Goal: Task Accomplishment & Management: Manage account settings

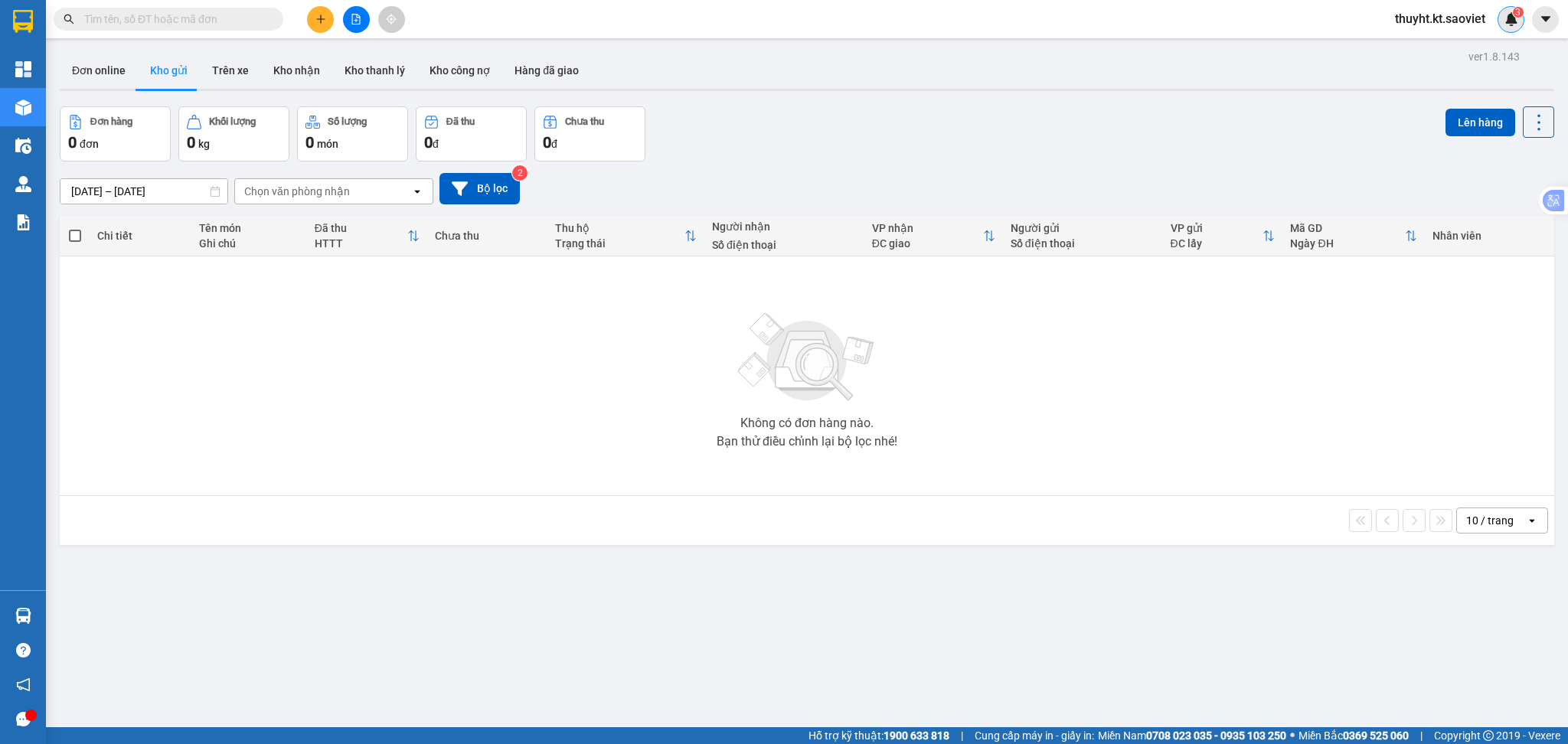
click at [1514, 11] on sup "3" at bounding box center [1518, 11] width 11 height 11
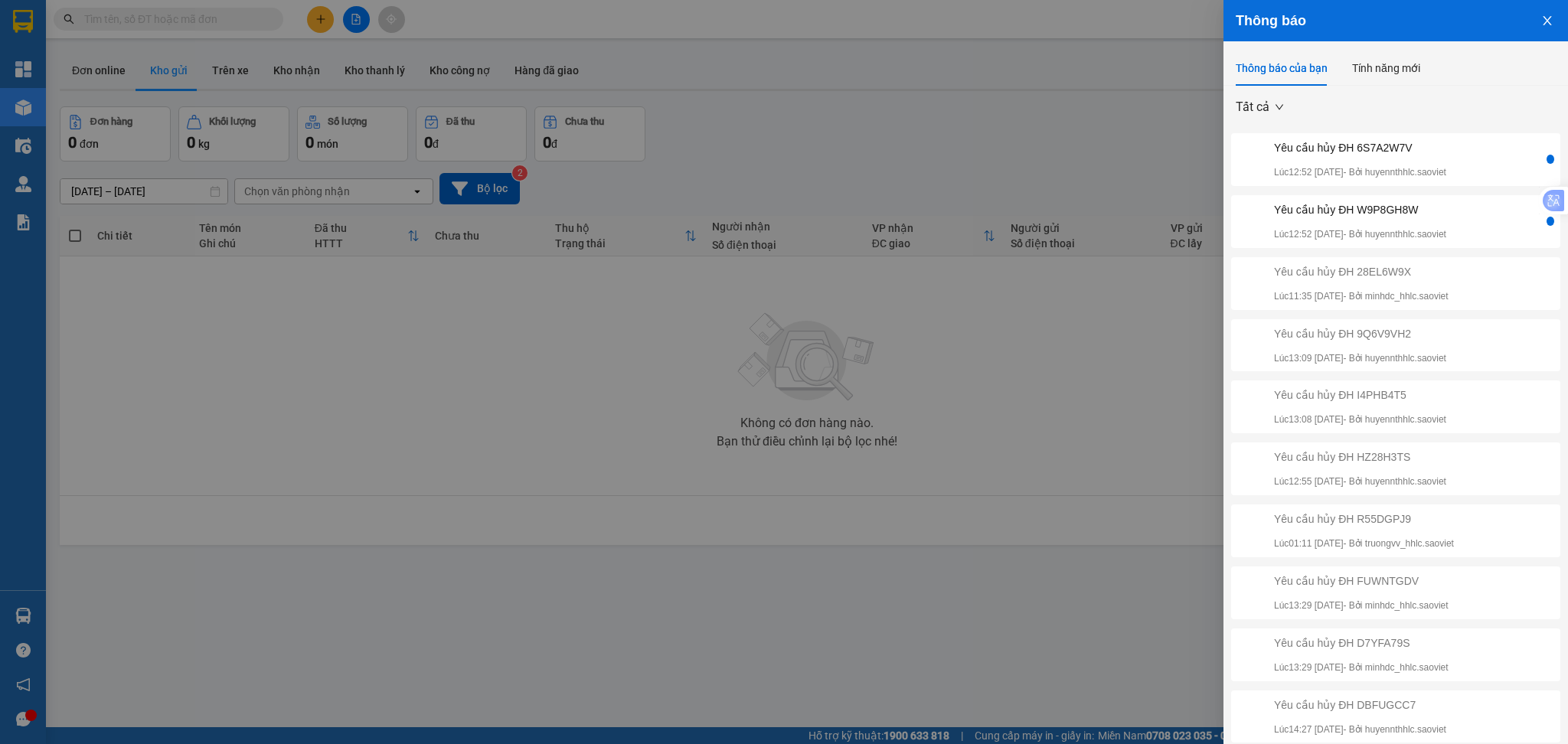
click at [1392, 222] on div "Yêu cầu hủy ĐH W9P8GH8W Lúc 12:52 [DATE] - Bởi huyennthhlc.saoviet" at bounding box center [1360, 222] width 172 height 41
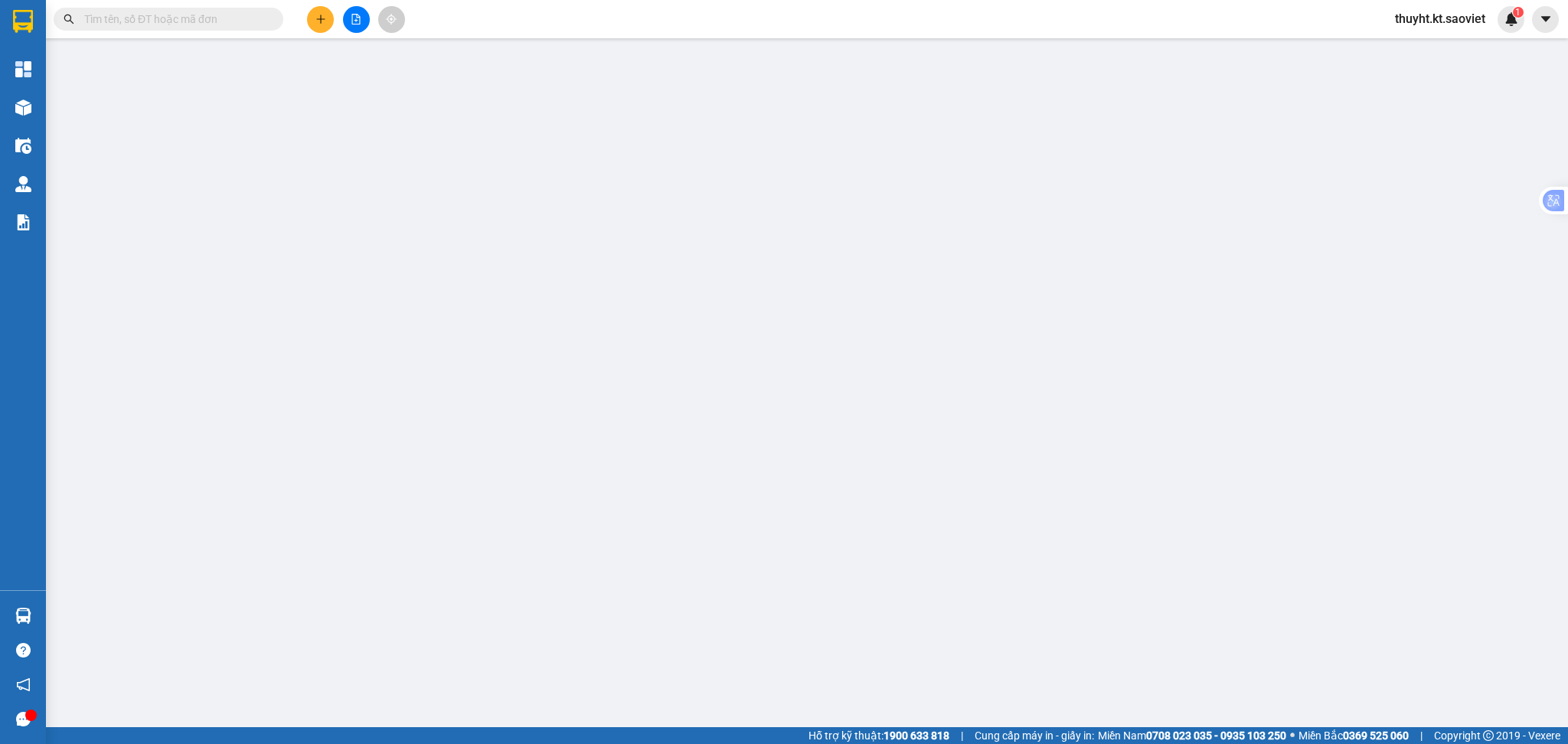
type input "0355995255"
type input "THẮNG"
type input "hủy ko gửi"
type input "0965689247"
type input "TÀI PHÚC"
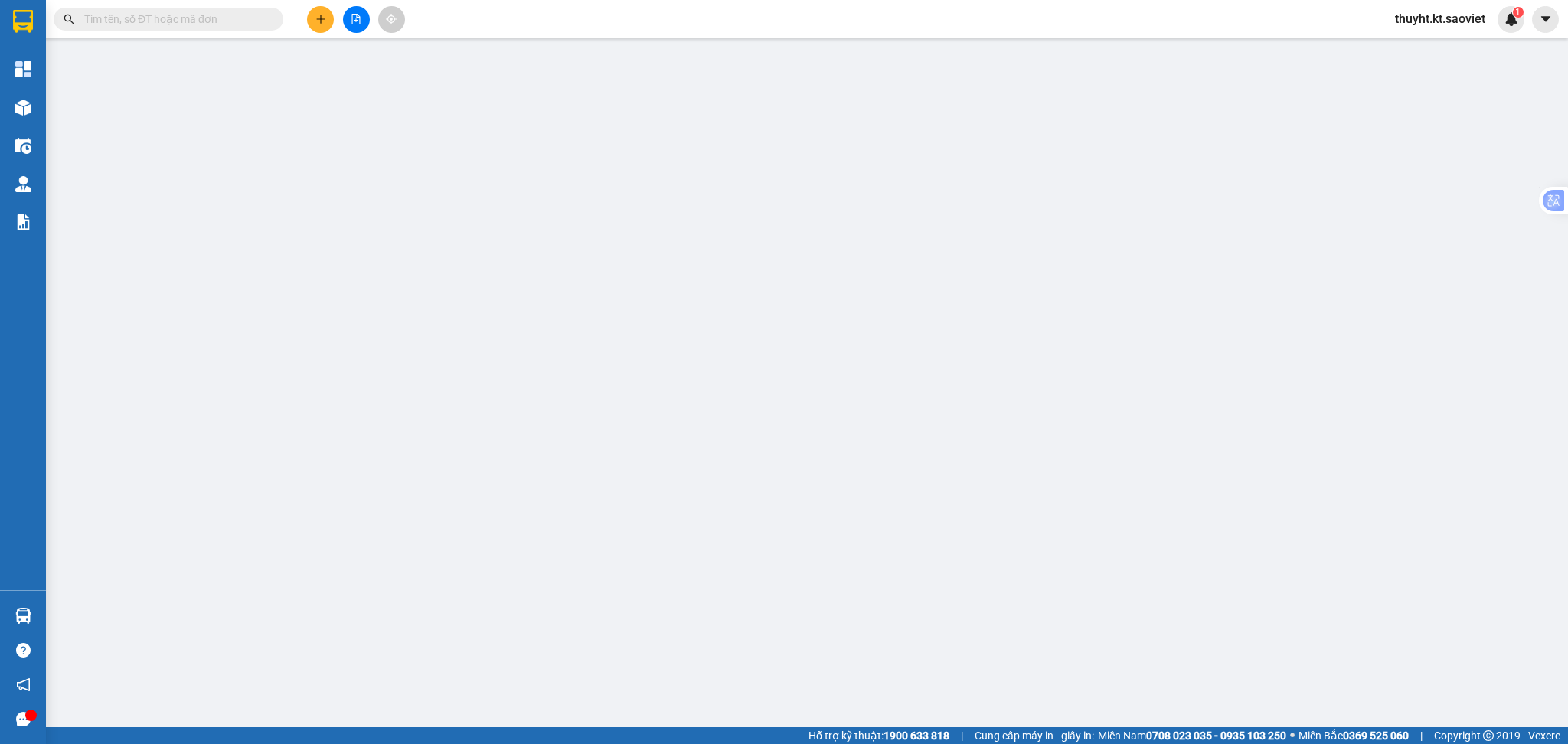
type input "40.000"
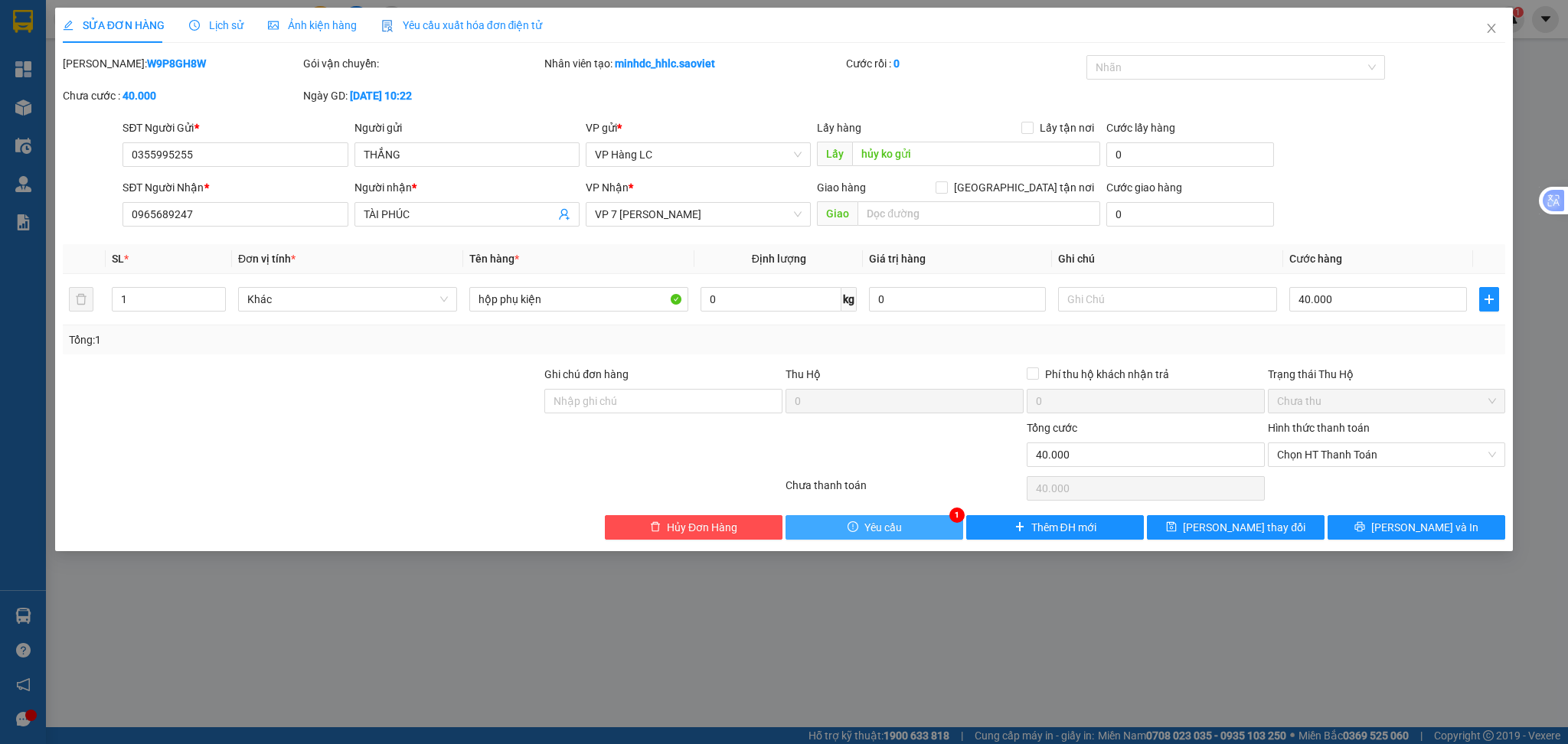
click at [911, 524] on button "Yêu cầu" at bounding box center [874, 528] width 177 height 24
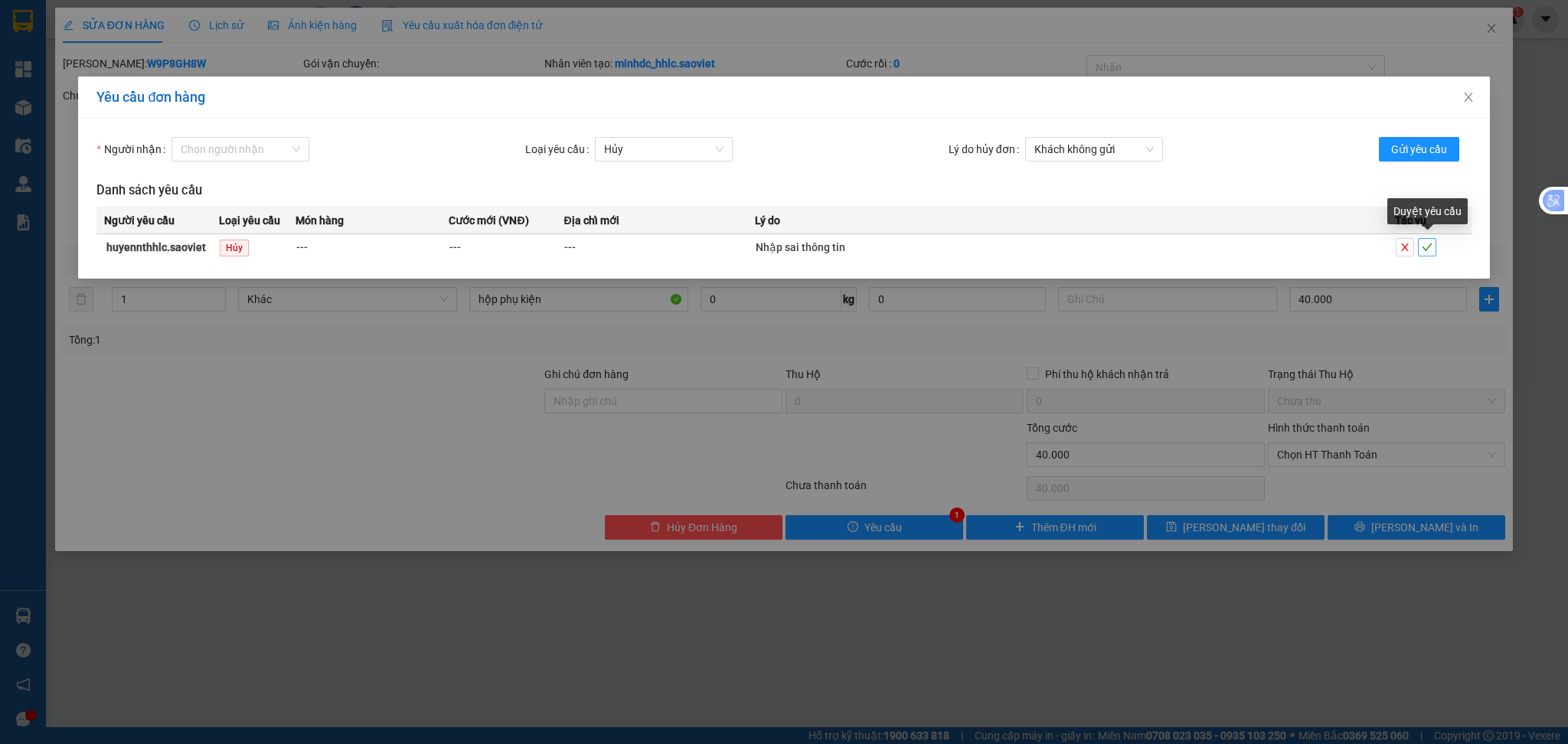
click at [1426, 246] on icon "check" at bounding box center [1426, 246] width 11 height 11
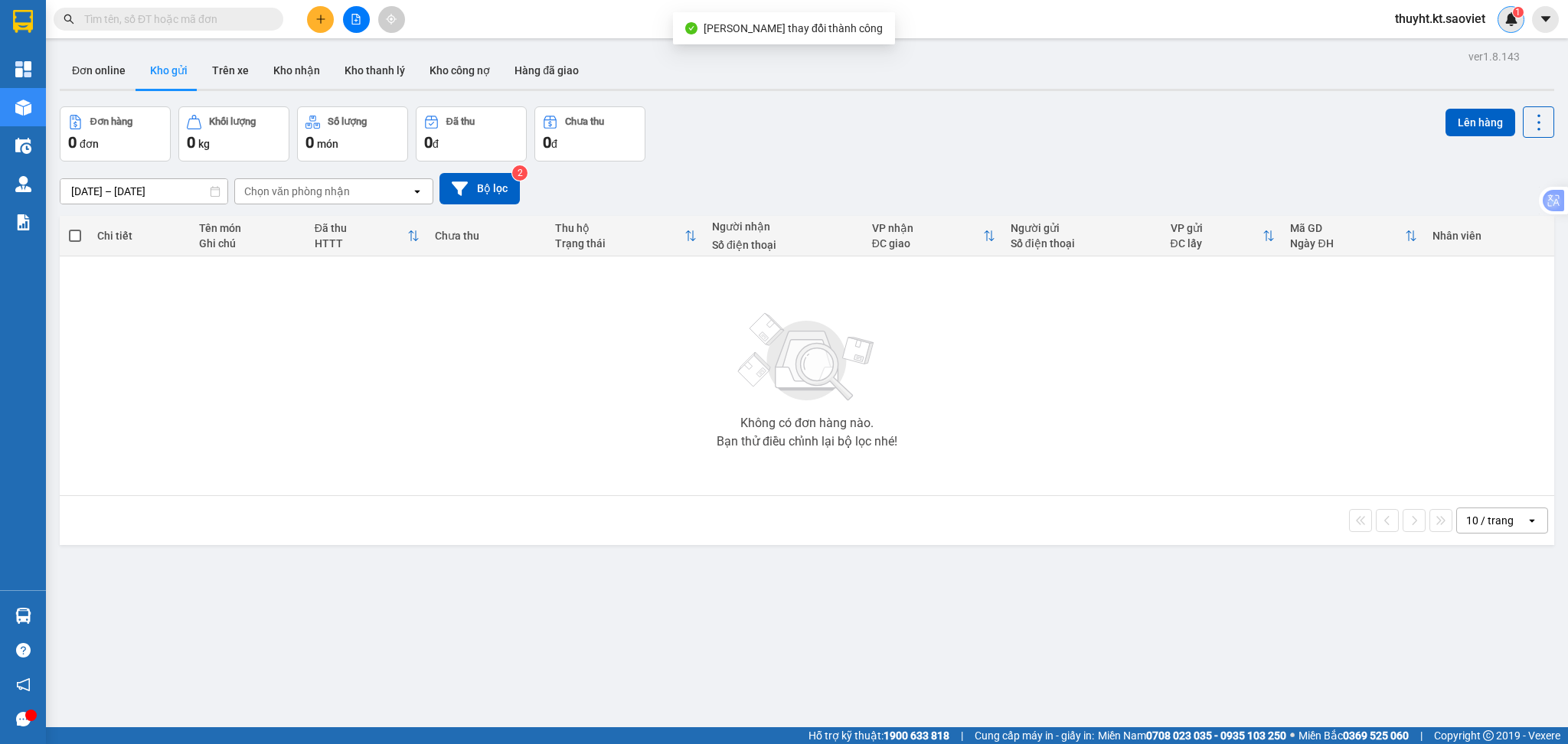
click at [1505, 21] on img at bounding box center [1511, 19] width 14 height 14
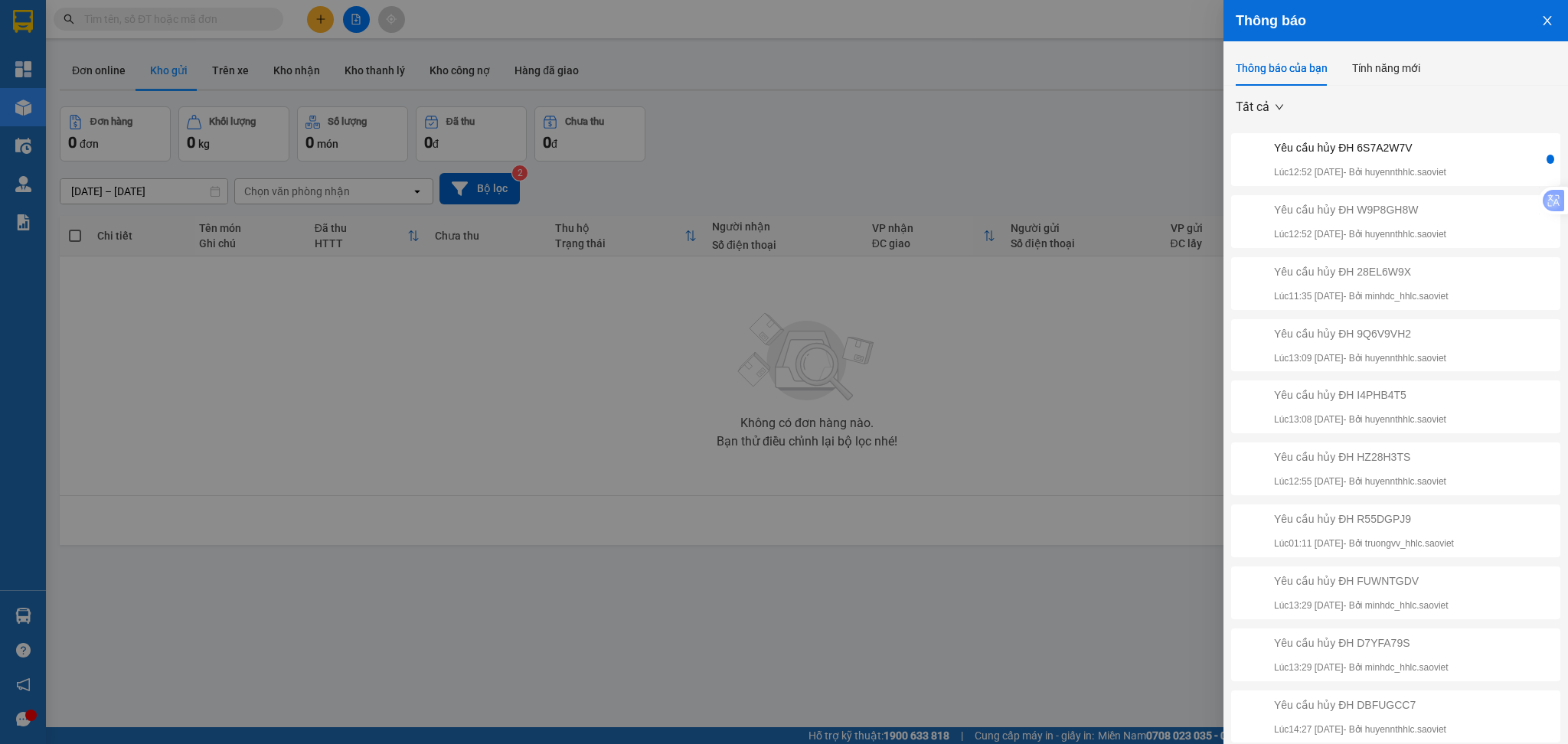
click at [1401, 152] on div "Yêu cầu hủy ĐH 6S7A2W7V" at bounding box center [1360, 147] width 172 height 17
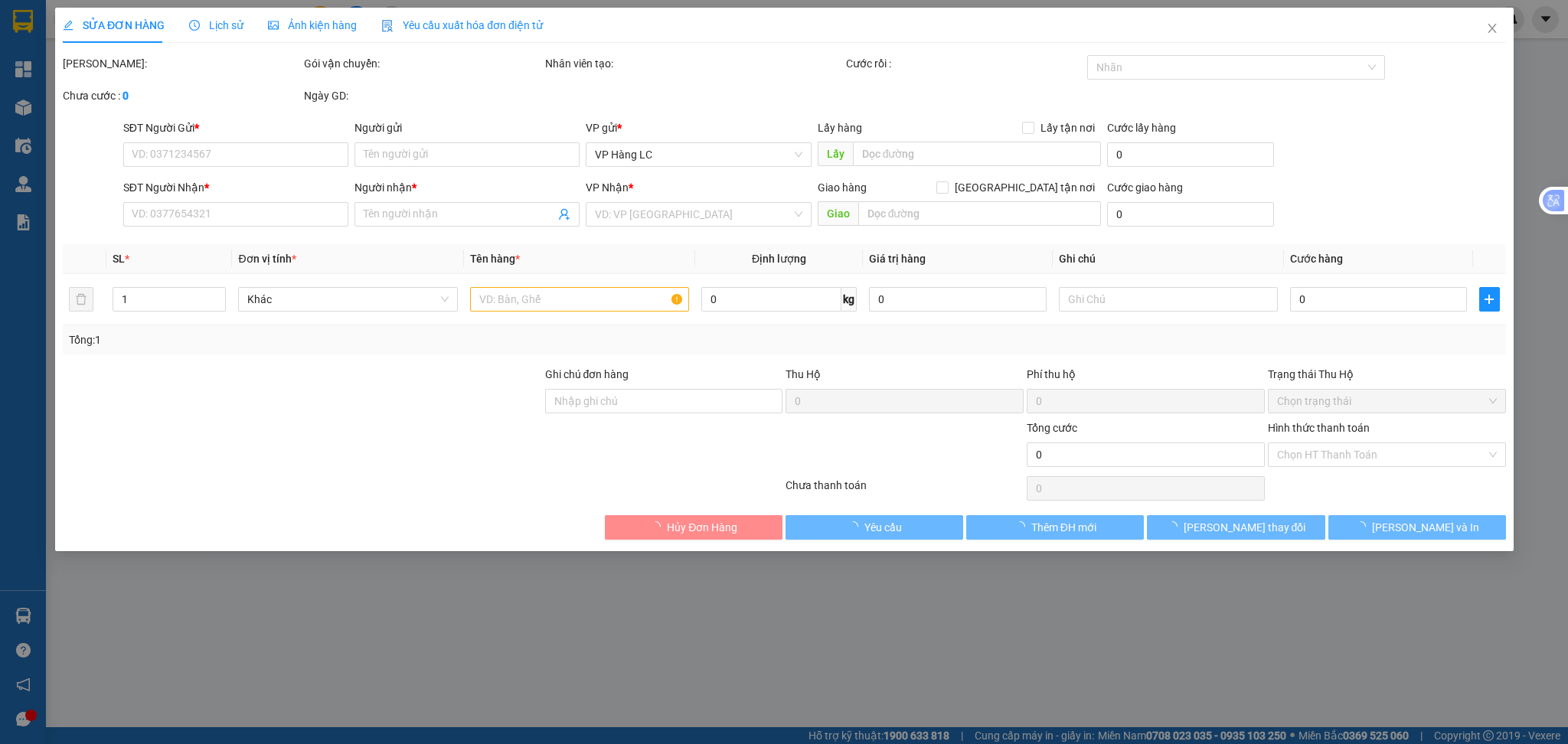
type input "0913272458"
type input "hủy sai sdt"
type input "0913272458"
type input "kt"
type input "40.000"
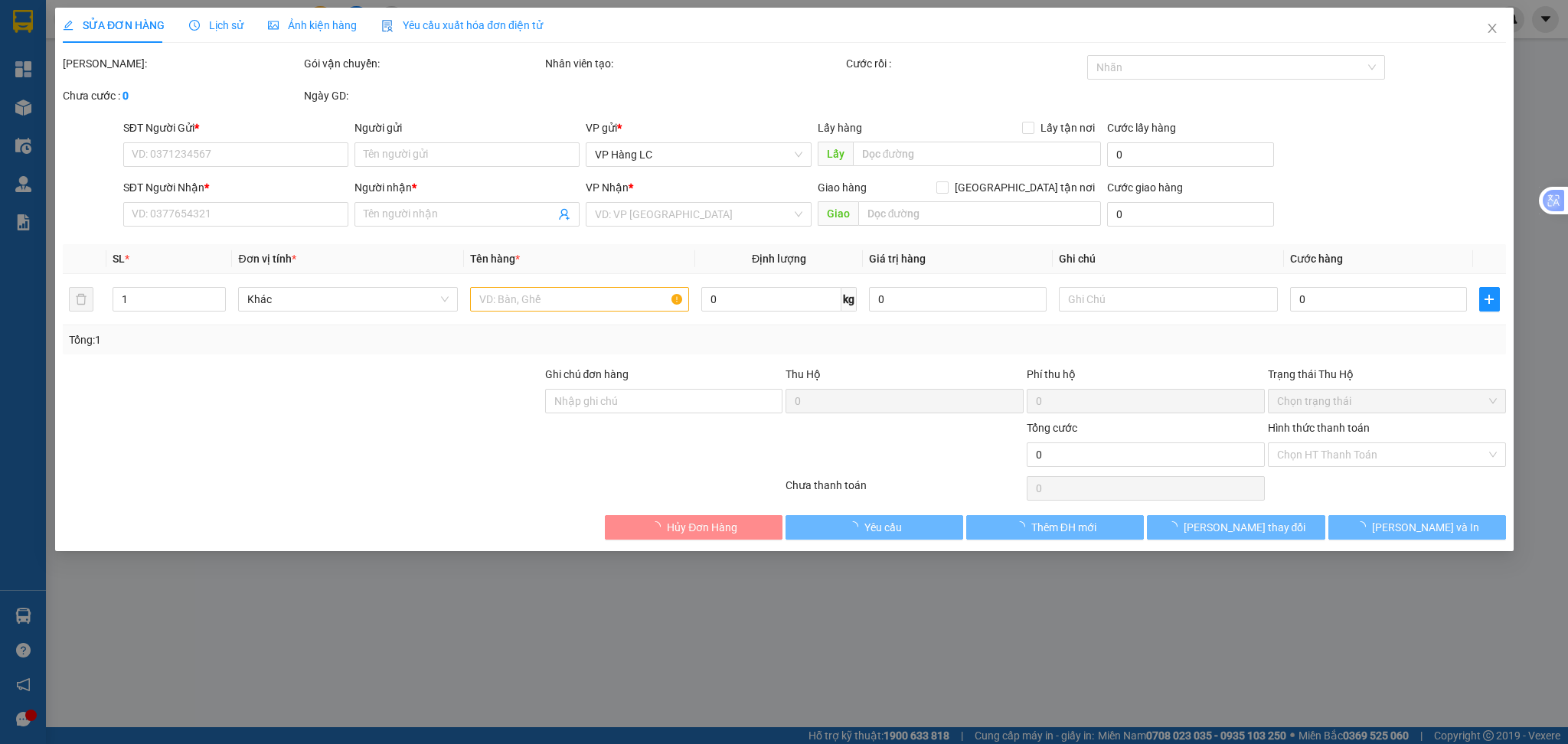
type input "40.000"
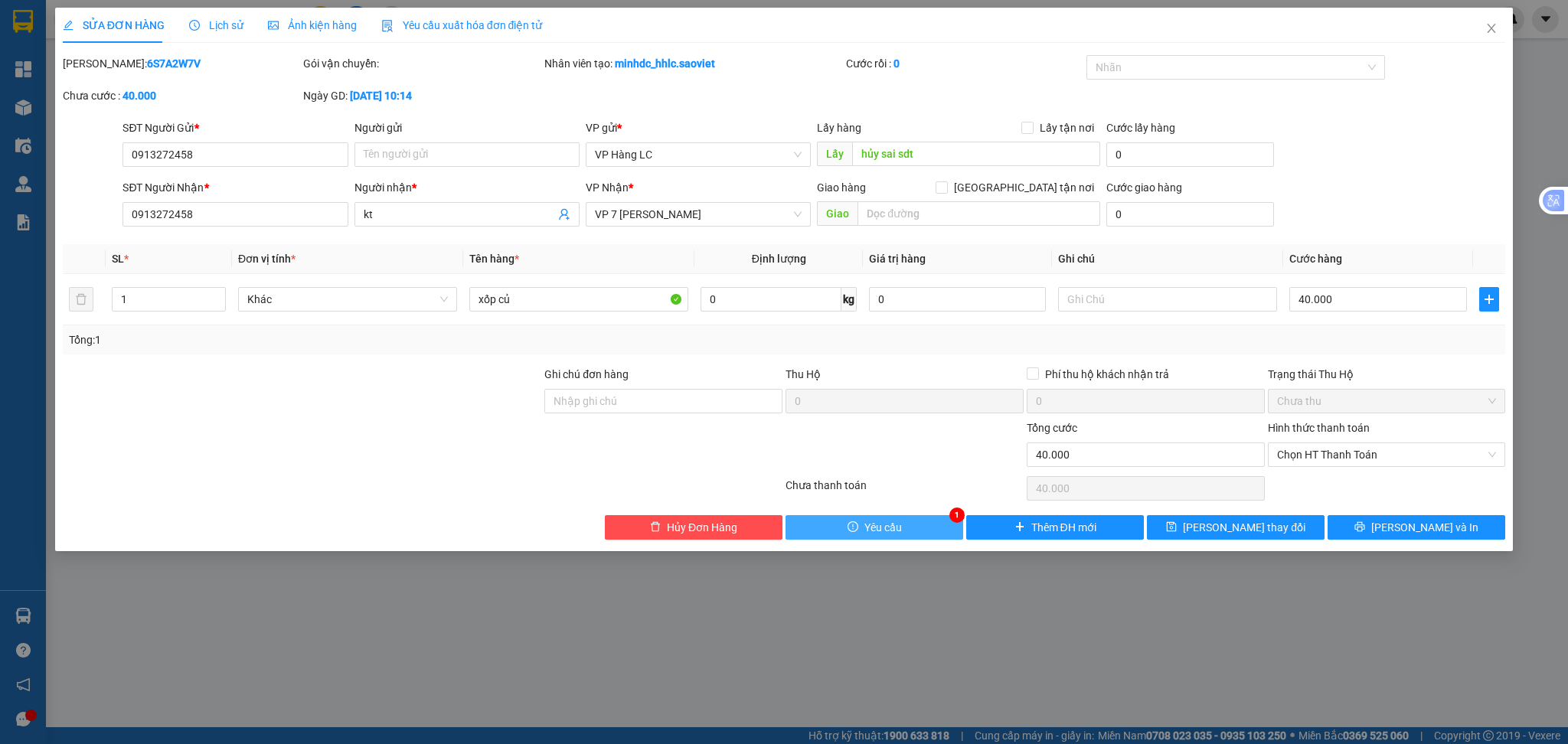
click at [914, 526] on button "Yêu cầu" at bounding box center [874, 528] width 177 height 24
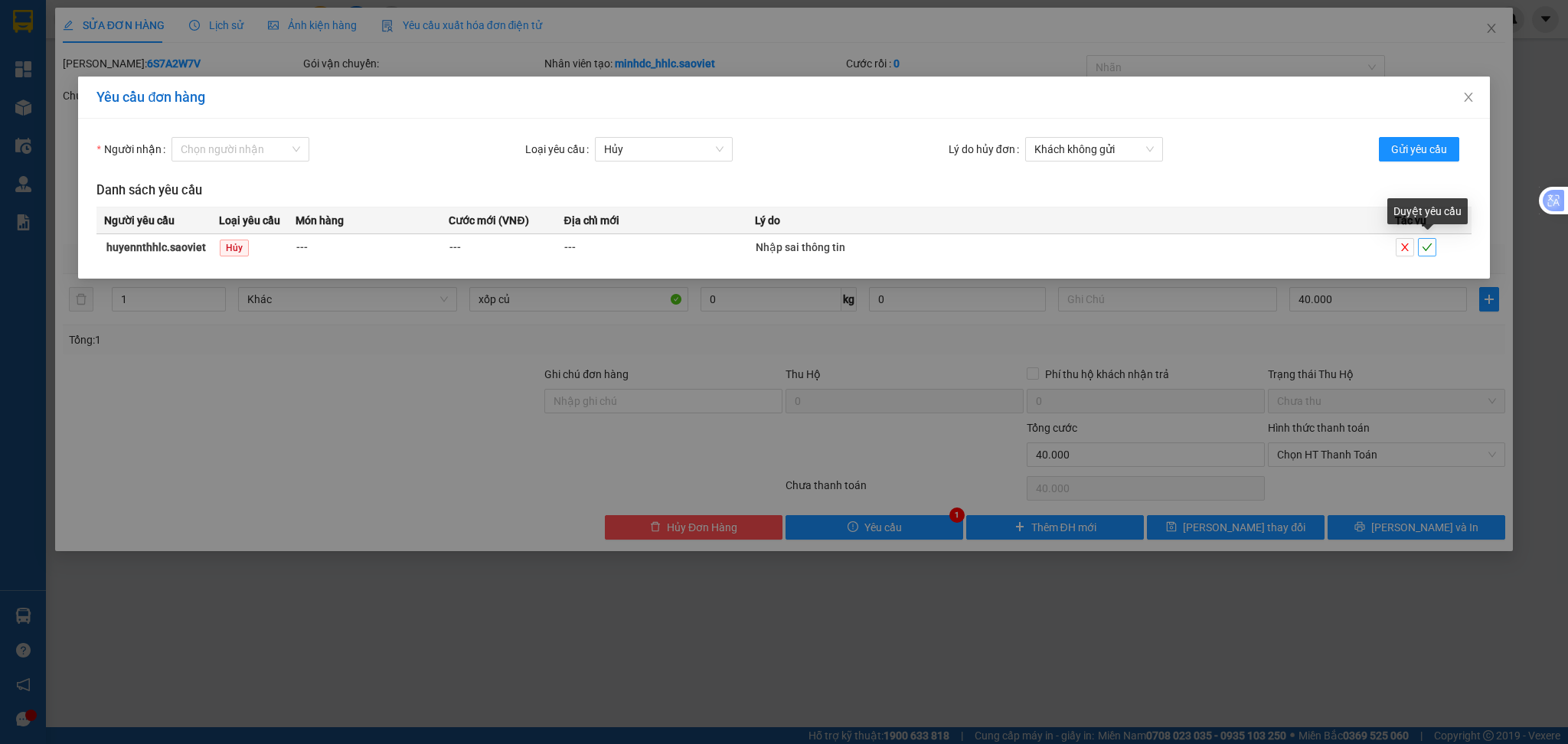
click at [1422, 251] on icon "check" at bounding box center [1426, 246] width 11 height 11
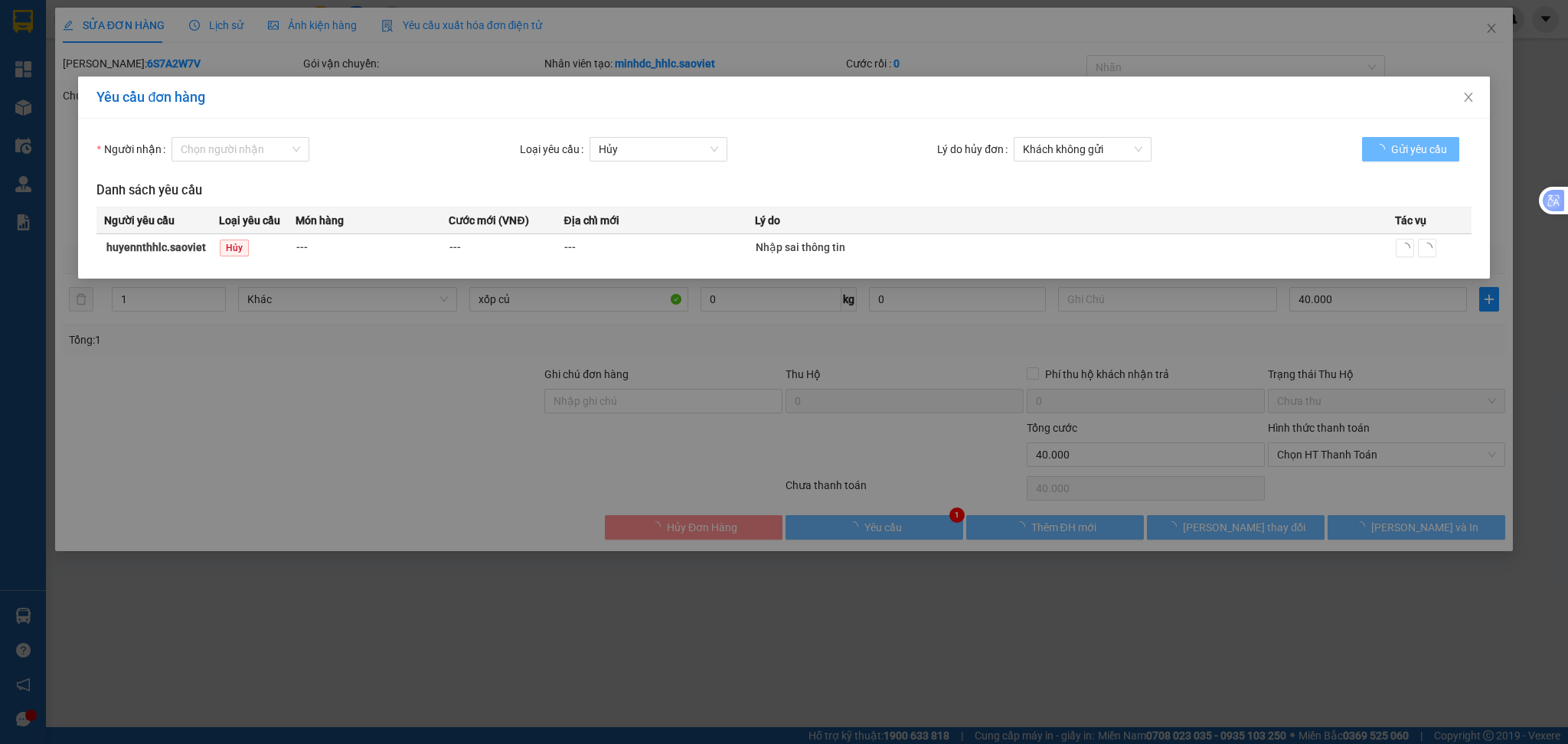
click at [1487, 33] on div "Yêu cầu đơn hàng Người nhận Chọn người nhận Loại yêu cầu Hủy Lý do hủy đơn Khác…" at bounding box center [784, 372] width 1568 height 744
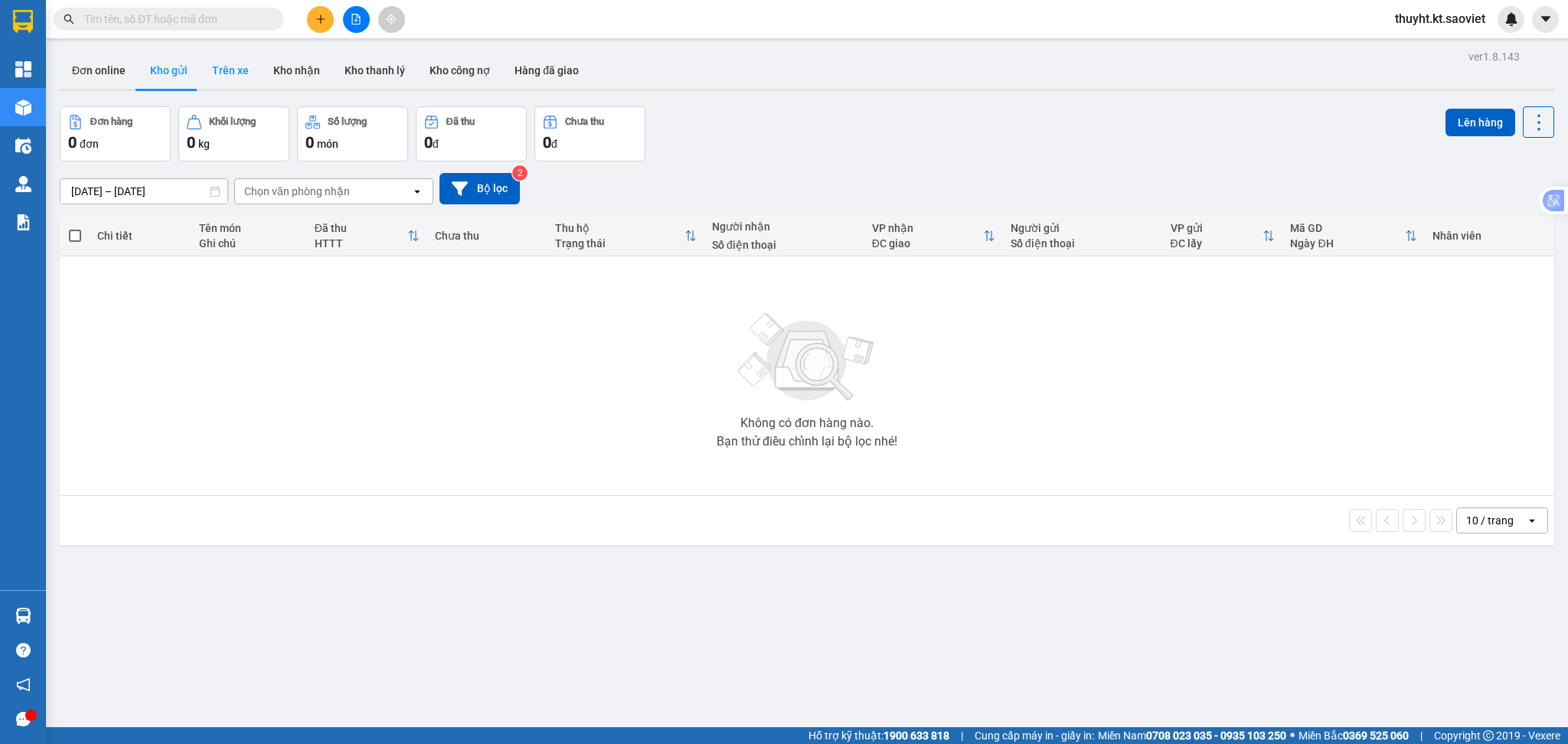
click at [228, 75] on button "Trên xe" at bounding box center [230, 70] width 61 height 37
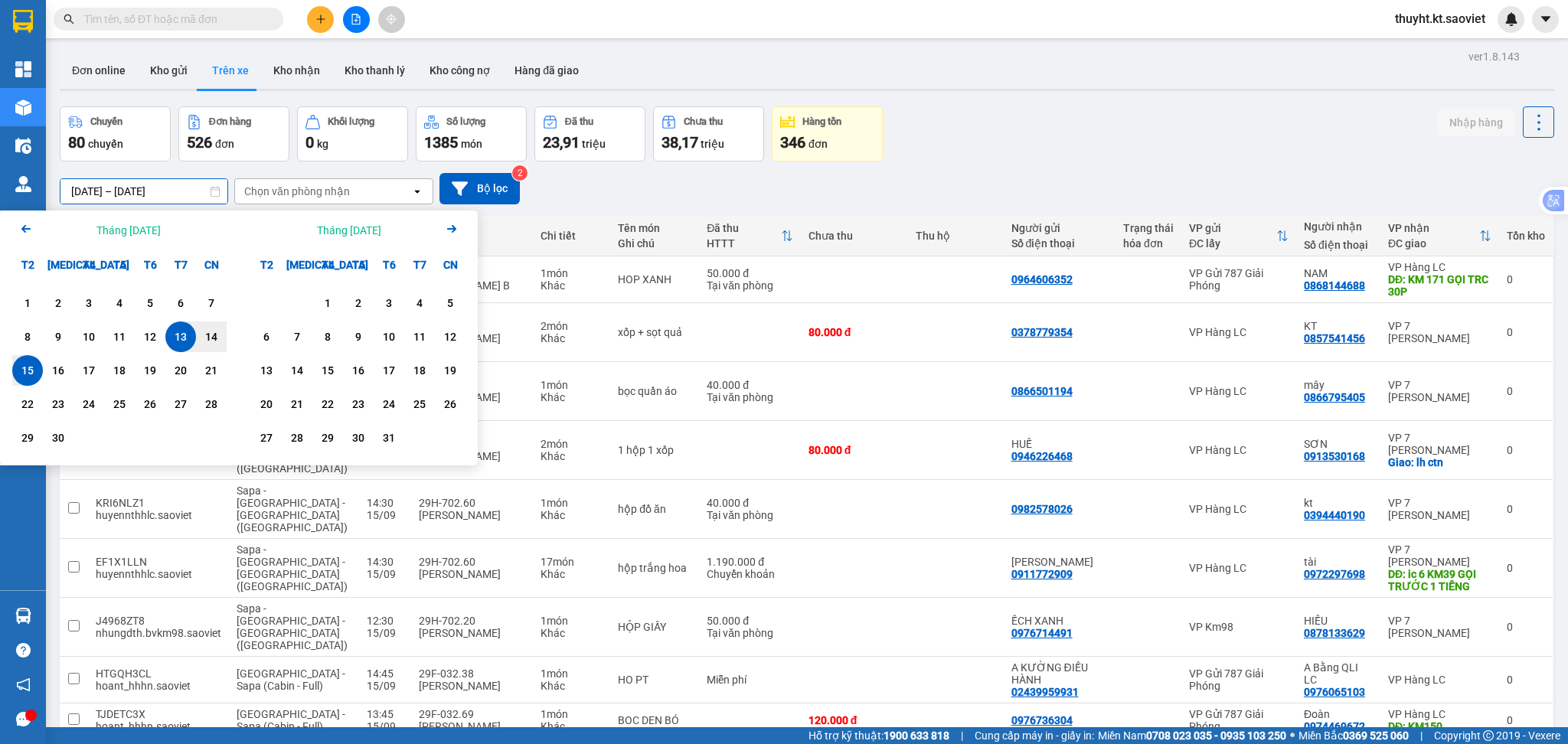
click at [97, 189] on input "13/09/2025 – 15/09/2025" at bounding box center [143, 191] width 167 height 24
click at [29, 302] on div "1" at bounding box center [28, 302] width 21 height 19
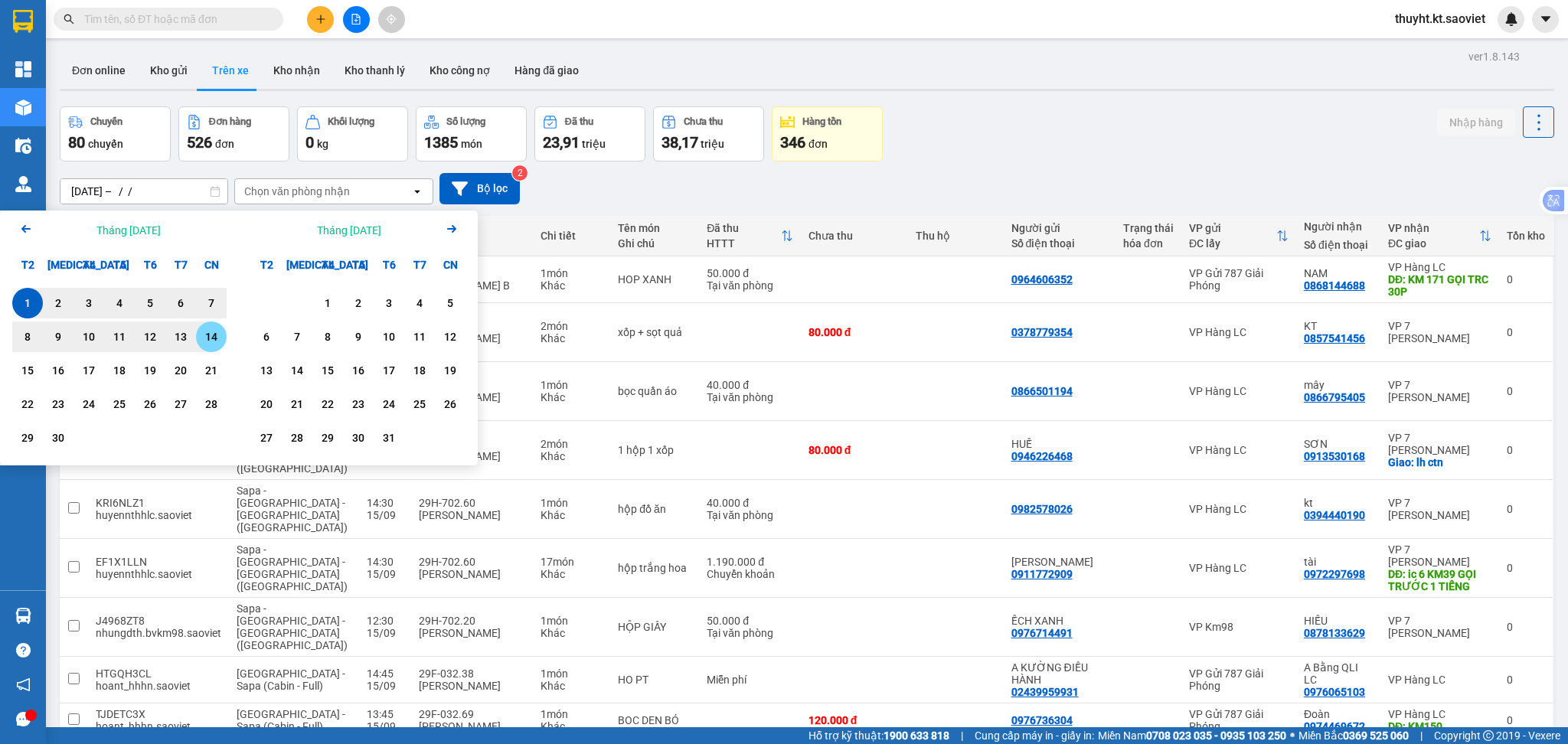
click at [204, 335] on div "14" at bounding box center [211, 337] width 21 height 19
type input "01/09/2025 – 14/09/2025"
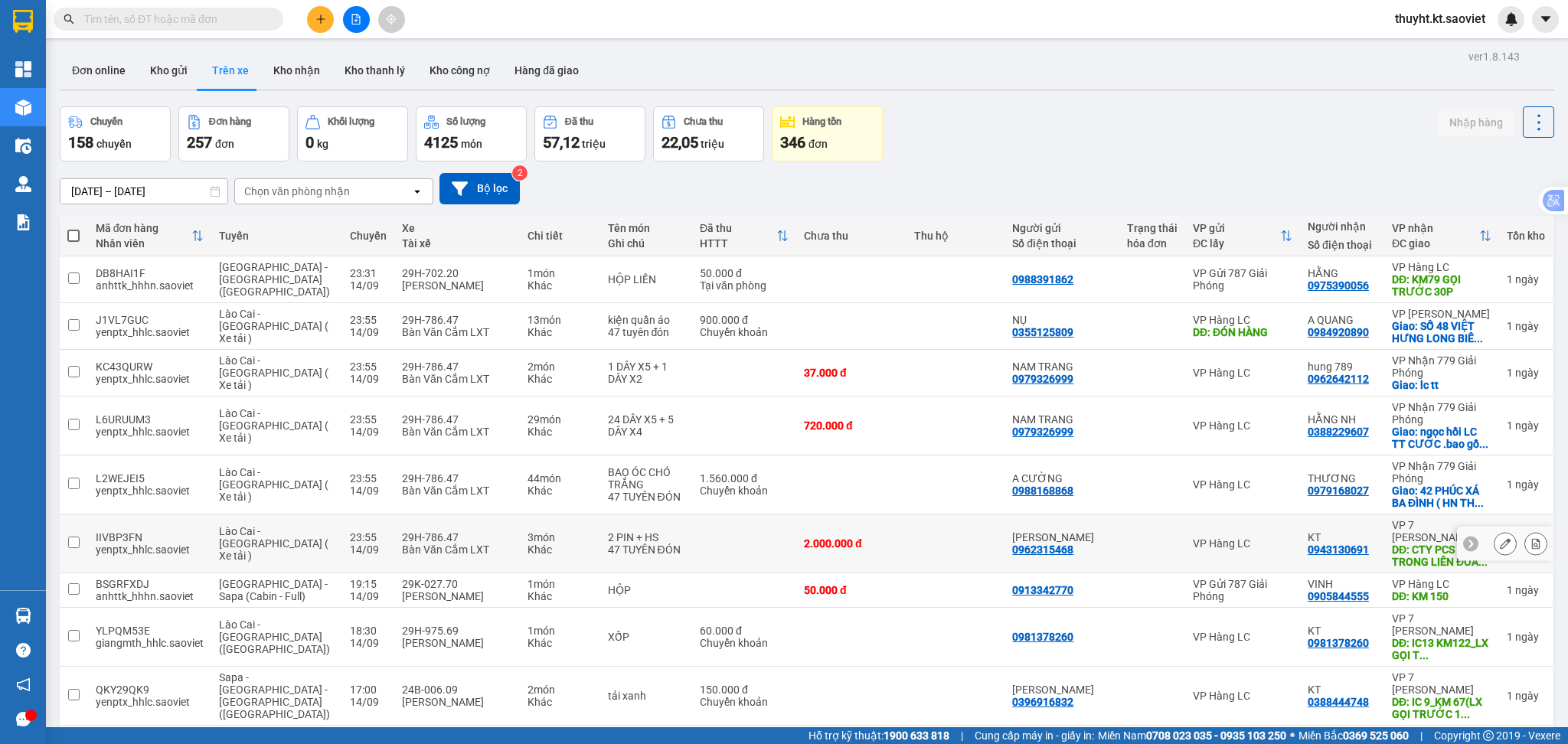
scroll to position [97, 0]
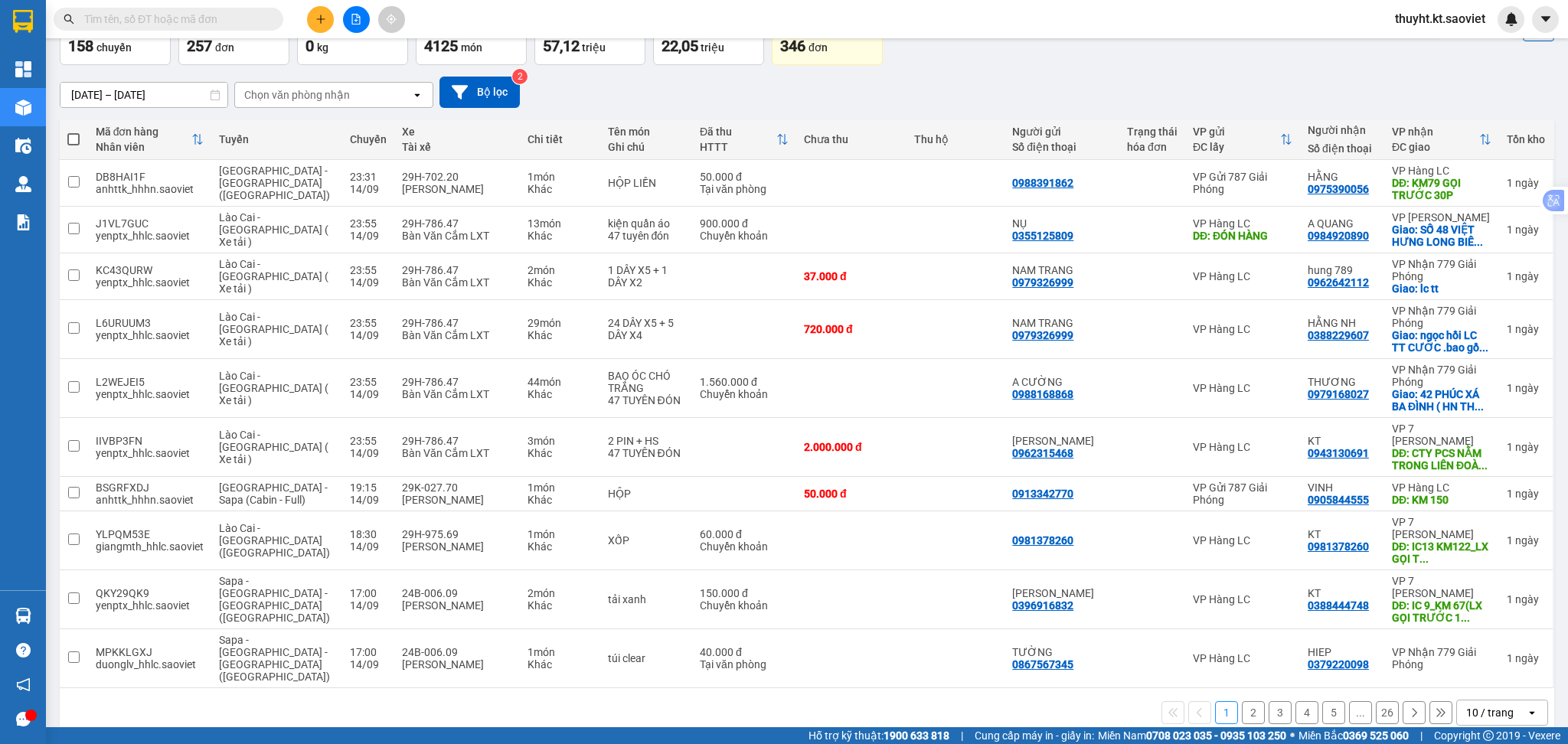
click at [1483, 705] on div "10 / trang" at bounding box center [1490, 712] width 47 height 15
click at [1469, 661] on span "100 / trang" at bounding box center [1480, 655] width 55 height 15
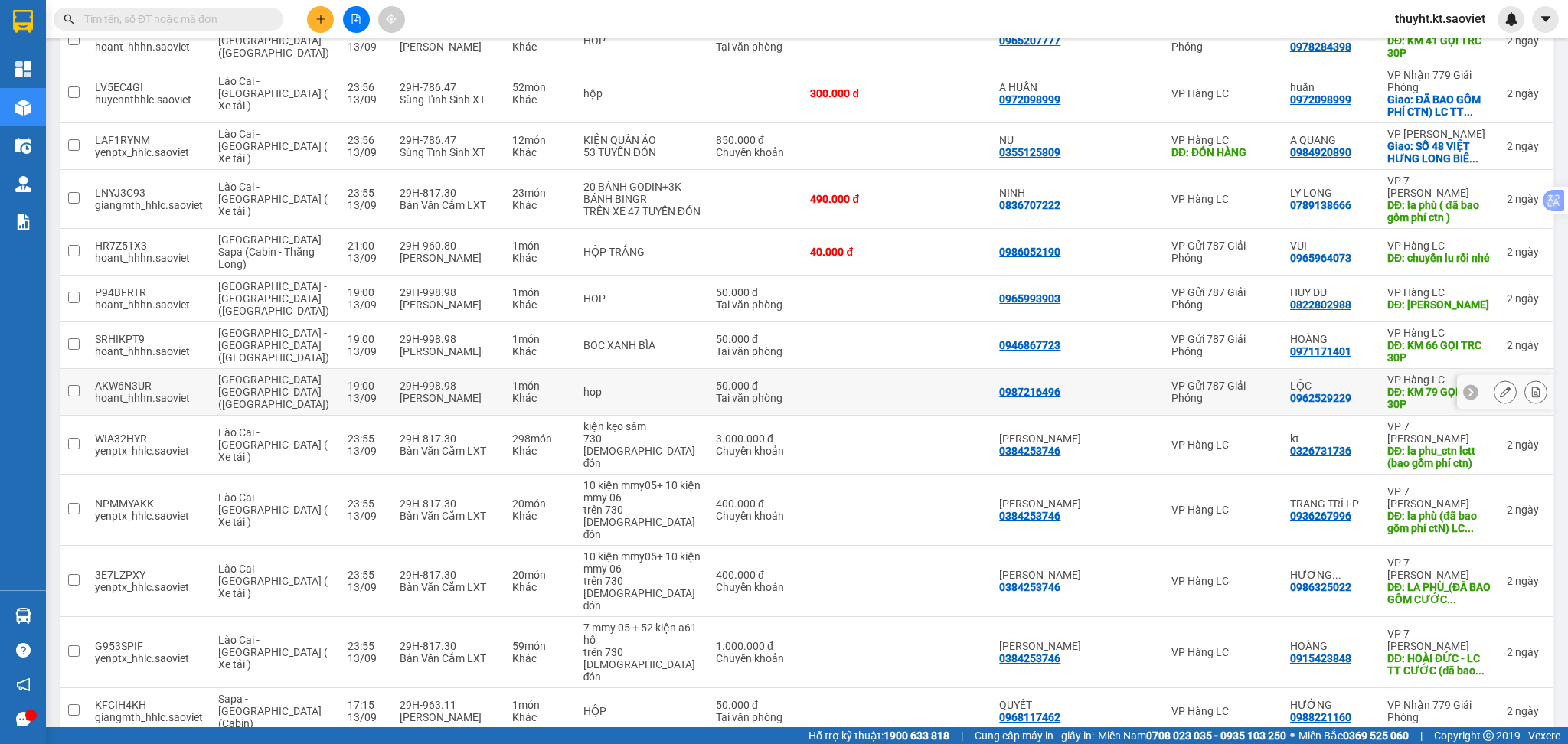
scroll to position [1832, 0]
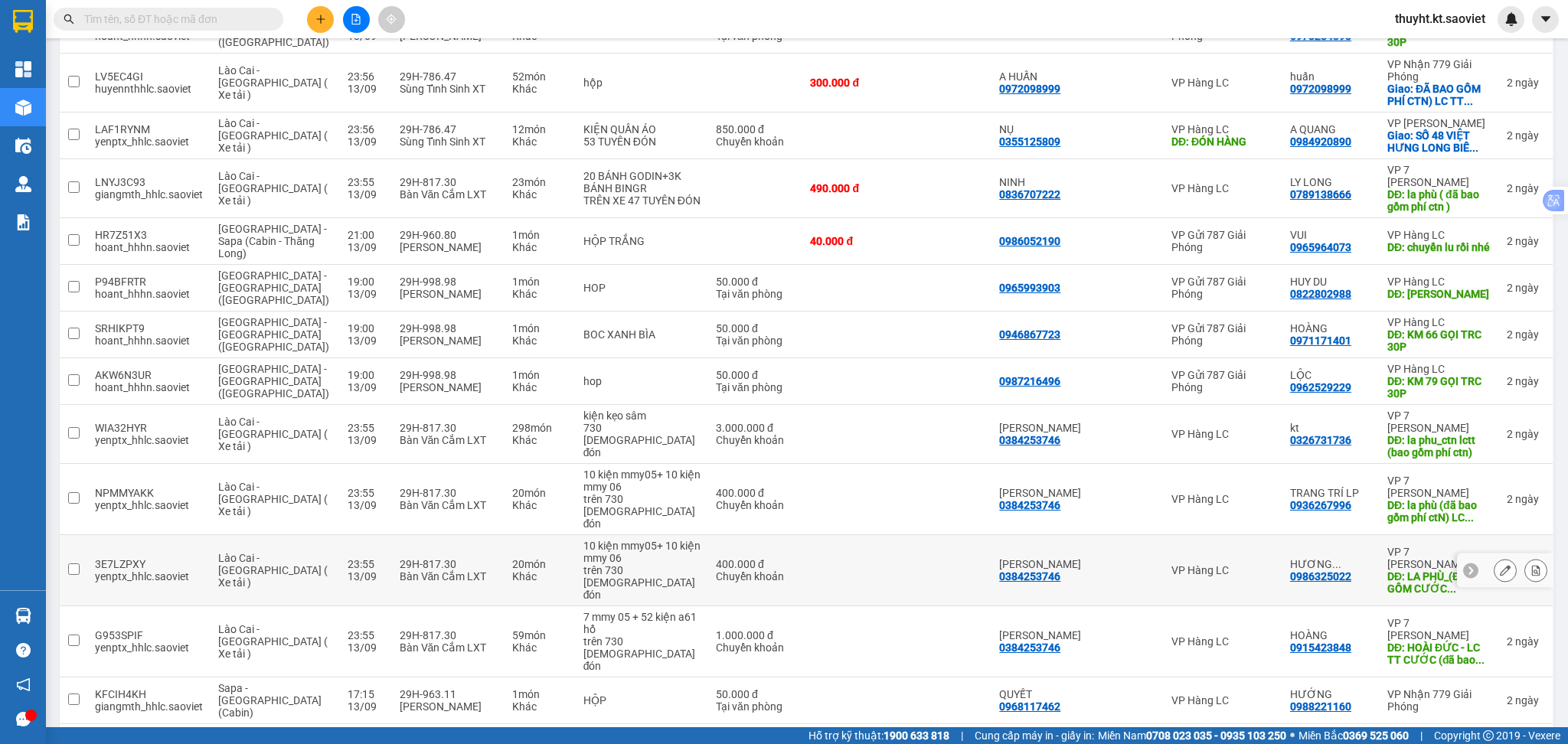
click at [1524, 559] on div at bounding box center [1535, 570] width 23 height 23
click at [1532, 565] on icon at bounding box center [1536, 570] width 8 height 11
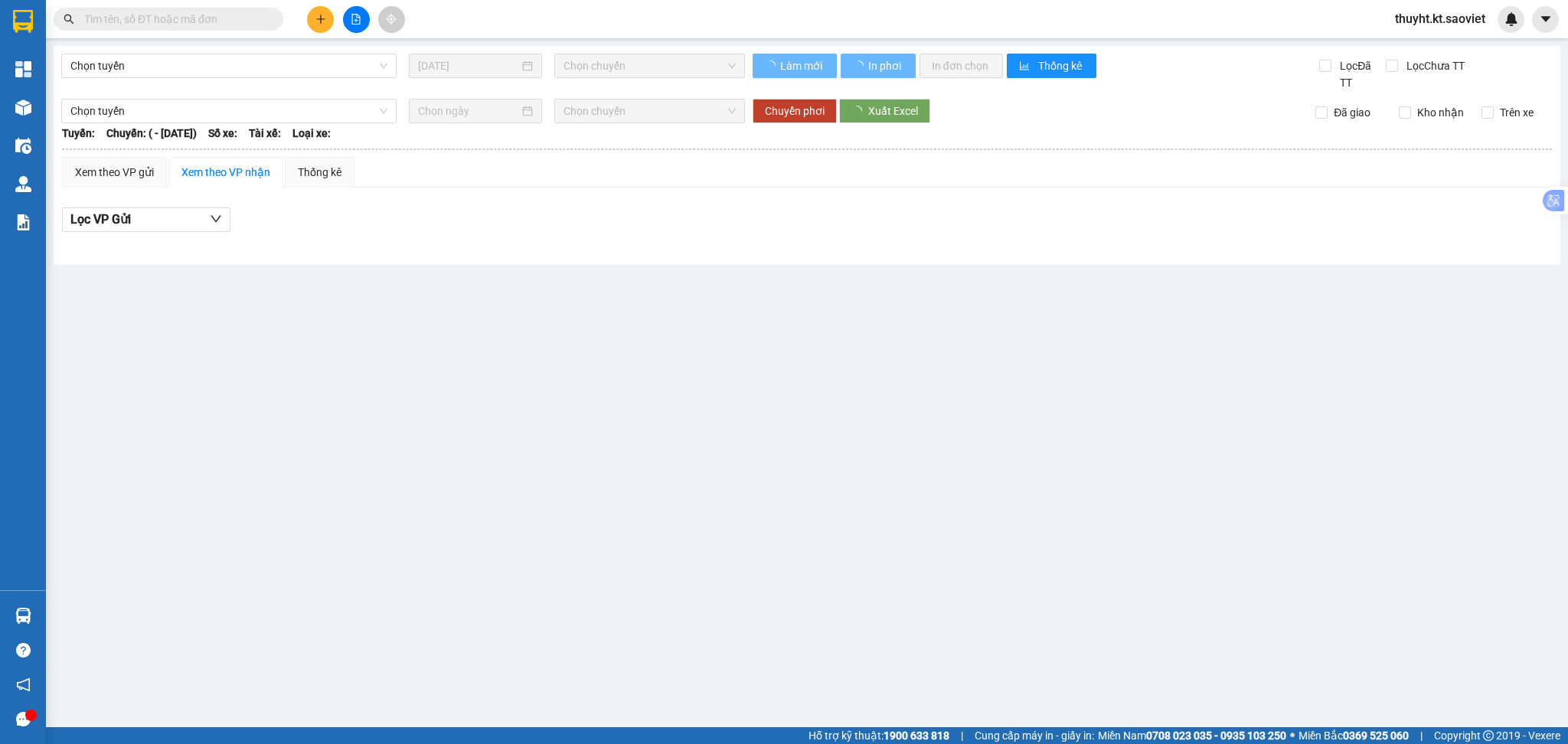
type input "13/09/2025"
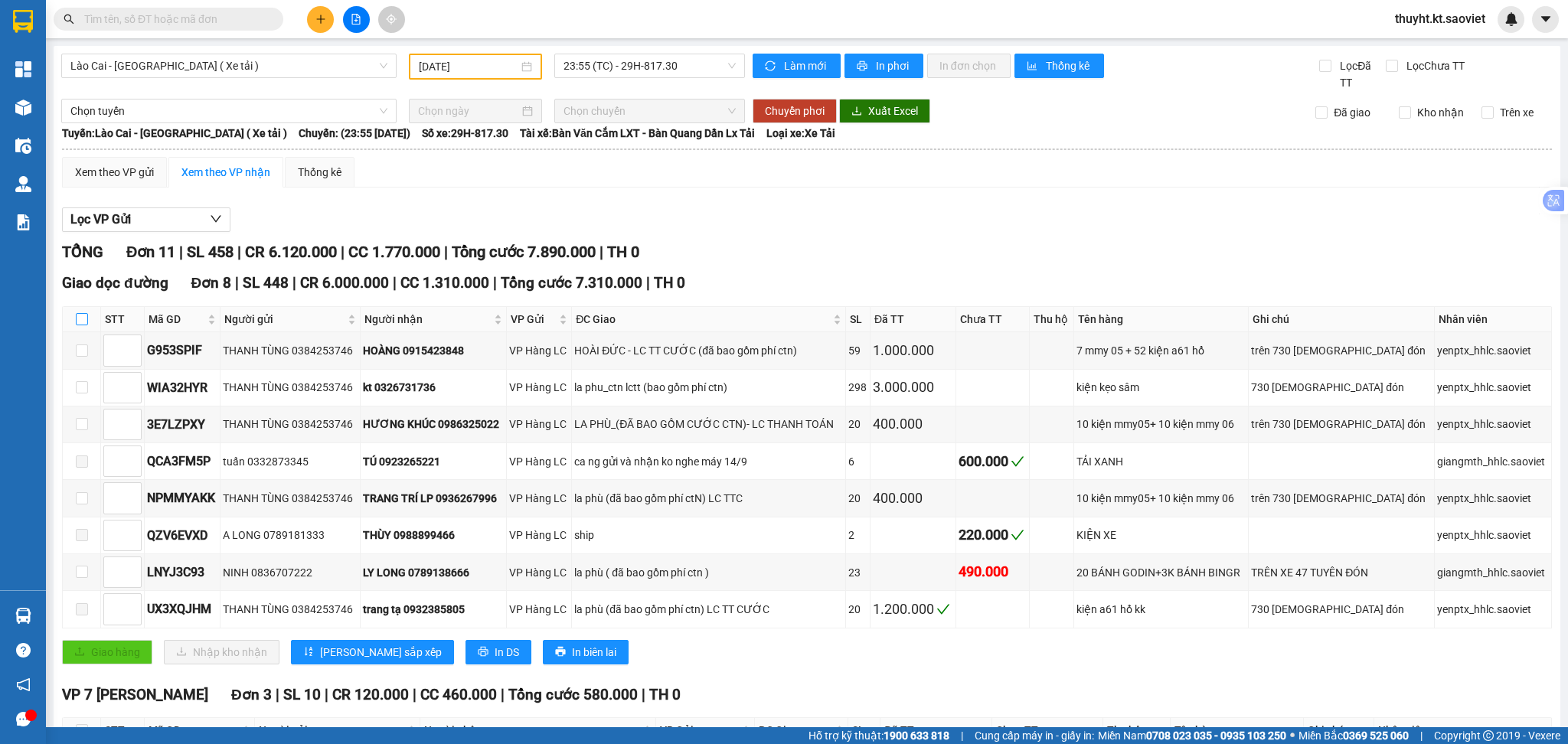
click at [74, 323] on th at bounding box center [81, 319] width 38 height 25
click at [86, 324] on input "checkbox" at bounding box center [81, 319] width 12 height 12
checkbox input "true"
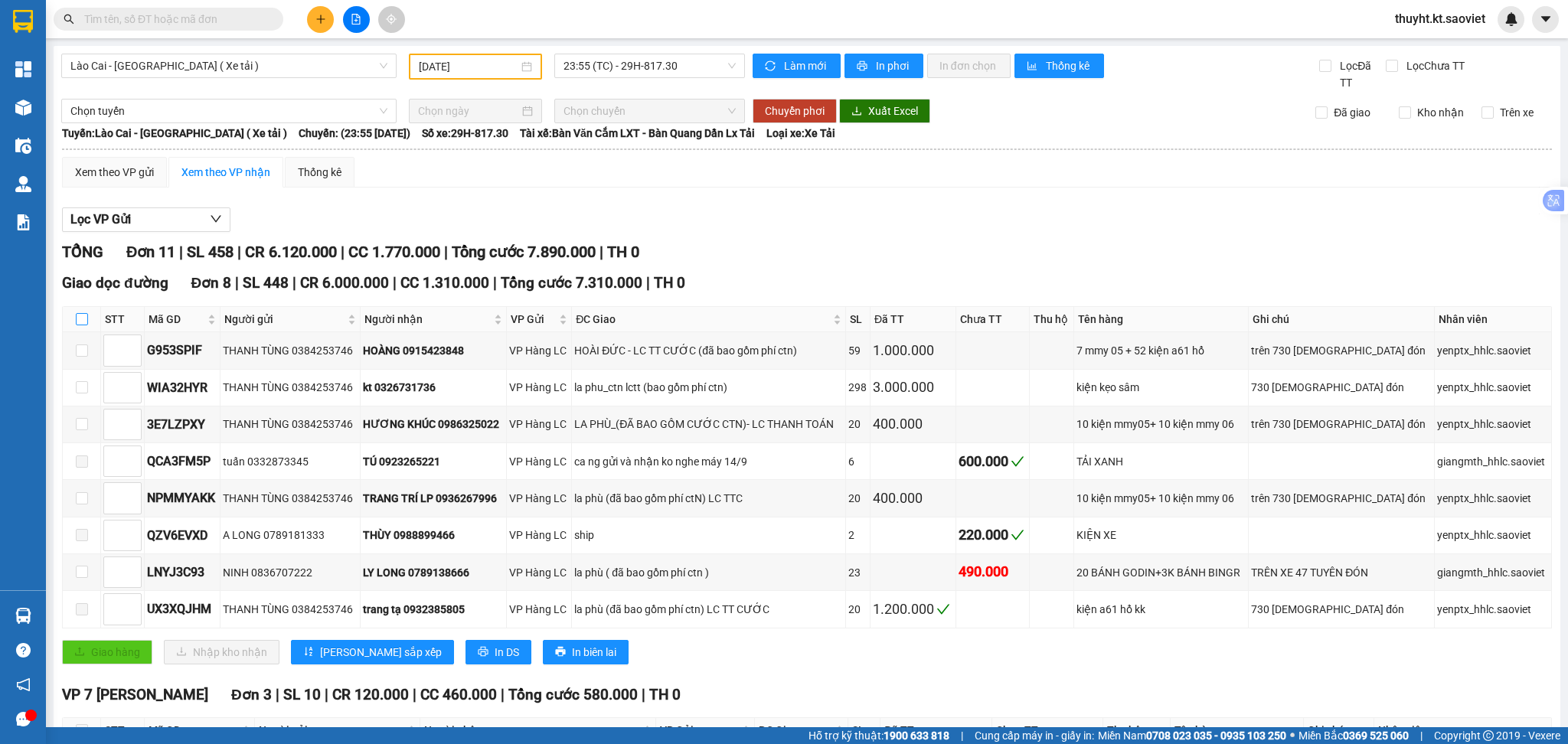
checkbox input "true"
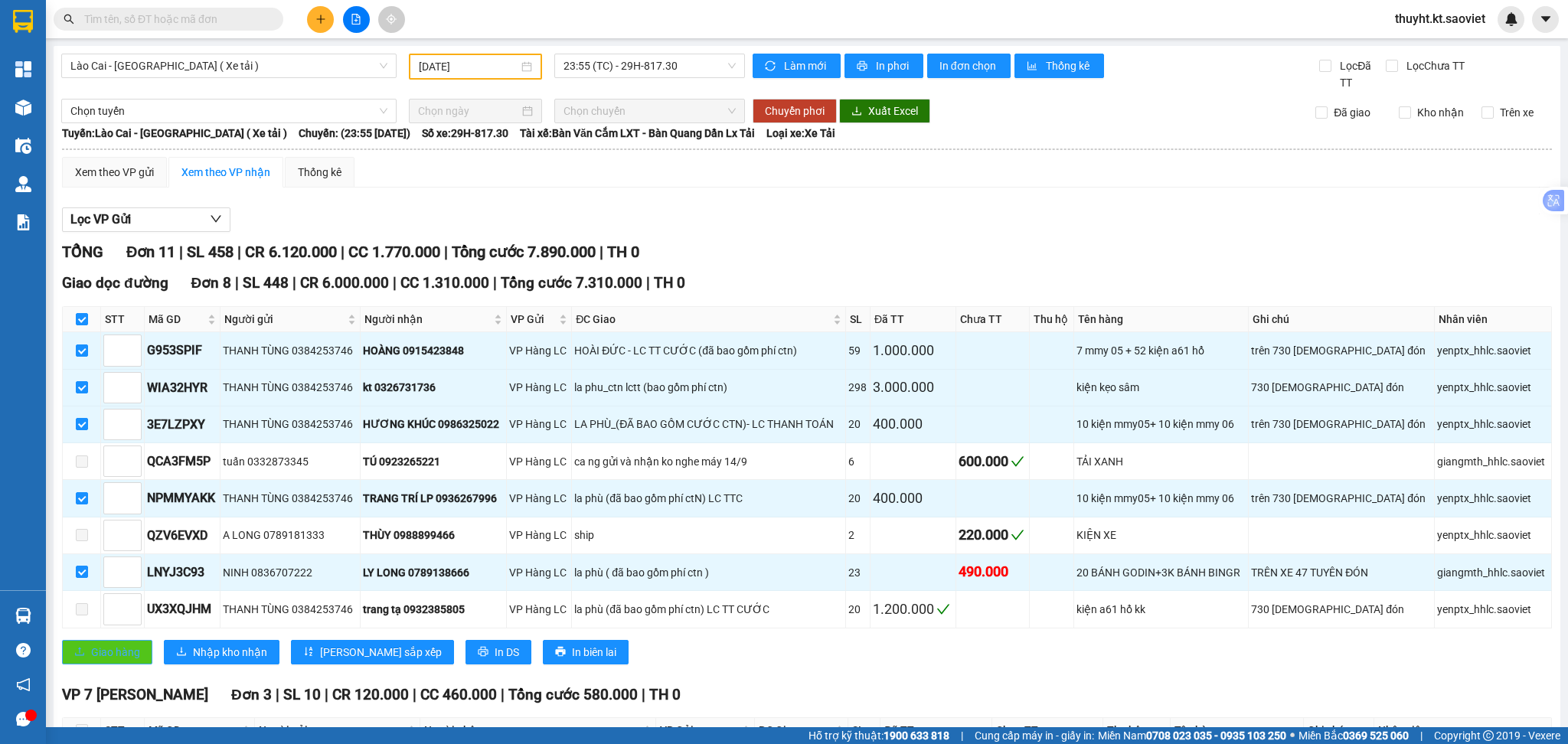
click at [123, 651] on span "Giao hàng" at bounding box center [115, 652] width 49 height 17
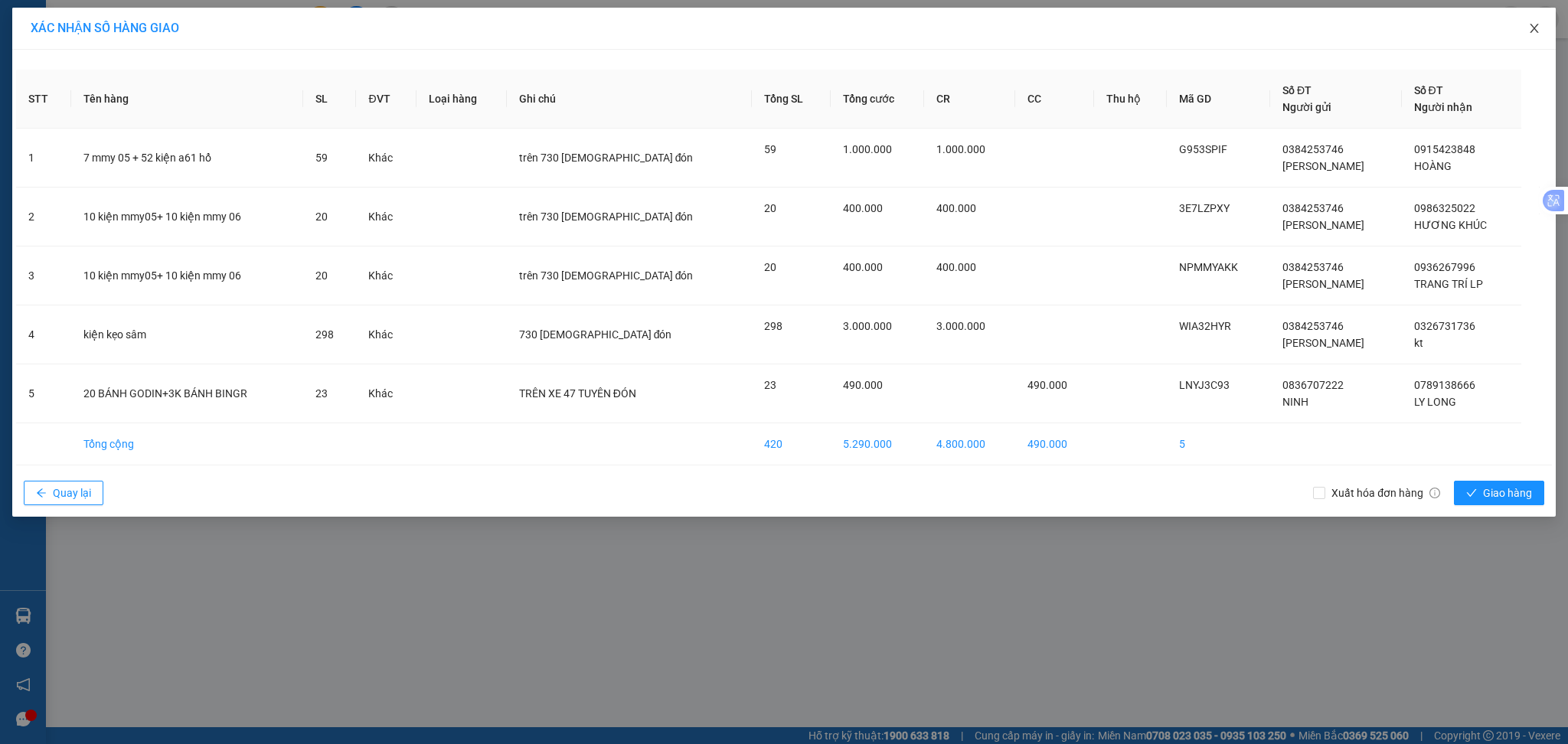
click at [1531, 28] on icon "close" at bounding box center [1534, 28] width 12 height 12
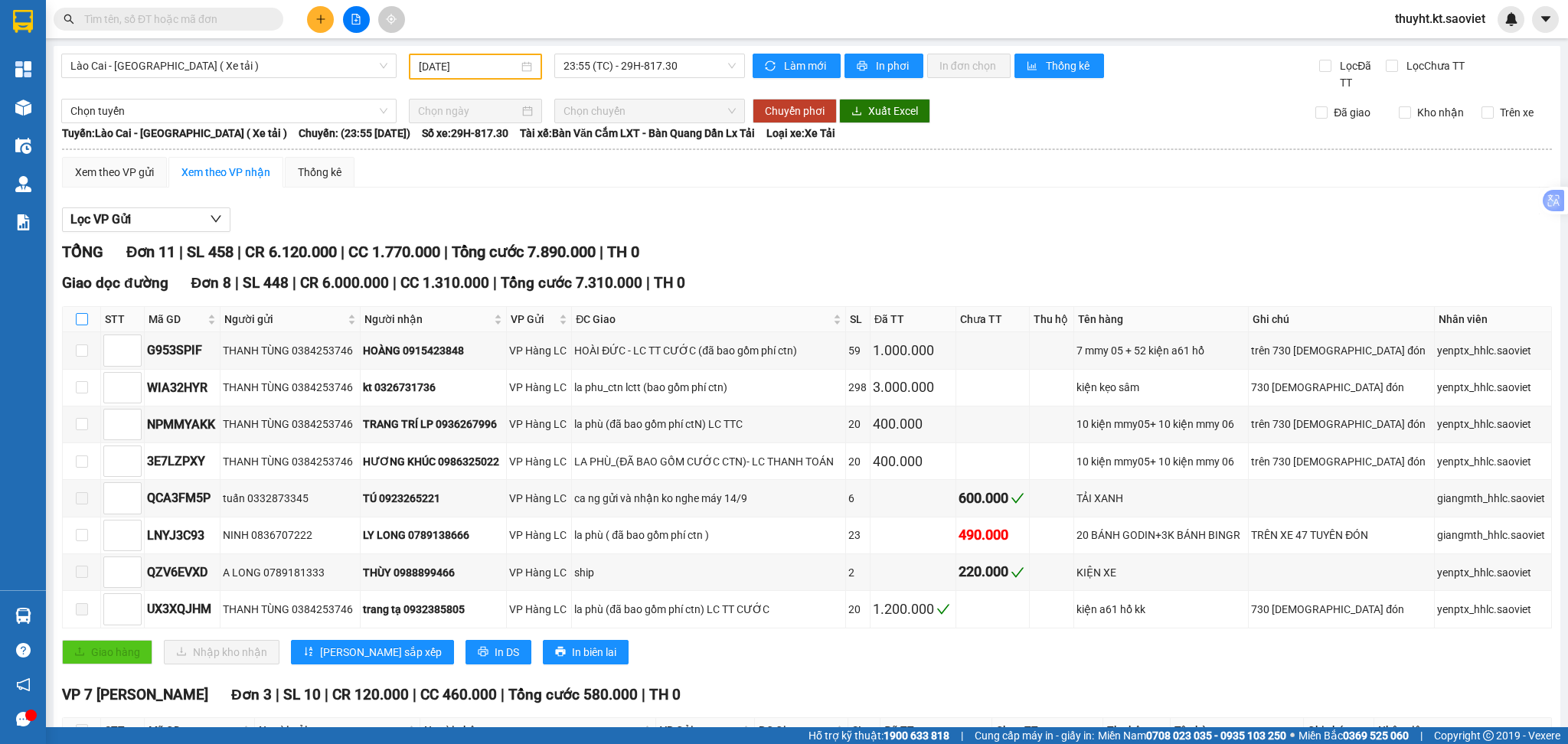
click at [81, 317] on input "checkbox" at bounding box center [81, 319] width 12 height 12
checkbox input "true"
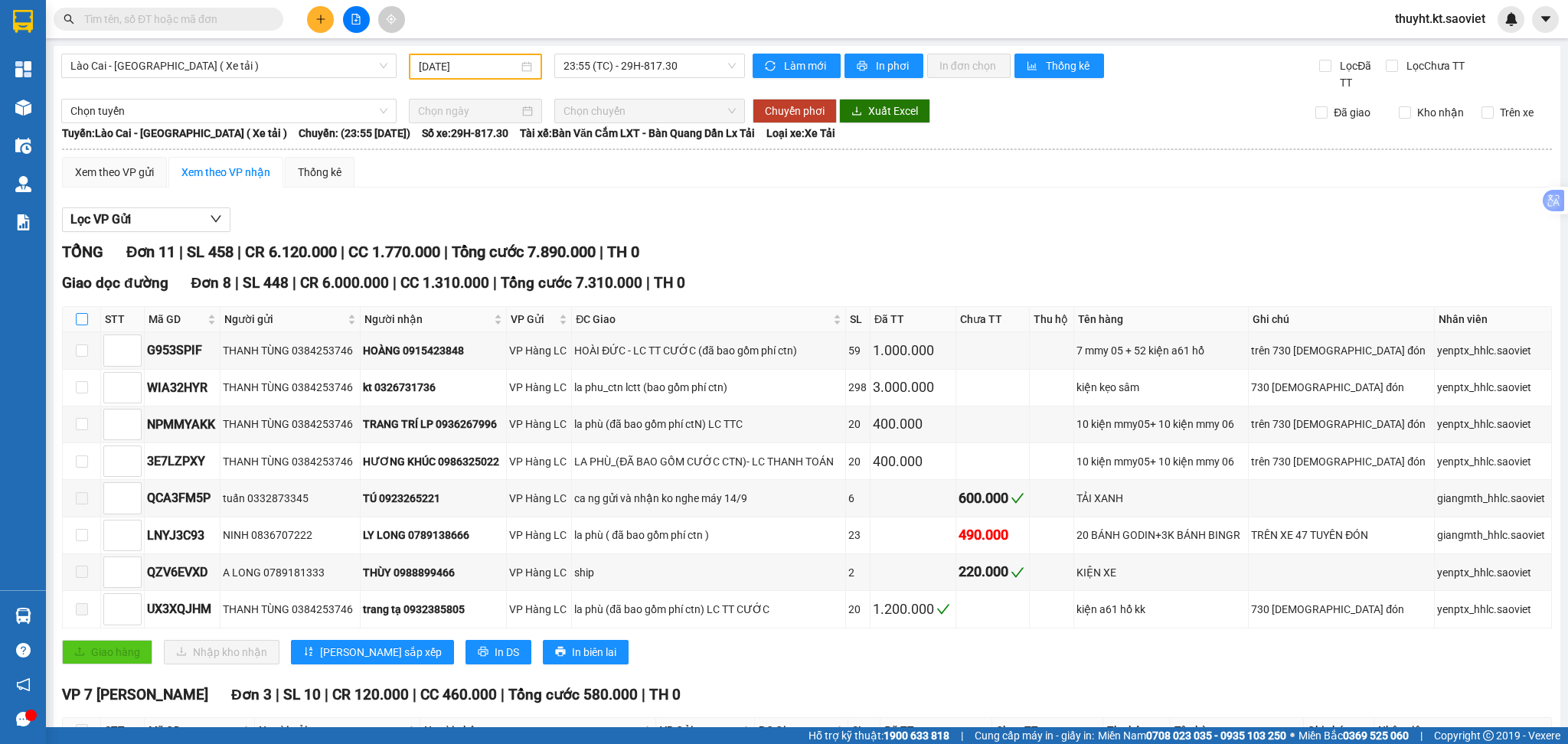
checkbox input "true"
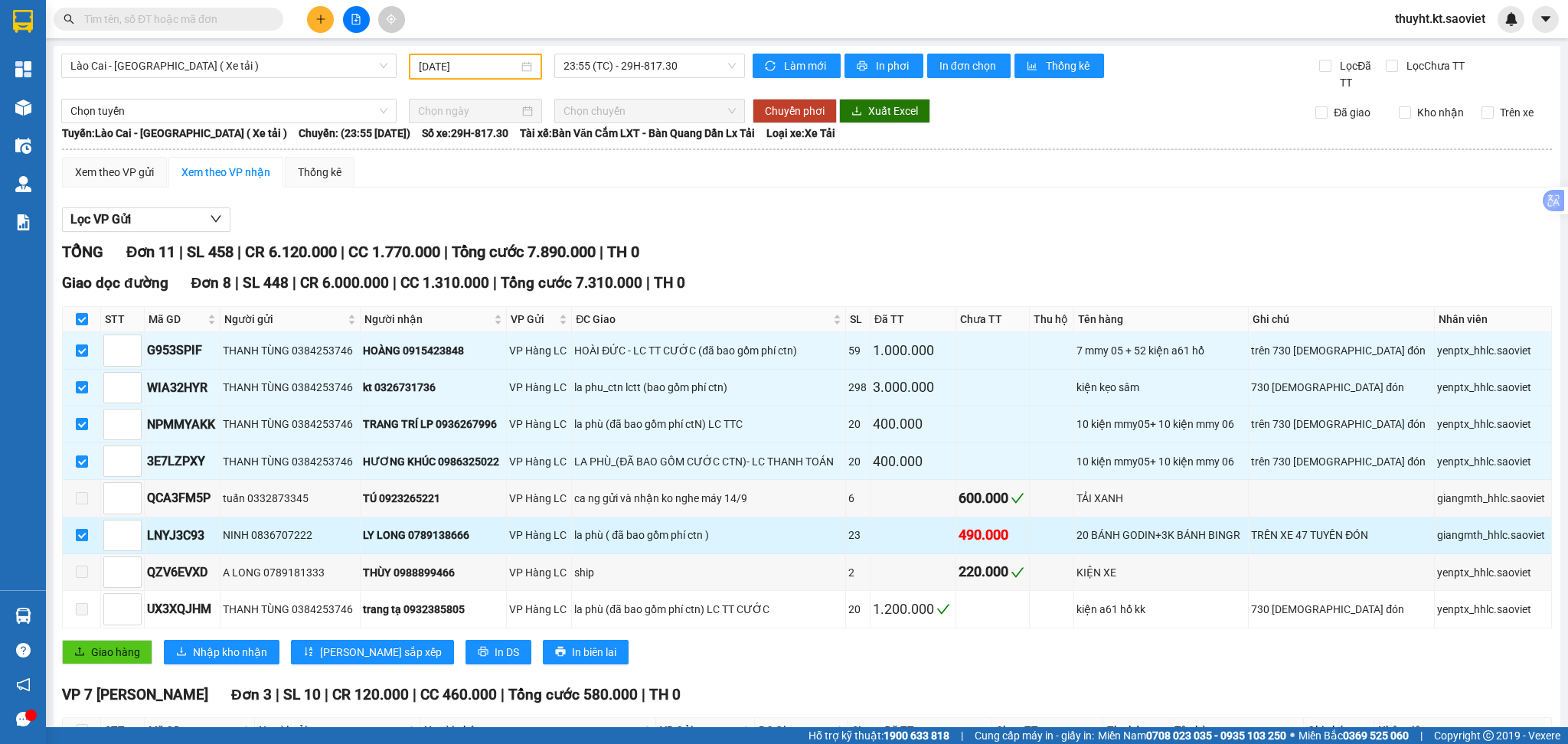
click at [86, 531] on input "checkbox" at bounding box center [81, 534] width 12 height 12
checkbox input "false"
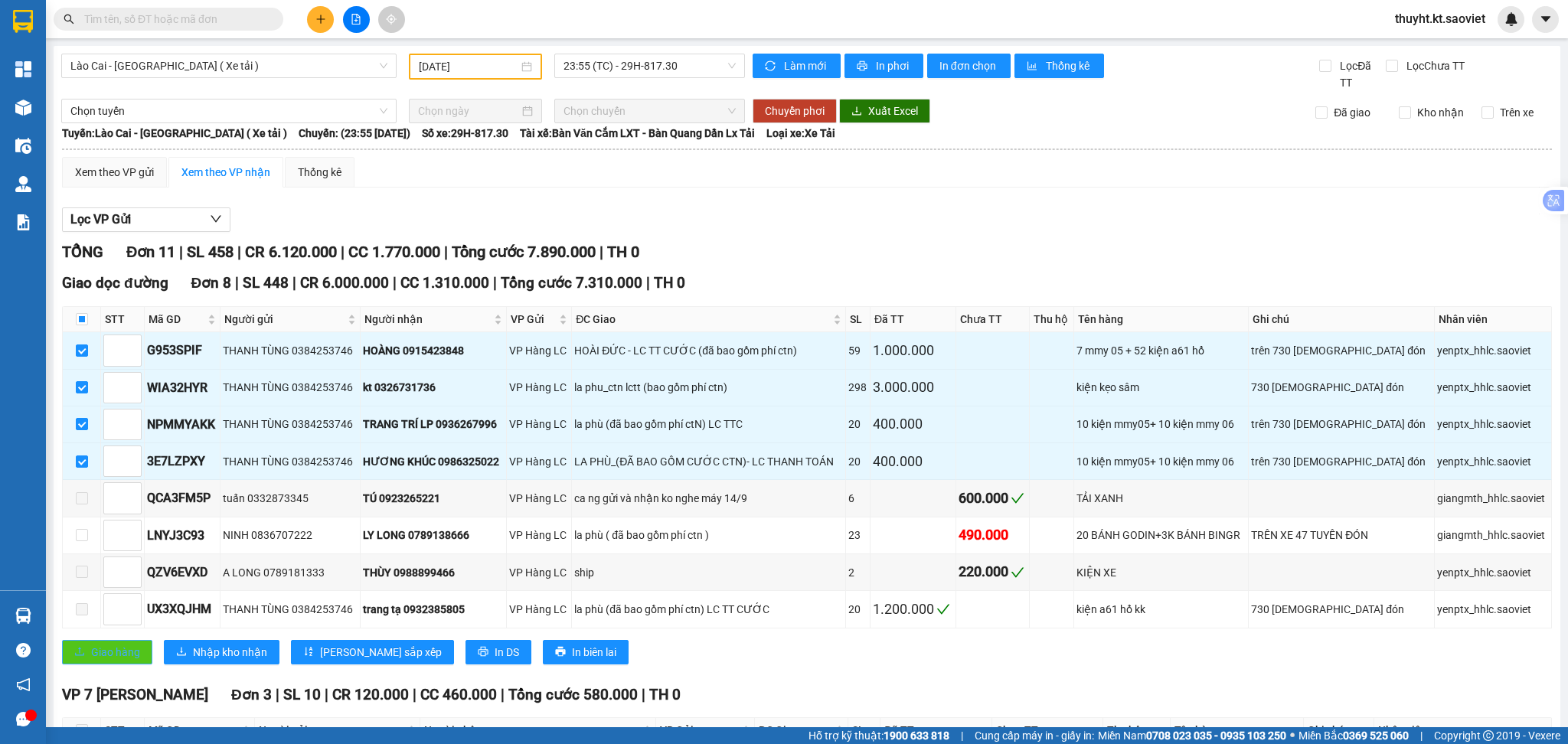
click at [115, 660] on span "Giao hàng" at bounding box center [115, 652] width 49 height 17
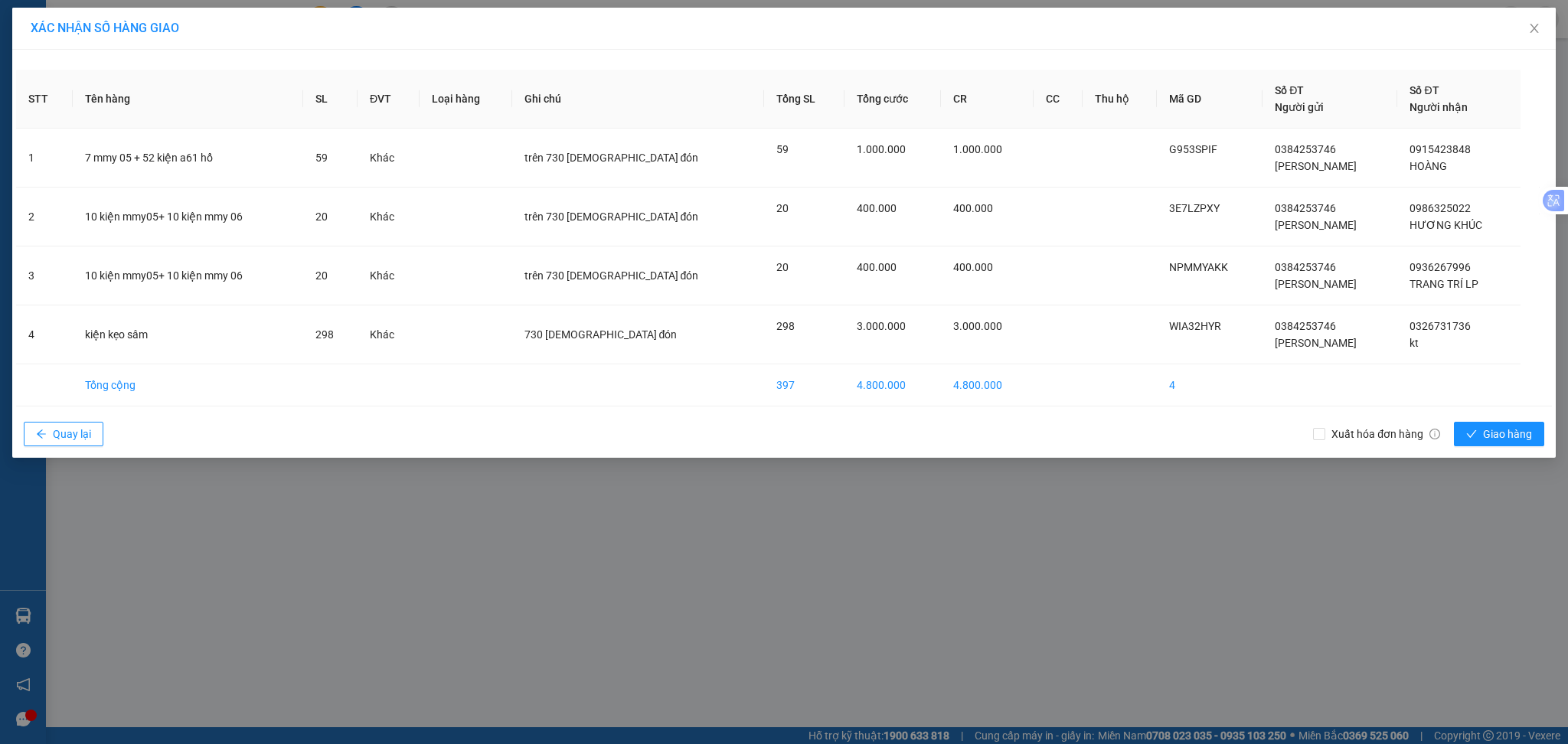
click at [1527, 446] on div "Xuất hóa đơn hàng Giao hàng" at bounding box center [1432, 433] width 239 height 40
click at [1500, 445] on button "Giao hàng" at bounding box center [1499, 434] width 90 height 24
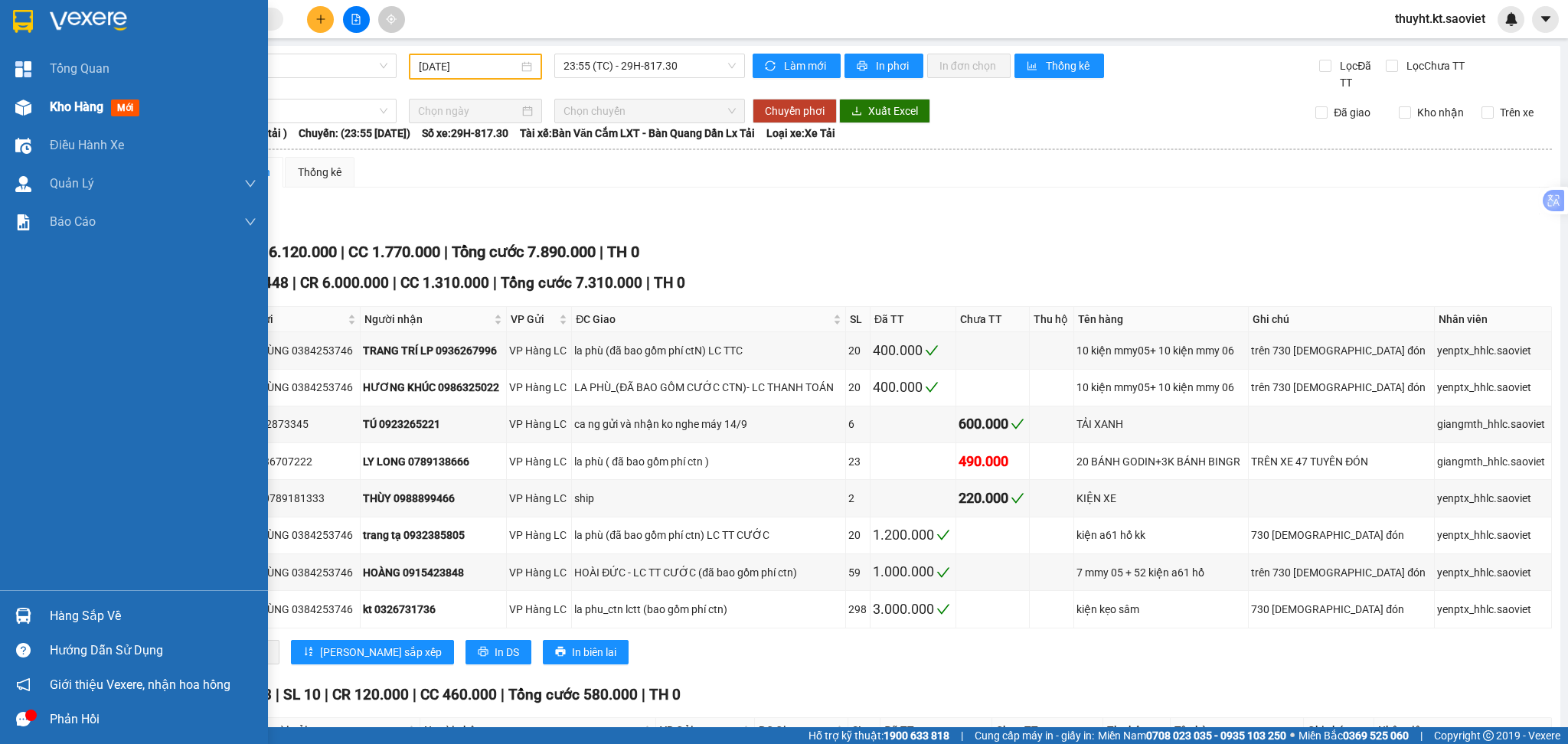
click at [38, 103] on div "Kho hàng mới" at bounding box center [133, 107] width 268 height 38
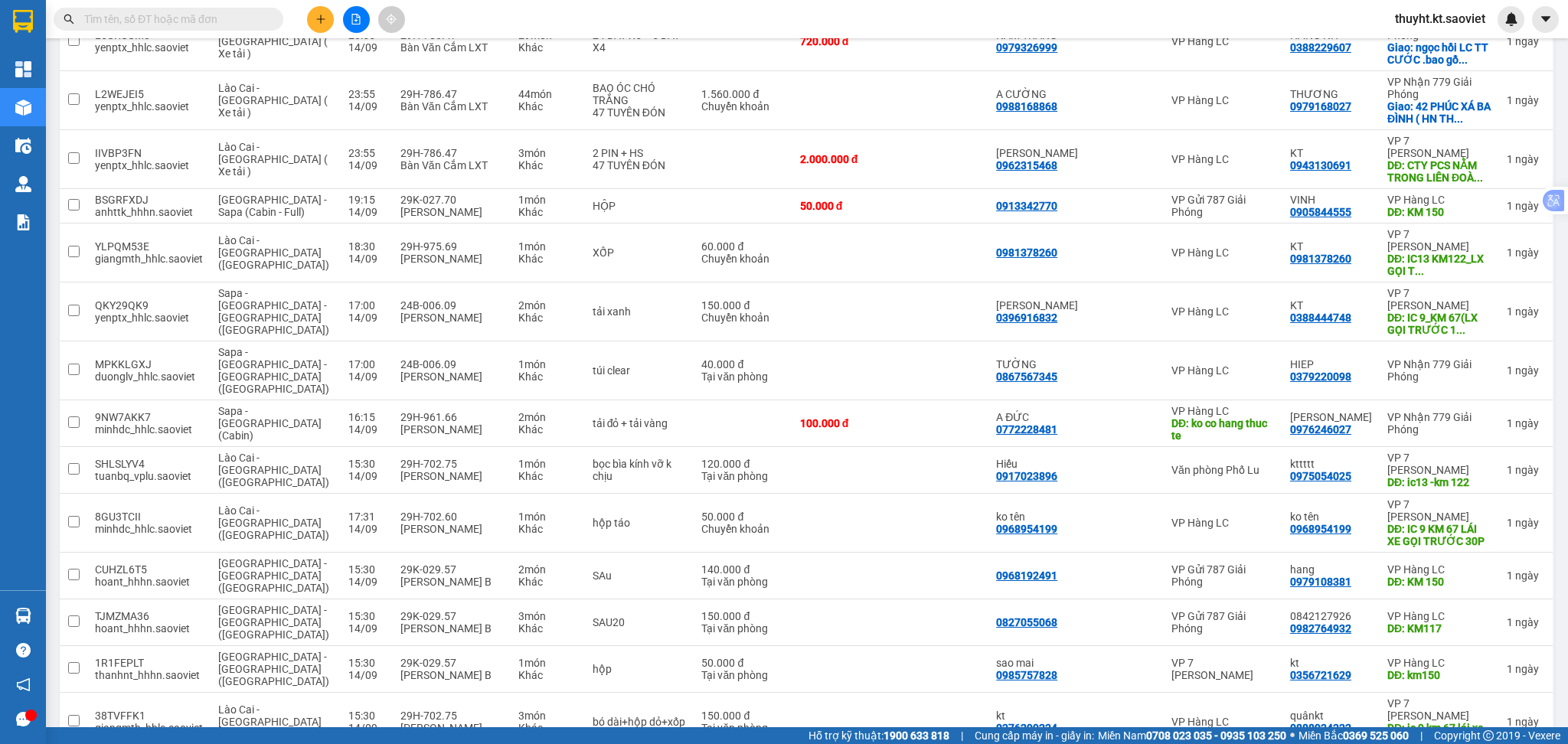
scroll to position [510, 0]
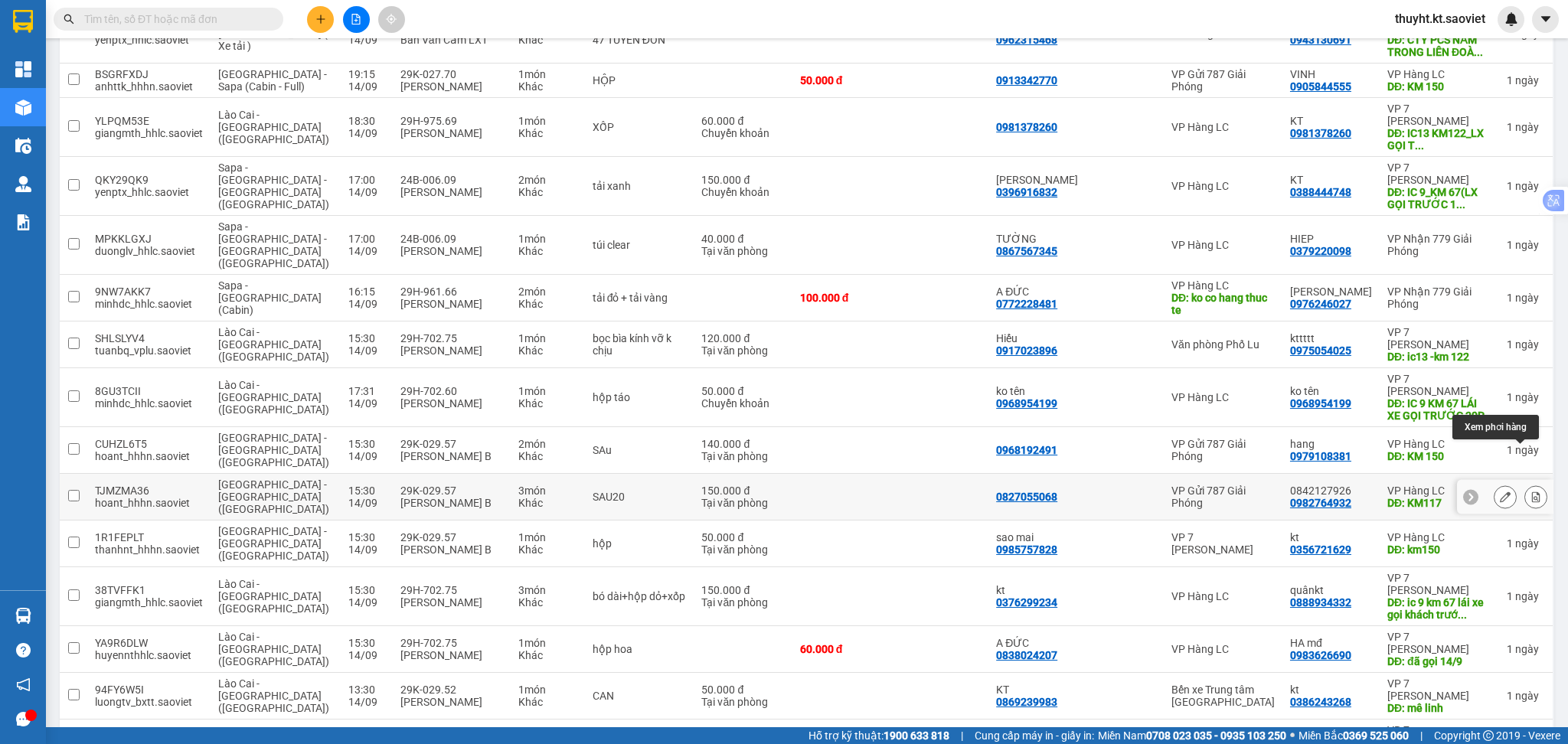
click at [1531, 491] on icon at bounding box center [1535, 496] width 11 height 11
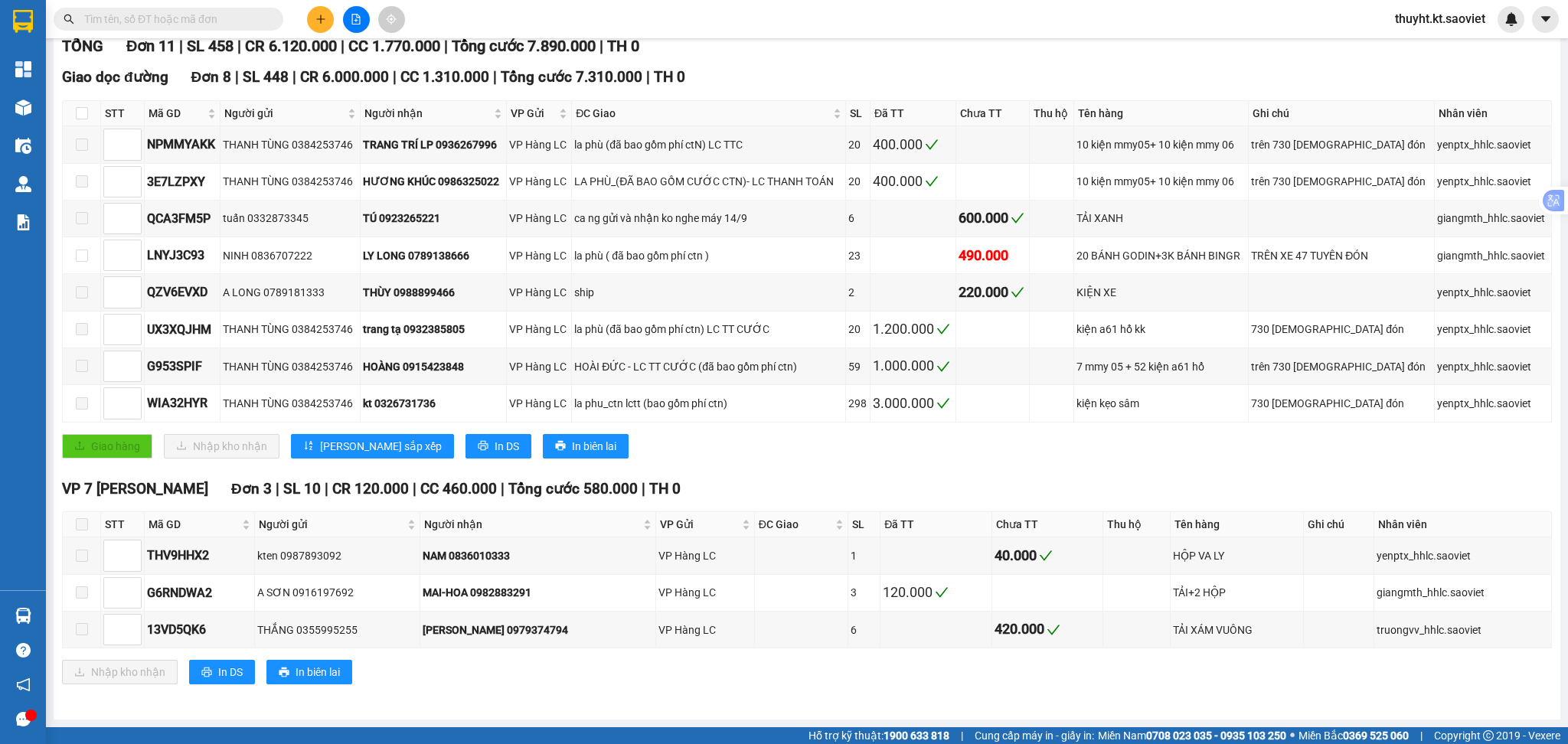
scroll to position [208, 0]
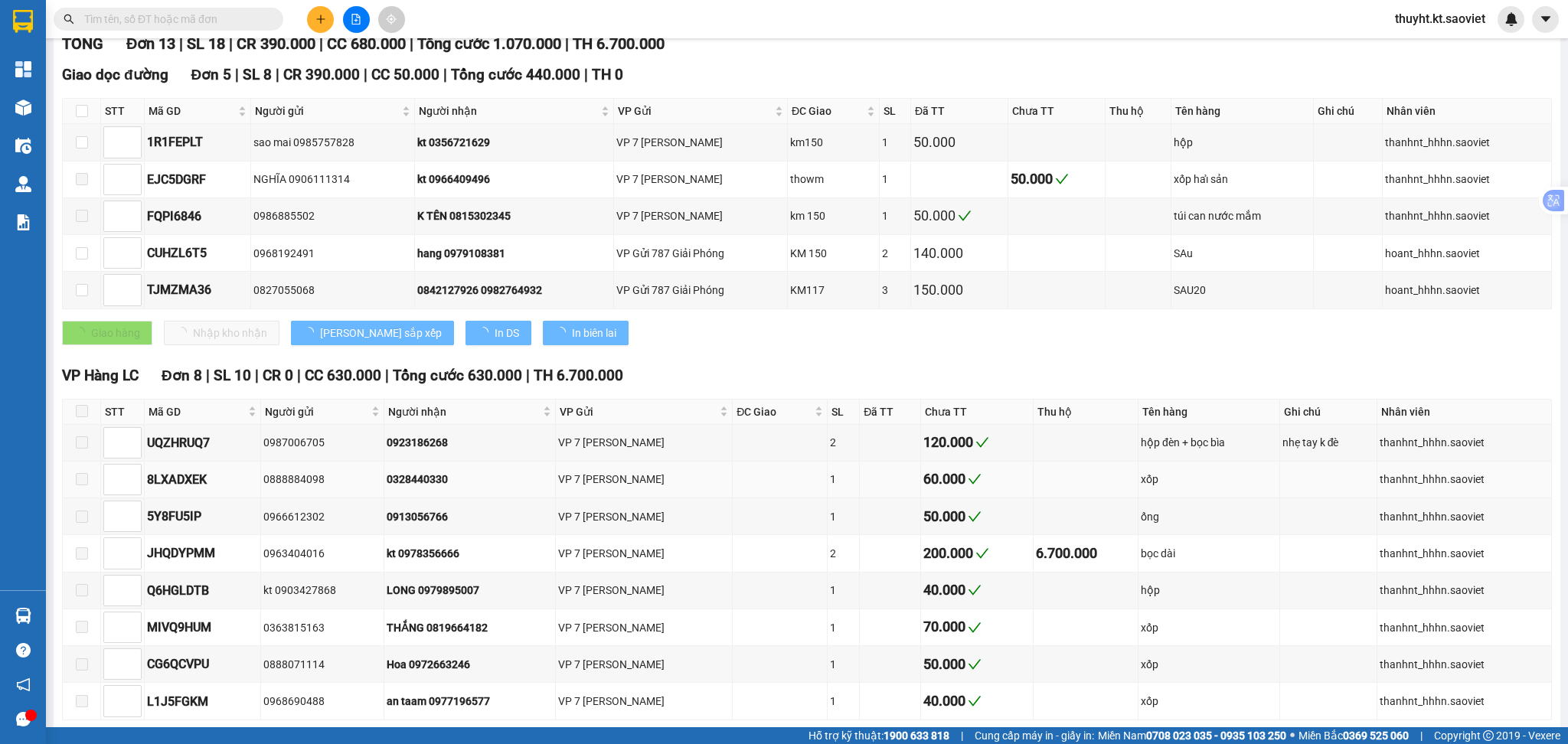
type input "14/09/2025"
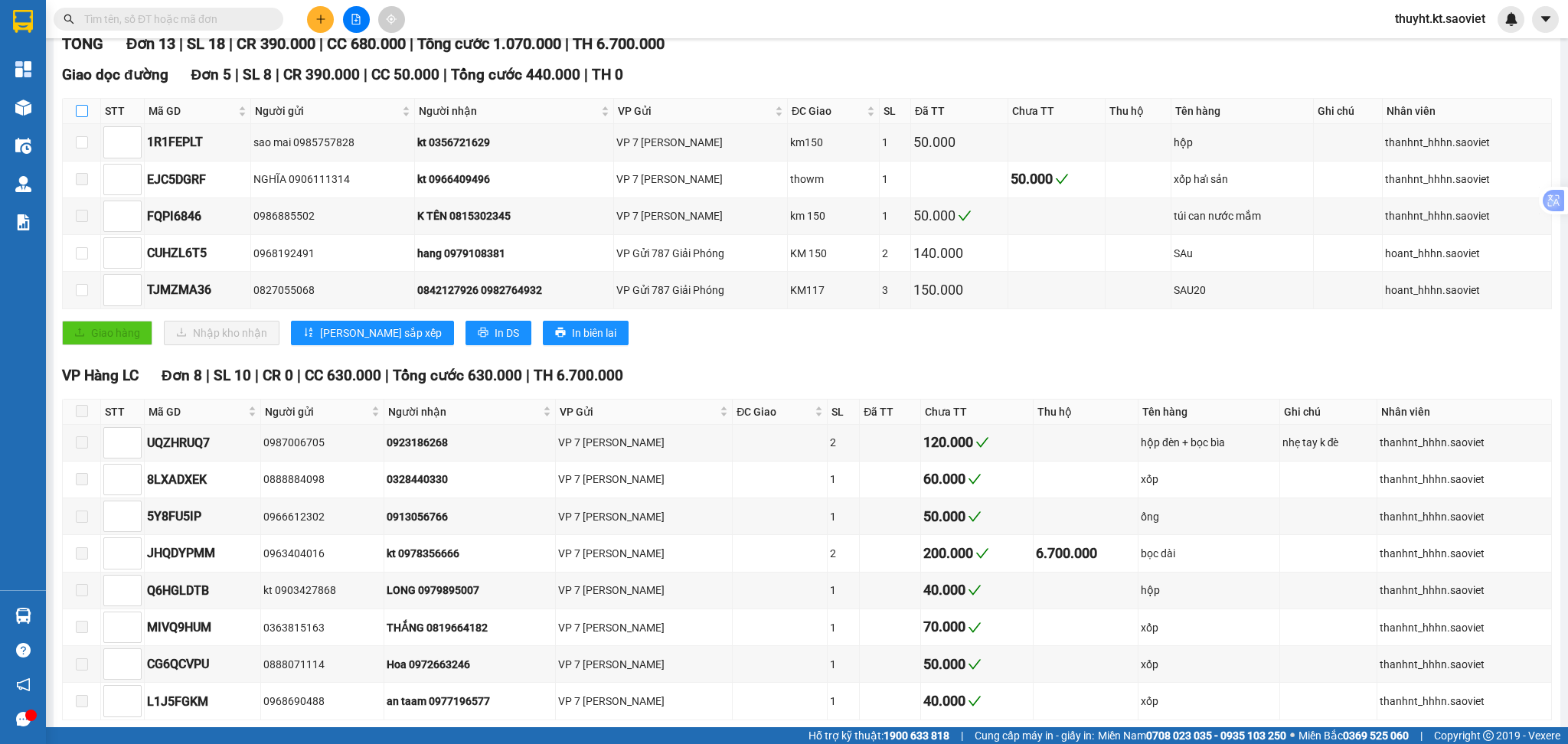
click at [85, 116] on input "checkbox" at bounding box center [81, 111] width 12 height 12
checkbox input "true"
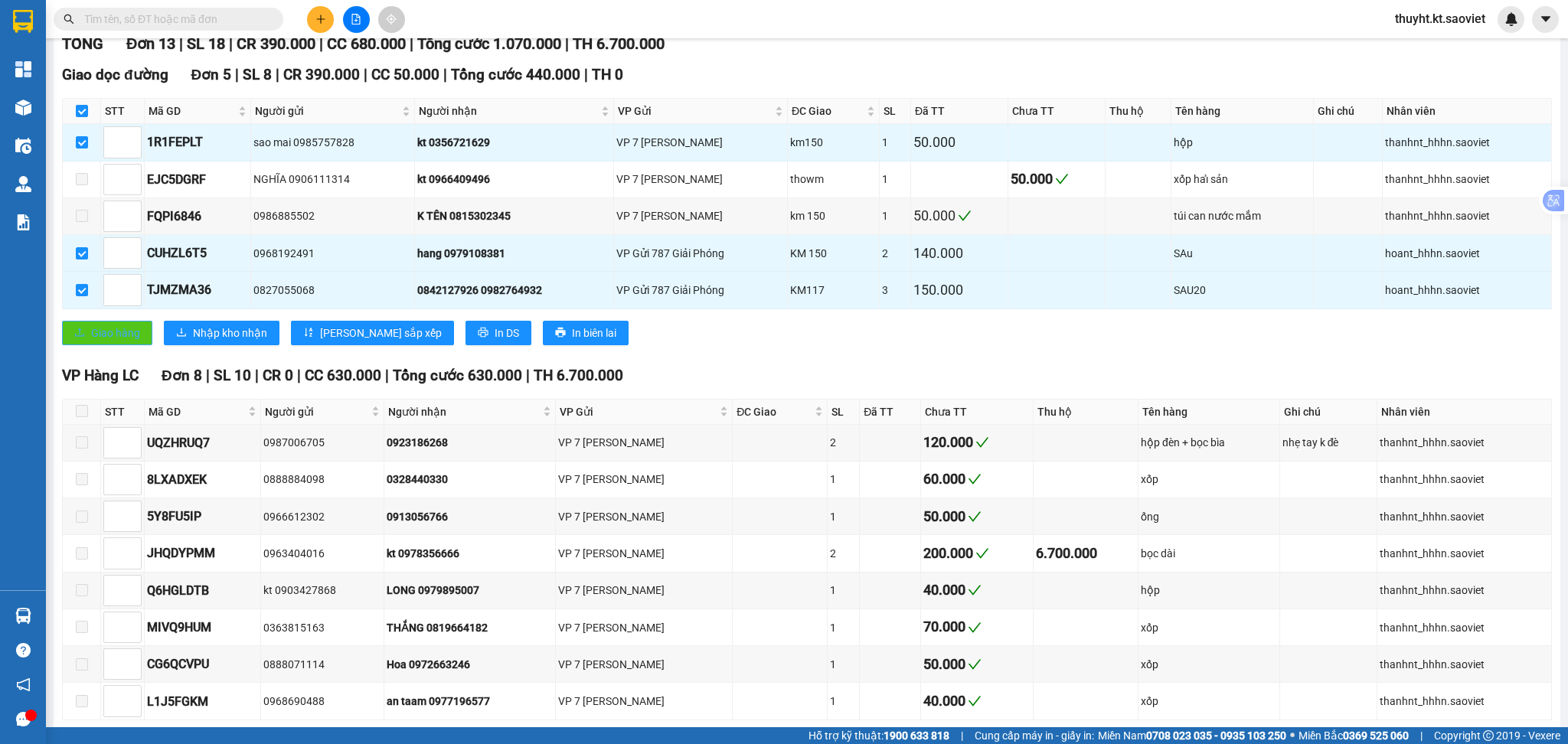
click at [111, 330] on span "Giao hàng" at bounding box center [115, 333] width 49 height 17
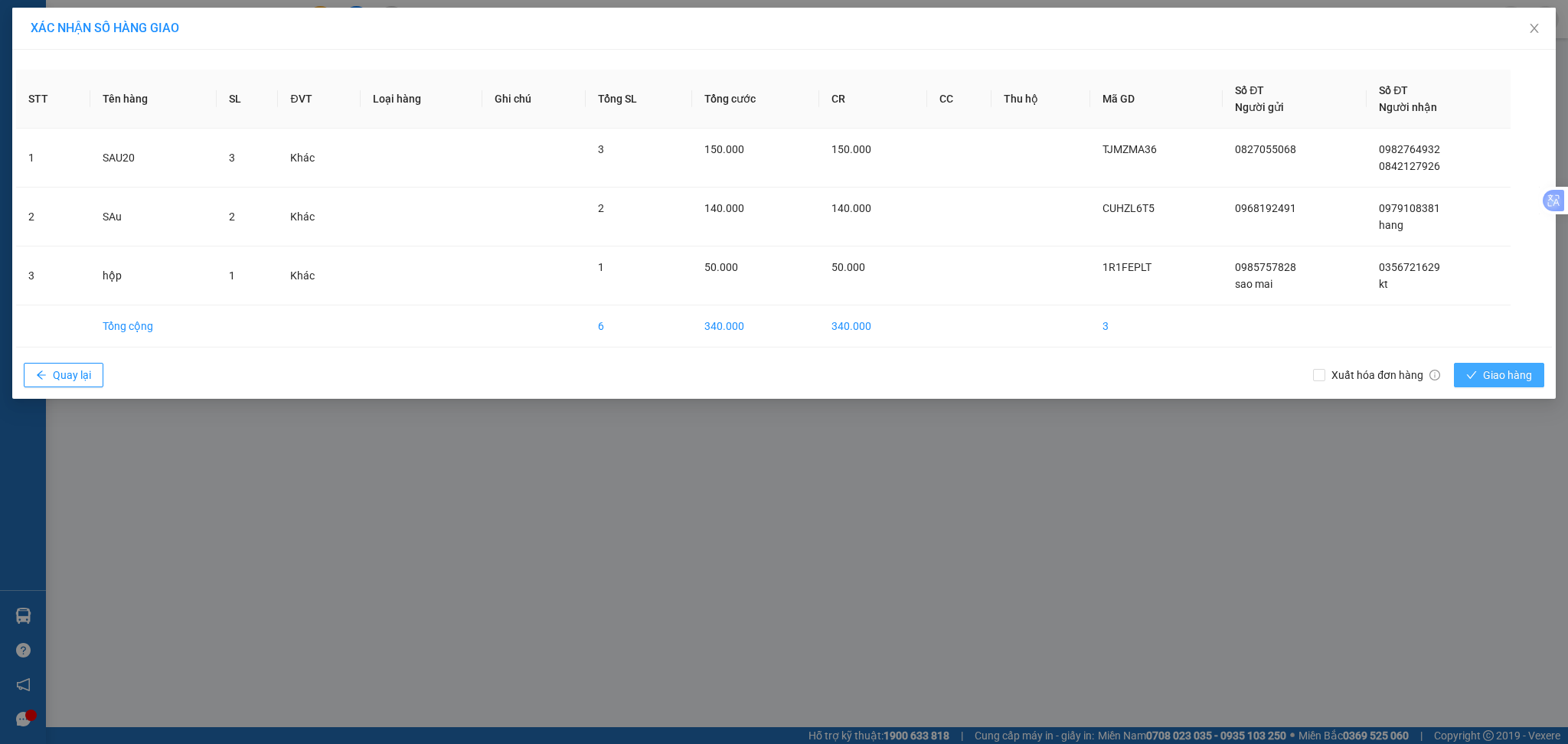
click at [1493, 368] on span "Giao hàng" at bounding box center [1507, 375] width 49 height 17
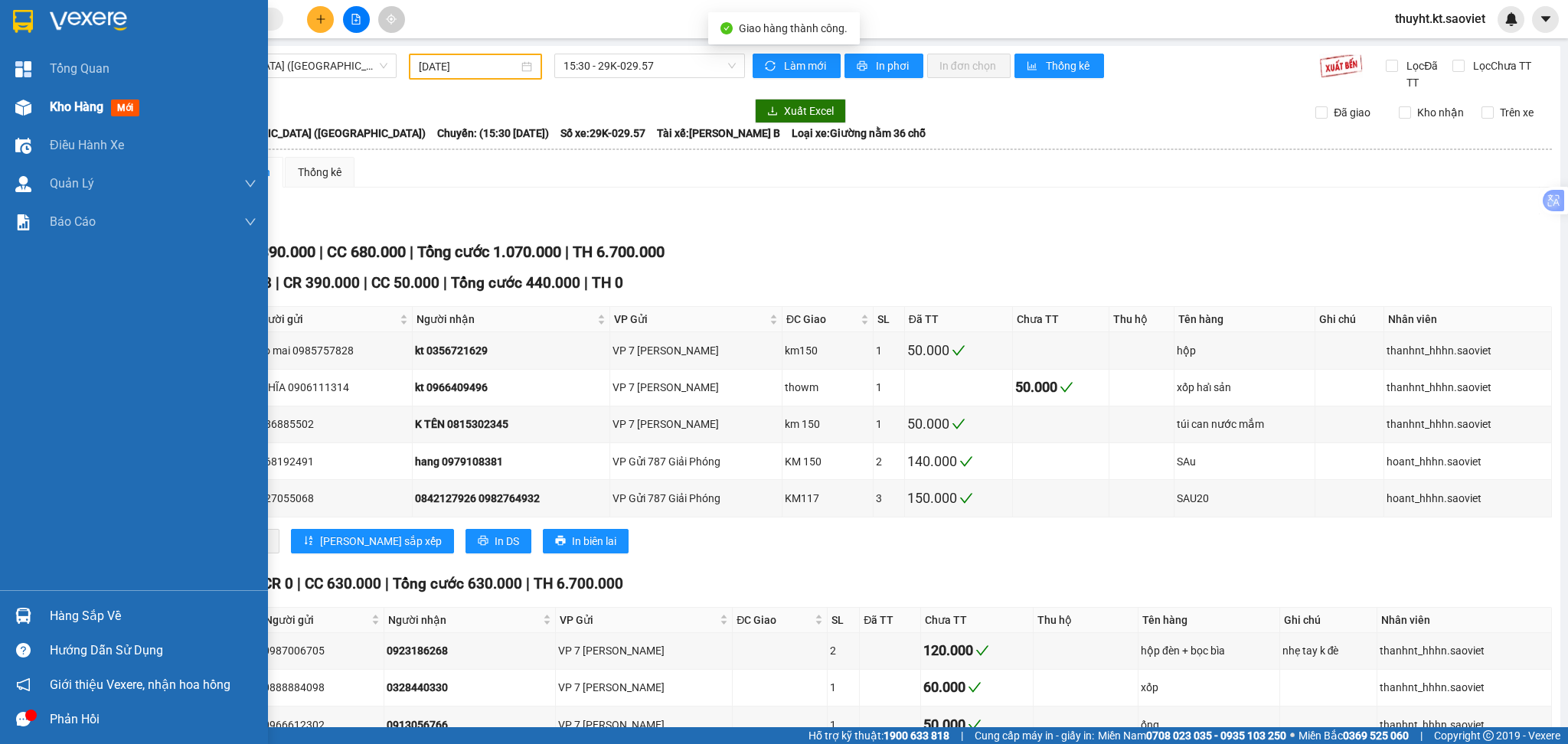
click at [41, 109] on div "Kho hàng mới" at bounding box center [133, 107] width 268 height 38
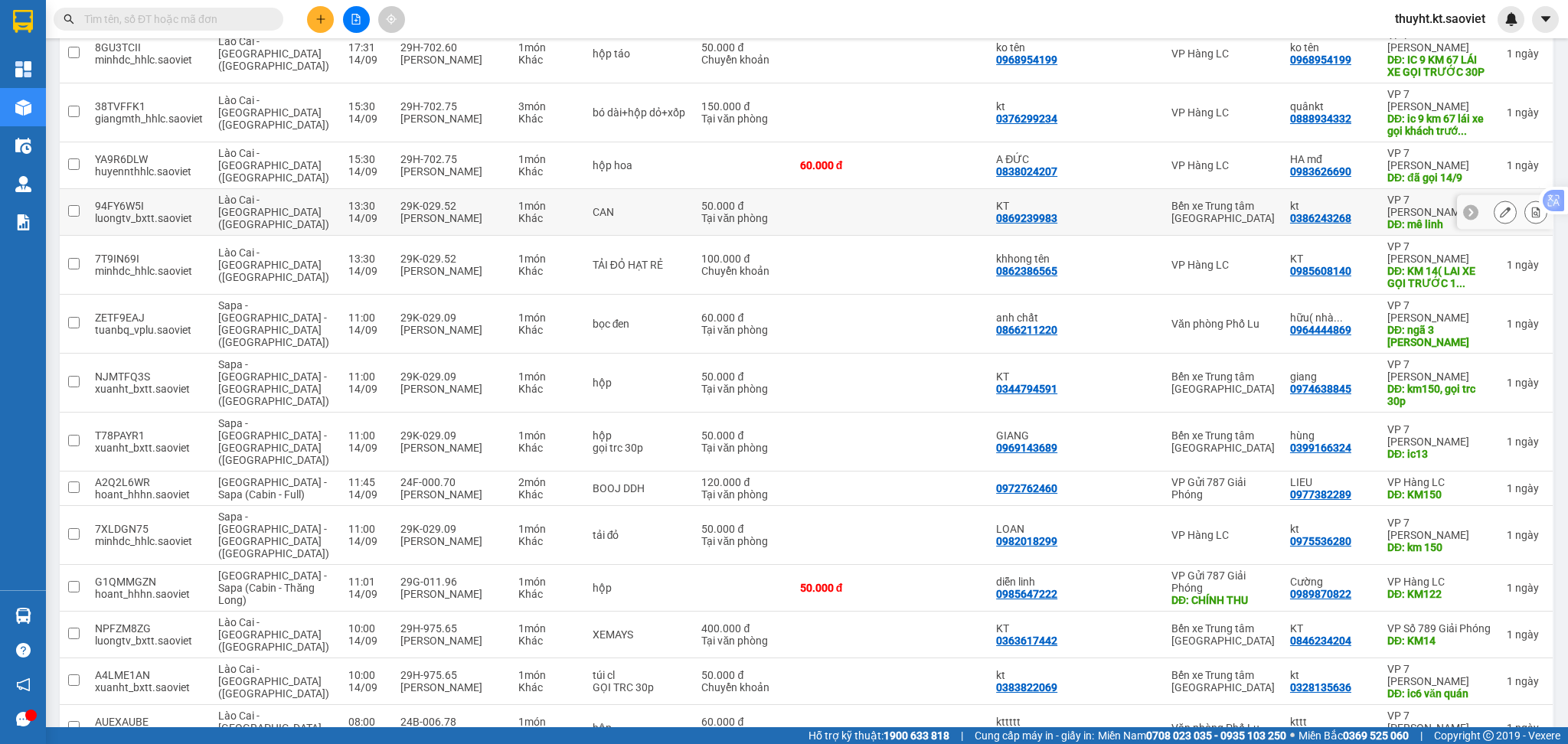
scroll to position [919, 0]
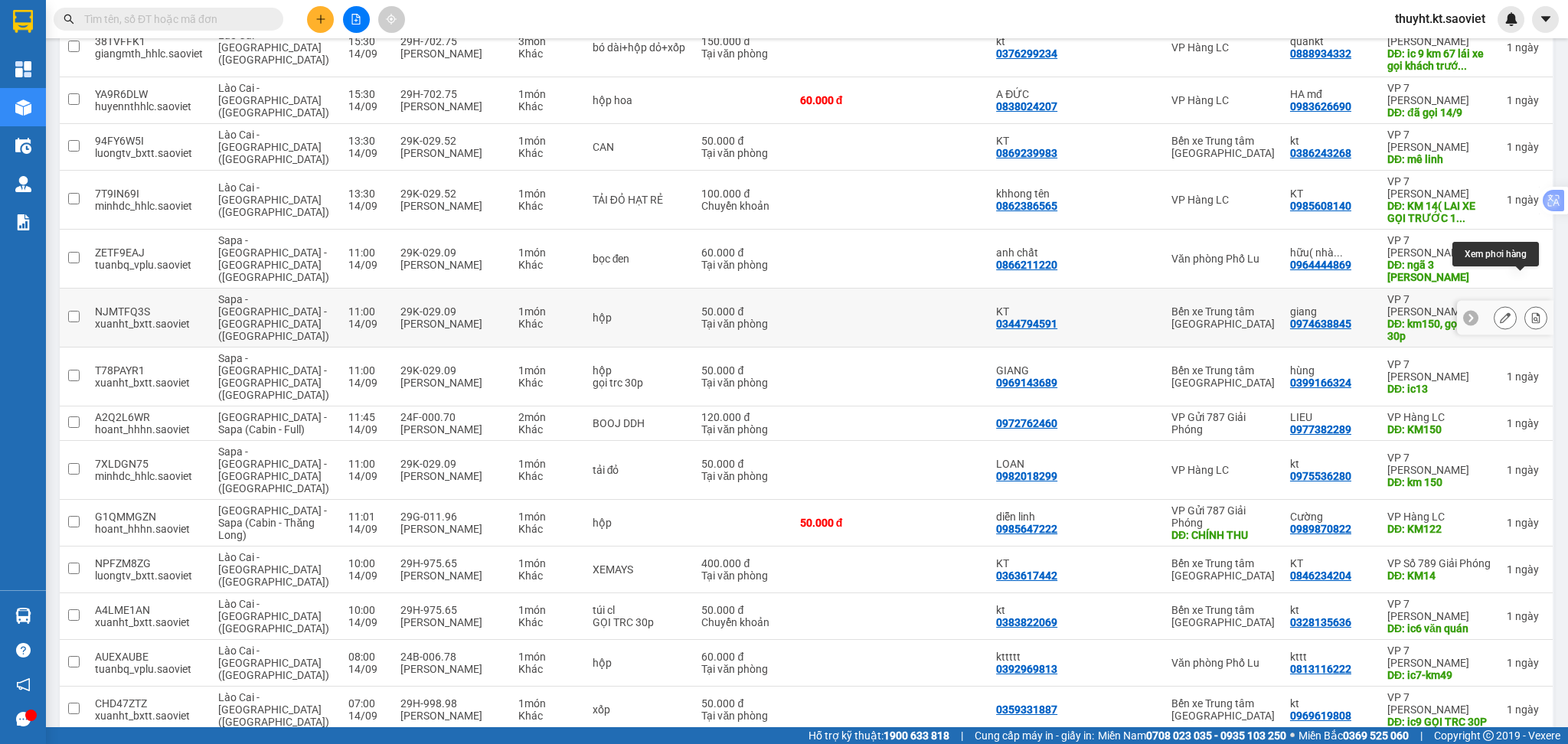
click at [1525, 305] on button at bounding box center [1535, 318] width 21 height 27
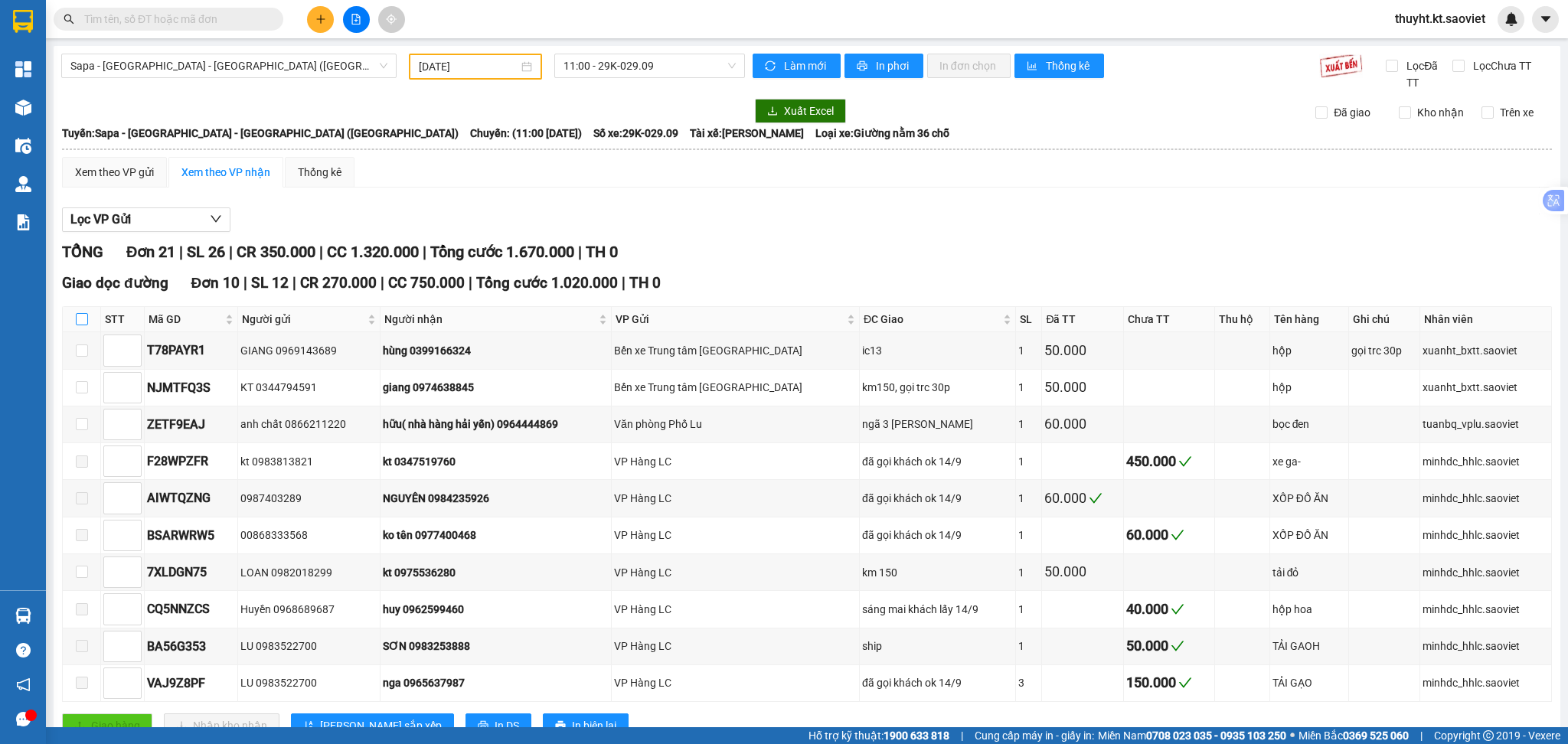
click at [79, 320] on input "checkbox" at bounding box center [81, 319] width 12 height 12
checkbox input "true"
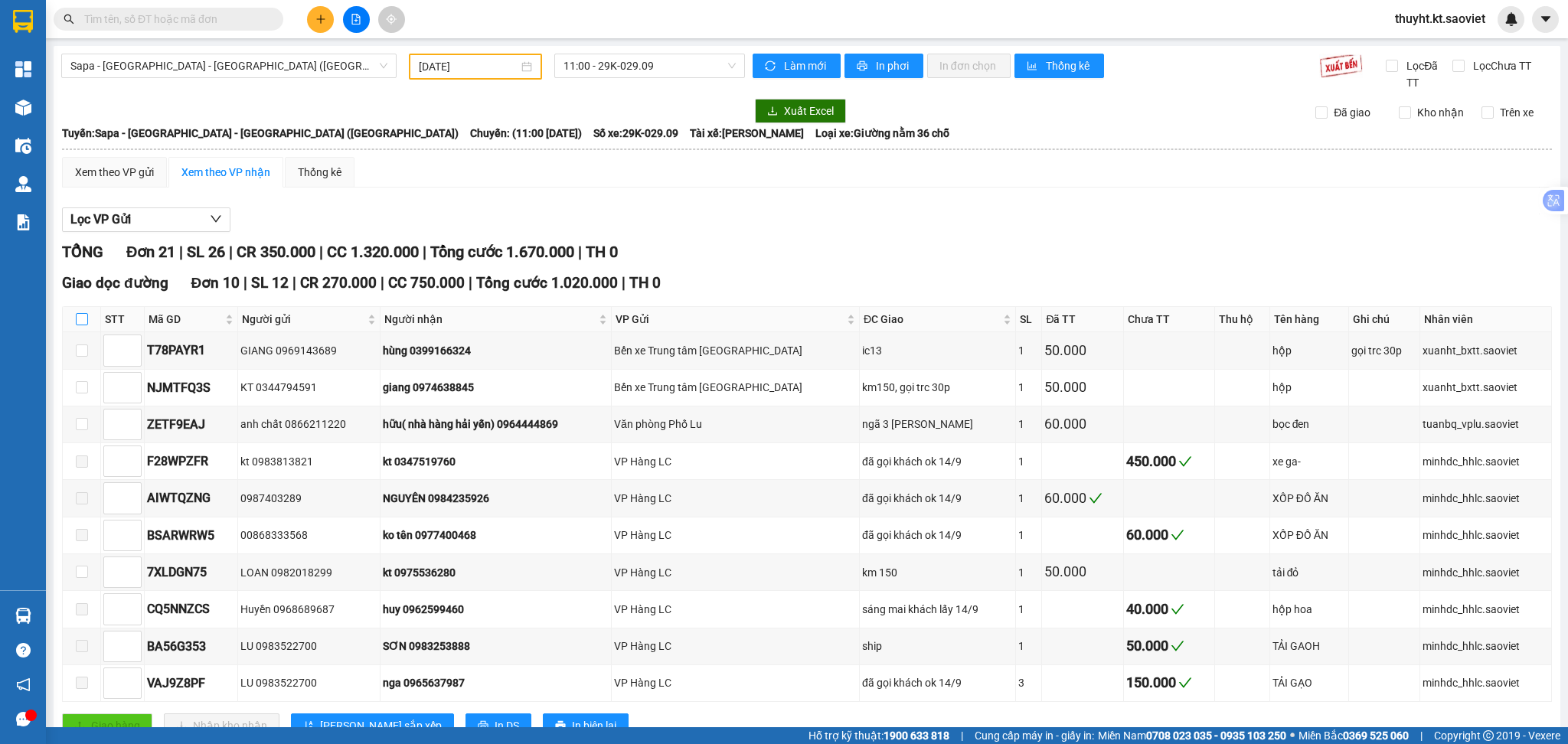
checkbox input "true"
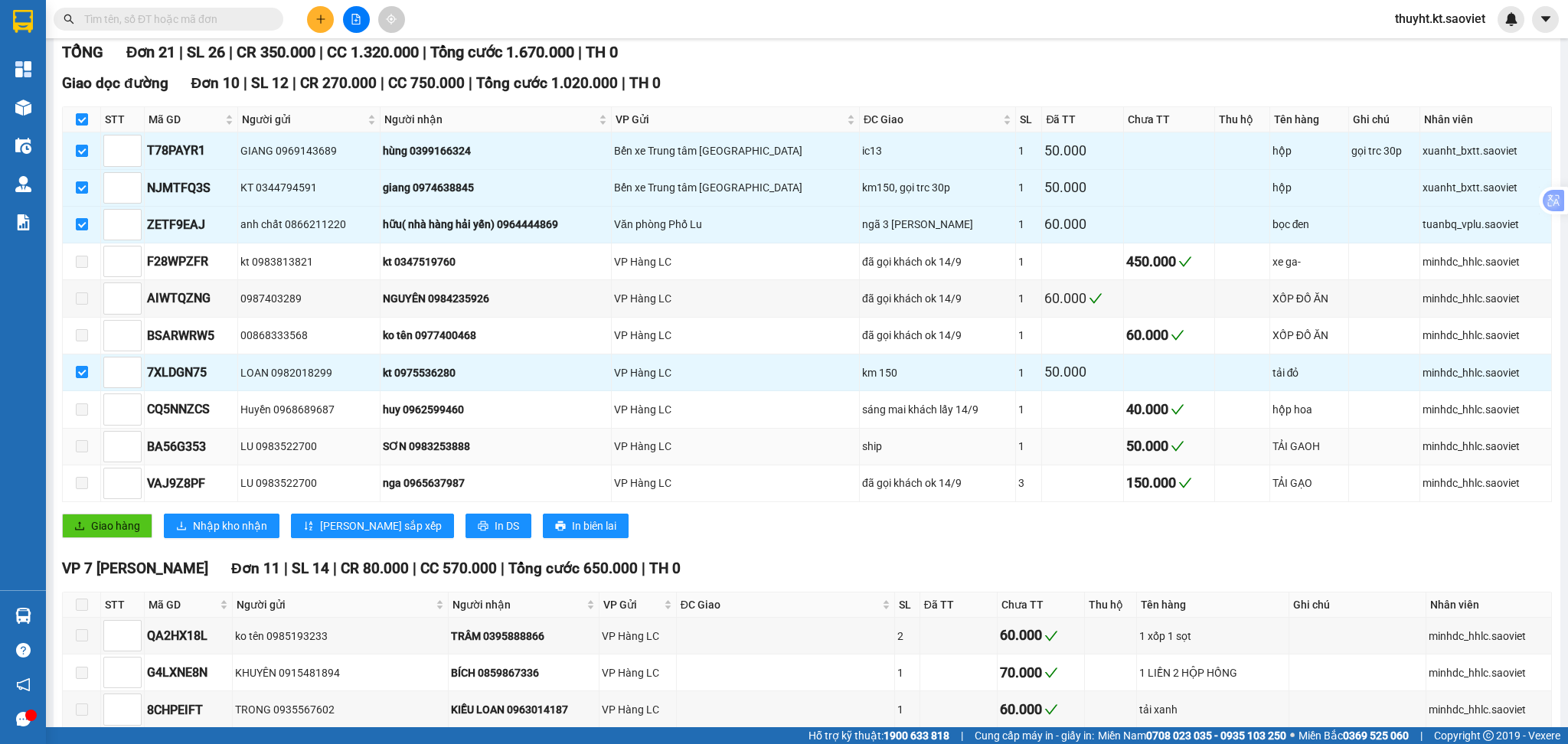
scroll to position [203, 0]
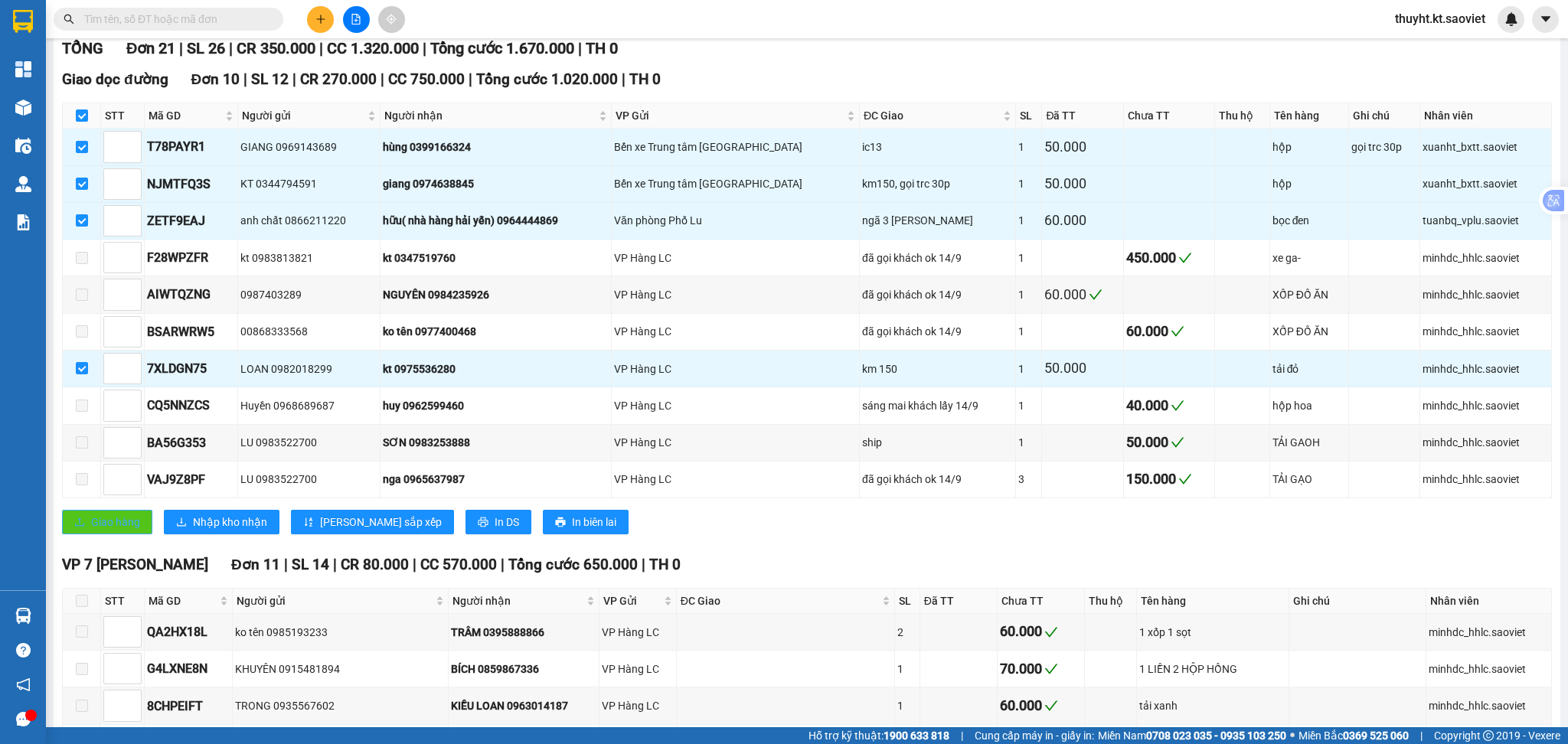
click at [120, 516] on span "Giao hàng" at bounding box center [115, 522] width 49 height 17
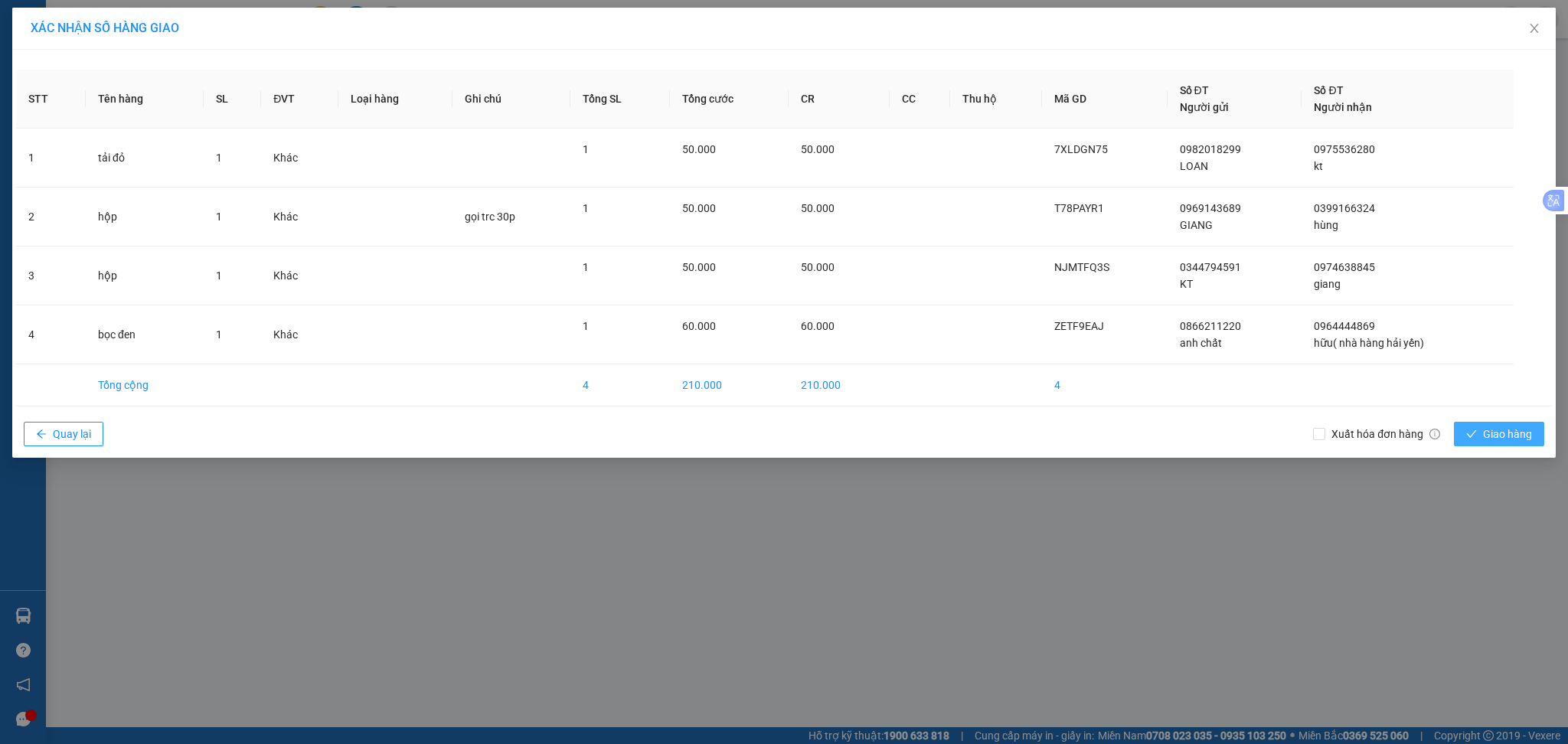
click at [1491, 431] on span "Giao hàng" at bounding box center [1507, 433] width 49 height 17
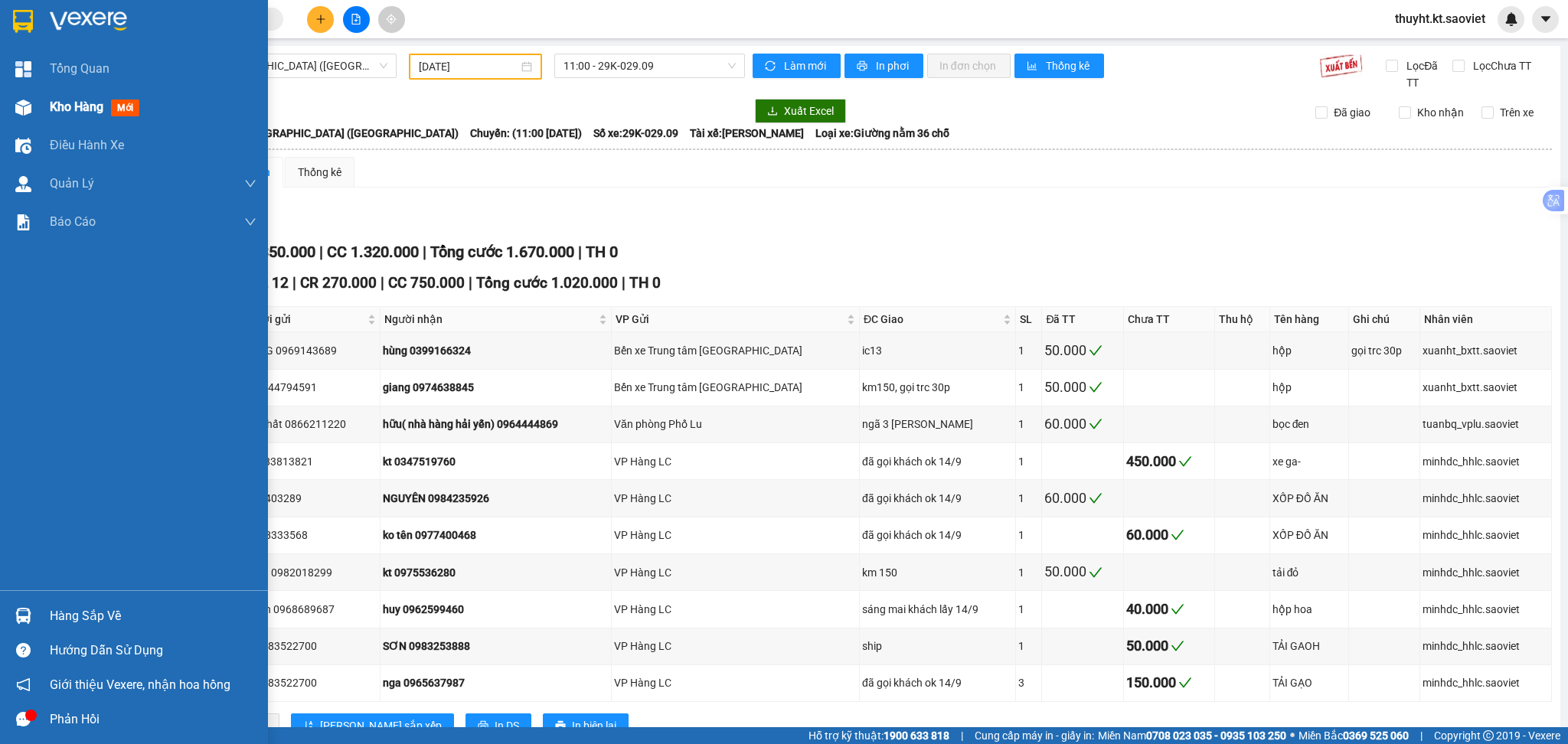
click at [53, 102] on span "Kho hàng" at bounding box center [76, 107] width 54 height 15
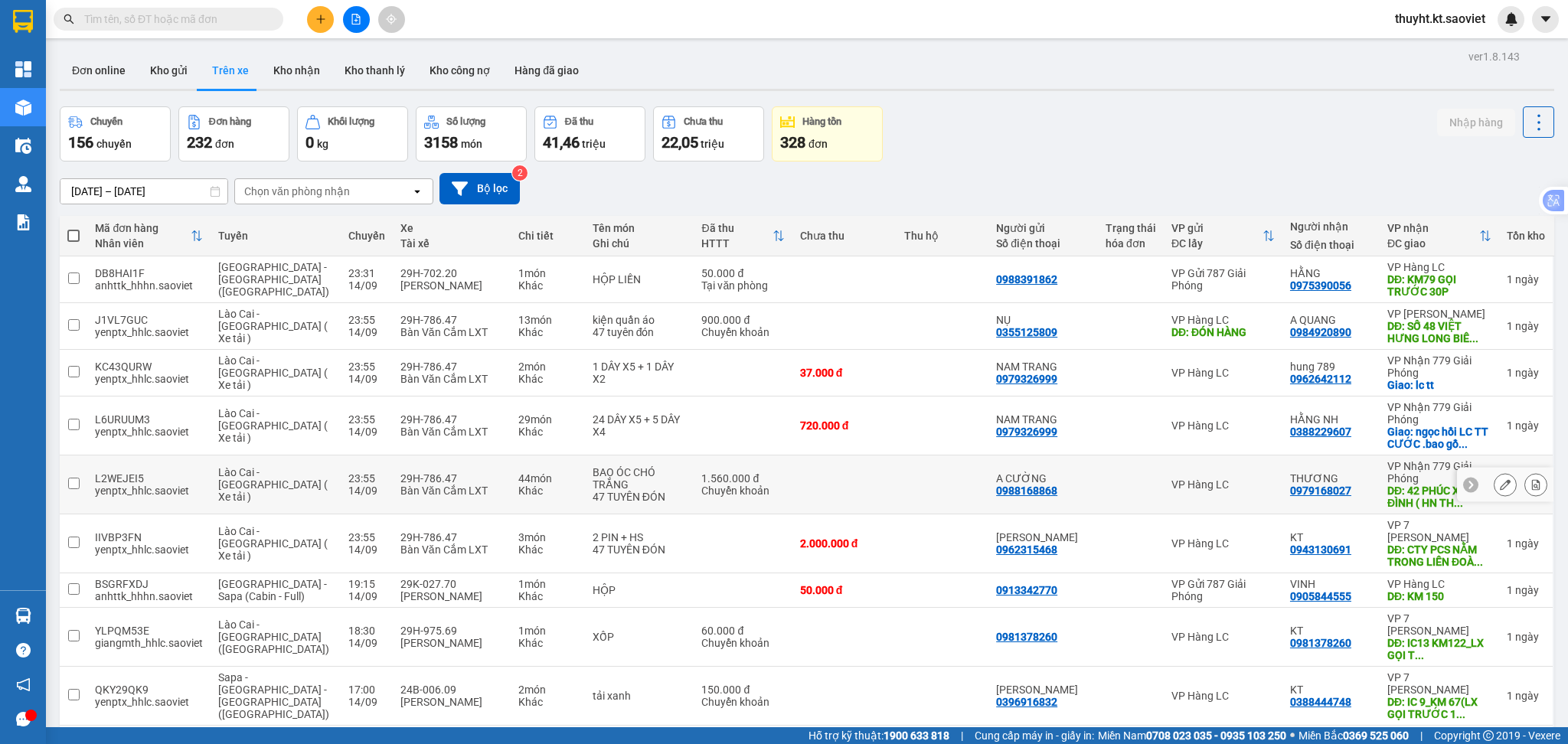
click at [1525, 484] on button at bounding box center [1535, 485] width 21 height 27
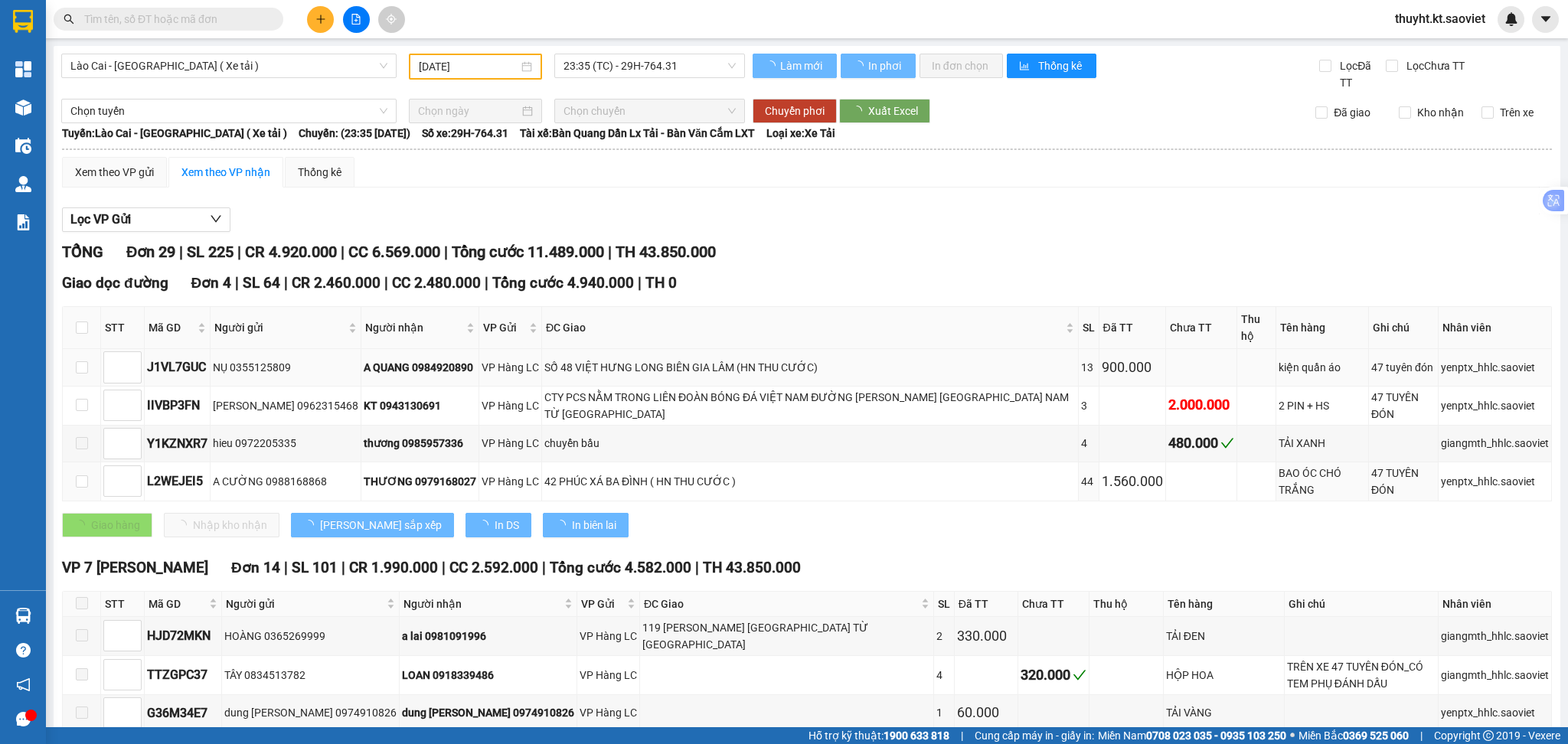
type input "14/09/2025"
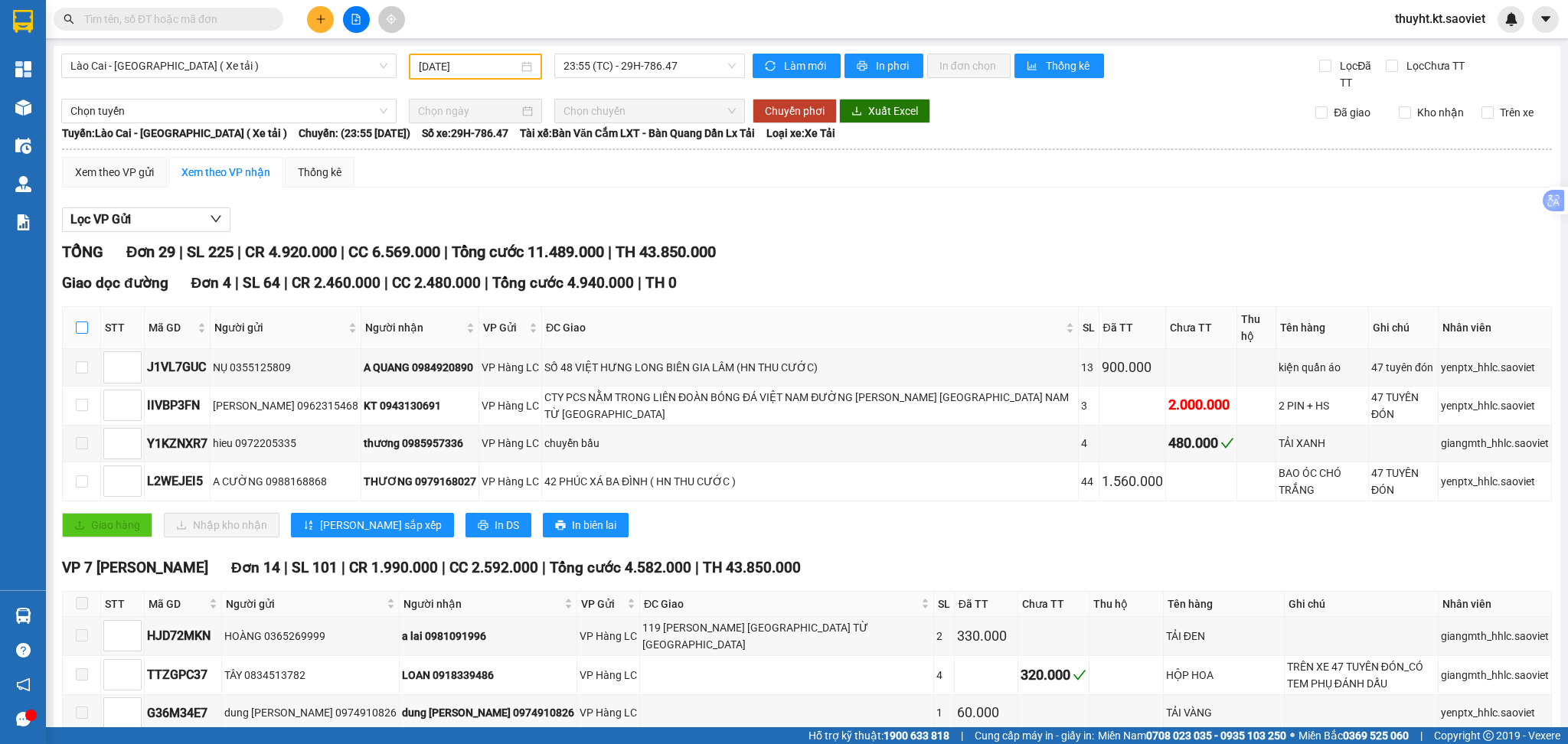
click at [81, 321] on input "checkbox" at bounding box center [81, 327] width 12 height 12
checkbox input "true"
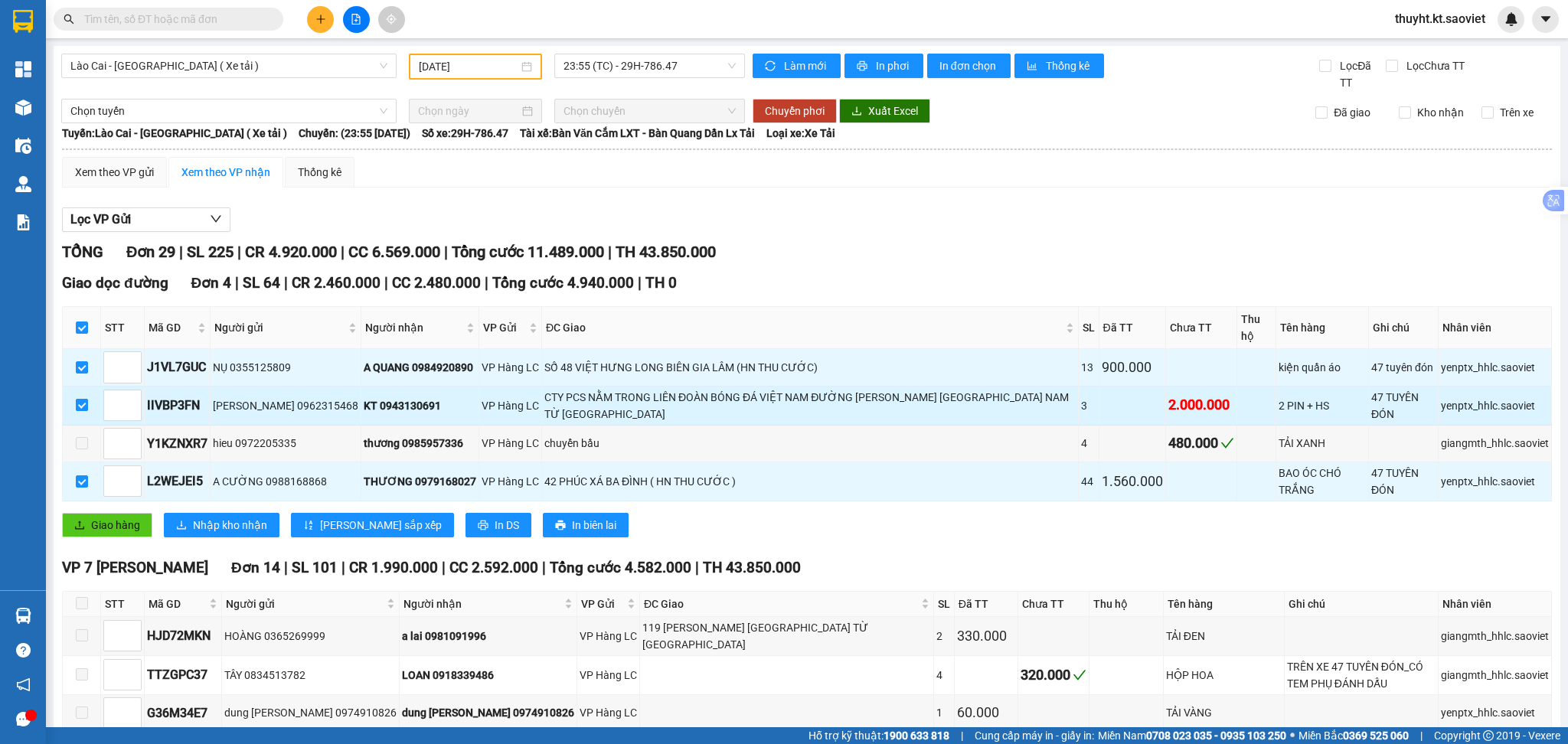
click at [83, 398] on input "checkbox" at bounding box center [81, 404] width 12 height 12
checkbox input "false"
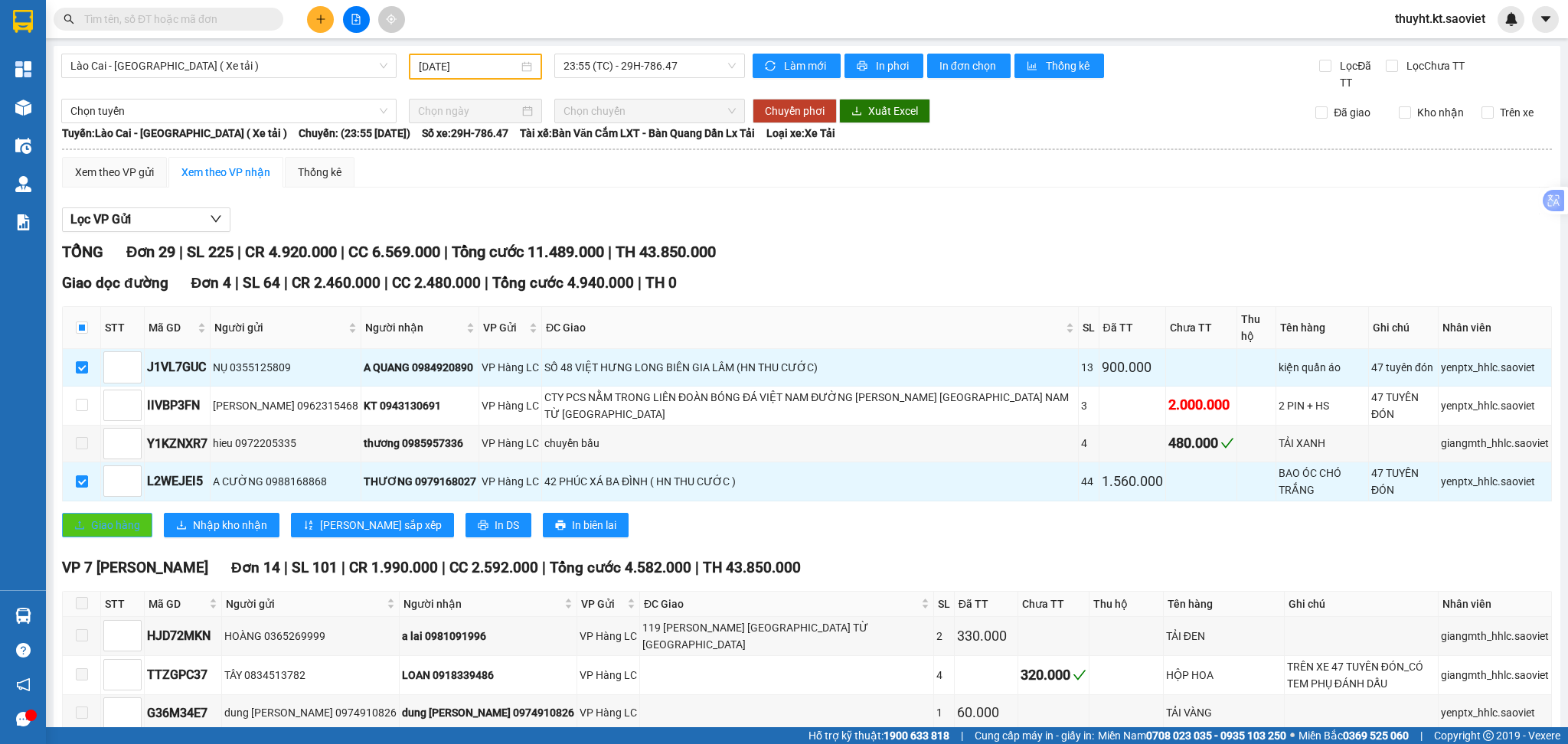
click at [111, 516] on span "Giao hàng" at bounding box center [115, 524] width 49 height 17
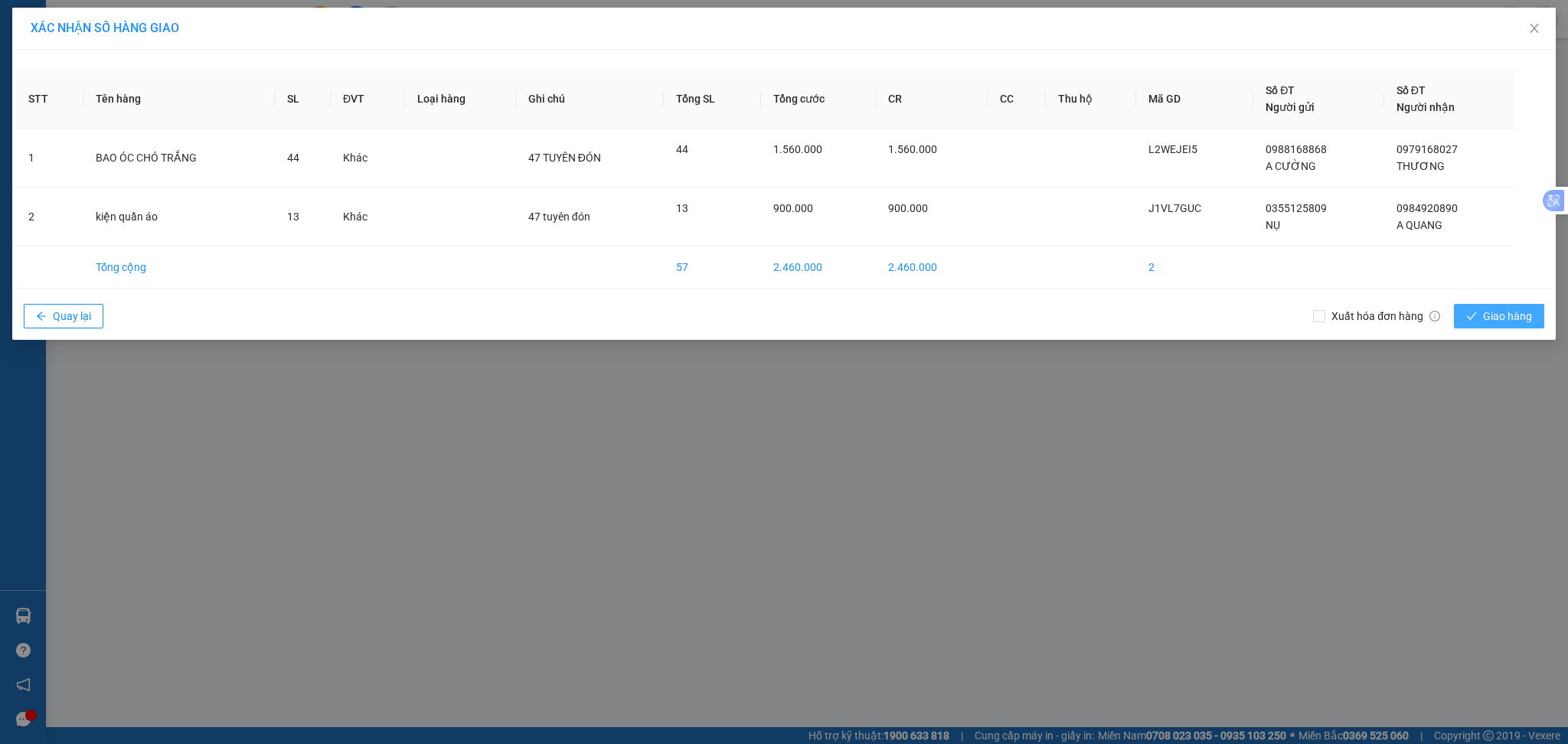
click at [1471, 311] on icon "check" at bounding box center [1471, 315] width 11 height 11
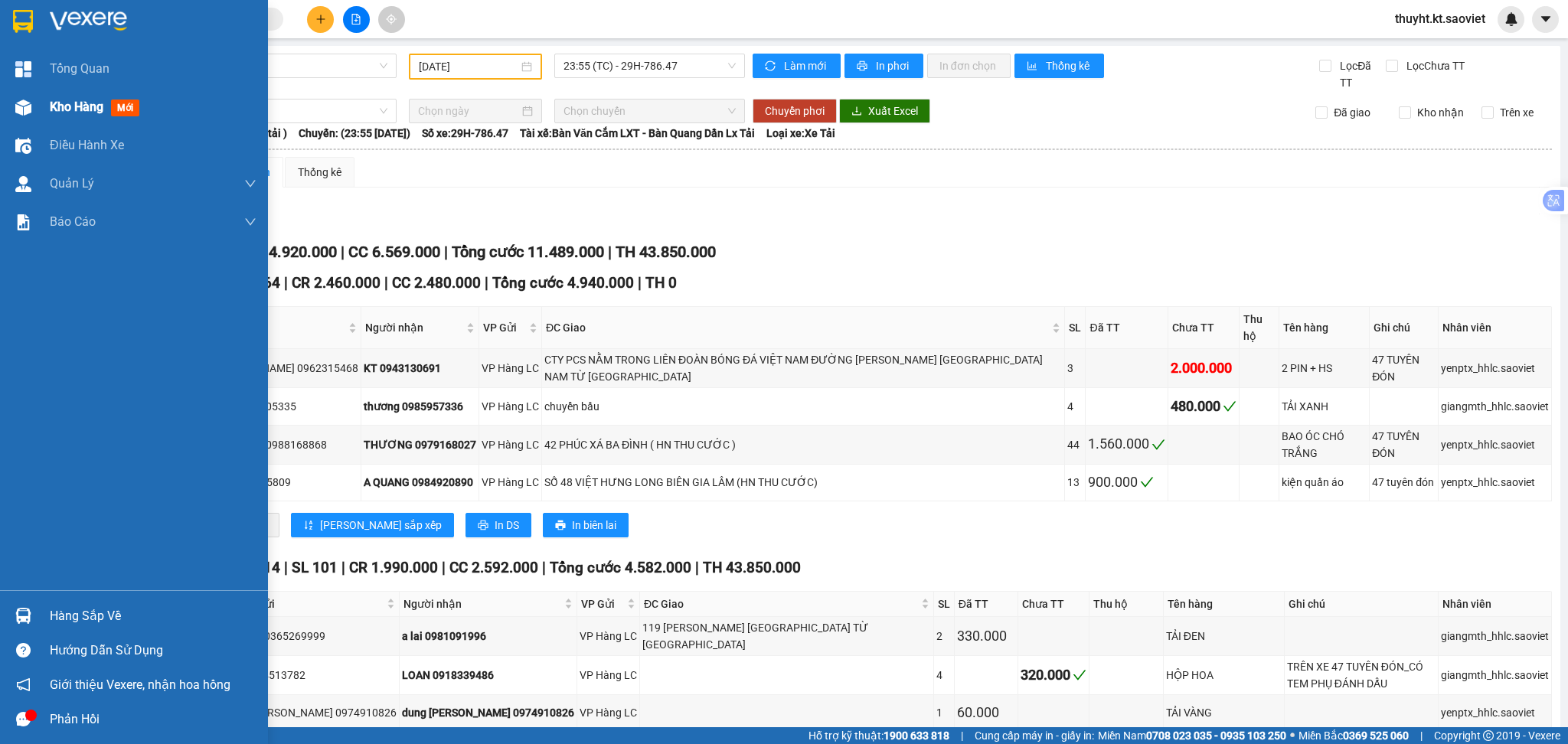
click at [43, 110] on div "Kho hàng mới" at bounding box center [133, 107] width 268 height 38
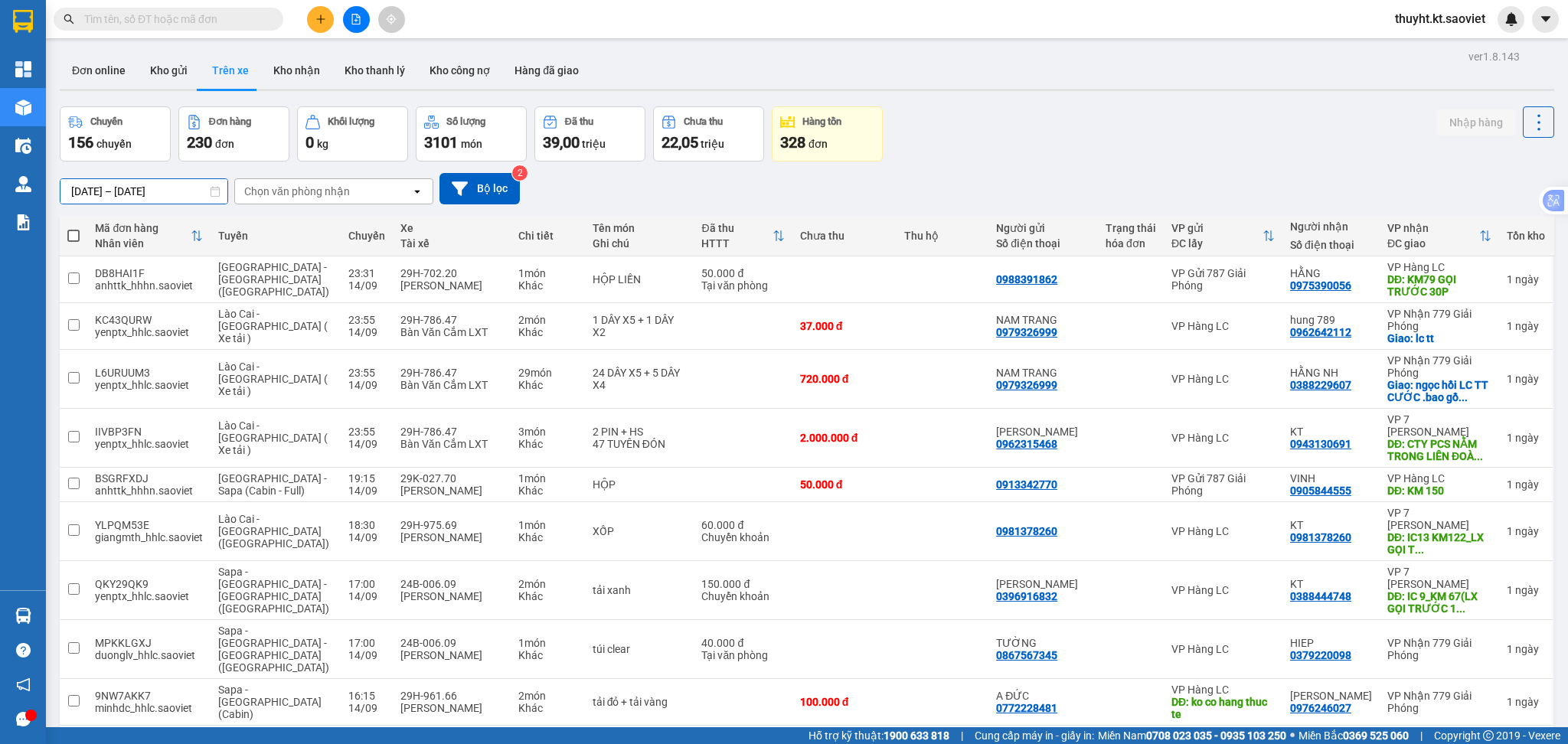
click at [111, 182] on input "01/09/2025 – 14/09/2025" at bounding box center [143, 191] width 167 height 24
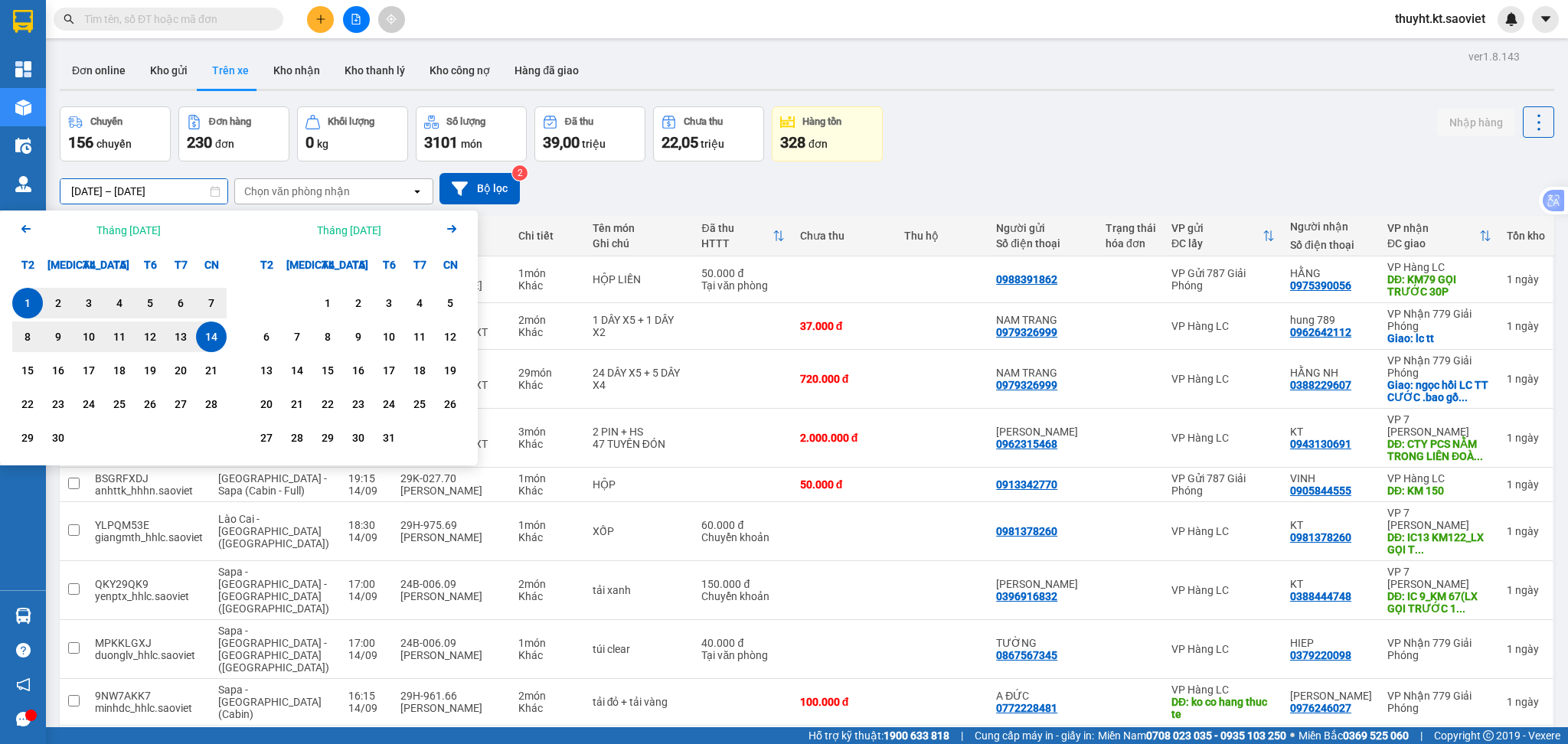
click at [23, 299] on div "1" at bounding box center [28, 302] width 21 height 19
click at [85, 342] on div "10" at bounding box center [89, 337] width 21 height 19
type input "[DATE] – [DATE]"
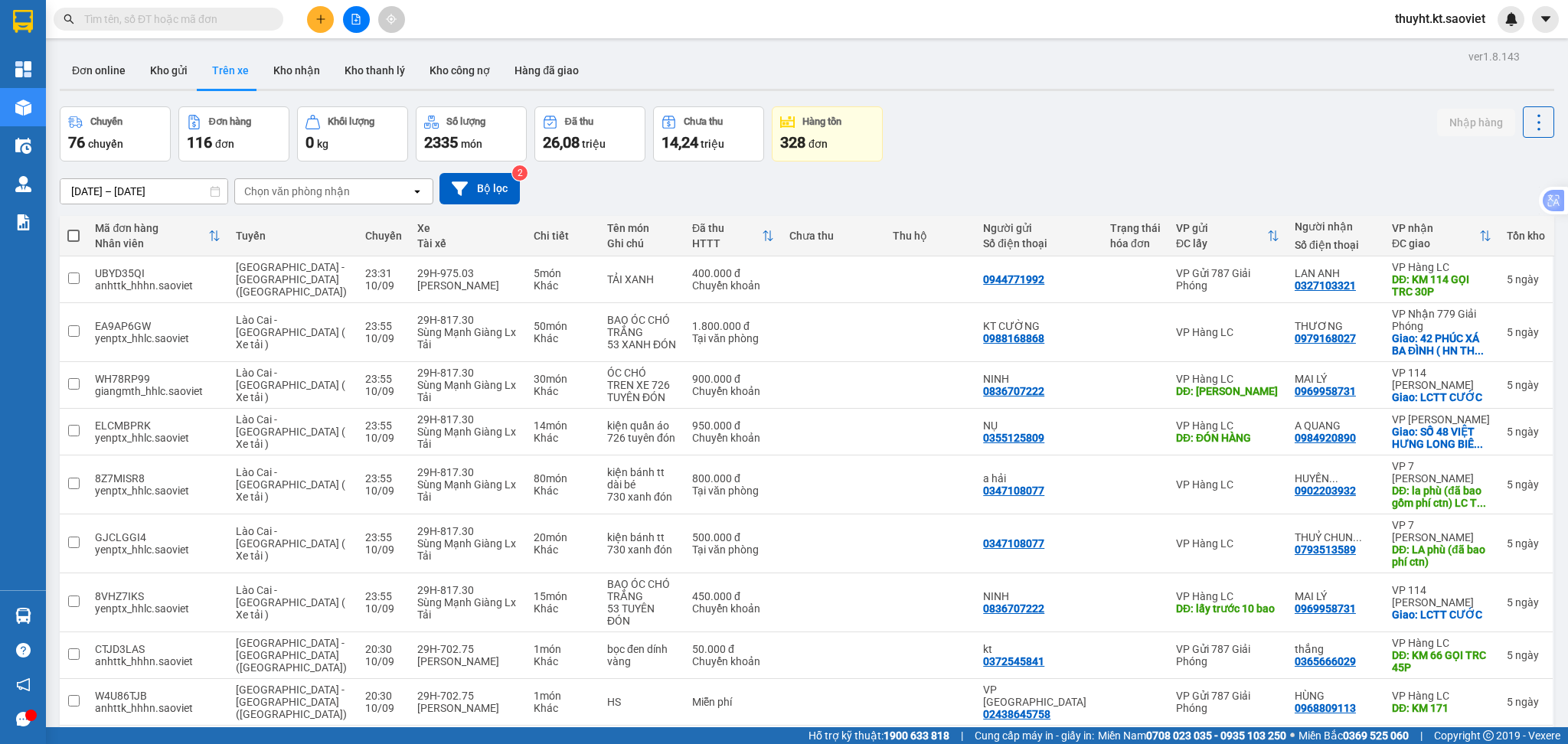
scroll to position [102, 0]
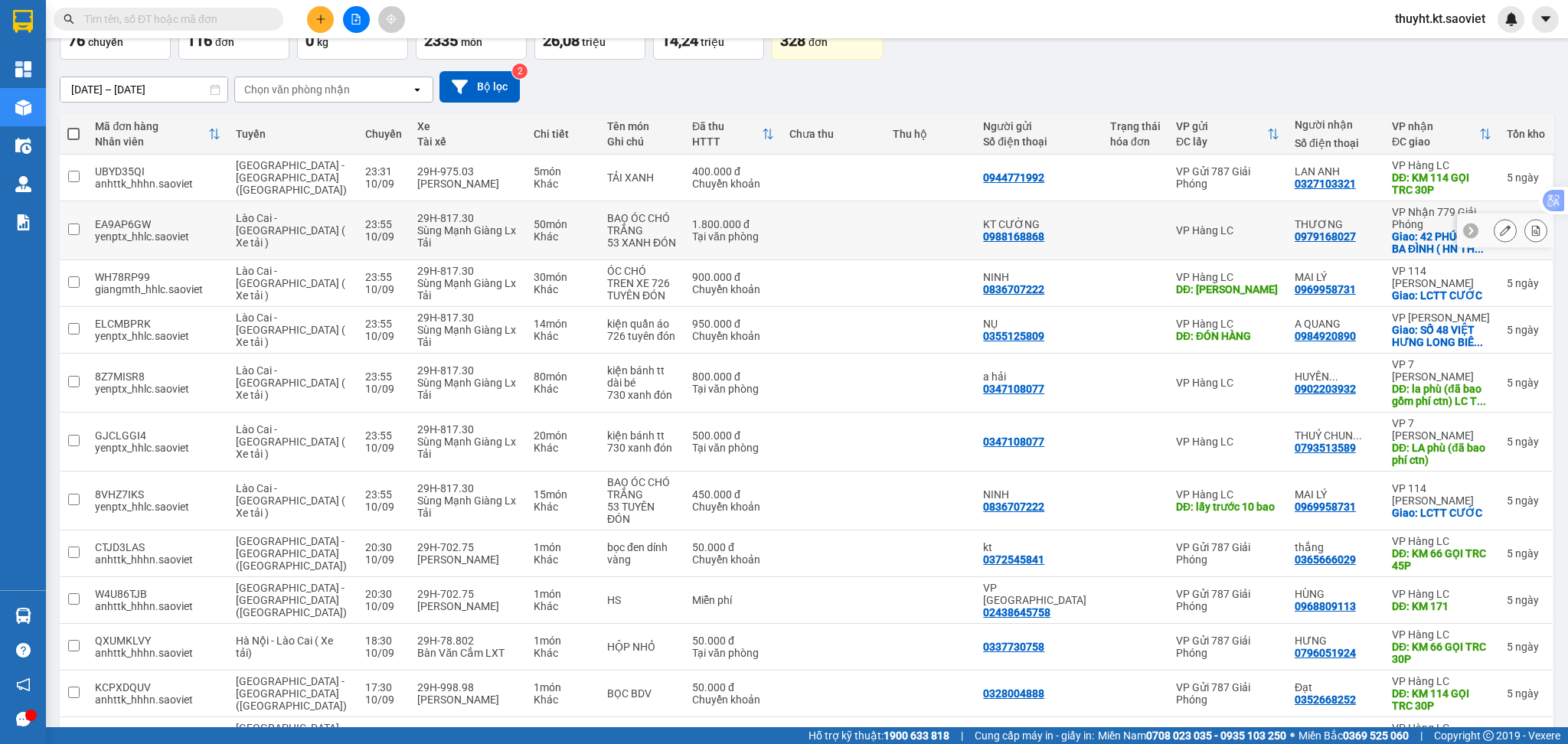
click at [1494, 241] on div at bounding box center [1505, 230] width 23 height 23
click at [1500, 230] on icon at bounding box center [1505, 230] width 11 height 11
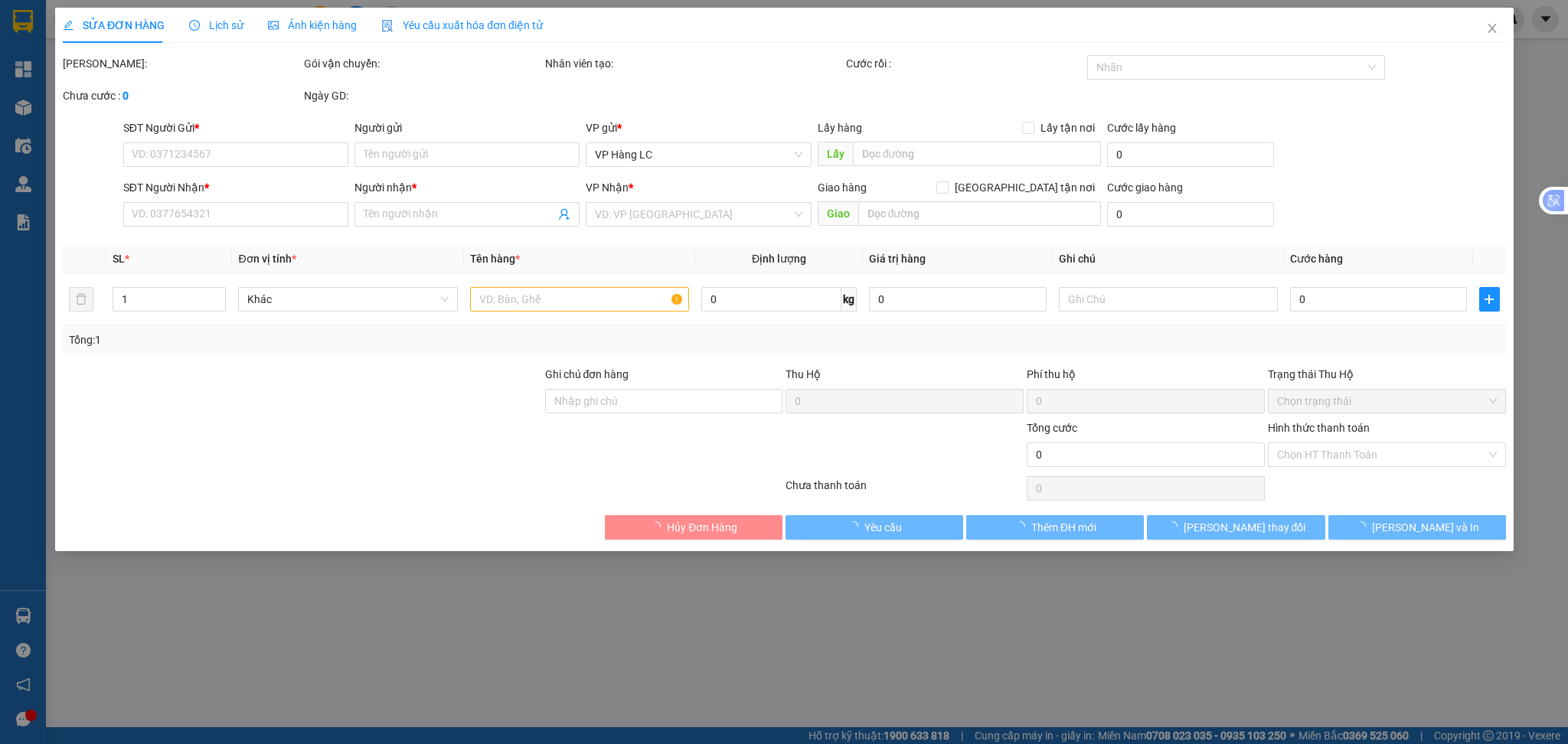
type input "0988168868"
type input "KT CƯỜNG"
type input "0979168027"
type input "THƯƠNG"
checkbox input "true"
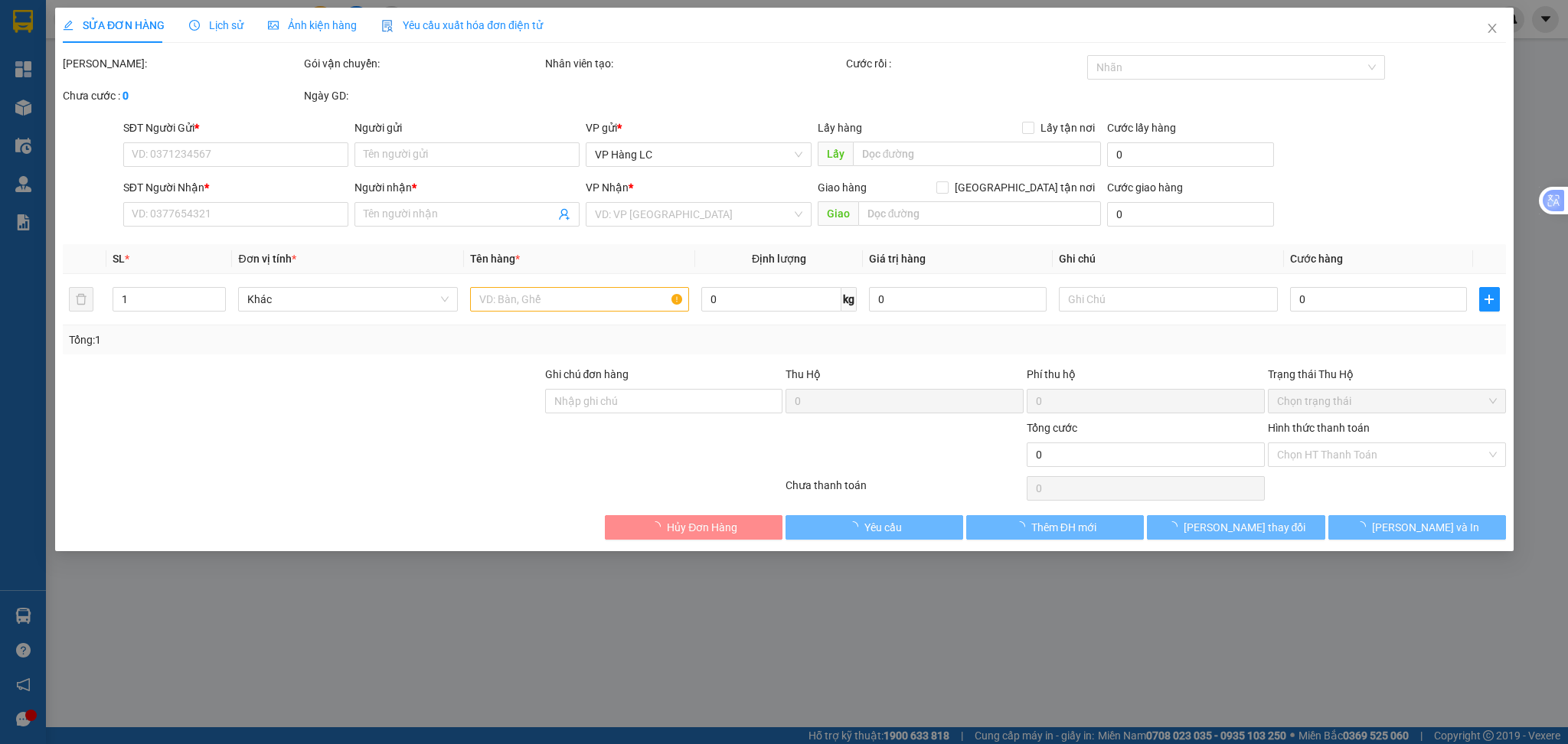
type input "42 PHÚC XÁ BA ĐÌNH ( HN THU CƯỚC )"
type input "1.800.000"
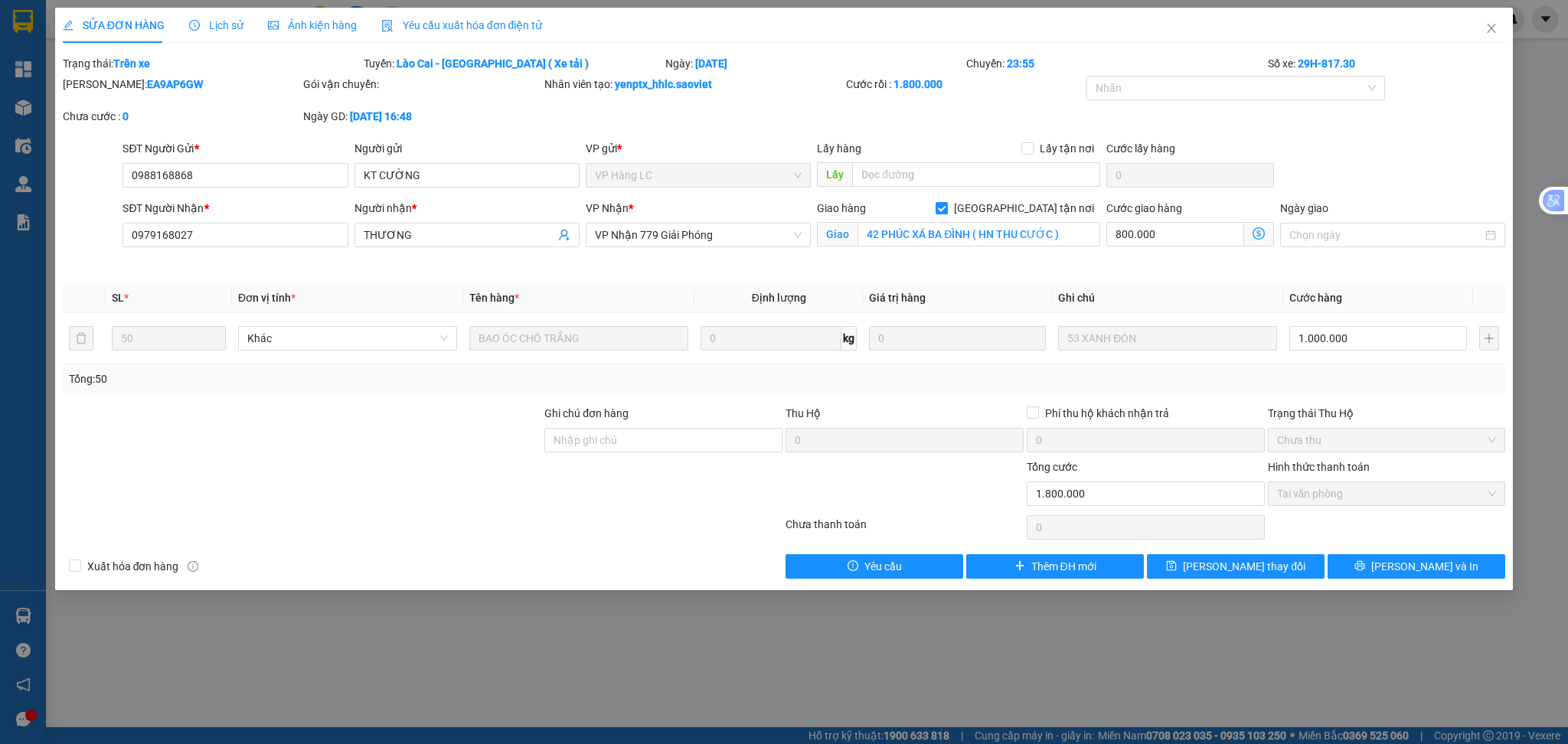
click at [947, 207] on input "[GEOGRAPHIC_DATA] tận nơi" at bounding box center [940, 207] width 11 height 11
checkbox input "false"
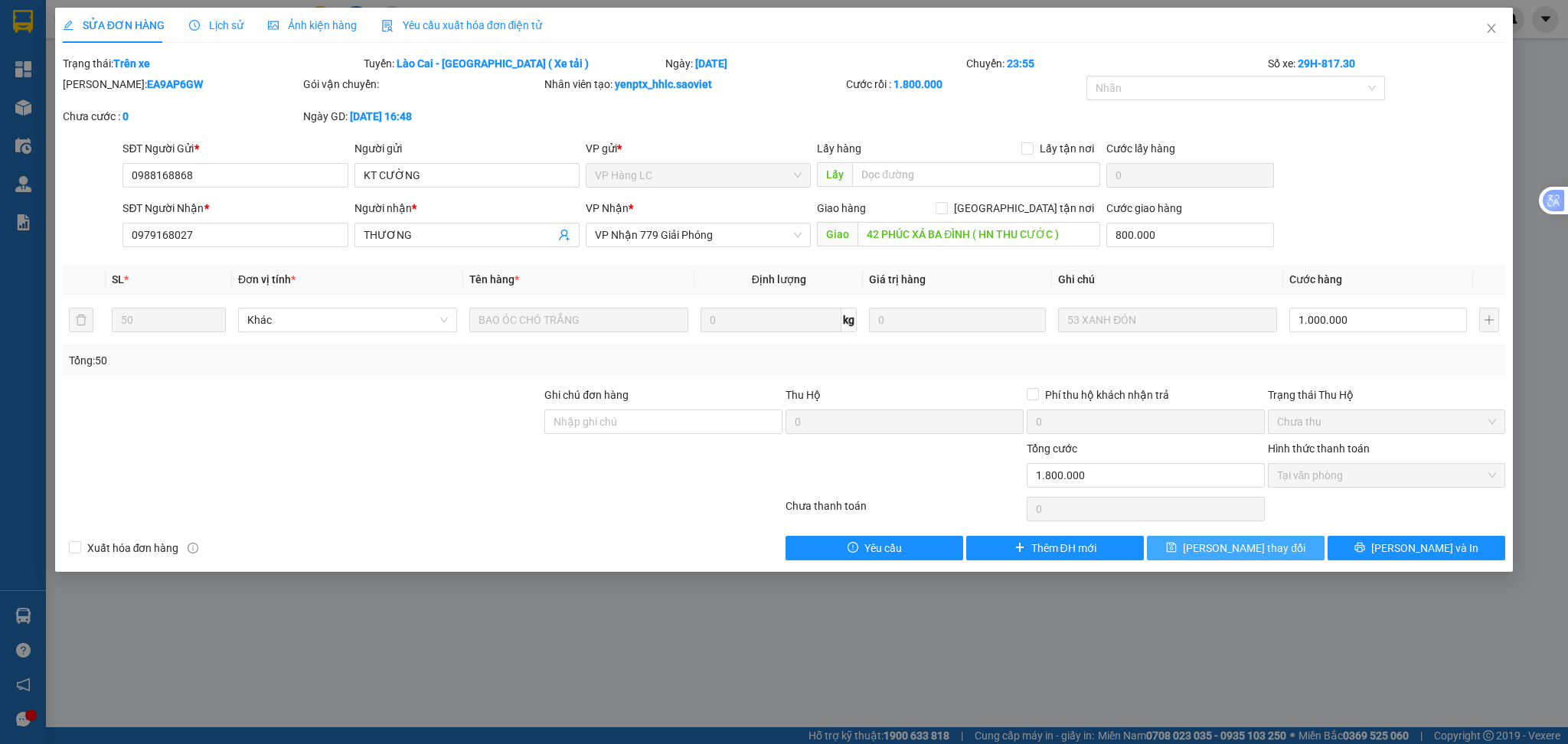
click at [1235, 550] on span "[PERSON_NAME] thay đổi" at bounding box center [1244, 548] width 123 height 17
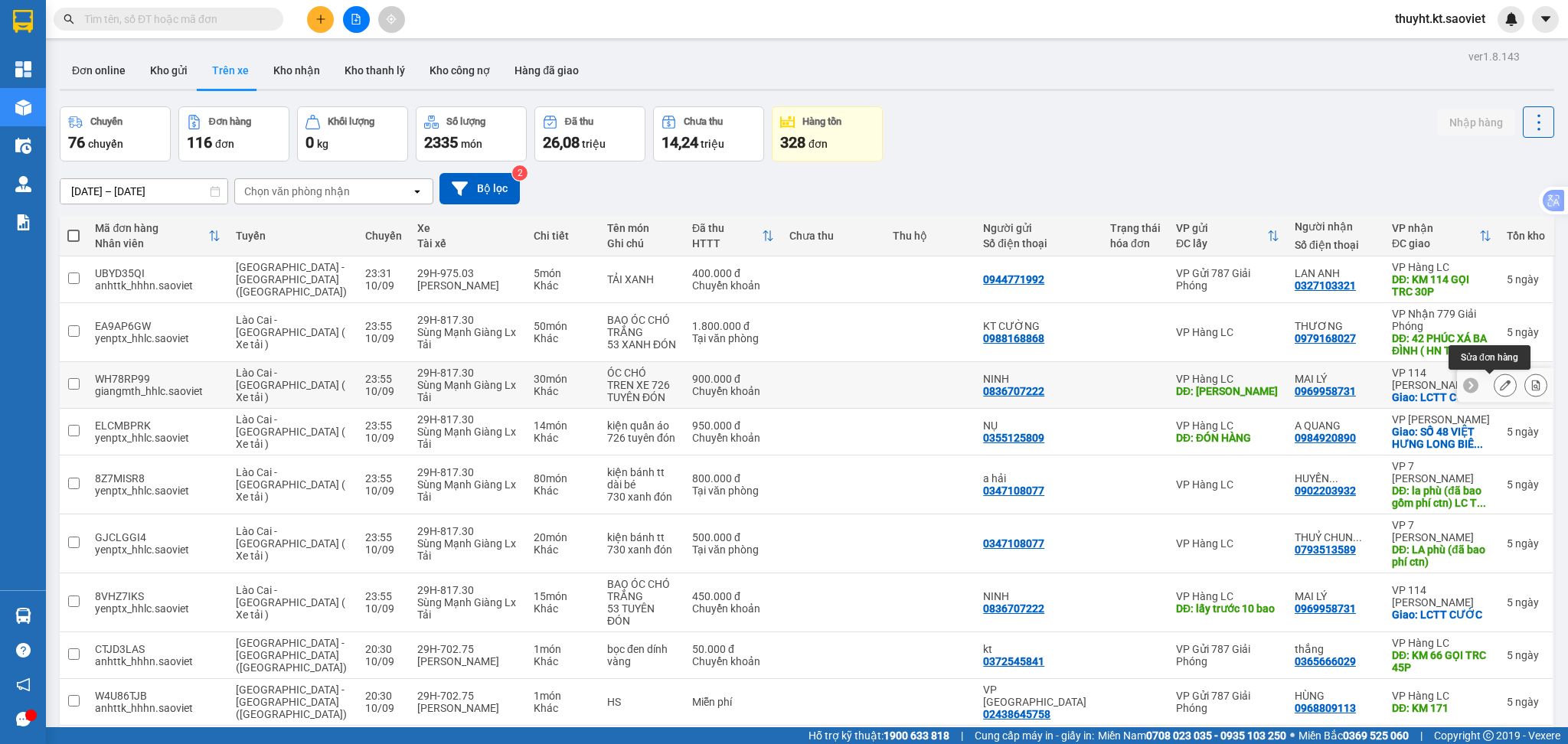
click at [1495, 392] on button at bounding box center [1505, 385] width 21 height 27
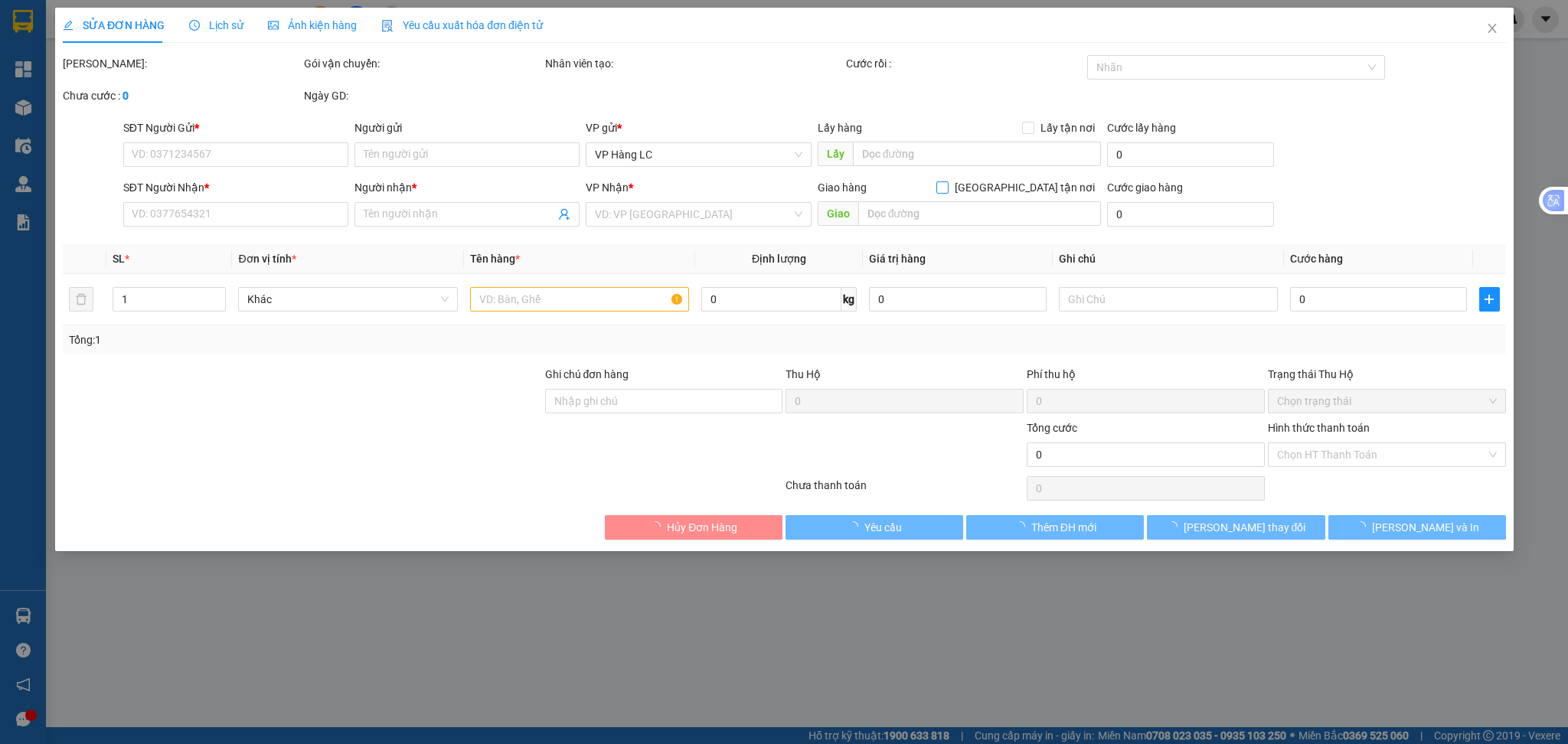
type input "0836707222"
type input "NINH"
type input "linh quan"
type input "0969958731"
type input "MAI LÝ"
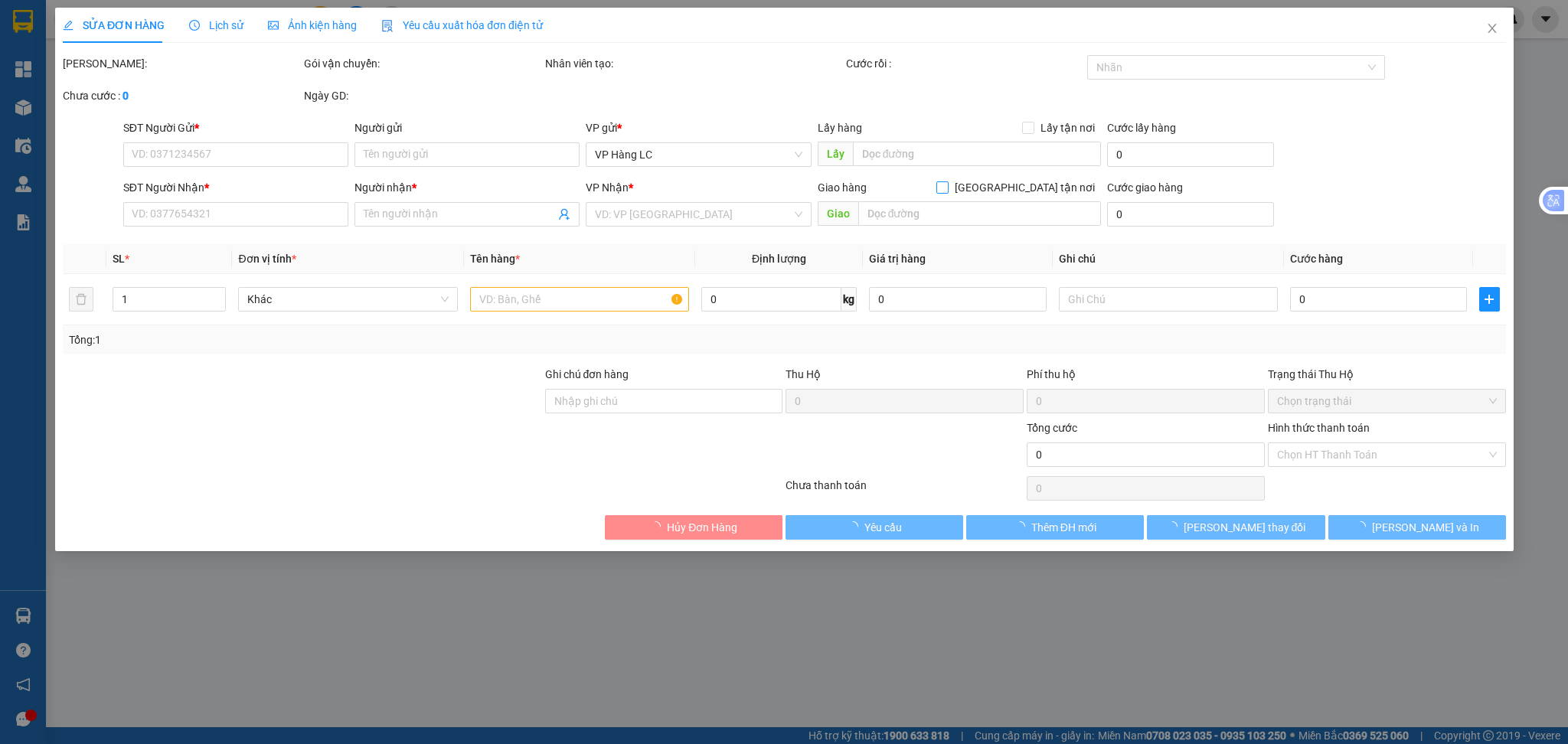
checkbox input "true"
type input "LCTT CƯỚC"
type input "900.000"
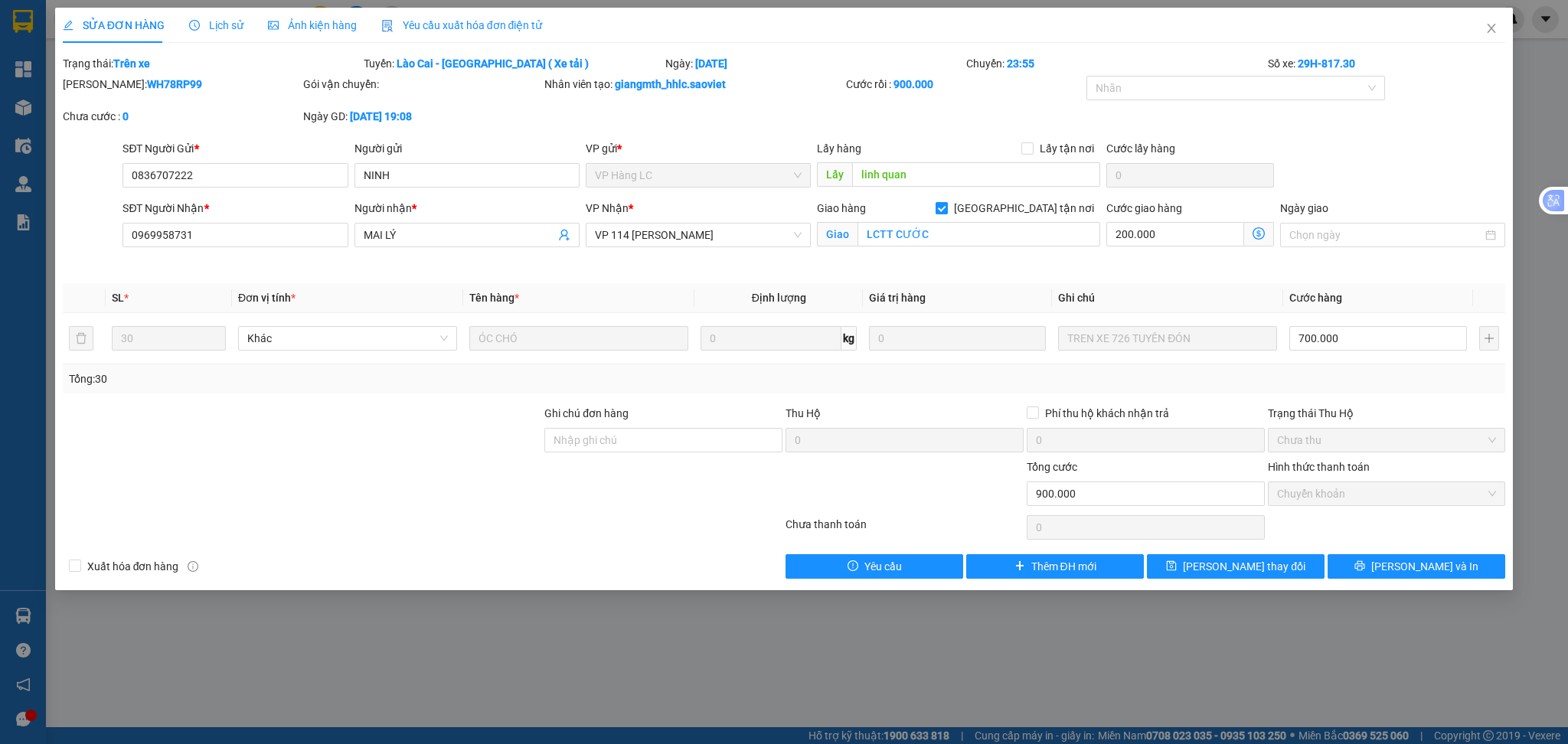
click at [1030, 201] on span "[GEOGRAPHIC_DATA] tận nơi" at bounding box center [1023, 208] width 152 height 17
click at [947, 202] on input "[GEOGRAPHIC_DATA] tận nơi" at bounding box center [940, 207] width 11 height 11
checkbox input "false"
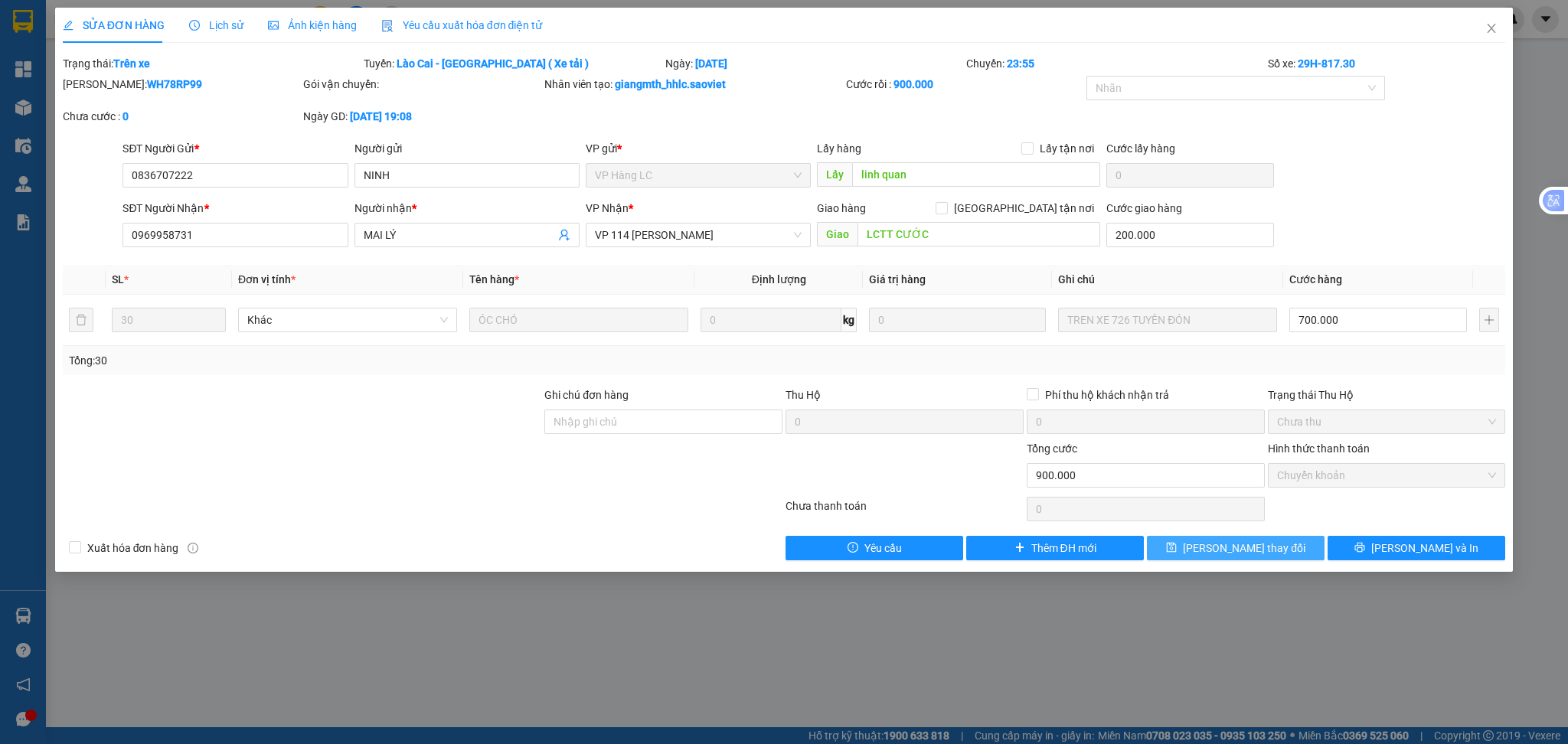
click at [1258, 552] on span "[PERSON_NAME] thay đổi" at bounding box center [1244, 548] width 123 height 17
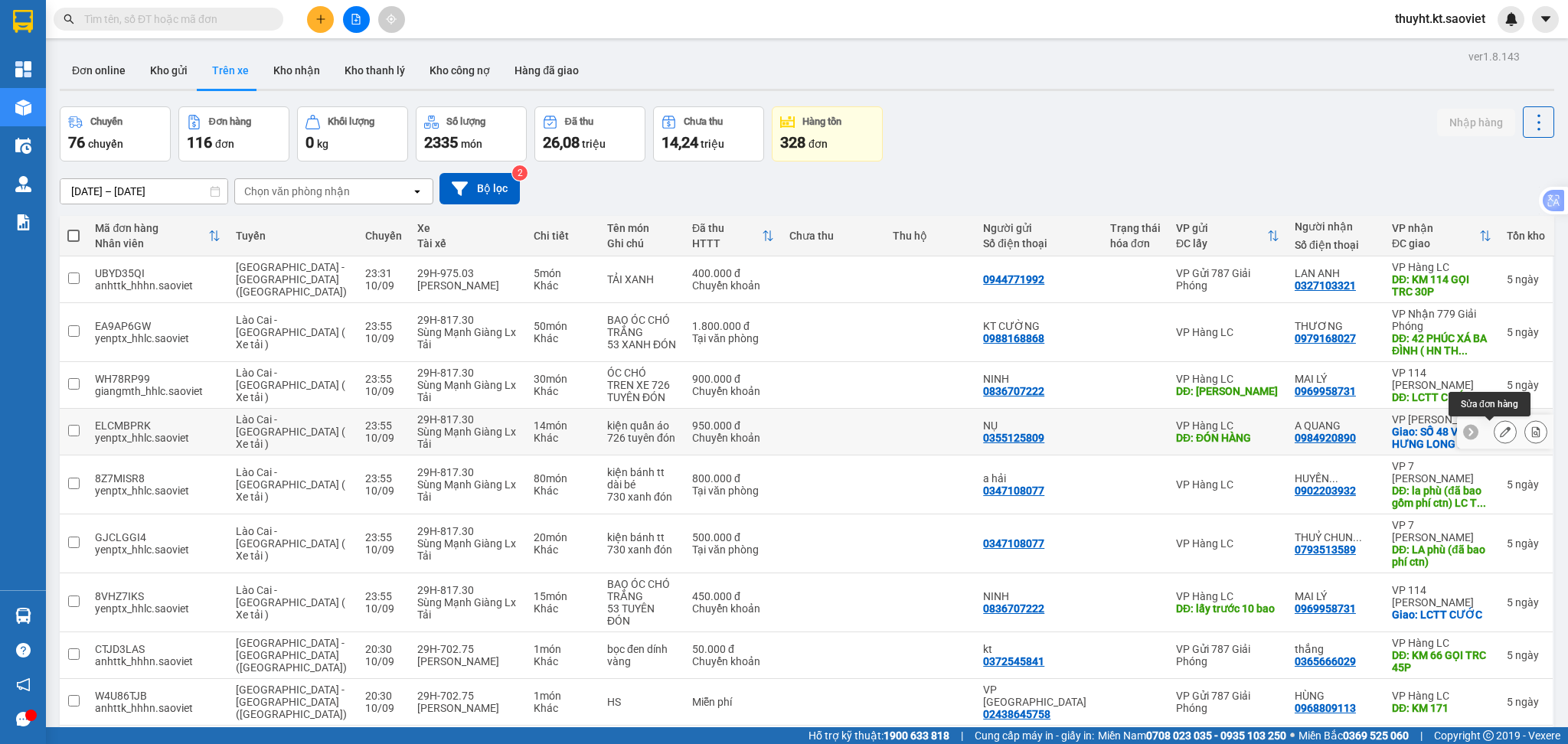
click at [1500, 433] on icon at bounding box center [1505, 431] width 11 height 11
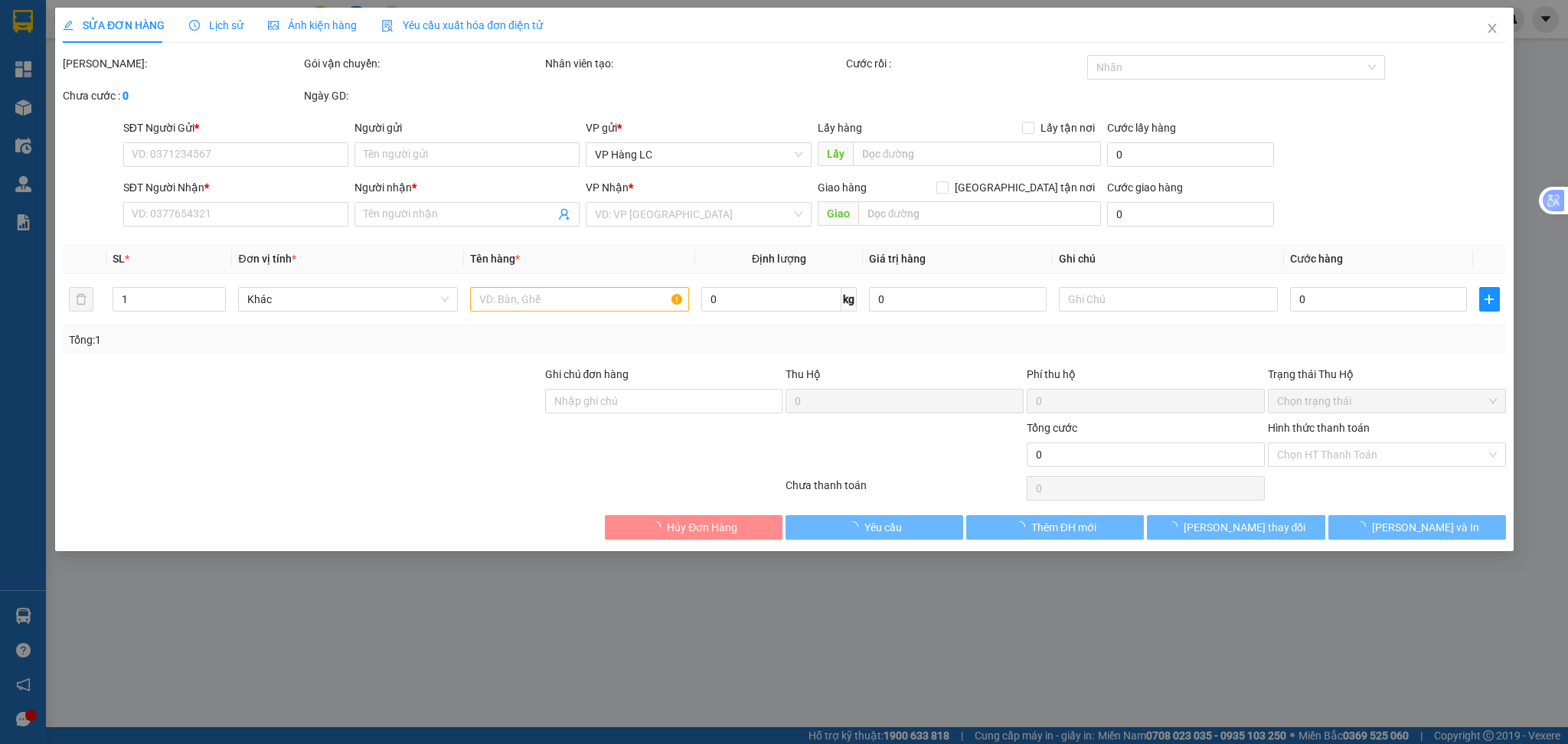
type input "0355125809"
type input "NỤ"
type input "ĐÓN HÀNG"
type input "100.000"
type input "0984920890"
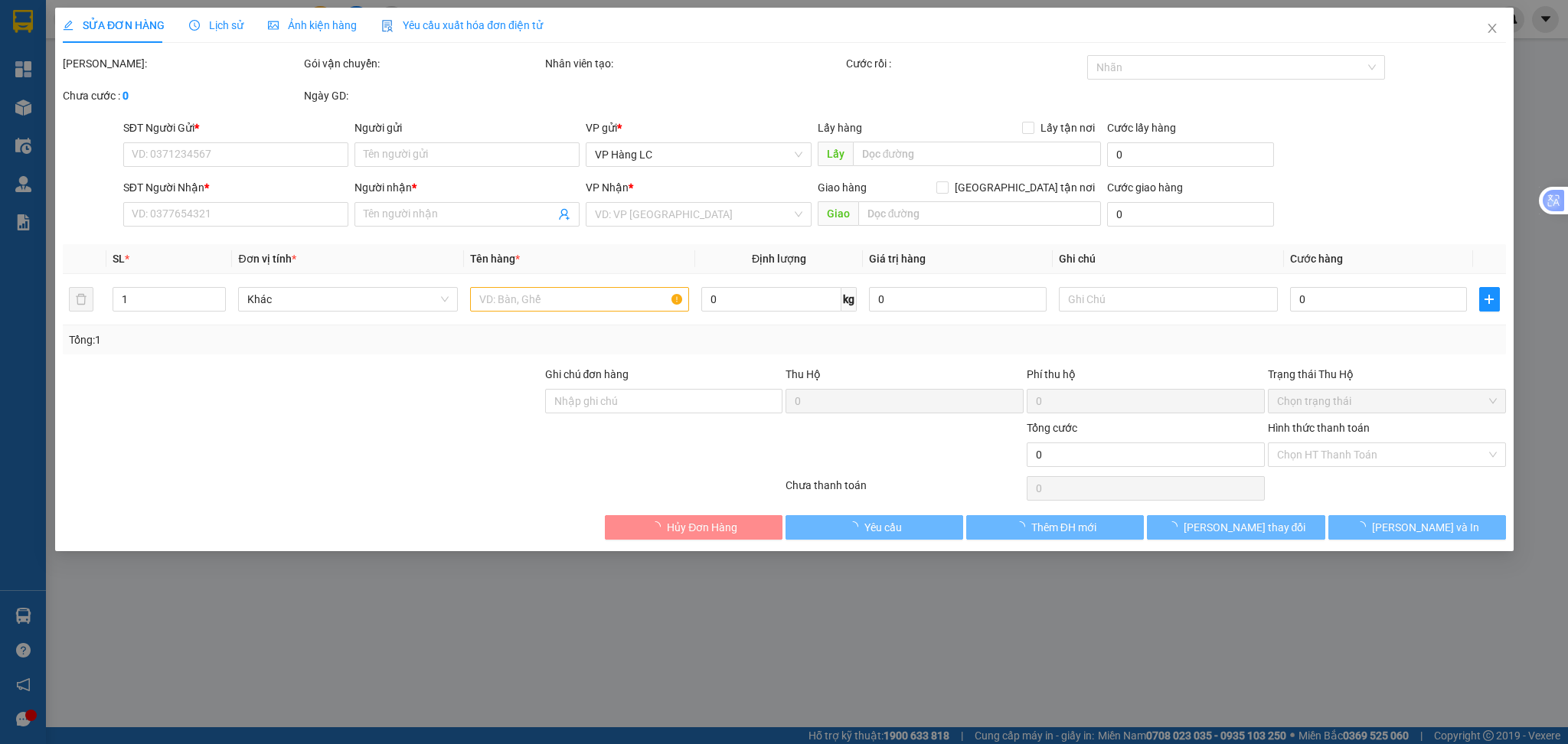
type input "A QUANG"
checkbox input "true"
type input "SỐ 48 VIỆT HƯNG LONG BIÊN GIA LÂM (HN THU CƯỚC)"
type input "950.000"
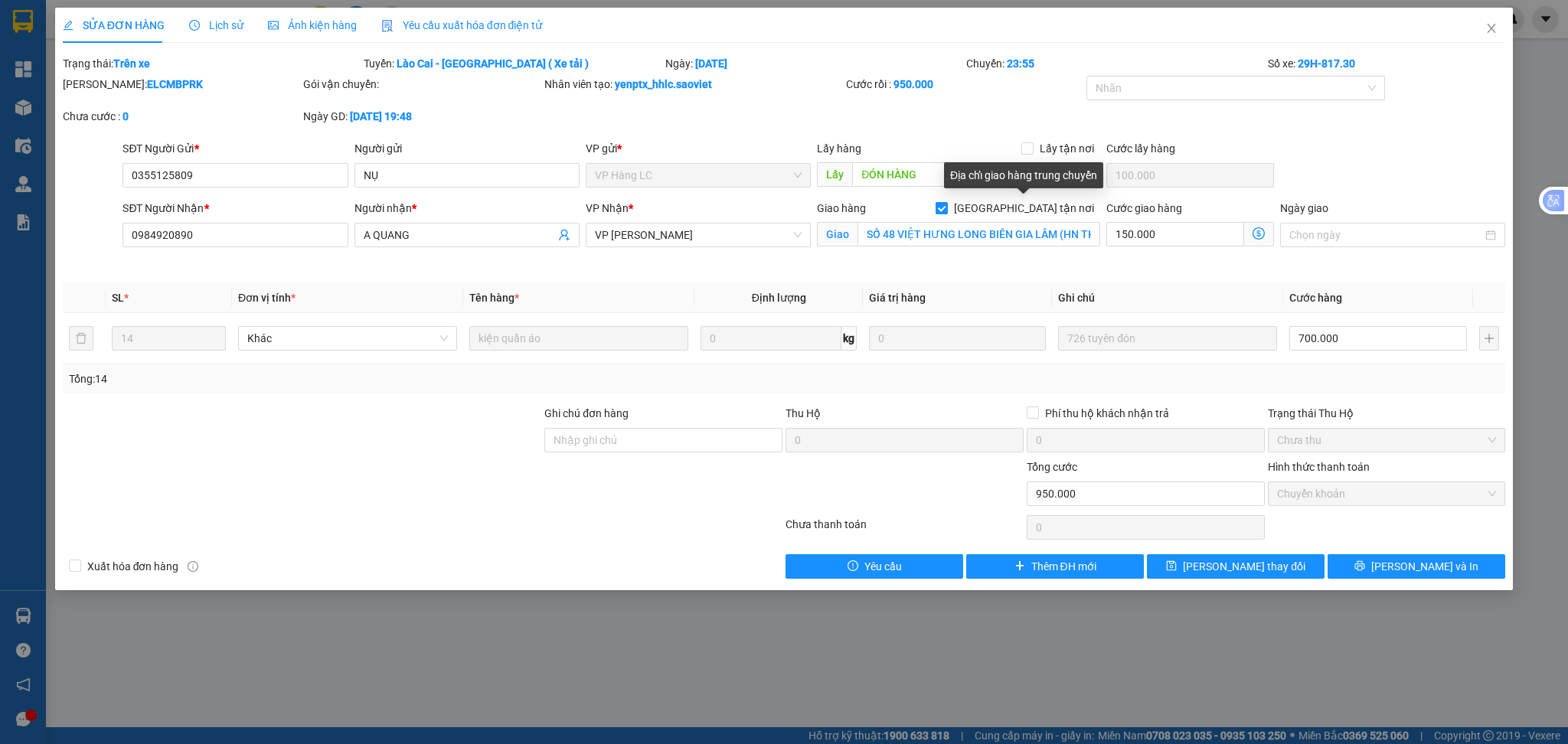
click at [1034, 213] on span "[GEOGRAPHIC_DATA] tận nơi" at bounding box center [1023, 208] width 152 height 17
click at [947, 213] on input "[GEOGRAPHIC_DATA] tận nơi" at bounding box center [940, 207] width 11 height 11
checkbox input "false"
type input "850.000"
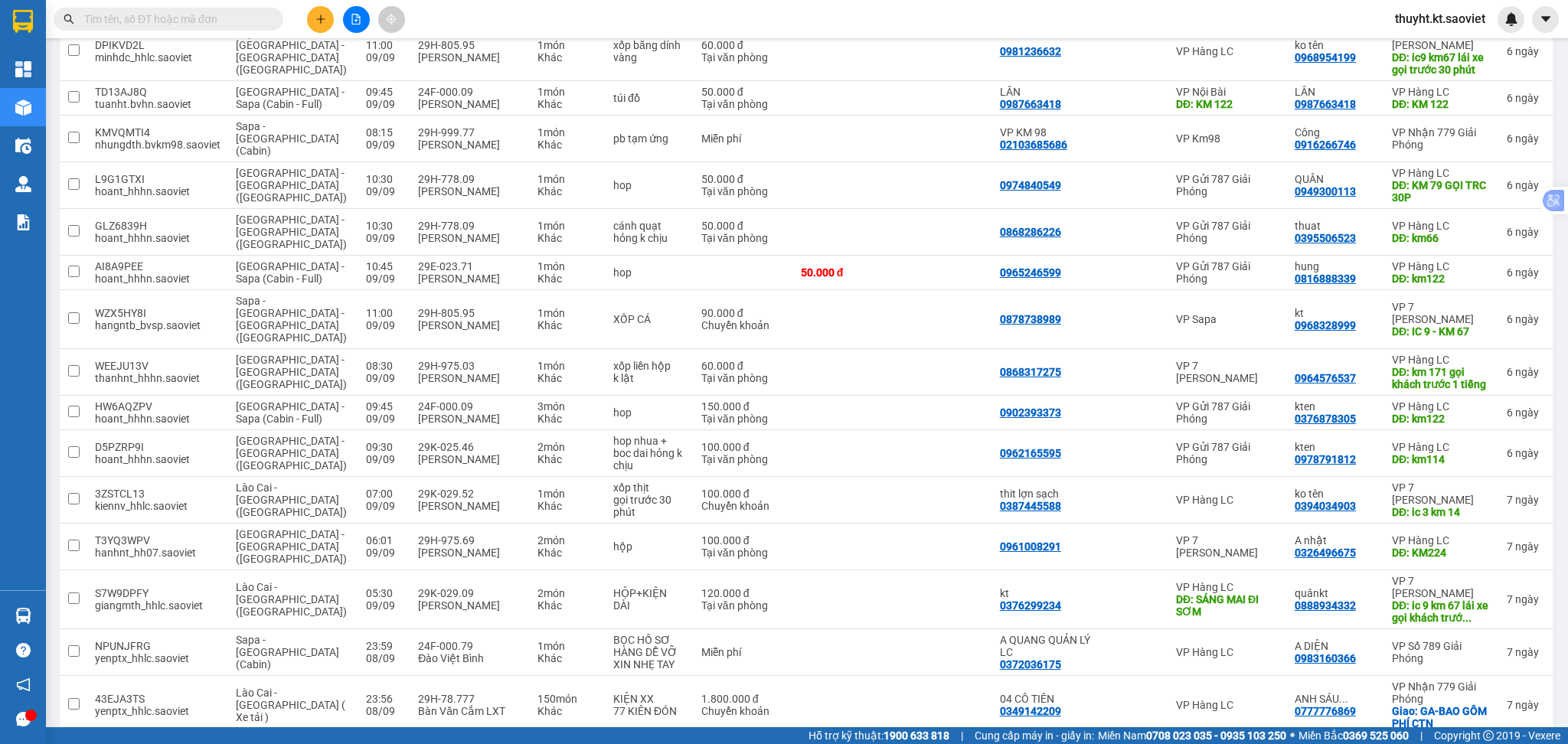
scroll to position [1939, 0]
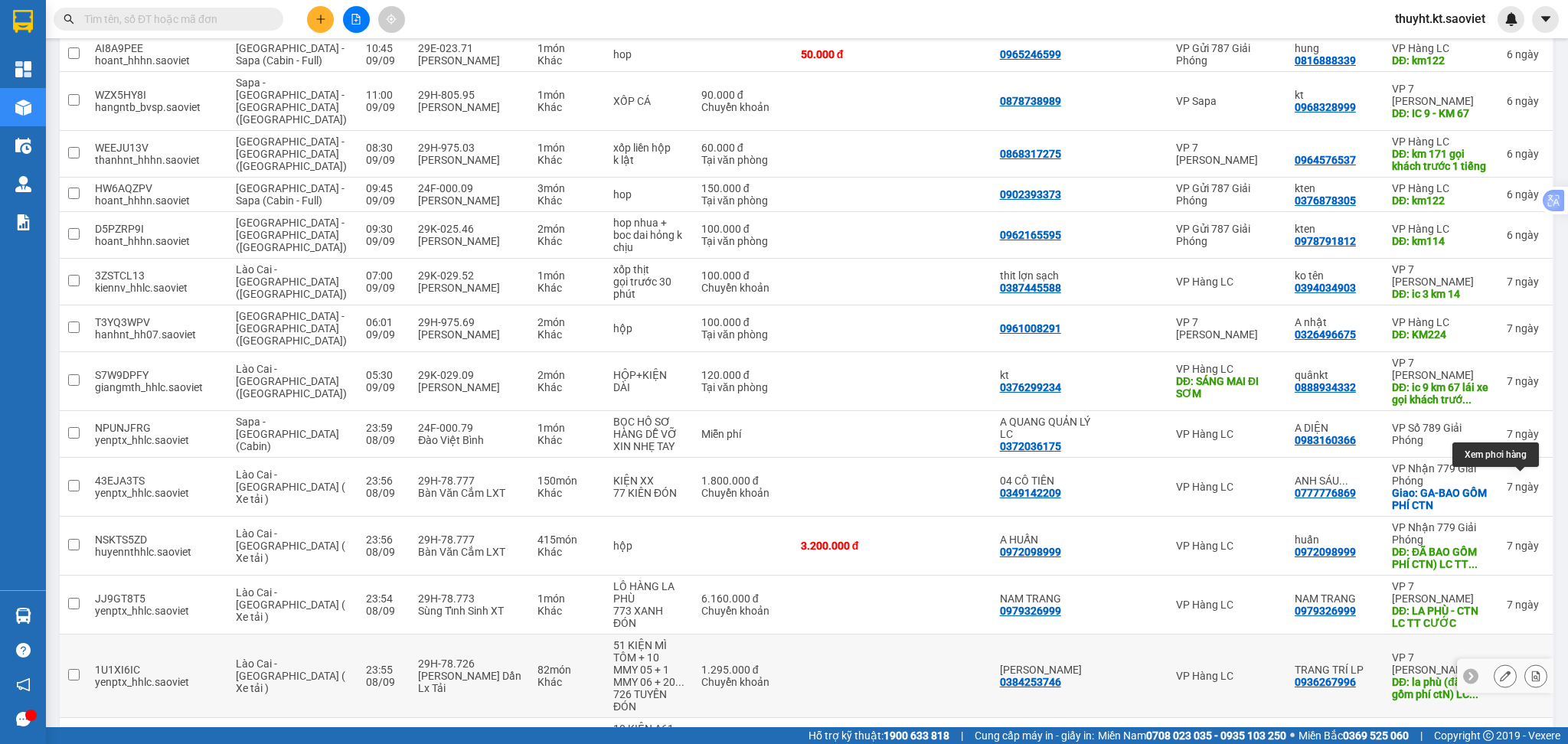
click at [1532, 671] on icon at bounding box center [1536, 676] width 8 height 11
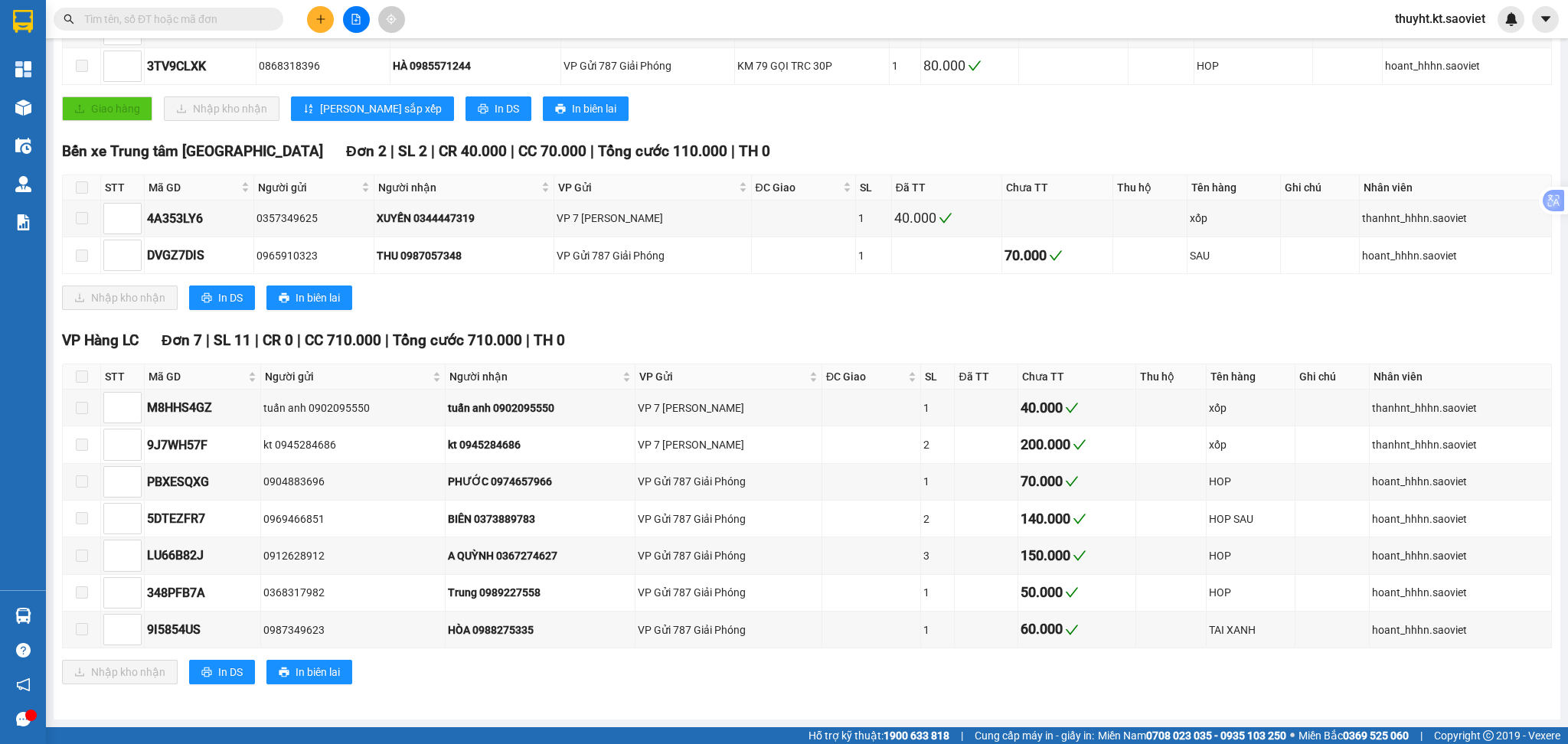
scroll to position [472, 0]
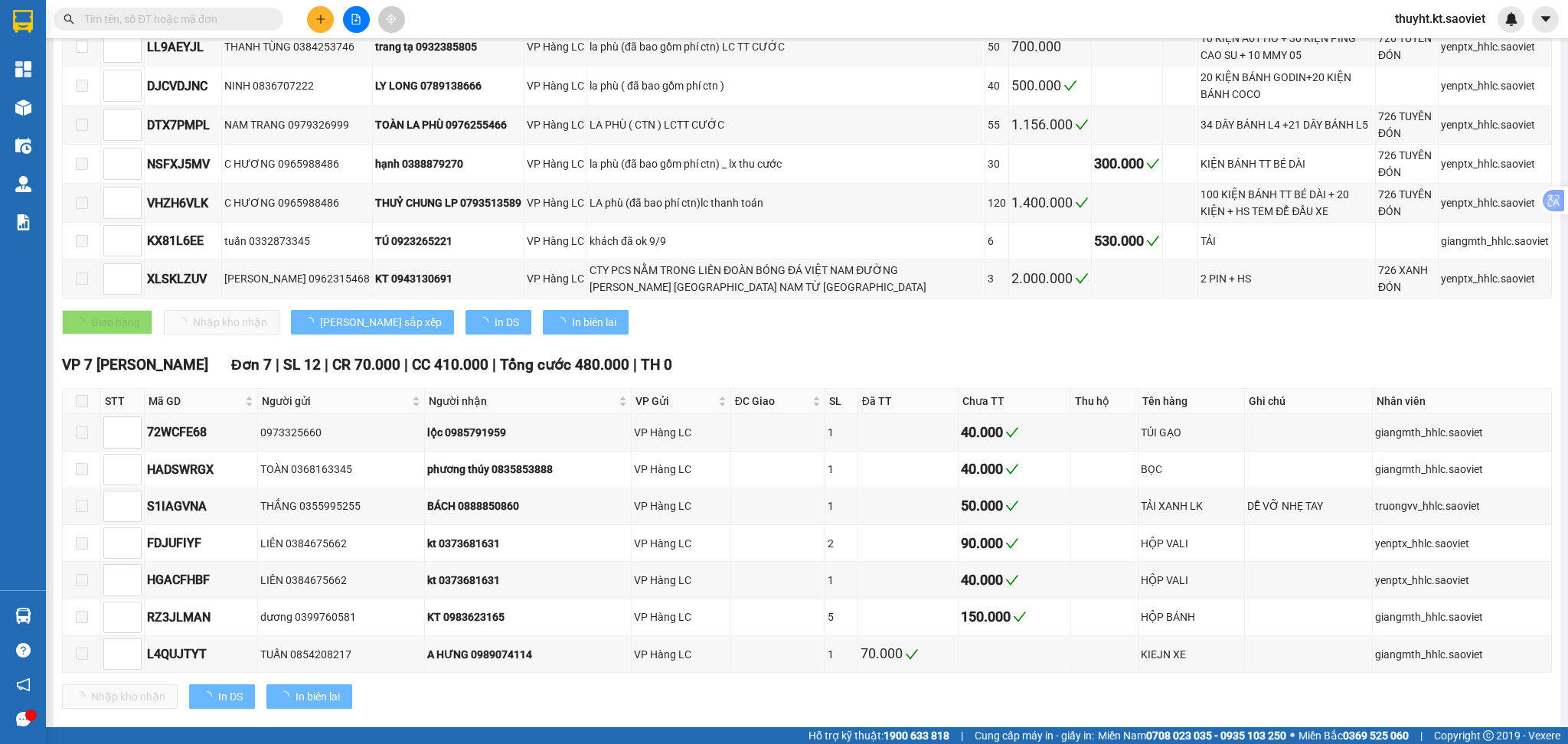
type input "08/09/2025"
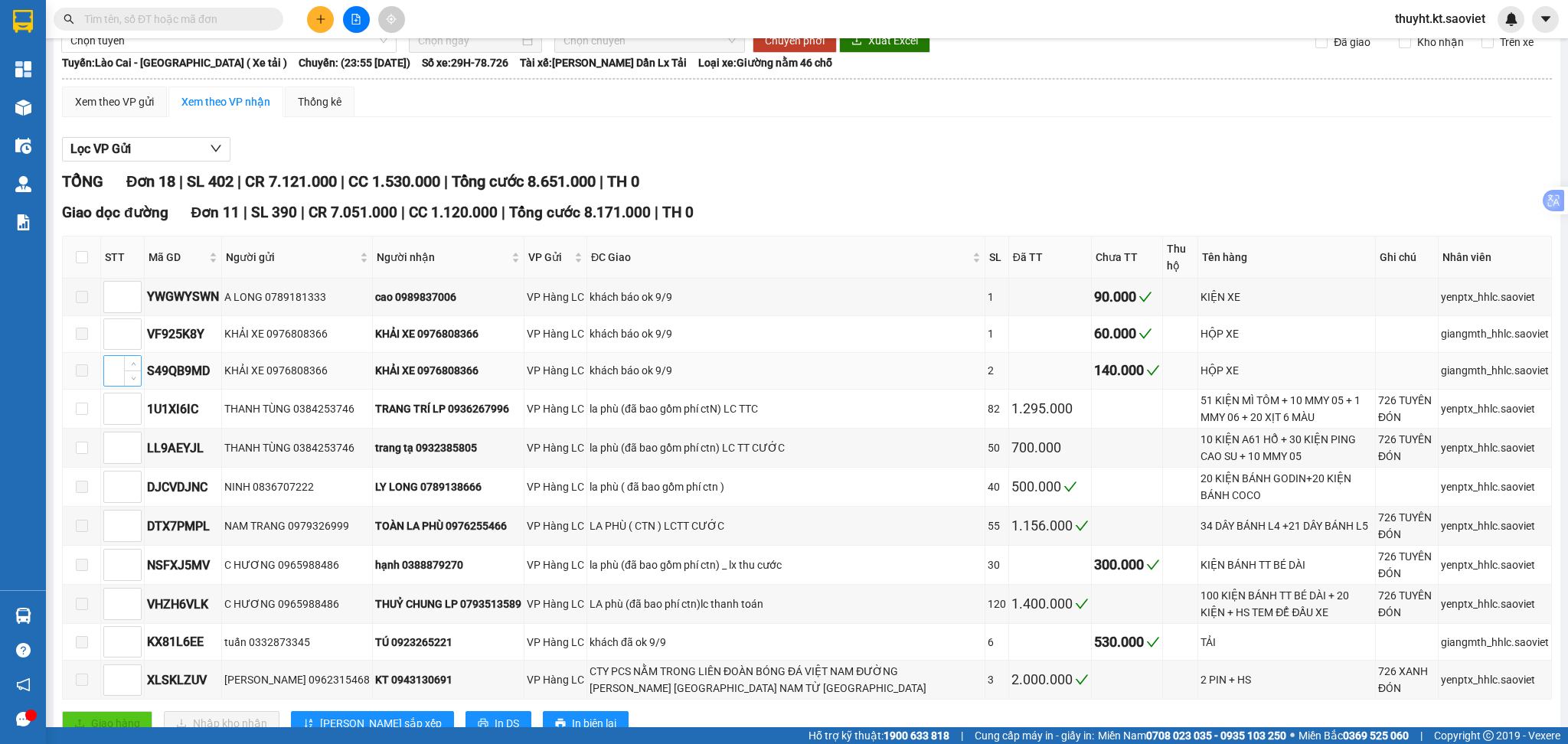
scroll to position [63, 0]
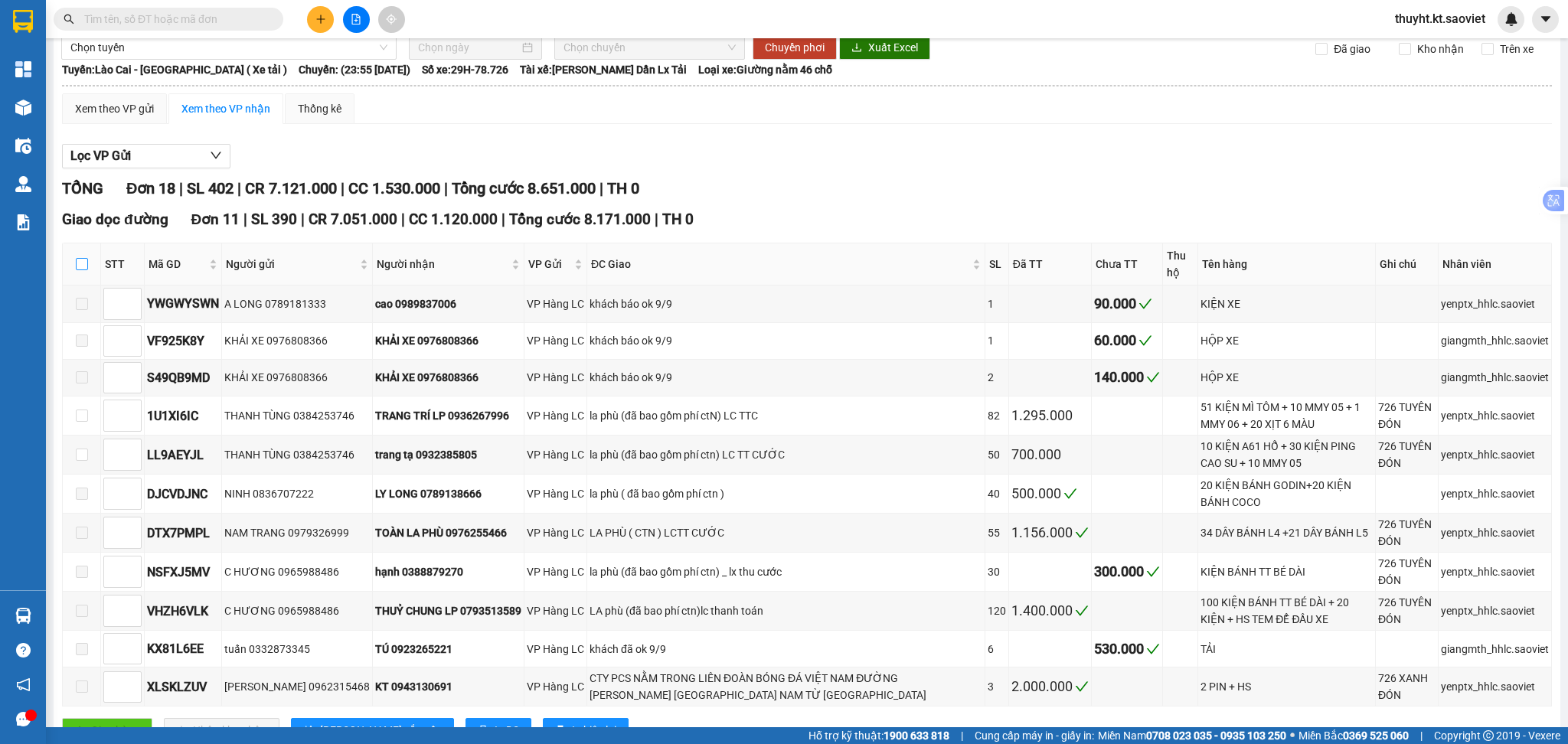
click at [77, 258] on input "checkbox" at bounding box center [81, 263] width 12 height 12
checkbox input "true"
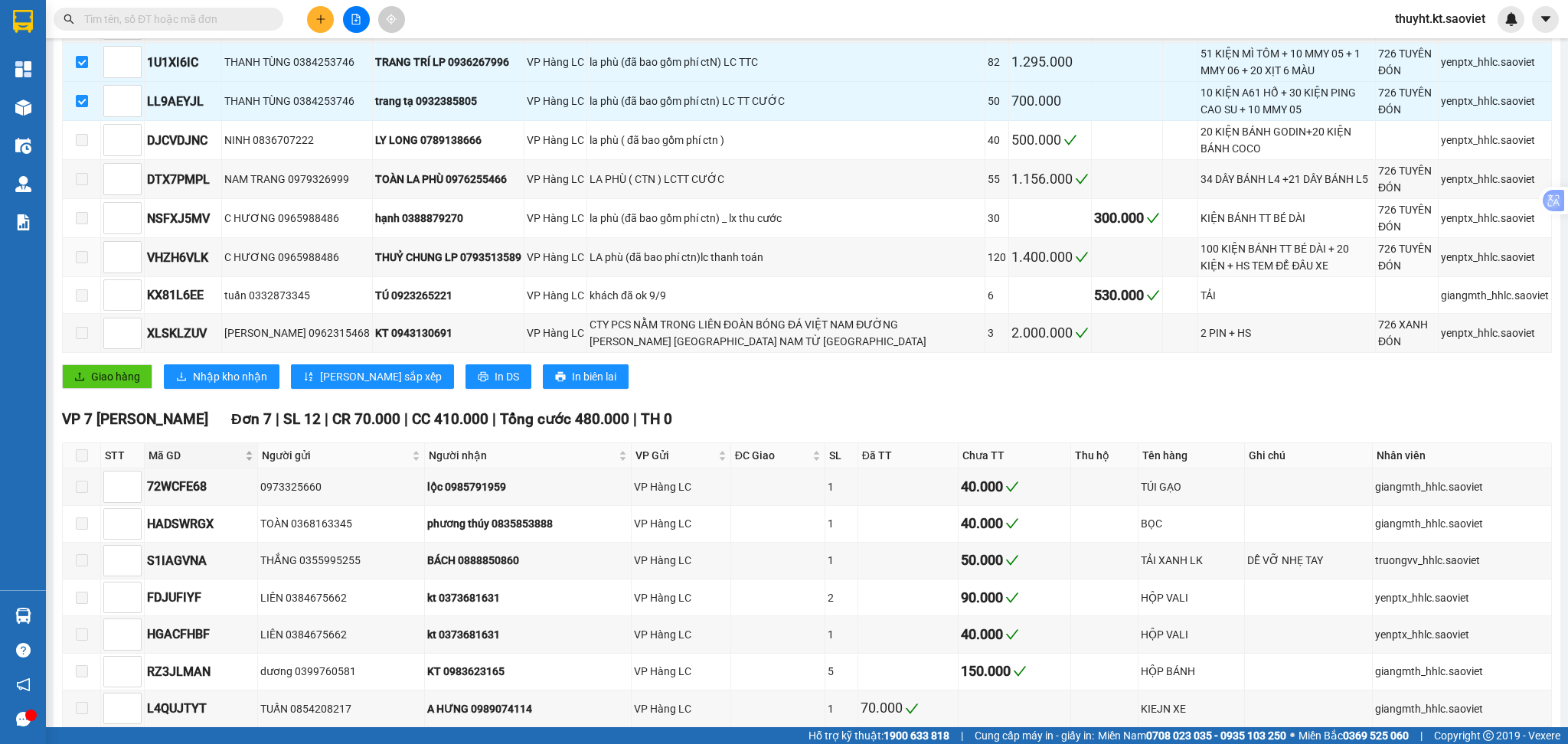
scroll to position [472, 0]
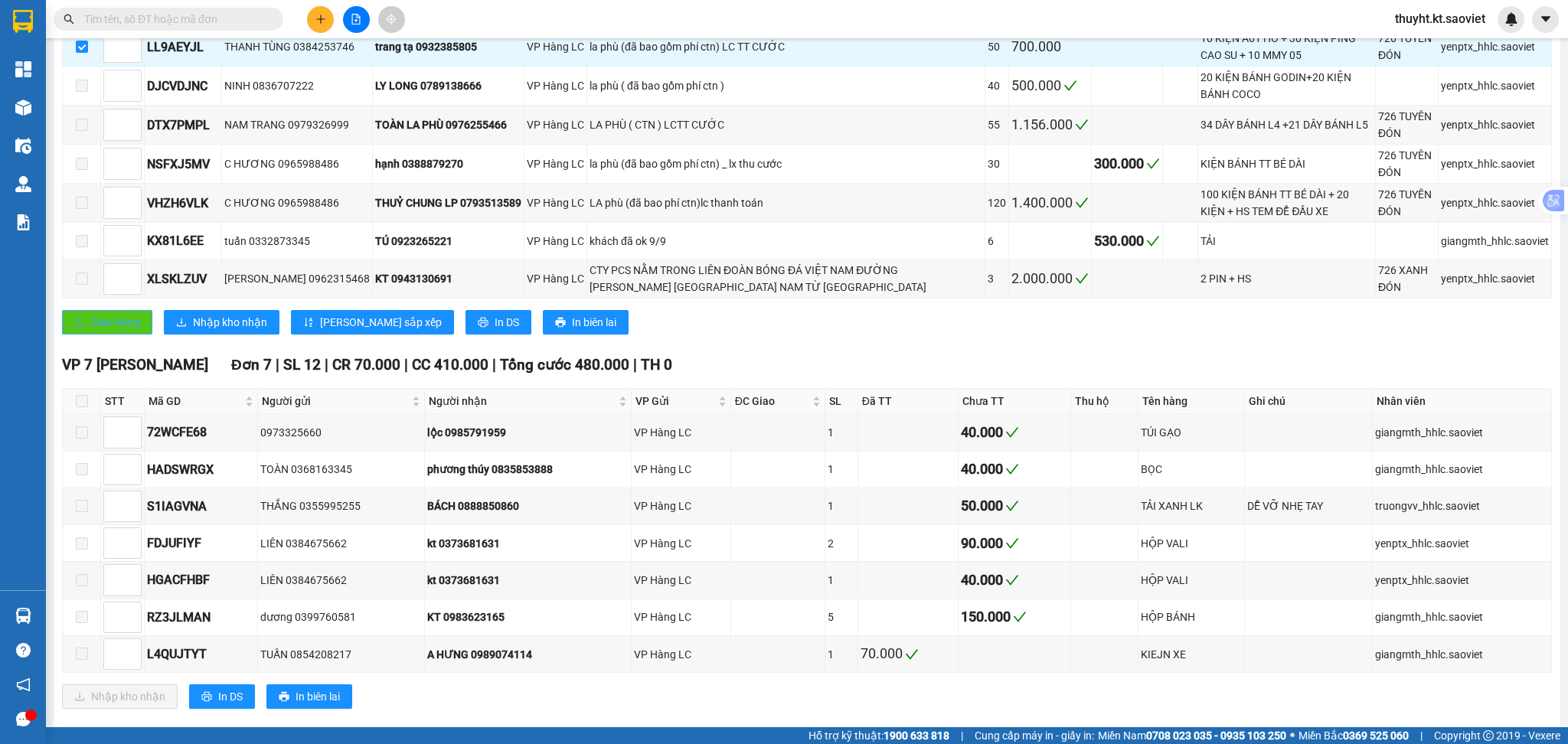
click at [105, 325] on span "Giao hàng" at bounding box center [115, 322] width 49 height 17
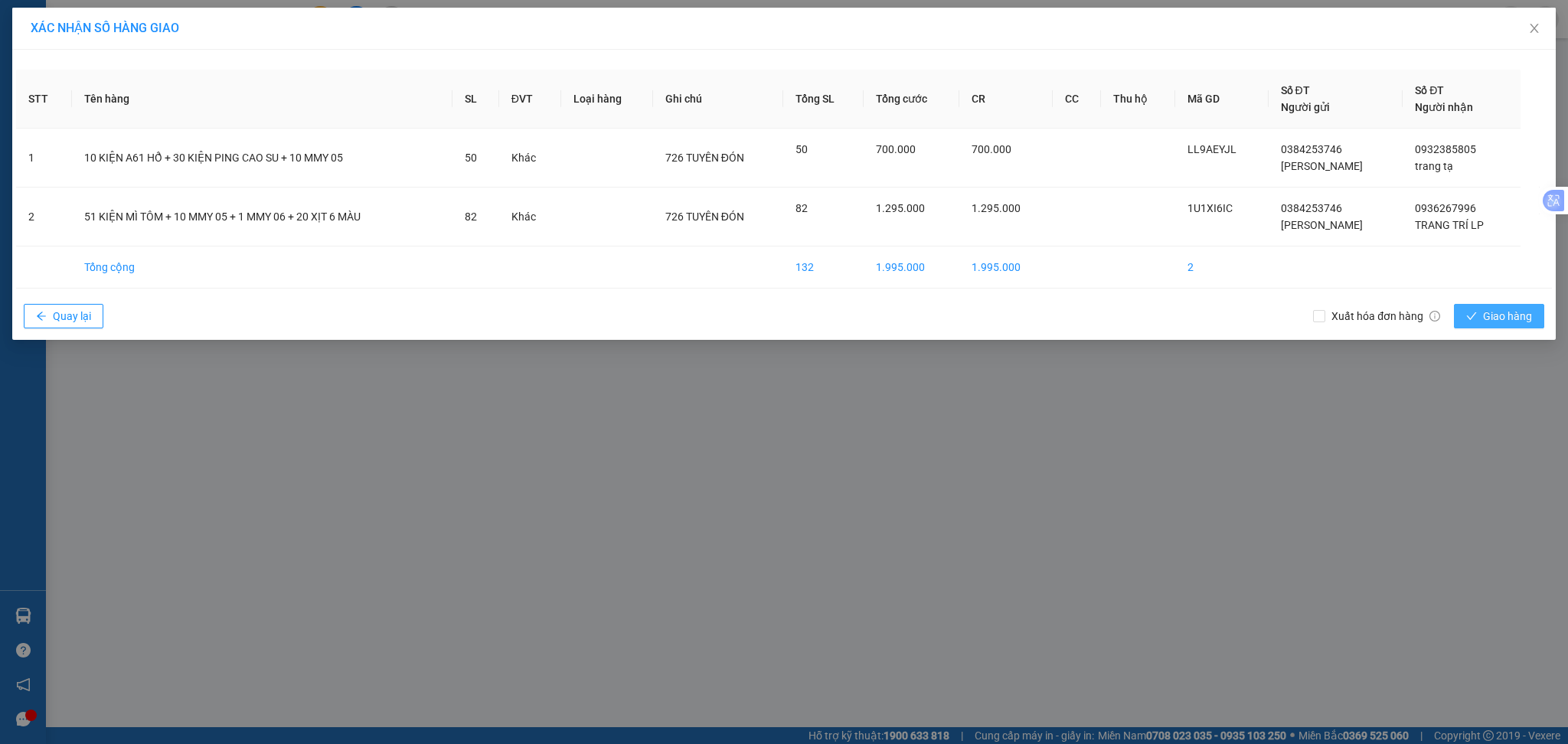
click at [1495, 316] on span "Giao hàng" at bounding box center [1507, 315] width 49 height 17
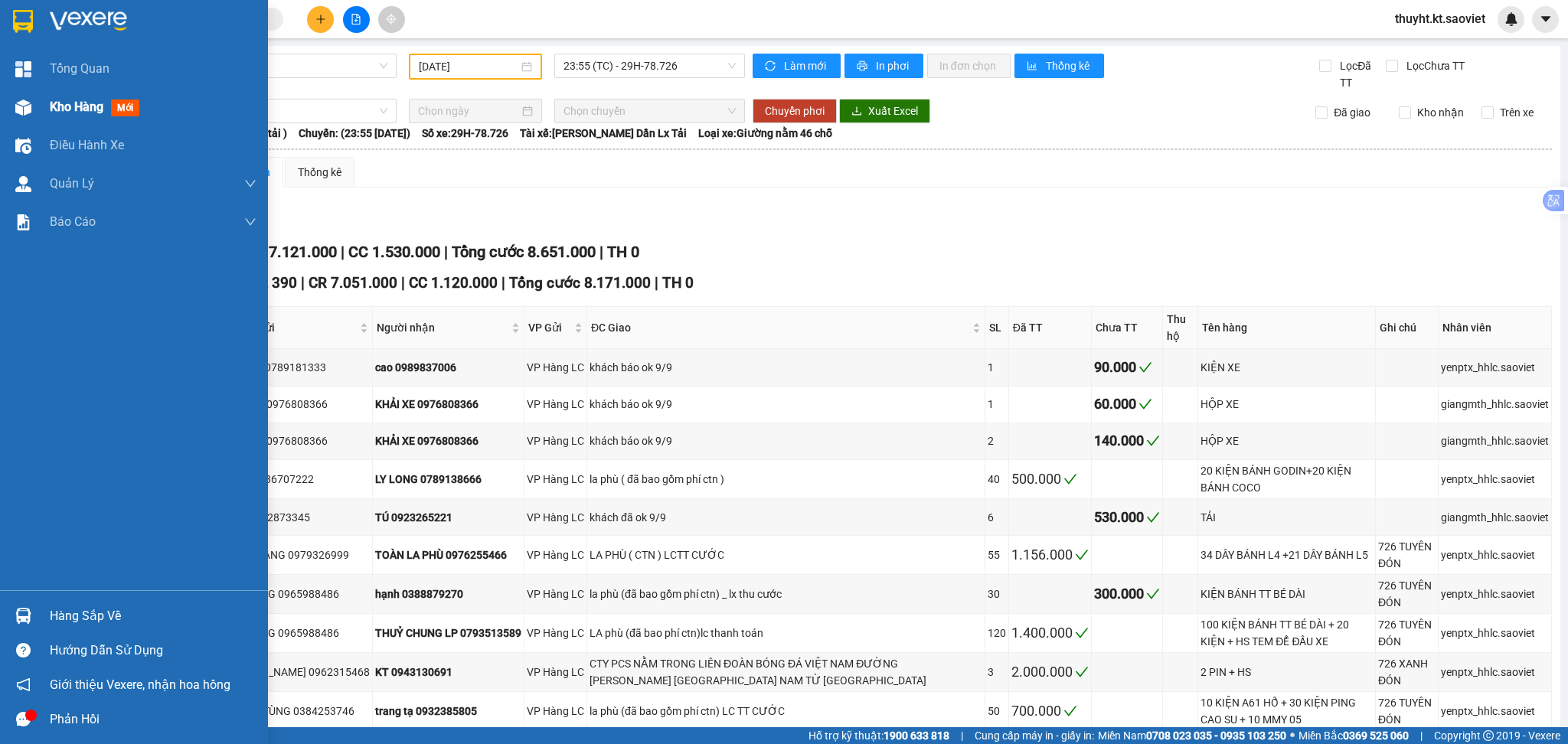
click at [42, 103] on div "Kho hàng mới" at bounding box center [133, 107] width 268 height 38
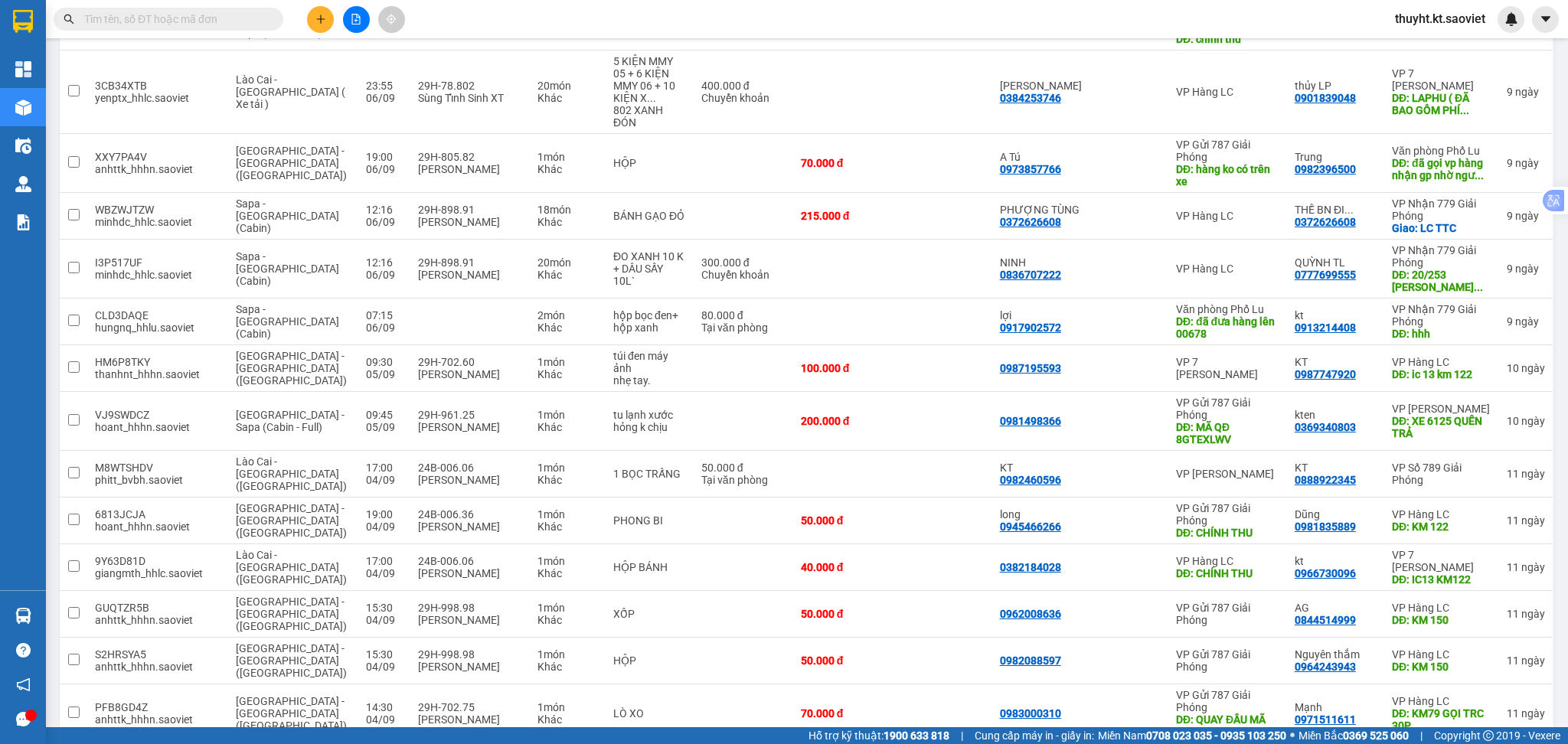
scroll to position [3613, 0]
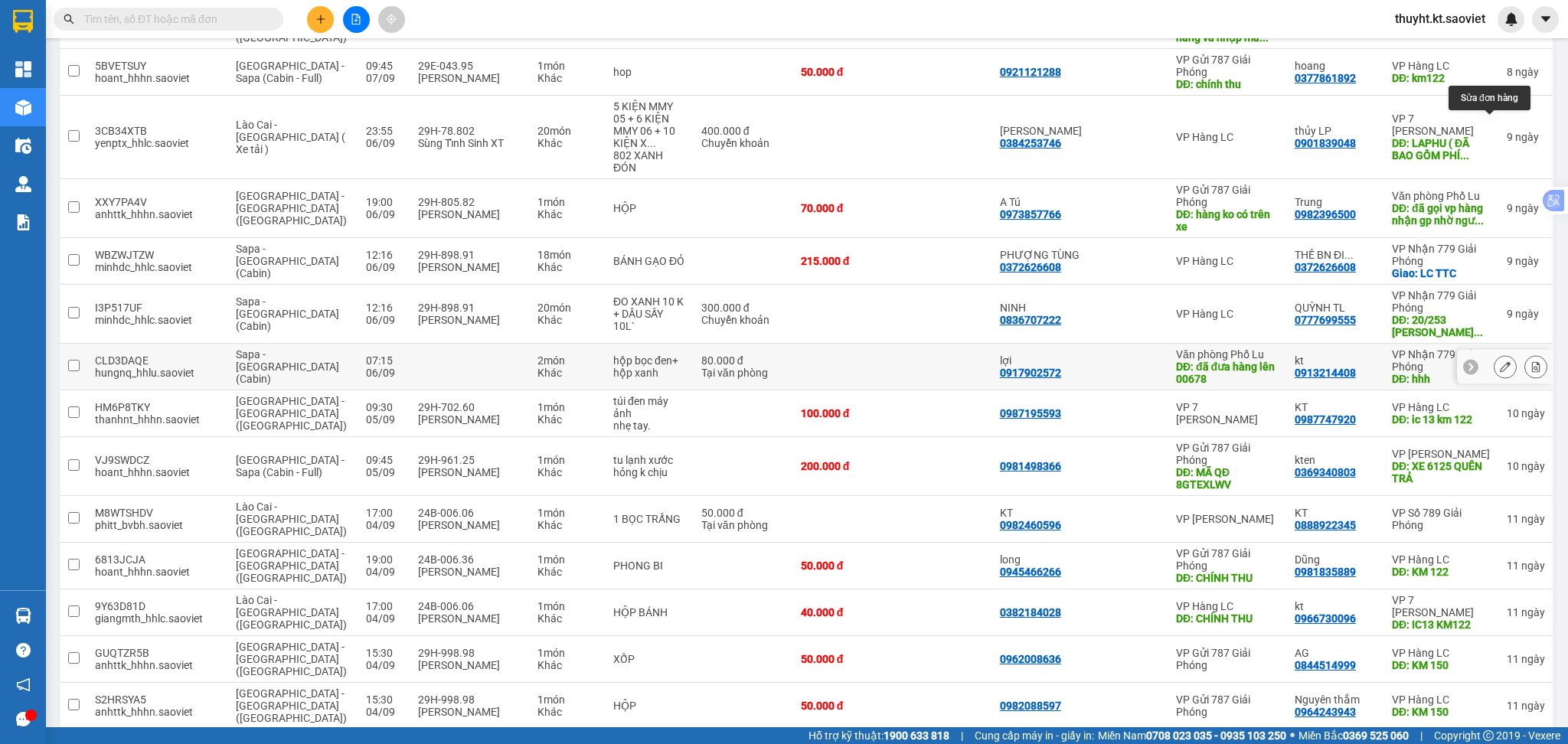
click at [1500, 361] on icon at bounding box center [1505, 366] width 11 height 11
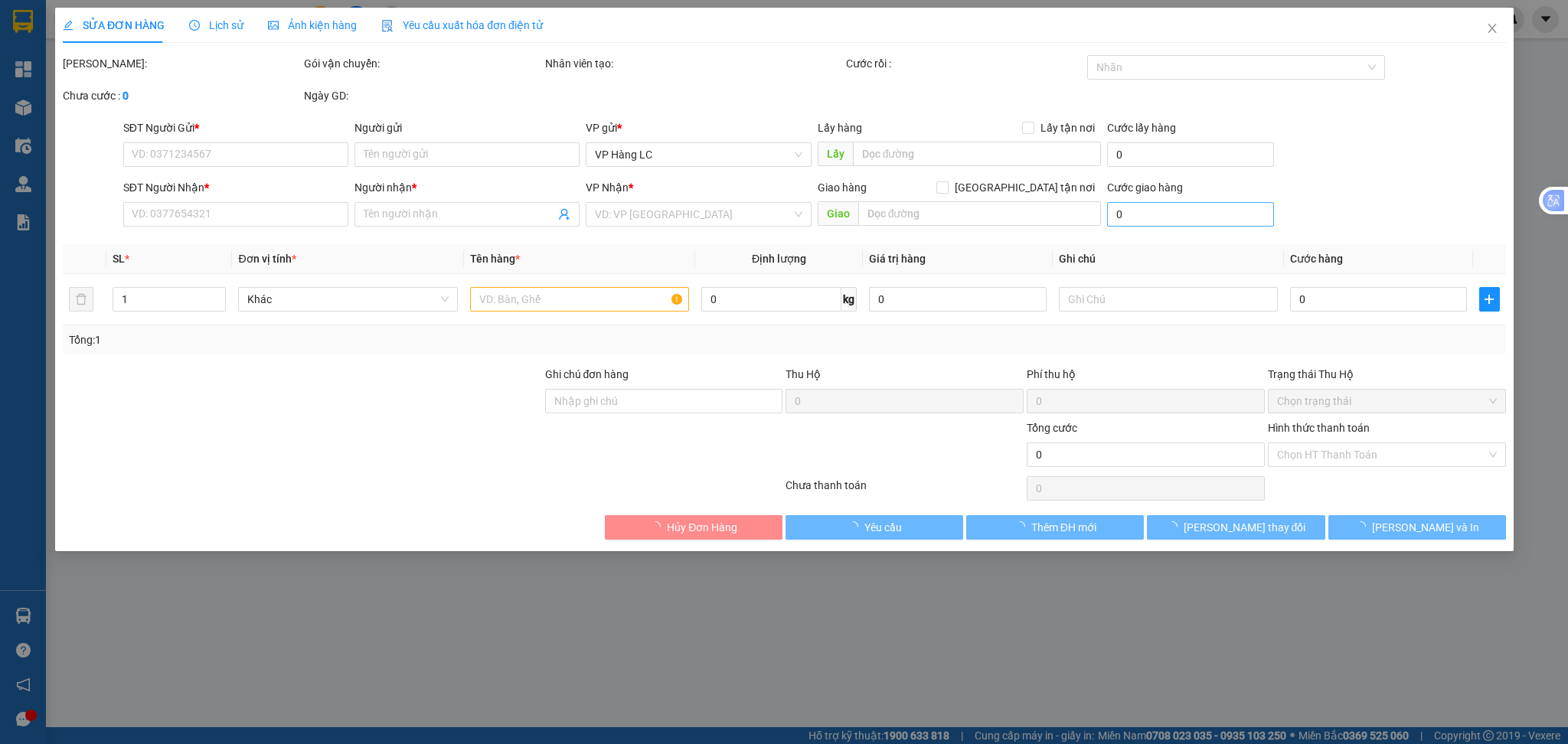
type input "0917902572"
type input "lợi"
type input "đã đưa hàng lên 00678"
type input "0913214408"
type input "kt"
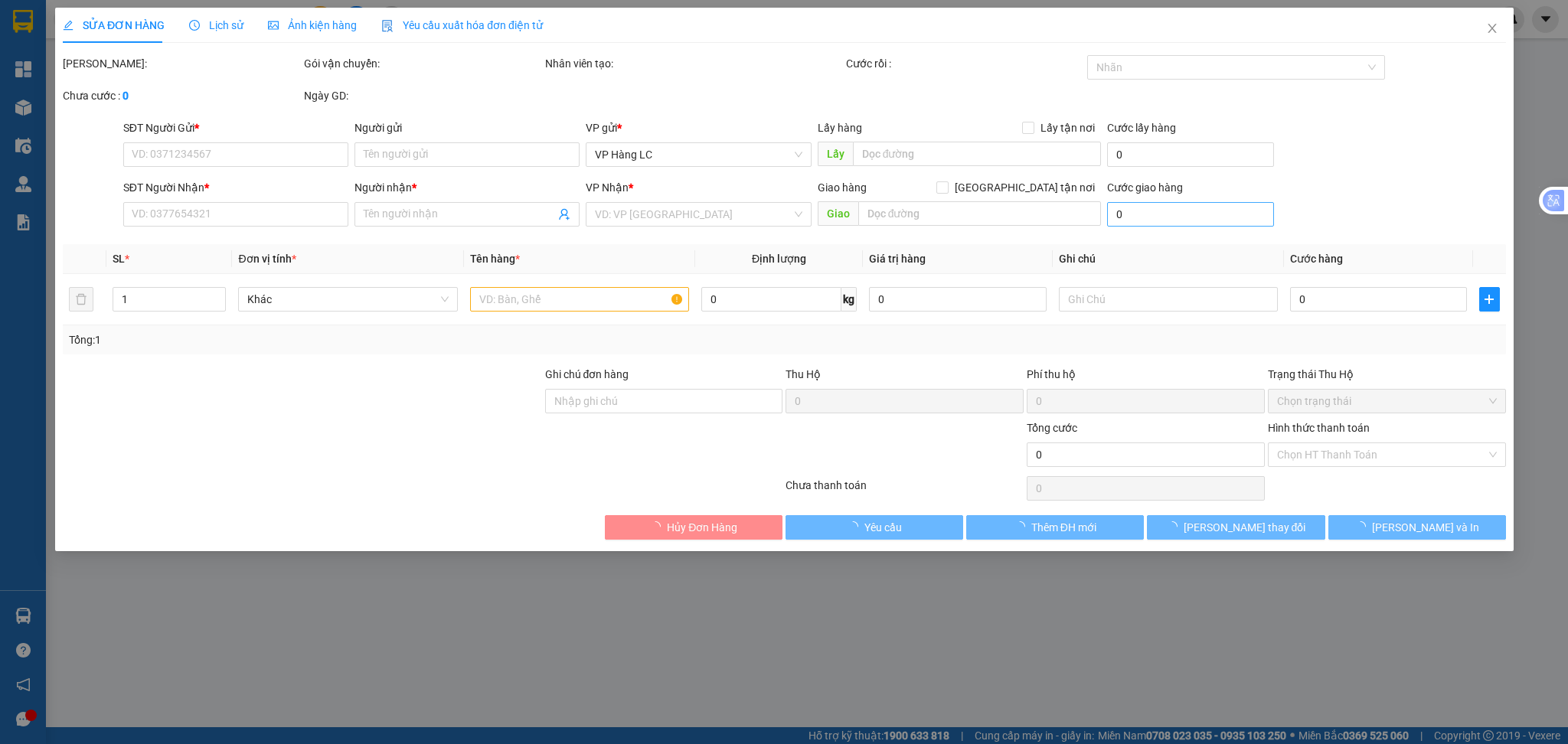
type input "hhh"
type input "vì khóa phơi lên giờ lên phơi xe 04395, hàng đã đưa lên xe 00678 từ tối ngày 5/…"
type input "80.000"
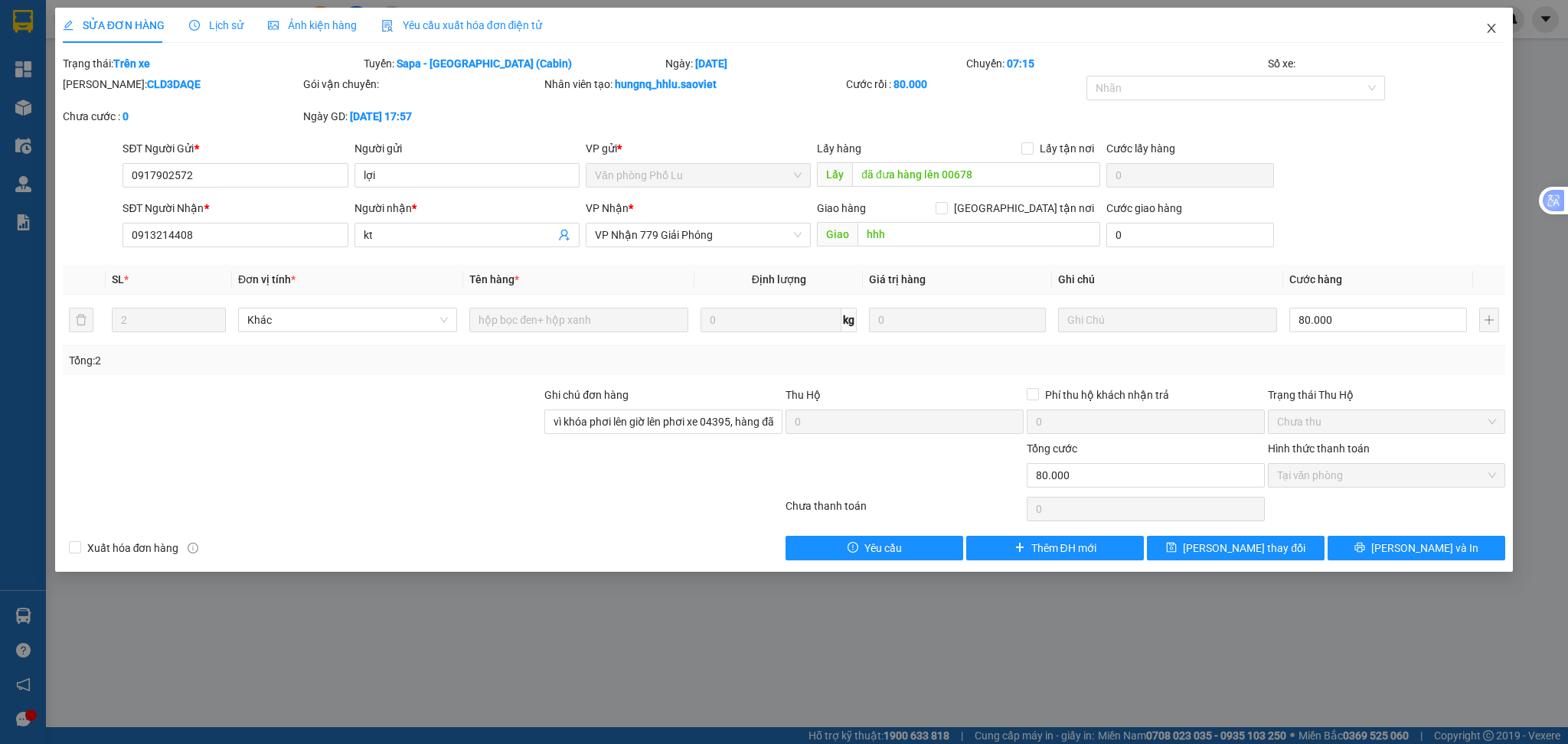
click at [1497, 25] on icon "close" at bounding box center [1491, 28] width 12 height 12
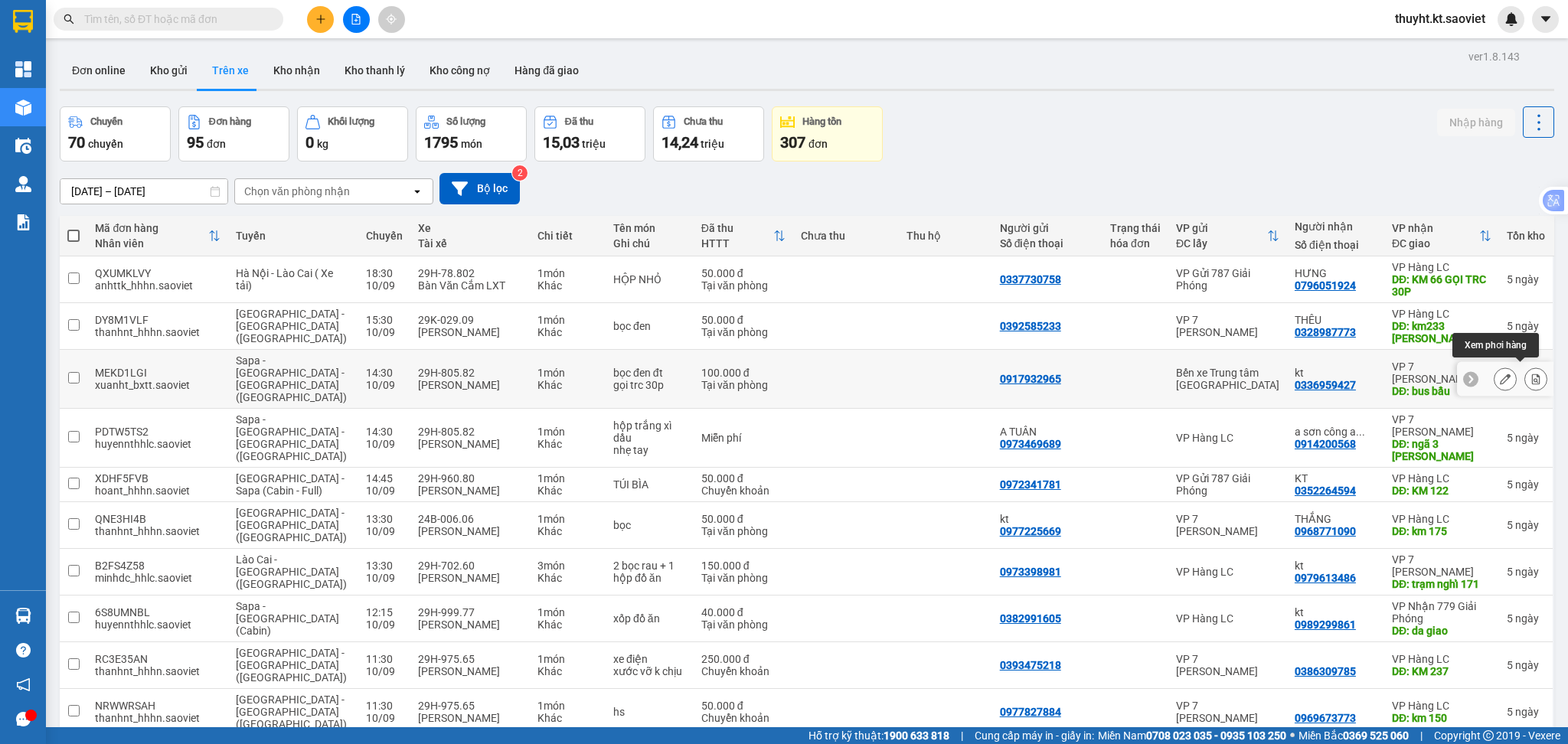
click at [1532, 379] on icon at bounding box center [1536, 378] width 8 height 11
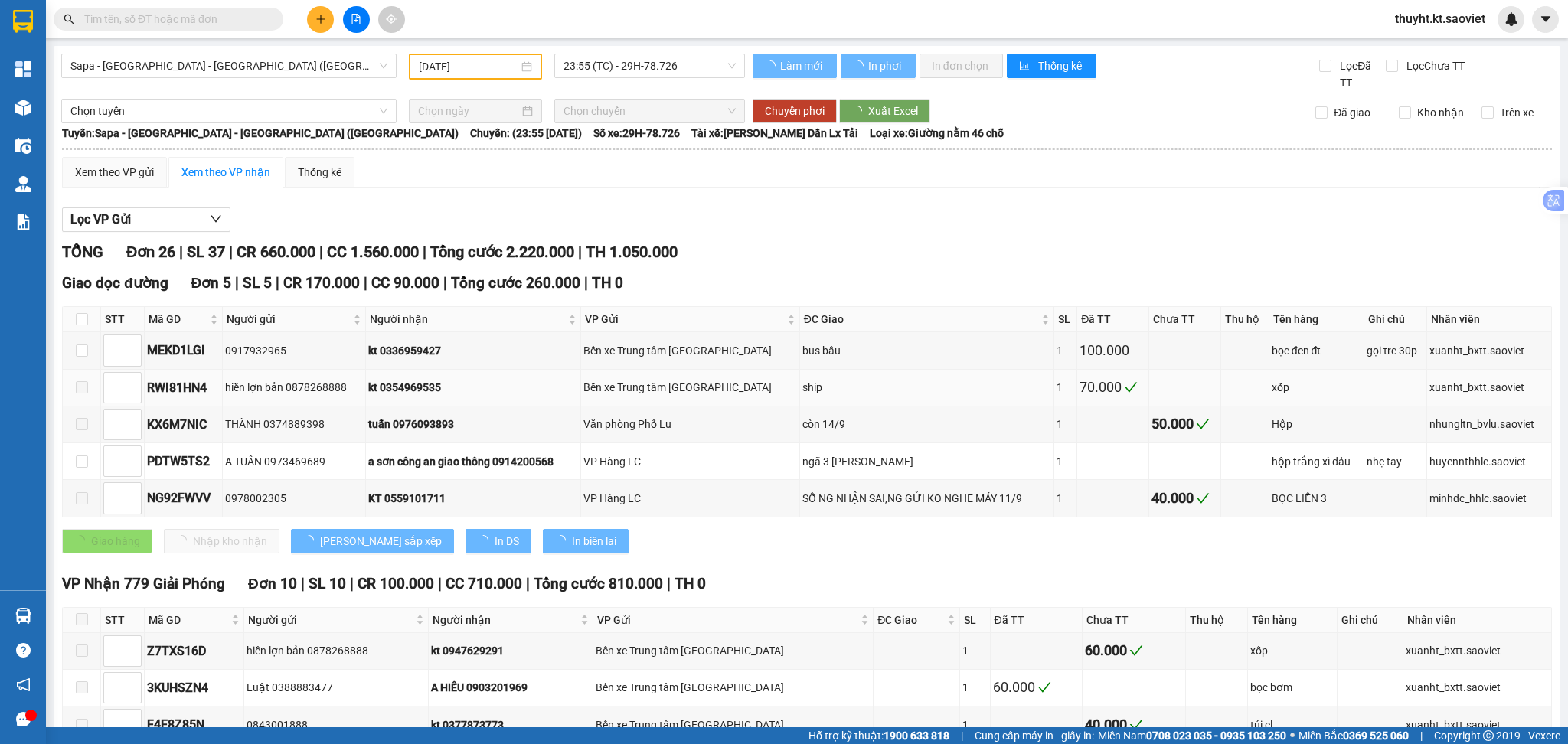
type input "10/09/2025"
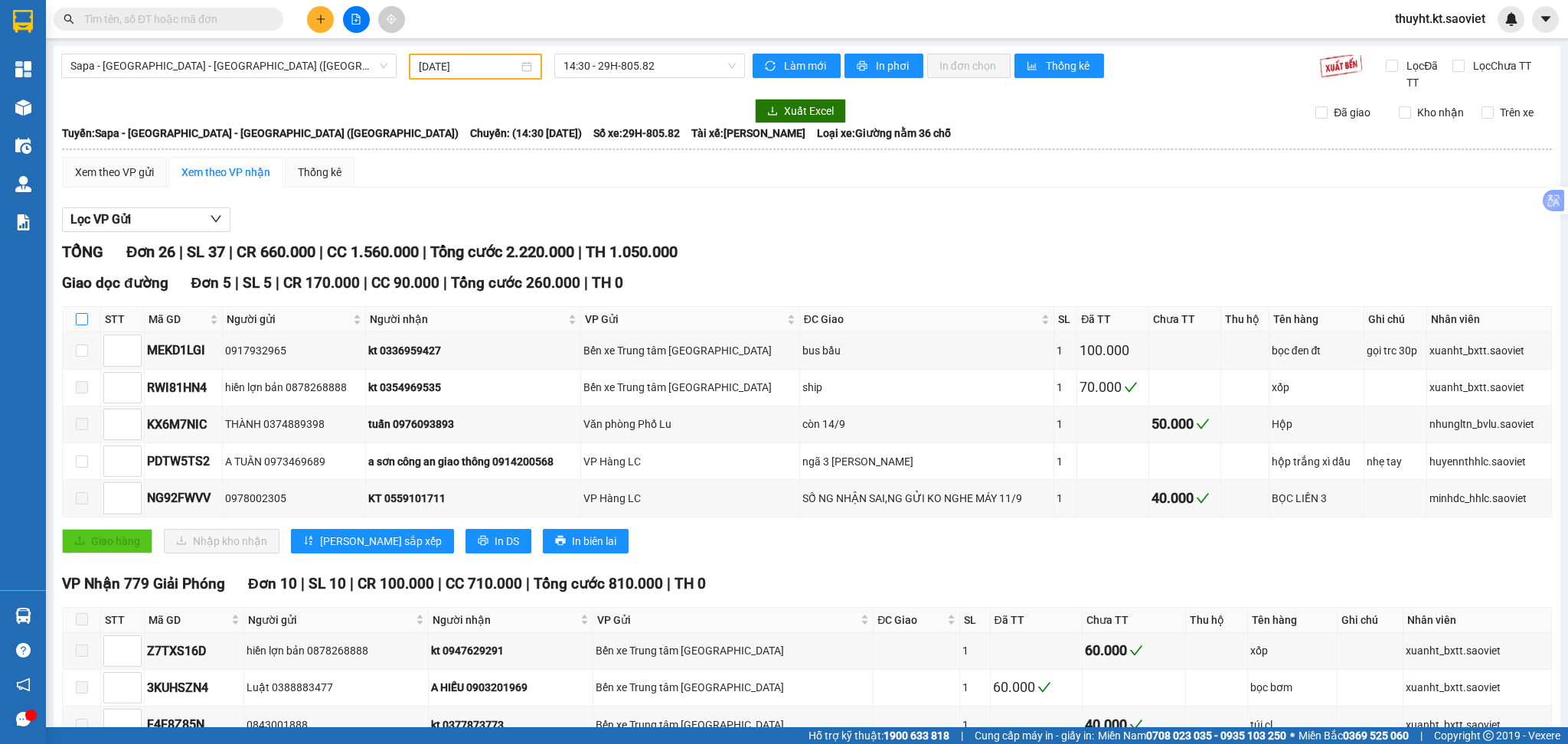
click at [81, 311] on label at bounding box center [81, 319] width 12 height 17
click at [81, 313] on input "checkbox" at bounding box center [81, 319] width 12 height 12
checkbox input "true"
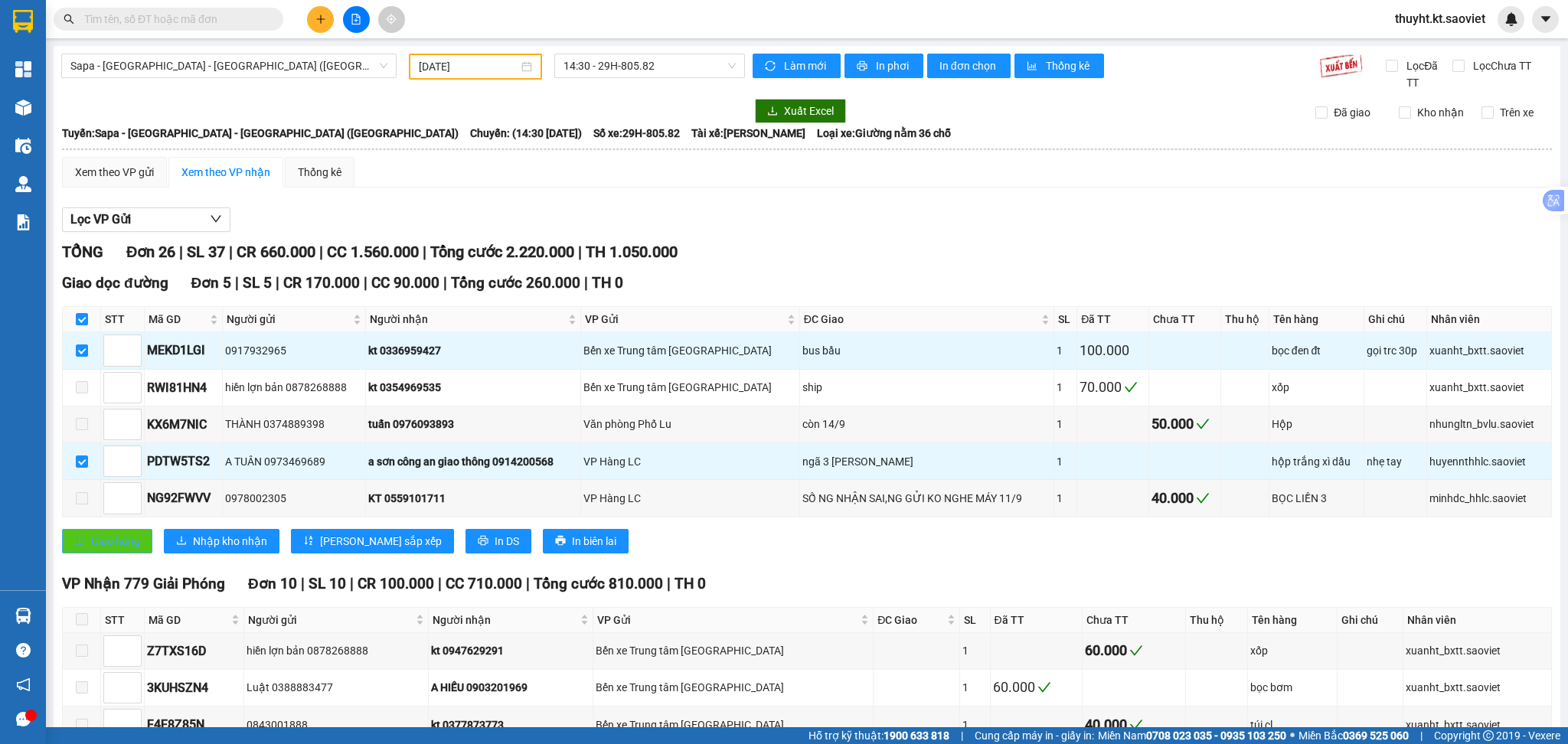
click at [115, 550] on button "Giao hàng" at bounding box center [107, 541] width 90 height 24
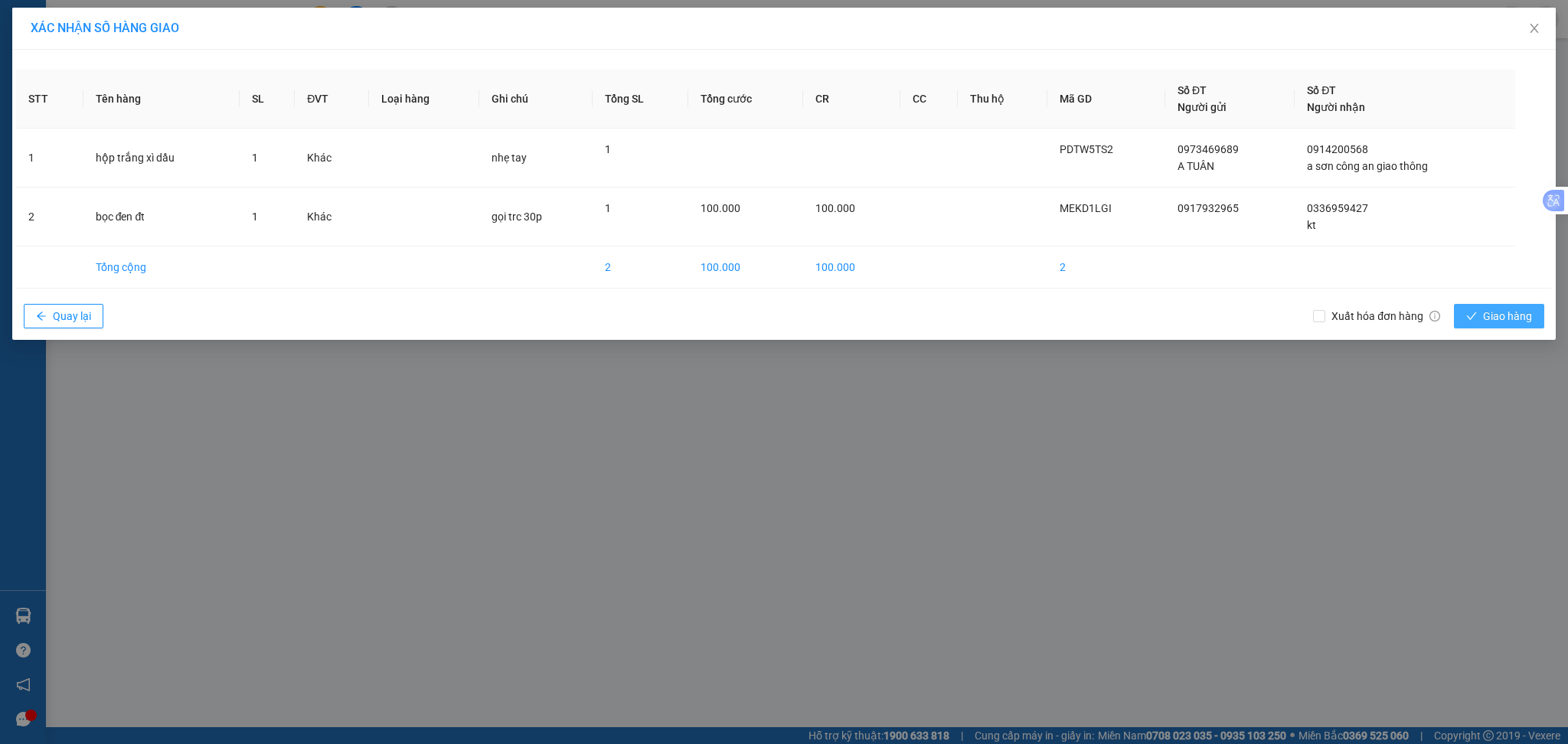
click at [1473, 318] on icon "check" at bounding box center [1471, 315] width 11 height 11
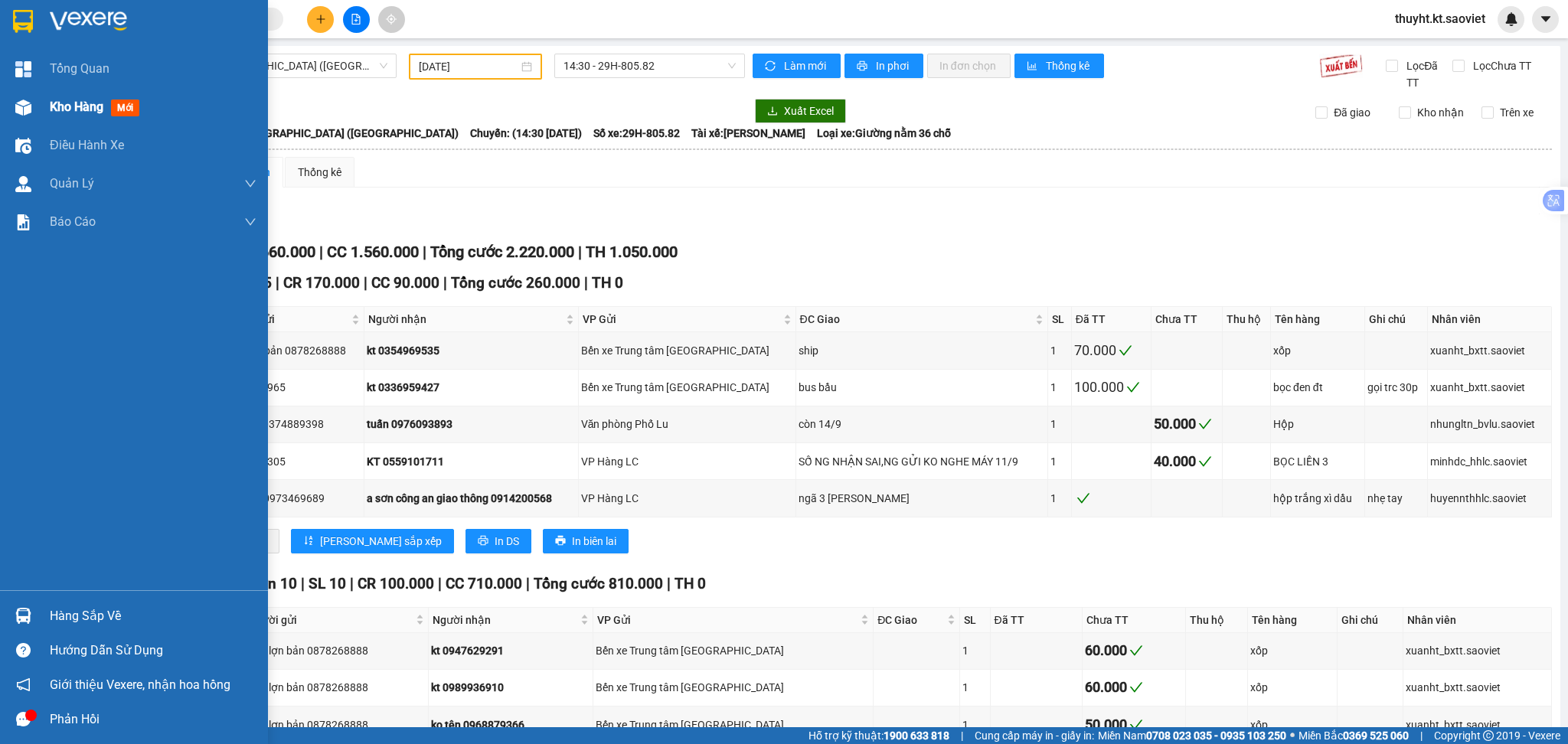
click at [64, 102] on span "Kho hàng" at bounding box center [76, 107] width 54 height 15
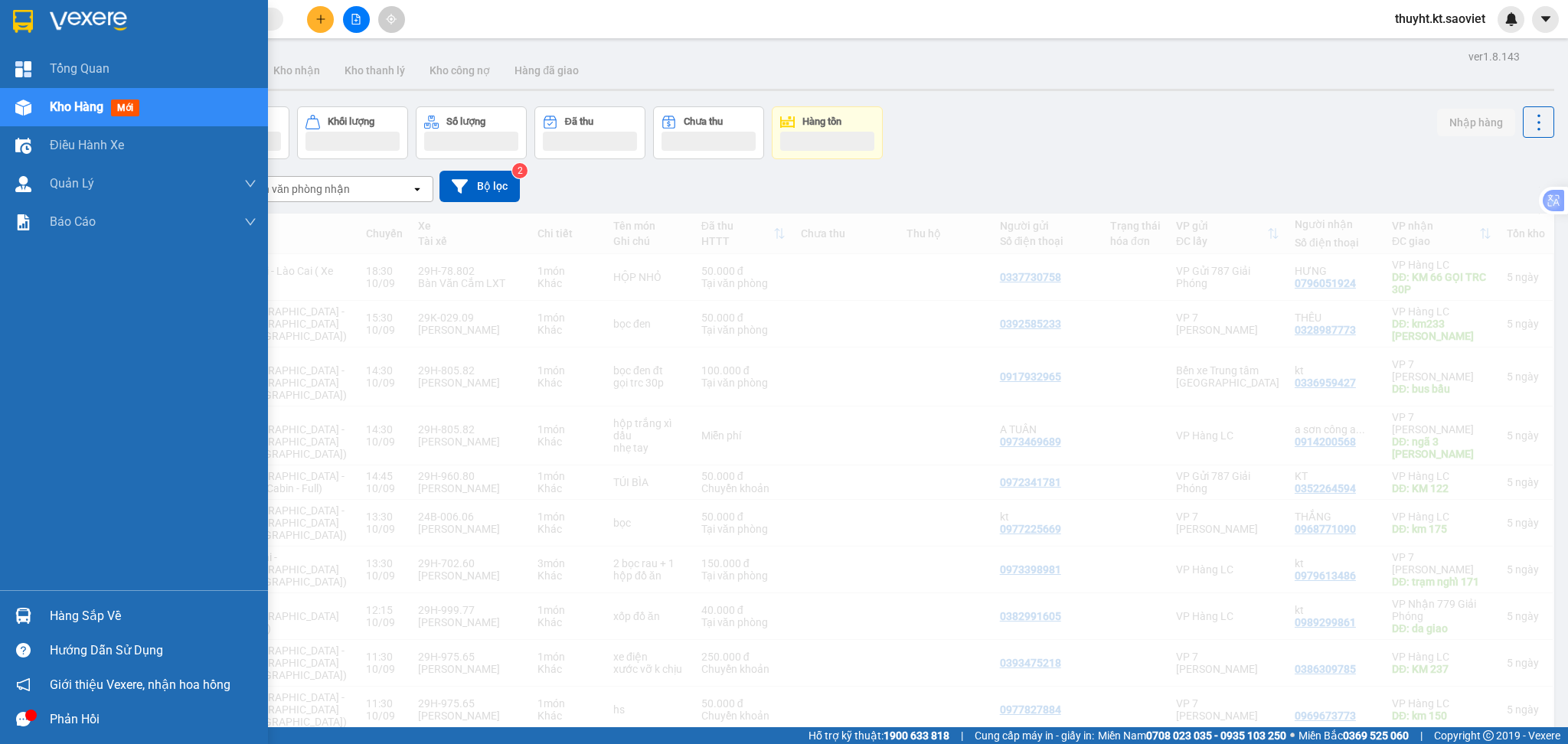
click at [74, 107] on span "Kho hàng" at bounding box center [76, 107] width 54 height 15
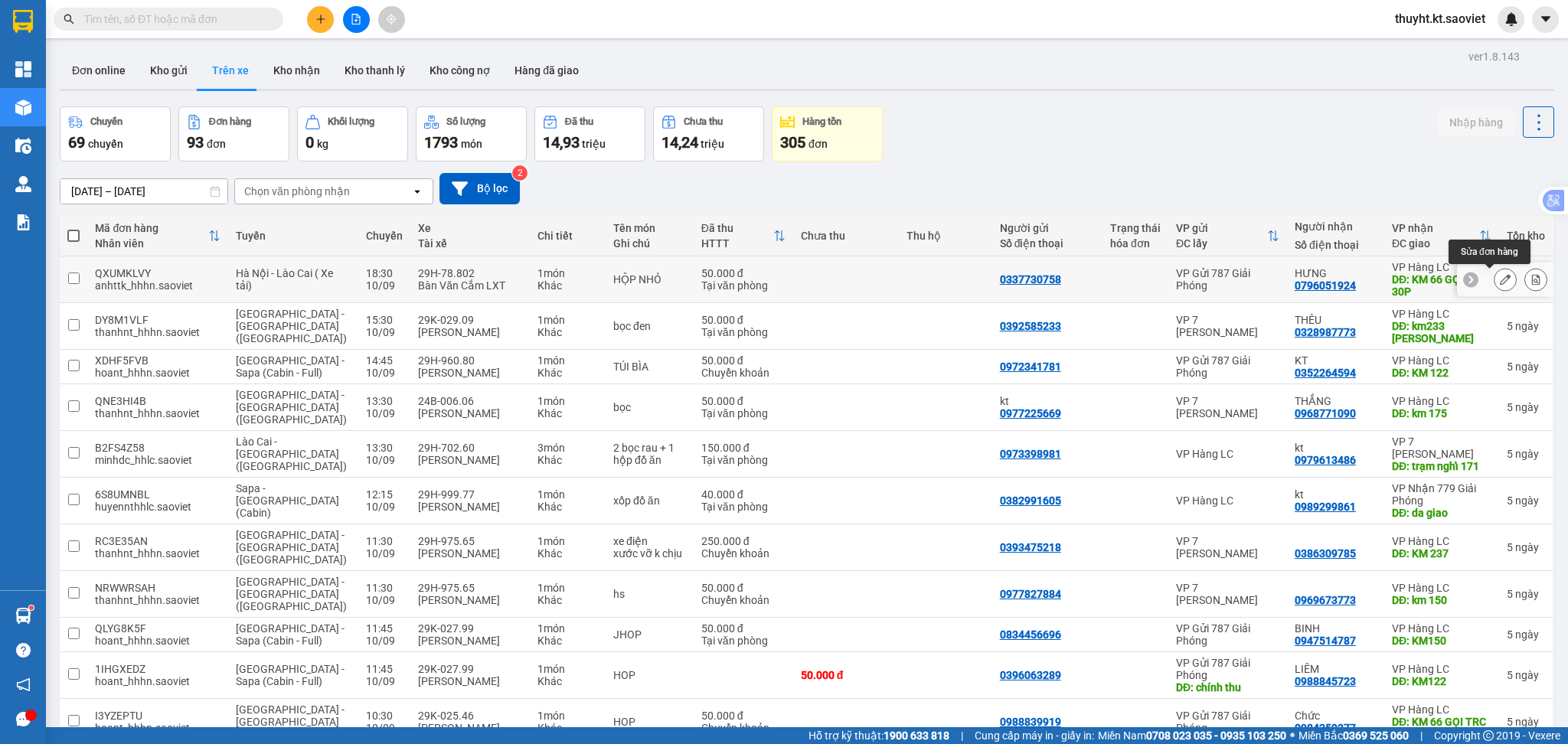
click at [1495, 284] on button at bounding box center [1505, 280] width 21 height 27
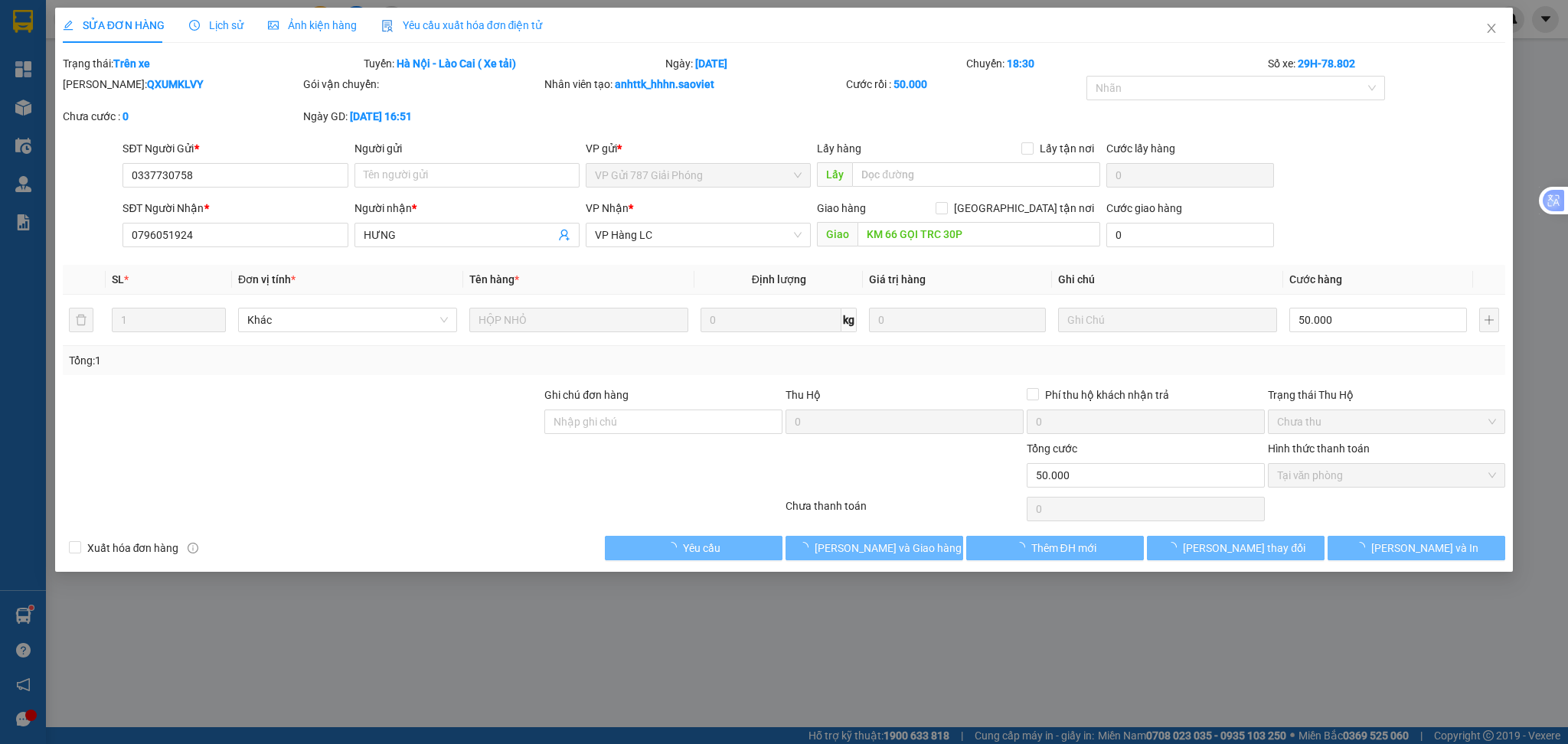
type input "0337730758"
type input "0796051924"
type input "HƯNG"
type input "KM 66 GỌI TRC 30P"
type input "50.000"
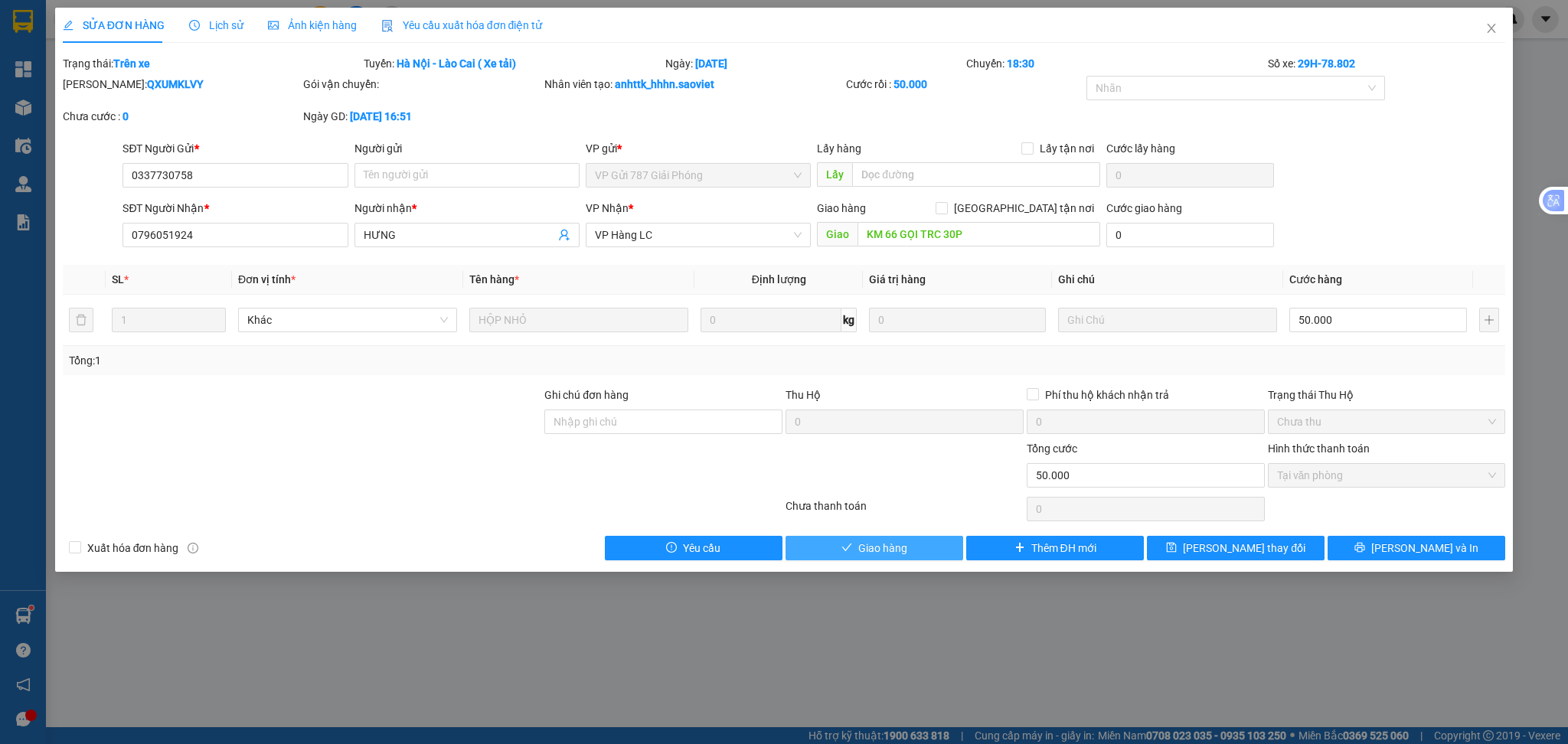
click at [876, 543] on span "Giao hàng" at bounding box center [882, 548] width 49 height 17
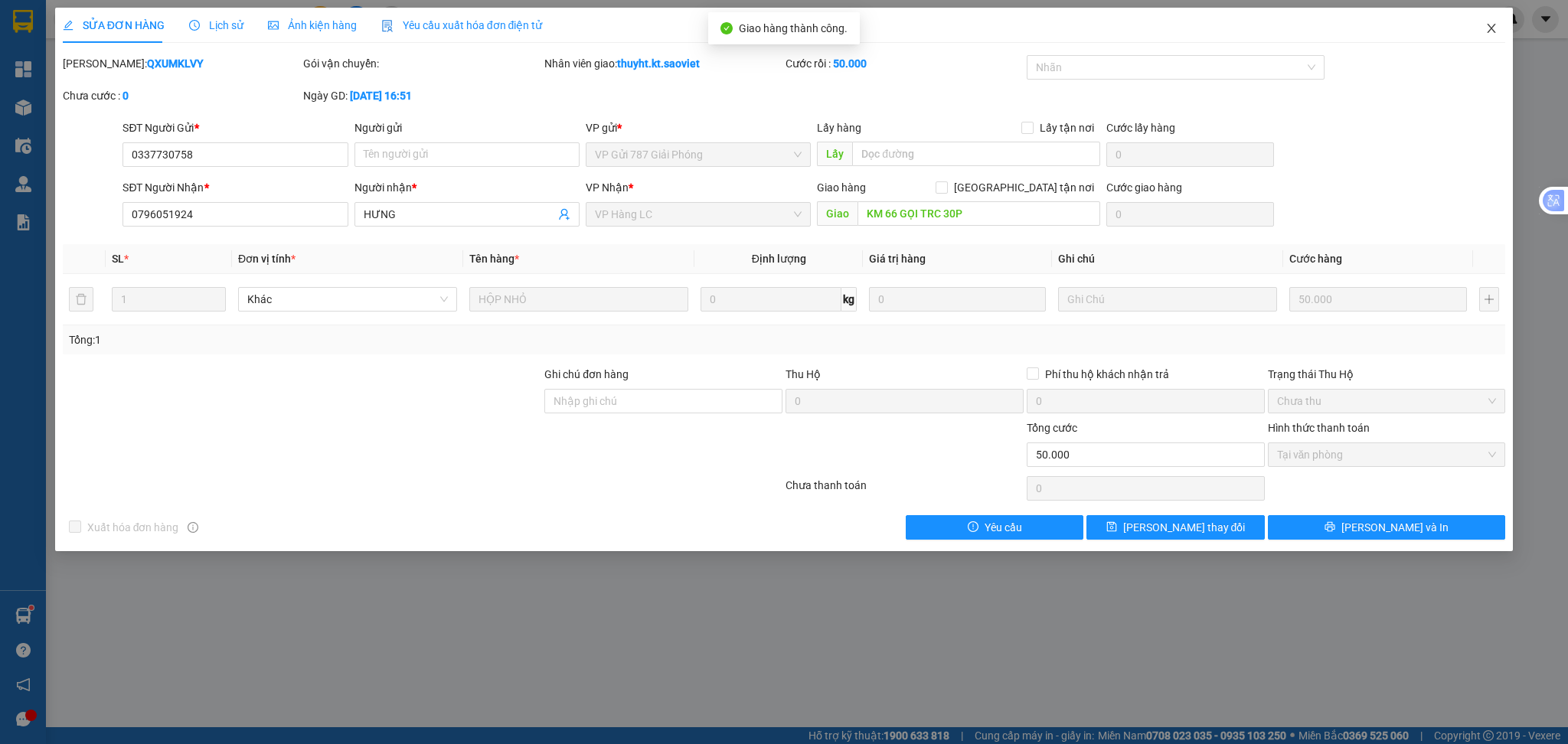
click at [1487, 31] on icon "close" at bounding box center [1491, 28] width 12 height 12
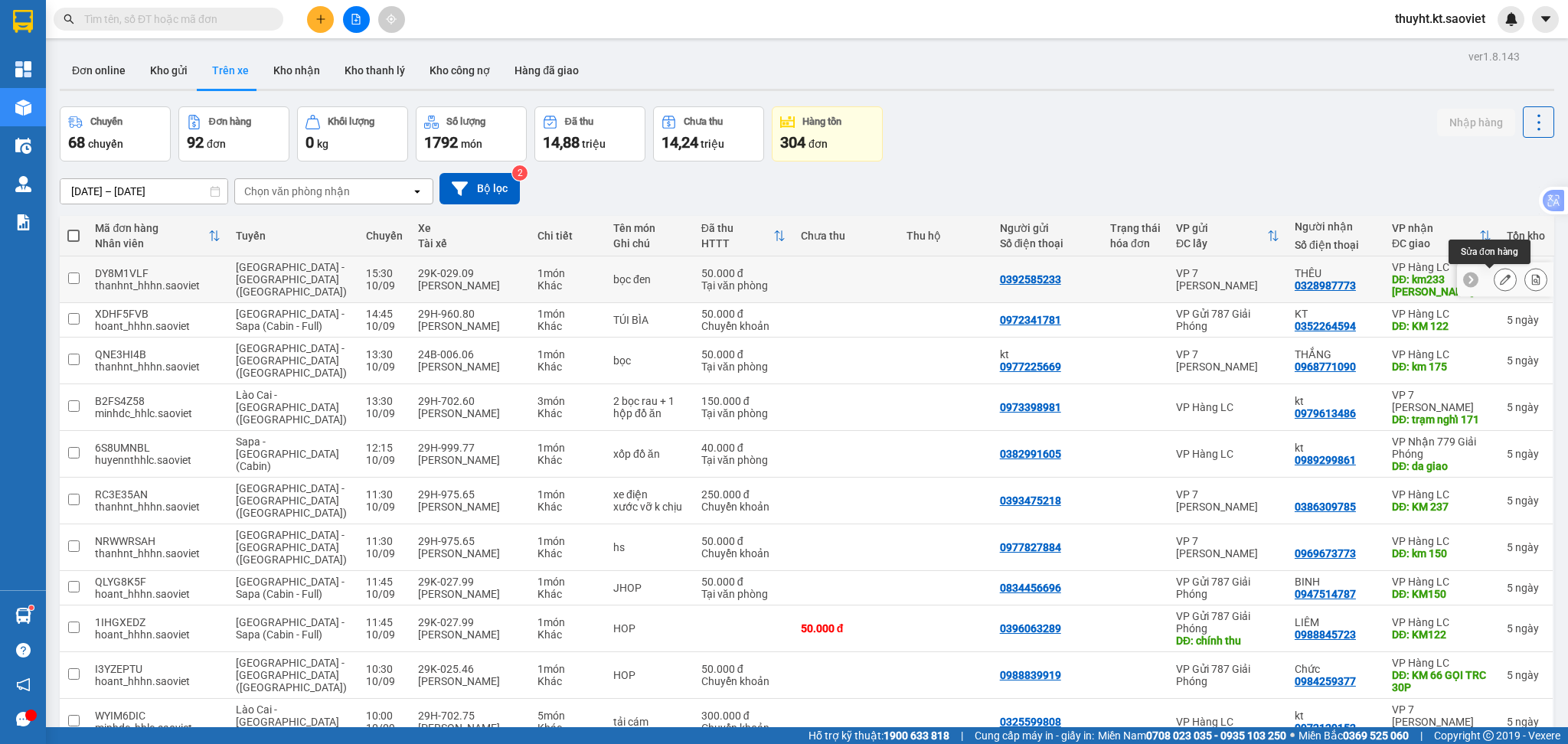
click at [1500, 279] on icon at bounding box center [1505, 279] width 11 height 11
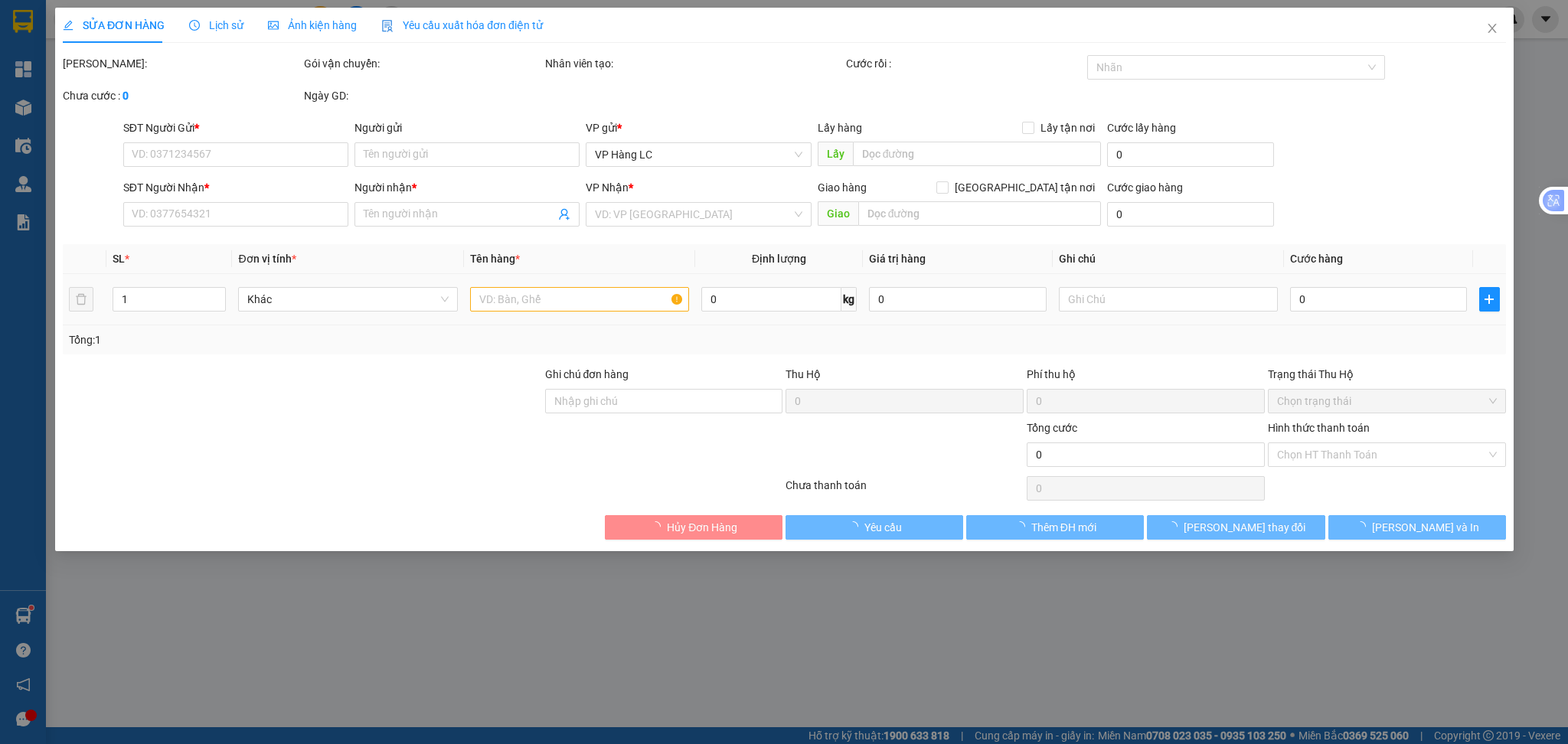
type input "0392585233"
type input "0328987773"
type input "THÊU"
type input "km233 XUÂN GIAO"
type input "50.000"
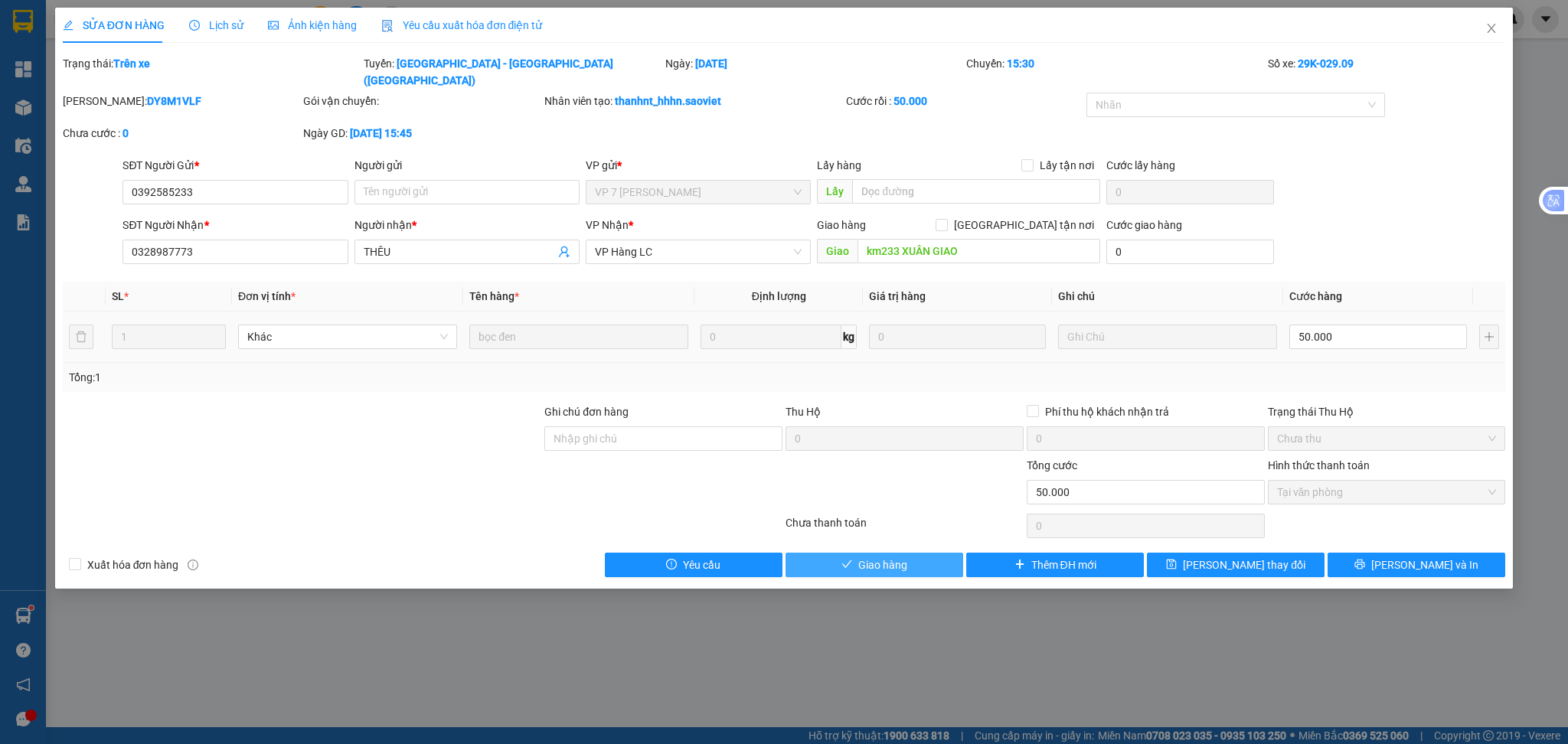
click at [892, 556] on span "Giao hàng" at bounding box center [882, 564] width 49 height 17
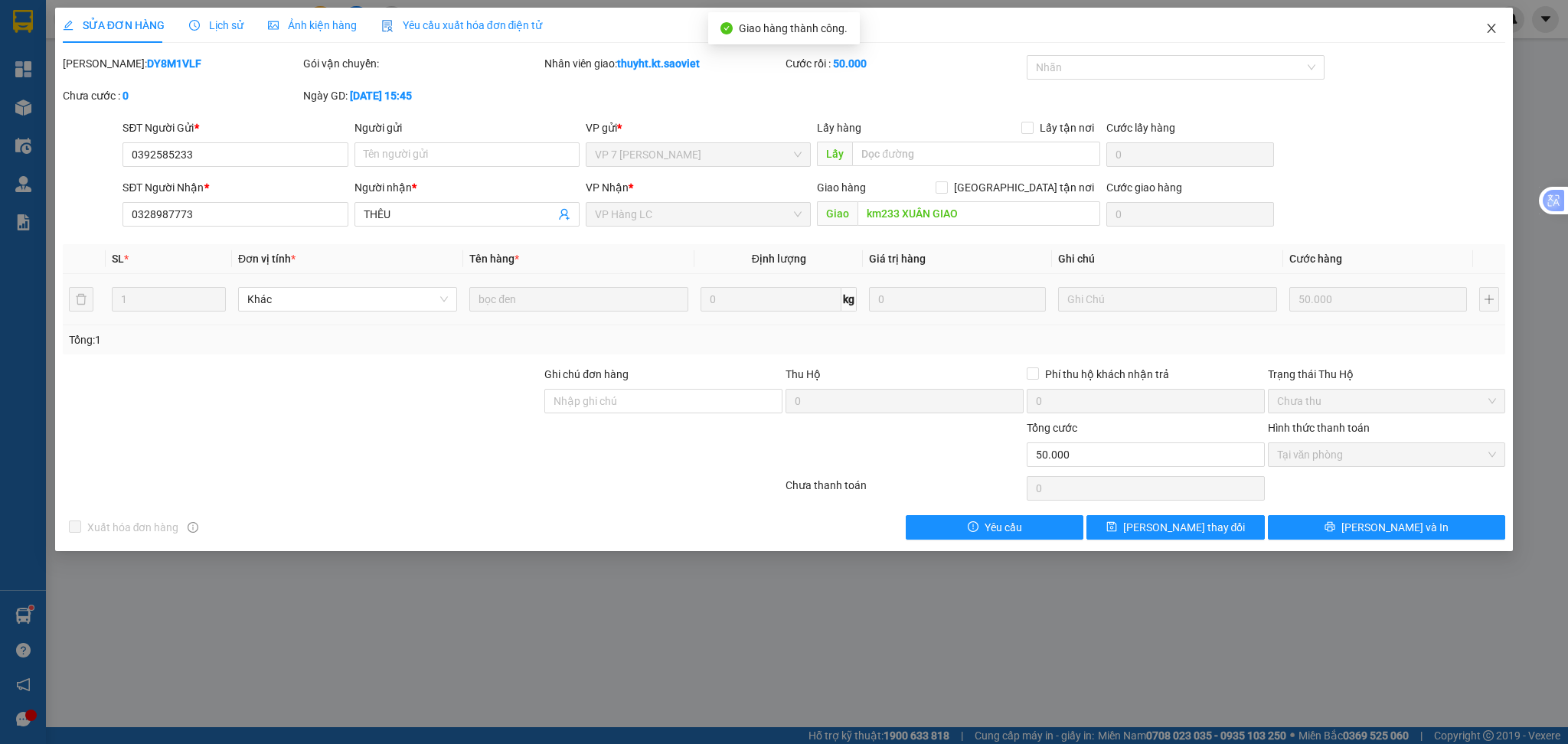
click at [1487, 25] on icon "close" at bounding box center [1492, 28] width 8 height 9
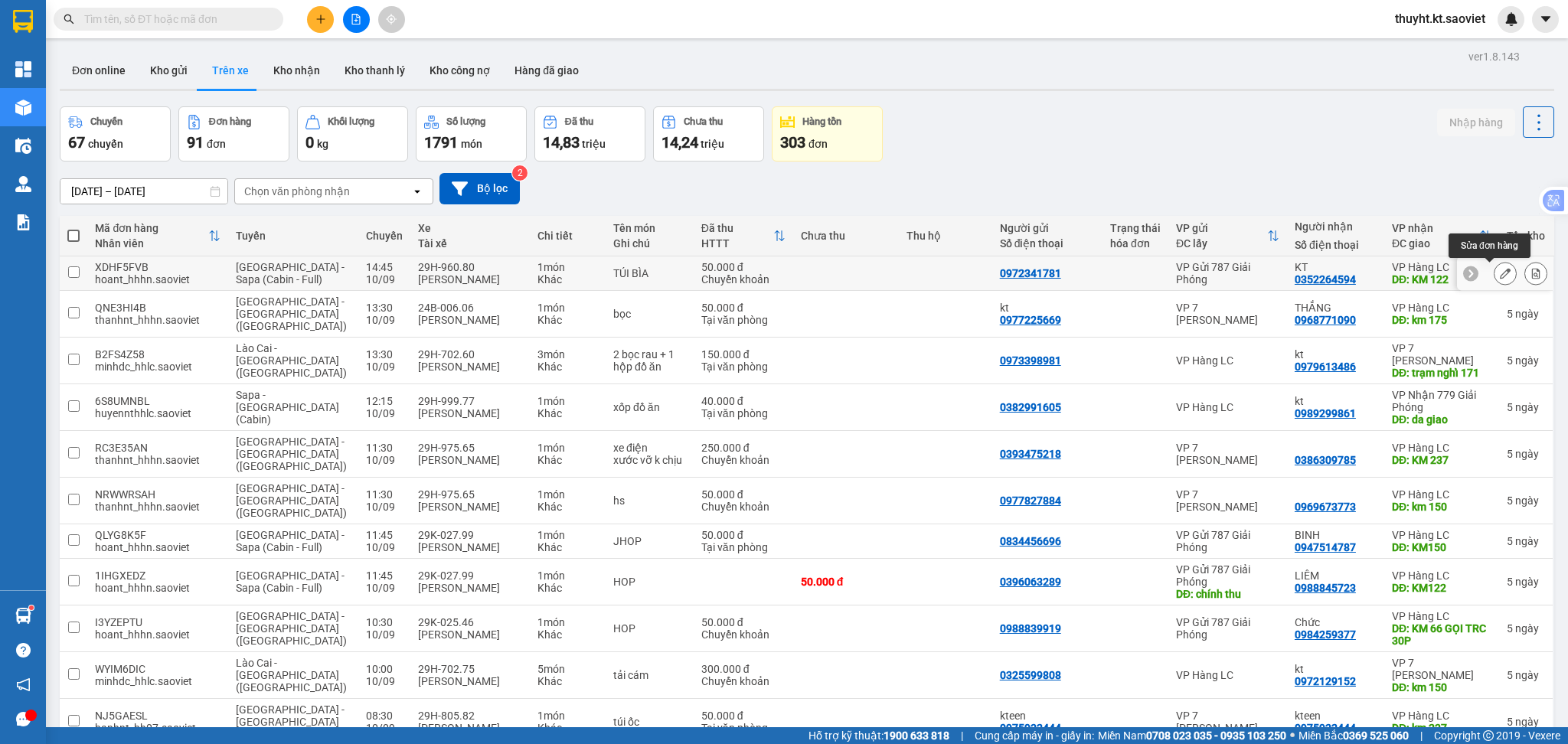
click at [1500, 276] on icon at bounding box center [1505, 272] width 11 height 11
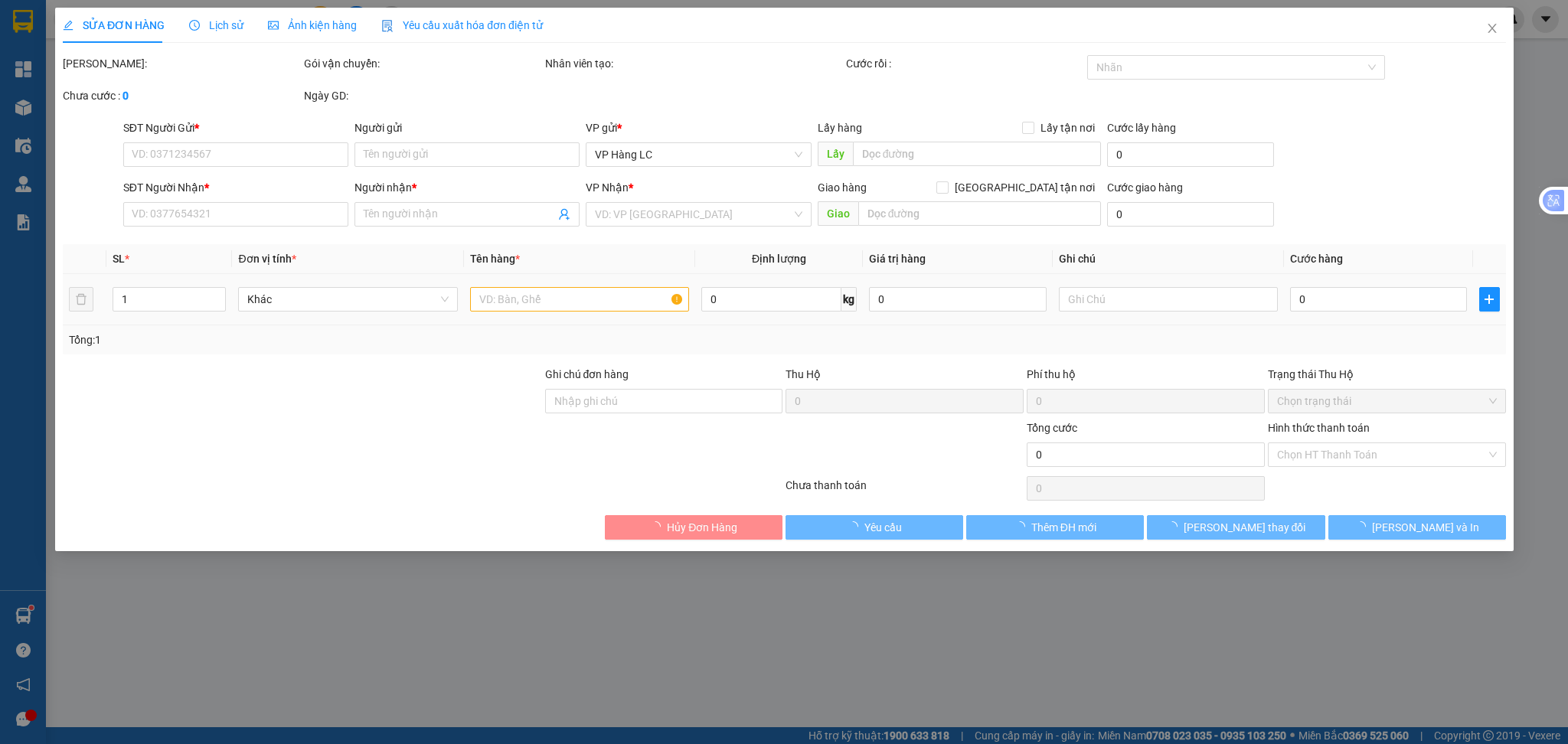
type input "0972341781"
type input "0352264594"
type input "KT"
type input "KM 122"
type input "50.000"
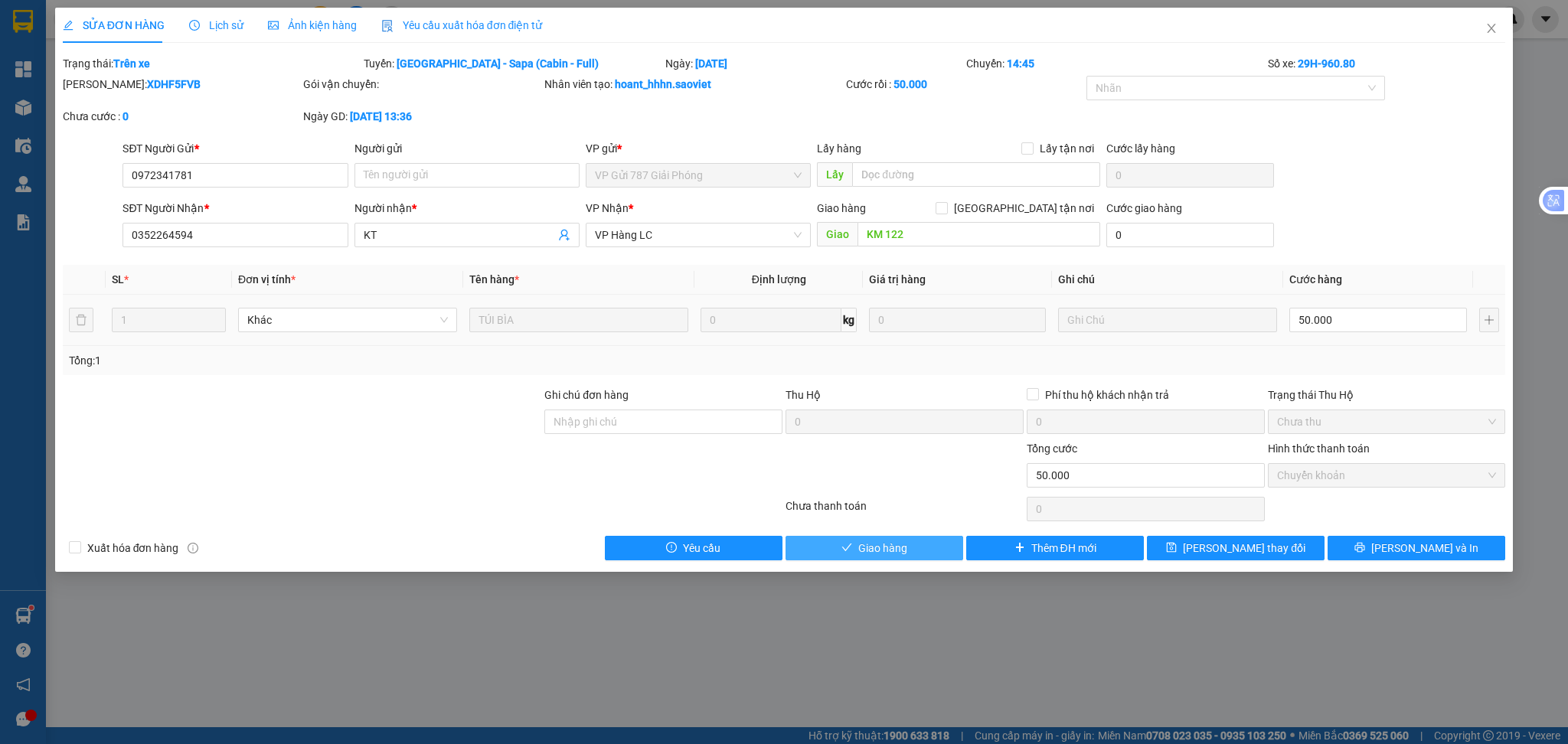
click at [891, 551] on span "Giao hàng" at bounding box center [882, 548] width 49 height 17
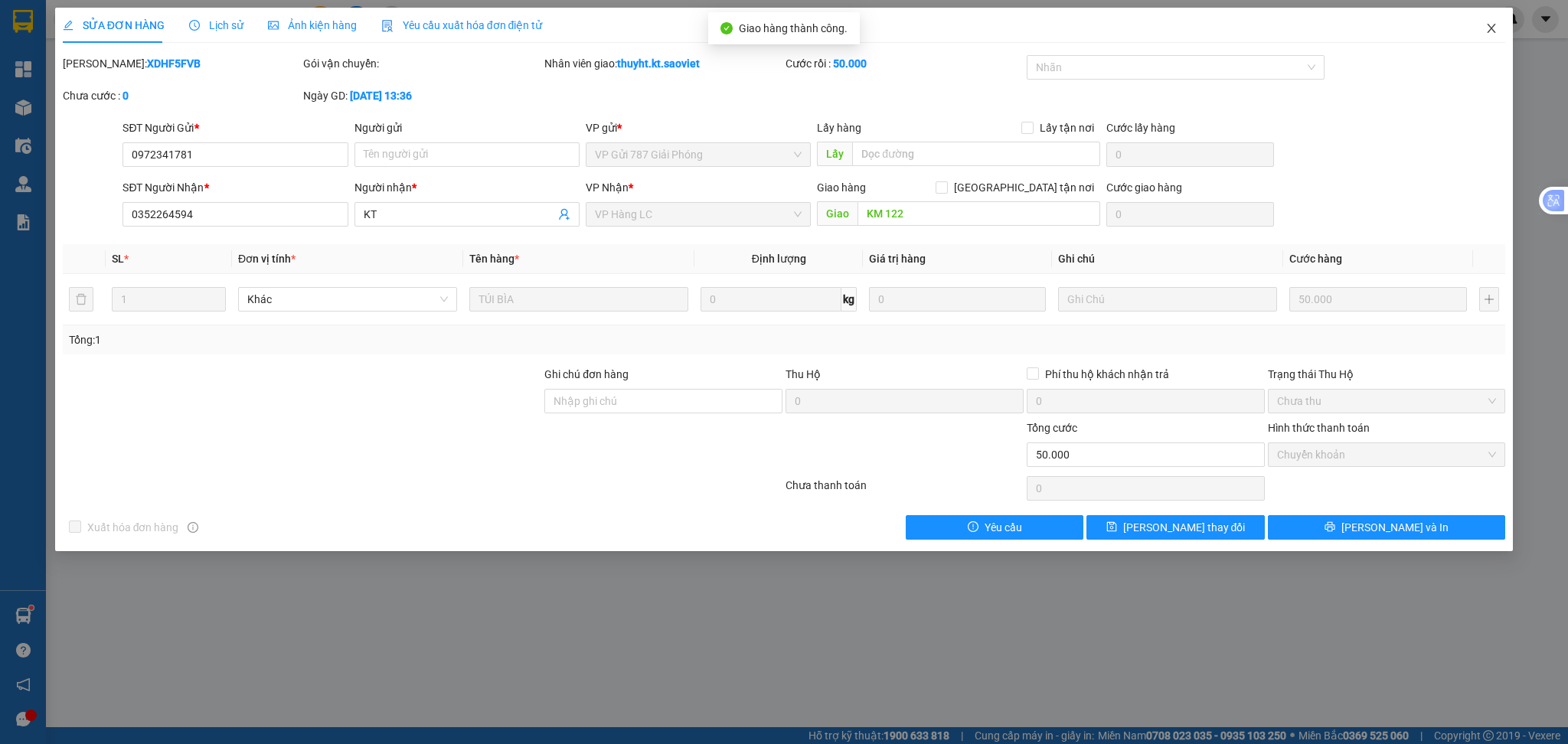
click at [1489, 27] on icon "close" at bounding box center [1492, 28] width 8 height 9
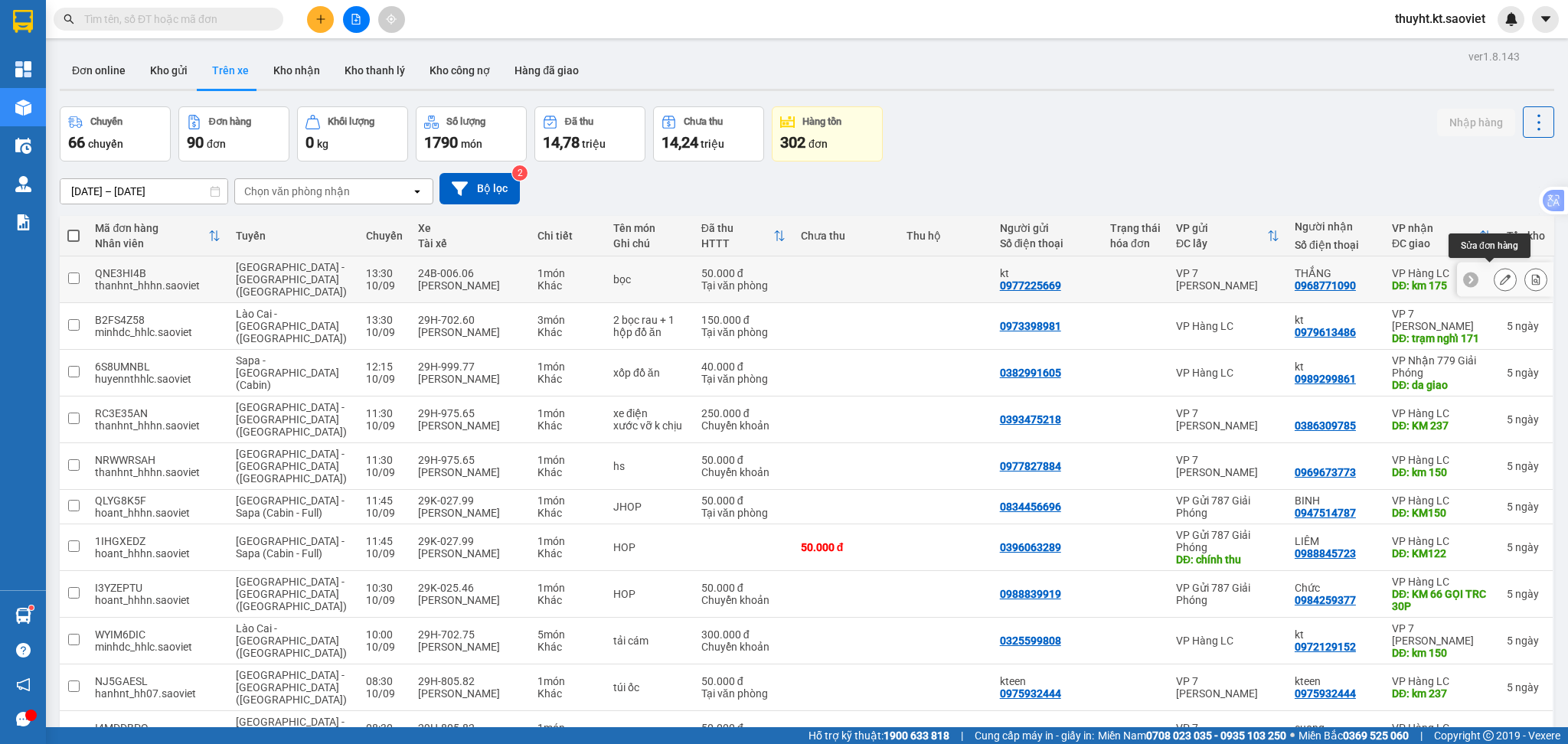
click at [1500, 274] on icon at bounding box center [1505, 279] width 11 height 11
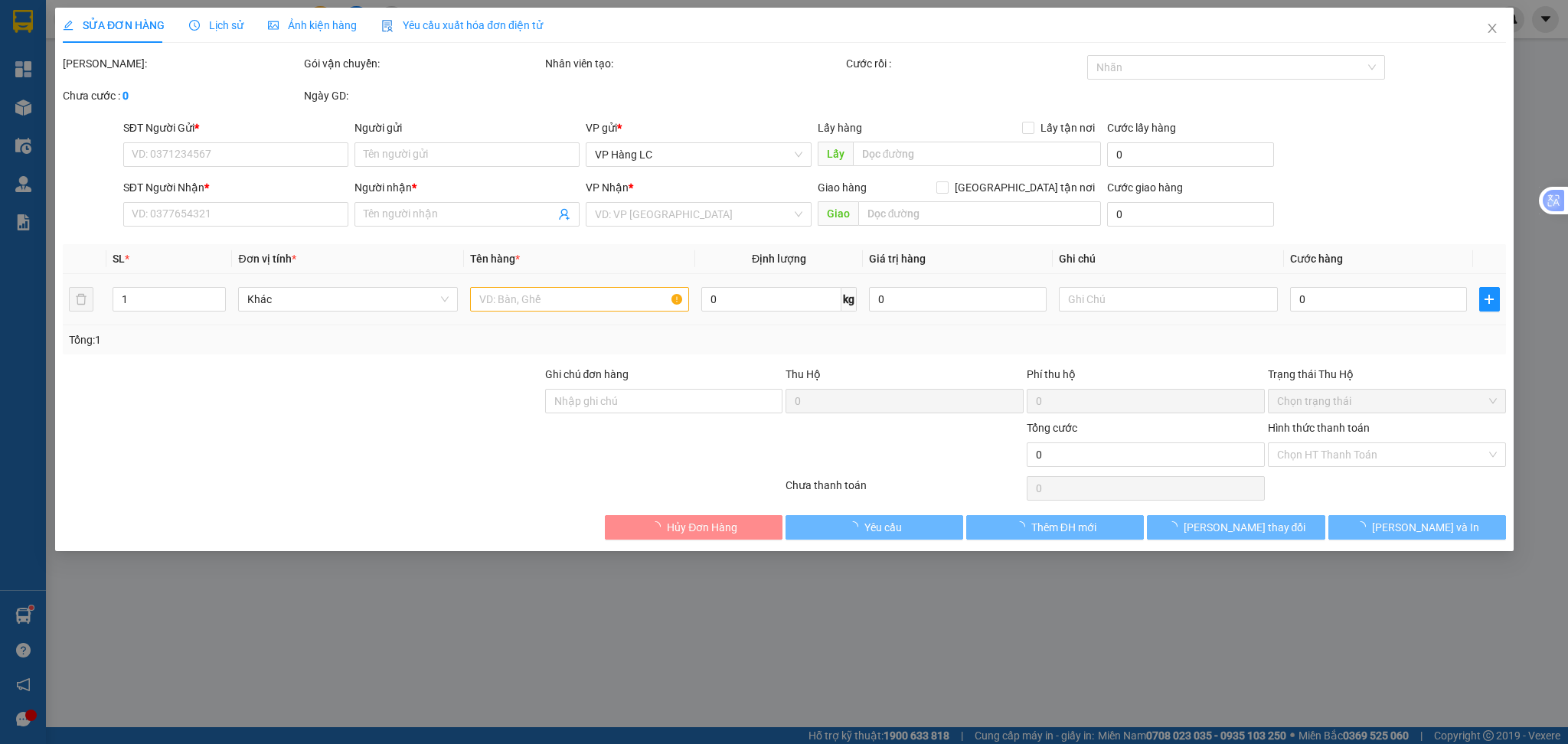
type input "0977225669"
type input "kt"
type input "0968771090"
type input "THẮNG"
type input "km 175"
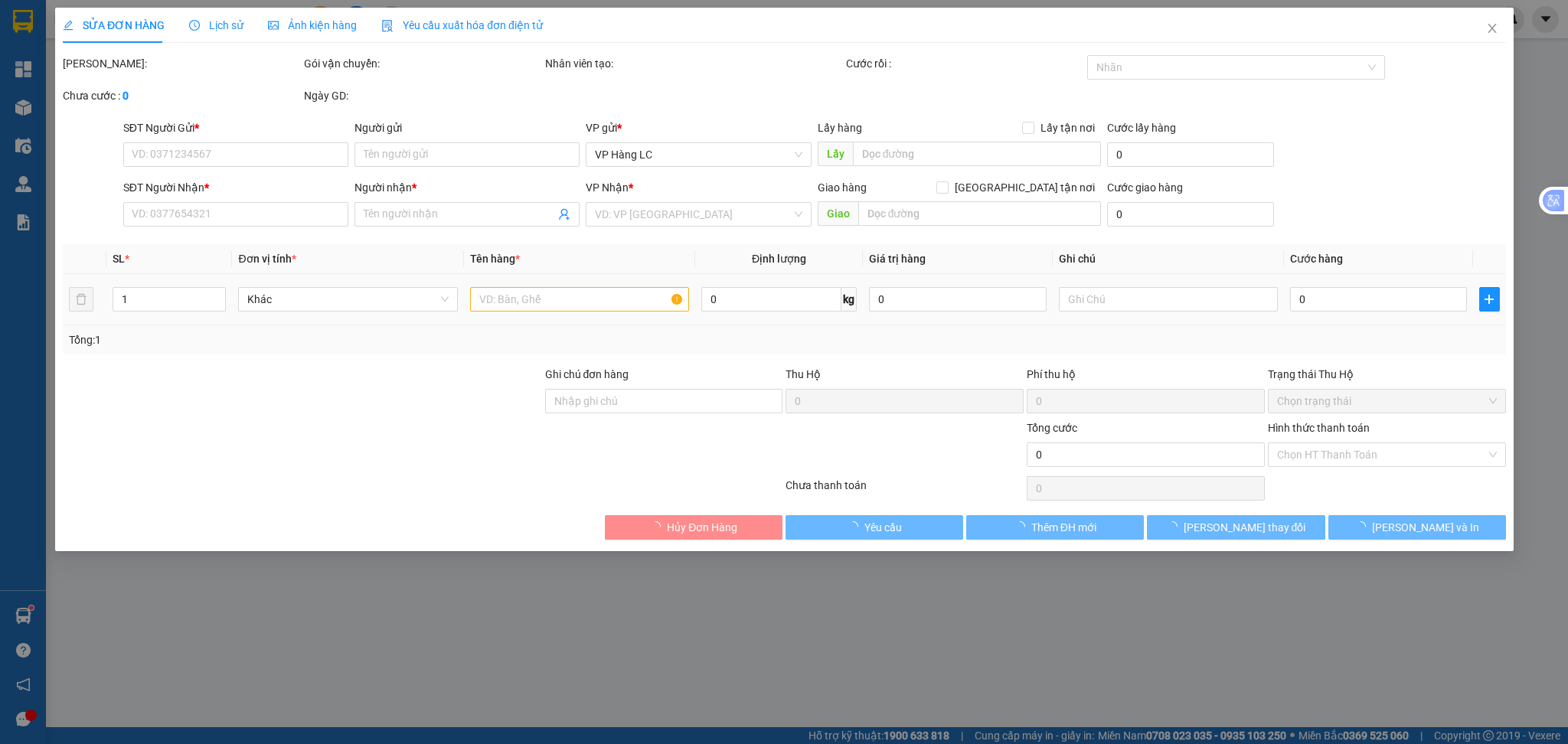
type input "50.000"
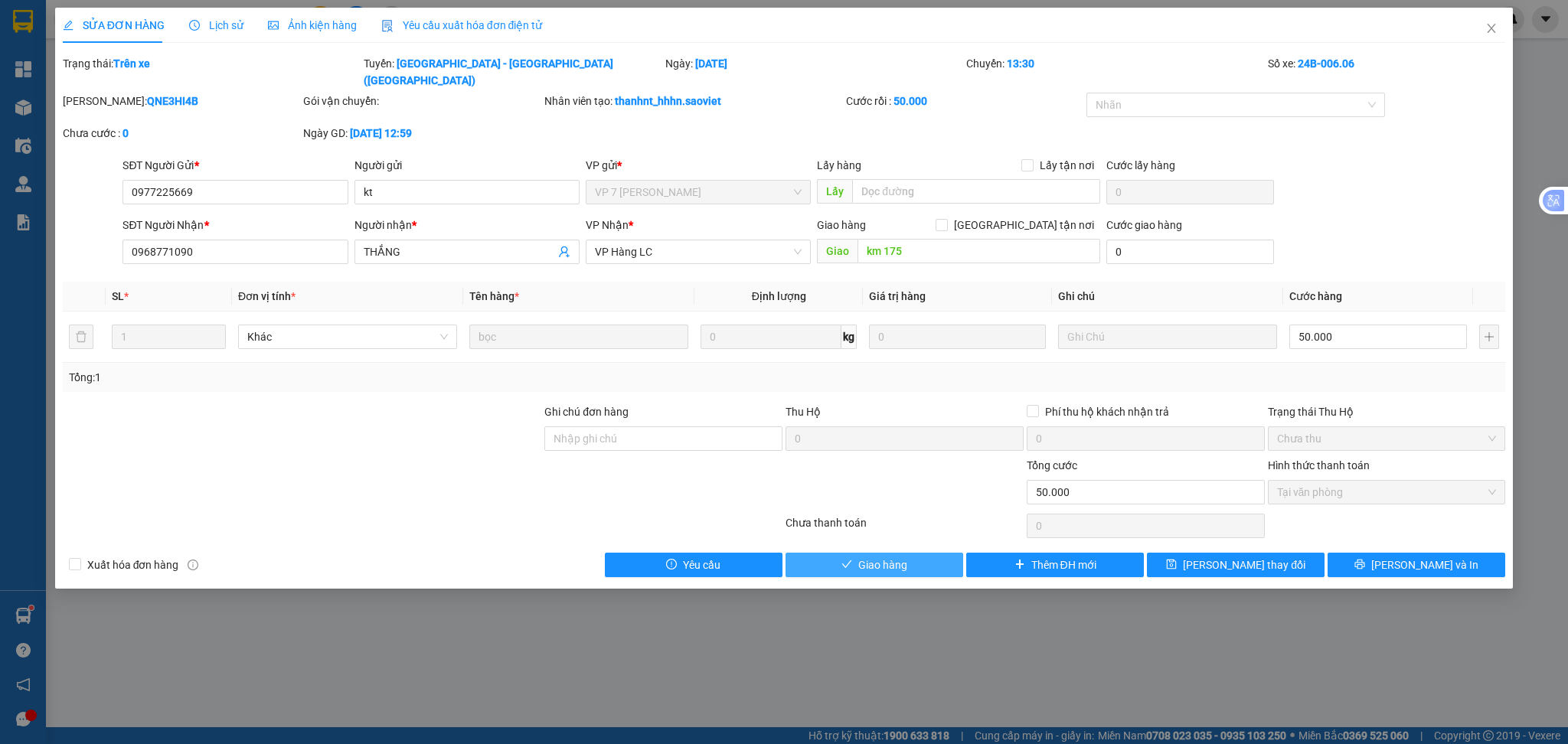
click at [891, 556] on span "Giao hàng" at bounding box center [882, 564] width 49 height 17
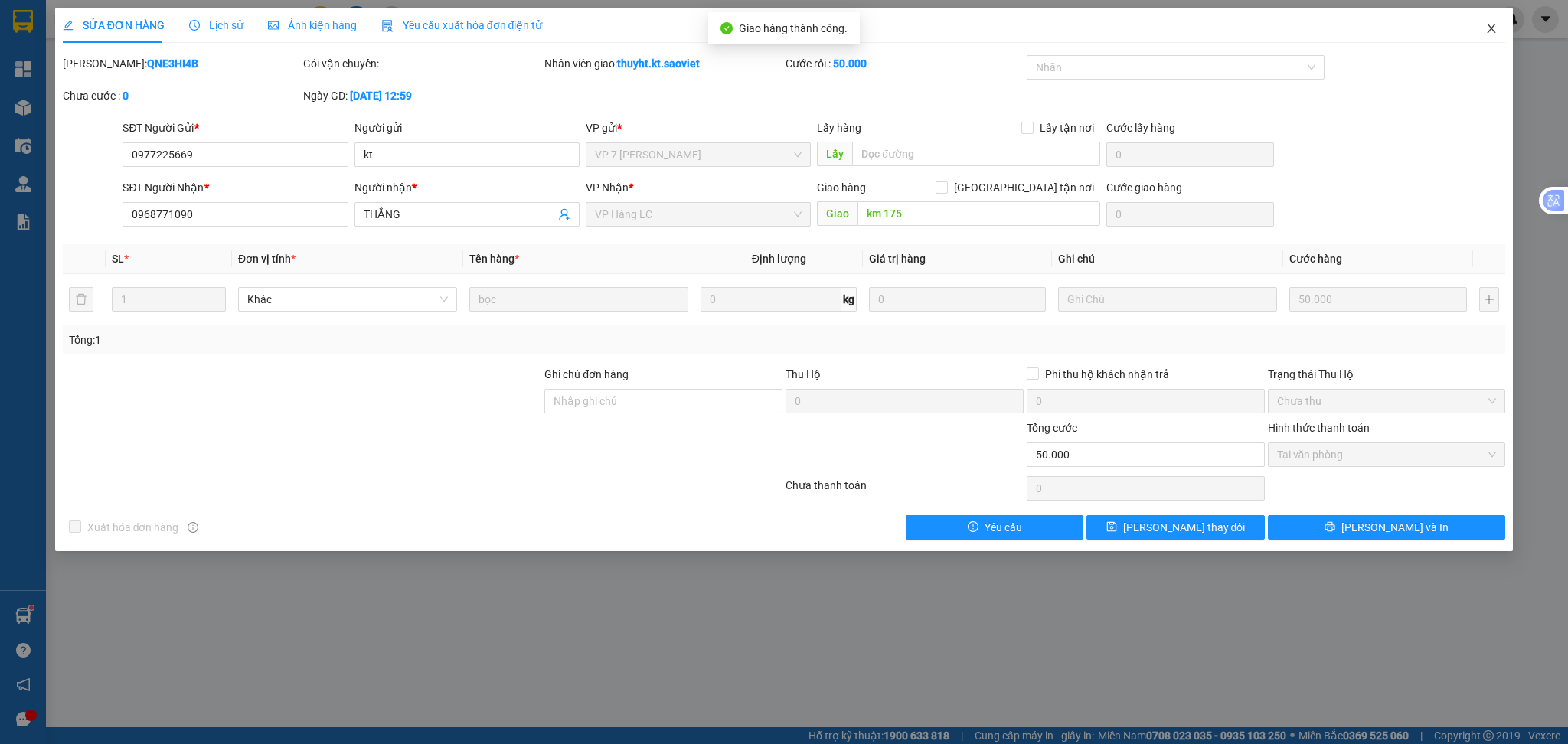
click at [1483, 32] on span "Close" at bounding box center [1491, 28] width 43 height 43
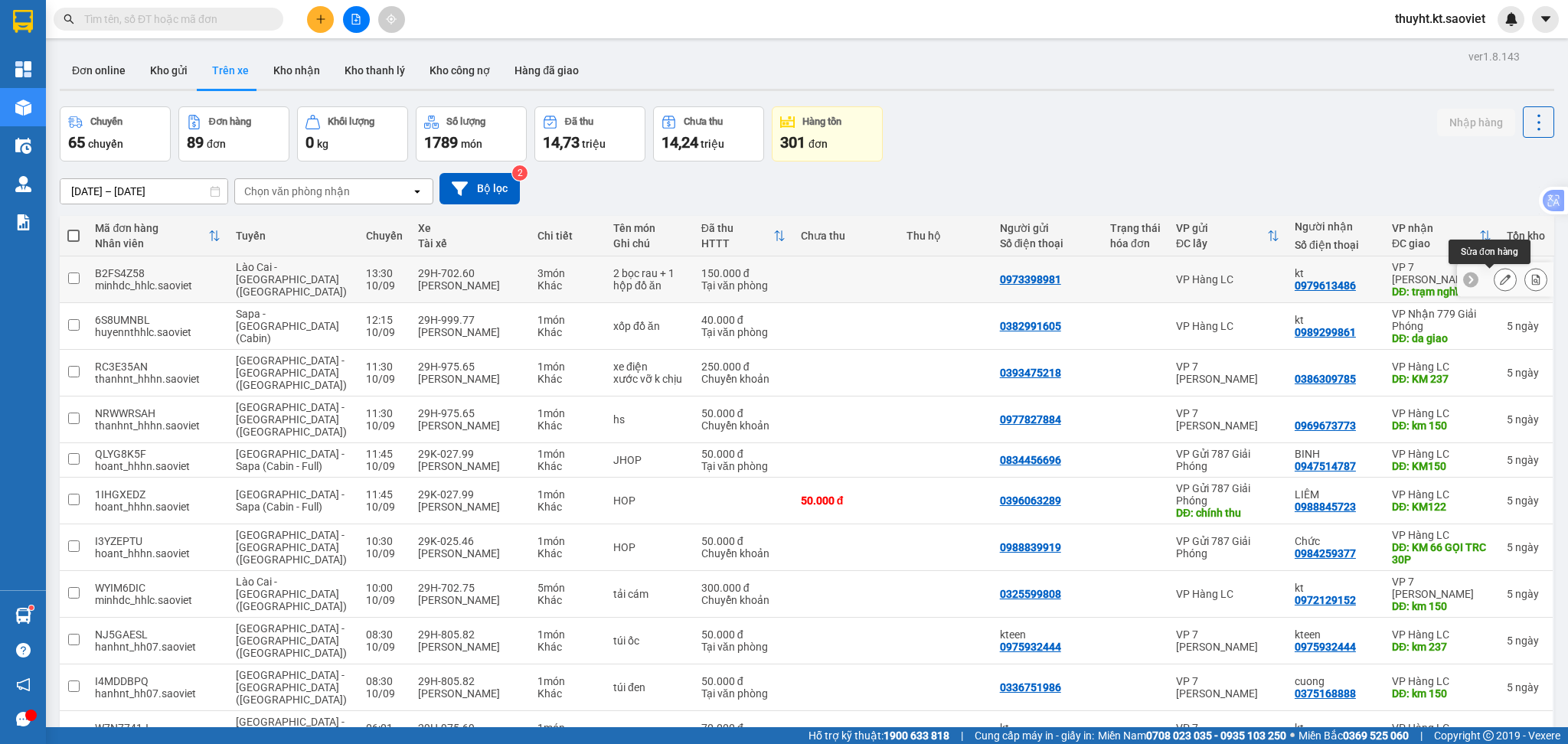
click at [1500, 279] on icon at bounding box center [1505, 279] width 11 height 11
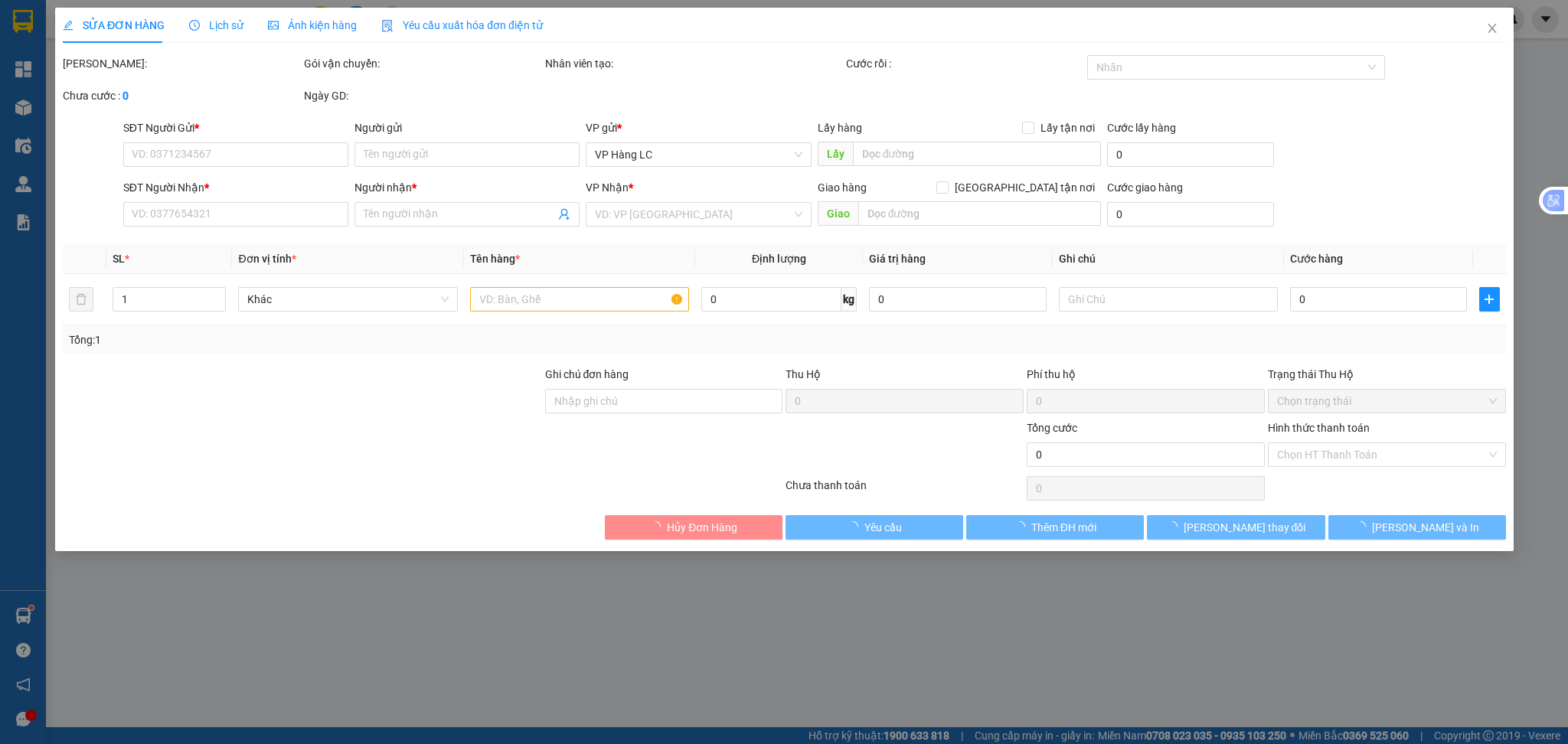
type input "0973398981"
type input "0979613486"
type input "kt"
type input "trạm nghỉ 171"
type input "150.000"
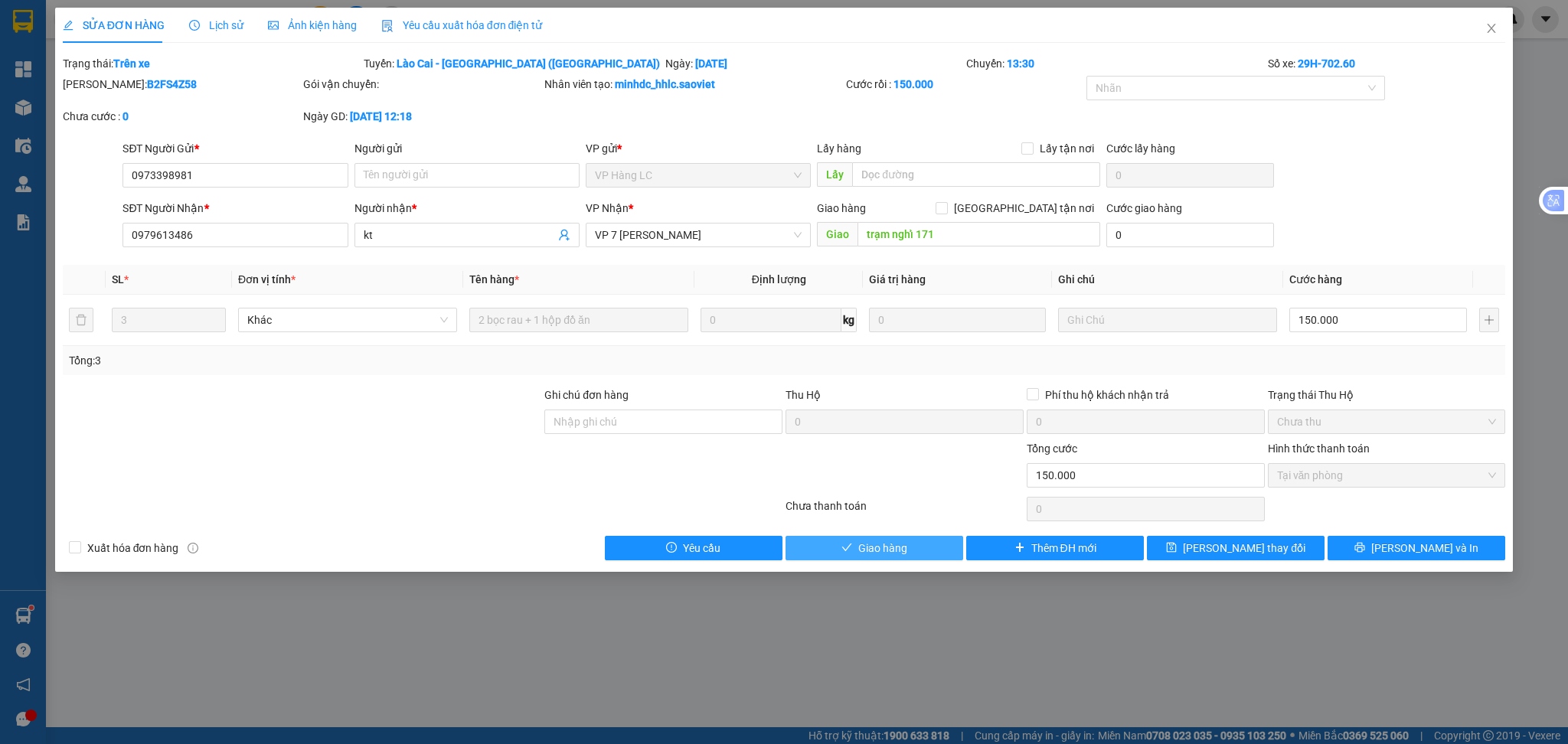
click at [895, 546] on span "Giao hàng" at bounding box center [882, 548] width 49 height 17
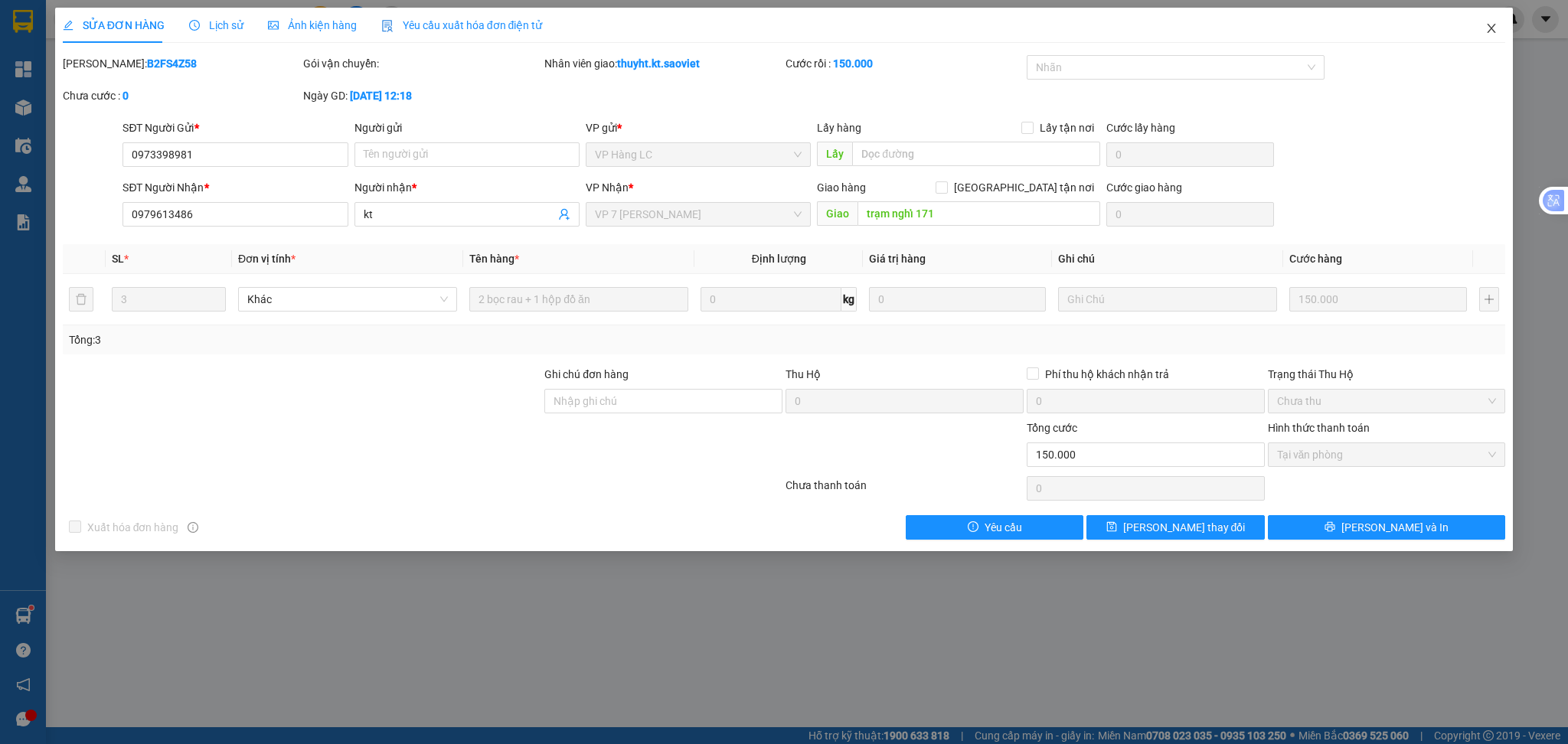
click at [1486, 26] on icon "close" at bounding box center [1491, 28] width 12 height 12
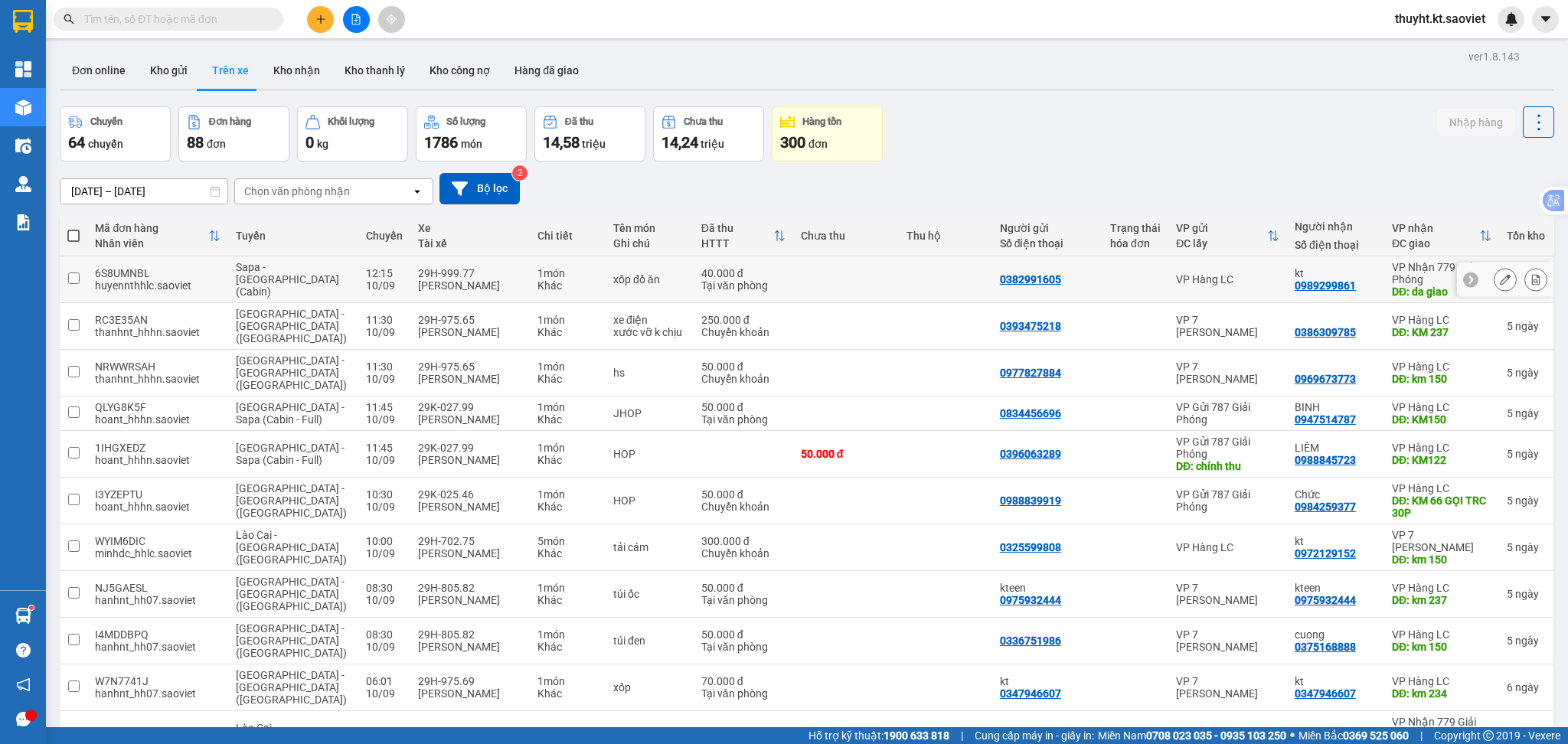
click at [1495, 281] on button at bounding box center [1505, 280] width 21 height 27
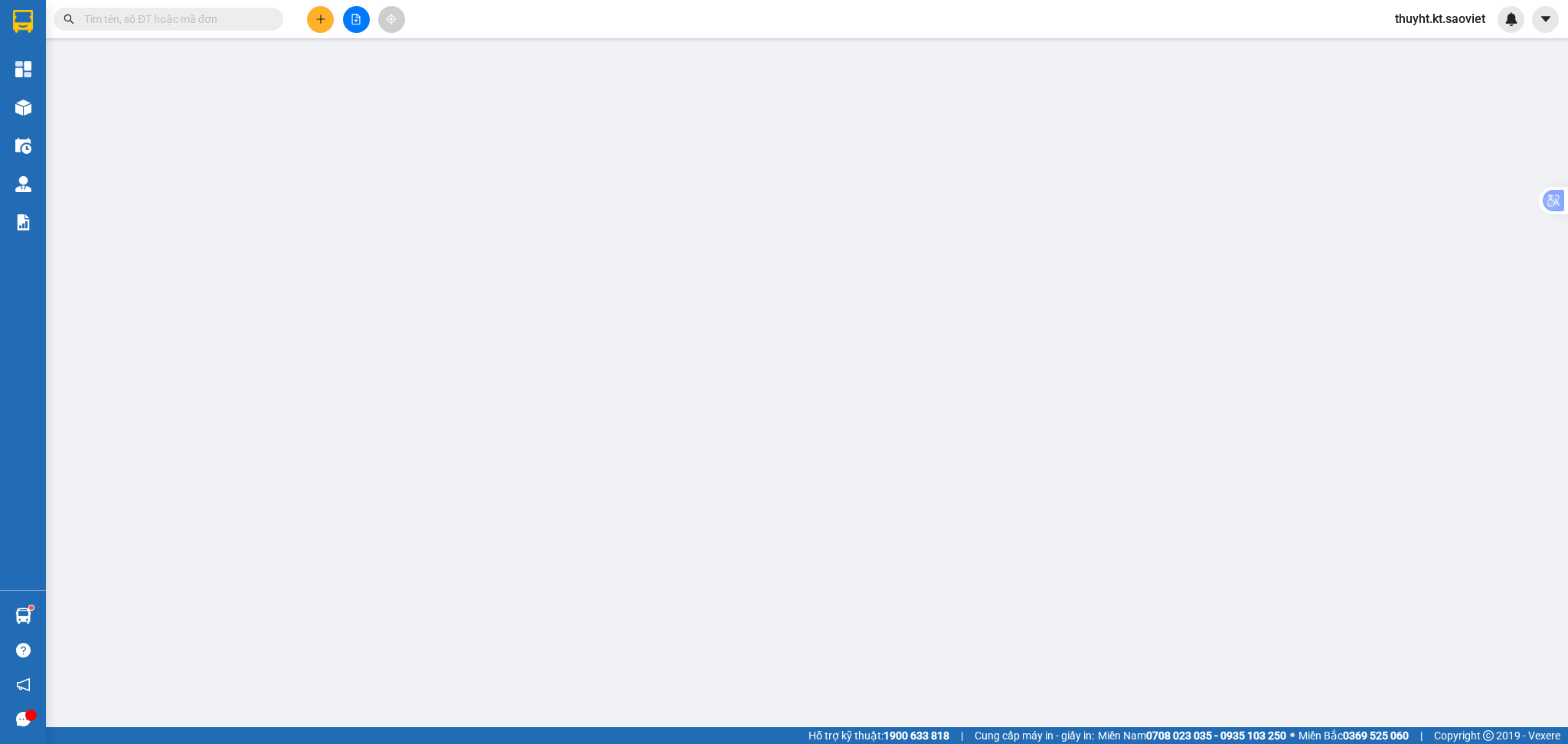
type input "0382991605"
type input "0989299861"
type input "kt"
type input "da giao"
type input "40.000"
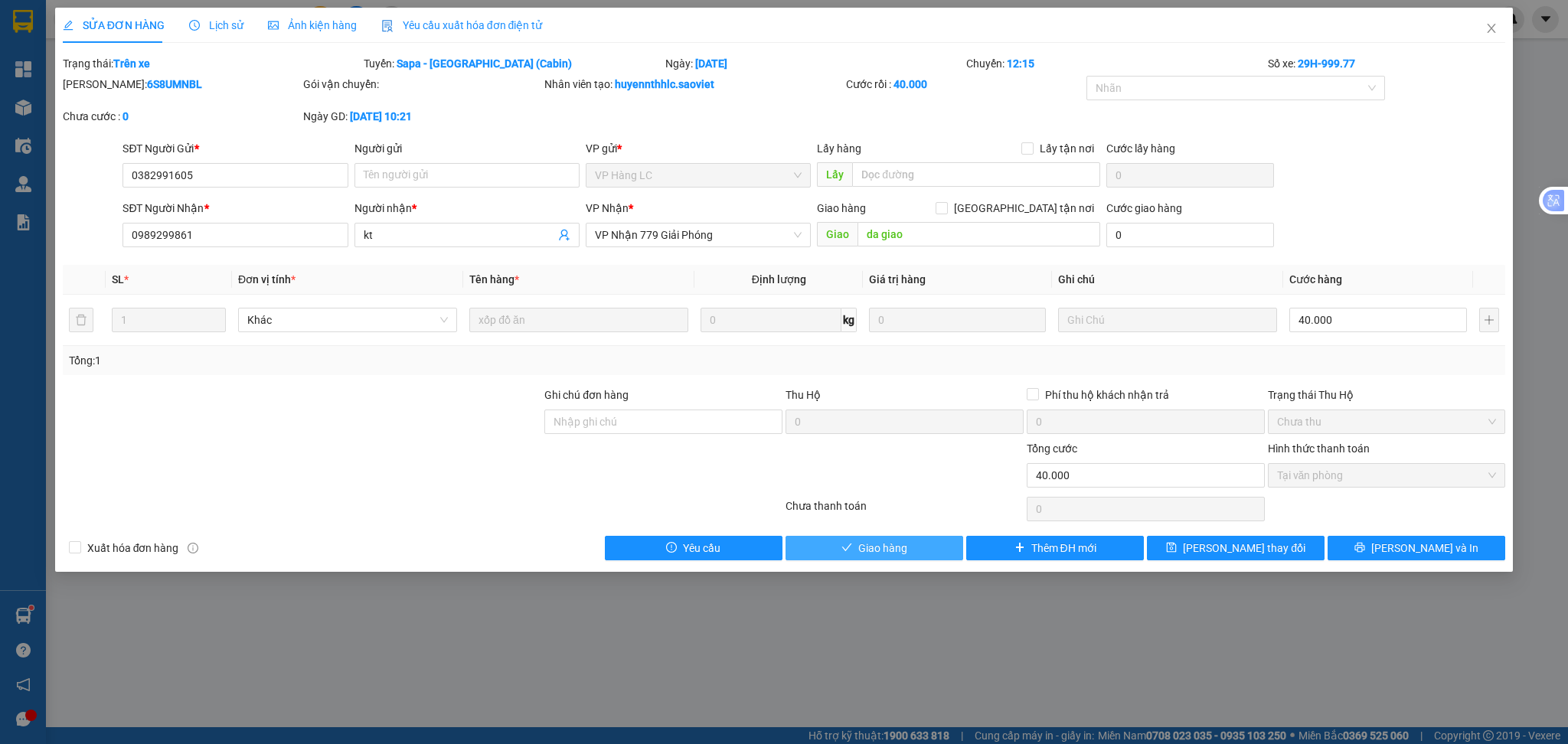
click at [873, 542] on span "Giao hàng" at bounding box center [882, 548] width 49 height 17
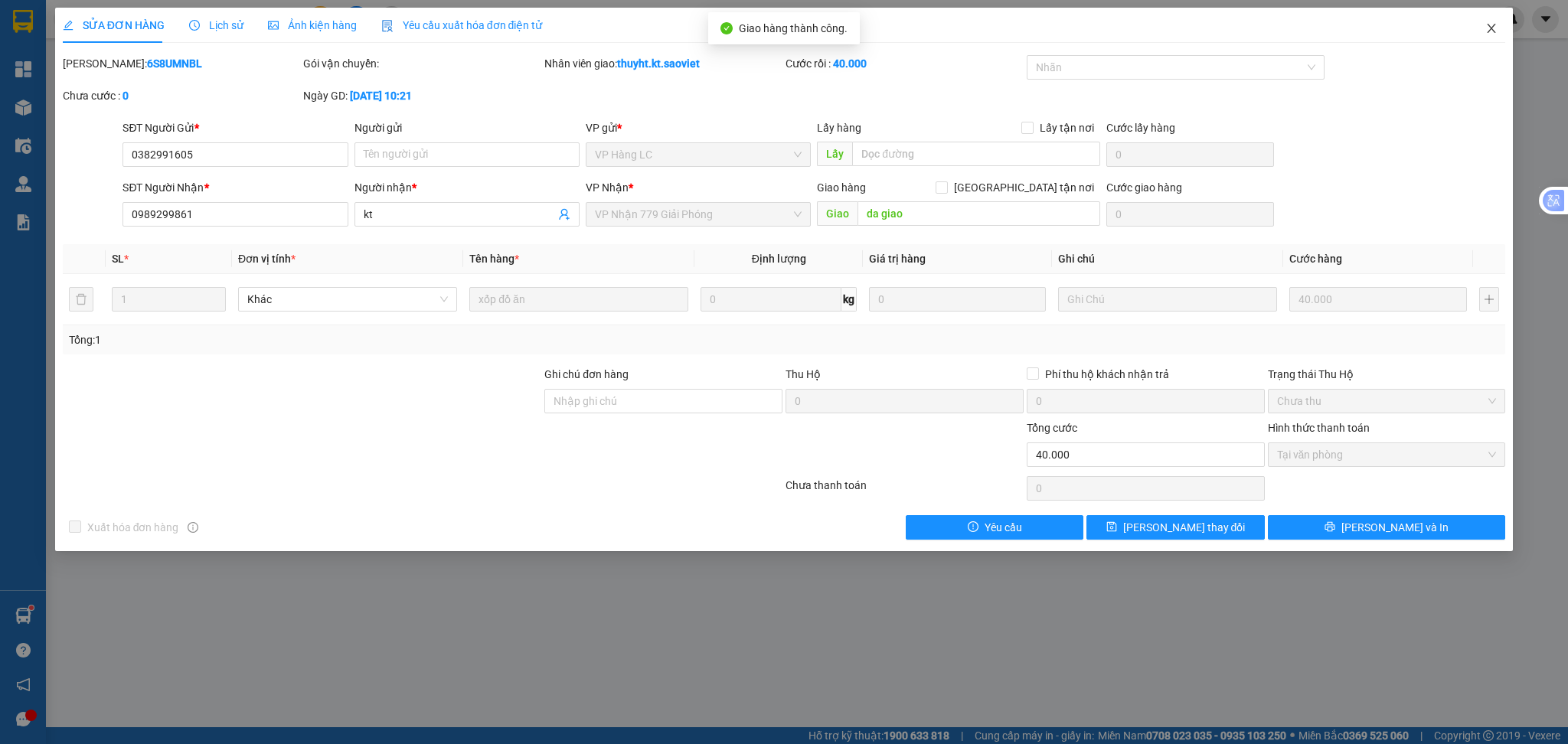
click at [1484, 31] on span "Close" at bounding box center [1491, 28] width 43 height 43
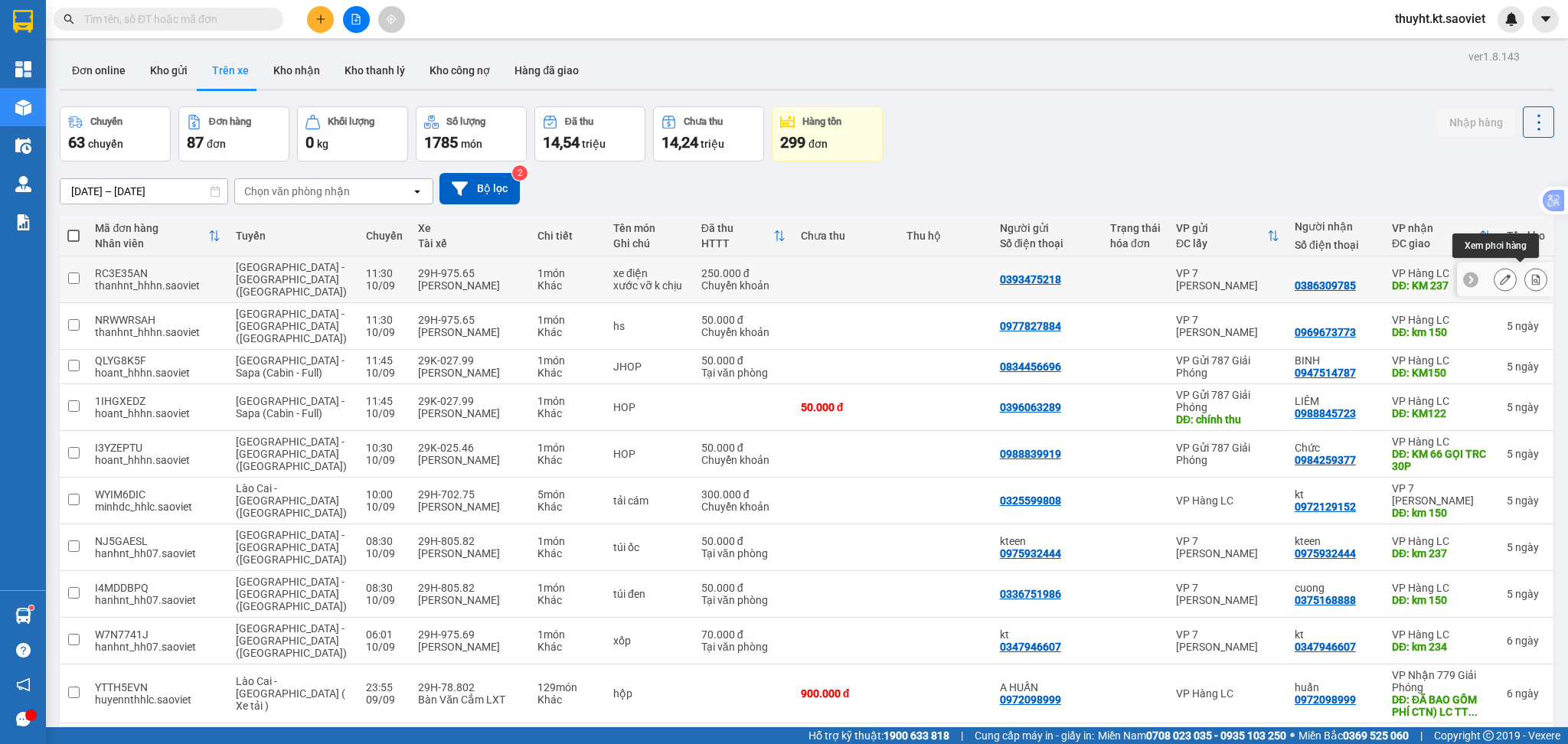
click at [1525, 281] on button at bounding box center [1535, 280] width 21 height 27
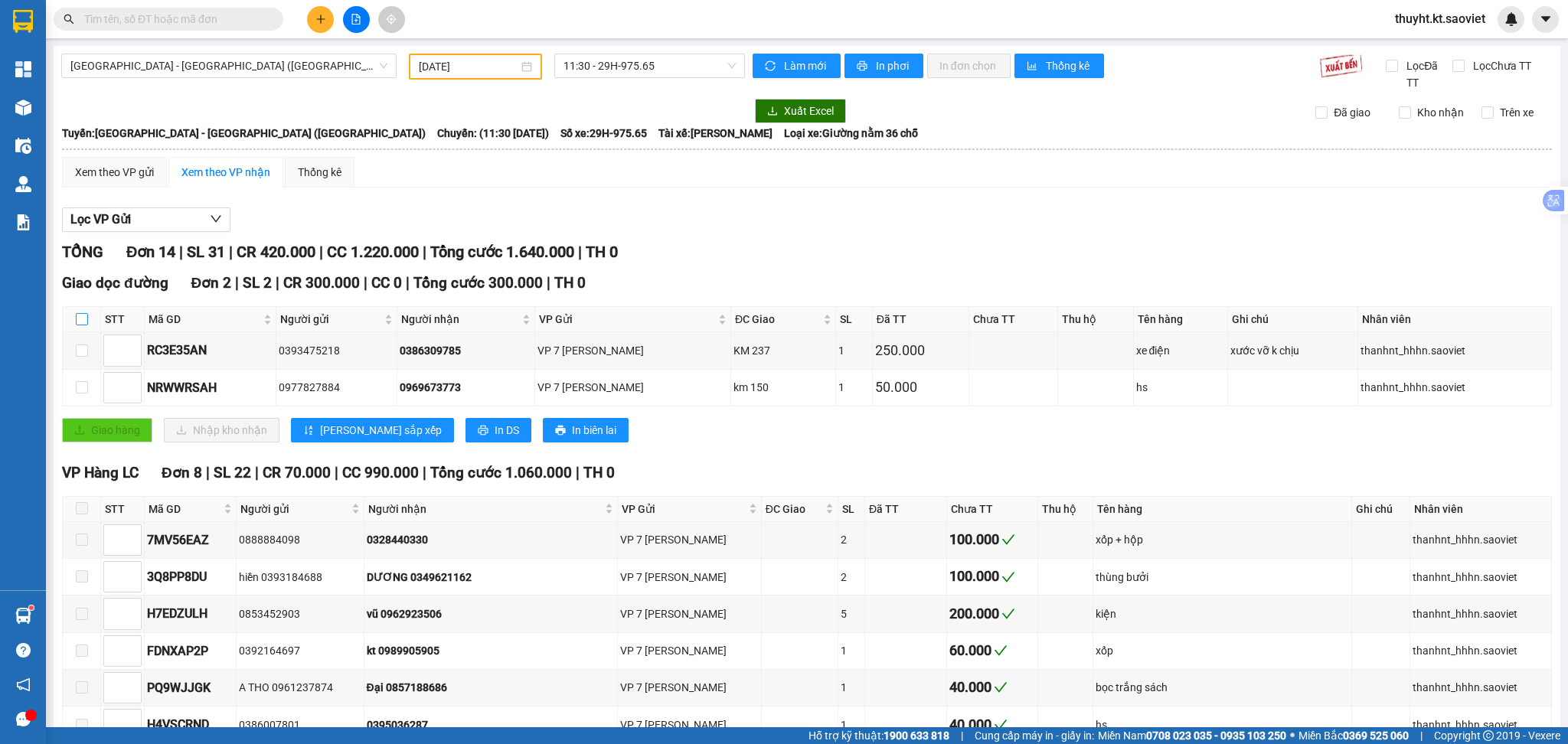
click at [78, 316] on input "checkbox" at bounding box center [81, 319] width 12 height 12
checkbox input "true"
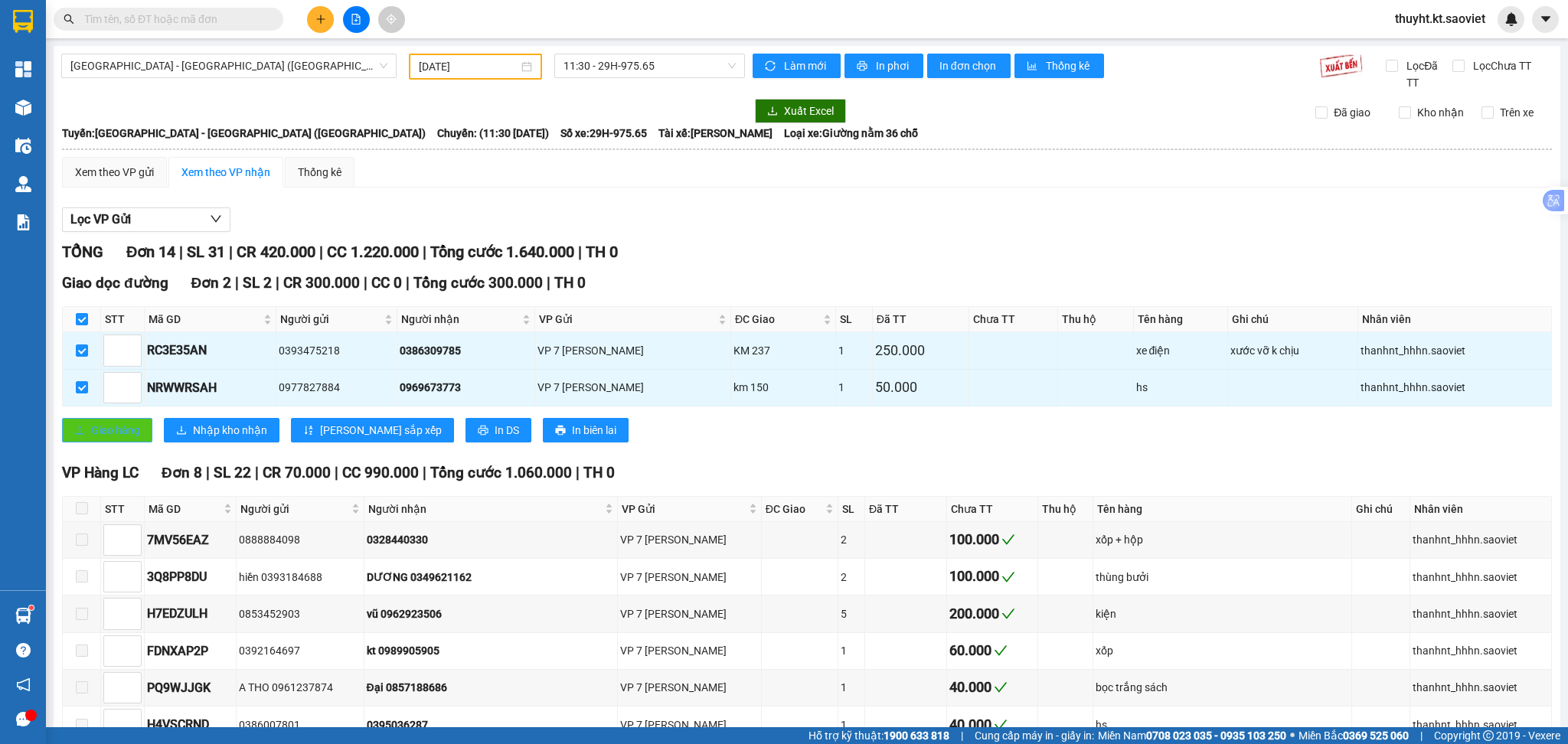
click at [104, 428] on span "Giao hàng" at bounding box center [115, 430] width 49 height 17
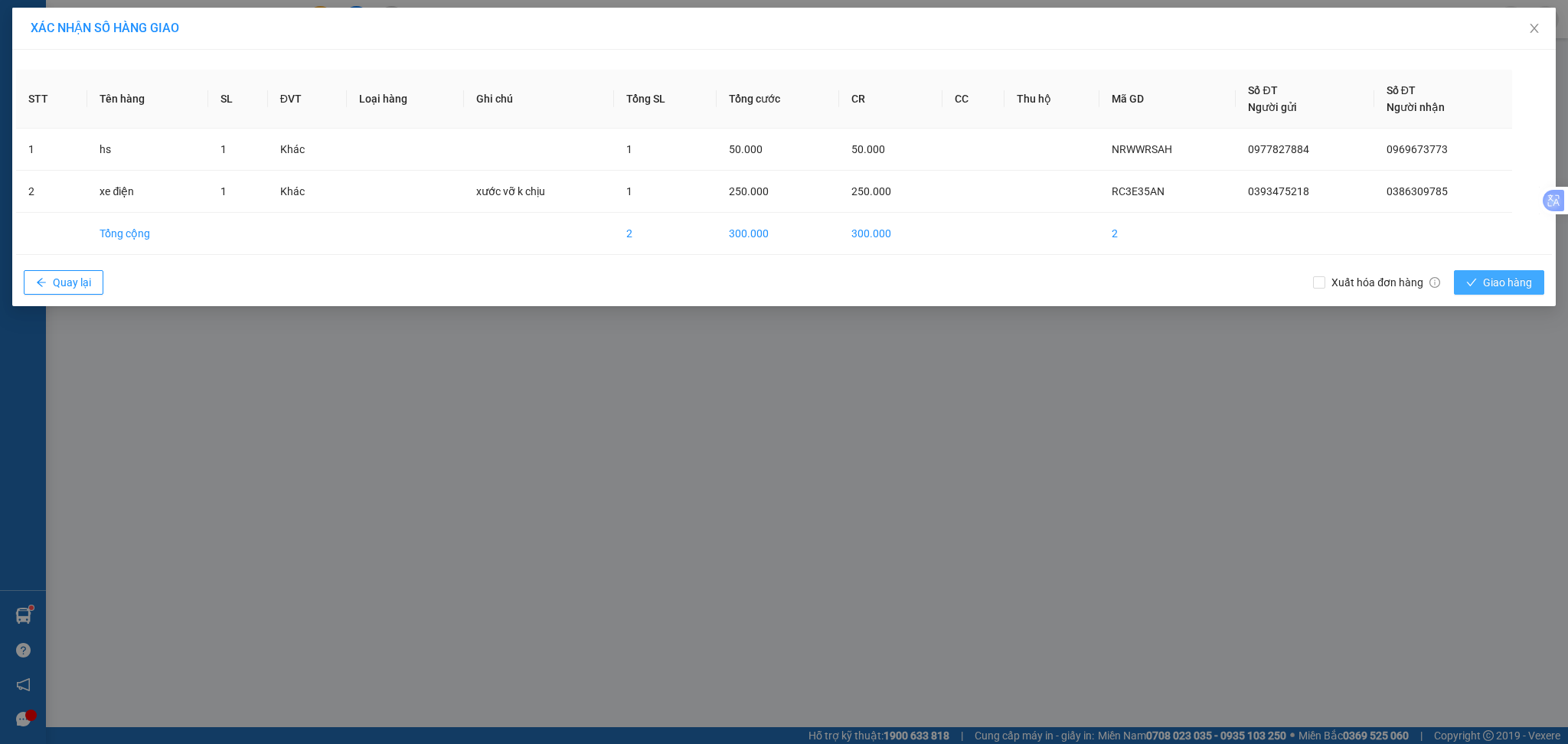
click at [1512, 283] on span "Giao hàng" at bounding box center [1507, 282] width 49 height 17
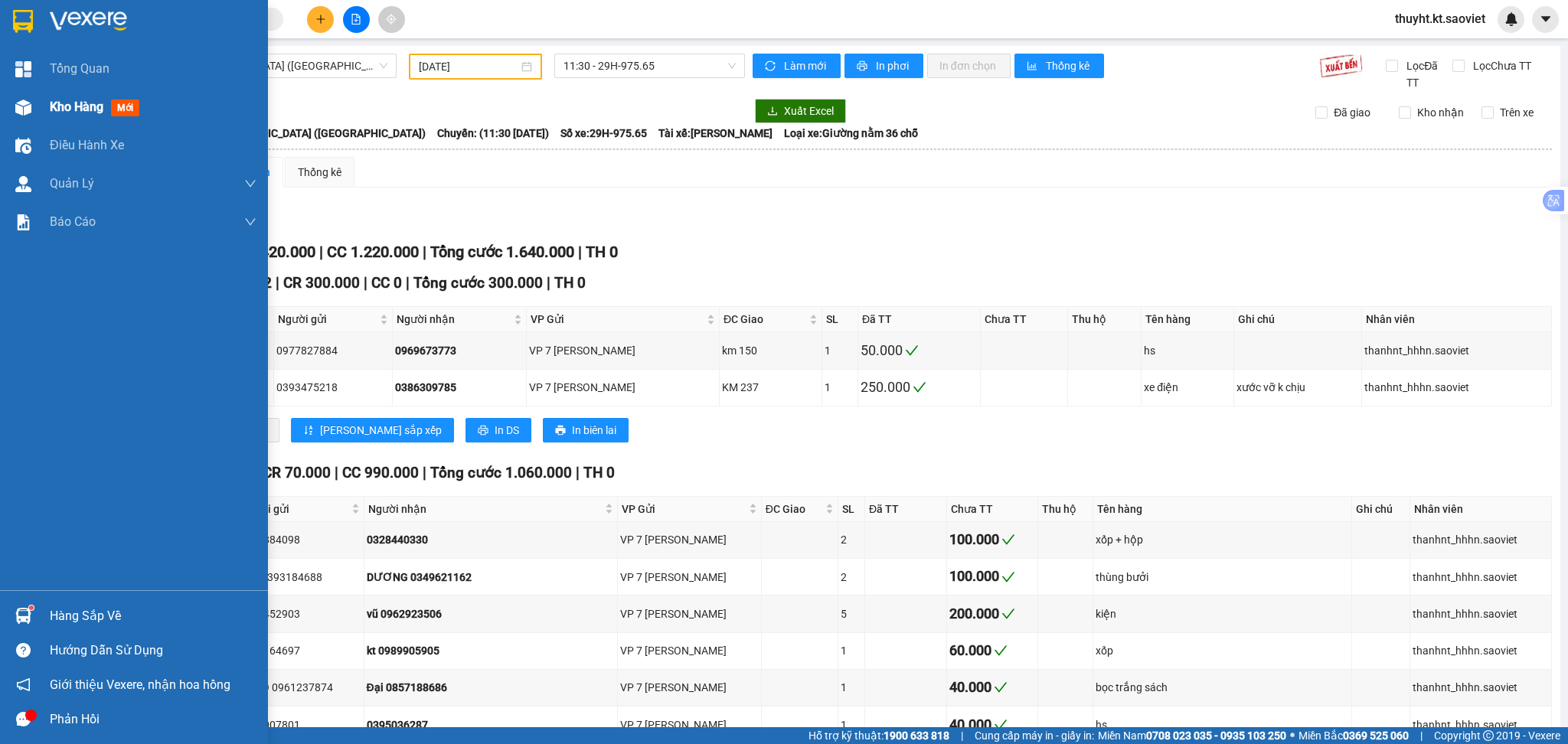
click at [59, 109] on span "Kho hàng" at bounding box center [76, 107] width 54 height 15
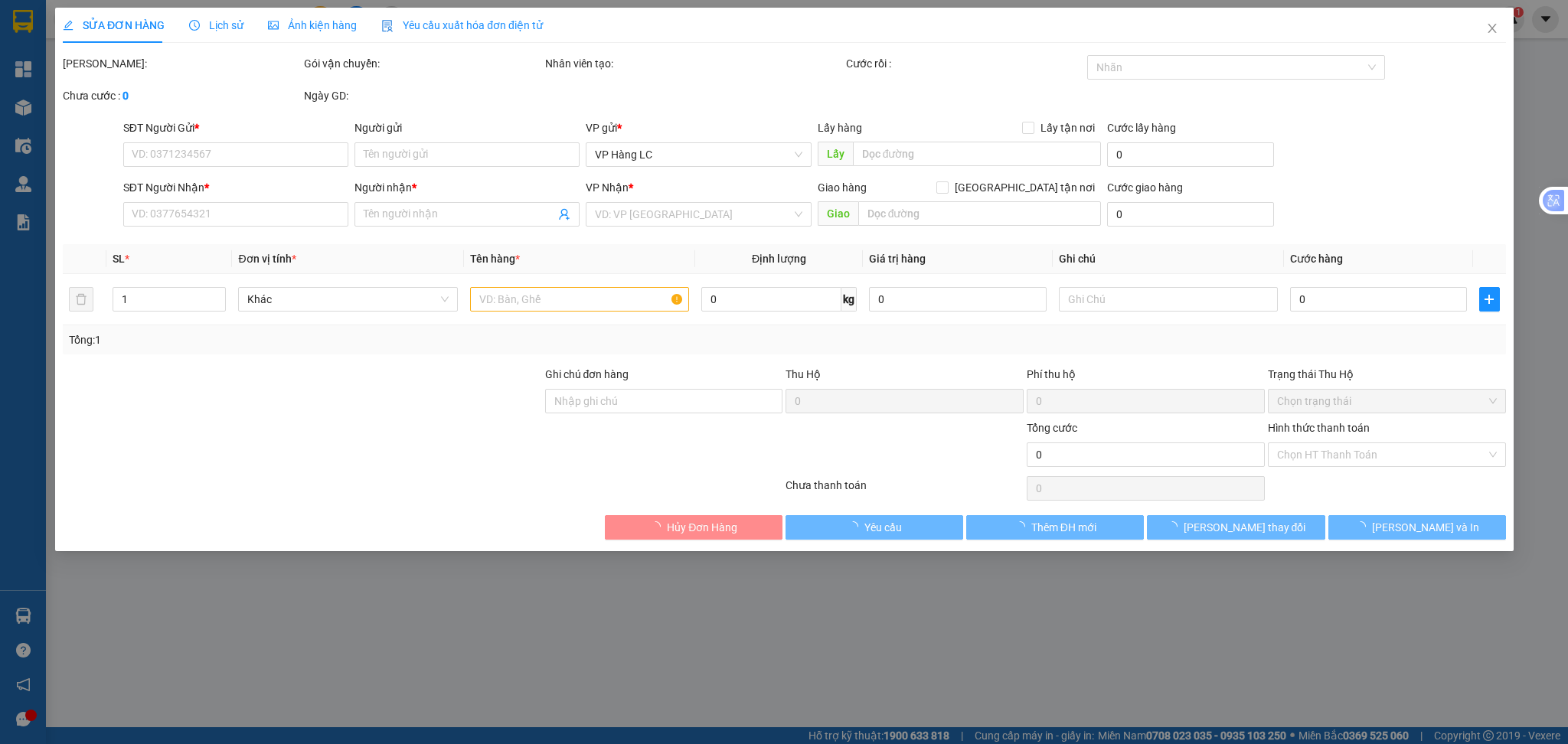
type input "0375854310"
type input "A Tho"
type input "0347903263"
type input "kt"
type input "km150"
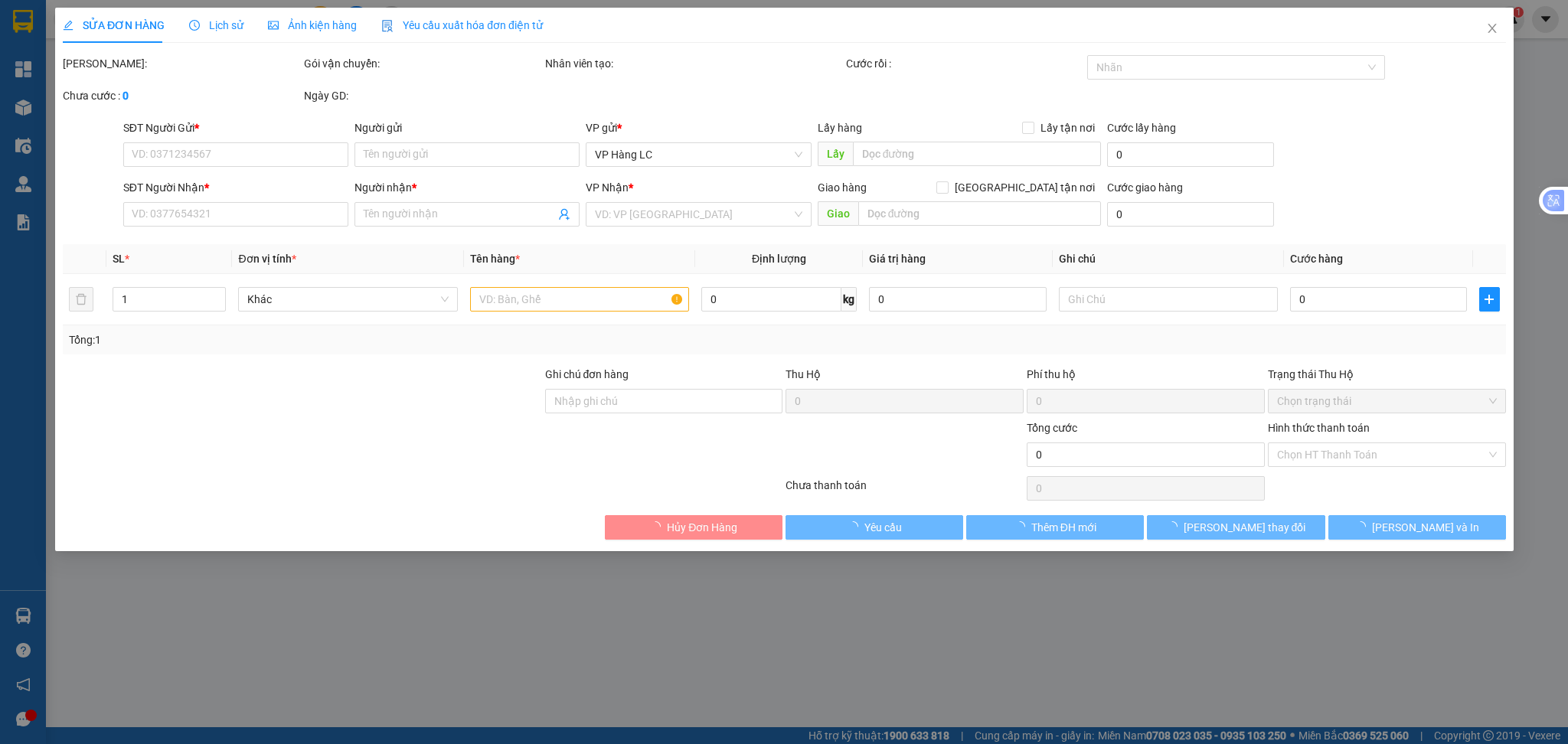
type input "160.000"
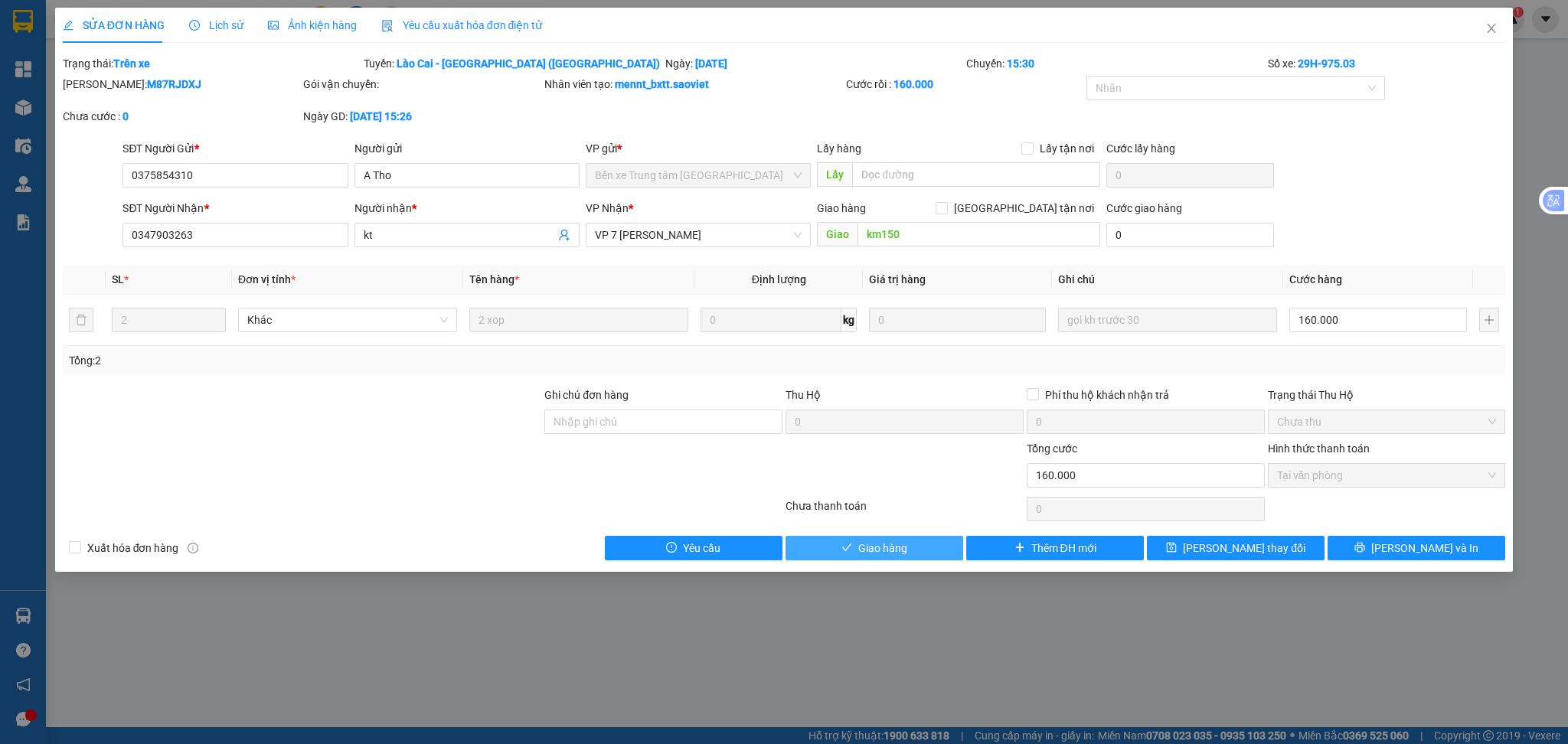
click at [843, 555] on button "Giao hàng" at bounding box center [874, 548] width 177 height 24
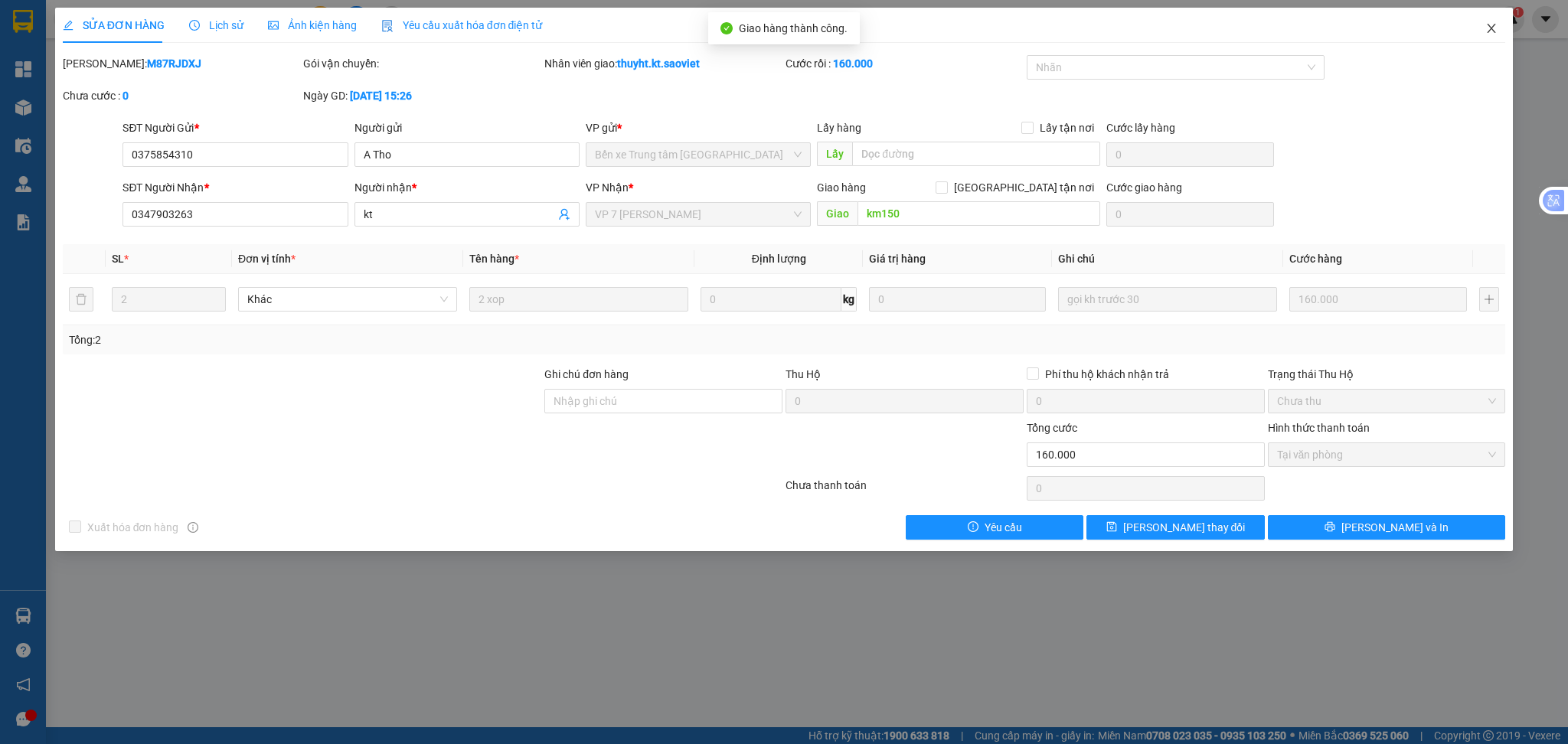
click at [1489, 29] on icon "close" at bounding box center [1491, 28] width 12 height 12
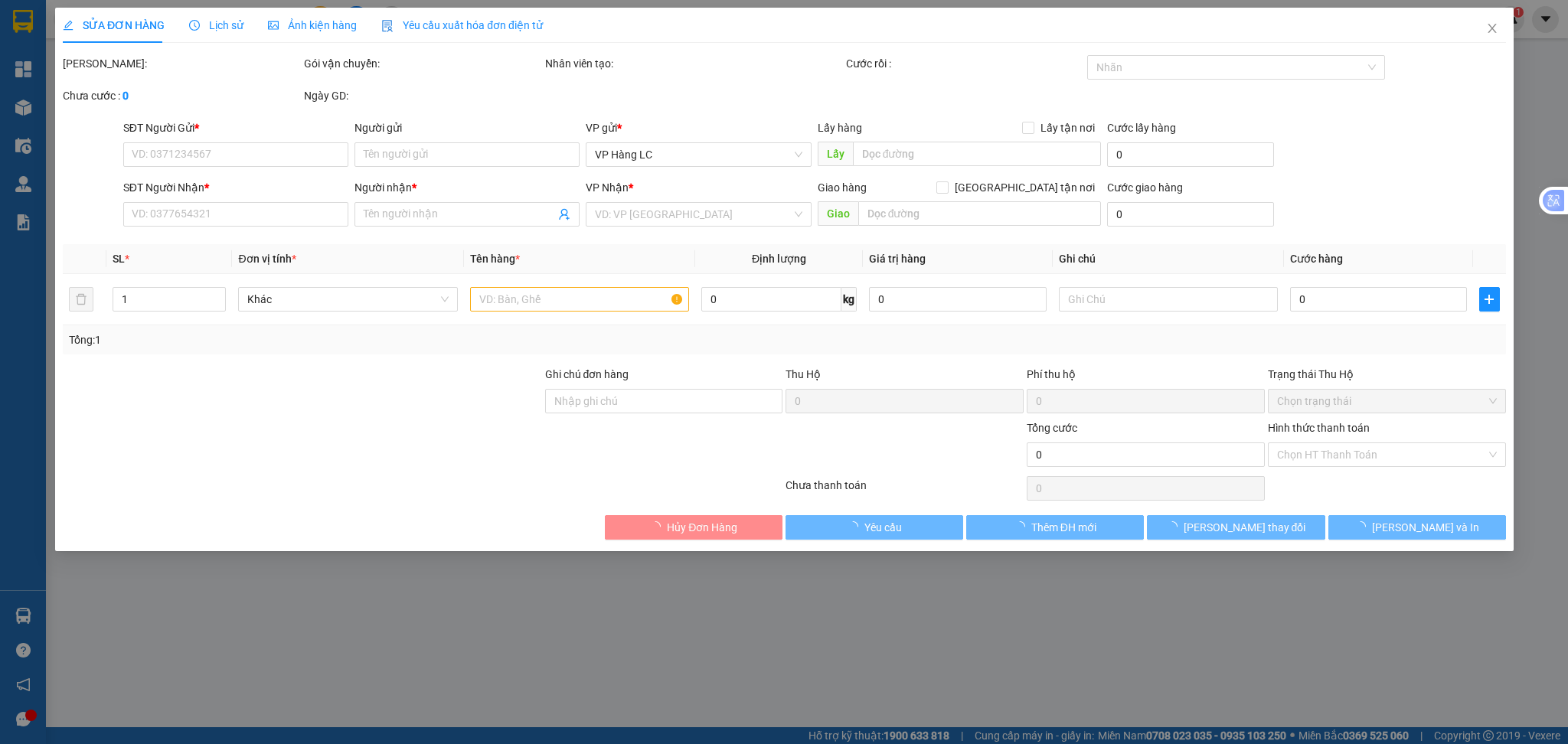
type input "0375854310"
type input "A Tho"
type input "0347903263"
type input "kt"
type input "km150"
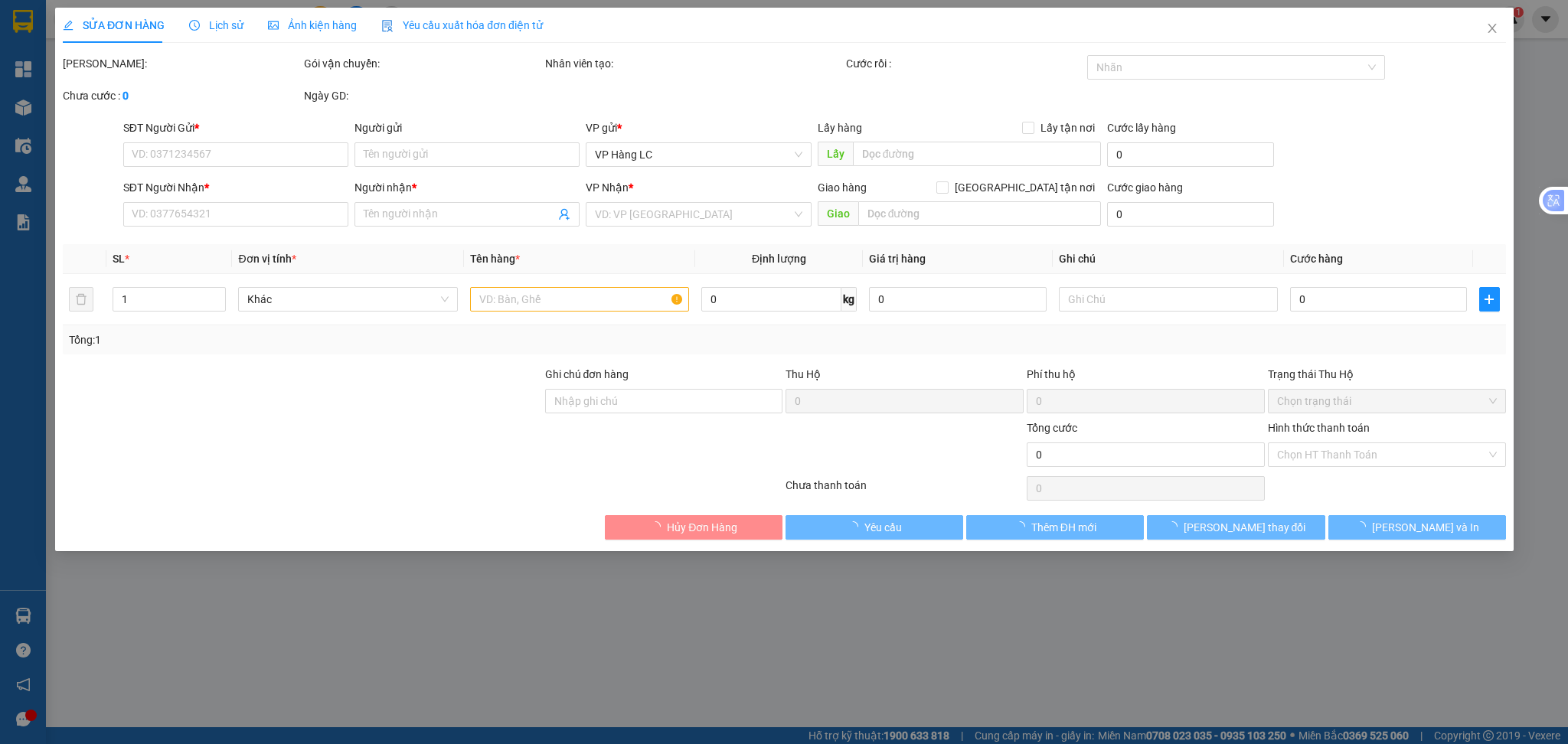
type input "160.000"
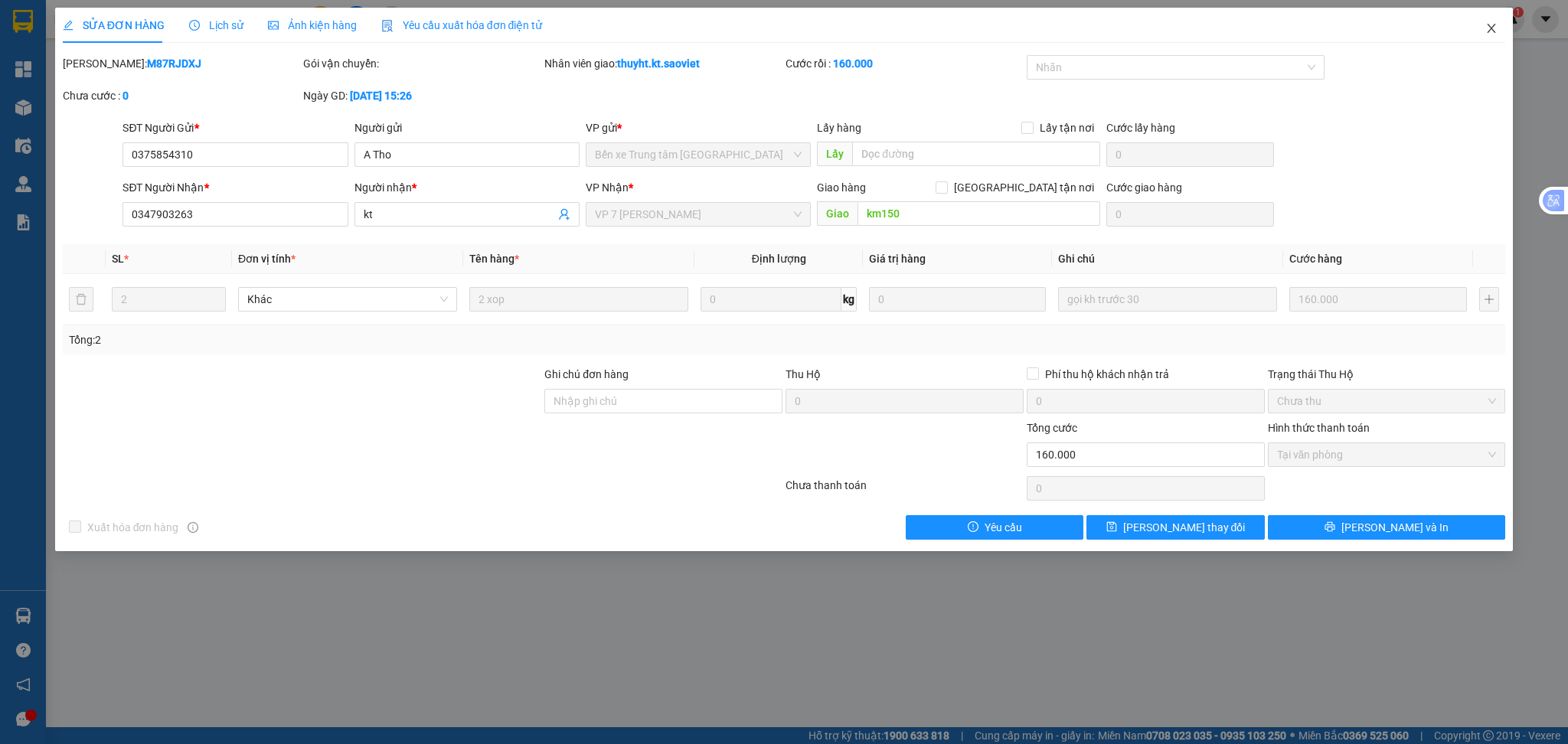
click at [1491, 29] on icon "close" at bounding box center [1492, 28] width 8 height 9
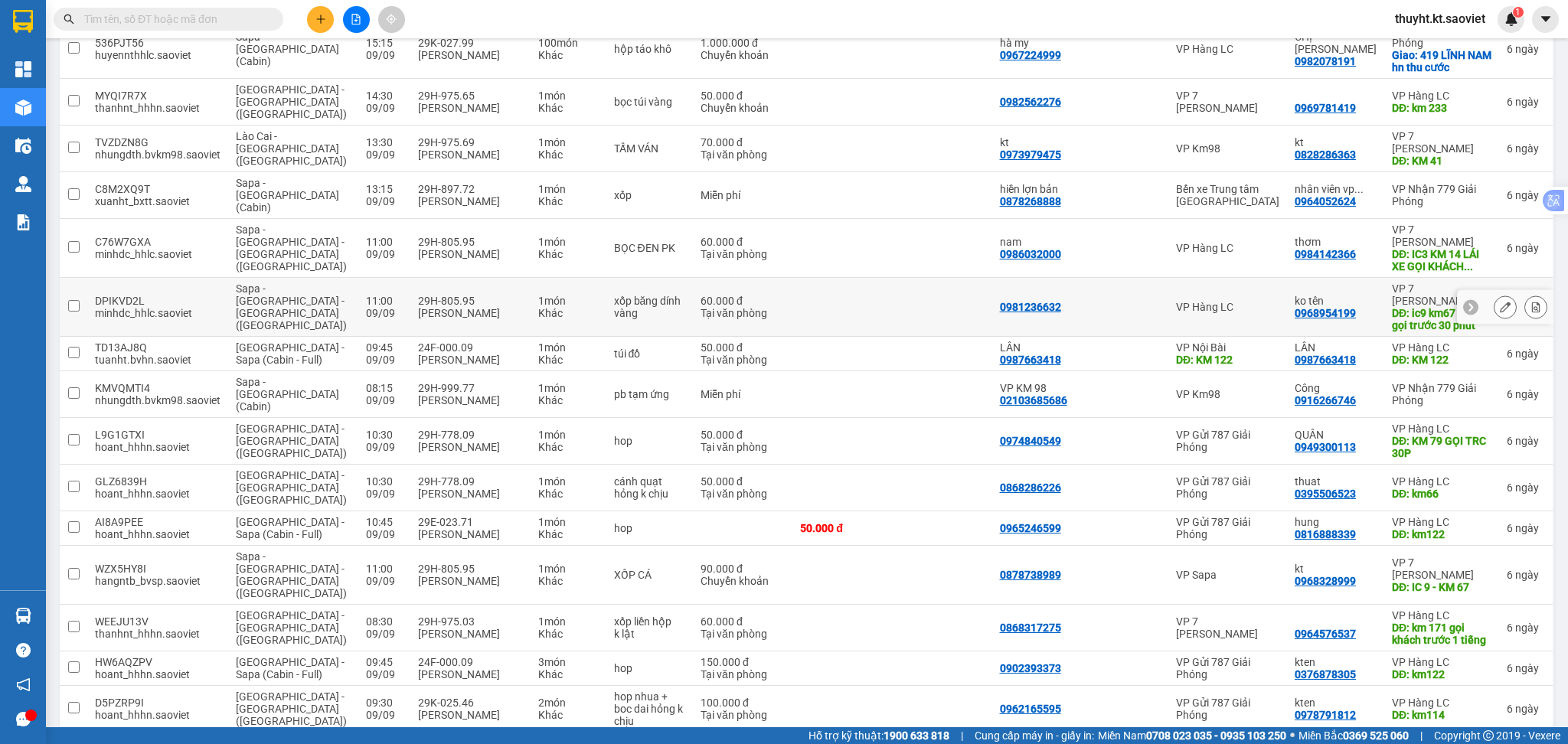
scroll to position [408, 0]
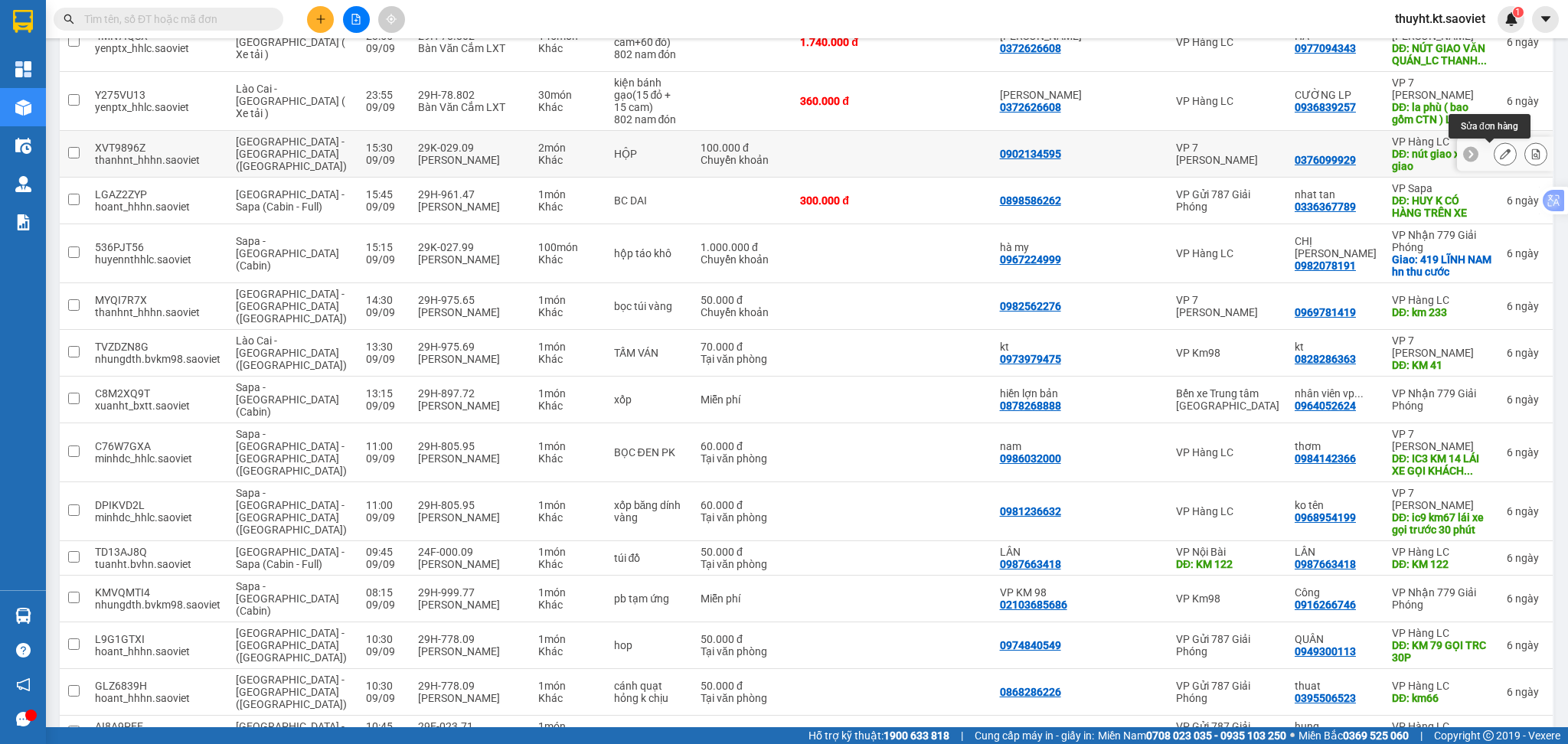
click at [1494, 154] on div at bounding box center [1505, 154] width 23 height 23
click at [1500, 156] on icon at bounding box center [1505, 154] width 11 height 11
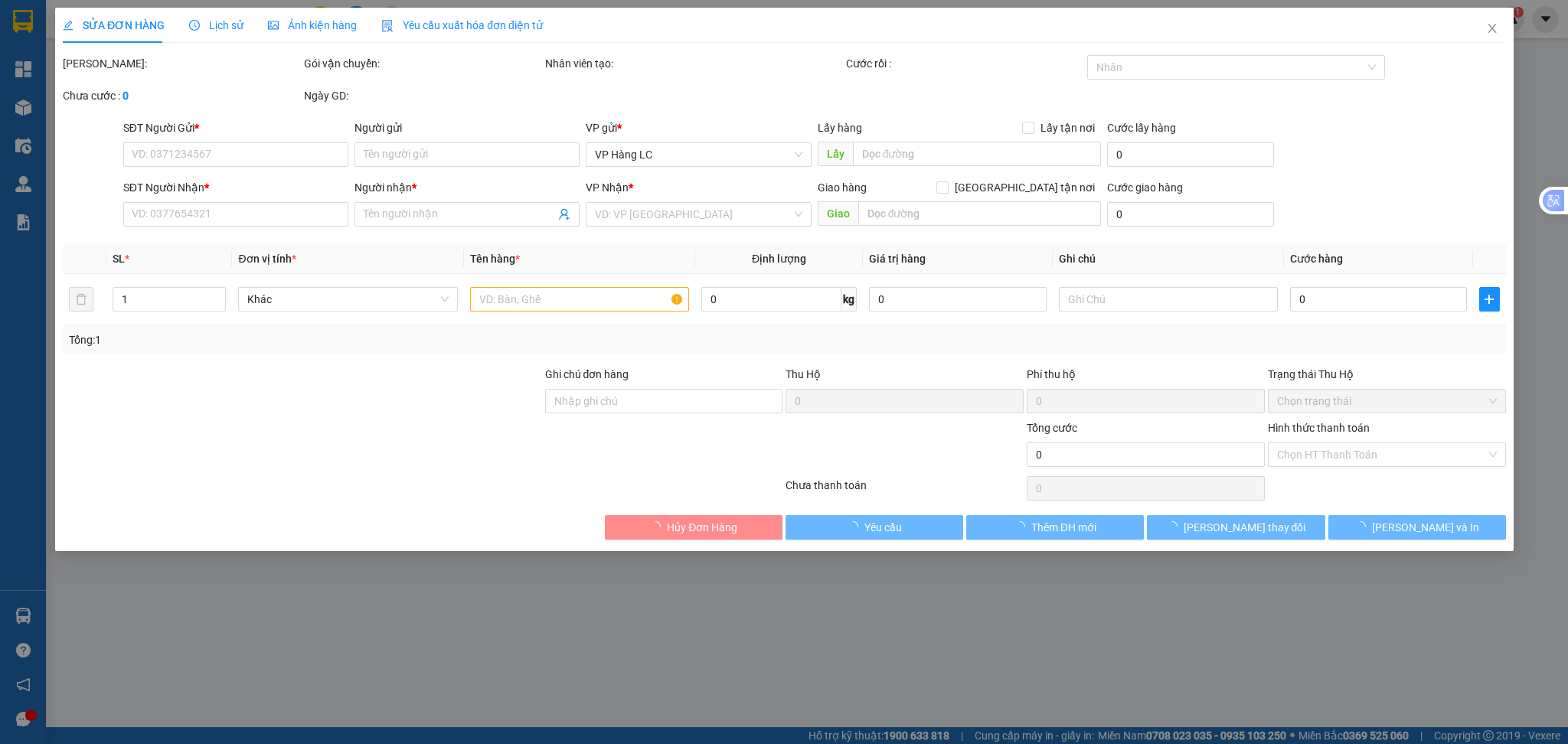
type input "0902134595"
type input "0376099929"
type input "nút giao xuân giao"
type input "100.000"
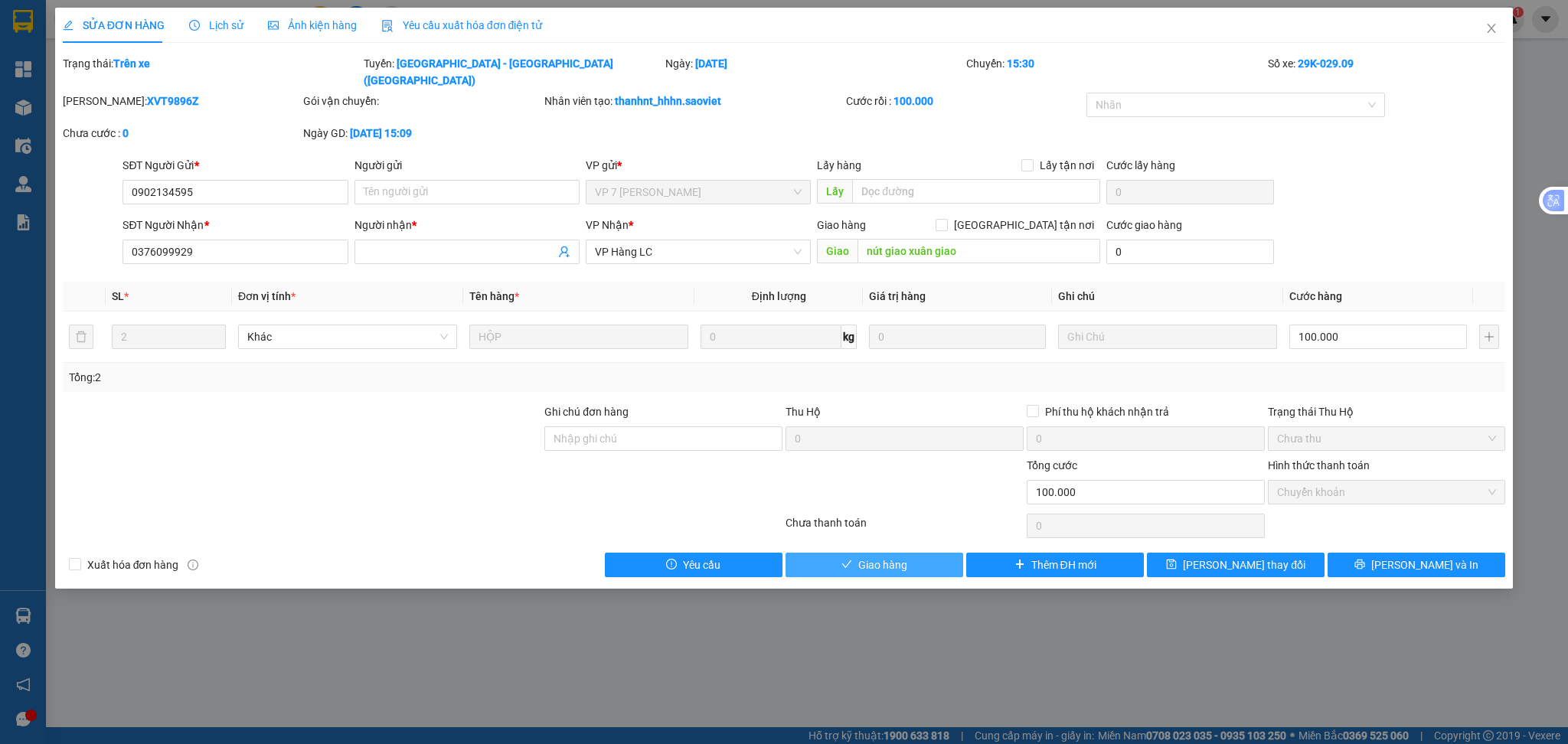
click at [932, 553] on button "Giao hàng" at bounding box center [874, 565] width 177 height 24
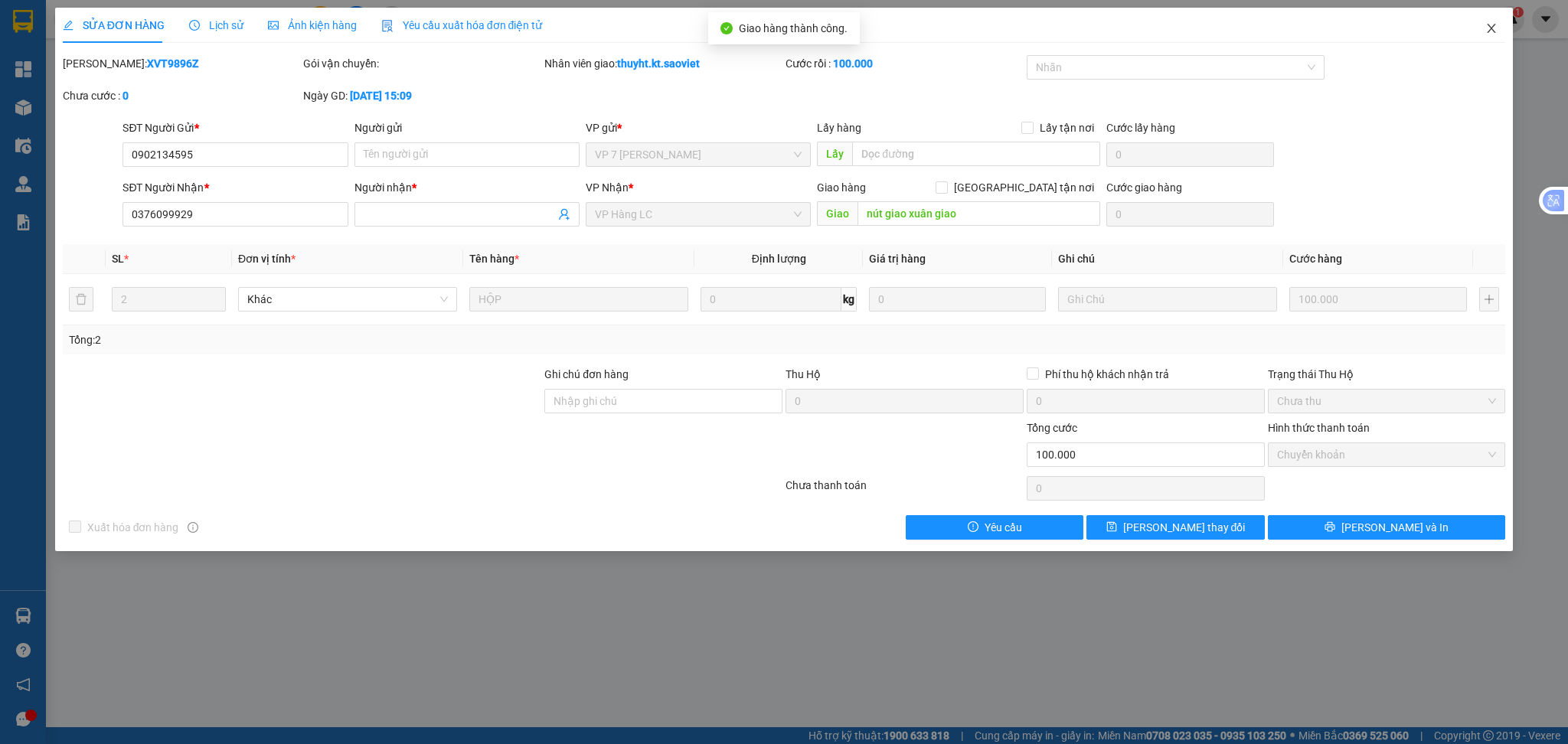
click at [1489, 25] on icon "close" at bounding box center [1491, 28] width 12 height 12
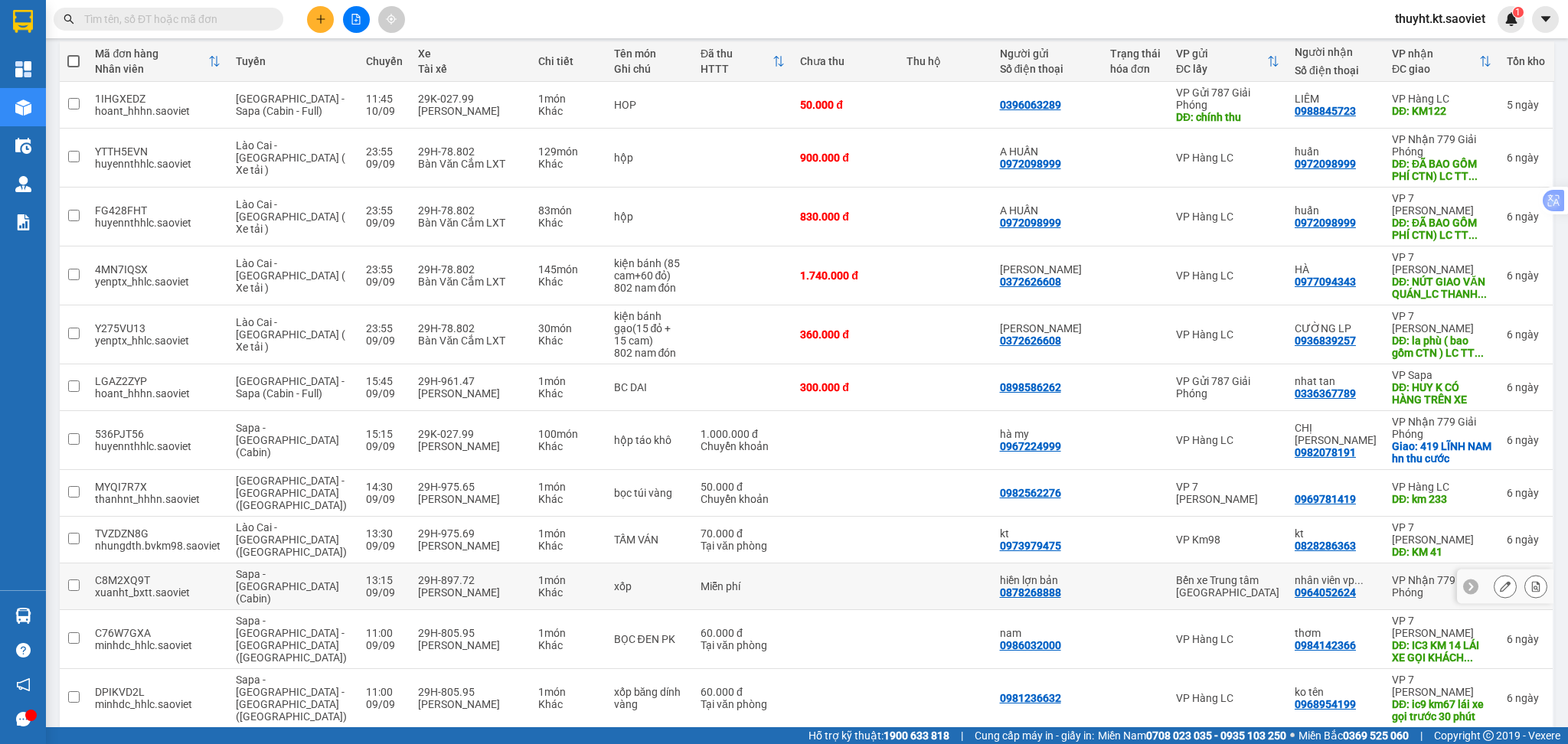
scroll to position [203, 0]
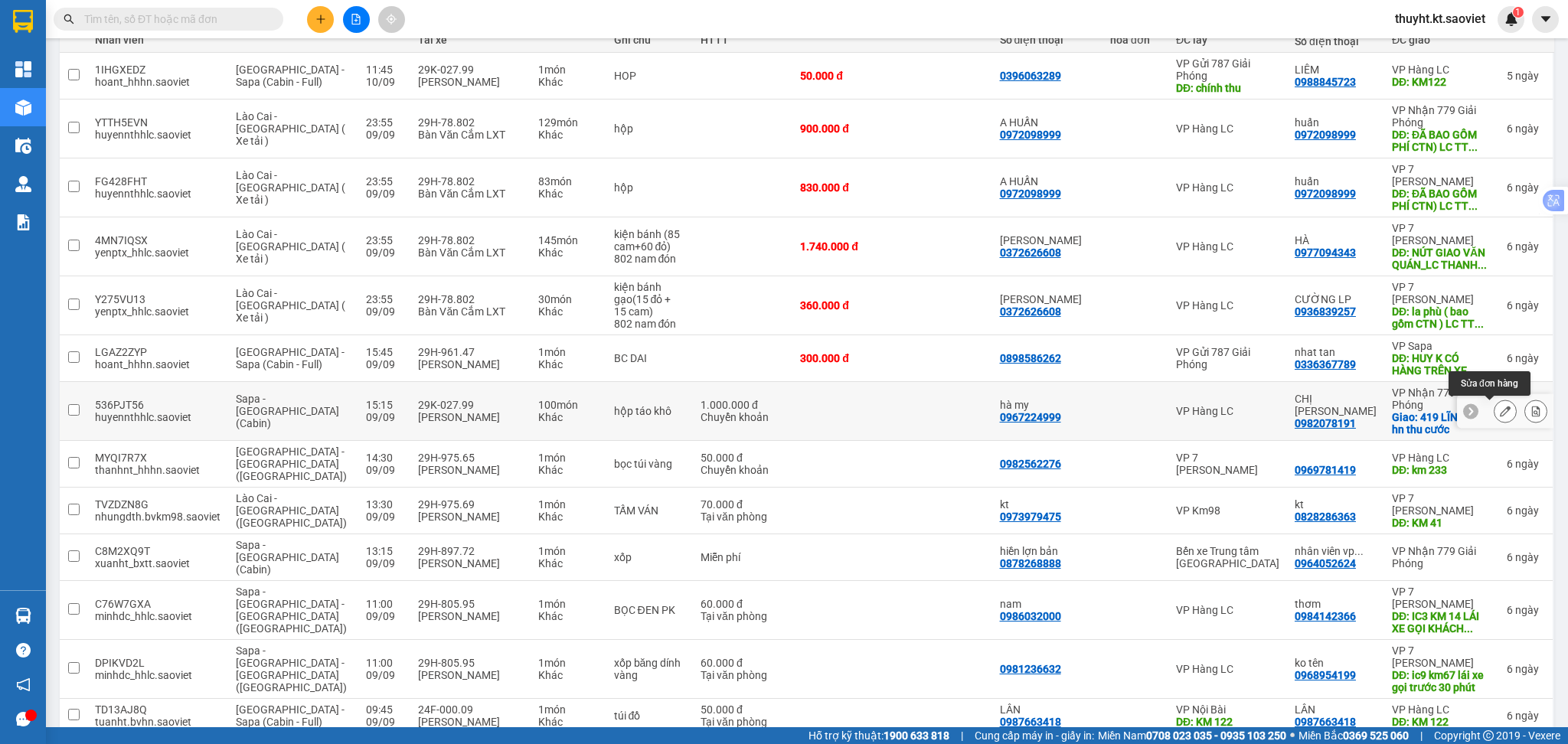
click at [1500, 414] on icon at bounding box center [1505, 411] width 11 height 11
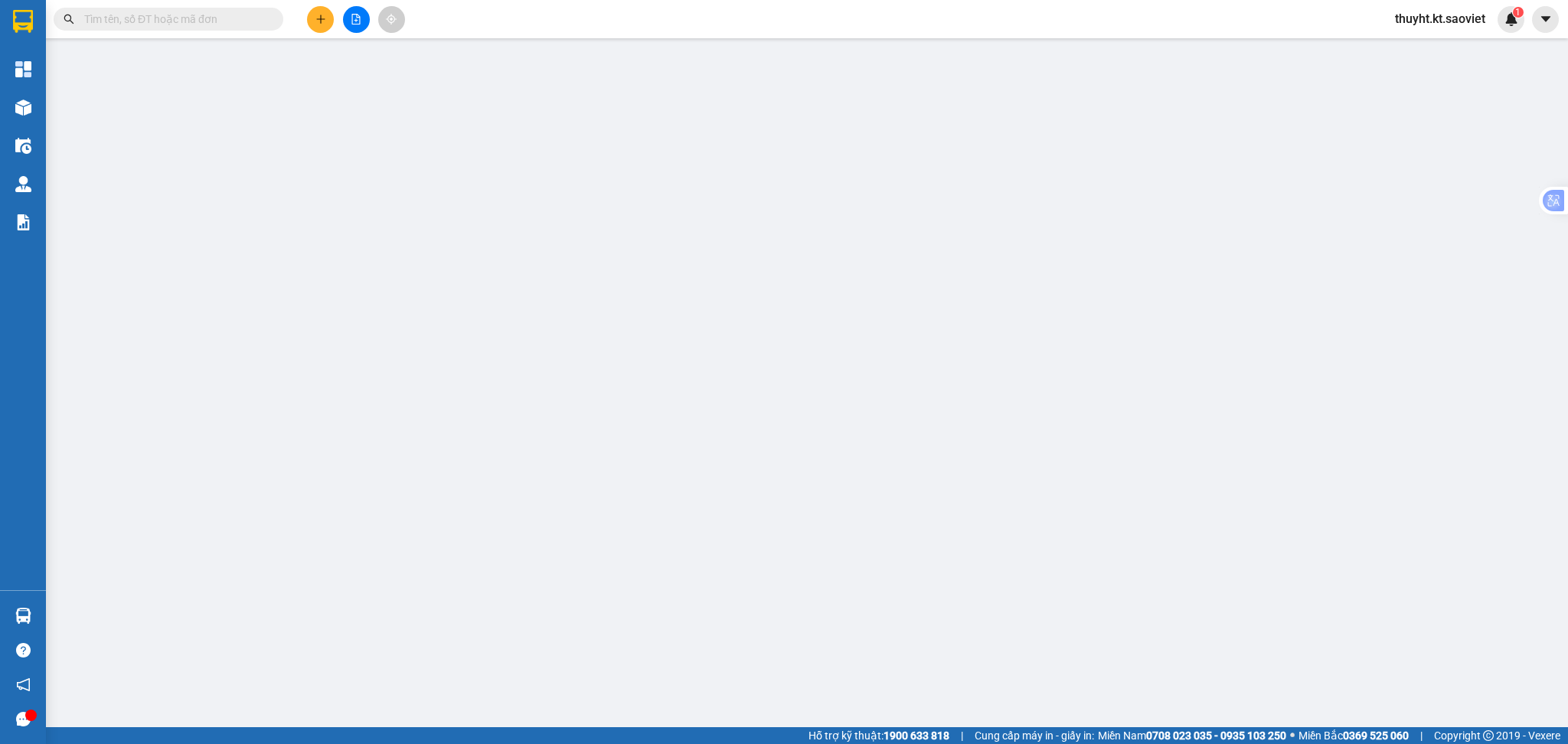
type input "0967224999"
type input "hà my"
type input "0982078191"
type input "CHỊ [PERSON_NAME]"
checkbox input "true"
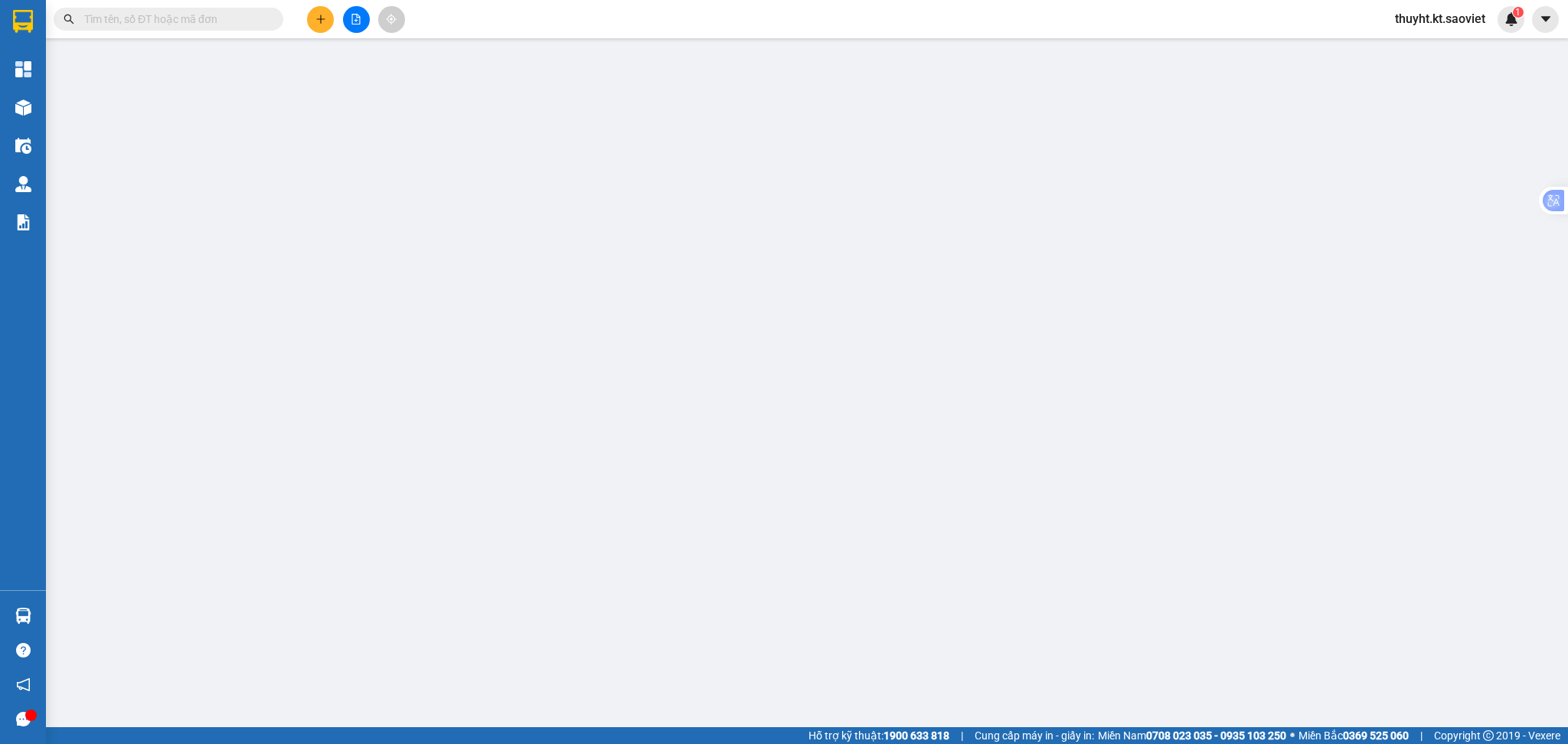
type input "419 LĨNH NAM hn thu cước"
type input "1.000.000"
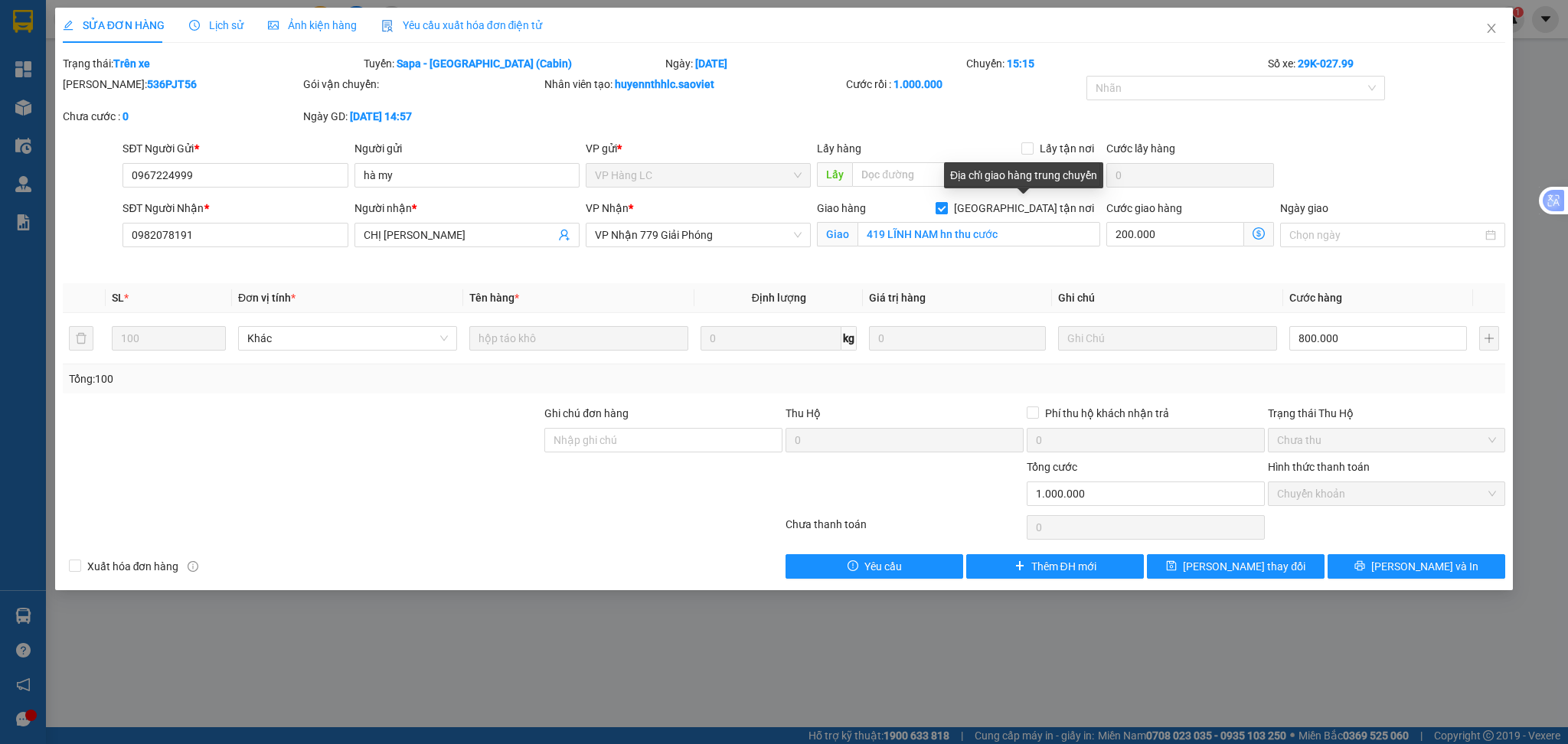
click at [947, 208] on input "[GEOGRAPHIC_DATA] tận nơi" at bounding box center [940, 207] width 11 height 11
checkbox input "false"
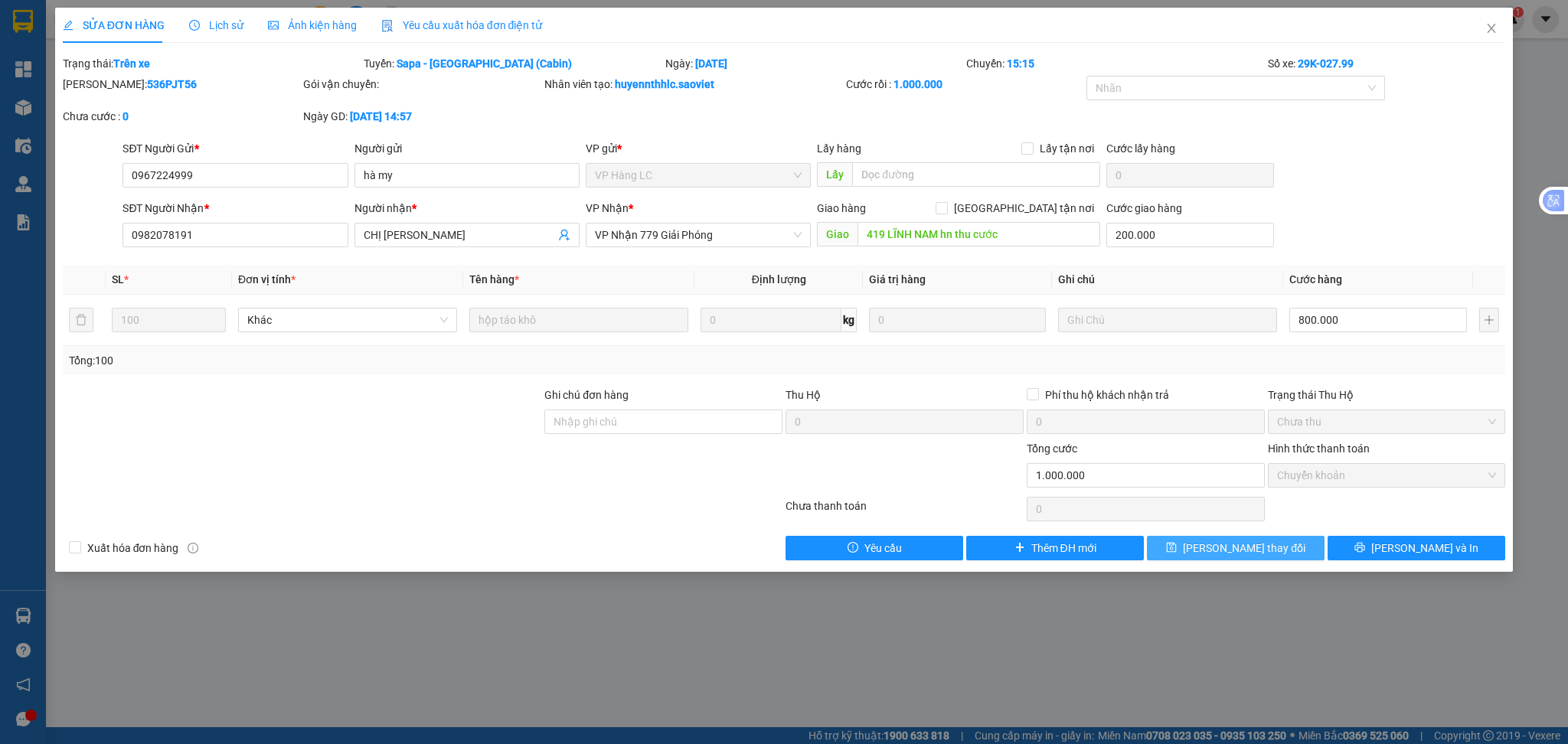
click at [1177, 542] on icon "save" at bounding box center [1171, 546] width 11 height 11
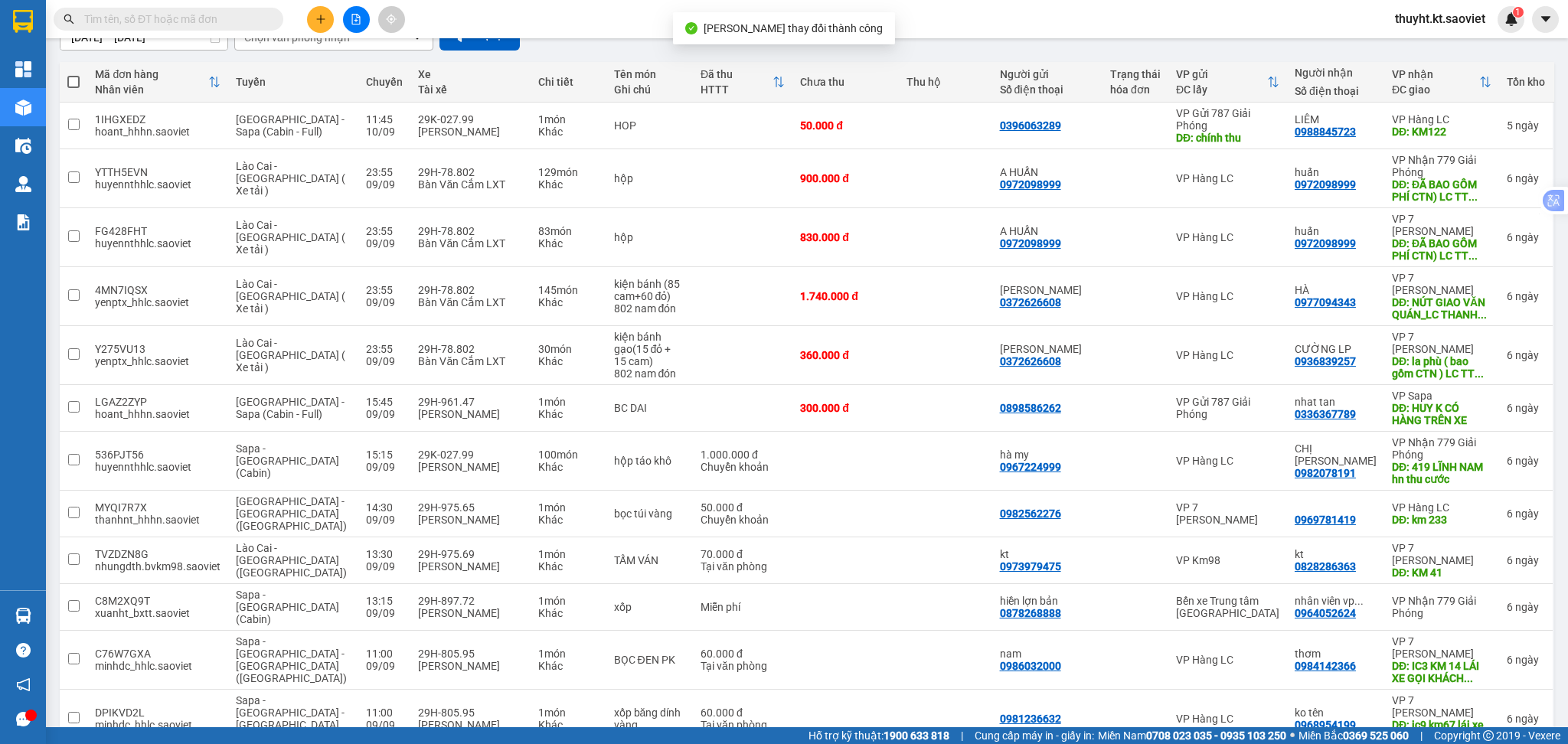
scroll to position [308, 0]
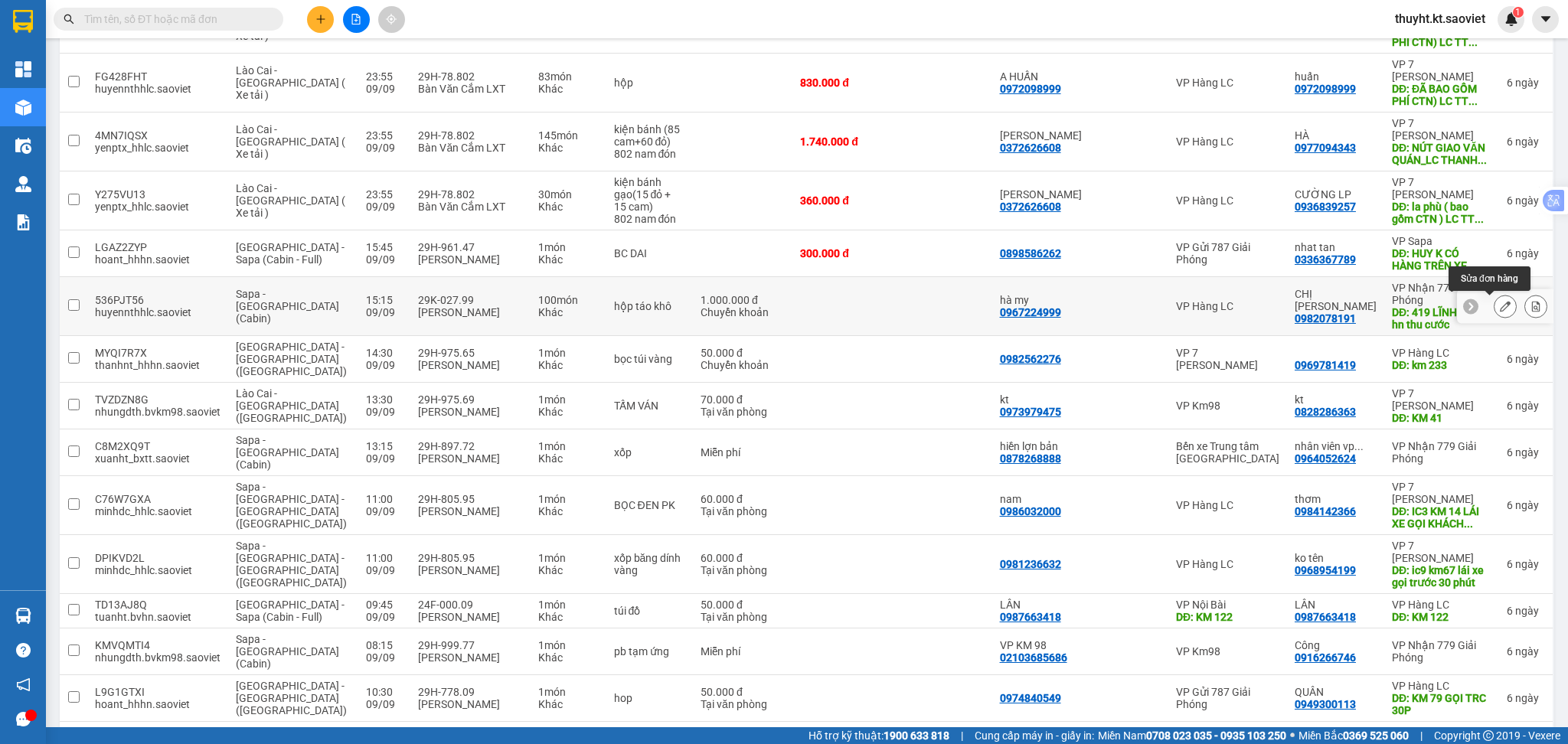
click at [1495, 311] on button at bounding box center [1505, 307] width 21 height 27
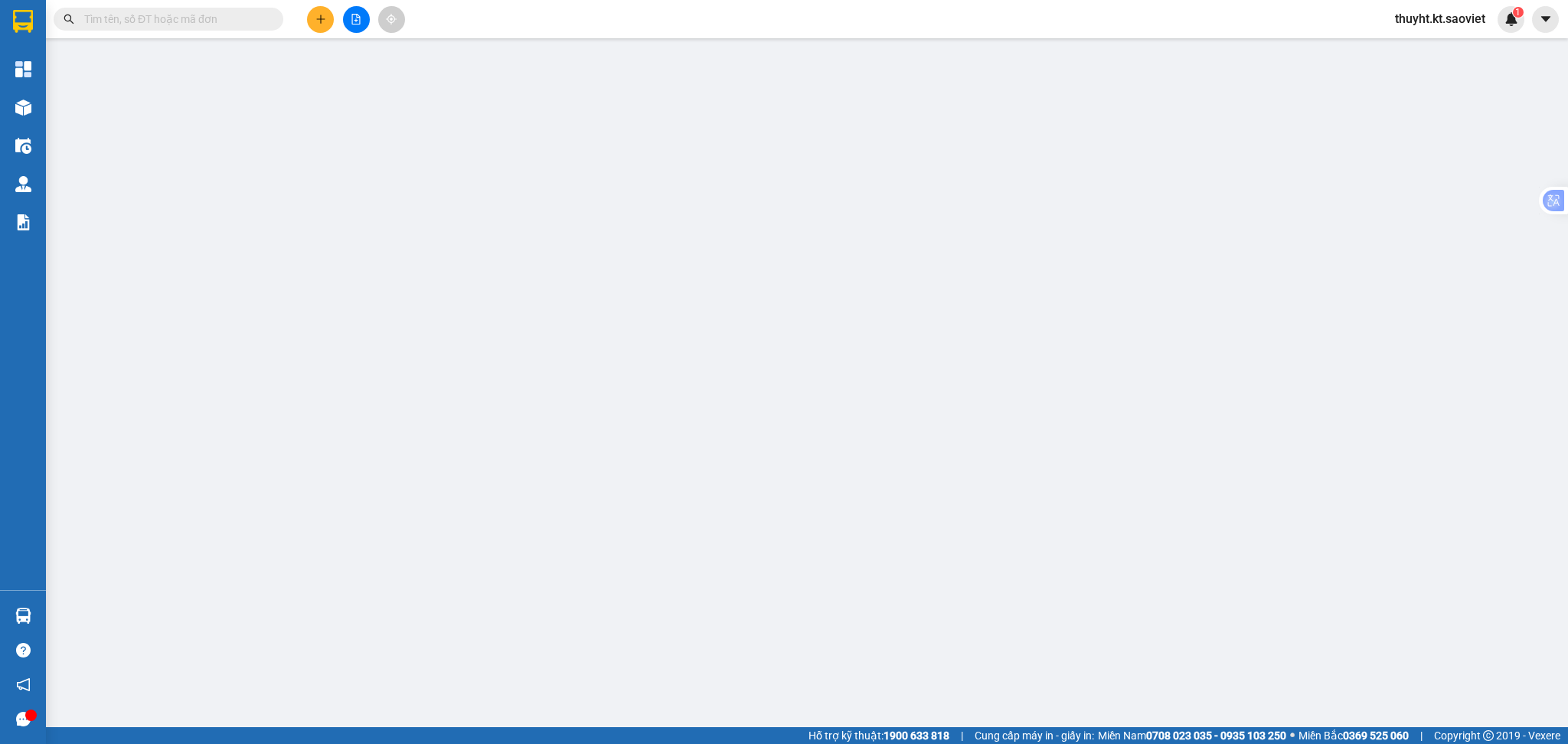
type input "0967224999"
type input "hà my"
type input "0982078191"
type input "CHỊ [PERSON_NAME]"
type input "419 LĨNH NAM hn thu cước"
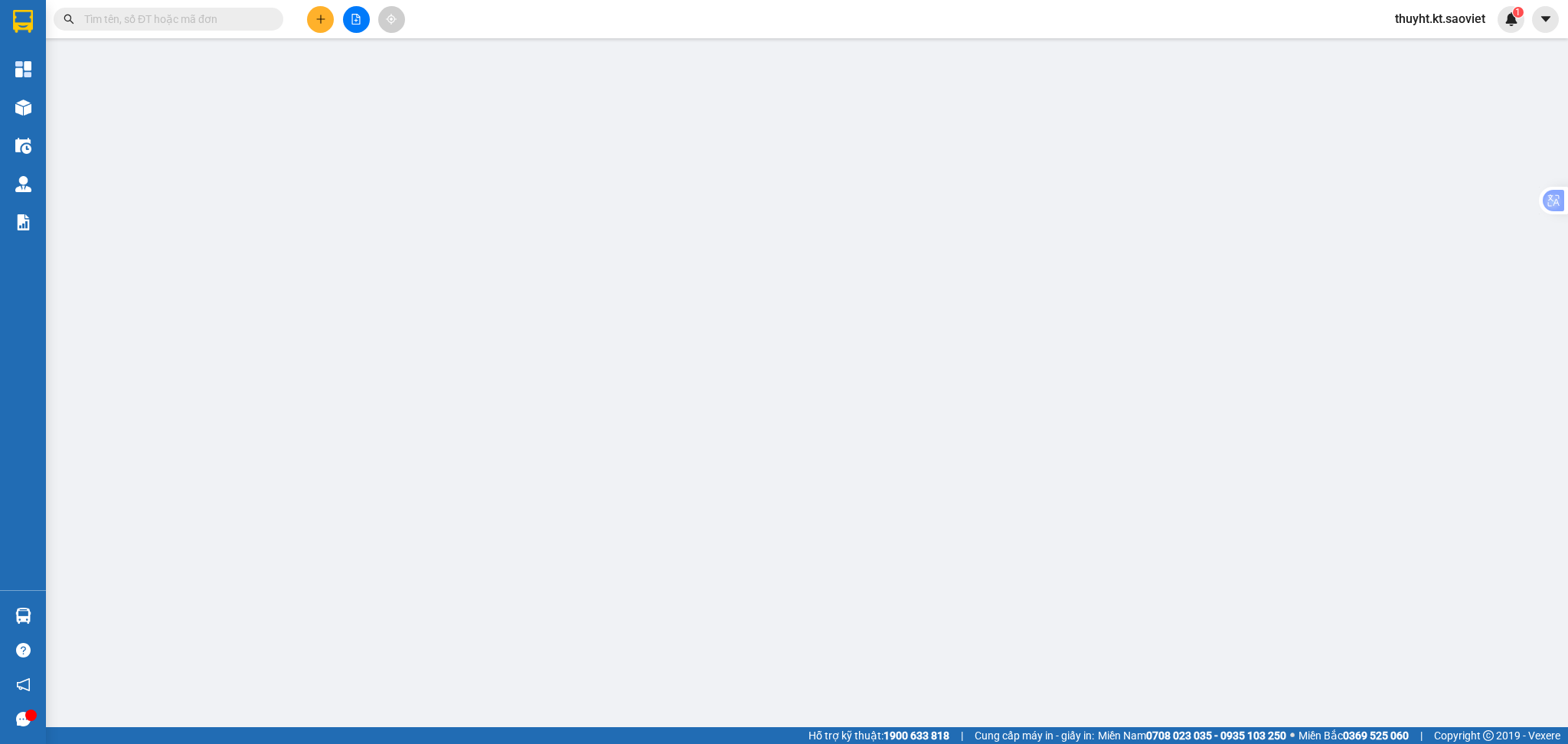
type input "200.000"
type input "1.000.000"
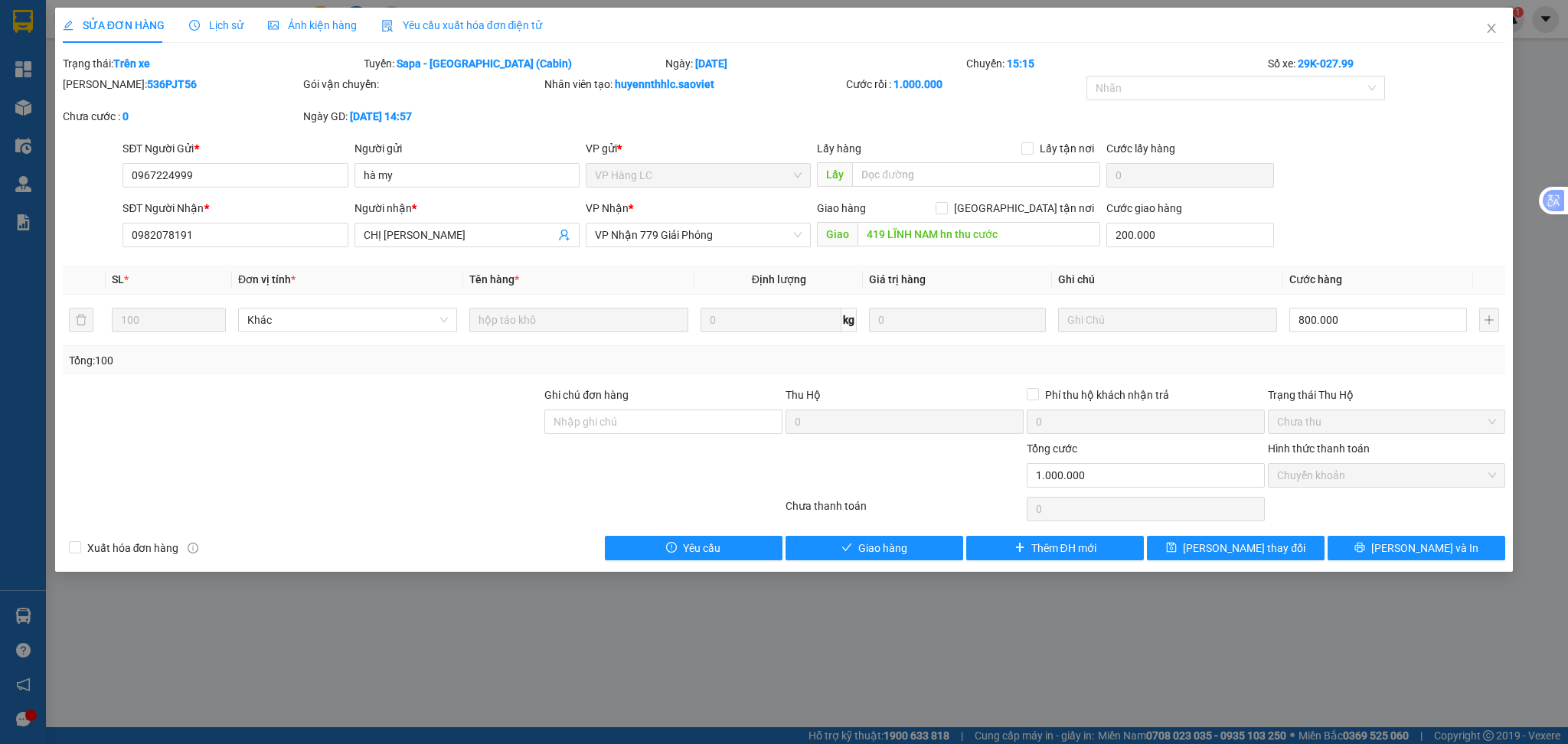
click at [925, 533] on div "Total Paid Fee 1.000.000 Total UnPaid Fee 0 Cash Collection Total Fee Trạng thá…" at bounding box center [784, 307] width 1443 height 505
click at [923, 555] on button "Giao hàng" at bounding box center [874, 548] width 177 height 24
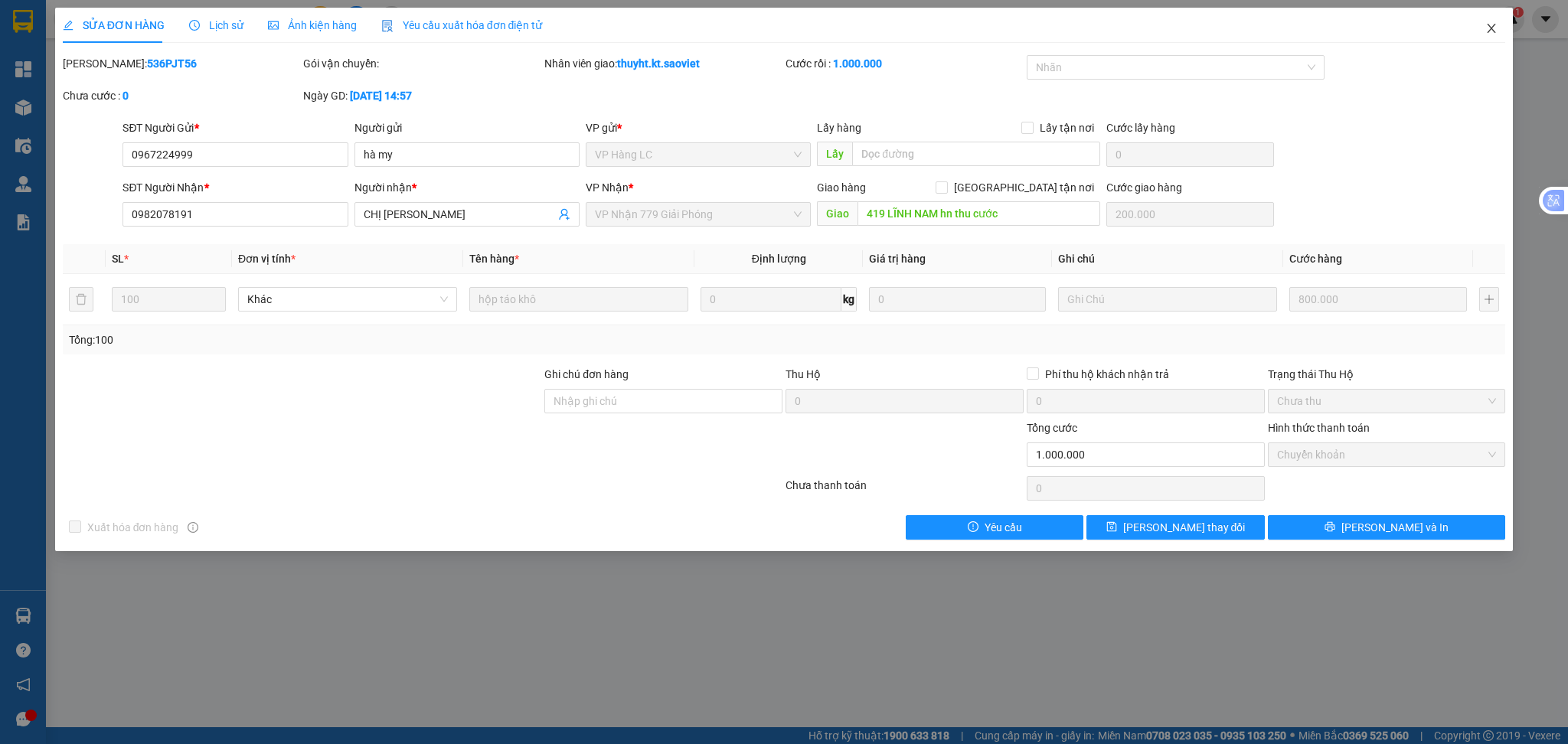
click at [1491, 28] on icon "close" at bounding box center [1492, 28] width 8 height 9
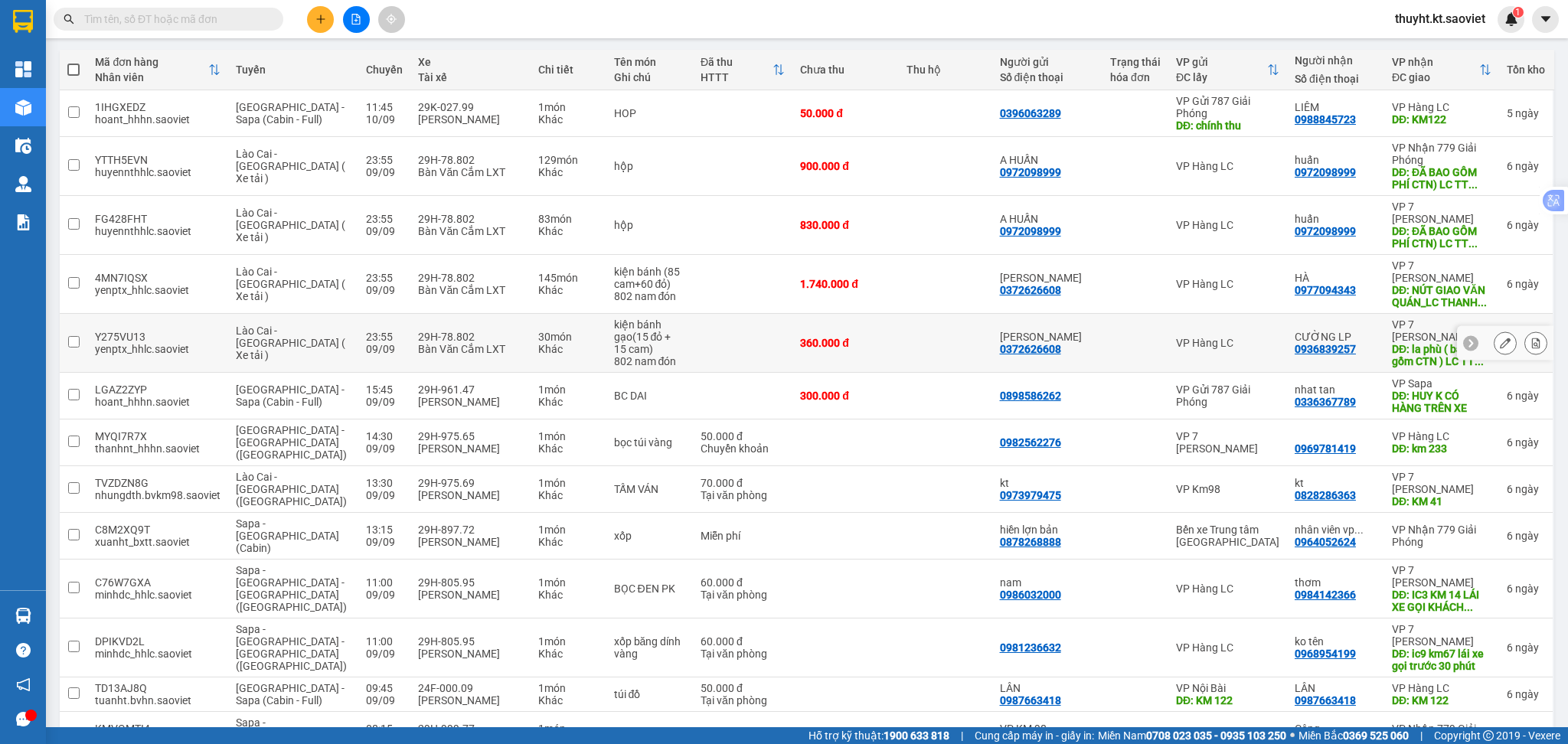
scroll to position [307, 0]
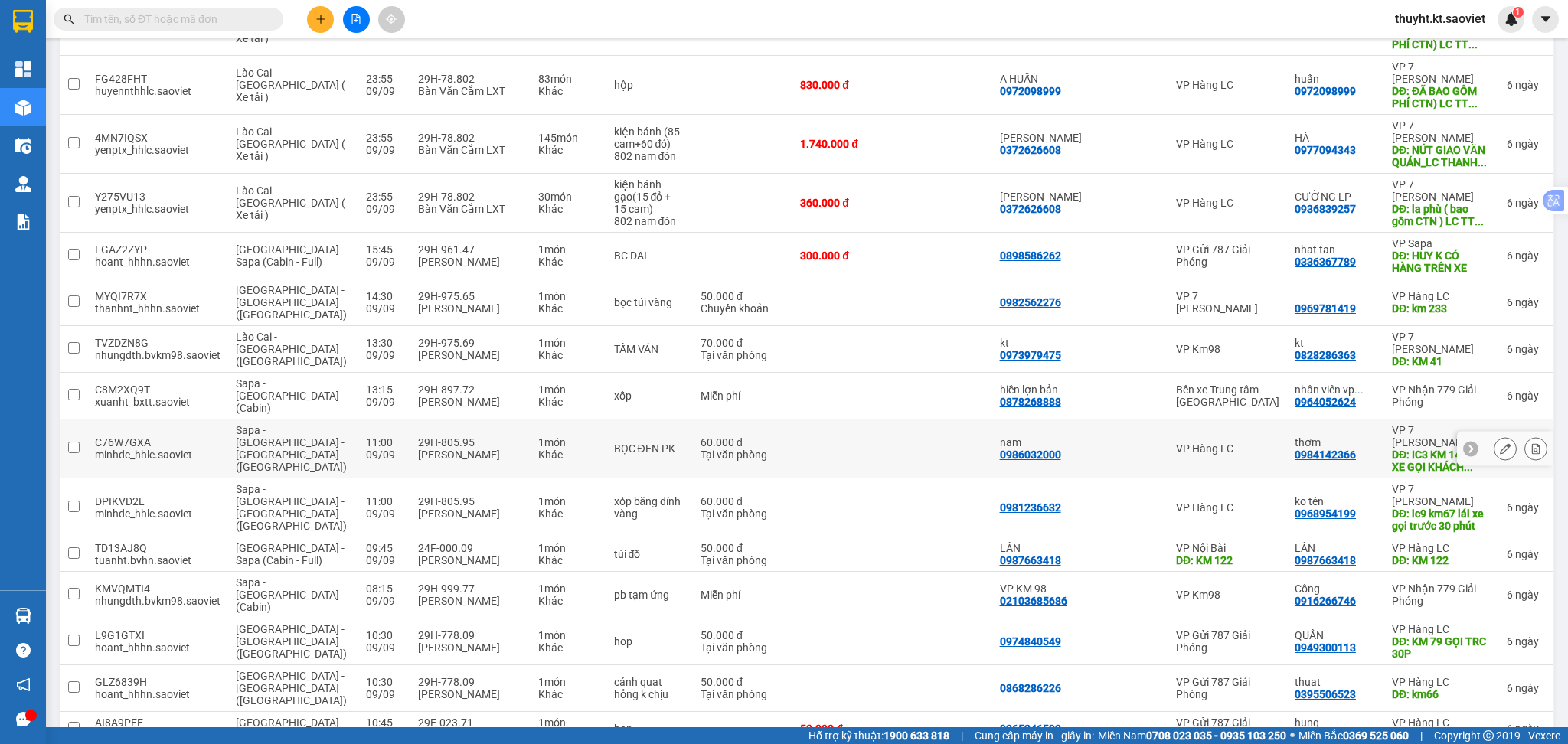
click at [1532, 432] on div at bounding box center [1505, 449] width 97 height 34
click at [1525, 436] on button at bounding box center [1535, 449] width 21 height 27
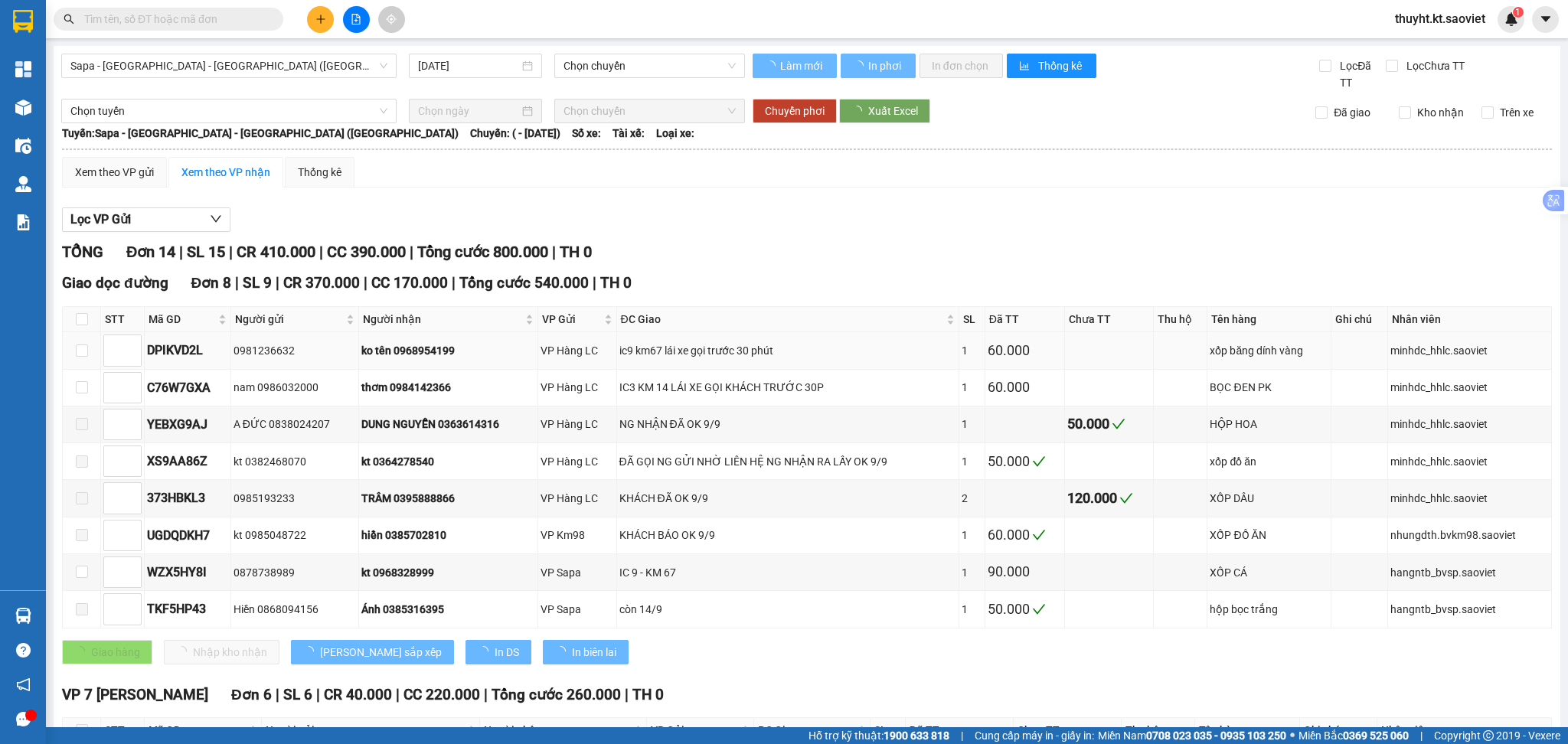
type input "[DATE]"
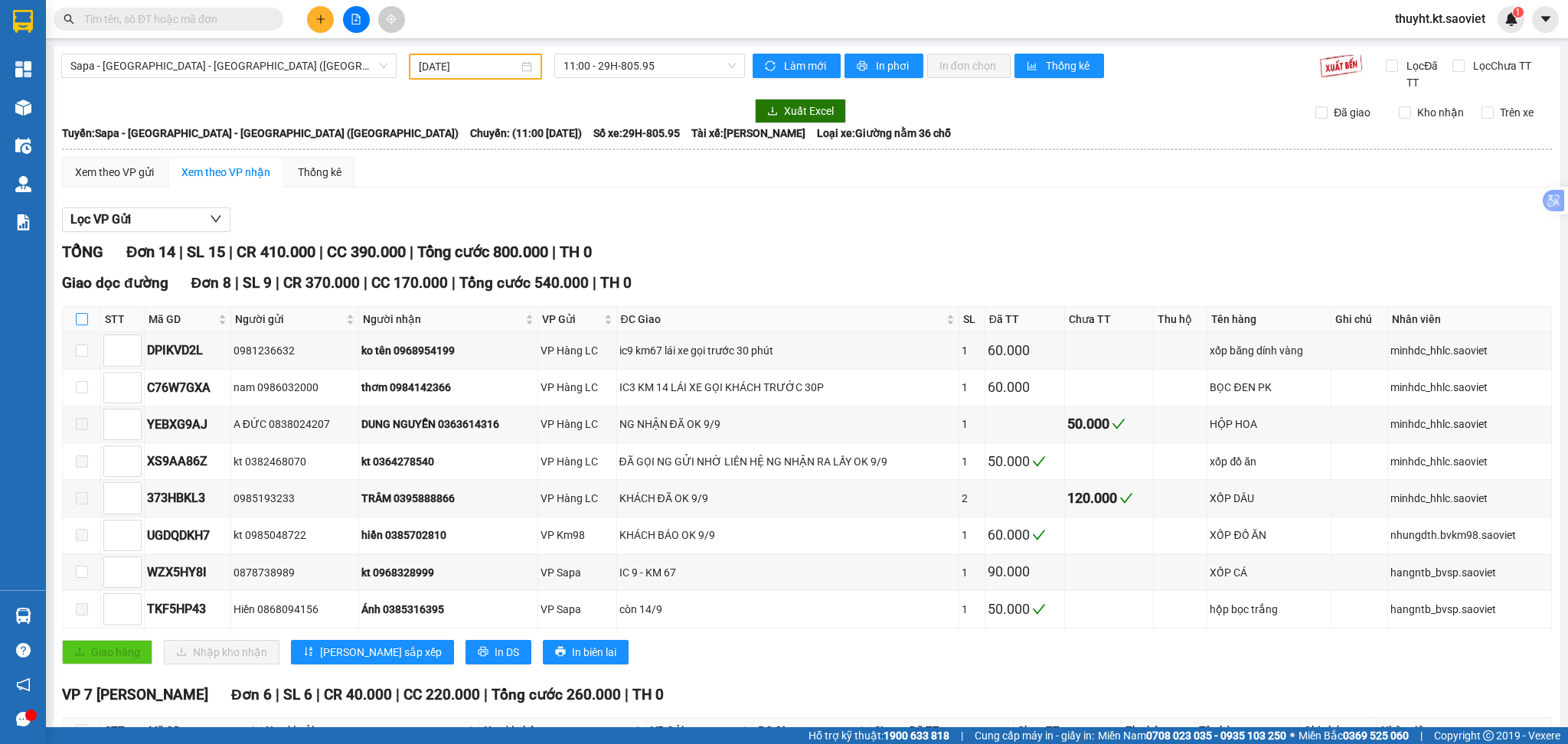
click at [80, 311] on label at bounding box center [81, 319] width 12 height 17
click at [80, 313] on input "checkbox" at bounding box center [81, 319] width 12 height 12
checkbox input "true"
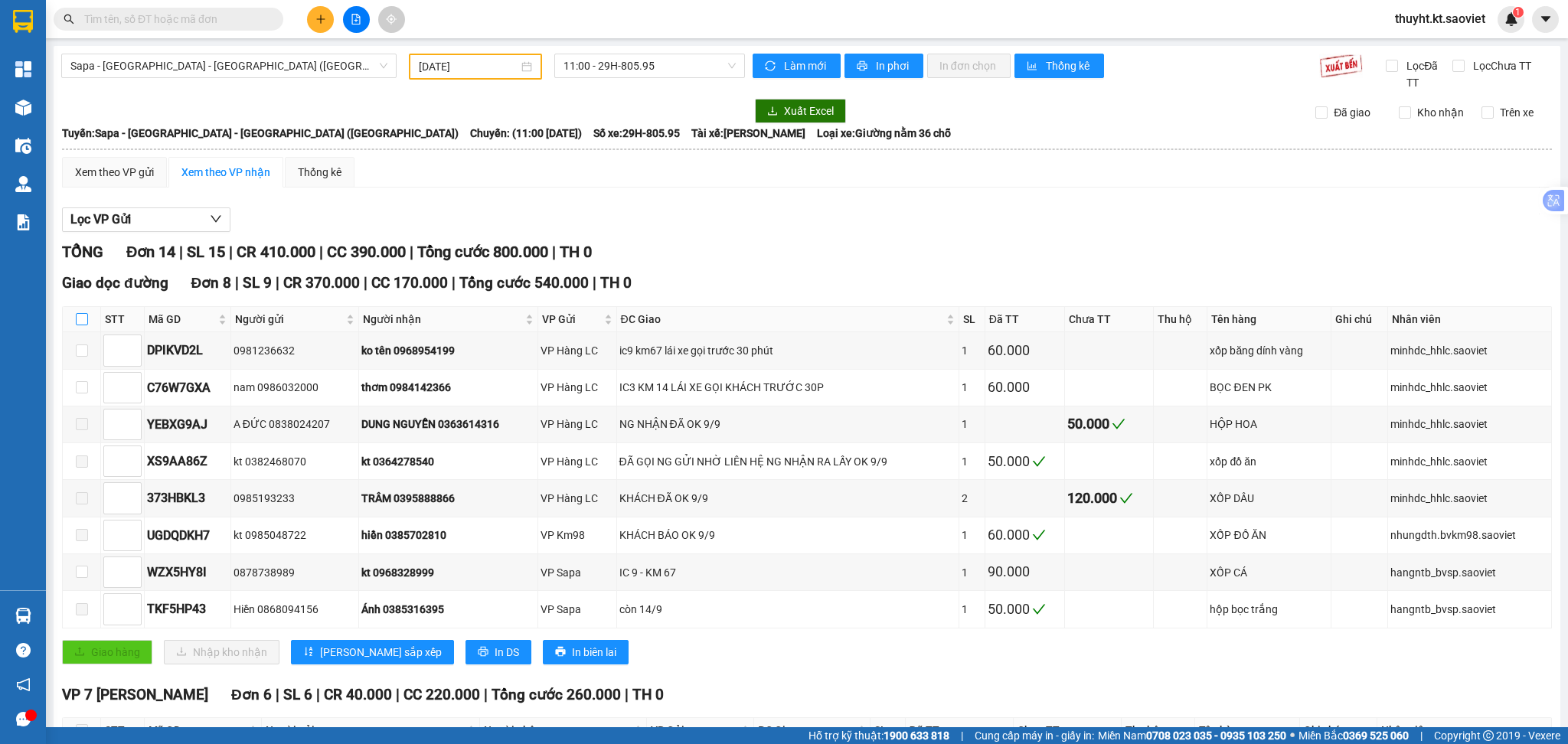
checkbox input "true"
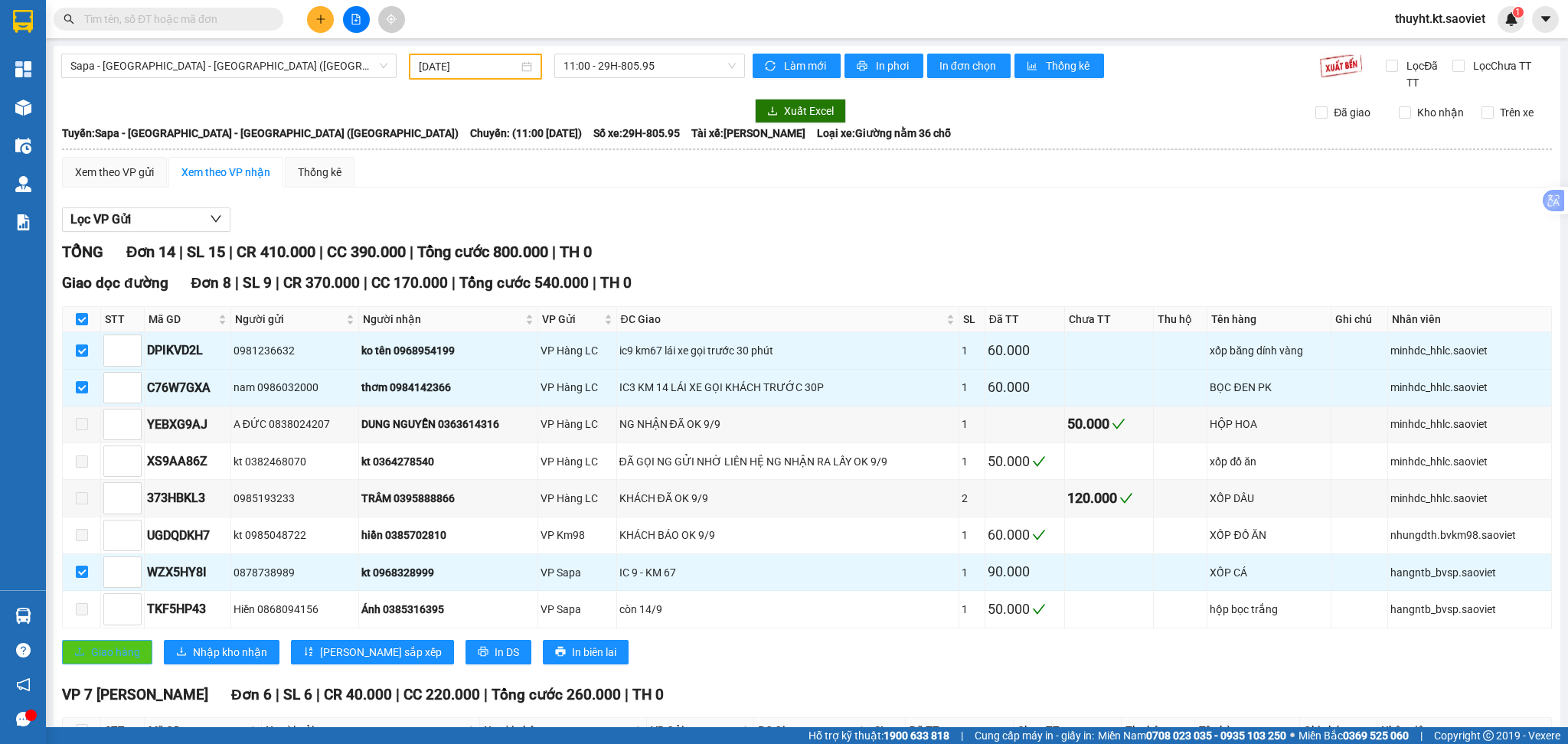
click at [102, 649] on span "Giao hàng" at bounding box center [115, 652] width 49 height 17
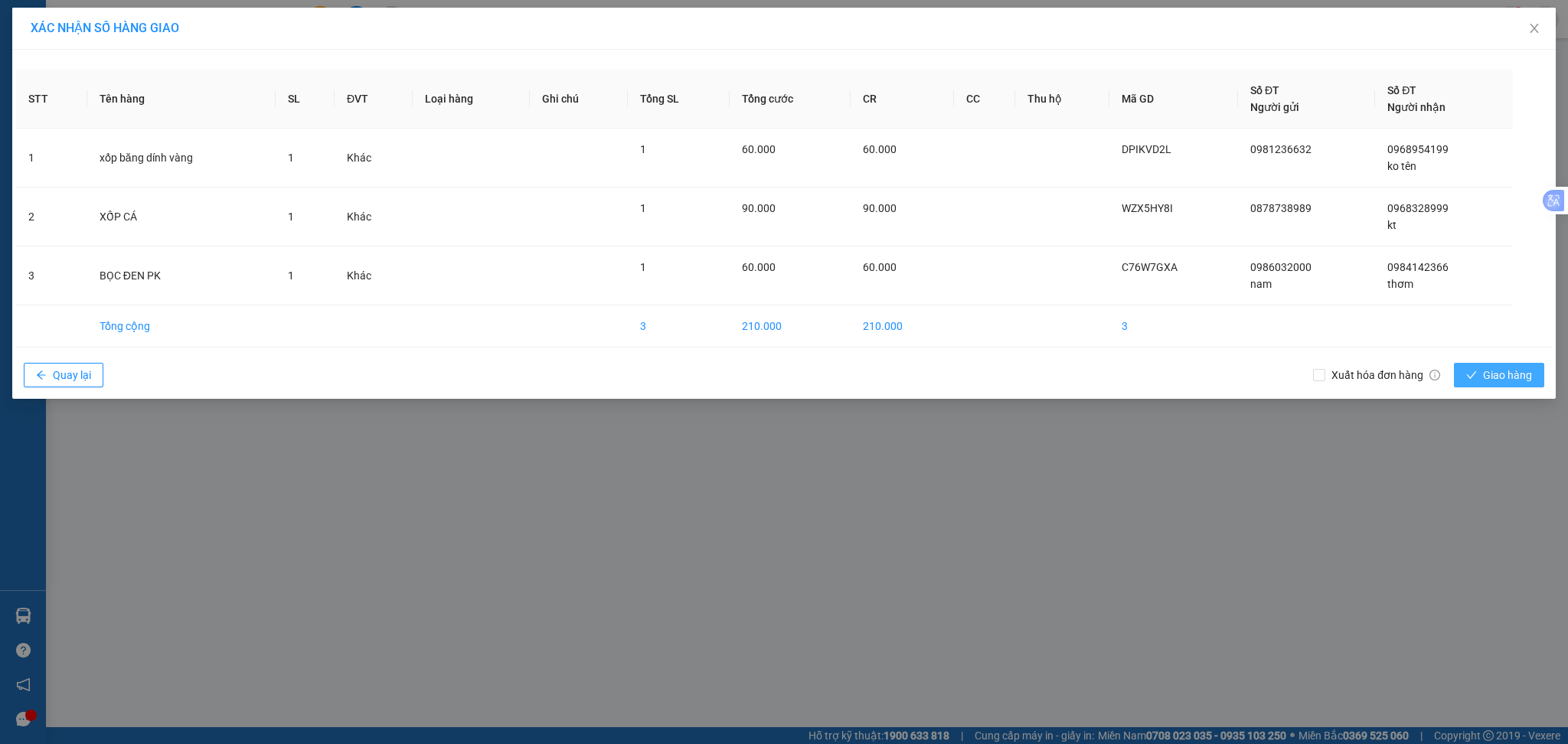
click at [1484, 372] on span "Giao hàng" at bounding box center [1507, 375] width 49 height 17
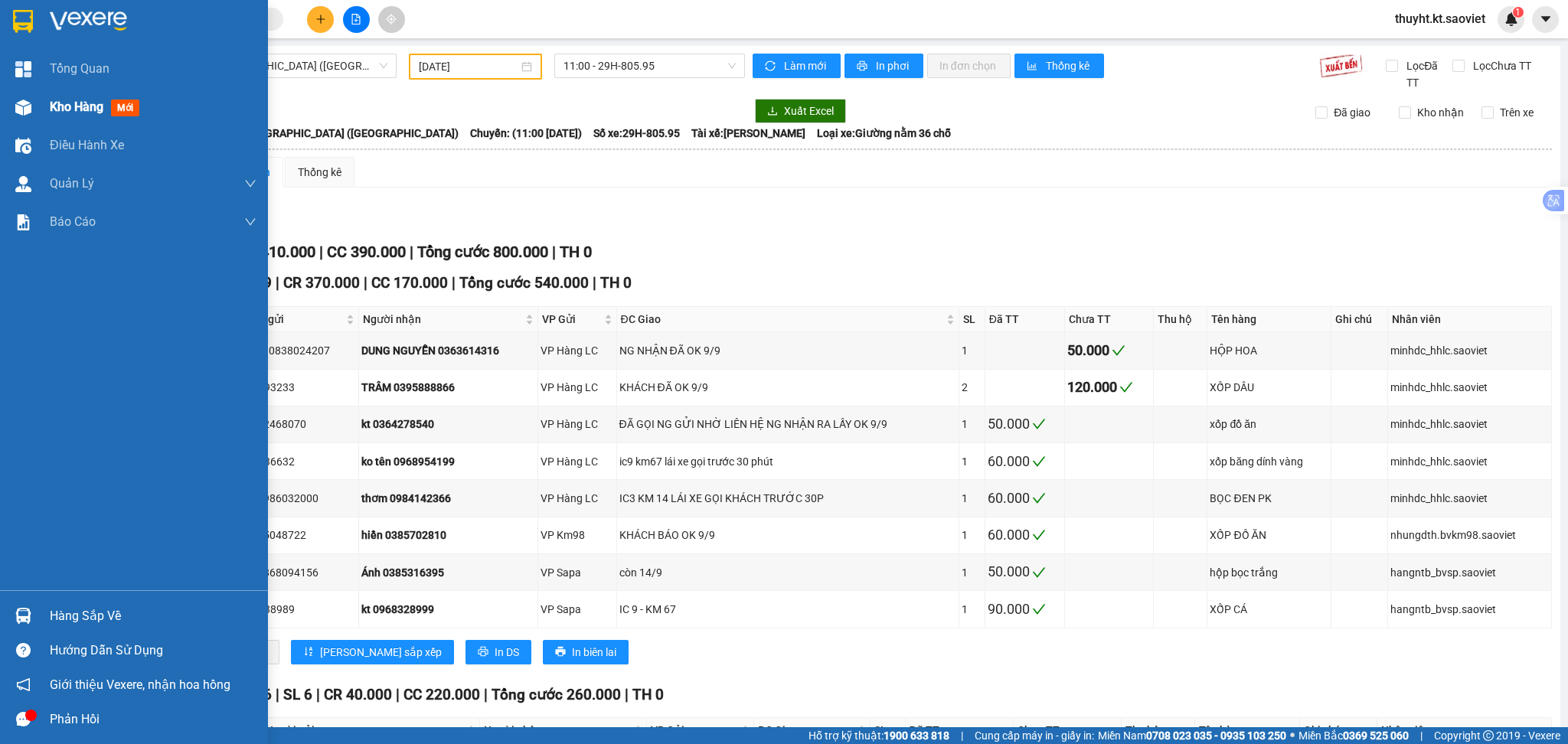
click at [27, 111] on img at bounding box center [24, 107] width 16 height 16
click at [46, 114] on div "Kho hàng mới" at bounding box center [133, 107] width 268 height 38
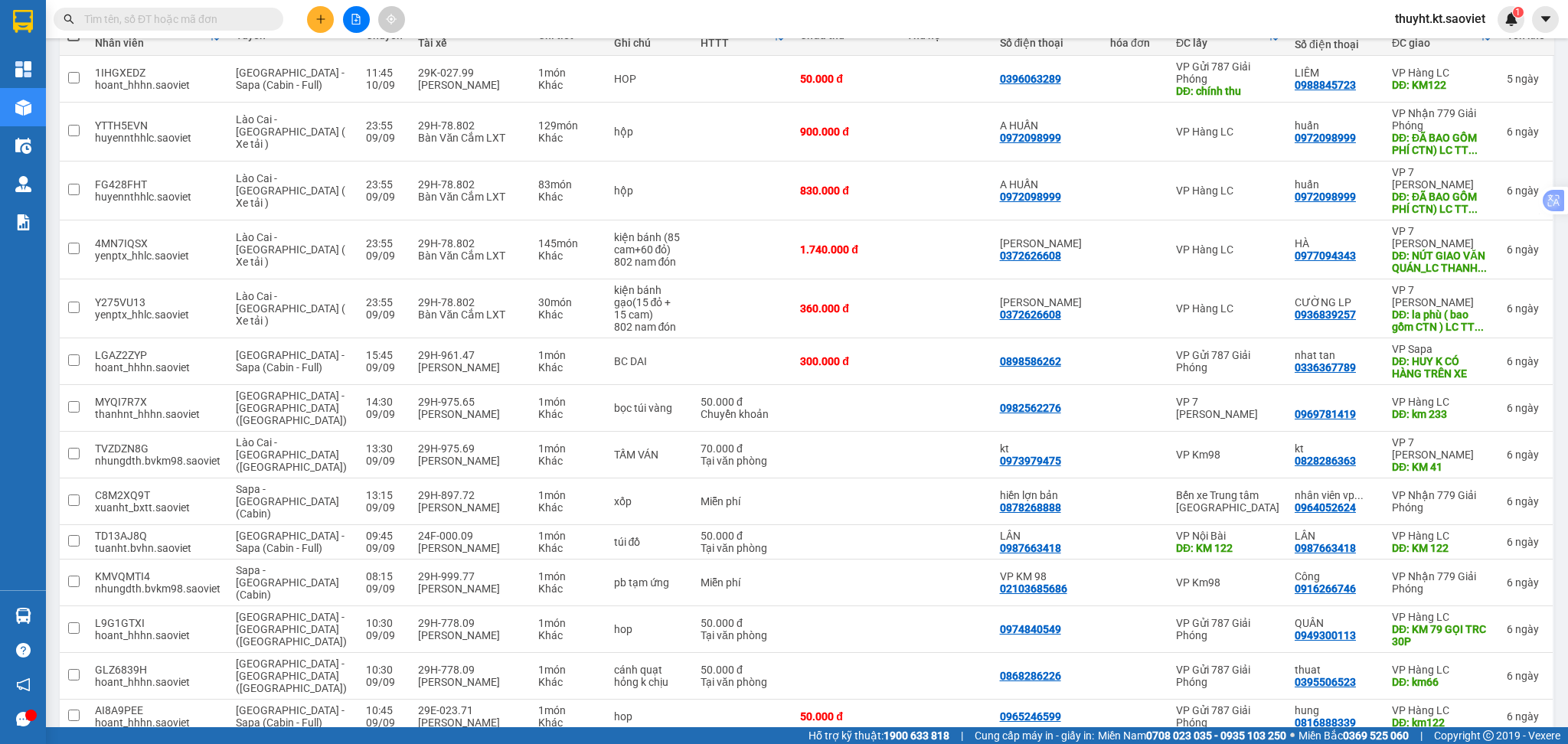
scroll to position [307, 0]
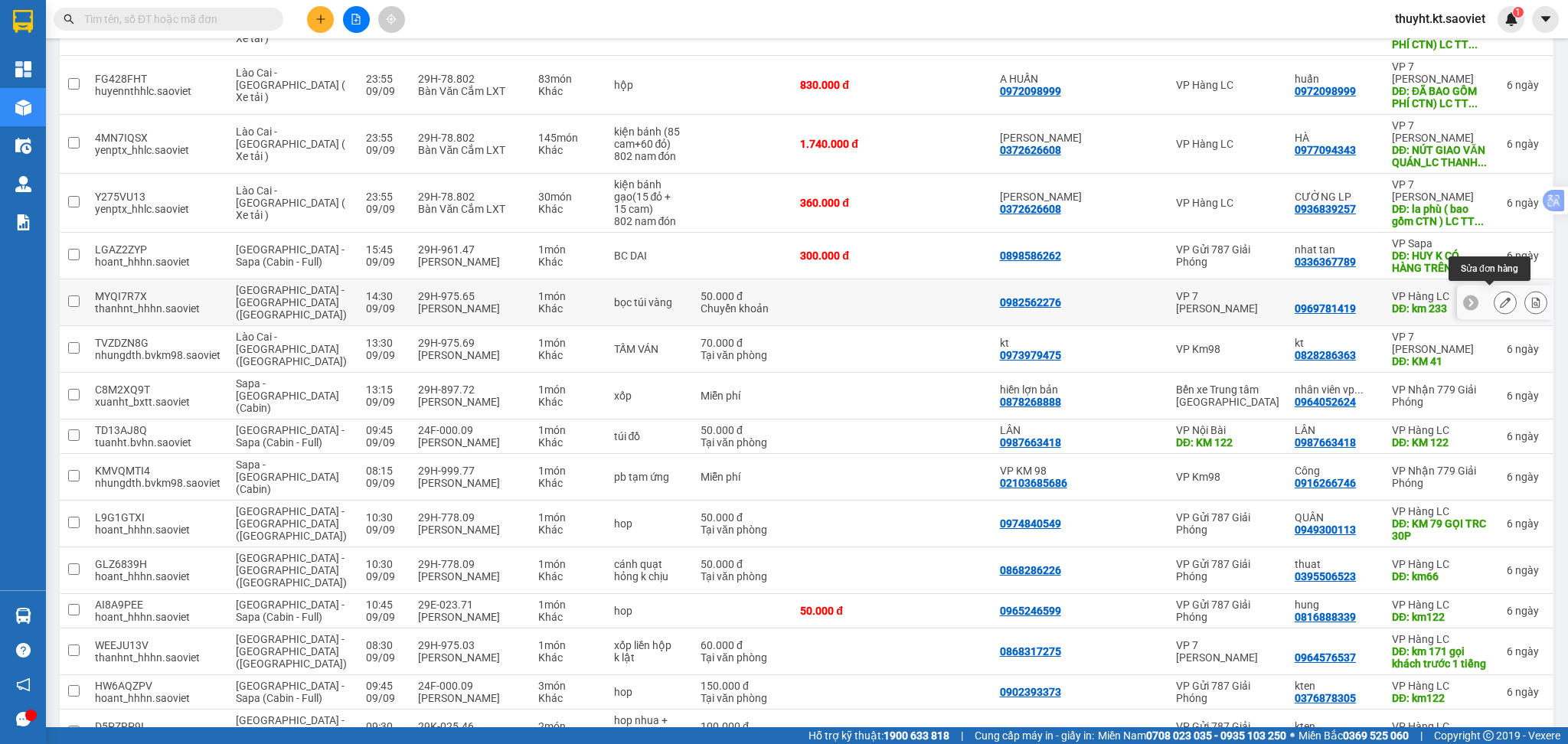
click at [1495, 298] on button at bounding box center [1505, 302] width 21 height 27
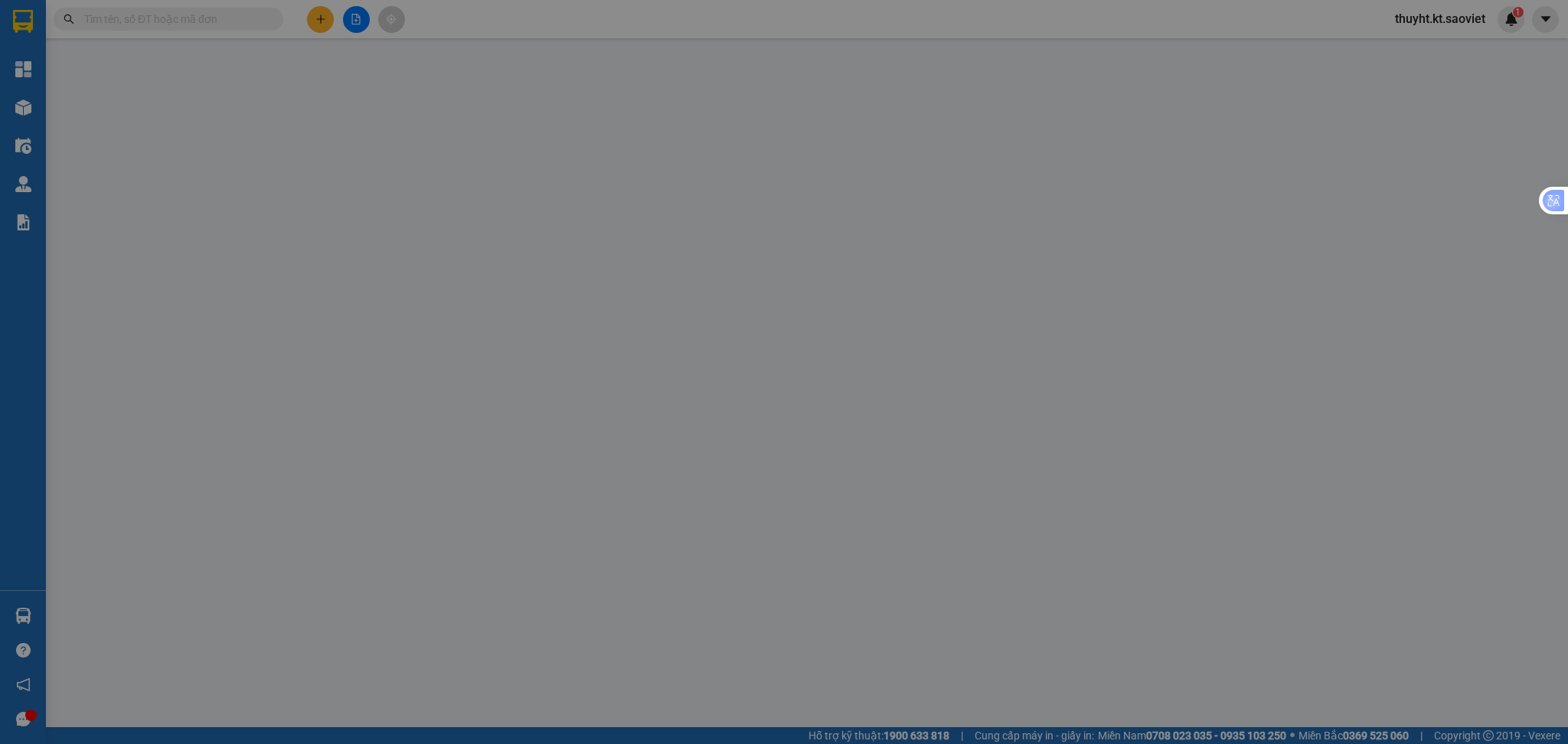
type input "0982562276"
type input "0969781419"
type input "km 233"
type input "50.000"
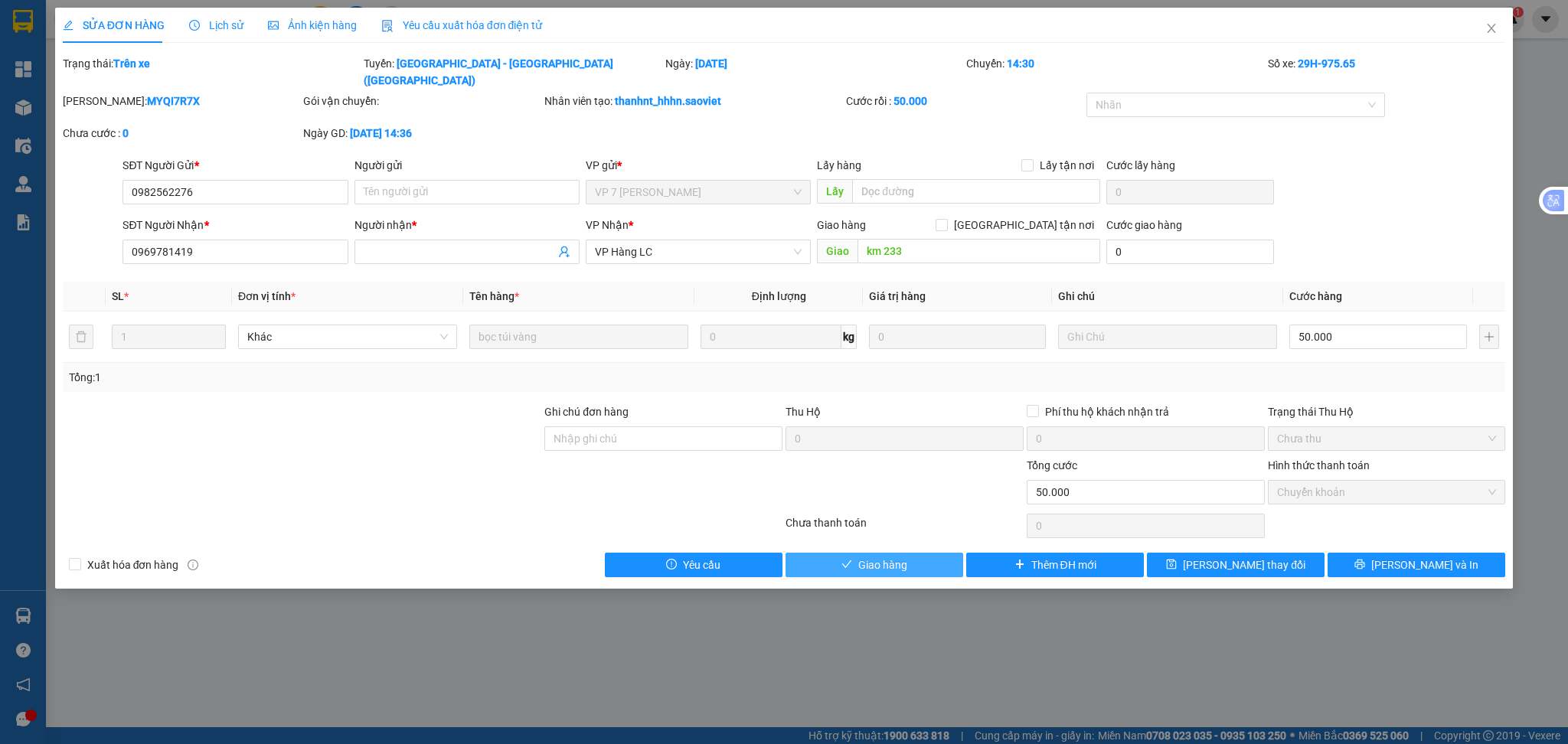
click at [904, 557] on button "Giao hàng" at bounding box center [874, 565] width 177 height 24
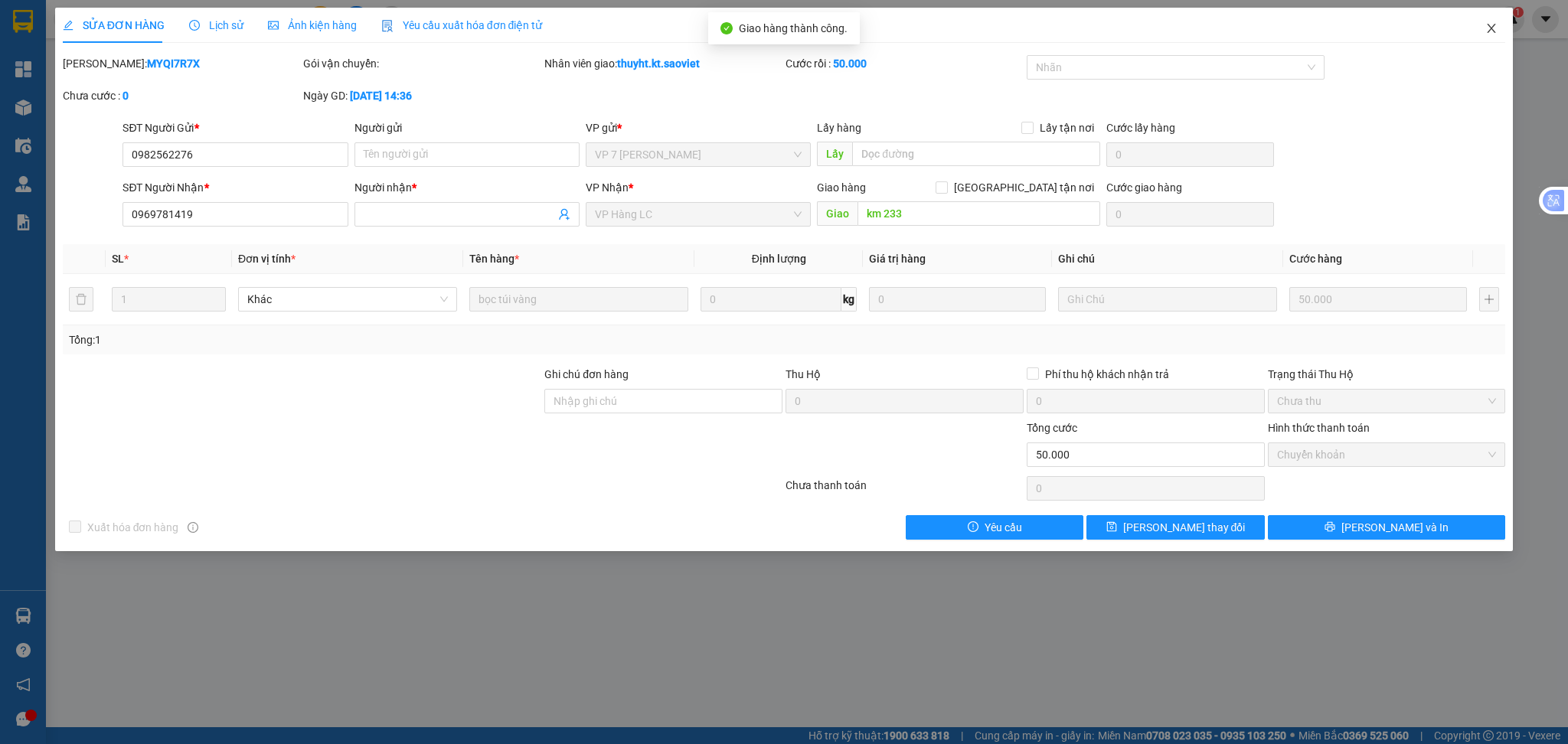
click at [1491, 23] on icon "close" at bounding box center [1491, 28] width 12 height 12
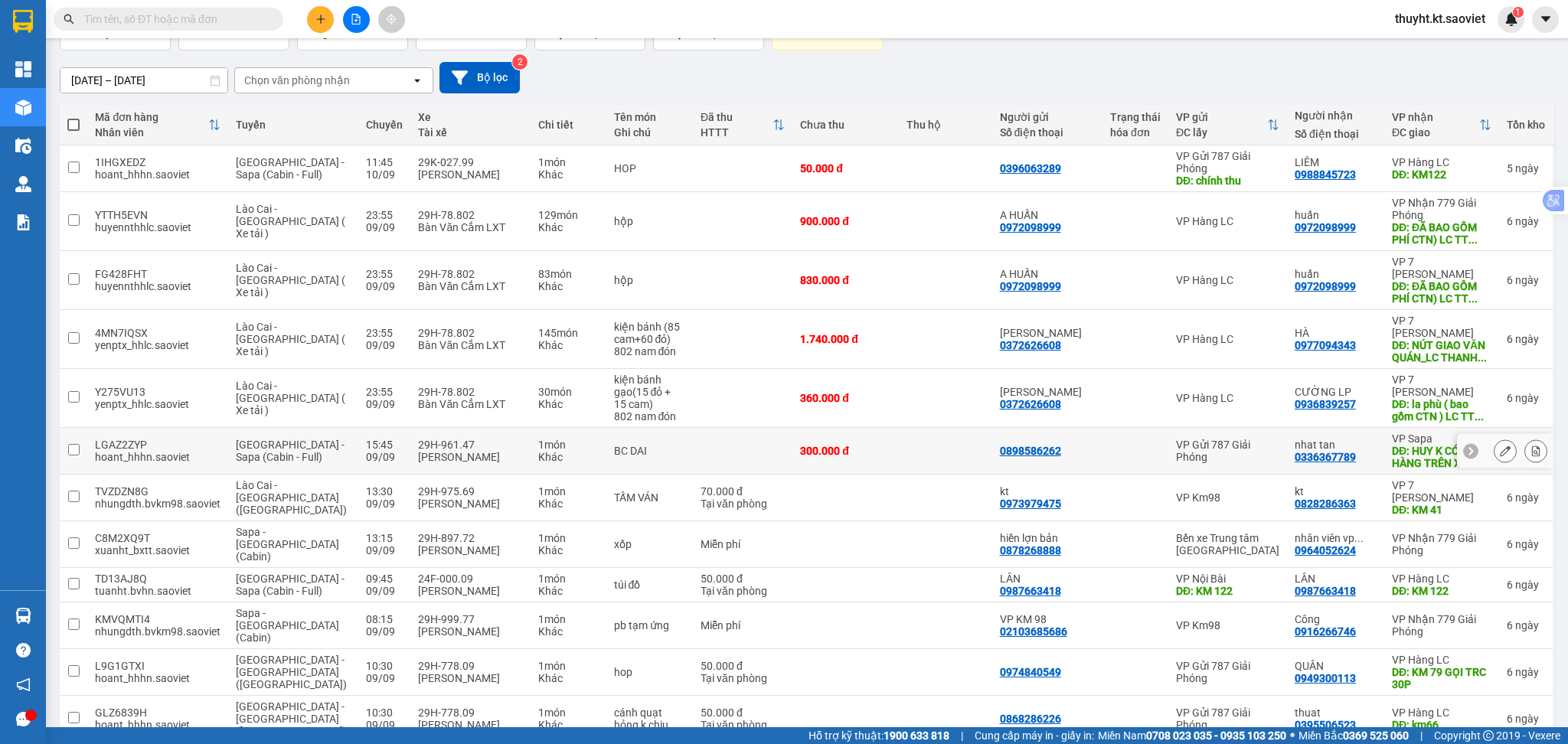
scroll to position [203, 0]
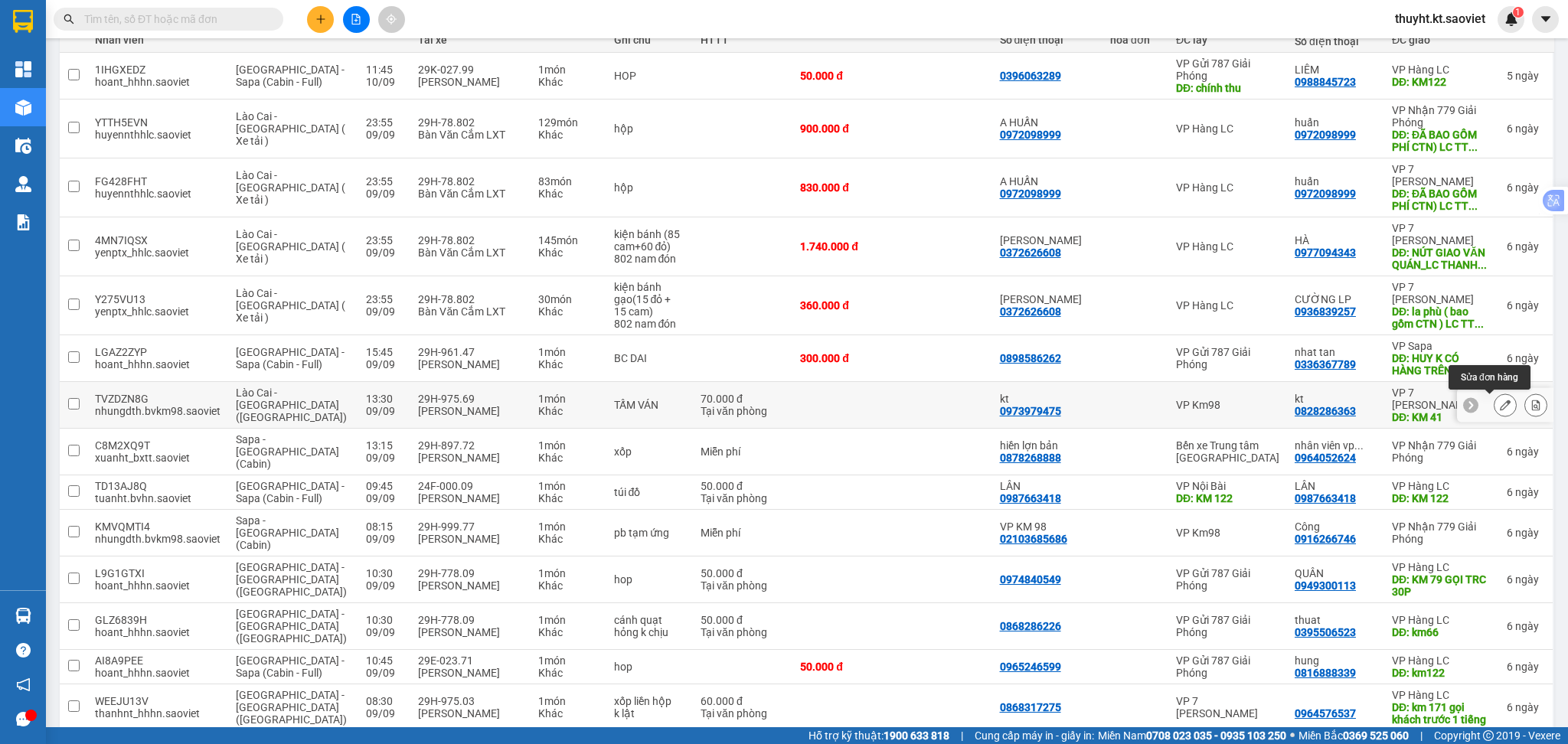
click at [1500, 402] on icon at bounding box center [1505, 404] width 11 height 11
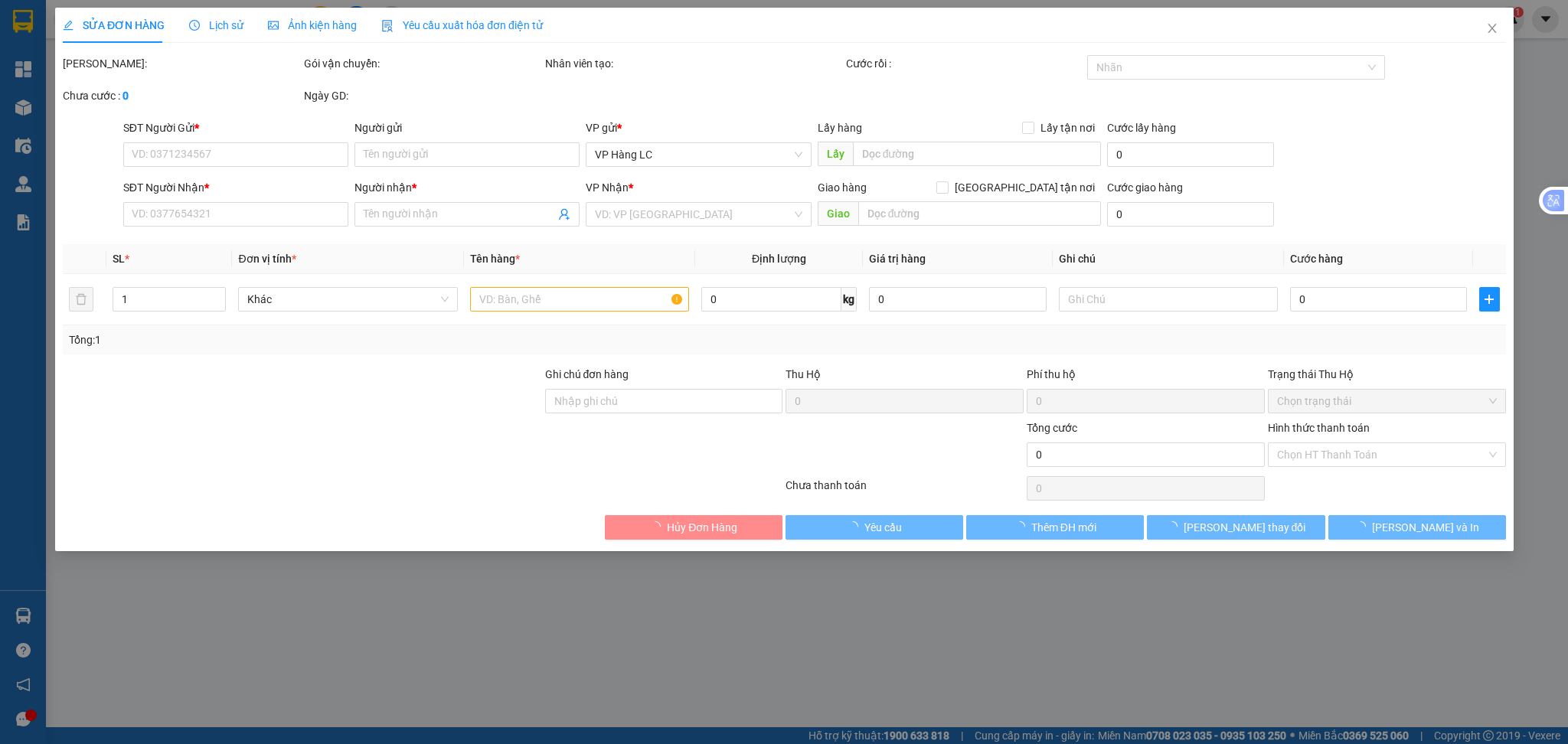
type input "0973979475"
type input "kt"
type input "0828286363"
type input "kt"
type input "KM 41"
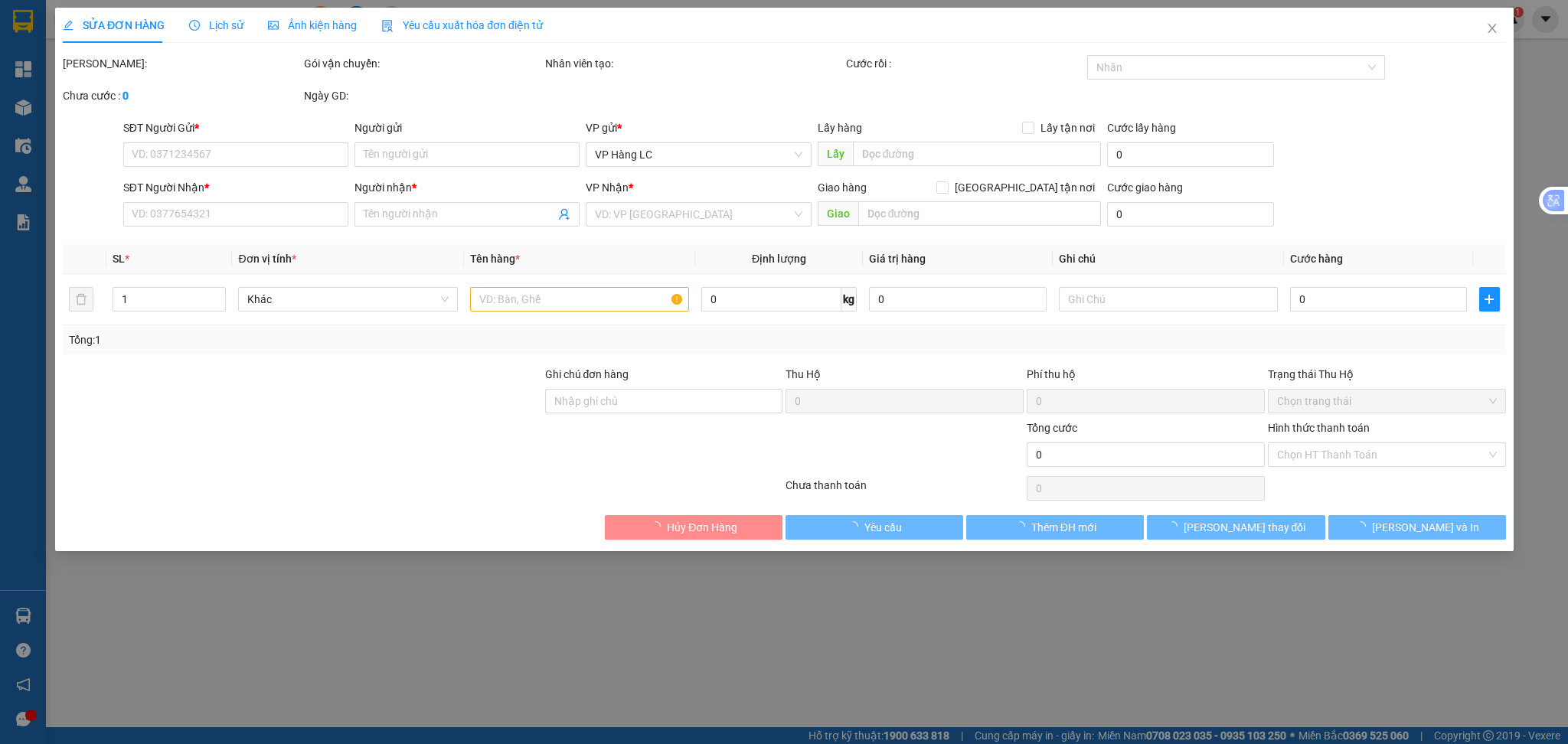
type input "70.000"
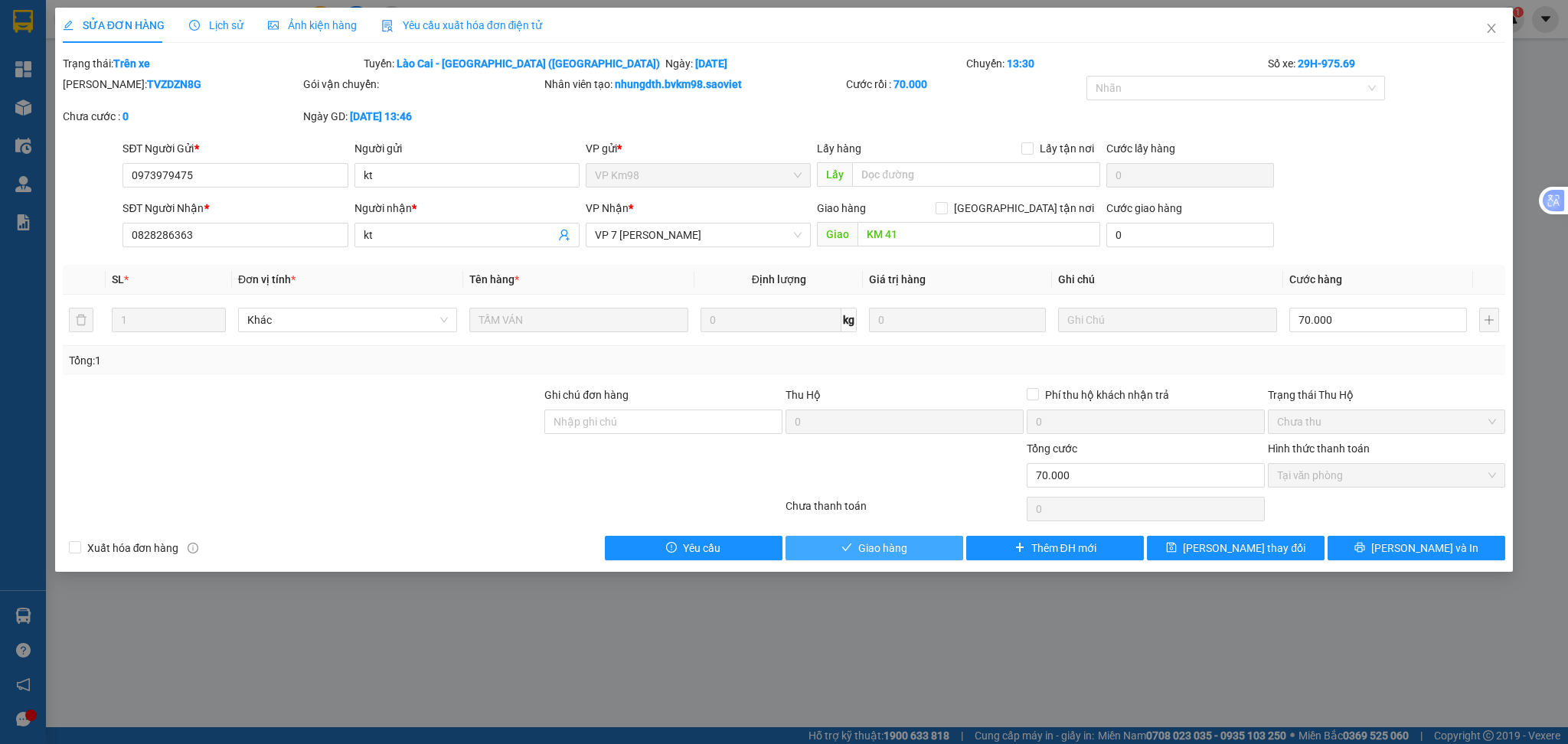
click at [878, 549] on span "Giao hàng" at bounding box center [882, 548] width 49 height 17
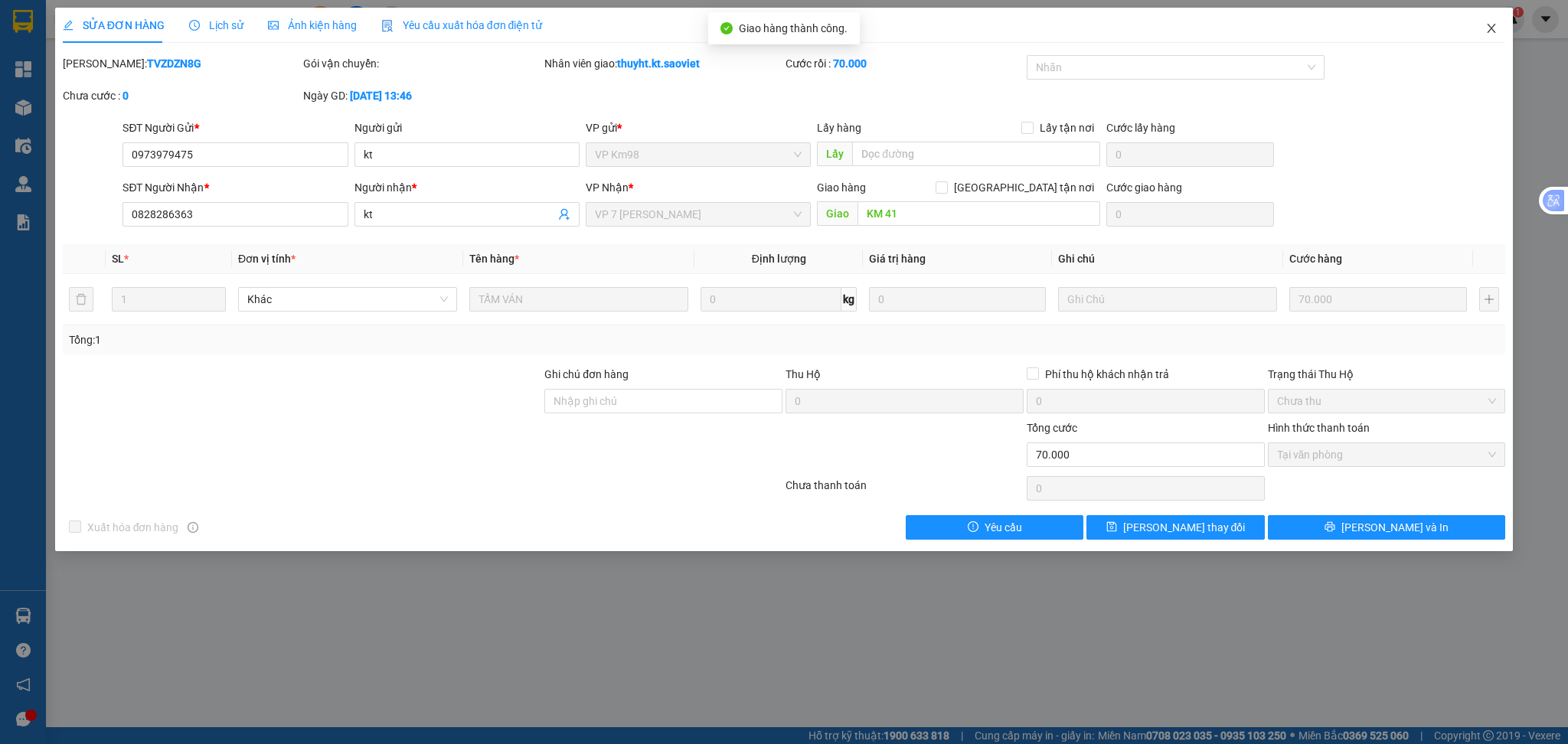
click at [1487, 32] on icon "close" at bounding box center [1491, 28] width 12 height 12
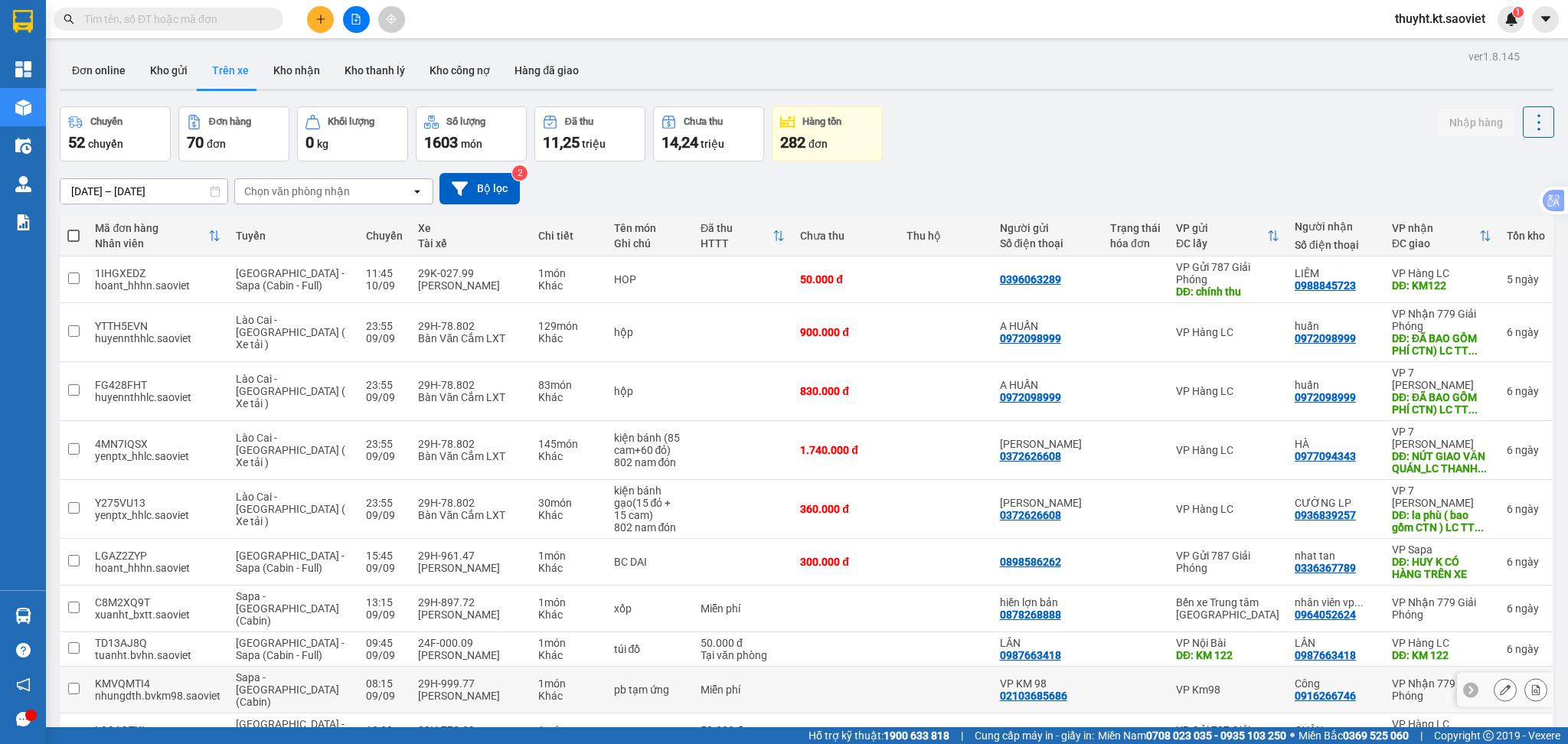
scroll to position [203, 0]
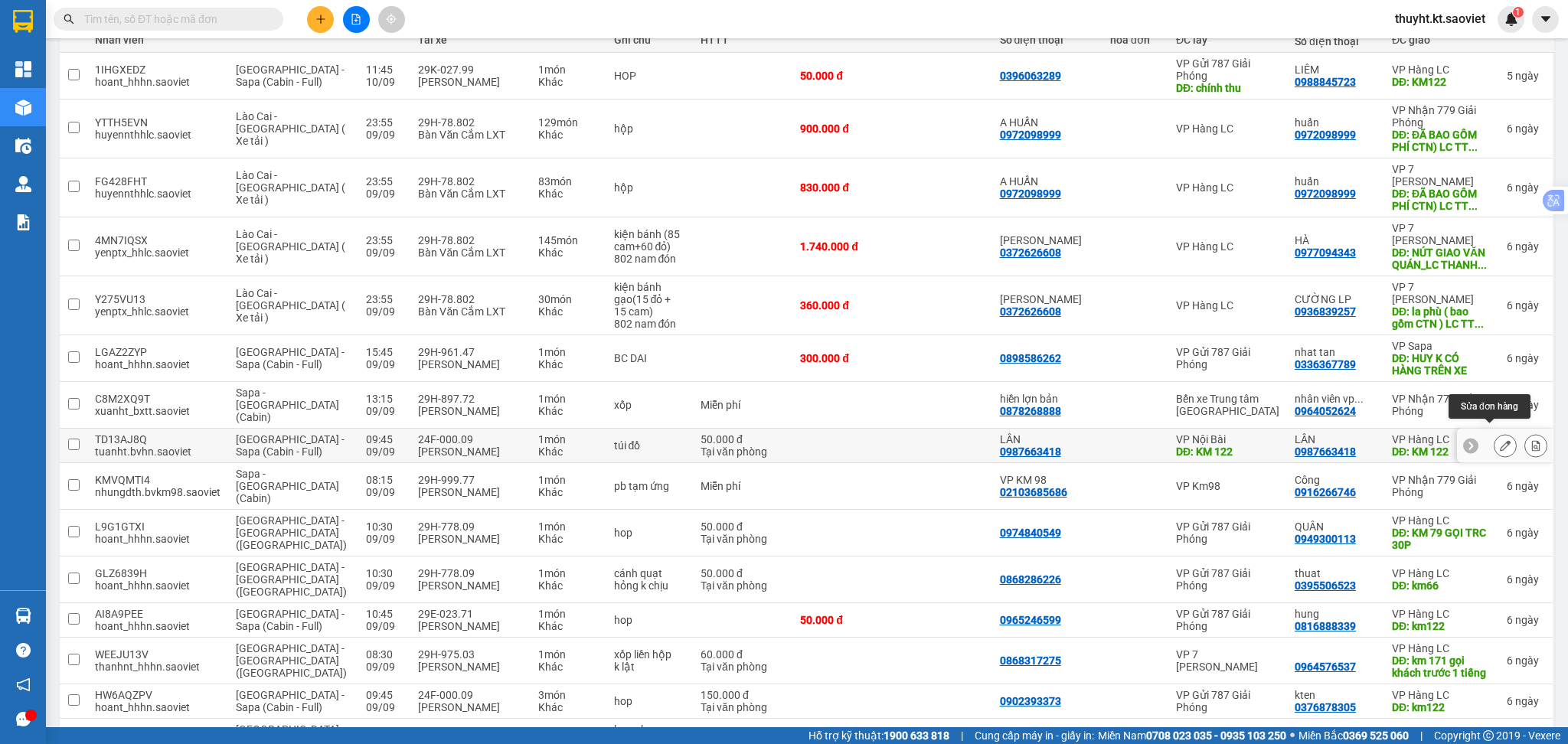
click at [1495, 434] on button at bounding box center [1505, 446] width 21 height 27
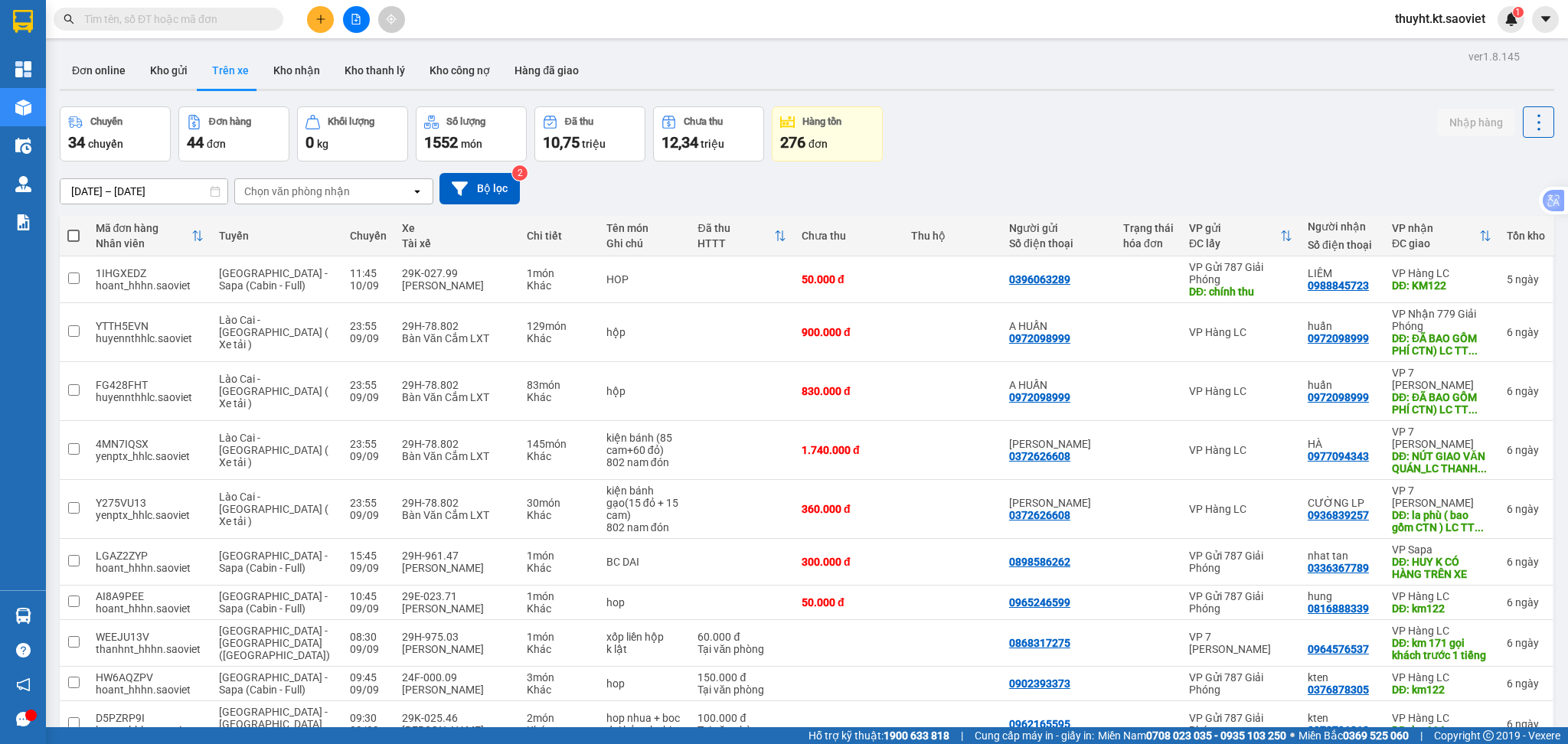
scroll to position [1734, 0]
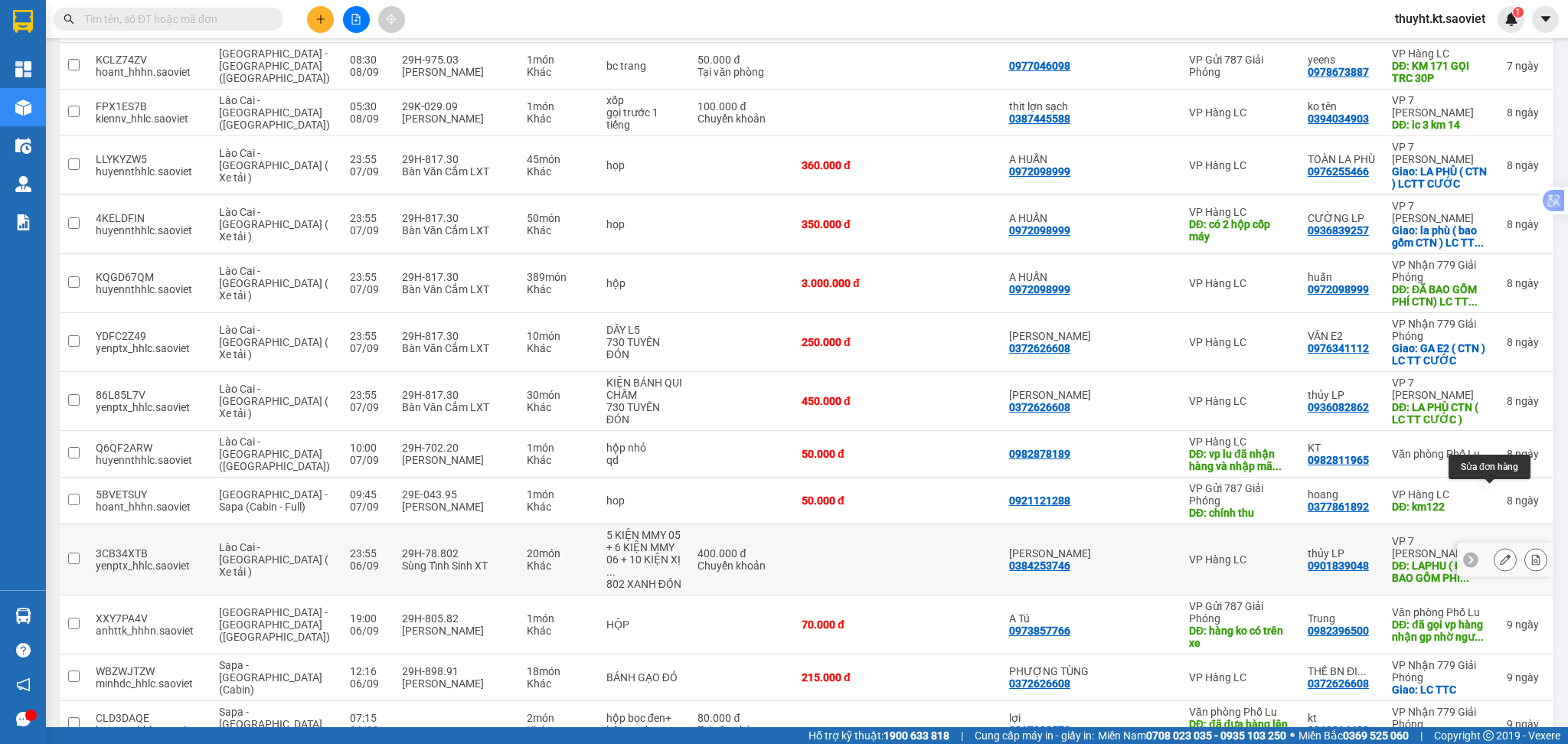
click at [1500, 555] on icon at bounding box center [1505, 559] width 11 height 11
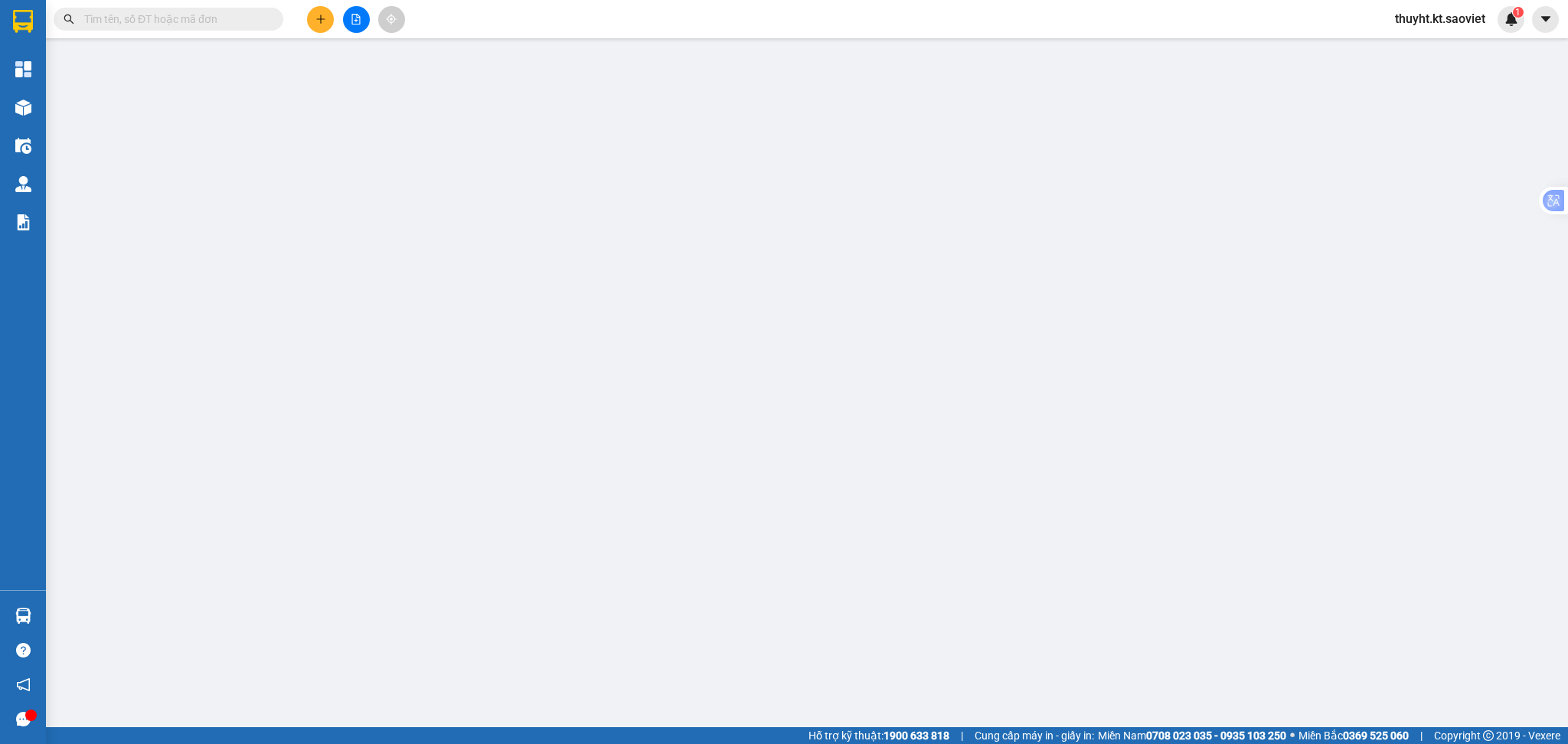
type input "0384253746"
type input "[PERSON_NAME]"
type input "0901839048"
type input "thủy LP"
type input "LAPHU ( ĐÃ BAO GỒM PHÍ CTN) LC TT CƯỚC"
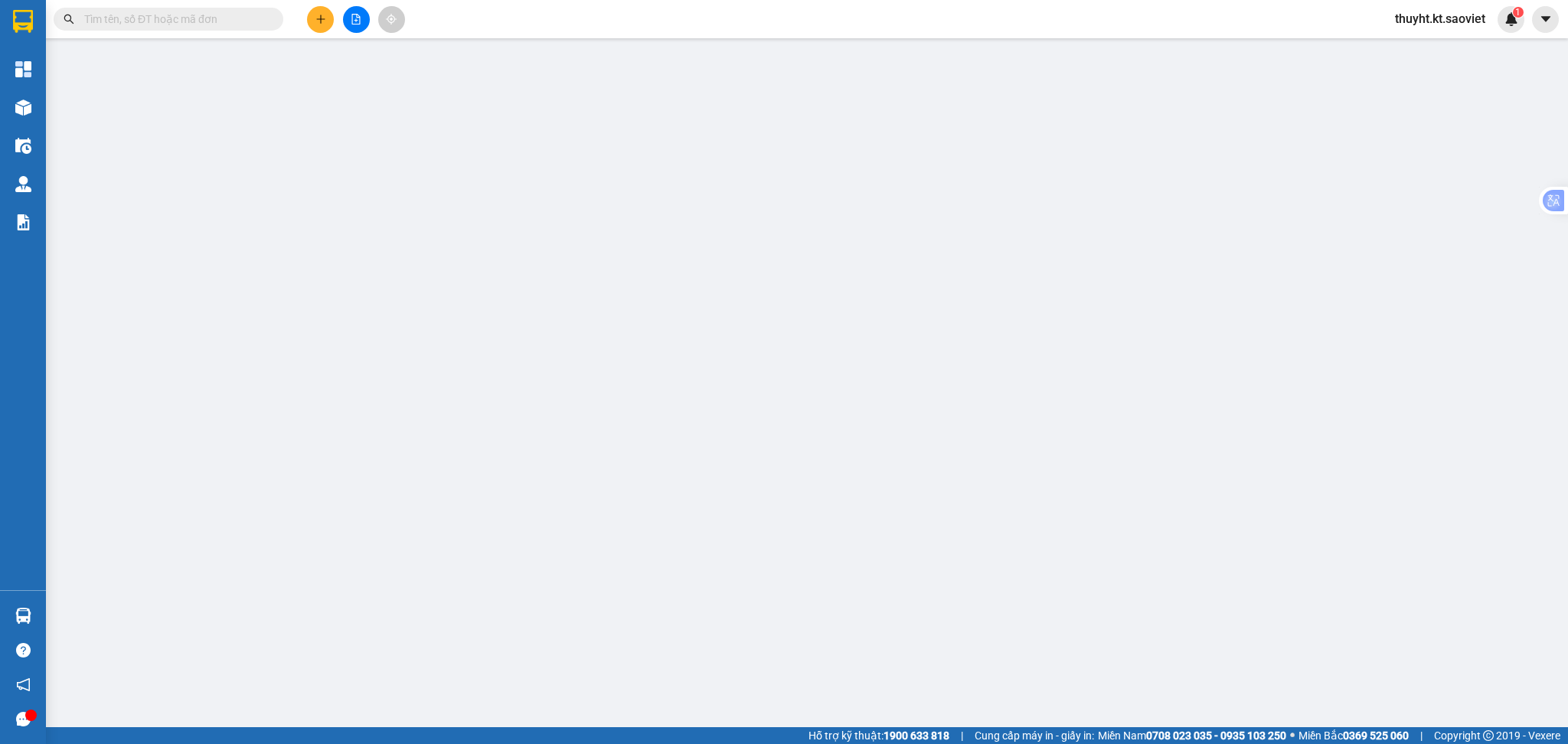
type input "200.000"
type input "400.000"
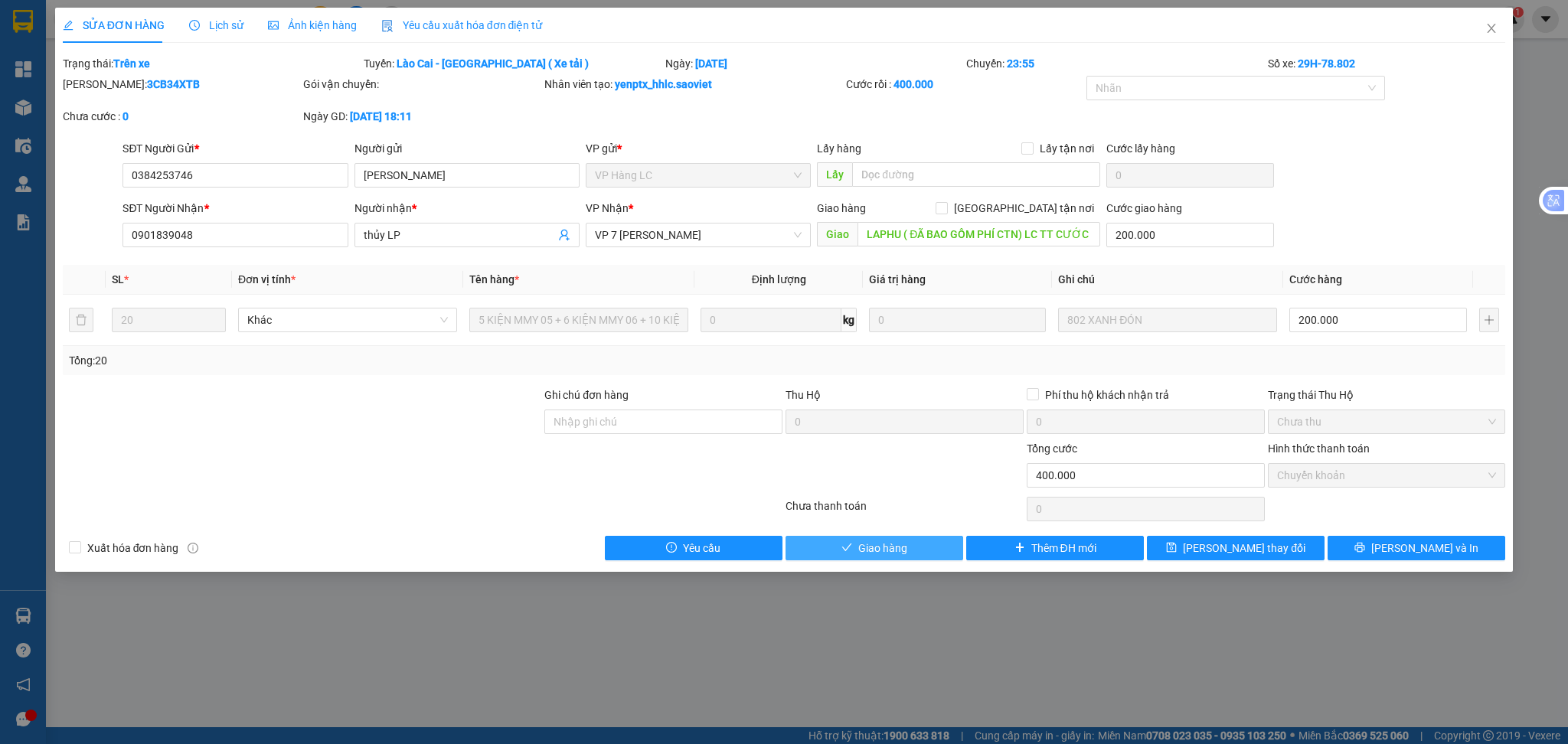
click at [843, 556] on button "Giao hàng" at bounding box center [874, 548] width 177 height 24
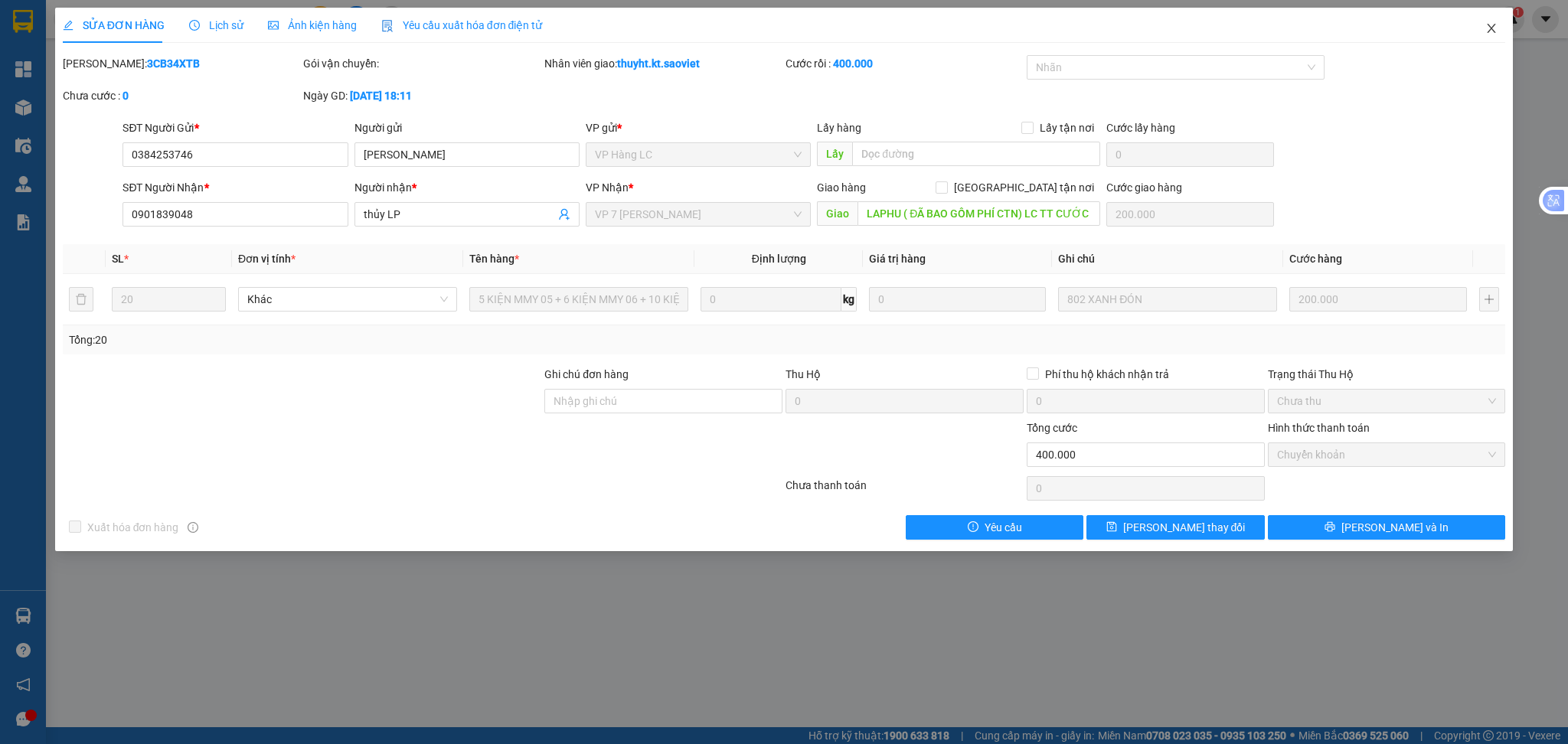
click at [1492, 25] on icon "close" at bounding box center [1491, 28] width 12 height 12
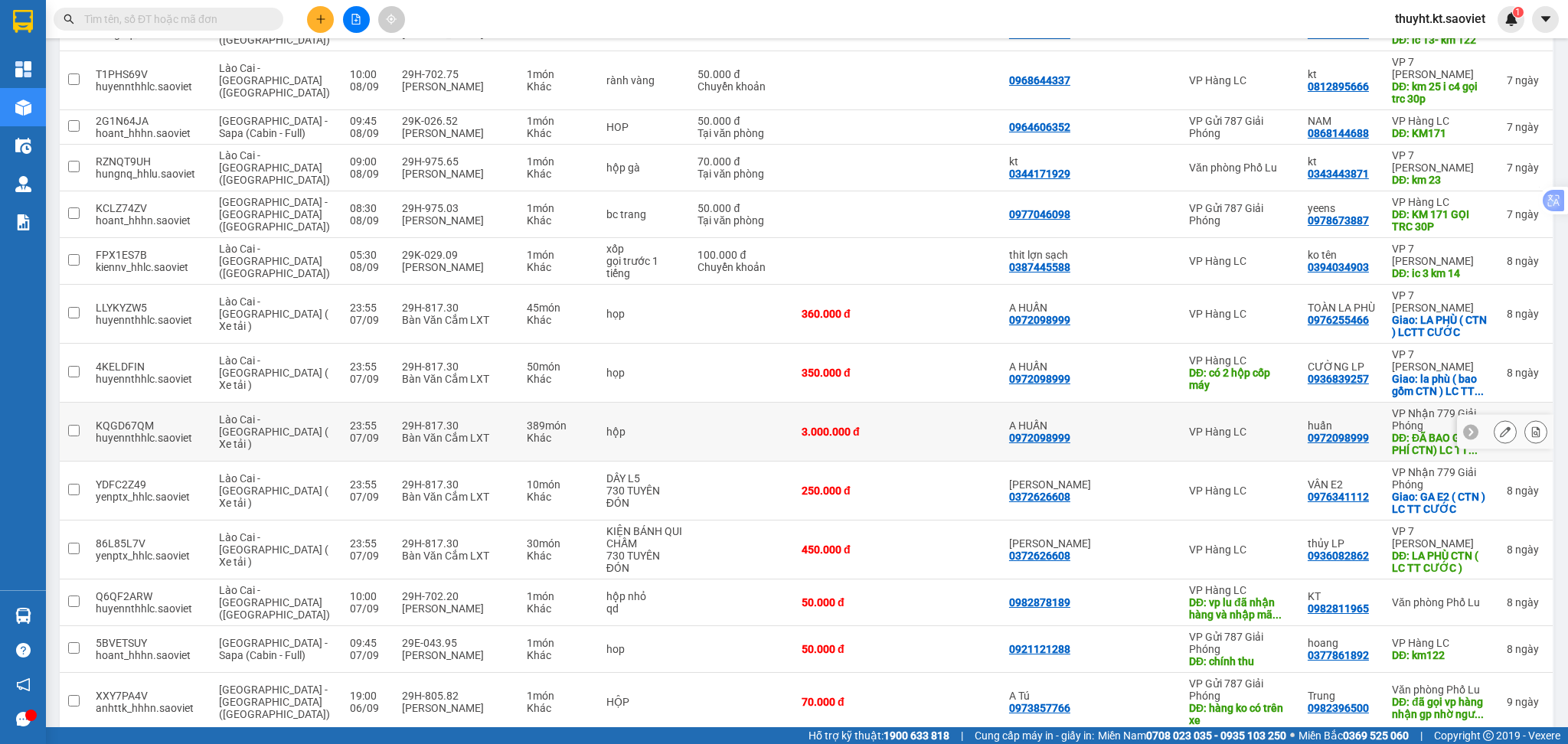
scroll to position [1484, 0]
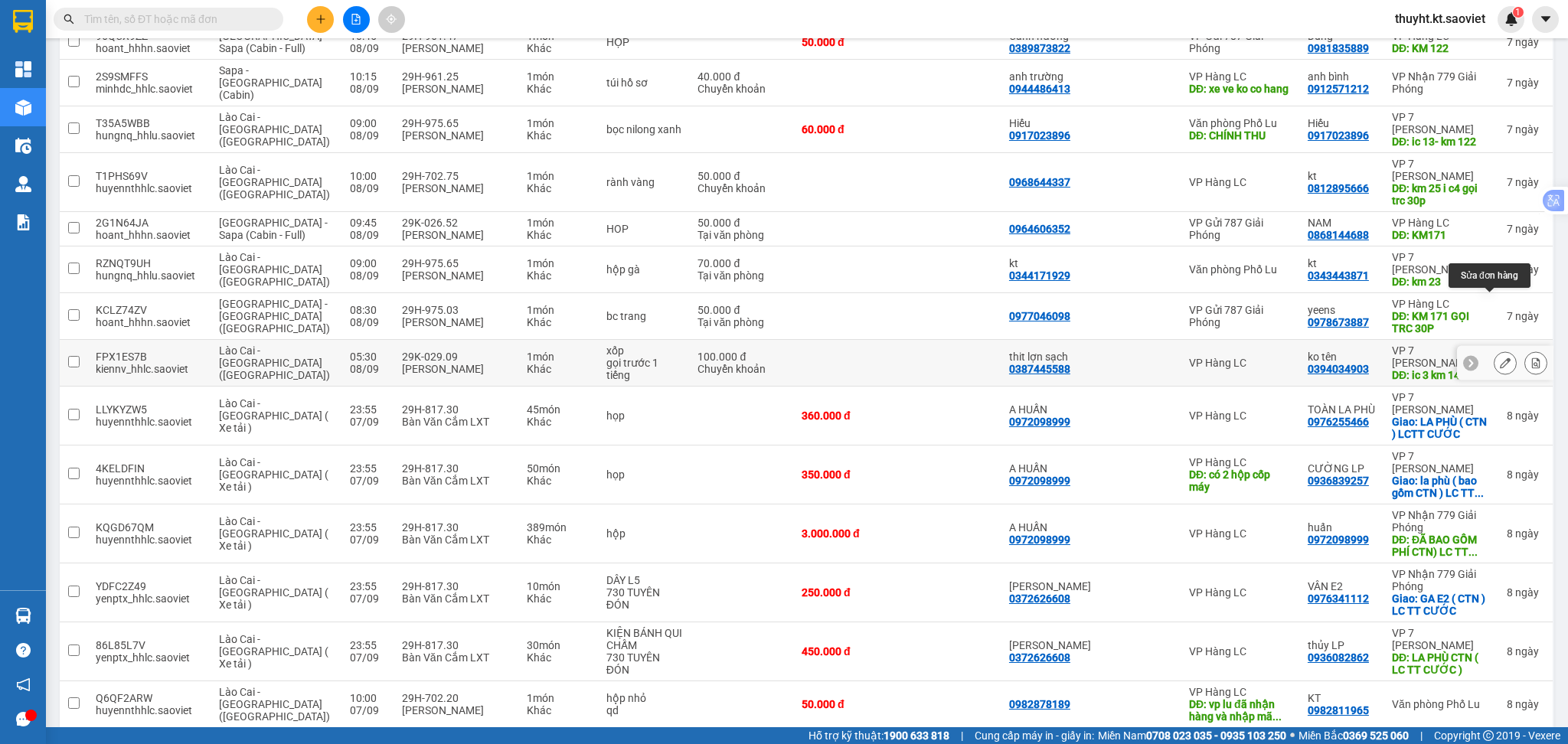
click at [1495, 350] on button at bounding box center [1505, 363] width 21 height 27
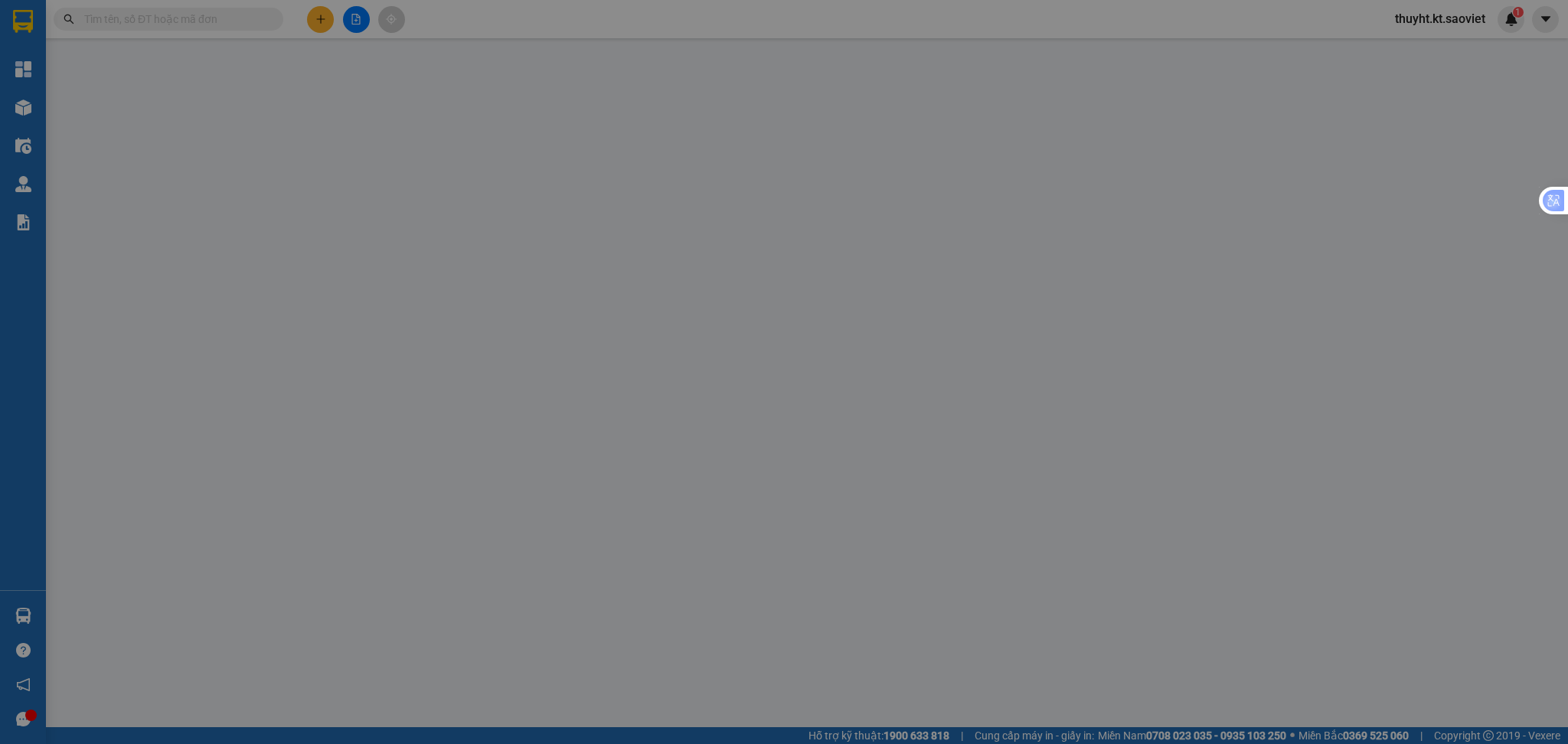
type input "0387445588"
type input "thit lợn sạch"
type input "0394034903"
type input "ko tên"
type input "ic 3 km 14"
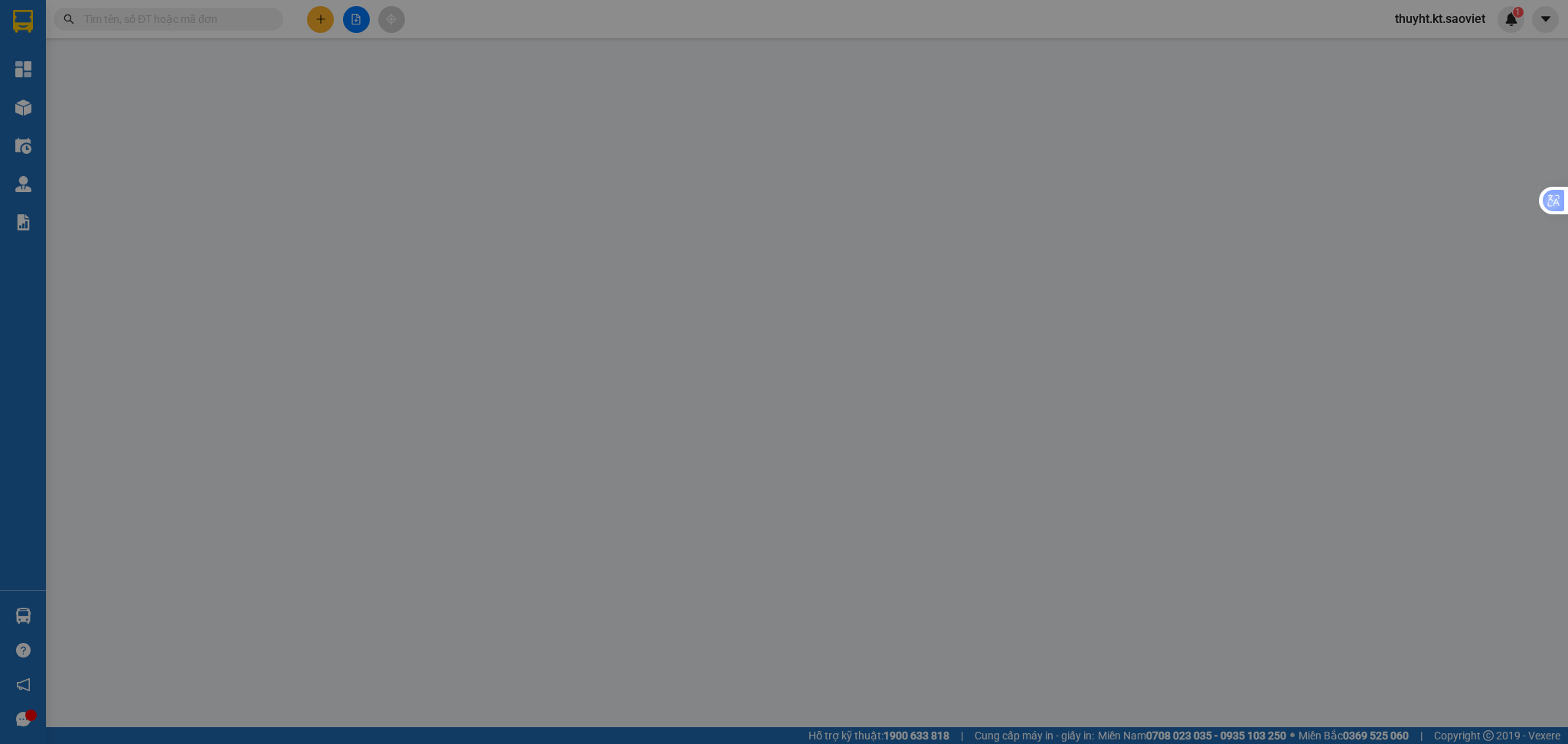
type input "100.000"
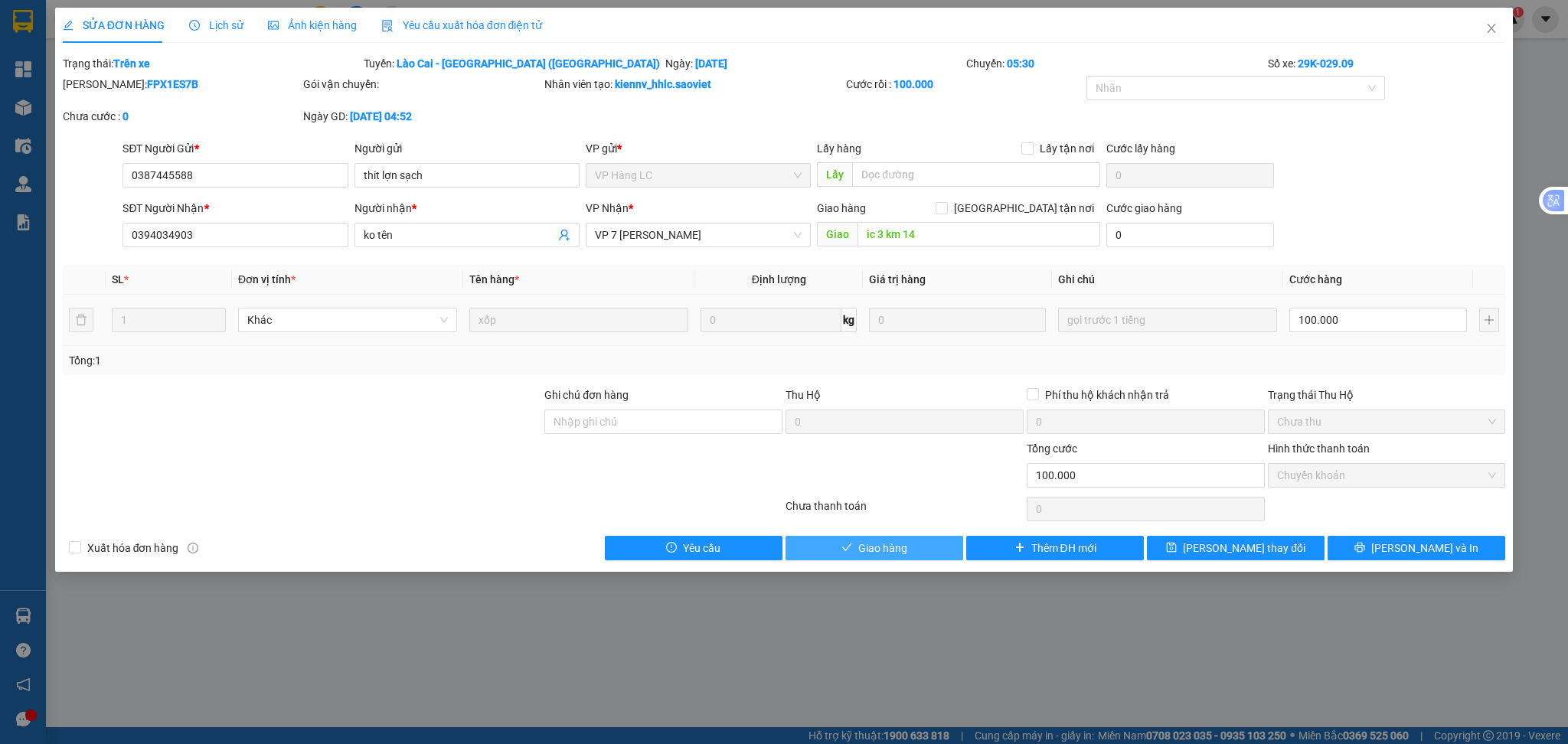
click at [908, 554] on button "Giao hàng" at bounding box center [874, 548] width 177 height 24
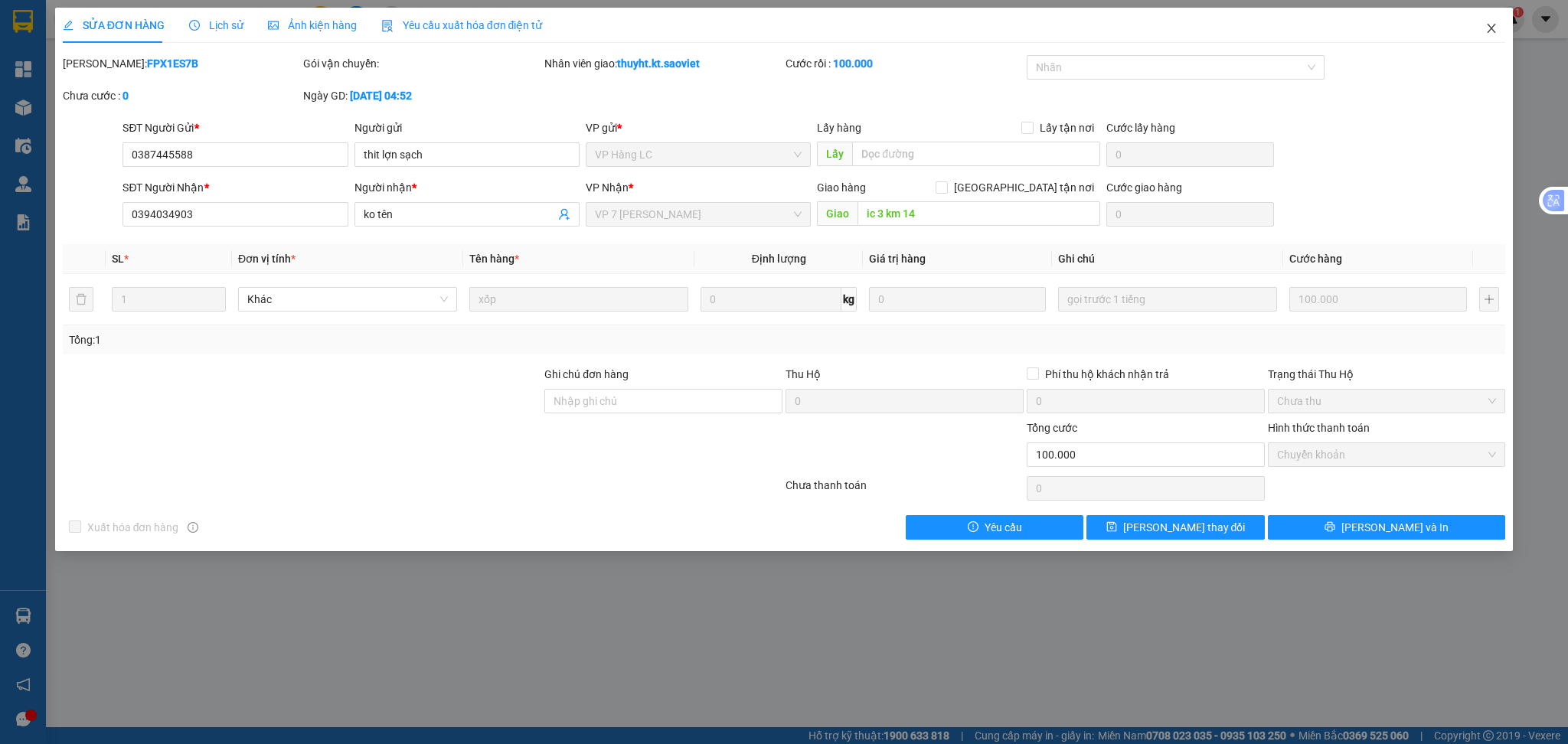
click at [1488, 33] on icon "close" at bounding box center [1491, 28] width 12 height 12
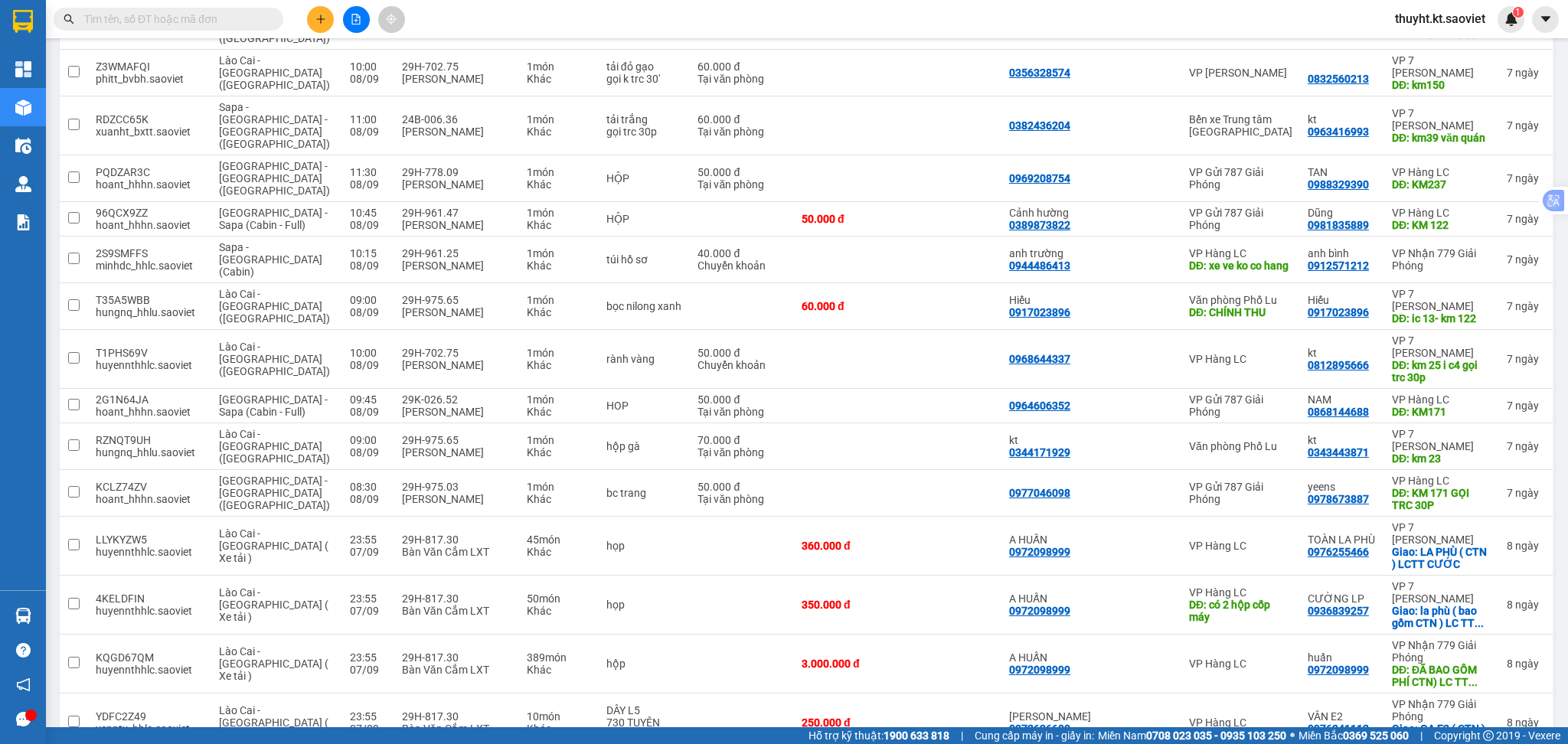
scroll to position [1318, 0]
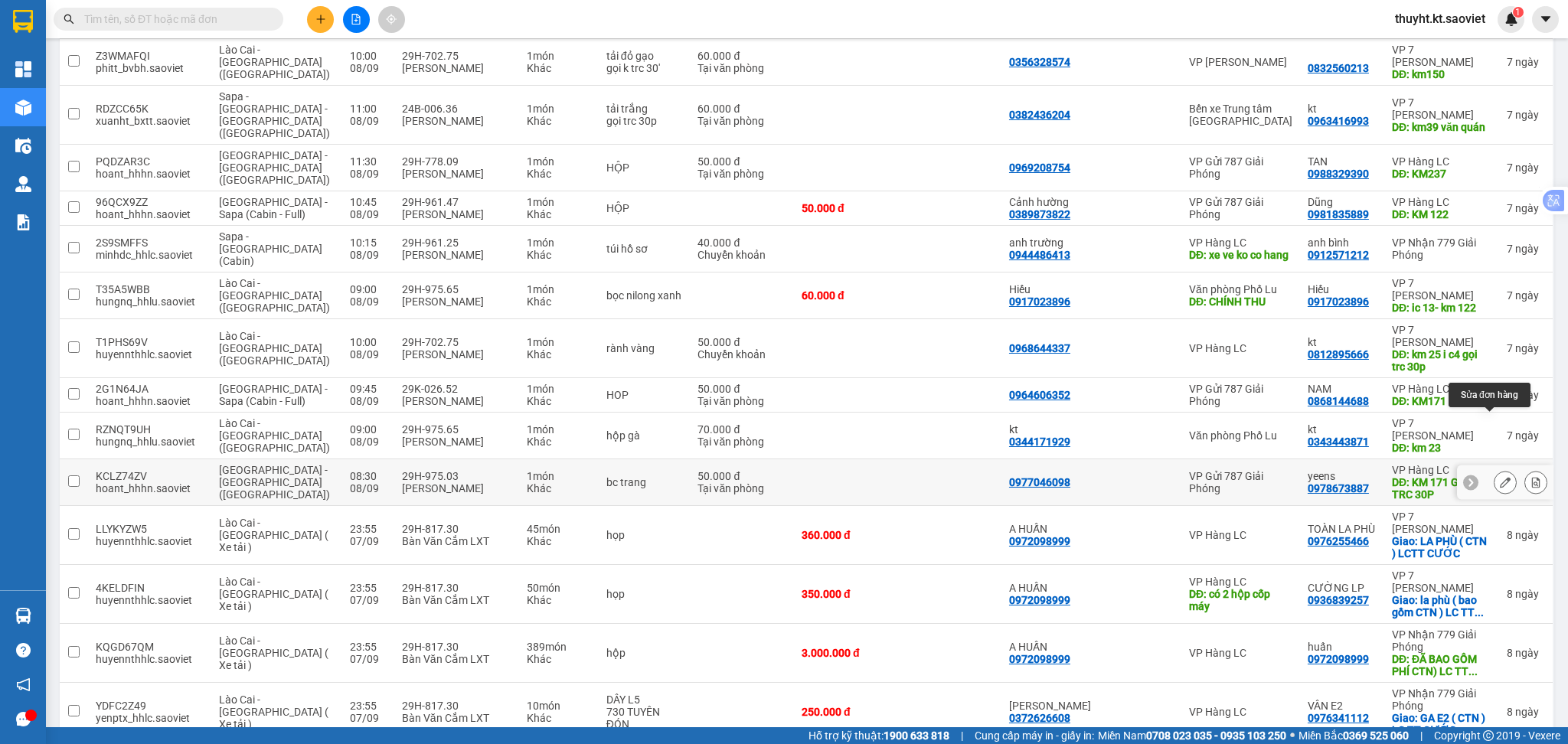
click at [1500, 476] on icon at bounding box center [1505, 481] width 11 height 11
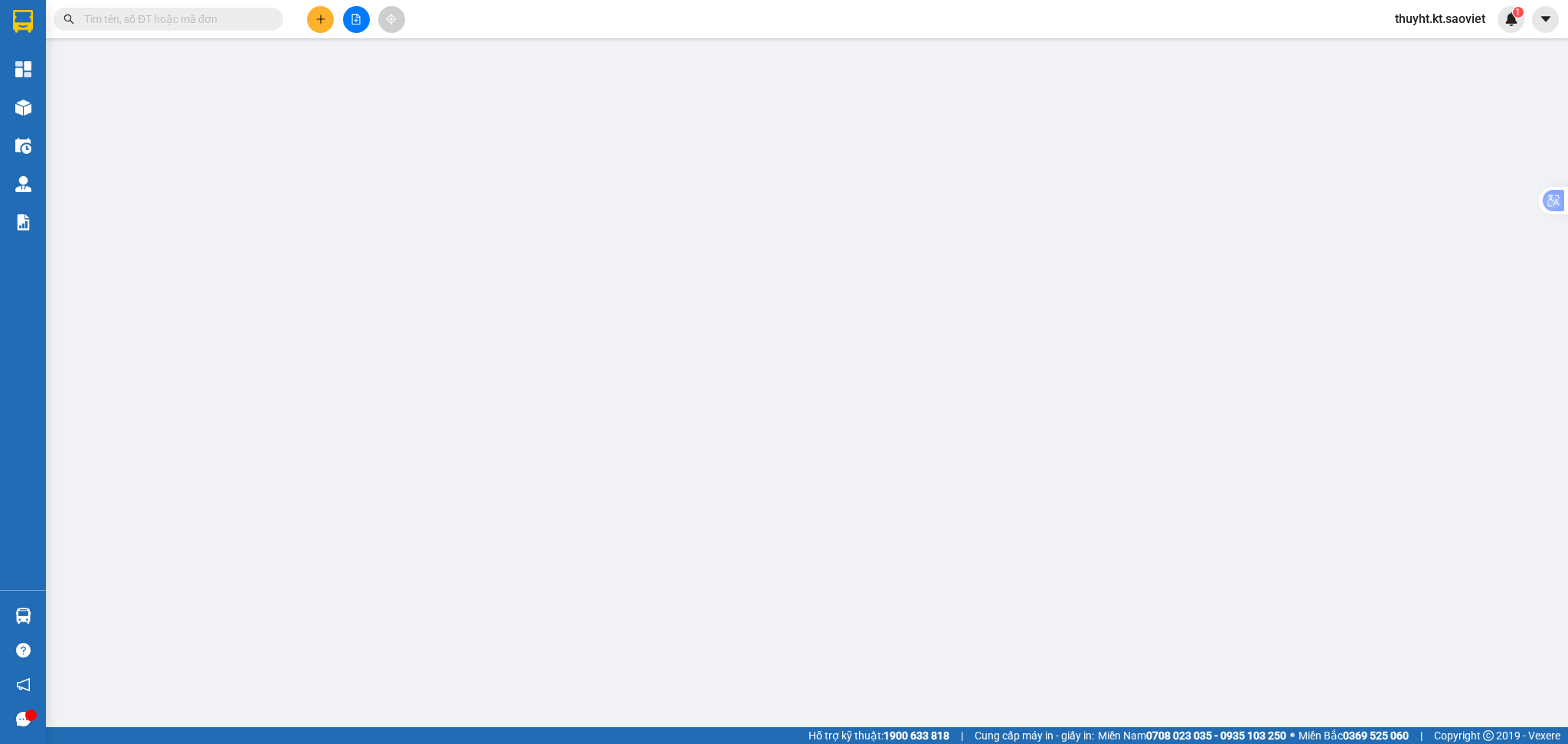
type input "0977046098"
type input "0978673887"
type input "yeens"
type input "KM 171 GỌI TRC 30P"
type input "50.000"
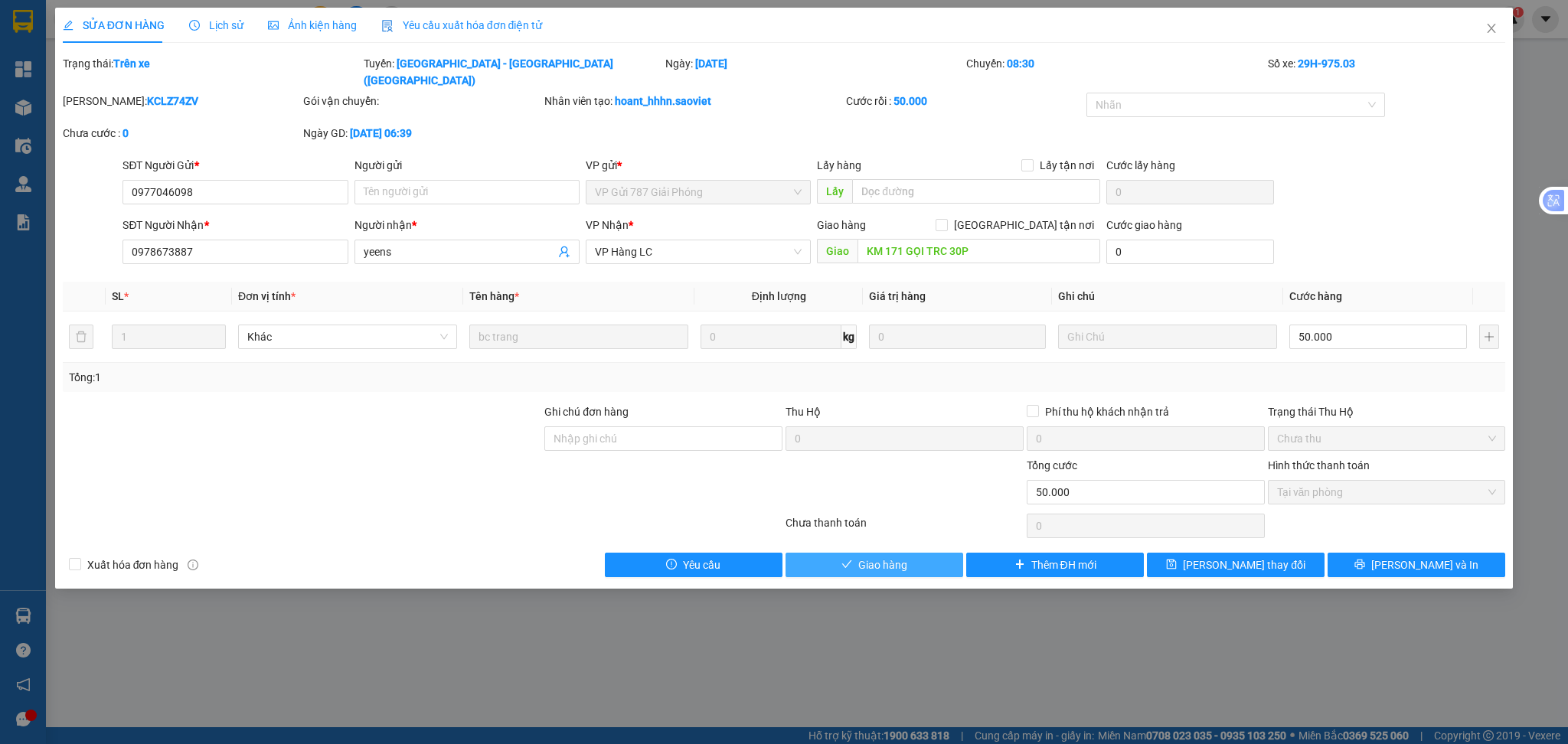
click at [893, 556] on span "Giao hàng" at bounding box center [882, 564] width 49 height 17
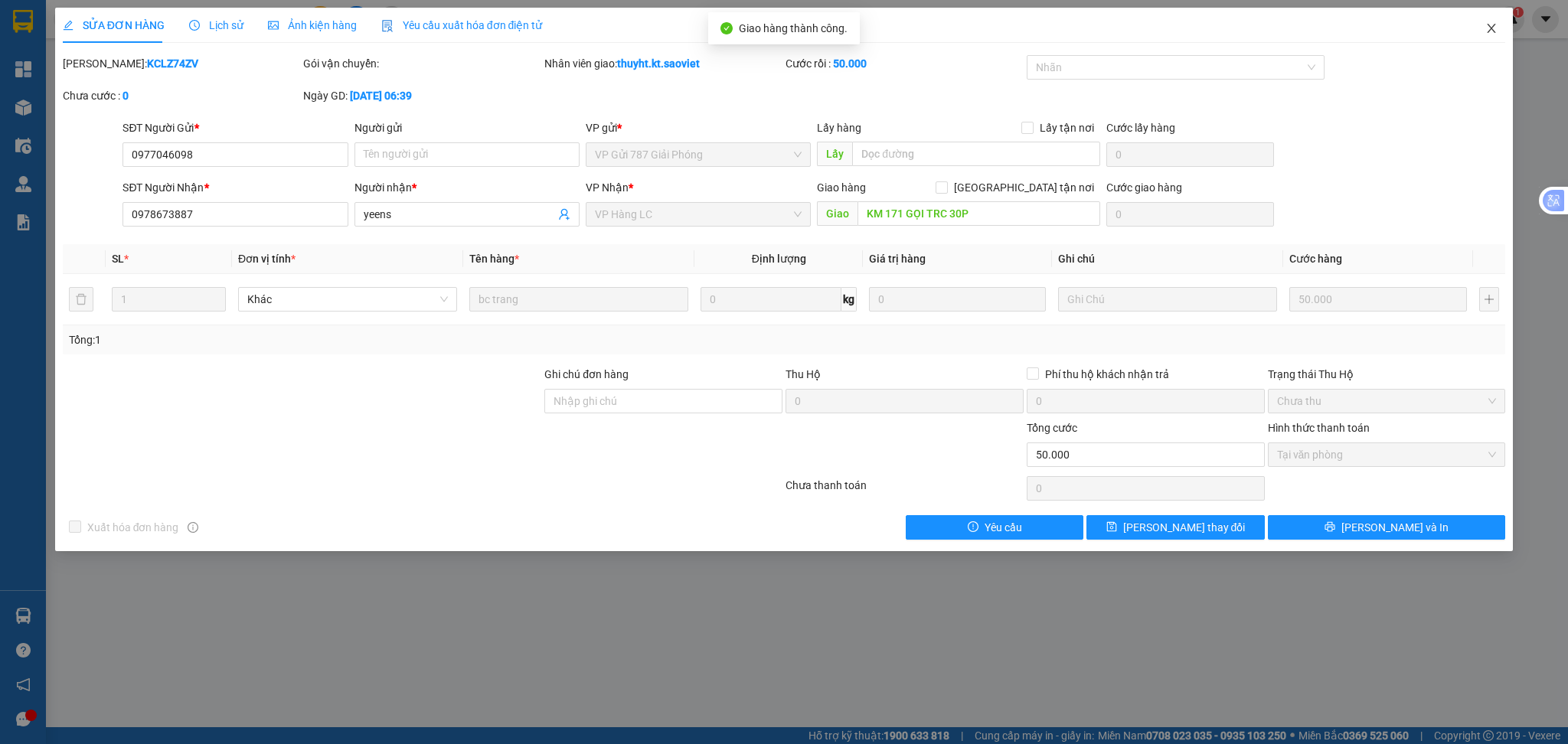
click at [1487, 34] on icon "close" at bounding box center [1491, 28] width 12 height 12
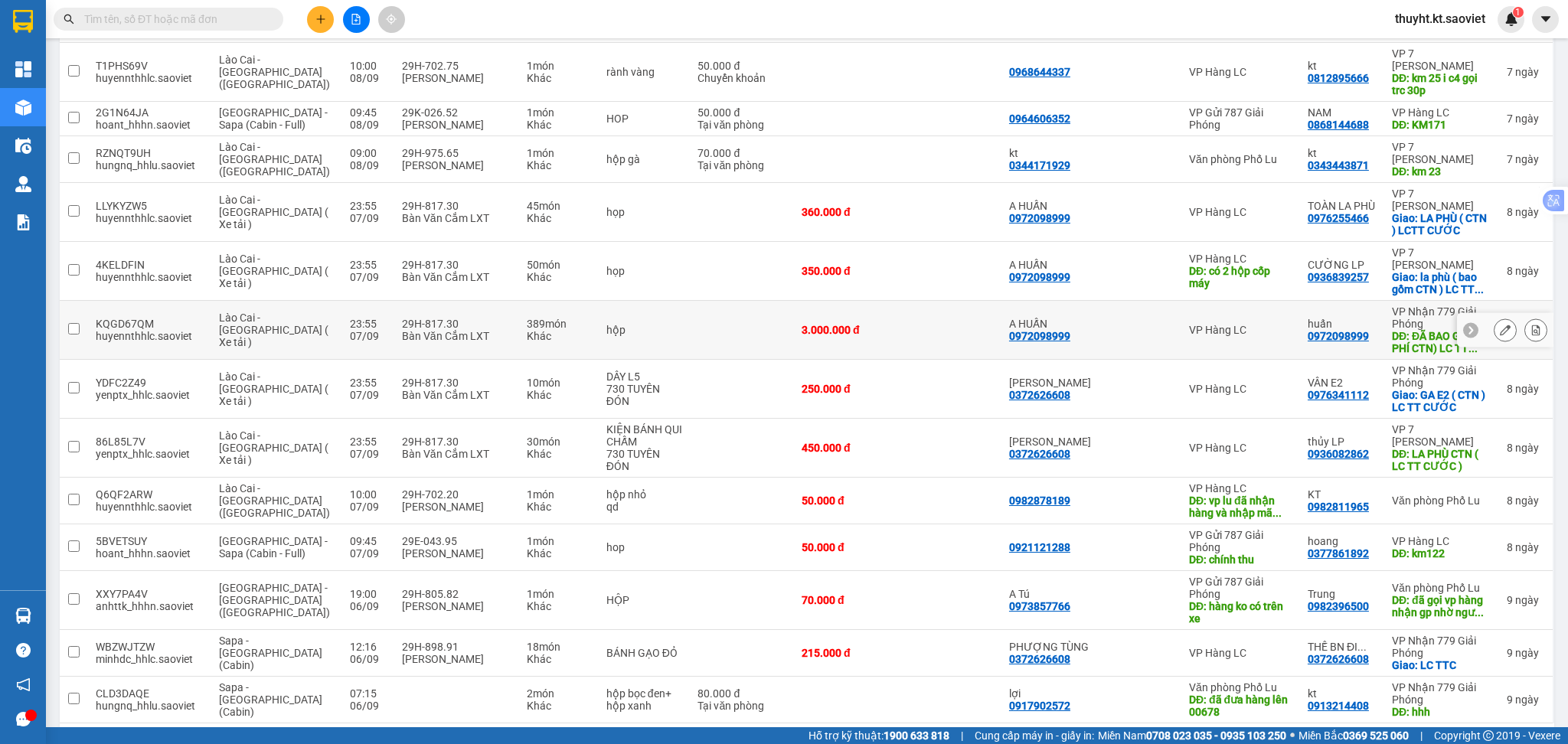
scroll to position [1390, 0]
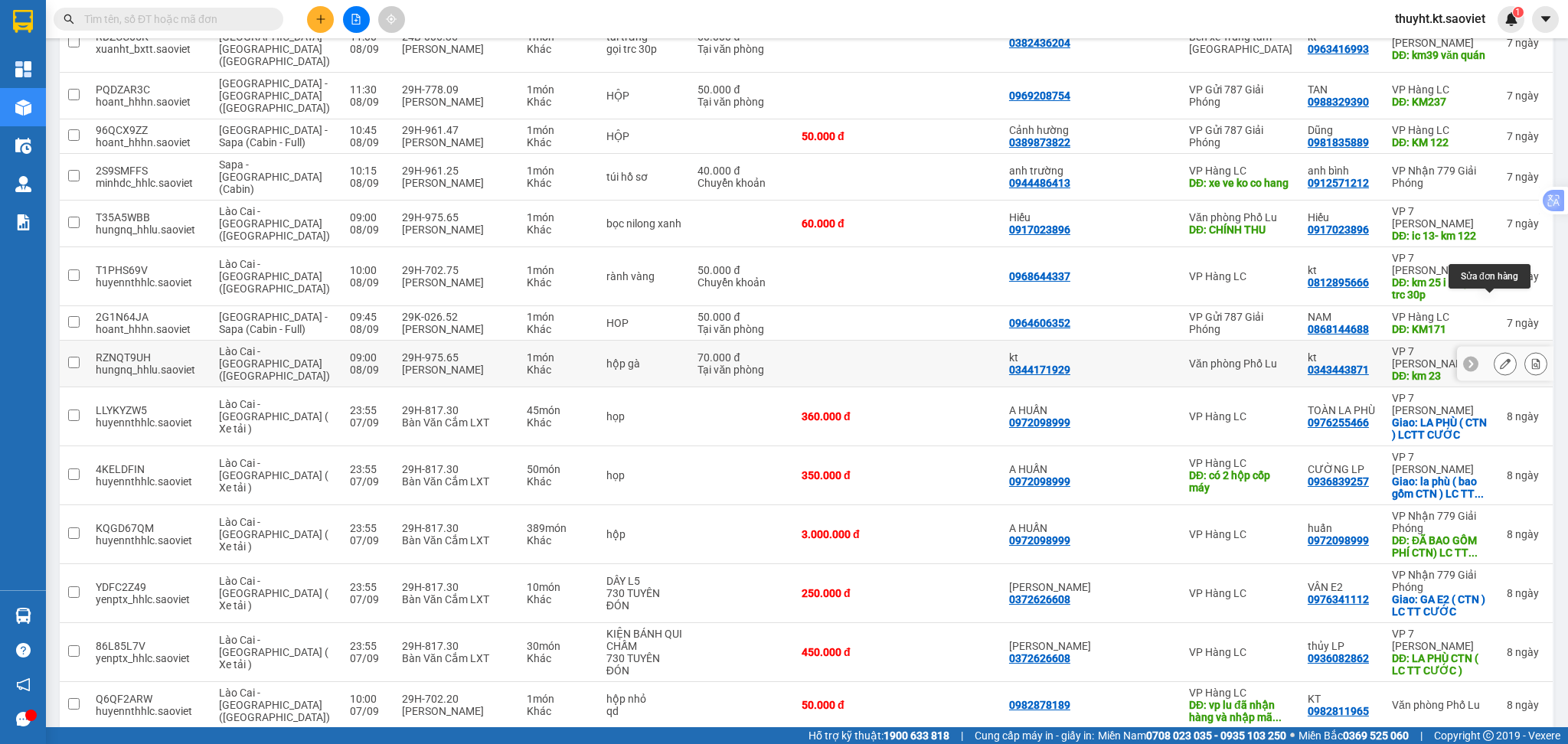
click at [1500, 359] on icon at bounding box center [1505, 363] width 11 height 11
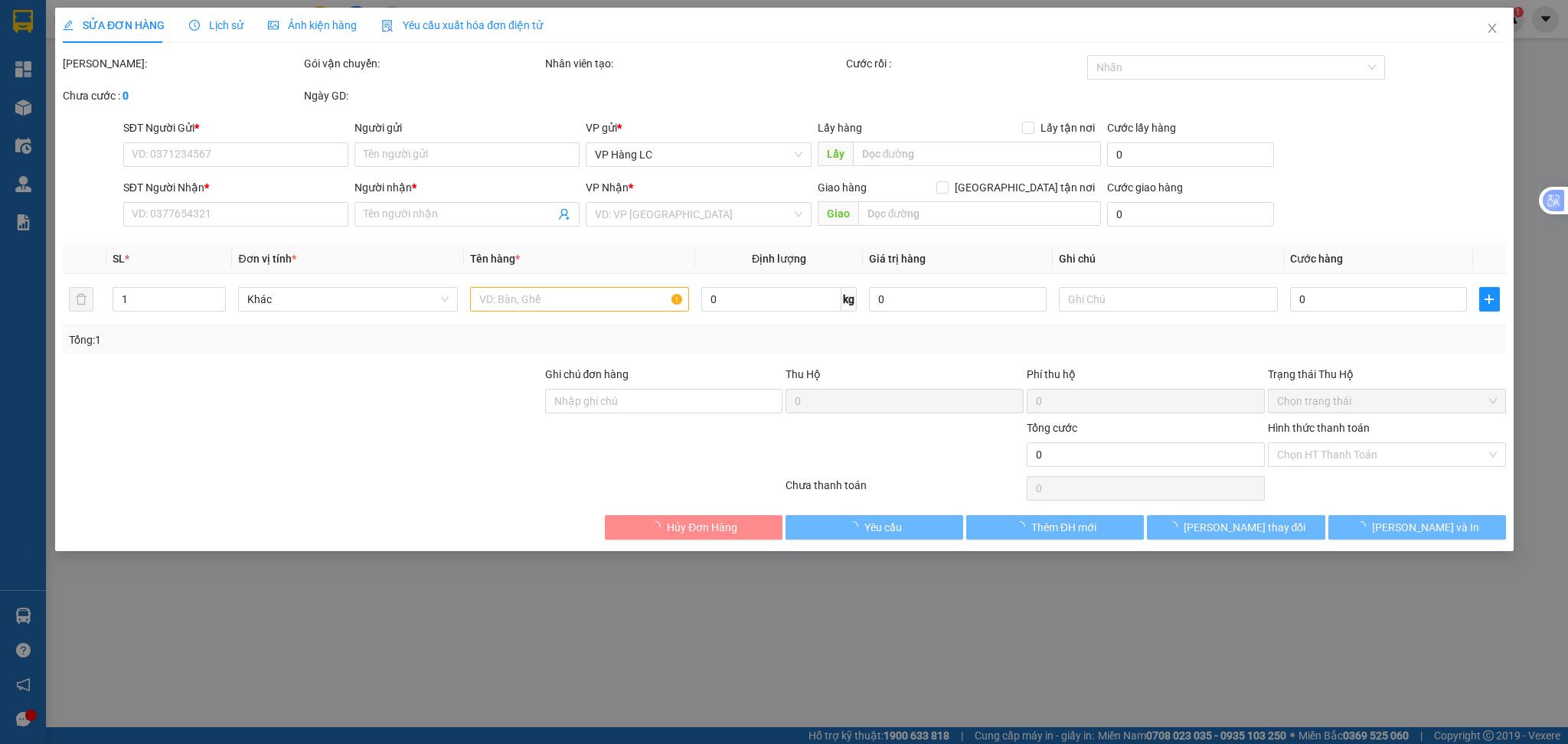
type input "0344171929"
type input "kt"
type input "0343443871"
type input "kt"
type input "km 23"
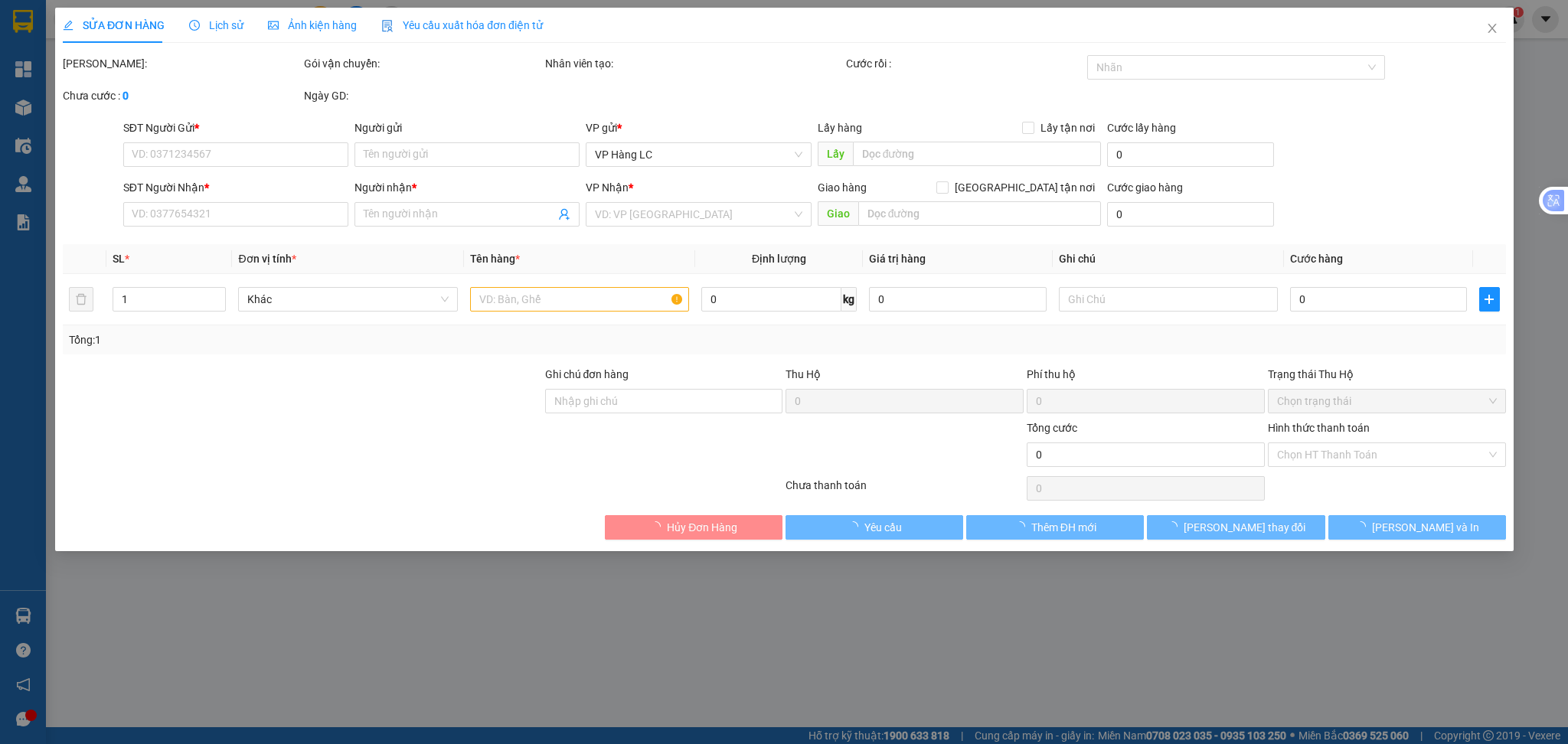
type input "70.000"
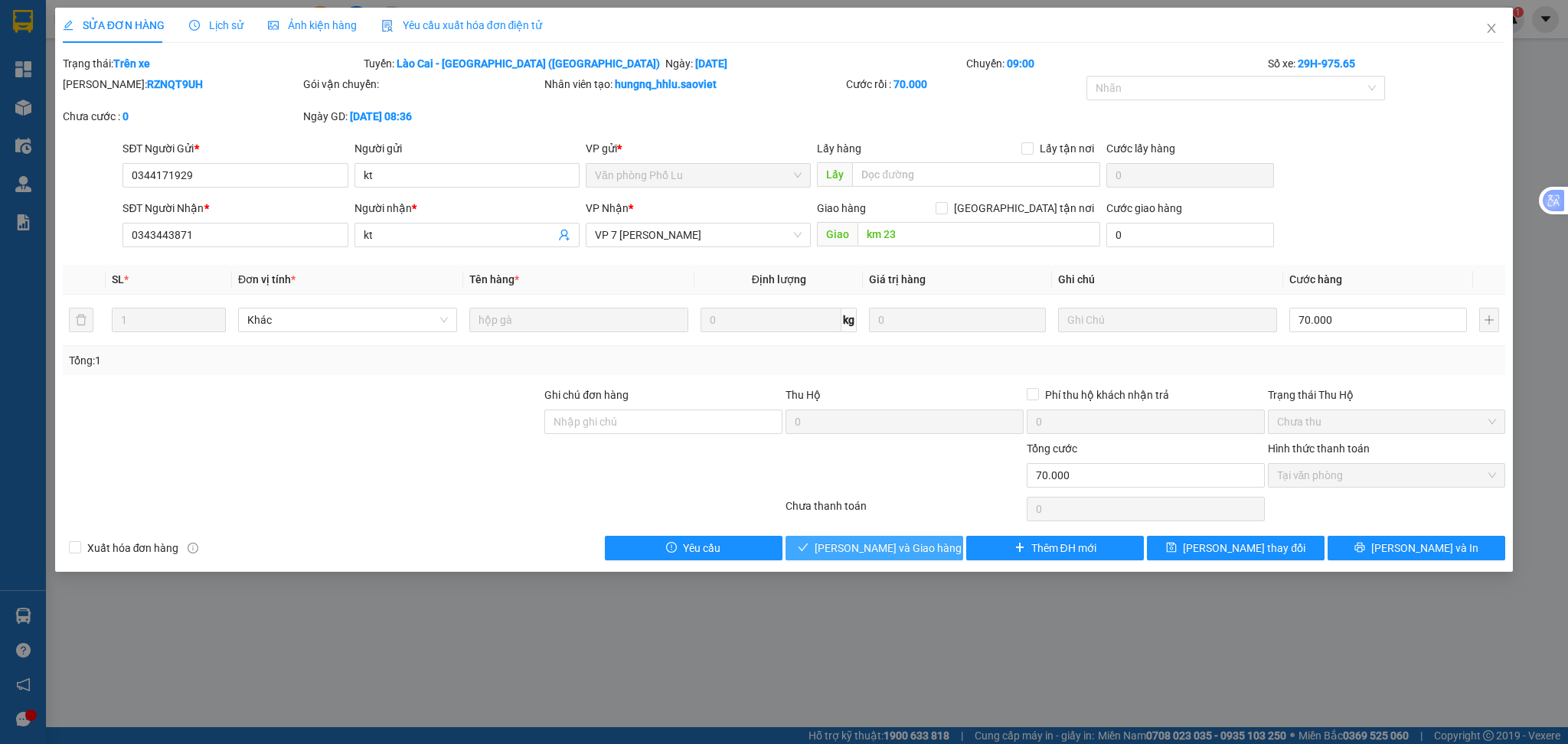
click at [878, 549] on span "[PERSON_NAME] và Giao hàng" at bounding box center [888, 548] width 147 height 17
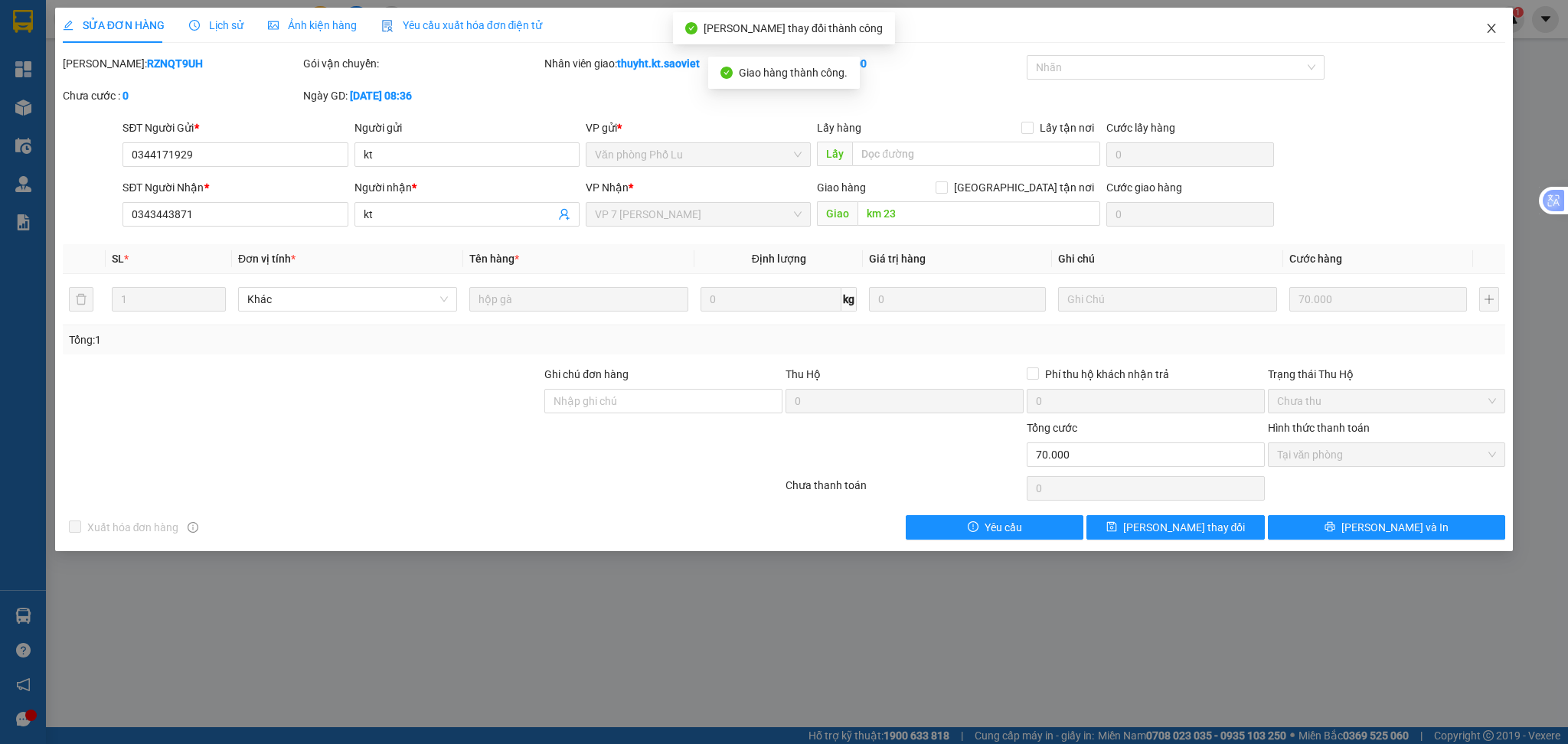
click at [1496, 20] on span "Close" at bounding box center [1491, 28] width 43 height 43
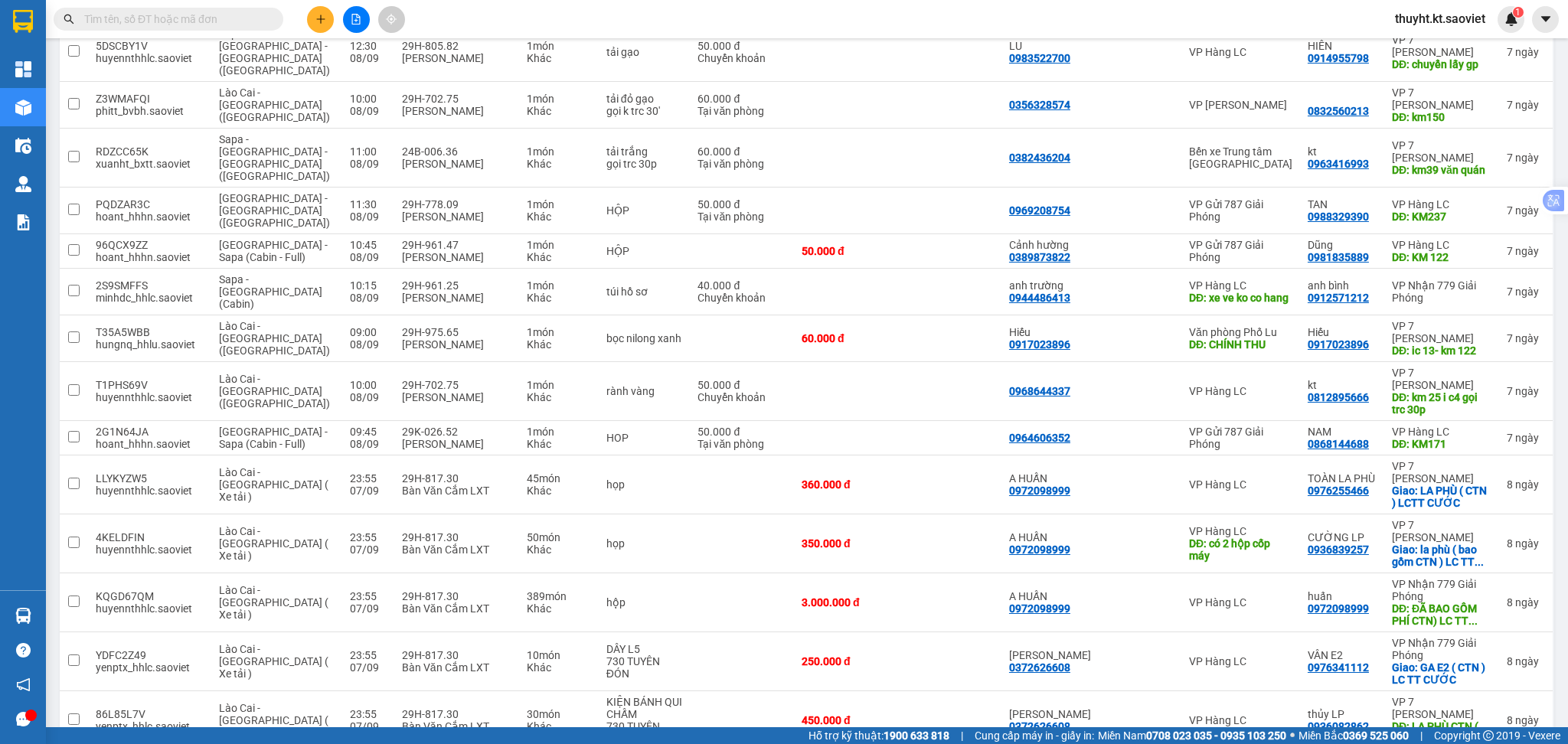
scroll to position [1277, 0]
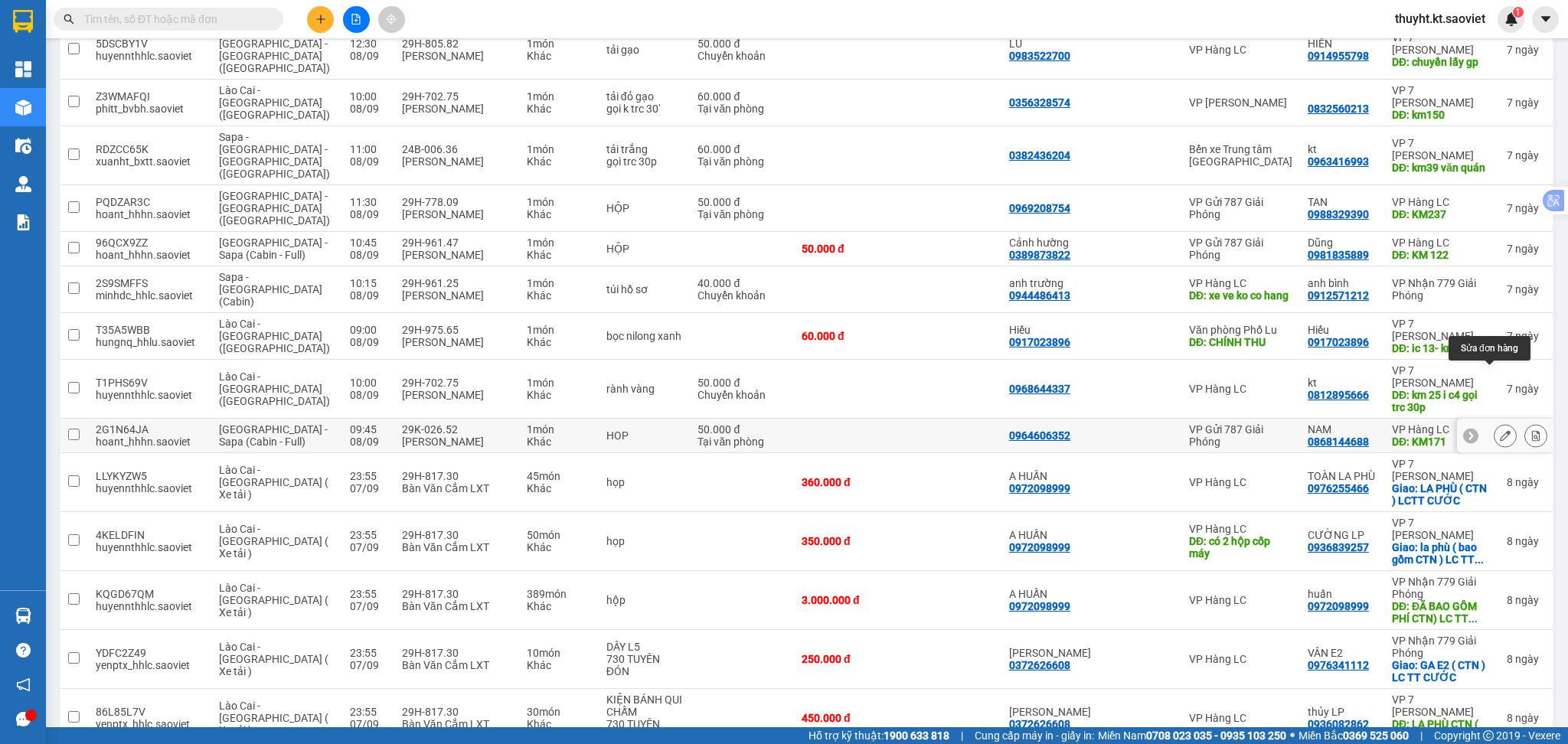
click at [1495, 423] on button at bounding box center [1505, 436] width 21 height 27
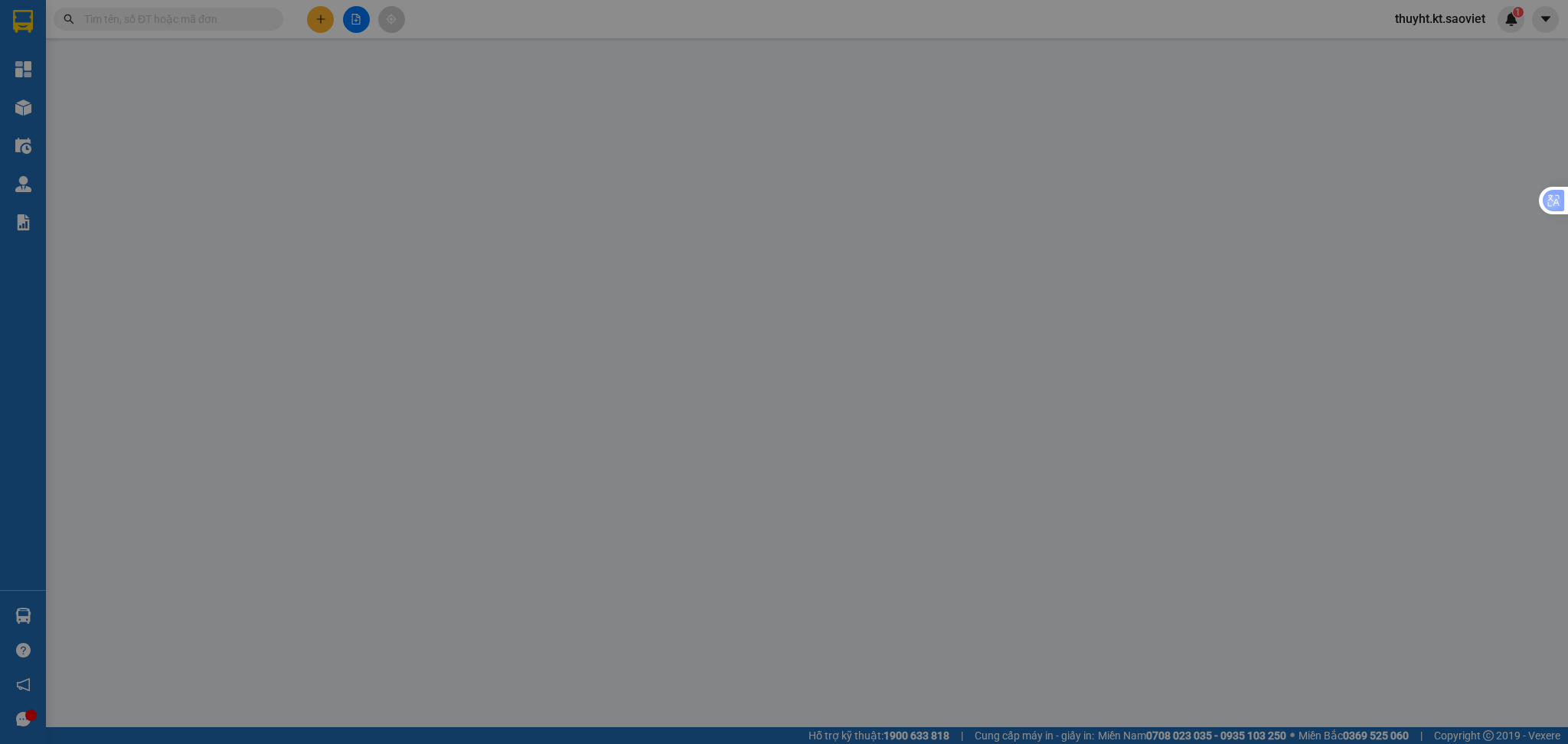
type input "0964606352"
type input "0868144688"
type input "NAM"
type input "KM171"
type input "50.000"
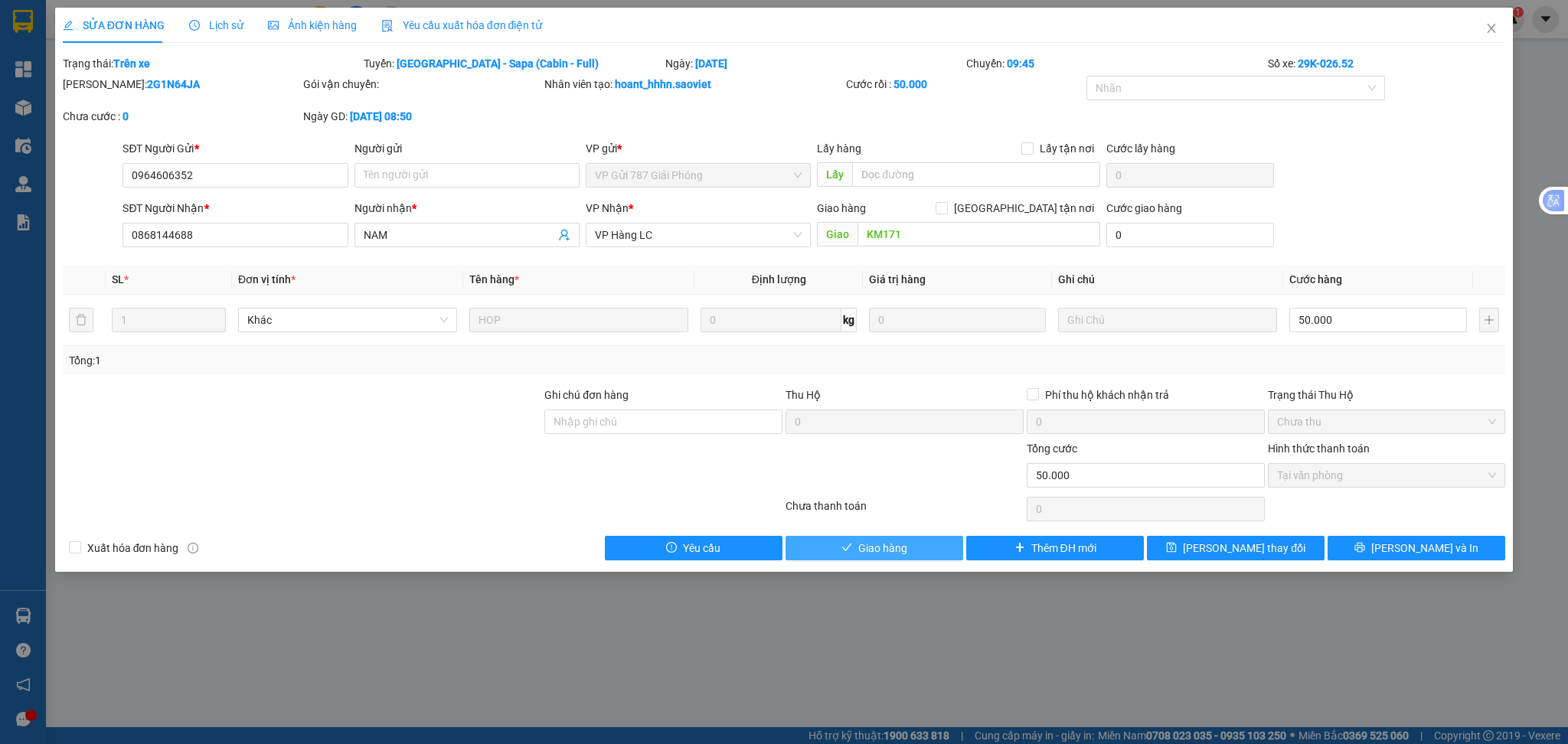
click at [934, 551] on button "Giao hàng" at bounding box center [874, 548] width 177 height 24
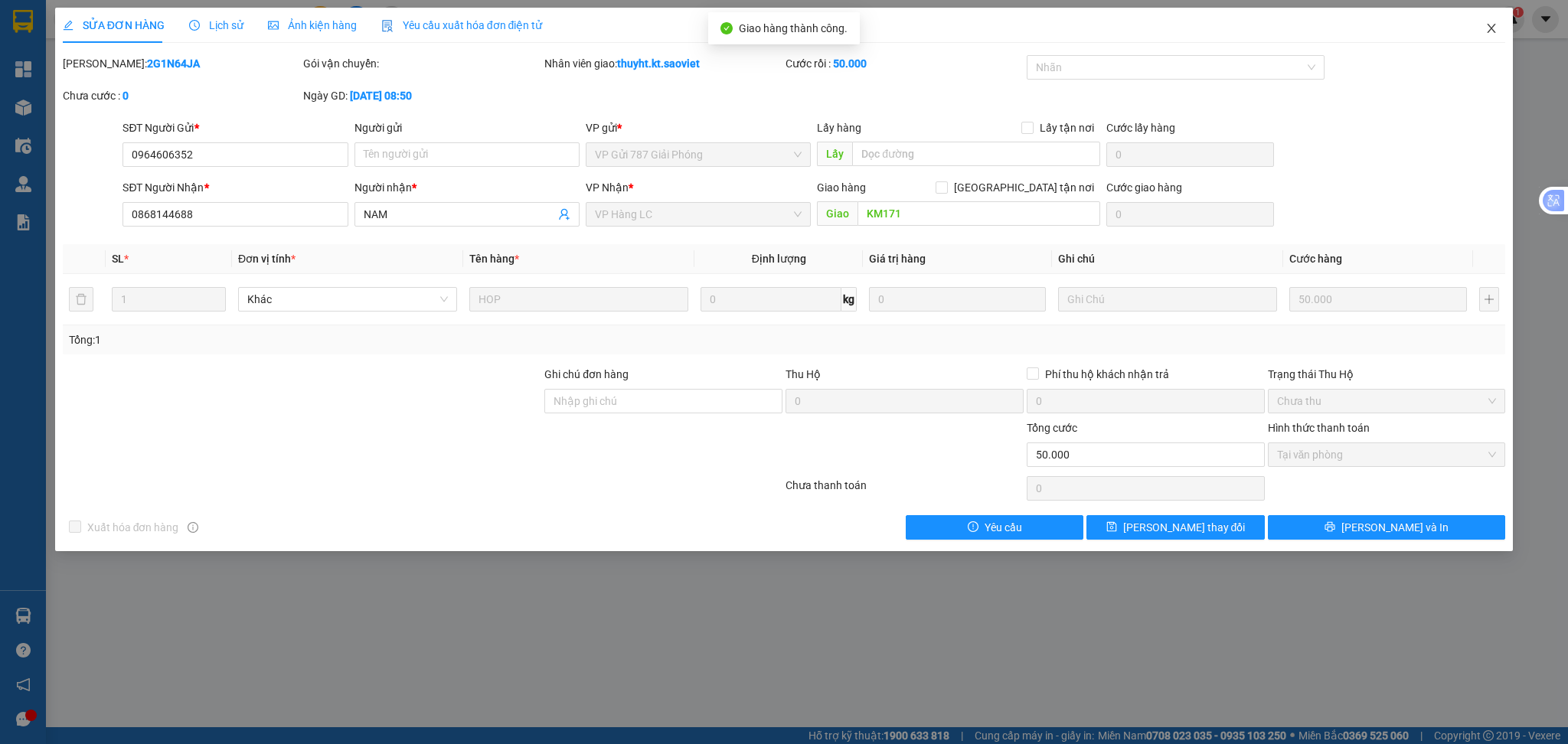
click at [1492, 26] on icon "close" at bounding box center [1491, 28] width 12 height 12
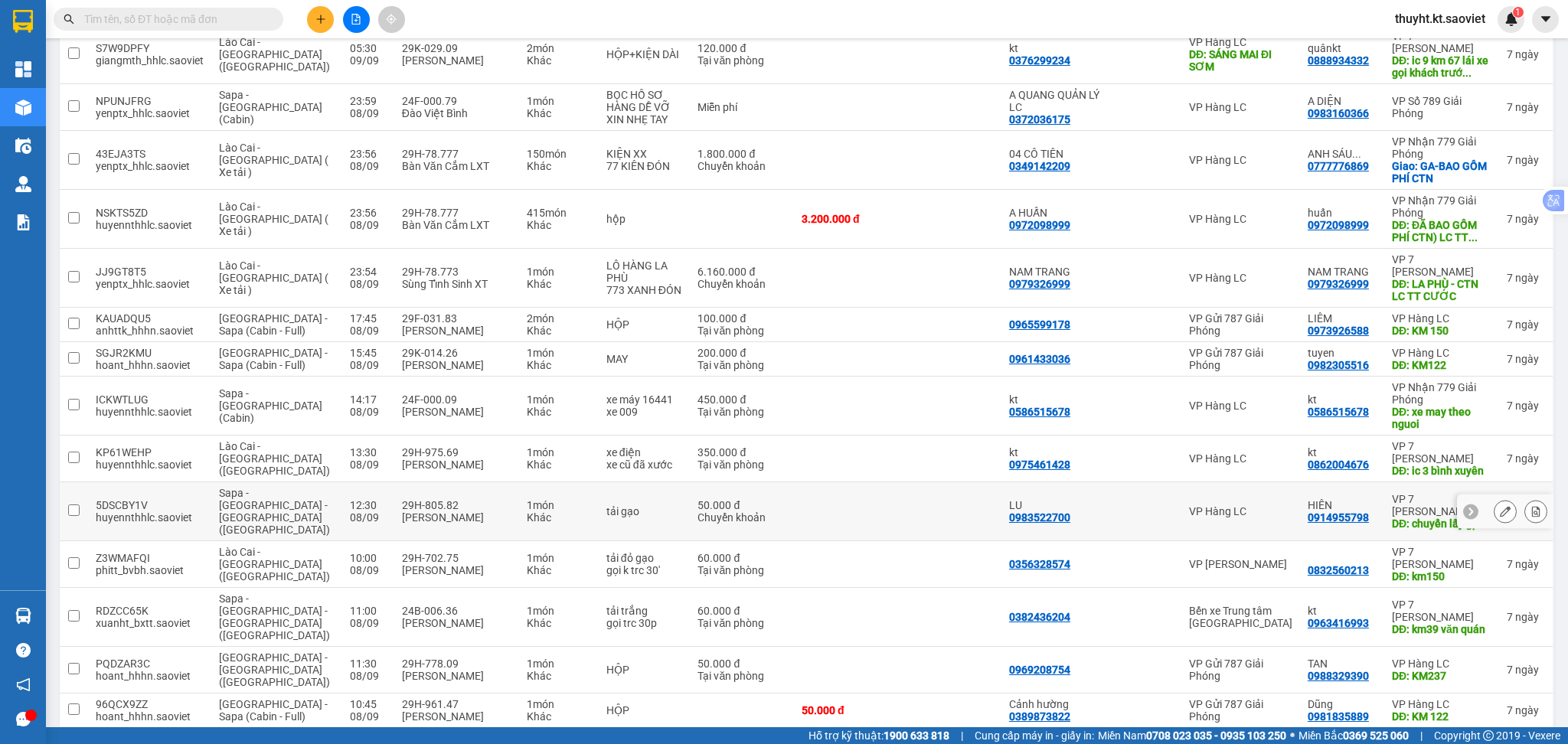
scroll to position [1020, 0]
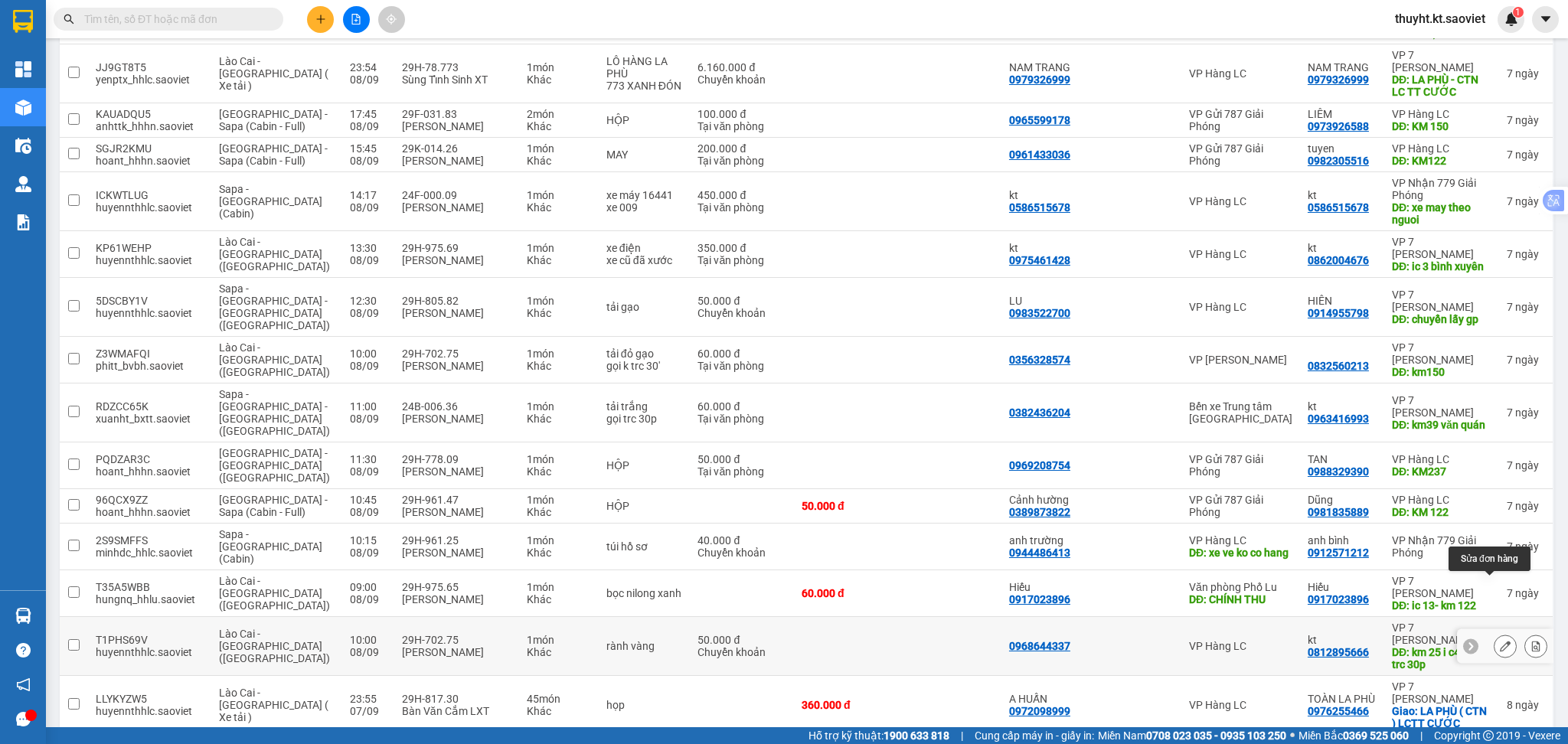
click at [1500, 641] on icon at bounding box center [1505, 646] width 11 height 11
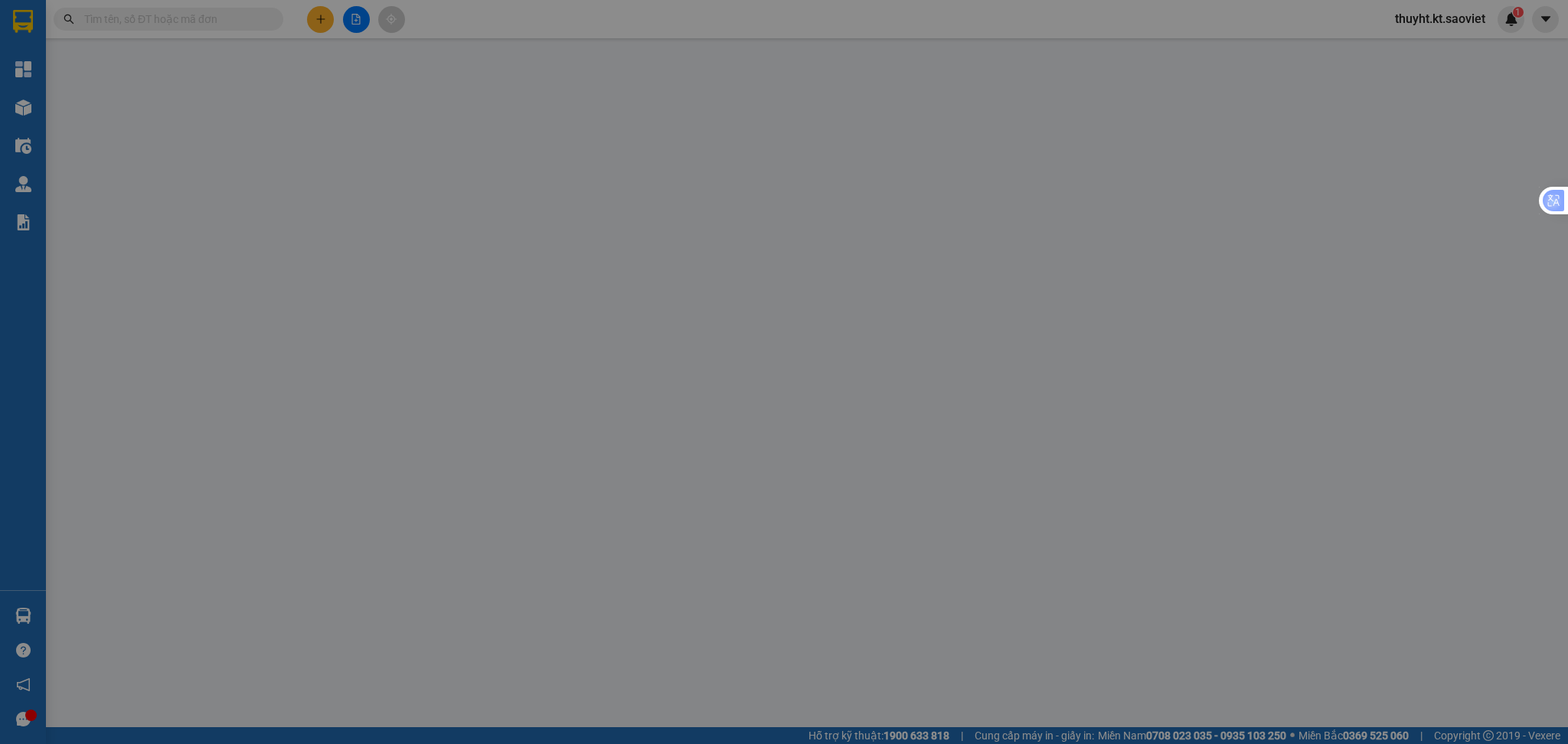
type input "0968644337"
type input "0812895666"
type input "kt"
type input "km 25 i c4 gọi trc 30p"
type input "50.000"
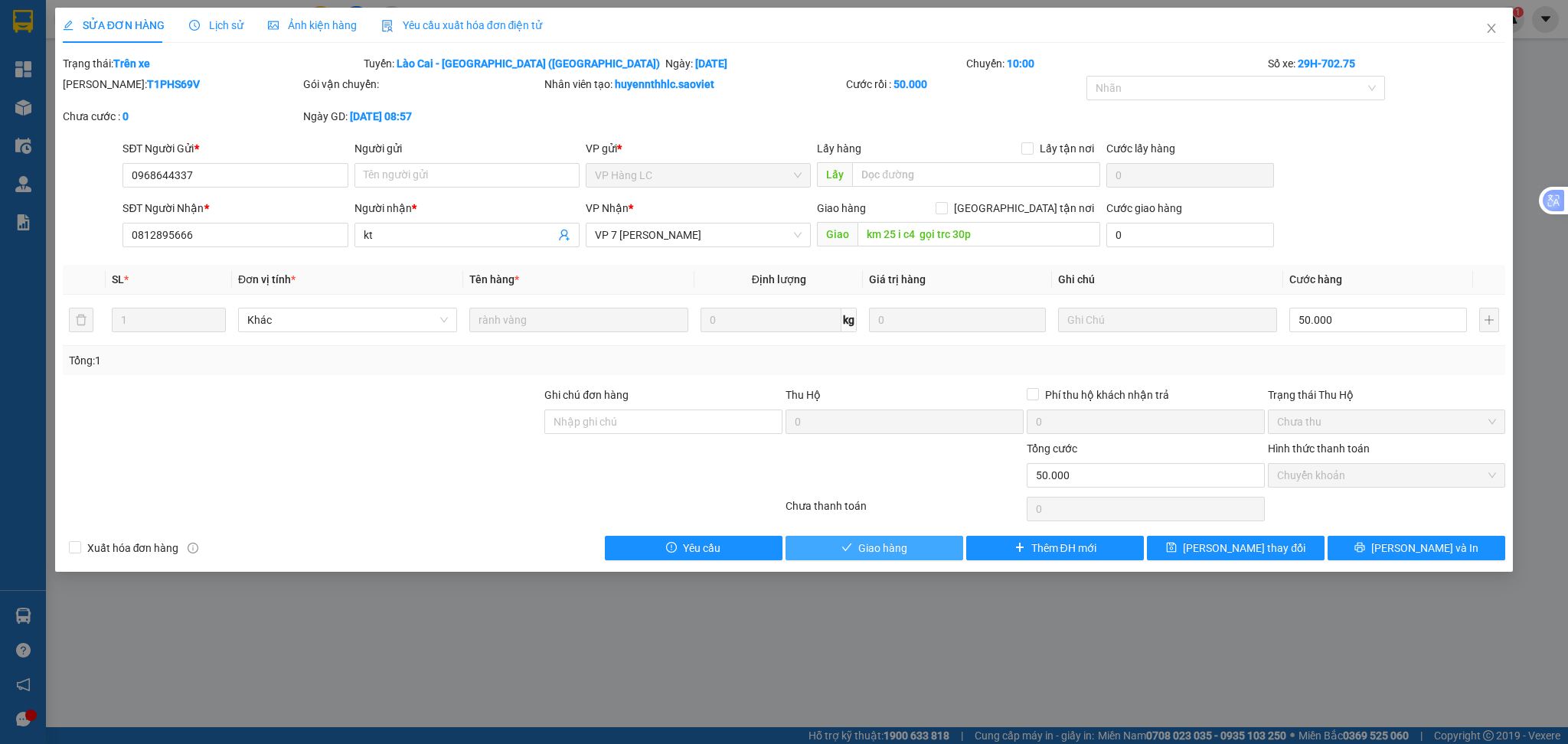
click at [909, 550] on button "Giao hàng" at bounding box center [874, 548] width 177 height 24
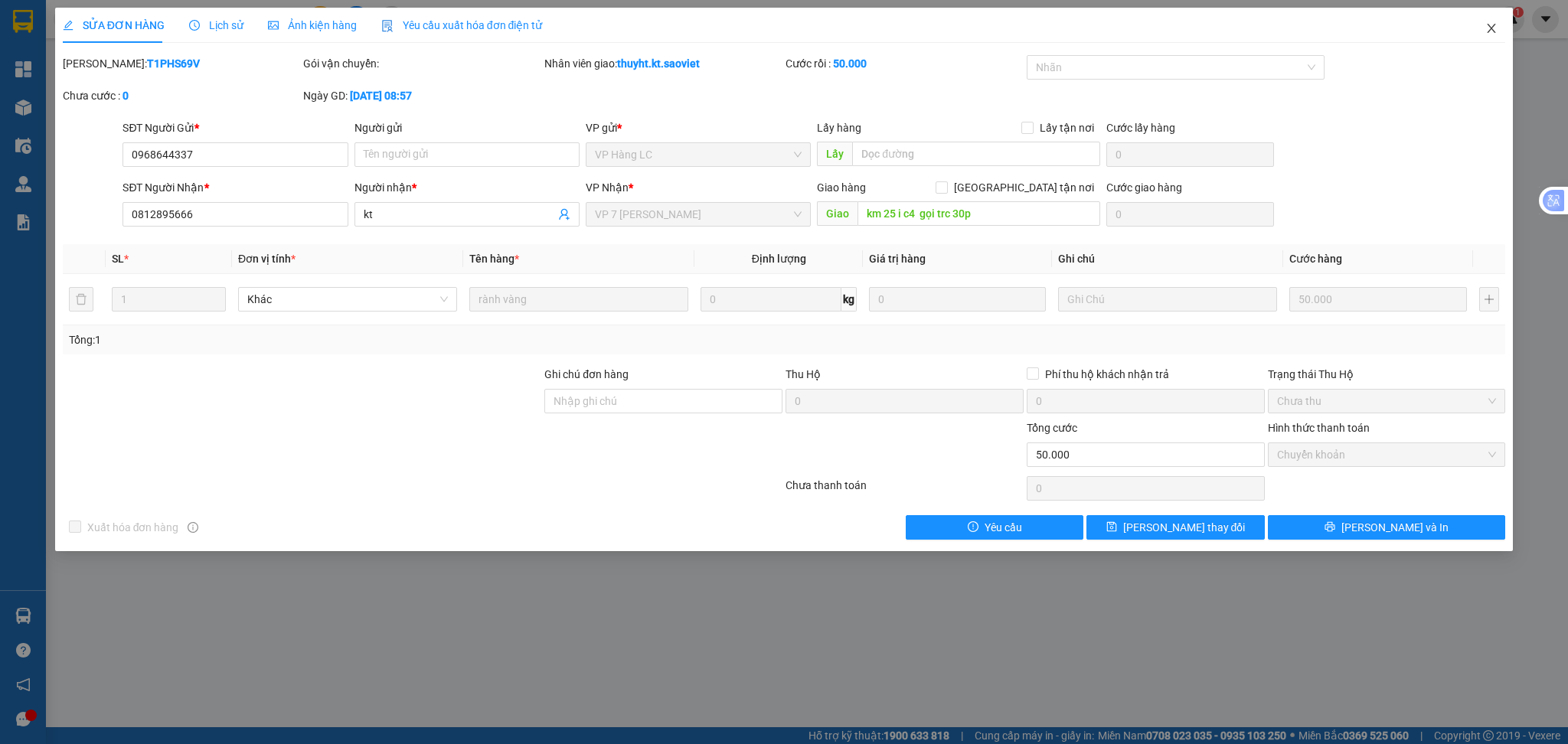
click at [1486, 31] on icon "close" at bounding box center [1491, 28] width 12 height 12
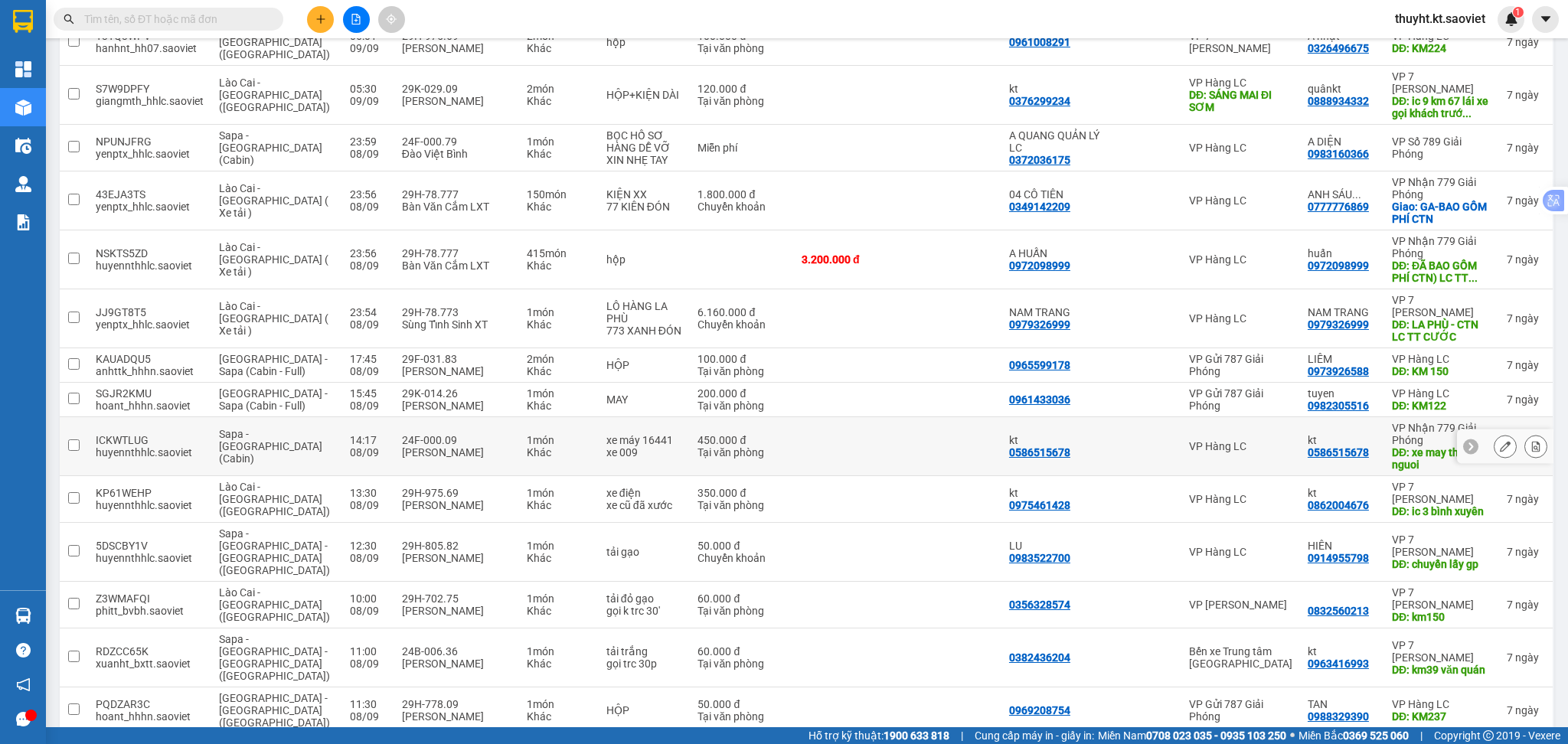
scroll to position [1020, 0]
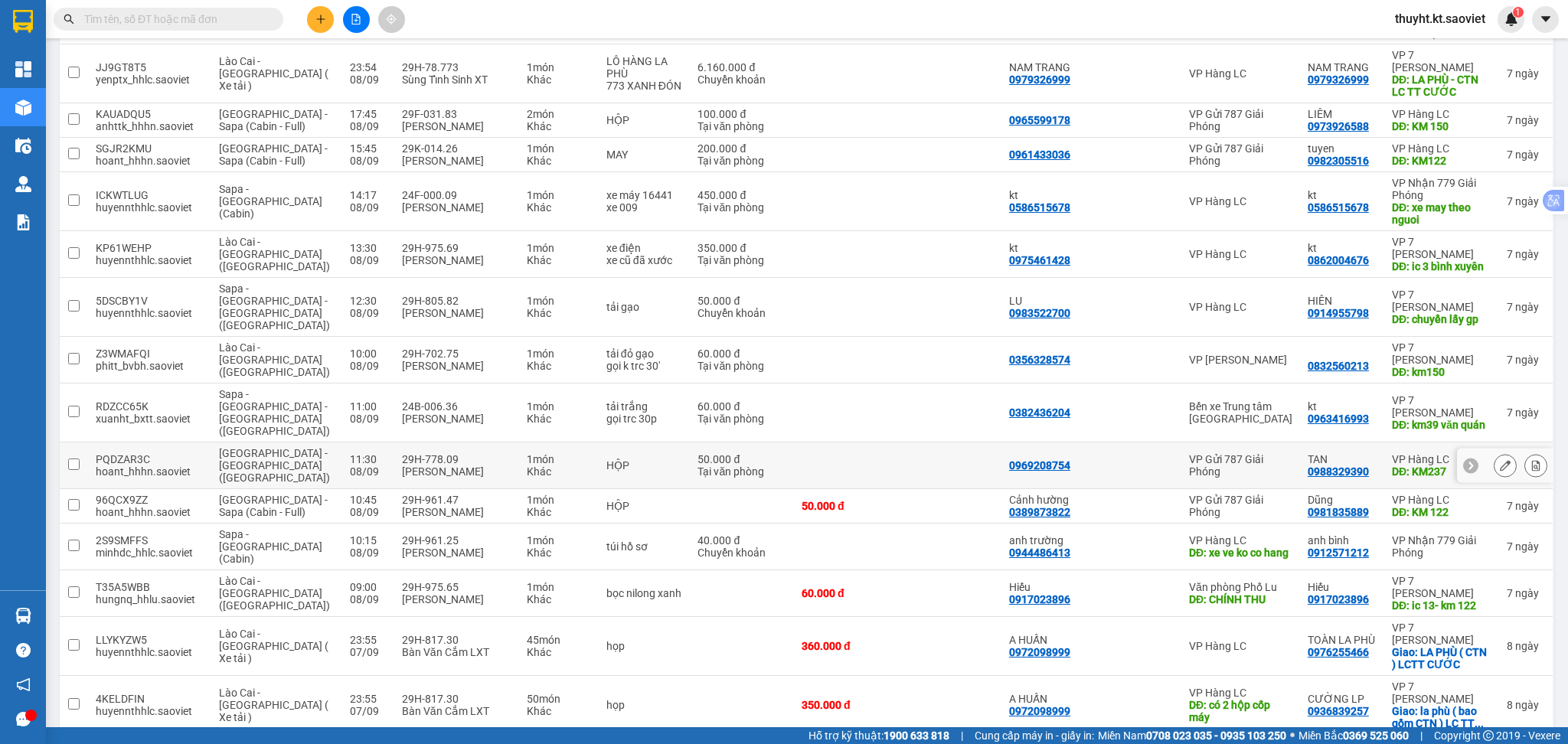
click at [1461, 449] on div at bounding box center [1505, 466] width 97 height 34
click at [1495, 452] on button at bounding box center [1505, 465] width 21 height 27
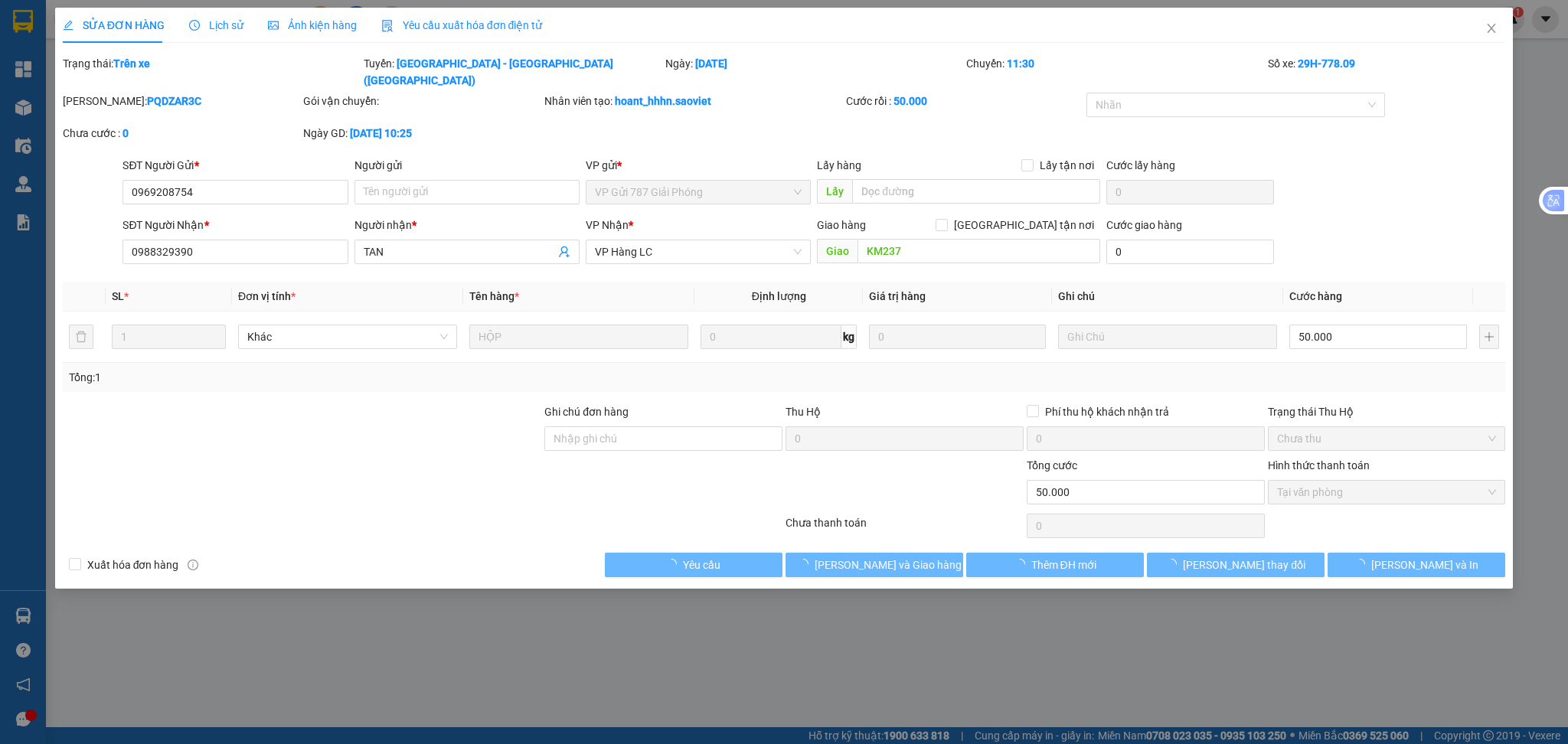
type input "0969208754"
type input "0988329390"
type input "TAN"
type input "KM237"
type input "50.000"
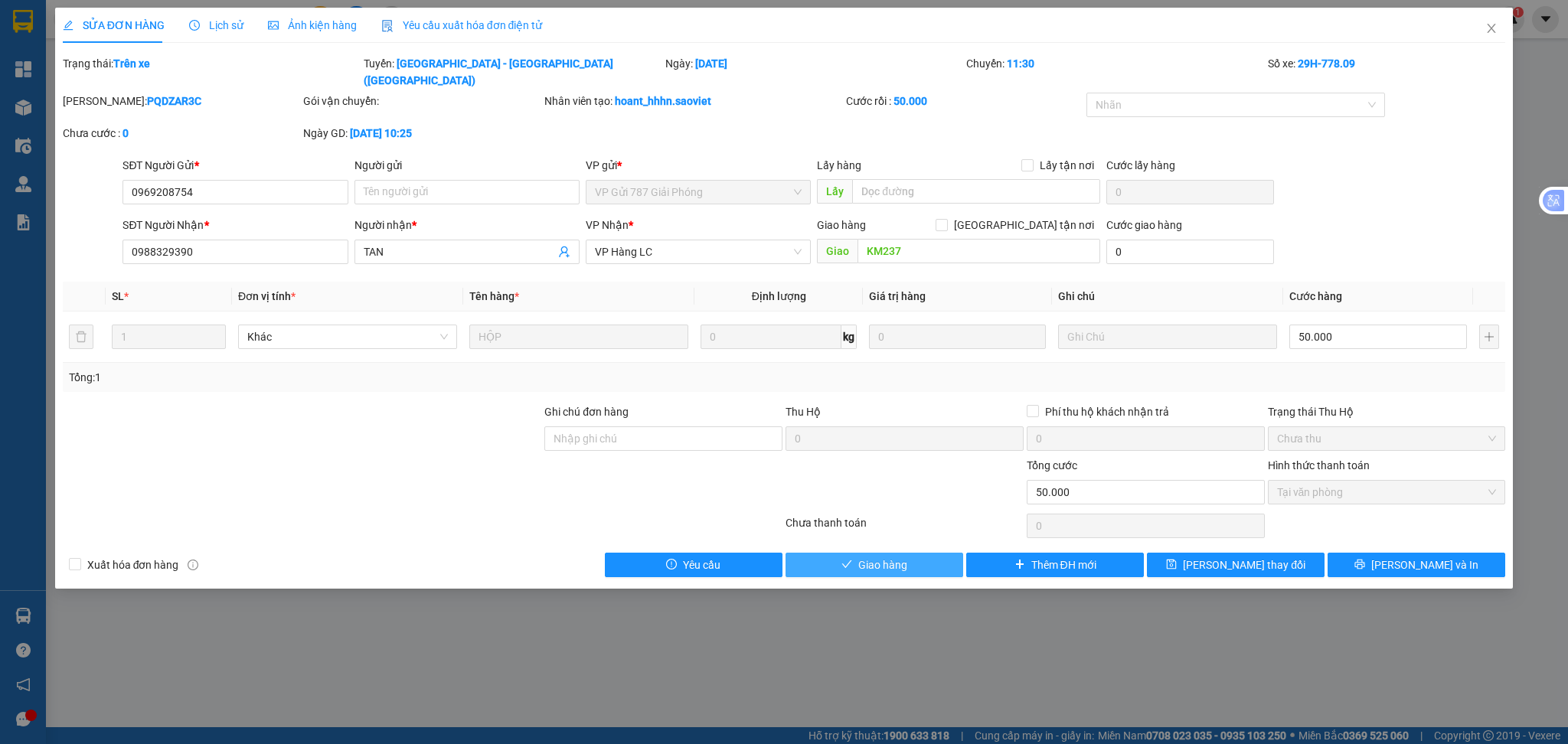
drag, startPoint x: 897, startPoint y: 549, endPoint x: 1030, endPoint y: 416, distance: 188.1
click at [898, 556] on span "Giao hàng" at bounding box center [882, 564] width 49 height 17
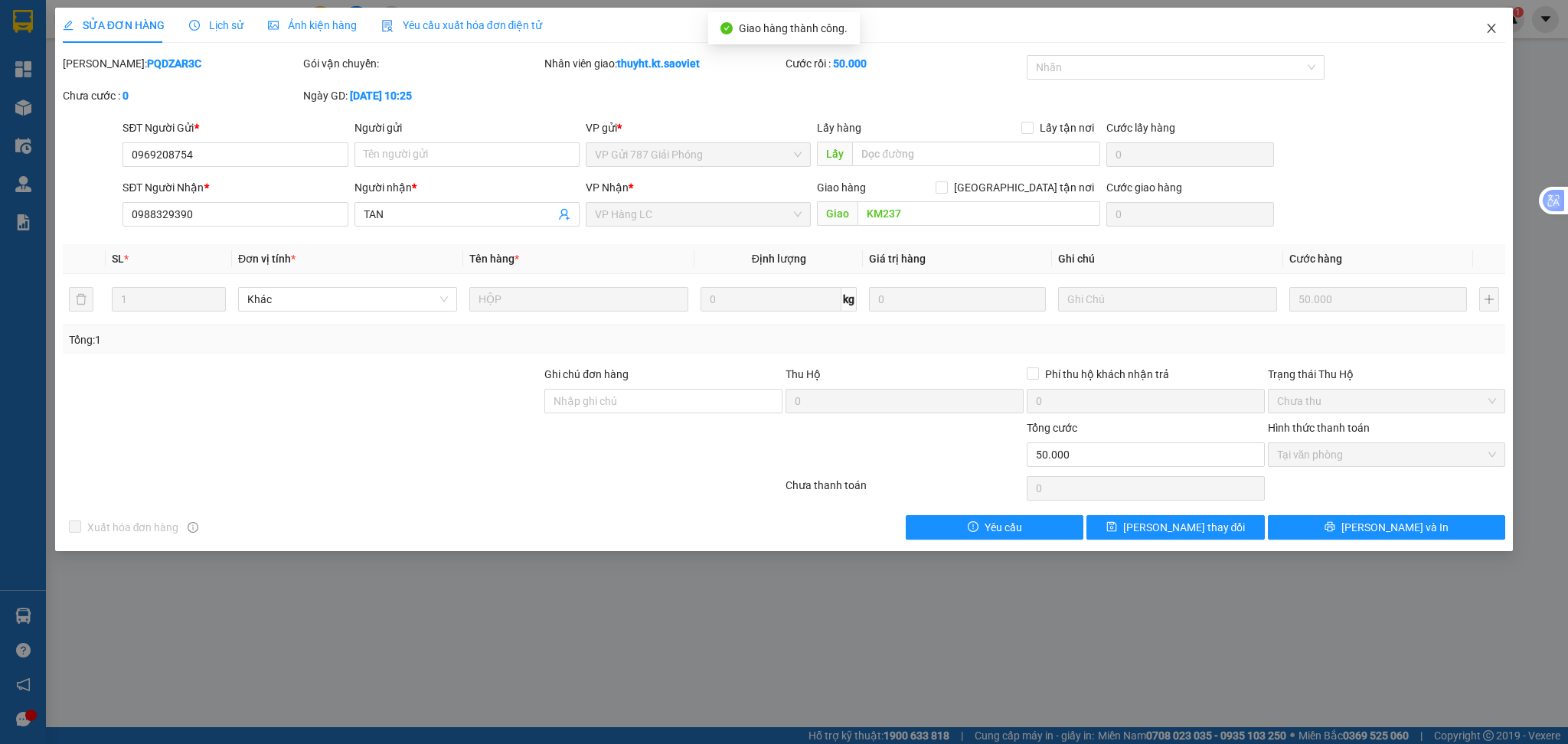
click at [1493, 32] on icon "close" at bounding box center [1492, 28] width 8 height 9
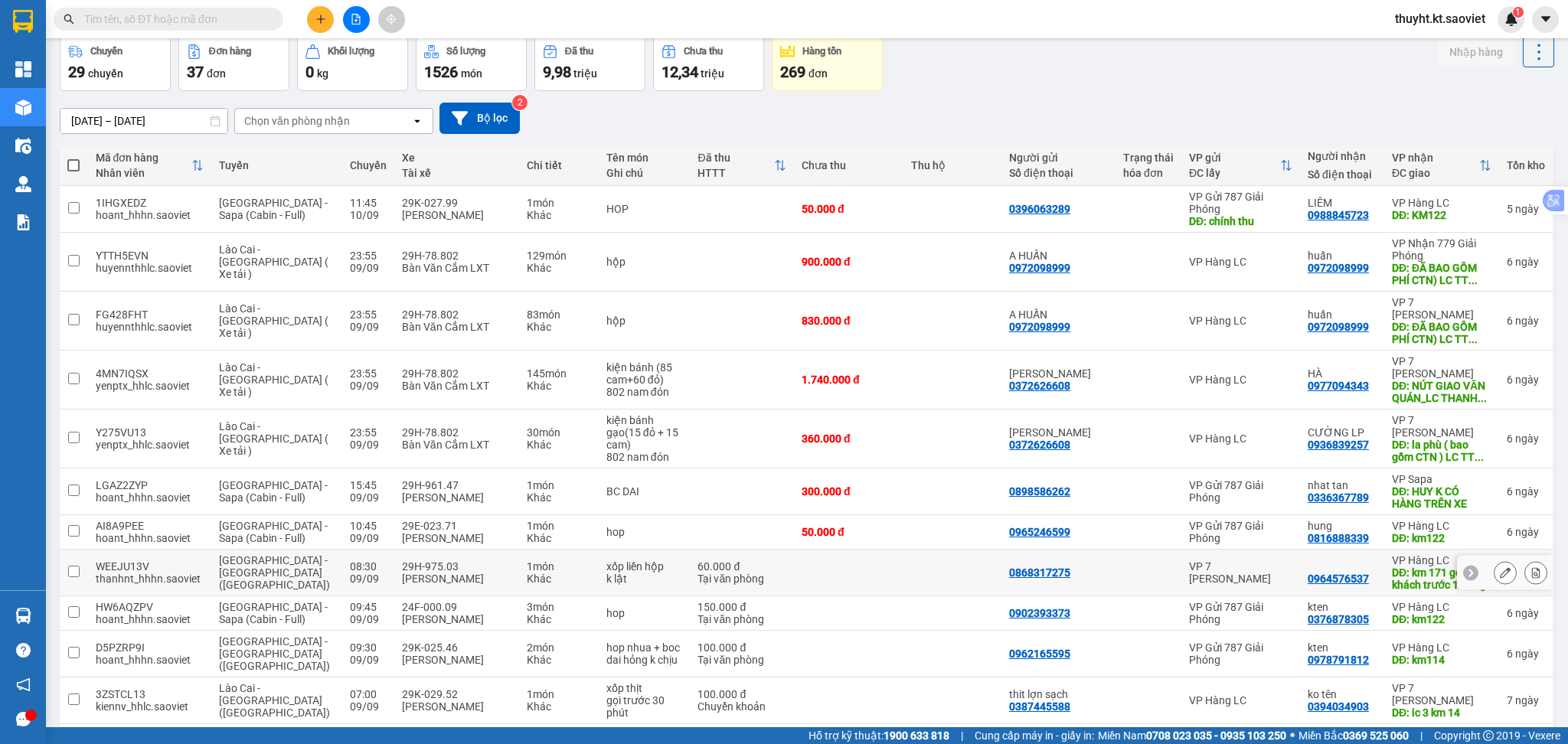
scroll to position [102, 0]
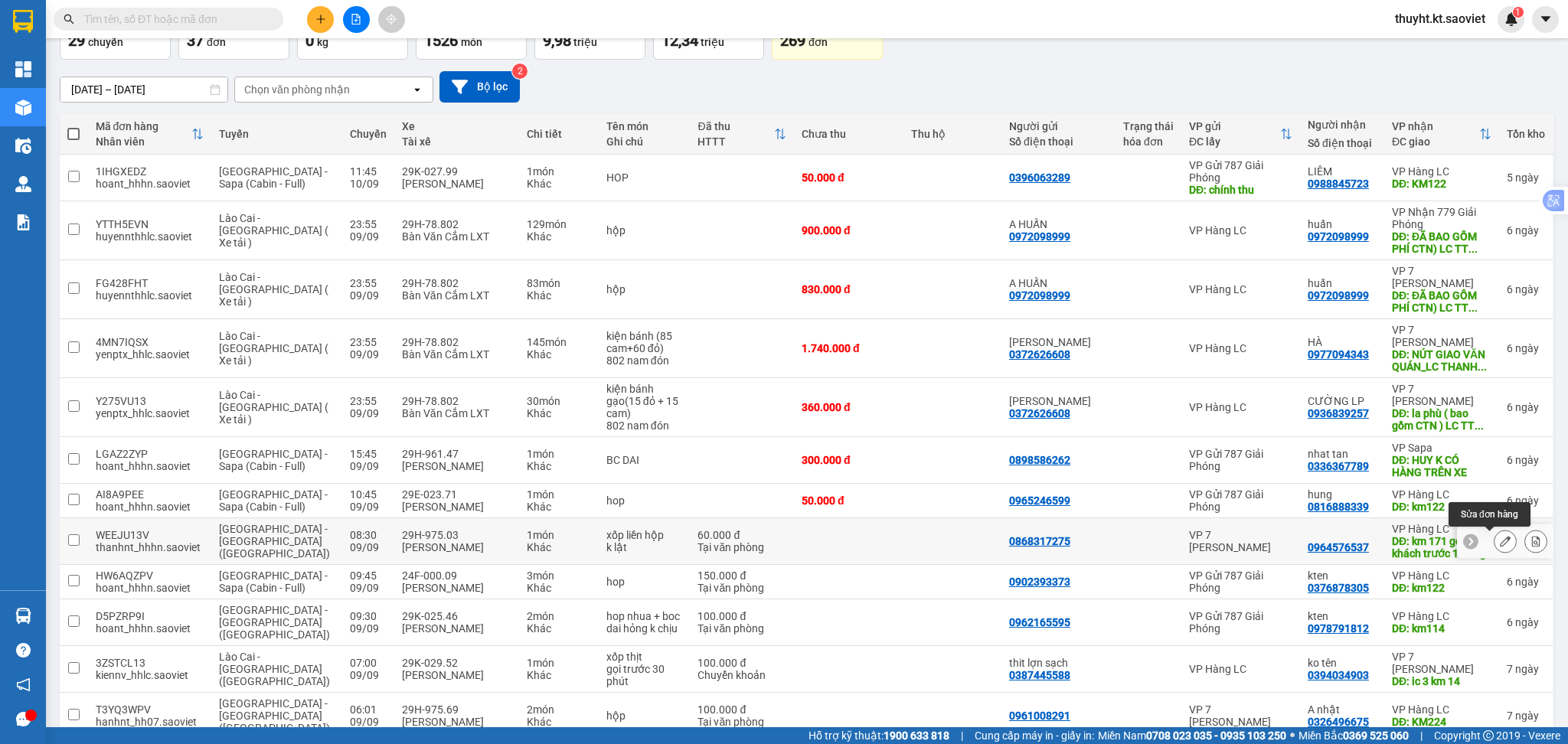
click at [1500, 540] on icon at bounding box center [1505, 541] width 11 height 11
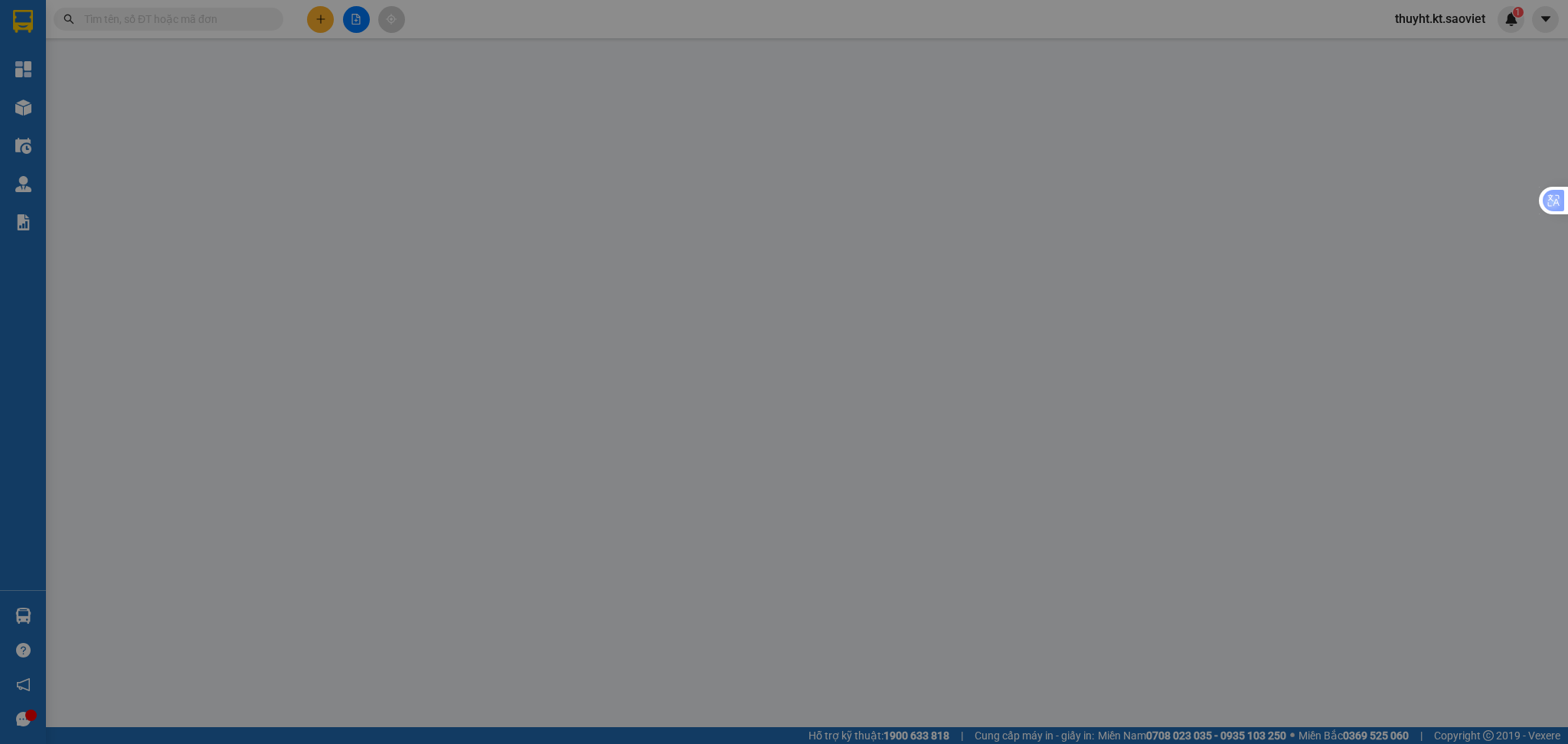
type input "0868317275"
type input "0964576537"
type input "km 171 gọi khách trước 1 tiếng"
type input "60.000"
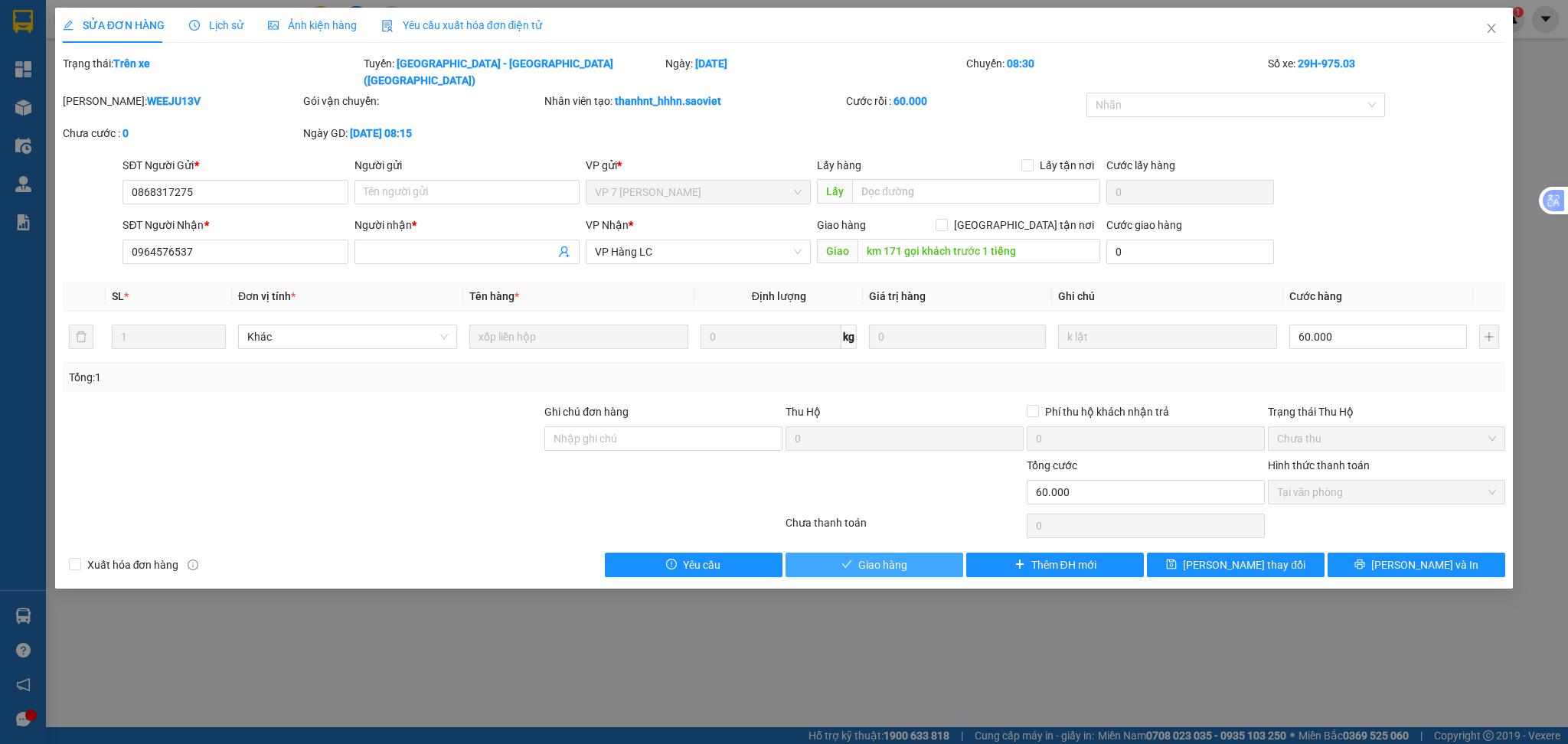
click at [891, 556] on span "Giao hàng" at bounding box center [882, 564] width 49 height 17
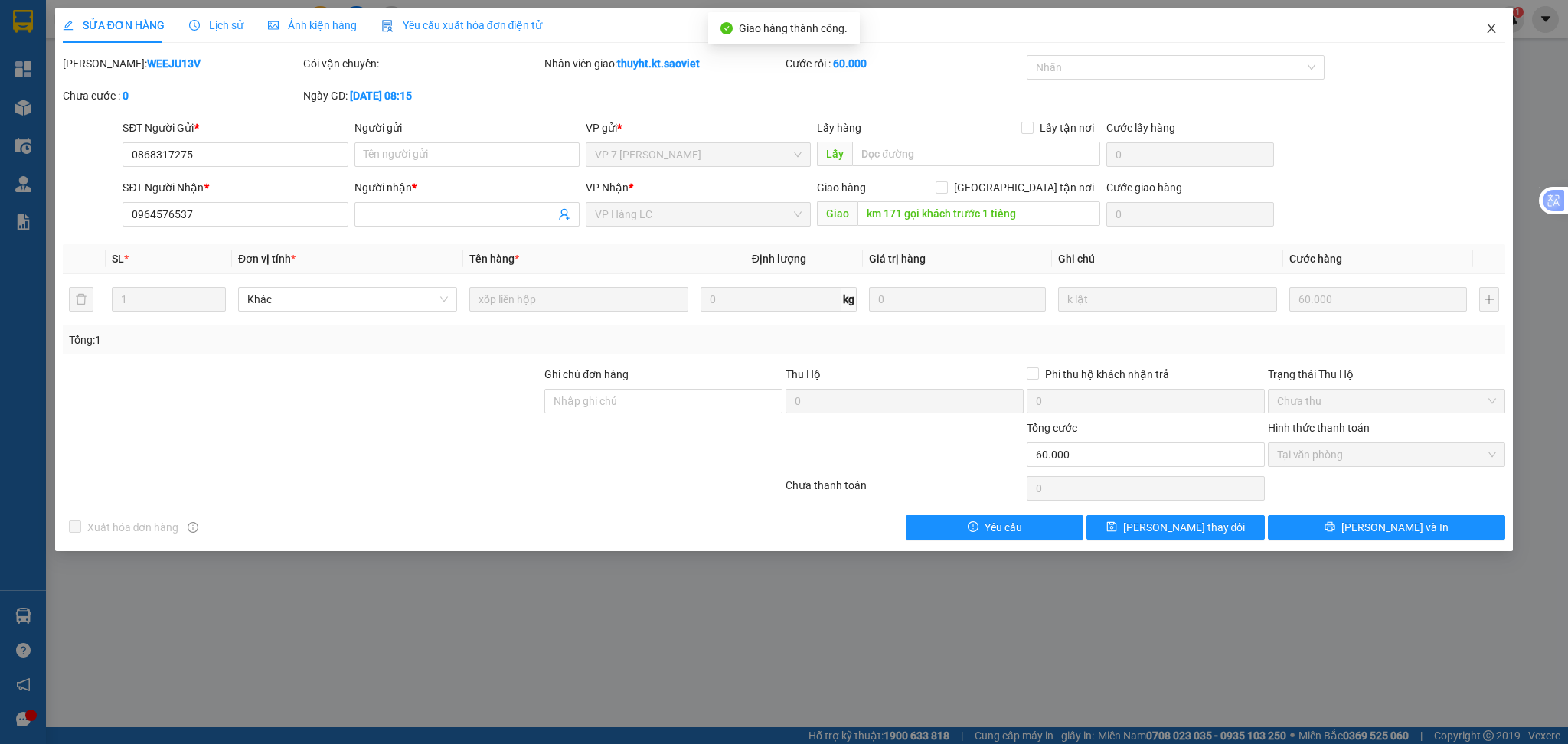
click at [1492, 22] on span "Close" at bounding box center [1491, 28] width 43 height 43
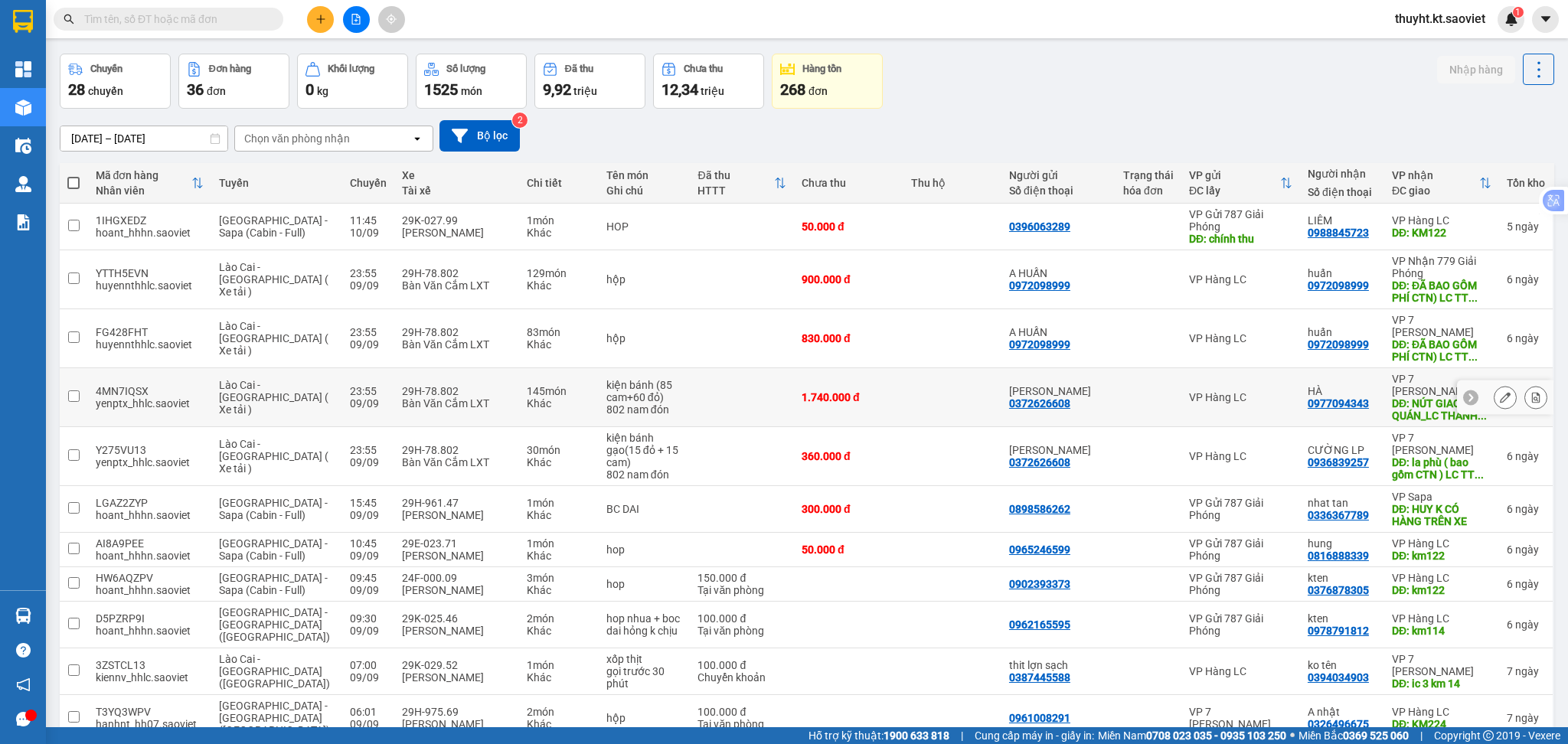
scroll to position [203, 0]
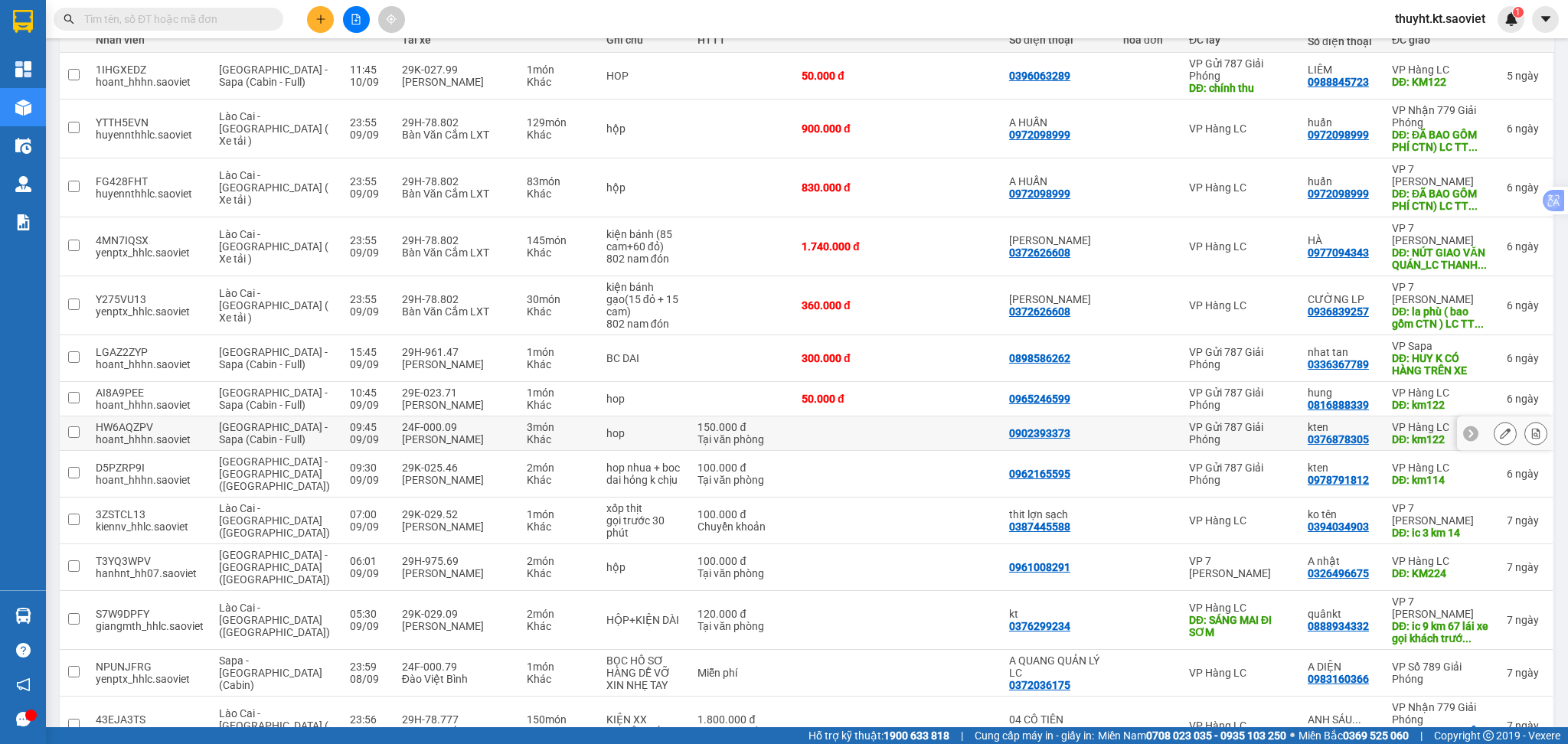
click at [1500, 431] on icon at bounding box center [1505, 433] width 11 height 11
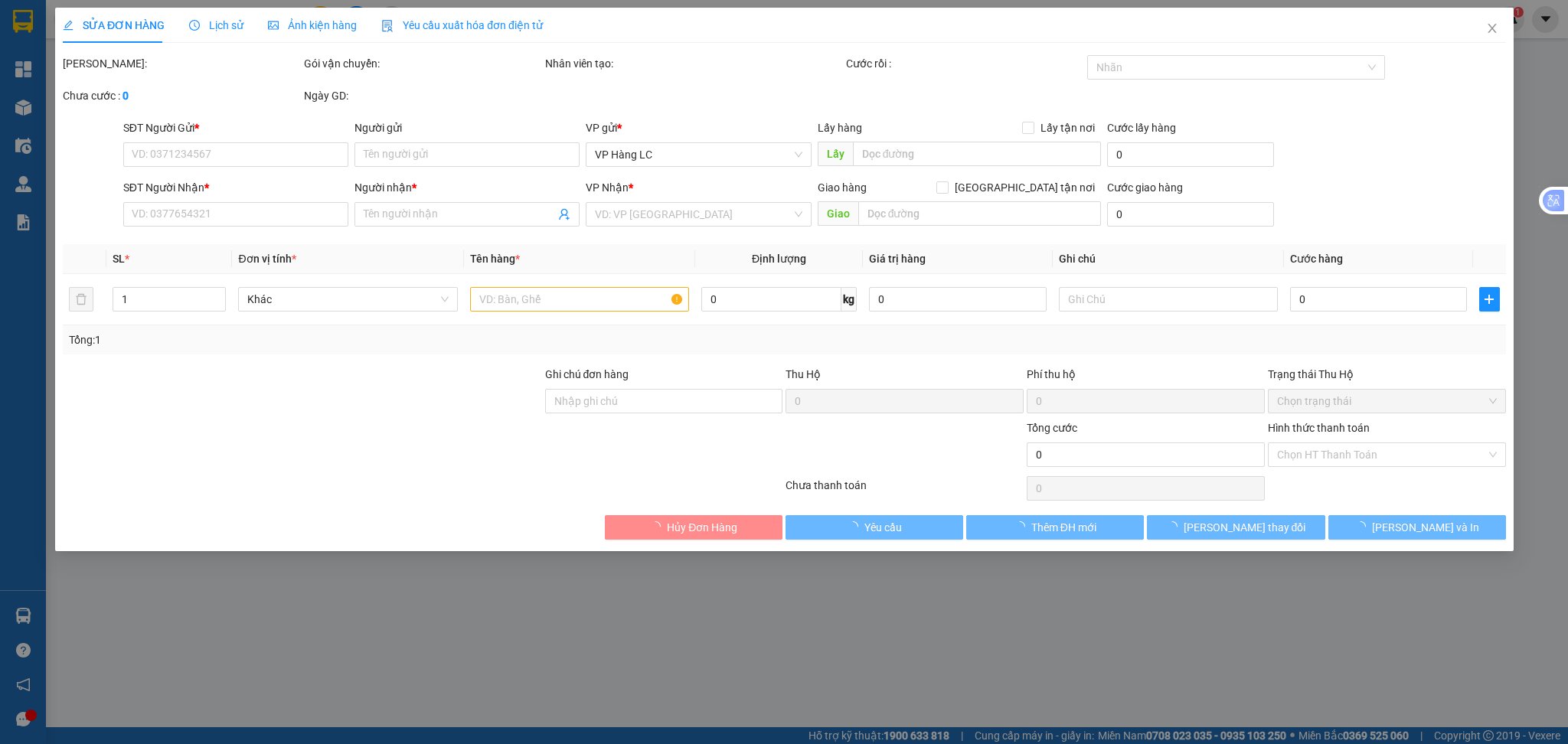
type input "0902393373"
type input "0376878305"
type input "kten"
type input "km122"
type input "150.000"
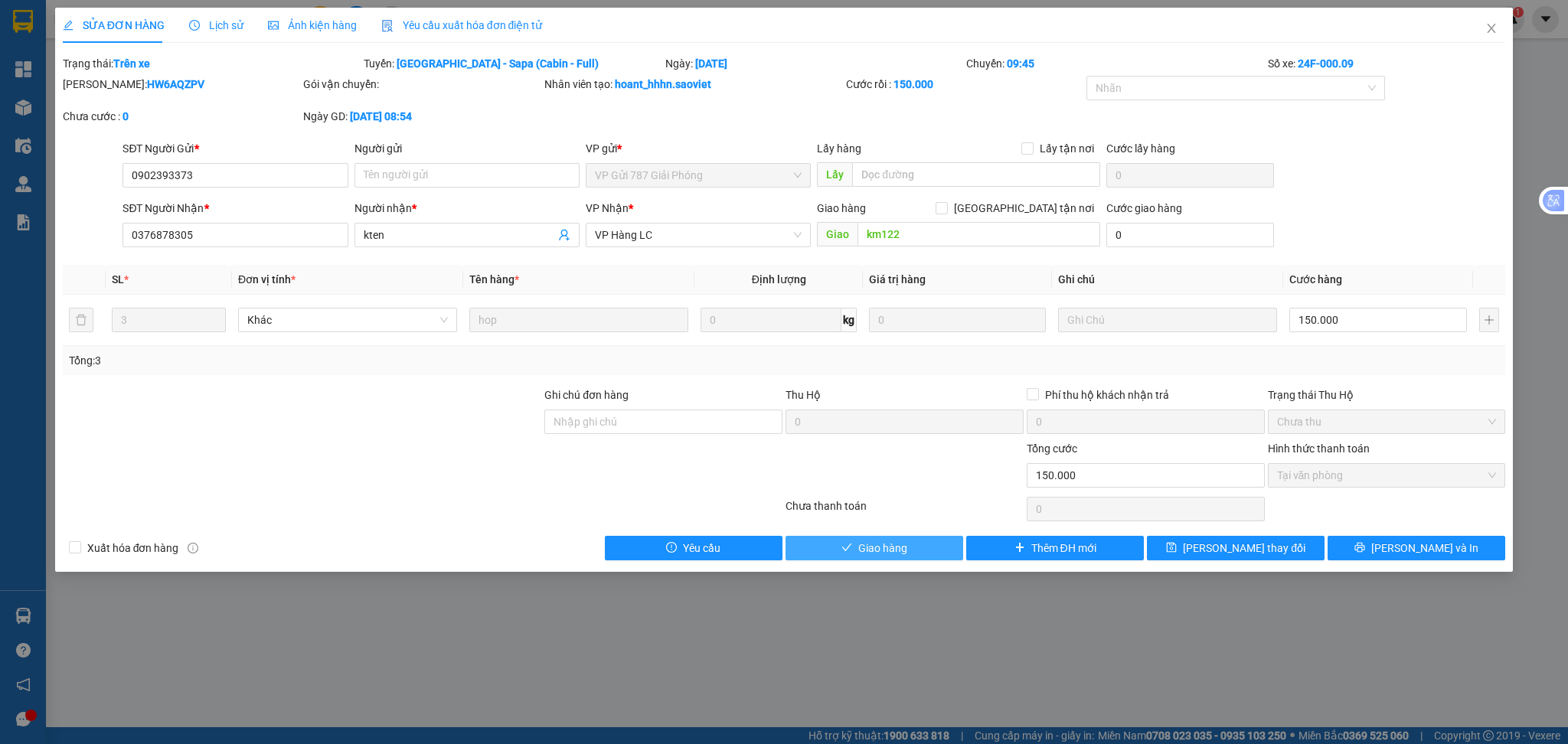
click at [925, 554] on button "Giao hàng" at bounding box center [874, 548] width 177 height 24
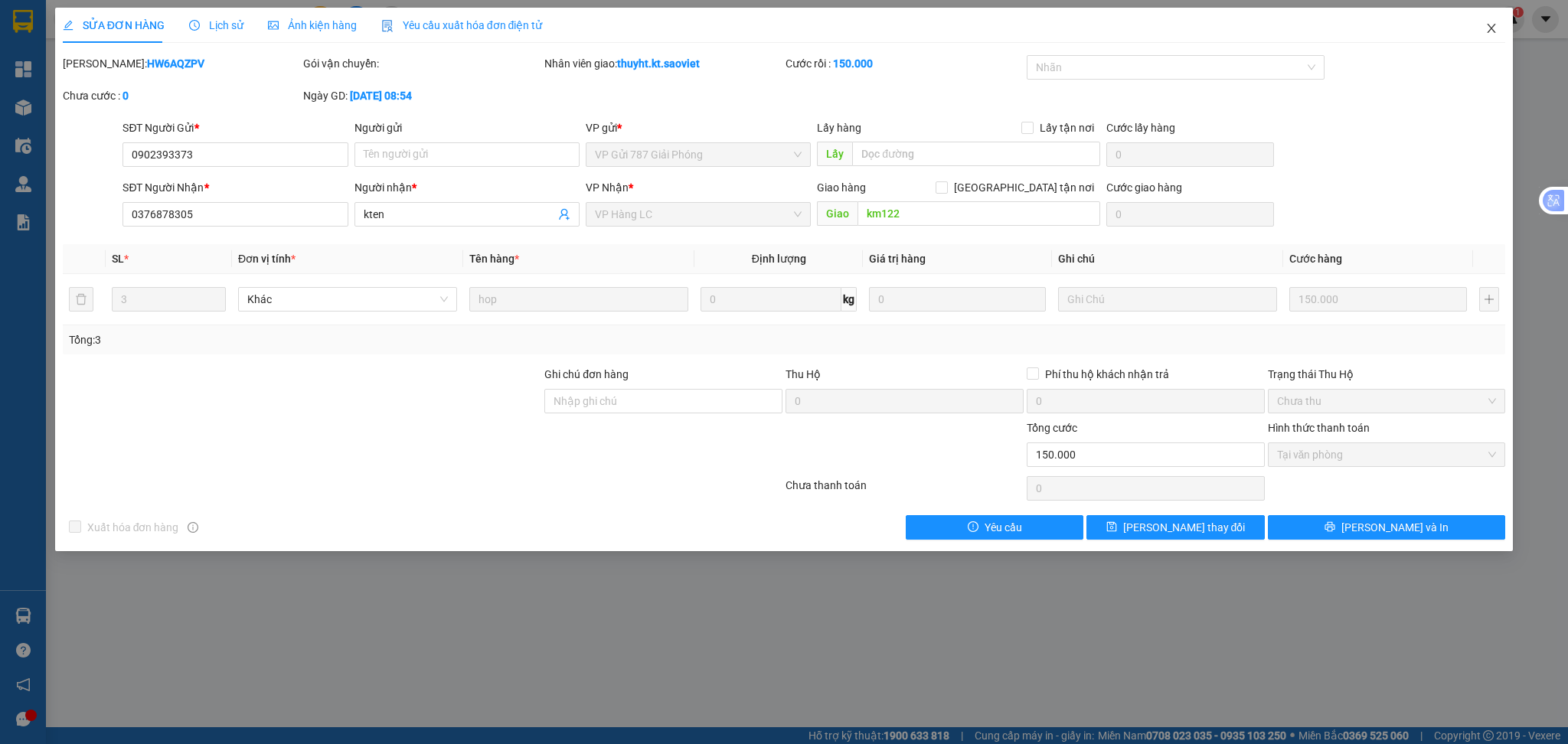
click at [1493, 25] on icon "close" at bounding box center [1491, 28] width 12 height 12
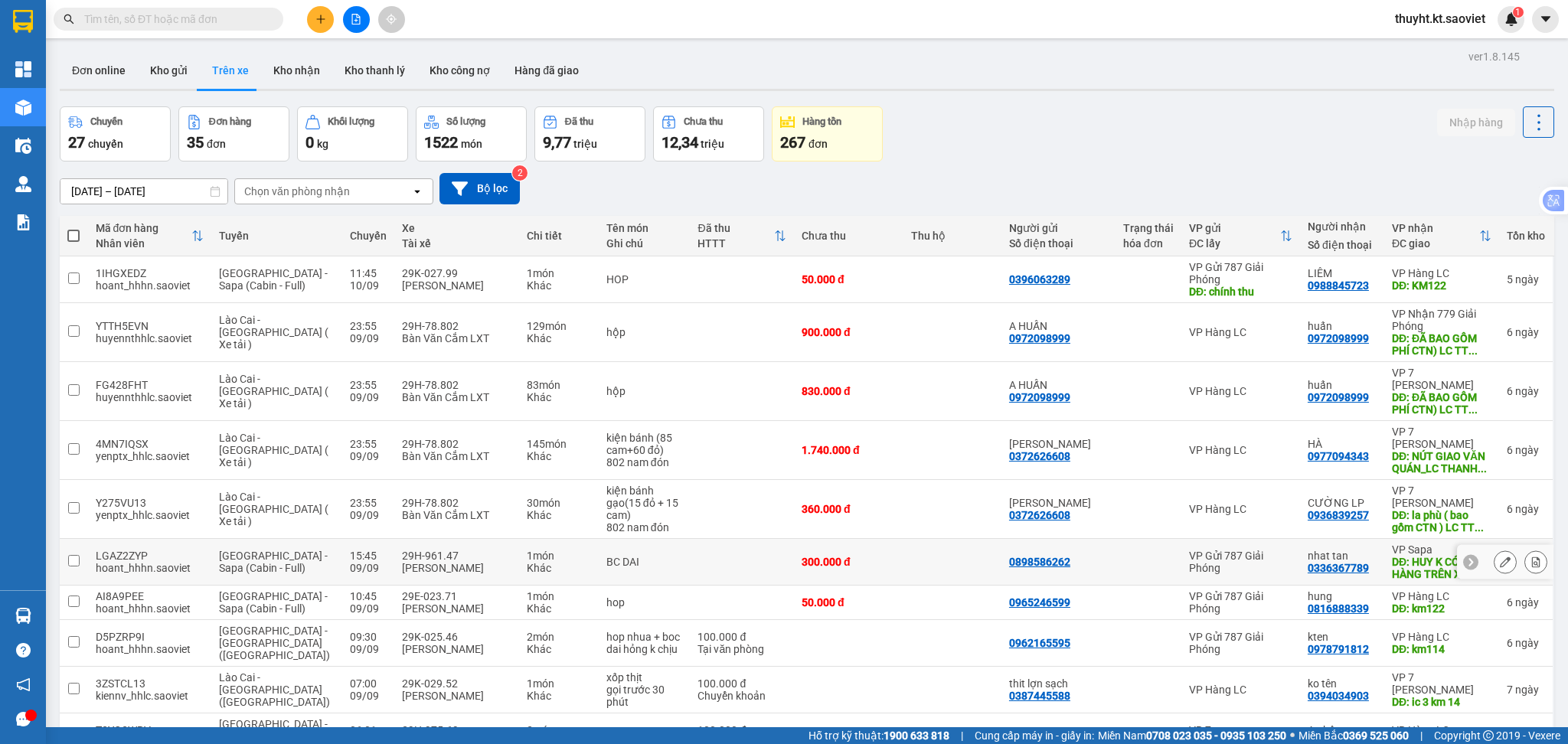
scroll to position [102, 0]
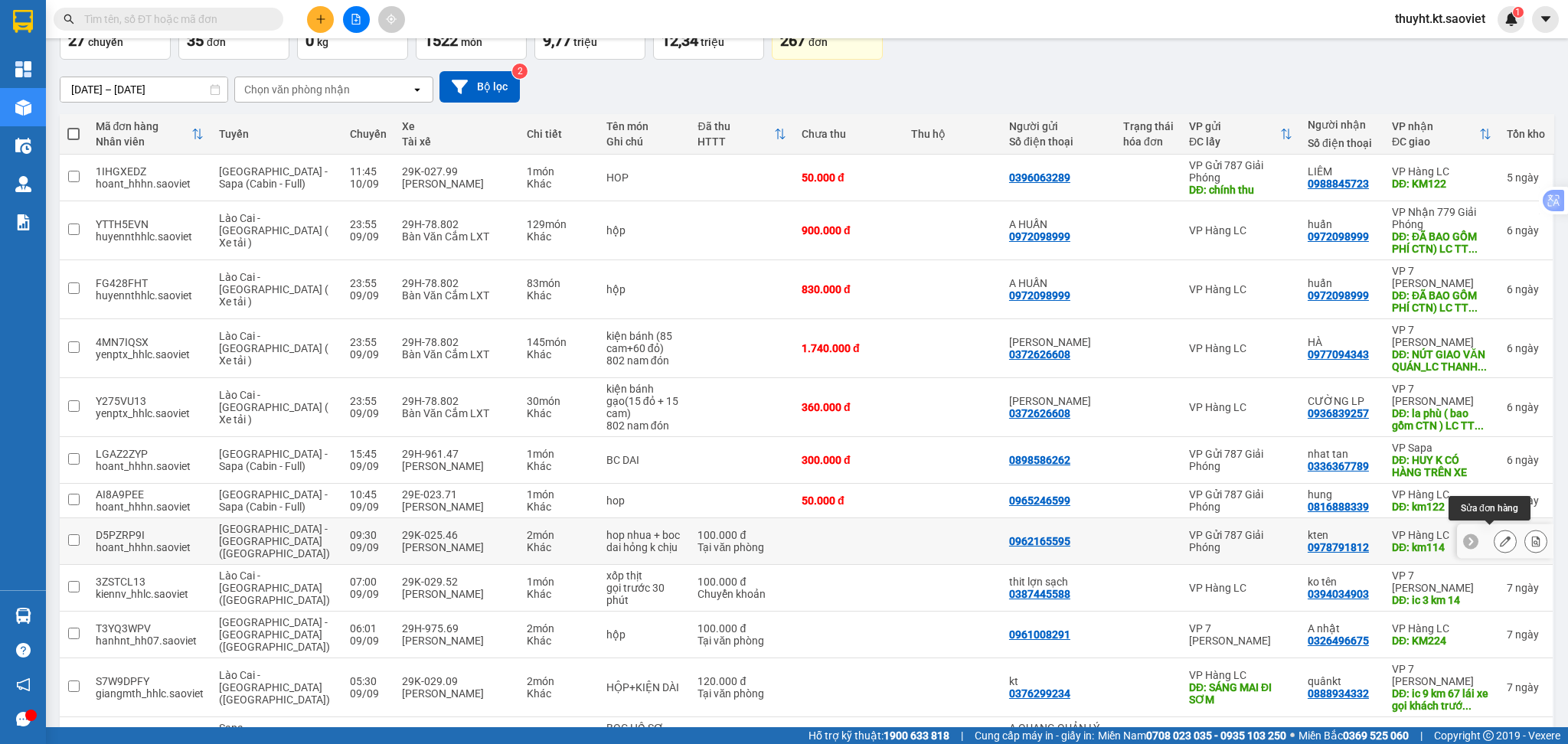
click at [1495, 533] on button at bounding box center [1505, 542] width 21 height 27
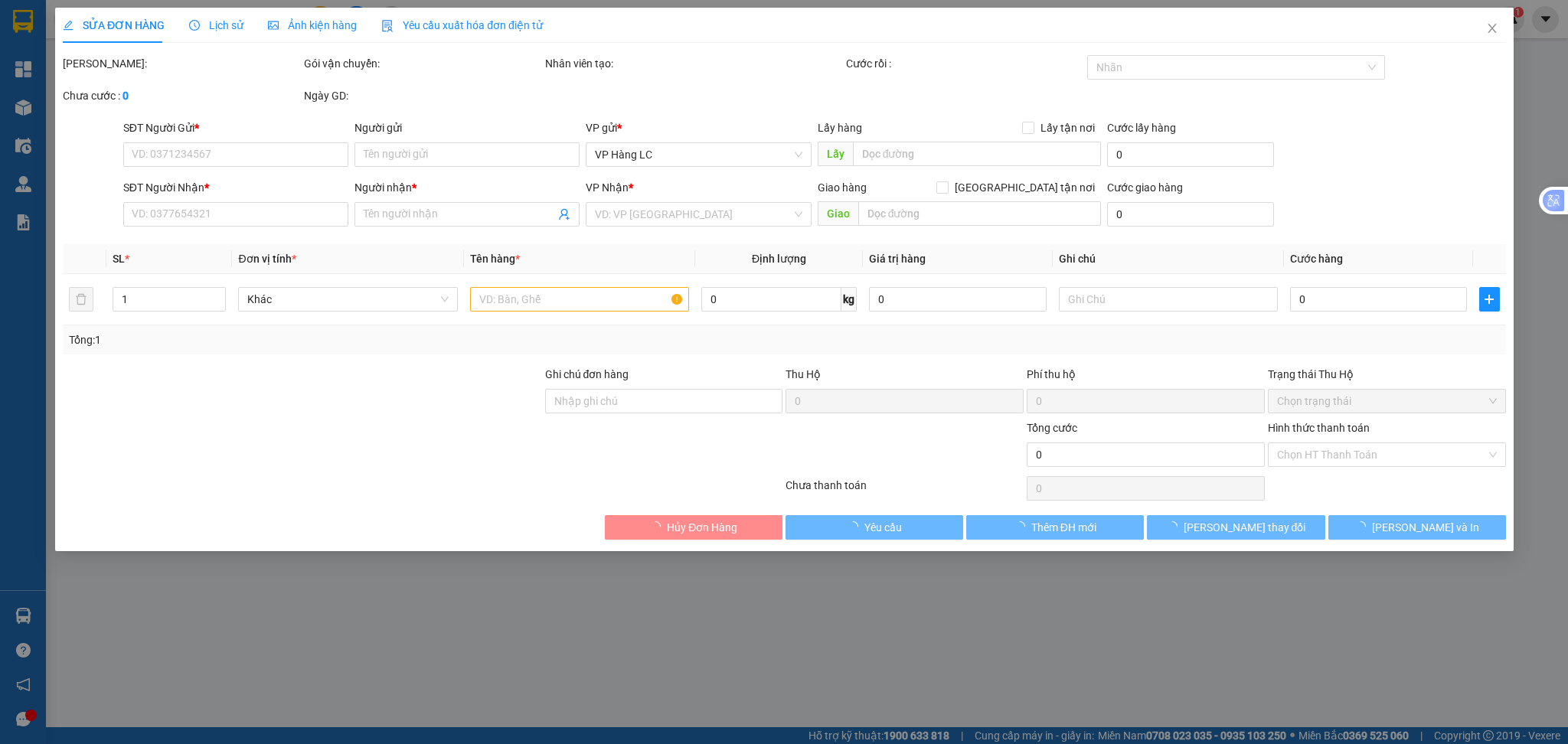
type input "0962165595"
type input "0978791812"
type input "kten"
type input "km114"
type input "100.000"
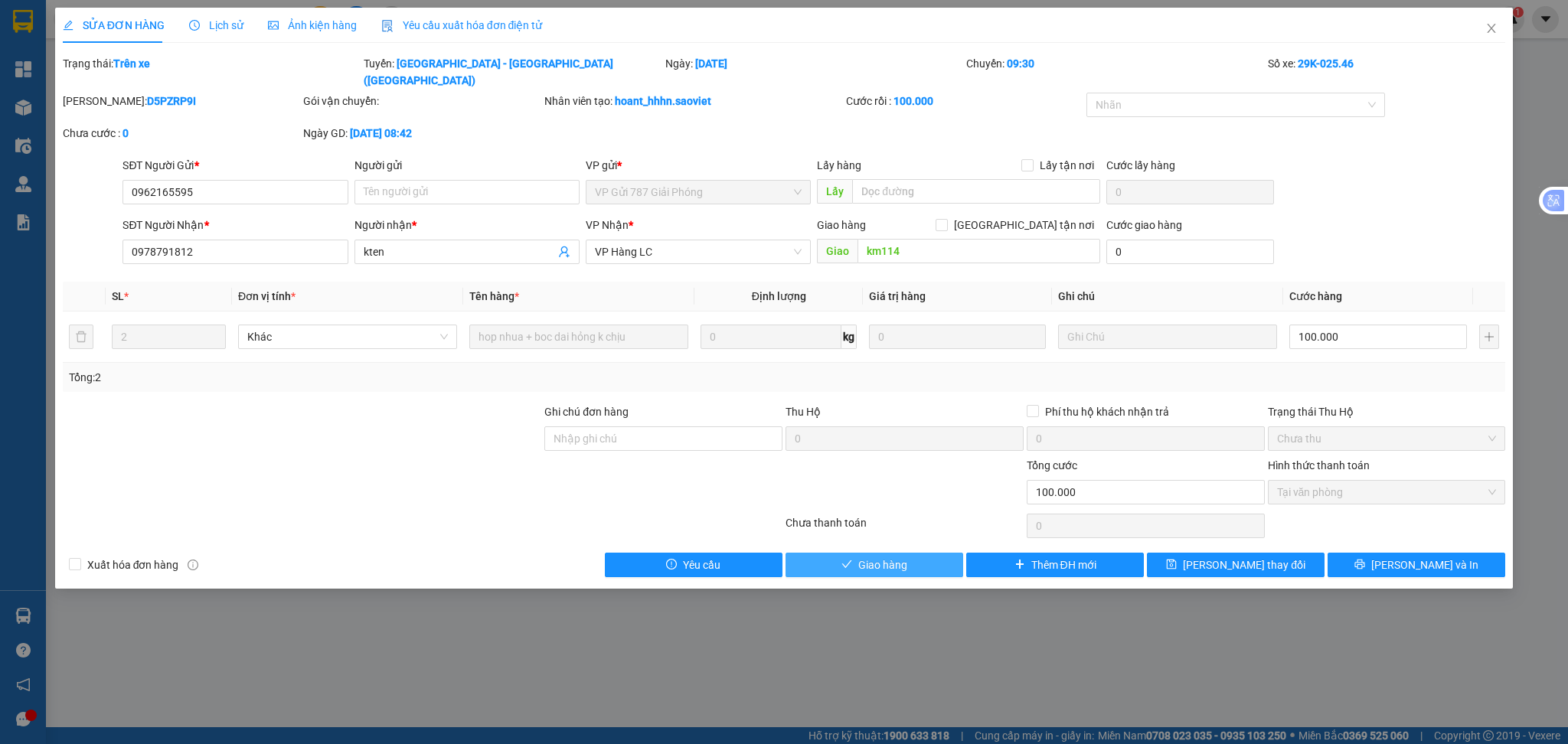
click at [904, 556] on span "Giao hàng" at bounding box center [882, 564] width 49 height 17
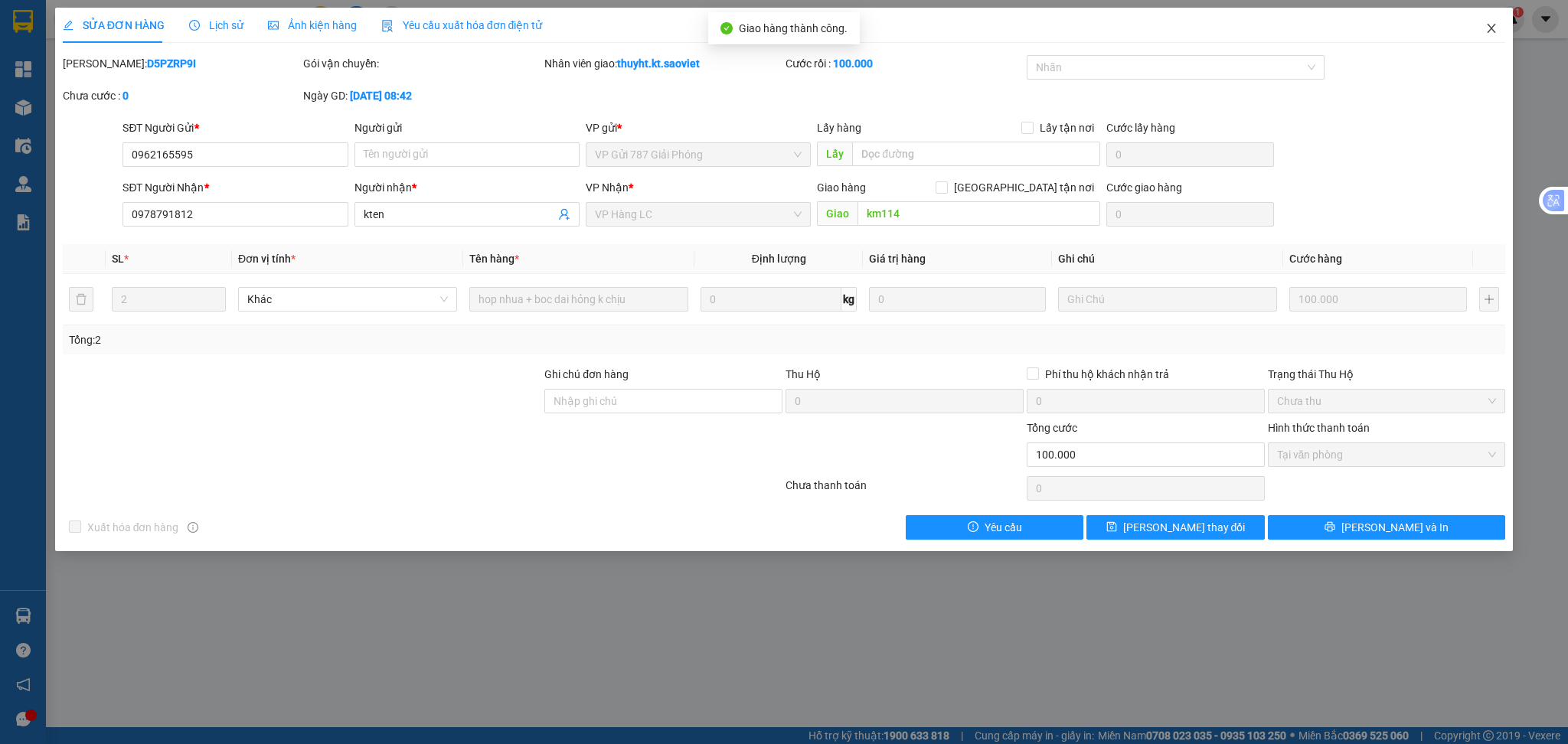
click at [1490, 23] on icon "close" at bounding box center [1491, 28] width 12 height 12
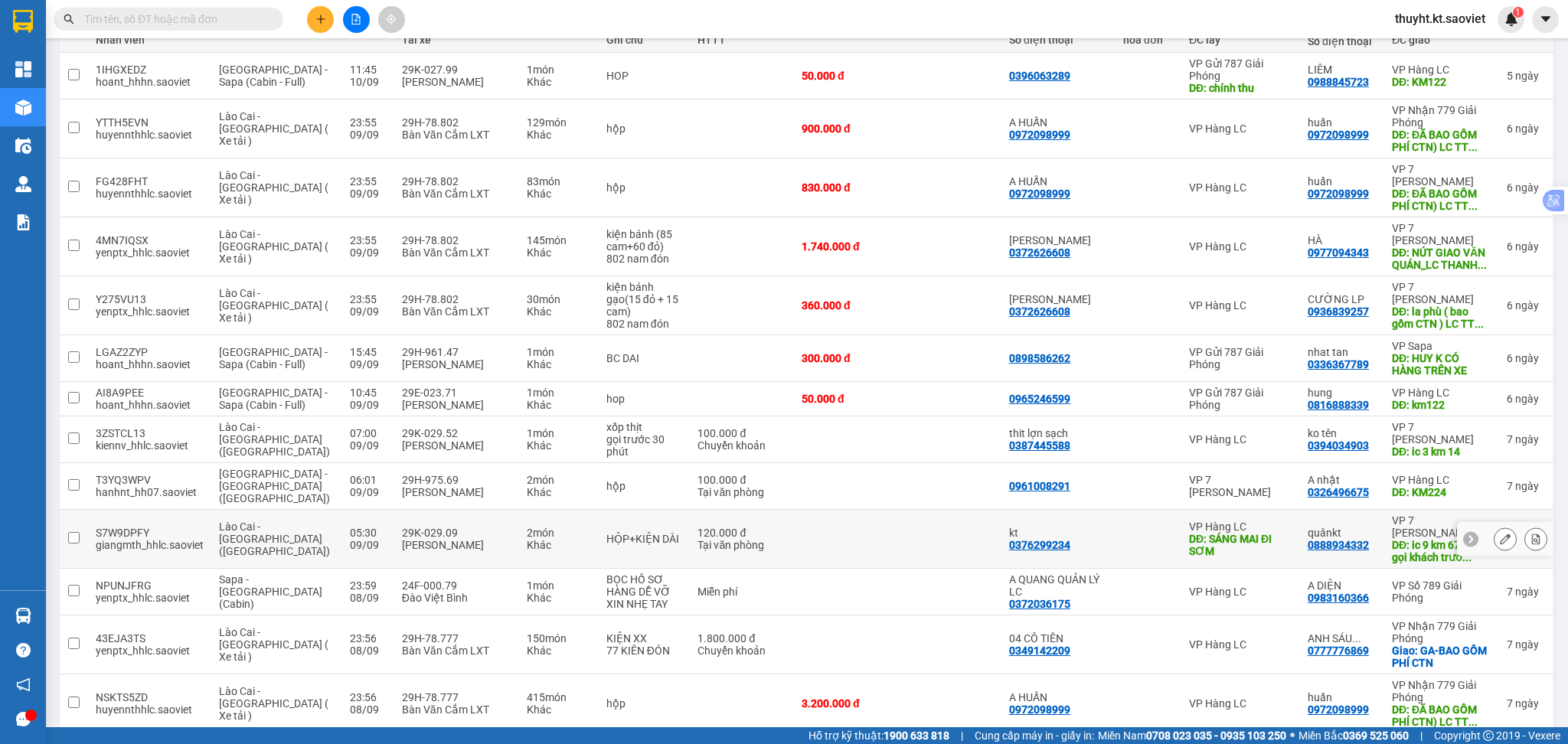
scroll to position [206, 0]
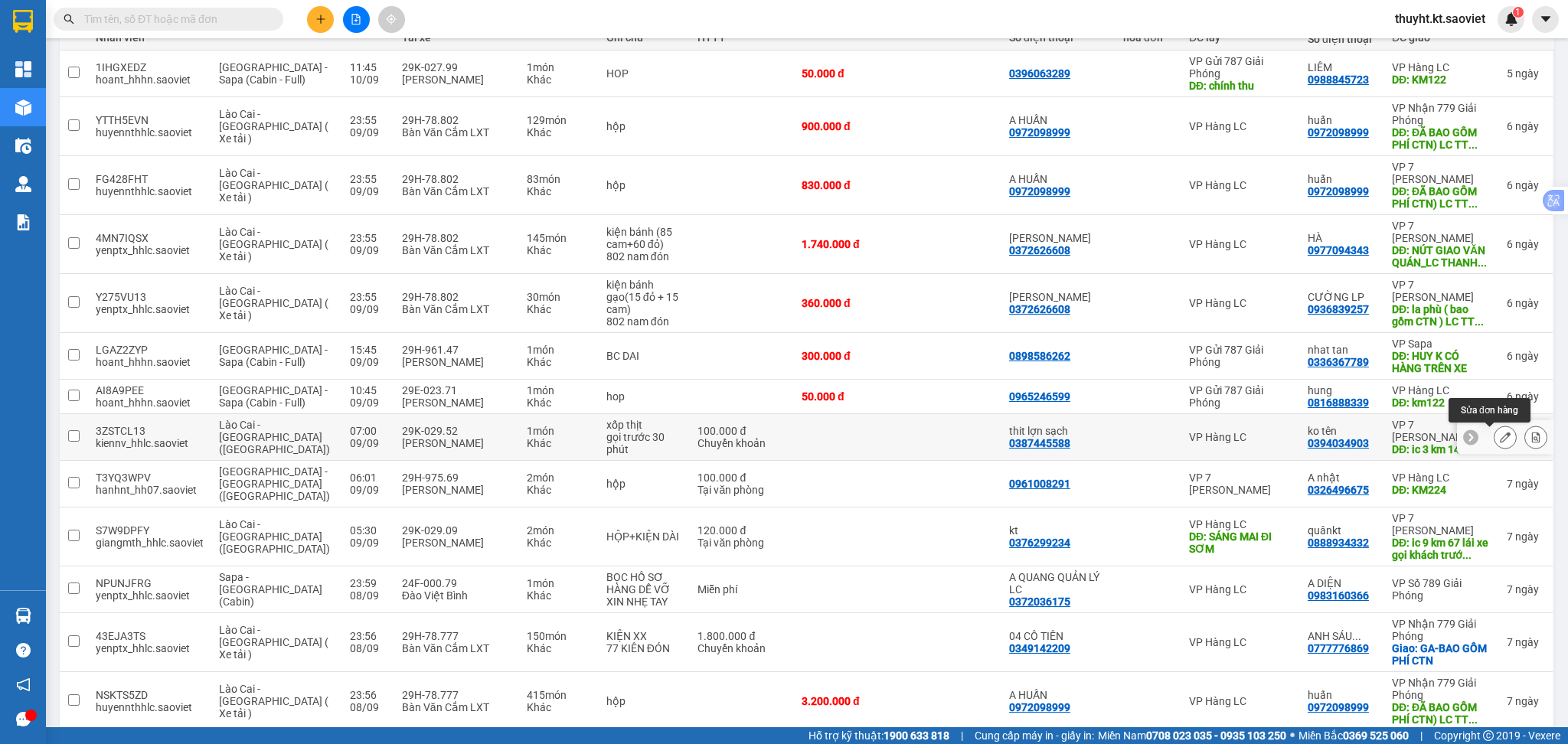
click at [1500, 439] on icon at bounding box center [1505, 437] width 11 height 11
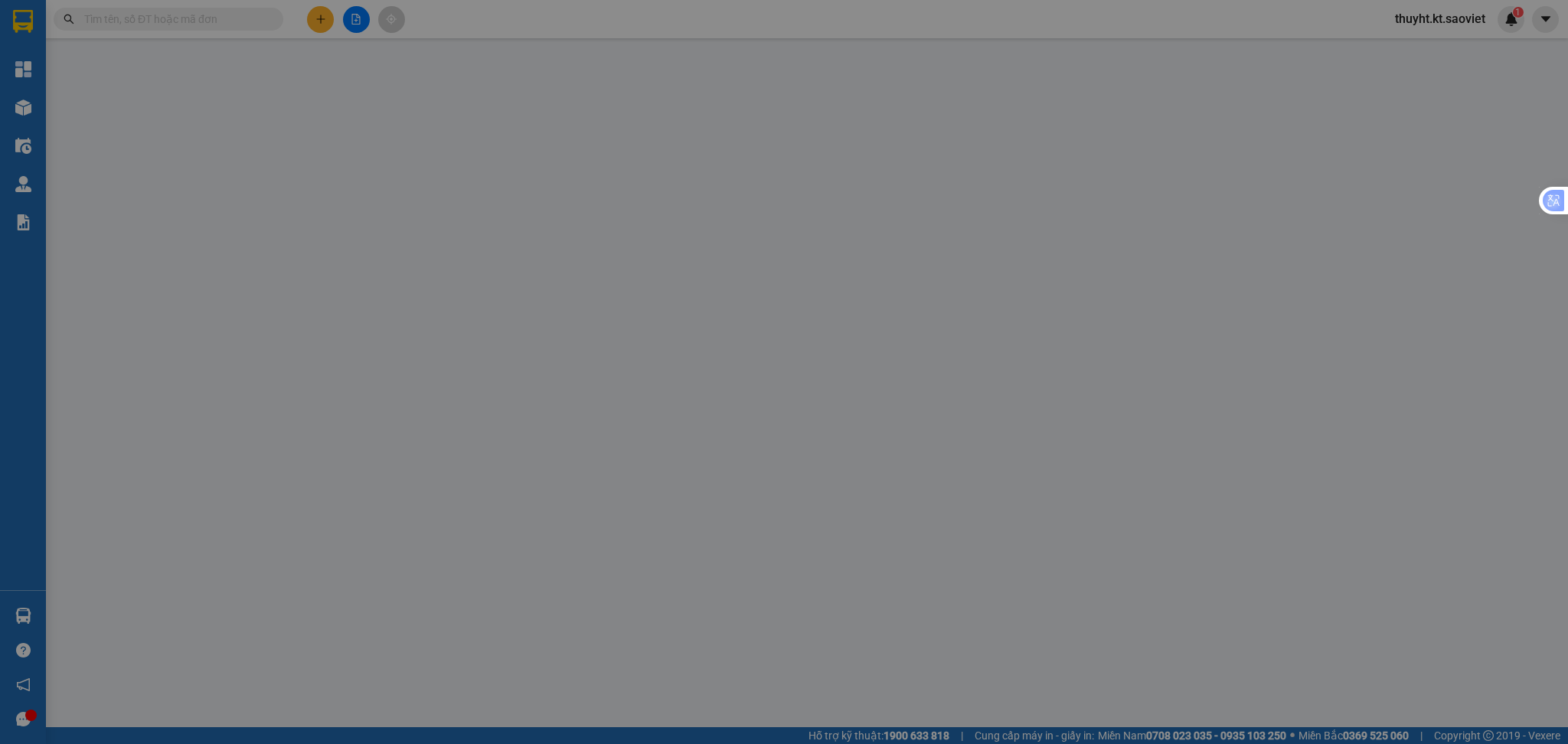
type input "0387445588"
type input "thit lợn sạch"
type input "0394034903"
type input "ko tên"
type input "ic 3 km 14"
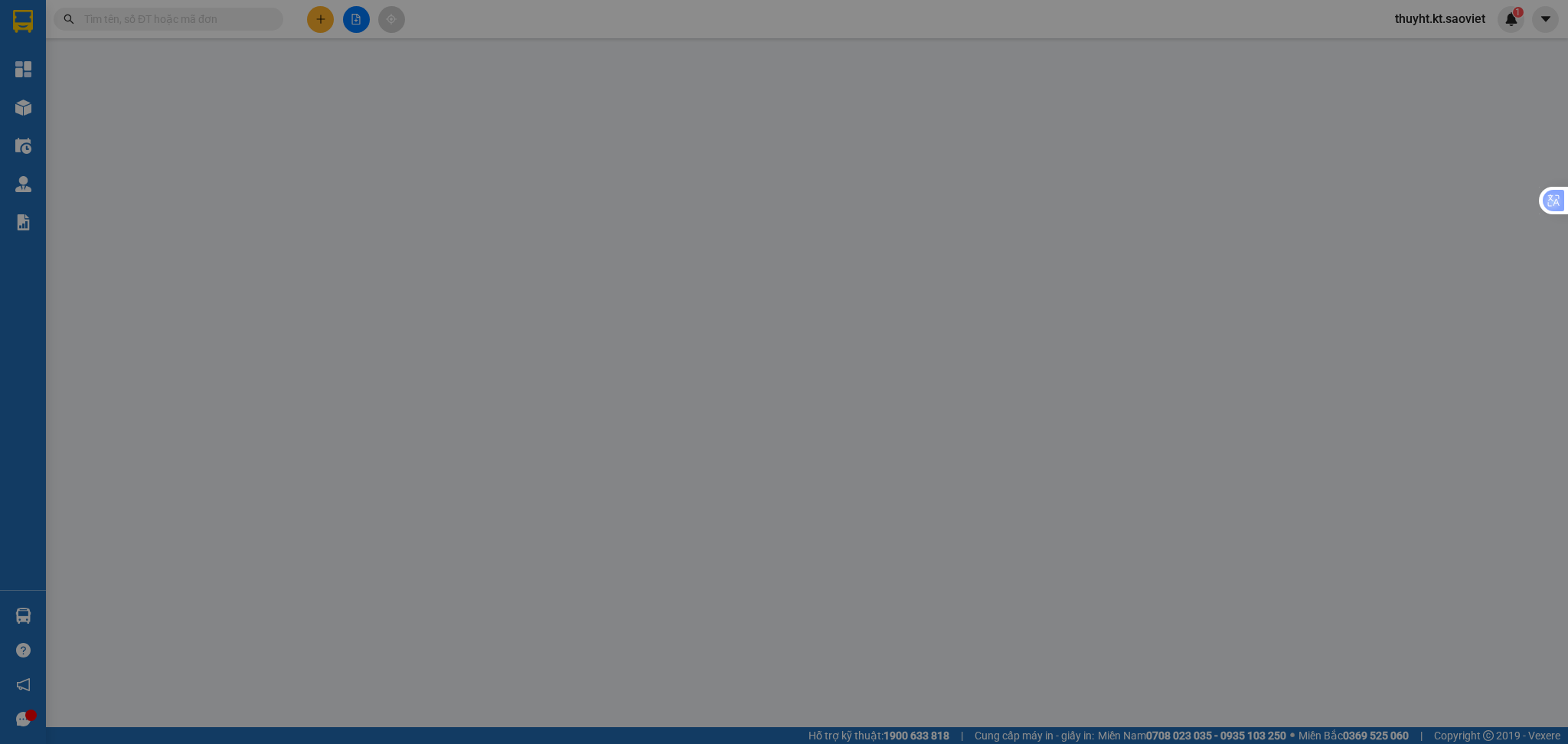
type input "100.000"
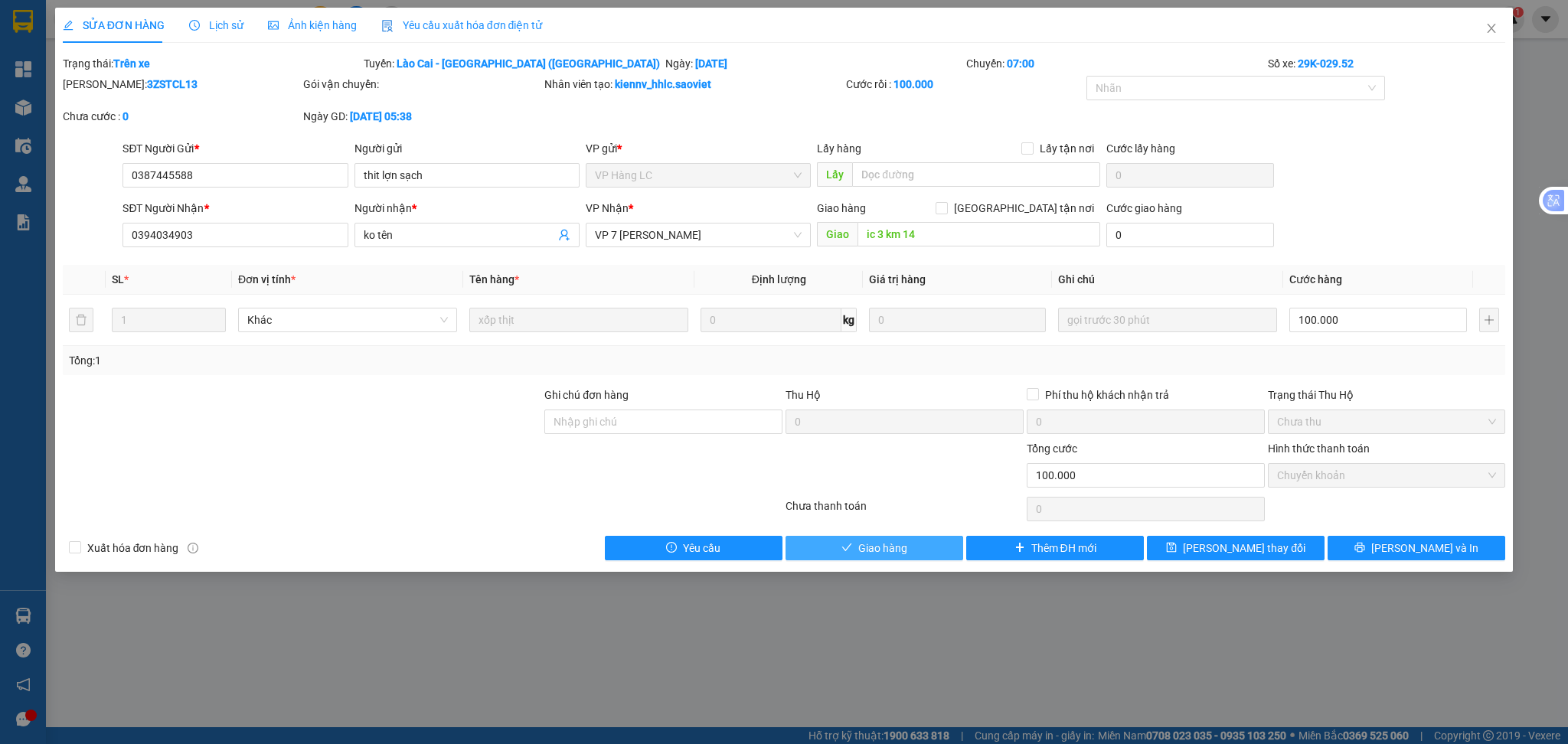
click at [922, 551] on button "Giao hàng" at bounding box center [874, 548] width 177 height 24
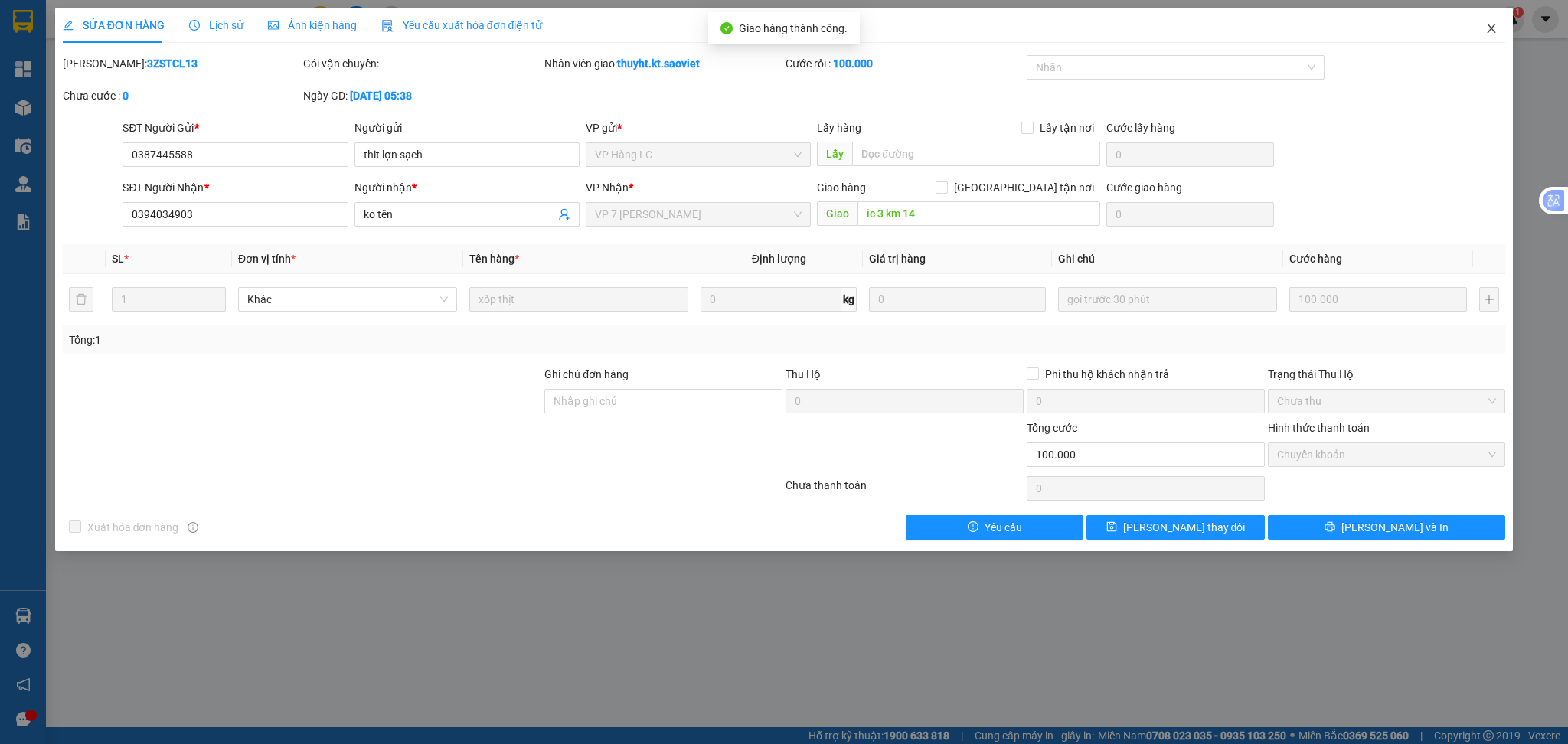
click at [1487, 26] on icon "close" at bounding box center [1491, 28] width 12 height 12
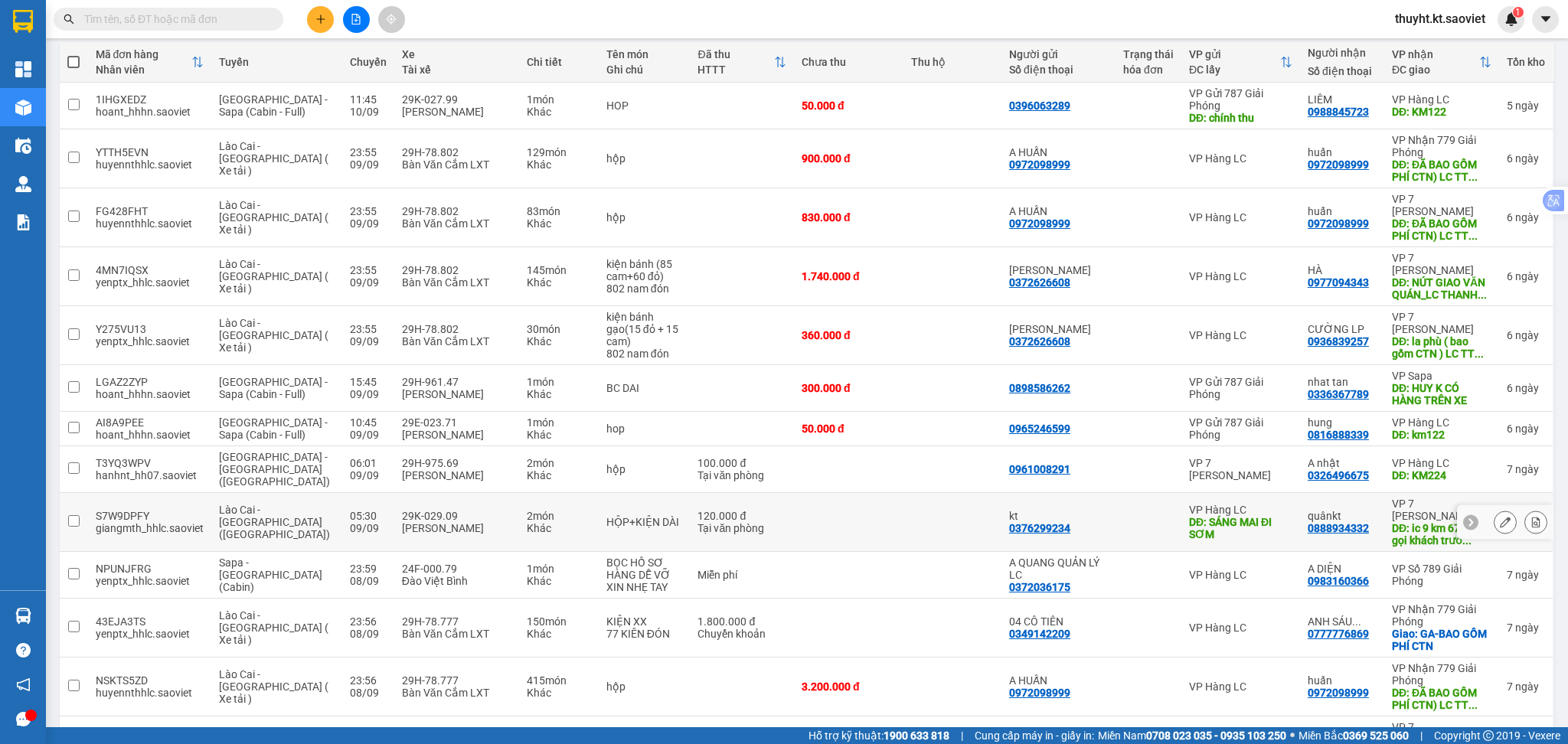
scroll to position [203, 0]
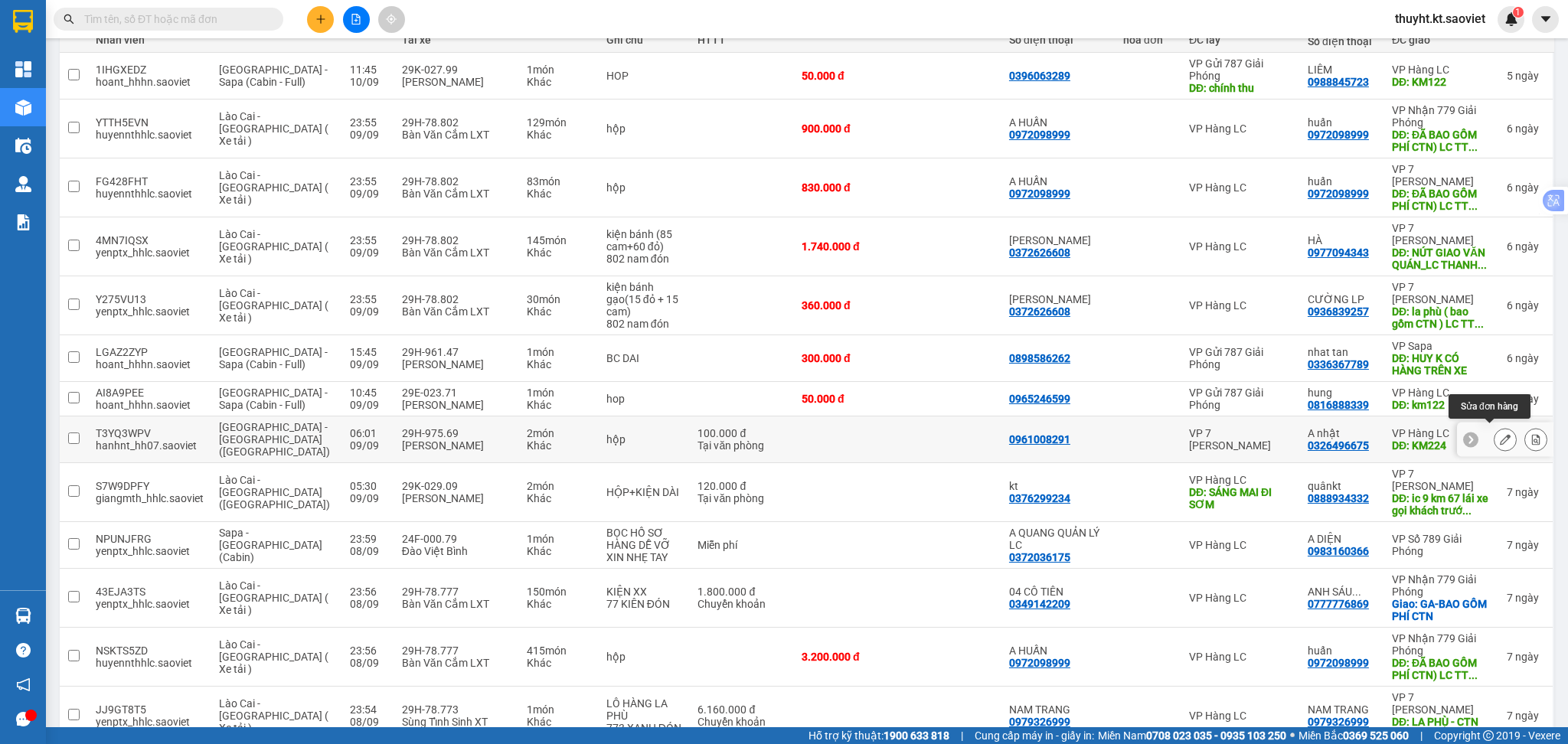
click at [1500, 434] on icon at bounding box center [1505, 439] width 11 height 11
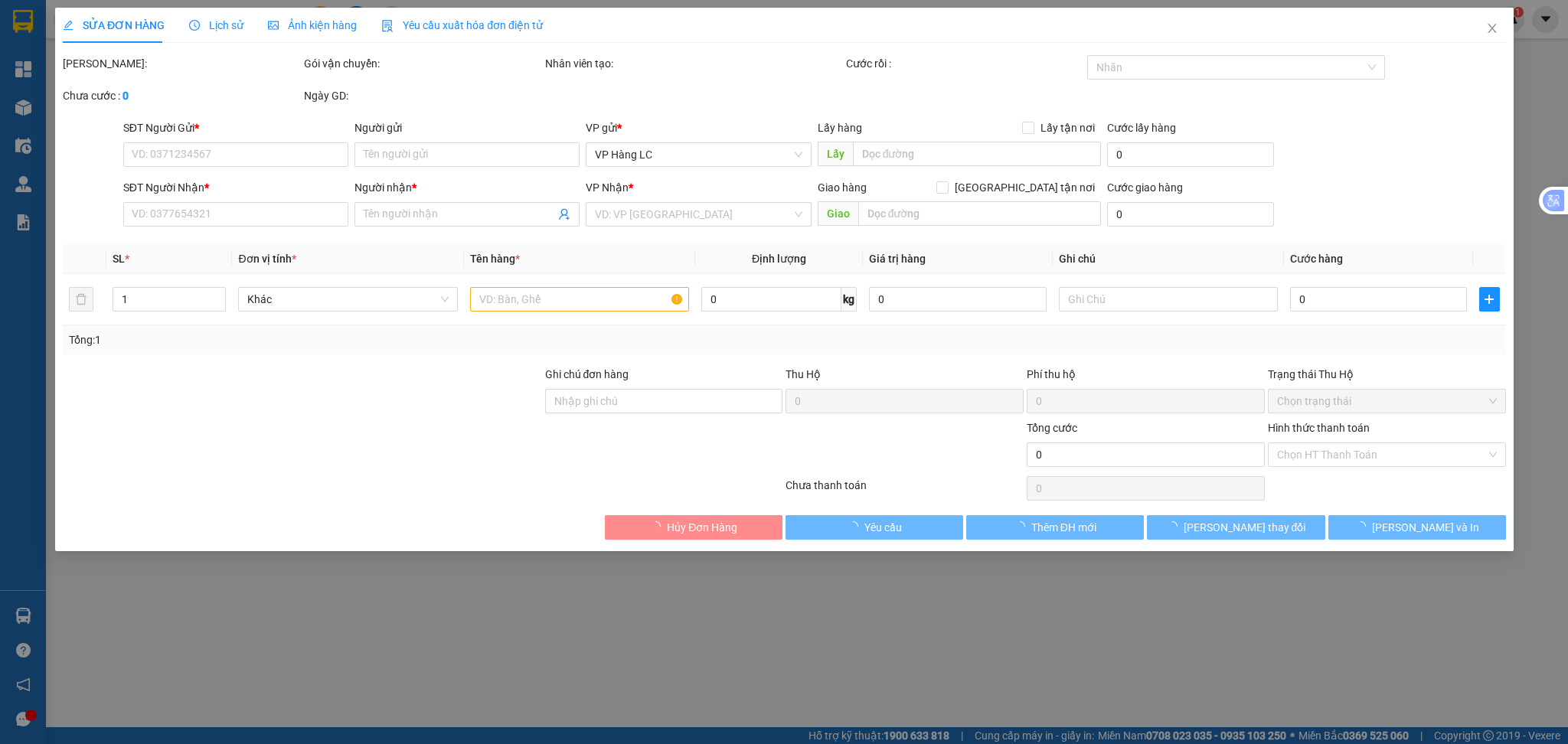
type input "0961008291"
type input "0326496675"
type input "A nhật"
type input "KM224"
type input "100.000"
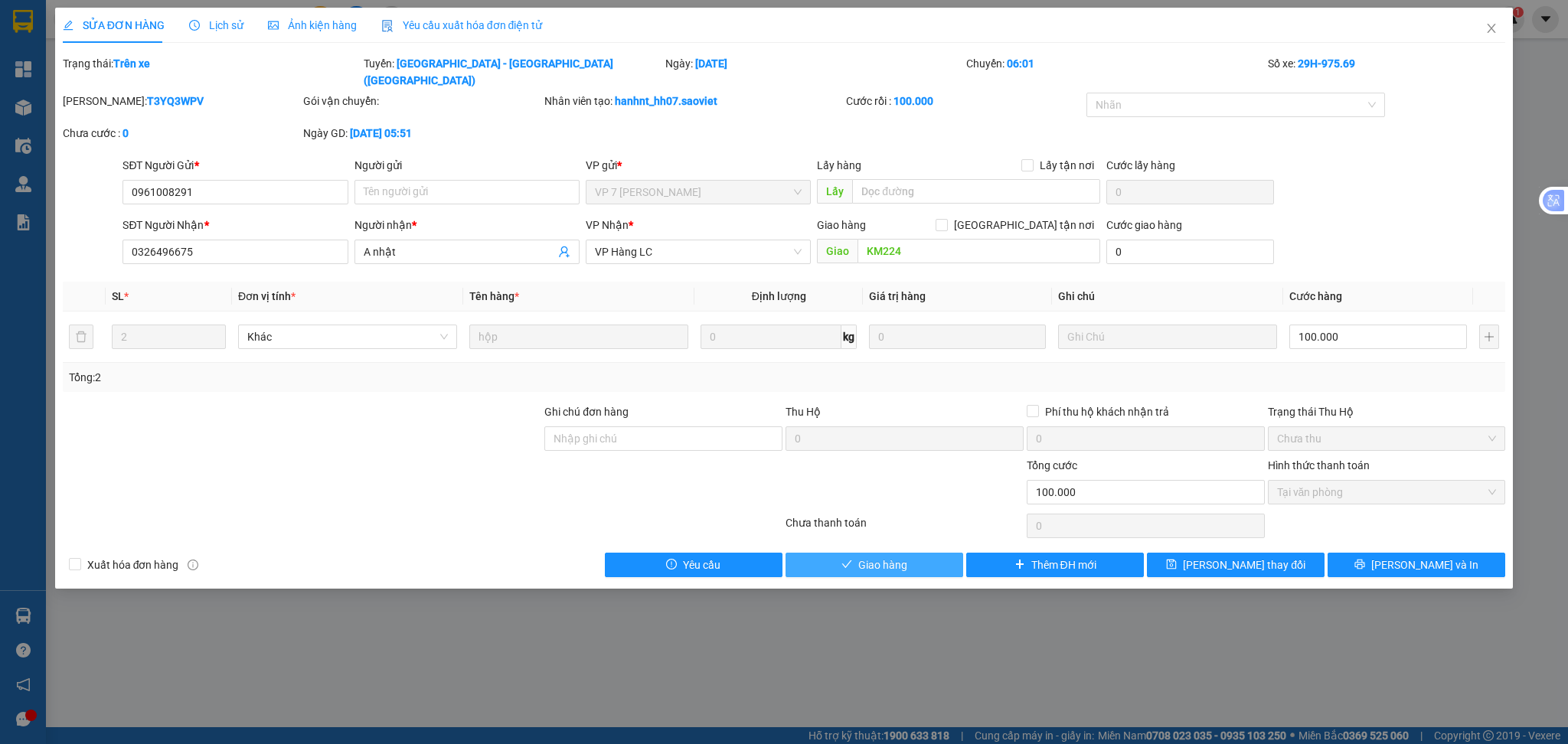
click at [851, 559] on icon "check" at bounding box center [847, 563] width 11 height 11
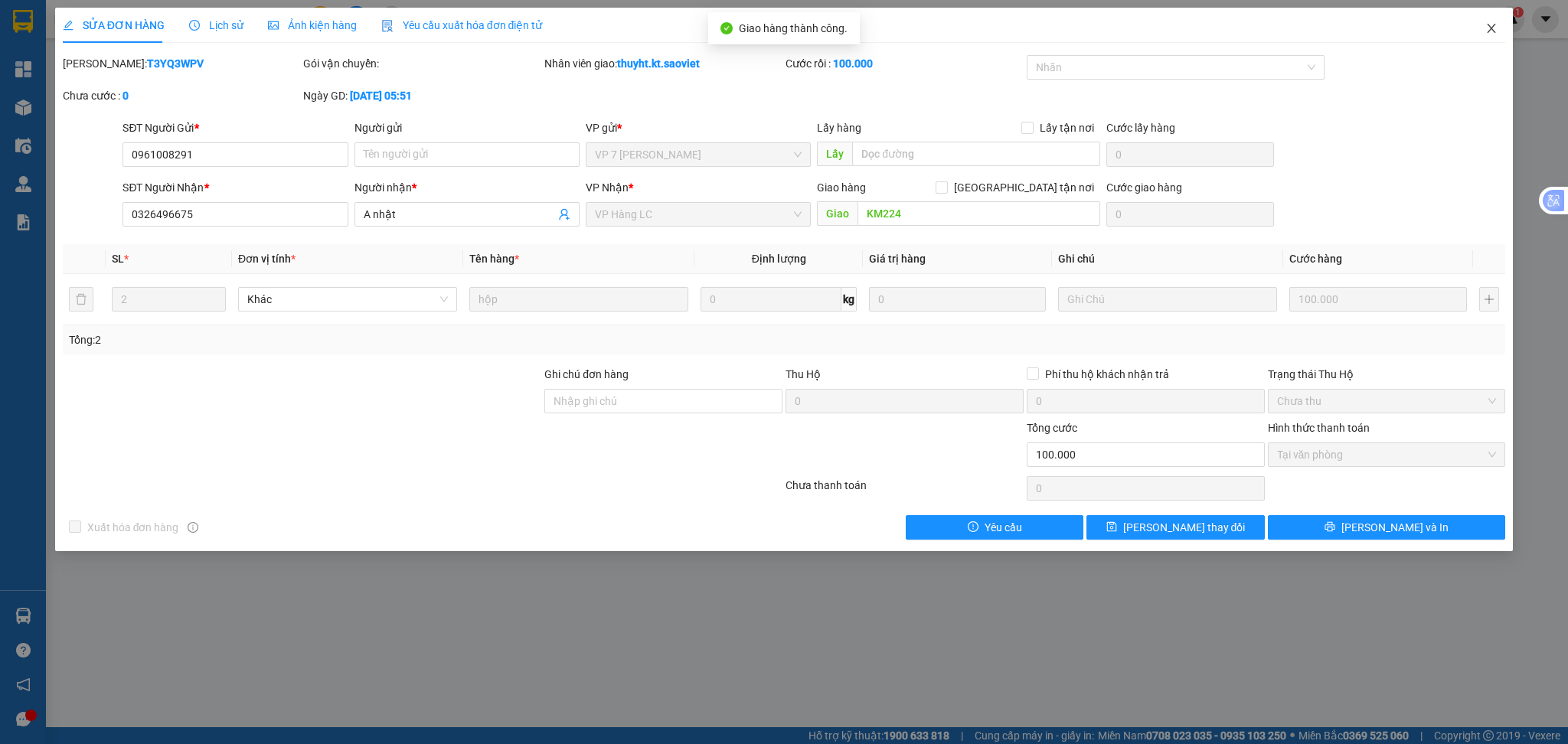
click at [1497, 27] on icon "close" at bounding box center [1491, 28] width 12 height 12
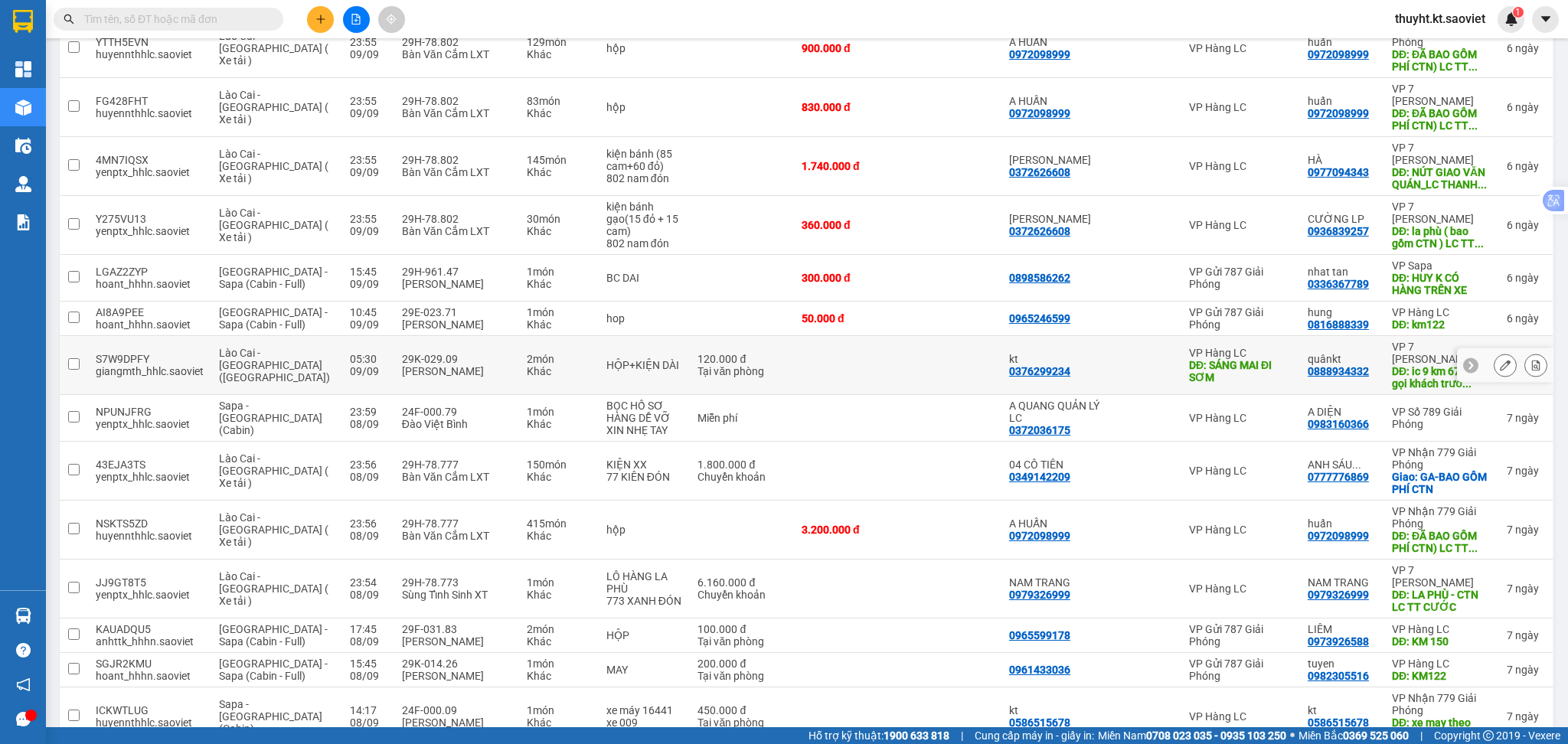
scroll to position [307, 0]
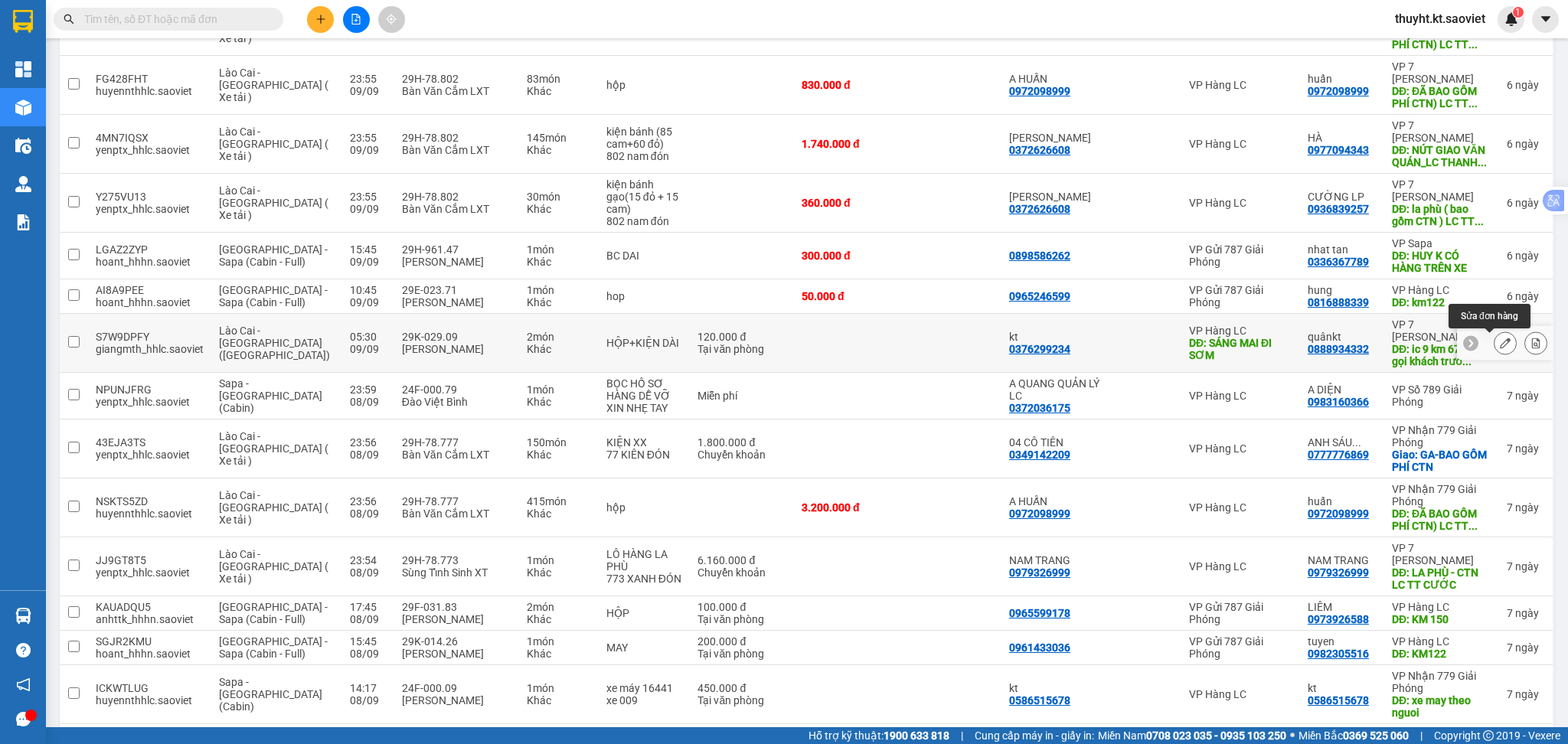
click at [1495, 335] on button at bounding box center [1505, 343] width 21 height 27
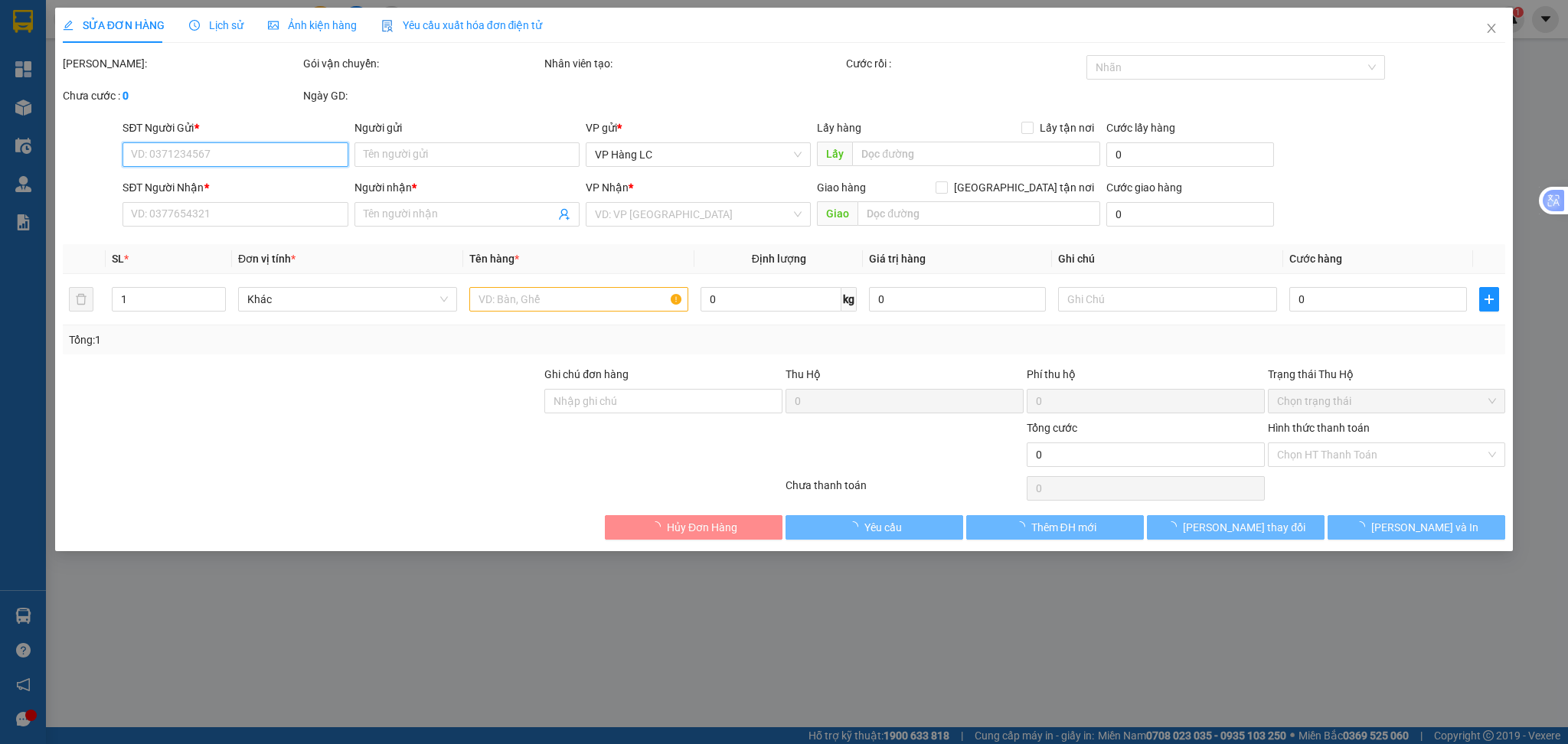
type input "0376299234"
type input "kt"
type input "SÁNG MAI ĐI SƠM"
type input "0888934332"
type input "quânkt"
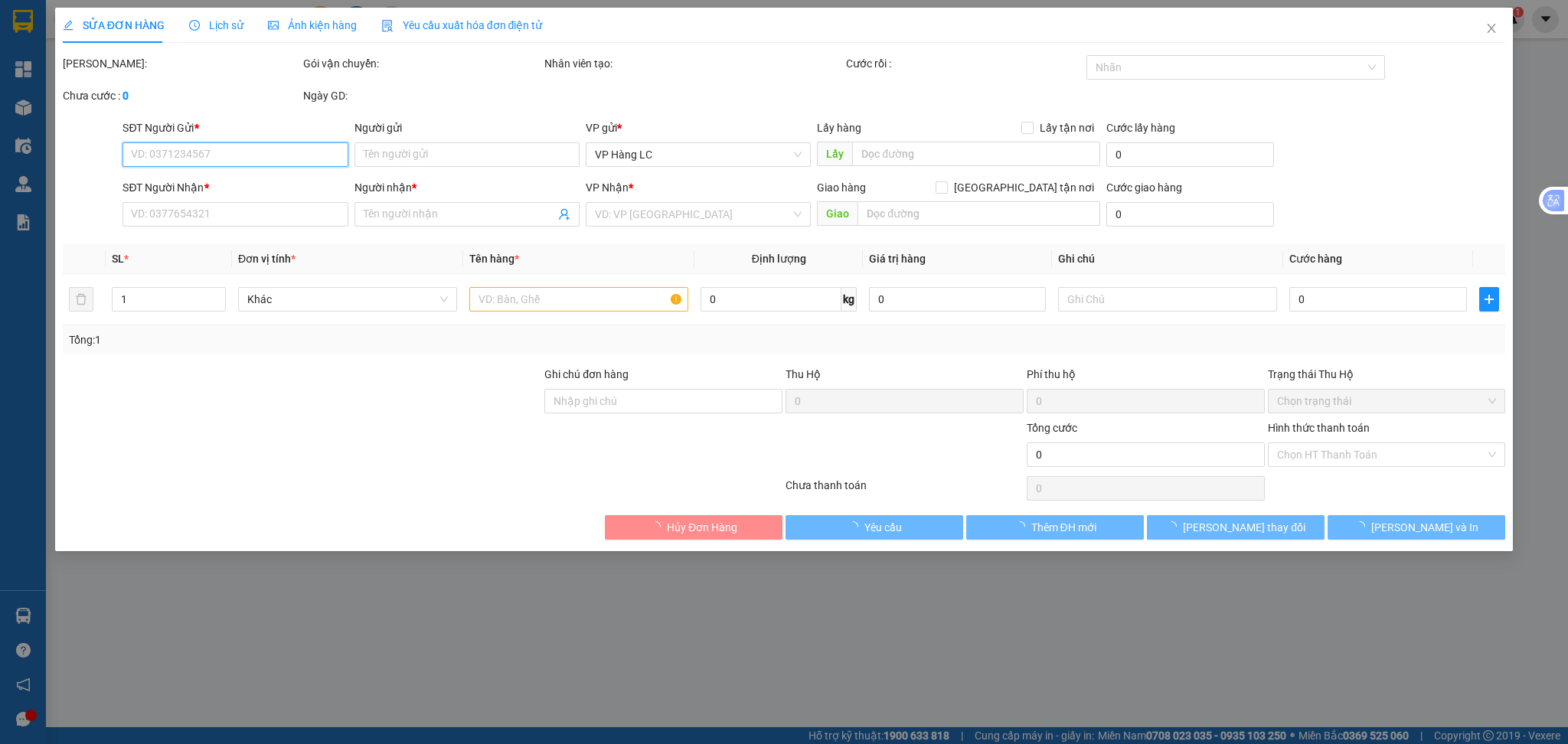
type input "ic 9 km 67 lái xe gọi khách trước 30 p"
type input "120.000"
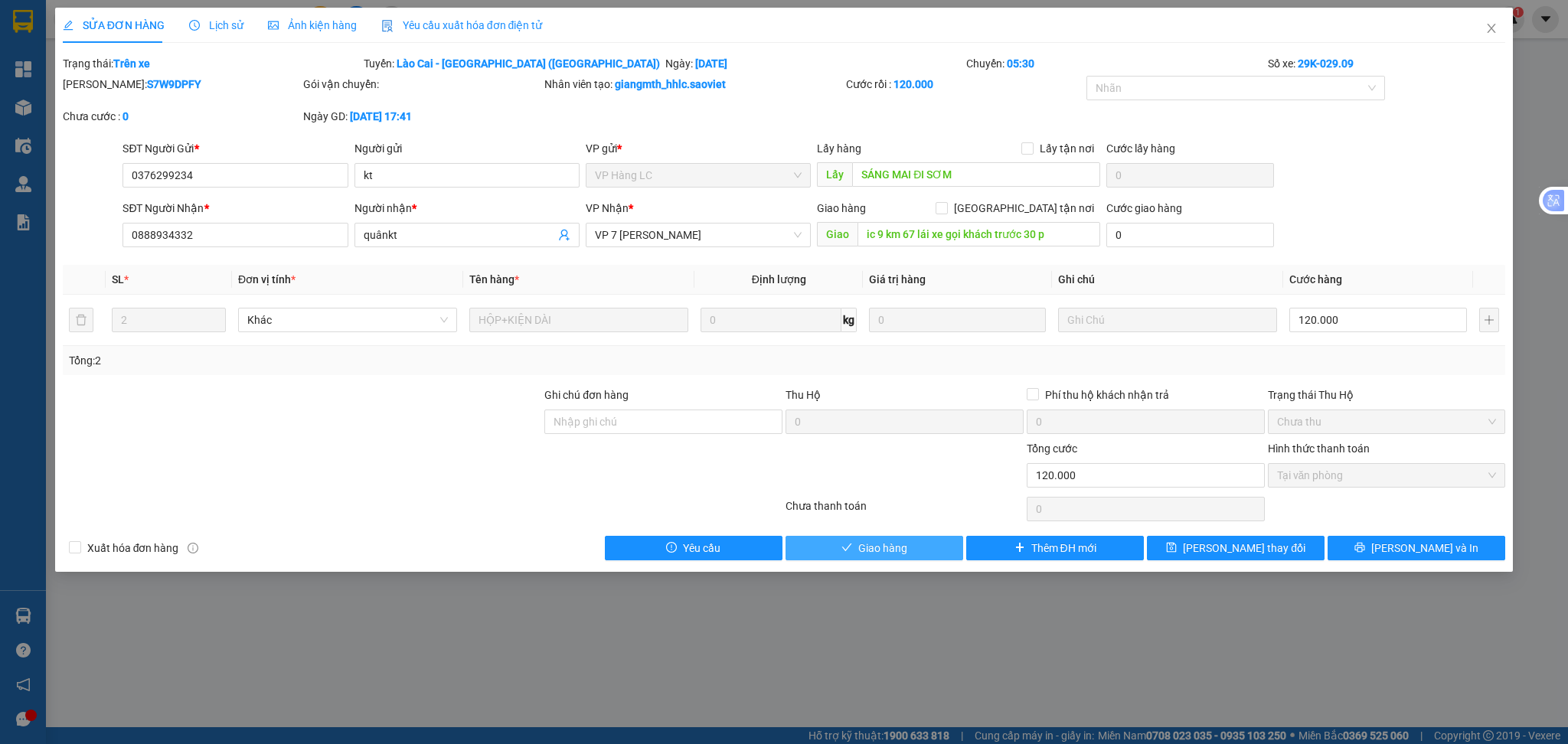
click at [883, 542] on span "Giao hàng" at bounding box center [882, 548] width 49 height 17
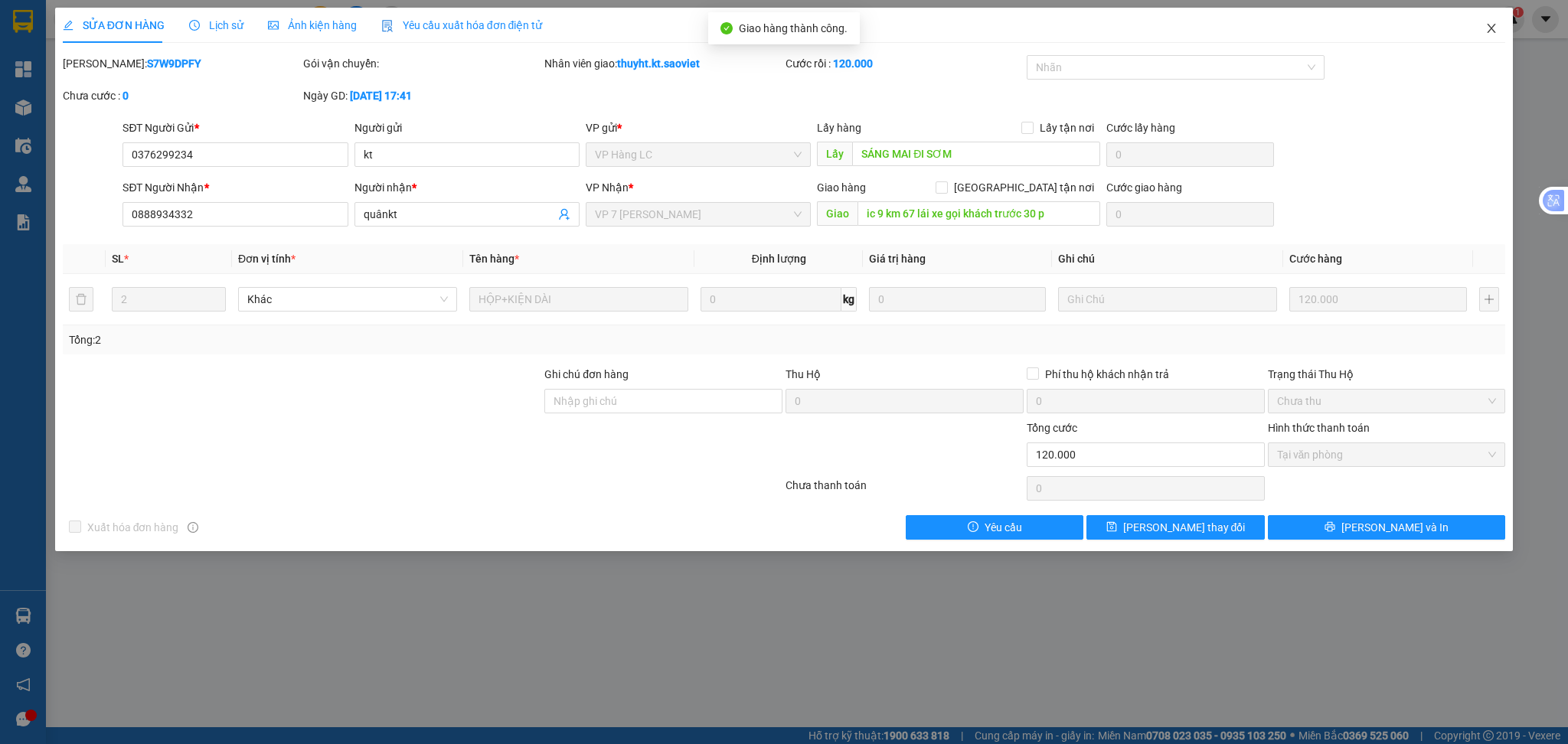
click at [1492, 30] on icon "close" at bounding box center [1492, 28] width 8 height 9
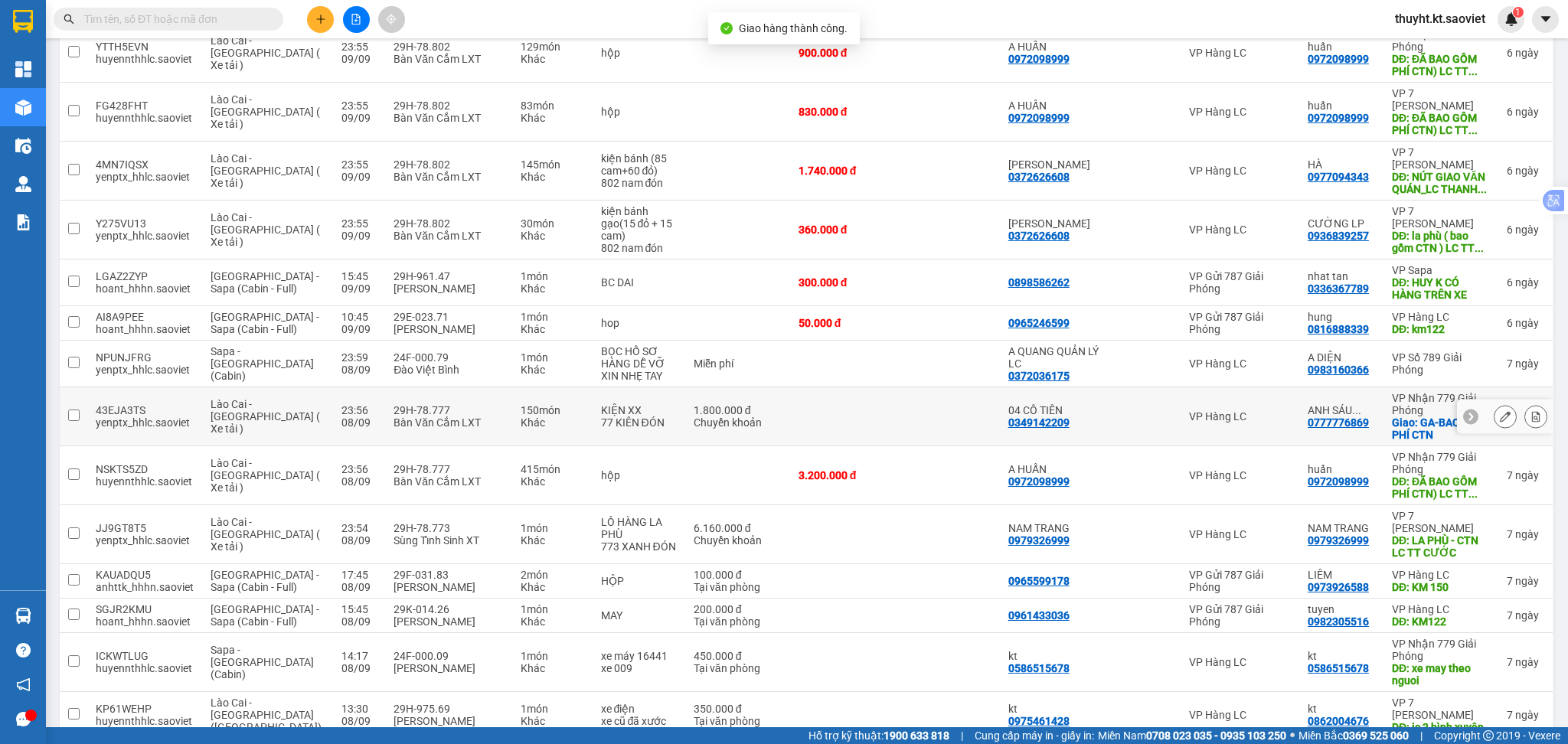
scroll to position [307, 0]
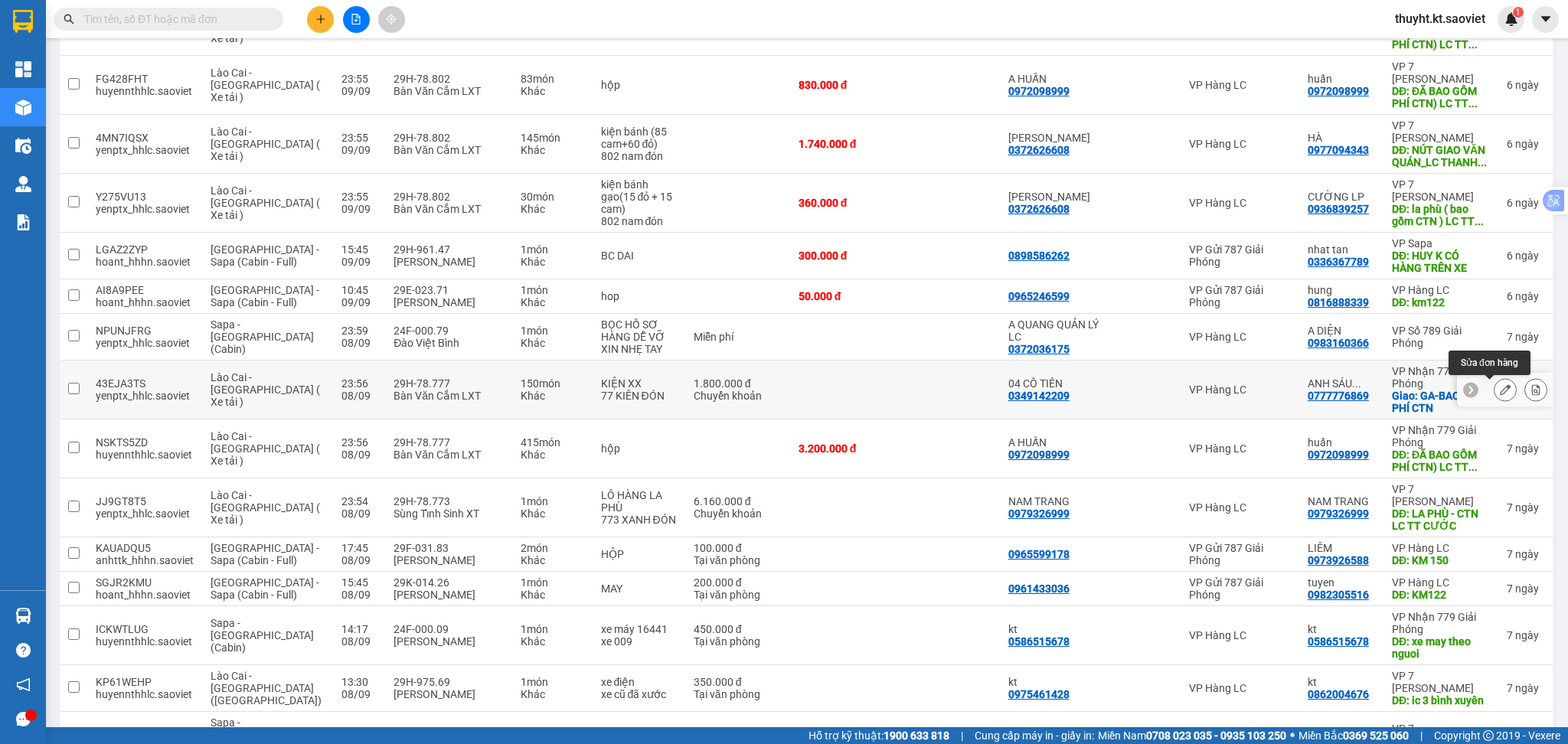
click at [1495, 384] on button at bounding box center [1505, 389] width 21 height 27
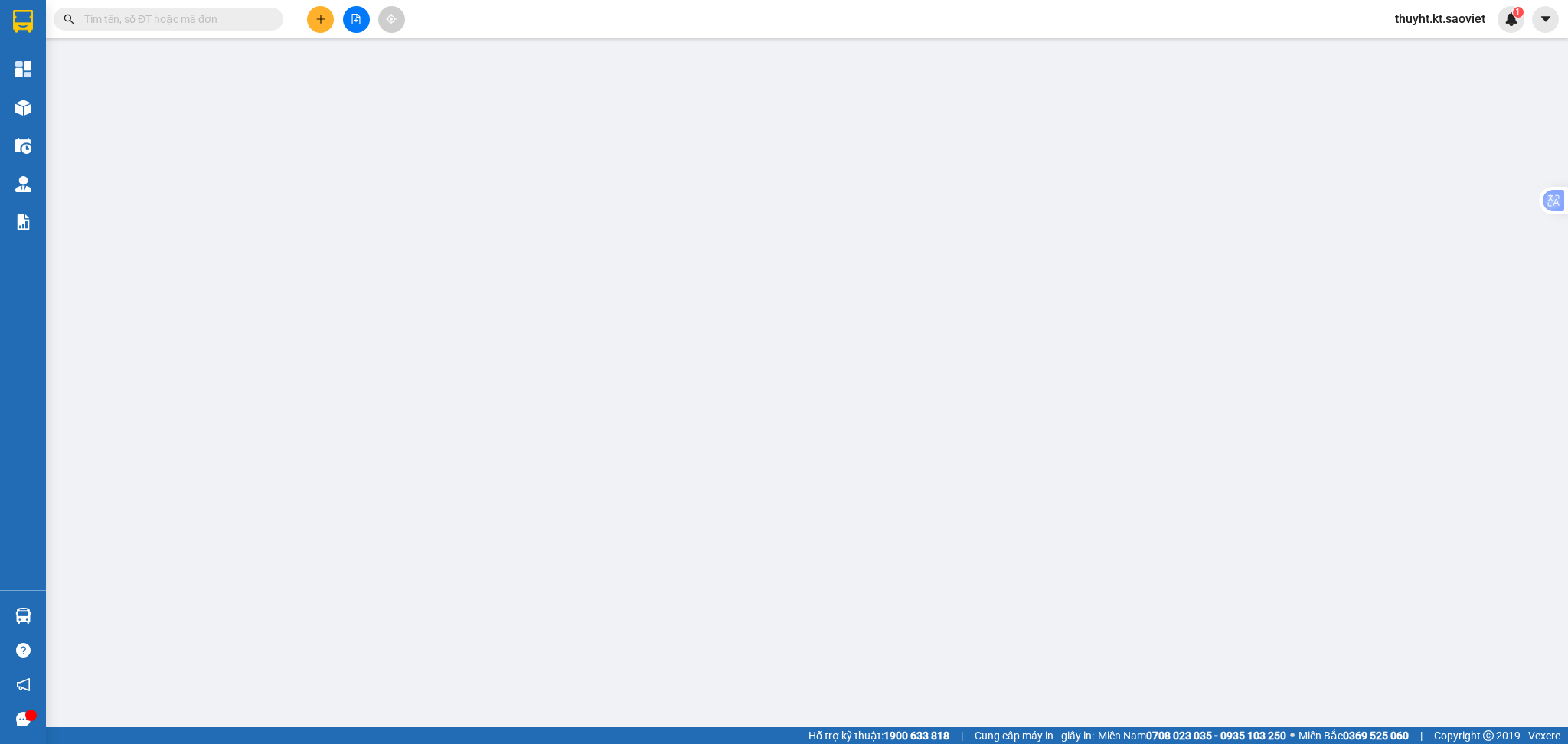
type input "0349142209"
type input "04 CÔ TIÊN"
type input "0777776869"
type input "ANH SÁU MIỀN TÂY"
checkbox input "true"
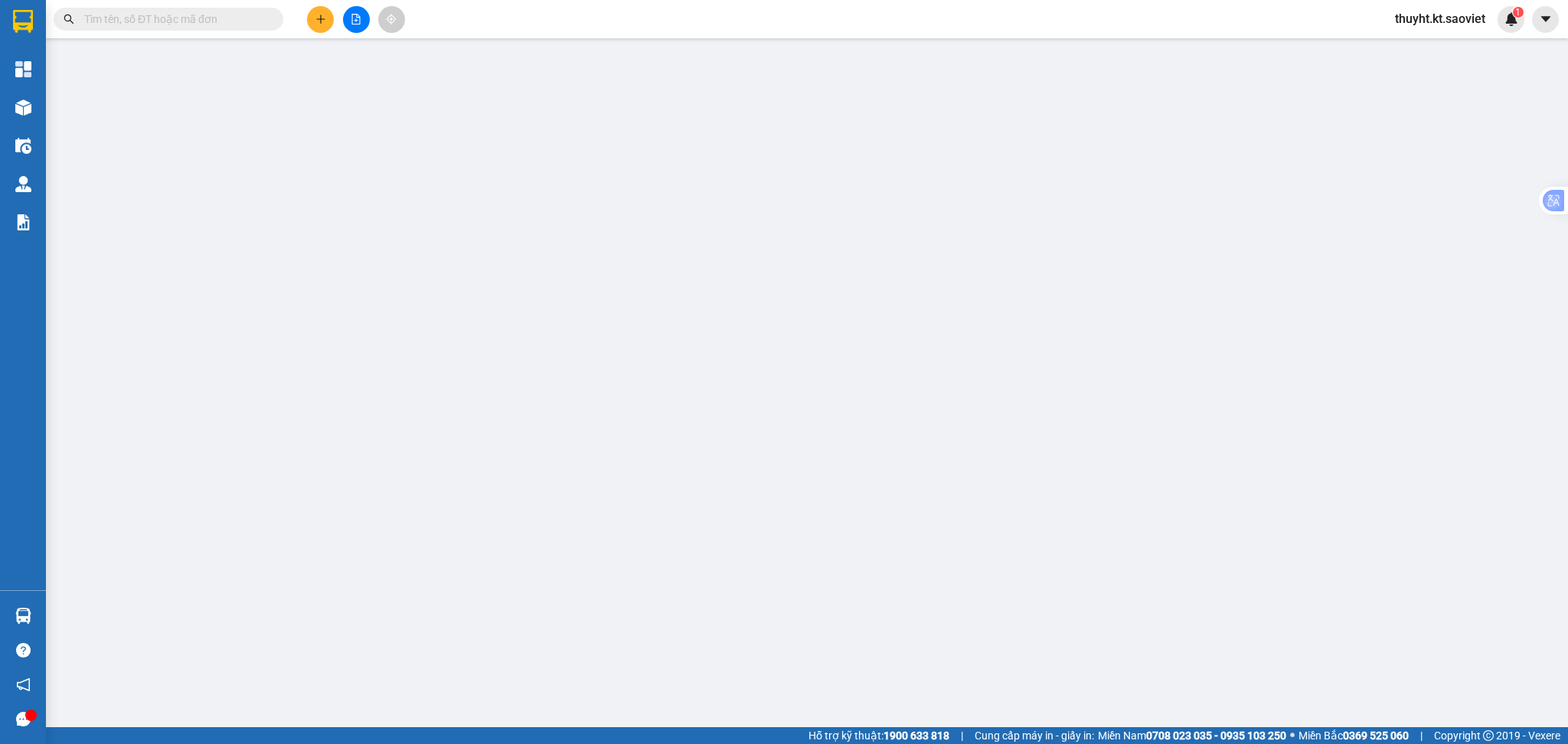
type input "GA-BAO GỒM PHÍ CTN"
type input "1.800.000"
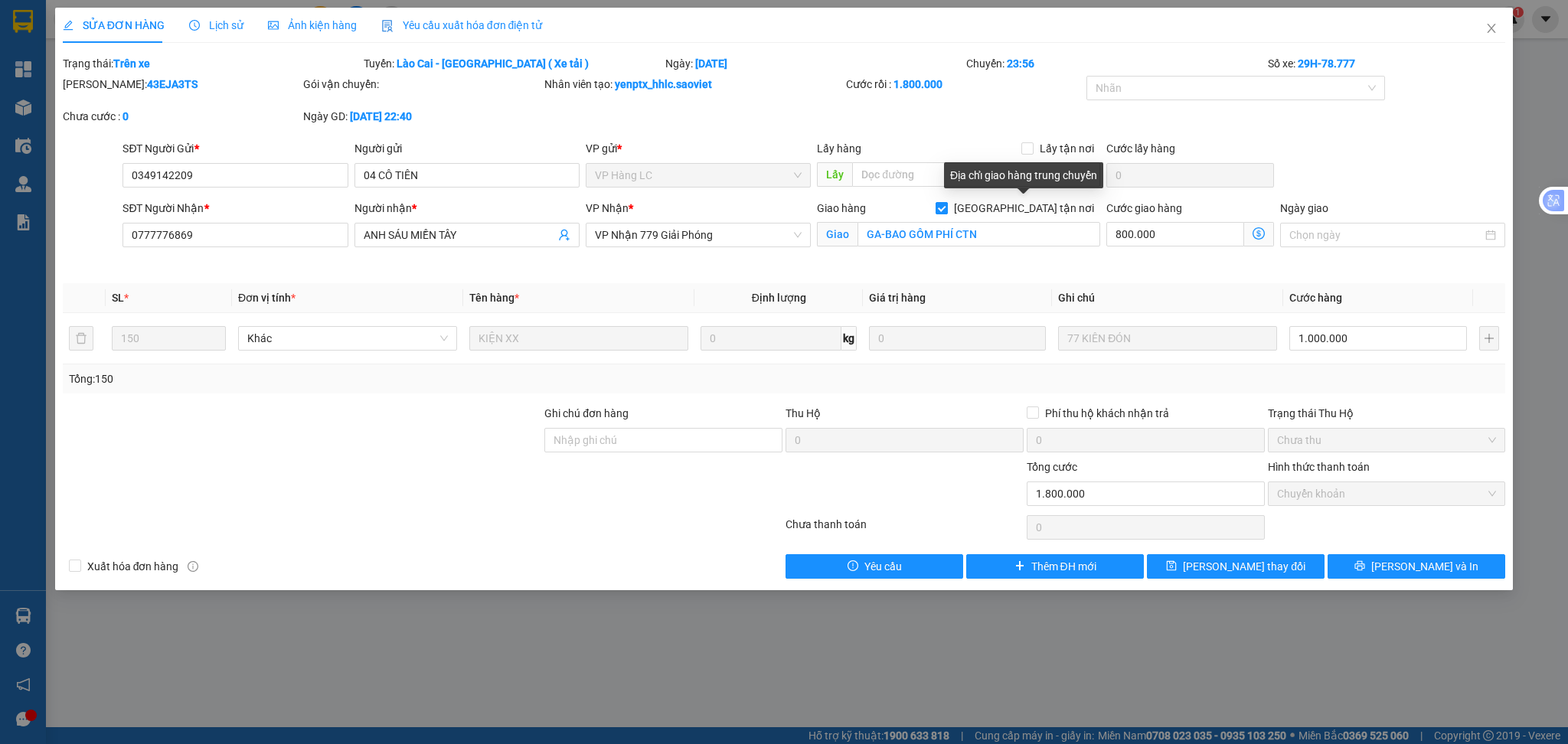
click at [947, 211] on input "[GEOGRAPHIC_DATA] tận nơi" at bounding box center [940, 207] width 11 height 11
checkbox input "false"
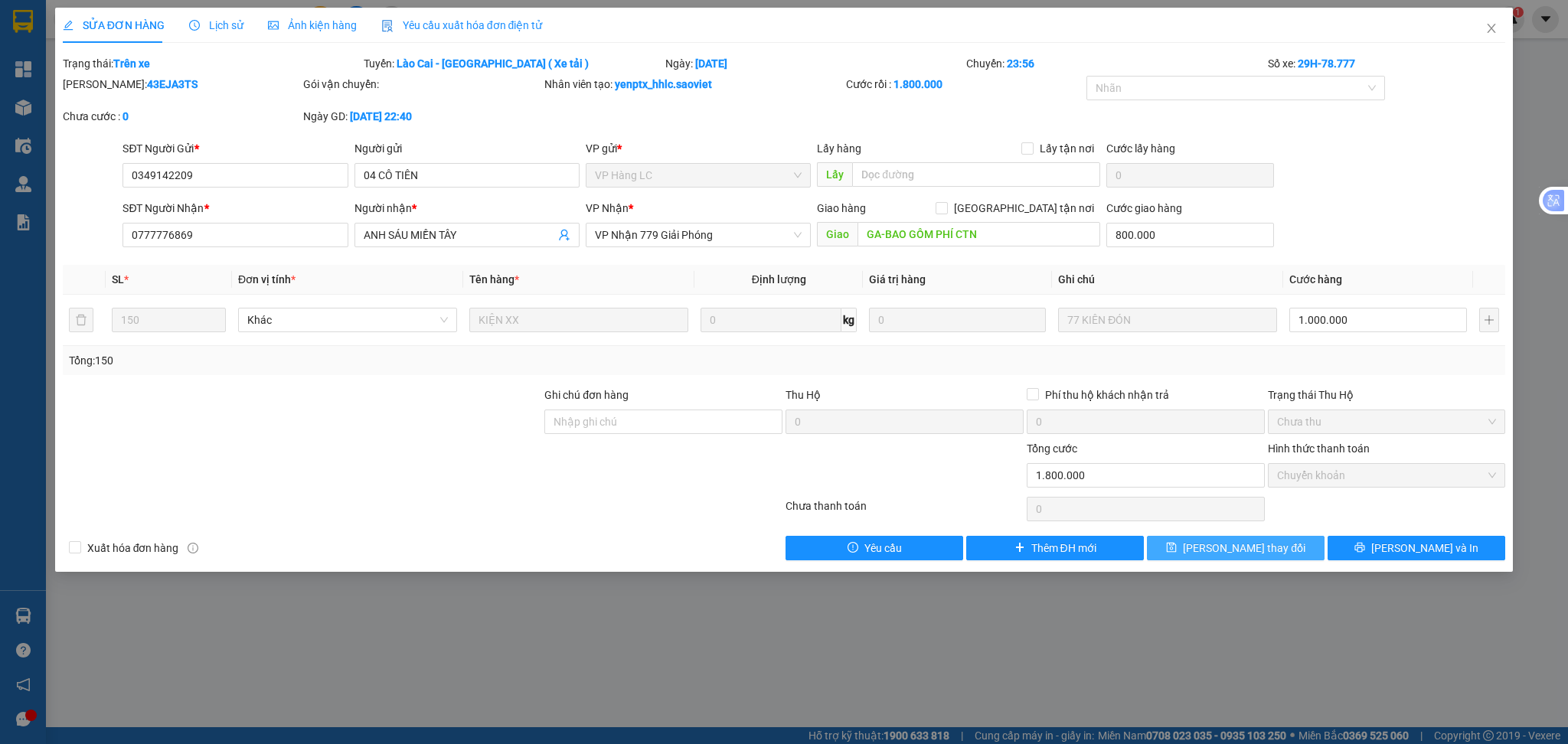
drag, startPoint x: 1241, startPoint y: 542, endPoint x: 1231, endPoint y: 542, distance: 10.0
click at [1238, 542] on span "[PERSON_NAME] thay đổi" at bounding box center [1244, 548] width 123 height 17
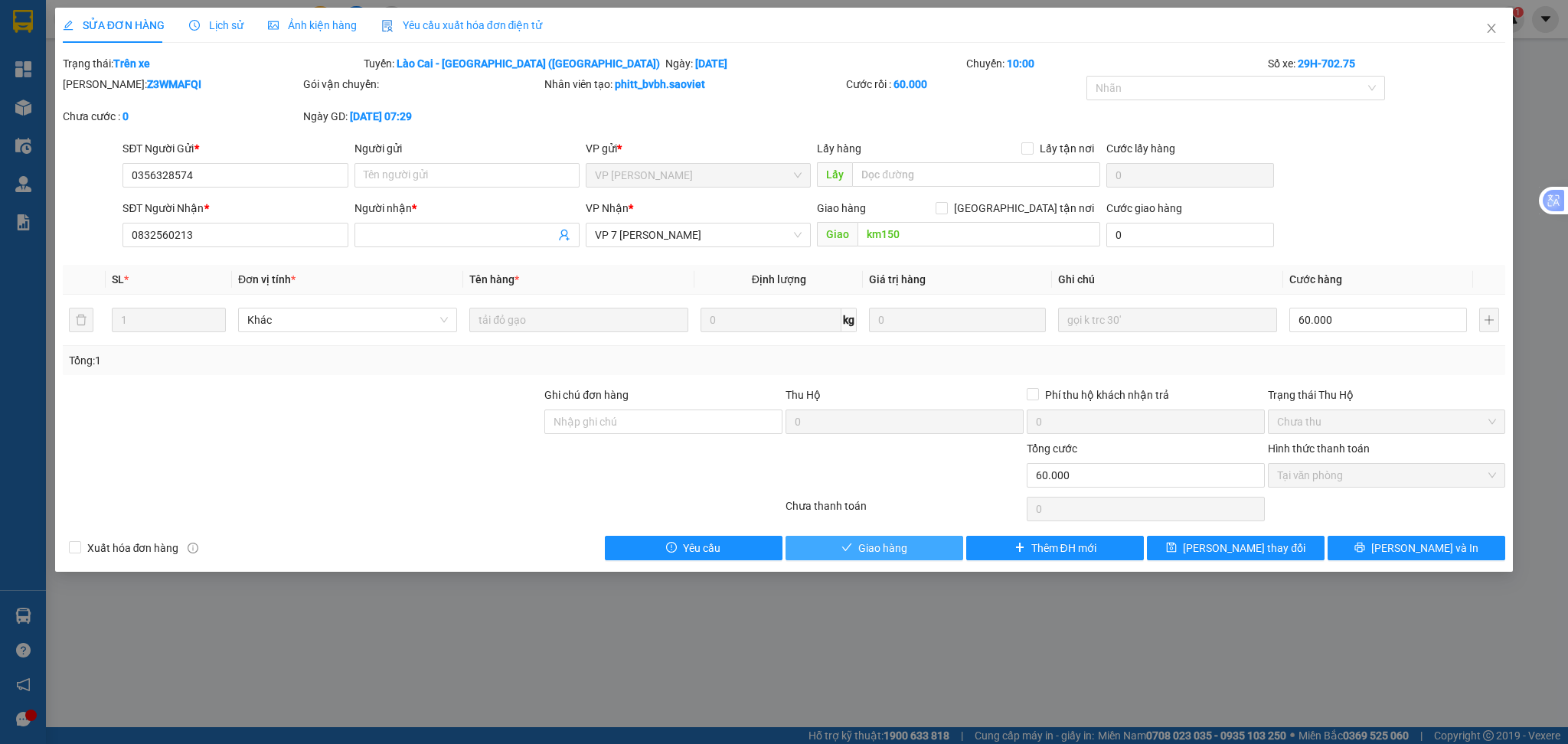
click at [912, 548] on button "Giao hàng" at bounding box center [874, 548] width 177 height 24
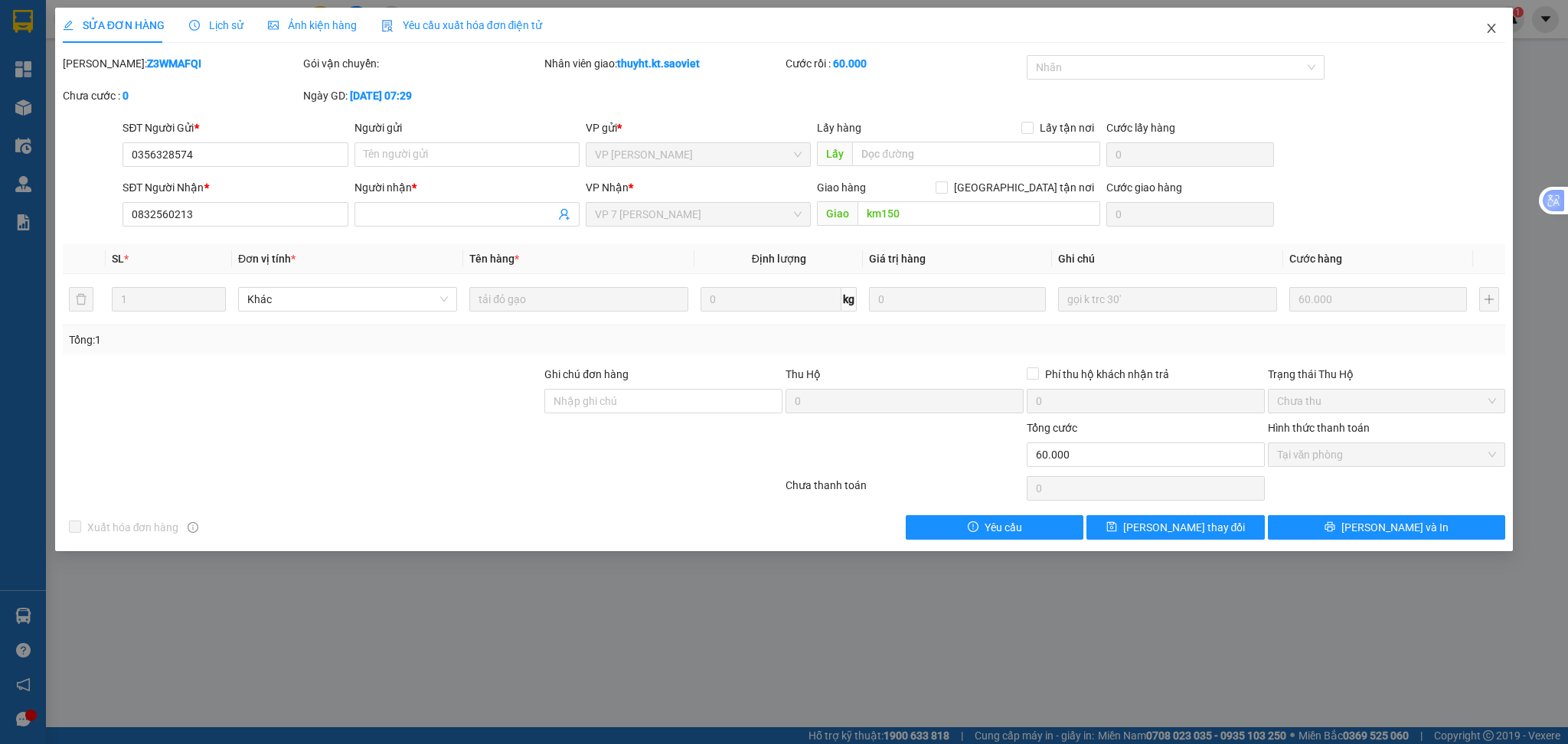
click at [1496, 33] on icon "close" at bounding box center [1491, 28] width 12 height 12
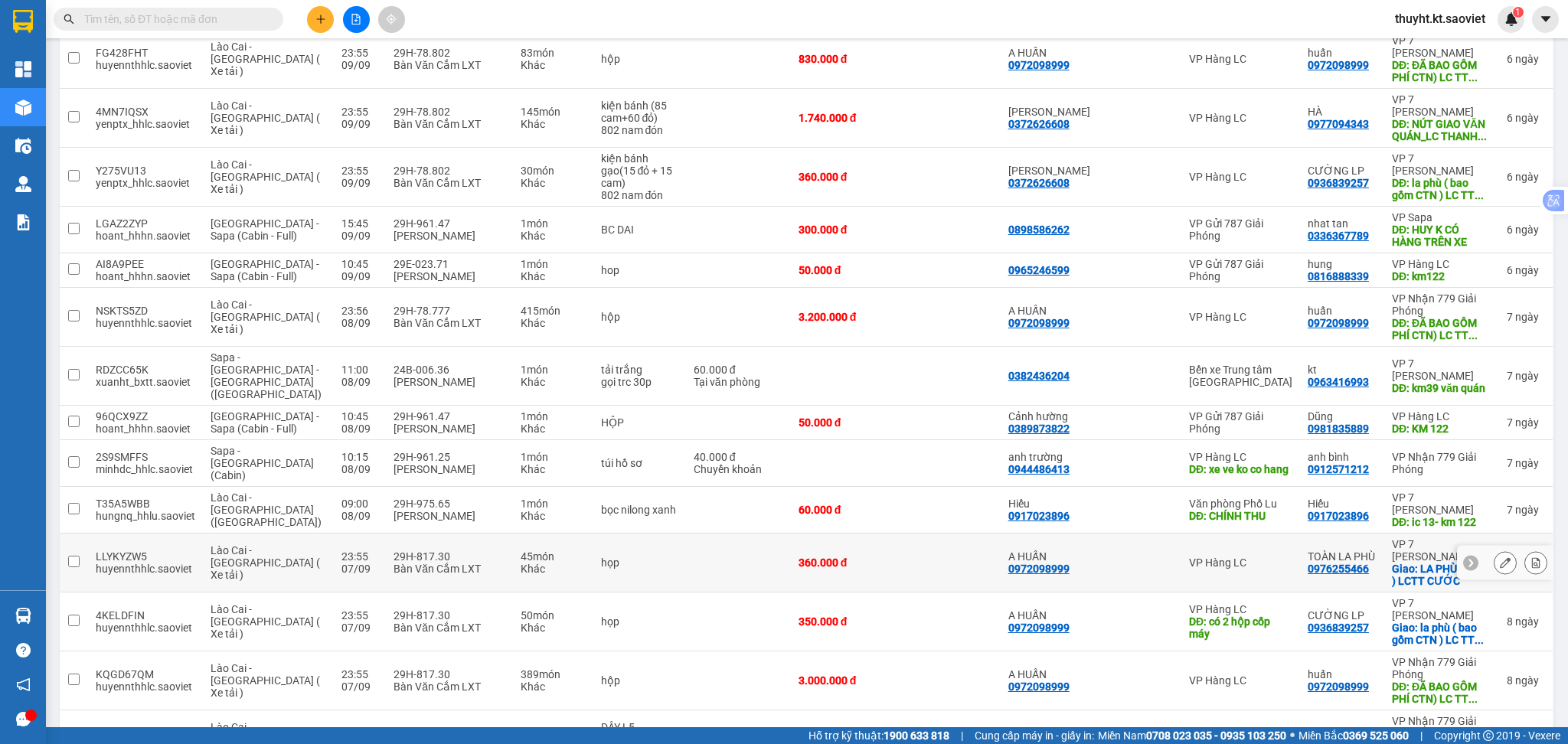
scroll to position [307, 0]
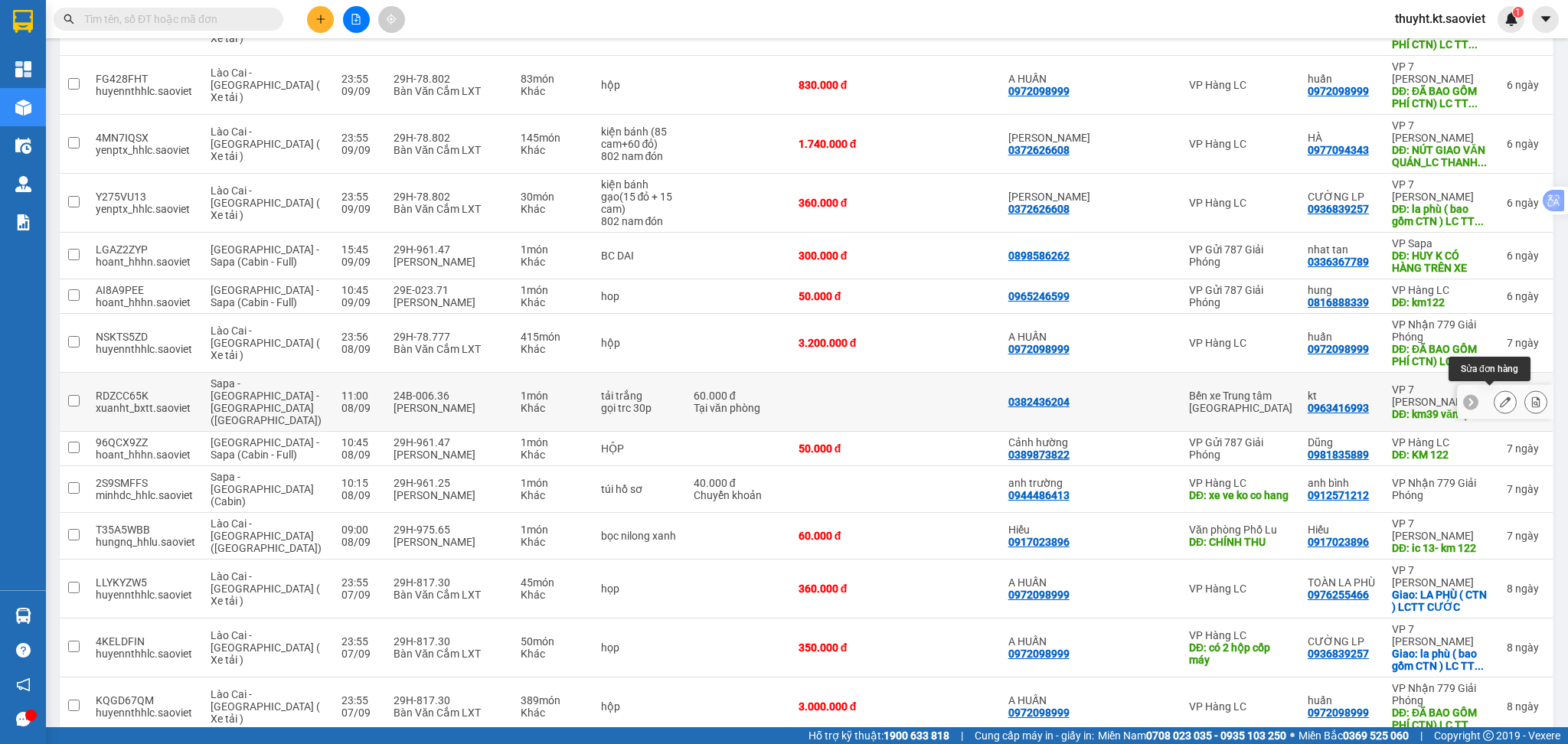
click at [1495, 398] on button at bounding box center [1505, 402] width 21 height 27
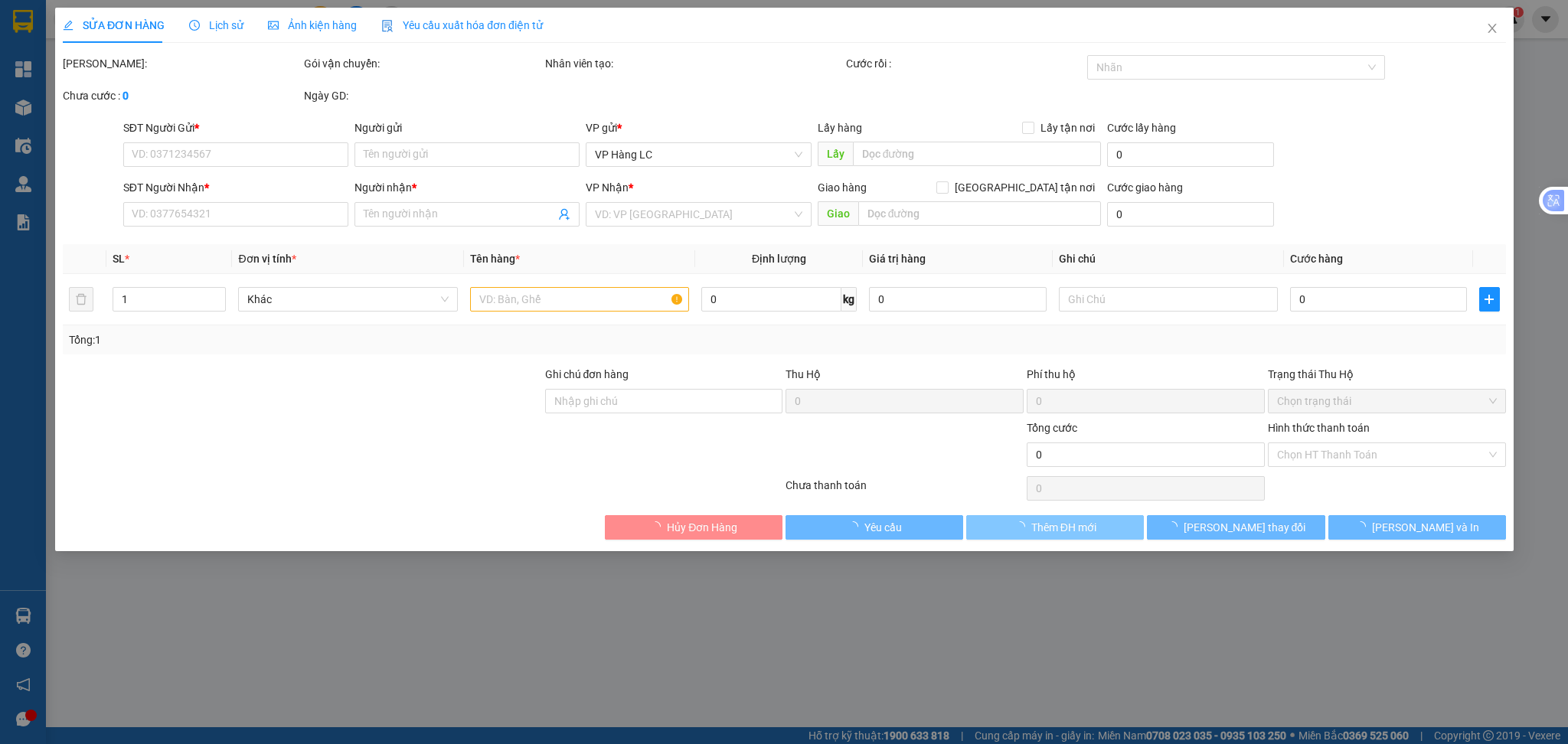
type input "0382436204"
type input "0963416993"
type input "kt"
type input "km39 văn quán"
type input "60.000"
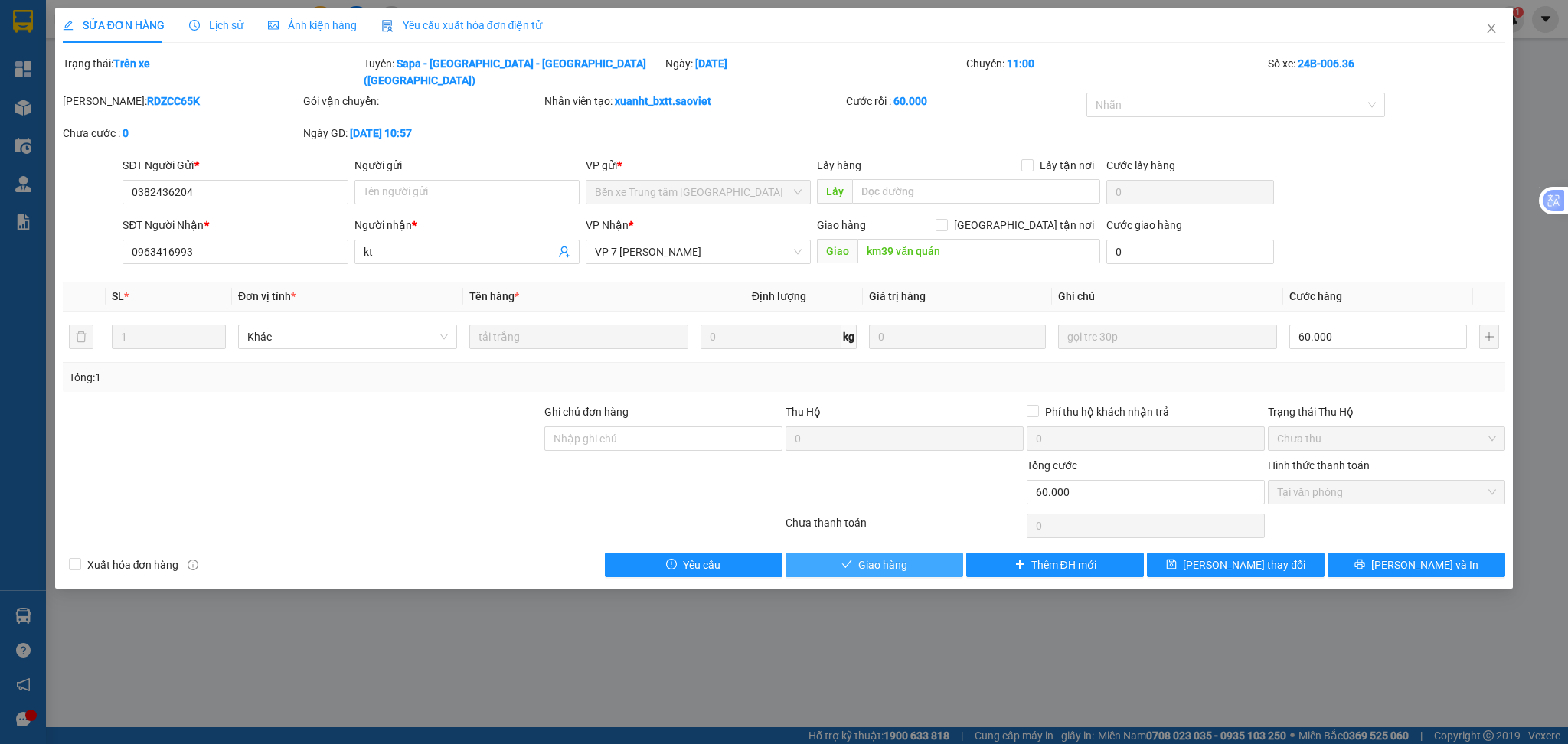
click at [908, 556] on button "Giao hàng" at bounding box center [874, 565] width 177 height 24
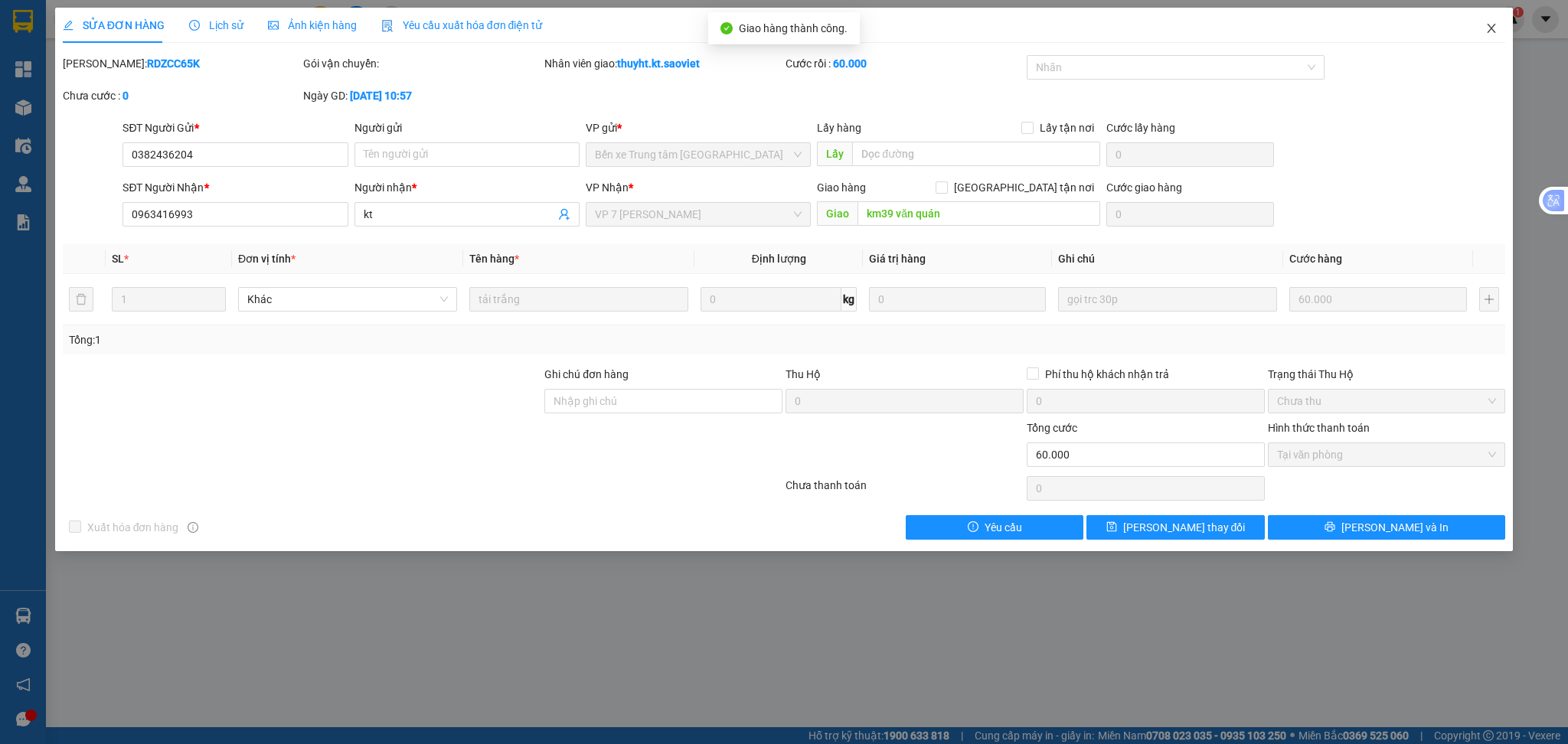
click at [1496, 25] on icon "close" at bounding box center [1492, 28] width 8 height 9
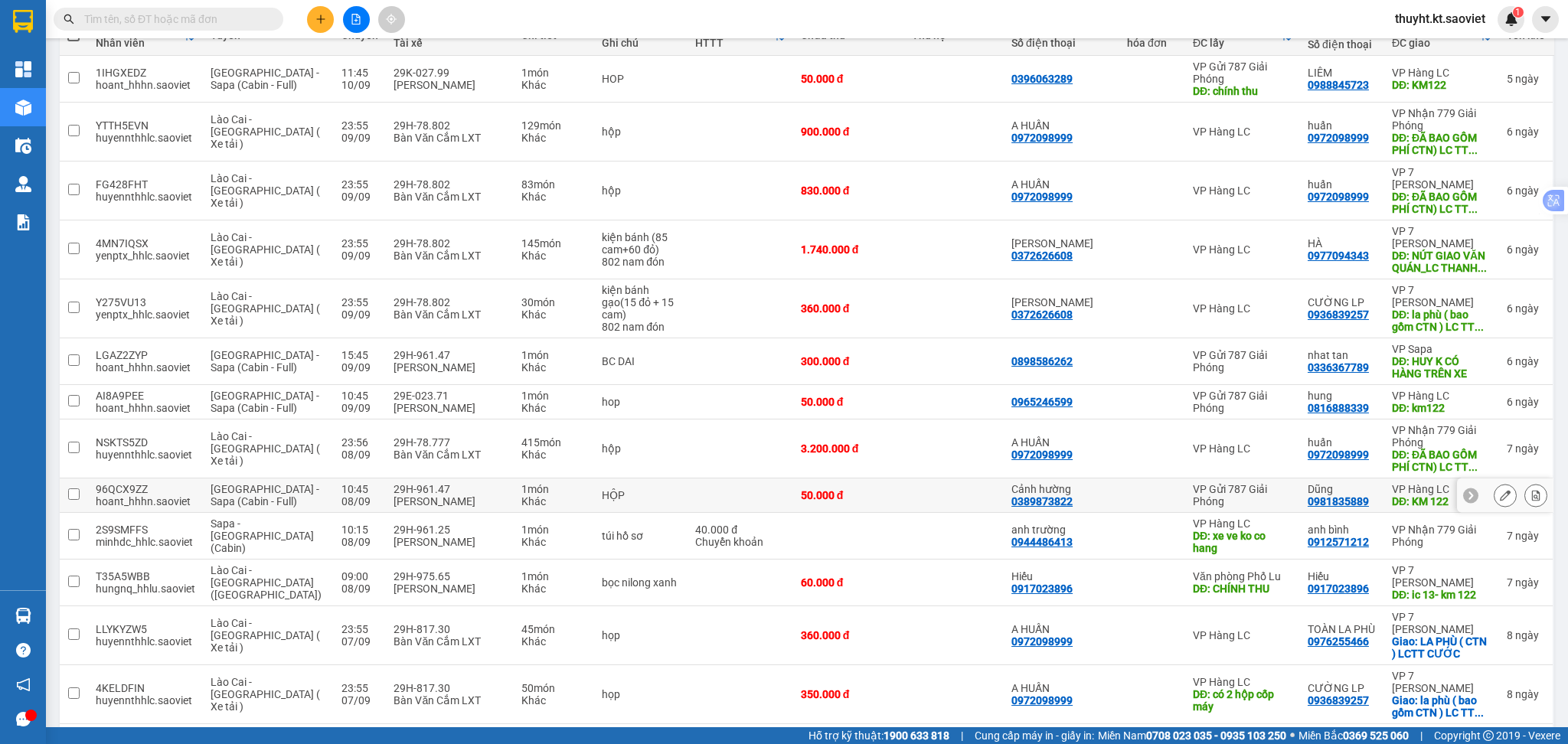
scroll to position [203, 0]
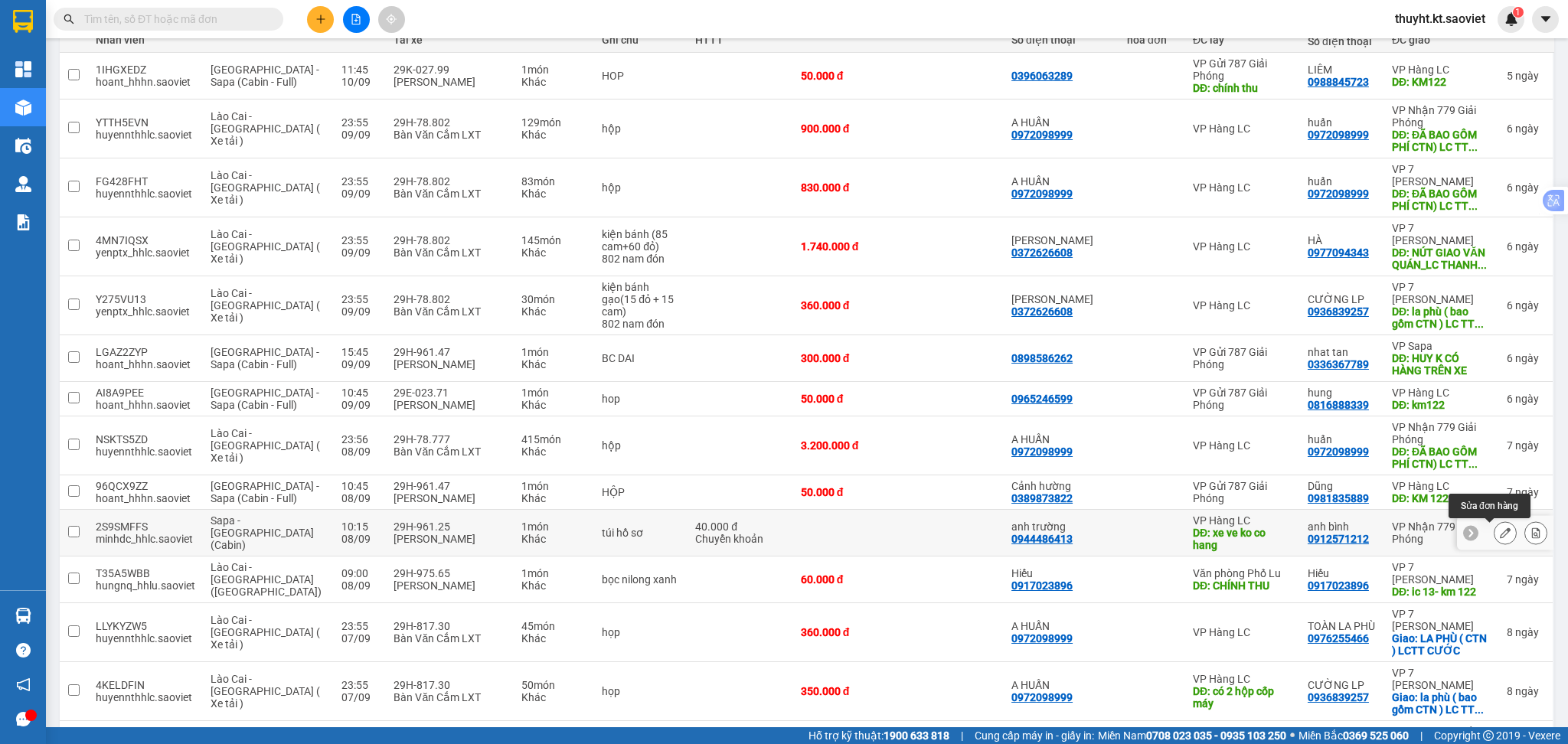
click at [1495, 528] on button at bounding box center [1505, 533] width 21 height 27
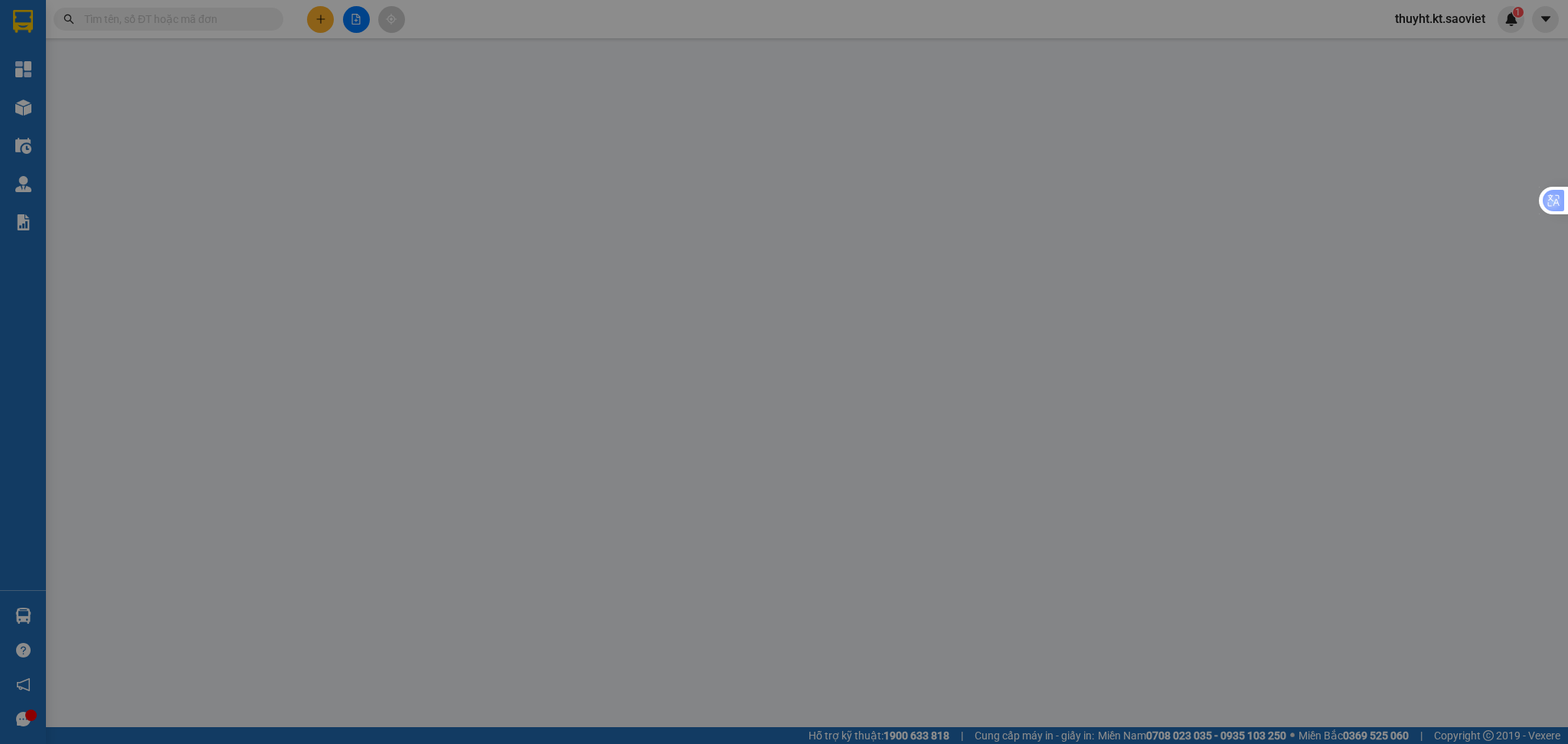
type input "0944486413"
type input "anh trường"
type input "xe ve ko co hang"
type input "0912571212"
type input "anh bình"
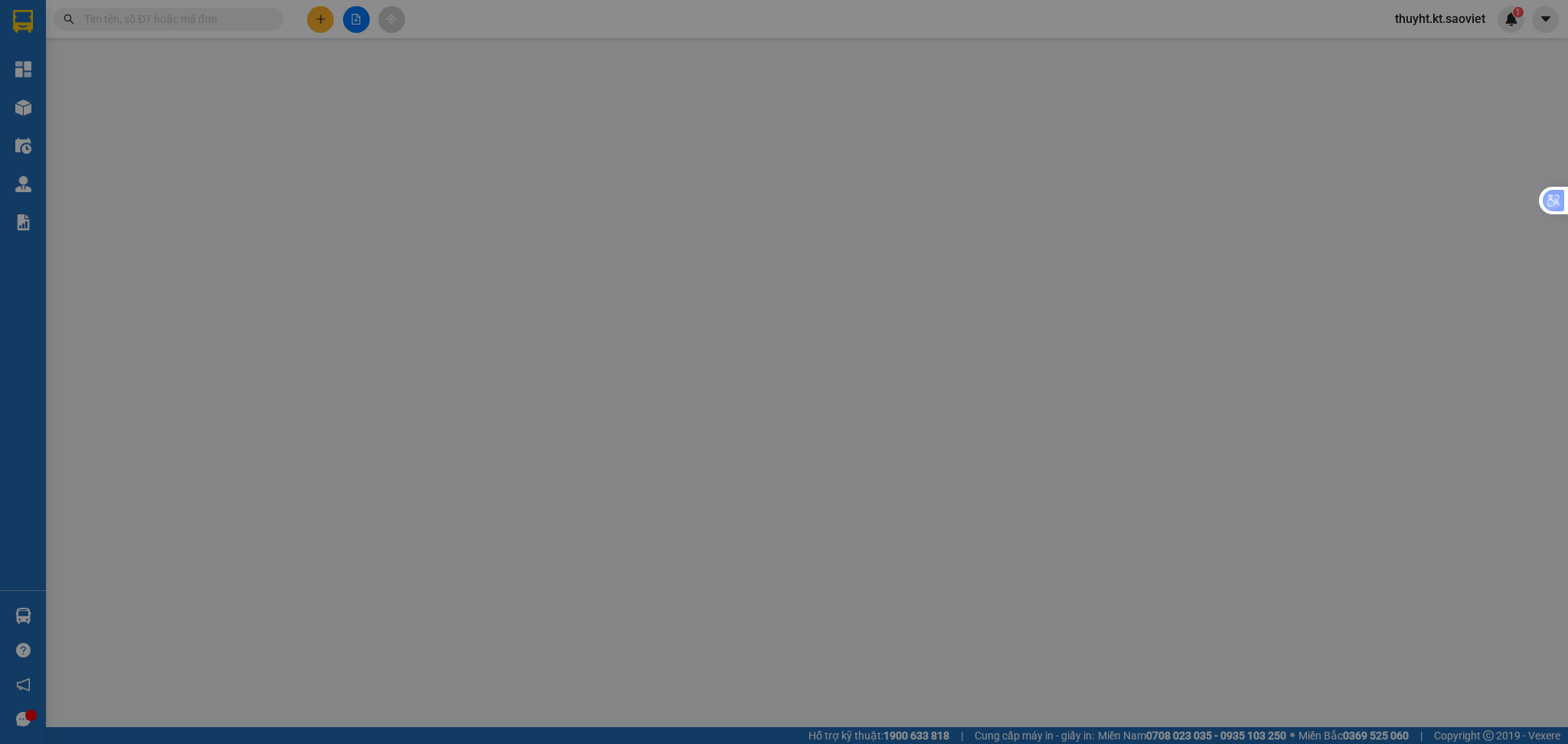
type input "40.000"
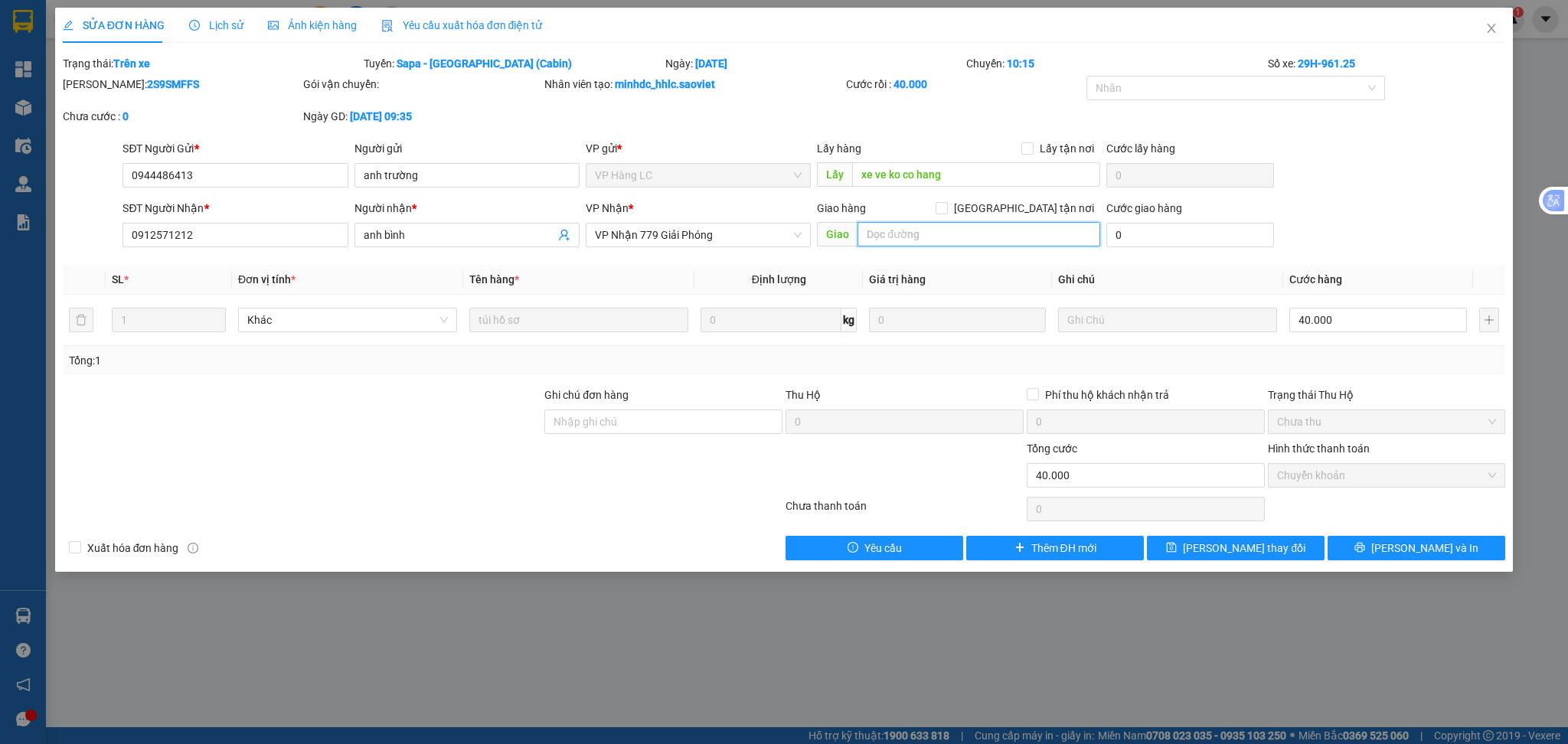
click at [1003, 230] on input "text" at bounding box center [978, 234] width 242 height 24
type input "kk"
click at [1252, 546] on span "[PERSON_NAME] thay đổi" at bounding box center [1244, 548] width 123 height 17
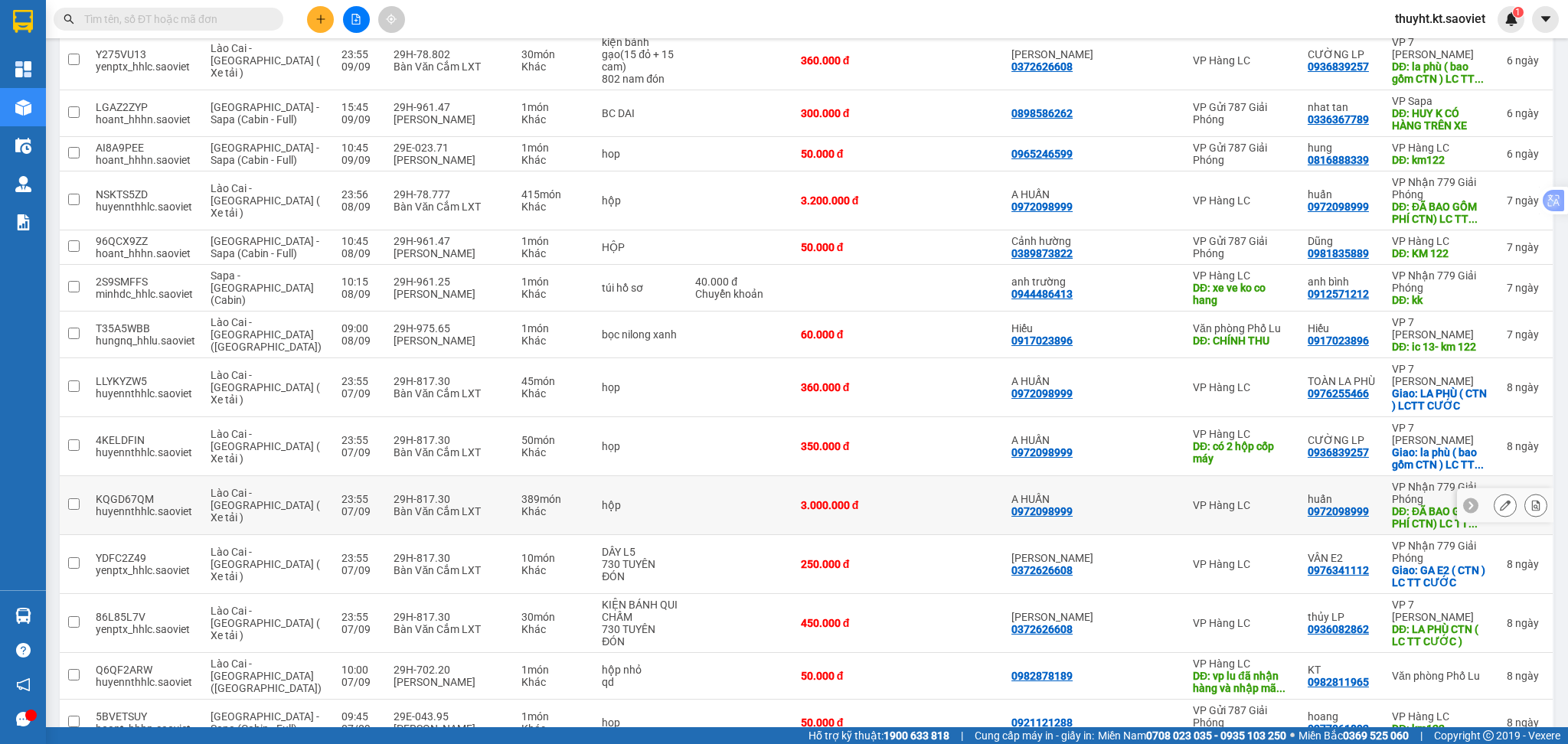
scroll to position [510, 0]
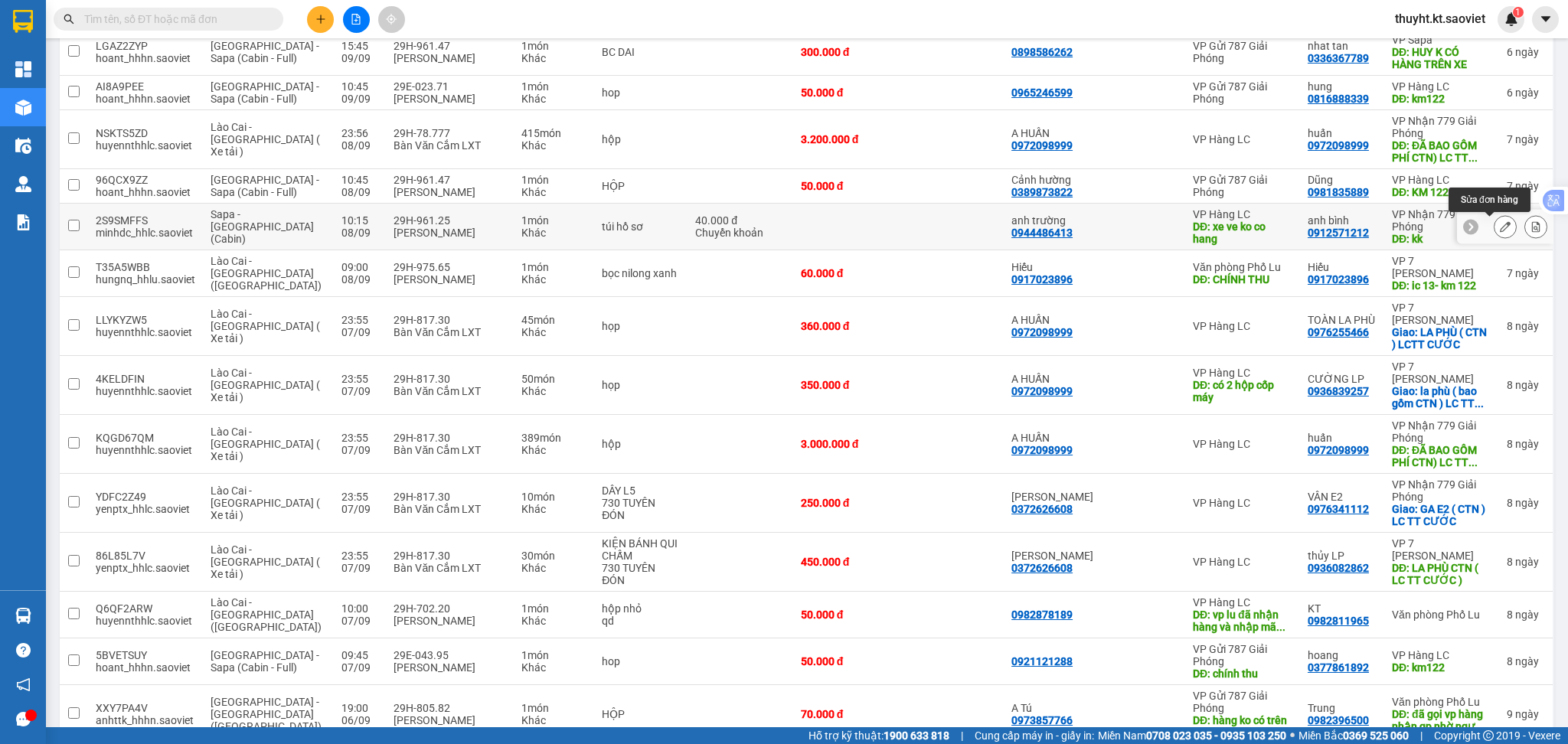
click at [1500, 232] on icon at bounding box center [1505, 226] width 11 height 11
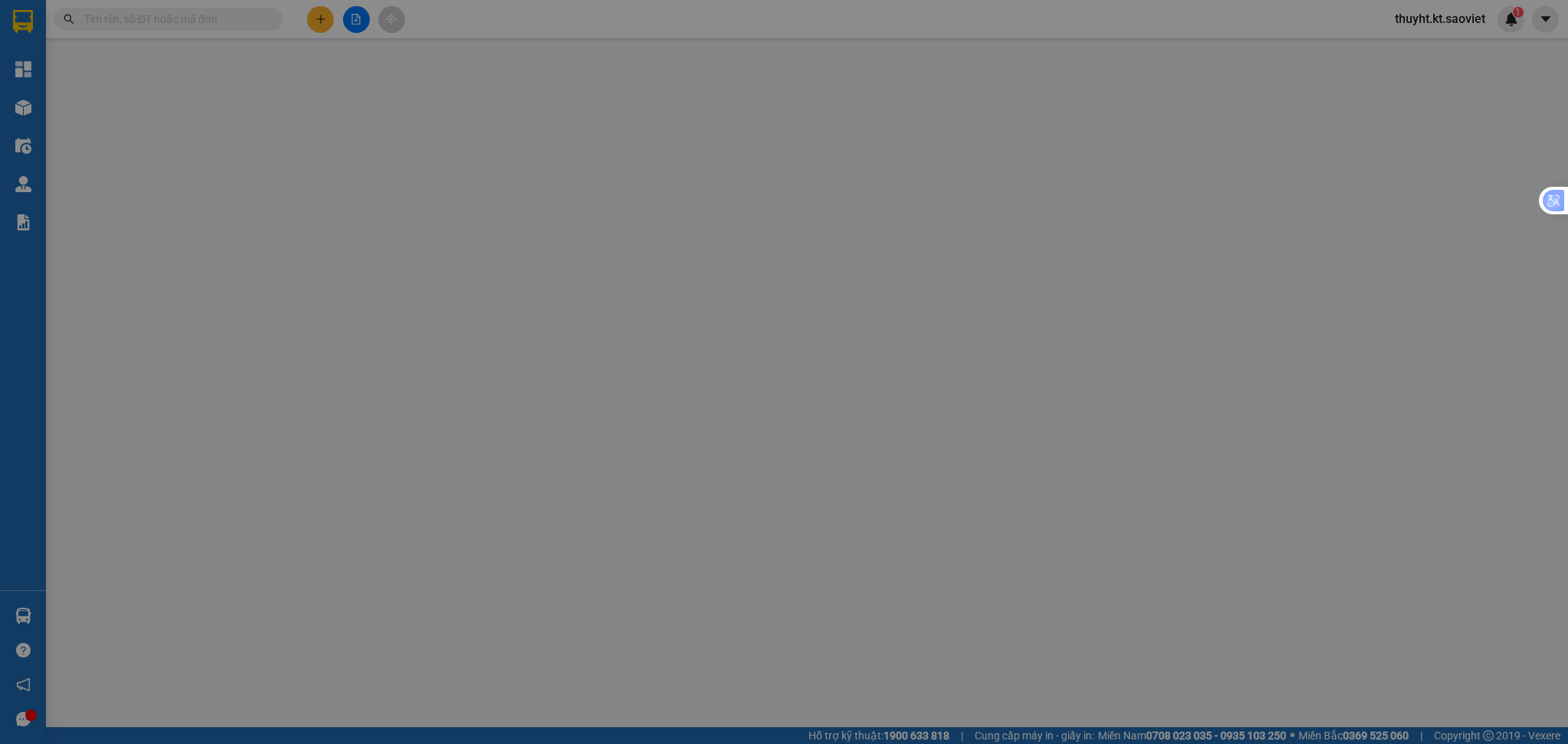
type input "0944486413"
type input "anh trường"
type input "xe ve ko co hang"
type input "0912571212"
type input "anh bình"
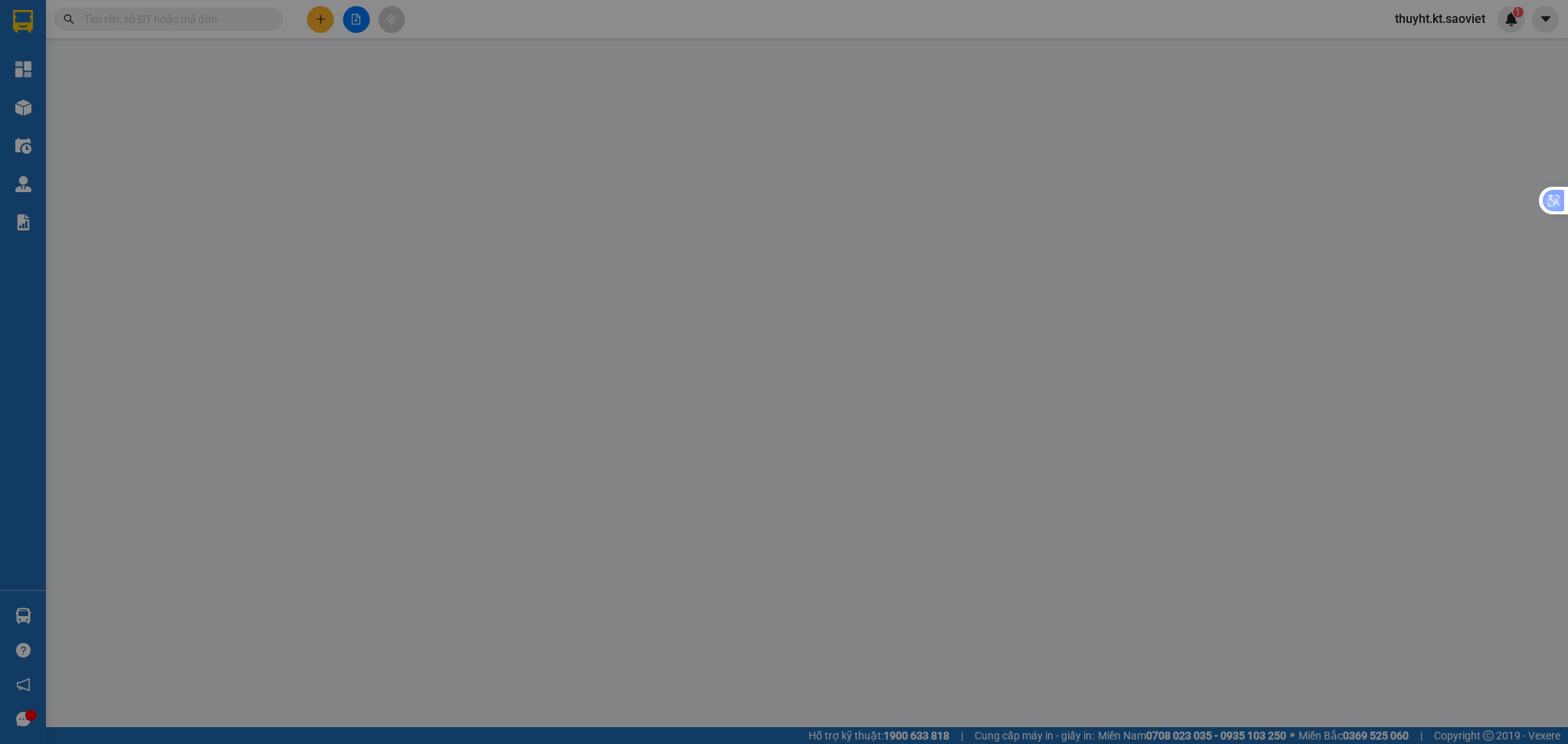
type input "kk"
type input "40.000"
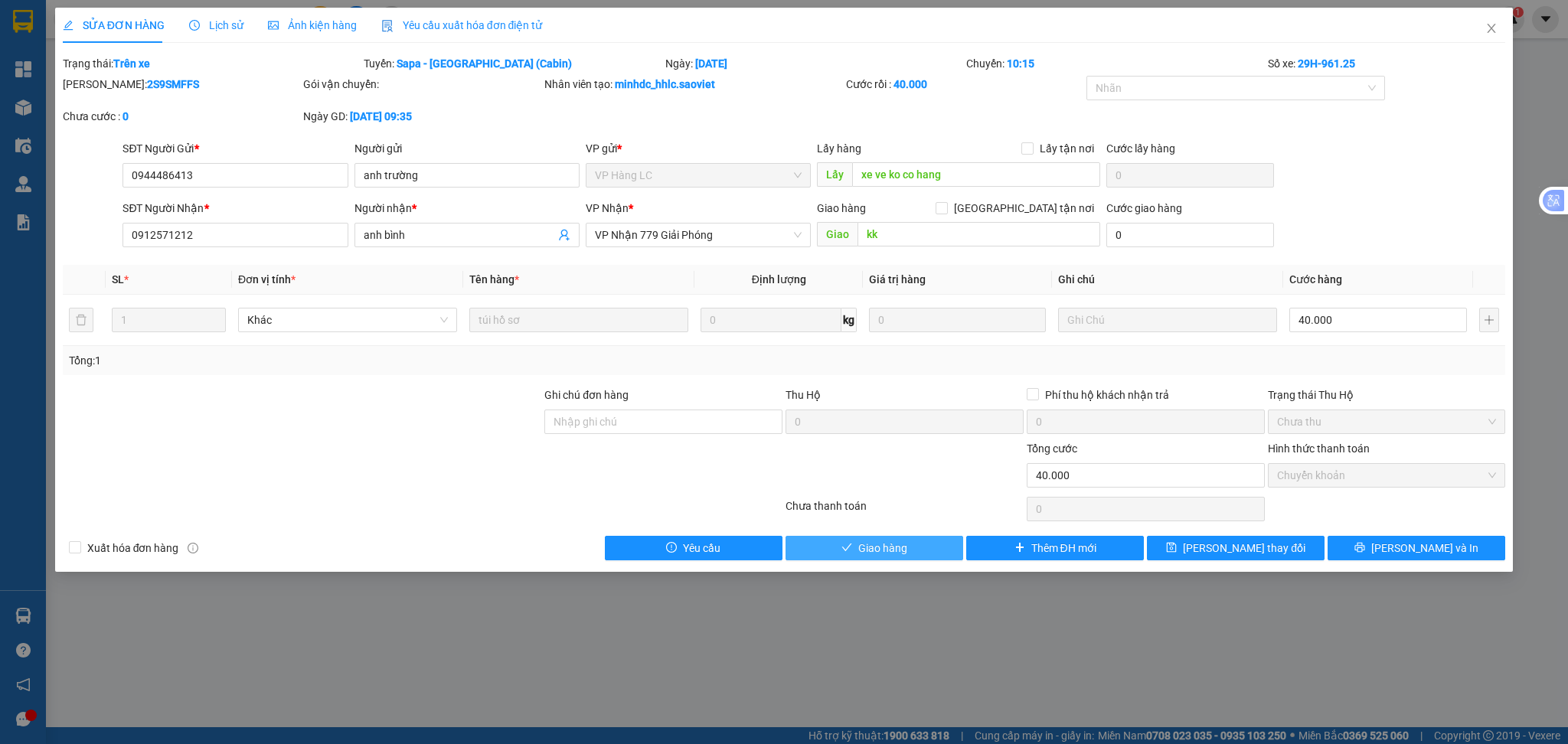
click at [895, 554] on span "Giao hàng" at bounding box center [882, 548] width 49 height 17
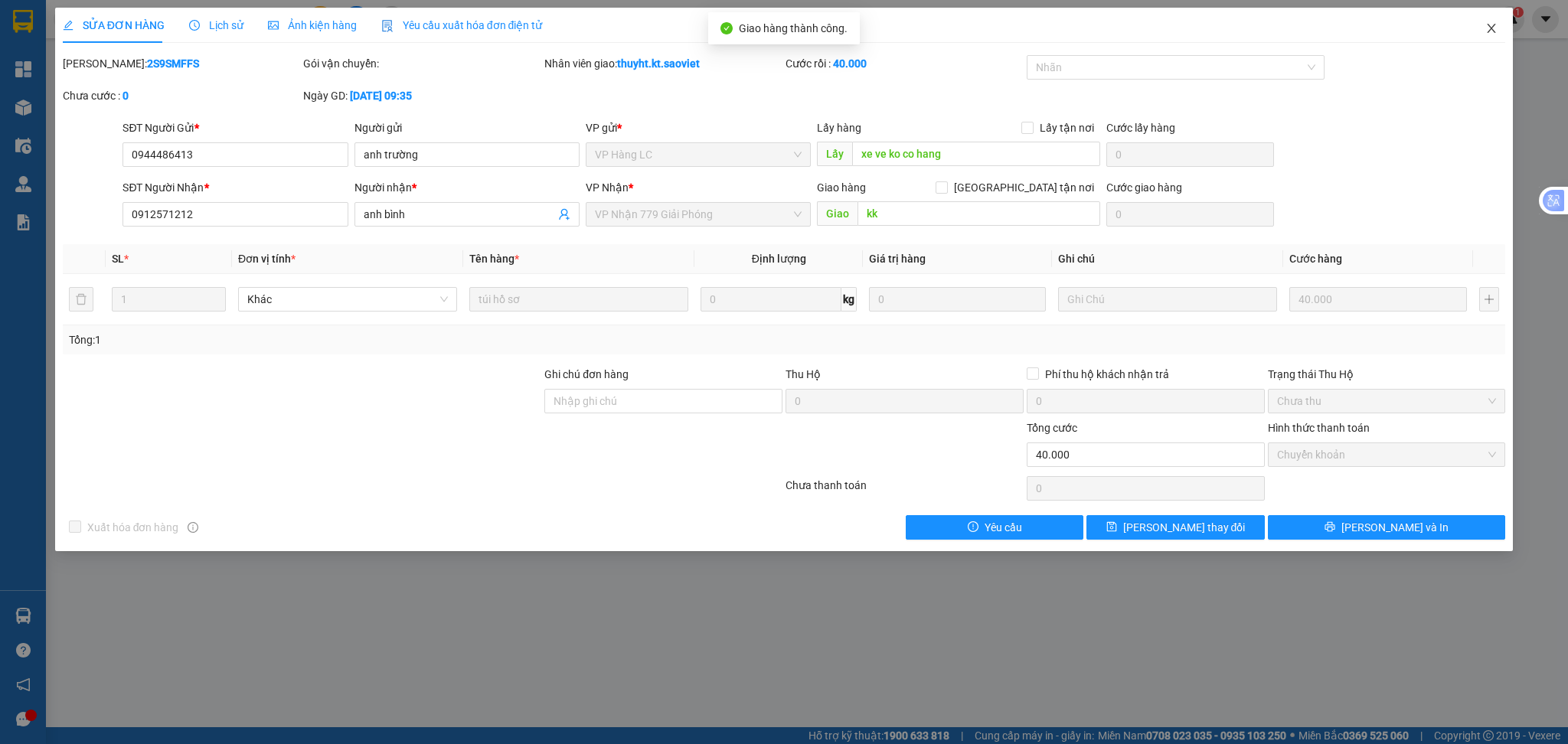
click at [1496, 23] on icon "close" at bounding box center [1491, 28] width 12 height 12
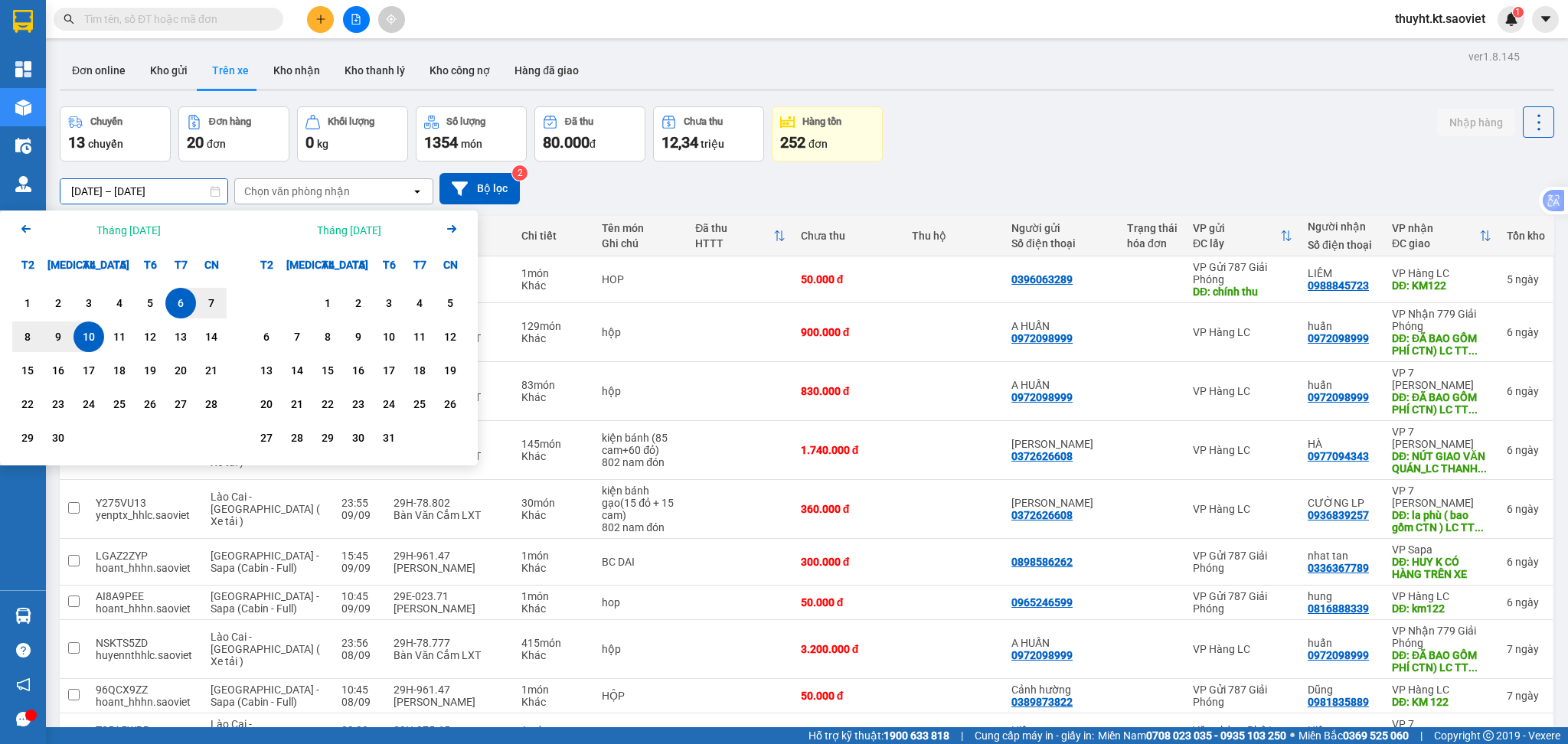
click at [111, 186] on input "[DATE] – [DATE]" at bounding box center [143, 191] width 167 height 24
click at [117, 332] on div "11" at bounding box center [120, 337] width 21 height 19
type input "[DATE] – [DATE]"
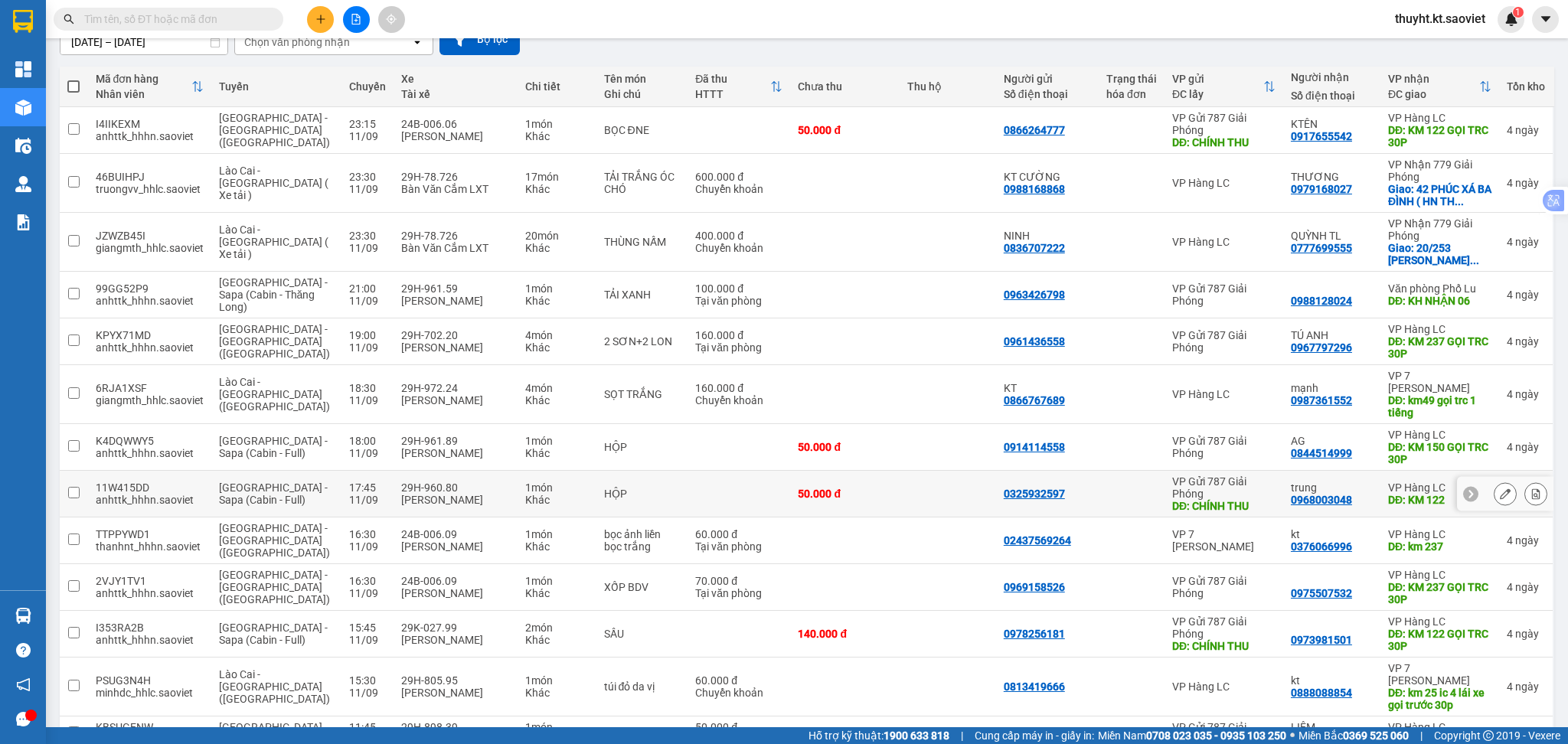
scroll to position [102, 0]
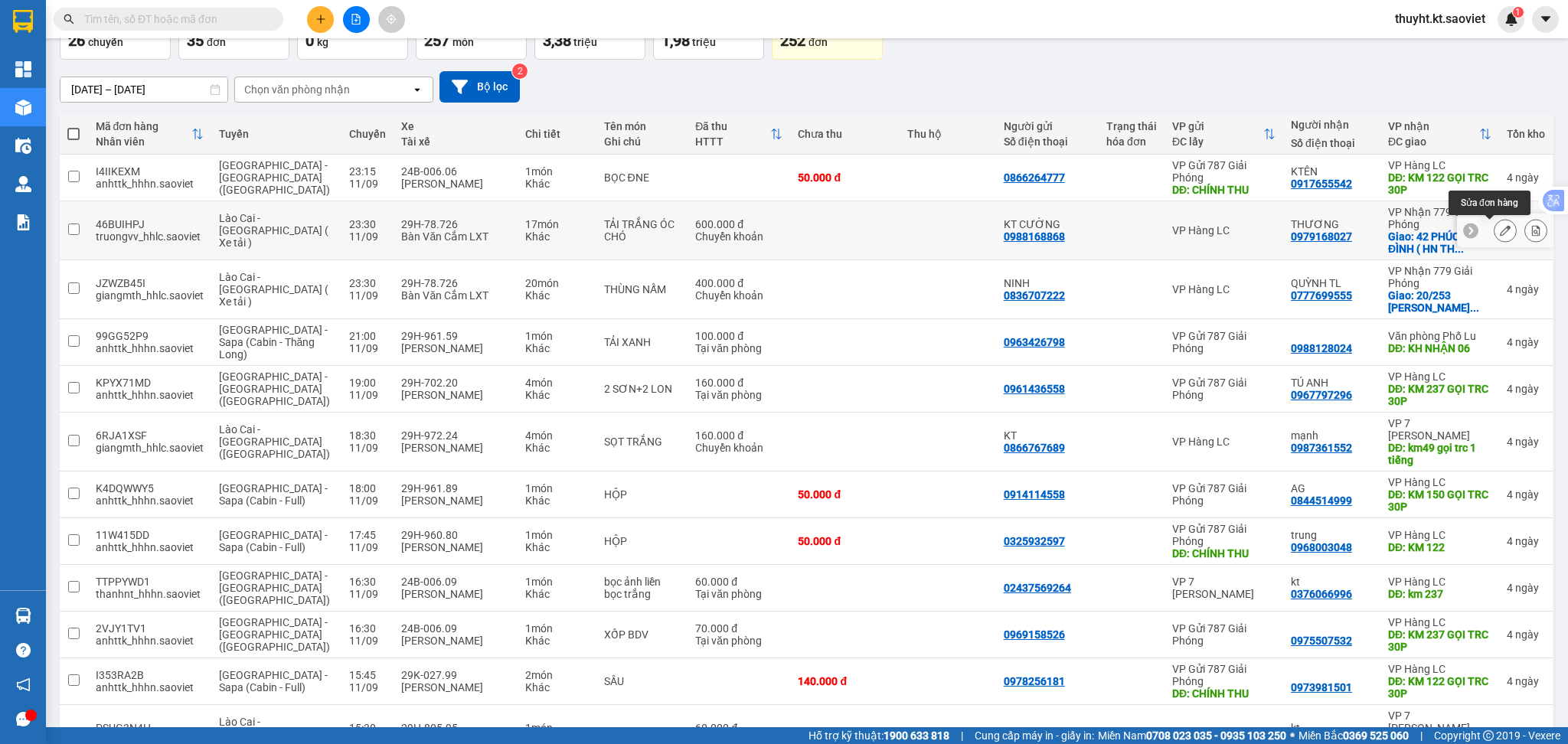
click at [1495, 223] on button at bounding box center [1505, 230] width 21 height 27
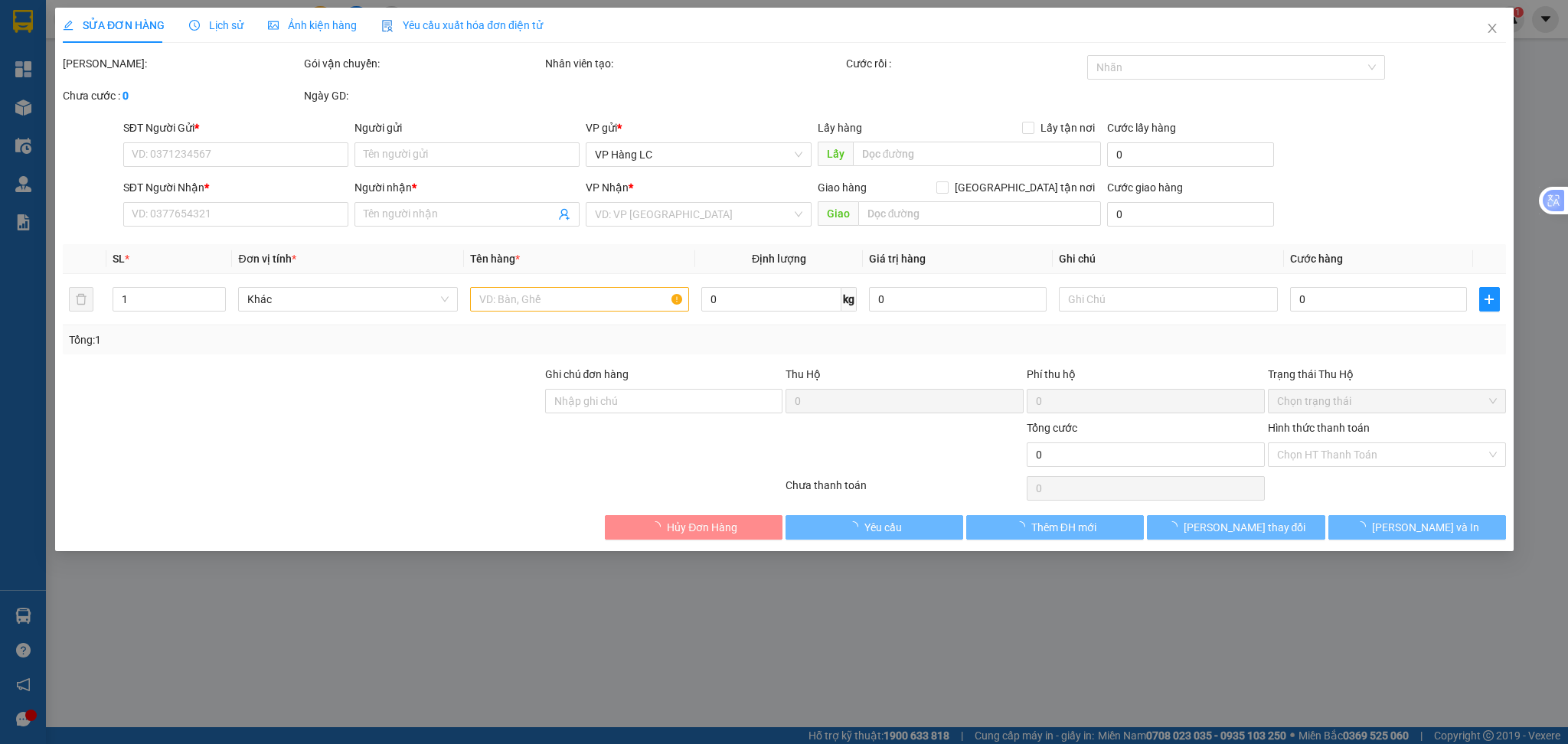
type input "0988168868"
type input "KT CƯỜNG"
type input "0979168027"
type input "THƯƠNG"
checkbox input "true"
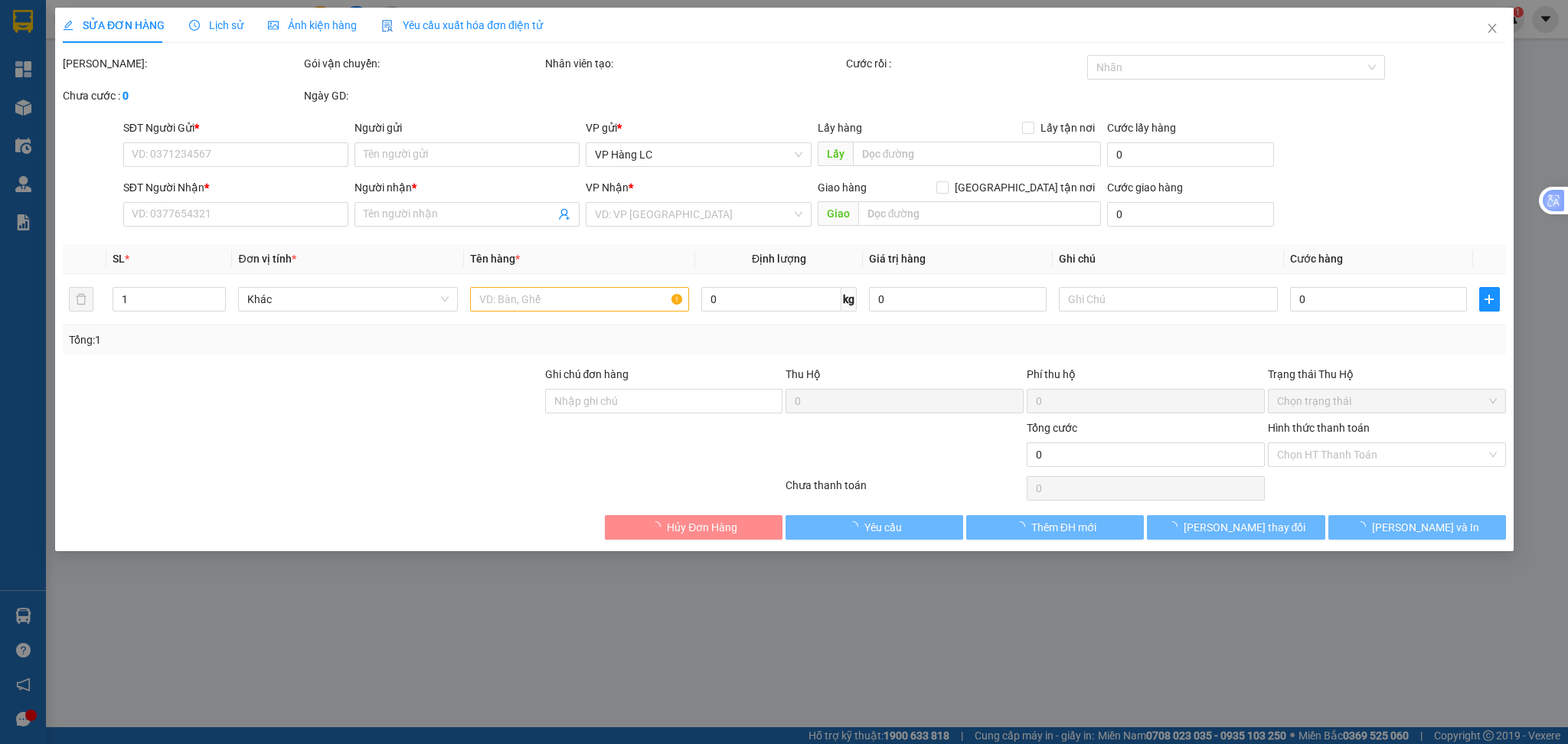
type input "42 PHÚC XÁ BA ĐÌNH ( HN THU CƯỚC )"
type input "600.000"
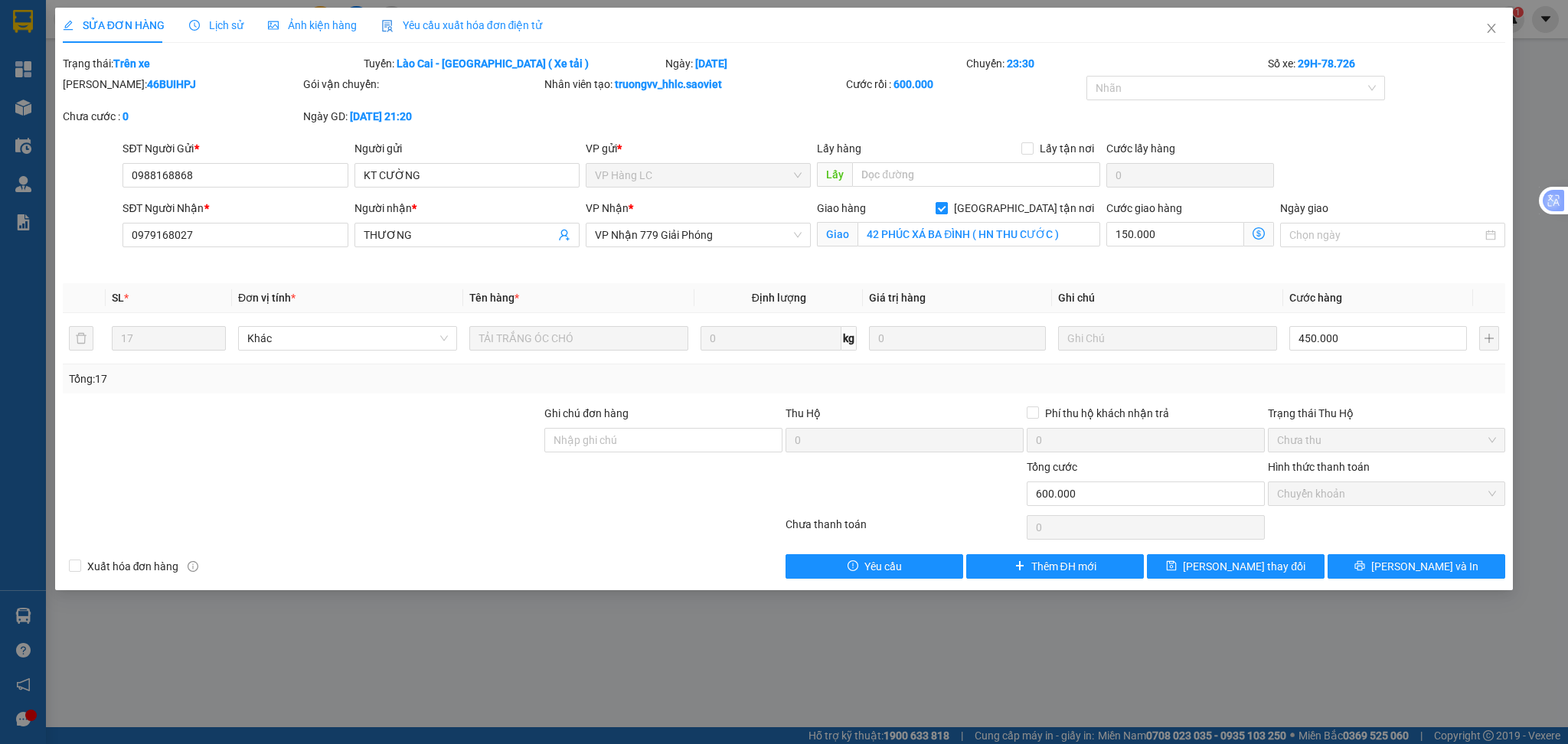
click at [947, 211] on span at bounding box center [941, 208] width 12 height 12
click at [947, 211] on input "[GEOGRAPHIC_DATA] tận nơi" at bounding box center [940, 207] width 11 height 11
checkbox input "false"
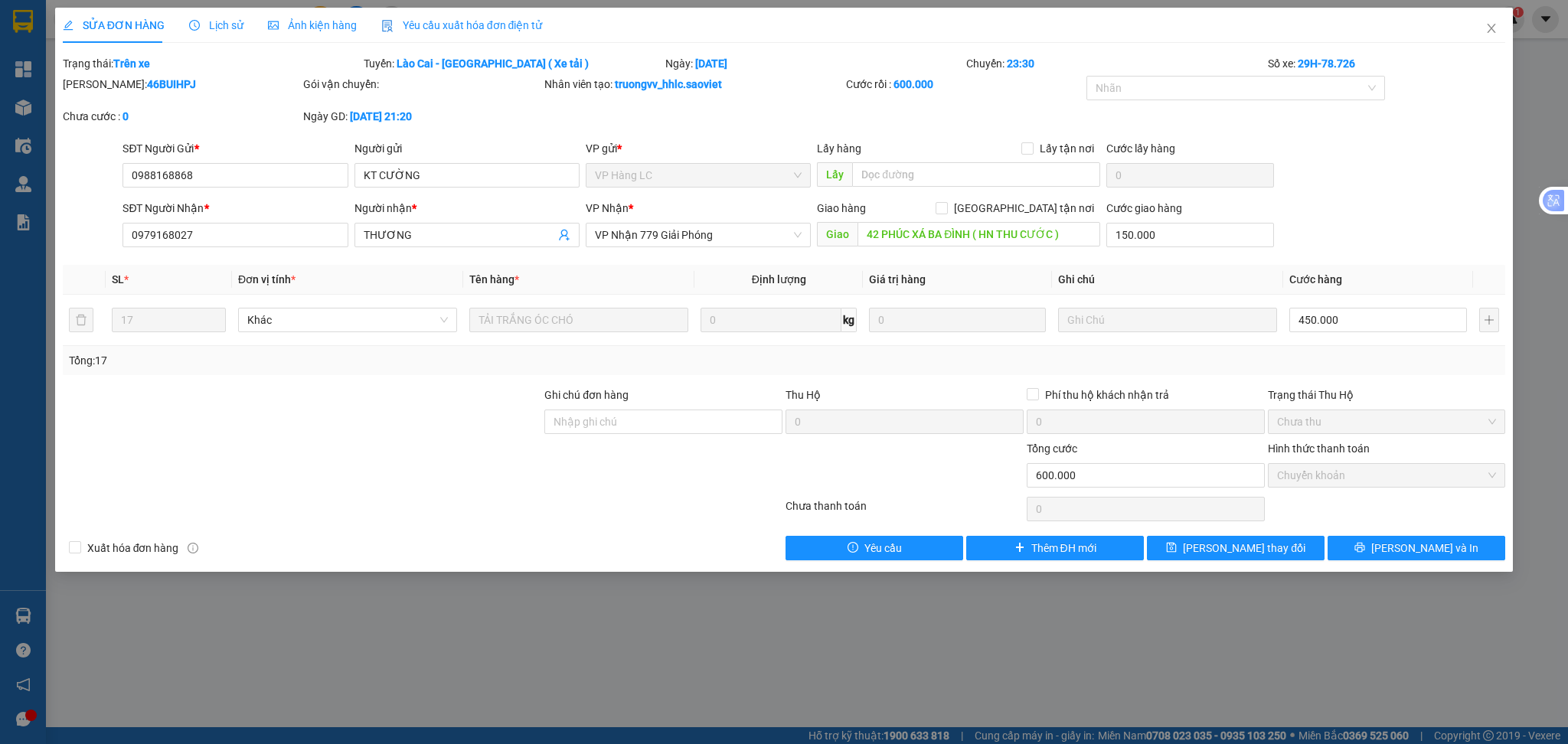
click at [1206, 561] on div "SỬA ĐƠN HÀNG Lịch sử Ảnh kiện hàng Yêu cầu xuất hóa đơn điện tử Total Paid Fee …" at bounding box center [784, 289] width 1458 height 564
click at [1493, 25] on icon "close" at bounding box center [1491, 28] width 12 height 12
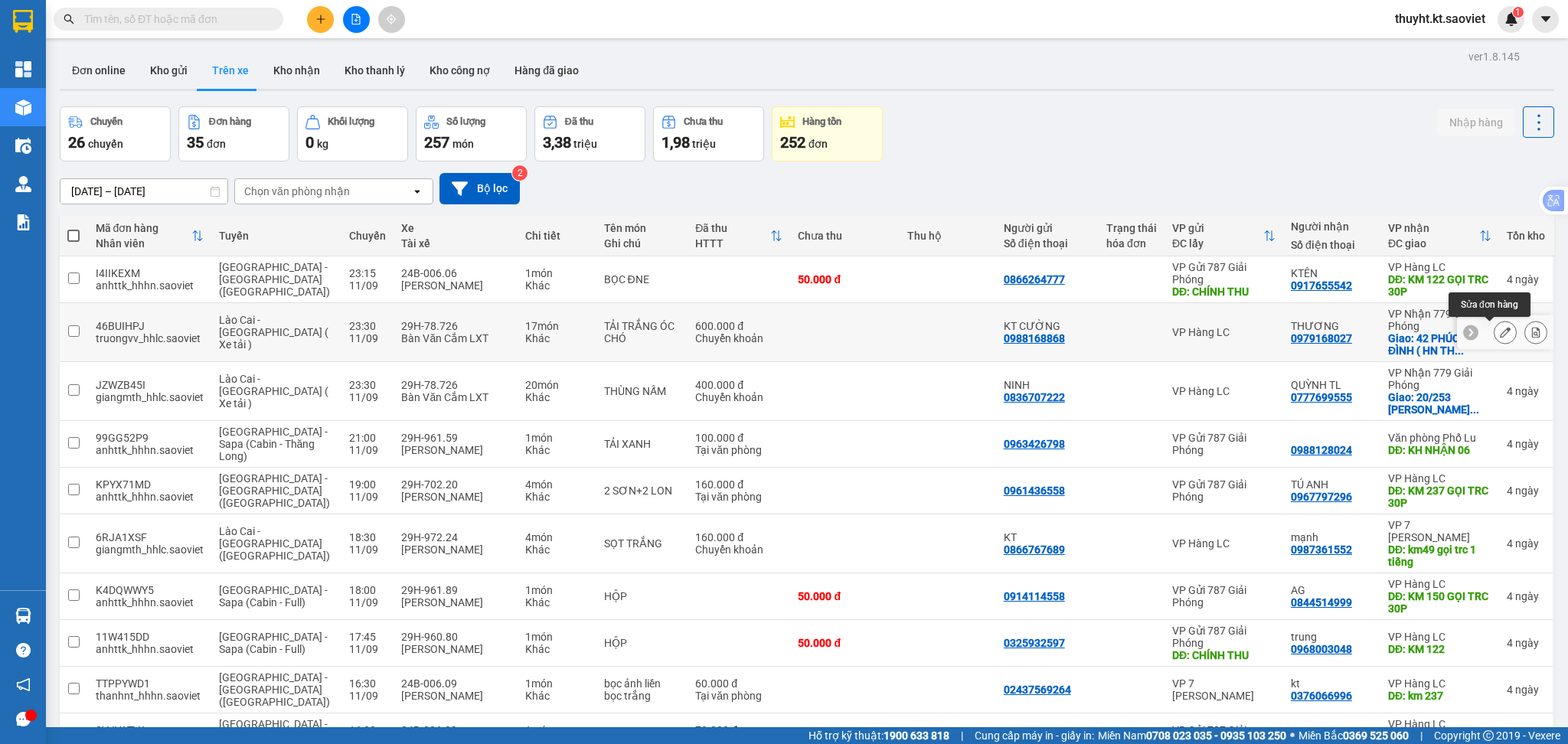
click at [1500, 332] on icon at bounding box center [1505, 332] width 11 height 11
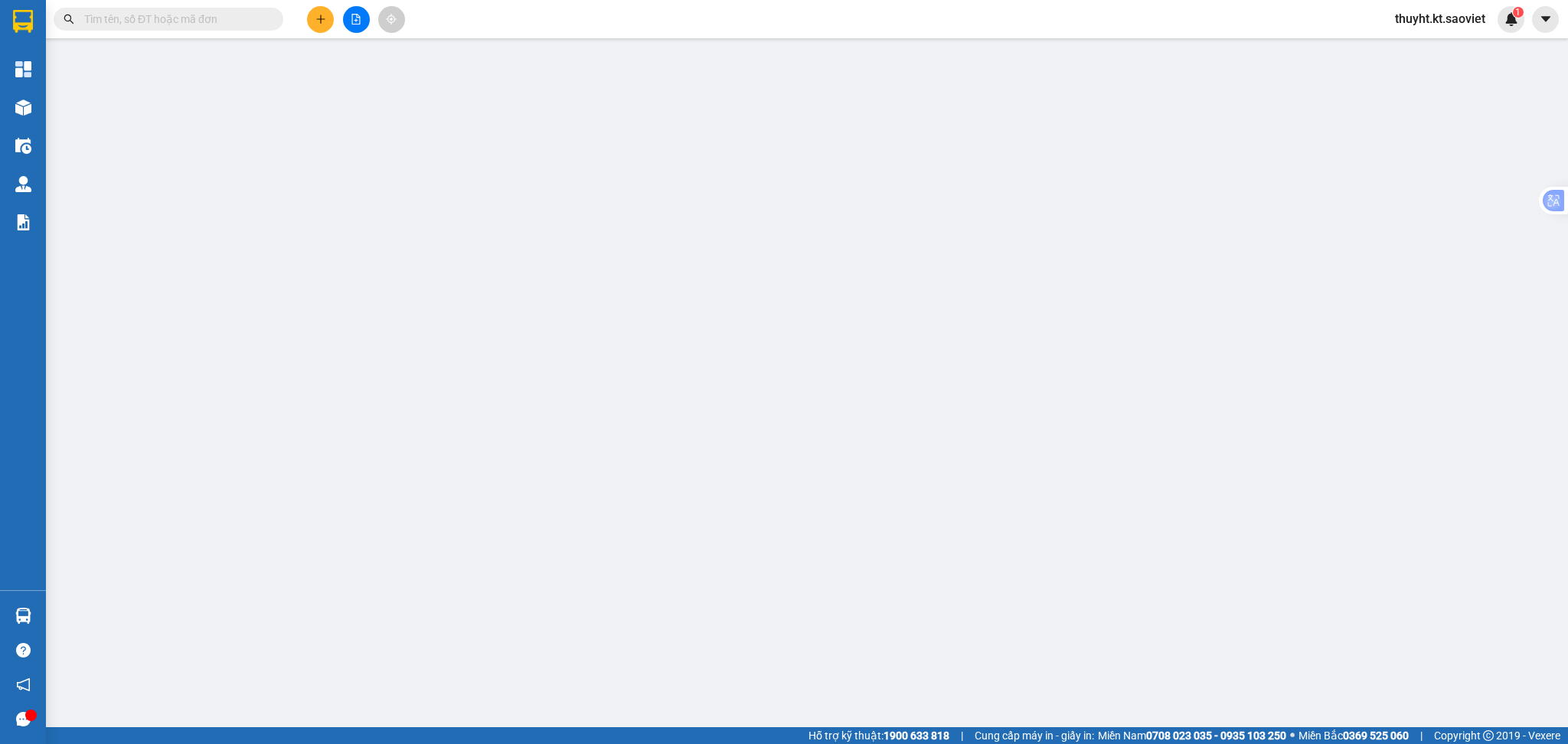
type input "0988168868"
type input "KT CƯỜNG"
type input "0979168027"
type input "THƯƠNG"
checkbox input "true"
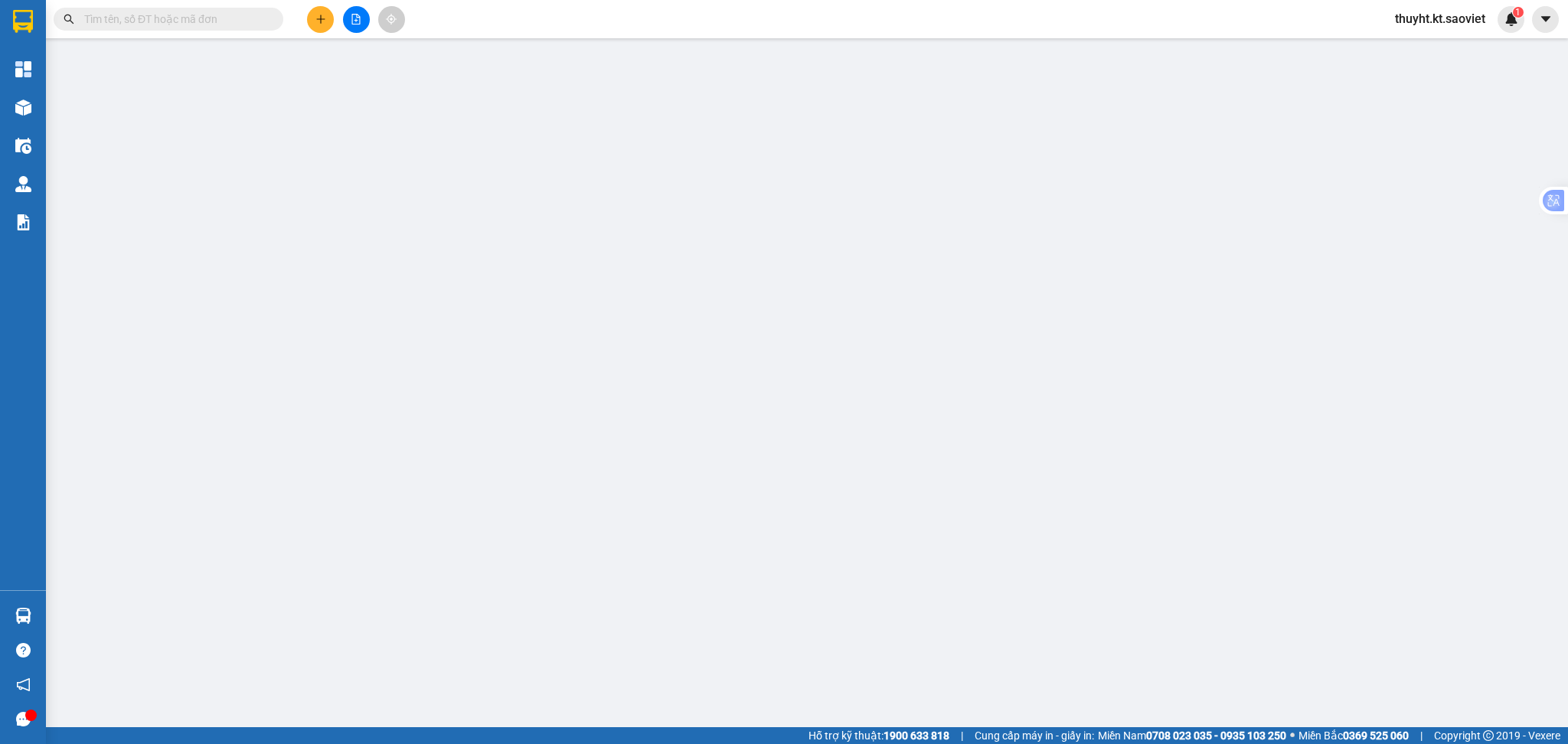
type input "42 PHÚC XÁ BA ĐÌNH ( HN THU CƯỚC )"
type input "600.000"
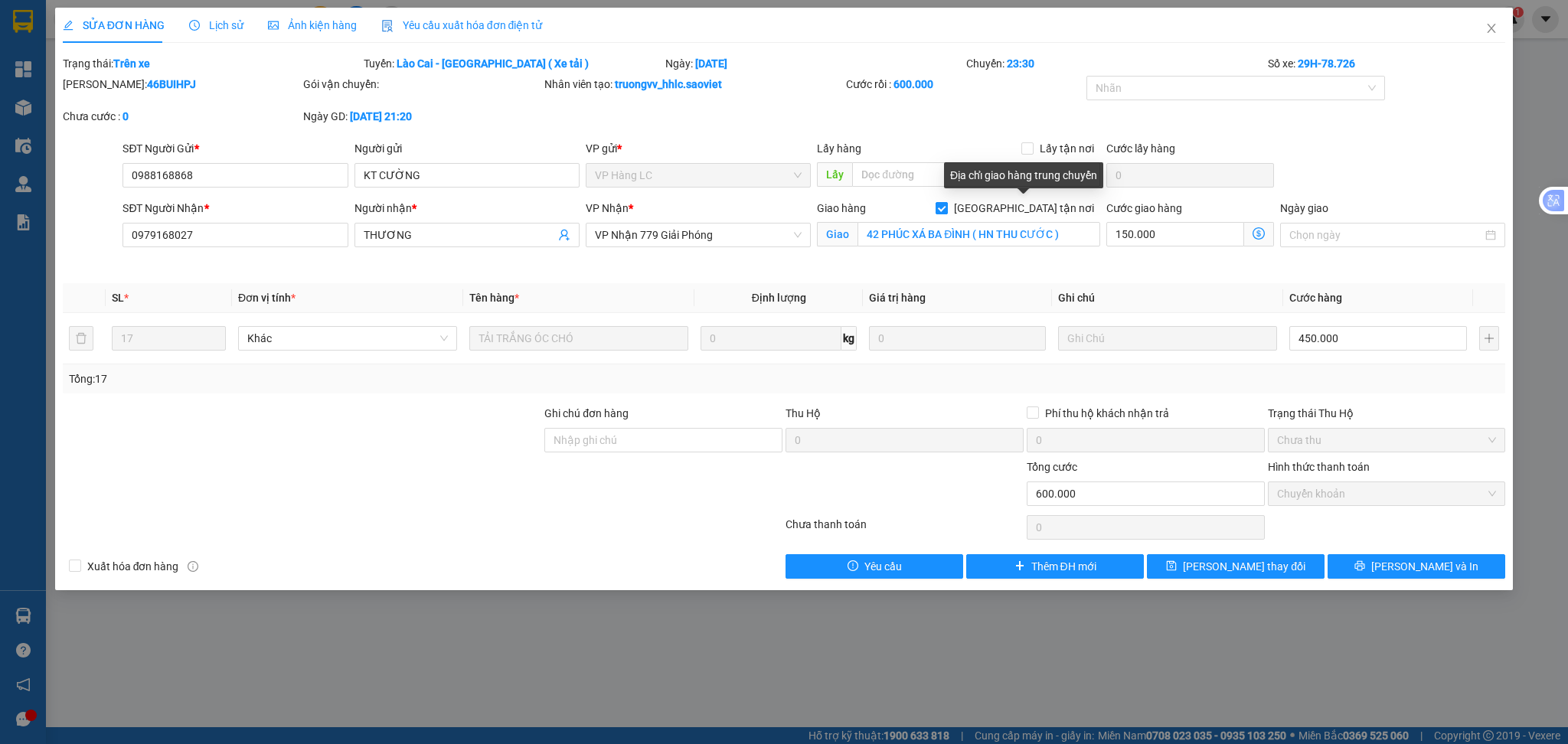
click at [1030, 211] on span "[GEOGRAPHIC_DATA] tận nơi" at bounding box center [1023, 208] width 152 height 17
click at [947, 211] on input "[GEOGRAPHIC_DATA] tận nơi" at bounding box center [940, 207] width 11 height 11
checkbox input "false"
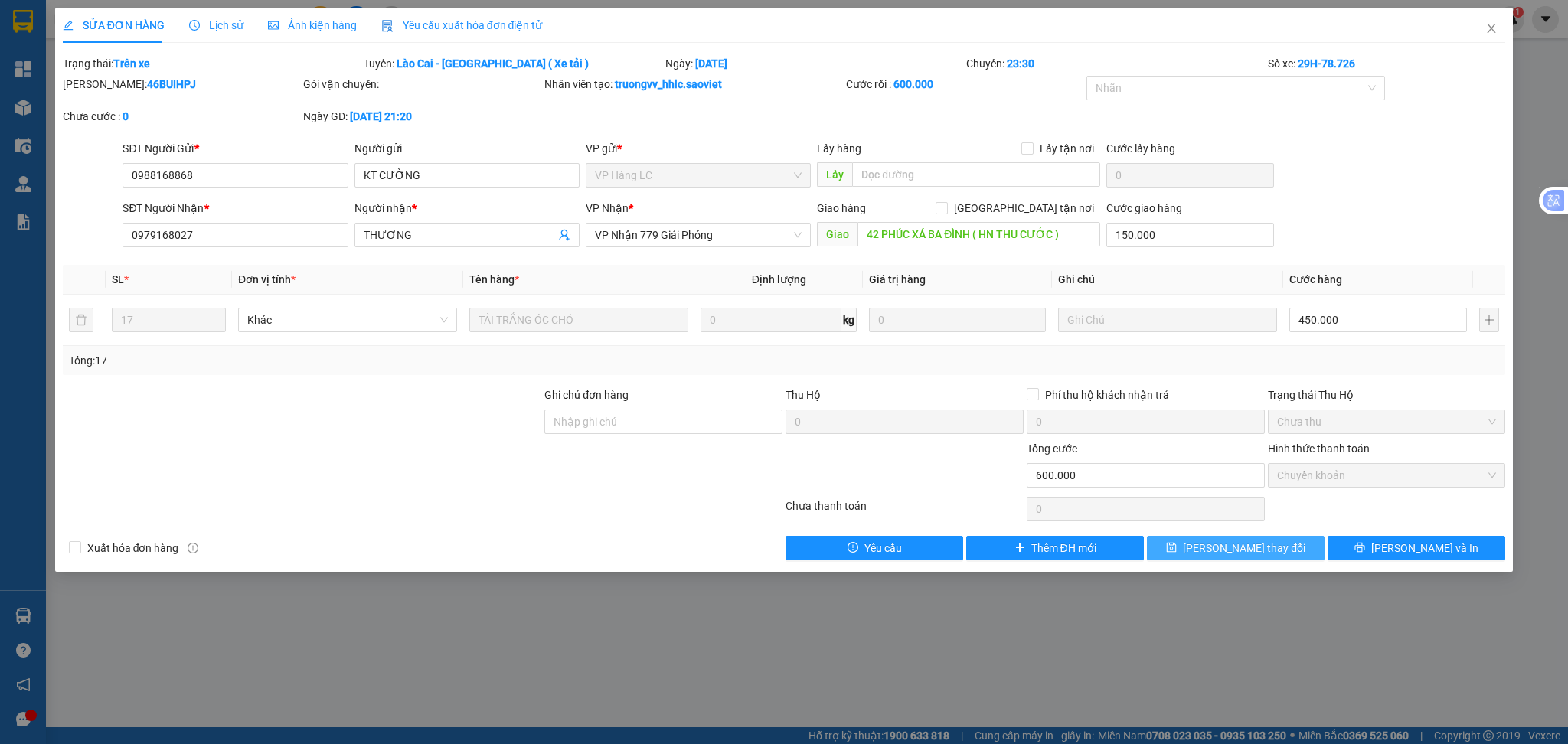
click at [1235, 553] on span "[PERSON_NAME] thay đổi" at bounding box center [1244, 548] width 123 height 17
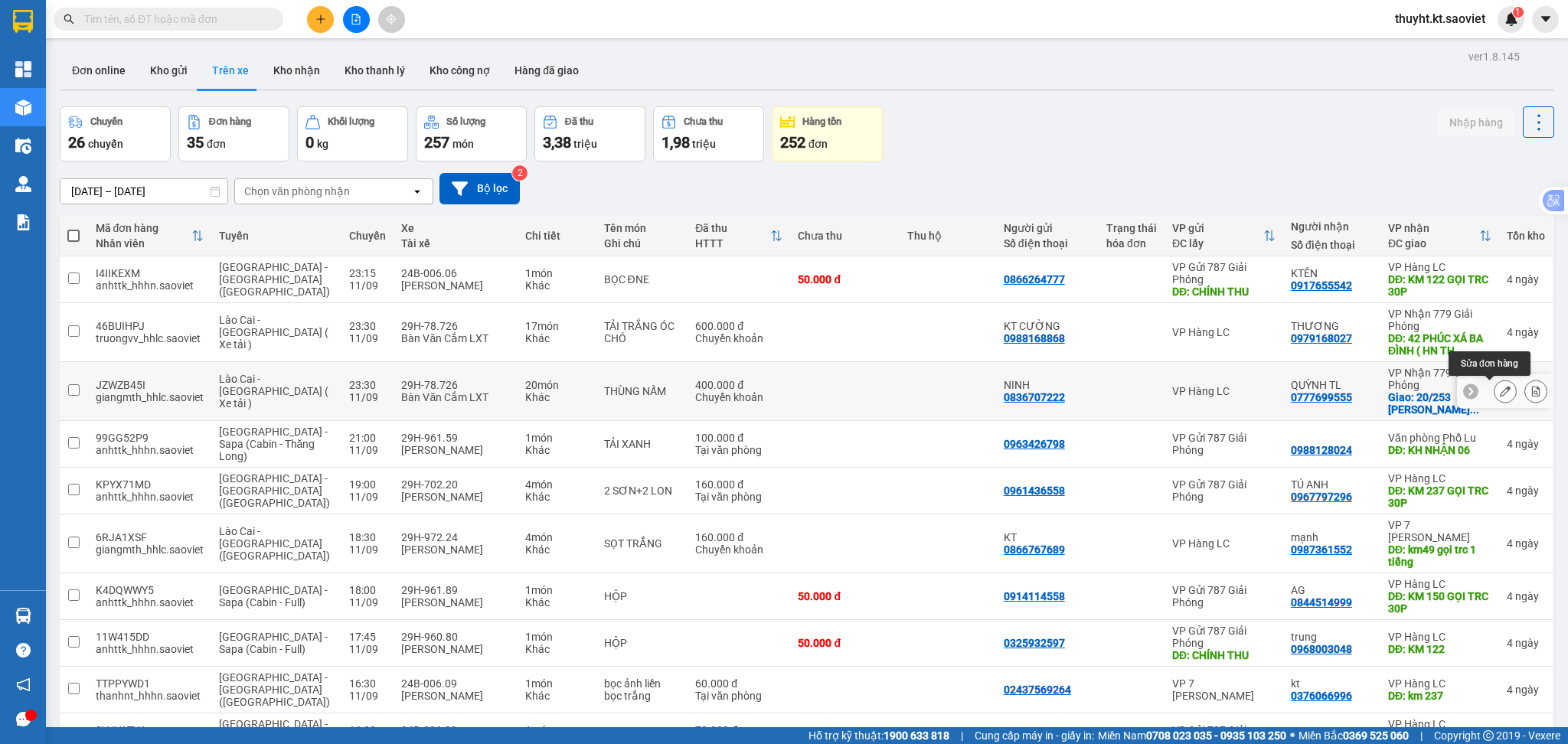
click at [1495, 396] on button at bounding box center [1505, 391] width 21 height 27
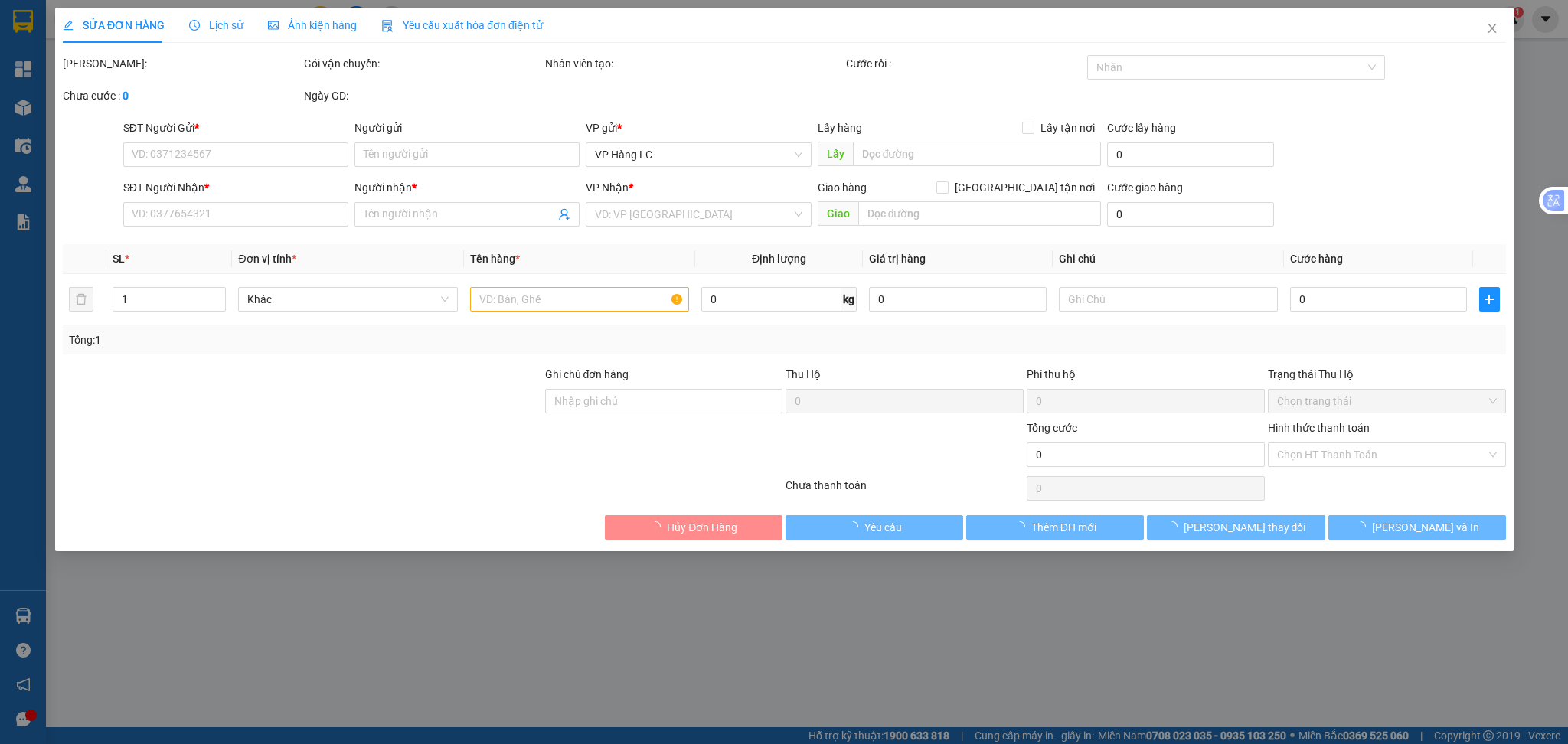
type input "0836707222"
type input "NINH"
type input "0777699555"
type input "QUỲNH TL"
checkbox input "true"
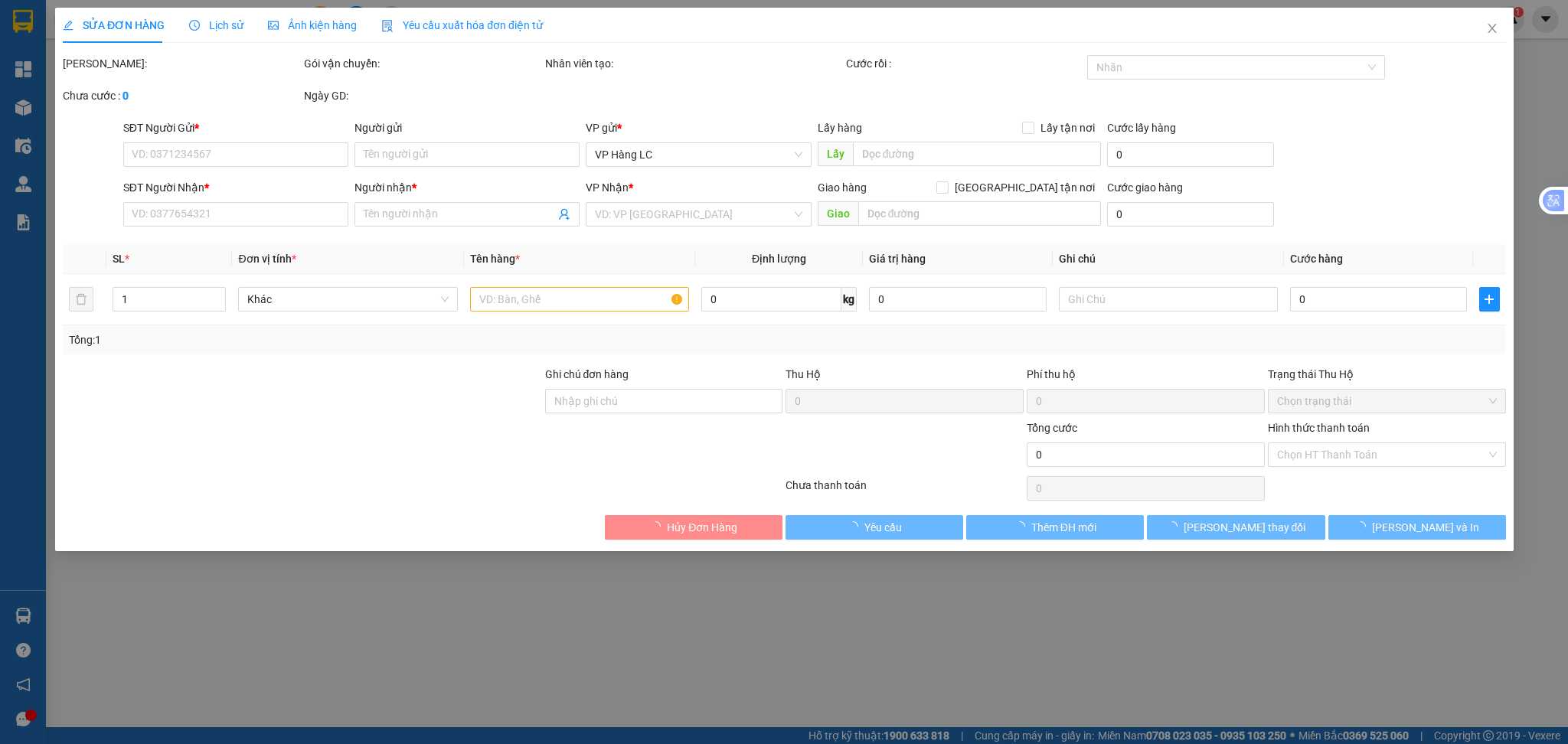
type input "20/253 [PERSON_NAME] - [PERSON_NAME] ( CTN ) lc ttc"
type input "400.000"
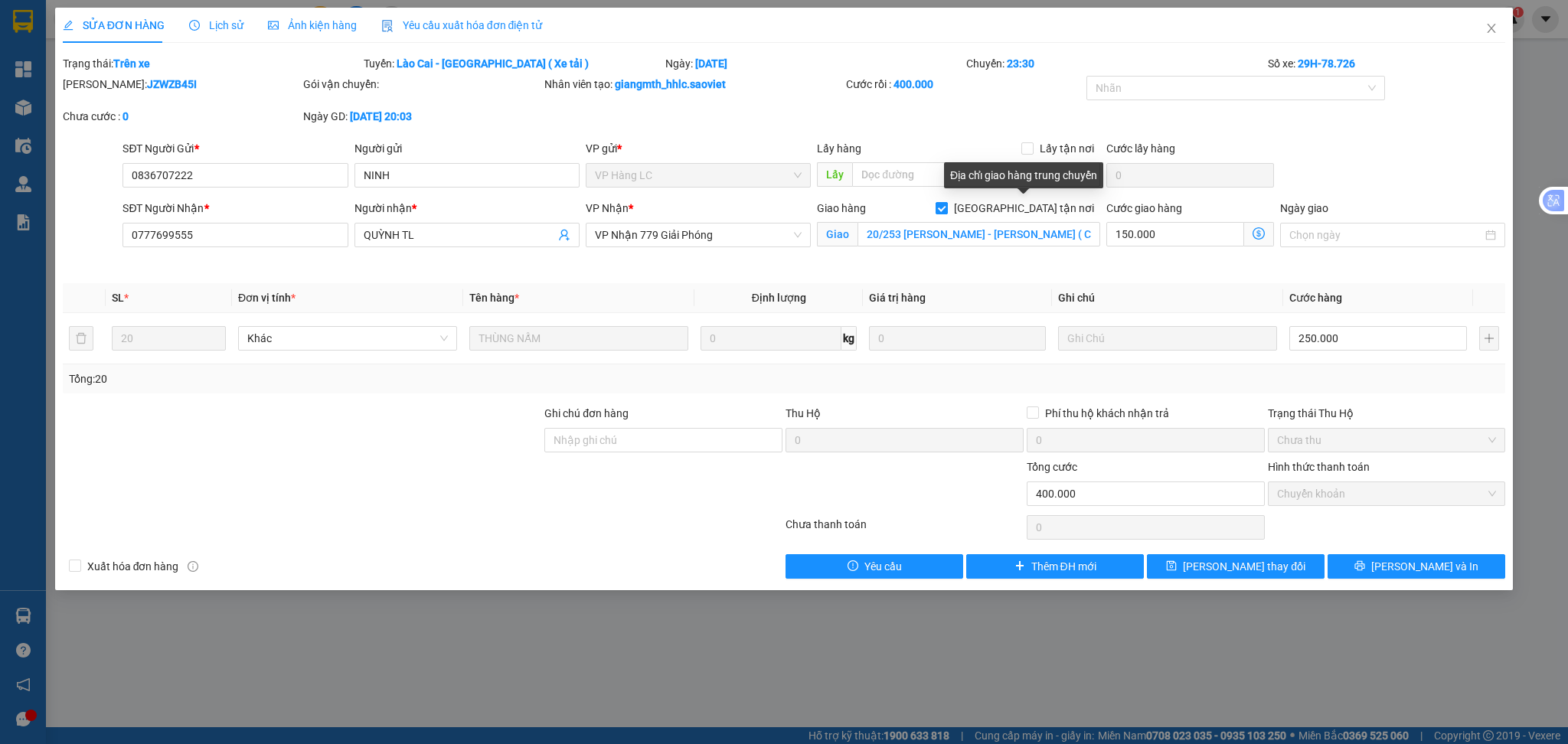
click at [947, 210] on input "[GEOGRAPHIC_DATA] tận nơi" at bounding box center [940, 207] width 11 height 11
checkbox input "false"
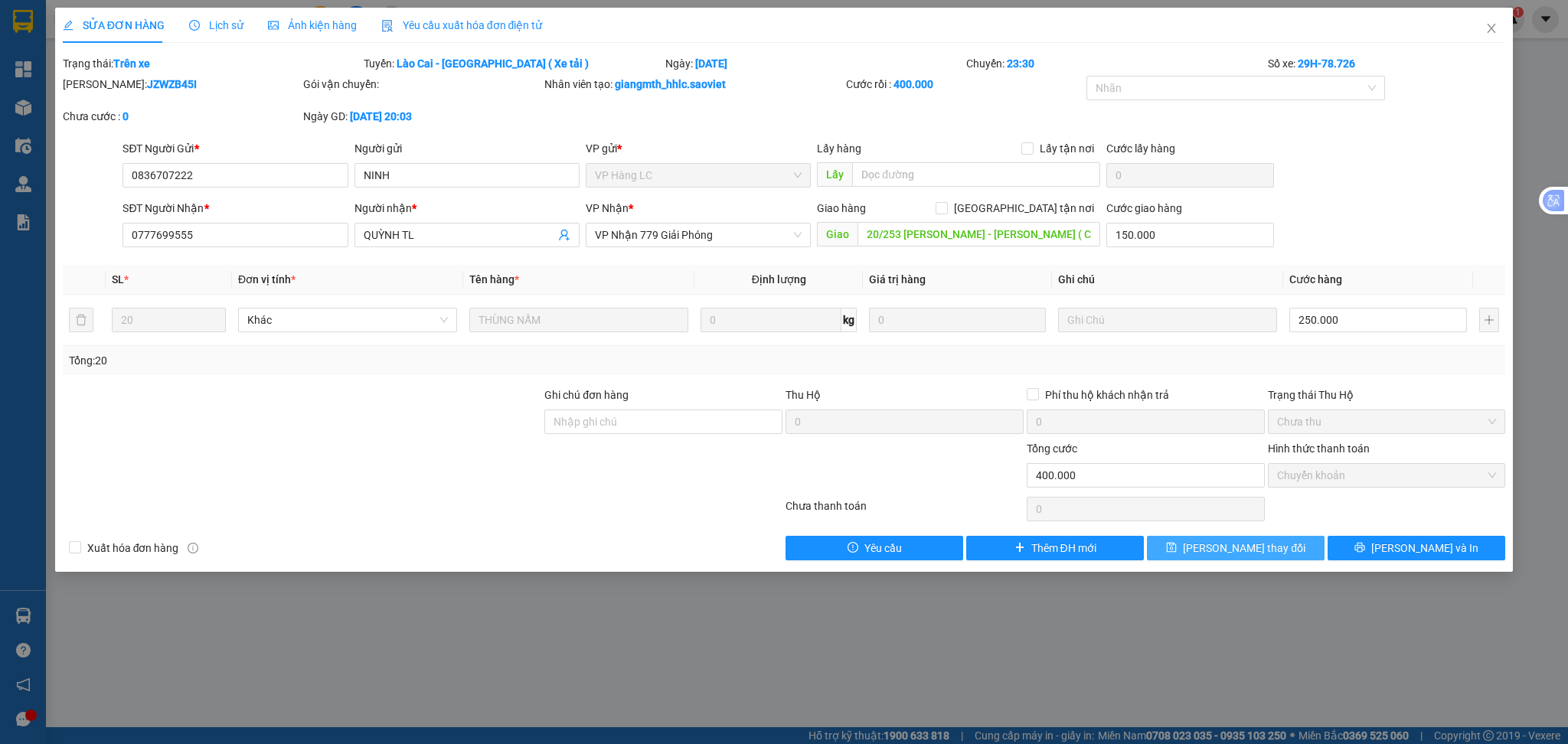
click at [1177, 546] on icon "save" at bounding box center [1171, 546] width 11 height 11
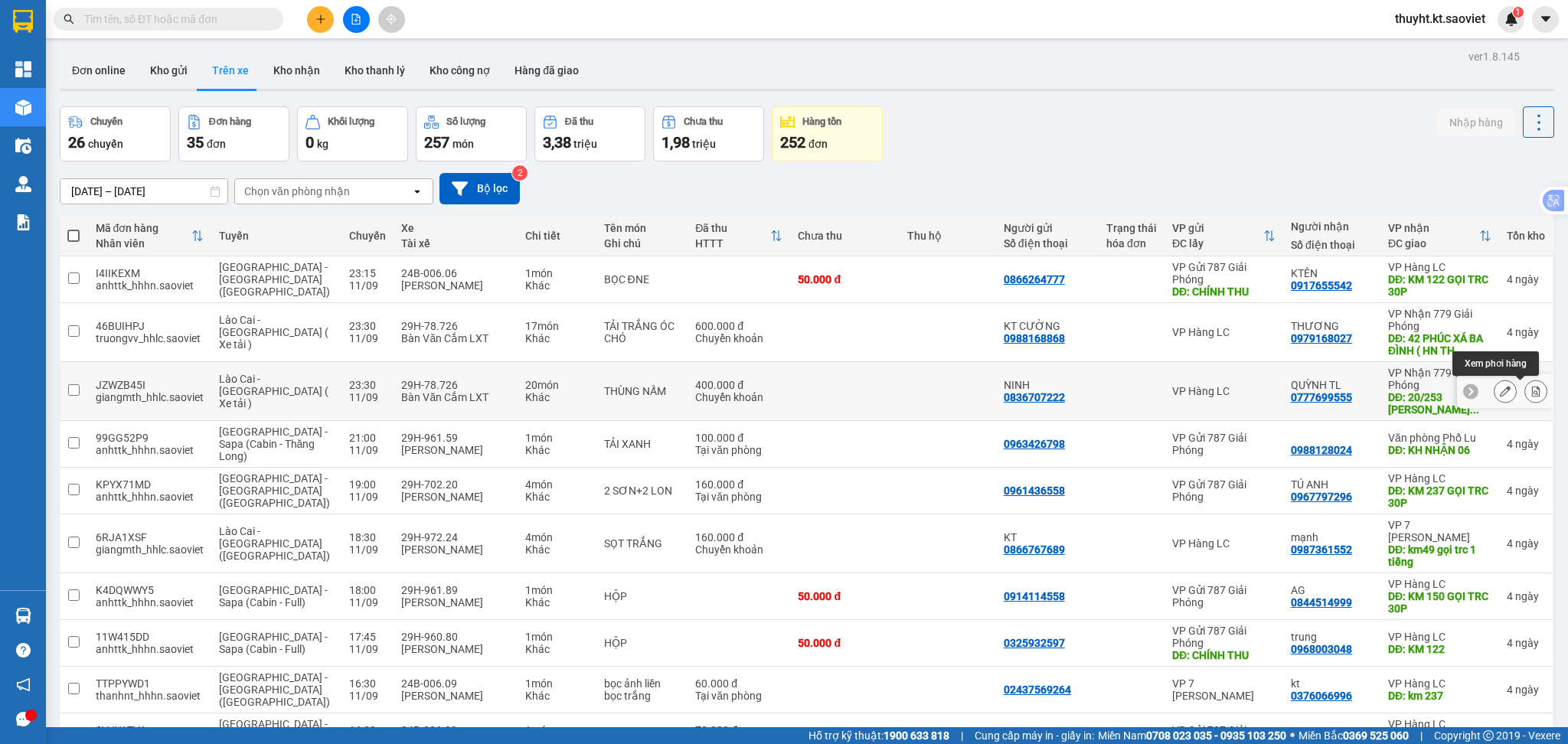
click at [1524, 381] on div at bounding box center [1535, 391] width 23 height 23
click at [1525, 398] on button at bounding box center [1535, 391] width 21 height 27
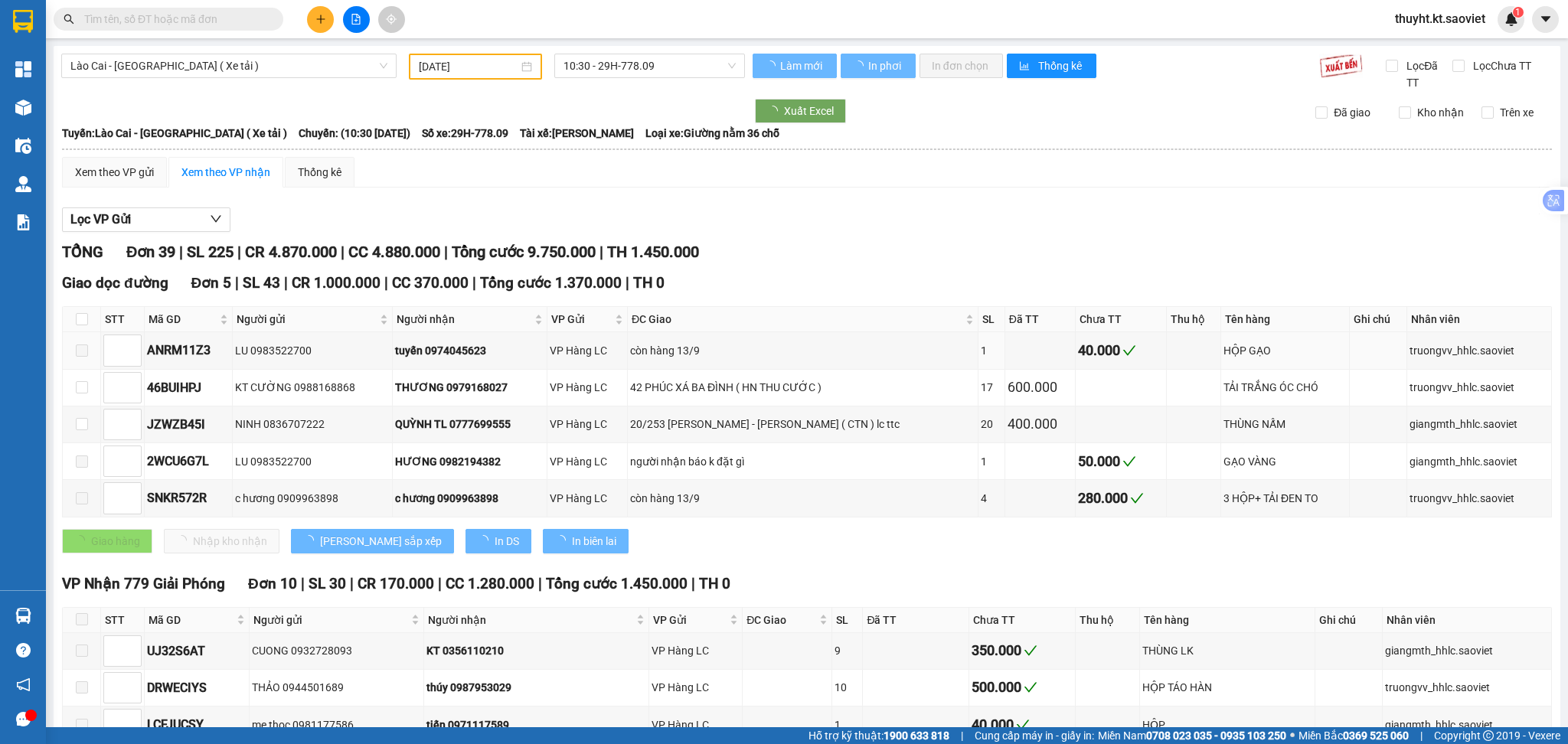
type input "[DATE]"
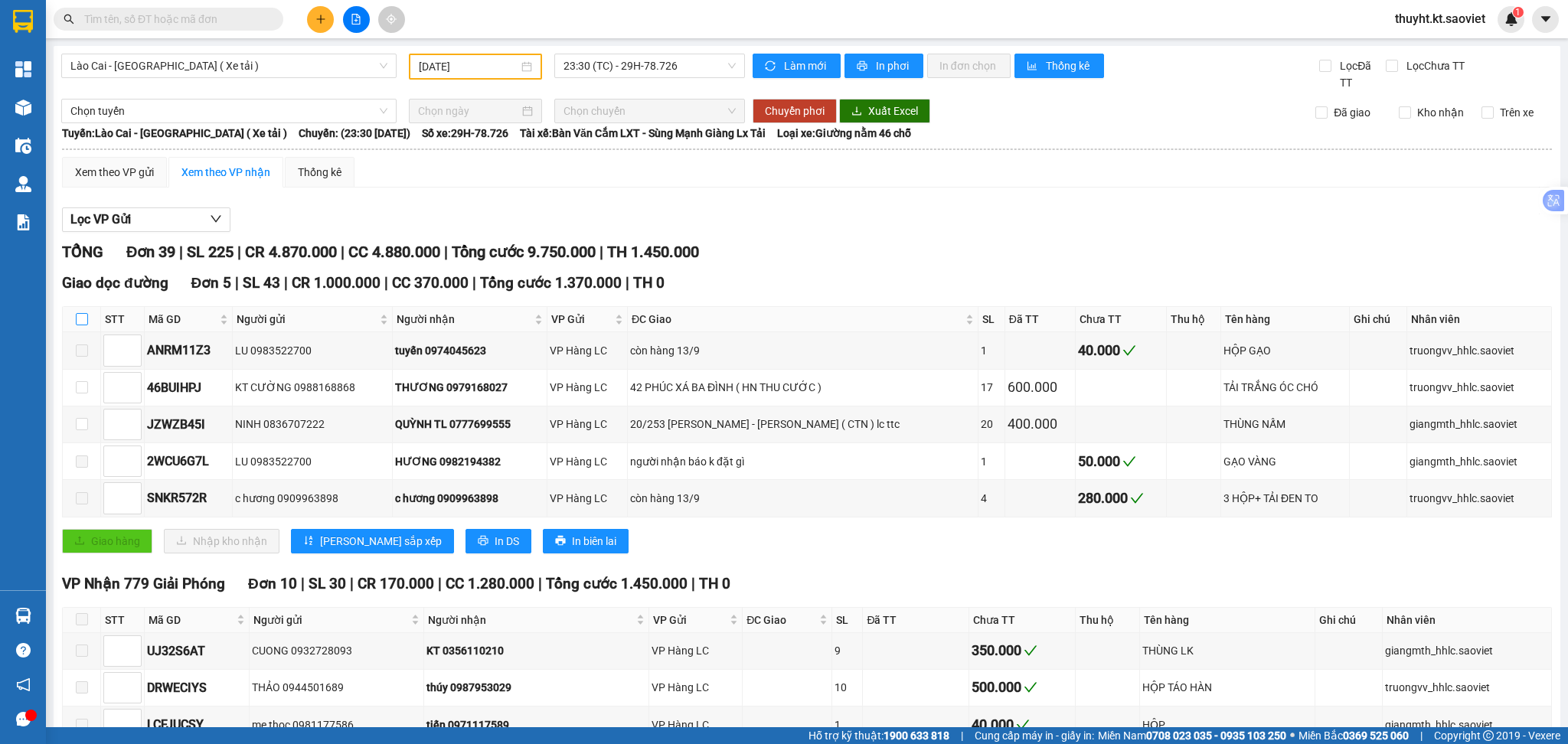
click at [77, 311] on label at bounding box center [81, 319] width 12 height 17
click at [77, 313] on input "checkbox" at bounding box center [81, 319] width 12 height 12
checkbox input "true"
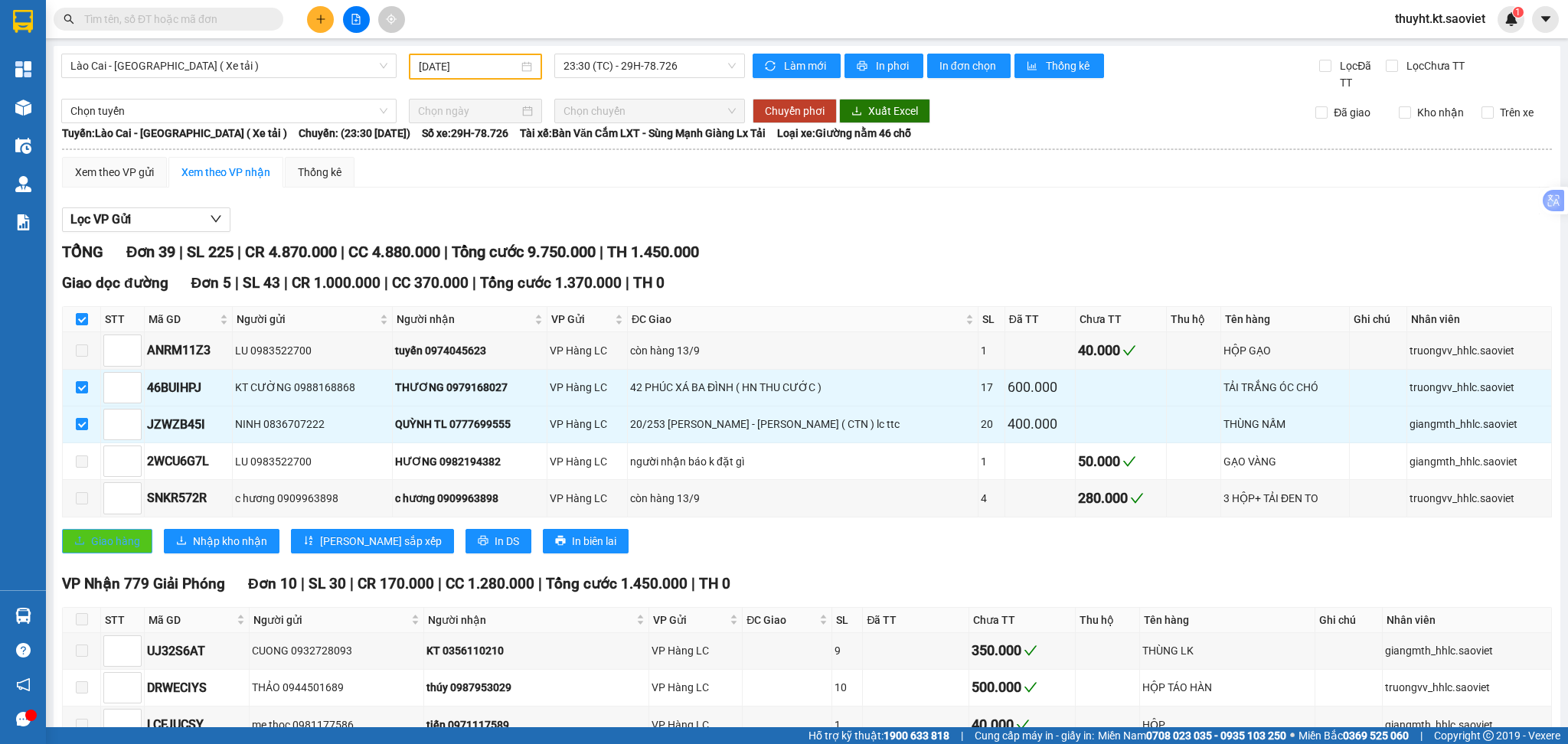
click at [78, 537] on icon "upload" at bounding box center [79, 540] width 11 height 11
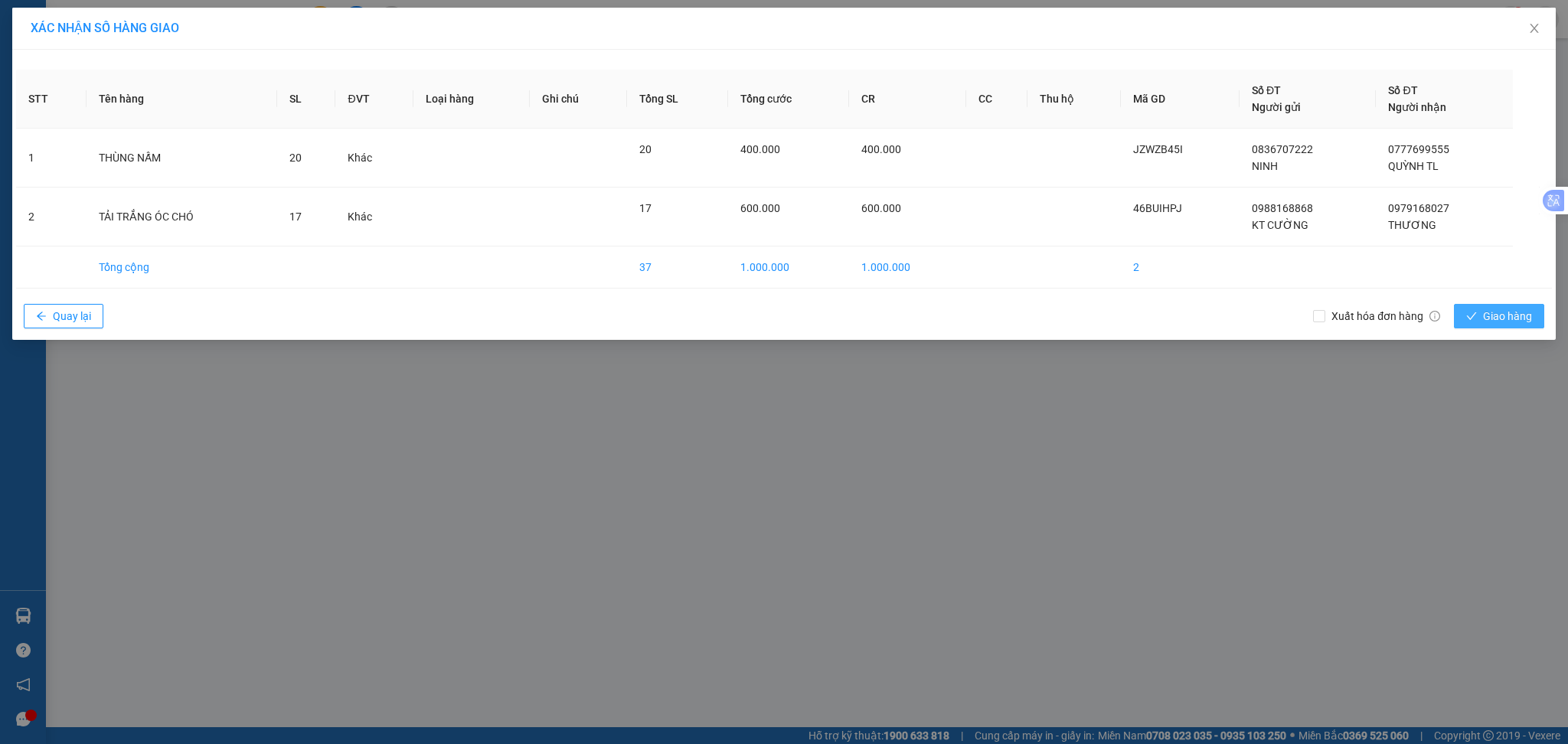
click at [1470, 319] on icon "check" at bounding box center [1472, 315] width 10 height 7
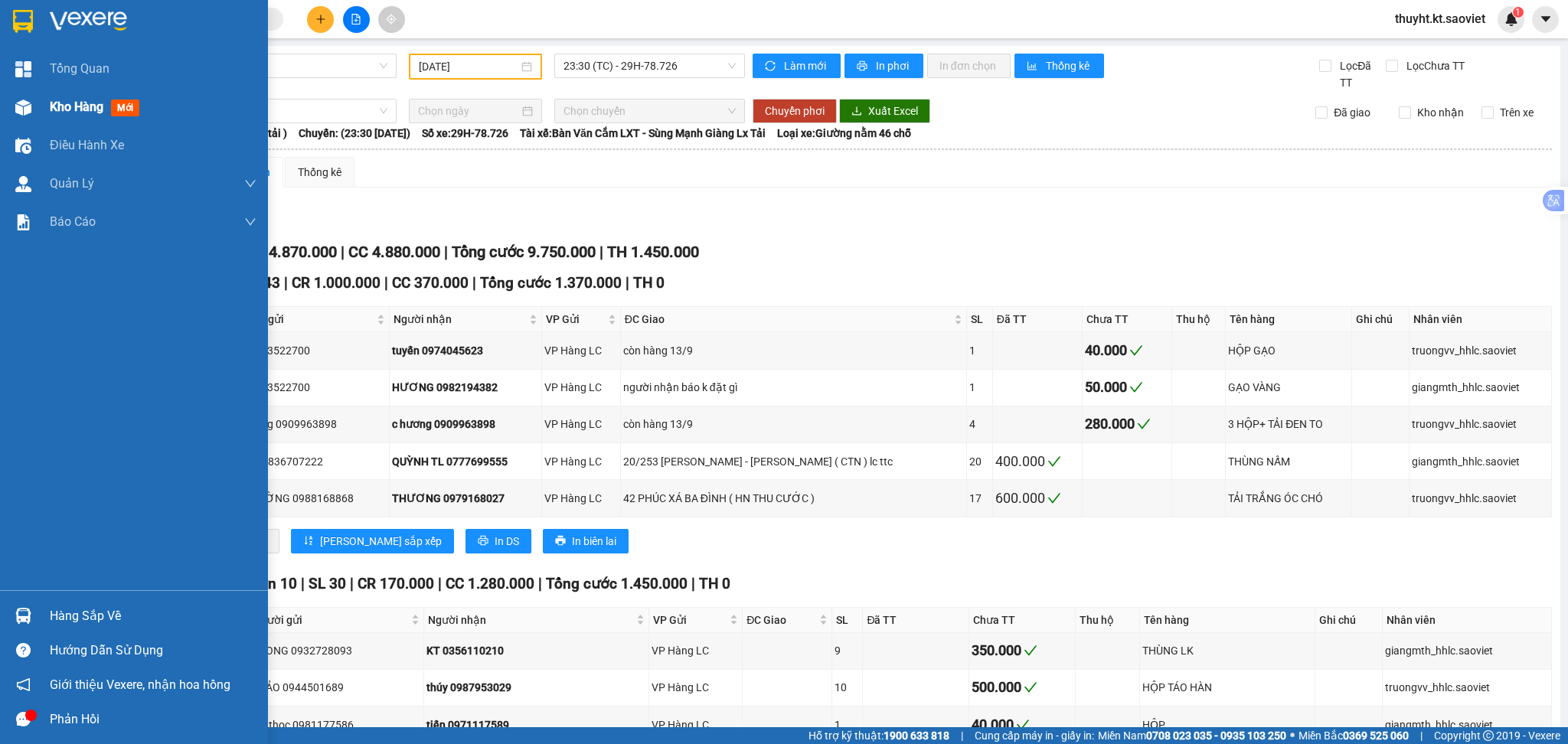
click at [31, 103] on div at bounding box center [23, 107] width 27 height 27
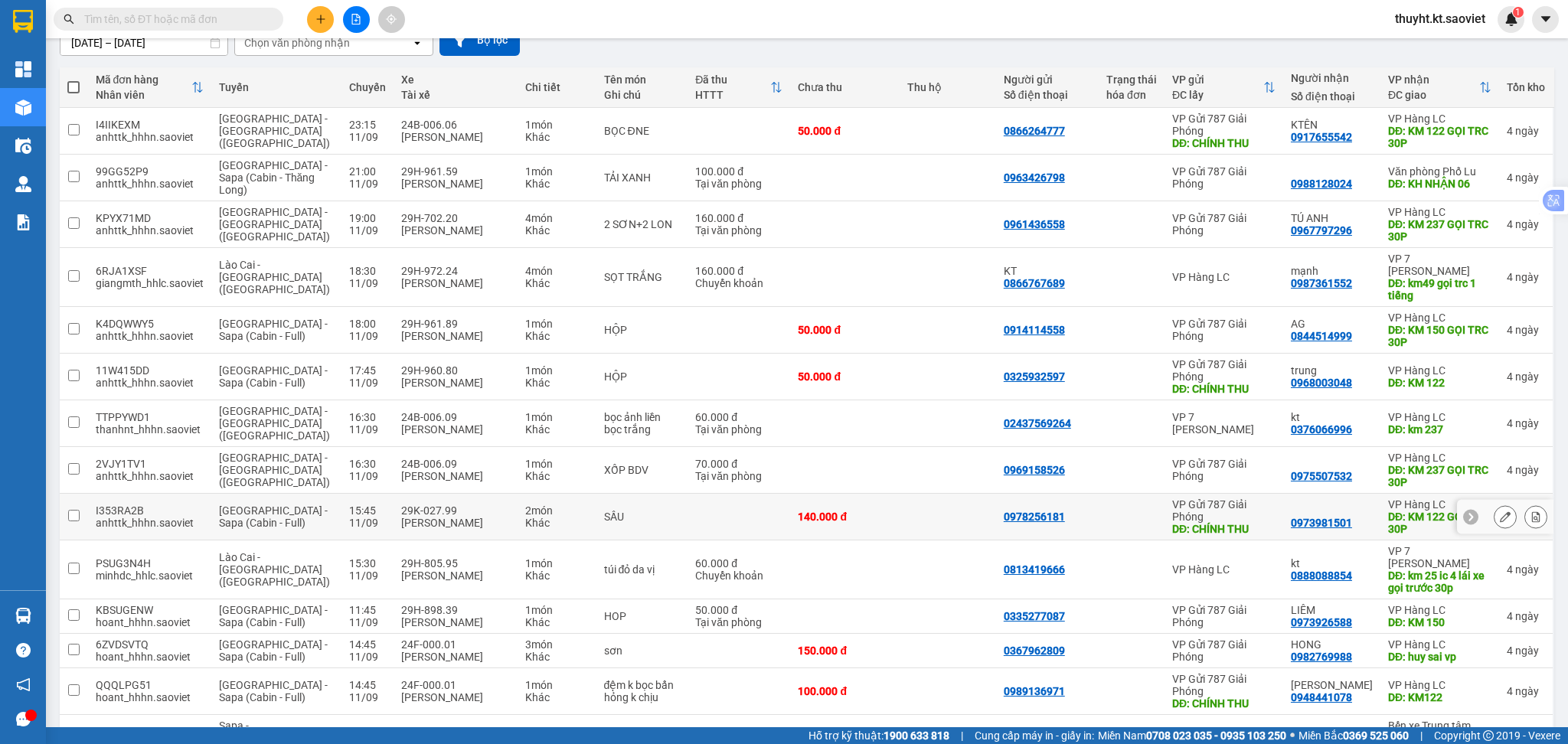
scroll to position [203, 0]
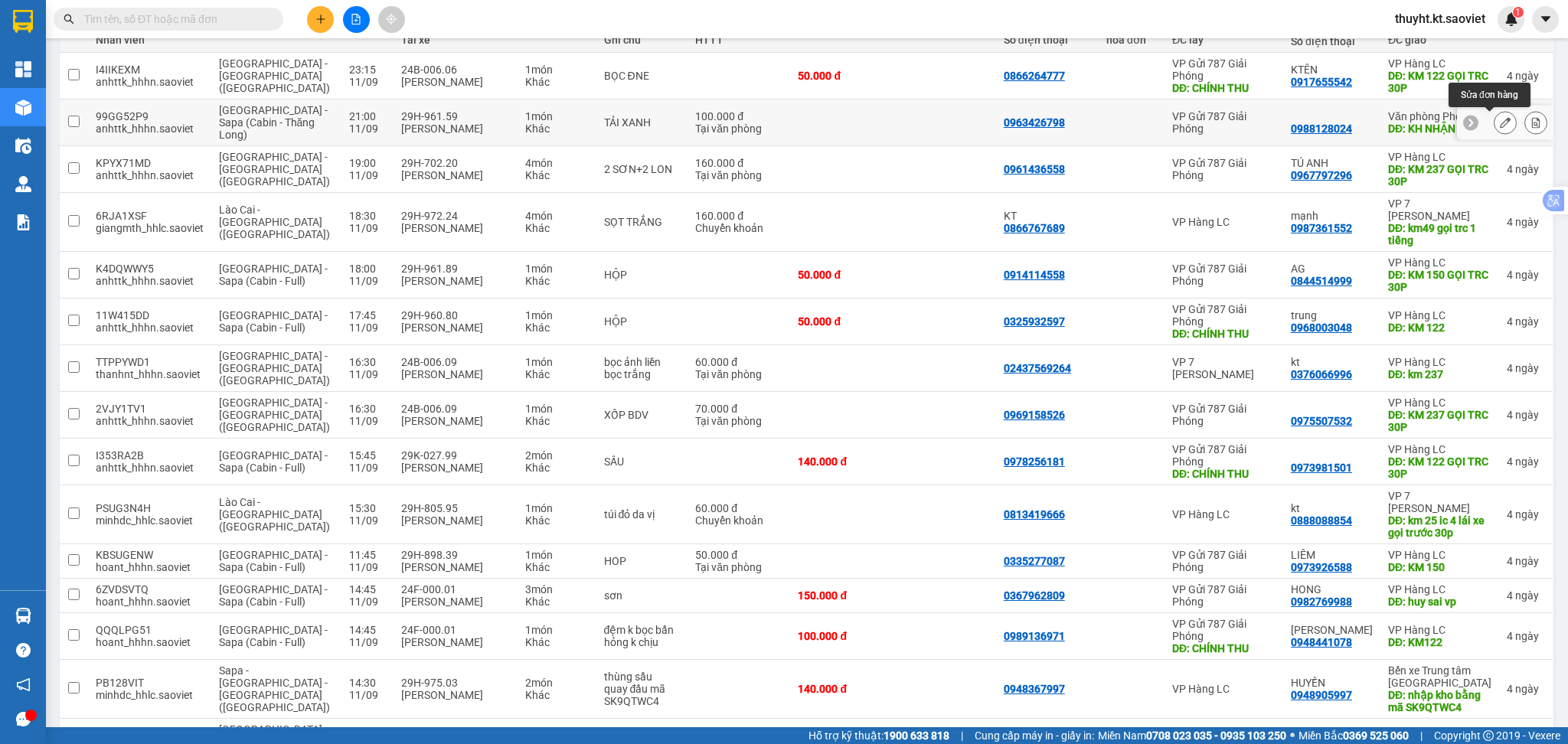
click at [1500, 121] on icon at bounding box center [1505, 122] width 11 height 11
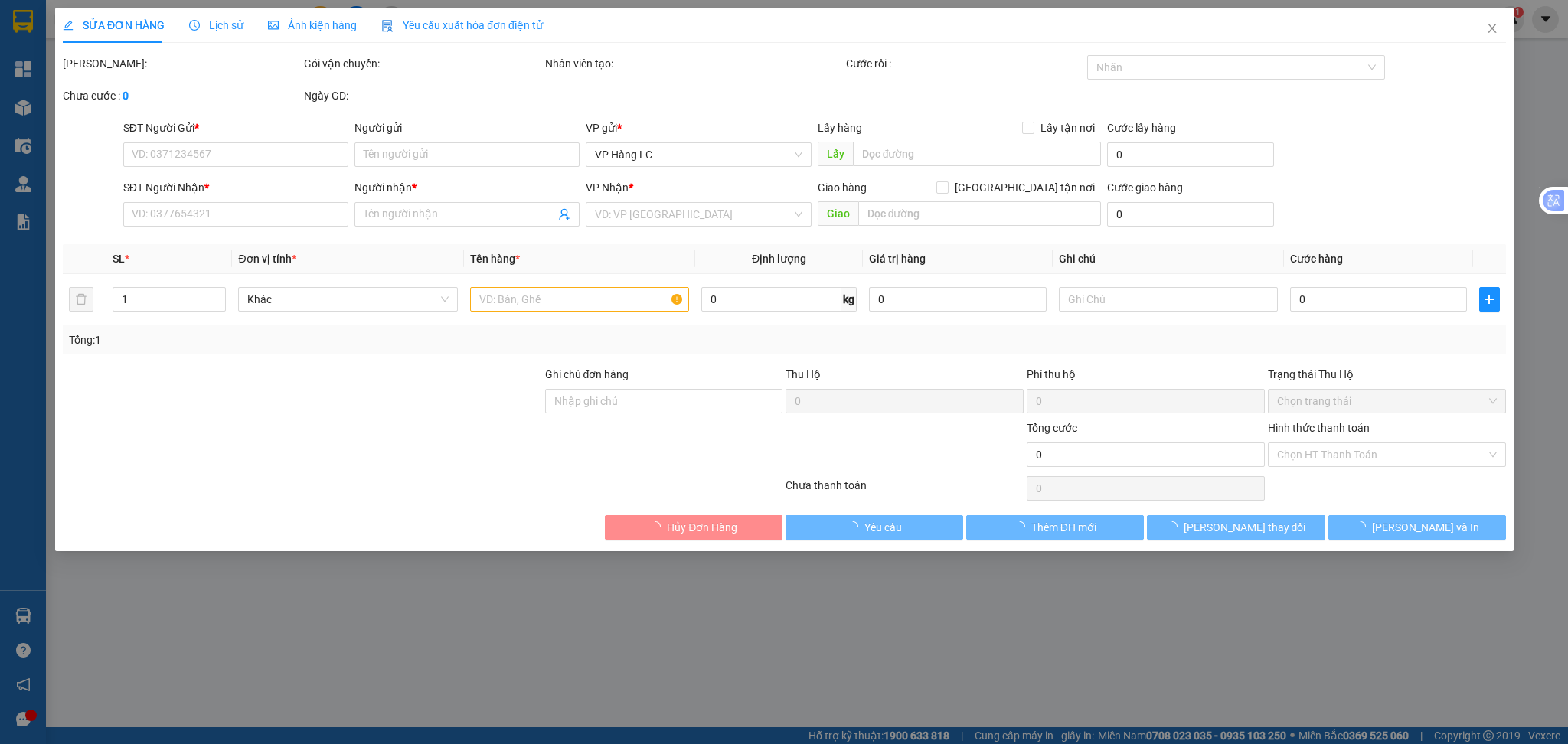
type input "0963426798"
type input "0988128024"
type input "KH NHẬN 06"
type input "100.000"
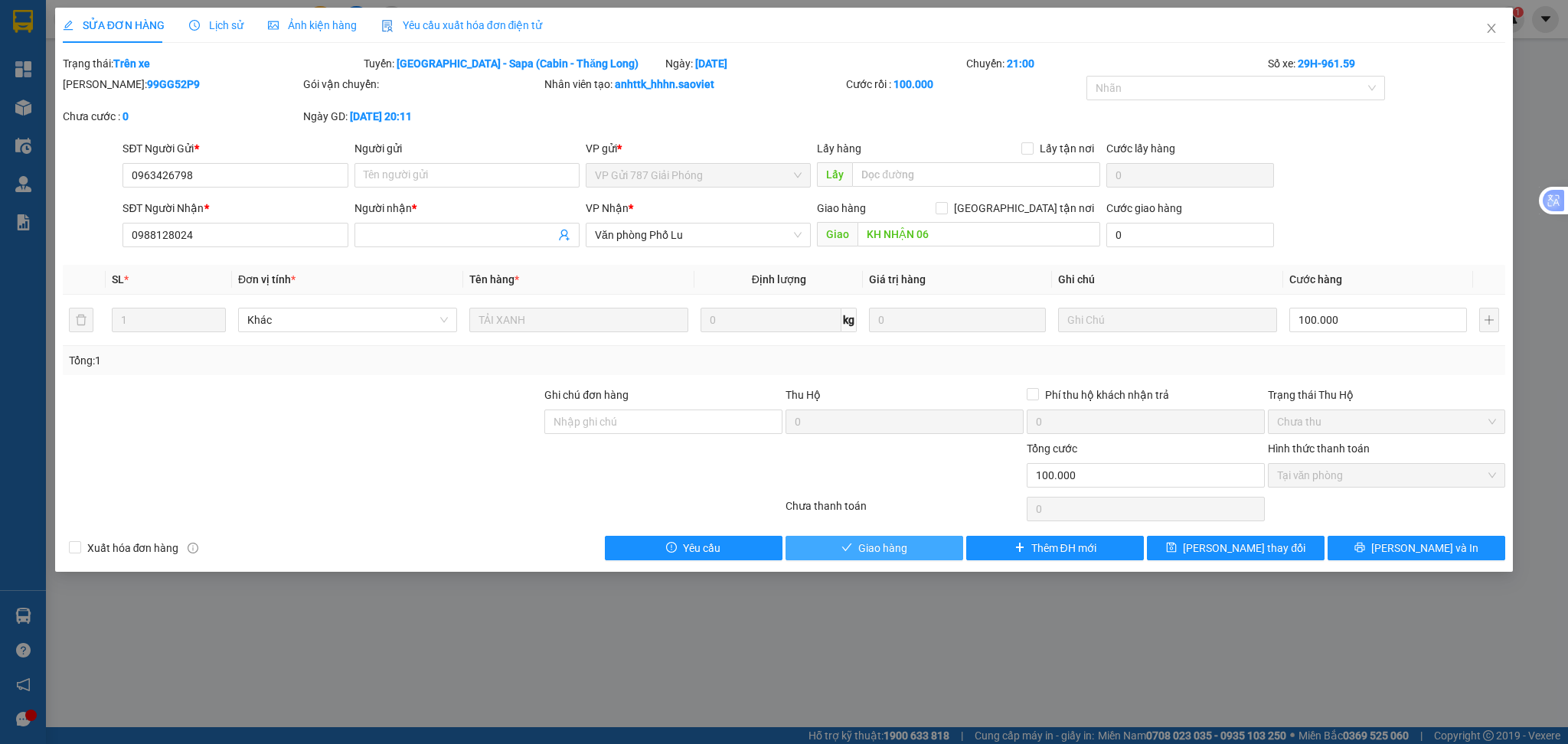
click at [909, 546] on button "Giao hàng" at bounding box center [874, 548] width 177 height 24
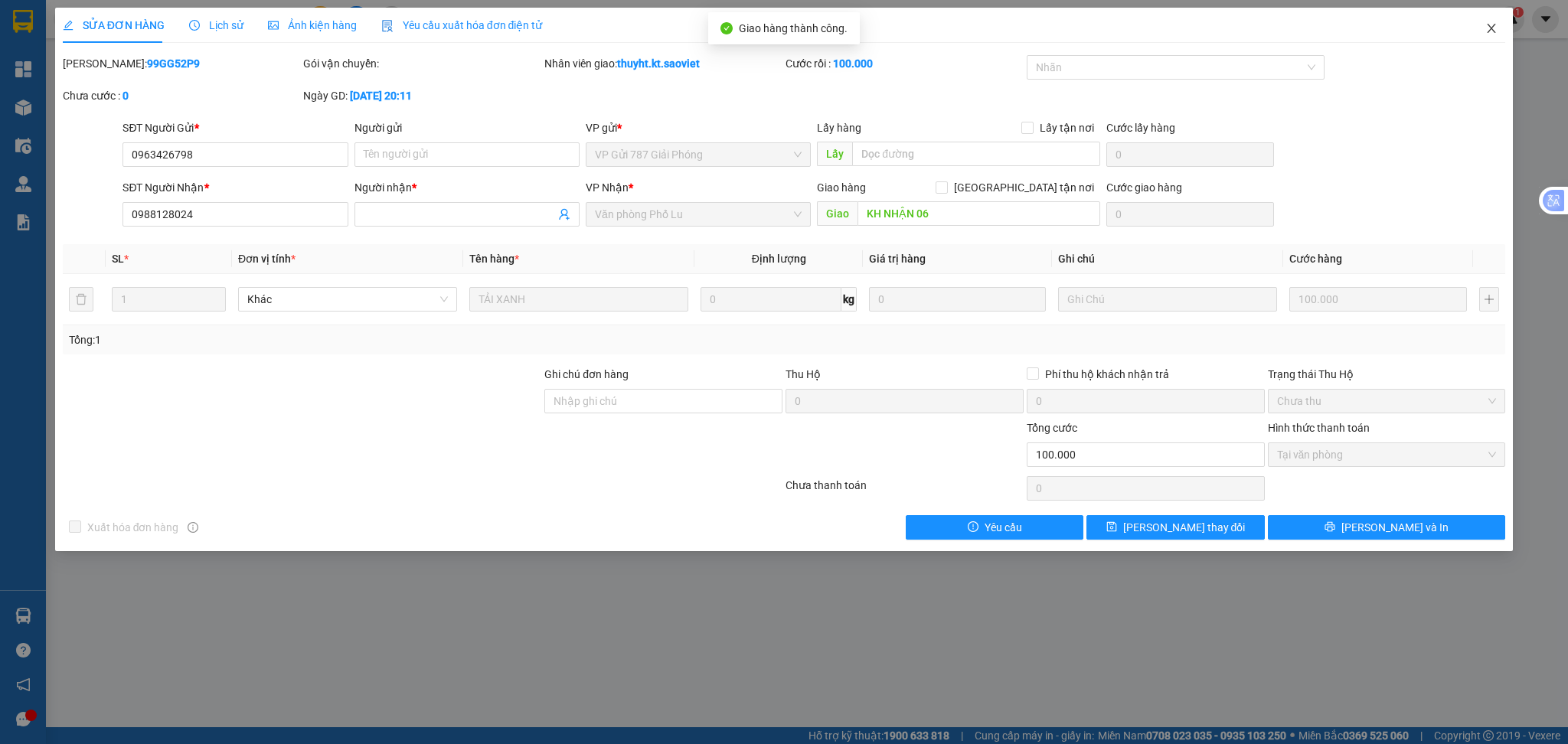
click at [1492, 27] on icon "close" at bounding box center [1492, 28] width 8 height 9
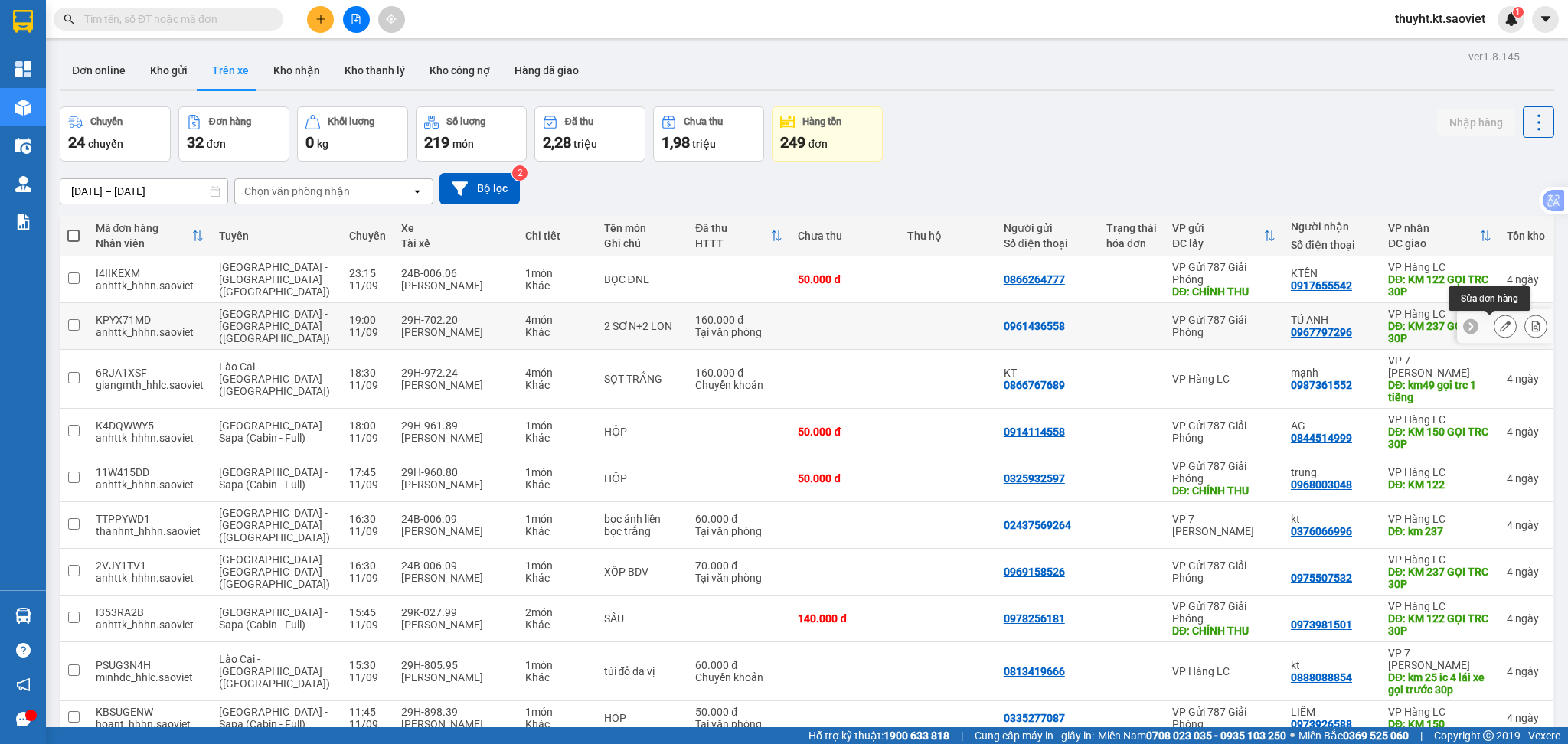
click at [1500, 331] on icon at bounding box center [1505, 325] width 11 height 11
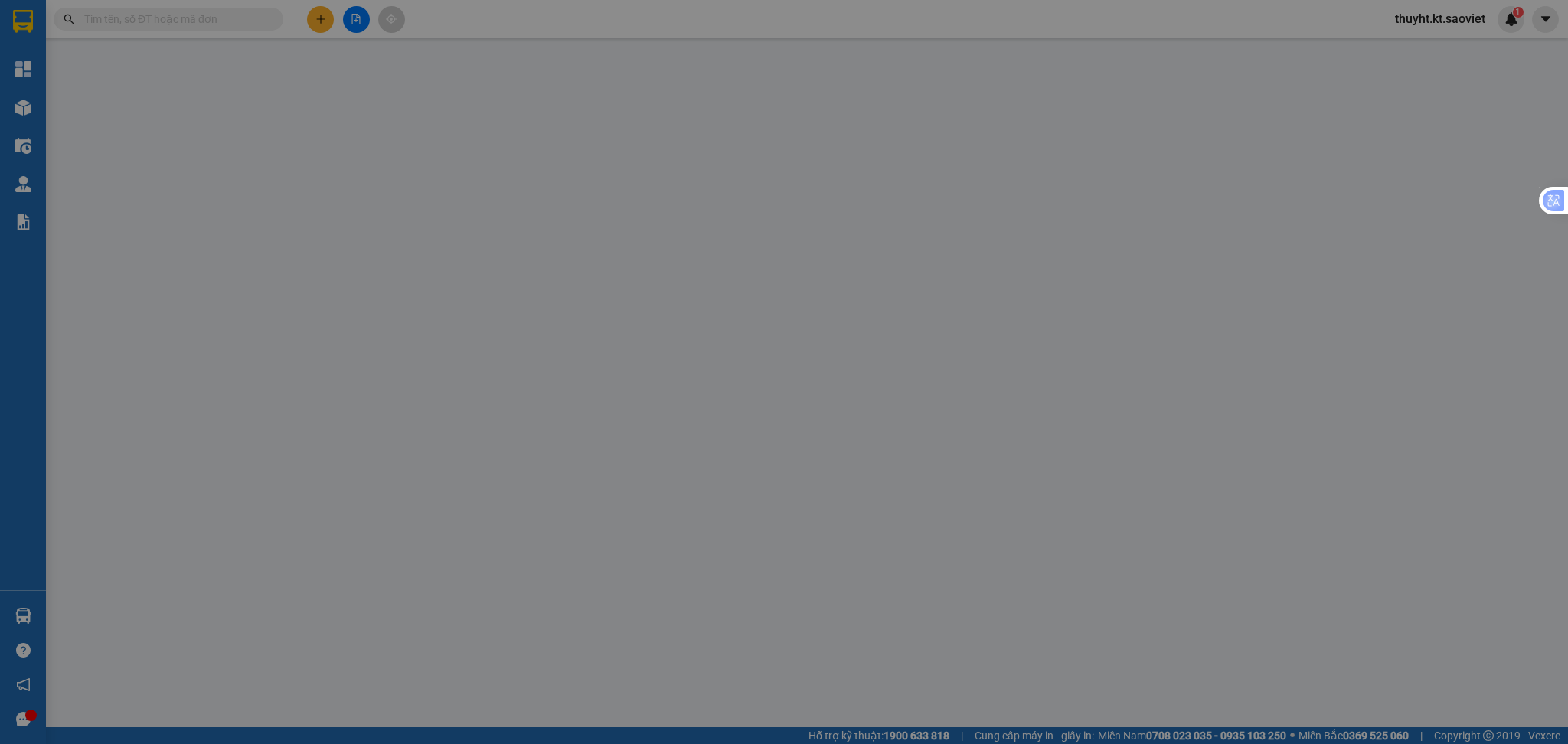
type input "0961436558"
type input "0967797296"
type input "TÚ ANH"
type input "KM 237 GỌI TRC 30P"
type input "160.000"
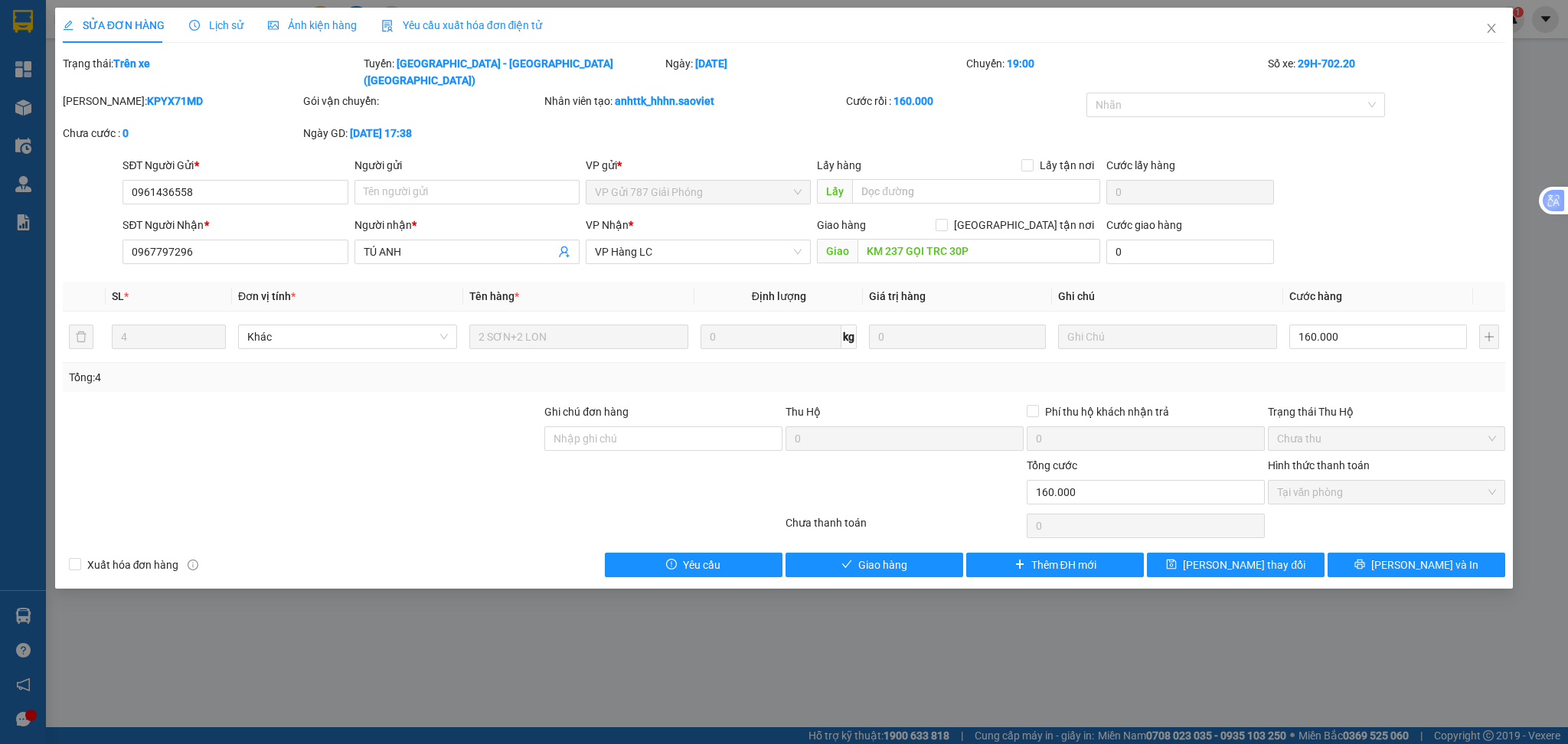
click at [895, 560] on div "Giao hàng" at bounding box center [874, 565] width 181 height 24
click at [852, 561] on div "SỬA ĐƠN HÀNG Lịch sử Ảnh kiện hàng Yêu cầu xuất hóa đơn điện tử Total Paid Fee …" at bounding box center [784, 298] width 1458 height 581
click at [886, 556] on span "Giao hàng" at bounding box center [882, 564] width 49 height 17
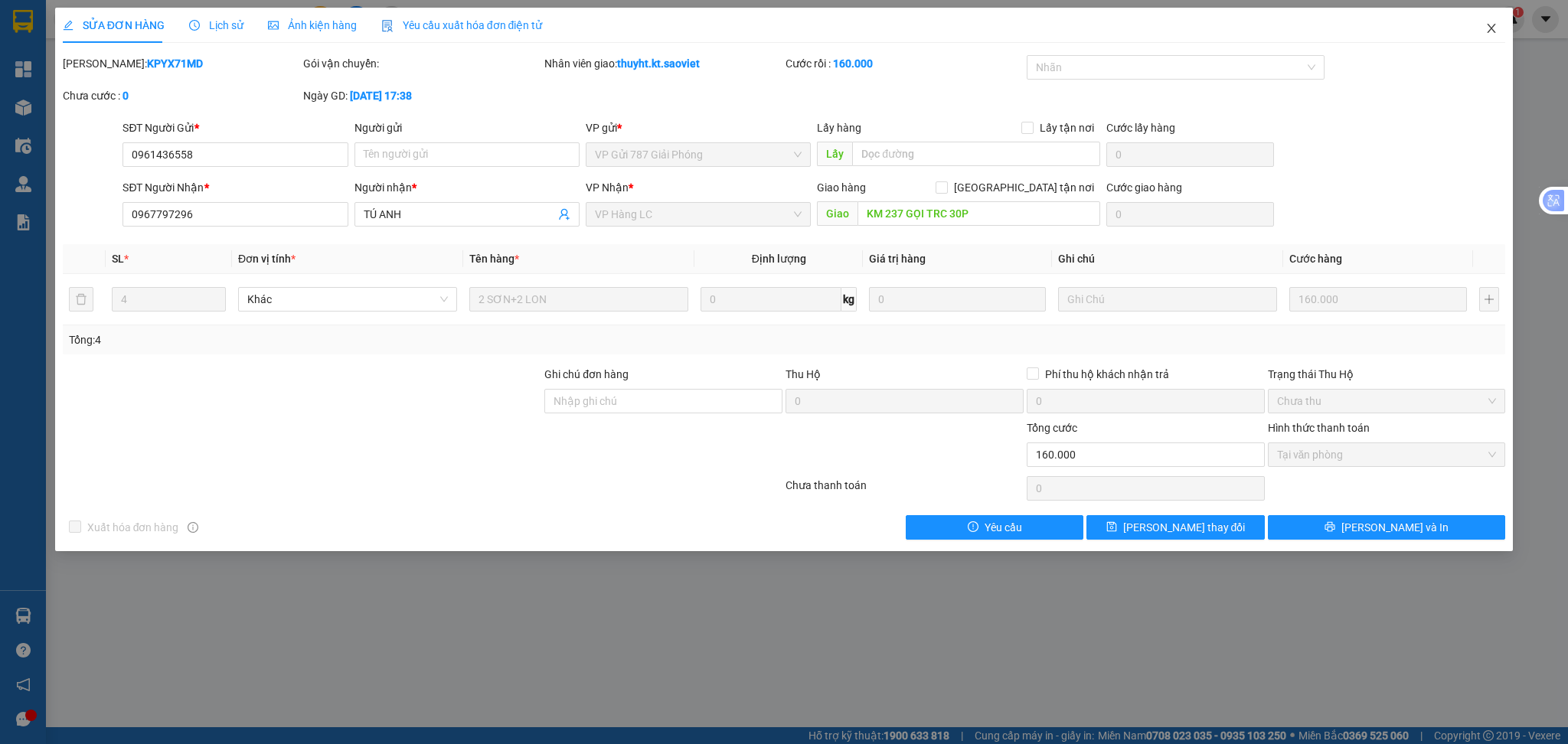
click at [1488, 26] on icon "close" at bounding box center [1492, 28] width 8 height 9
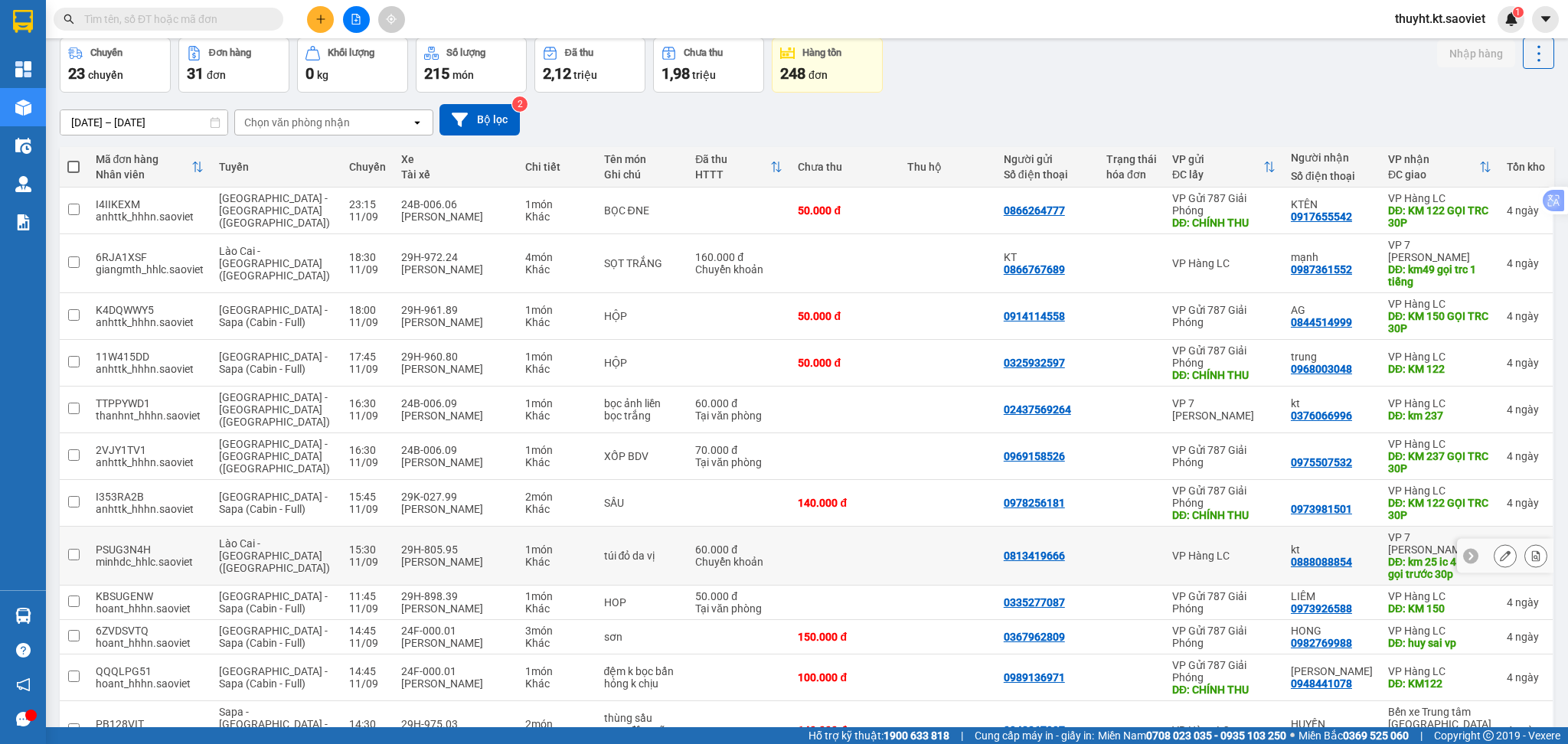
scroll to position [102, 0]
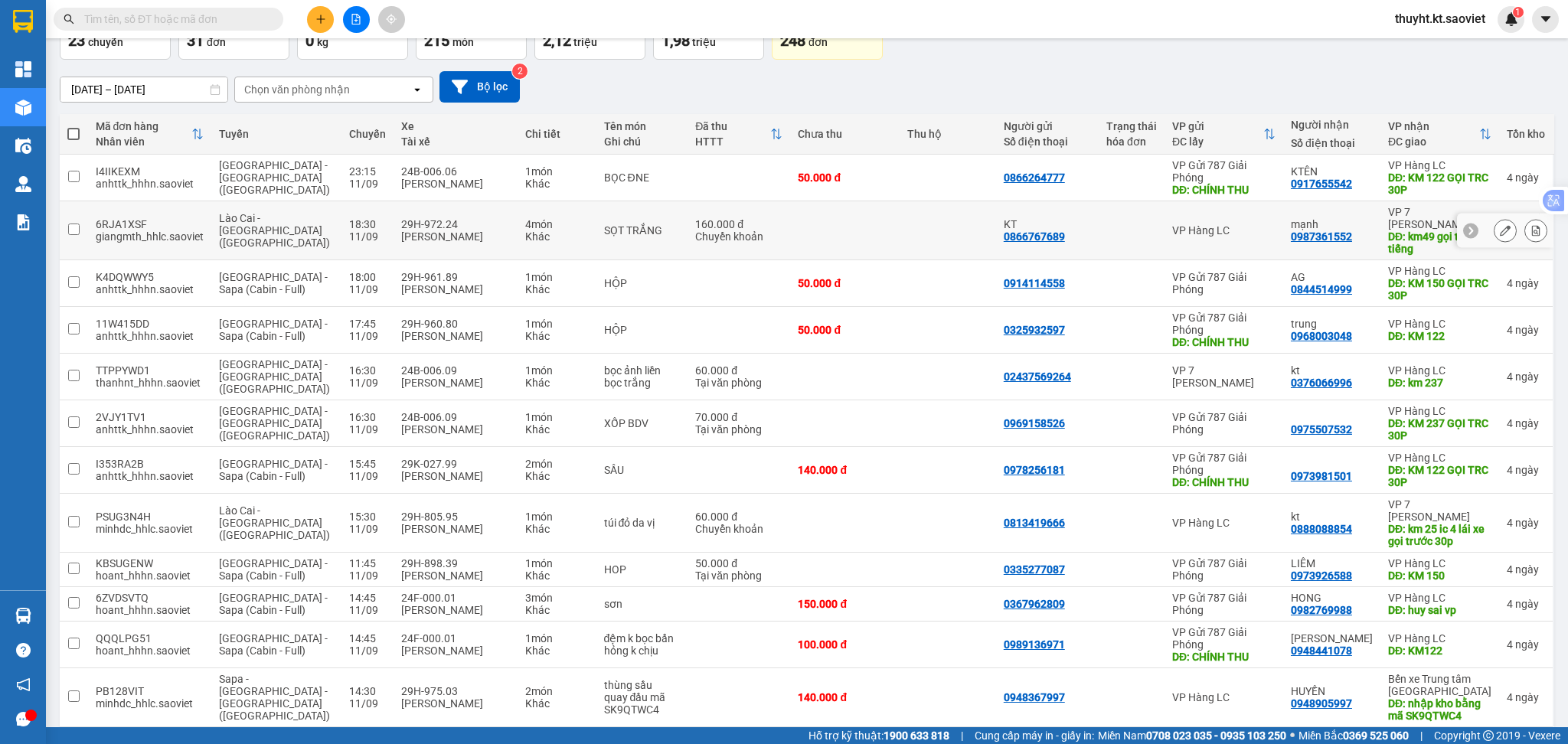
click at [1472, 231] on div at bounding box center [1505, 231] width 97 height 34
click at [1500, 228] on icon at bounding box center [1505, 230] width 11 height 11
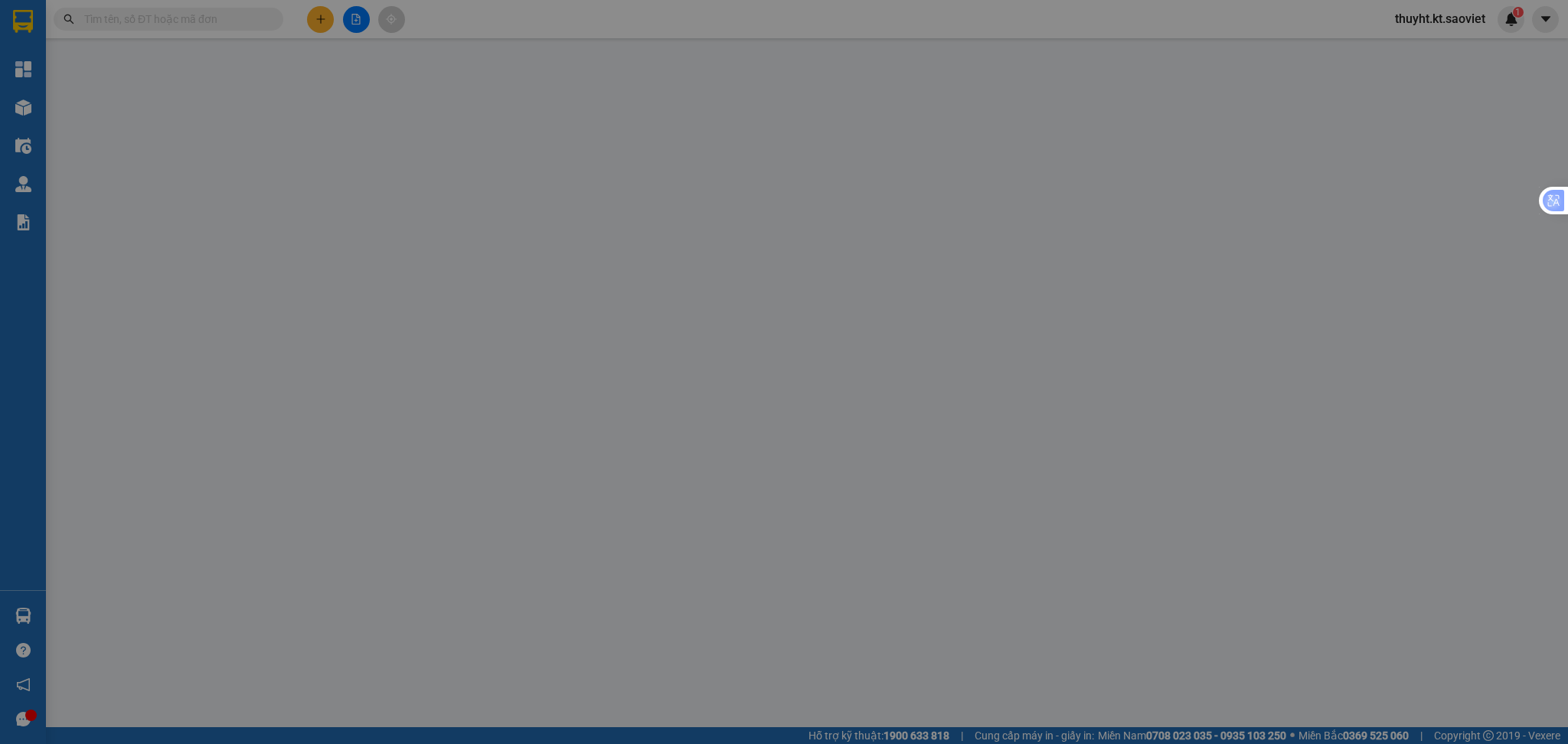
type input "0866767689"
type input "KT"
type input "0987361552"
type input "mạnh"
type input "km49 gọi trc 1 tiếng"
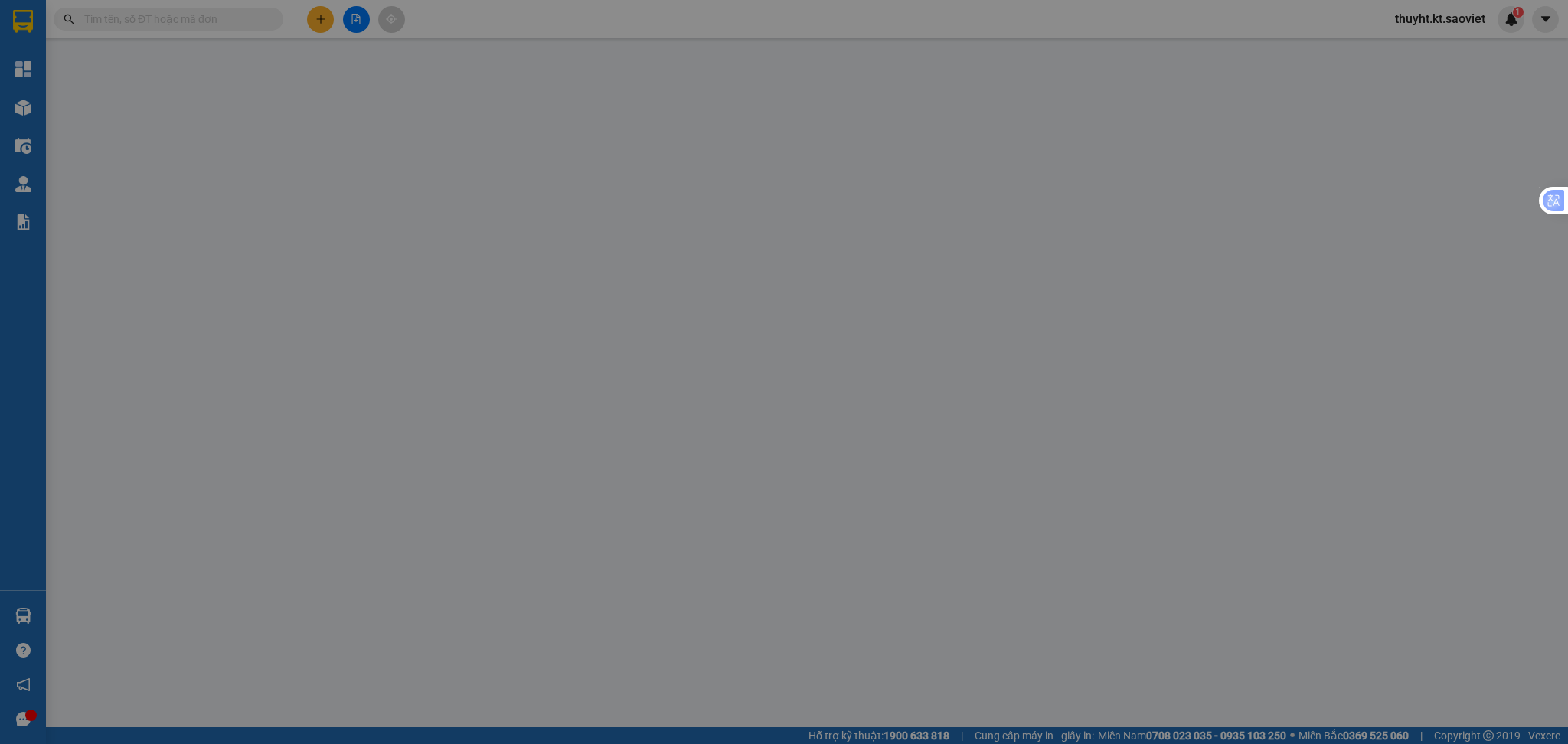
type input "160.000"
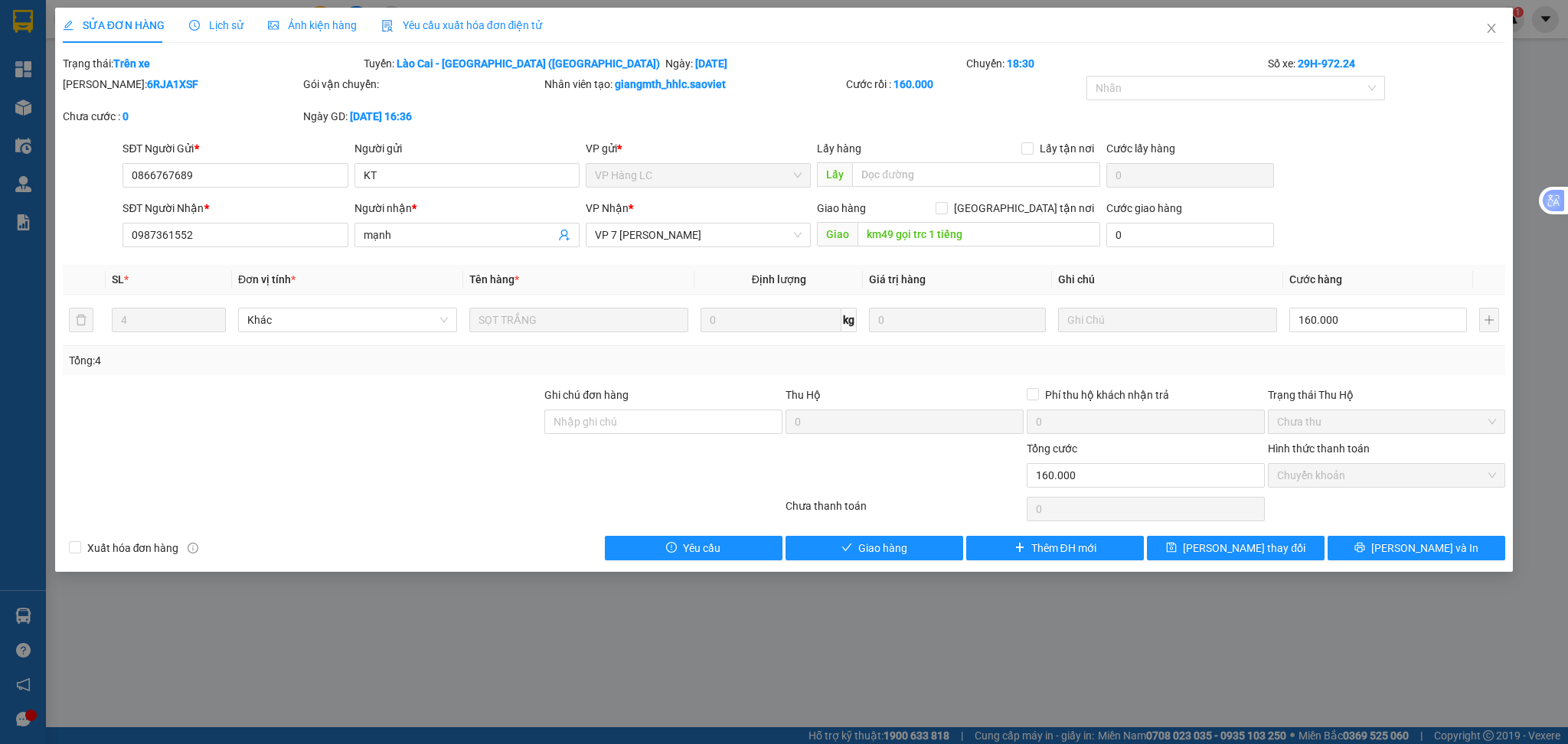
click at [856, 562] on div "SỬA ĐƠN HÀNG Lịch sử Ảnh kiện hàng Yêu cầu xuất hóa đơn điện tử Total Paid Fee …" at bounding box center [784, 289] width 1458 height 564
click at [859, 550] on span "Giao hàng" at bounding box center [882, 548] width 49 height 17
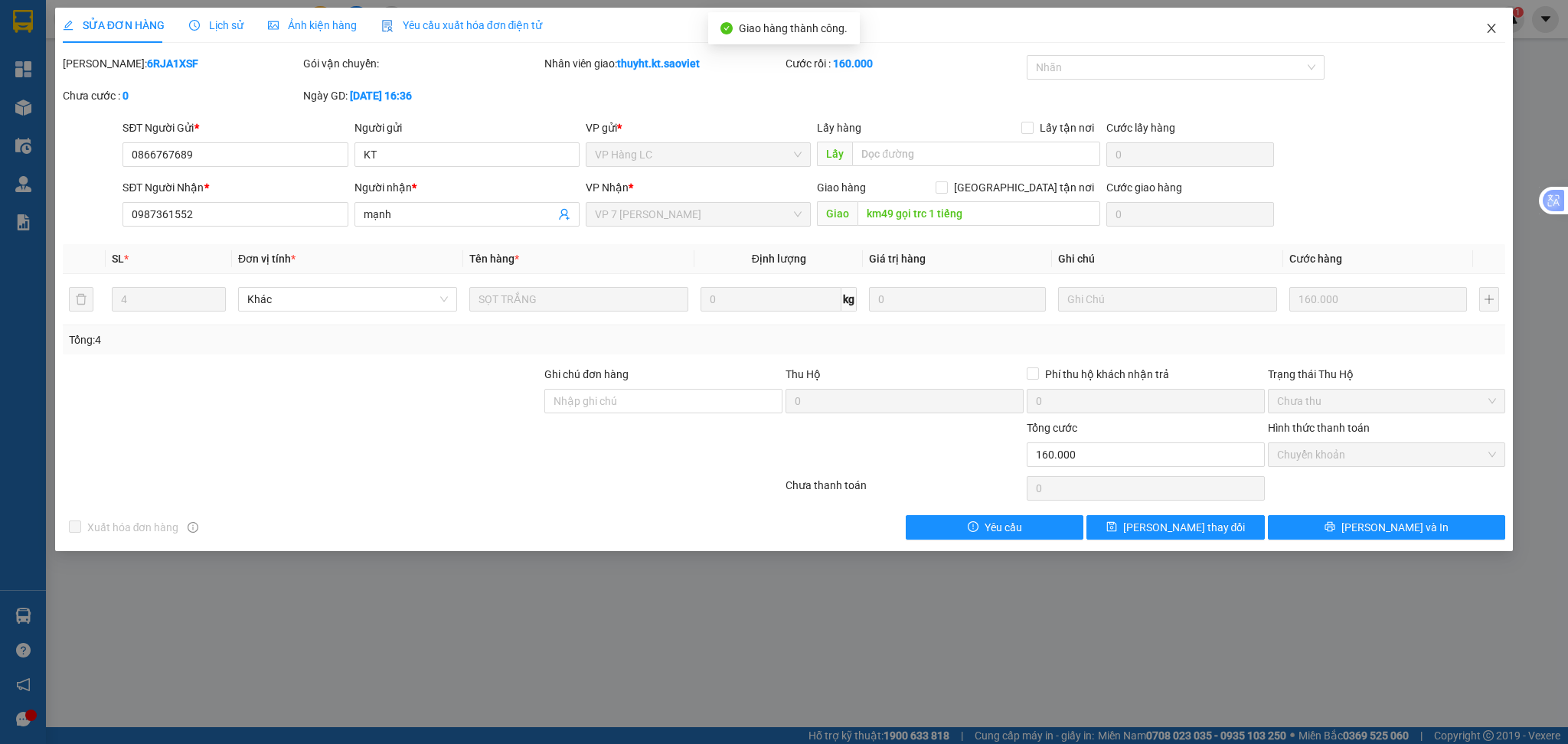
click at [1487, 31] on icon "close" at bounding box center [1491, 28] width 12 height 12
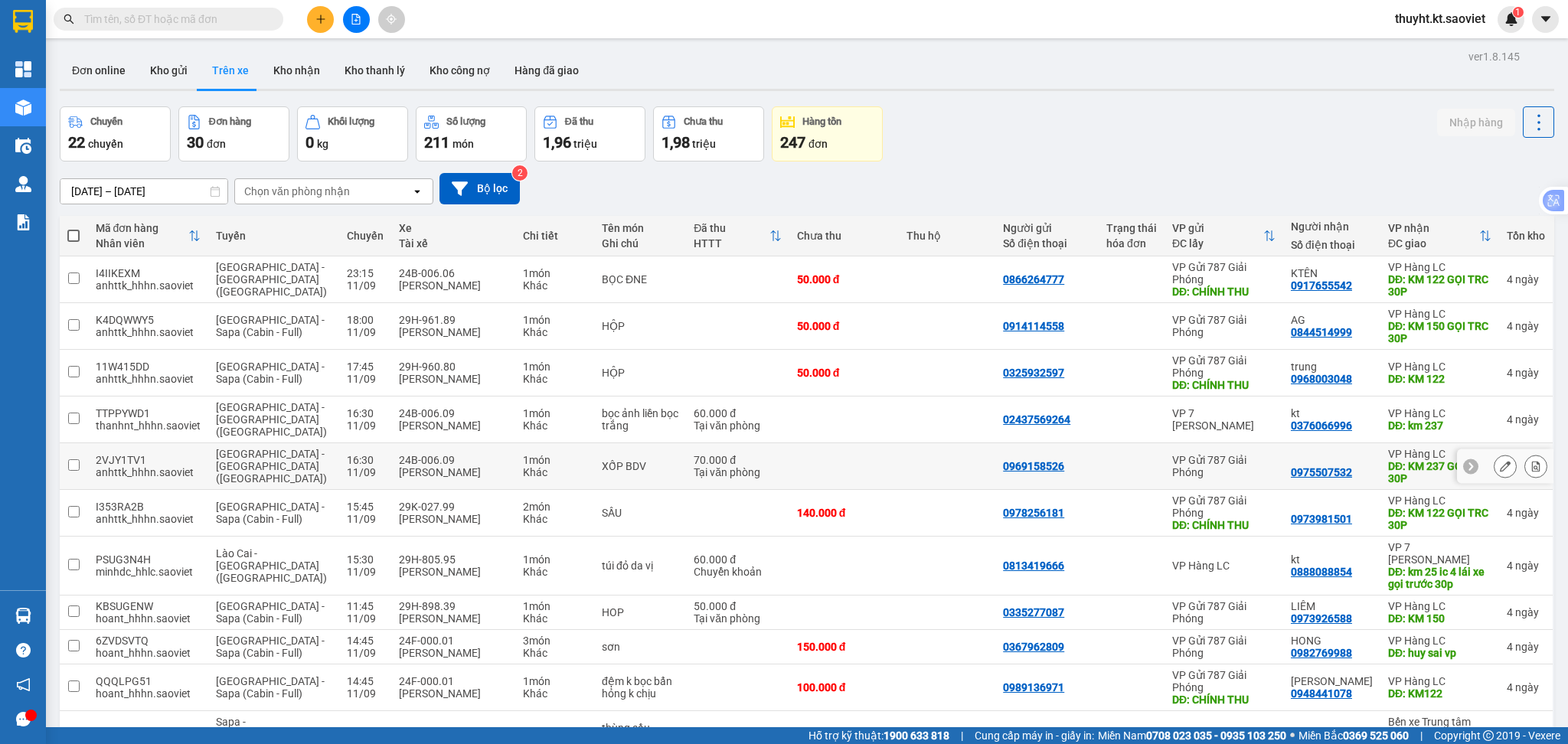
click at [1522, 450] on div at bounding box center [1505, 467] width 97 height 34
click at [1525, 459] on button at bounding box center [1535, 466] width 21 height 27
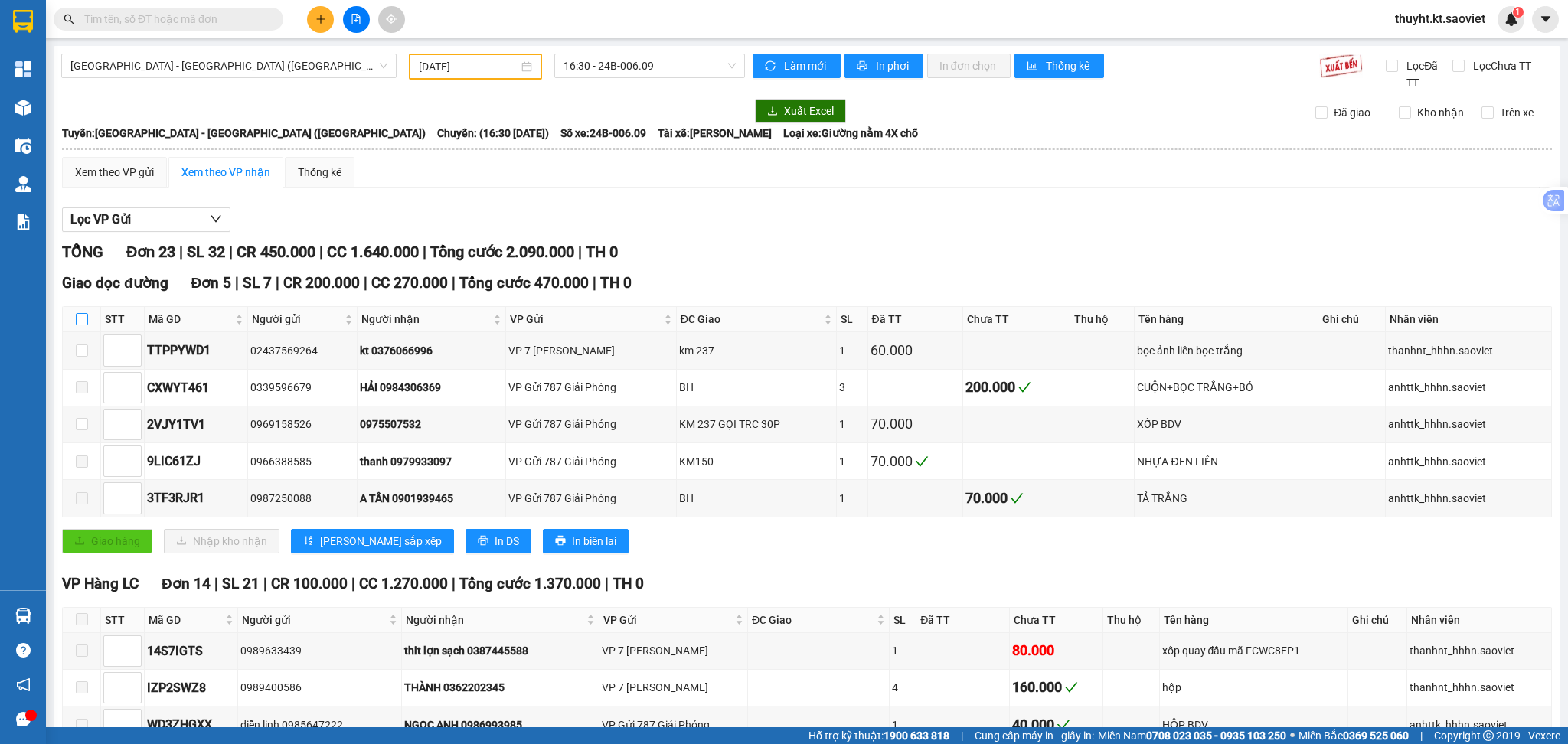
click at [76, 314] on input "checkbox" at bounding box center [81, 319] width 12 height 12
checkbox input "true"
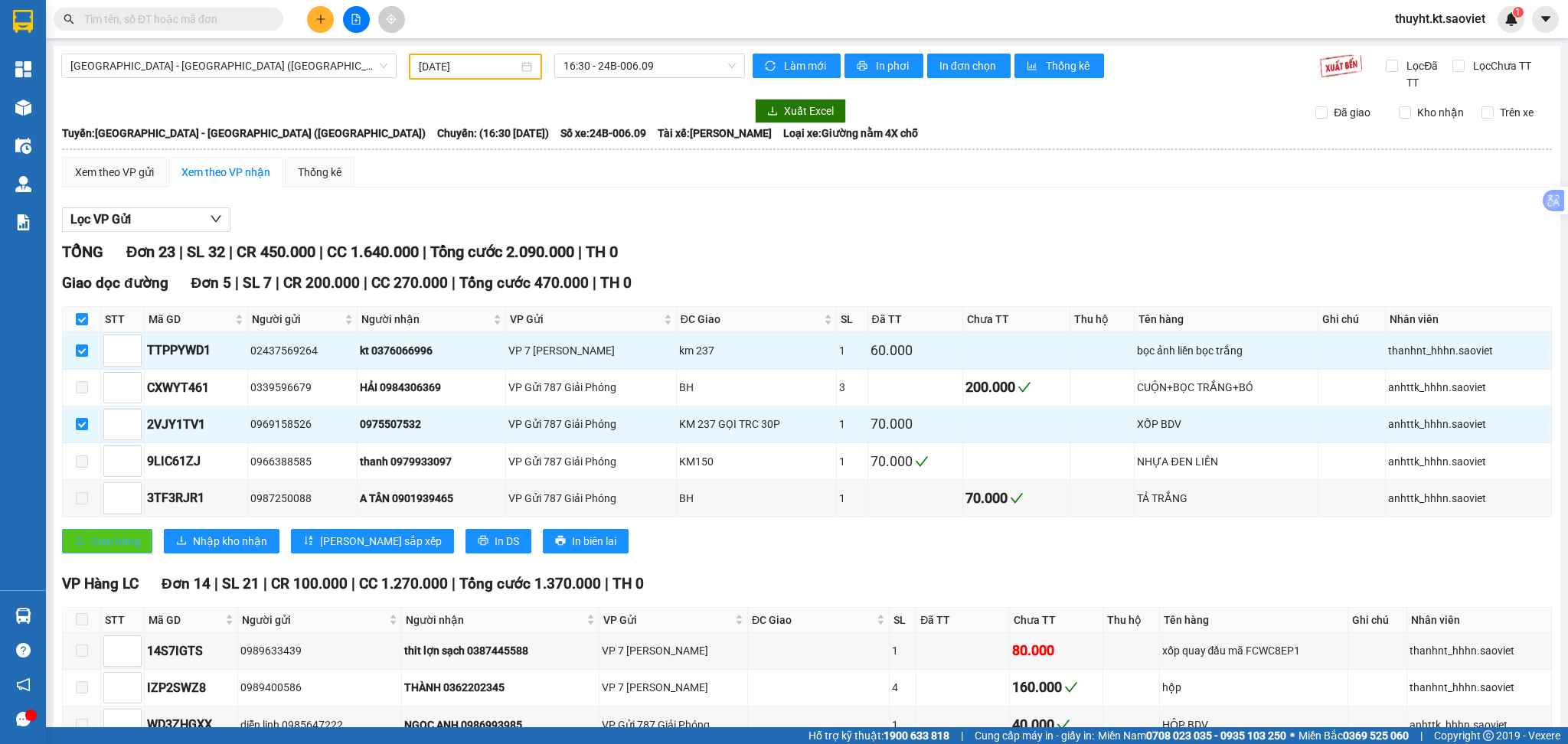
click at [114, 546] on span "Giao hàng" at bounding box center [115, 541] width 49 height 17
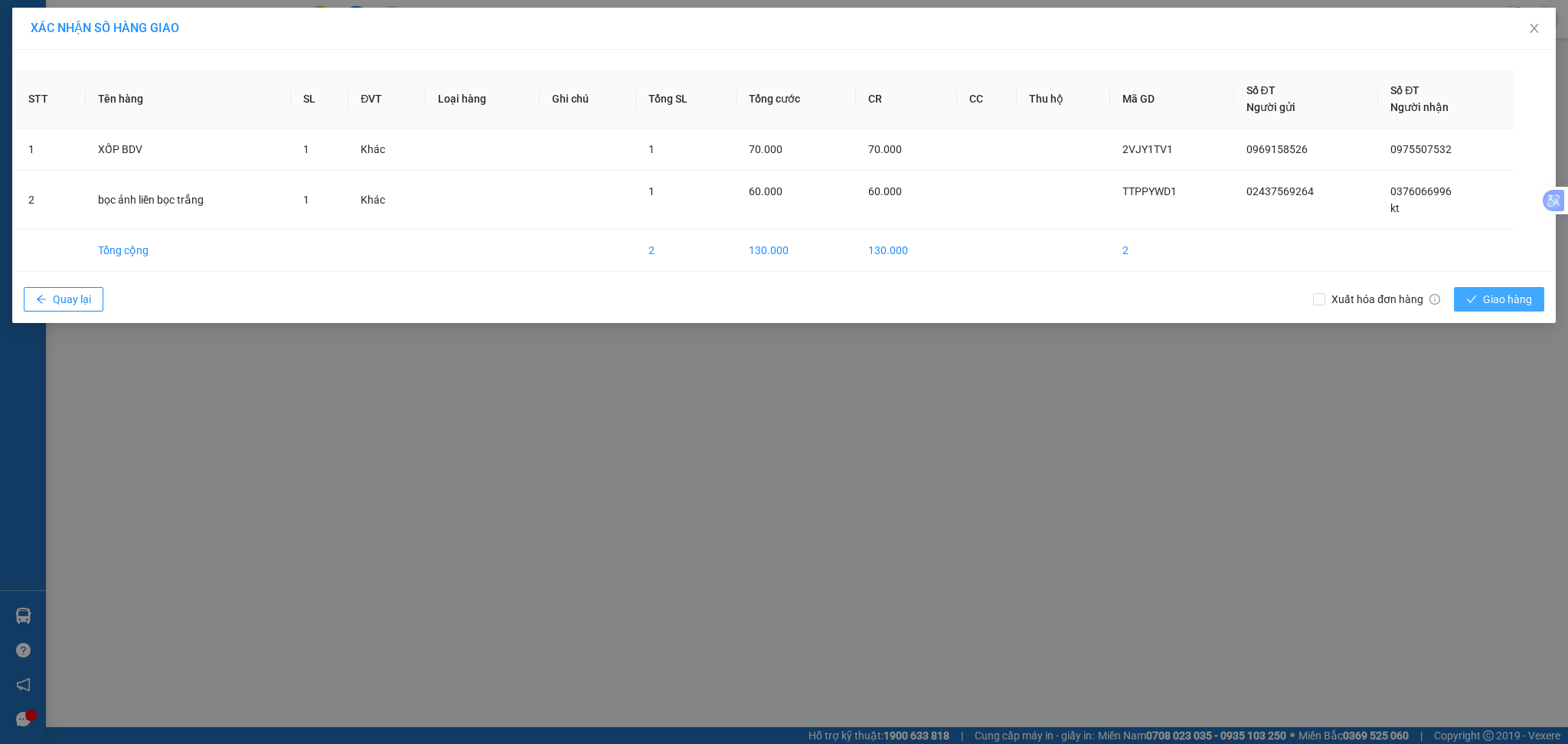
click at [1504, 298] on span "Giao hàng" at bounding box center [1507, 299] width 49 height 17
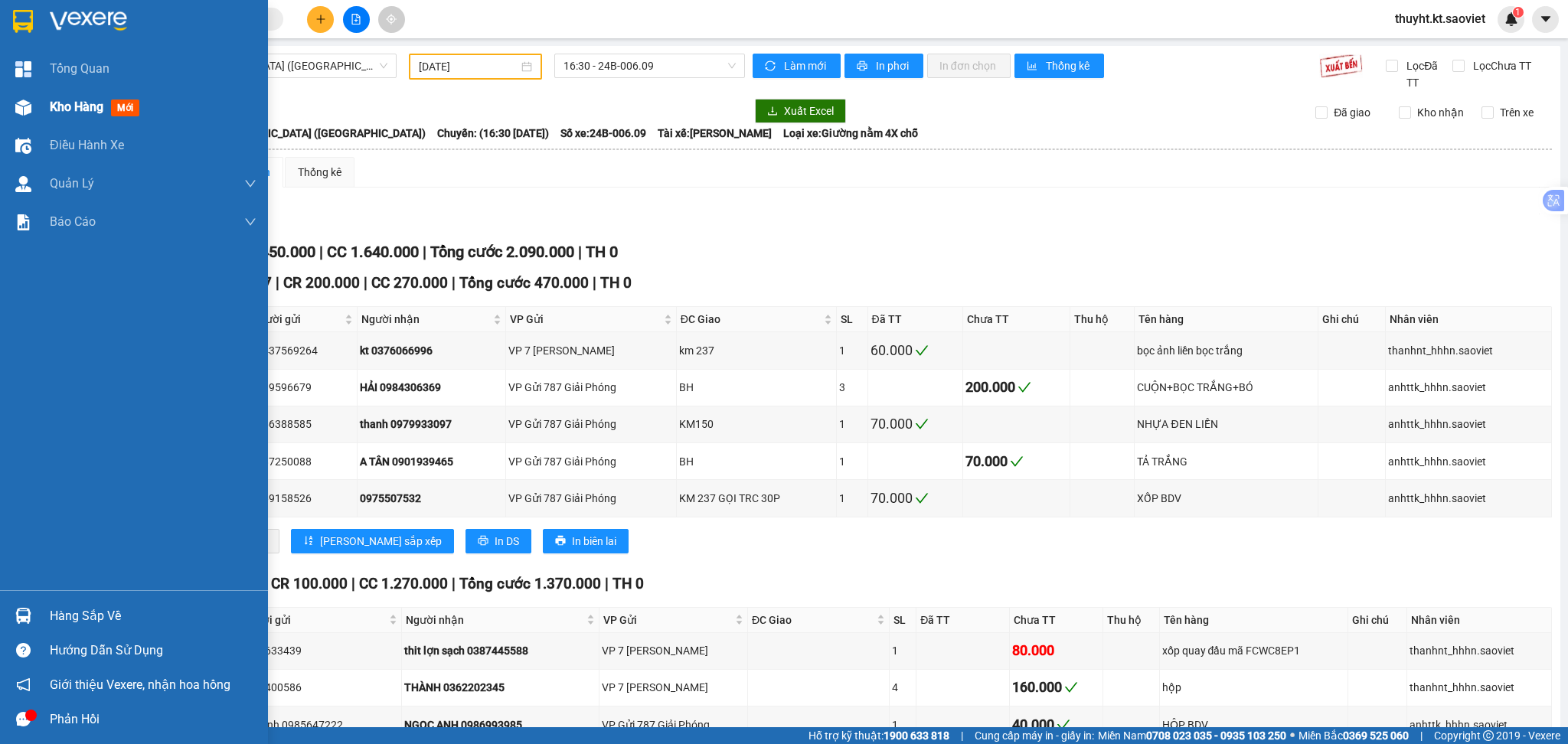
click at [34, 102] on div at bounding box center [23, 107] width 27 height 27
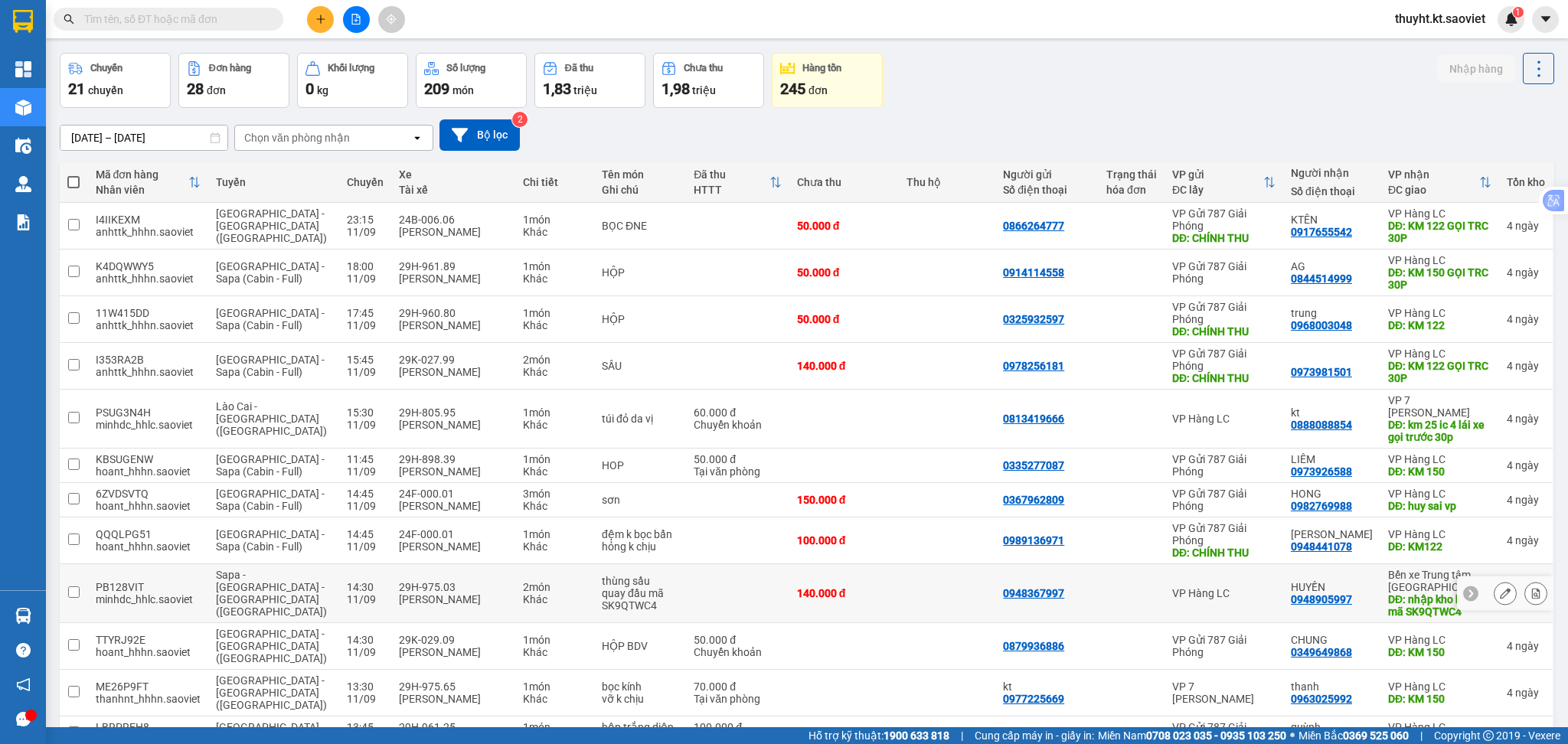
scroll to position [102, 0]
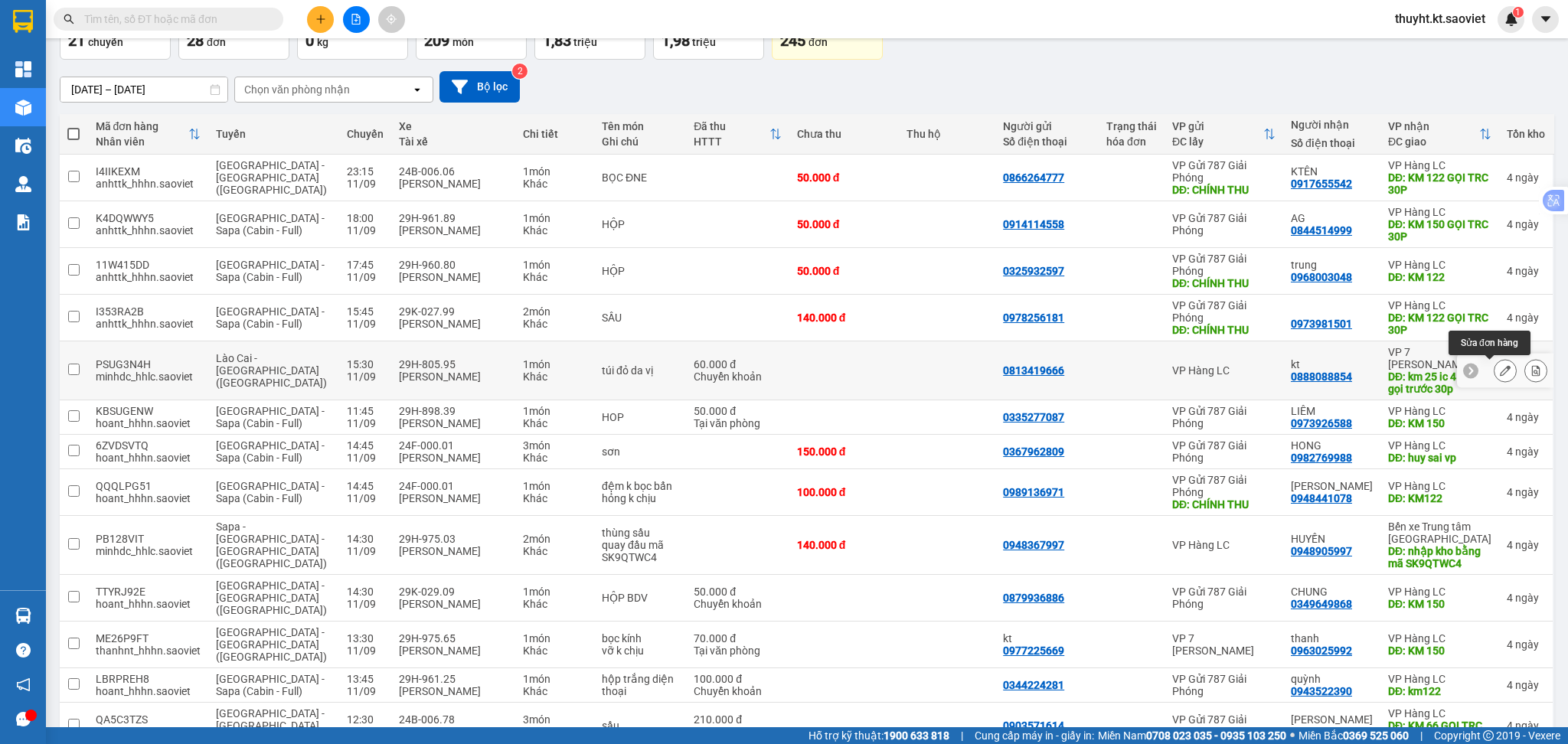
click at [1500, 366] on icon at bounding box center [1505, 370] width 11 height 11
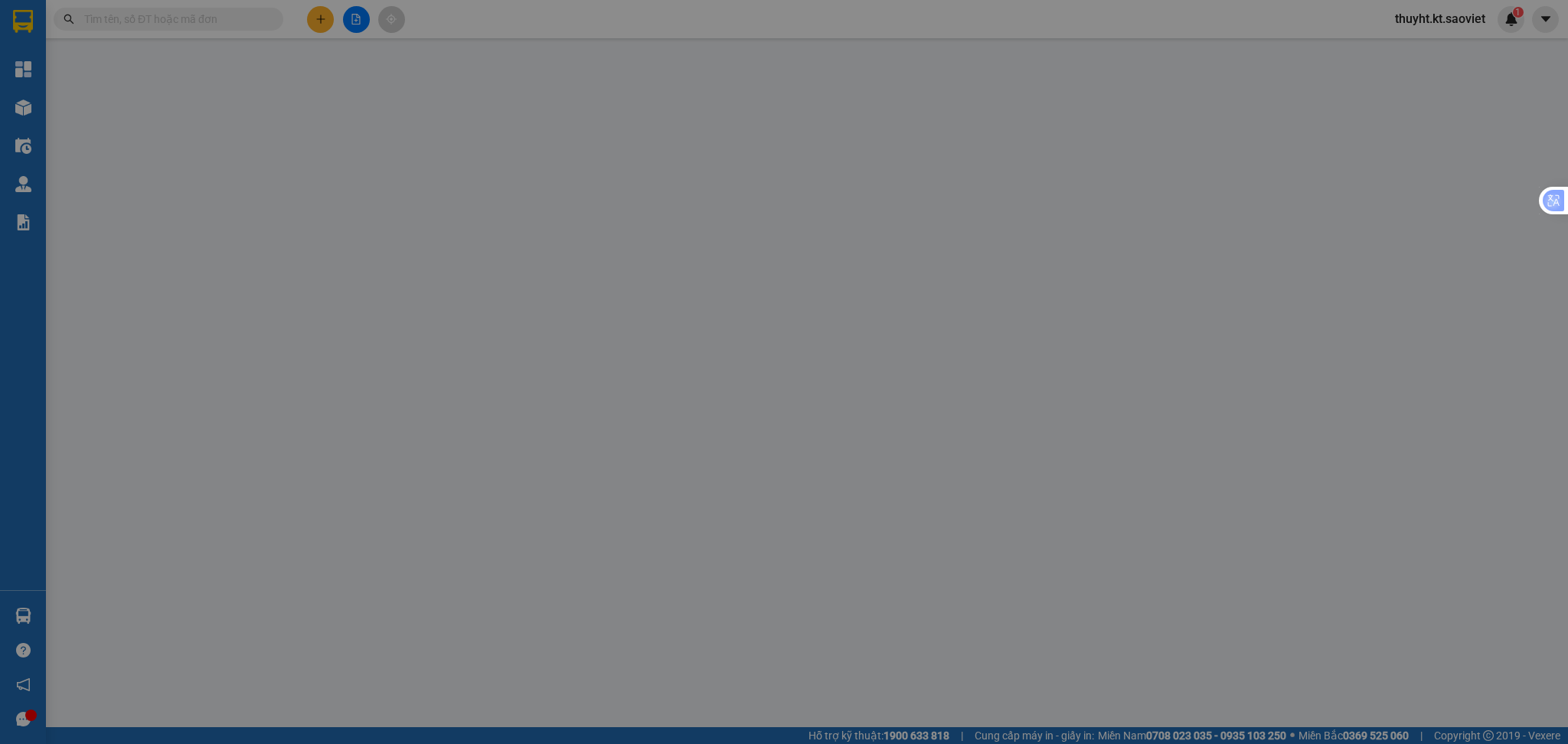
type input "0813419666"
type input "0888088854"
type input "kt"
type input "km 25 ic 4 lái xe gọi trước 30p"
type input "60.000"
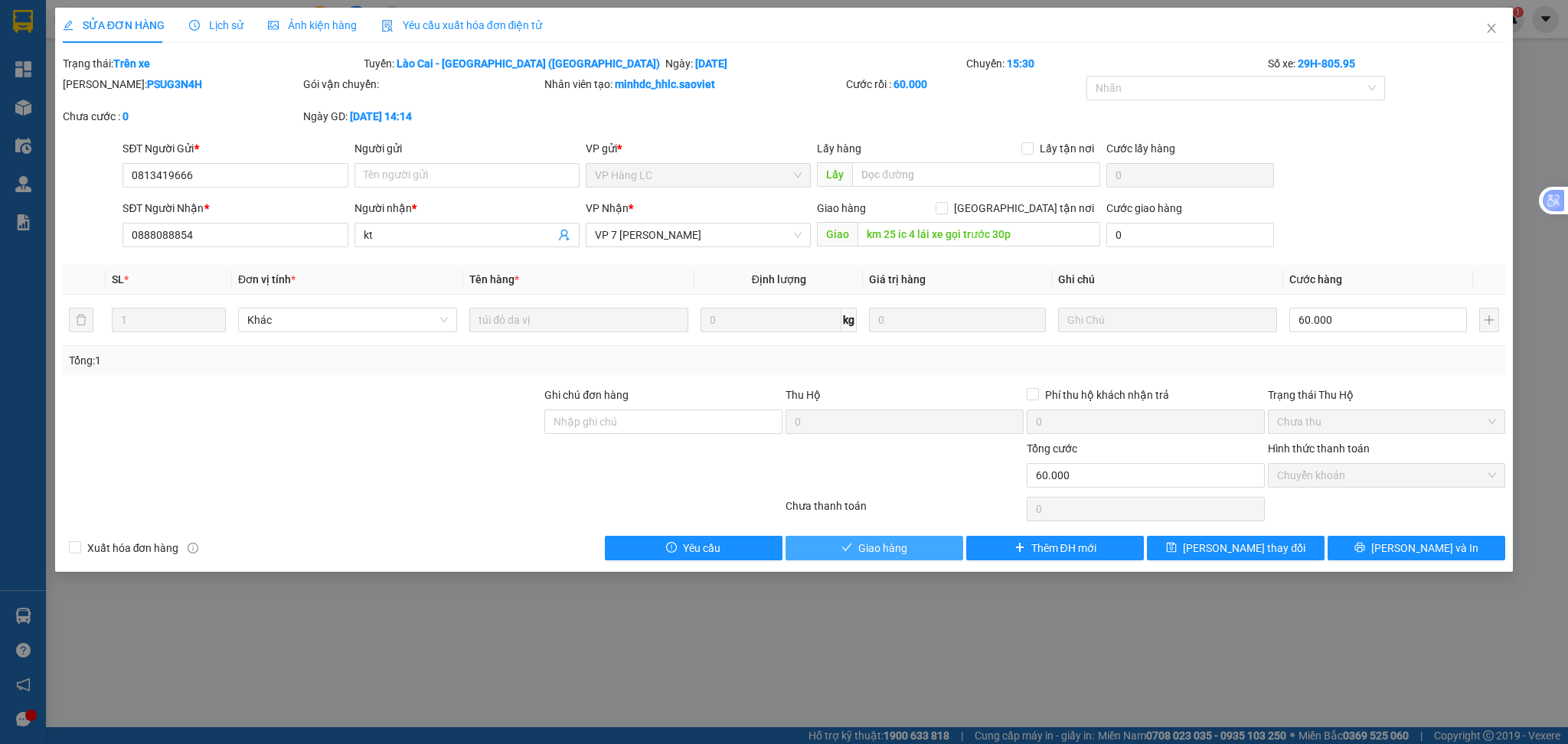
click at [920, 541] on button "Giao hàng" at bounding box center [874, 548] width 177 height 24
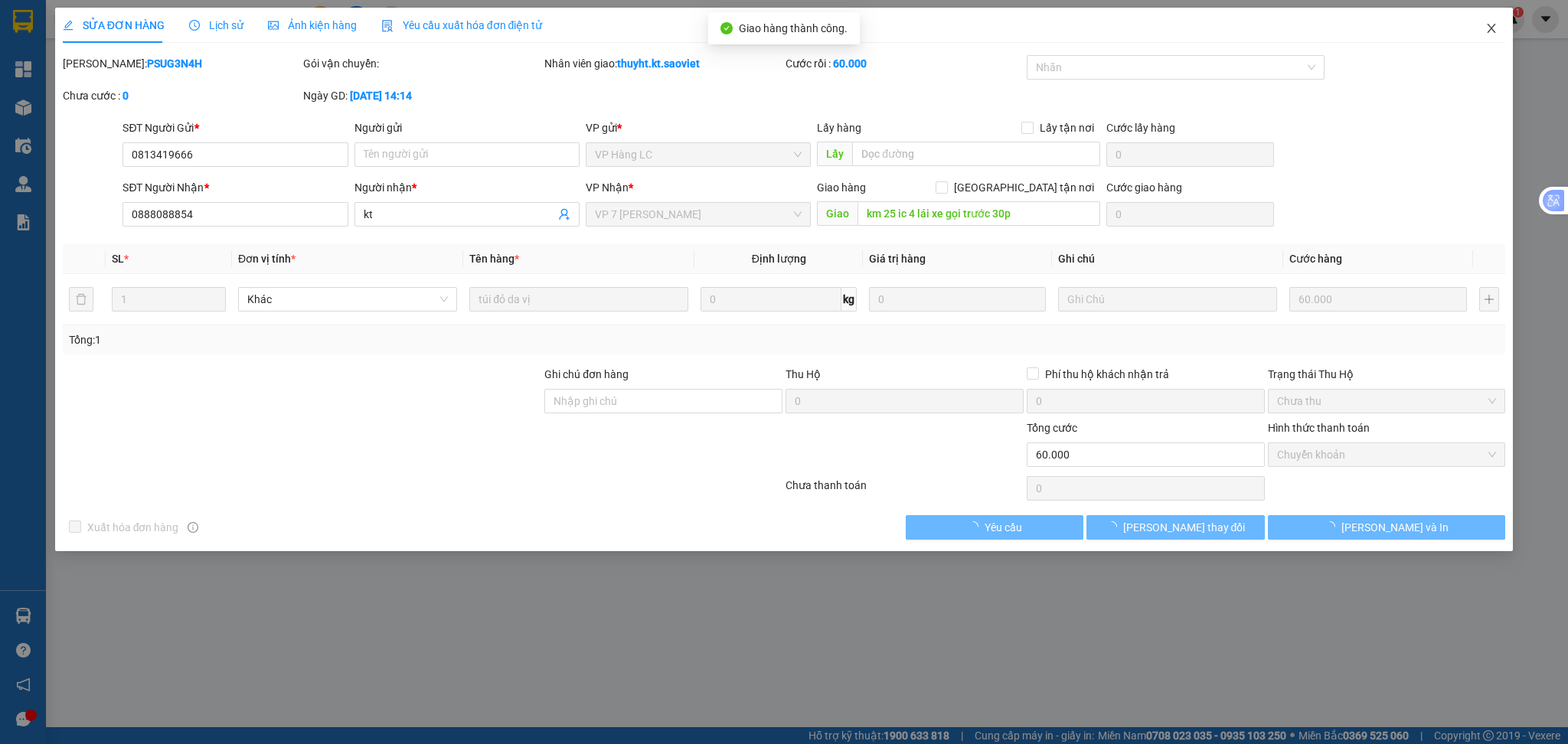
click at [1489, 24] on icon "close" at bounding box center [1491, 28] width 12 height 12
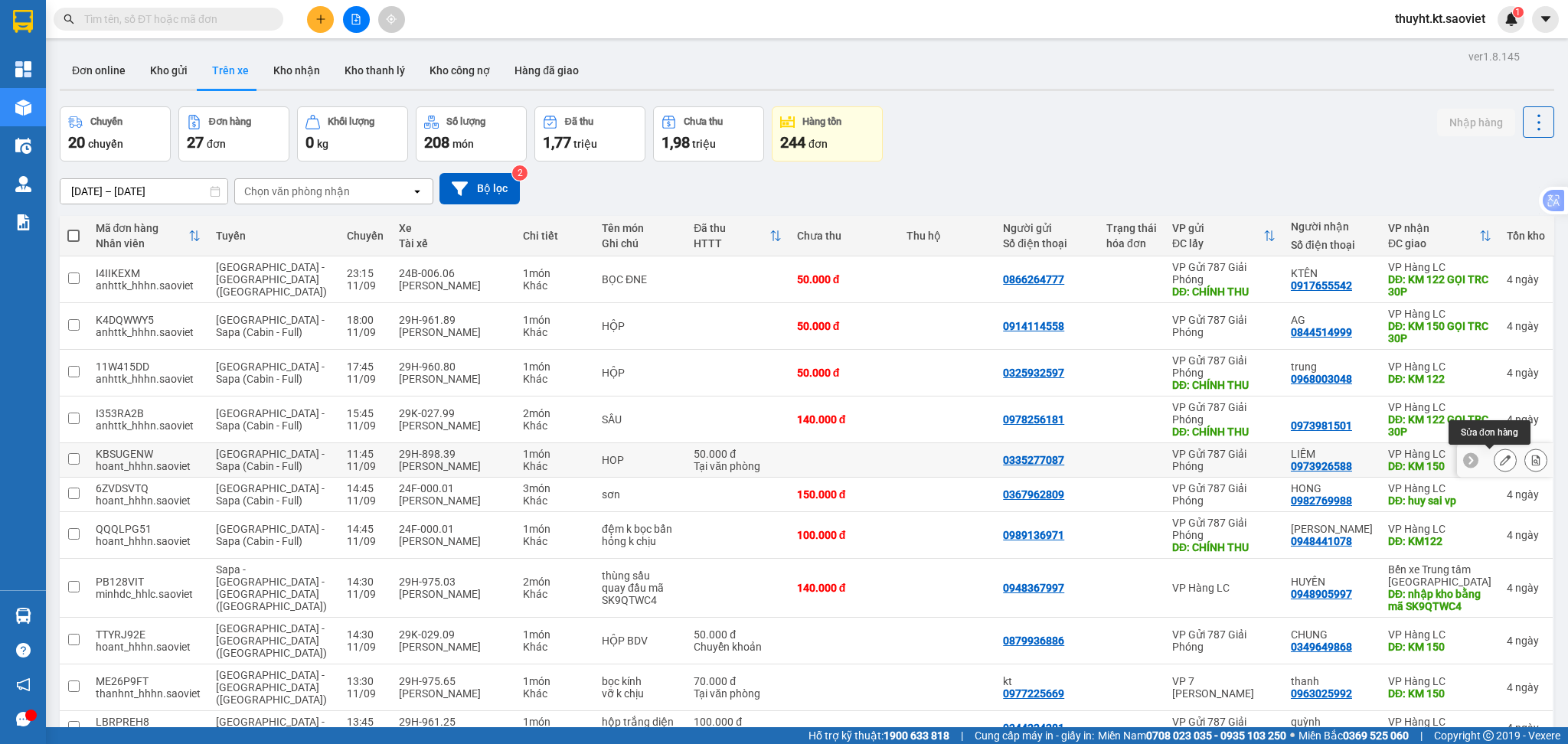
click at [1500, 463] on icon at bounding box center [1505, 459] width 11 height 11
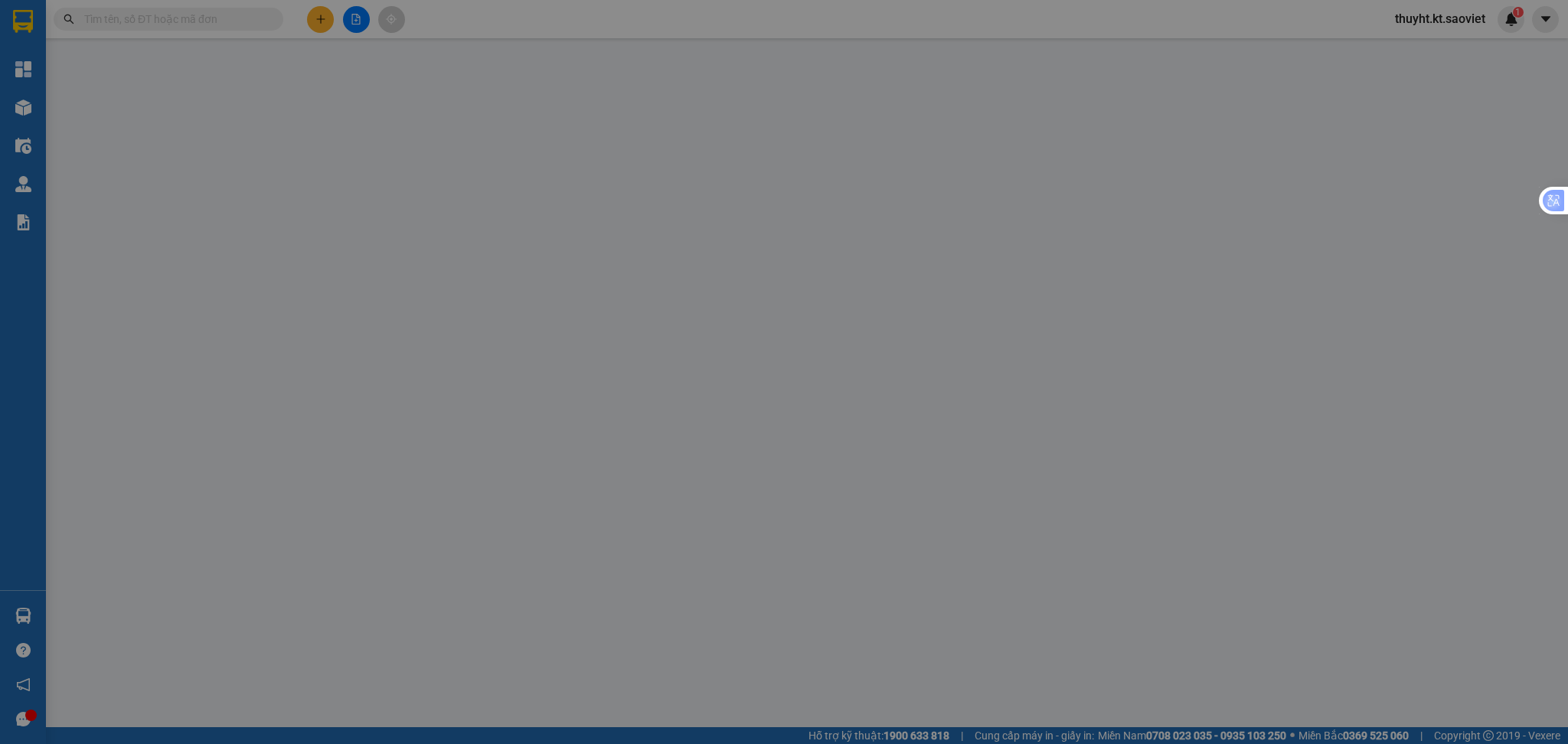
type input "0335277087"
type input "0973926588"
type input "LIÊM"
type input "KM 150"
type input "50.000"
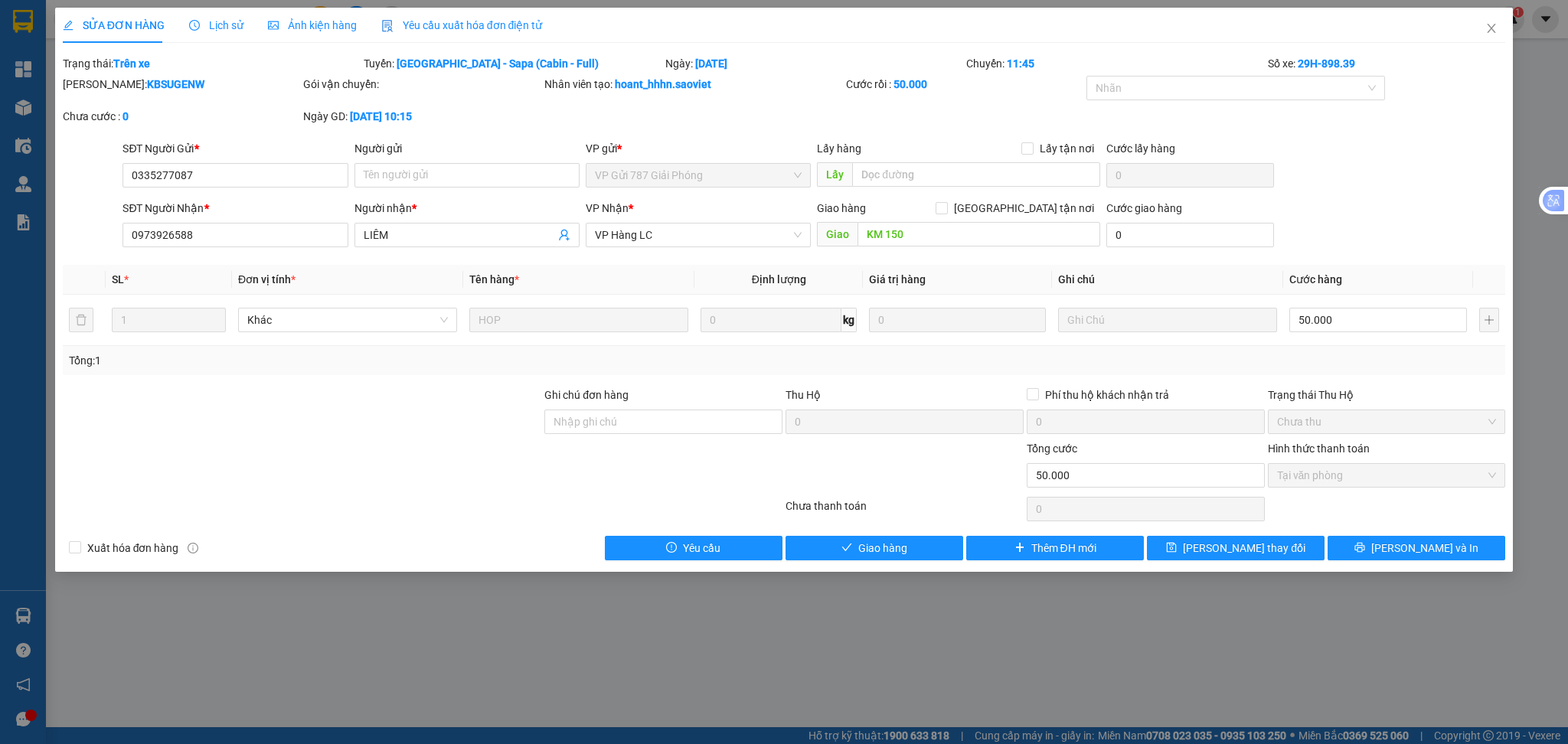
click at [870, 564] on div "SỬA ĐƠN HÀNG Lịch sử Ảnh kiện hàng Yêu cầu xuất hóa đơn điện tử Total Paid Fee …" at bounding box center [784, 289] width 1458 height 564
drag, startPoint x: 892, startPoint y: 551, endPoint x: 913, endPoint y: 467, distance: 86.6
click at [891, 551] on span "Giao hàng" at bounding box center [882, 548] width 49 height 17
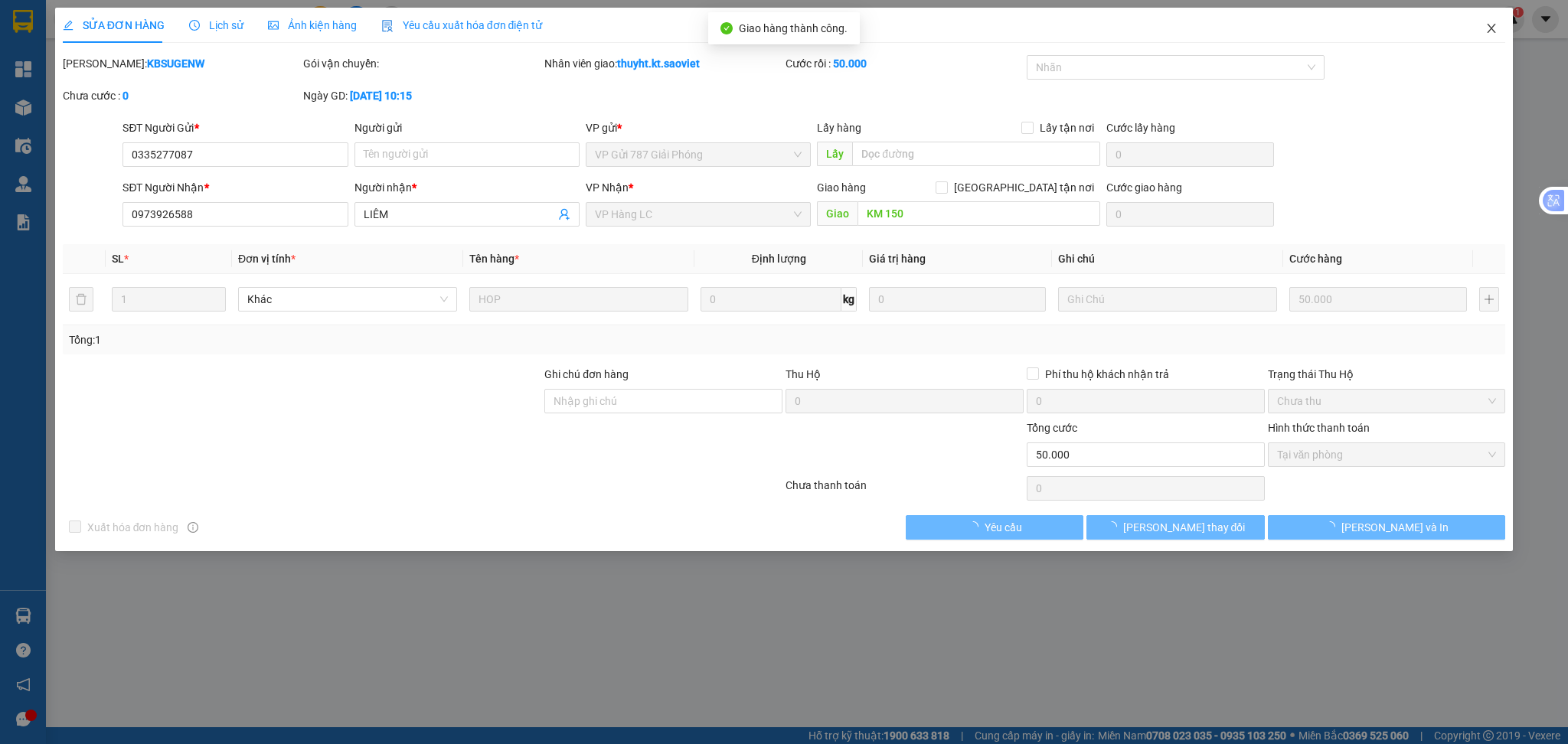
click at [1502, 24] on span "Close" at bounding box center [1491, 28] width 43 height 43
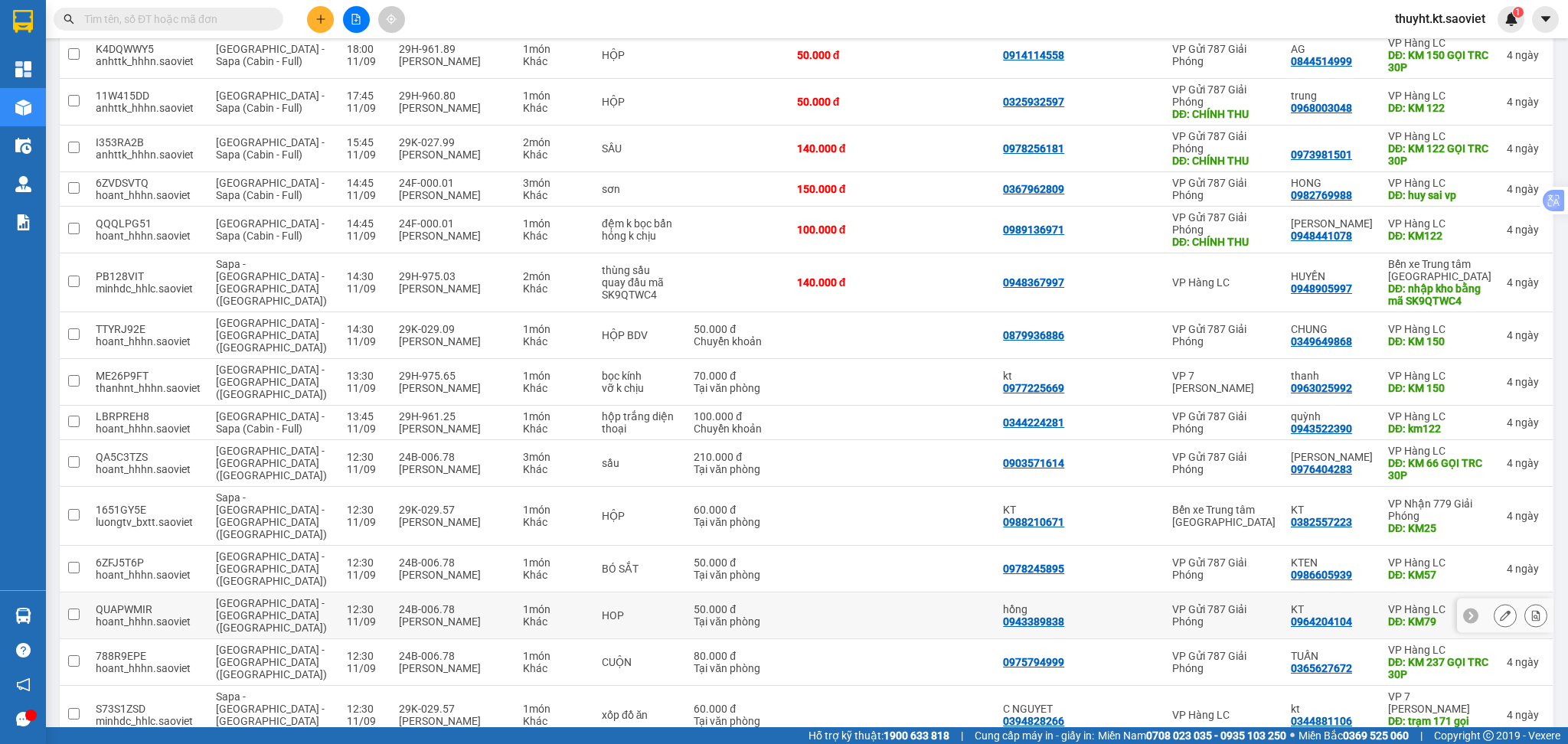
scroll to position [307, 0]
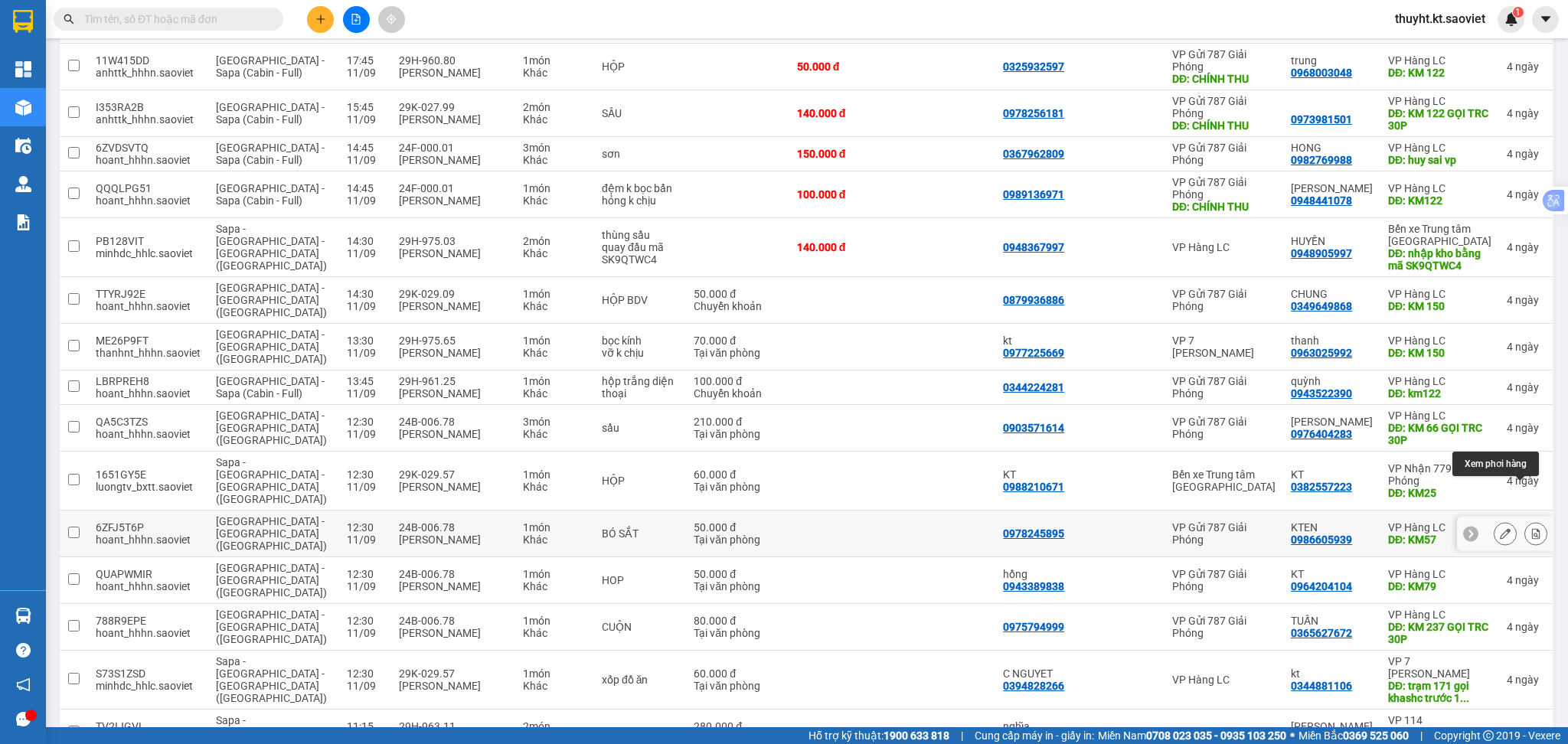
click at [1531, 529] on icon at bounding box center [1535, 533] width 11 height 11
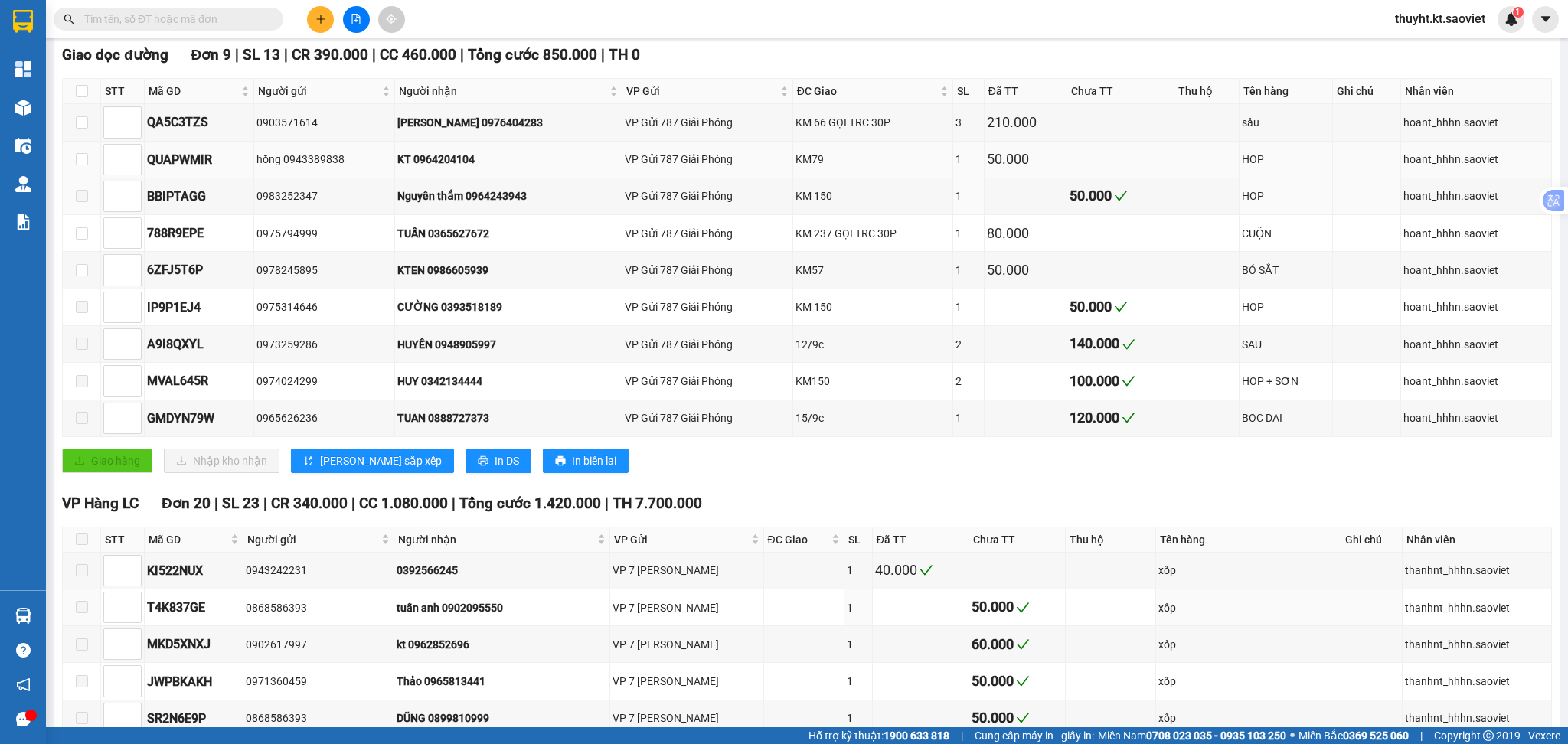
scroll to position [102, 0]
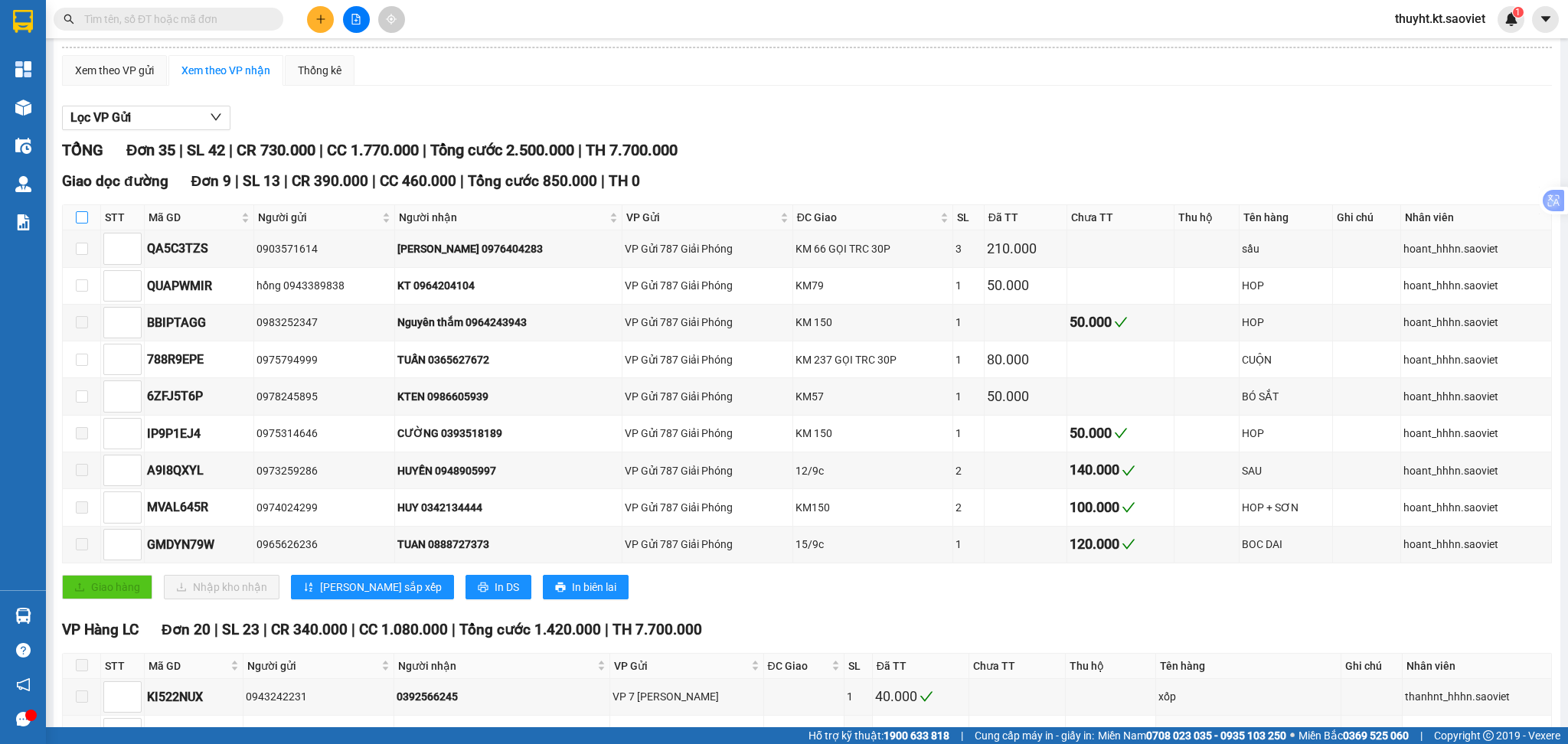
click at [86, 218] on input "checkbox" at bounding box center [81, 217] width 12 height 12
checkbox input "true"
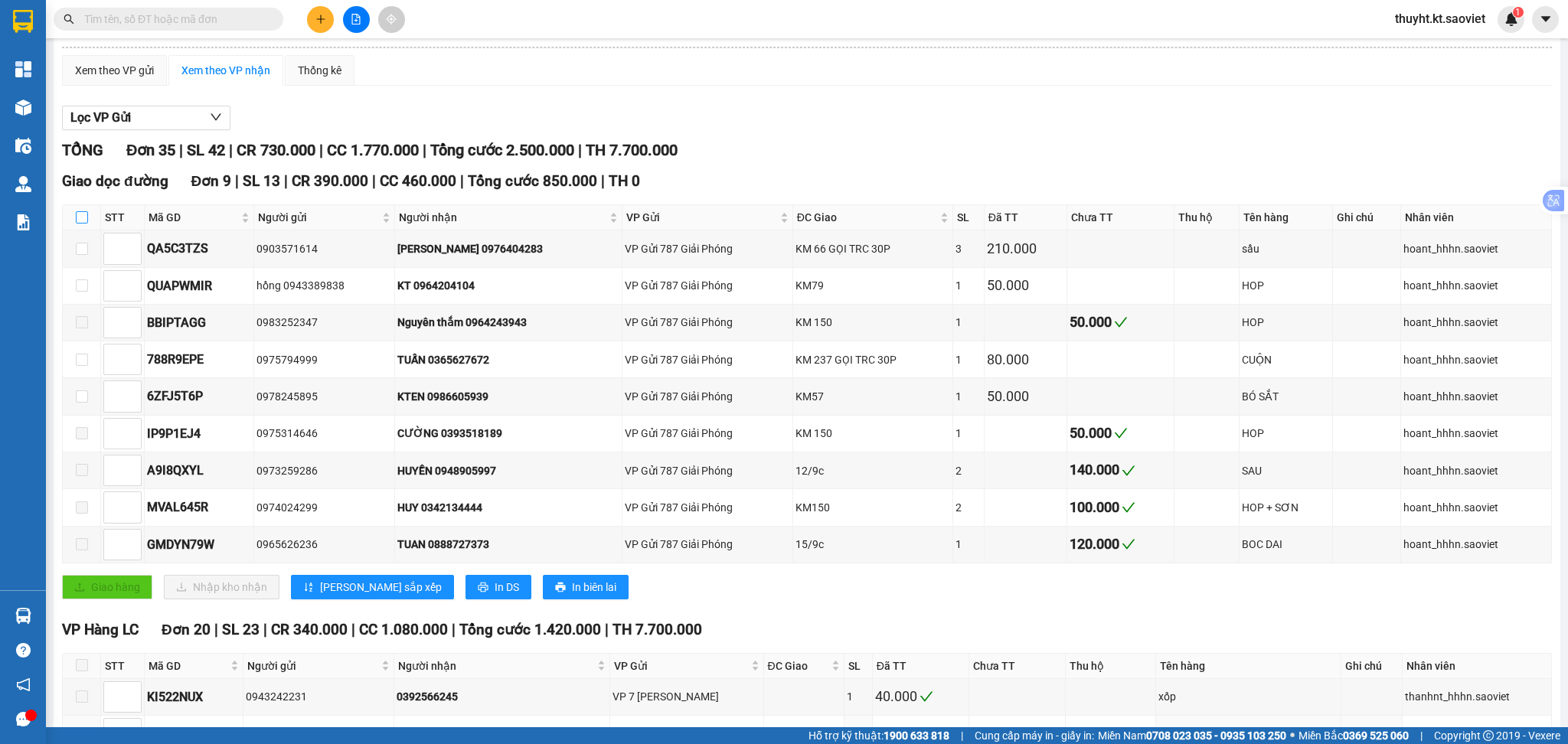
checkbox input "true"
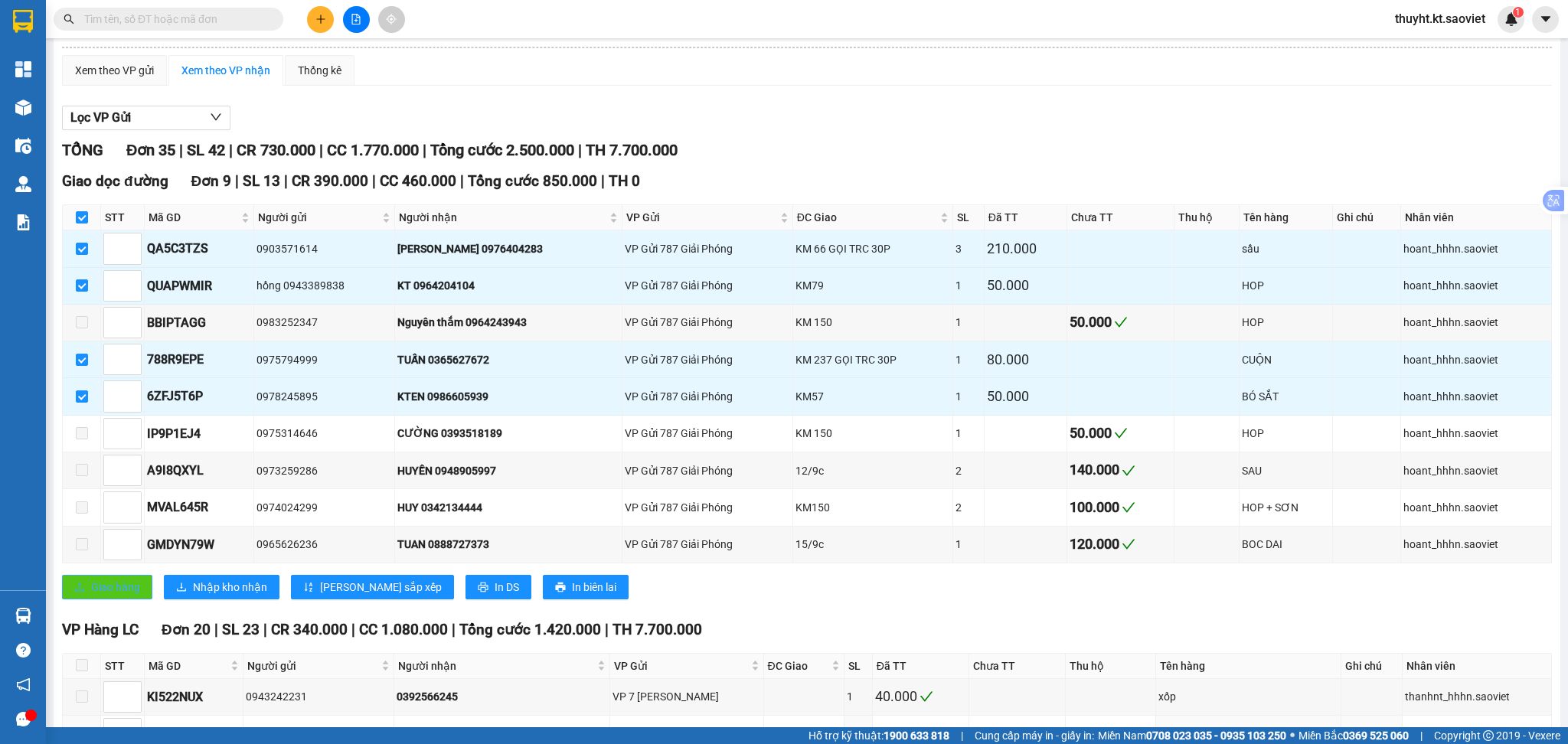
click at [115, 588] on span "Giao hàng" at bounding box center [115, 587] width 49 height 17
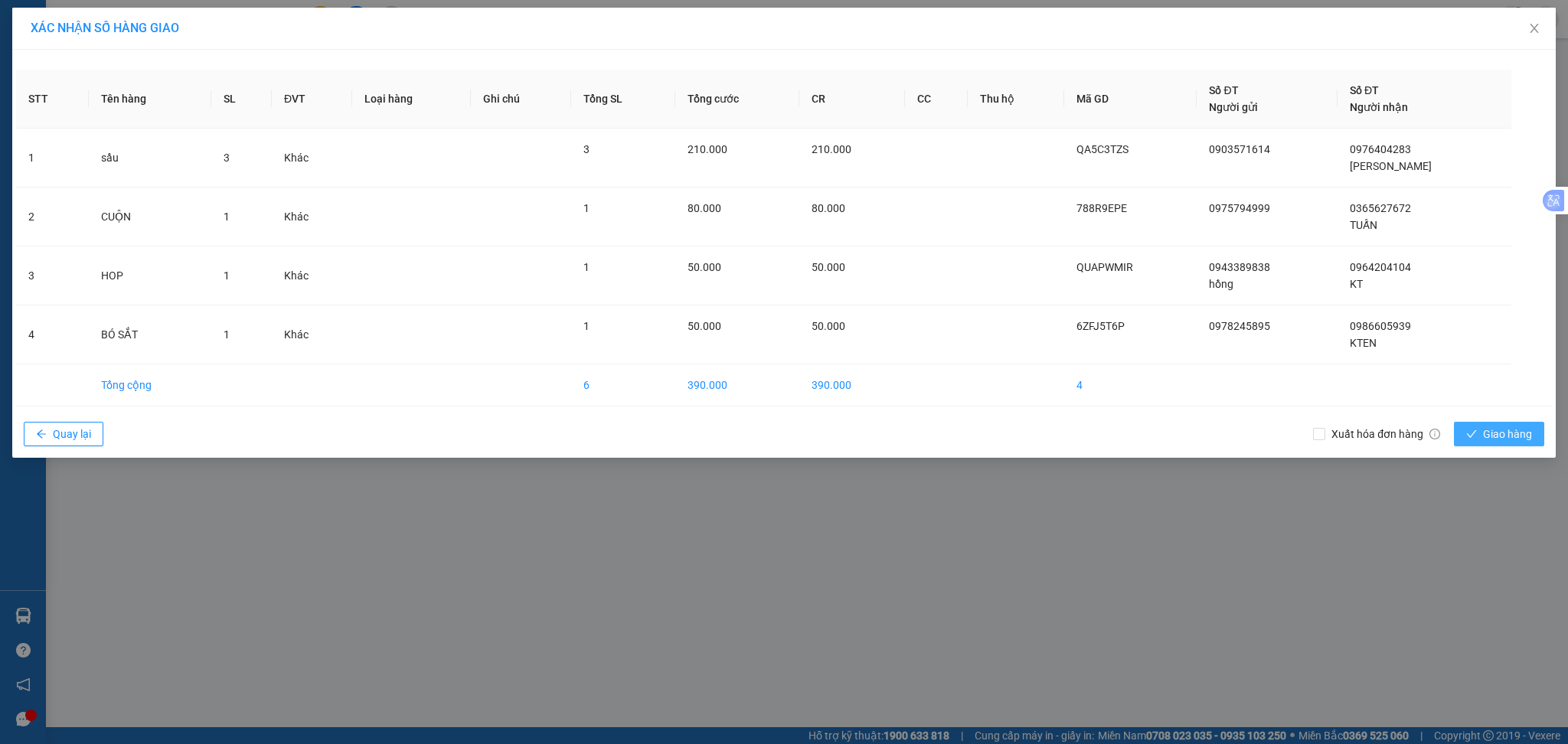
click at [1522, 429] on span "Giao hàng" at bounding box center [1507, 433] width 49 height 17
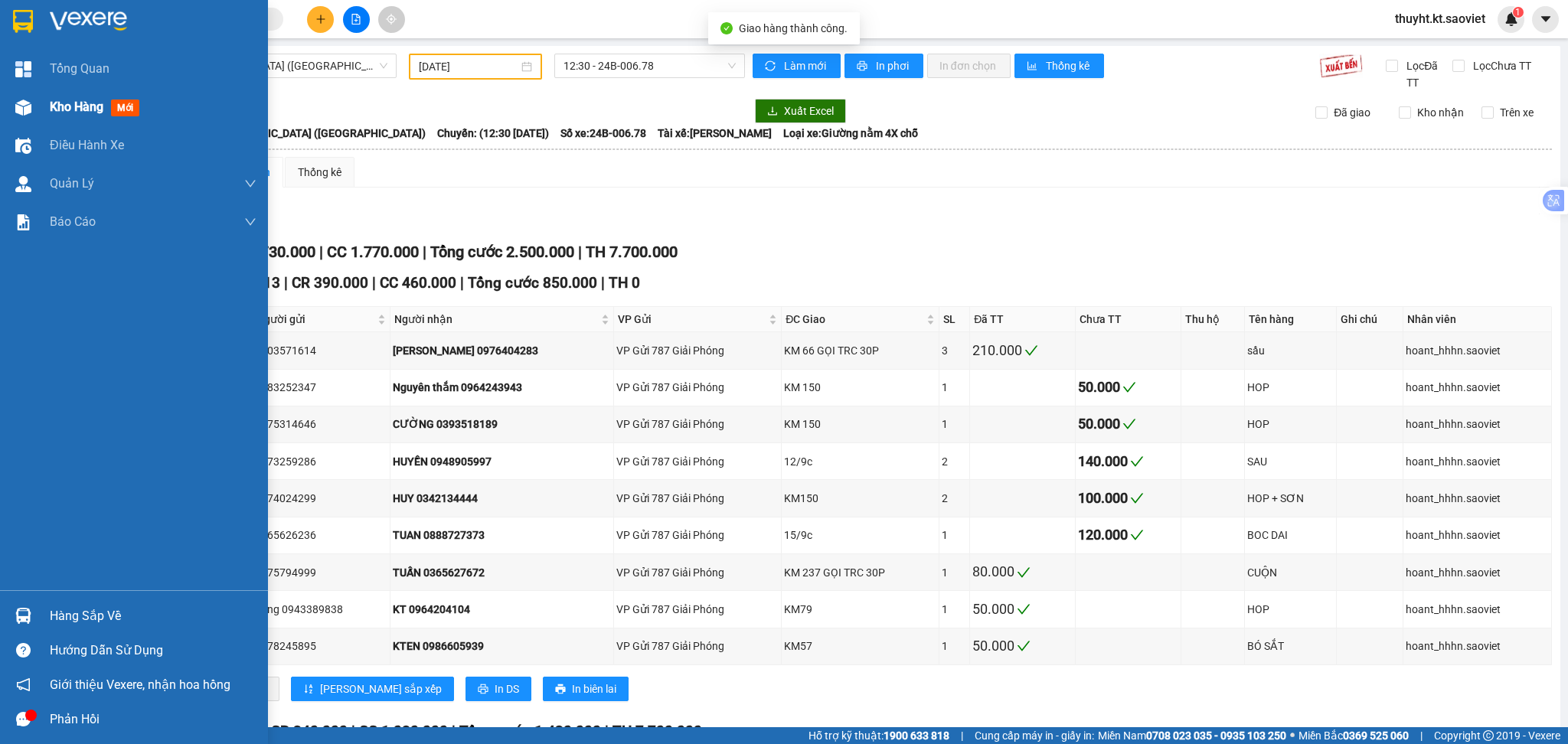
click at [43, 106] on div "Kho hàng mới" at bounding box center [133, 107] width 268 height 38
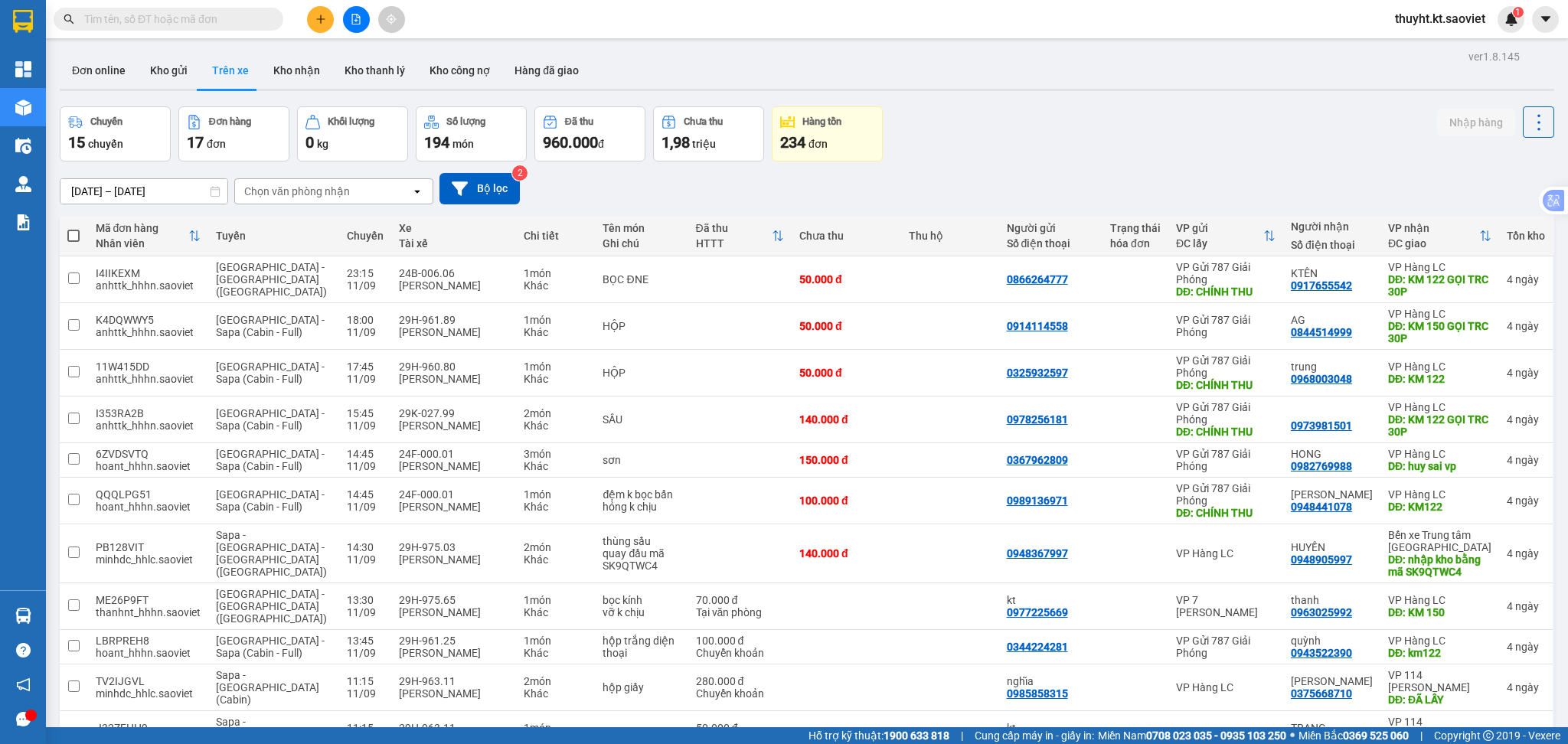
scroll to position [307, 0]
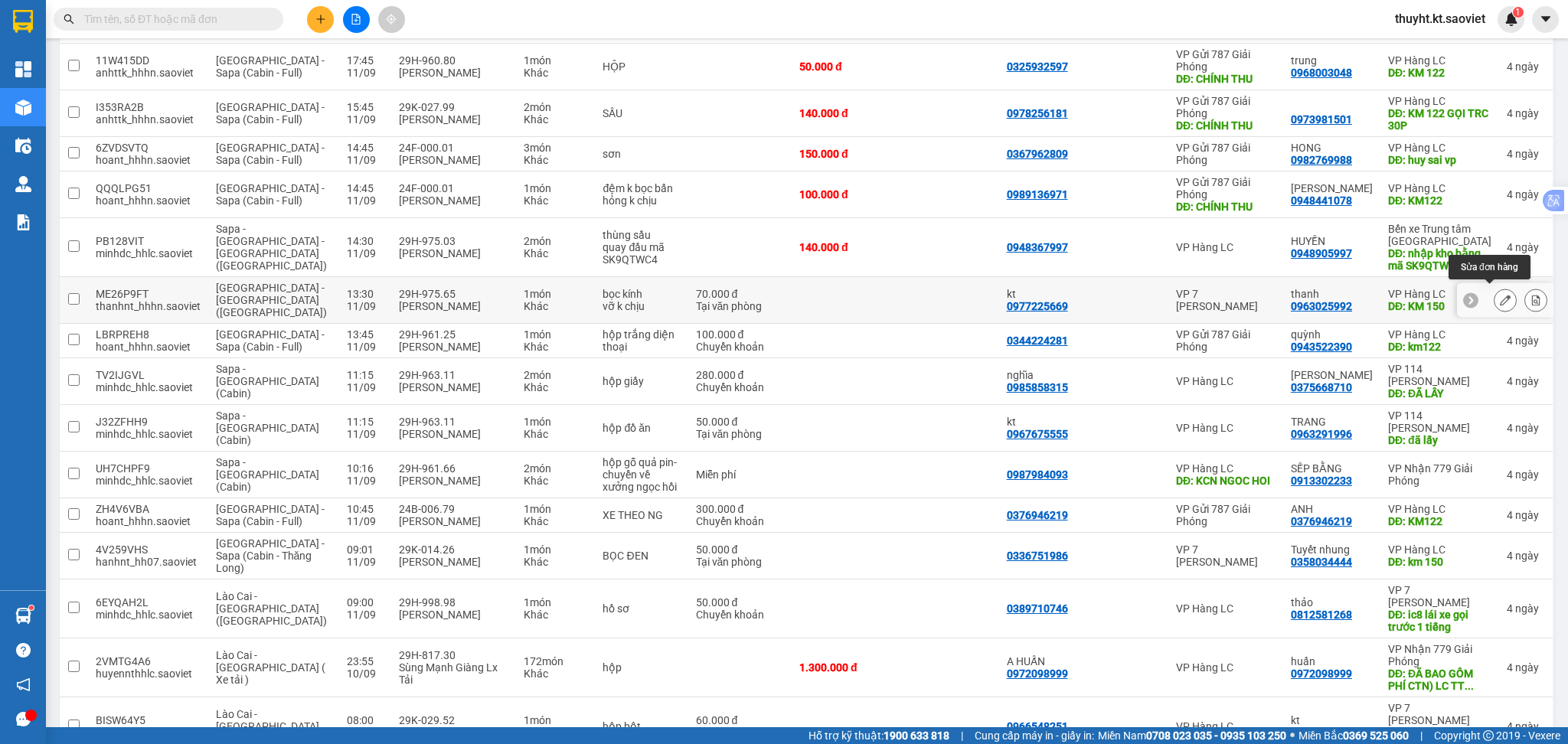
click at [1495, 297] on button at bounding box center [1505, 300] width 21 height 27
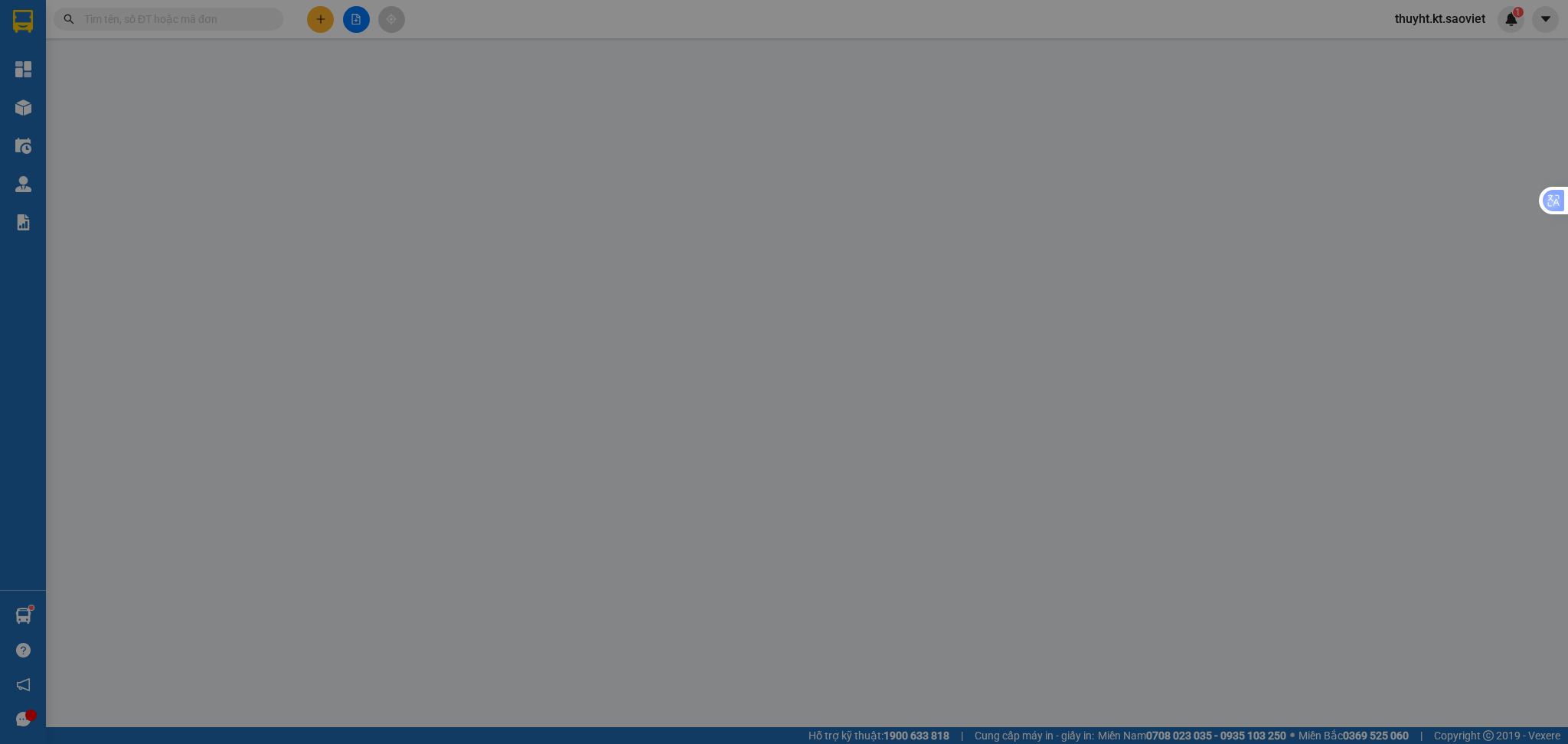
type input "0977225669"
type input "kt"
type input "0963025992"
type input "thanh"
type input "KM 150"
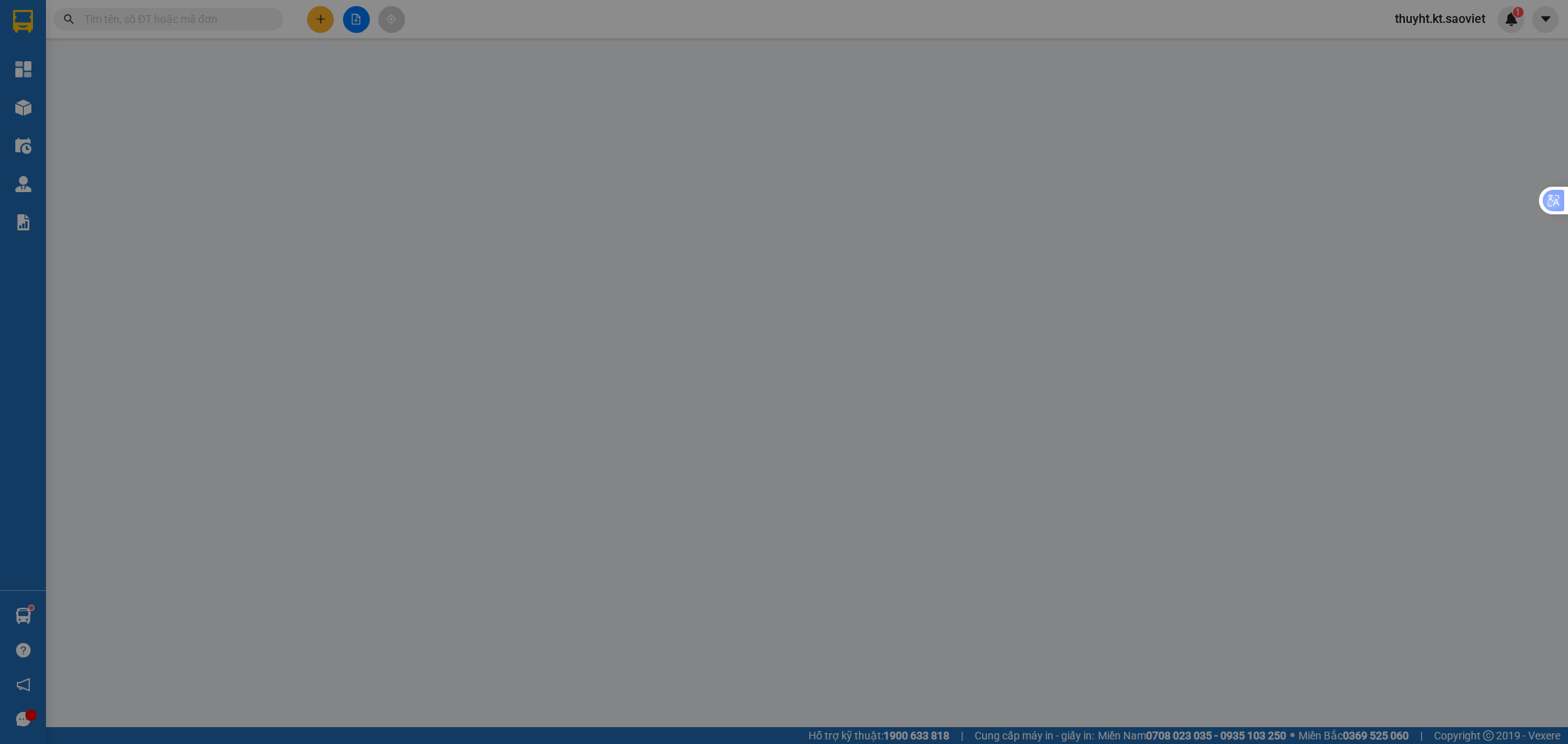
type input "70.000"
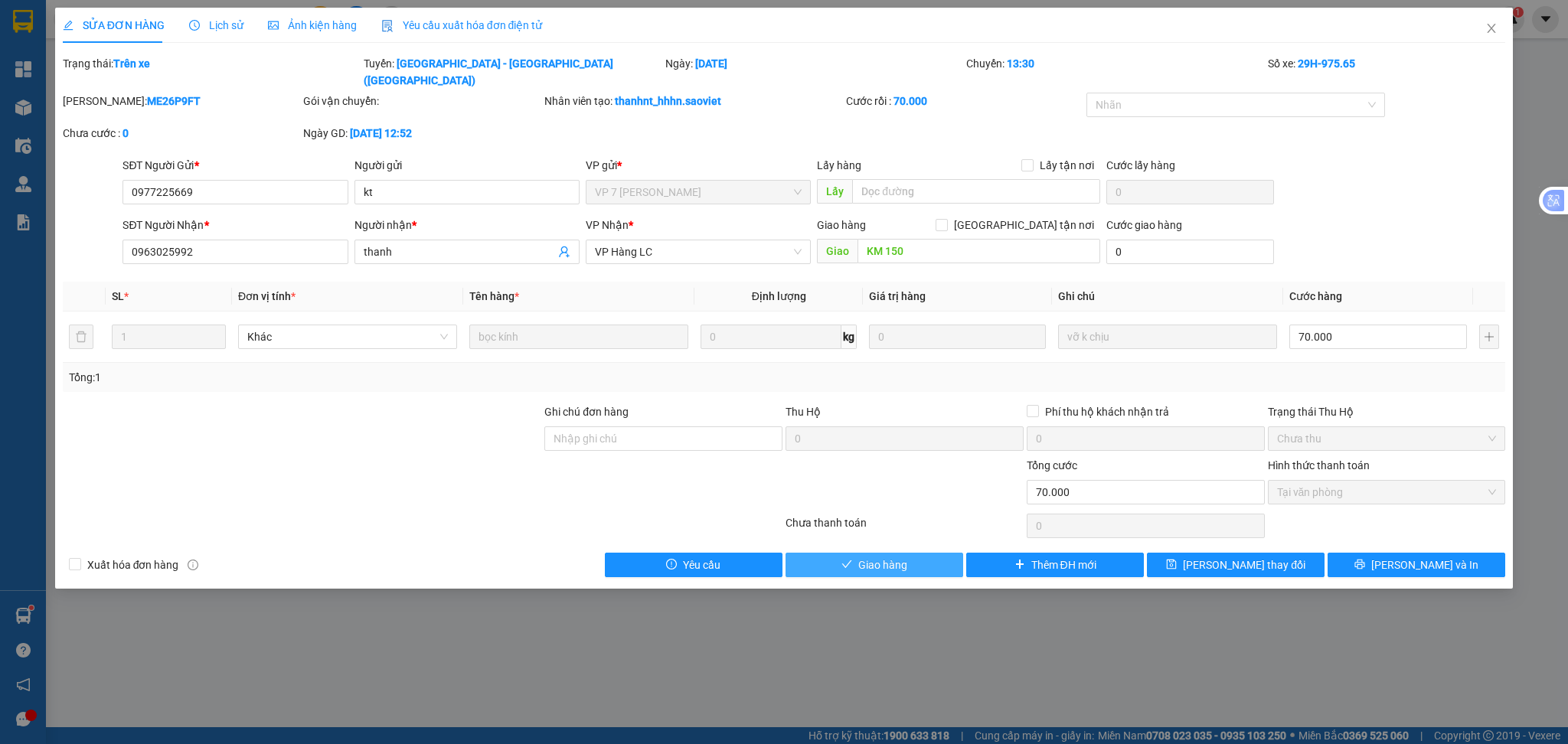
click at [880, 556] on span "Giao hàng" at bounding box center [882, 564] width 49 height 17
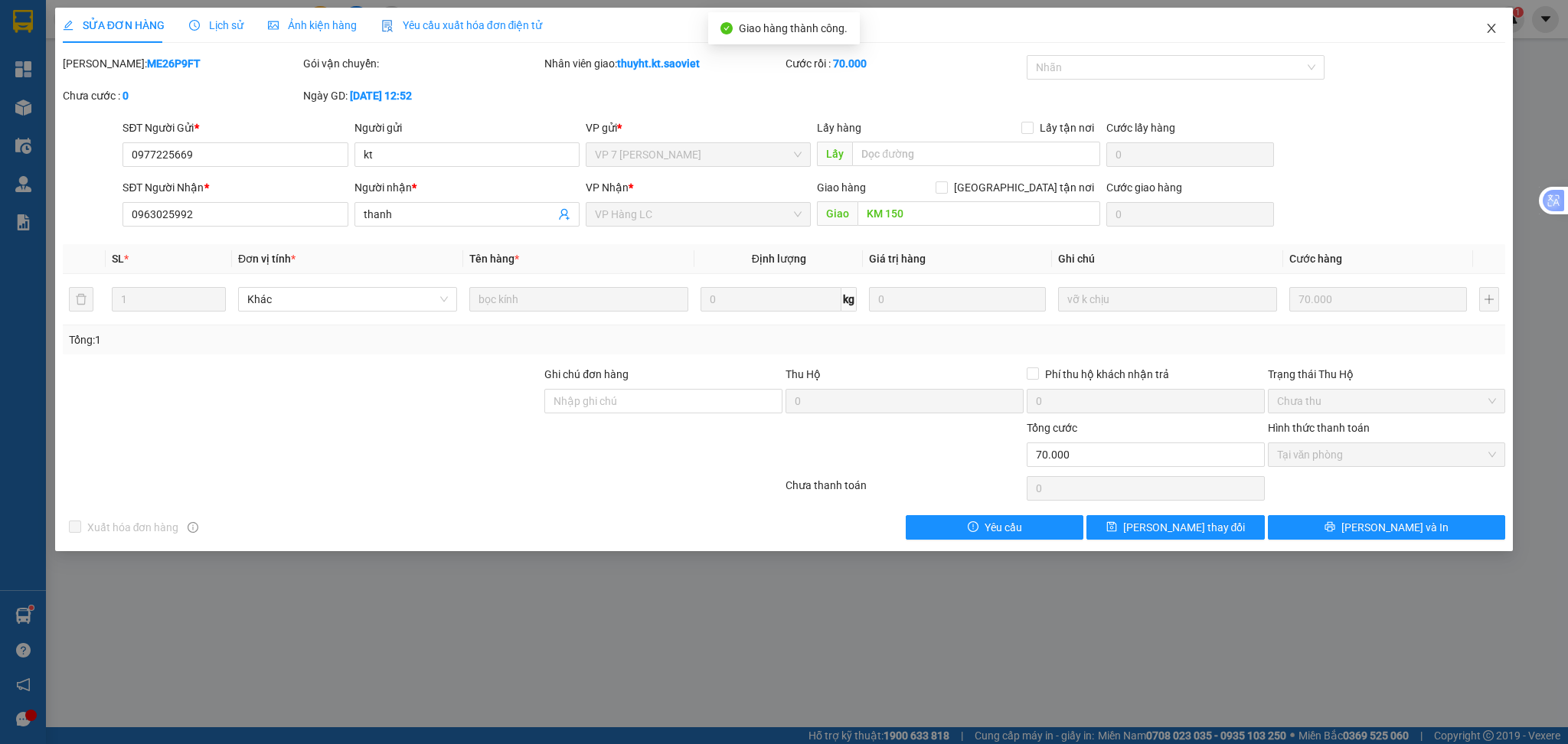
click at [1496, 28] on icon "close" at bounding box center [1491, 28] width 12 height 12
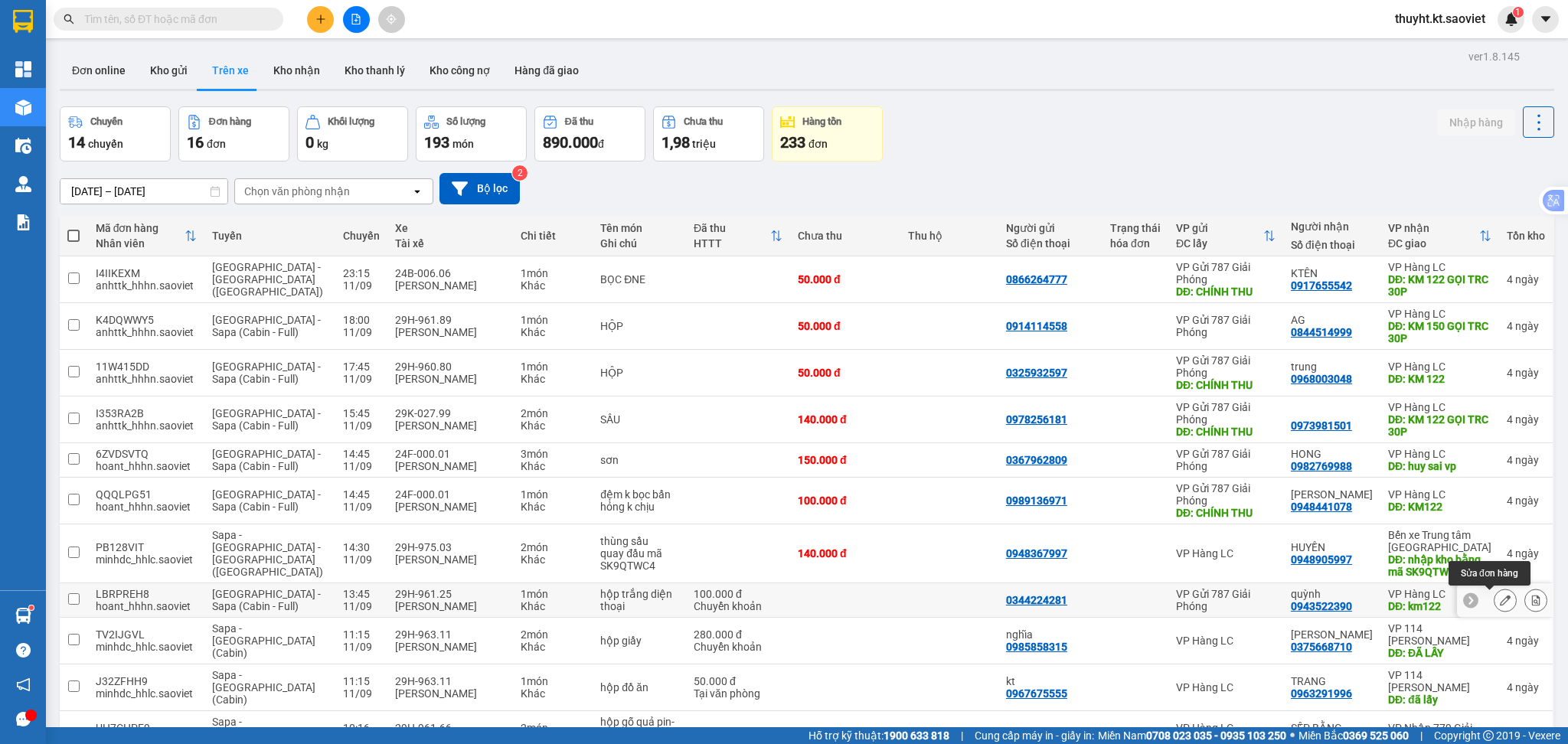
click at [1500, 605] on icon at bounding box center [1505, 599] width 11 height 11
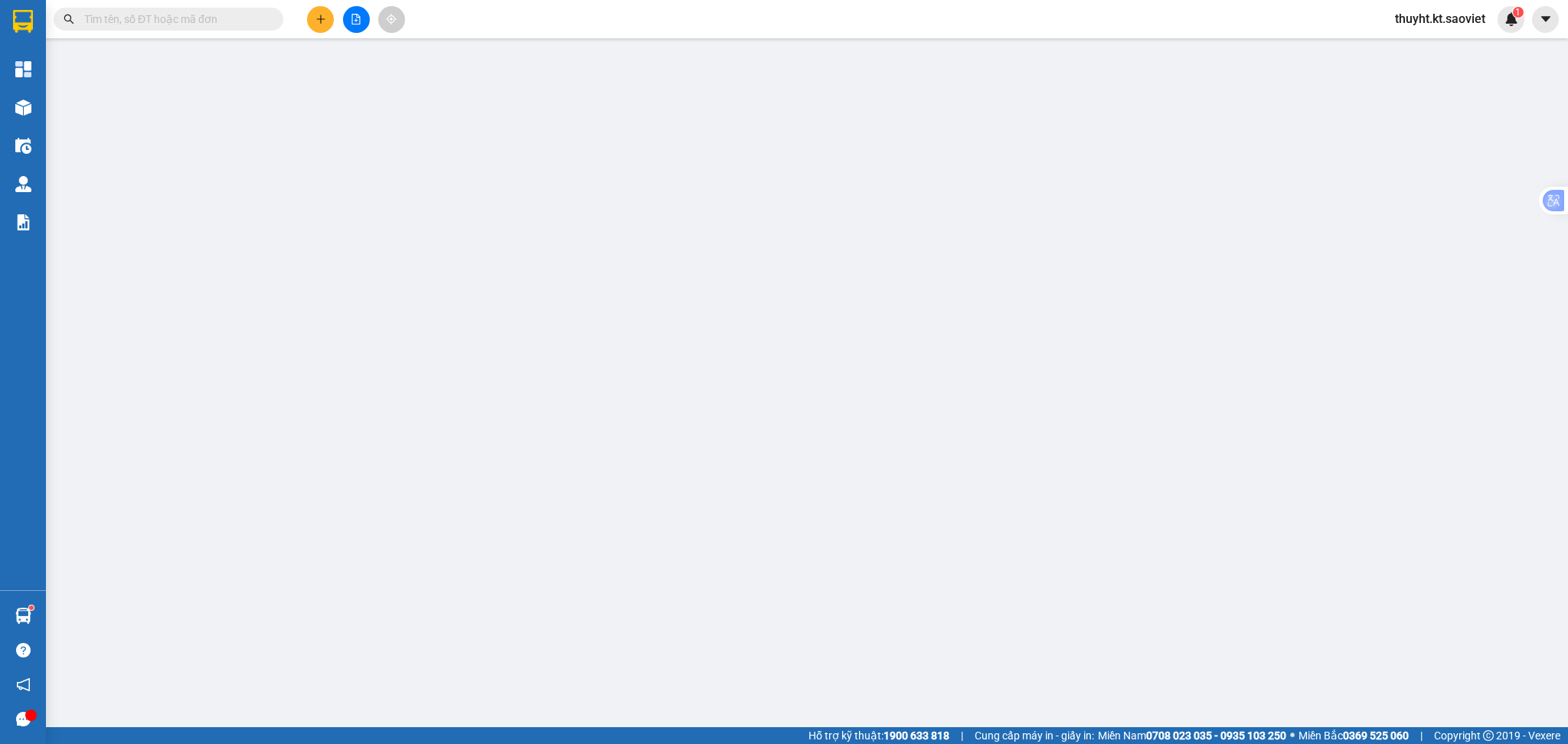
type input "0344224281"
type input "0943522390"
type input "quỳnh"
type input "km122"
type input "100.000"
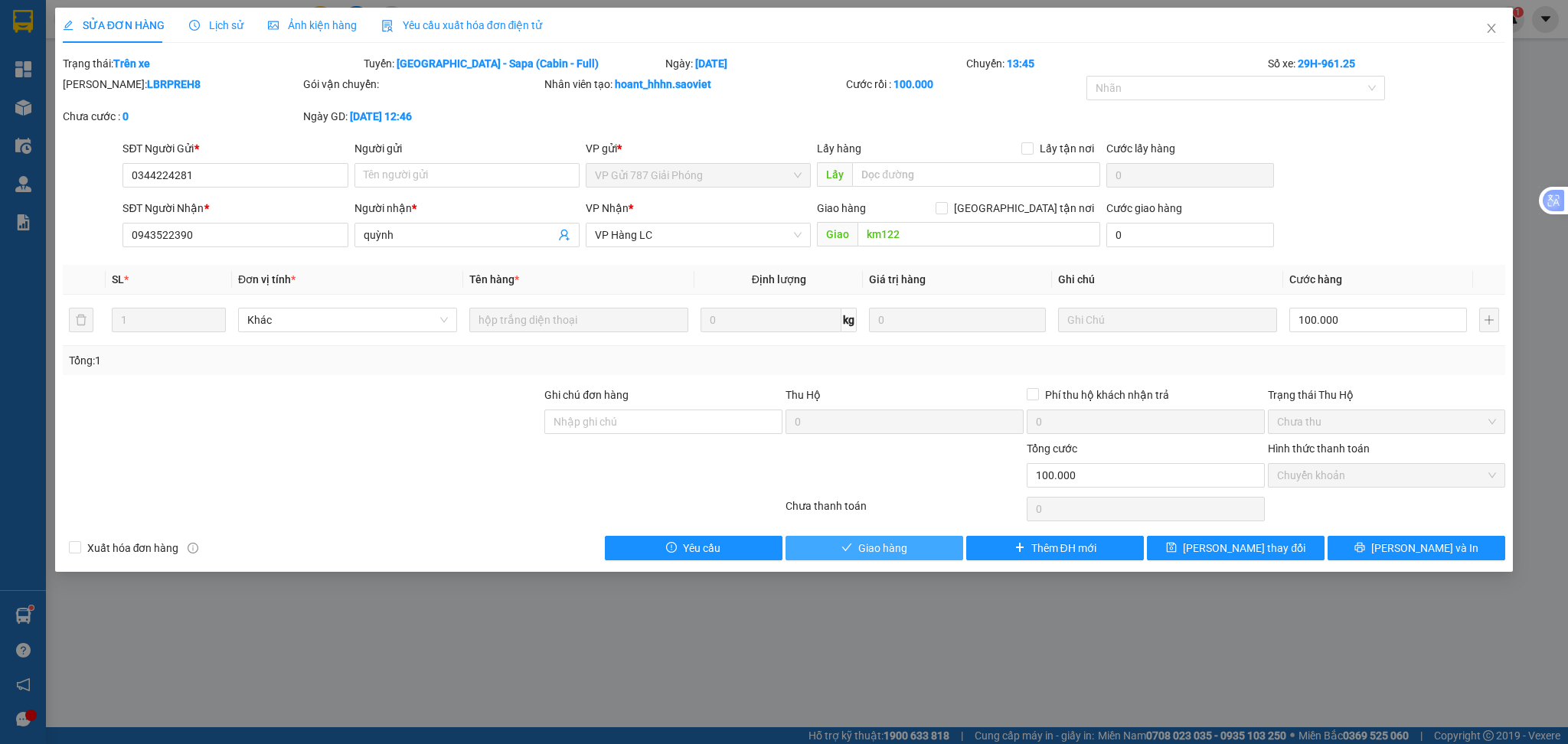
click at [933, 546] on button "Giao hàng" at bounding box center [874, 548] width 177 height 24
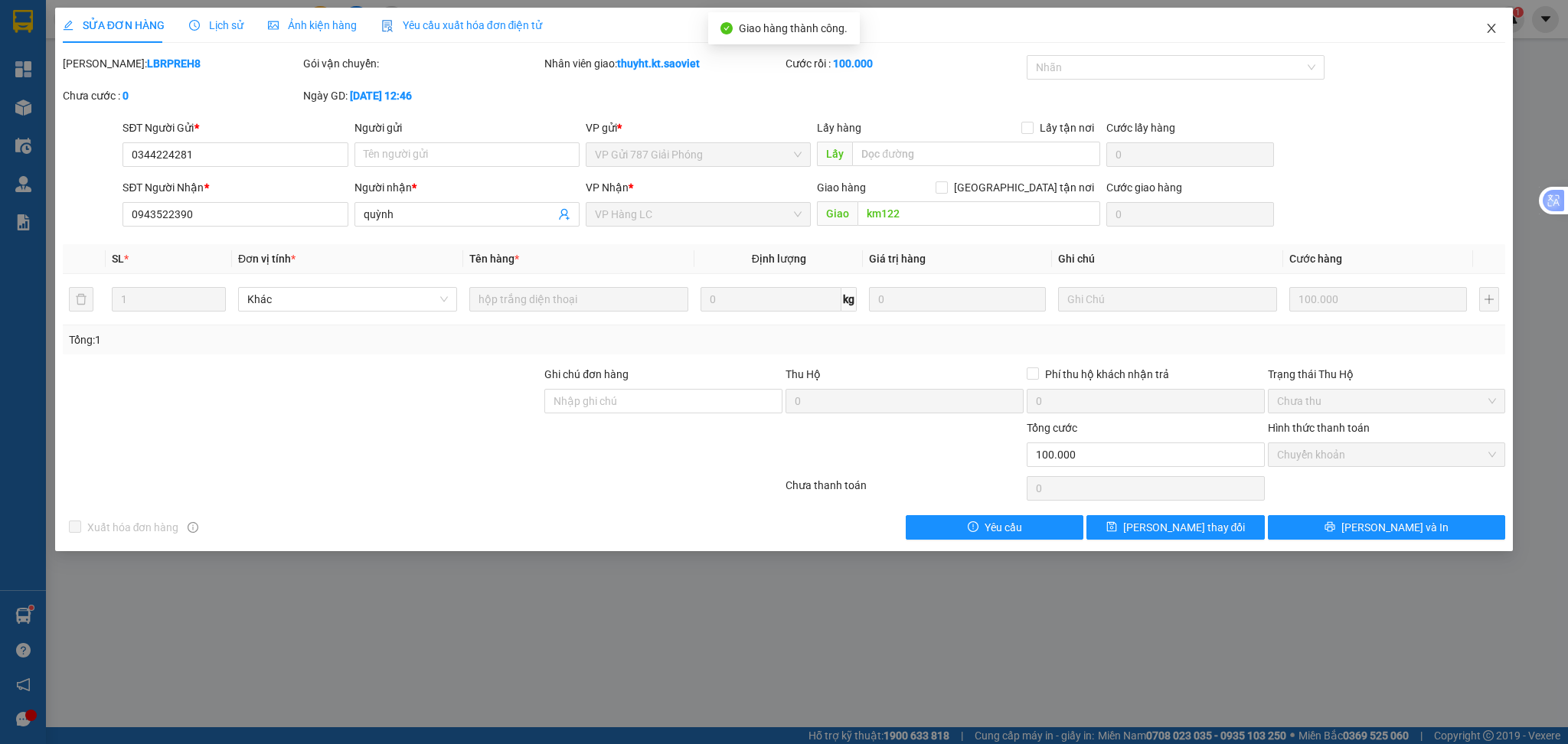
click at [1480, 26] on span "Close" at bounding box center [1491, 28] width 43 height 43
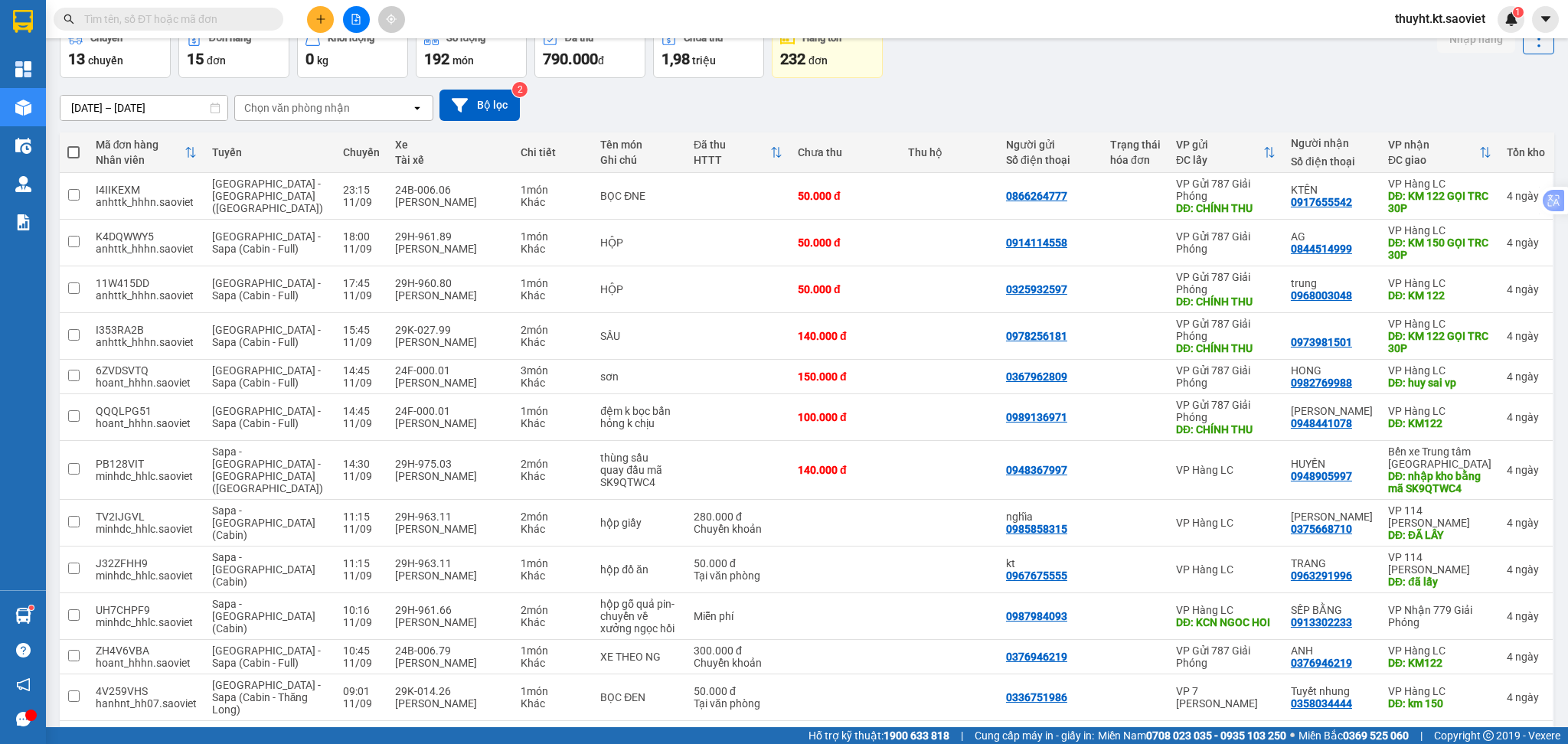
scroll to position [203, 0]
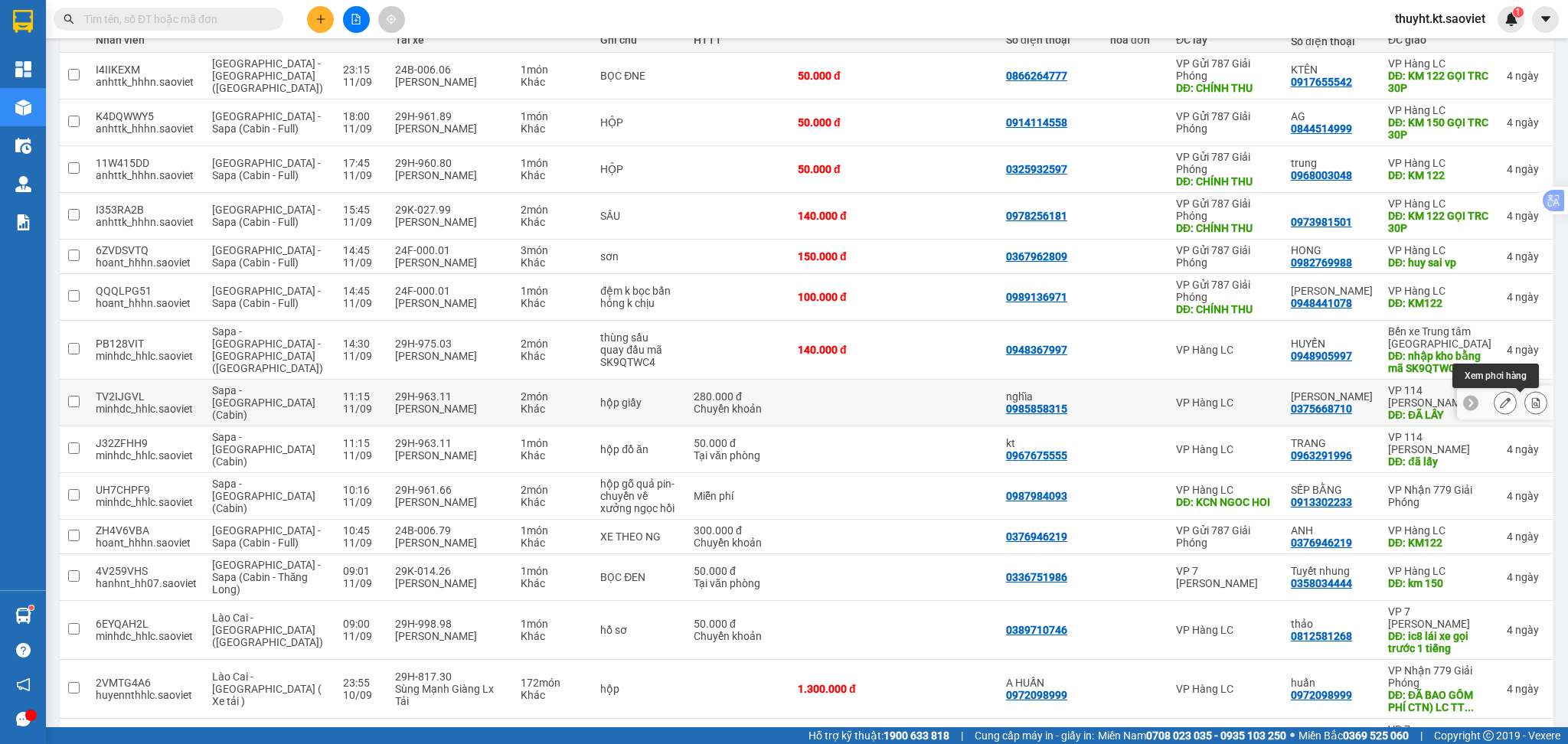
click at [1531, 404] on icon at bounding box center [1535, 402] width 11 height 11
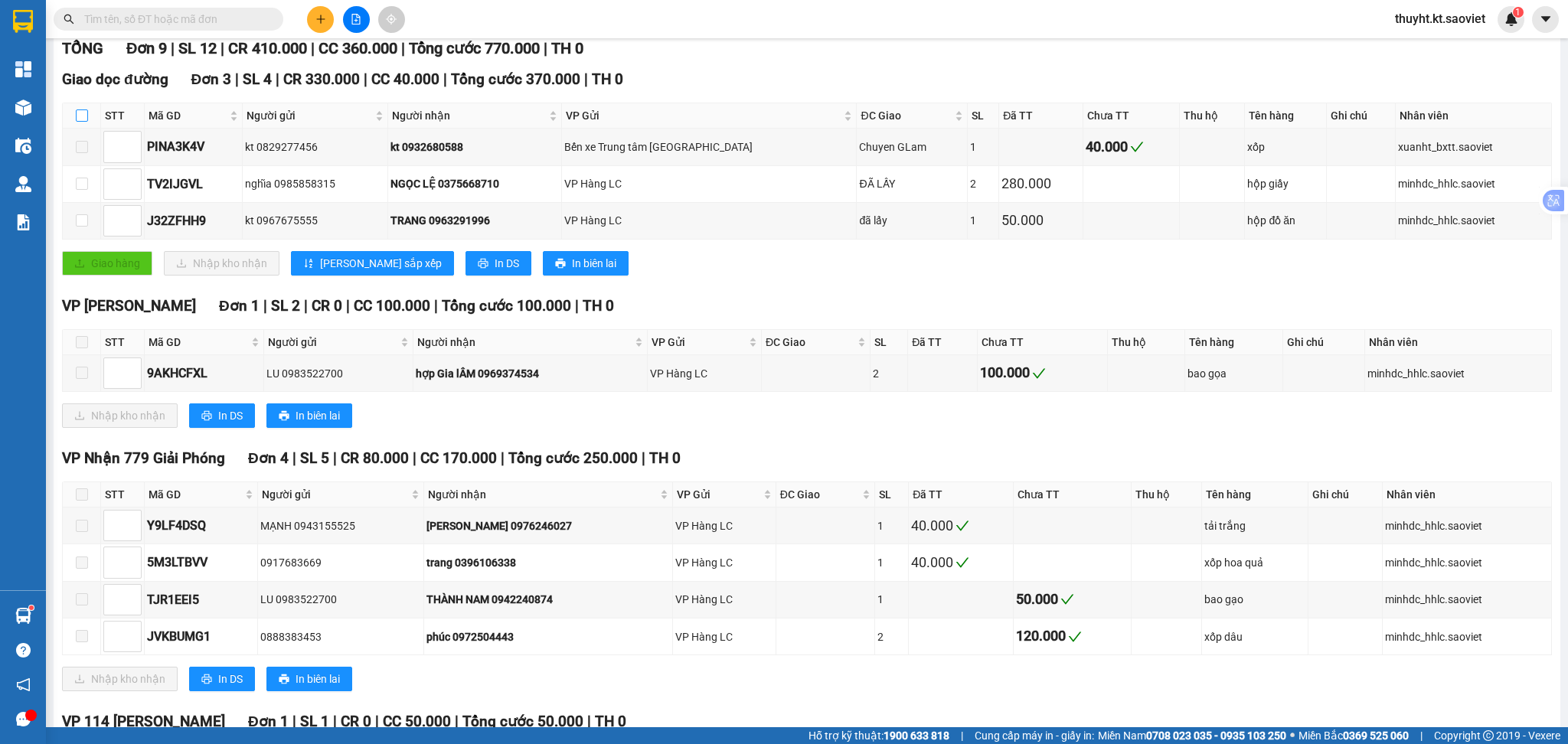
click at [81, 121] on input "checkbox" at bounding box center [81, 115] width 12 height 12
checkbox input "true"
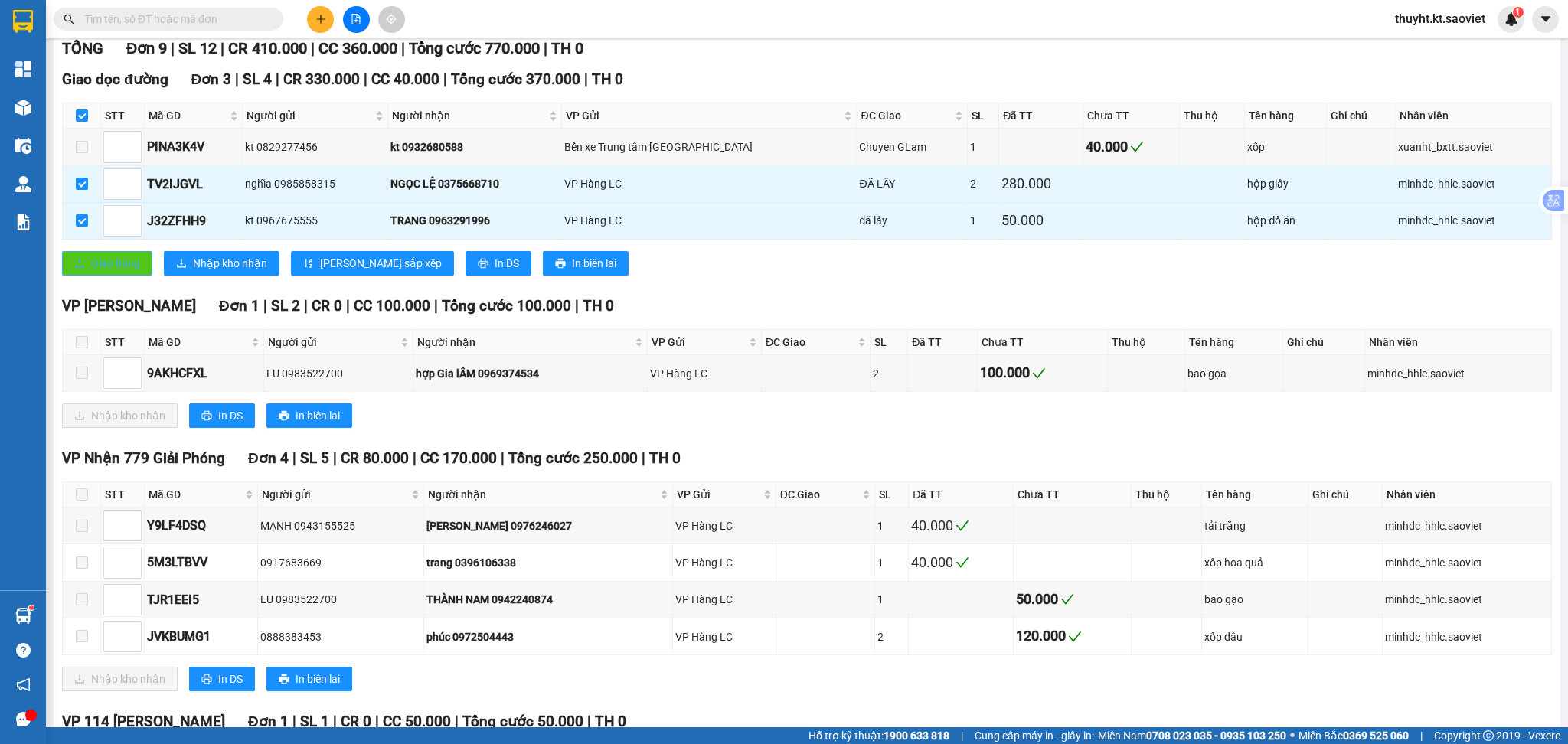
click at [84, 256] on button "Giao hàng" at bounding box center [107, 263] width 90 height 24
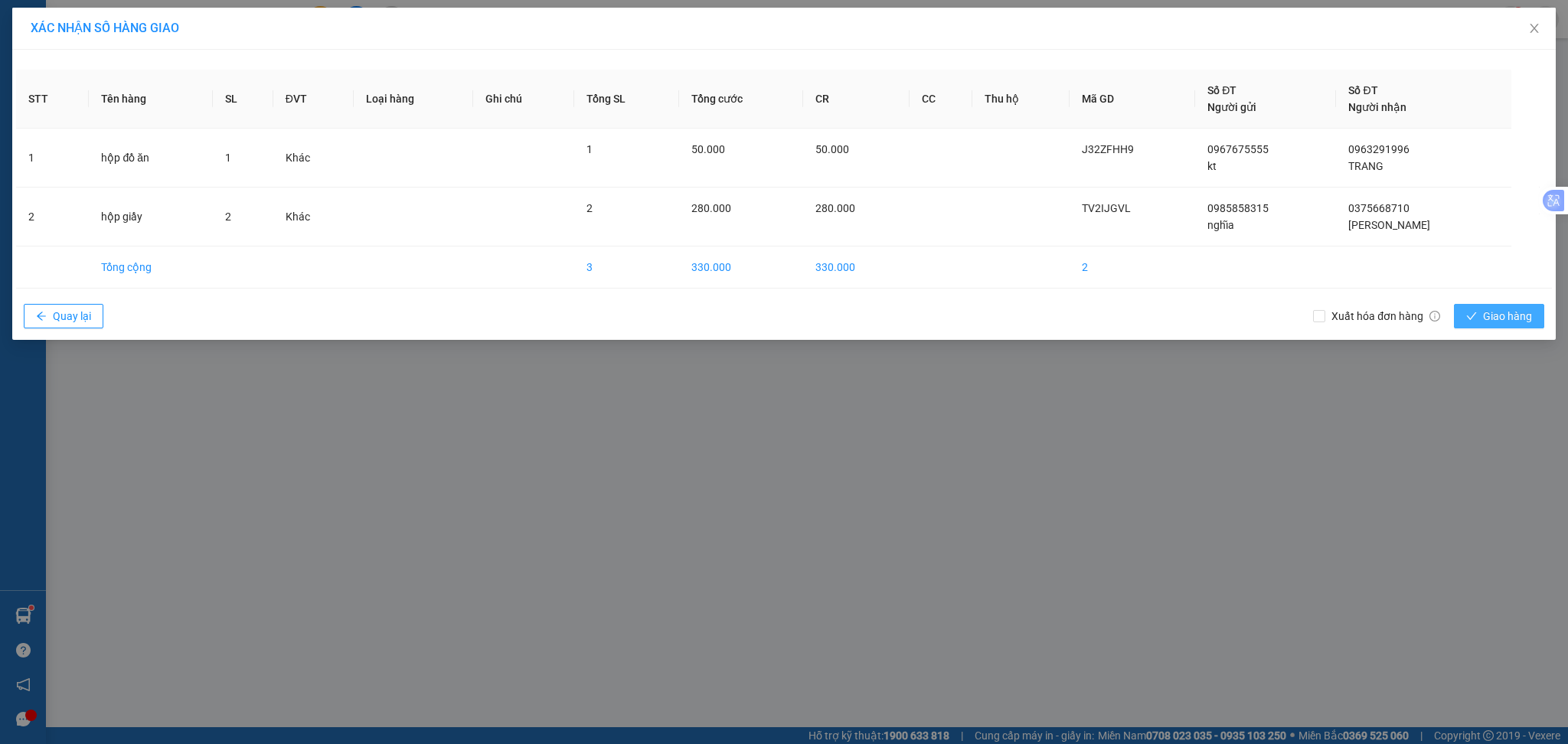
click at [1480, 322] on button "Giao hàng" at bounding box center [1499, 316] width 90 height 24
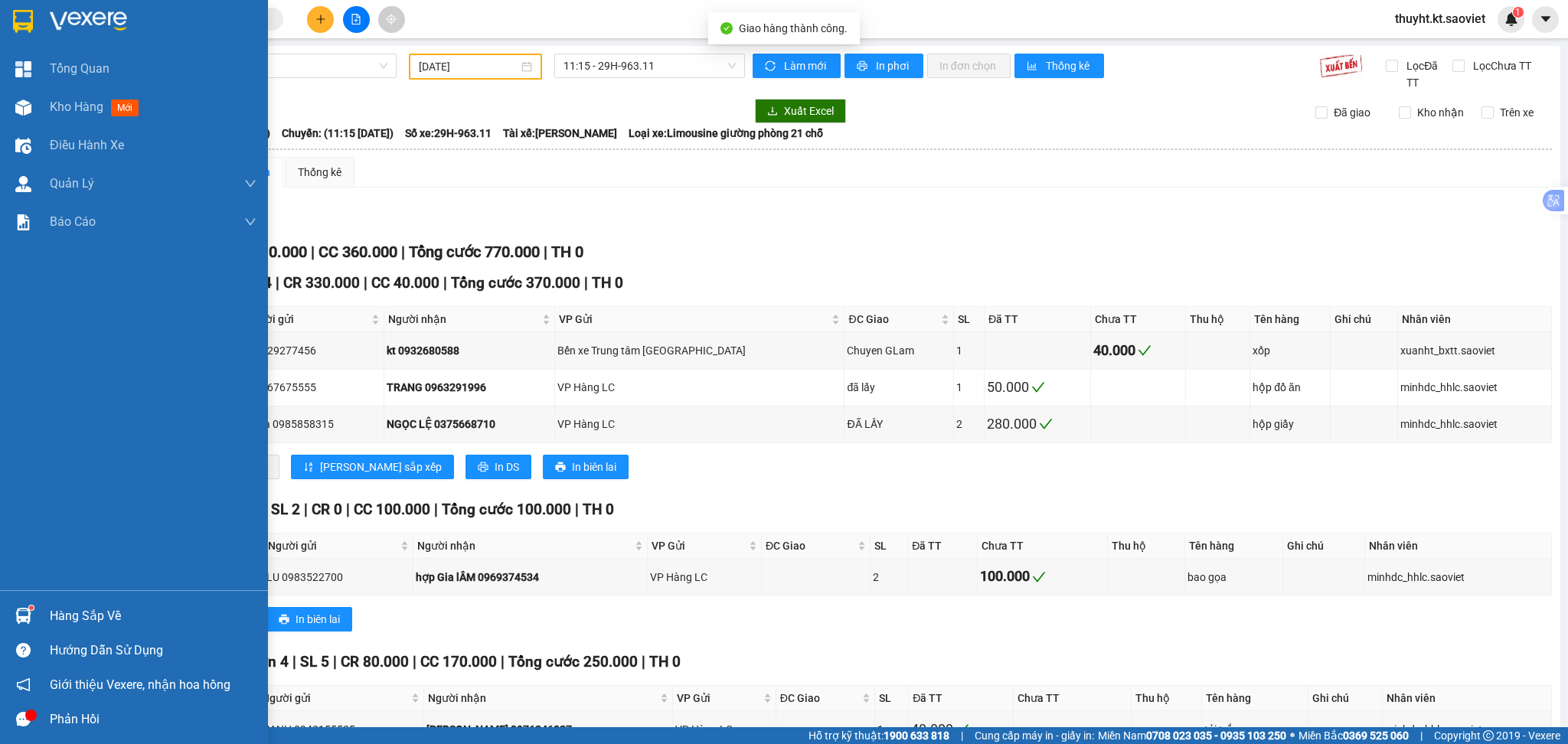
click at [44, 102] on div "Kho hàng mới" at bounding box center [133, 107] width 268 height 38
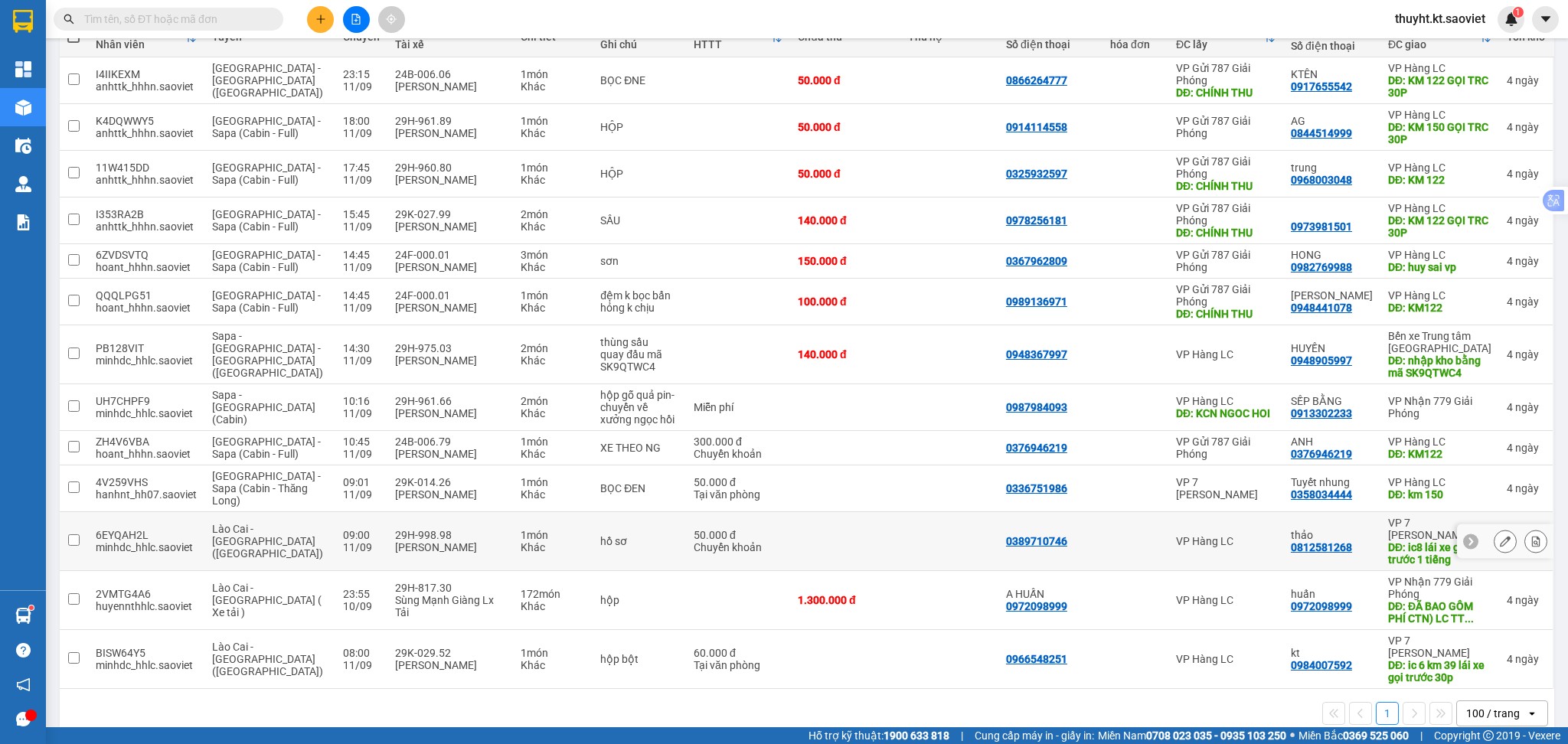
scroll to position [224, 0]
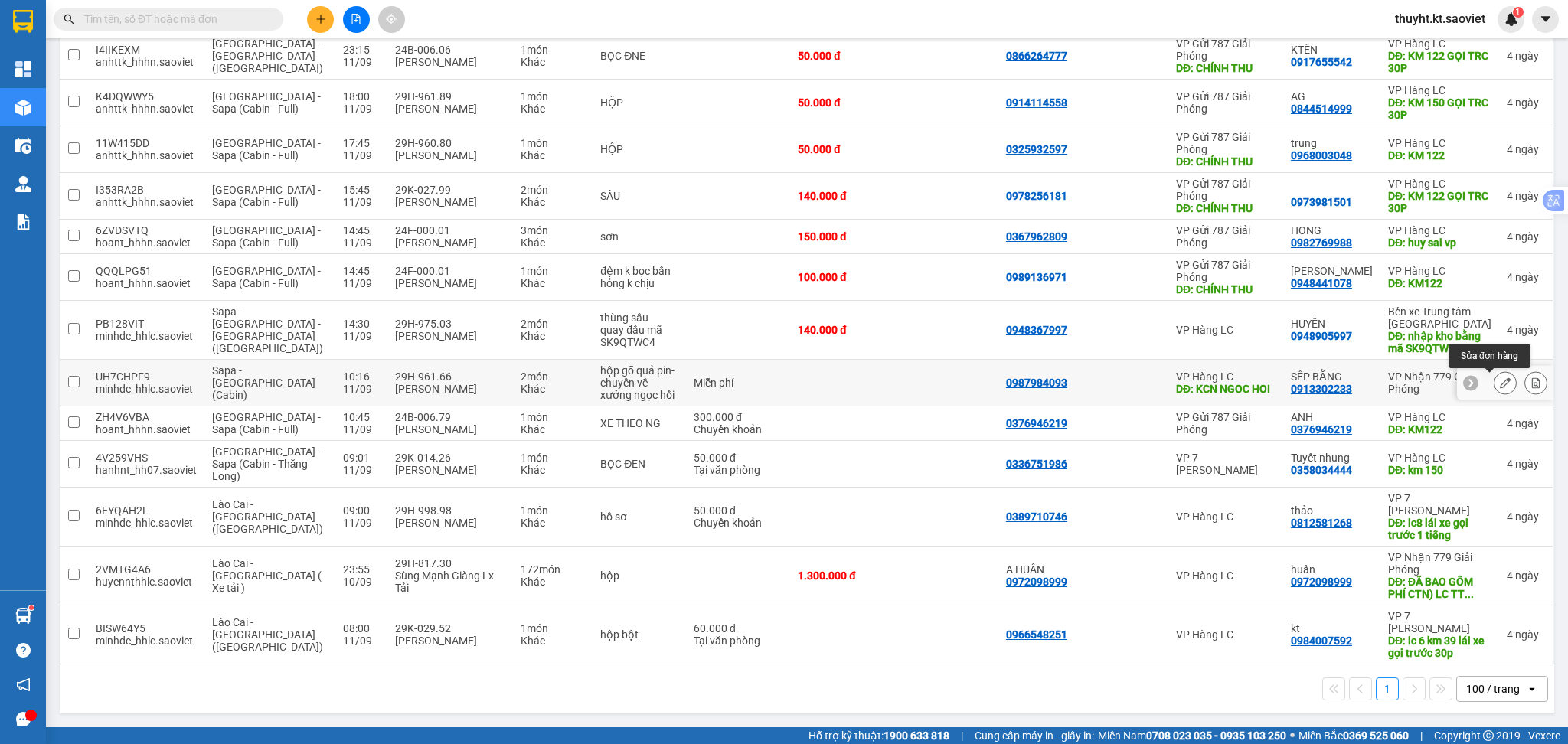
click at [1500, 385] on icon at bounding box center [1505, 382] width 11 height 11
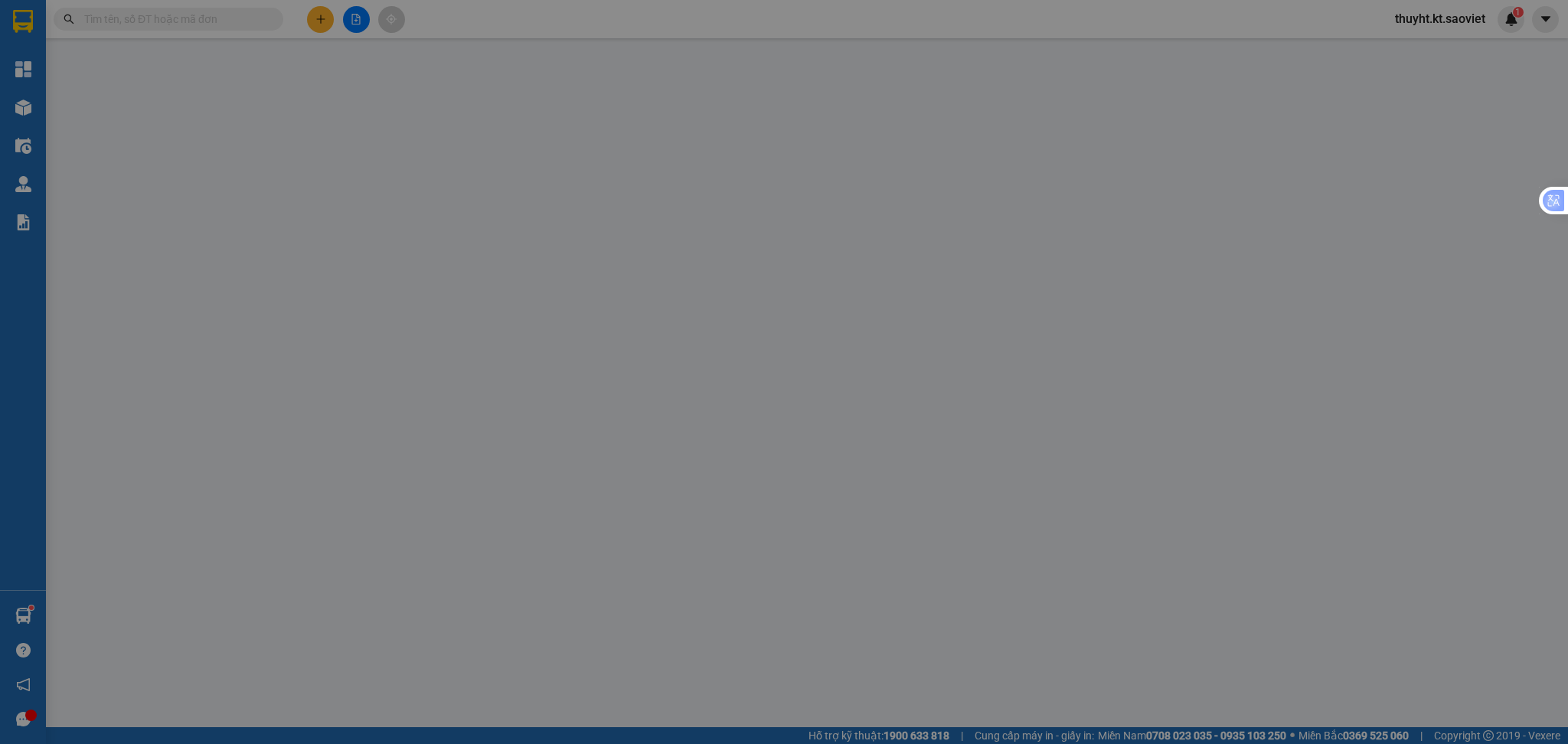
type input "0987984093"
type input "KCN NGOC HOI"
type input "0913302233"
type input "SẾP BẰNG"
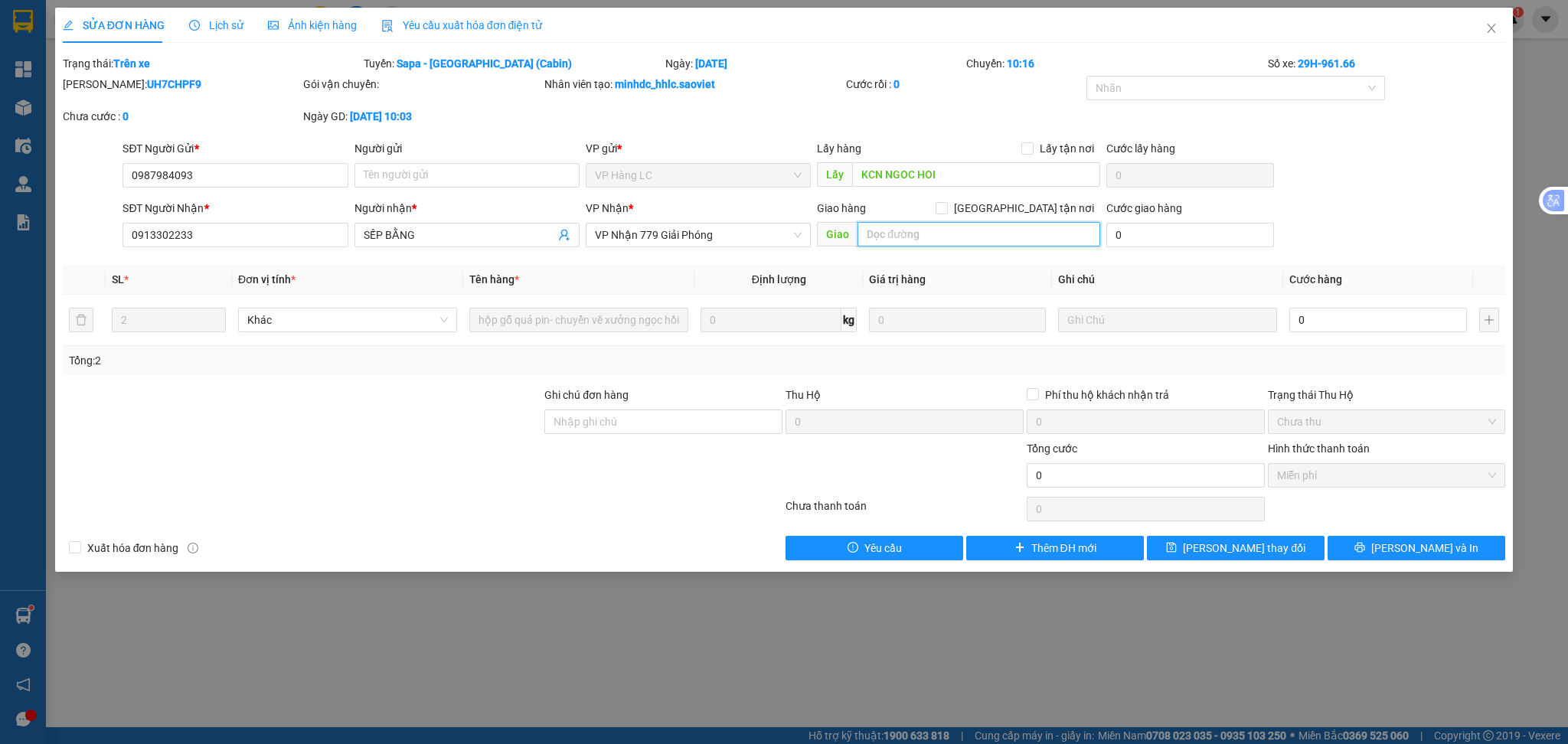
click at [890, 236] on input "text" at bounding box center [978, 234] width 242 height 24
type input "hhh"
click at [1221, 542] on span "[PERSON_NAME] thay đổi" at bounding box center [1244, 548] width 123 height 17
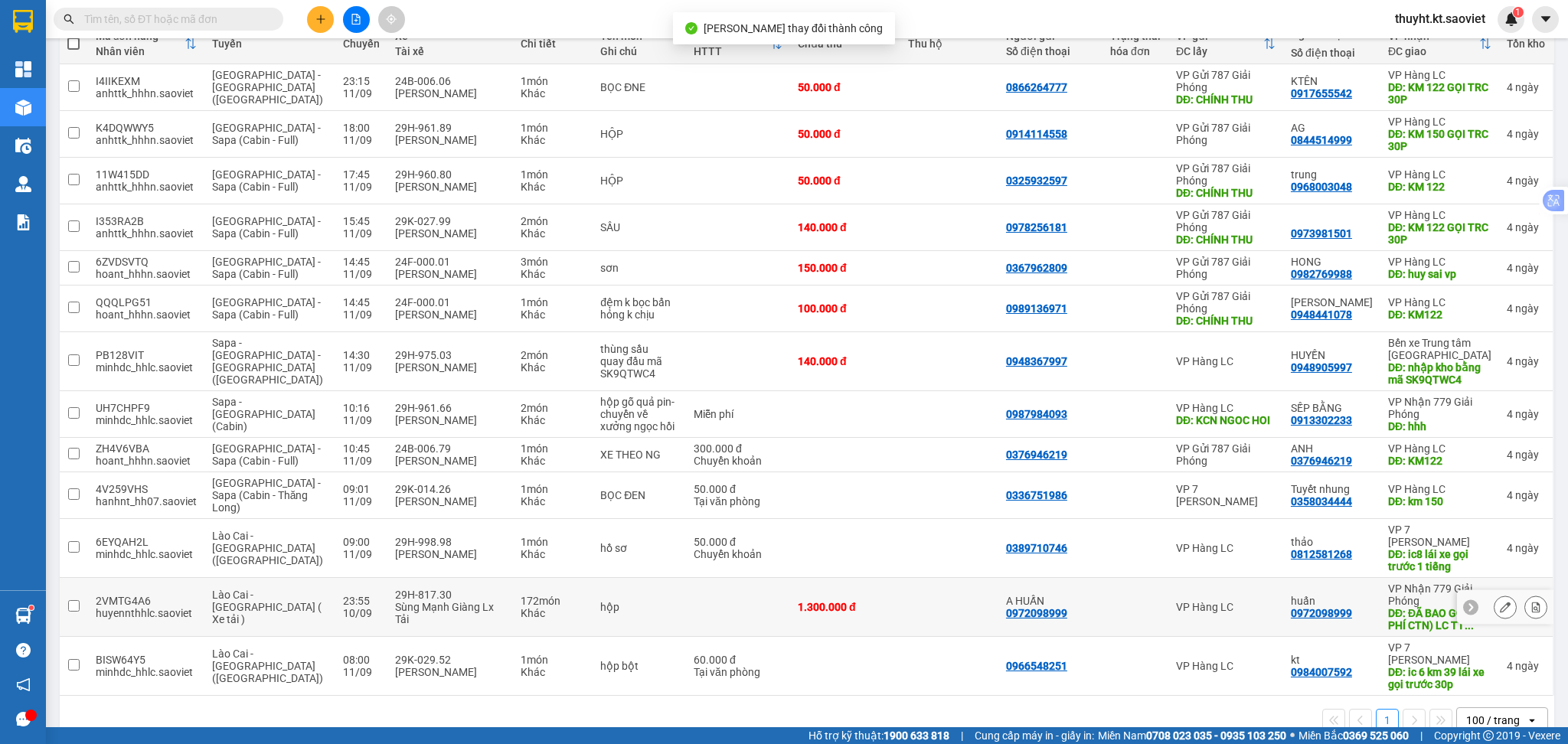
scroll to position [203, 0]
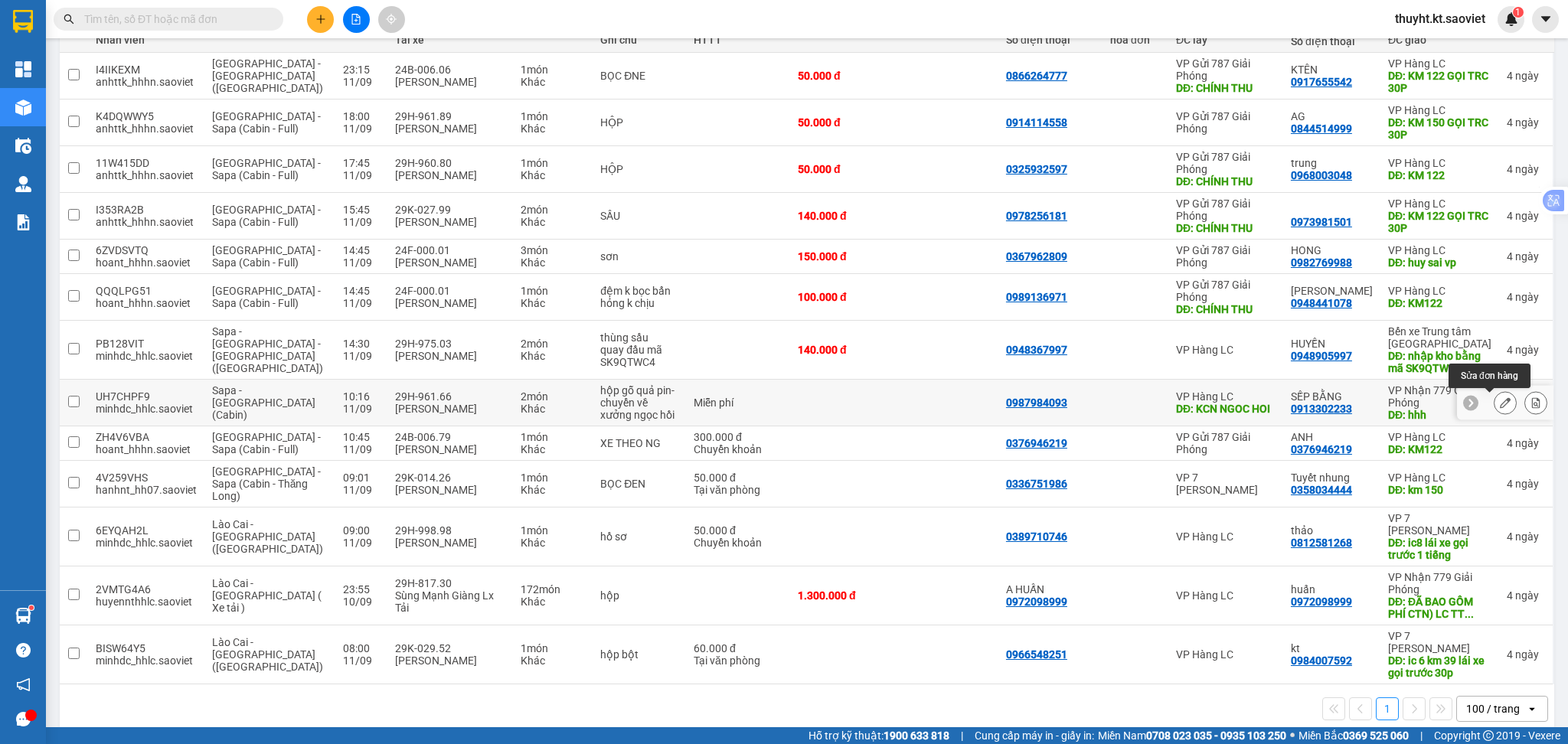
click at [1495, 402] on button at bounding box center [1505, 402] width 21 height 27
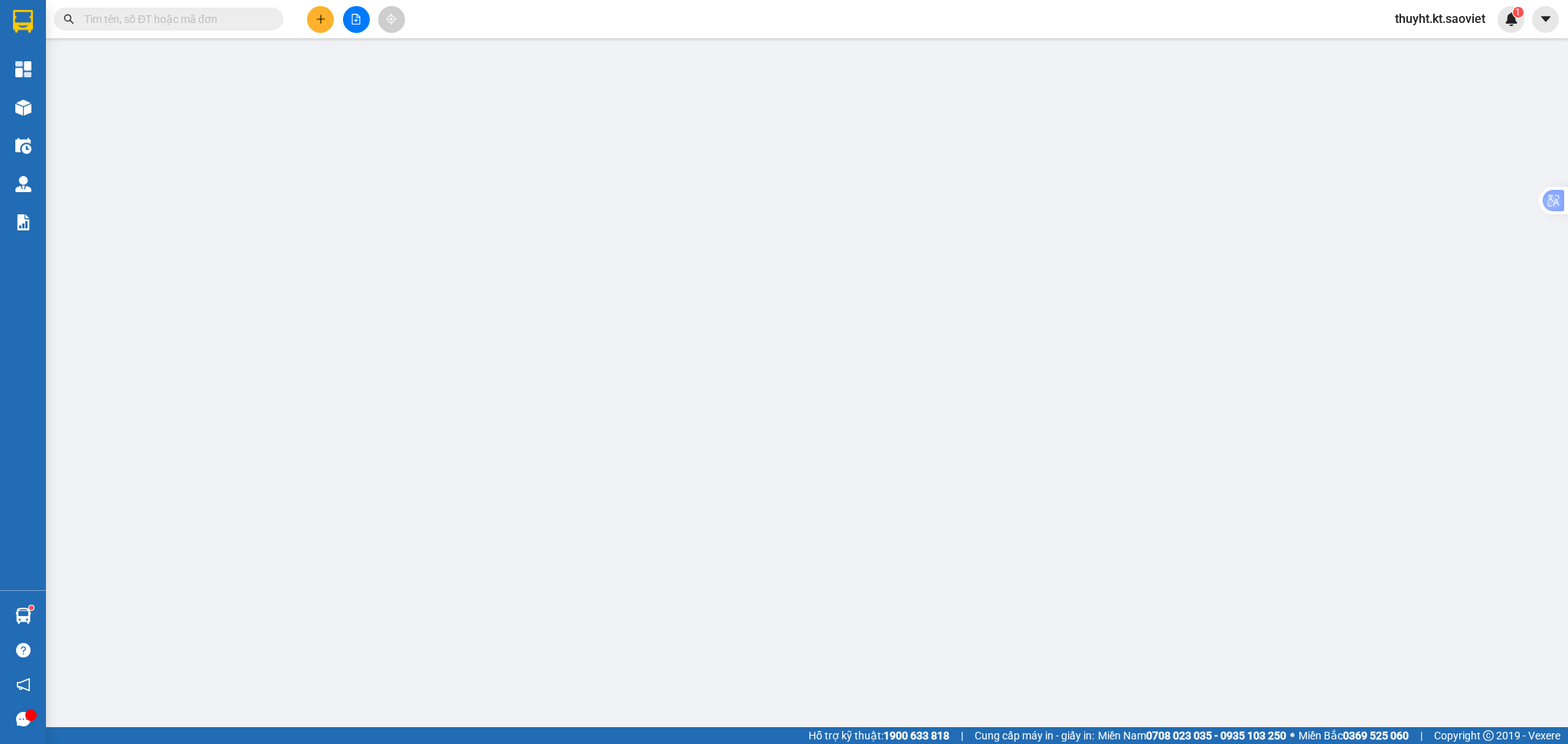
type input "0987984093"
type input "KCN NGOC HOI"
type input "0913302233"
type input "SẾP BẰNG"
type input "hhh"
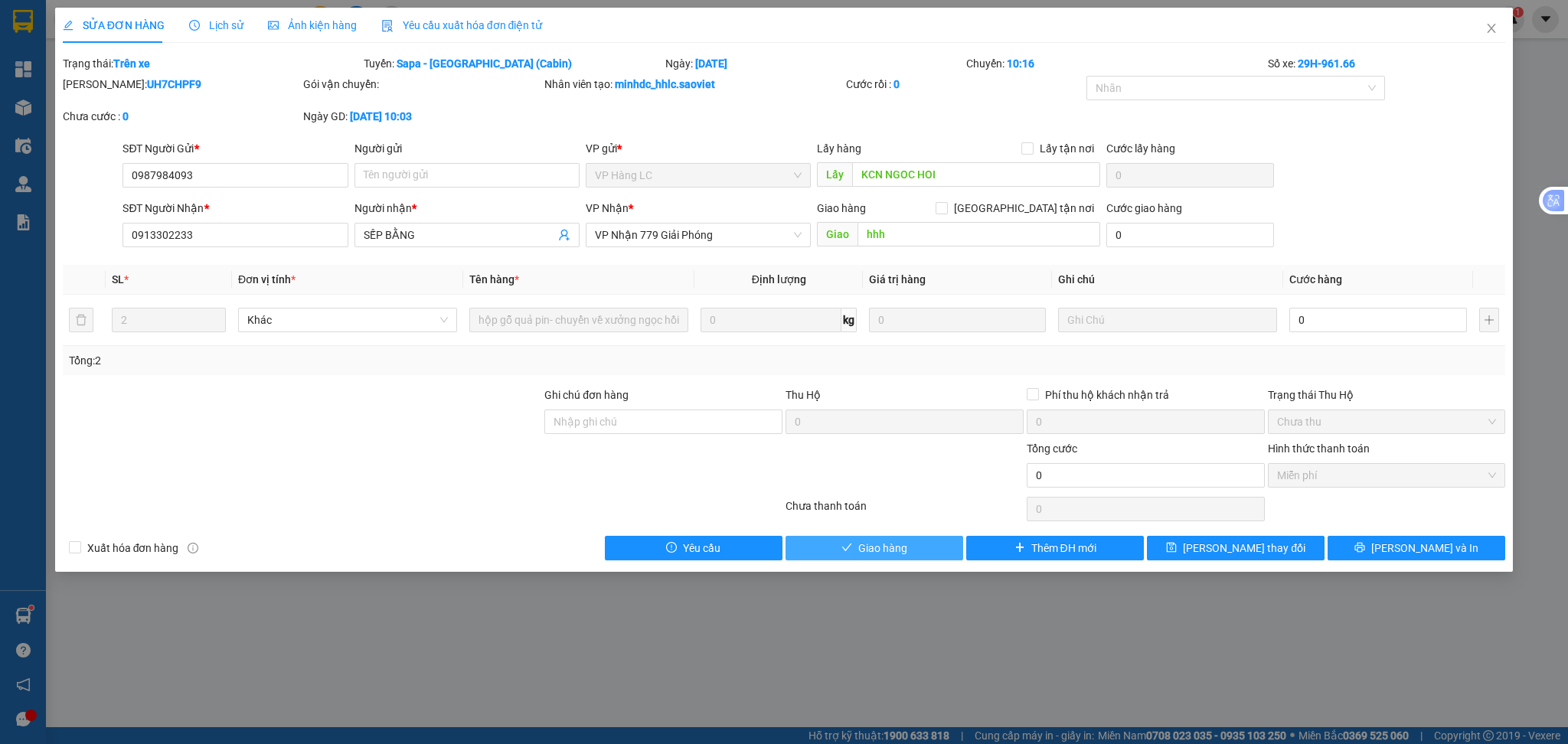
click at [899, 546] on span "Giao hàng" at bounding box center [882, 548] width 49 height 17
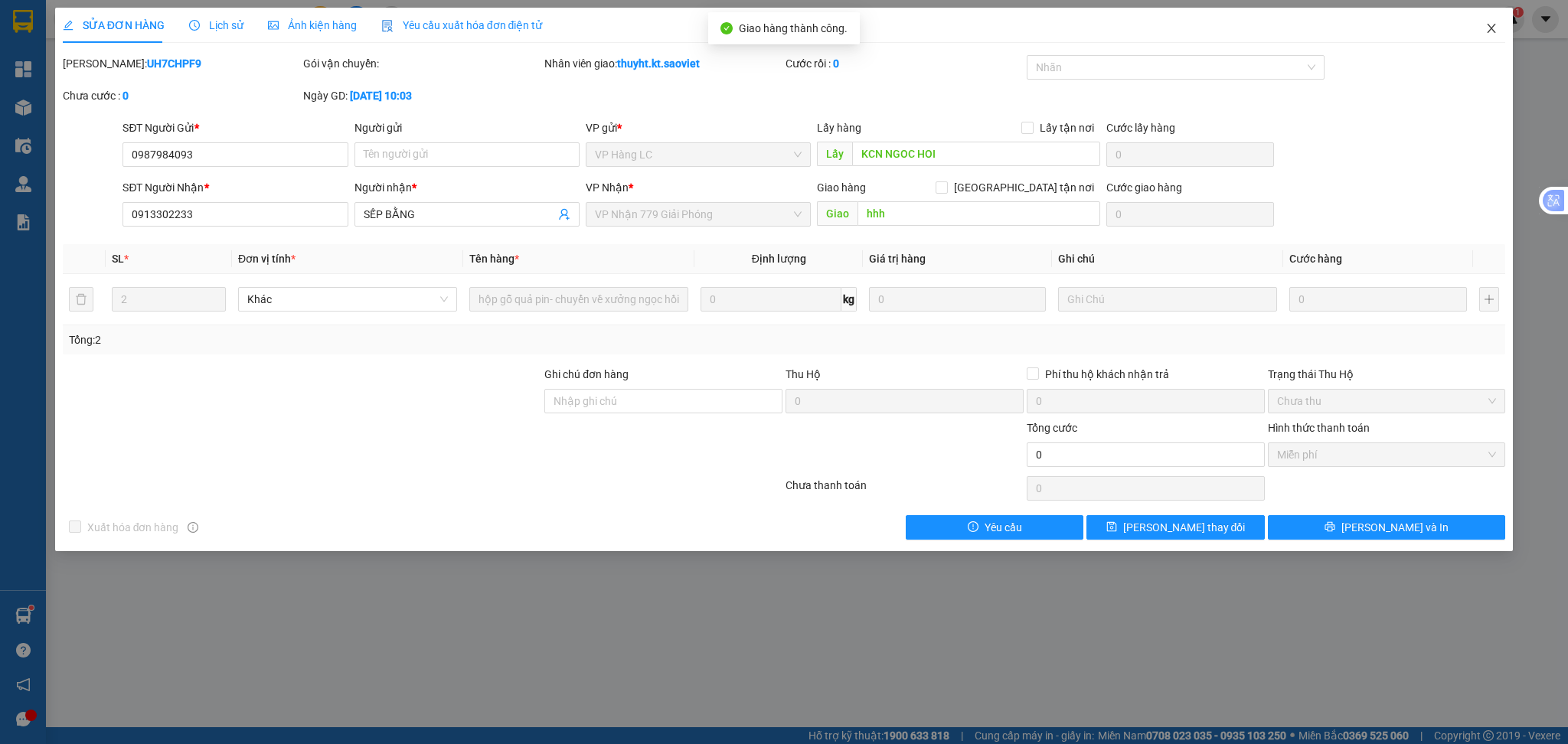
click at [1492, 26] on icon "close" at bounding box center [1491, 28] width 12 height 12
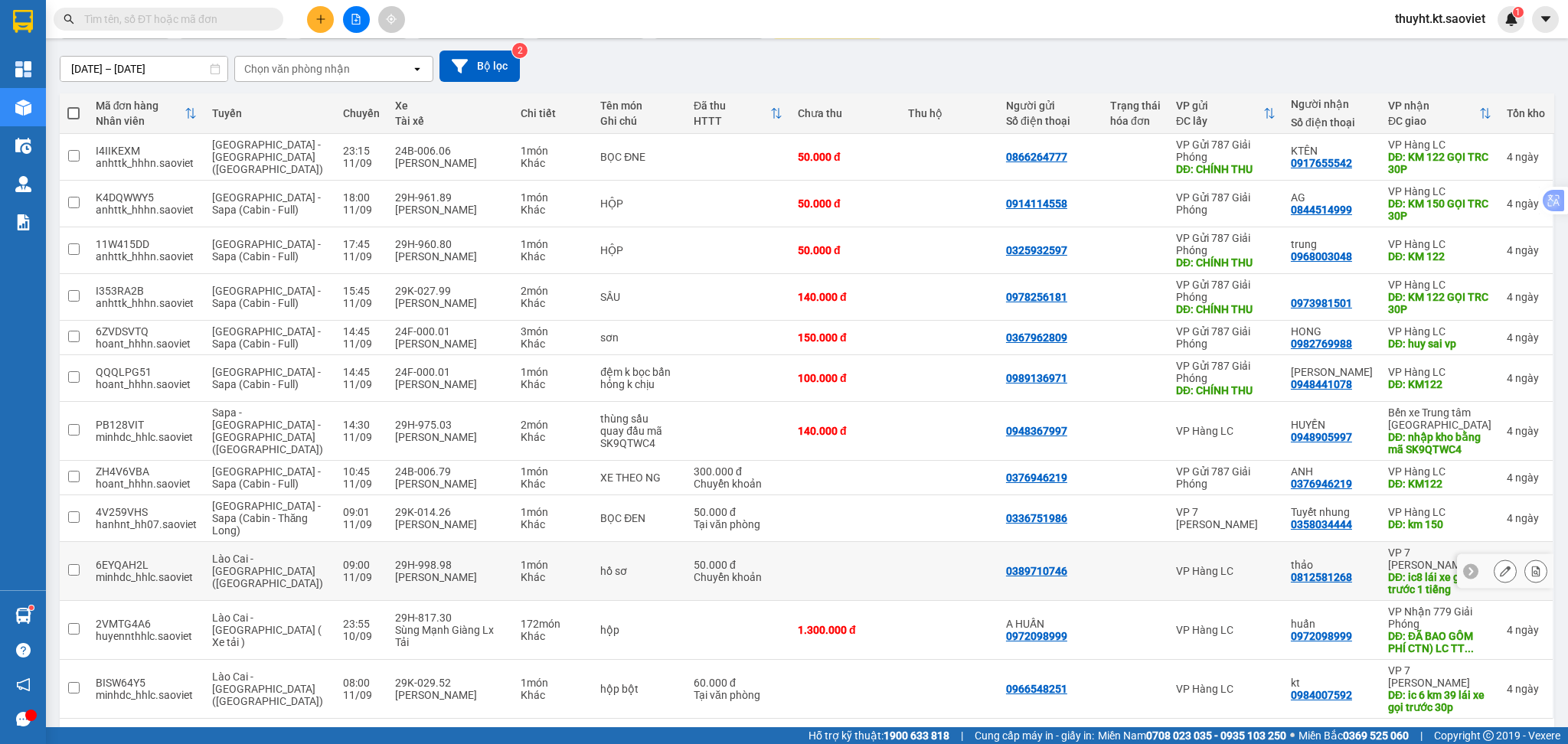
scroll to position [177, 0]
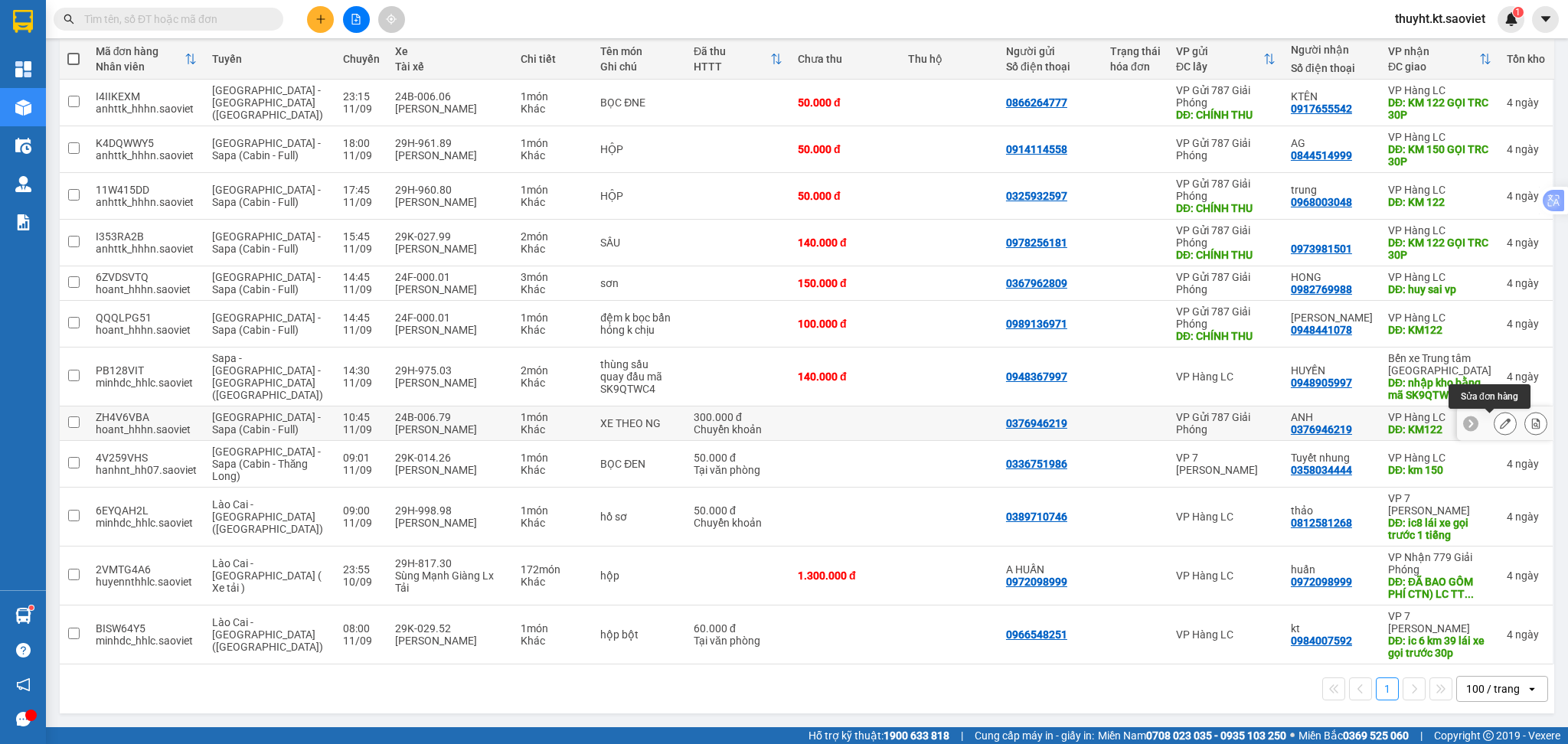
click at [1495, 421] on button at bounding box center [1505, 424] width 21 height 27
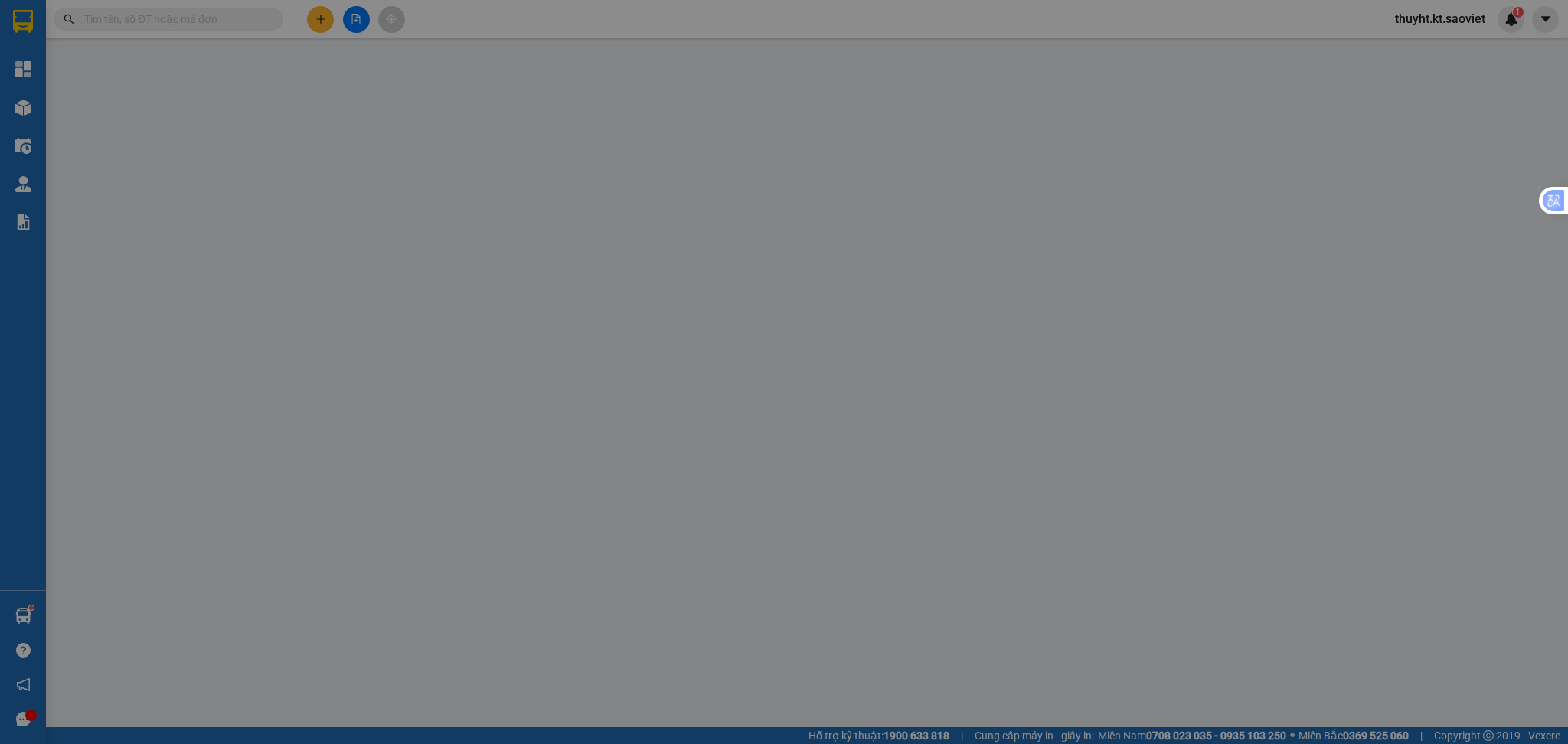
type input "0376946219"
type input "ANH"
type input "KM122"
type input "300.000"
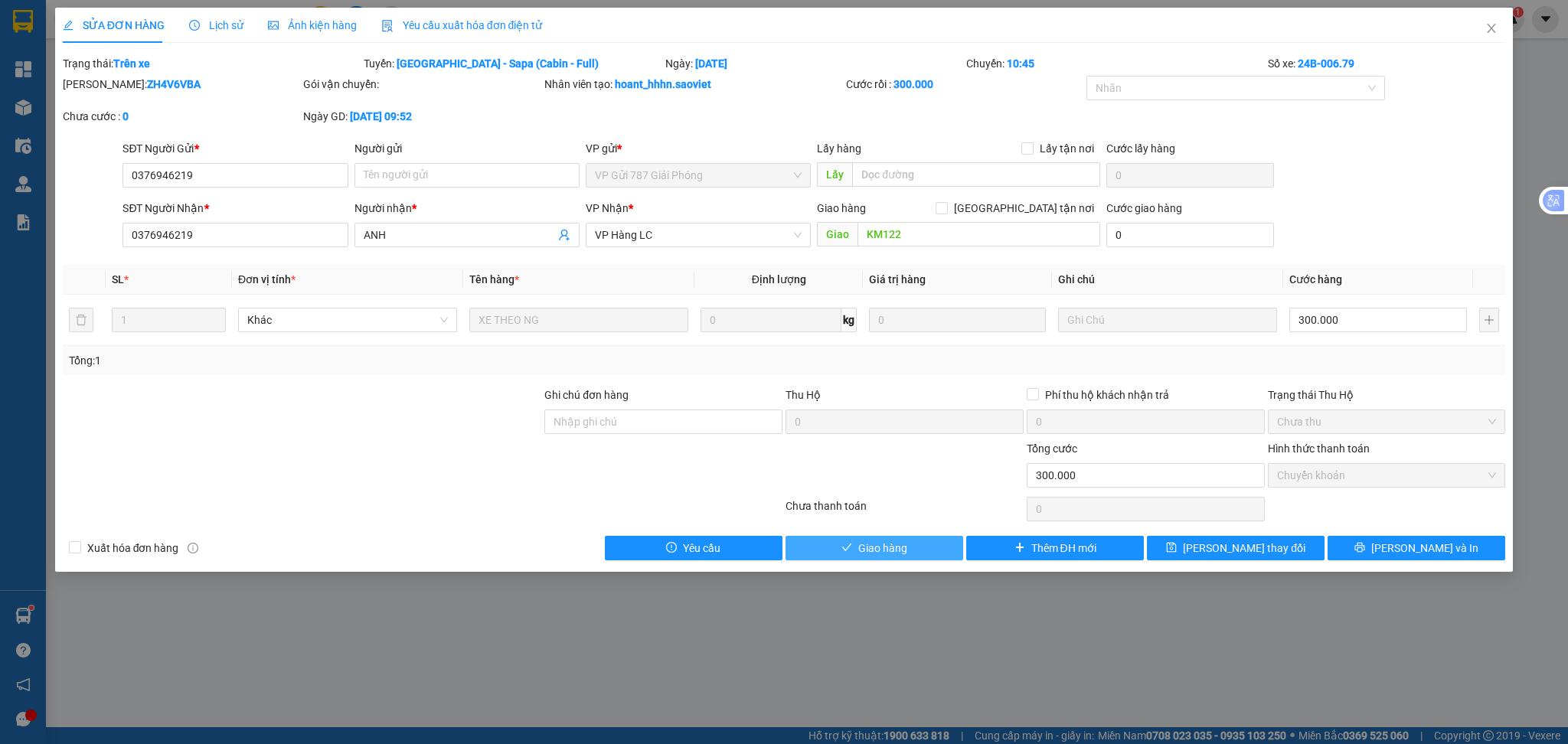
click at [912, 537] on button "Giao hàng" at bounding box center [874, 548] width 177 height 24
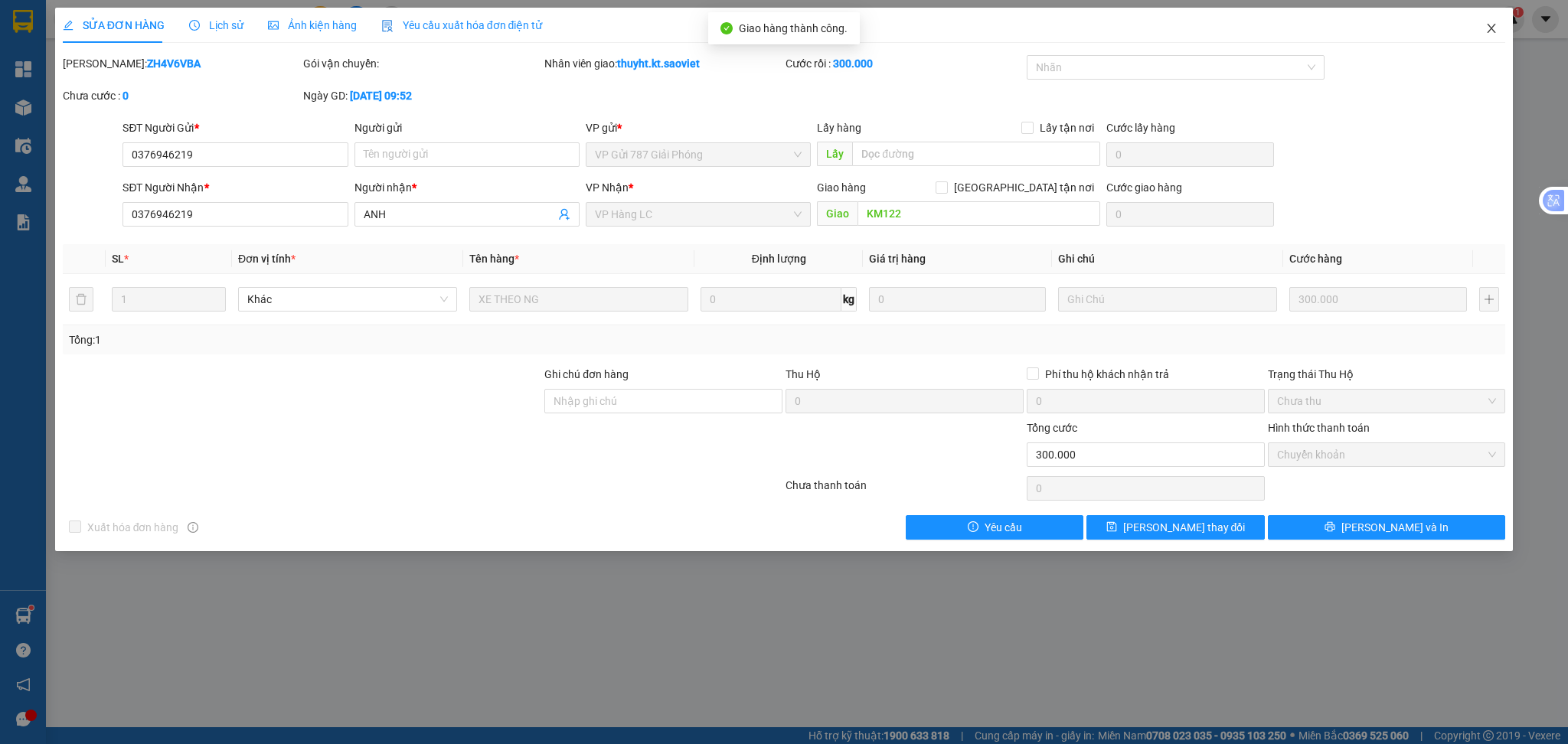
click at [1481, 25] on span "Close" at bounding box center [1491, 28] width 43 height 43
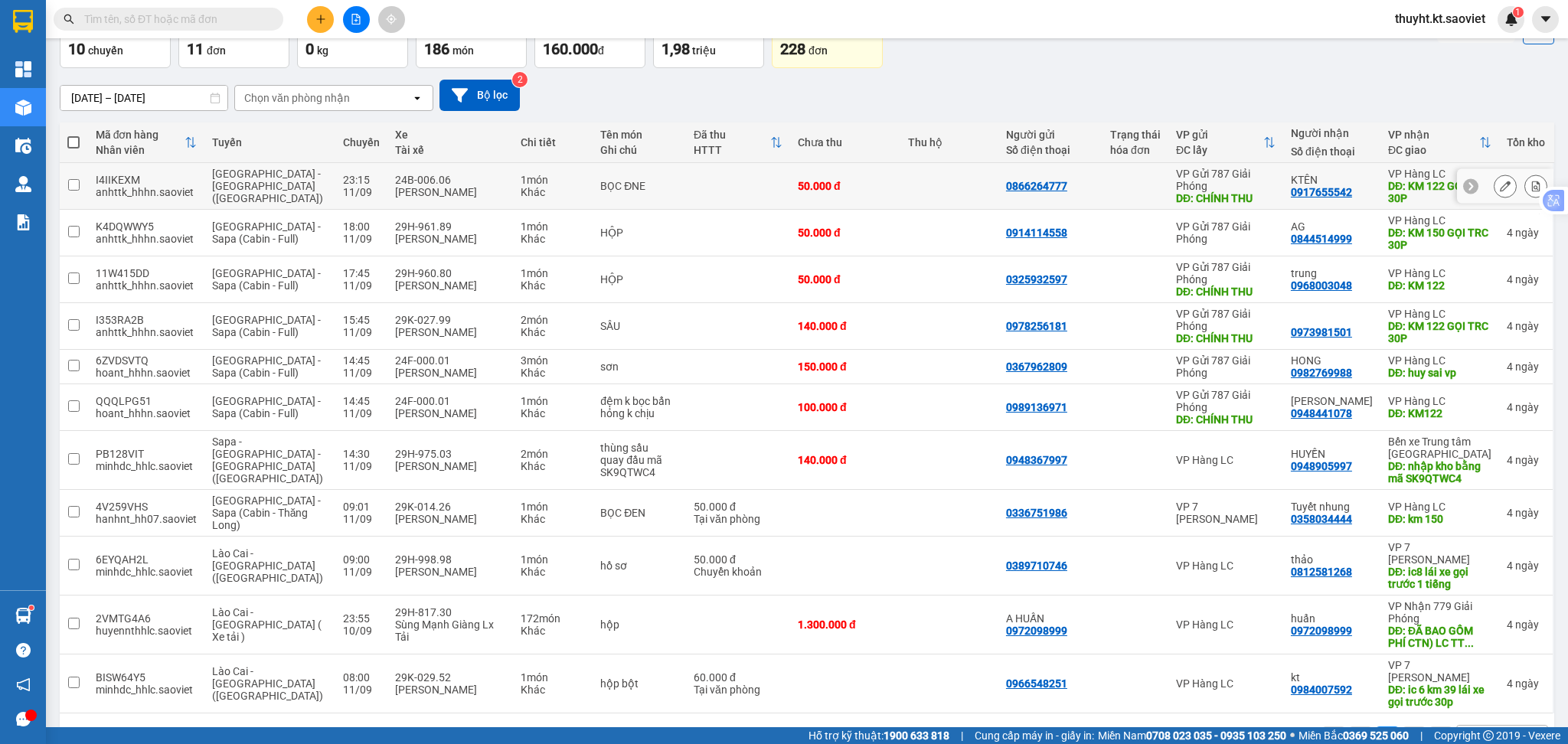
scroll to position [143, 0]
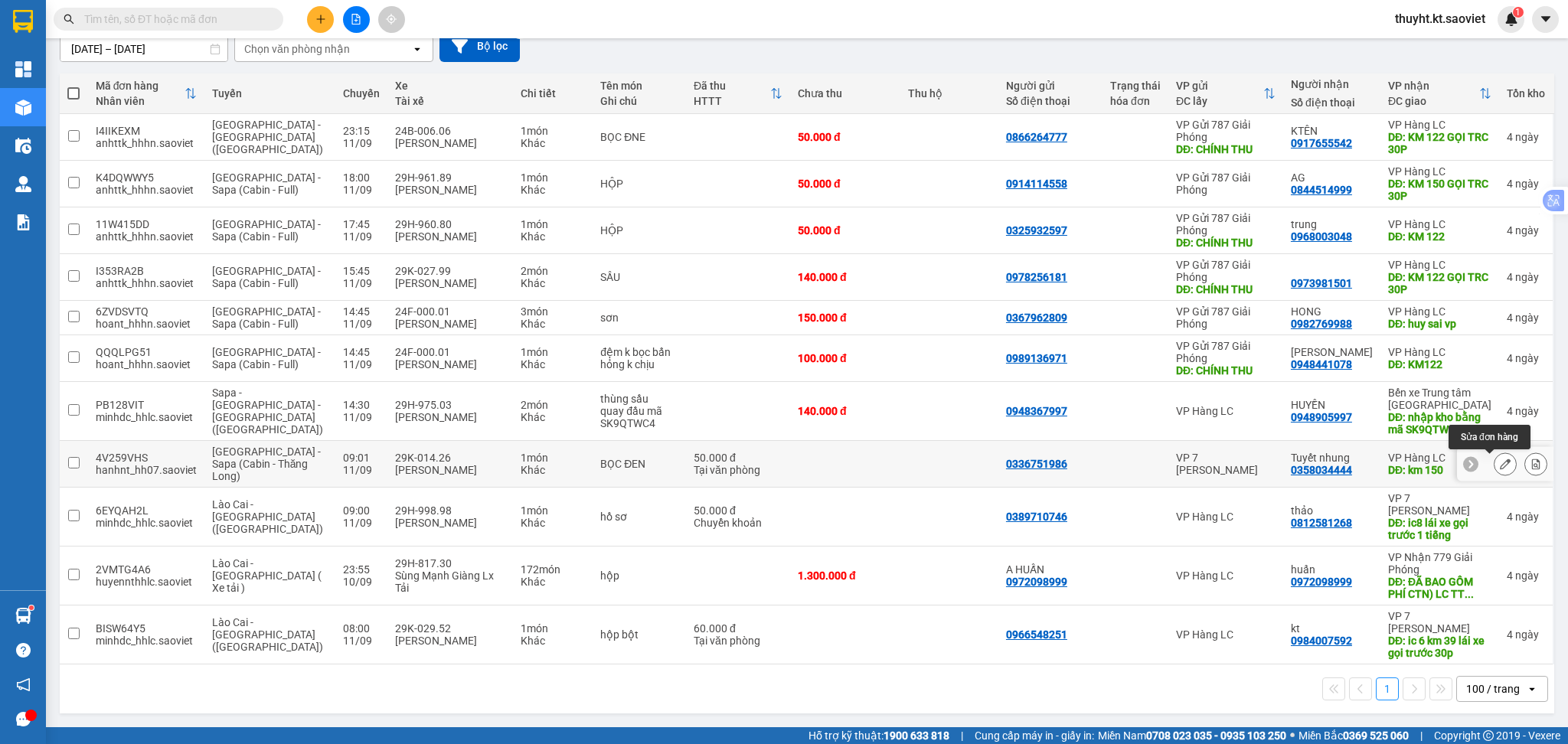
click at [1495, 456] on button at bounding box center [1505, 463] width 21 height 27
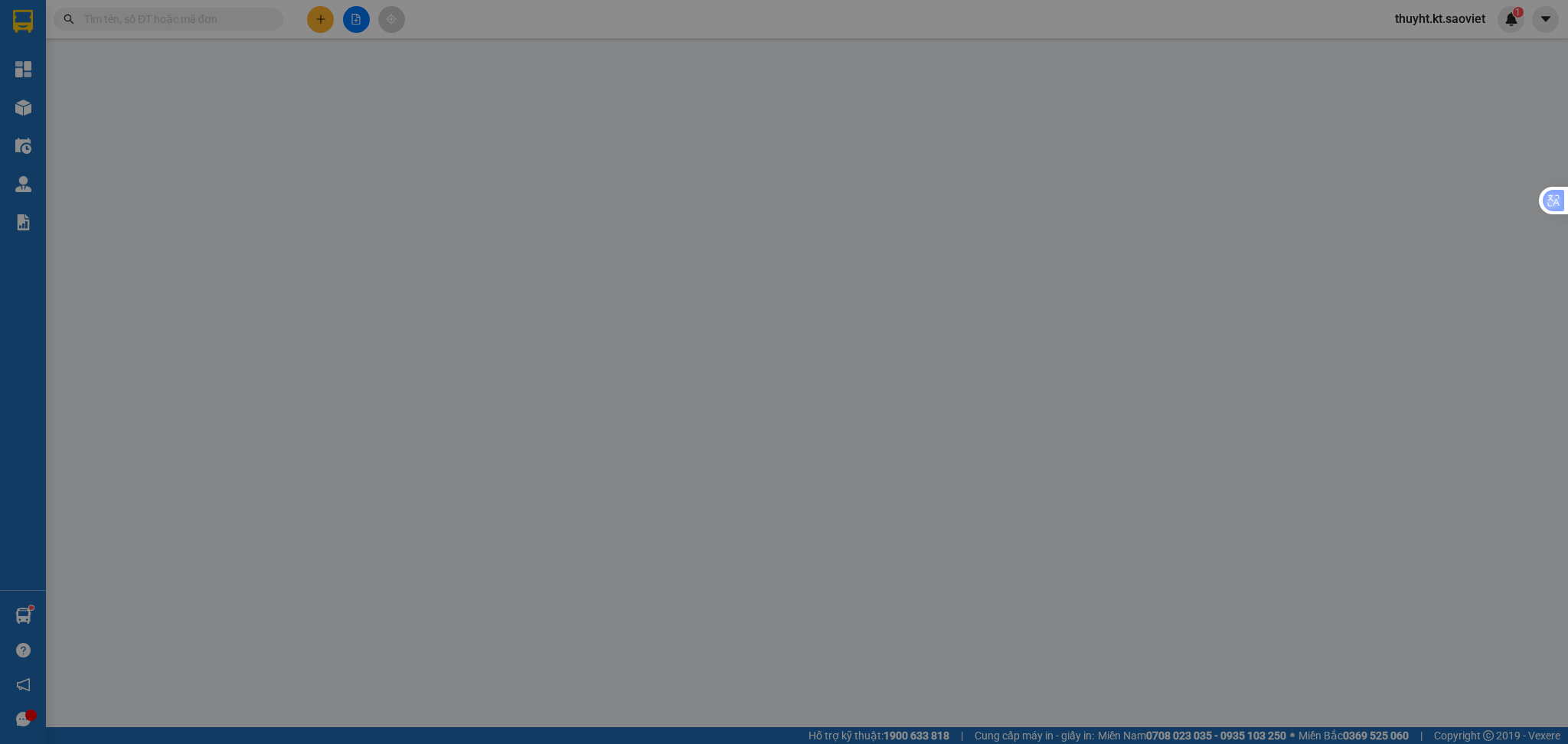
type input "0336751986"
type input "0358034444"
type input "Tuyết nhung"
type input "km 150"
type input "50.000"
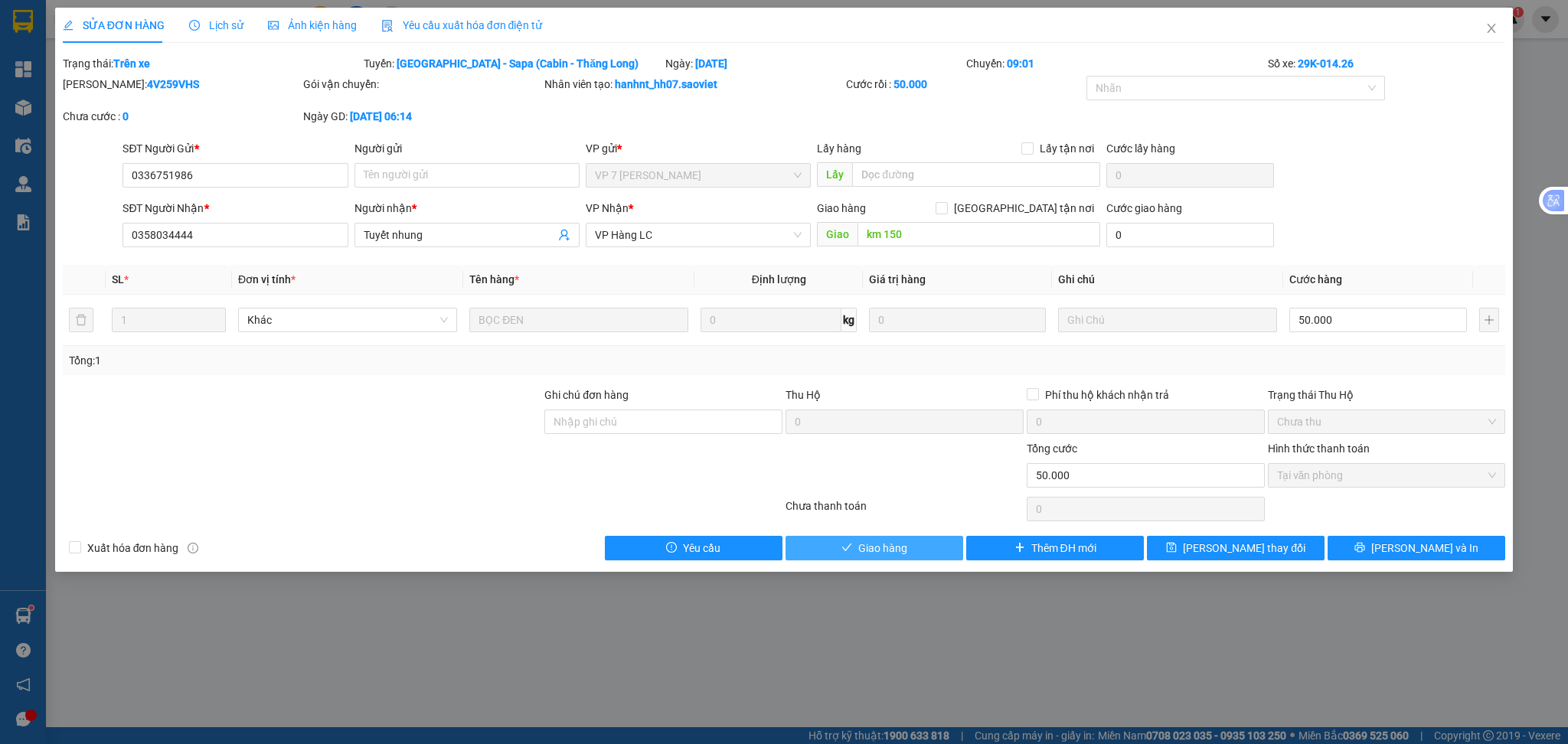
click at [891, 543] on span "Giao hàng" at bounding box center [882, 548] width 49 height 17
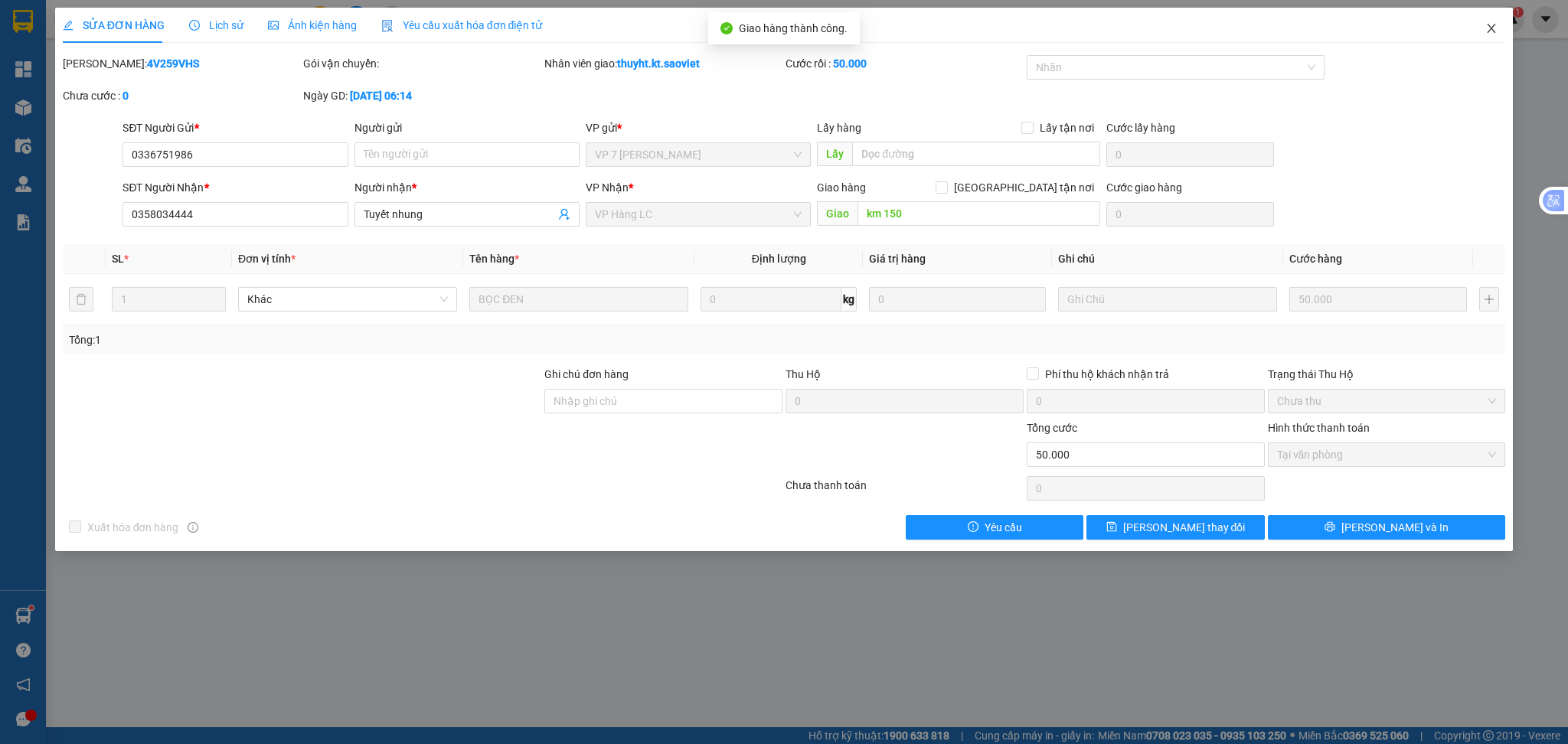
click at [1489, 38] on span "Close" at bounding box center [1491, 28] width 43 height 43
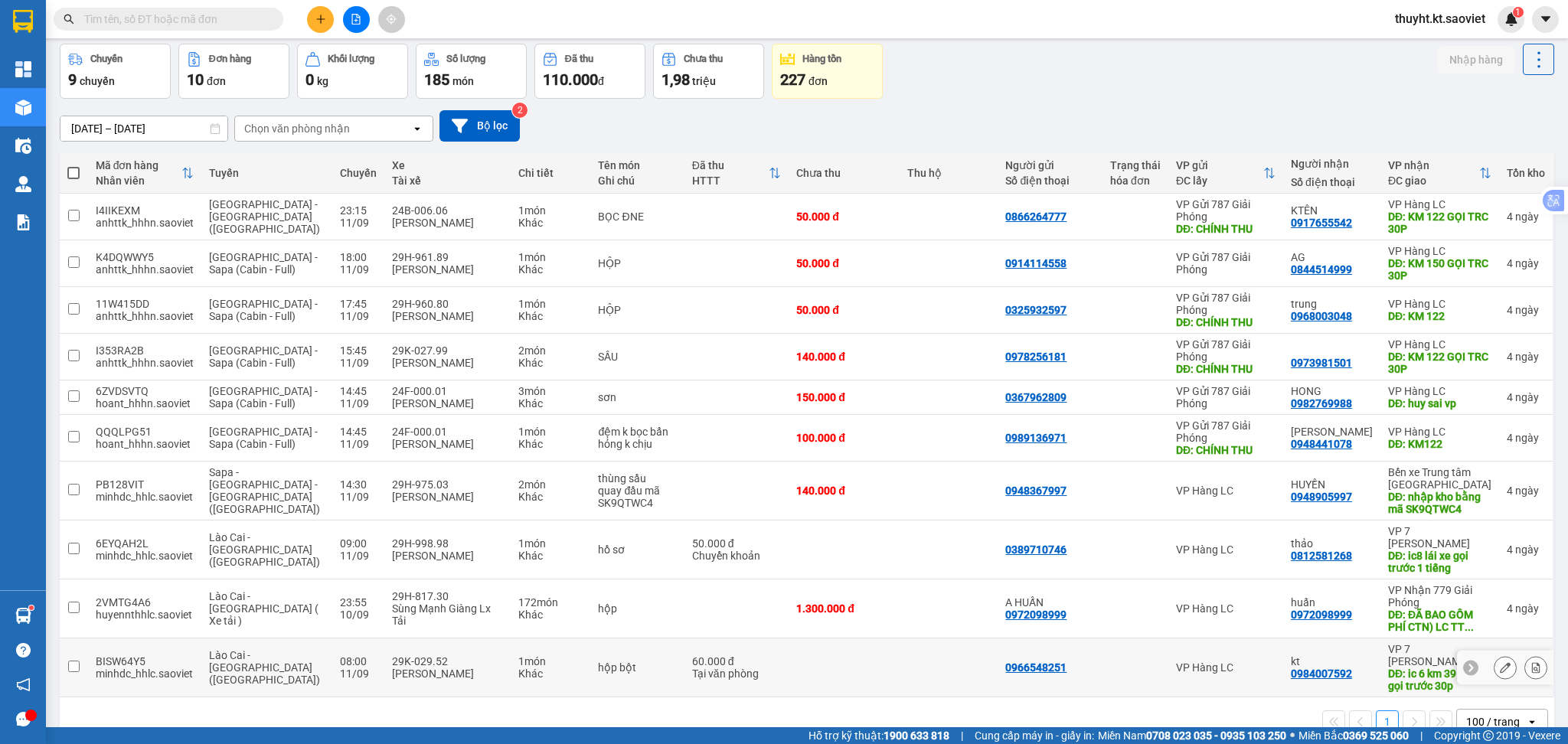
scroll to position [97, 0]
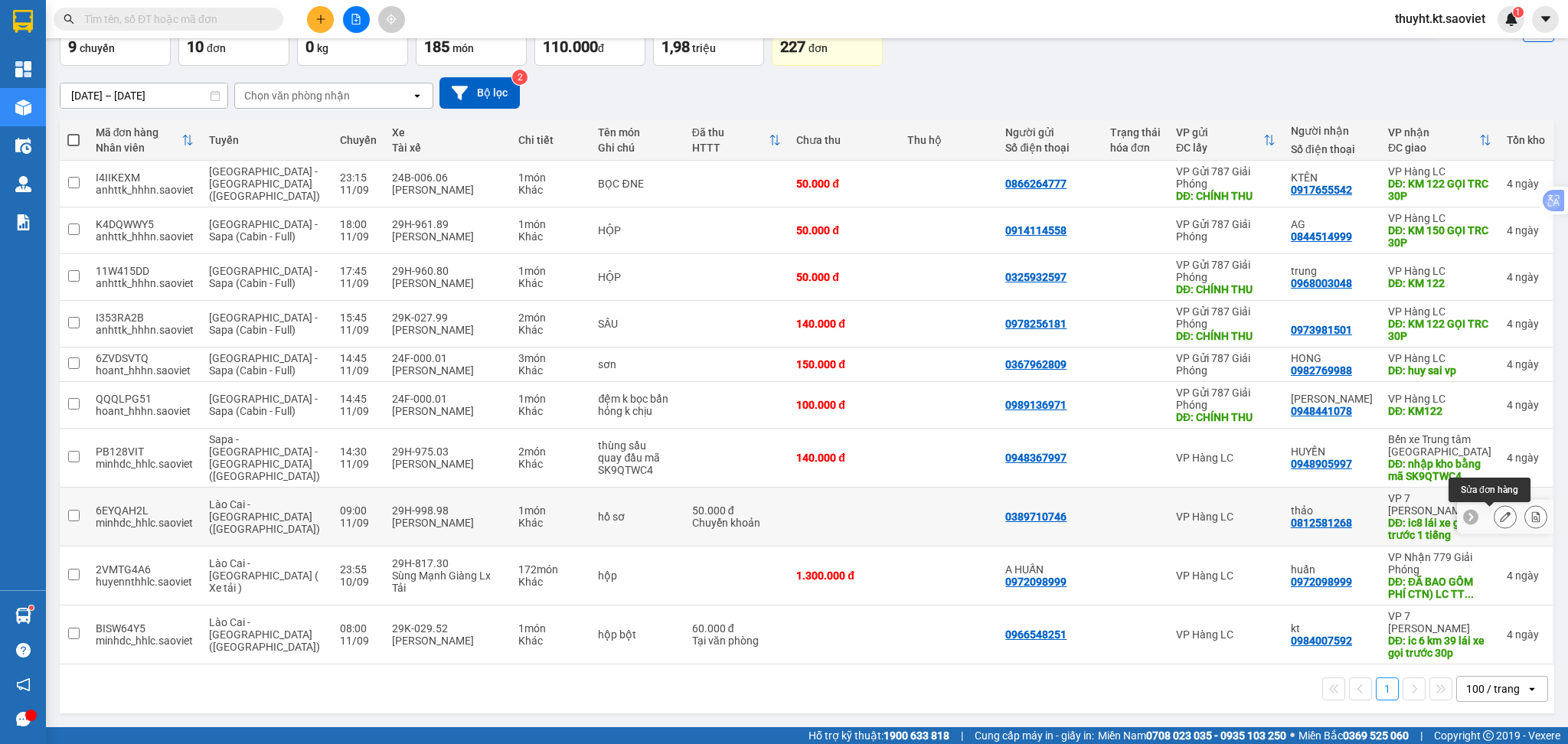
click at [1500, 516] on icon at bounding box center [1505, 516] width 11 height 11
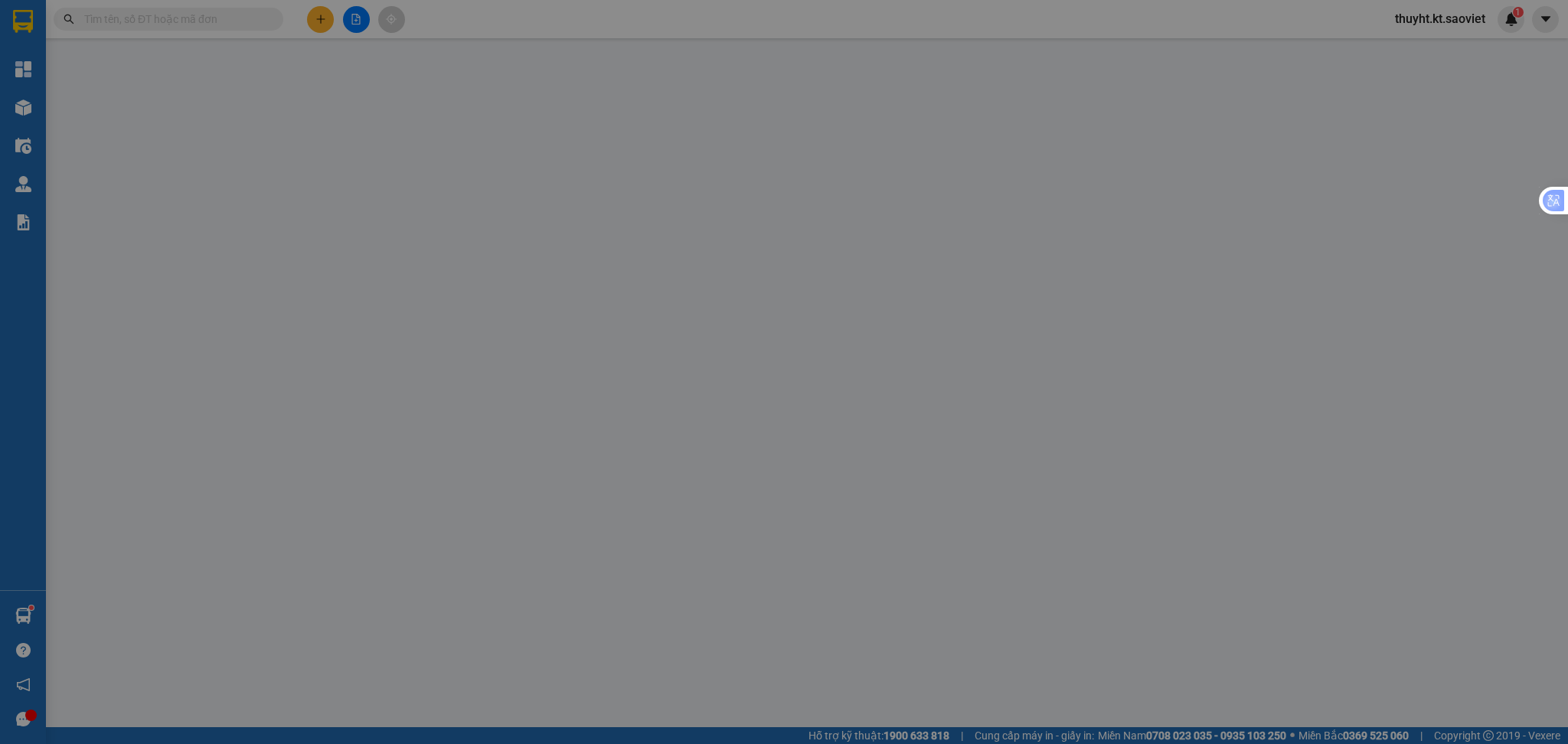
type input "0389710746"
type input "0812581268"
type input "thảo"
type input "ic8 lái xe gọi trước 1 tiếng"
type input "50.000"
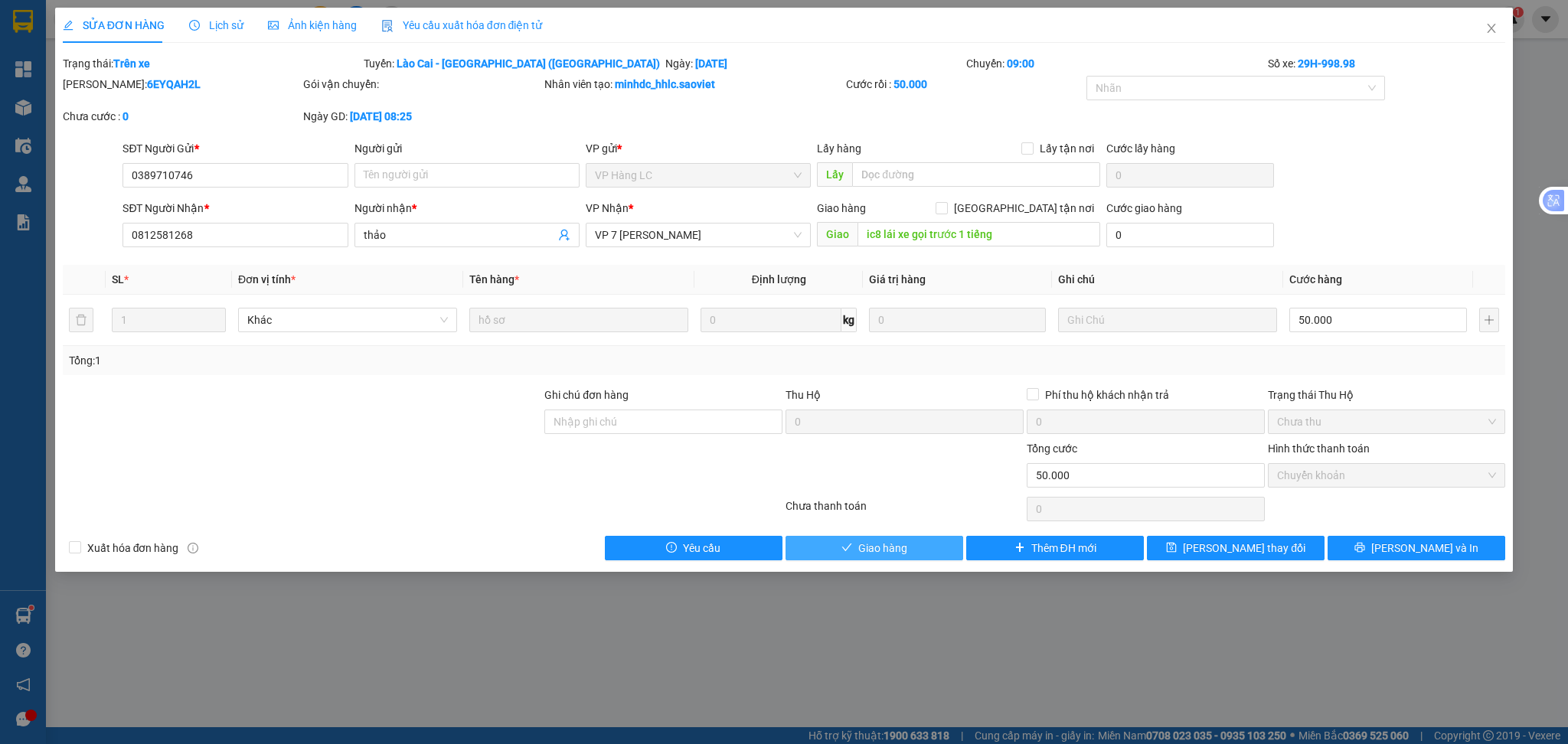
drag, startPoint x: 863, startPoint y: 551, endPoint x: 1003, endPoint y: 455, distance: 169.8
click at [869, 550] on span "Giao hàng" at bounding box center [882, 548] width 49 height 17
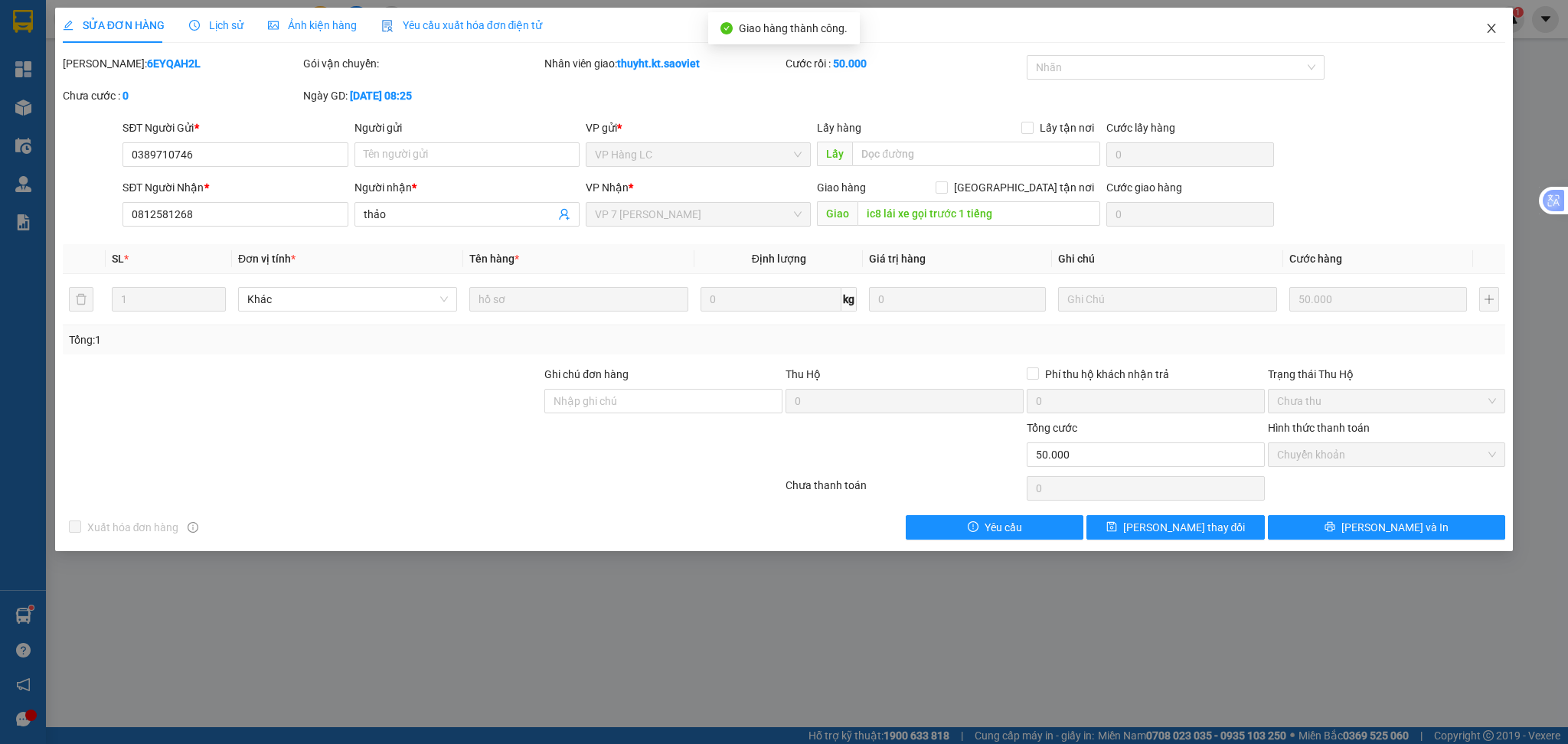
click at [1488, 33] on icon "close" at bounding box center [1492, 28] width 8 height 9
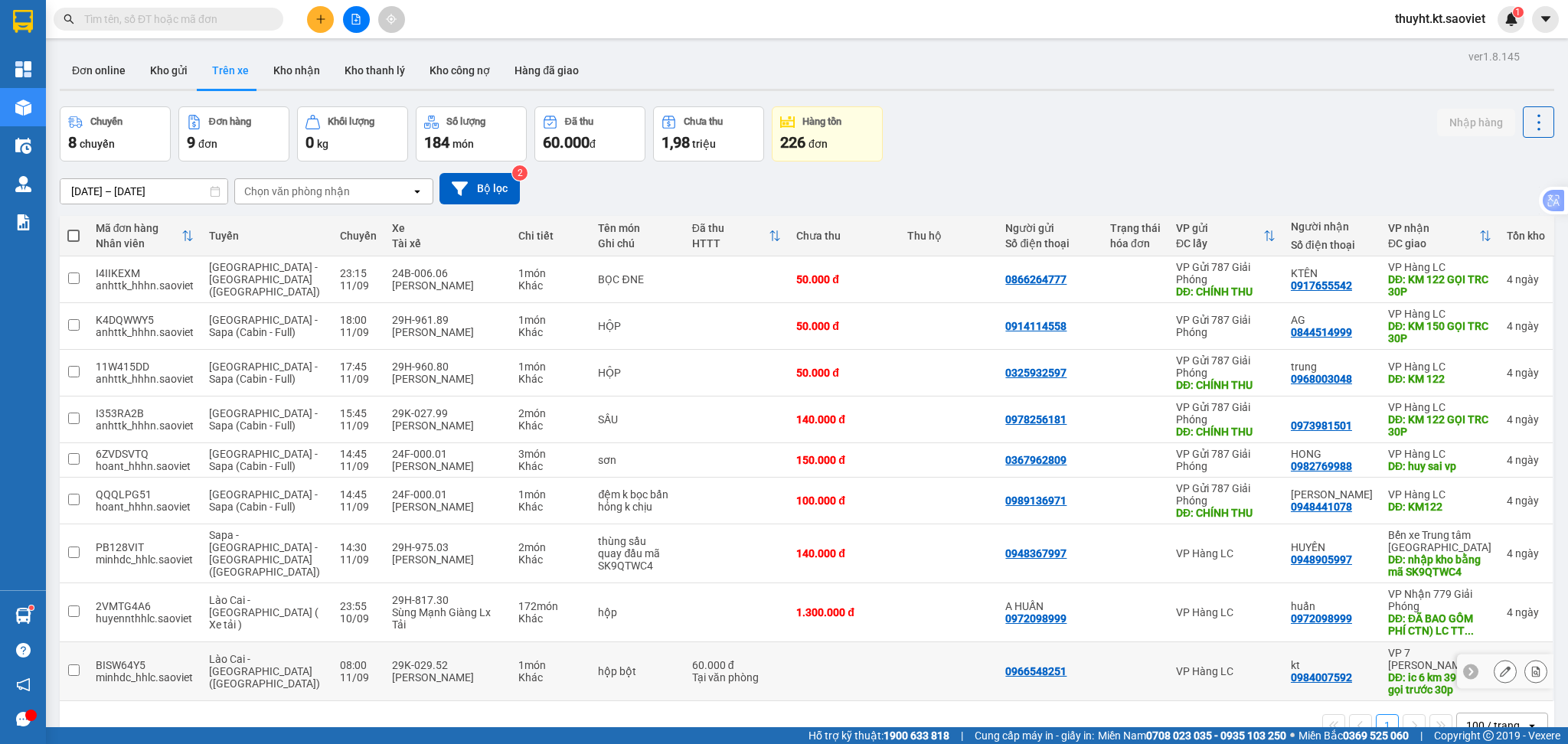
scroll to position [71, 0]
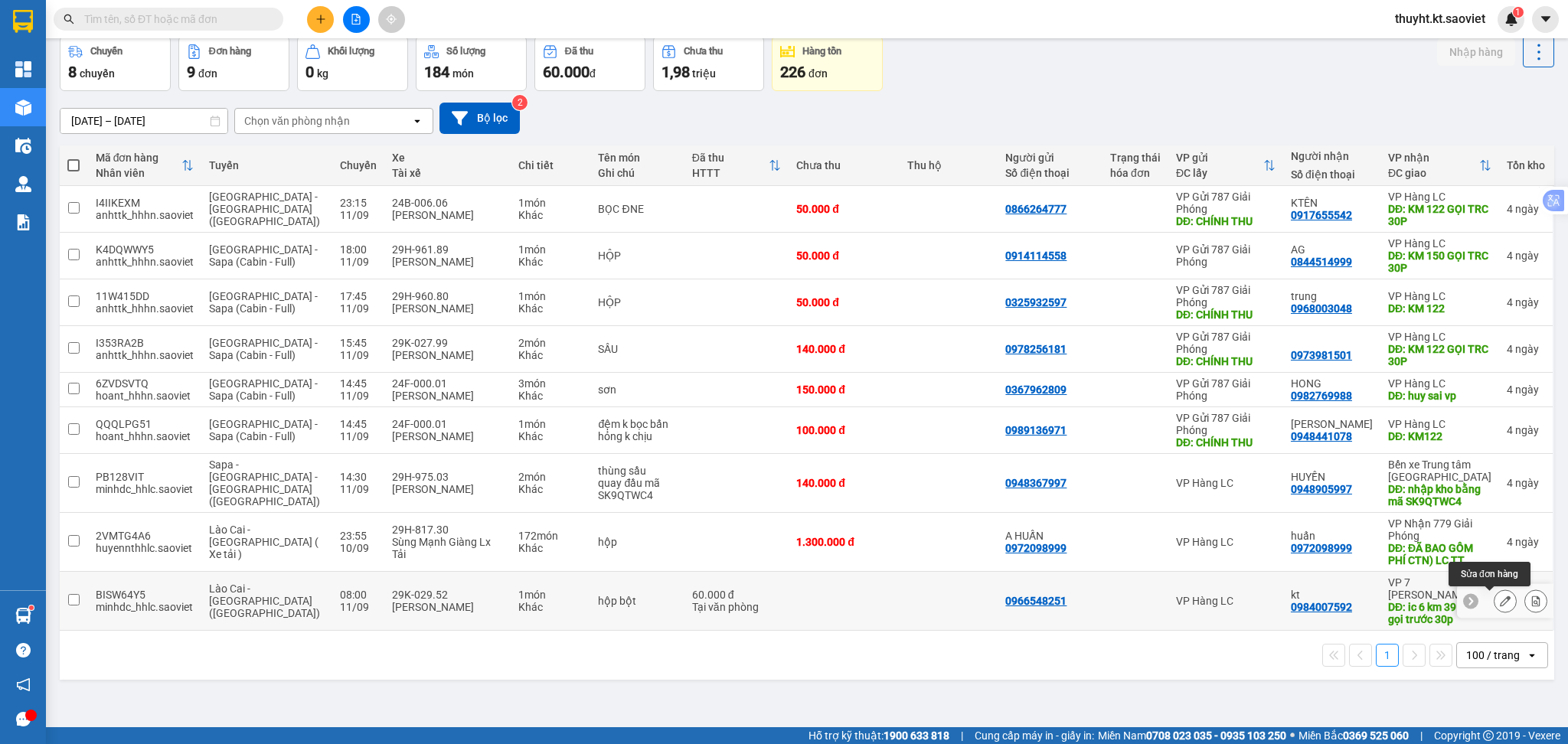
click at [1500, 606] on icon at bounding box center [1505, 600] width 11 height 11
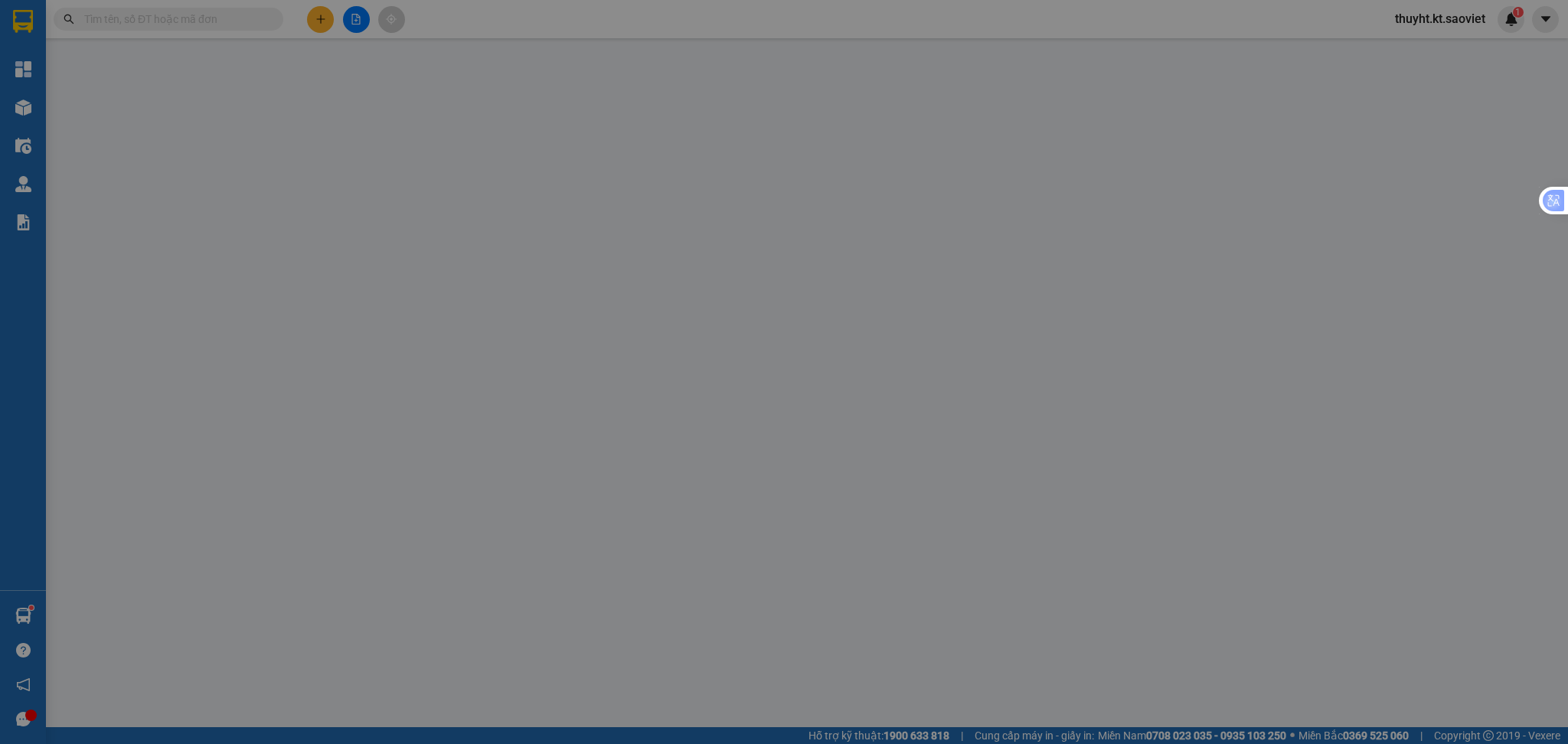
type input "0966548251"
type input "0984007592"
type input "kt"
type input "ic 6 km 39 lái xe gọi trước 30p"
type input "60.000"
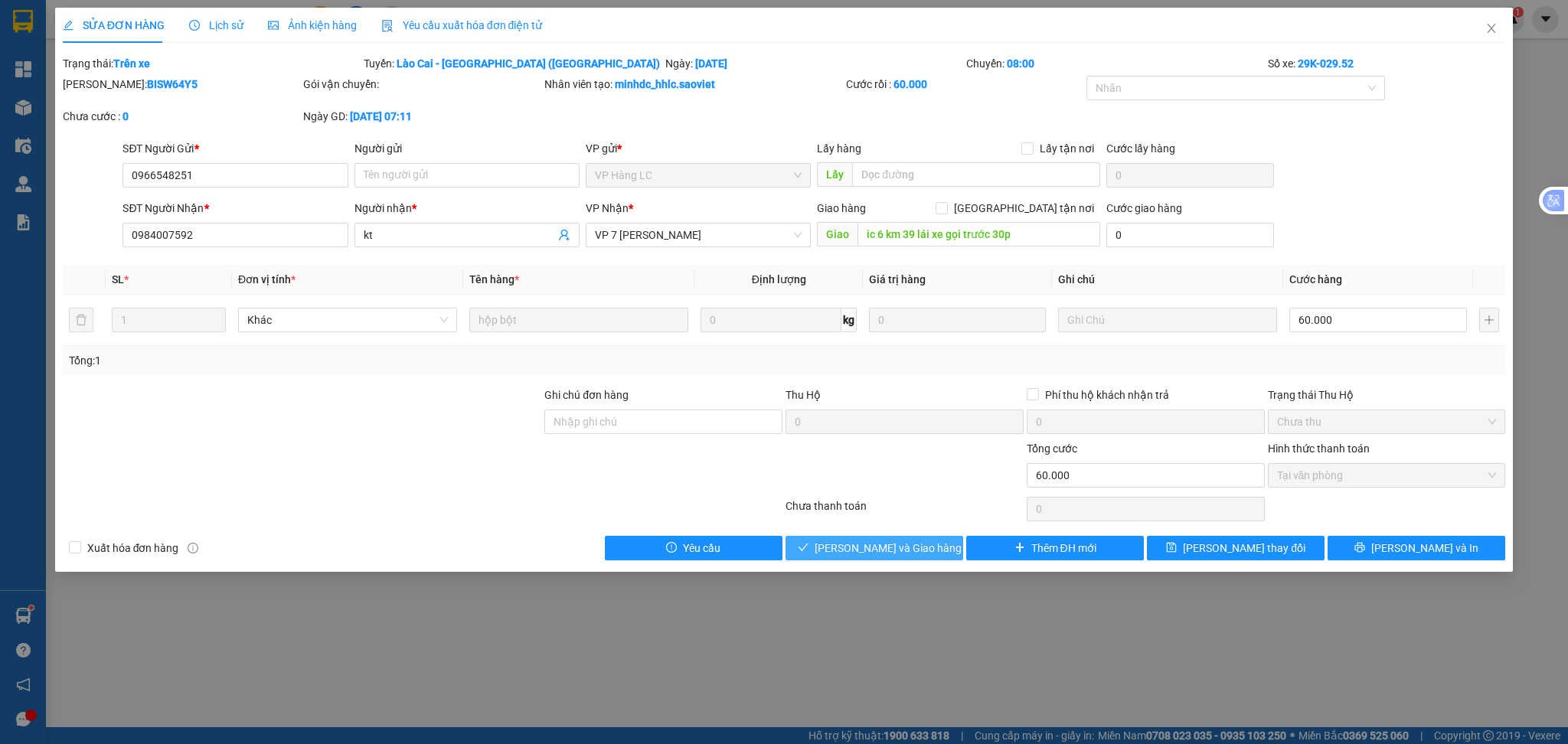
click at [910, 540] on span "[PERSON_NAME] và Giao hàng" at bounding box center [888, 548] width 147 height 17
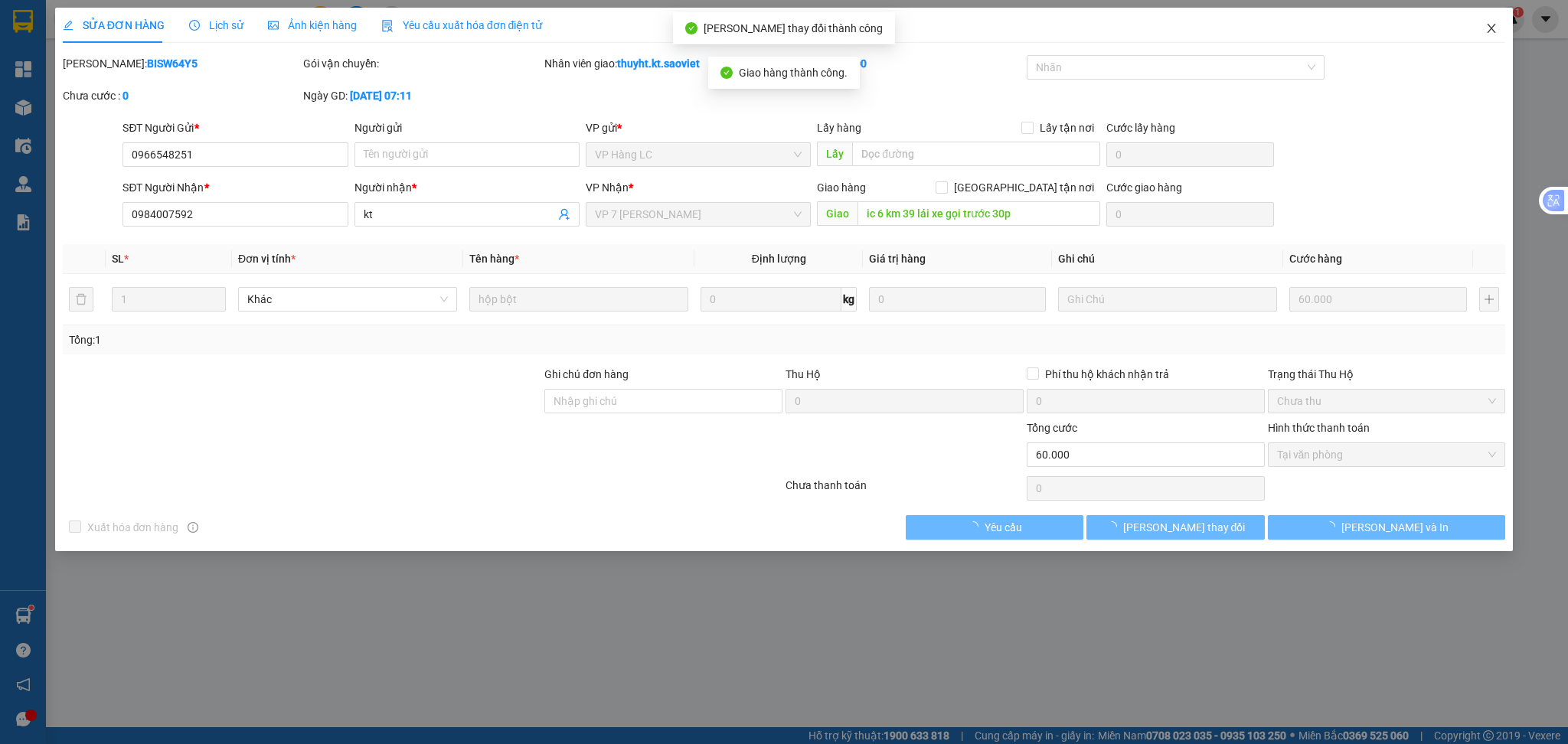
click at [1496, 21] on span "Close" at bounding box center [1491, 28] width 43 height 43
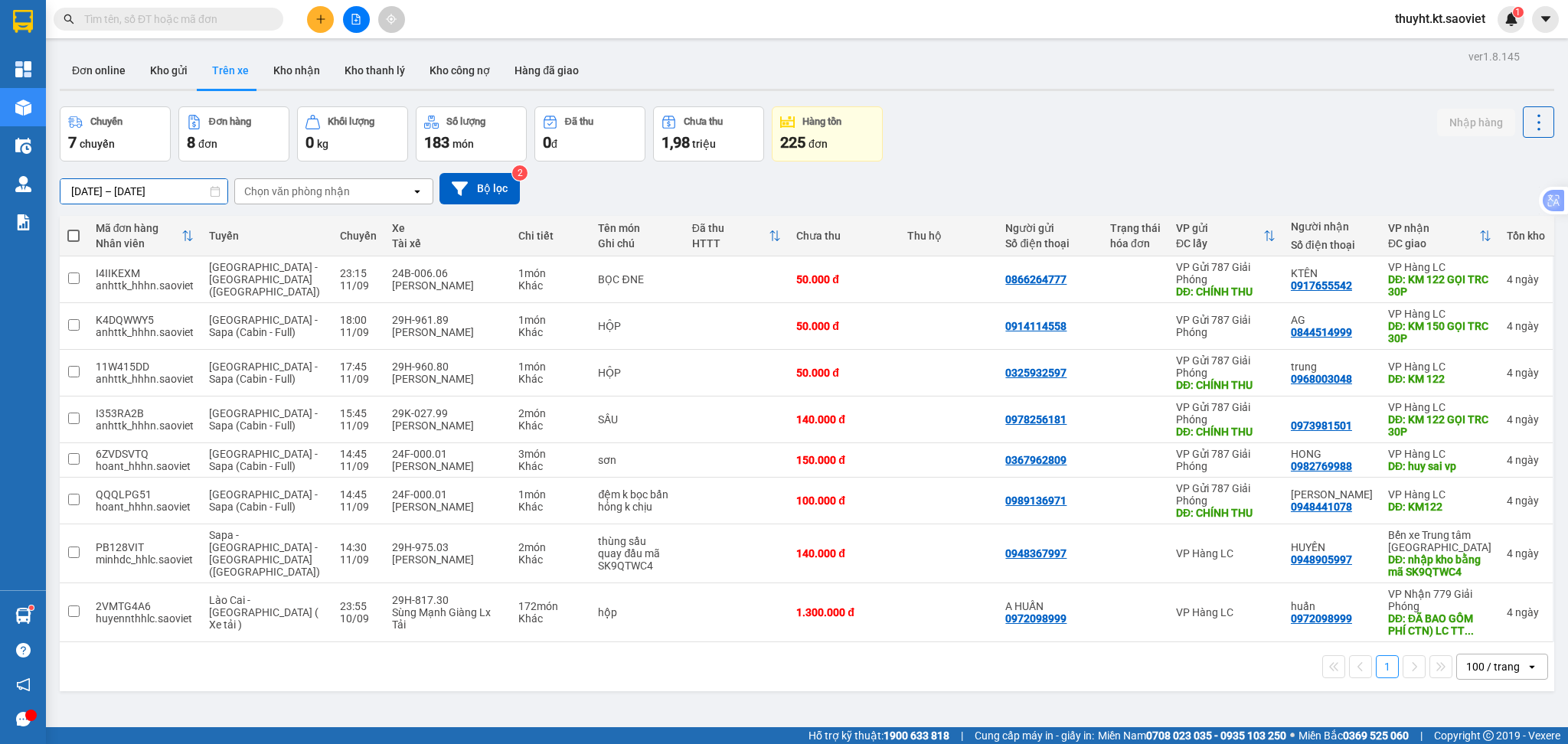
click at [150, 191] on input "11/09/2025 – 11/09/2025" at bounding box center [143, 191] width 167 height 24
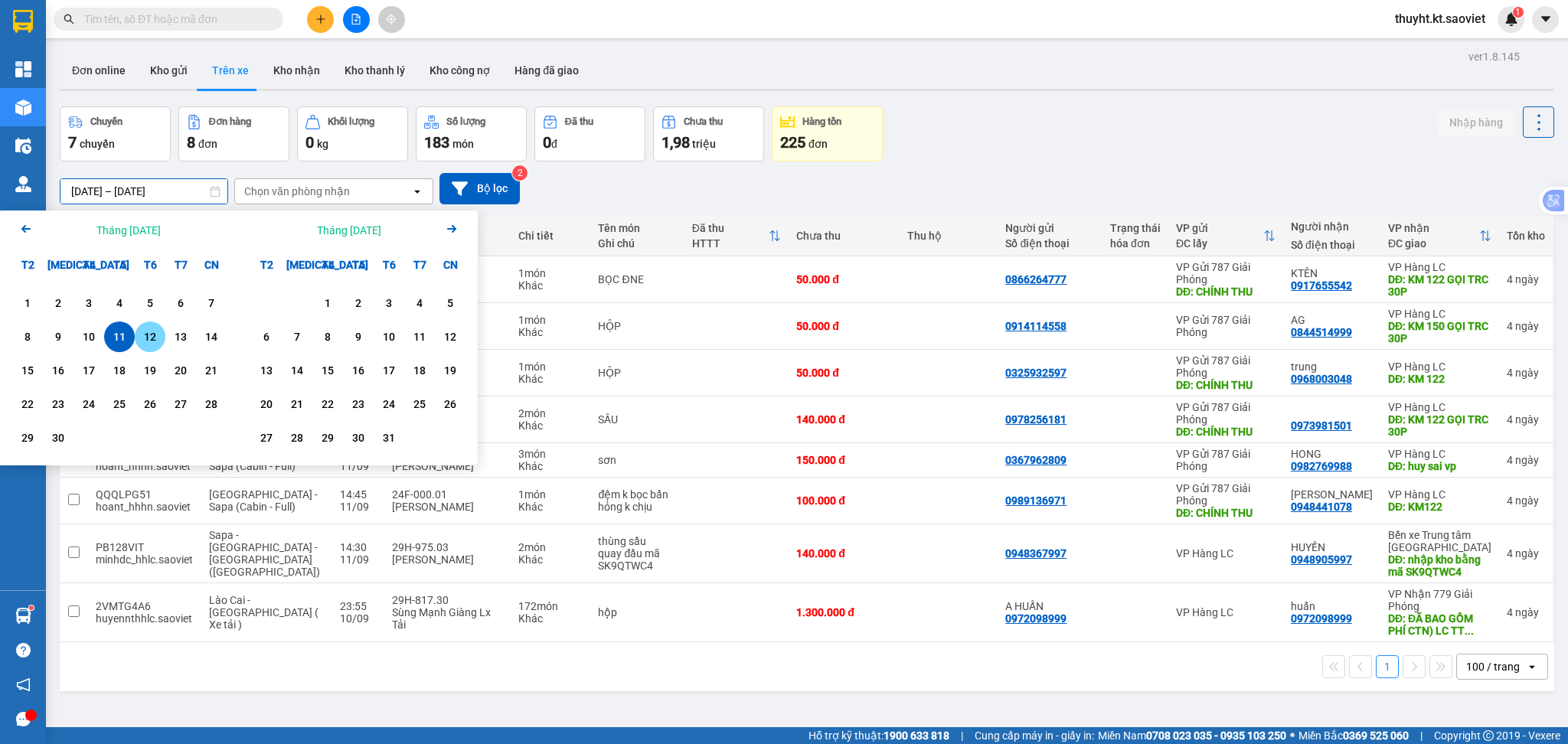
click at [142, 331] on div "12" at bounding box center [150, 337] width 21 height 19
click at [143, 332] on div "12" at bounding box center [150, 337] width 21 height 19
type input "[DATE] – [DATE]"
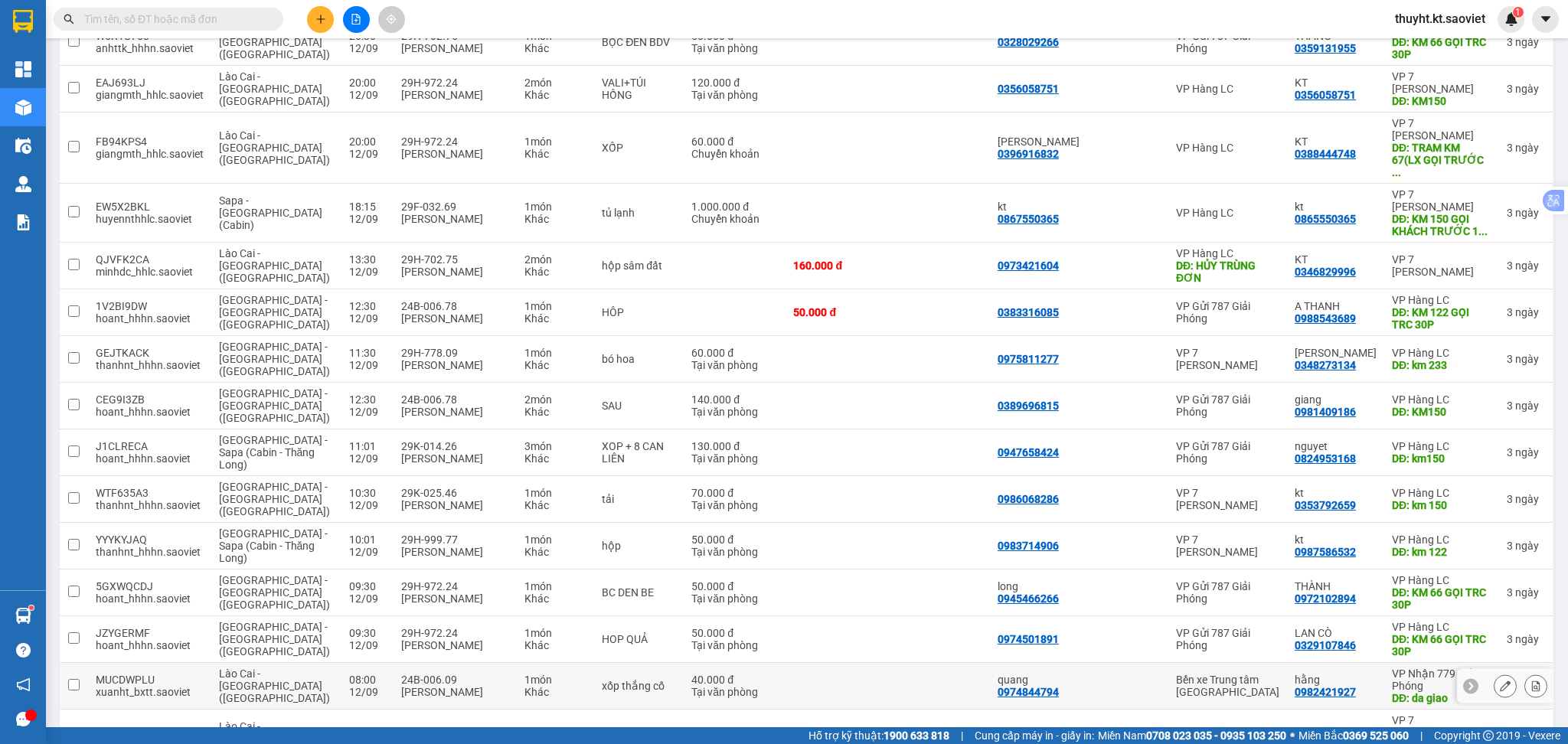
scroll to position [881, 0]
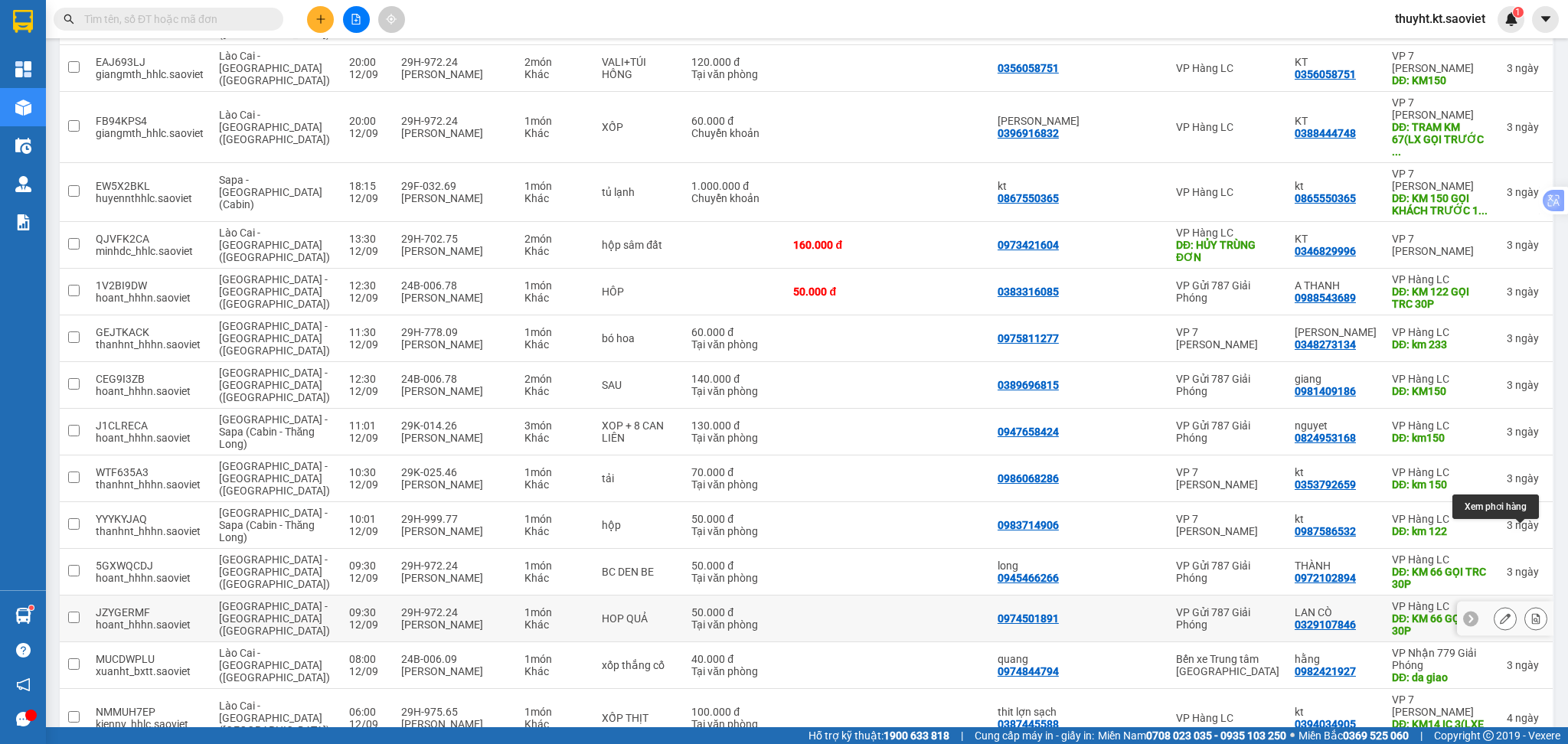
click at [1525, 606] on button at bounding box center [1535, 619] width 21 height 27
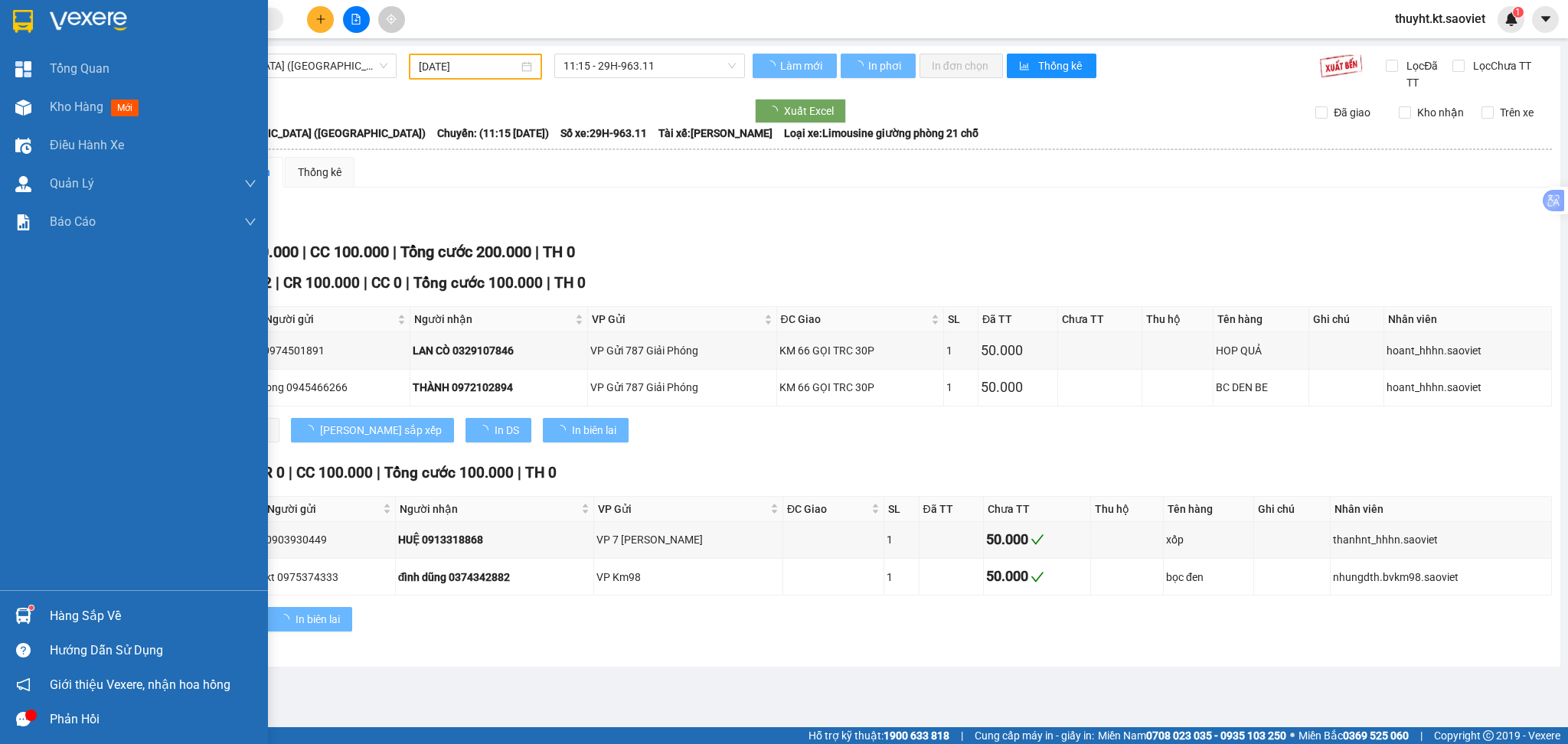
type input "[DATE]"
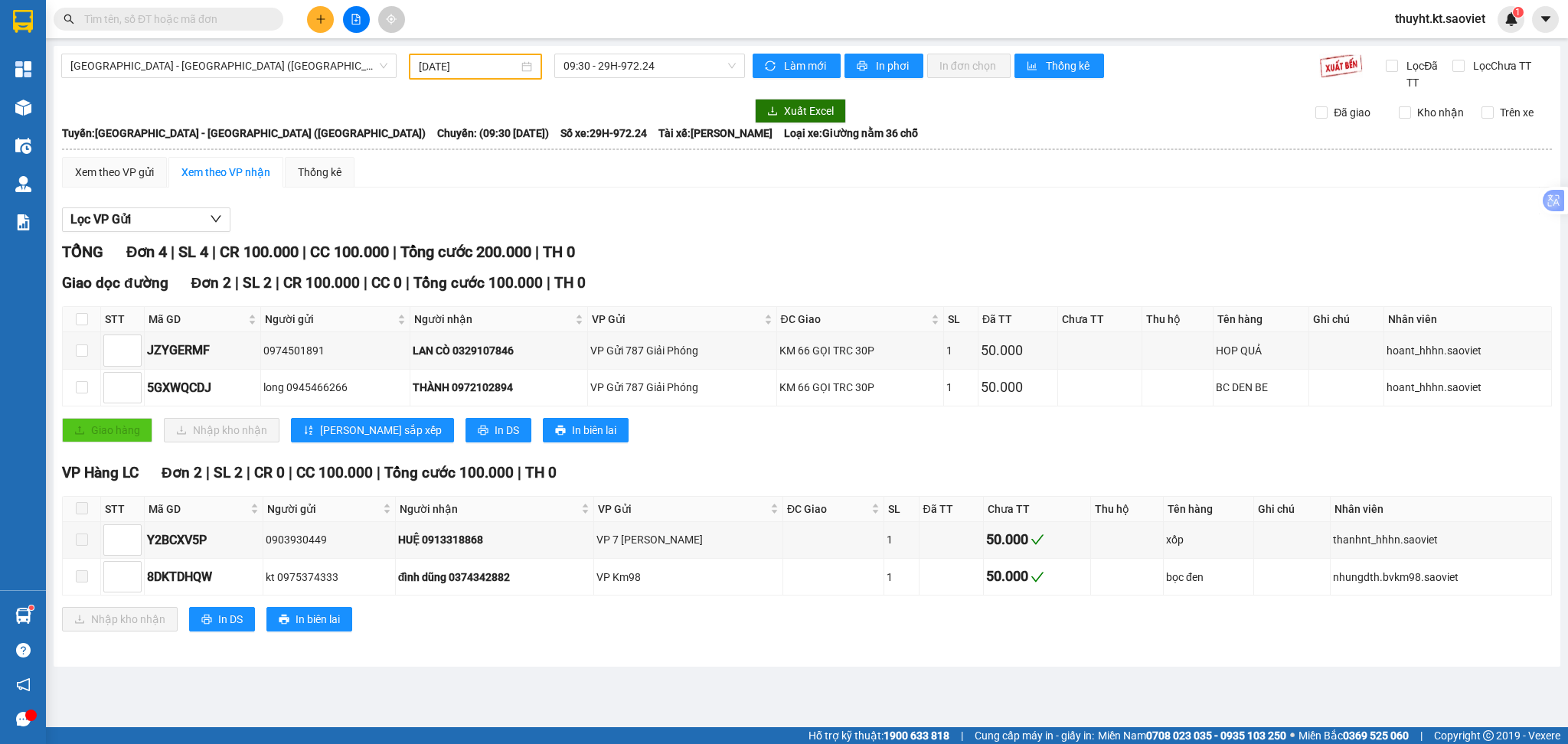
click at [89, 314] on th at bounding box center [81, 319] width 38 height 25
click at [89, 317] on th at bounding box center [81, 319] width 38 height 25
click at [71, 325] on th at bounding box center [81, 319] width 38 height 25
click at [79, 324] on input "checkbox" at bounding box center [81, 319] width 12 height 12
checkbox input "true"
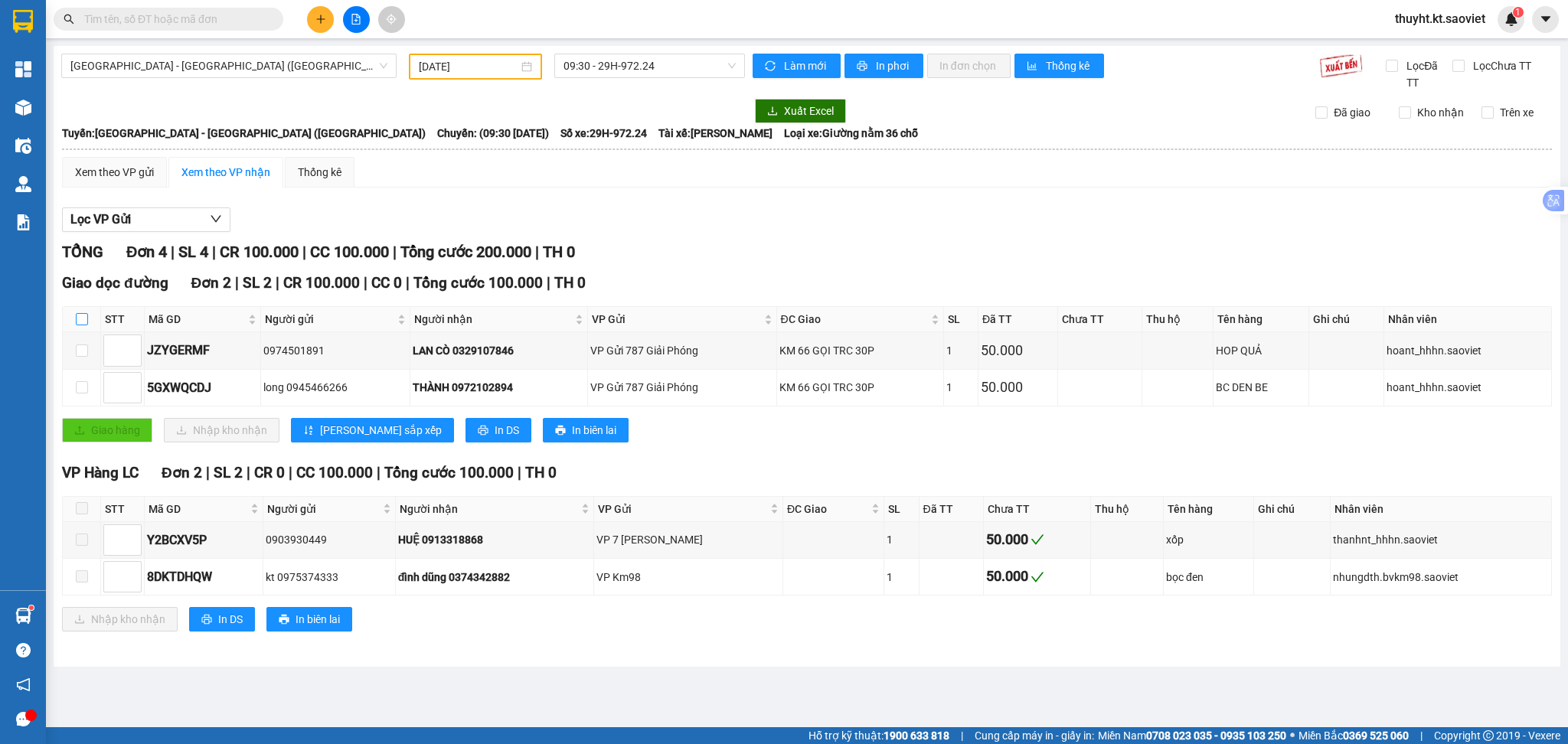
checkbox input "true"
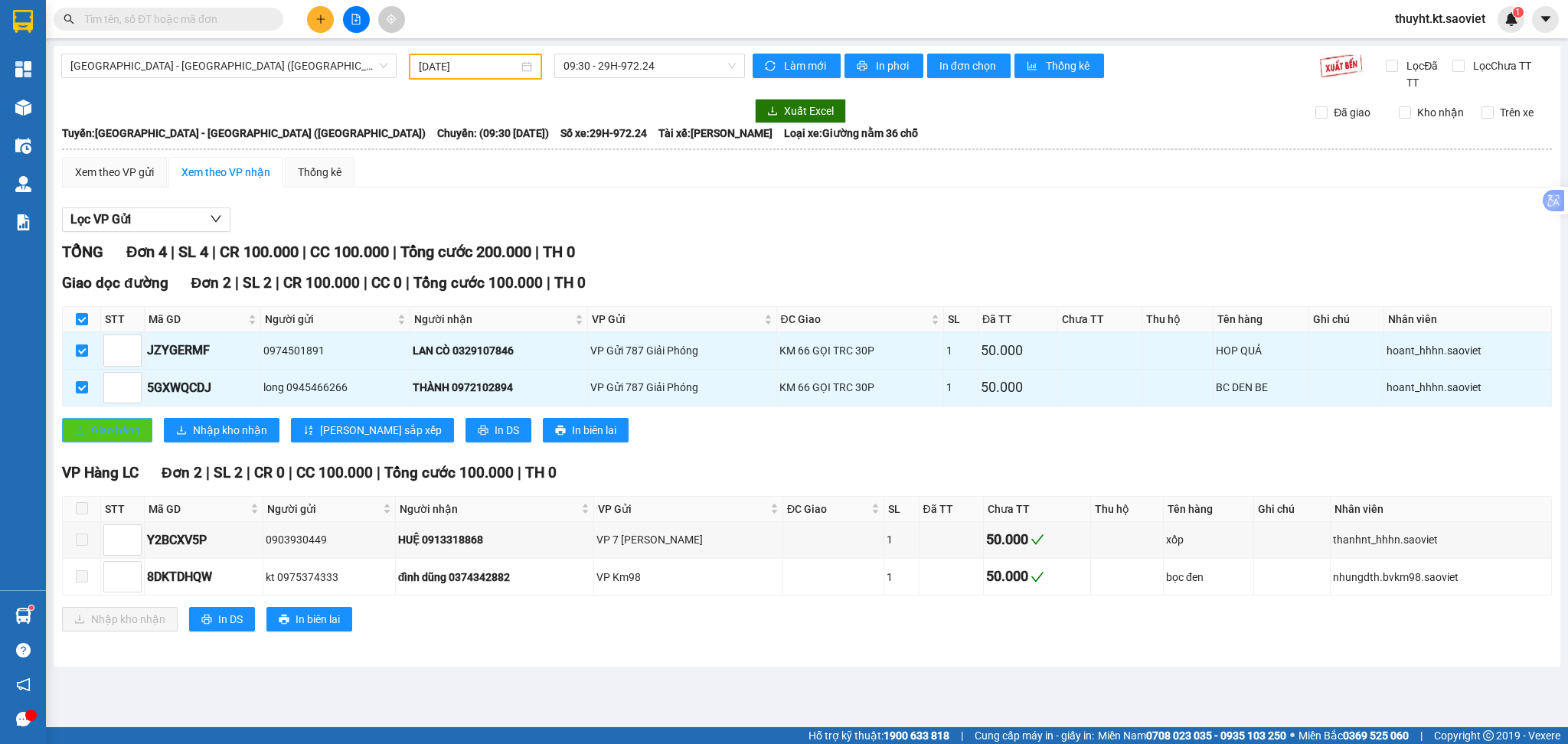
click at [102, 427] on span "Giao hàng" at bounding box center [115, 430] width 49 height 17
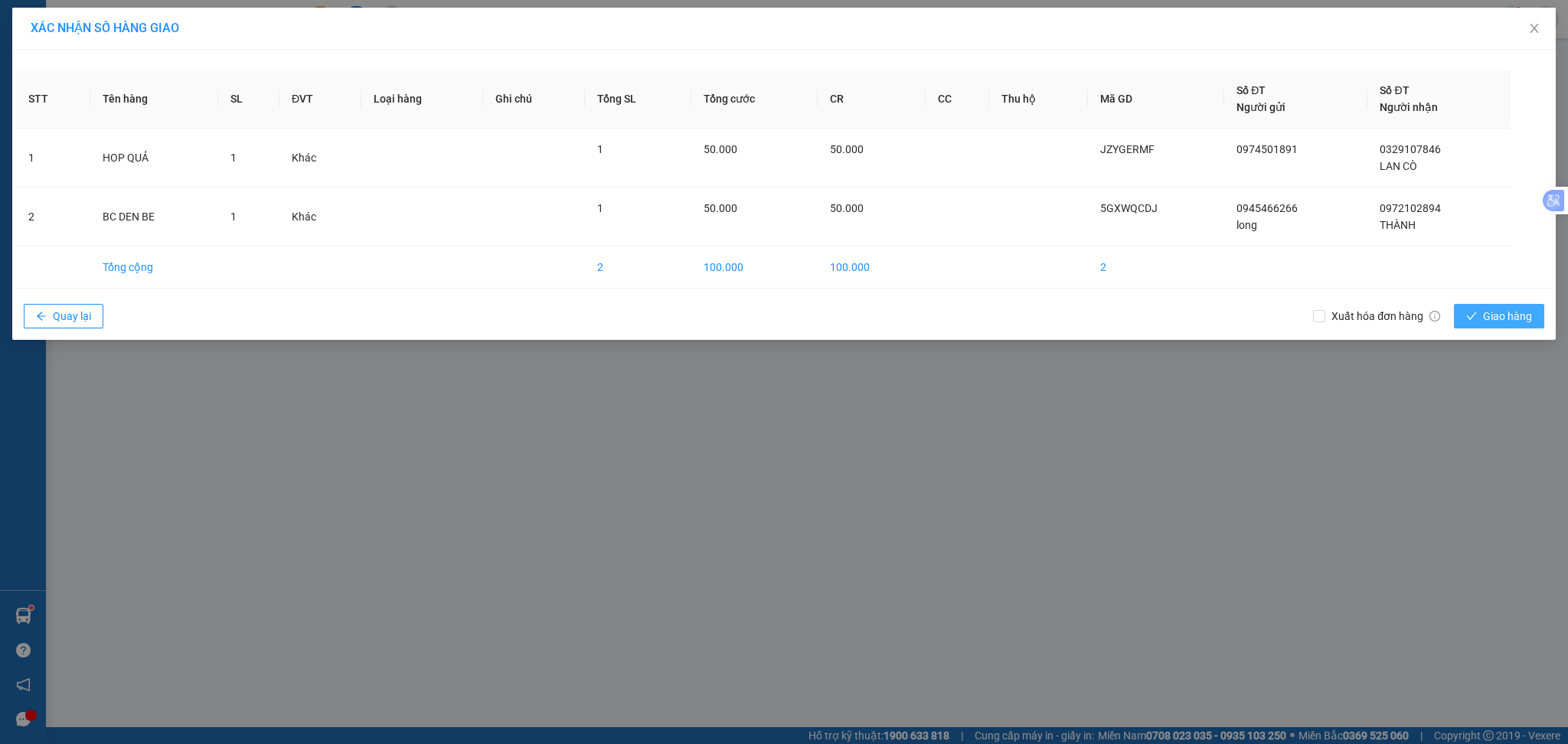
click at [1522, 323] on span "Giao hàng" at bounding box center [1507, 315] width 49 height 17
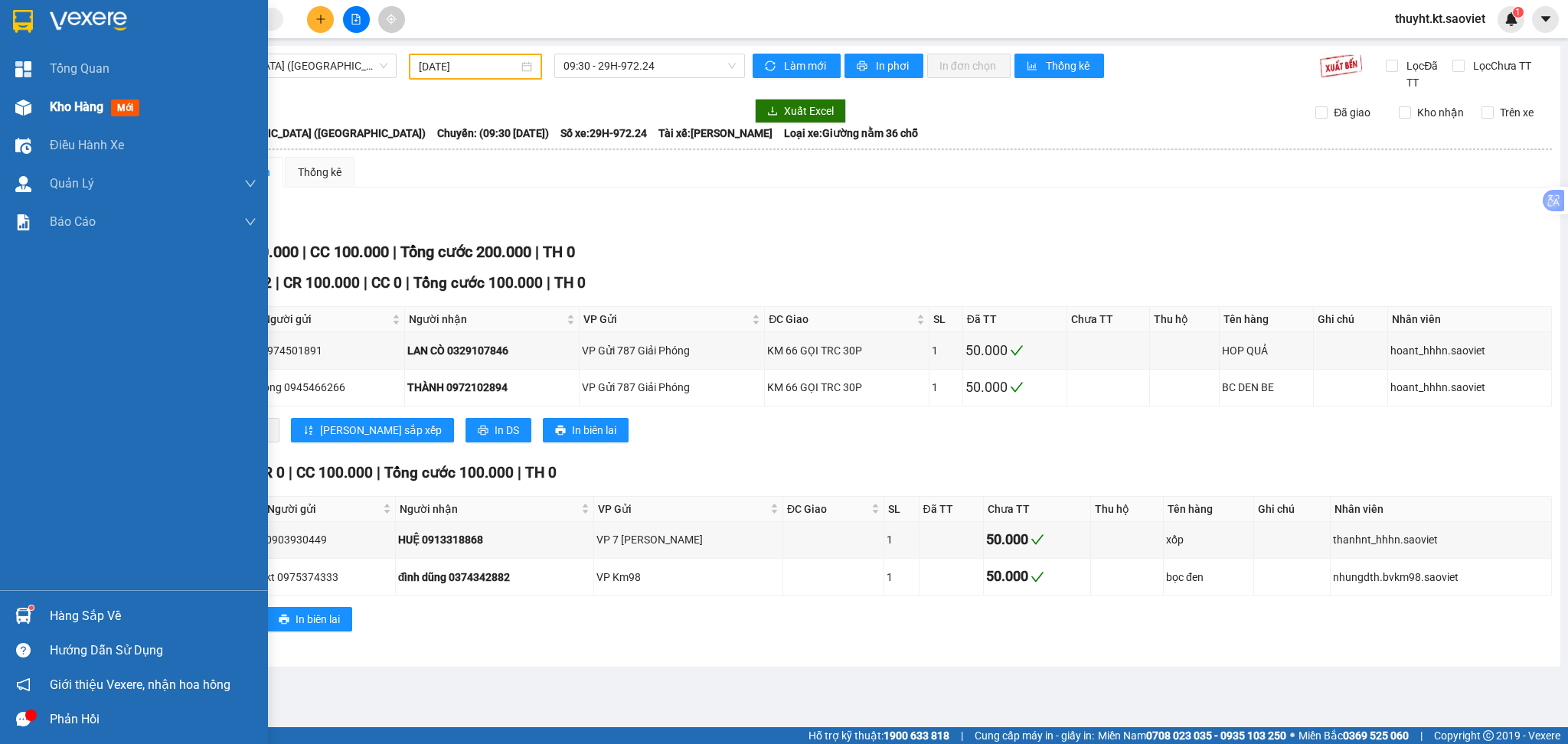
click at [41, 95] on div "Kho hàng mới" at bounding box center [133, 107] width 268 height 38
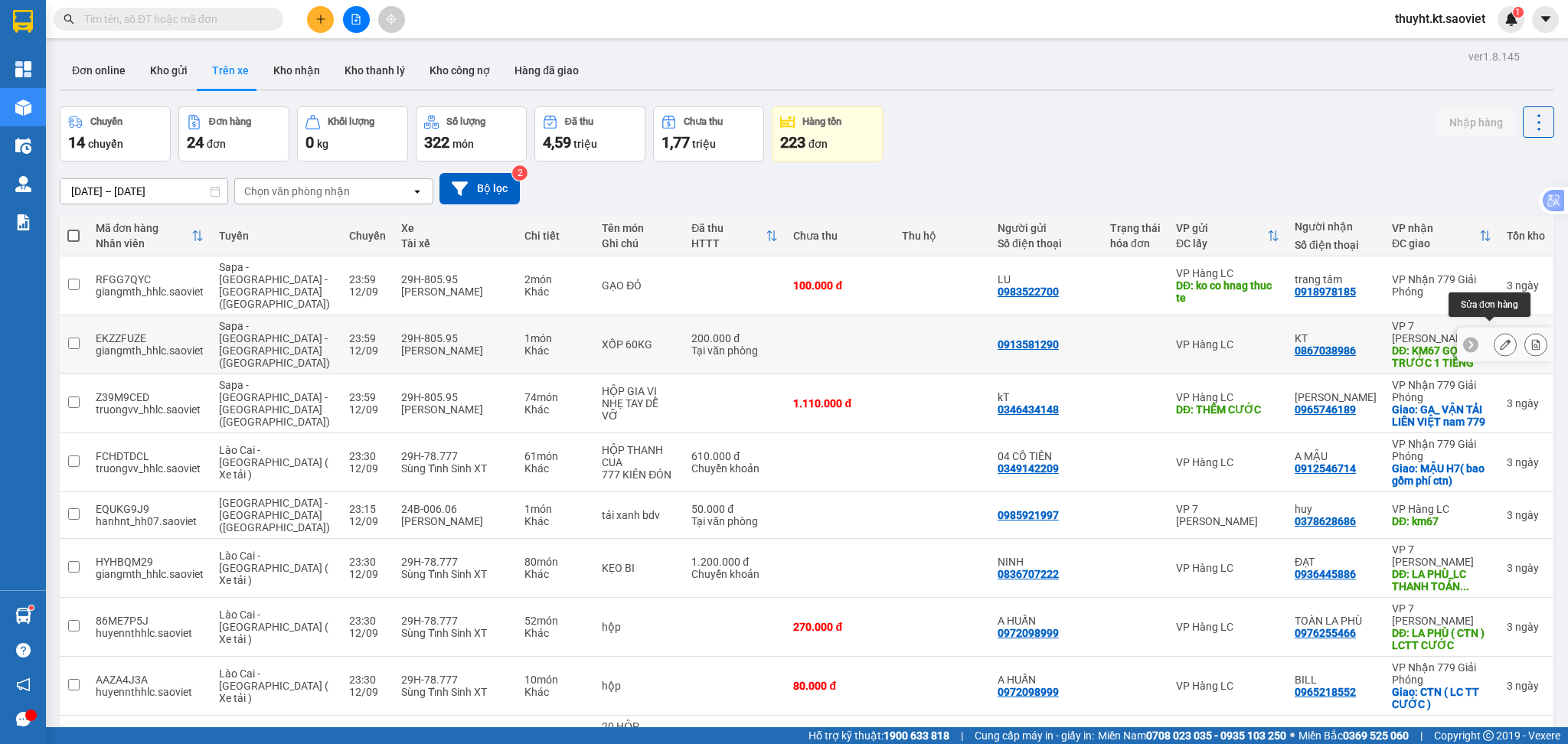
click at [1500, 339] on icon at bounding box center [1505, 344] width 11 height 11
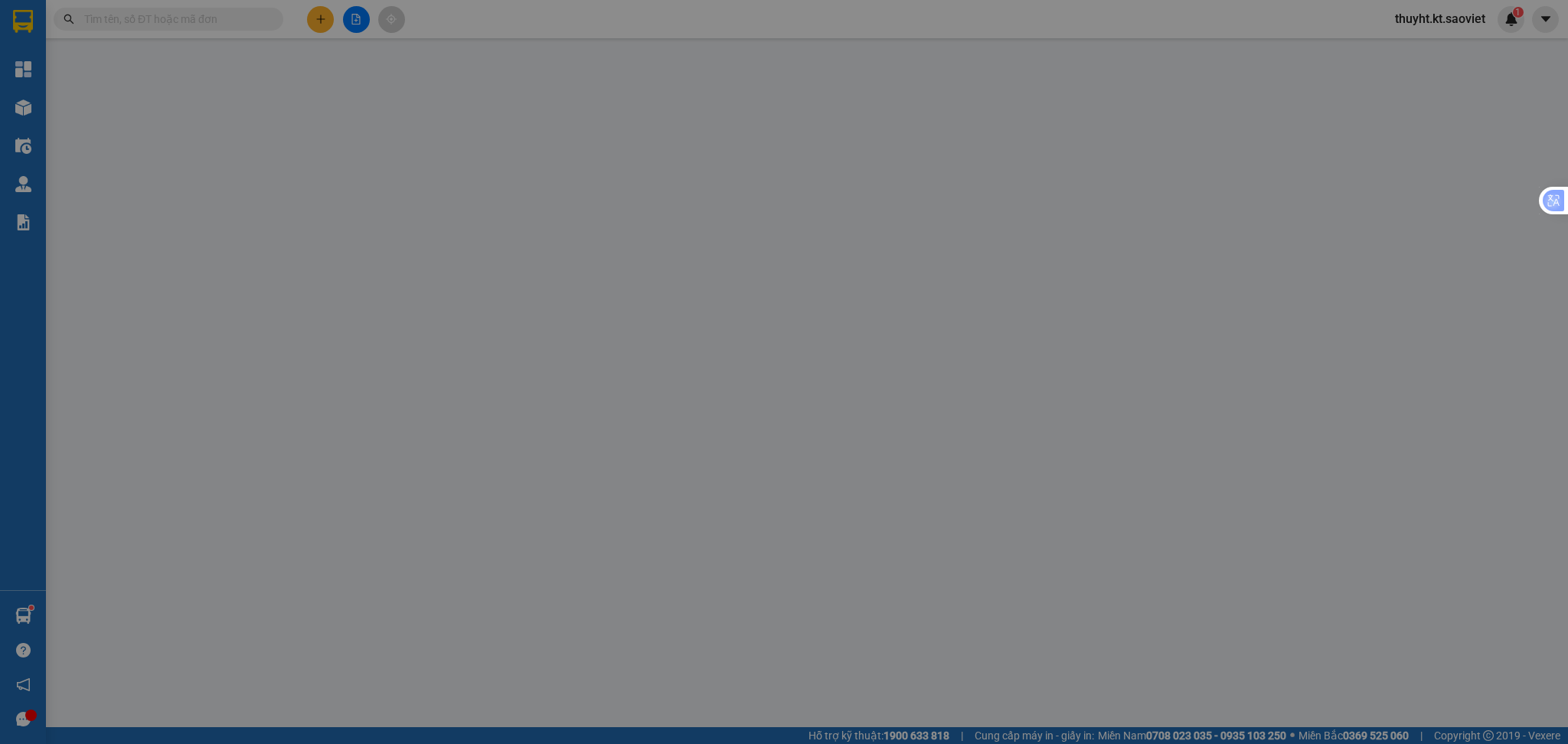
type input "0913581290"
type input "0867038986"
type input "KT"
type input "KM67 GỌI TRƯỚC 1 TIẾNG"
type input "200.000"
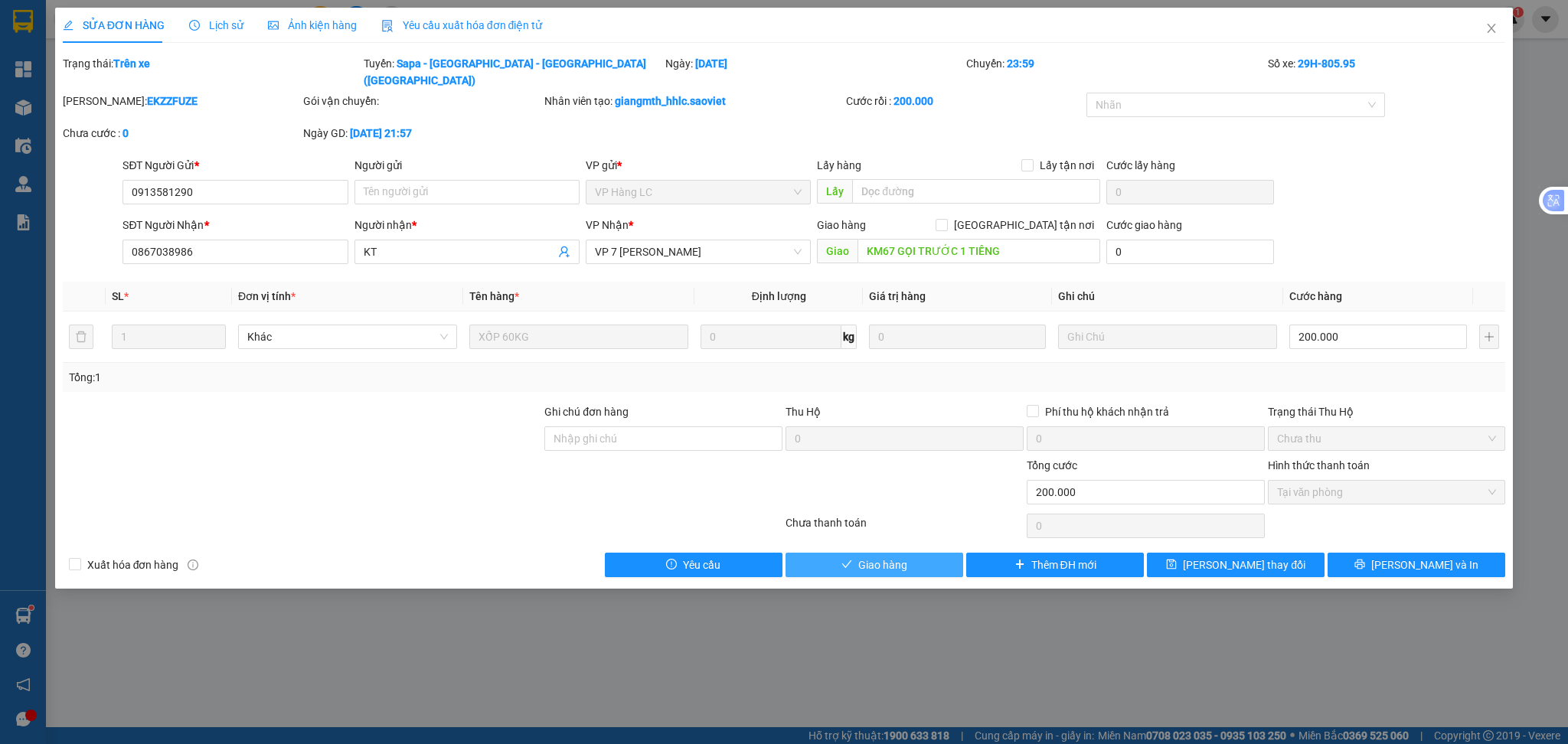
click at [893, 557] on button "Giao hàng" at bounding box center [874, 565] width 177 height 24
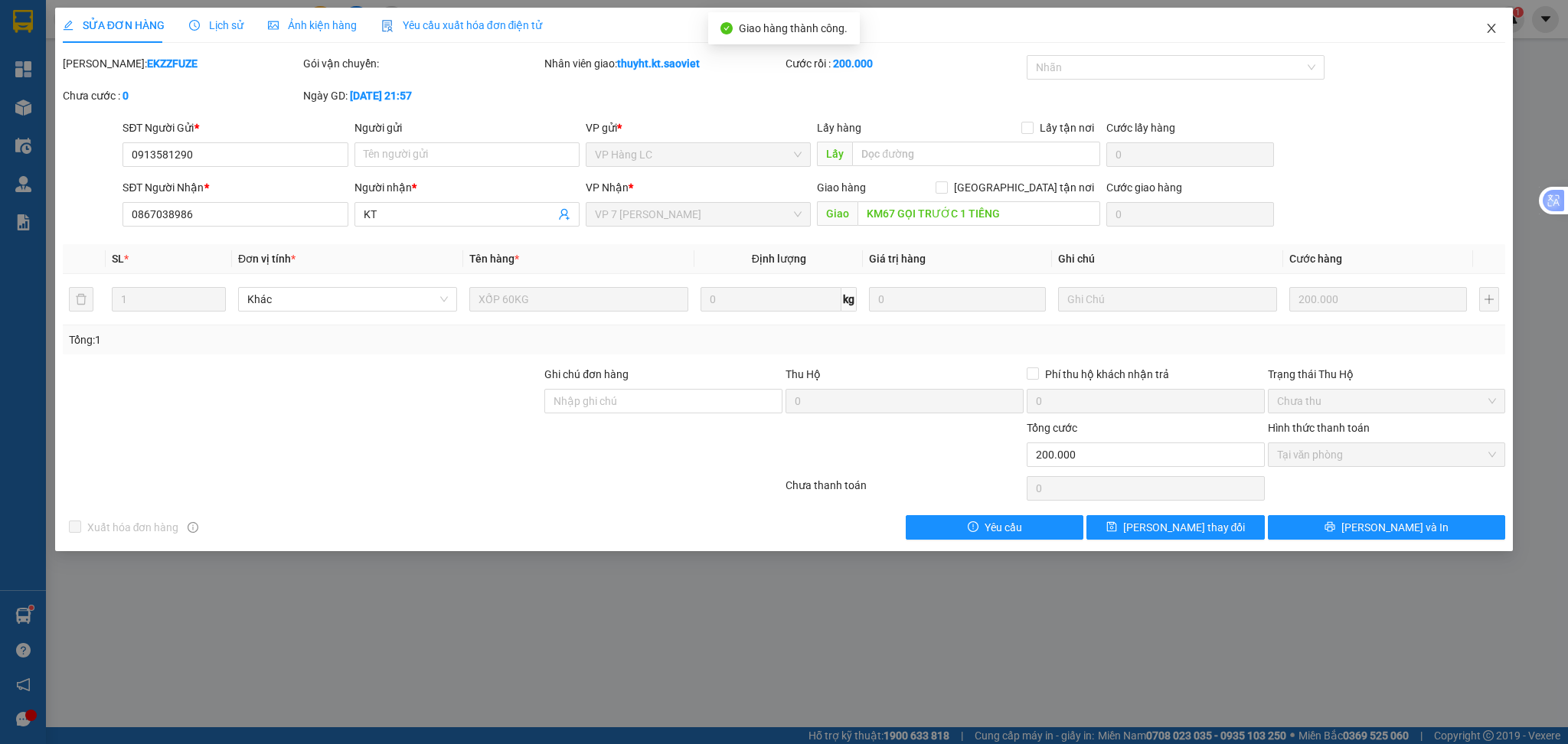
click at [1501, 25] on span "Close" at bounding box center [1491, 28] width 43 height 43
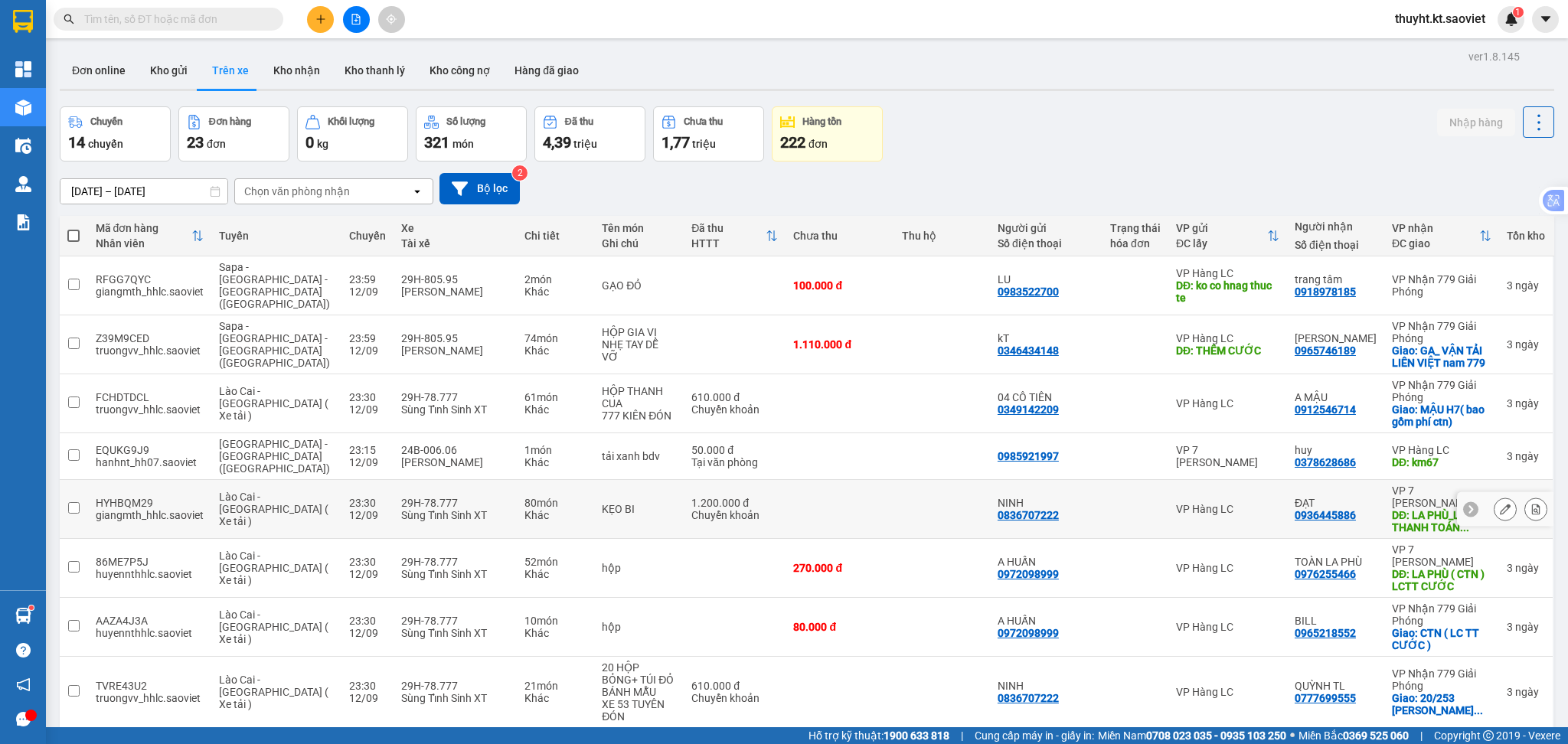
click at [1503, 498] on div at bounding box center [1521, 509] width 54 height 23
click at [1525, 496] on button at bounding box center [1535, 509] width 21 height 27
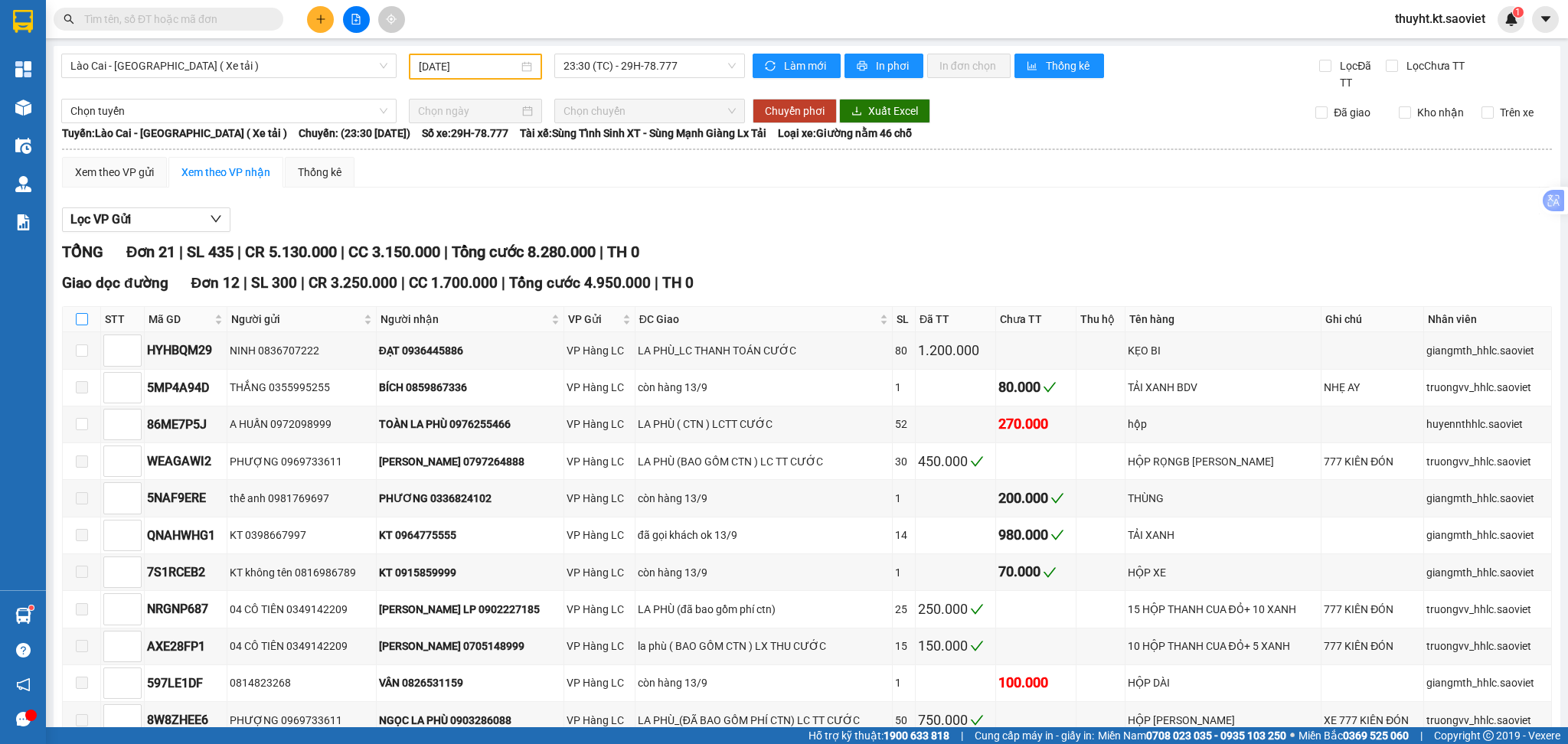
click at [76, 318] on input "checkbox" at bounding box center [81, 319] width 12 height 12
checkbox input "true"
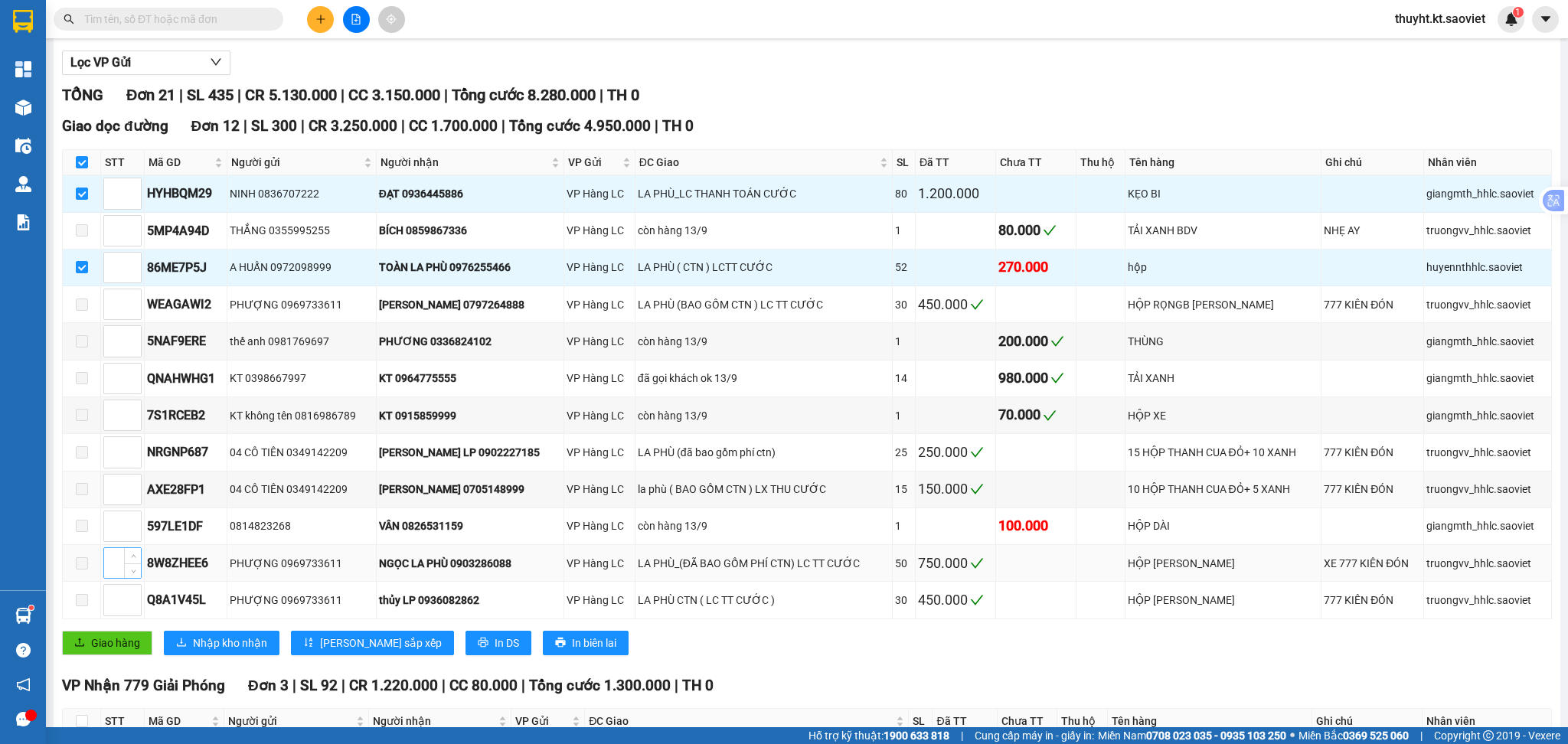
scroll to position [203, 0]
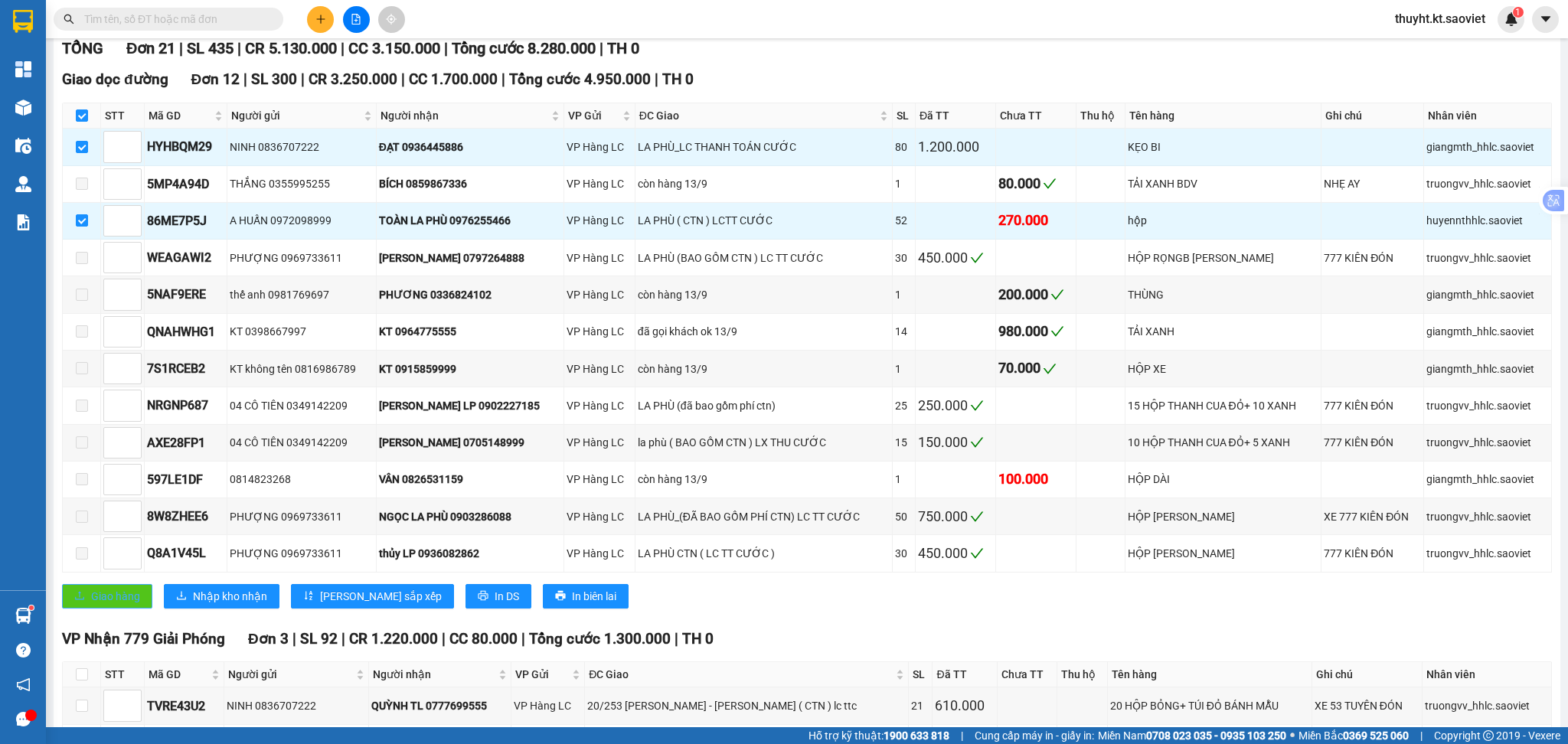
click at [109, 603] on span "Giao hàng" at bounding box center [115, 596] width 49 height 17
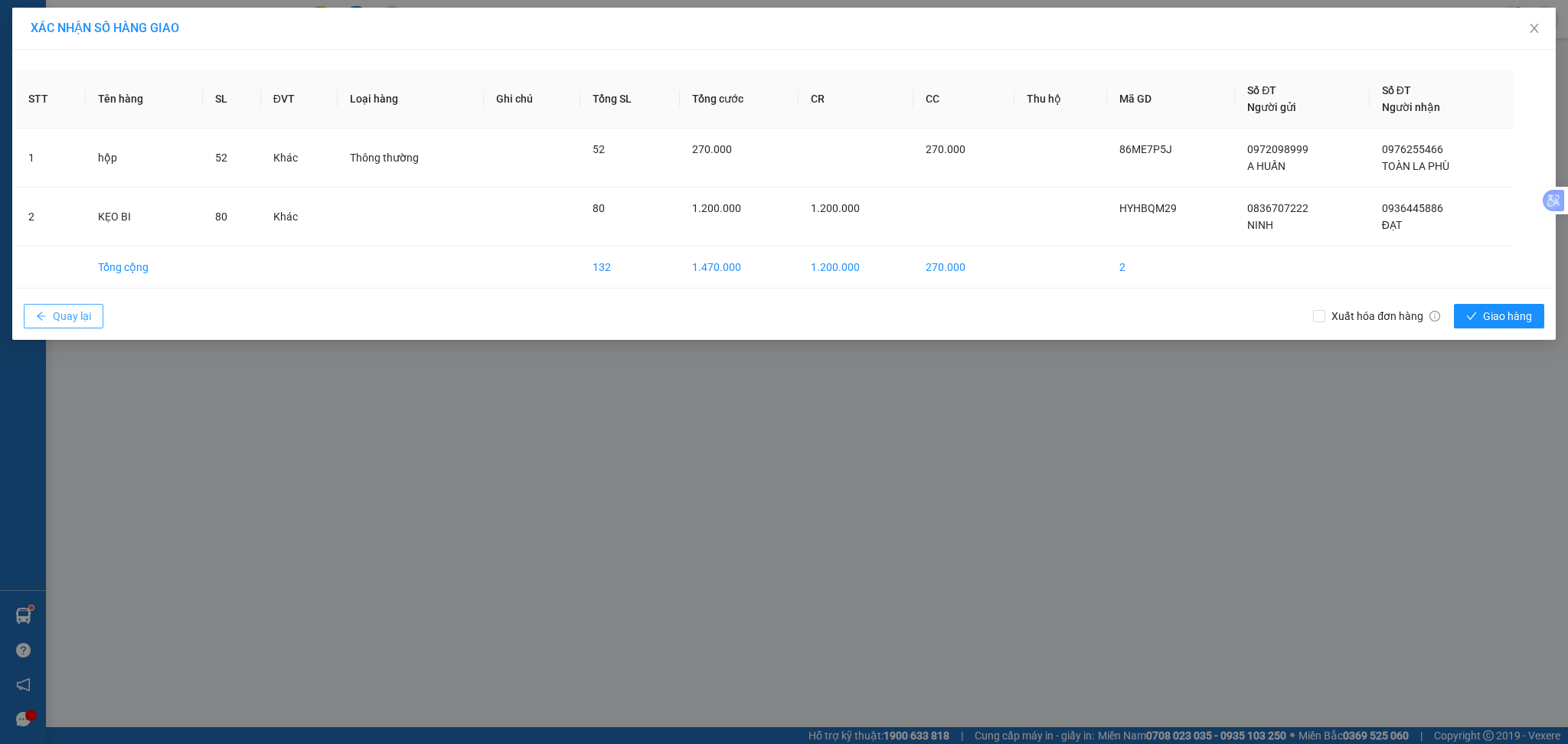
click at [45, 313] on icon "arrow-left" at bounding box center [41, 315] width 11 height 11
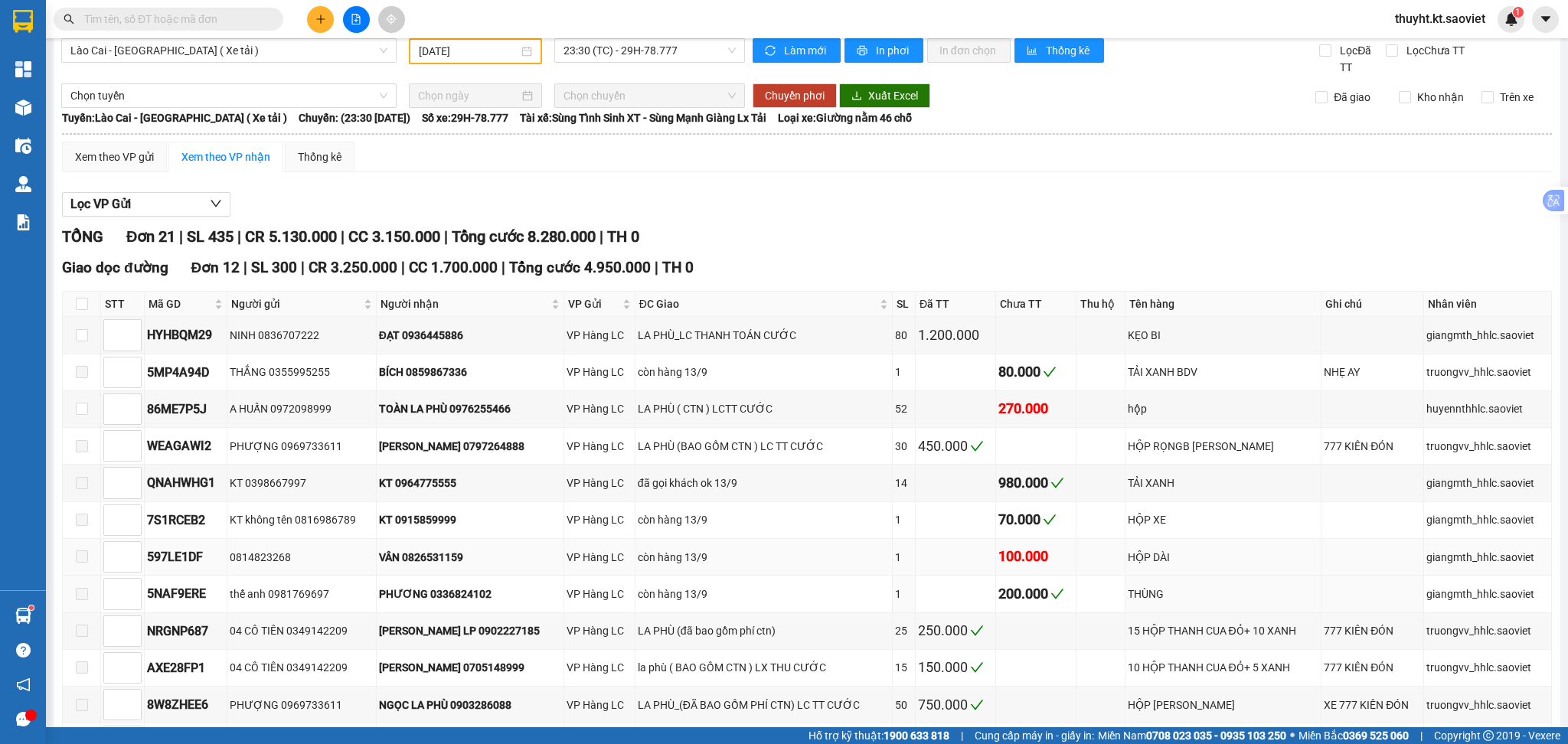
scroll to position [102, 0]
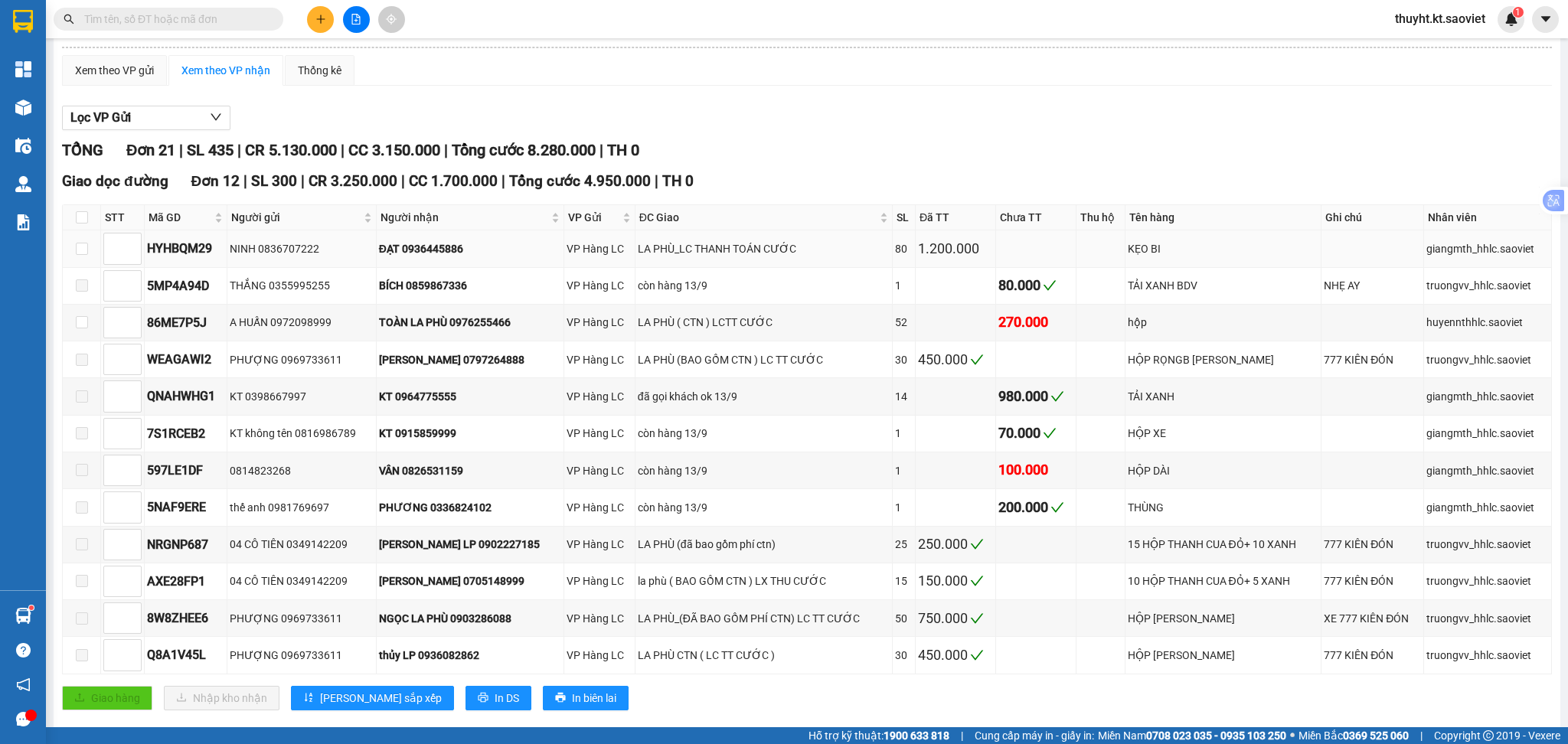
click at [89, 241] on td at bounding box center [81, 248] width 38 height 37
click at [79, 246] on input "checkbox" at bounding box center [81, 248] width 12 height 12
checkbox input "true"
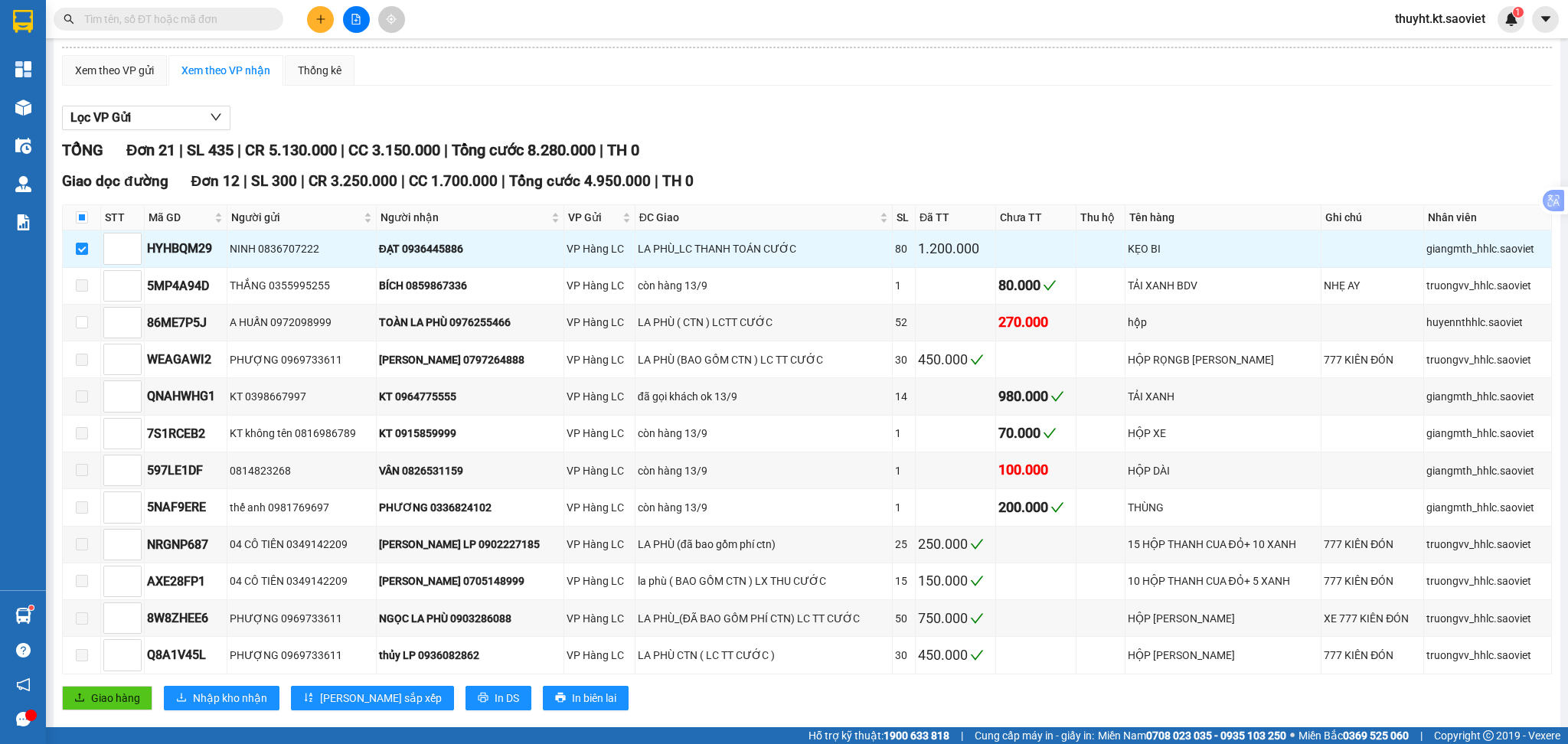
click at [117, 711] on div "Giao dọc đường Đơn 12 | SL 300 | CR 3.250.000 | CC 1.700.000 | Tổng cước 4.950.…" at bounding box center [807, 446] width 1490 height 551
click at [101, 698] on span "Giao hàng" at bounding box center [115, 698] width 49 height 17
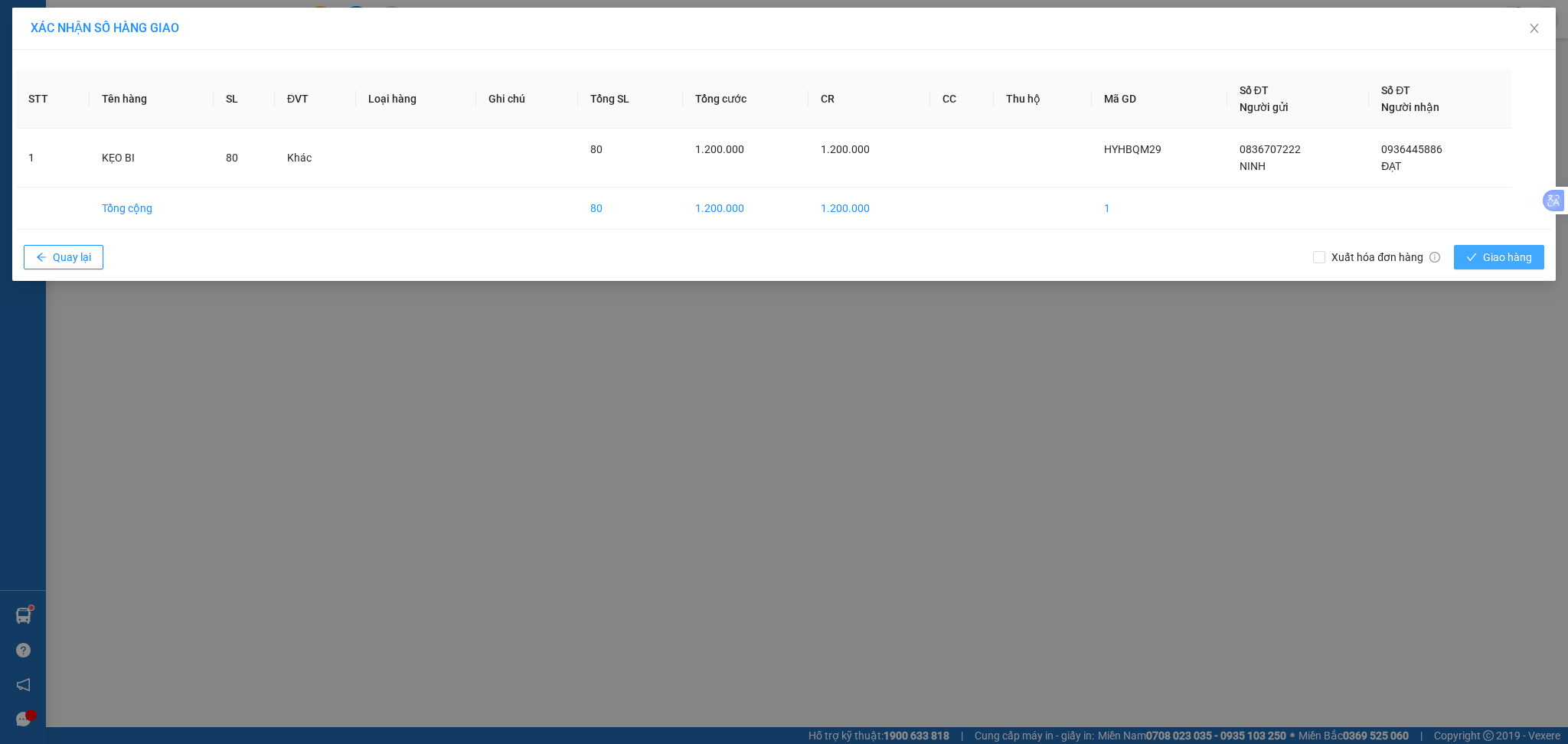
click at [1509, 268] on button "Giao hàng" at bounding box center [1499, 257] width 90 height 24
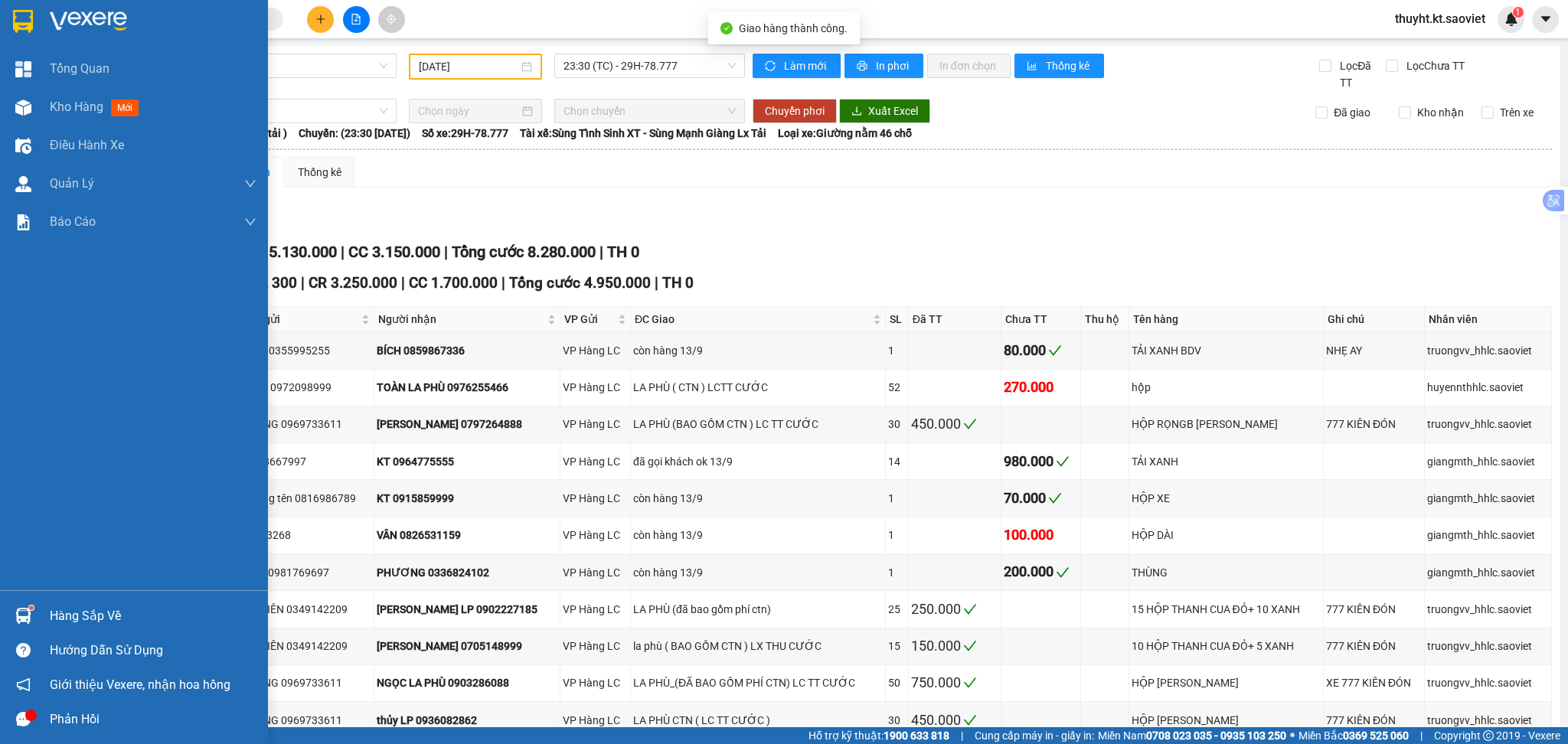
click at [33, 98] on div at bounding box center [23, 107] width 27 height 27
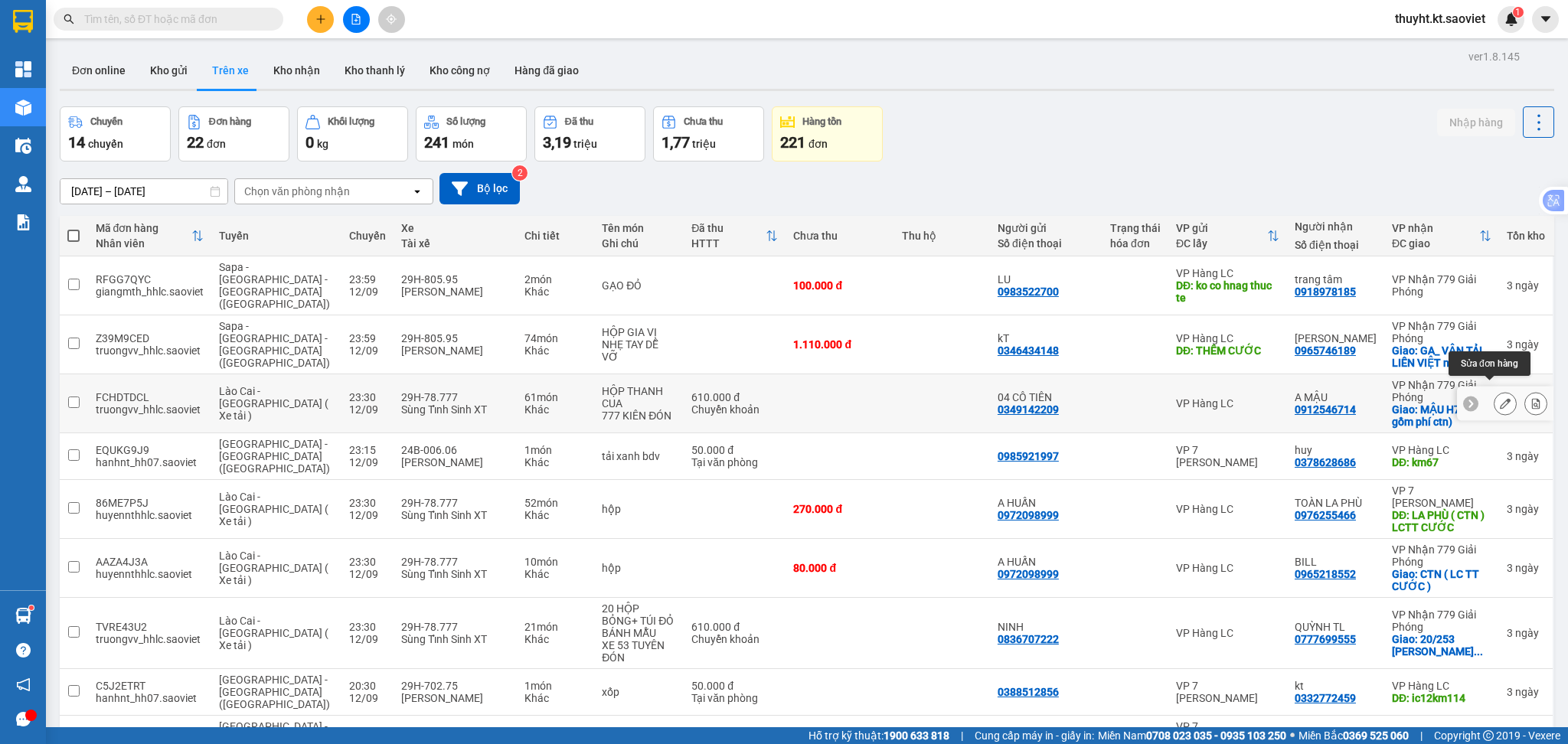
click at [1500, 398] on icon at bounding box center [1505, 403] width 11 height 11
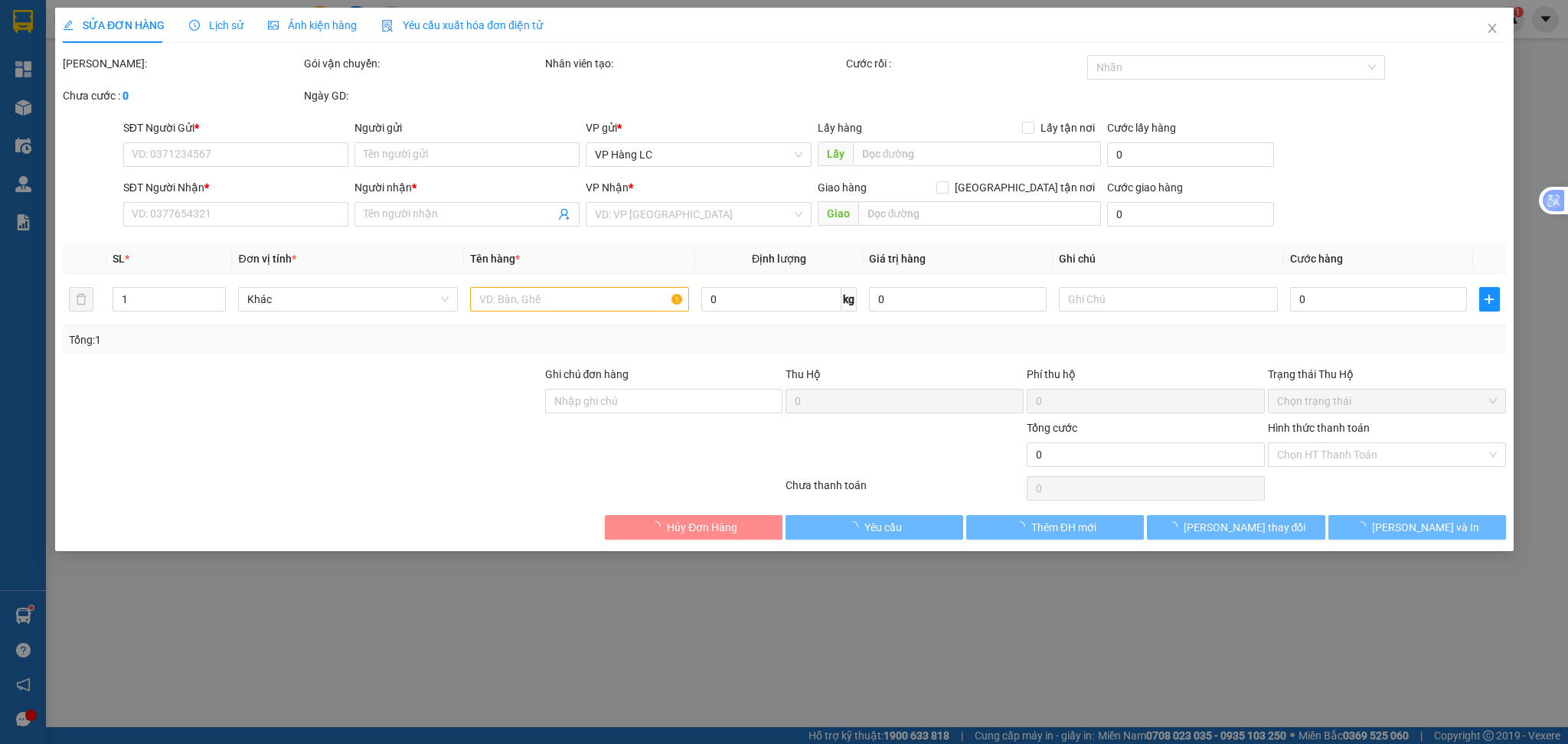
type input "0349142209"
type input "04 CÔ TIÊN"
type input "0912546714"
type input "A MẬU"
checkbox input "true"
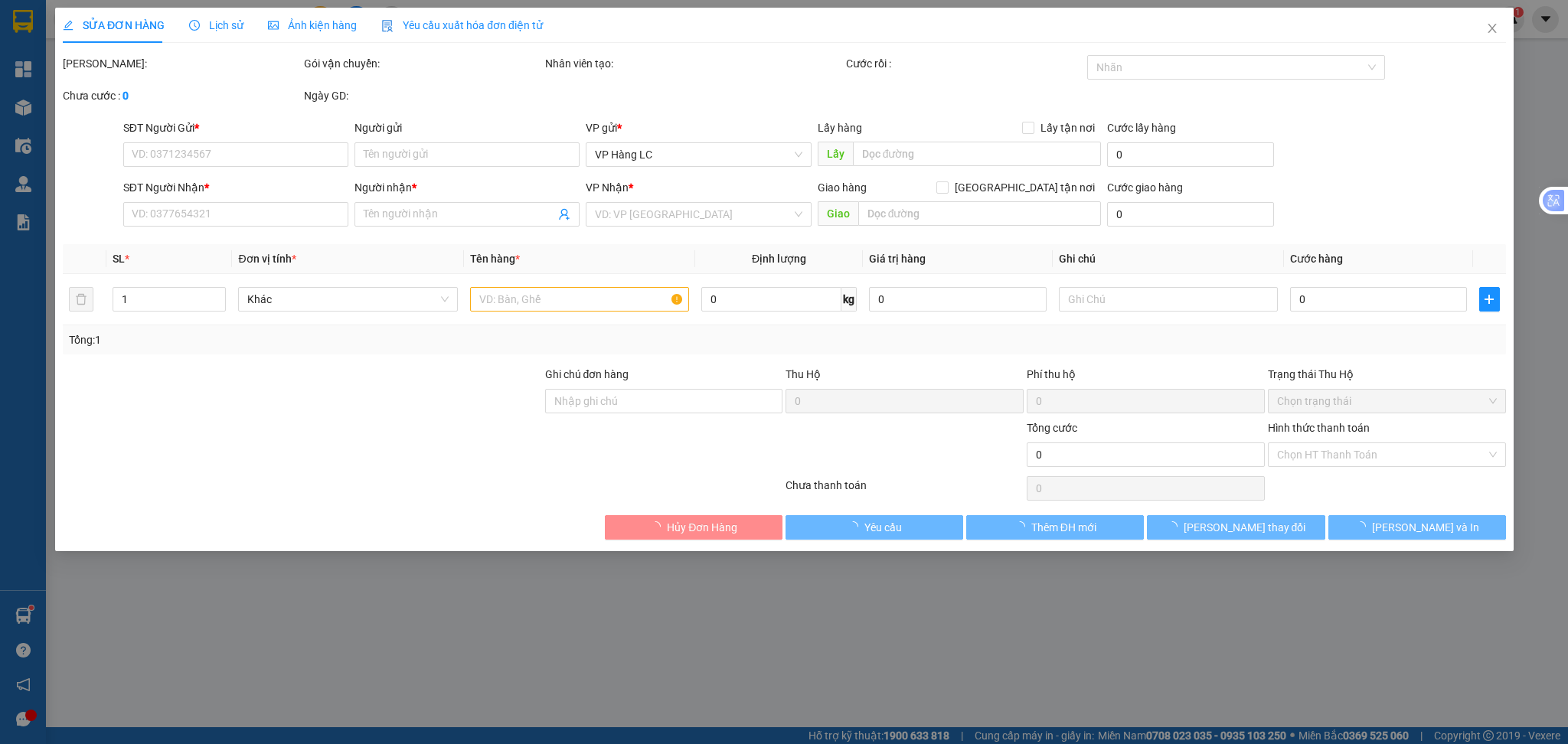
type input "MẬU H7( bao gồm phí ctn)"
type input "610.000"
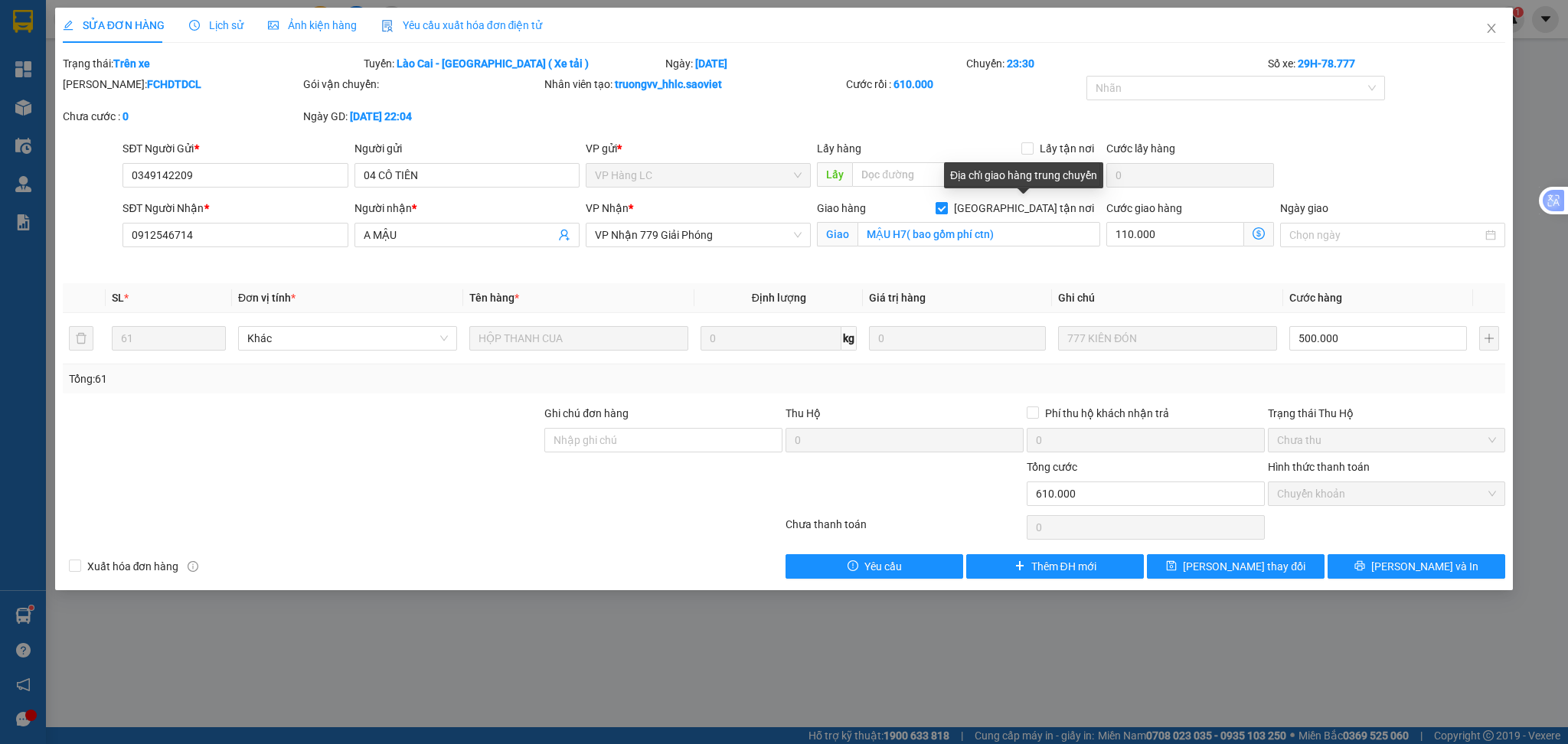
click at [1033, 210] on span "[GEOGRAPHIC_DATA] tận nơi" at bounding box center [1023, 208] width 152 height 17
click at [947, 210] on input "[GEOGRAPHIC_DATA] tận nơi" at bounding box center [940, 207] width 11 height 11
checkbox input "false"
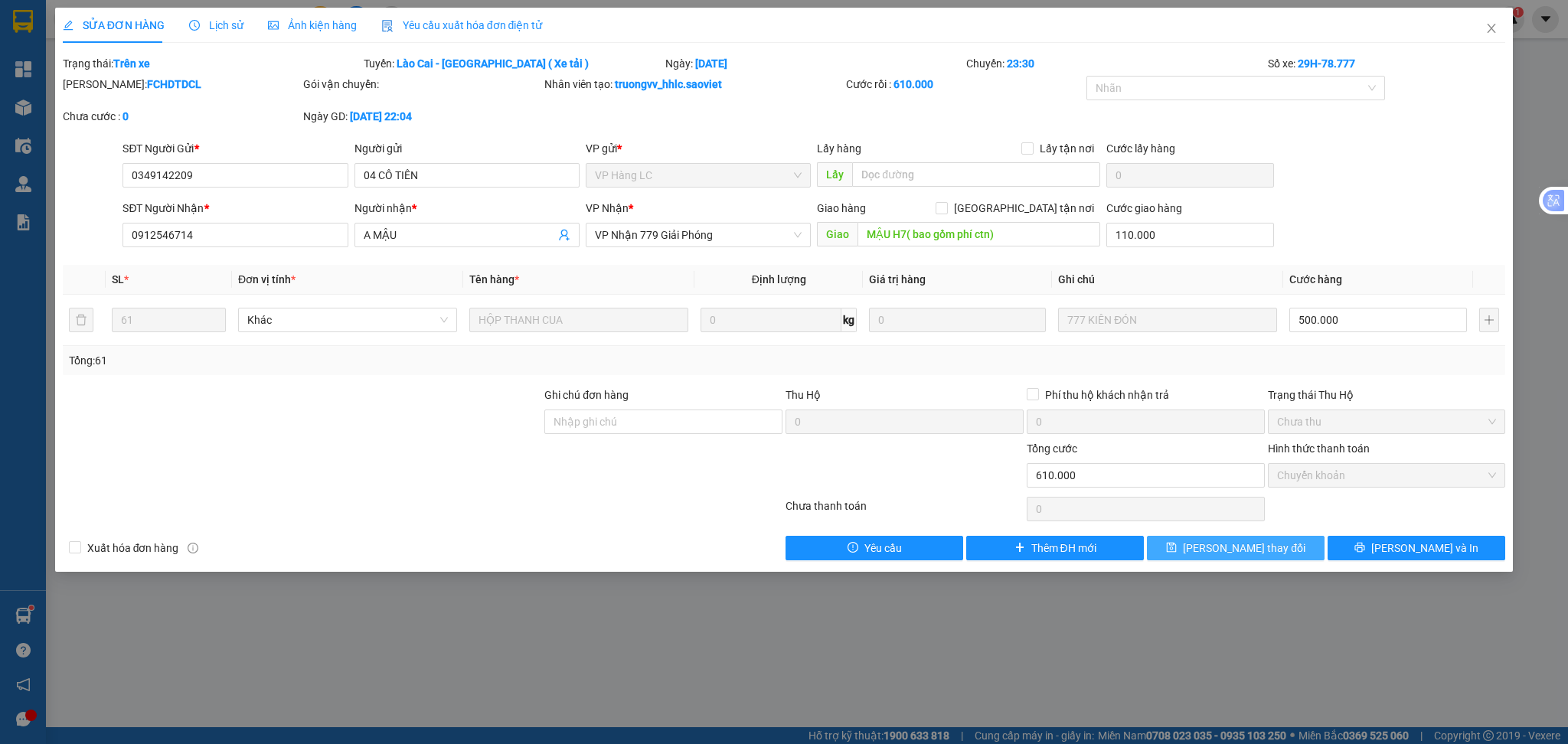
click at [1172, 542] on button "[PERSON_NAME] thay đổi" at bounding box center [1235, 548] width 177 height 24
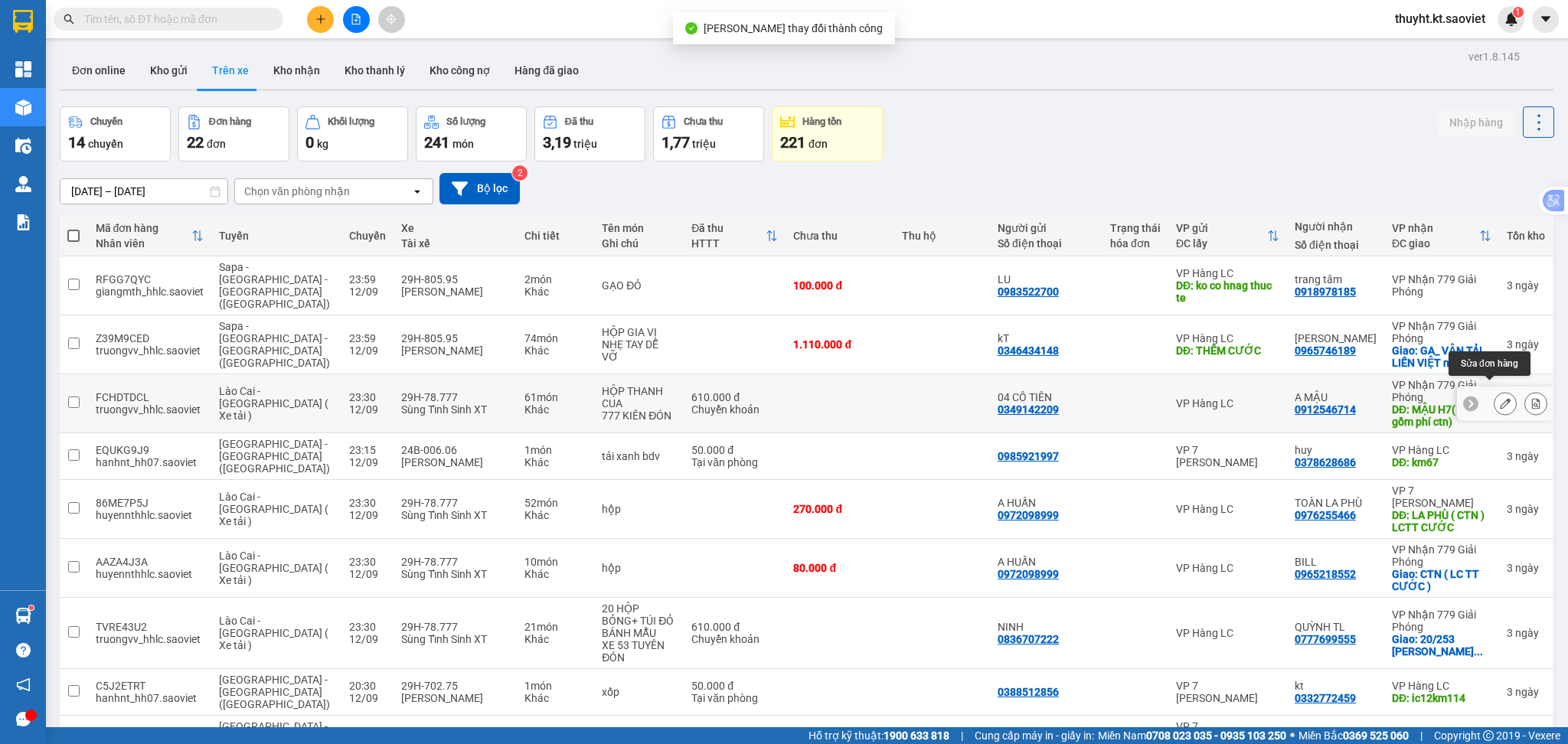
click at [1500, 398] on icon at bounding box center [1505, 403] width 11 height 11
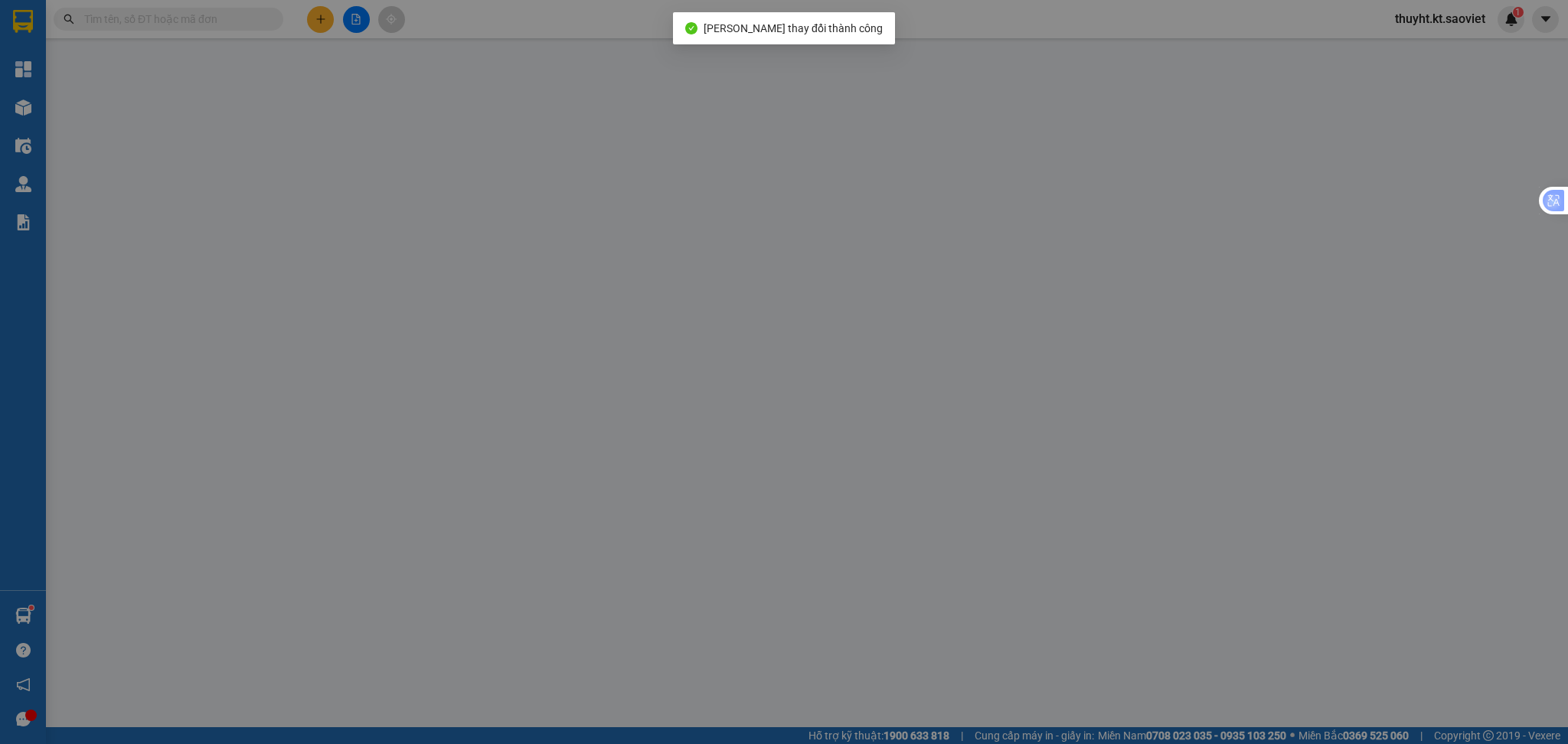
type input "0349142209"
type input "04 CÔ TIÊN"
type input "0912546714"
type input "A MẬU"
type input "MẬU H7( bao gồm phí ctn)"
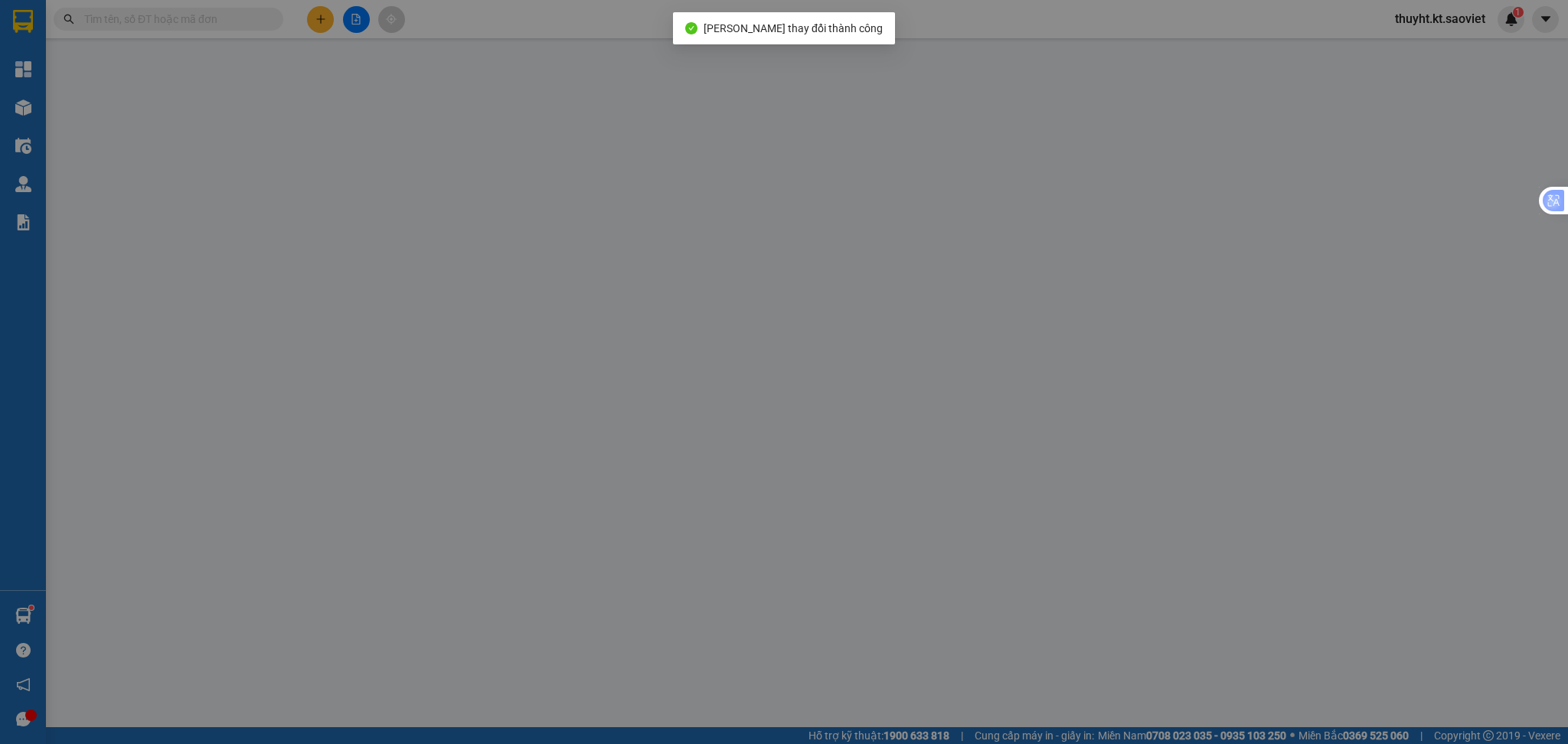
type input "110.000"
type input "610.000"
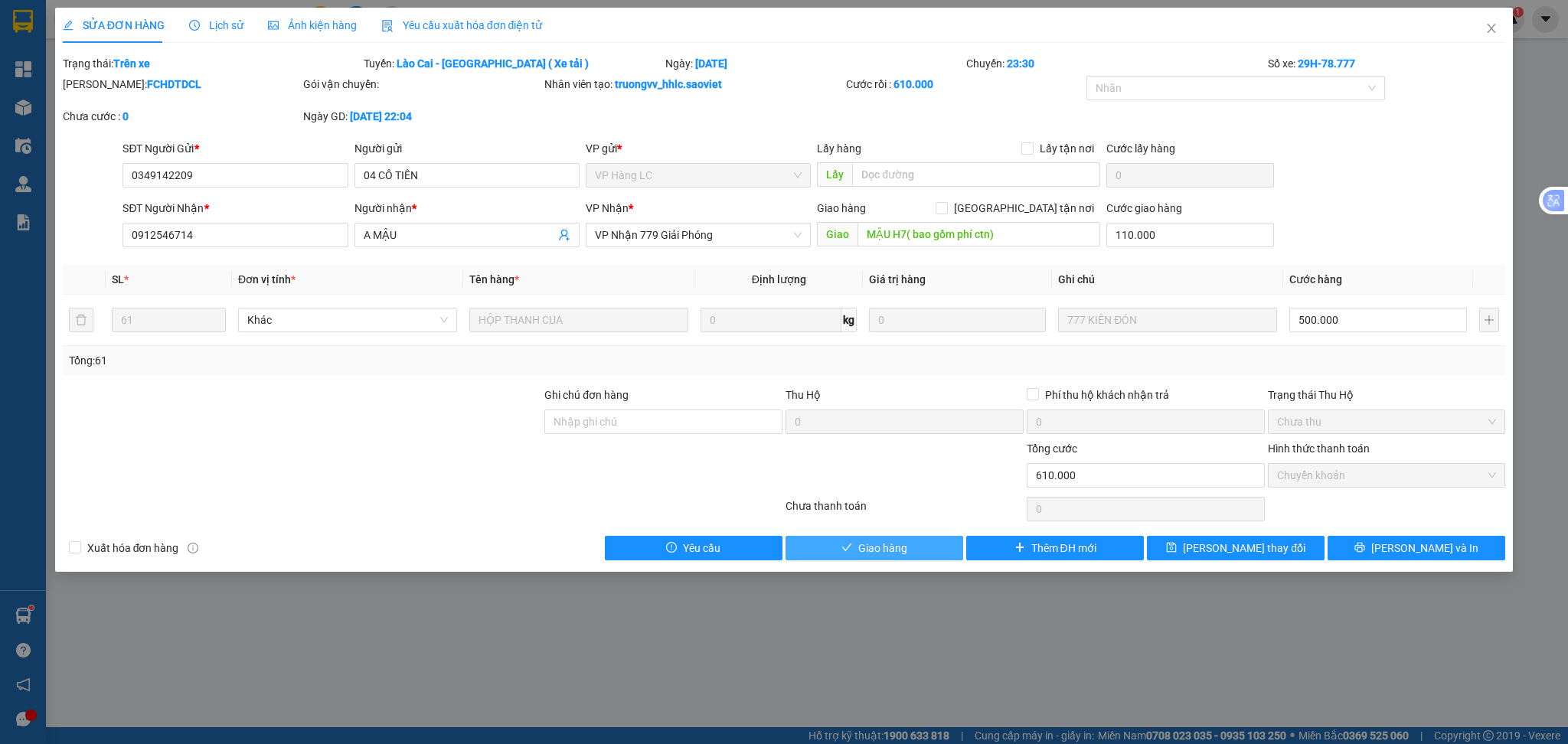
click at [913, 546] on button "Giao hàng" at bounding box center [874, 548] width 177 height 24
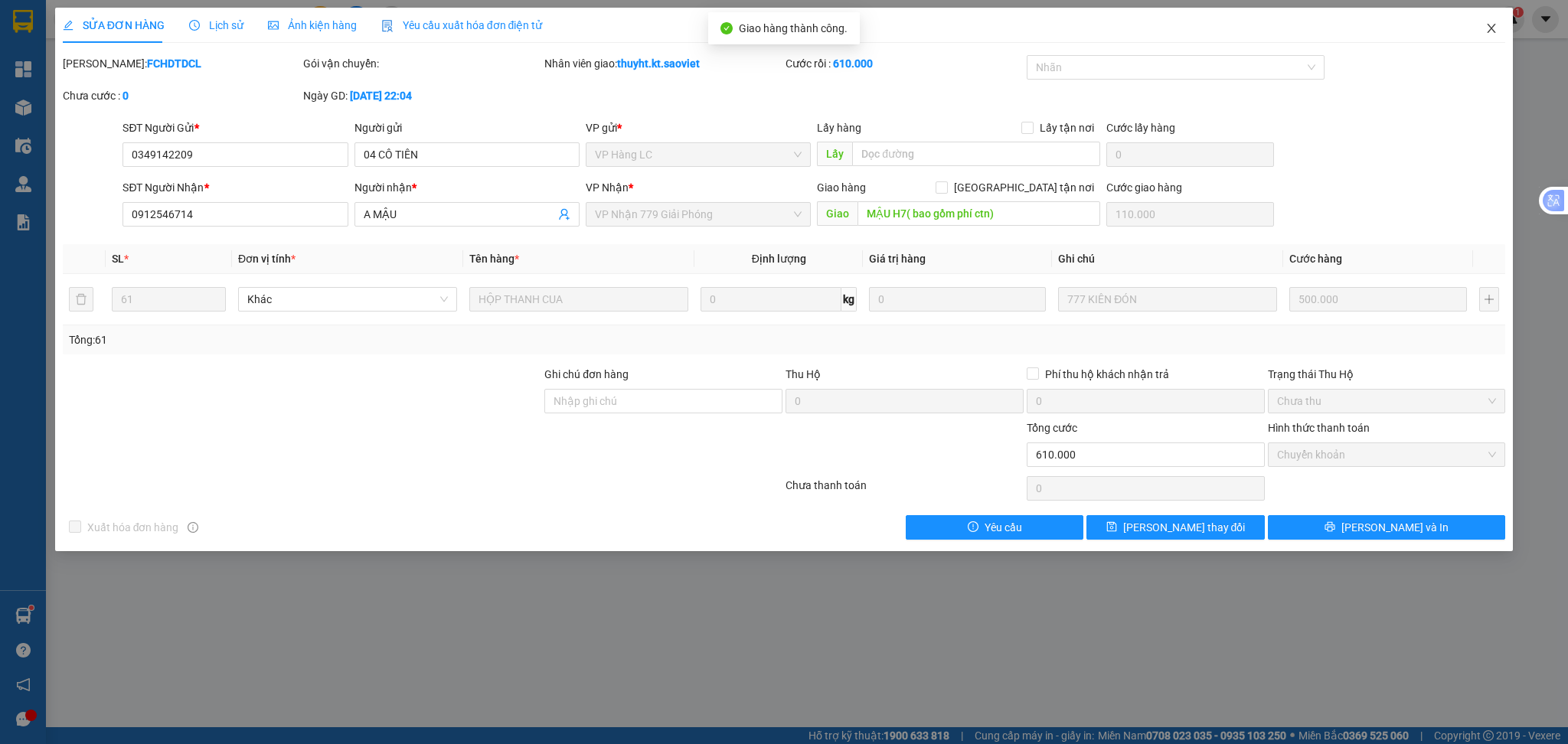
click at [1498, 28] on span "Close" at bounding box center [1491, 28] width 43 height 43
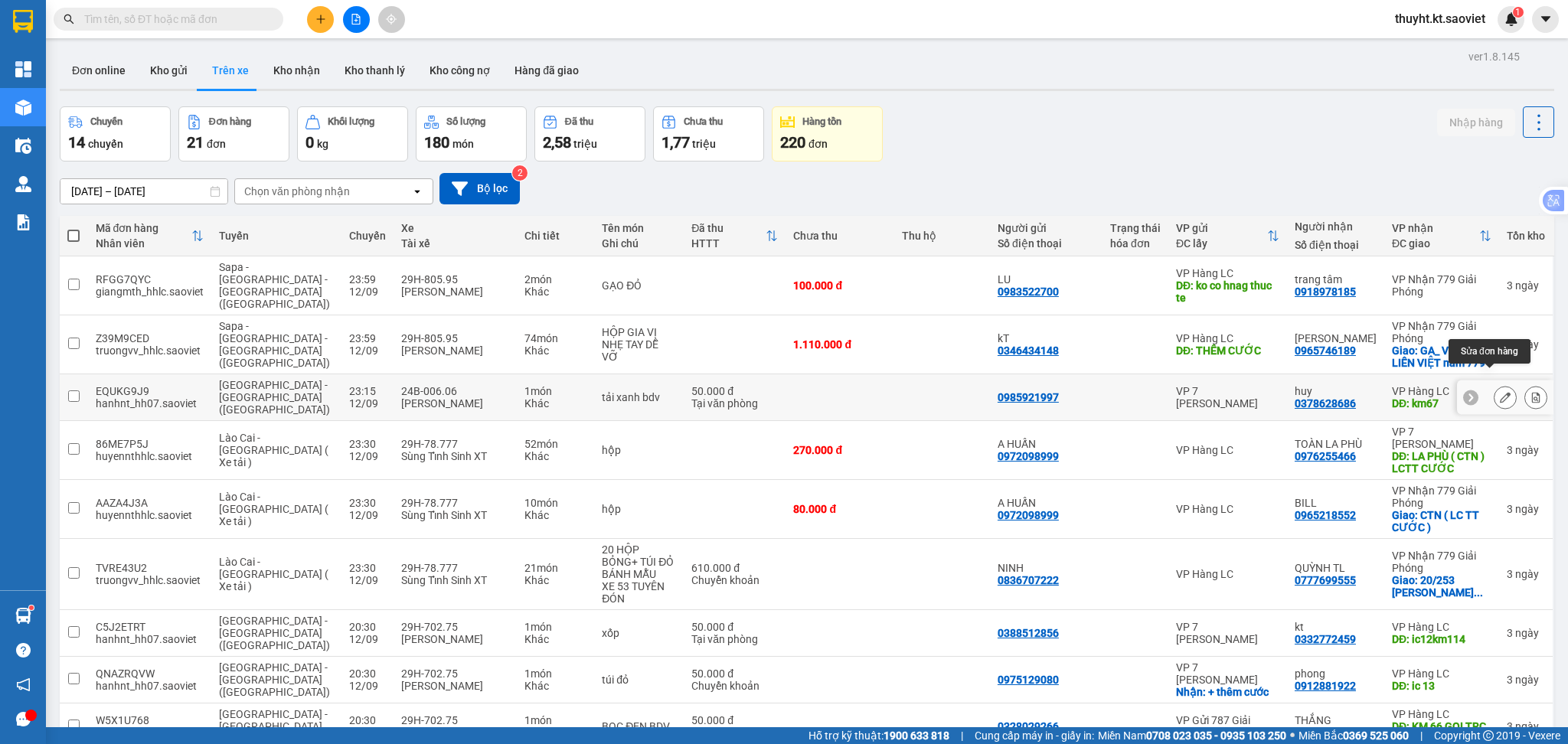
click at [1500, 392] on icon at bounding box center [1505, 397] width 11 height 11
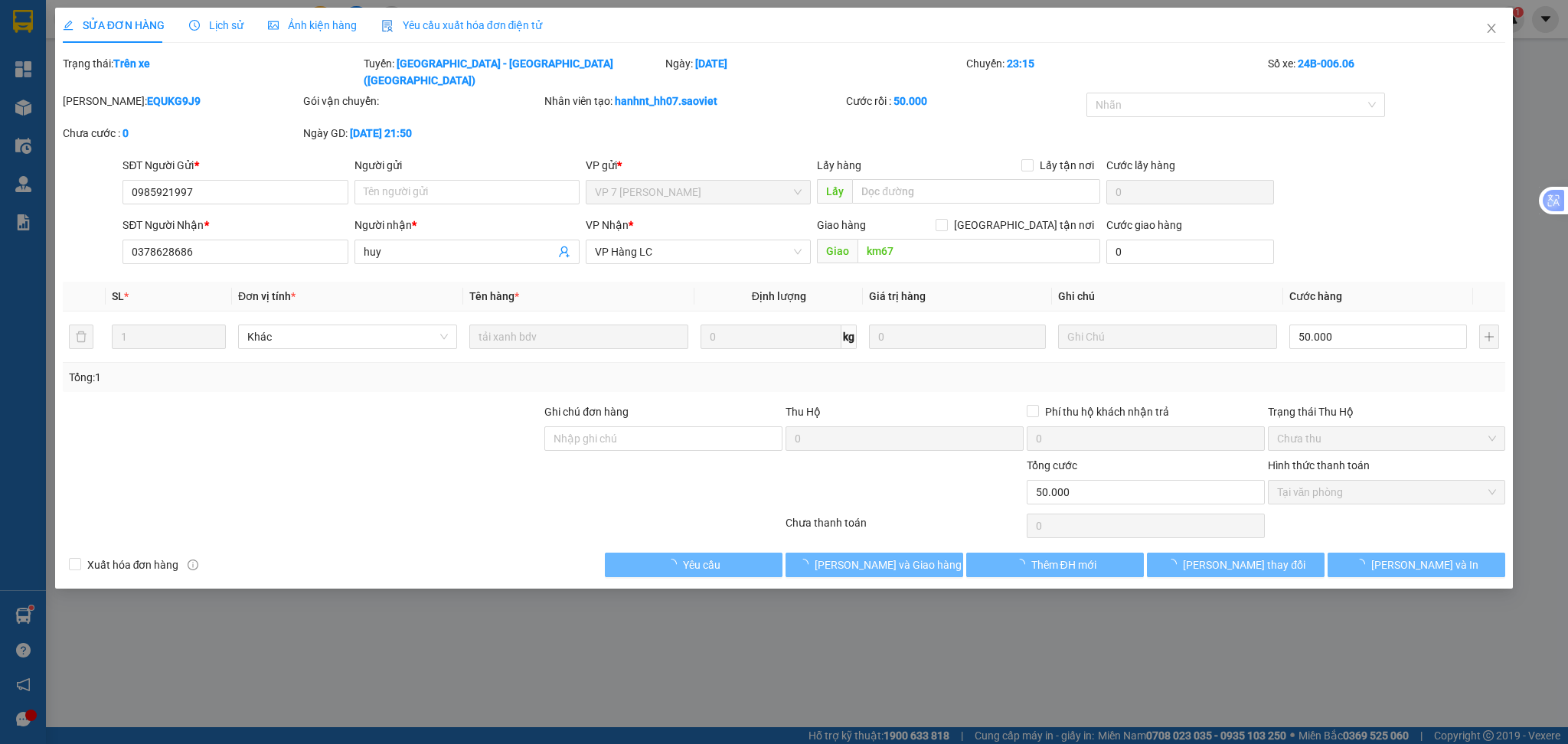
type input "0985921997"
type input "0378628686"
type input "huy"
type input "km67"
type input "50.000"
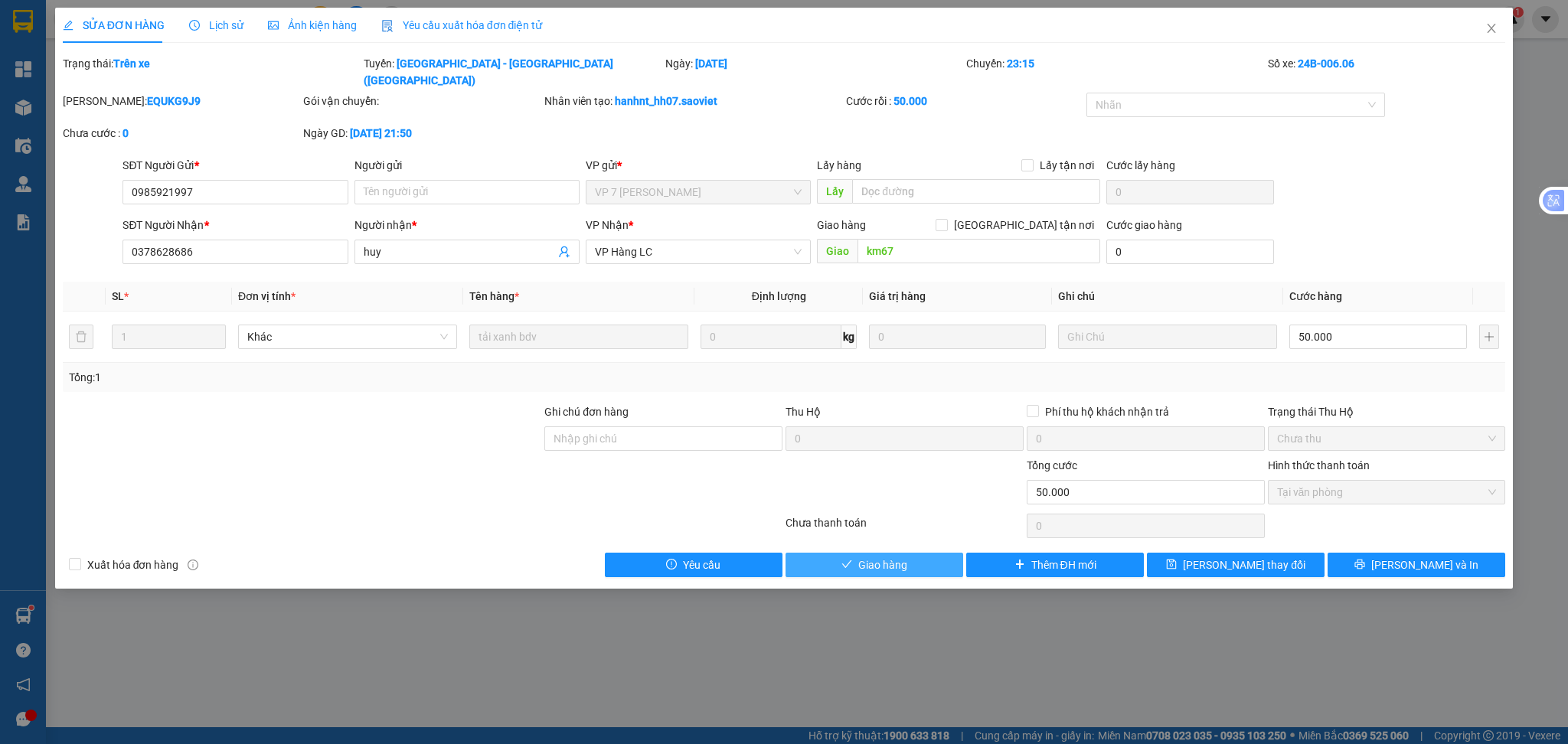
click at [880, 556] on span "Giao hàng" at bounding box center [882, 564] width 49 height 17
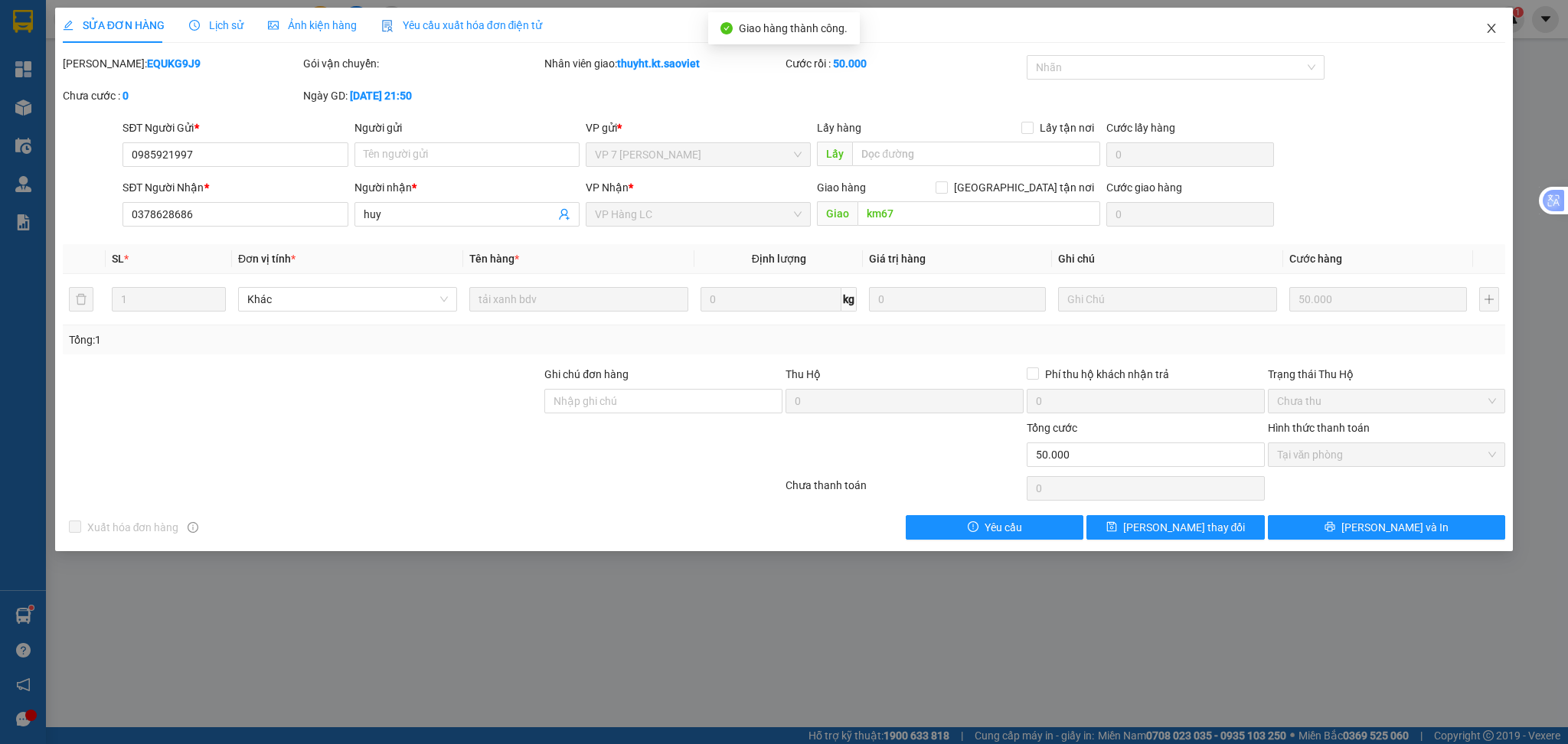
click at [1485, 27] on icon "close" at bounding box center [1491, 28] width 12 height 12
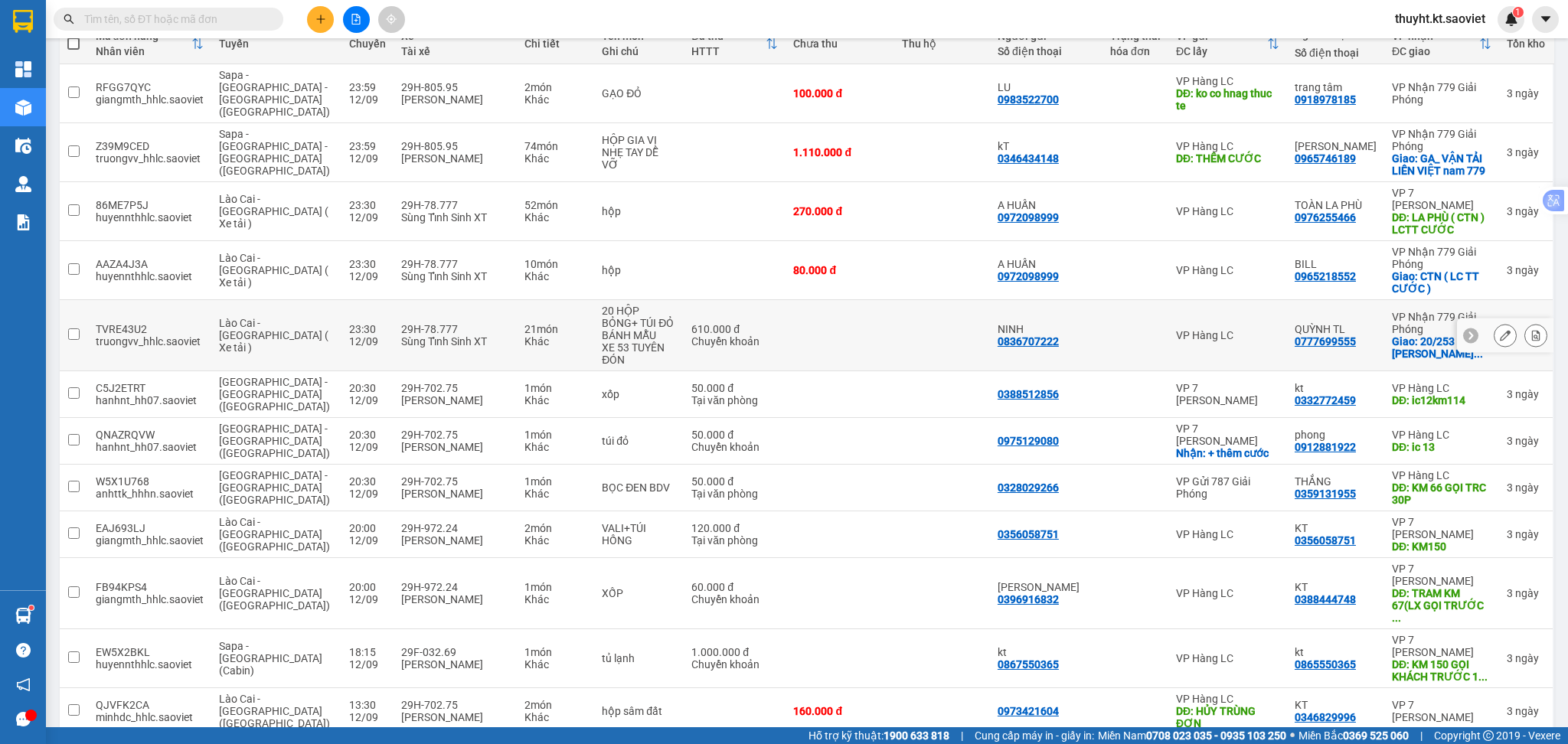
scroll to position [203, 0]
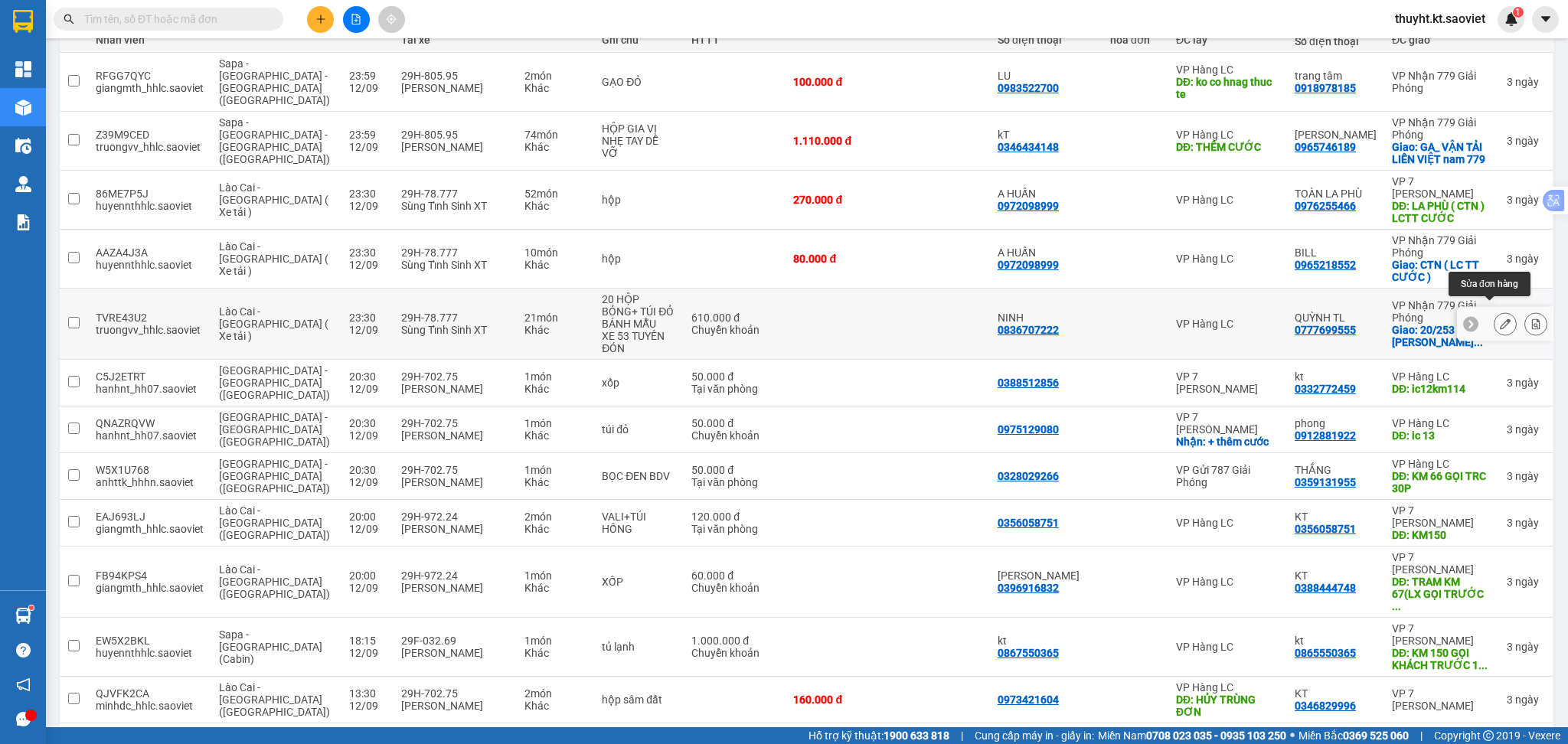
click at [1500, 319] on icon at bounding box center [1505, 324] width 11 height 11
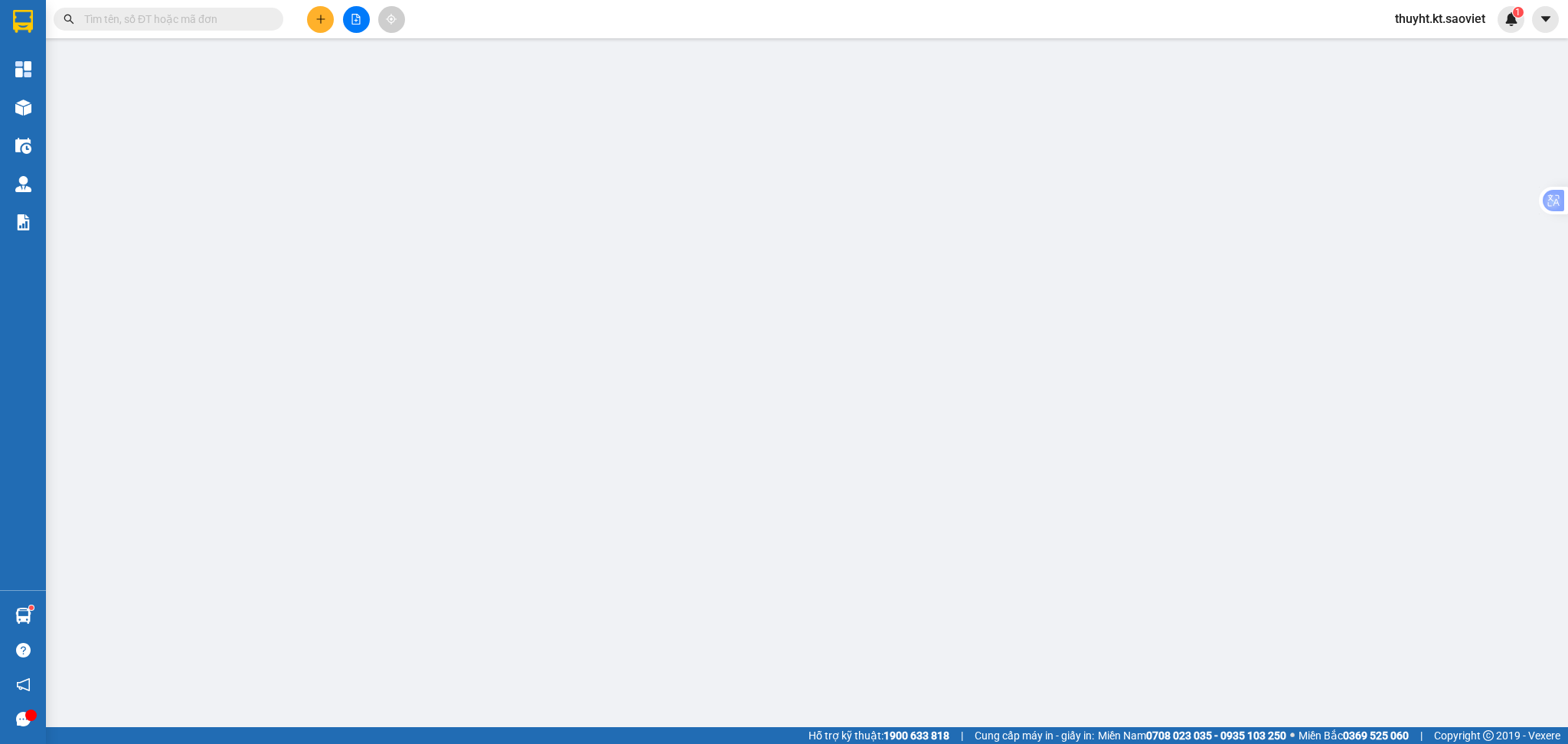
type input "0836707222"
type input "NINH"
type input "0777699555"
type input "QUỲNH TL"
checkbox input "true"
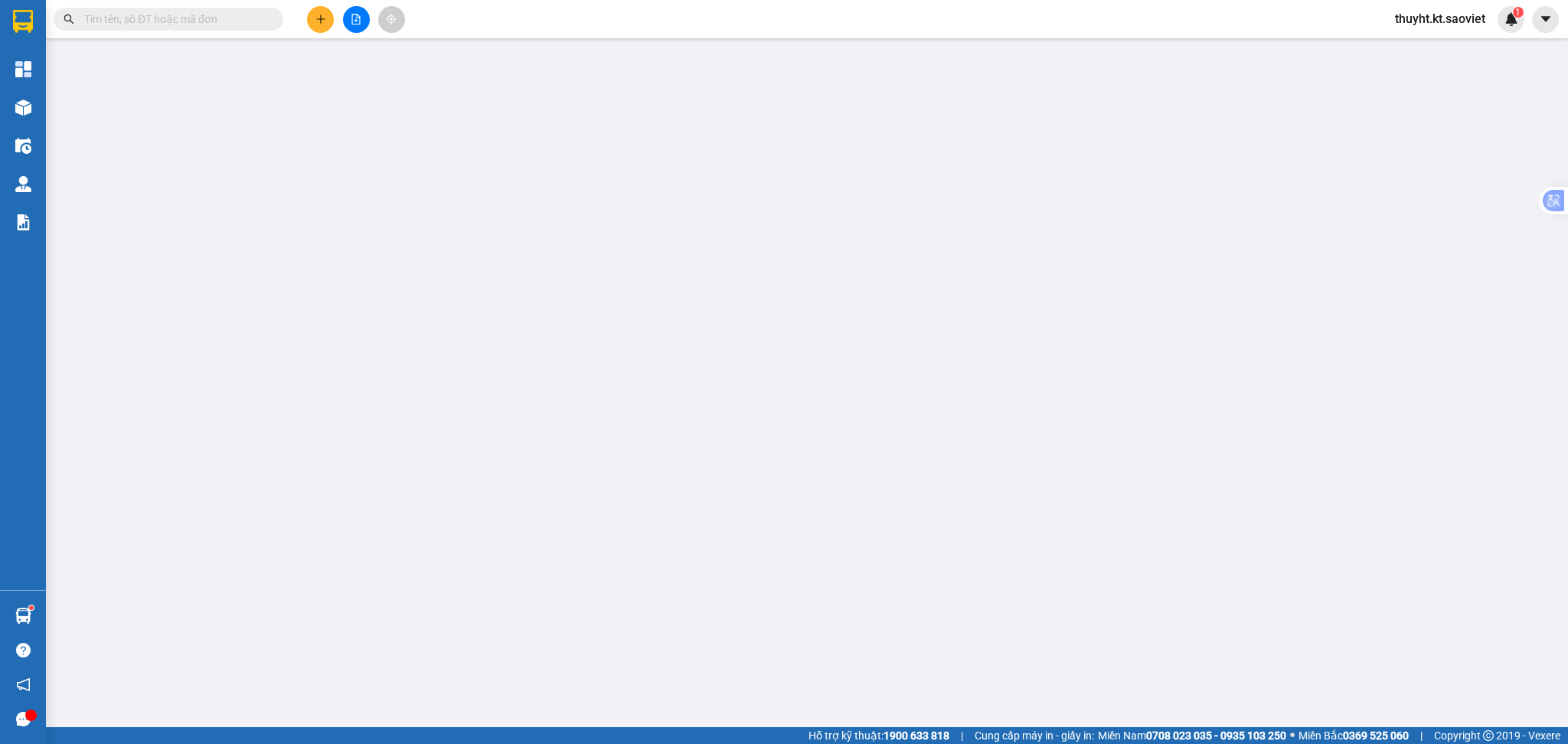
type input "20/253 THÚY LĨNH - HOÀNG MAI ( CTN ) lc ttc"
type input "610.000"
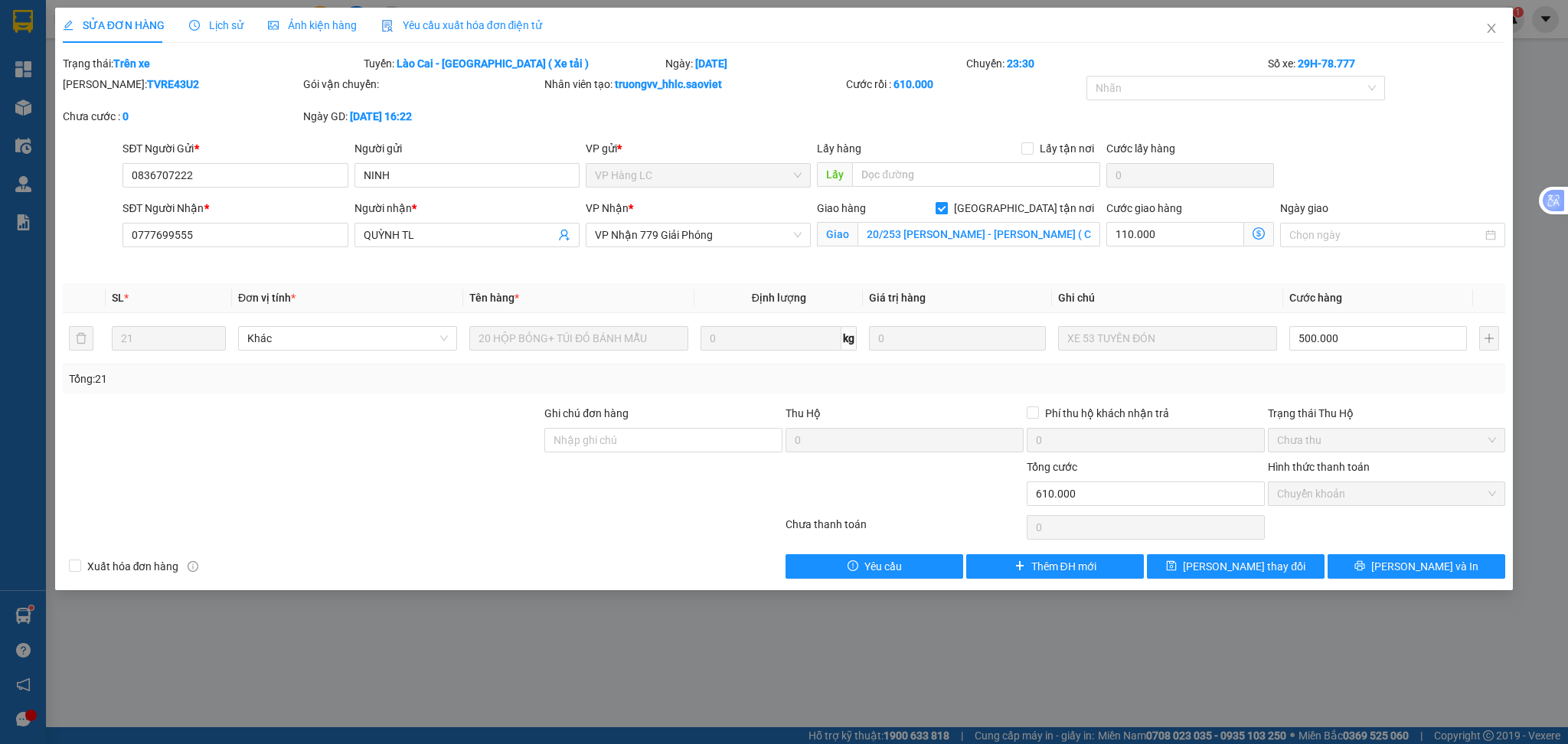
click at [947, 208] on input "[GEOGRAPHIC_DATA] tận nơi" at bounding box center [940, 207] width 11 height 11
checkbox input "false"
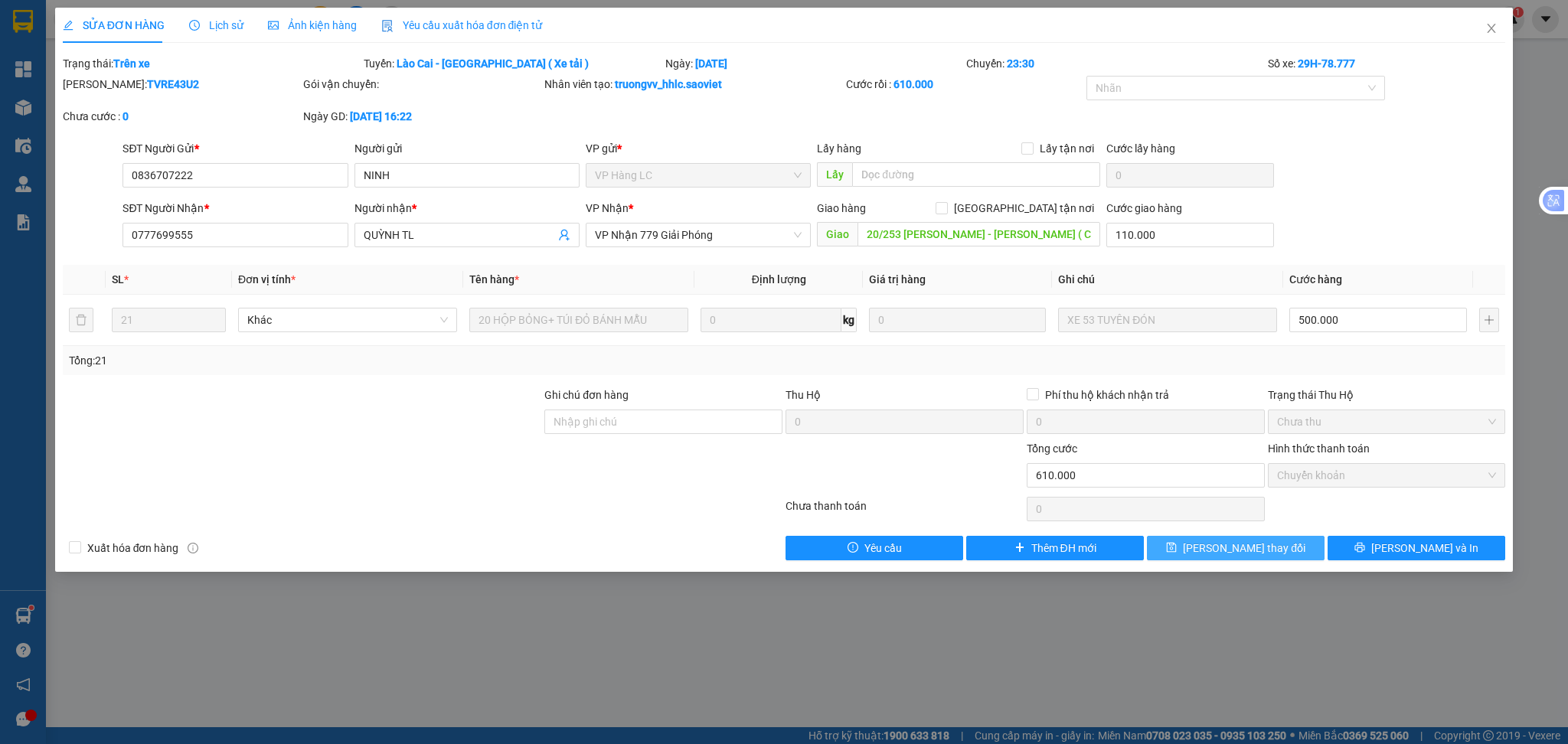
click at [1182, 538] on button "[PERSON_NAME] thay đổi" at bounding box center [1235, 548] width 177 height 24
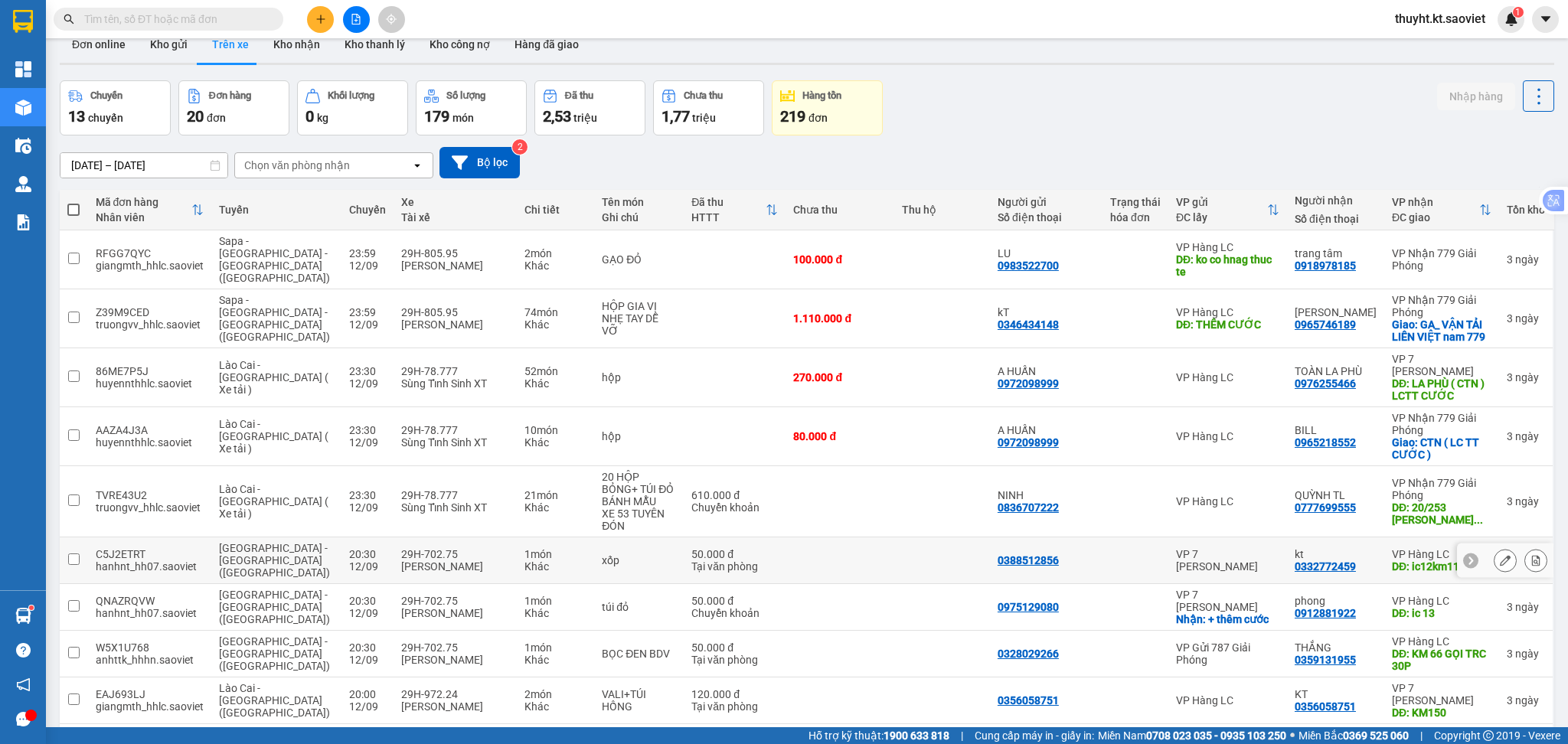
scroll to position [102, 0]
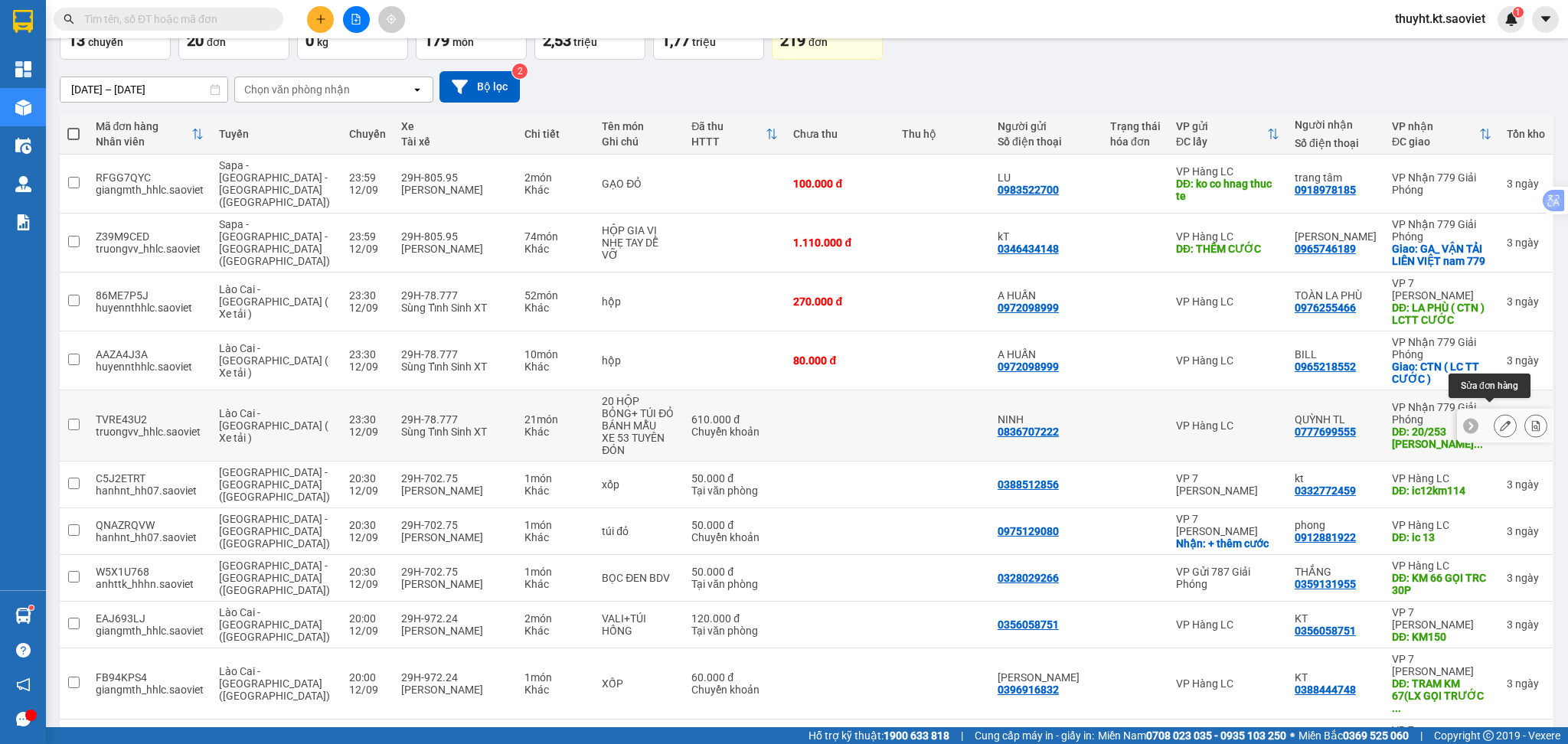
click at [1500, 420] on icon at bounding box center [1505, 425] width 11 height 11
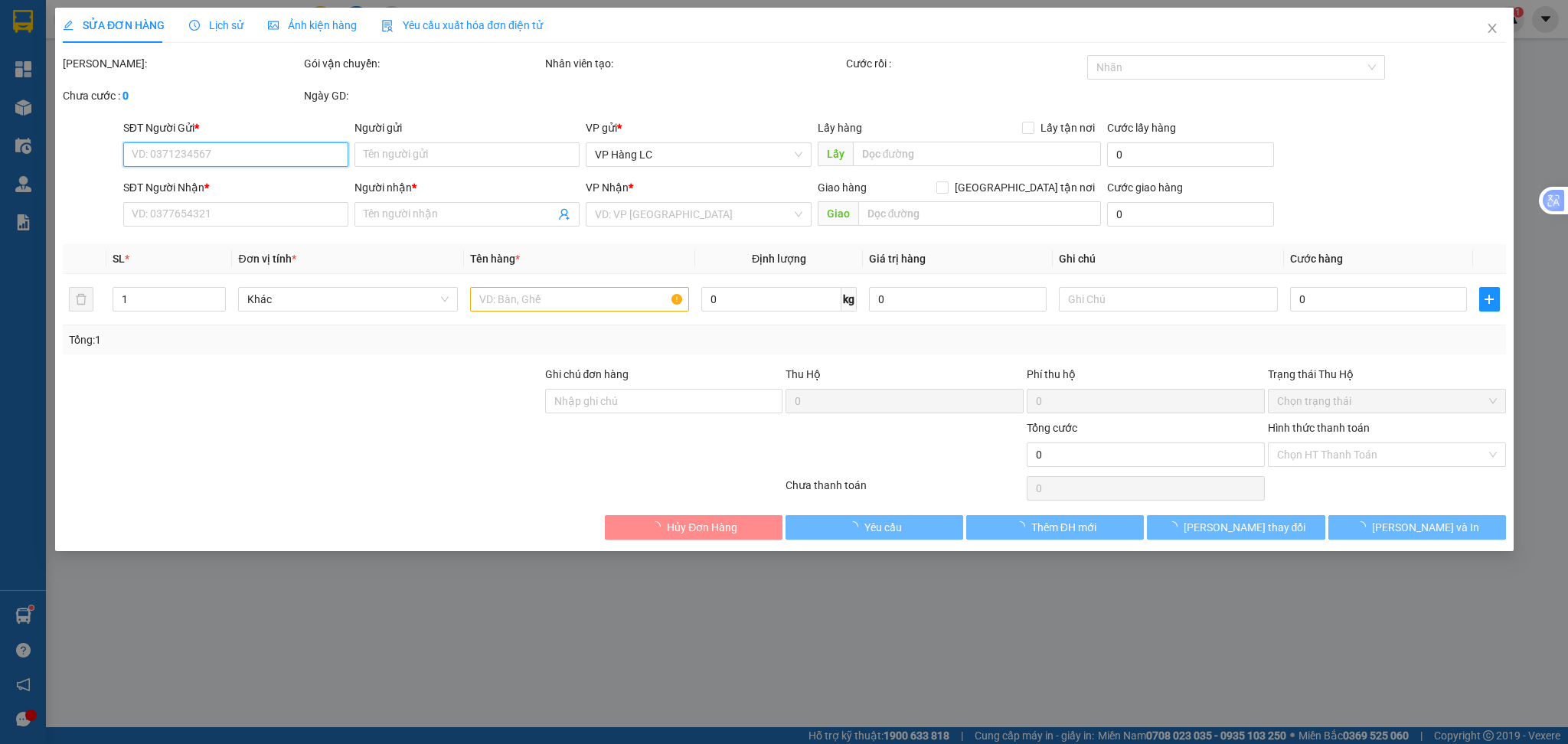
type input "0836707222"
type input "NINH"
type input "0777699555"
type input "QUỲNH TL"
type input "20/253 THÚY LĨNH - HOÀNG MAI ( CTN ) lc ttc"
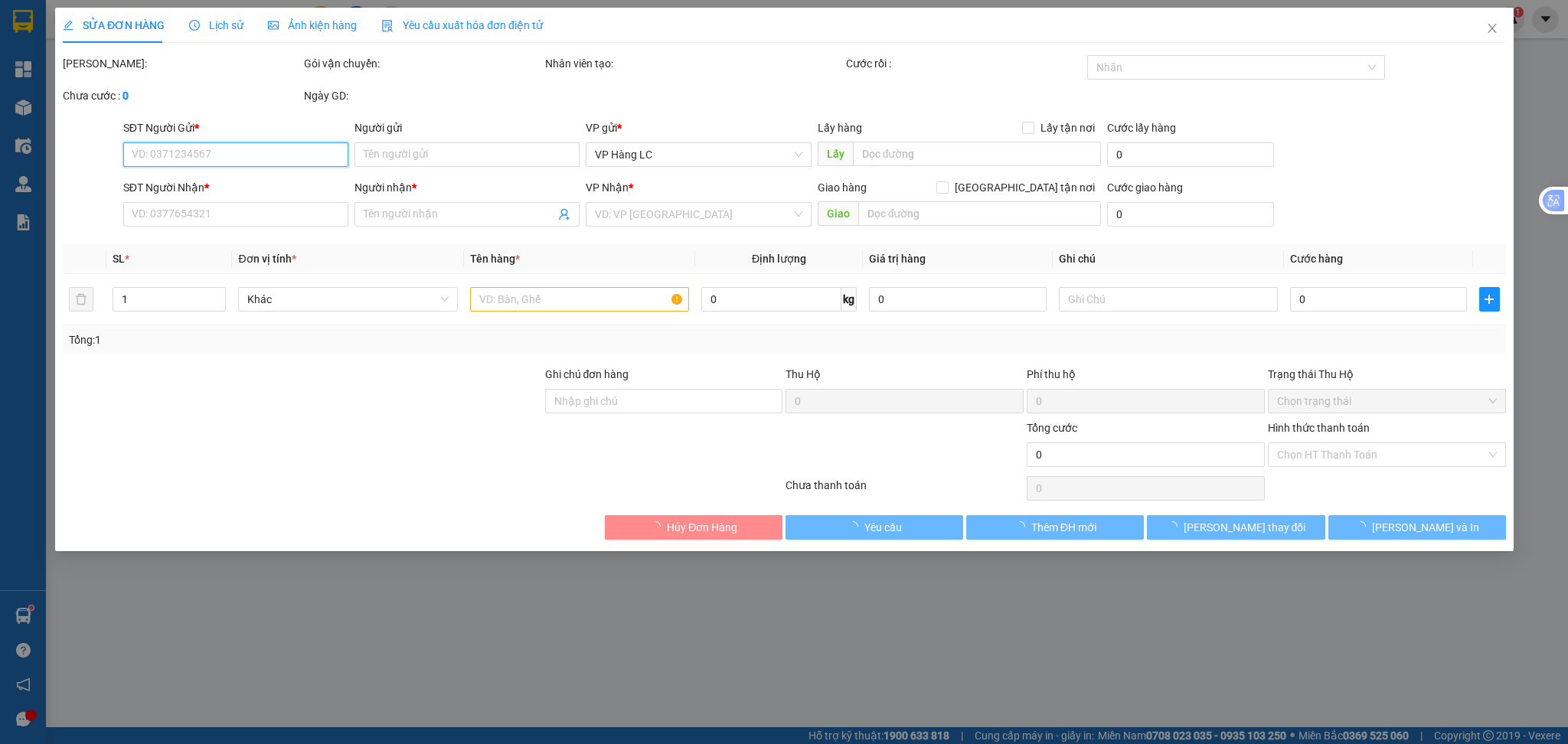
type input "110.000"
type input "610.000"
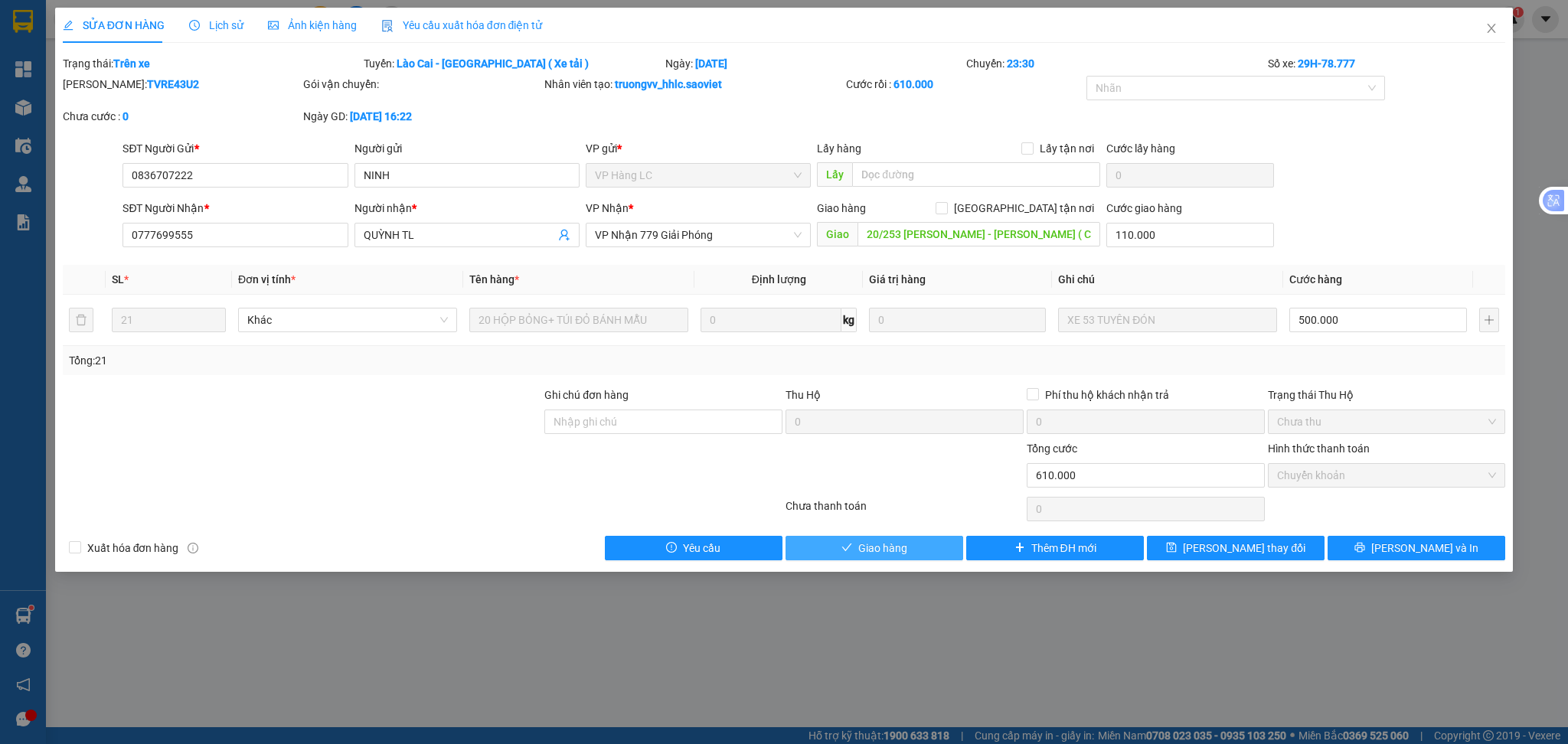
click at [895, 556] on button "Giao hàng" at bounding box center [874, 548] width 177 height 24
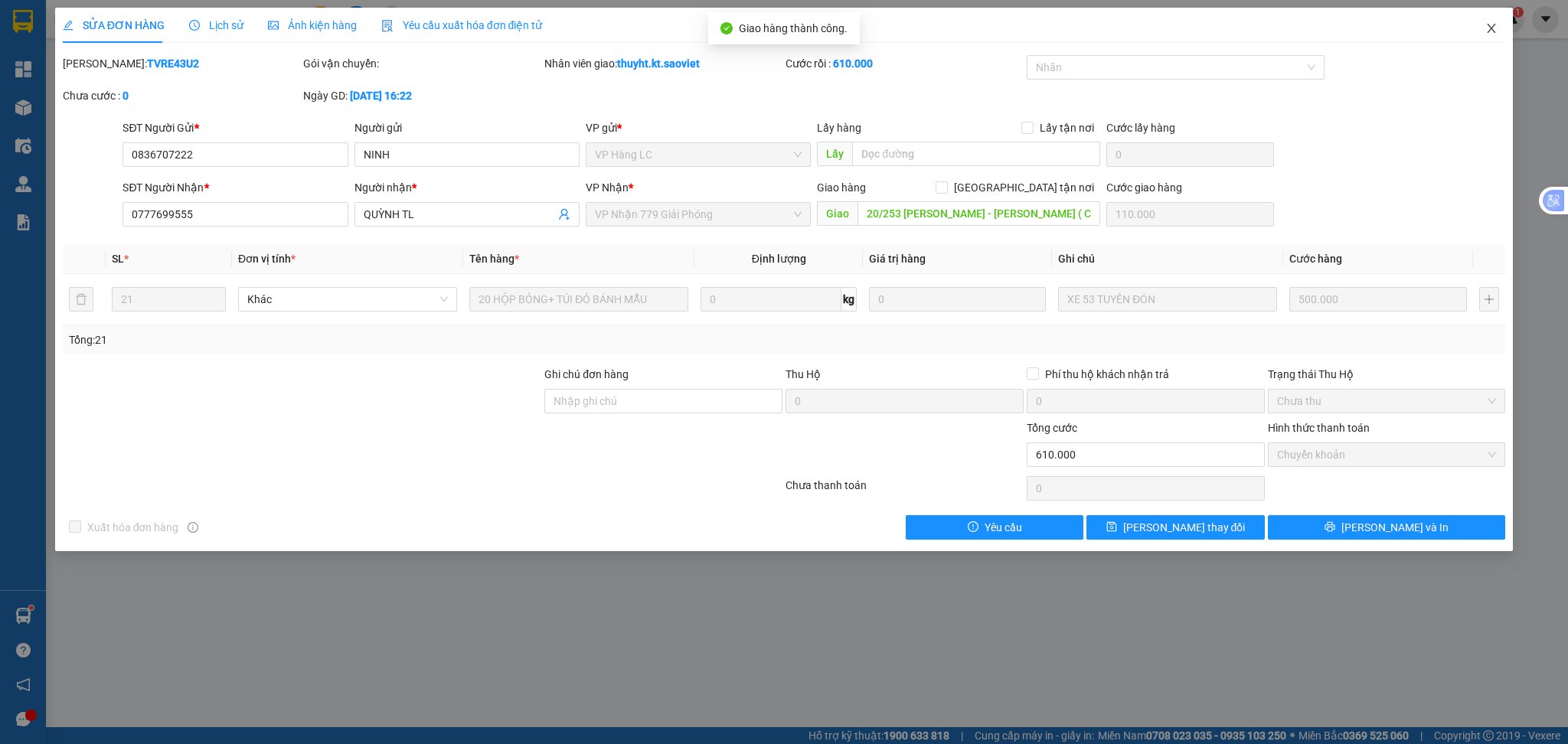
click at [1499, 25] on span "Close" at bounding box center [1491, 28] width 43 height 43
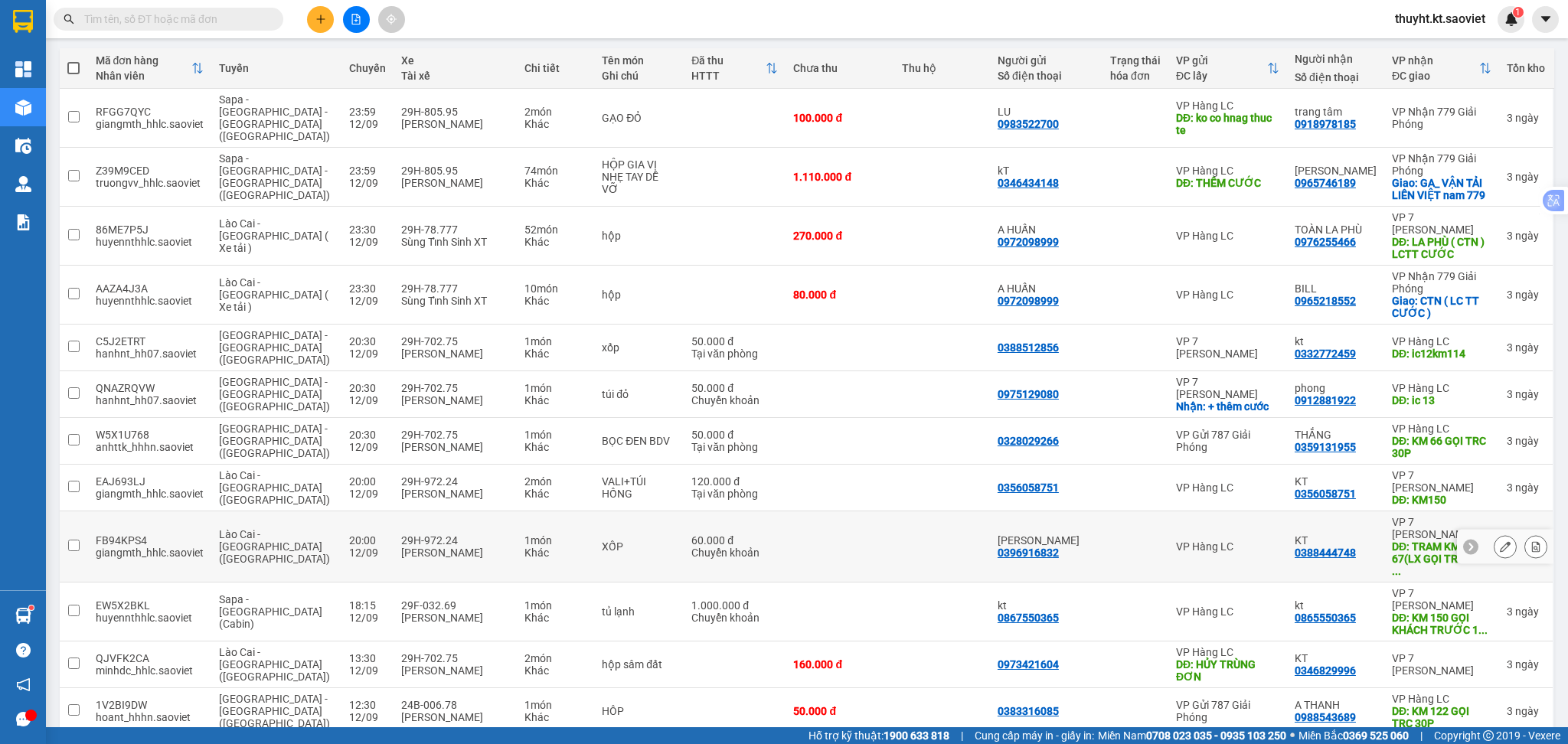
scroll to position [203, 0]
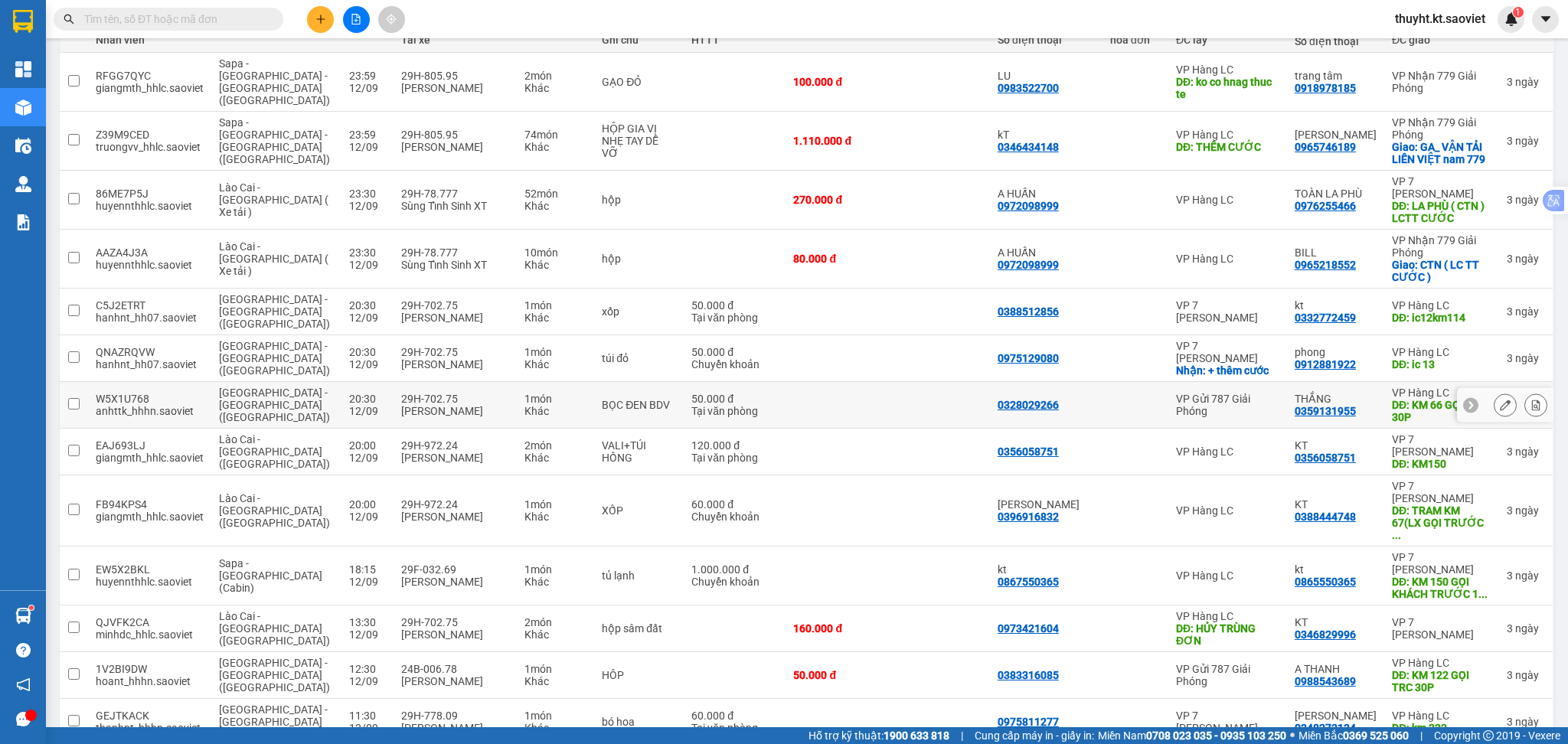
click at [1524, 394] on div at bounding box center [1535, 405] width 23 height 23
click at [1531, 399] on icon at bounding box center [1535, 404] width 11 height 11
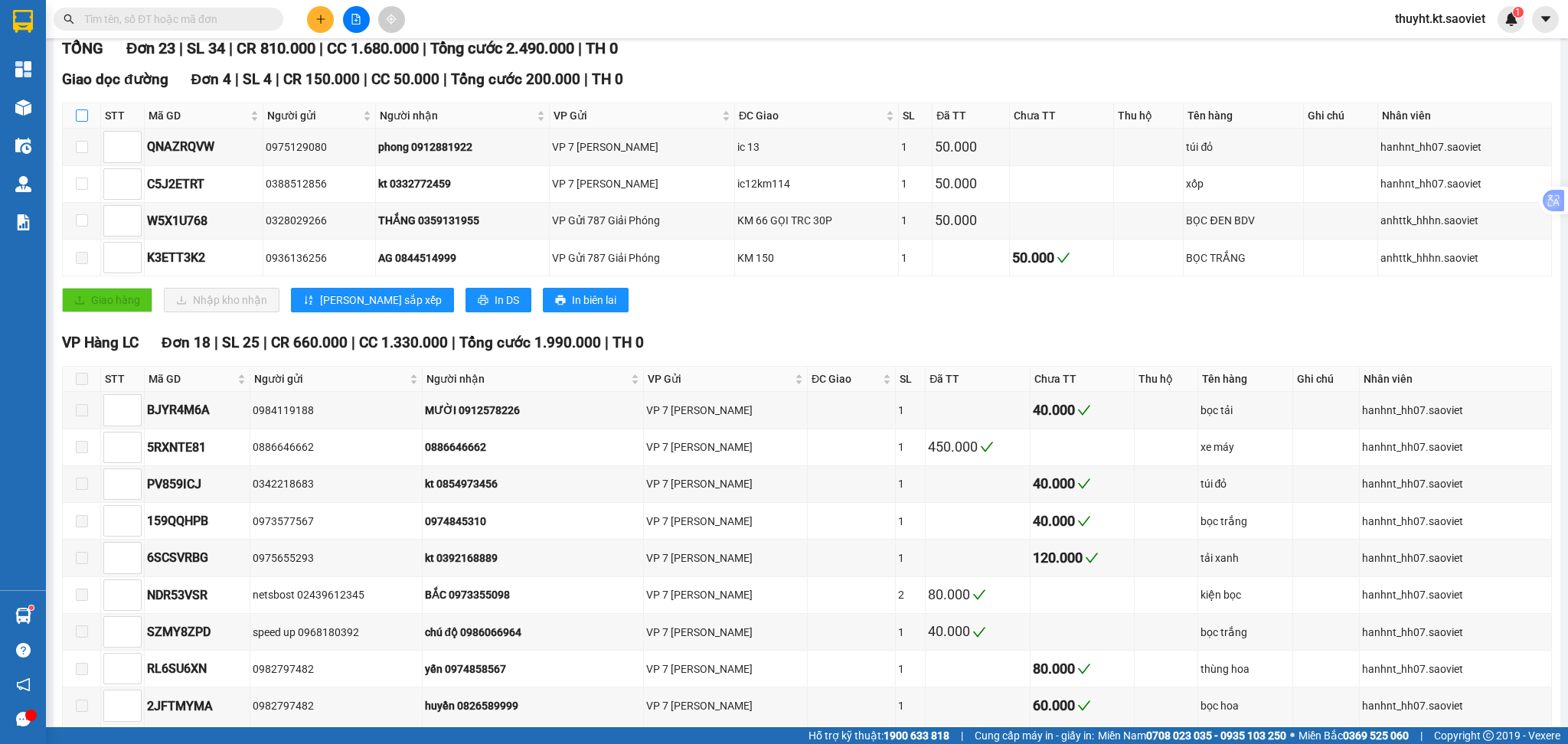
click at [83, 113] on input "checkbox" at bounding box center [81, 115] width 12 height 12
checkbox input "true"
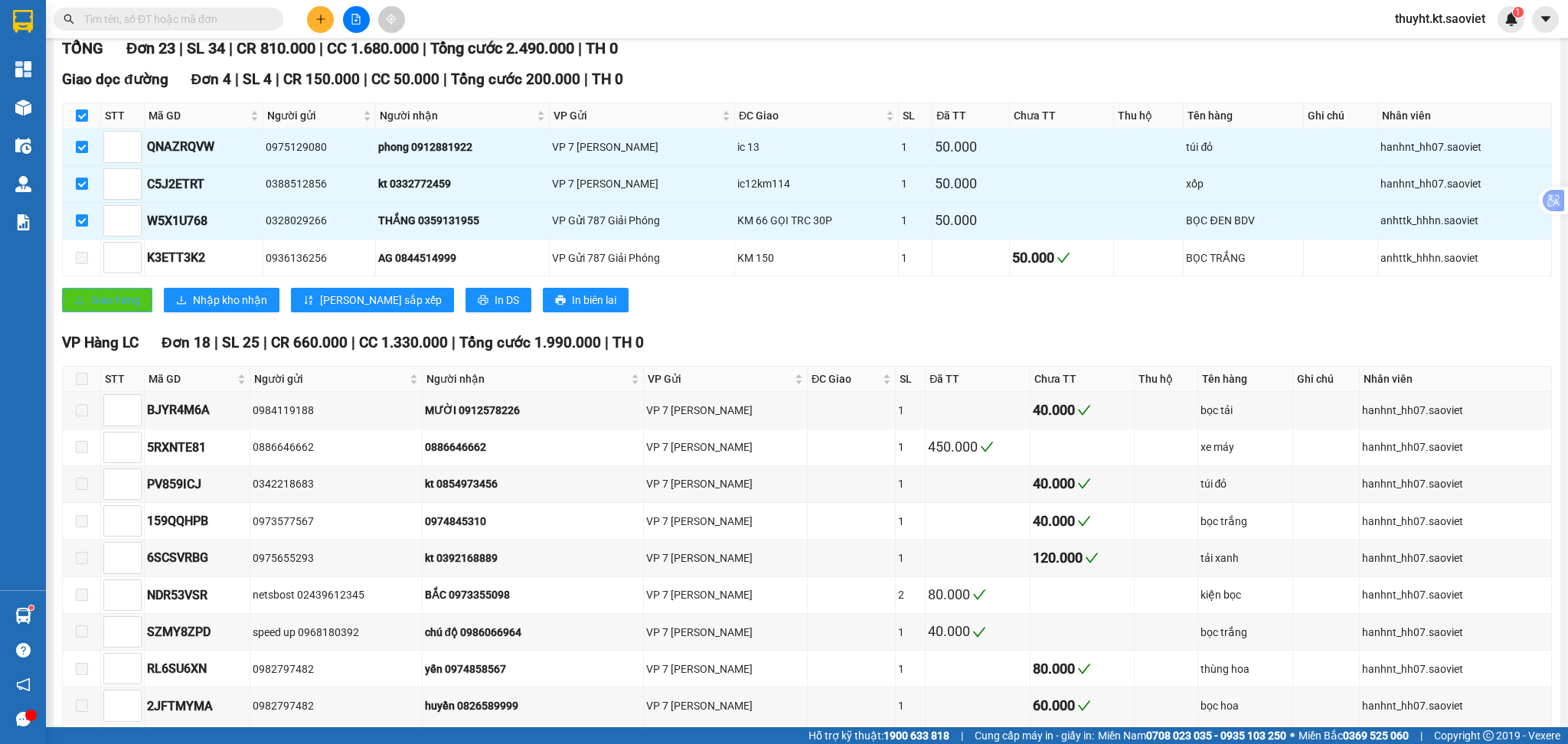
click at [96, 298] on span "Giao hàng" at bounding box center [115, 300] width 49 height 17
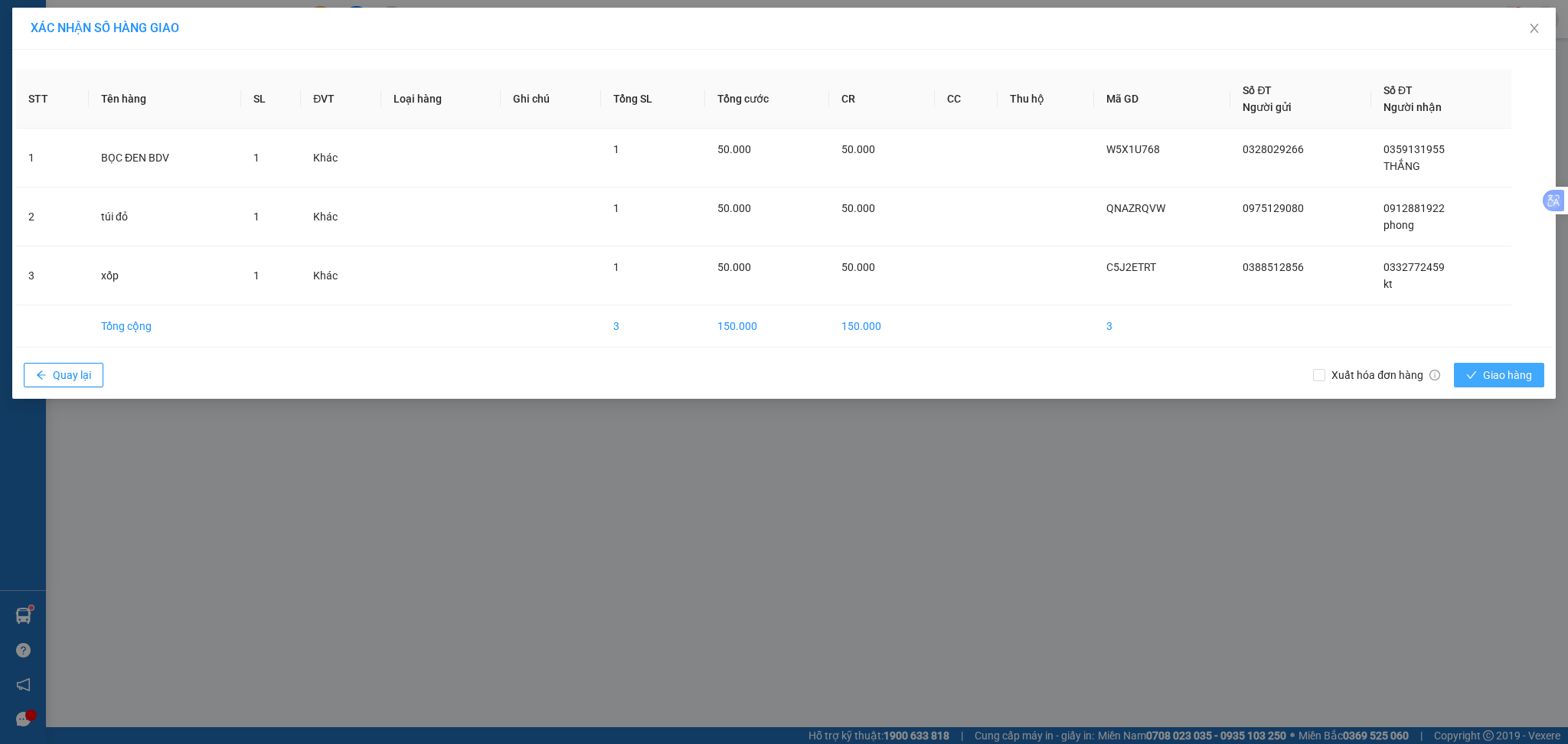
click at [1474, 376] on icon "check" at bounding box center [1471, 375] width 11 height 11
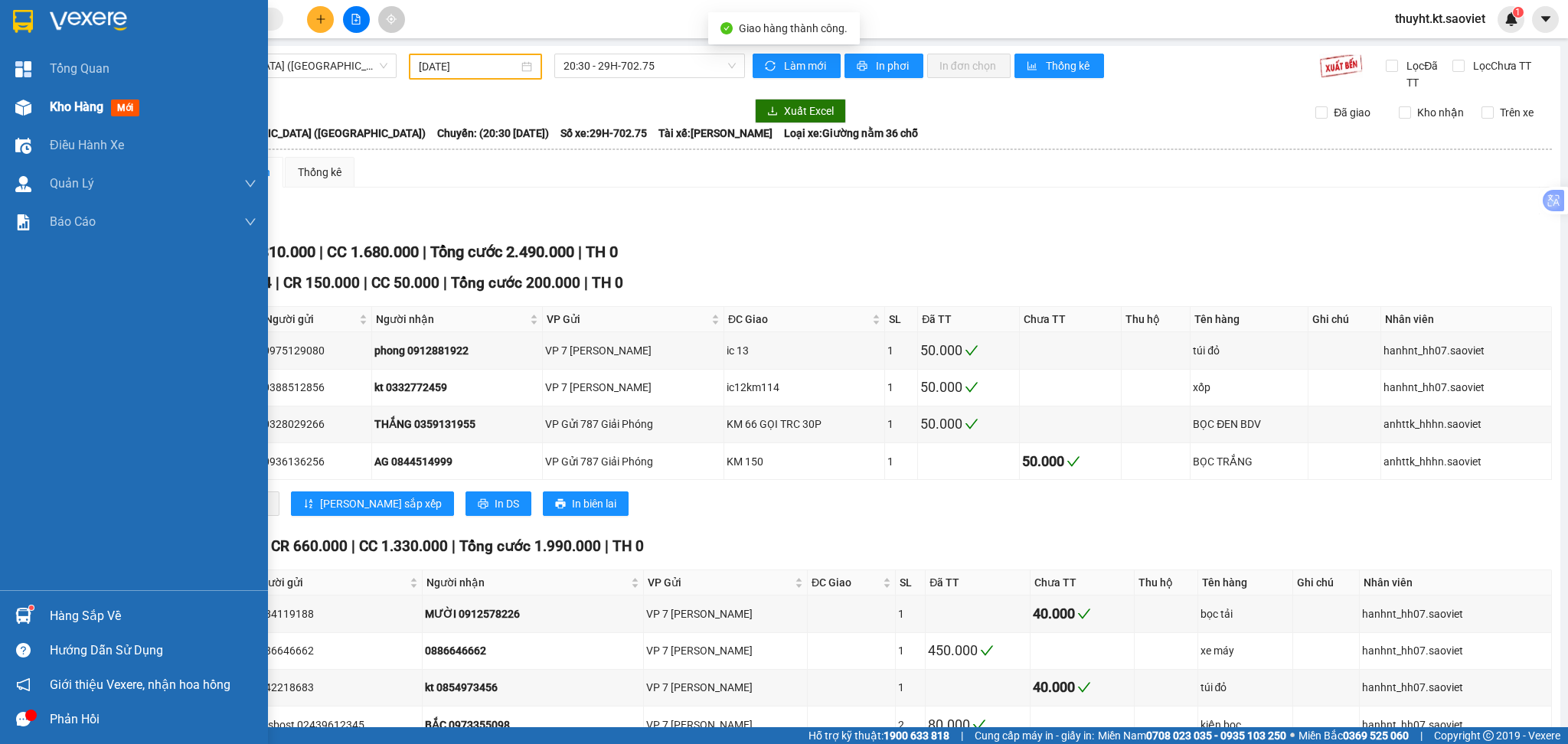
click at [46, 104] on div "Kho hàng mới" at bounding box center [133, 107] width 268 height 38
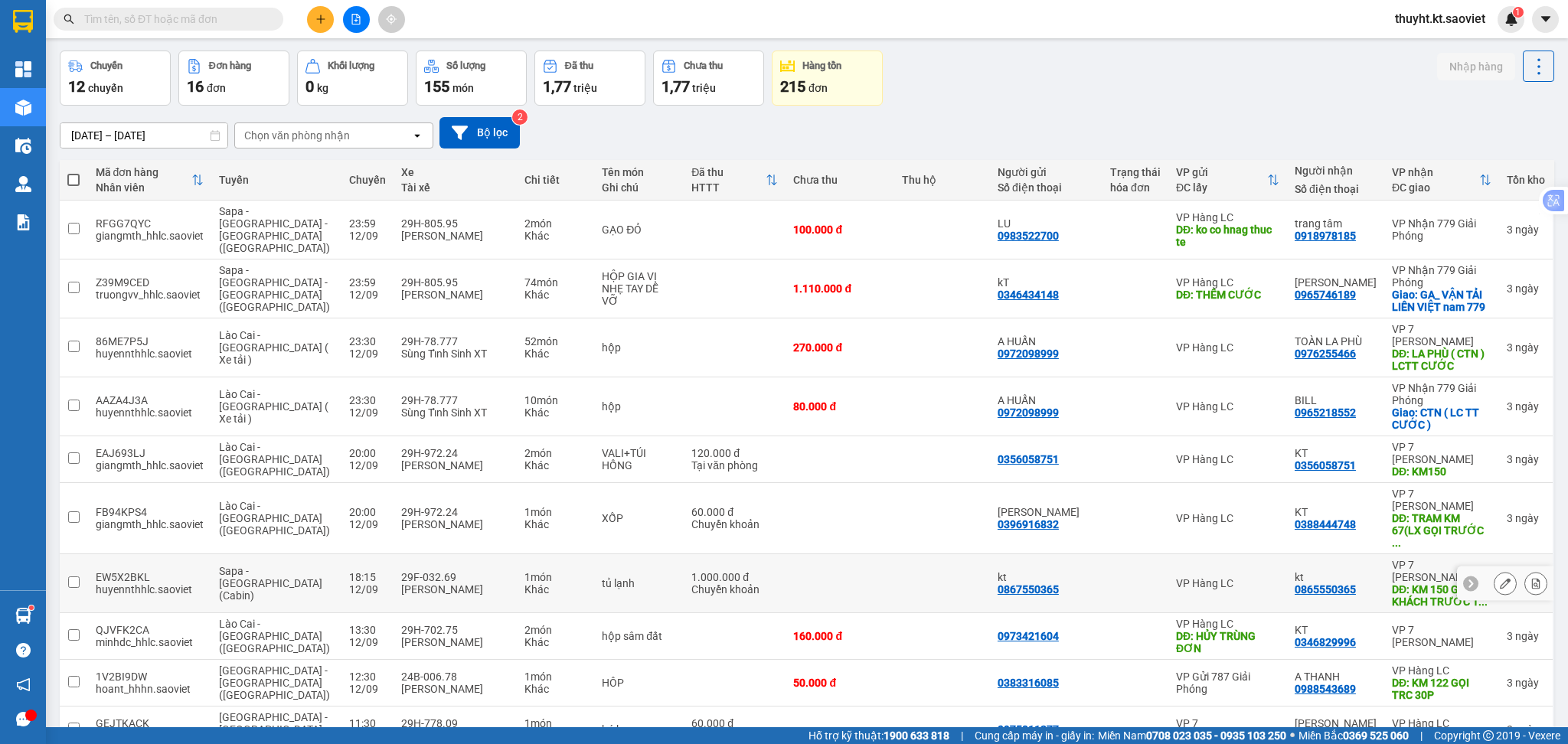
scroll to position [102, 0]
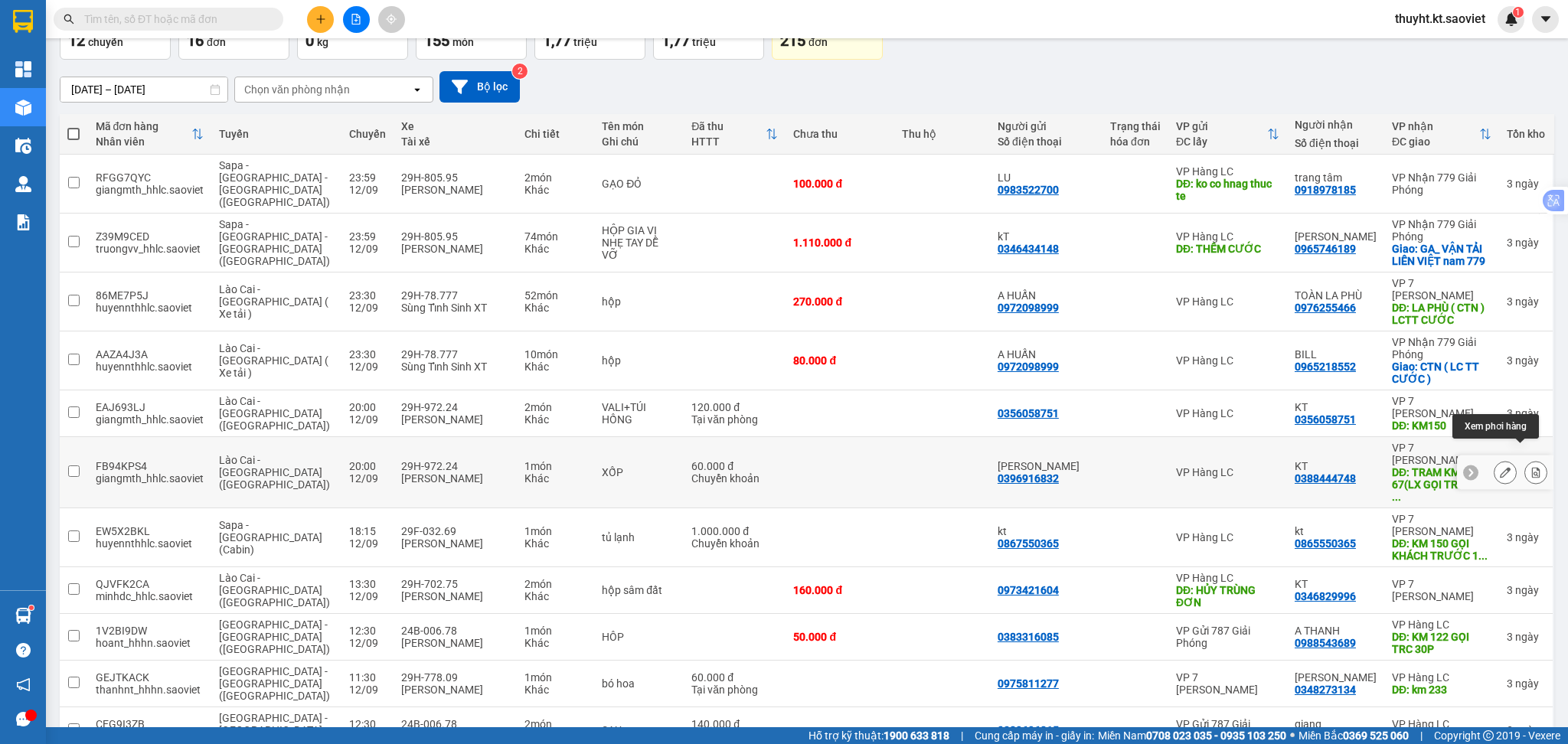
click at [1525, 459] on button at bounding box center [1535, 472] width 21 height 27
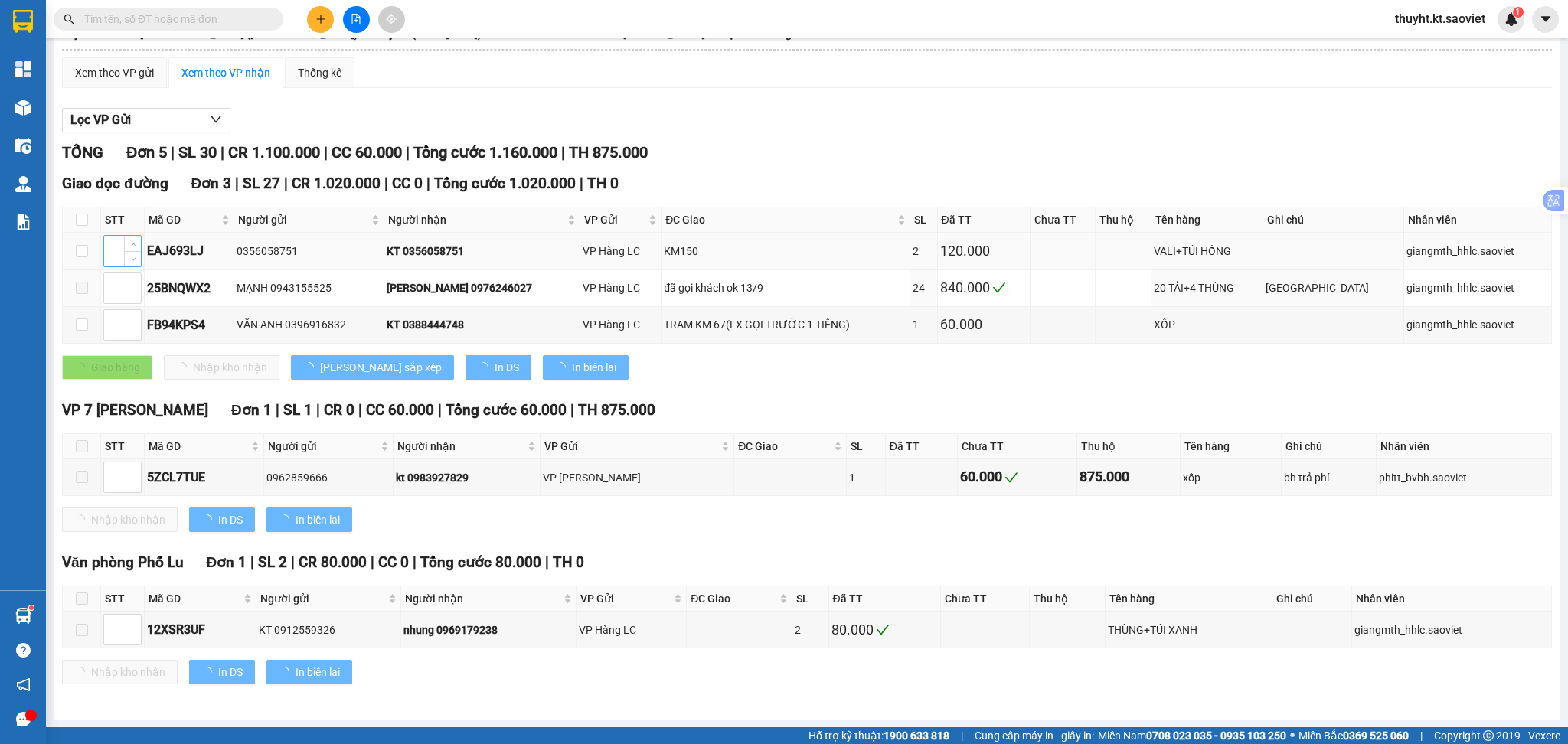
scroll to position [100, 0]
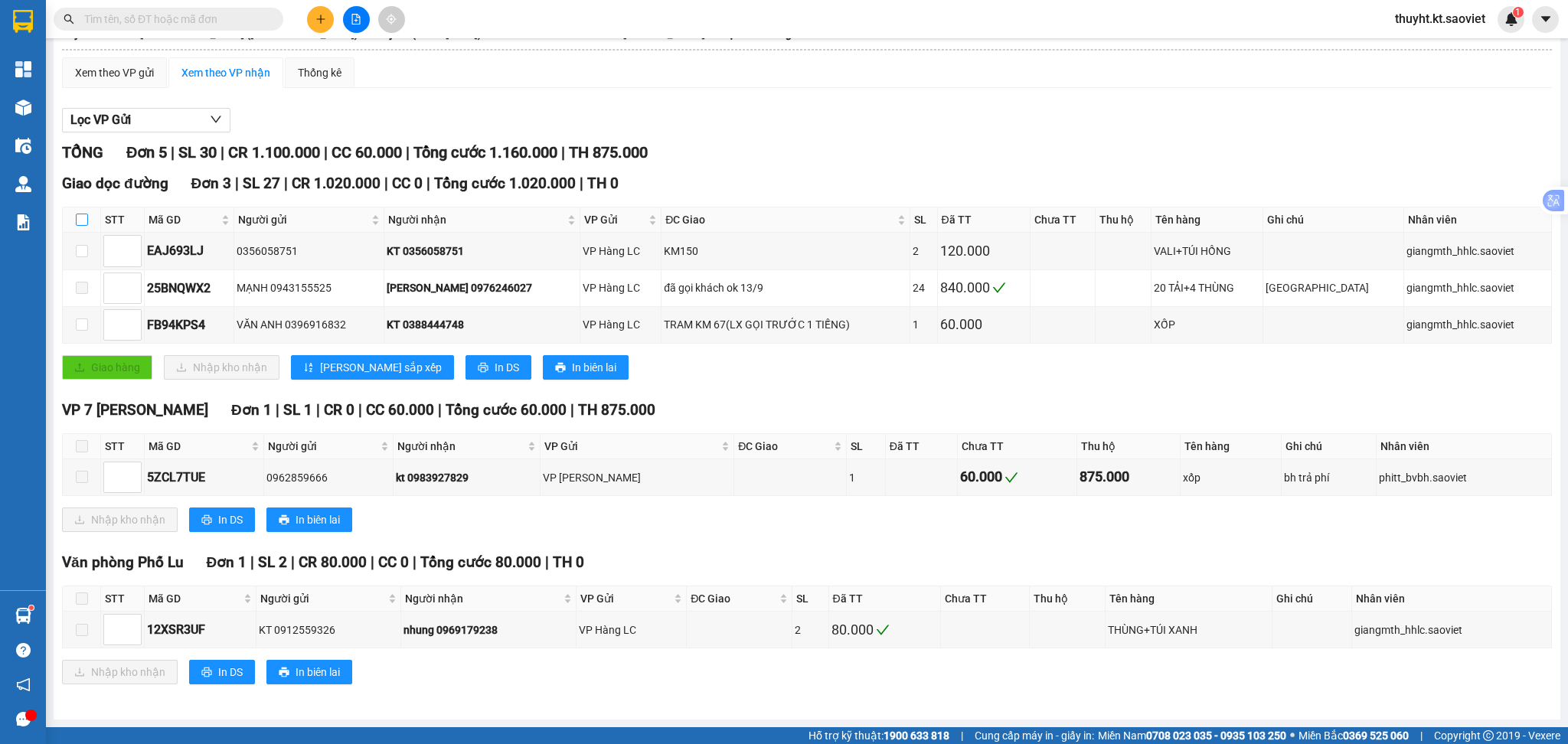
click at [82, 217] on input "checkbox" at bounding box center [81, 220] width 12 height 12
checkbox input "true"
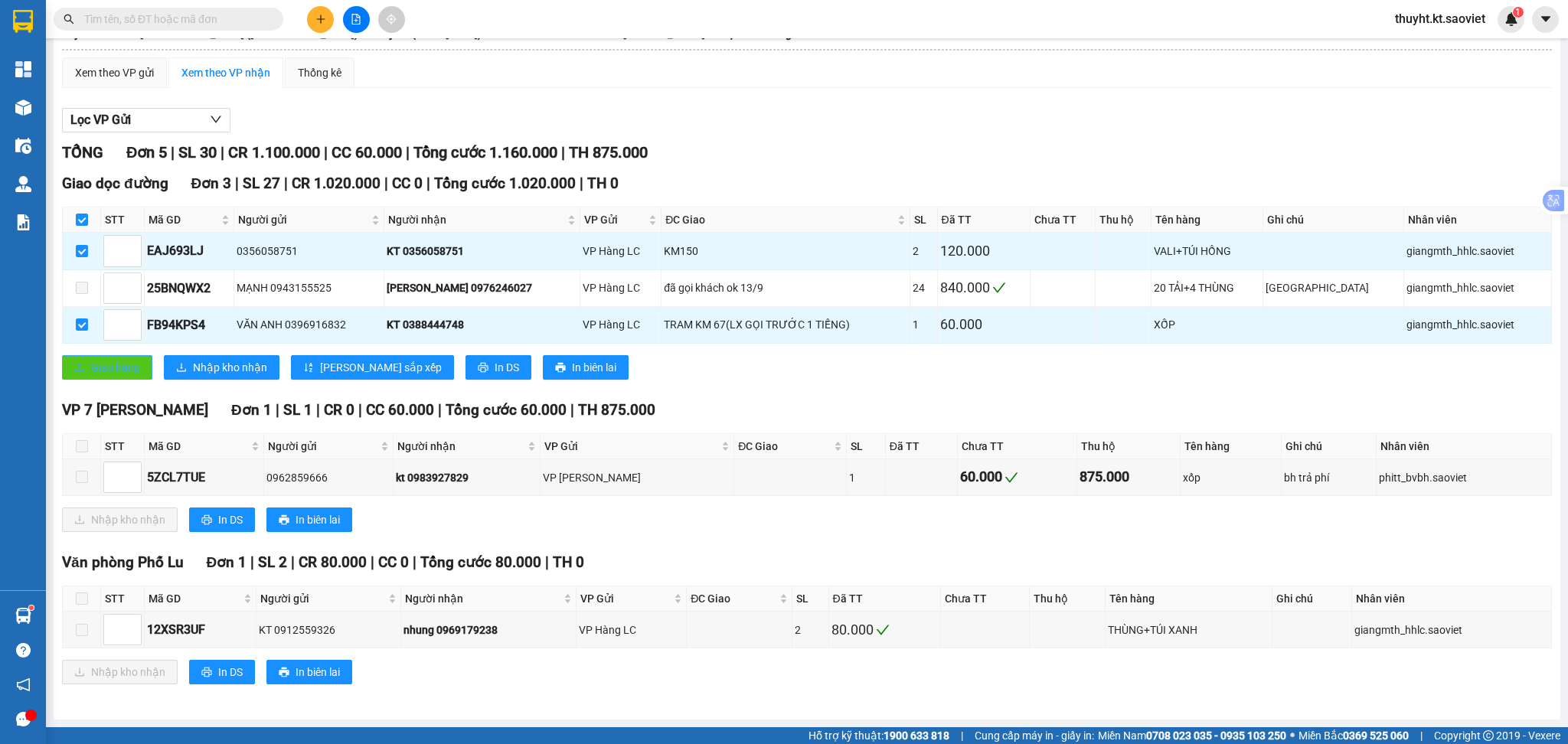
click at [118, 363] on span "Giao hàng" at bounding box center [115, 368] width 49 height 17
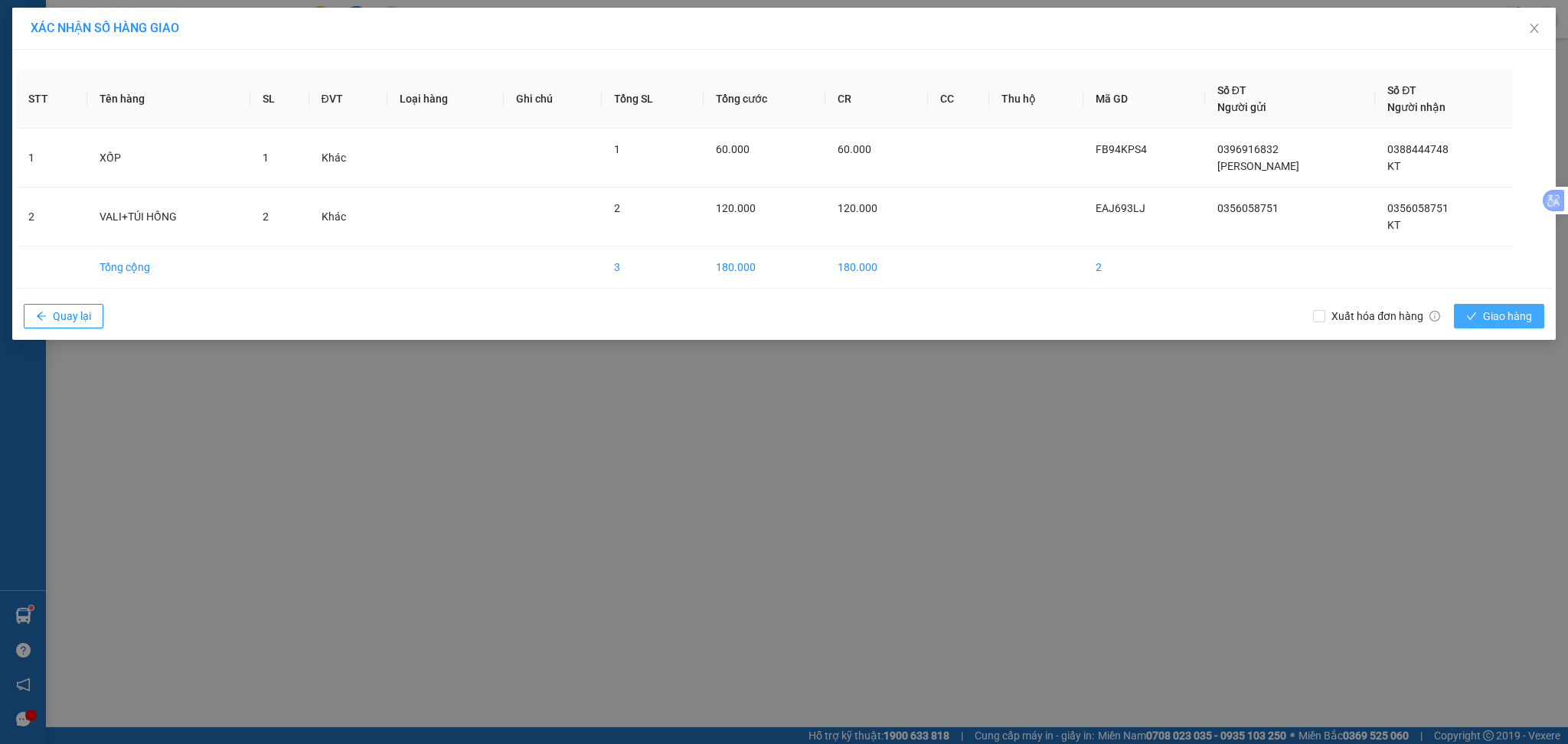
click at [1513, 320] on span "Giao hàng" at bounding box center [1507, 315] width 49 height 17
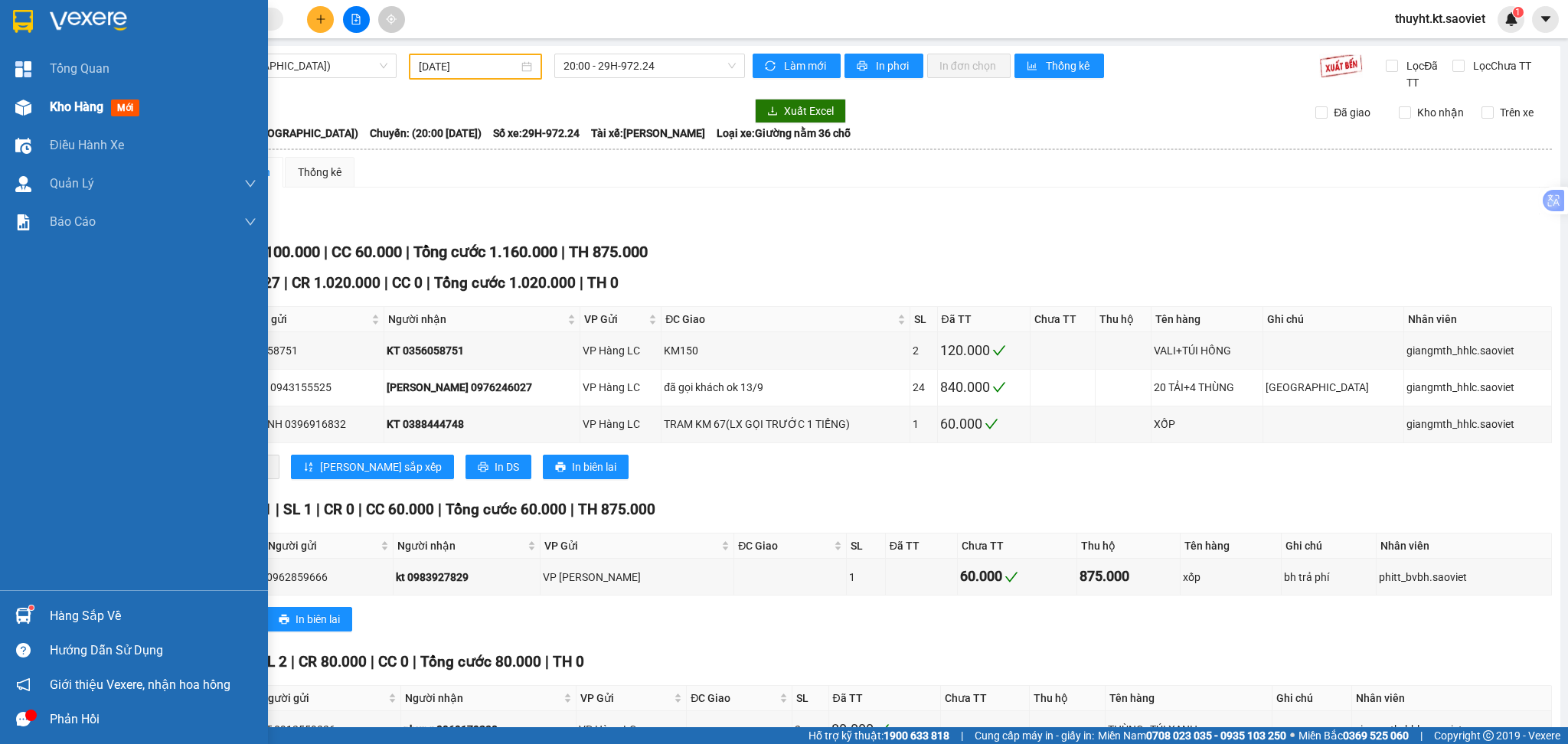
click at [37, 105] on div "Kho hàng mới" at bounding box center [133, 107] width 268 height 38
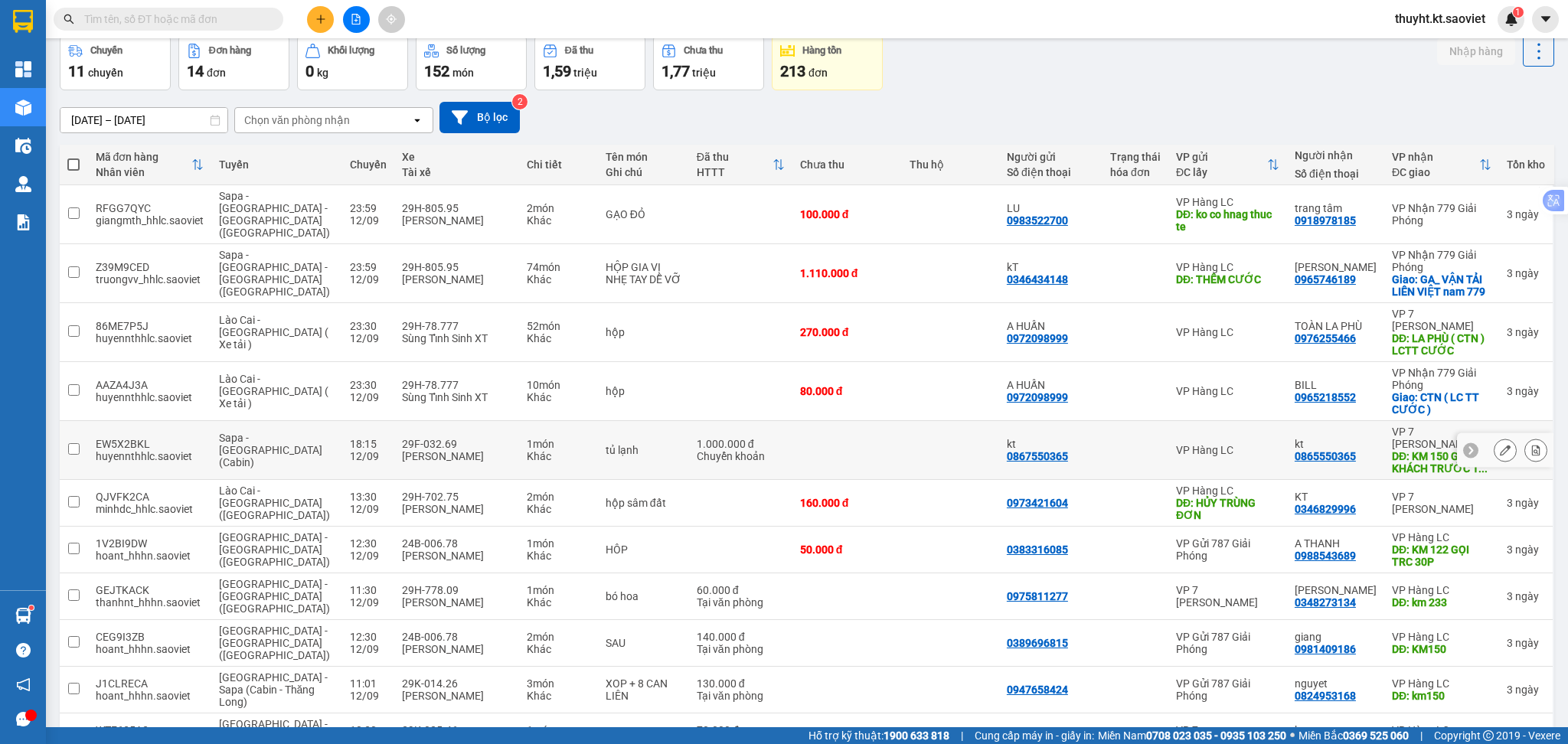
scroll to position [102, 0]
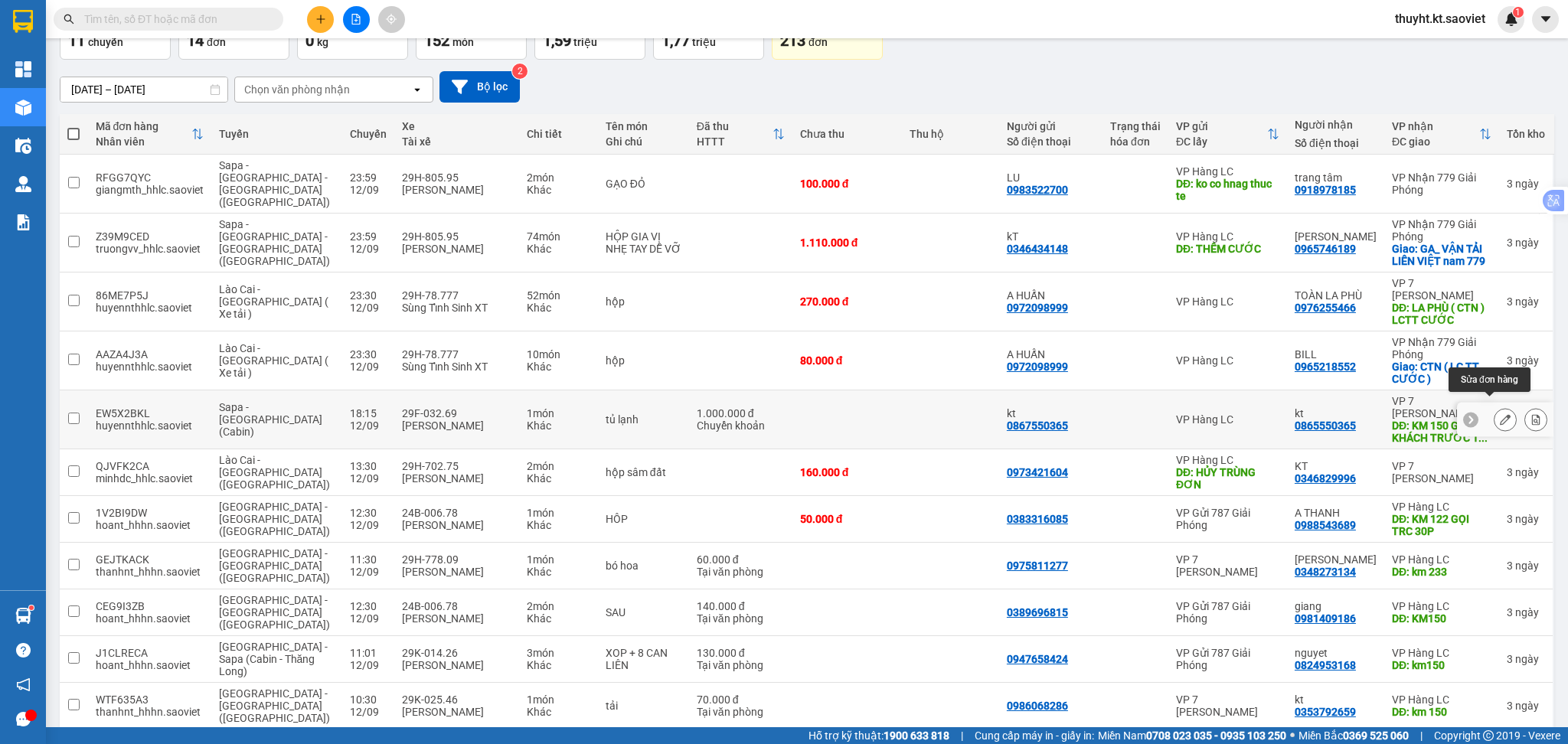
click at [1495, 407] on button at bounding box center [1505, 420] width 21 height 27
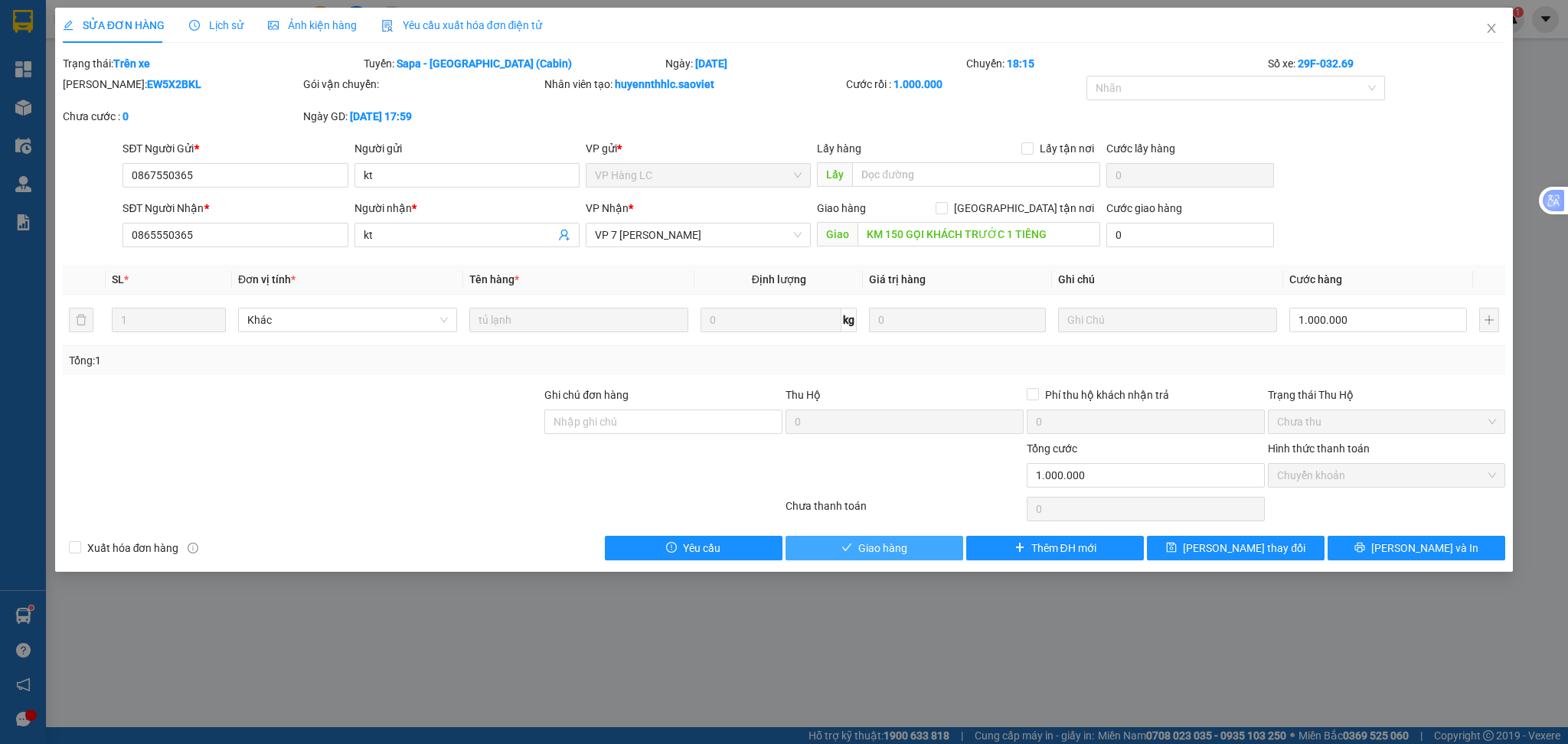
click at [861, 542] on span "Giao hàng" at bounding box center [882, 548] width 49 height 17
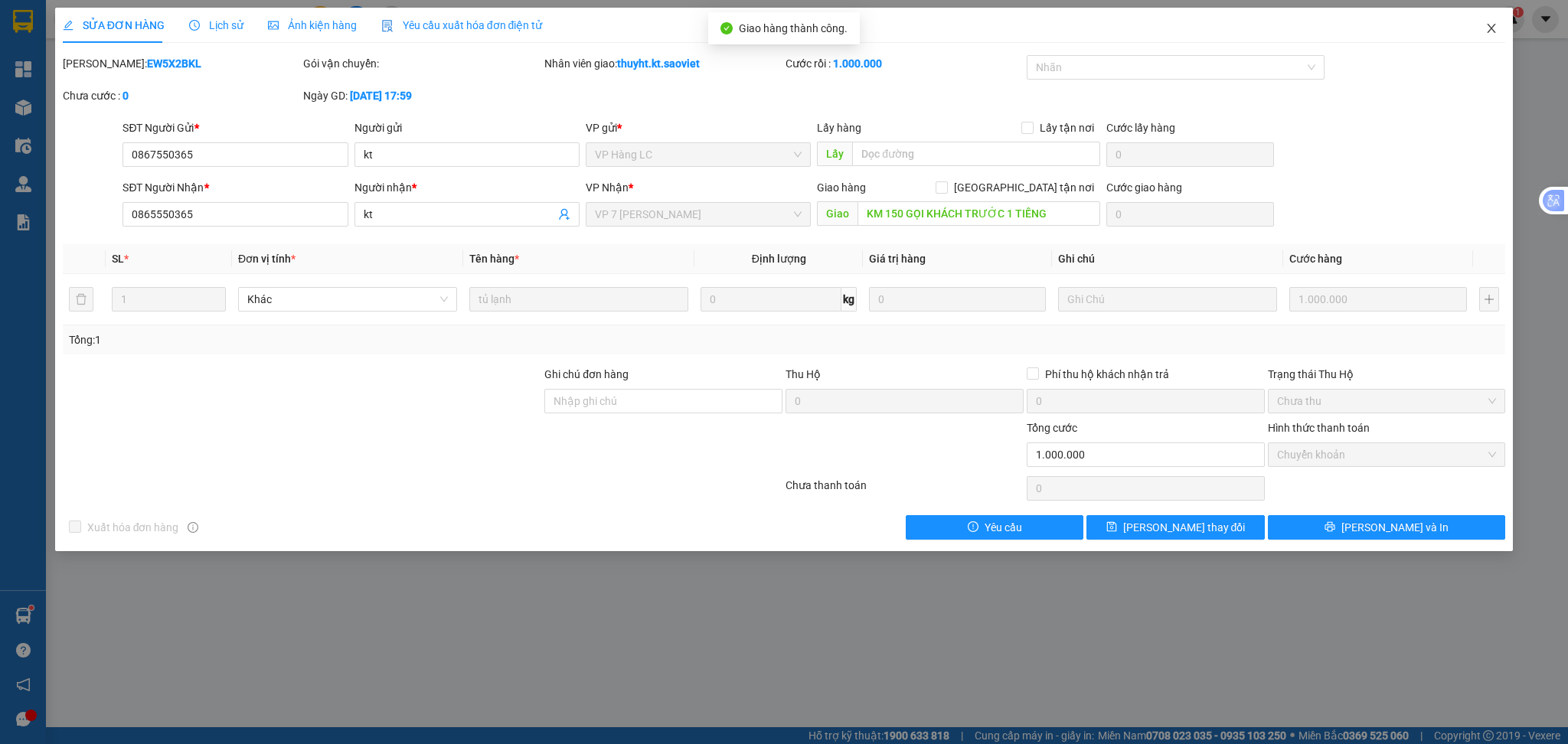
click at [1490, 33] on icon "close" at bounding box center [1491, 28] width 12 height 12
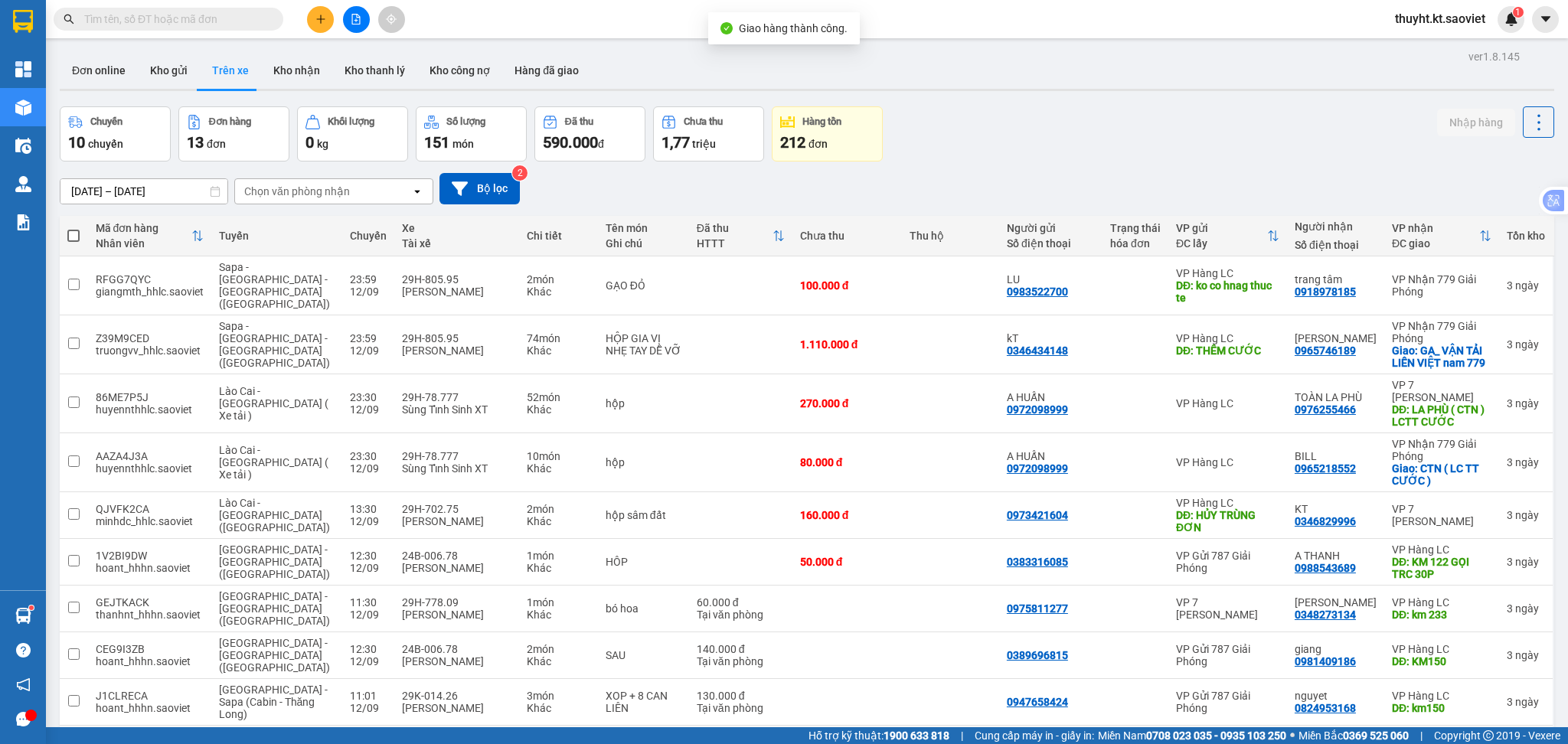
scroll to position [203, 0]
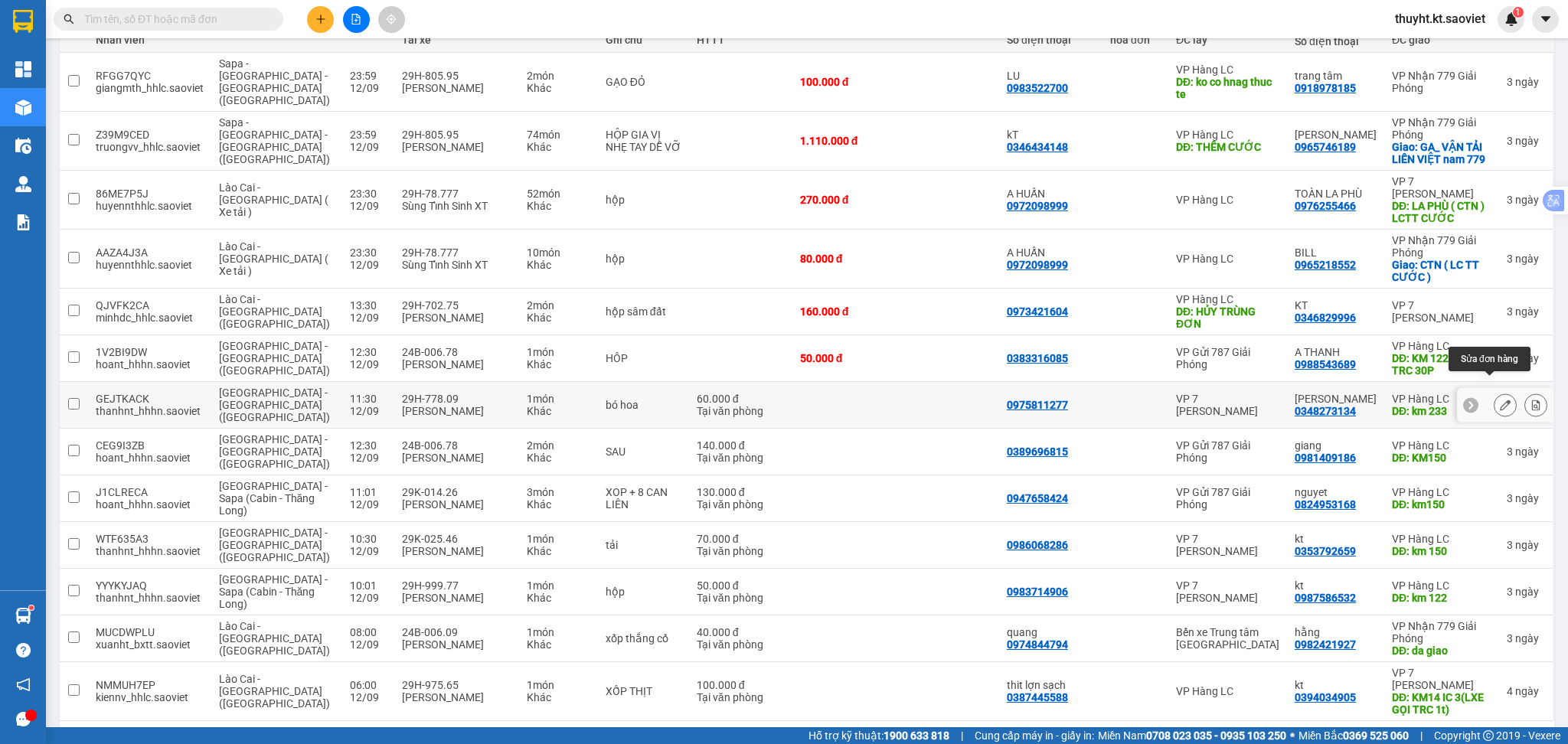
click at [1495, 392] on button at bounding box center [1505, 405] width 21 height 27
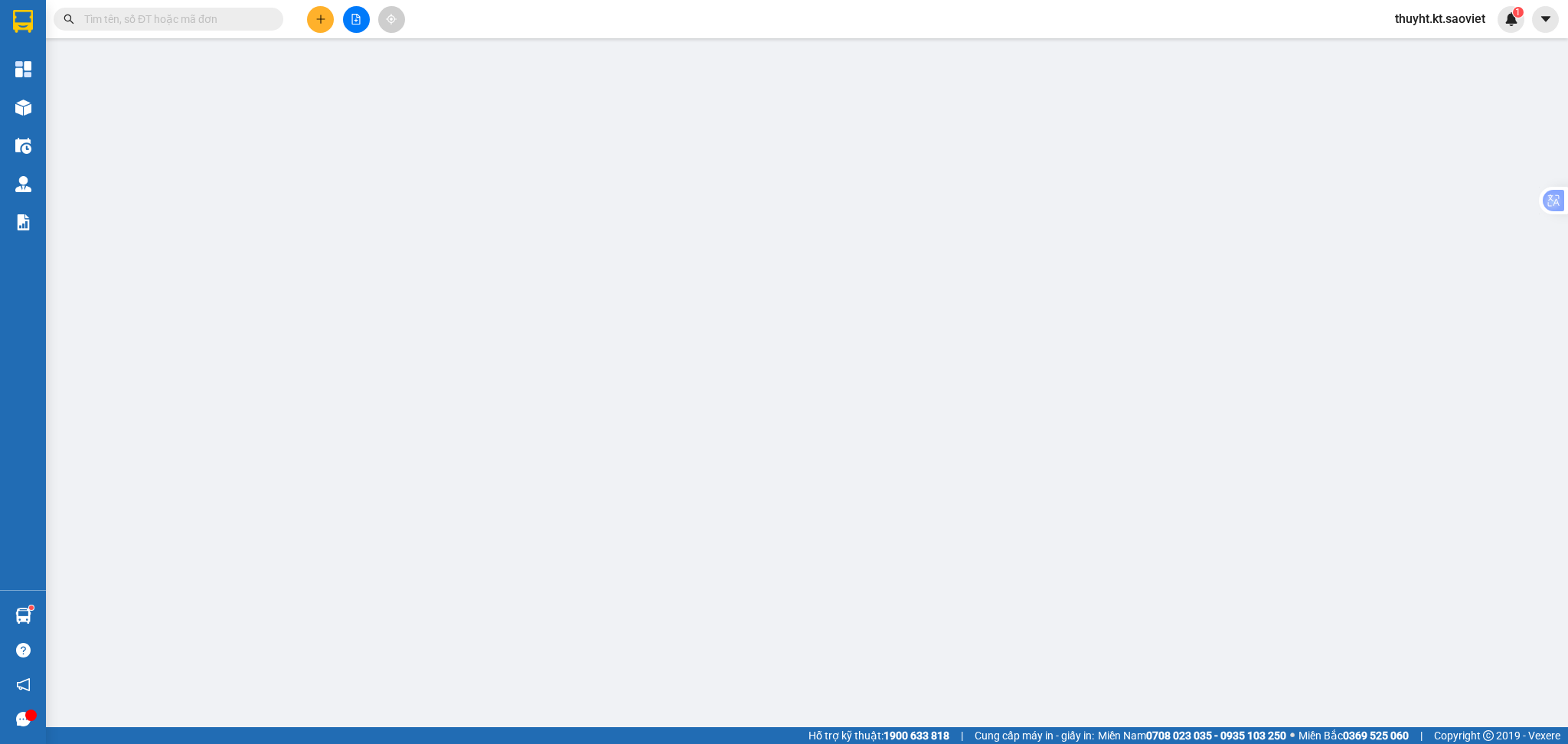
type input "0975811277"
type input "0348273134"
type input "[PERSON_NAME]"
type input "km 233"
type input "60.000"
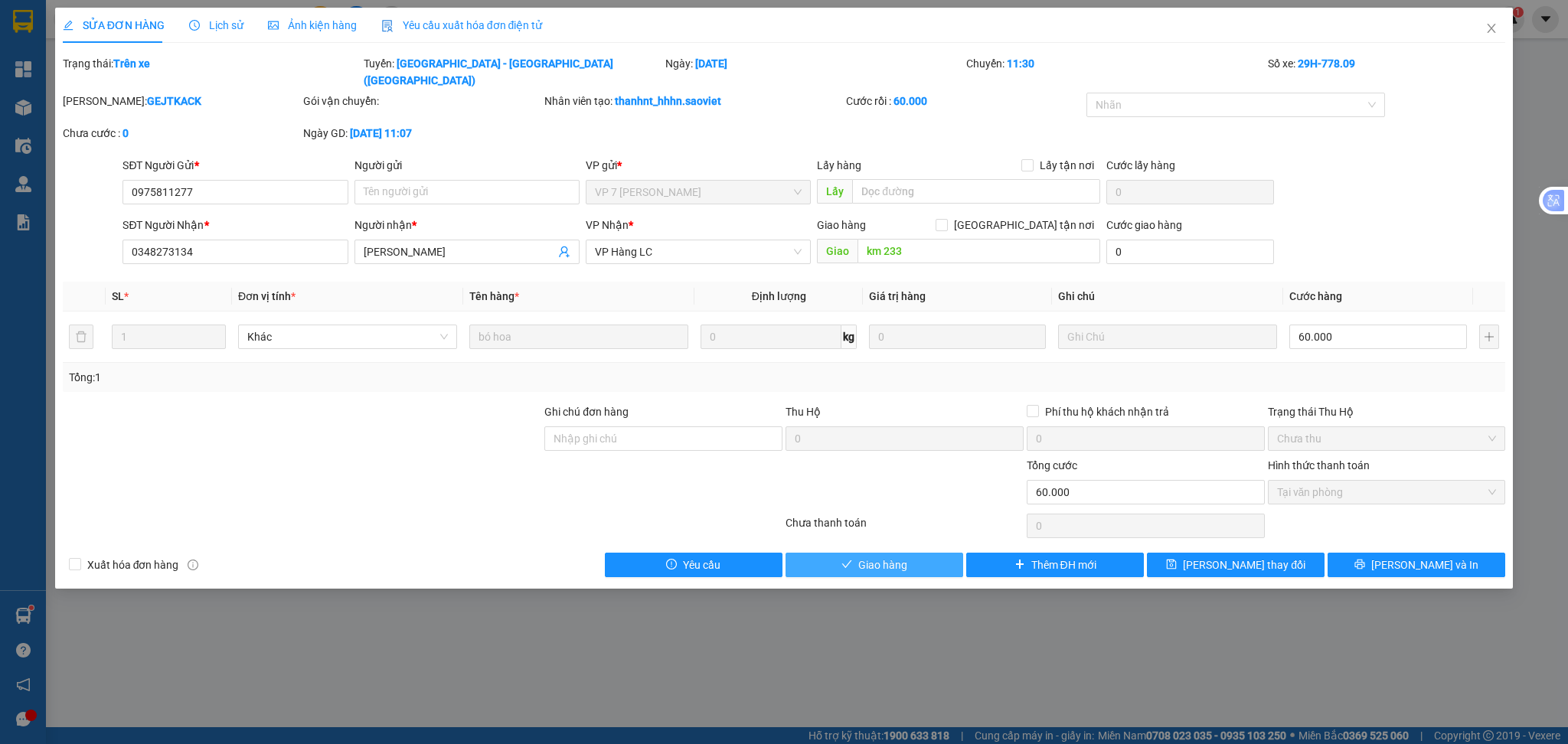
click at [847, 560] on icon "check" at bounding box center [847, 563] width 10 height 7
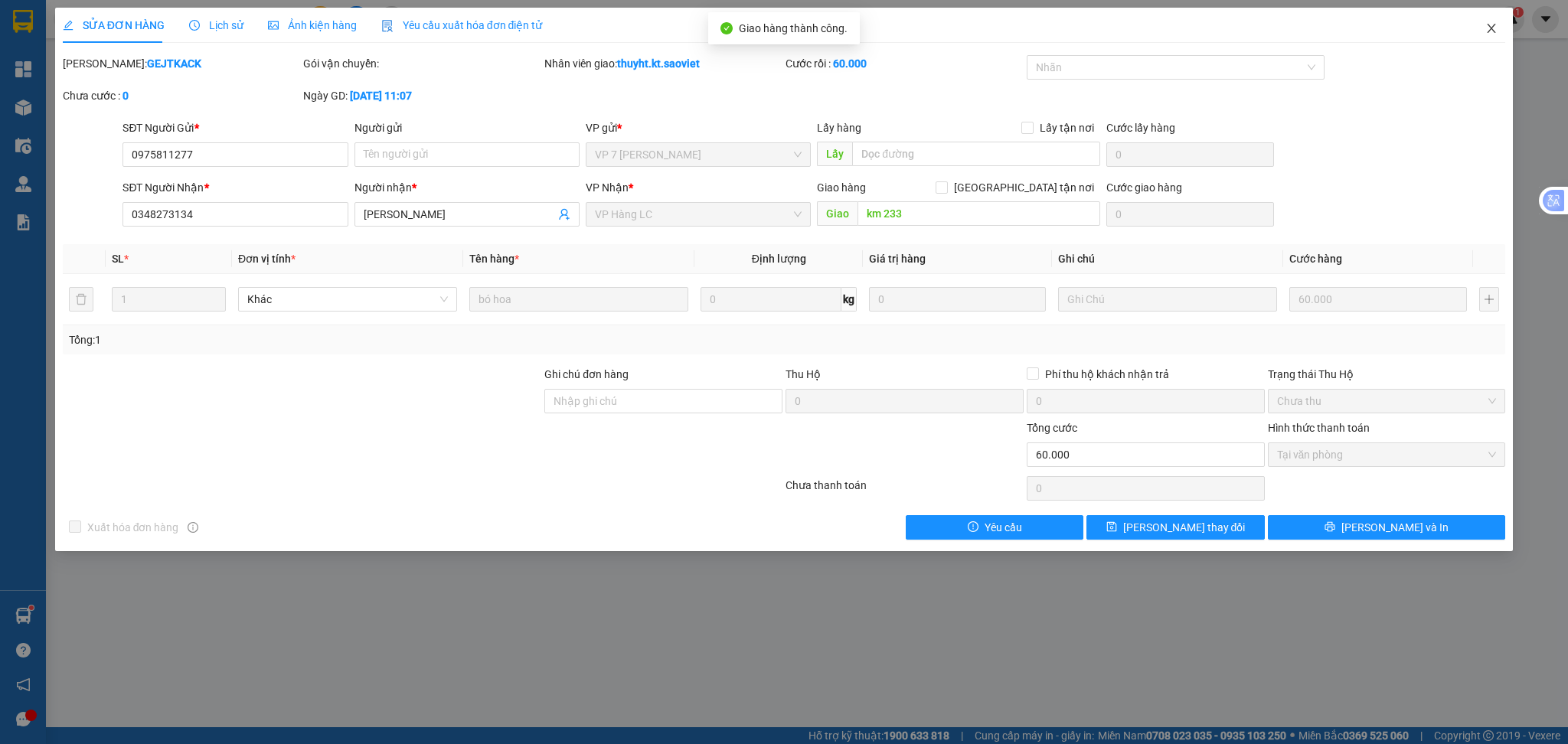
click at [1491, 28] on icon "close" at bounding box center [1492, 28] width 8 height 9
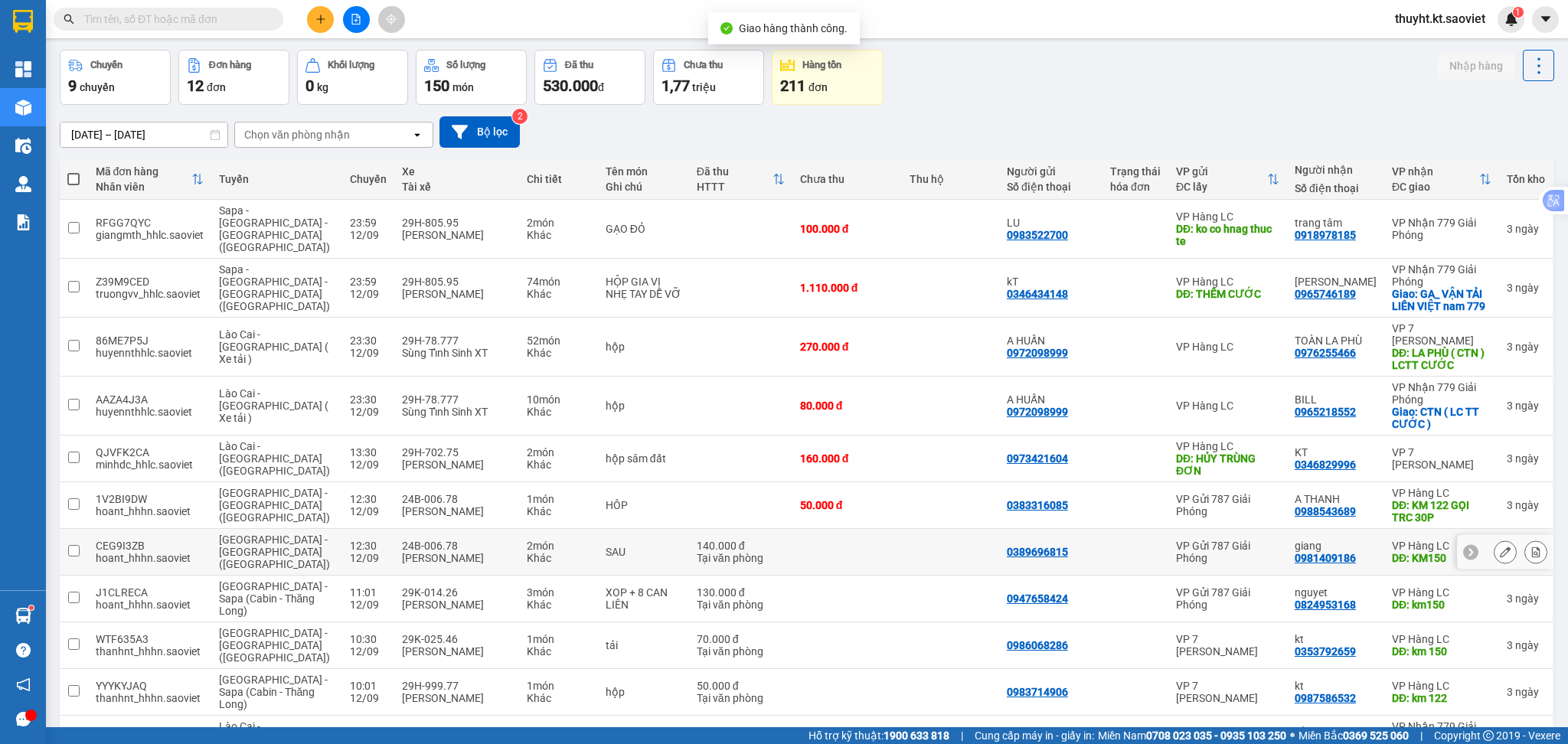
scroll to position [177, 0]
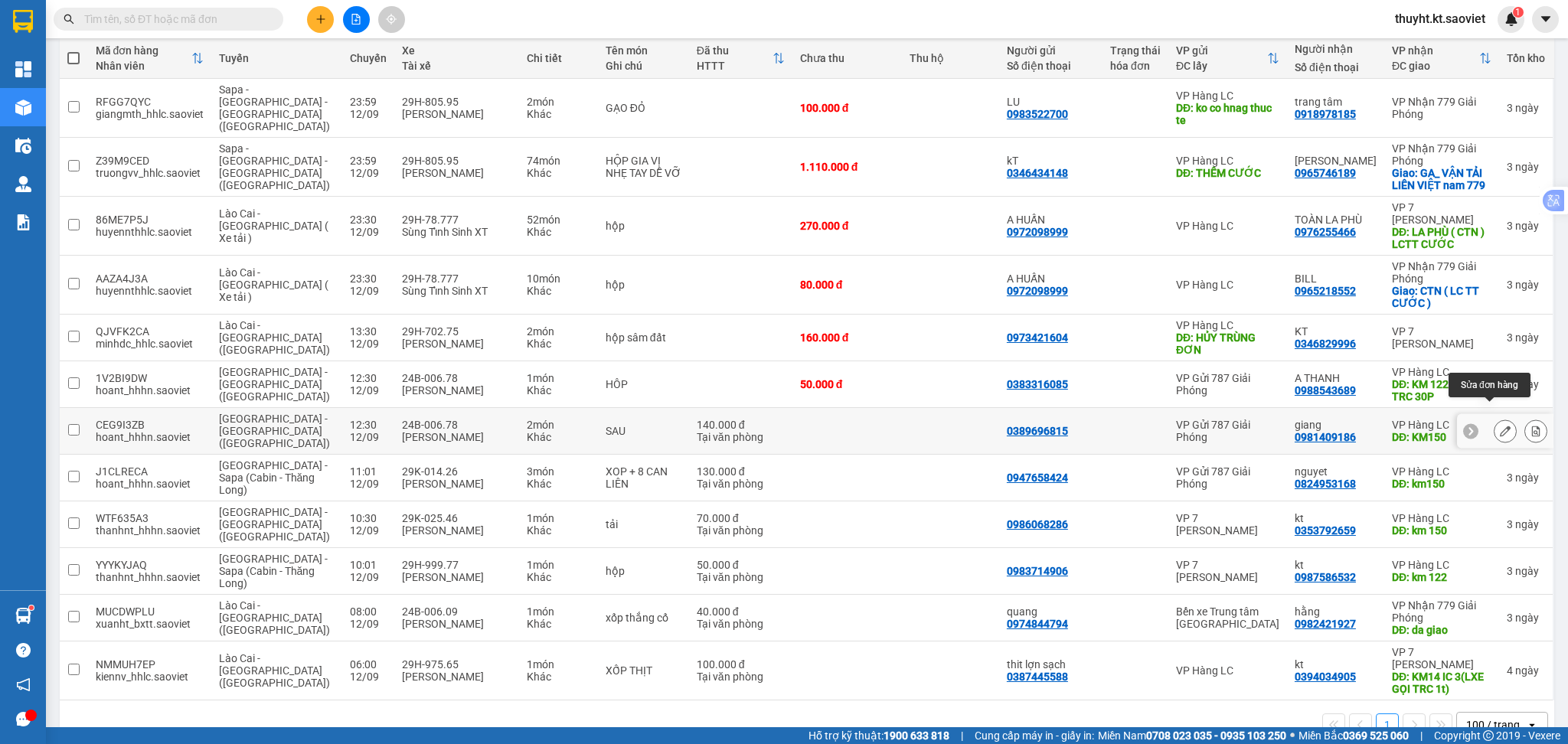
click at [1495, 418] on button at bounding box center [1505, 431] width 21 height 27
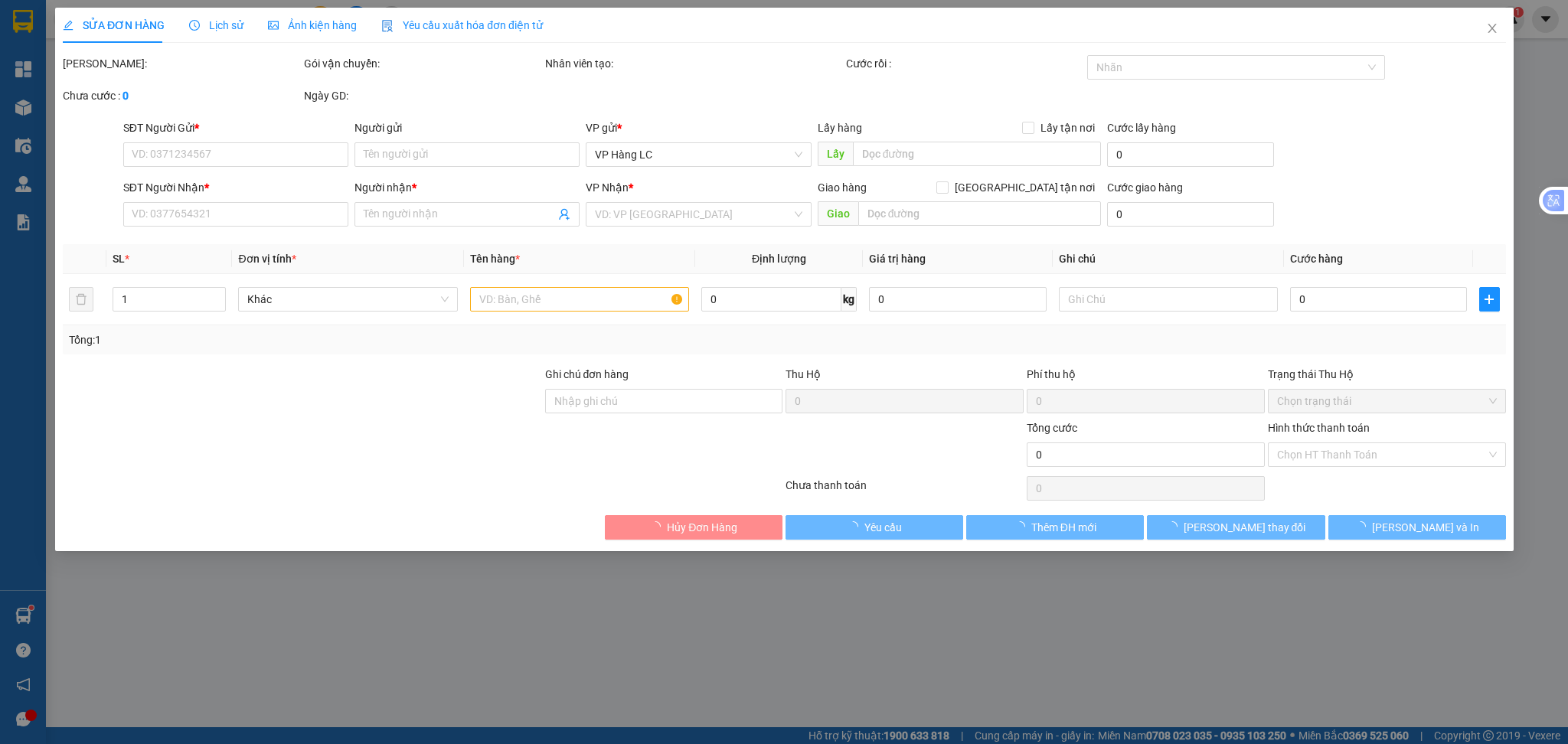
type input "0389696815"
type input "0981409186"
type input "giang"
type input "KM150"
type input "140.000"
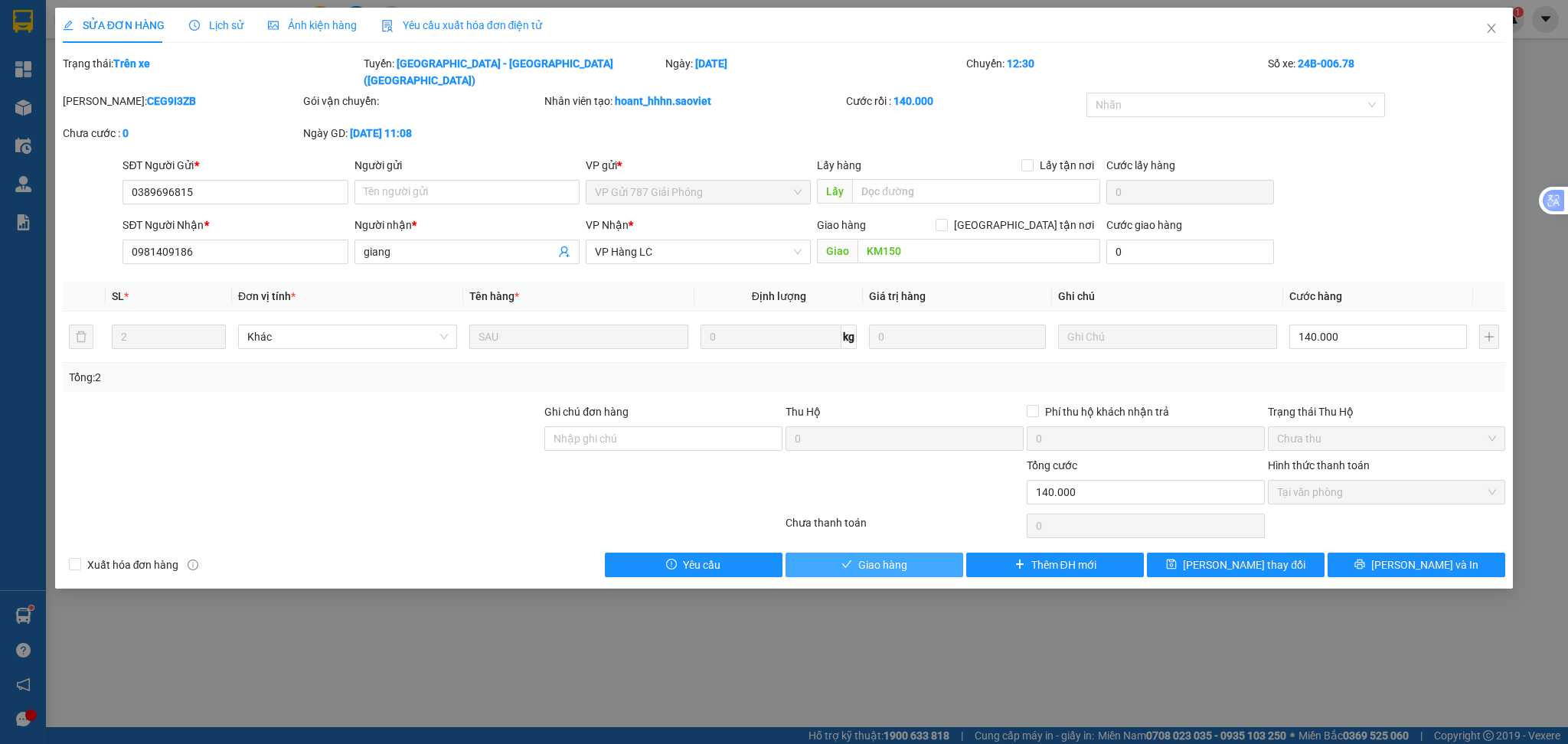
click at [856, 553] on button "Giao hàng" at bounding box center [874, 565] width 177 height 24
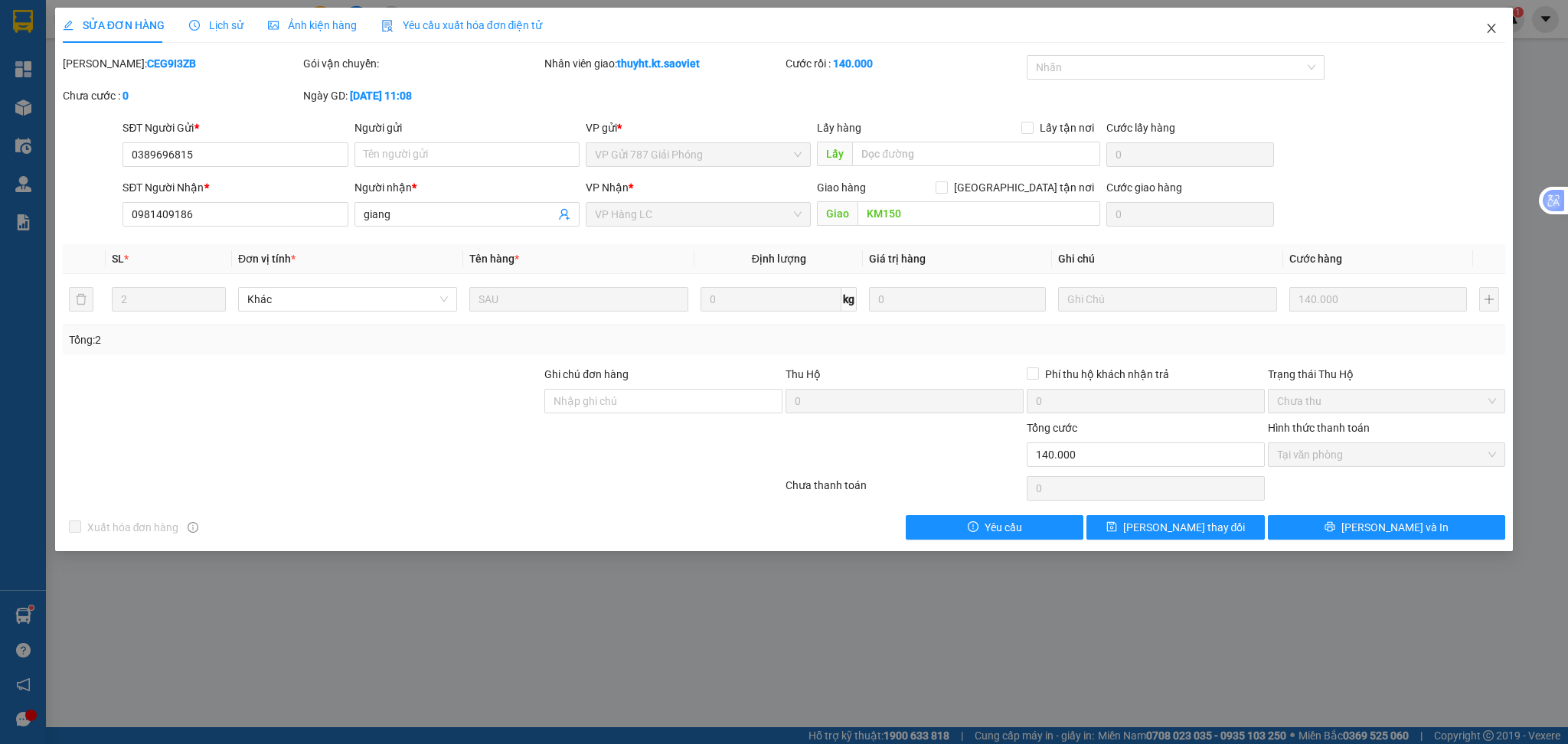
click at [1492, 28] on icon "close" at bounding box center [1492, 28] width 8 height 9
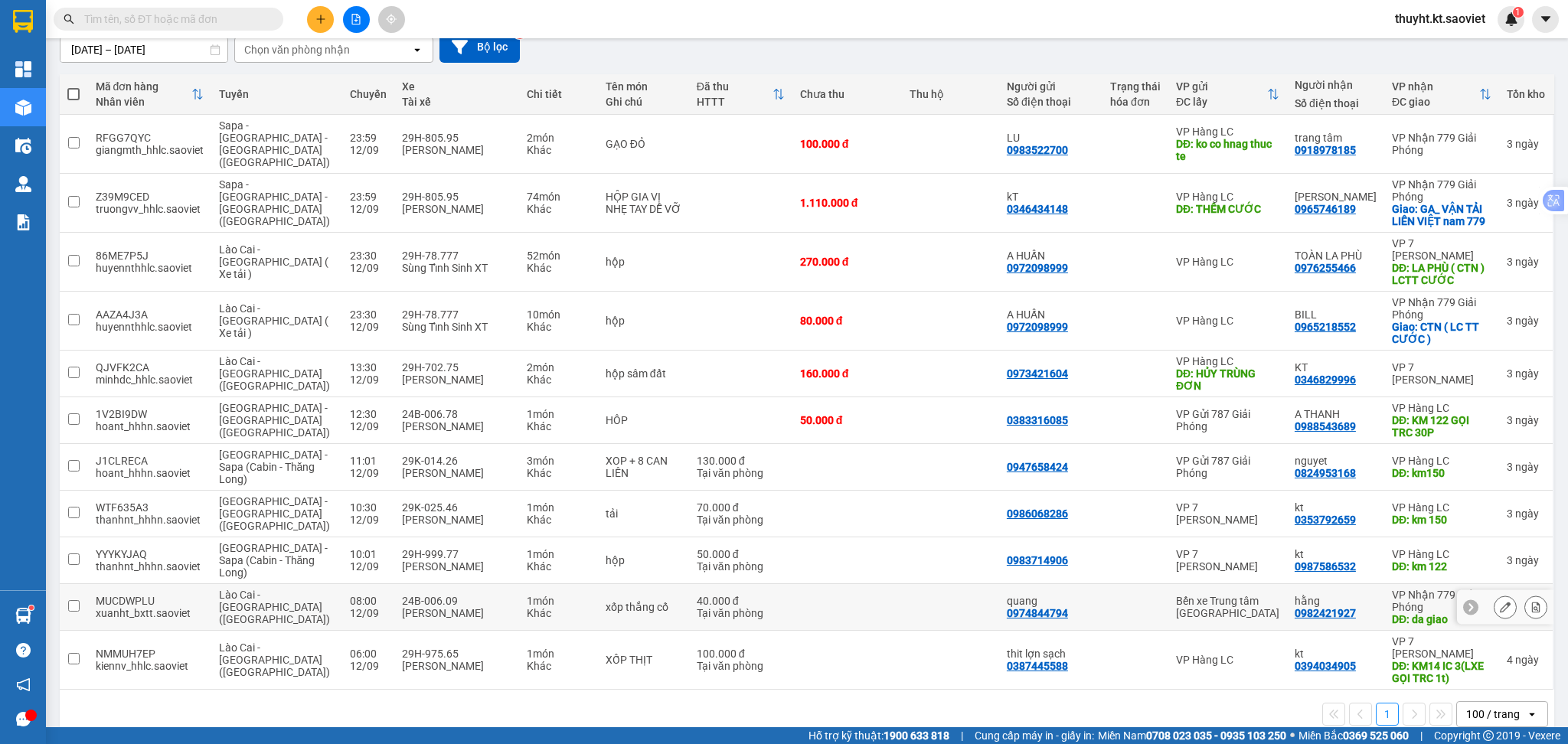
scroll to position [143, 0]
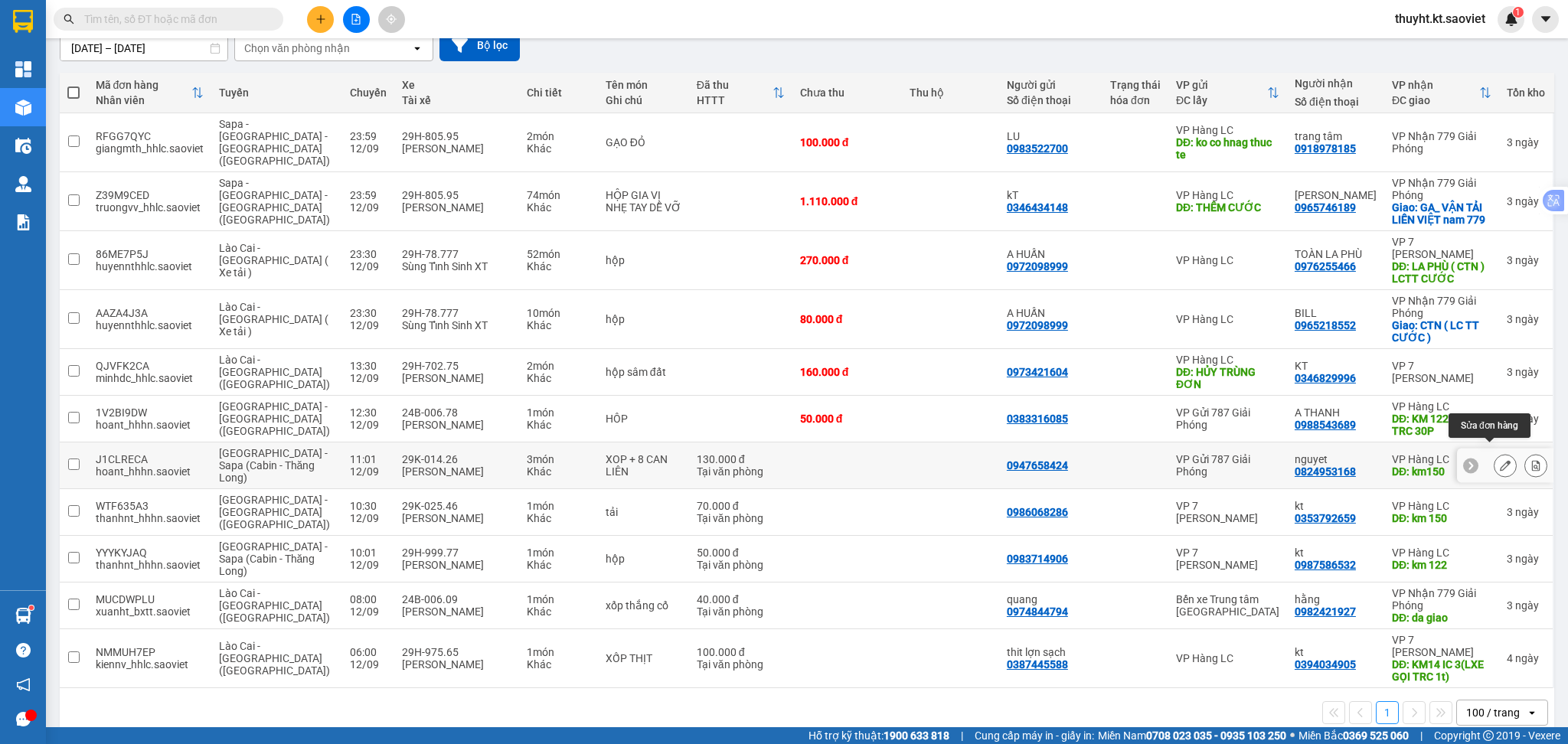
click at [1500, 460] on icon at bounding box center [1505, 465] width 11 height 11
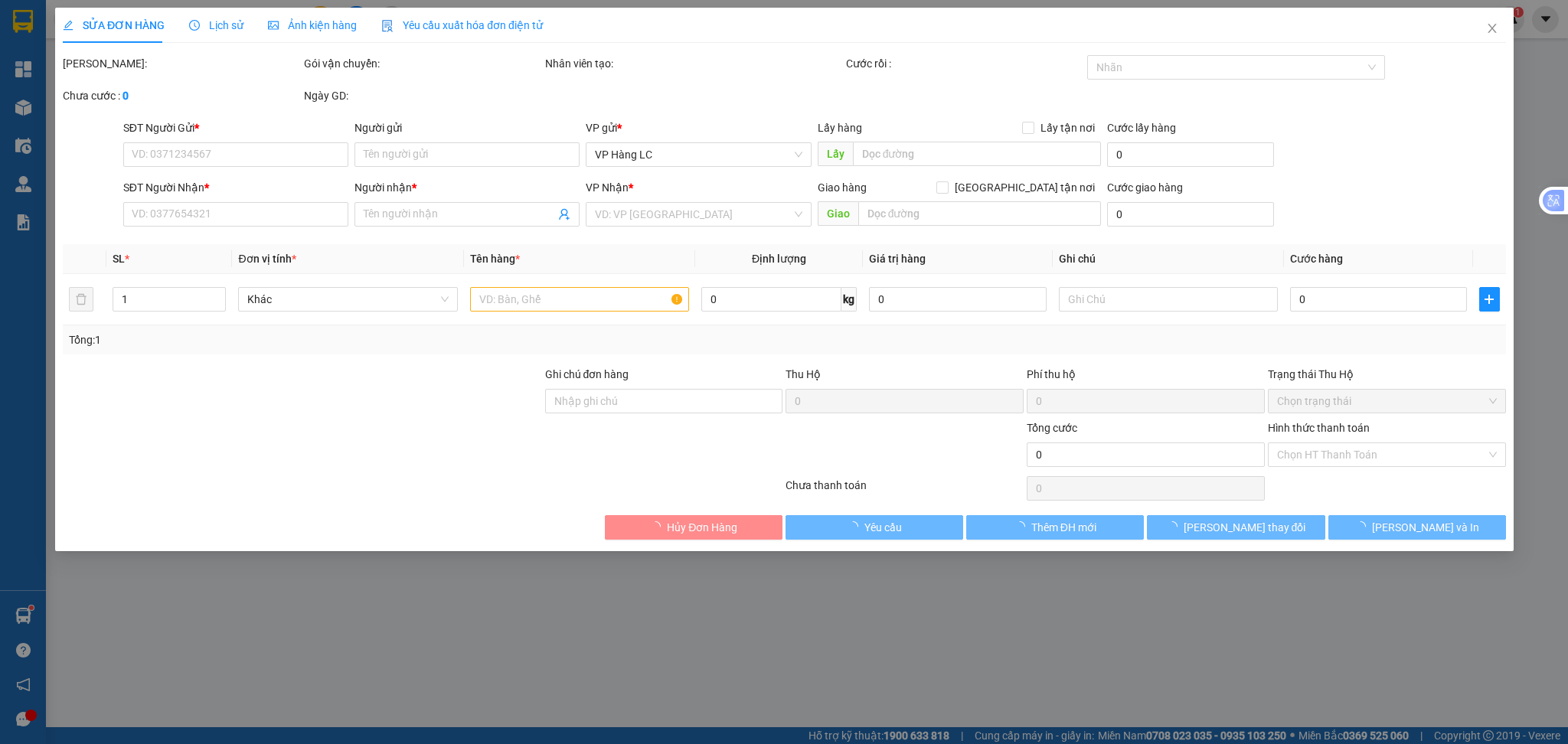
type input "0947658424"
type input "0824953168"
type input "nguyet"
type input "km150"
type input "130.000"
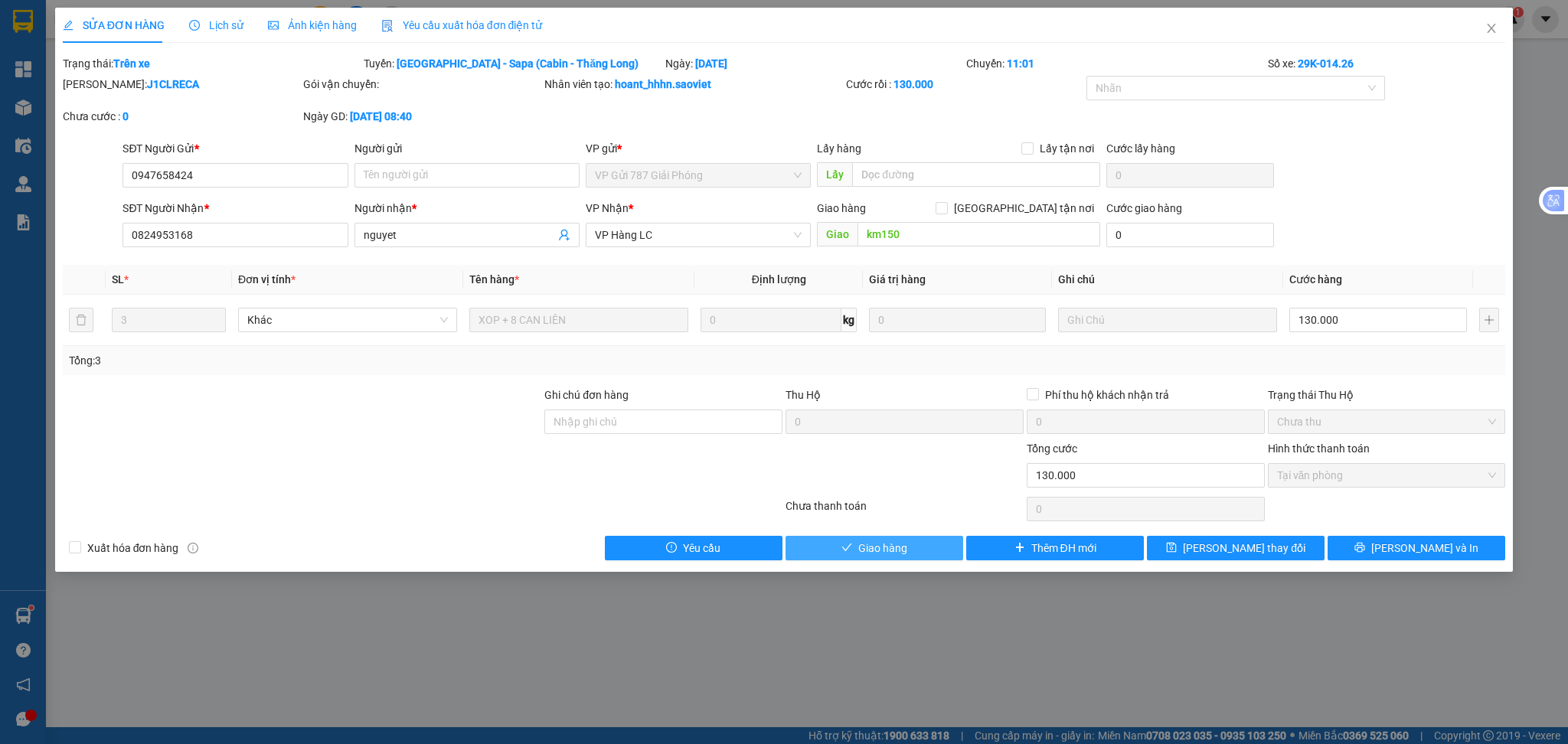
click at [883, 549] on span "Giao hàng" at bounding box center [882, 548] width 49 height 17
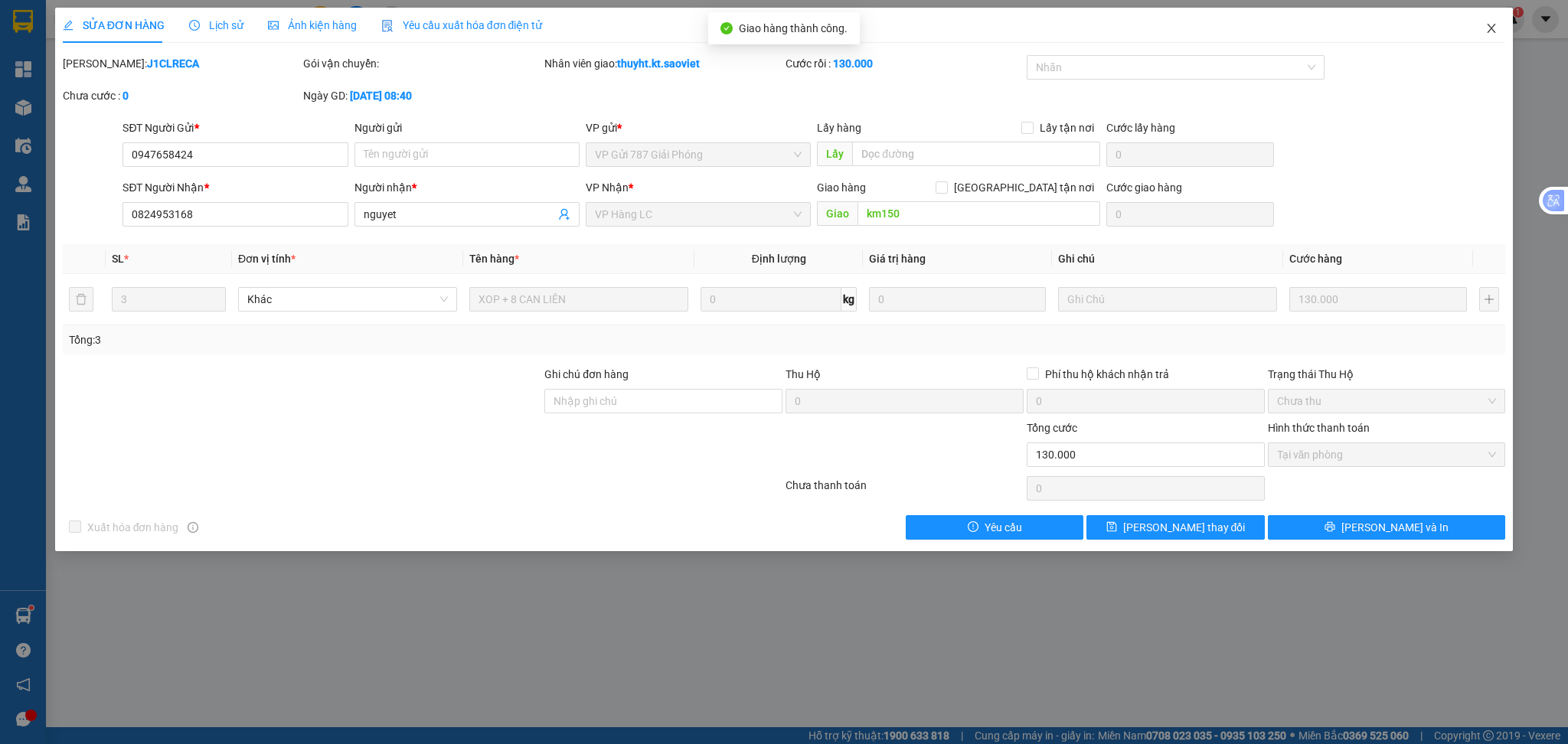
click at [1499, 30] on span "Close" at bounding box center [1491, 28] width 43 height 43
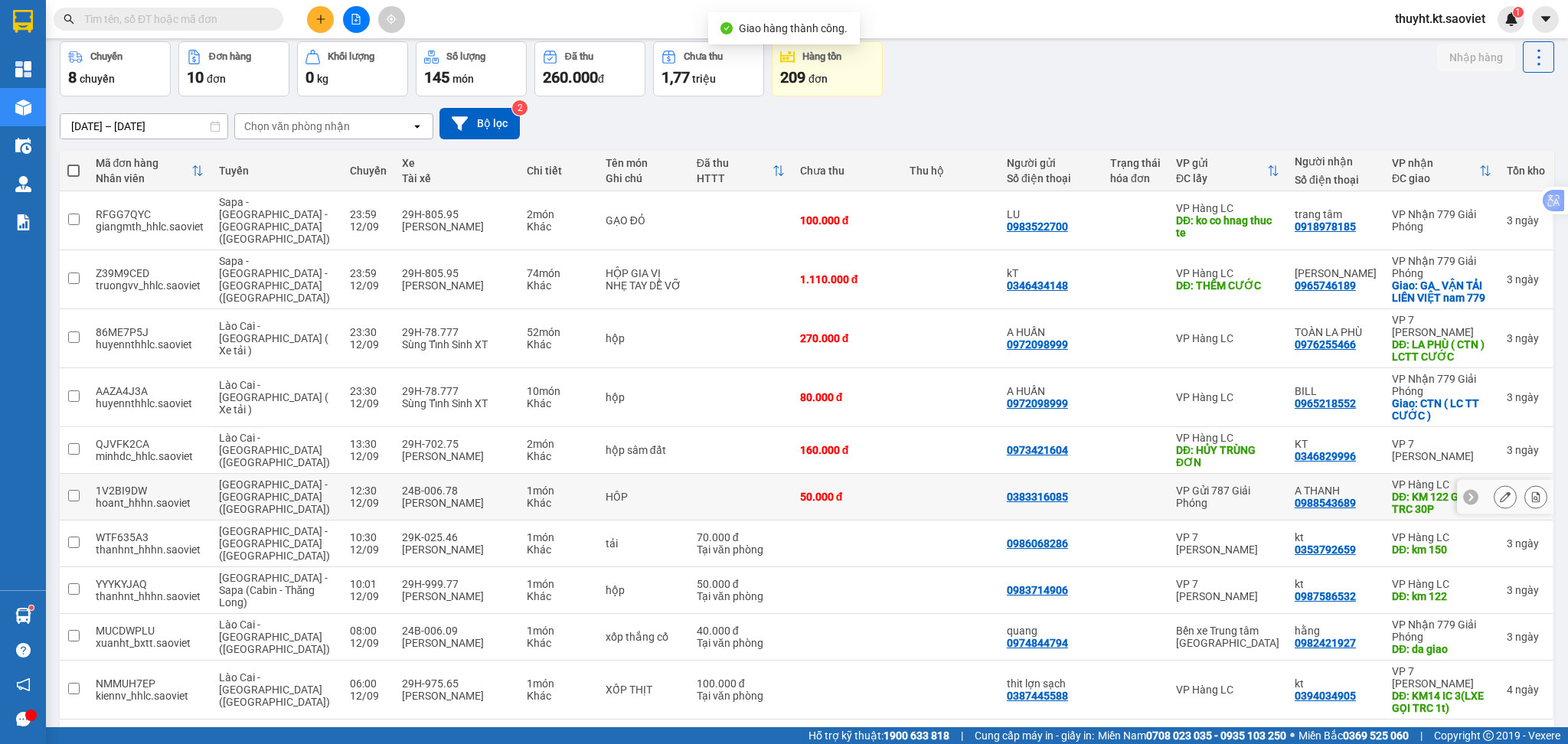
scroll to position [97, 0]
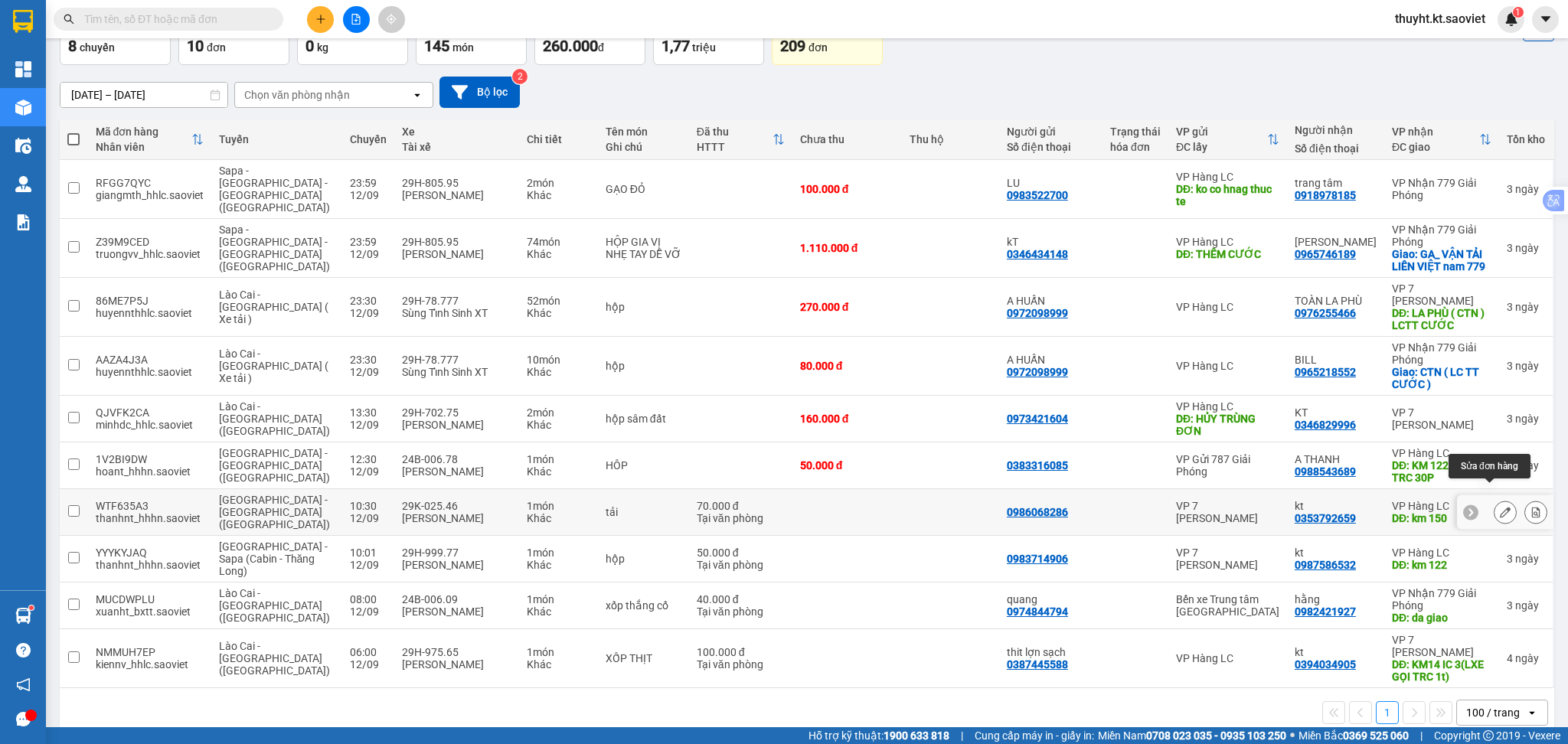
click at [1500, 507] on icon at bounding box center [1505, 511] width 11 height 11
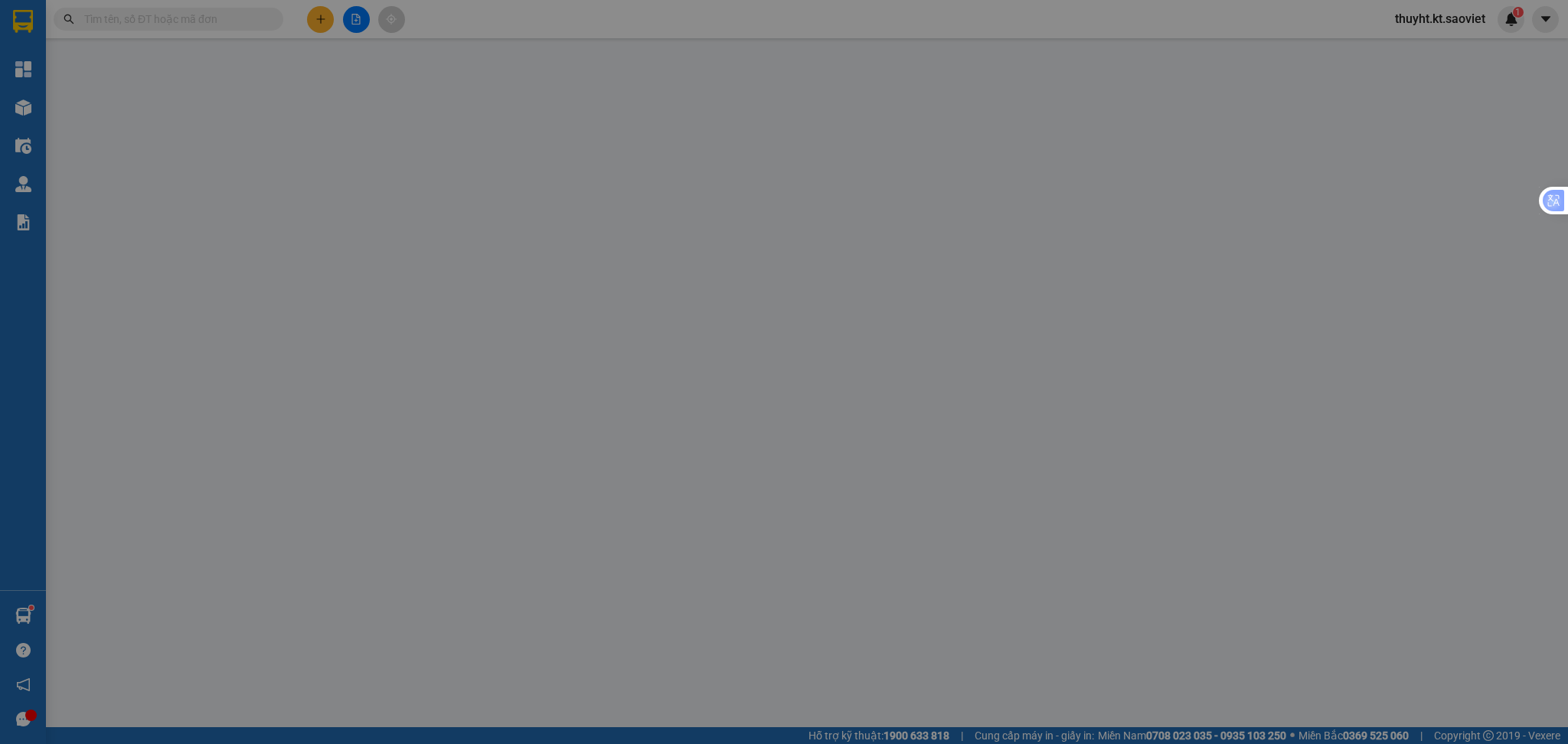
type input "0986068286"
type input "0353792659"
type input "kt"
type input "km 150"
type input "70.000"
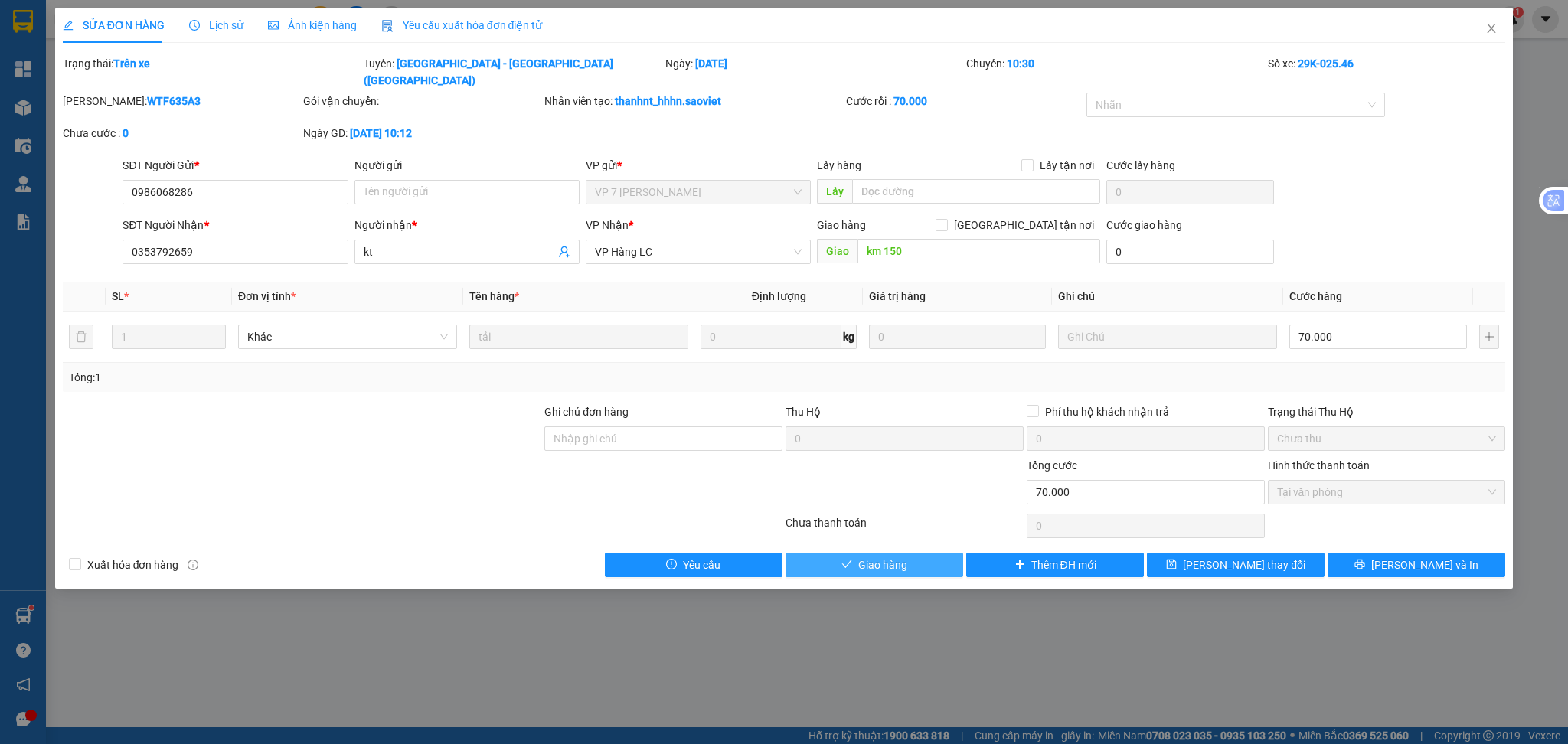
click at [891, 556] on span "Giao hàng" at bounding box center [882, 564] width 49 height 17
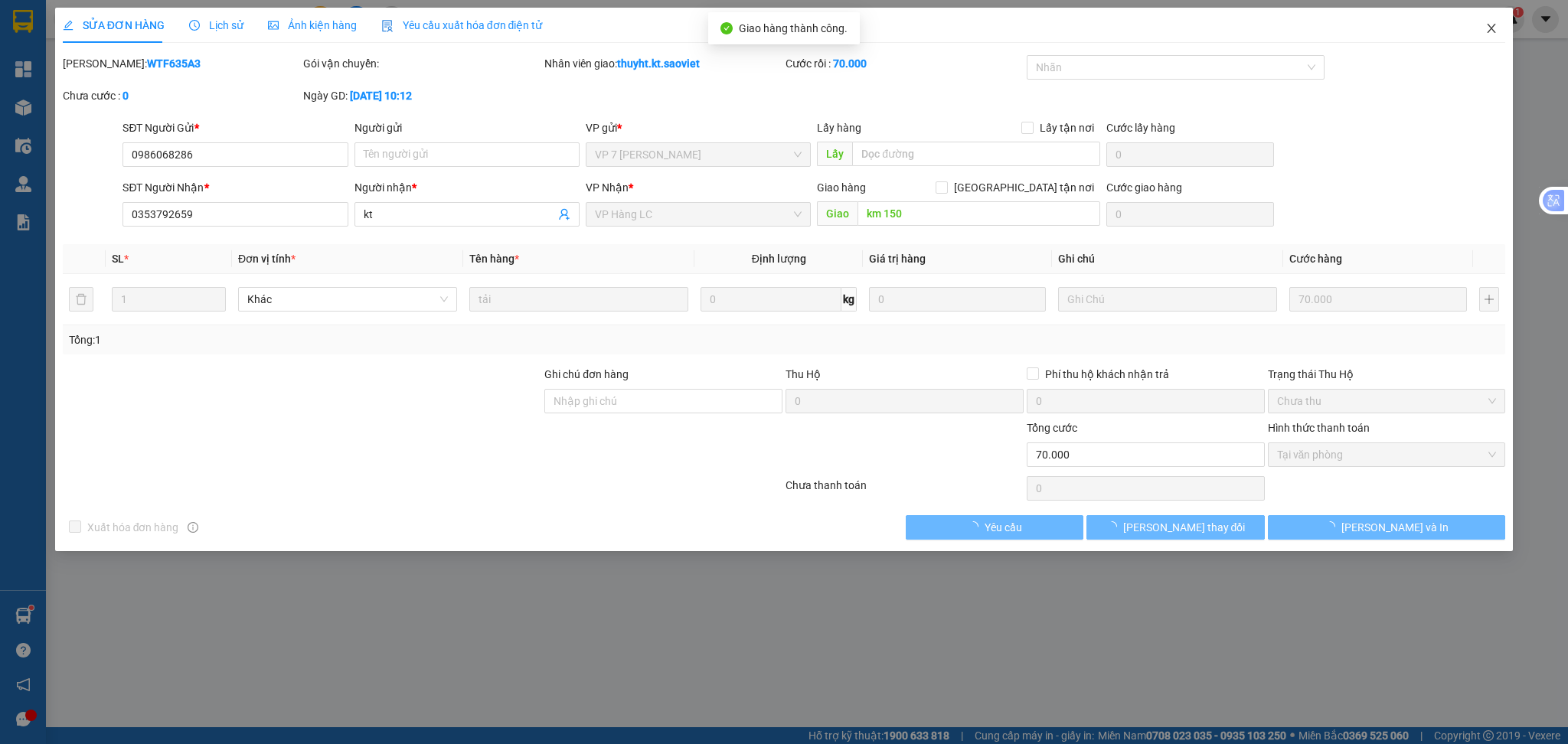
click at [1496, 29] on icon "close" at bounding box center [1491, 28] width 12 height 12
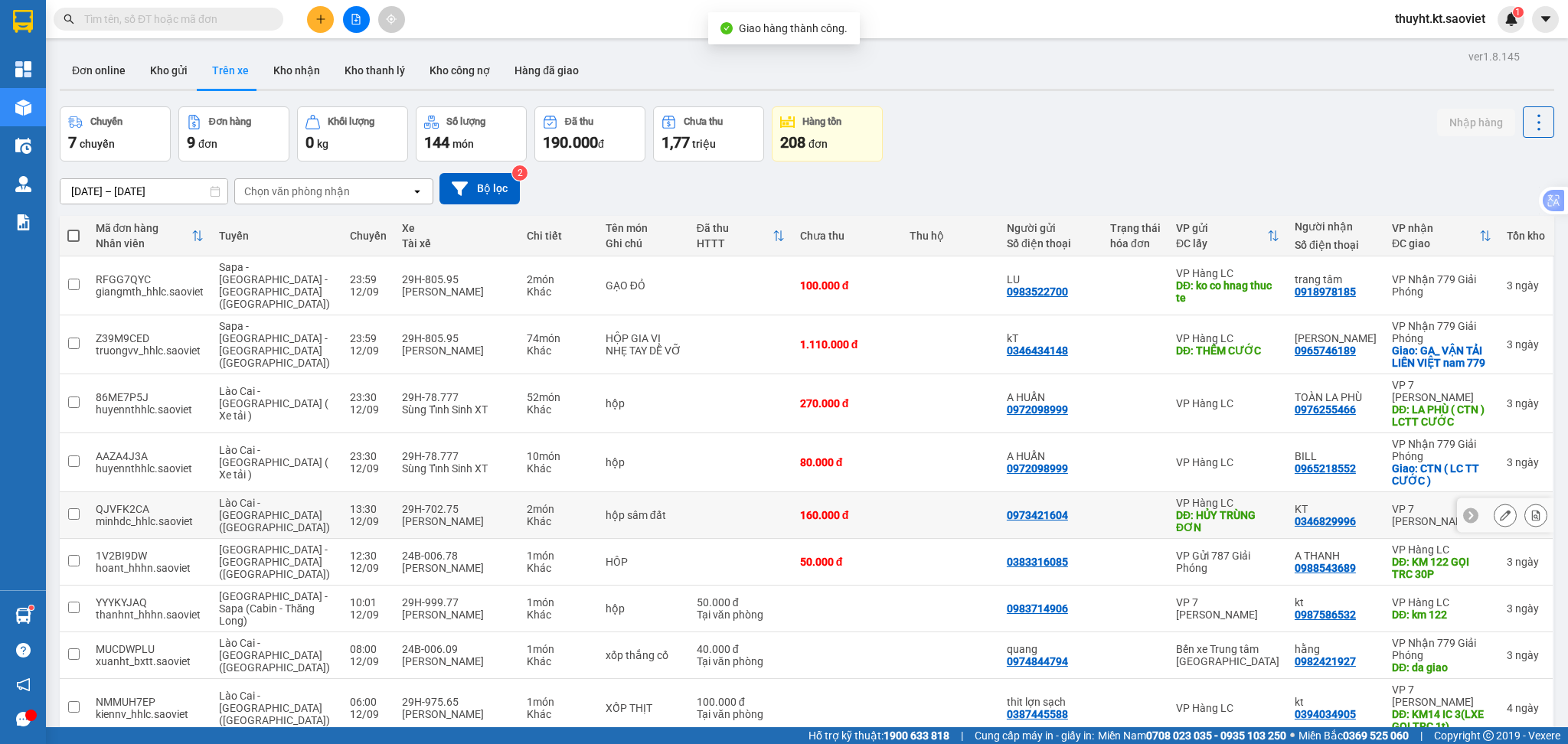
scroll to position [71, 0]
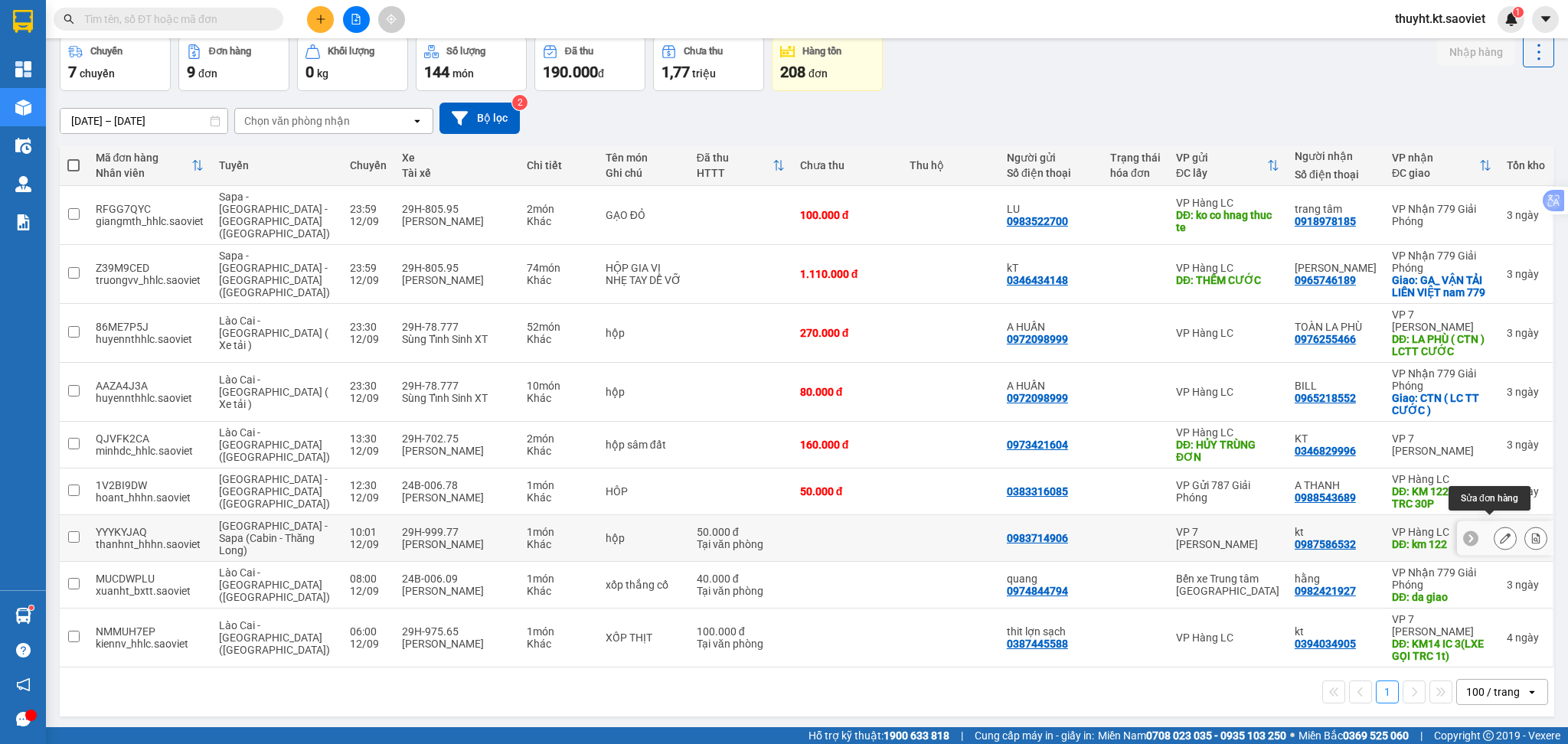
click at [1500, 533] on icon at bounding box center [1505, 537] width 11 height 11
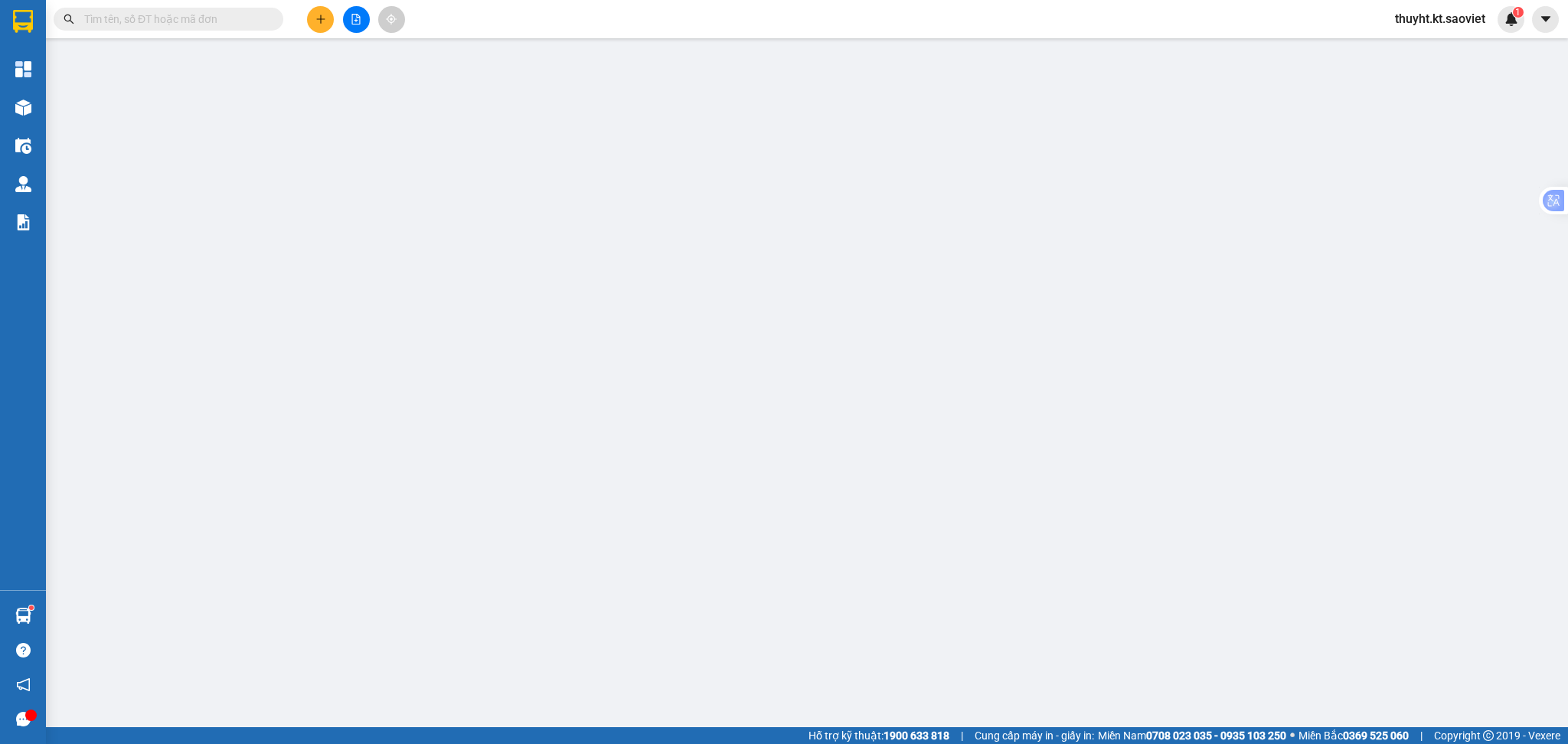
type input "0983714906"
type input "0987586532"
type input "kt"
type input "km 122"
type input "50.000"
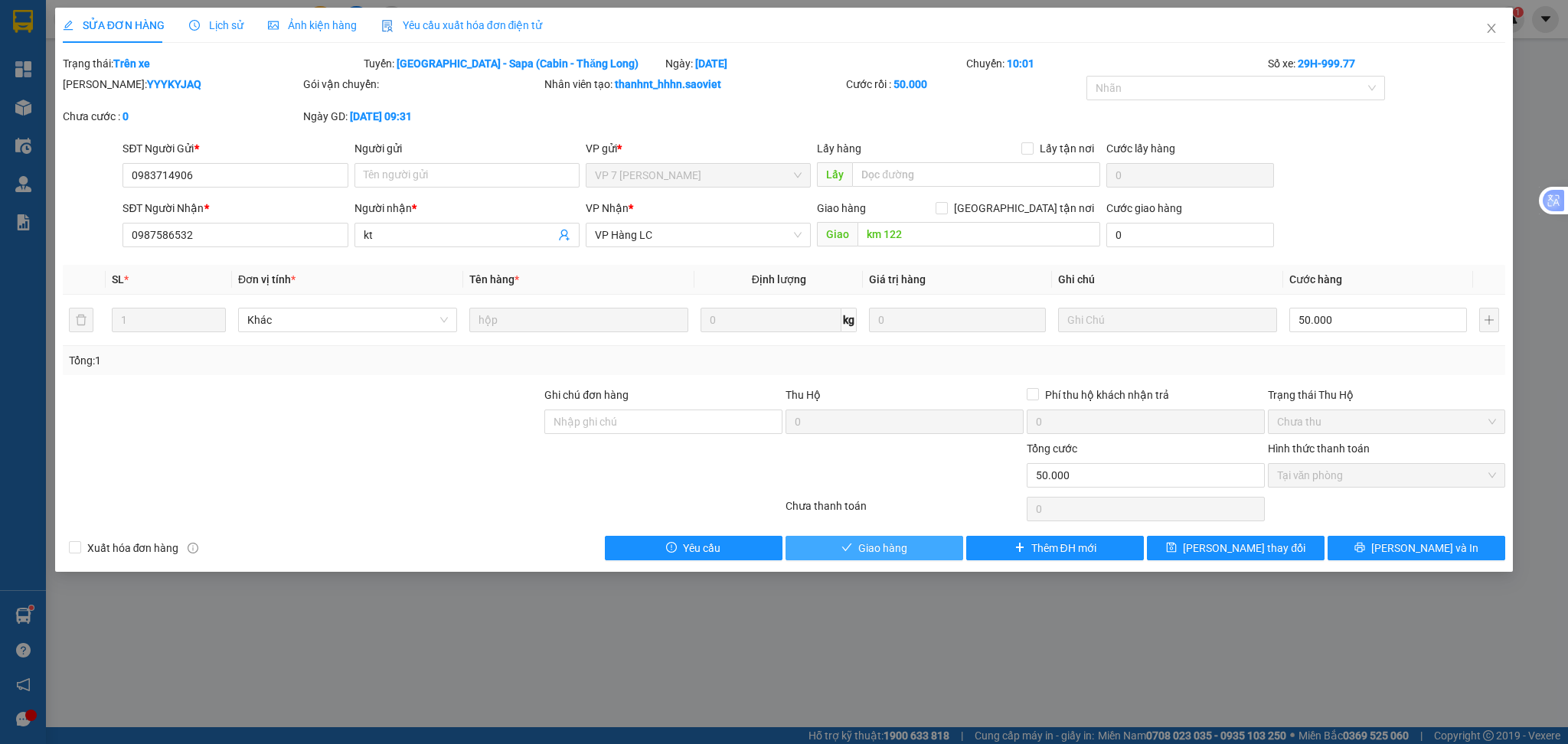
click at [914, 548] on button "Giao hàng" at bounding box center [874, 548] width 177 height 24
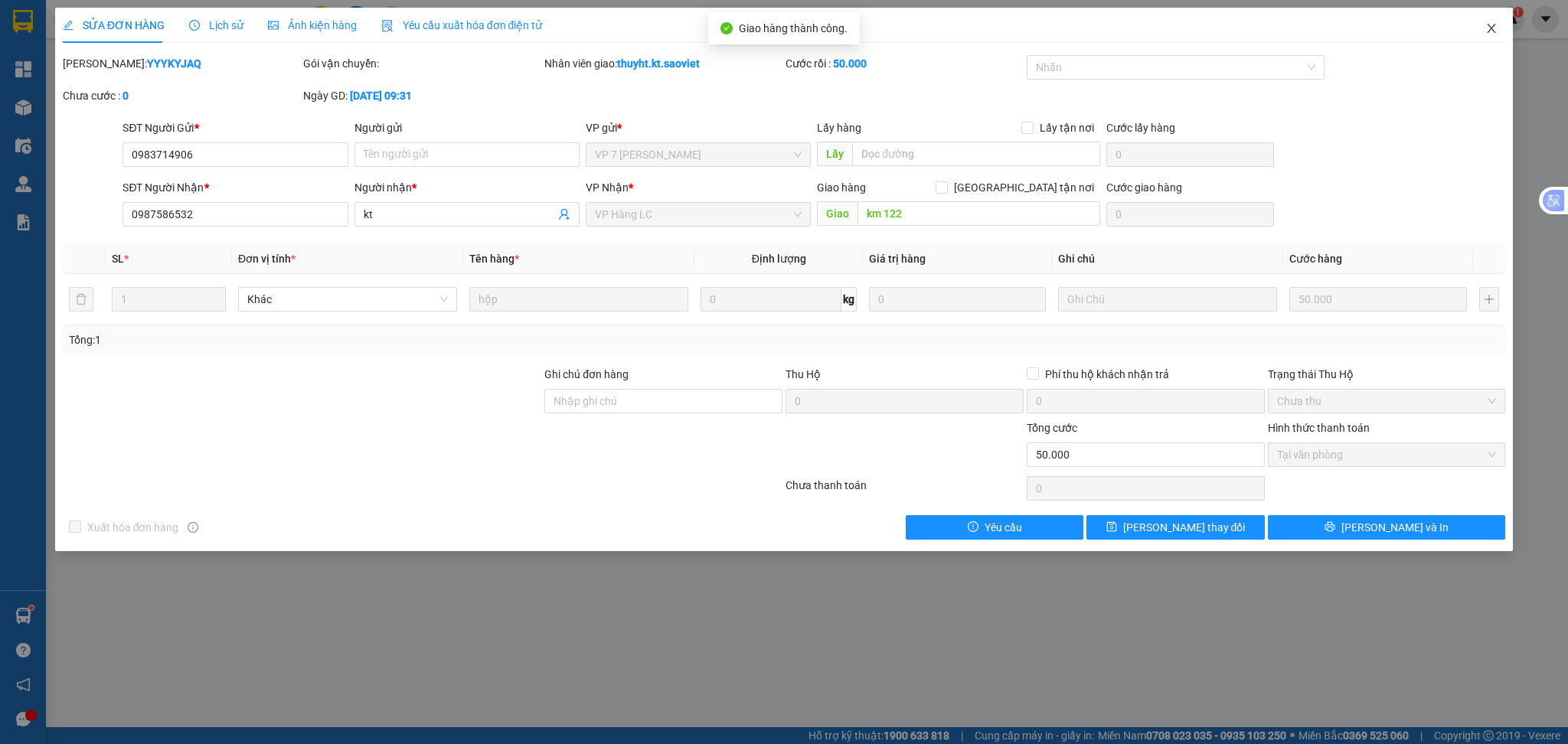
click at [1493, 27] on icon "close" at bounding box center [1492, 28] width 8 height 9
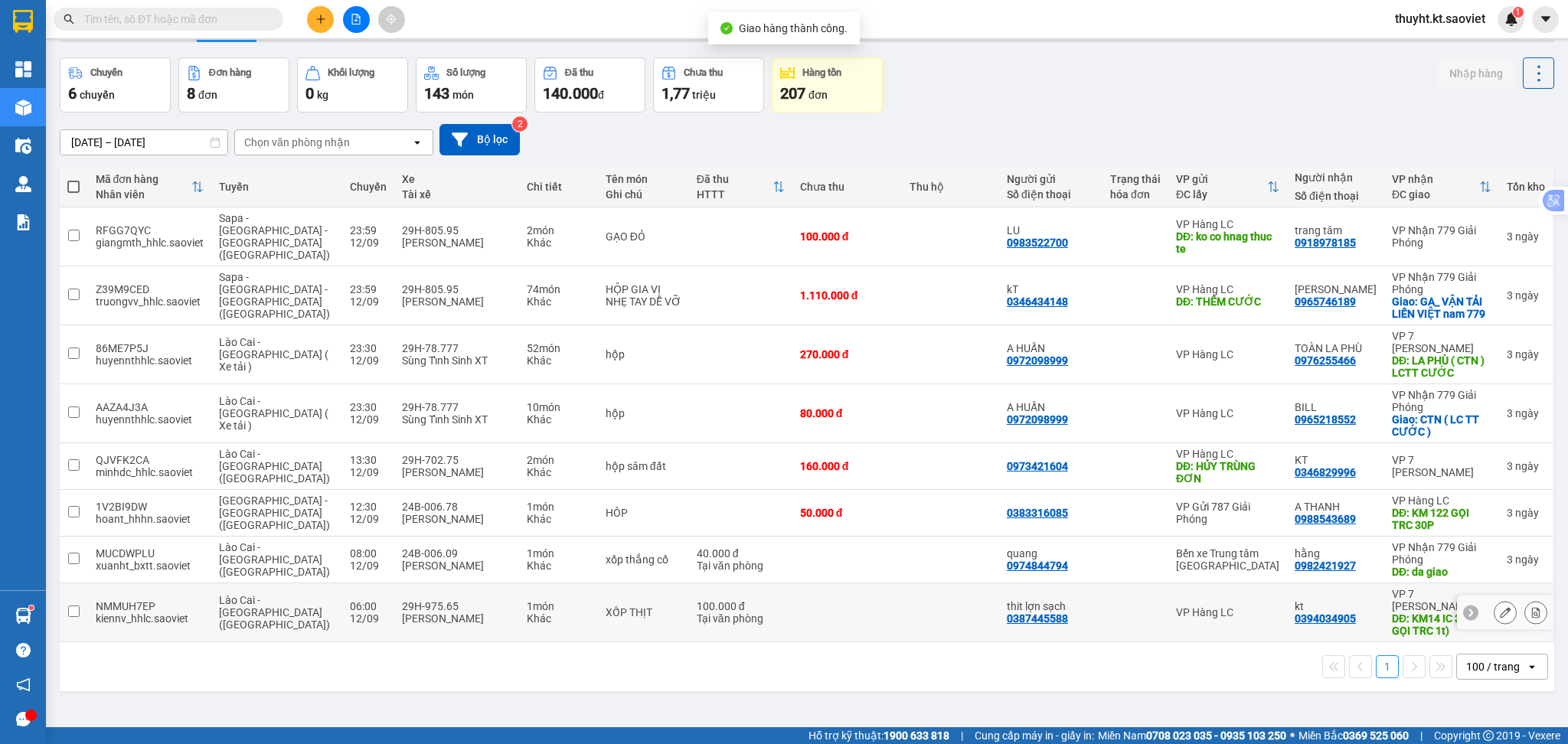
scroll to position [71, 0]
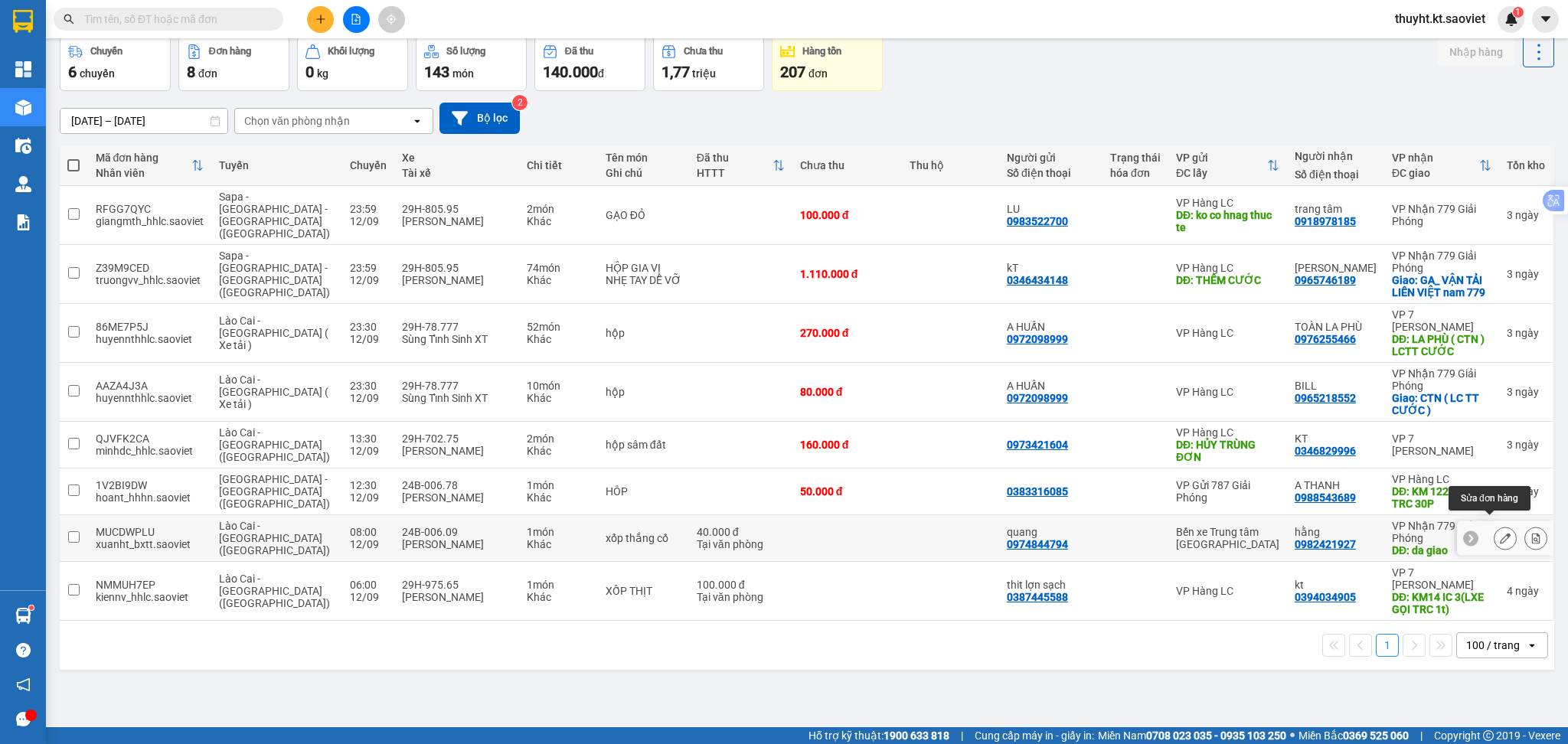
click at [1500, 533] on icon at bounding box center [1505, 537] width 11 height 11
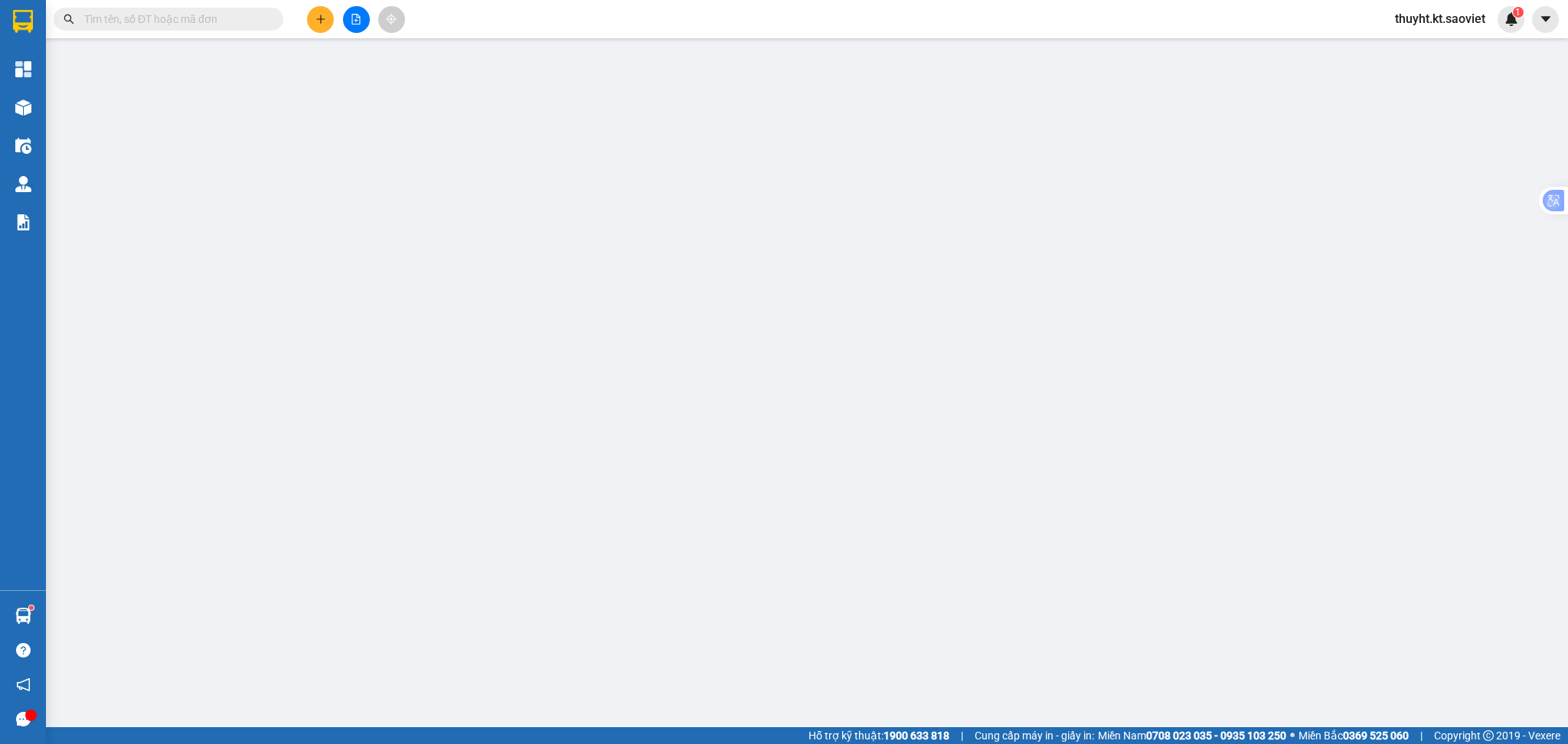
type input "0974844794"
type input "quang"
type input "0982421927"
type input "hằng"
type input "da giao"
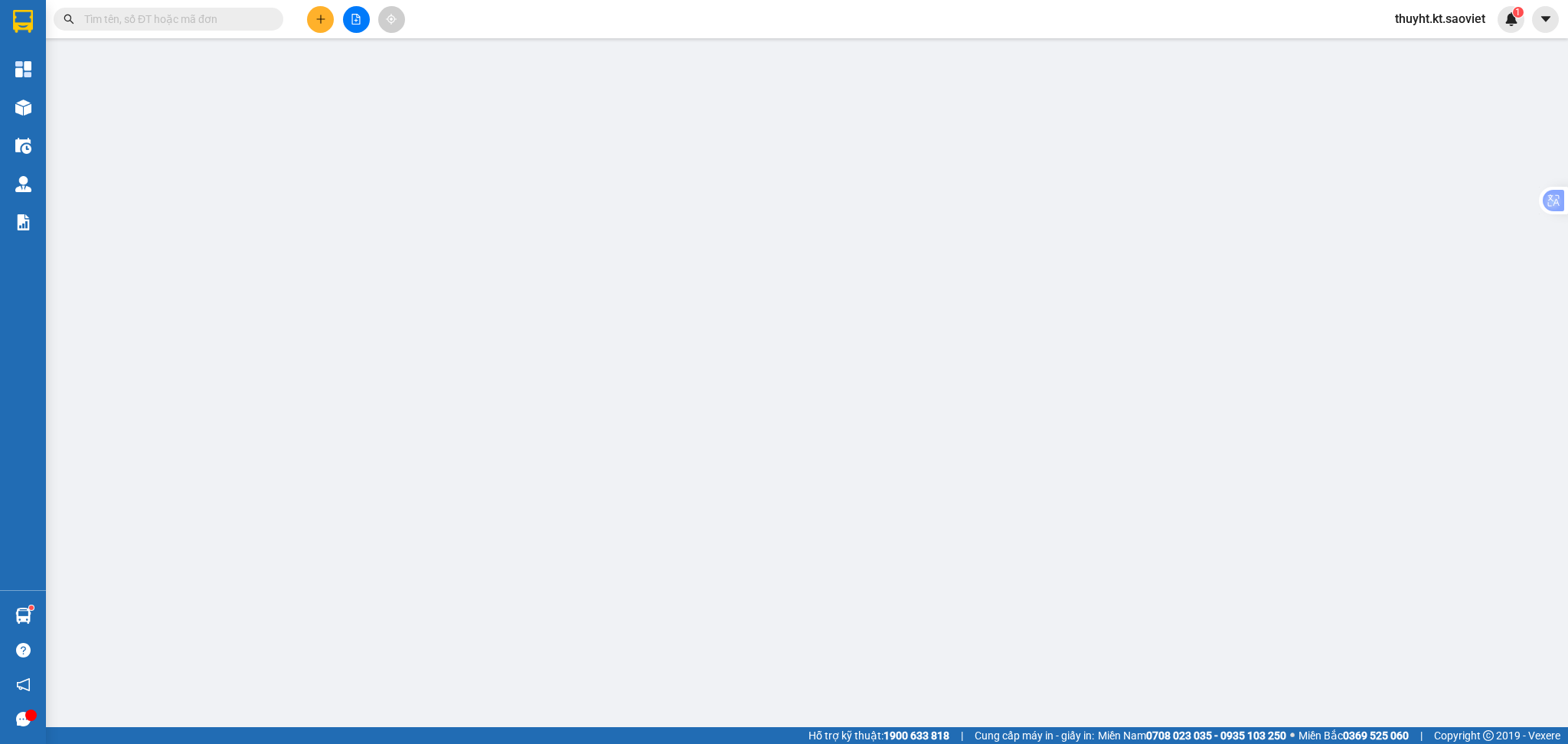
type input "40.000"
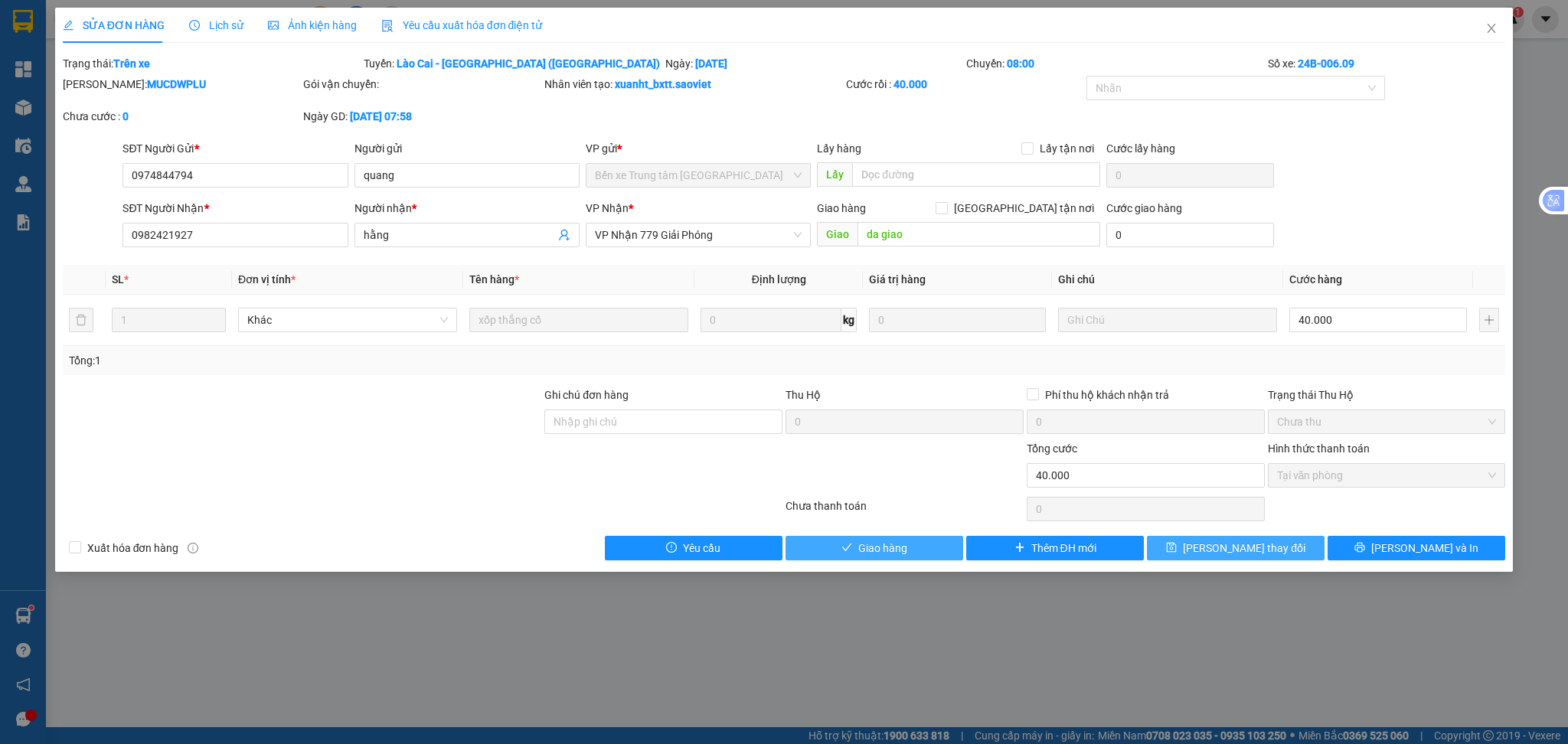
click at [889, 544] on span "Giao hàng" at bounding box center [882, 548] width 49 height 17
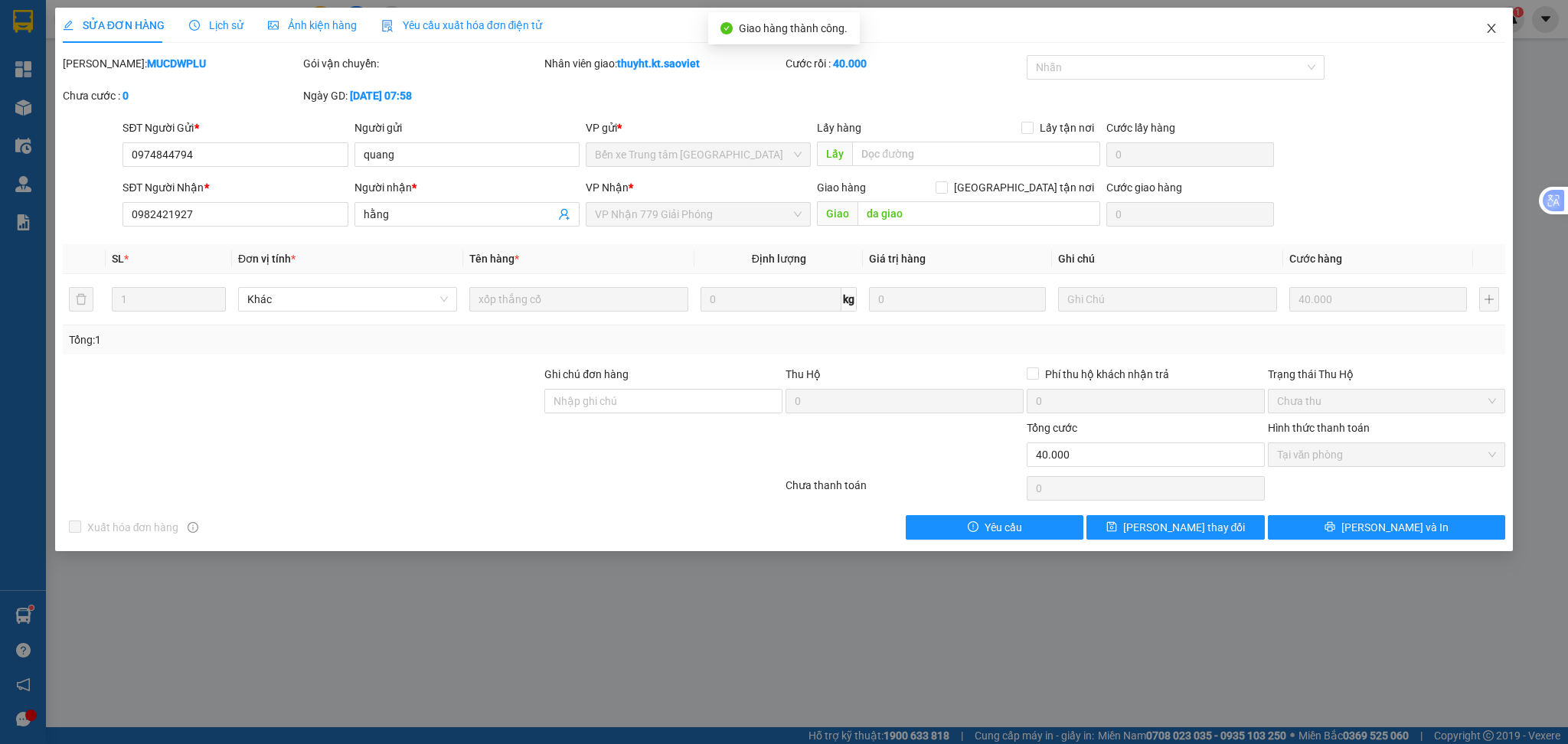
click at [1495, 30] on icon "close" at bounding box center [1491, 28] width 12 height 12
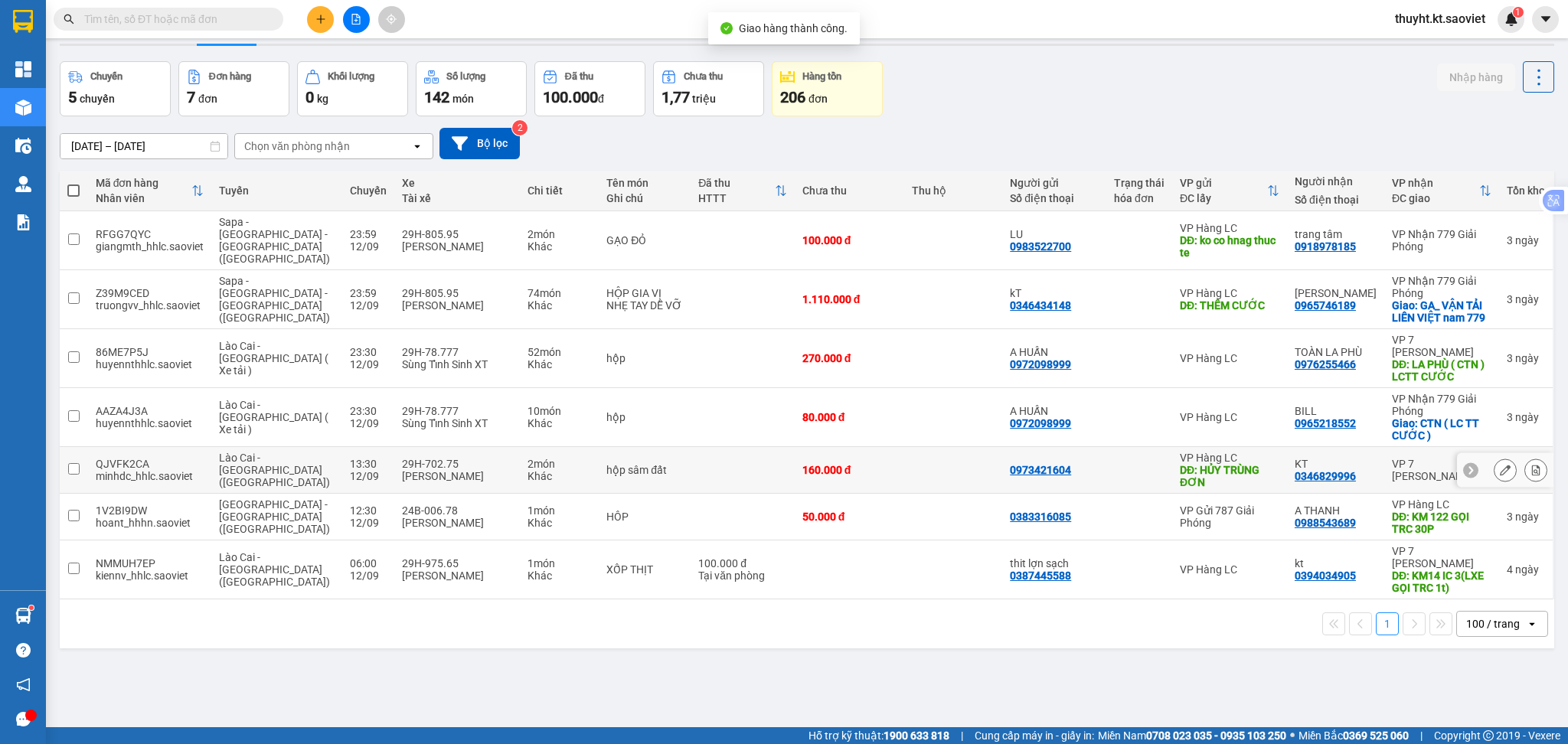
scroll to position [71, 0]
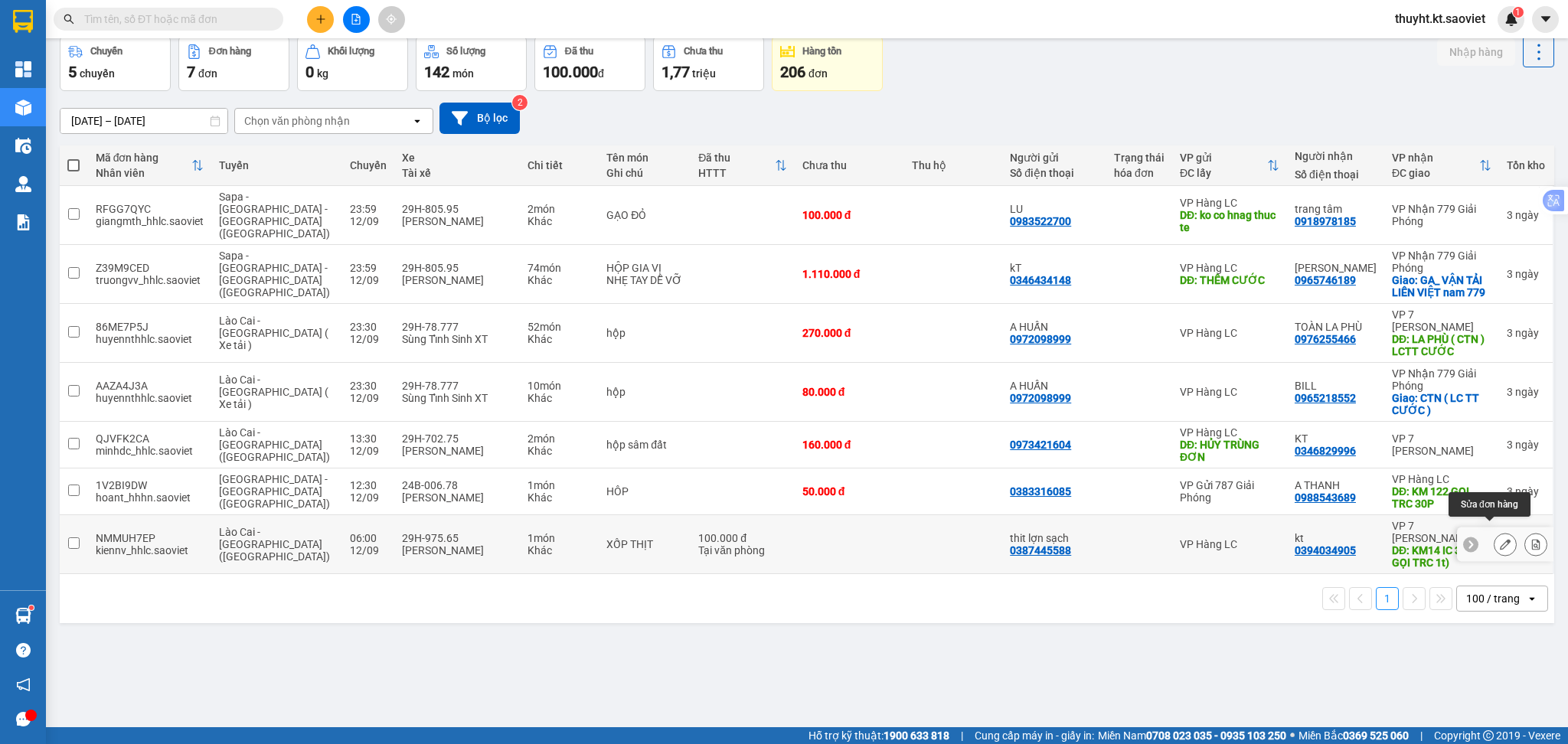
click at [1500, 539] on icon at bounding box center [1505, 544] width 11 height 11
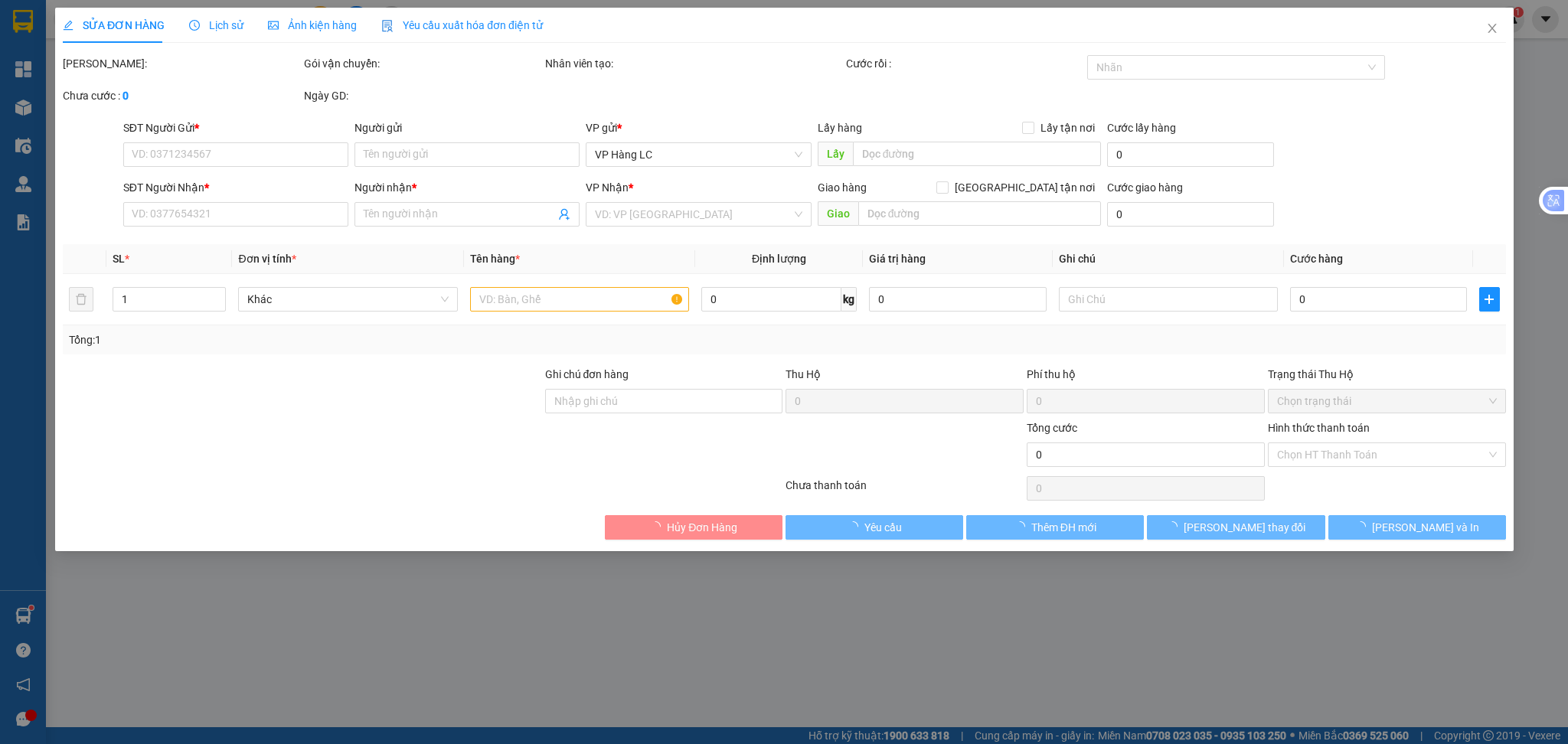
type input "0387445588"
type input "thit lợn sạch"
type input "0394034905"
type input "kt"
type input "KM14 IC 3(LXE GỌI TRC 1t)"
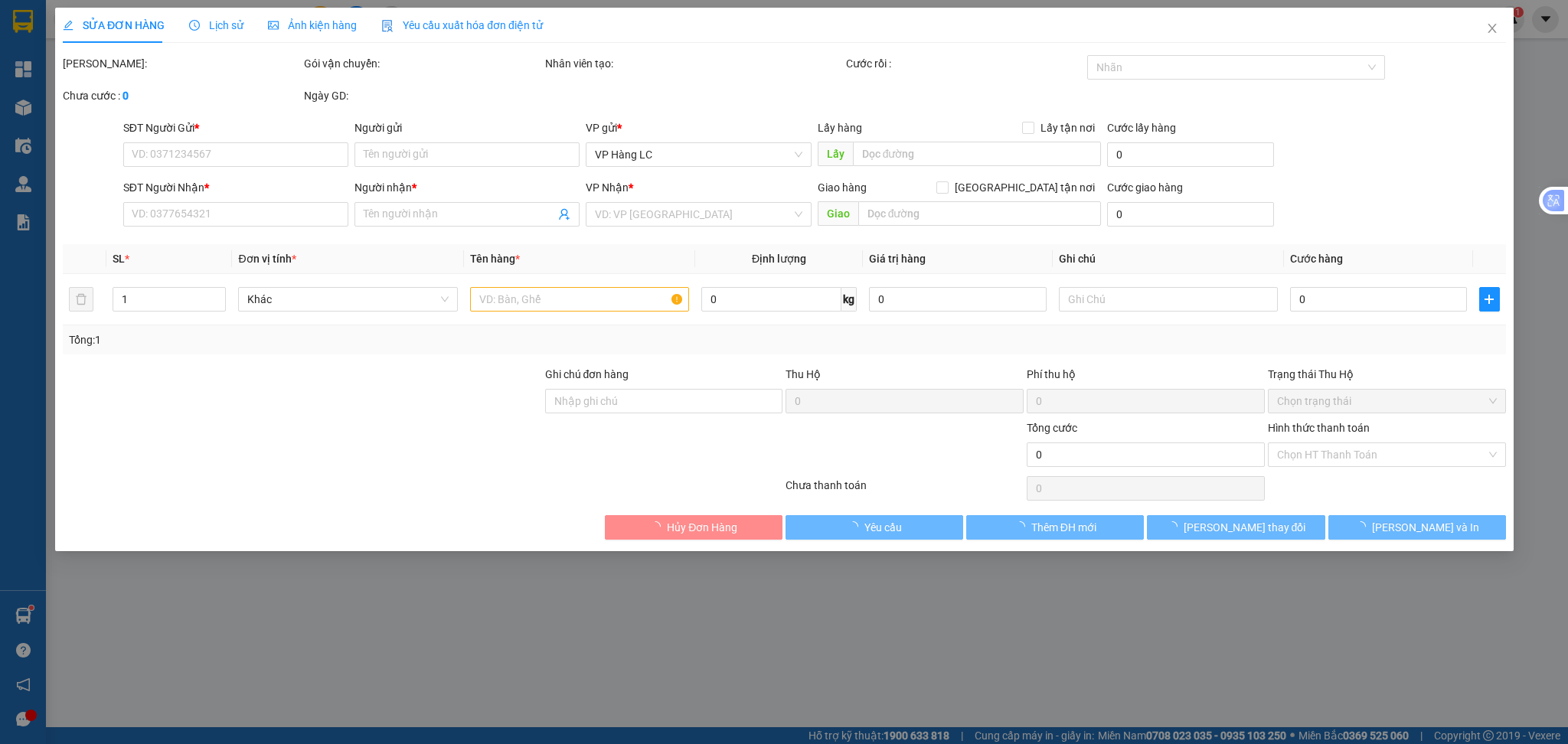
type input "100.000"
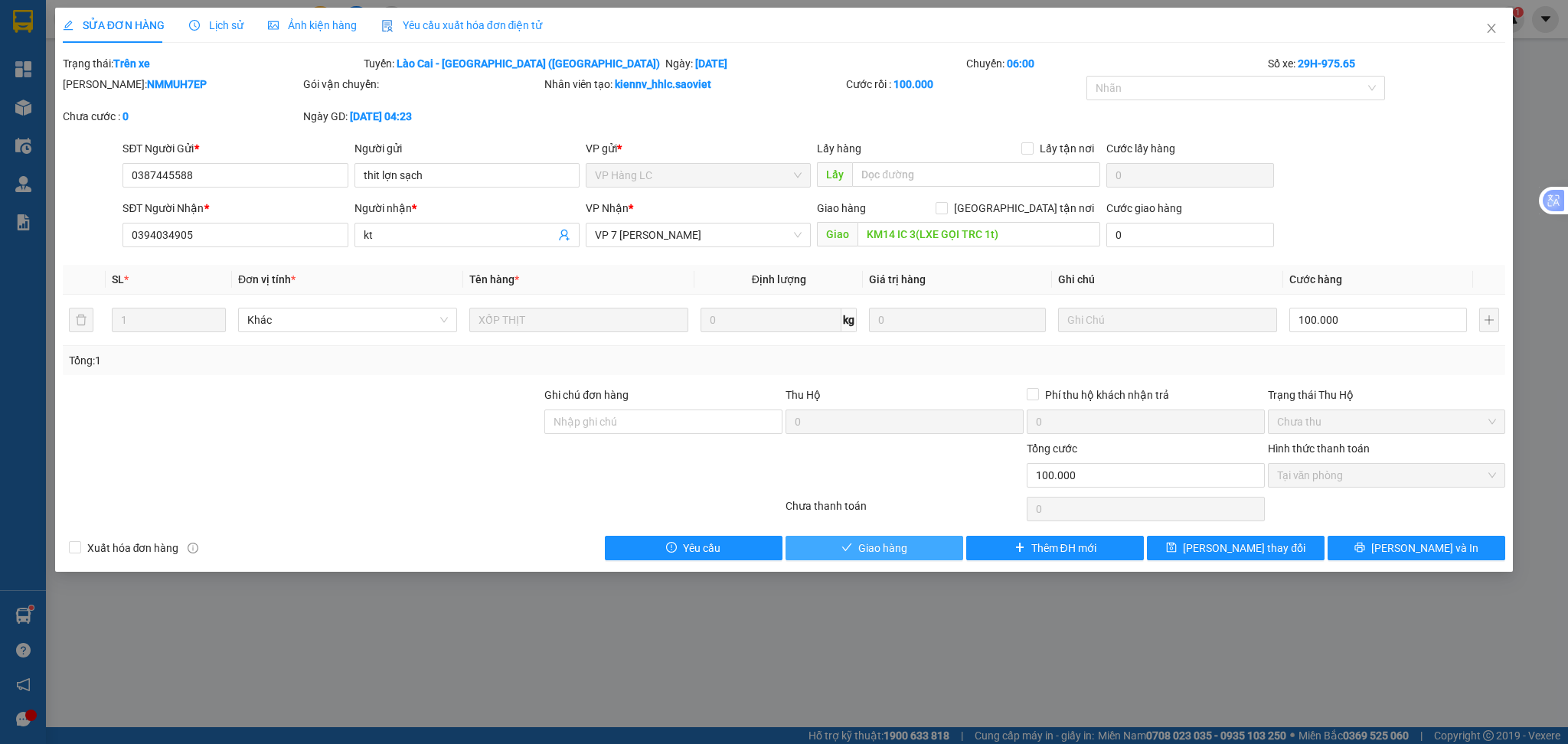
click at [913, 543] on button "Giao hàng" at bounding box center [874, 548] width 177 height 24
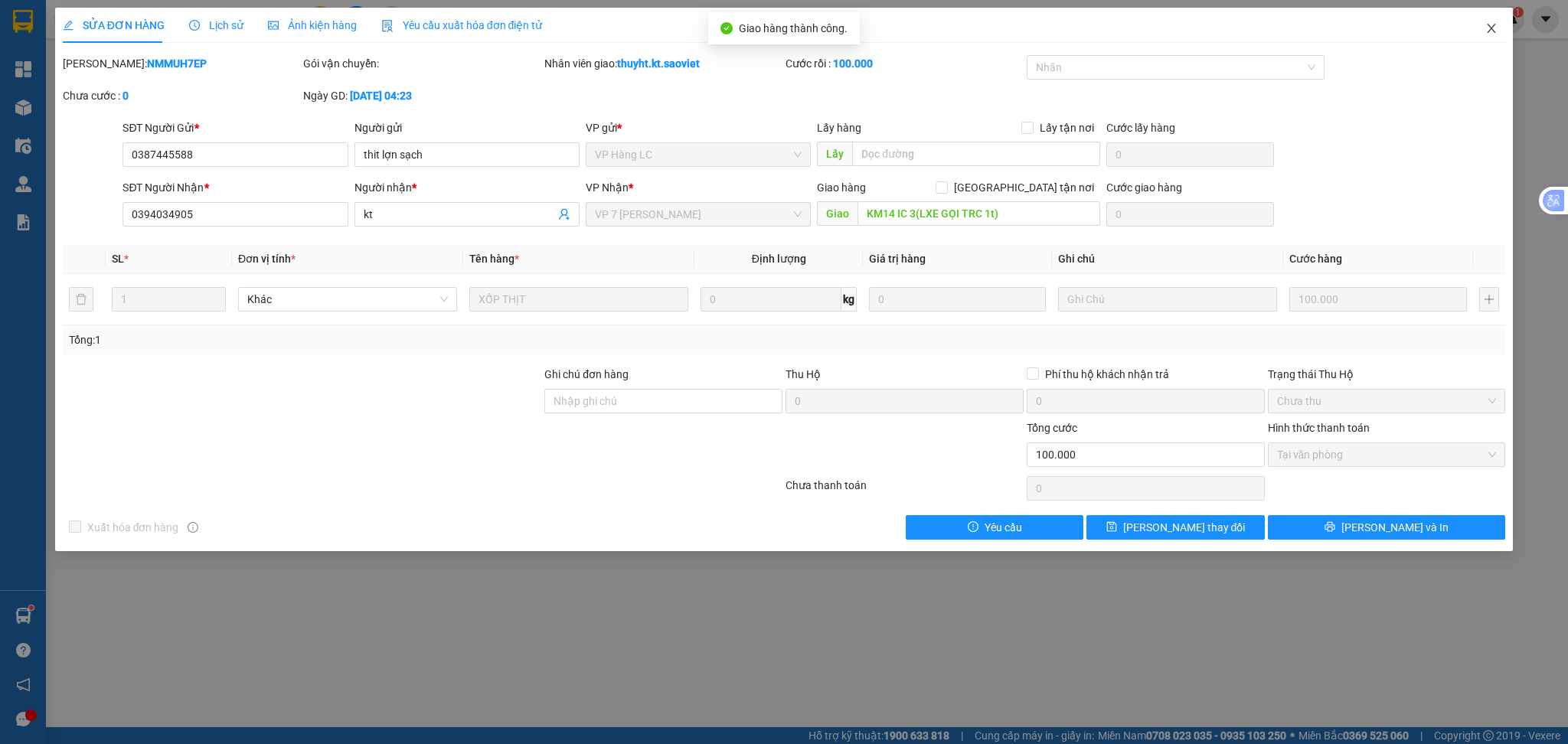
click at [1488, 25] on icon "close" at bounding box center [1492, 28] width 8 height 9
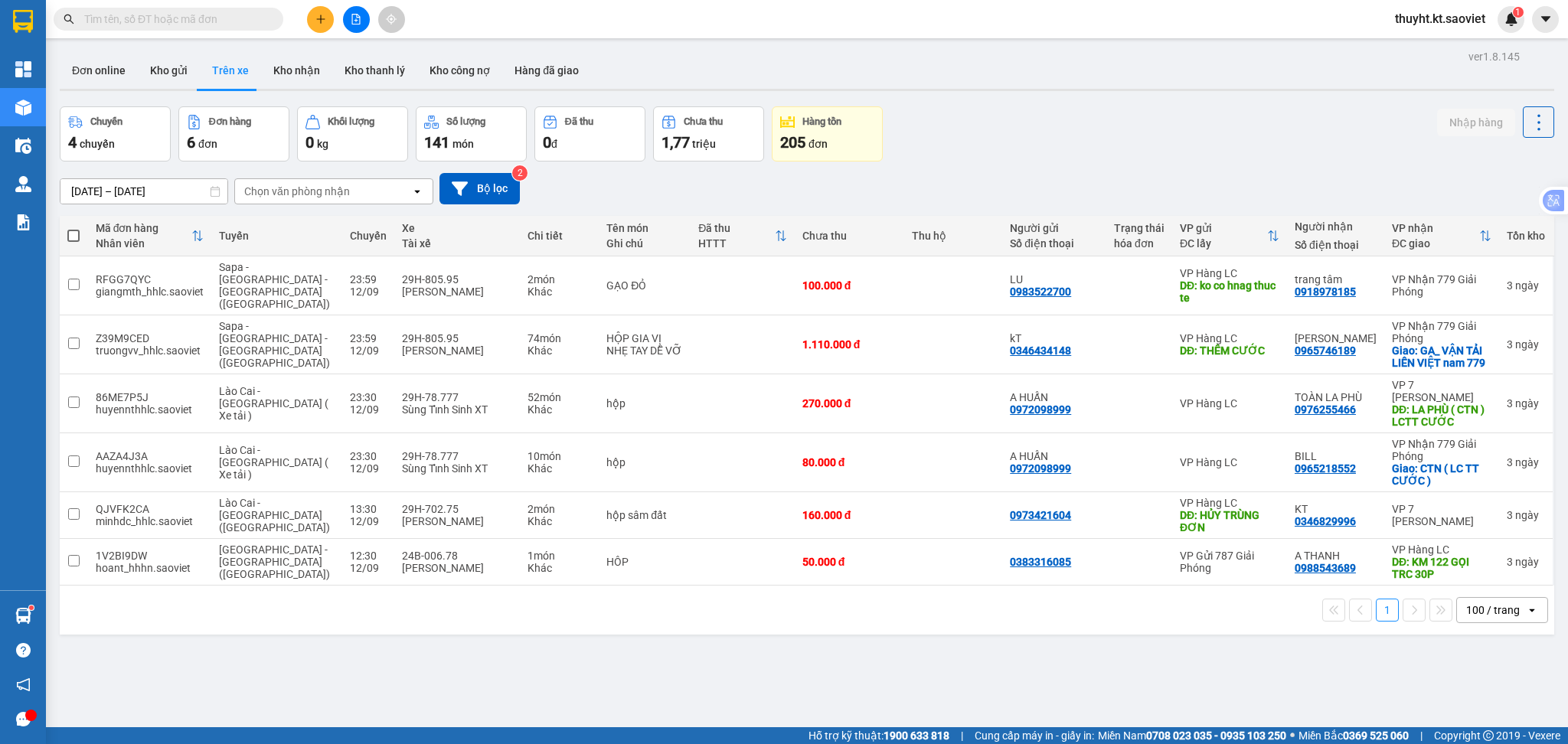
click at [142, 197] on input "[DATE] – [DATE]" at bounding box center [143, 191] width 167 height 24
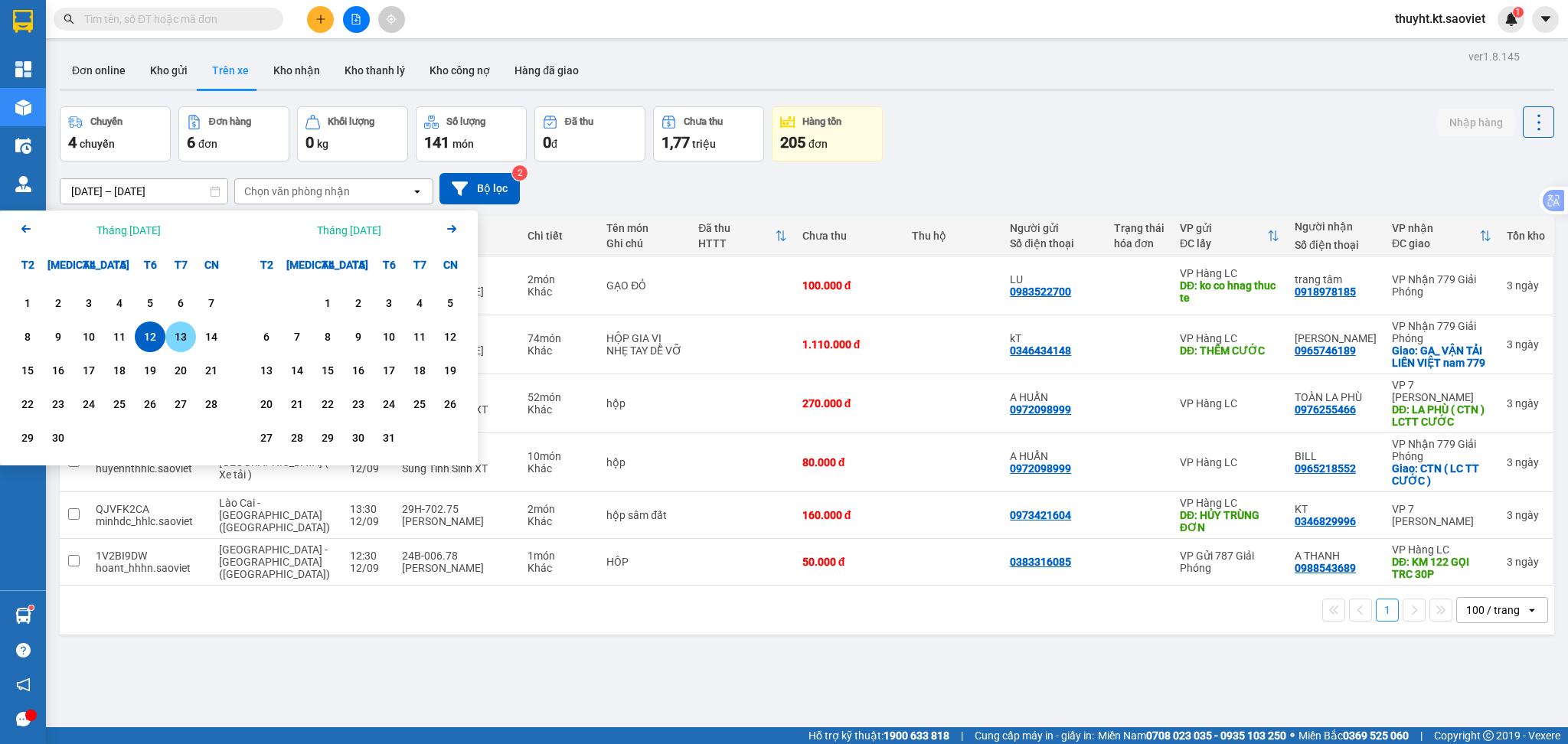
click at [179, 328] on div "13" at bounding box center [181, 337] width 21 height 19
type input "[DATE] – [DATE]"
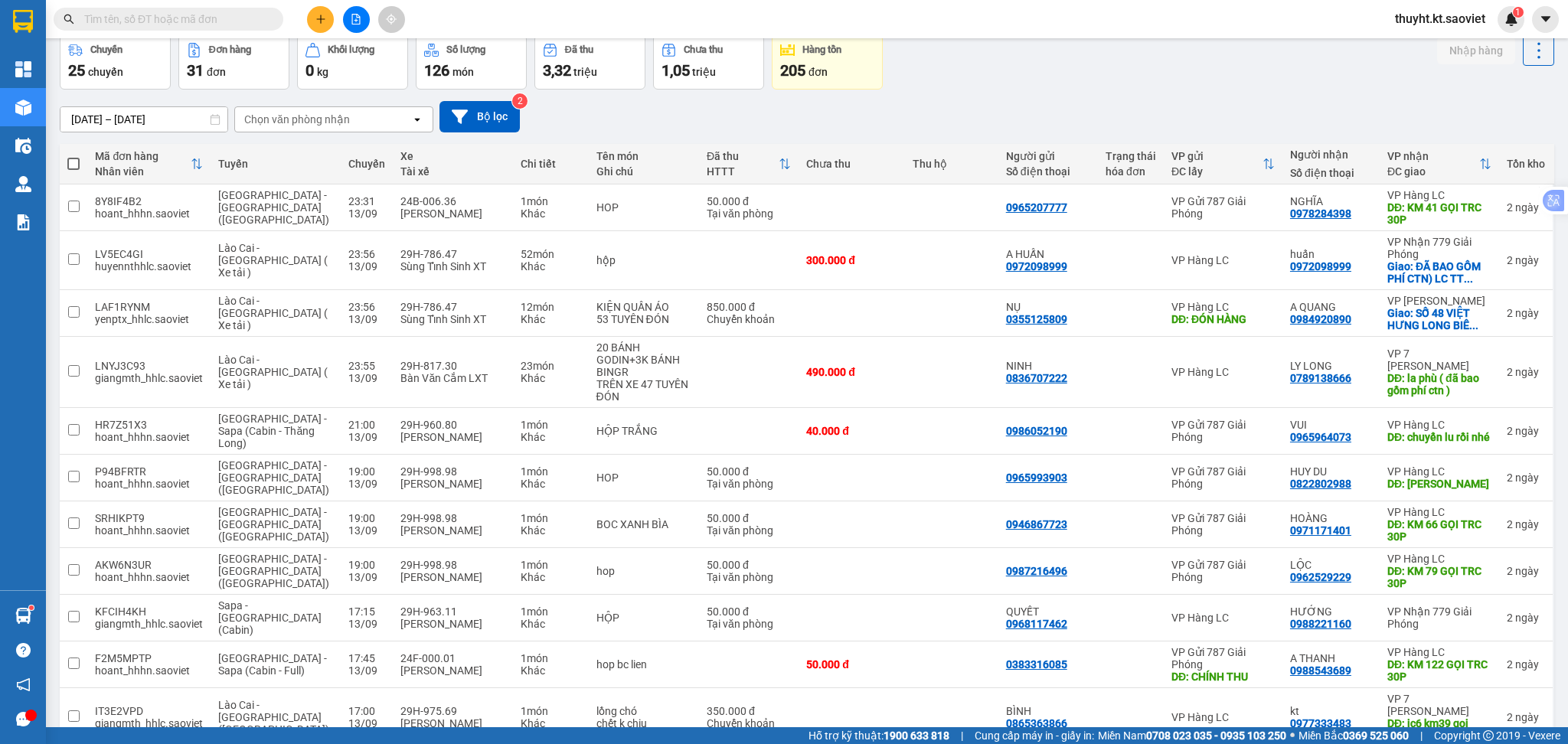
scroll to position [58, 0]
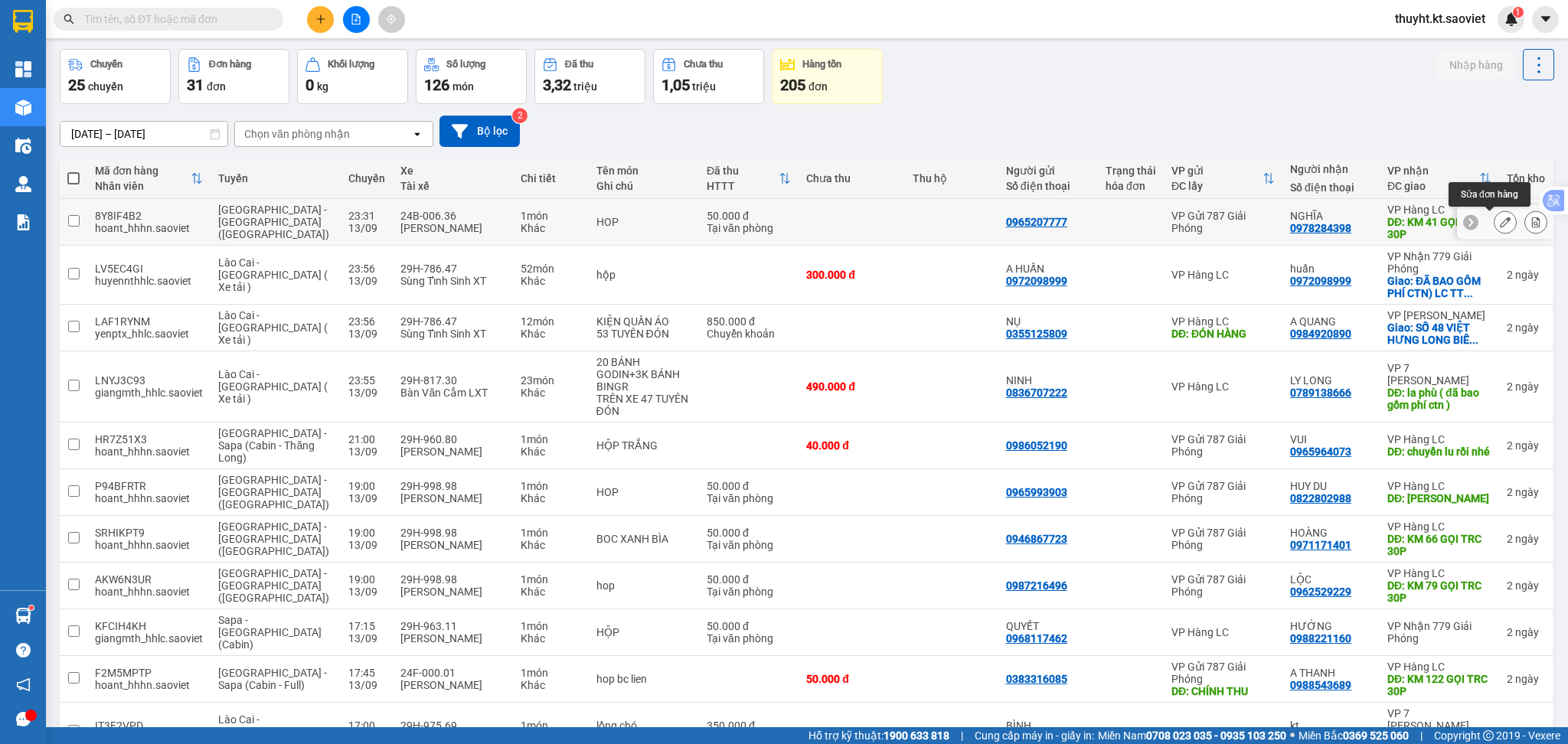
click at [1500, 217] on icon at bounding box center [1505, 221] width 11 height 11
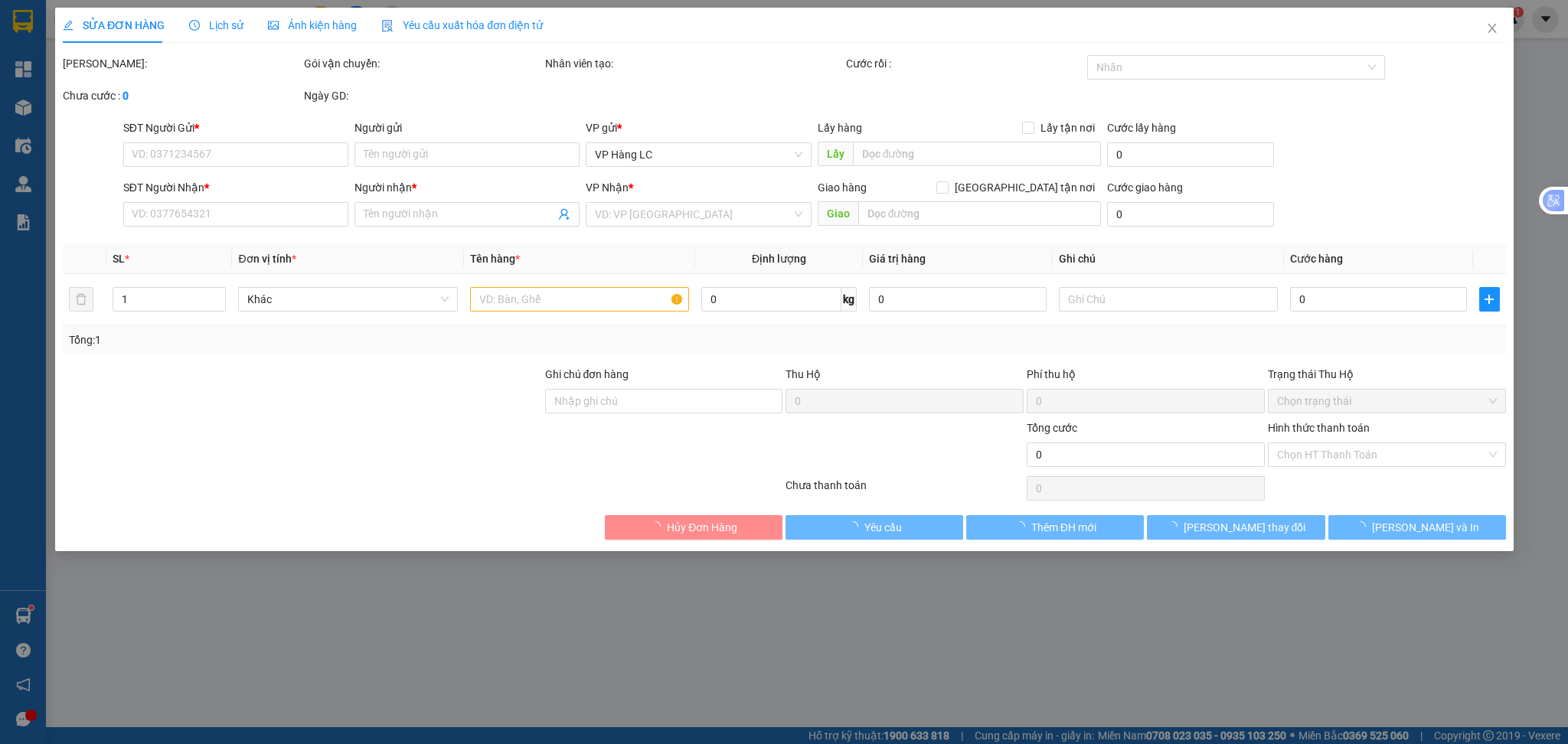
type input "0965207777"
type input "0978284398"
type input "NGHĨA"
type input "KM 41 GỌI TRC 30P"
type input "50.000"
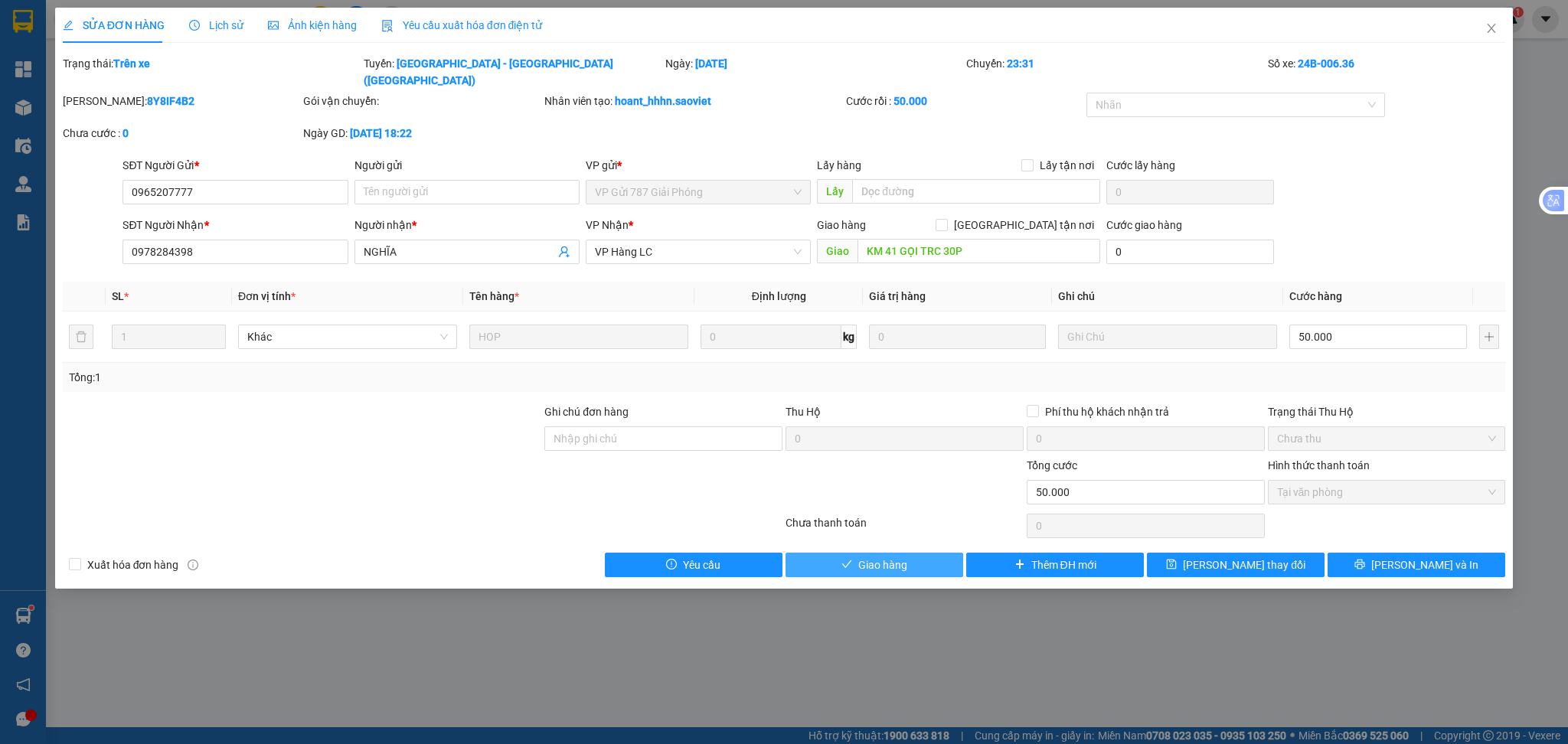
click at [852, 559] on icon "check" at bounding box center [847, 563] width 11 height 11
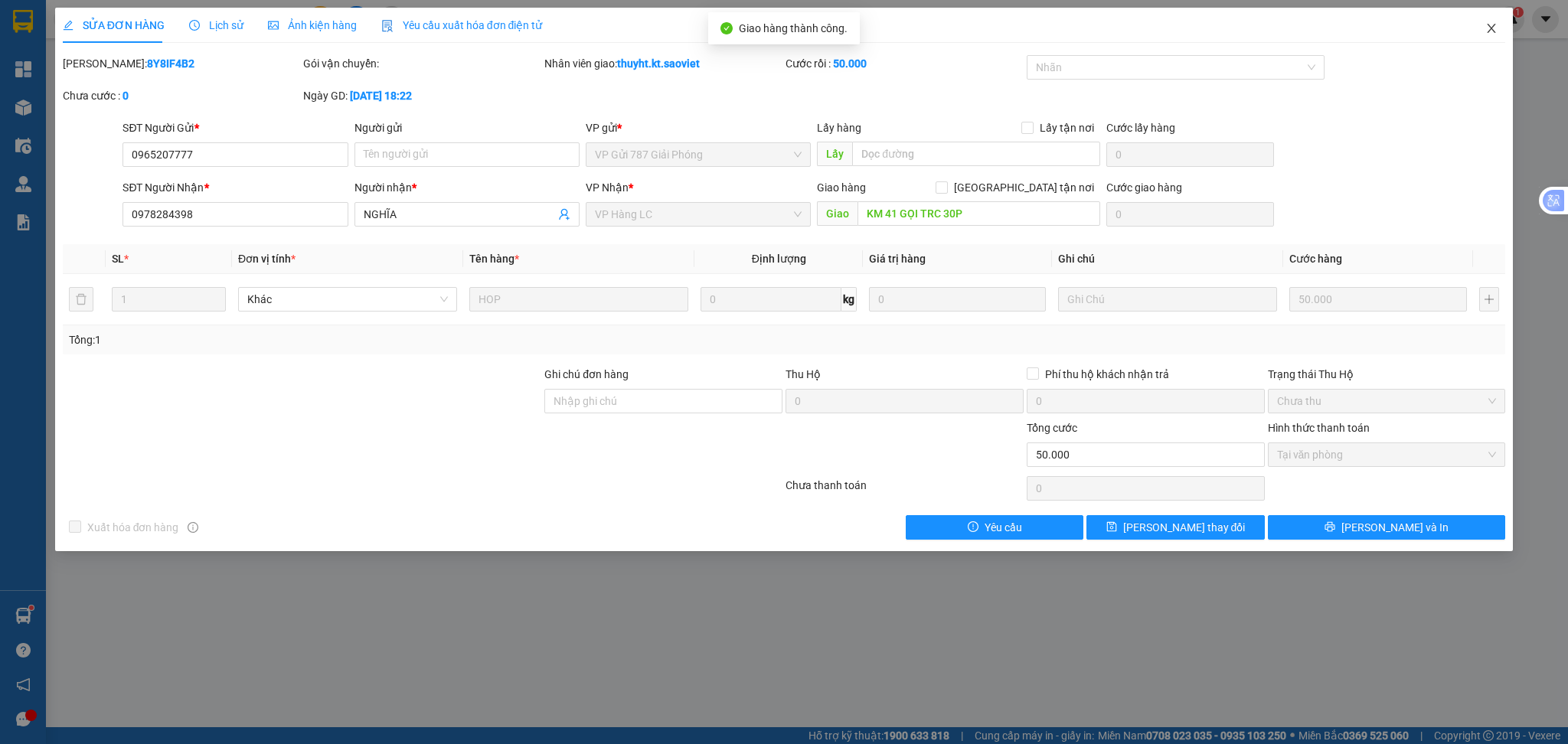
click at [1493, 24] on icon "close" at bounding box center [1491, 28] width 12 height 12
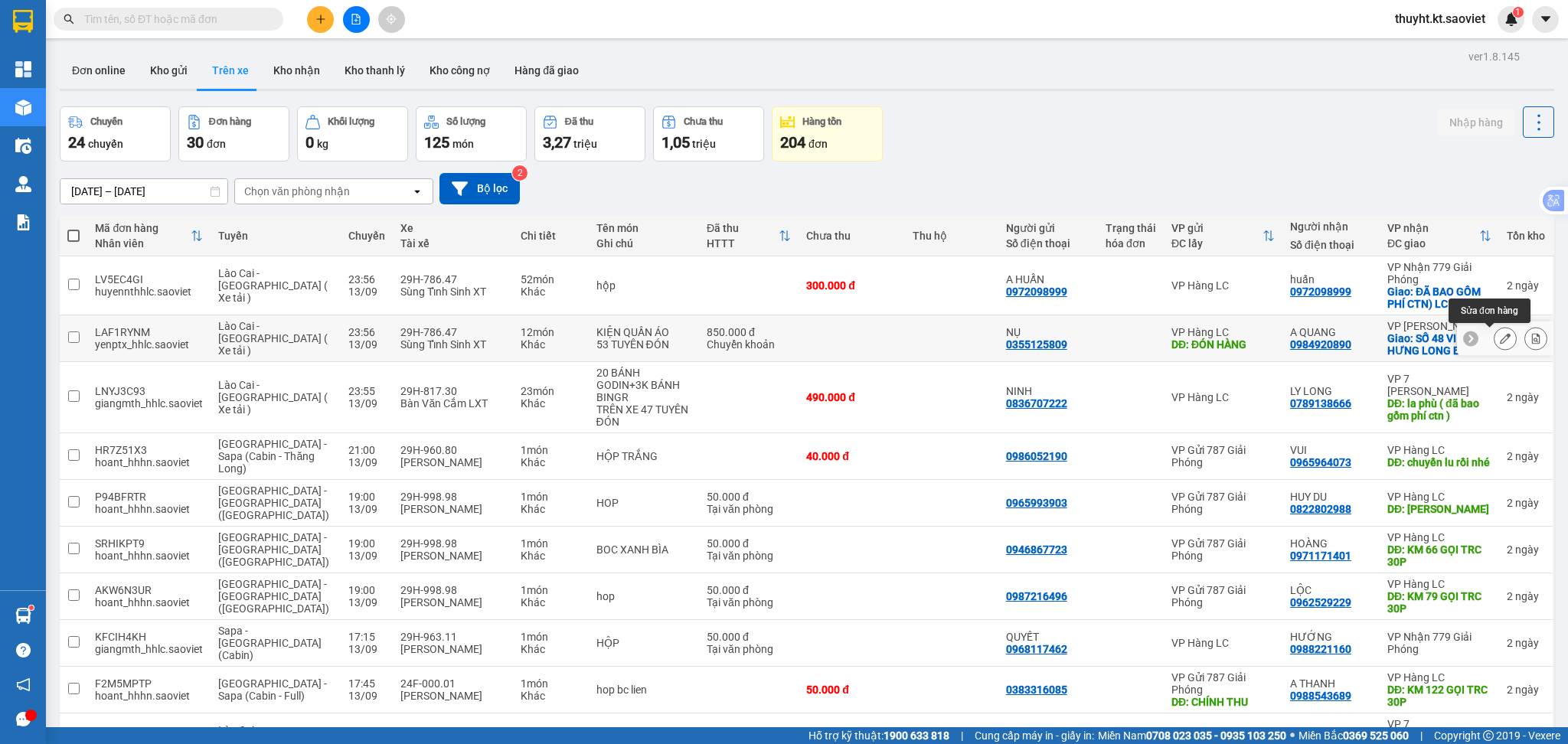
click at [1500, 337] on icon at bounding box center [1505, 337] width 11 height 11
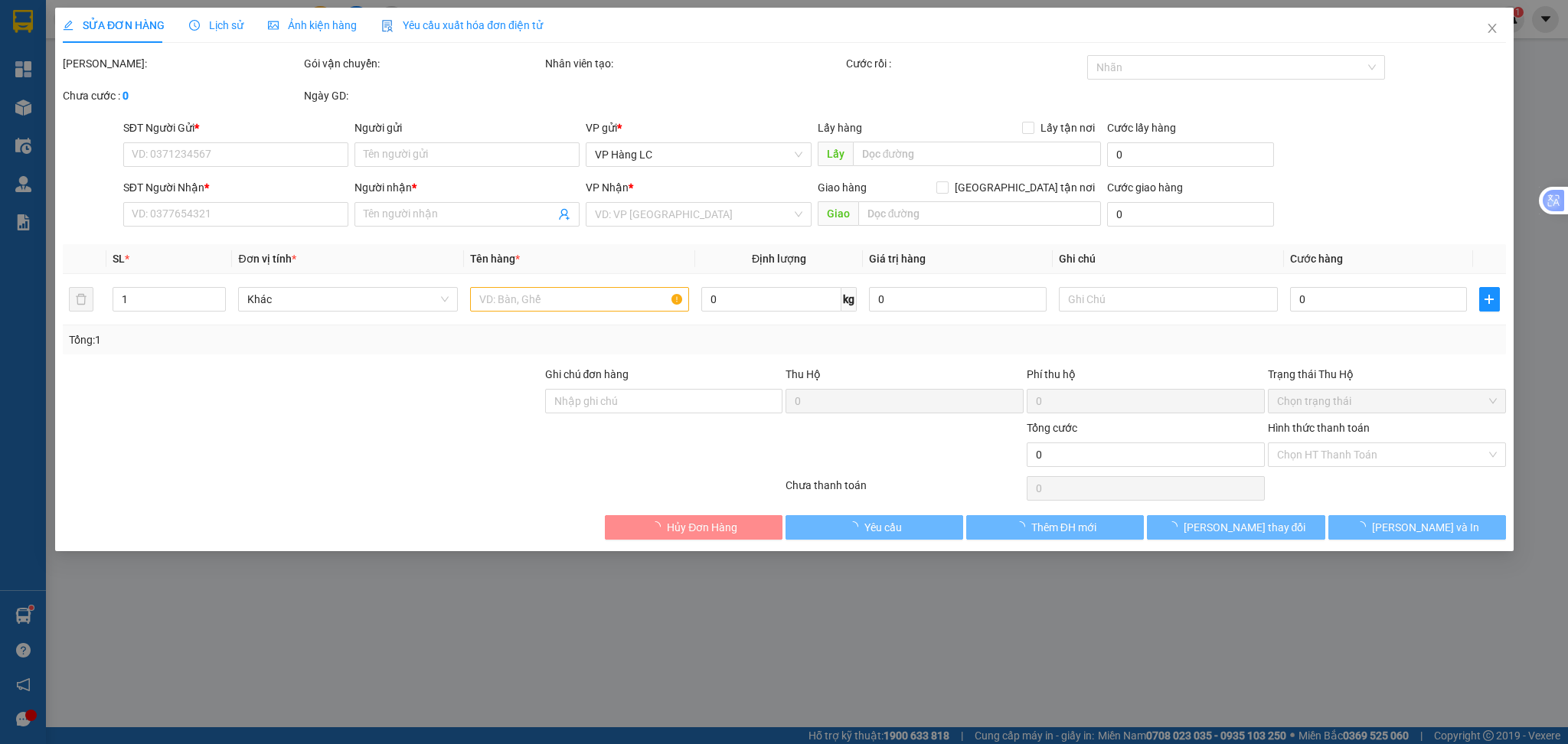
type input "0355125809"
type input "NỤ"
type input "ĐÓN HÀNG"
type input "100.000"
type input "0984920890"
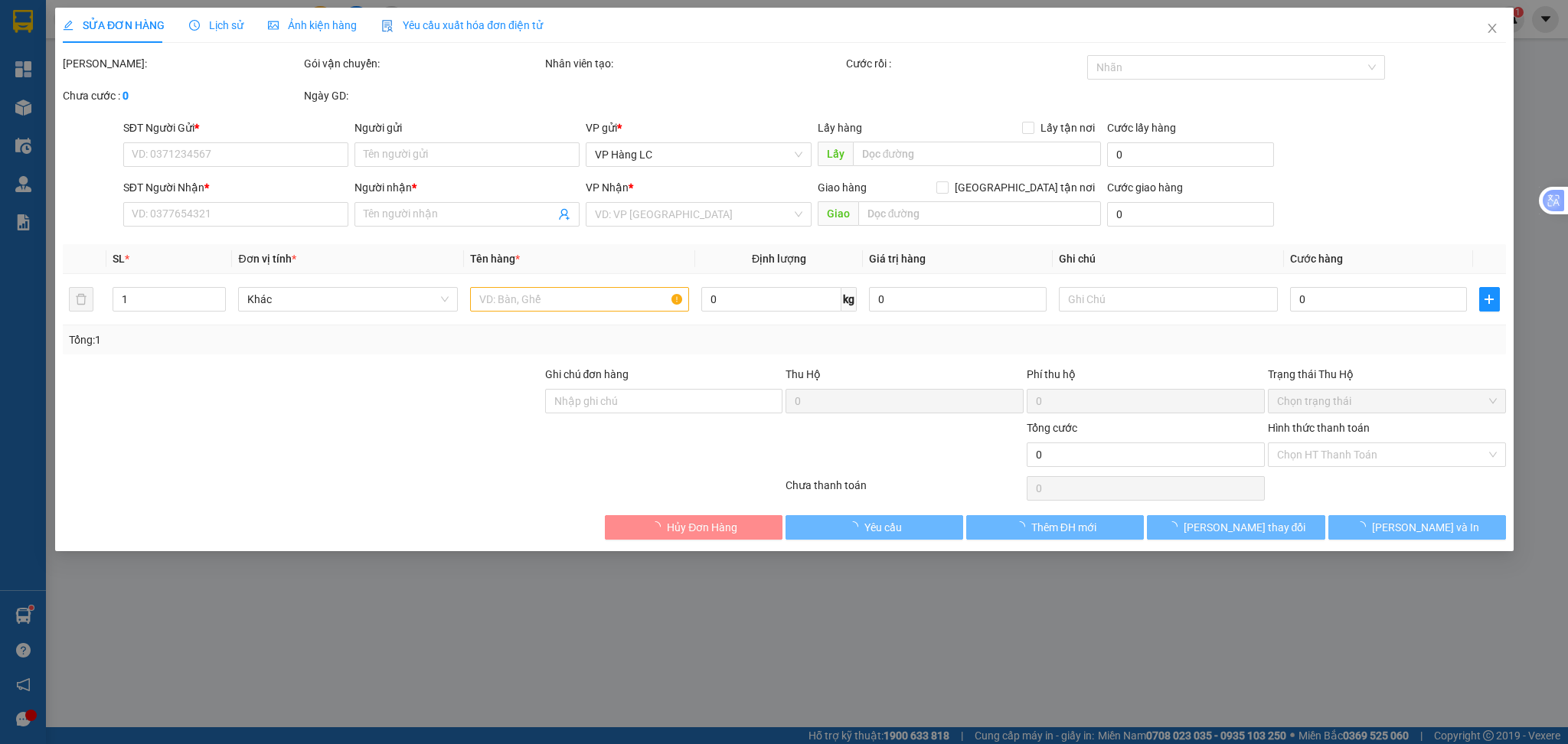
type input "A QUANG"
checkbox input "true"
type input "SỐ 48 VIỆT HƯNG LONG BIÊN GIA LÂM (HN THU CƯỚC)"
type input "850.000"
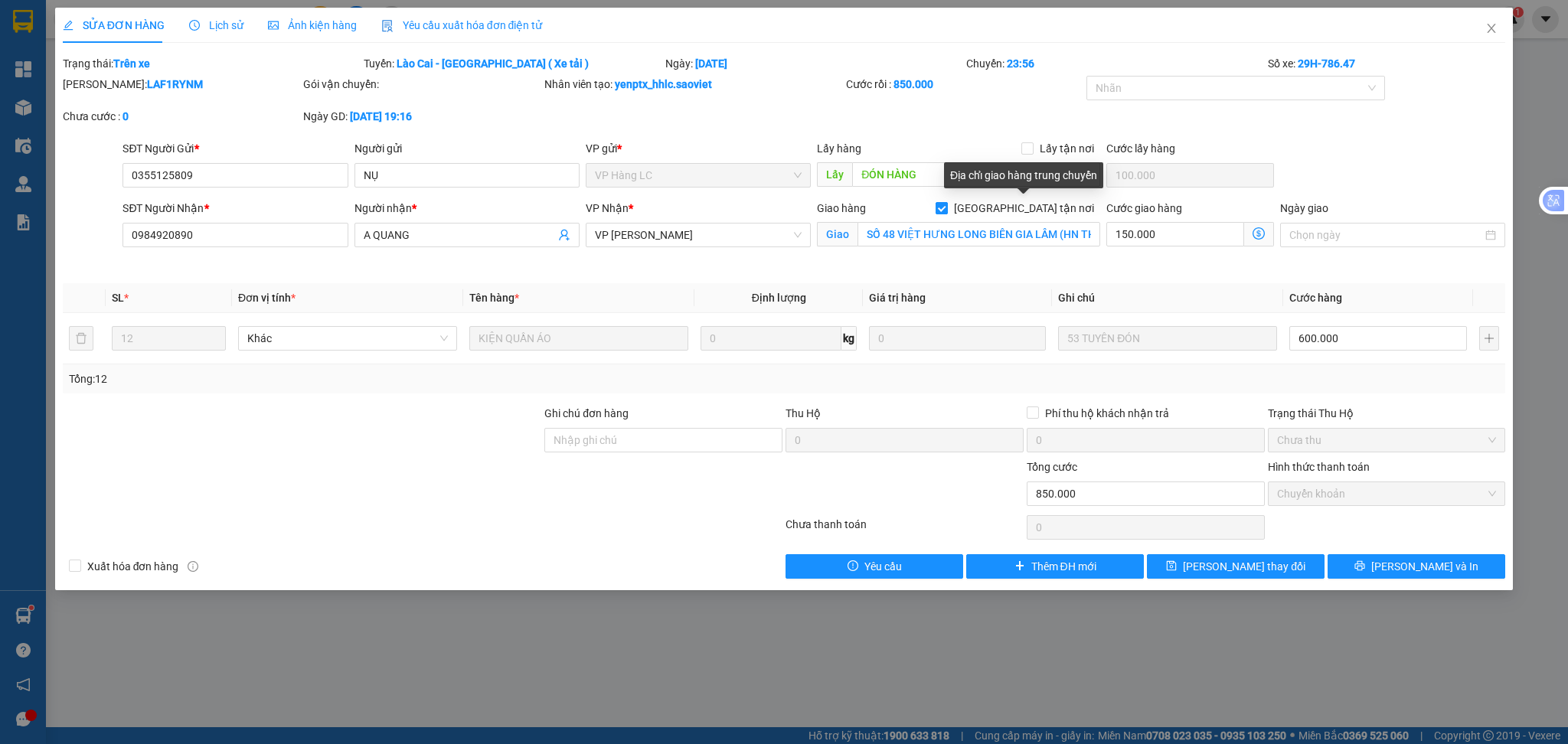
click at [947, 205] on input "[GEOGRAPHIC_DATA] tận nơi" at bounding box center [940, 207] width 11 height 11
checkbox input "false"
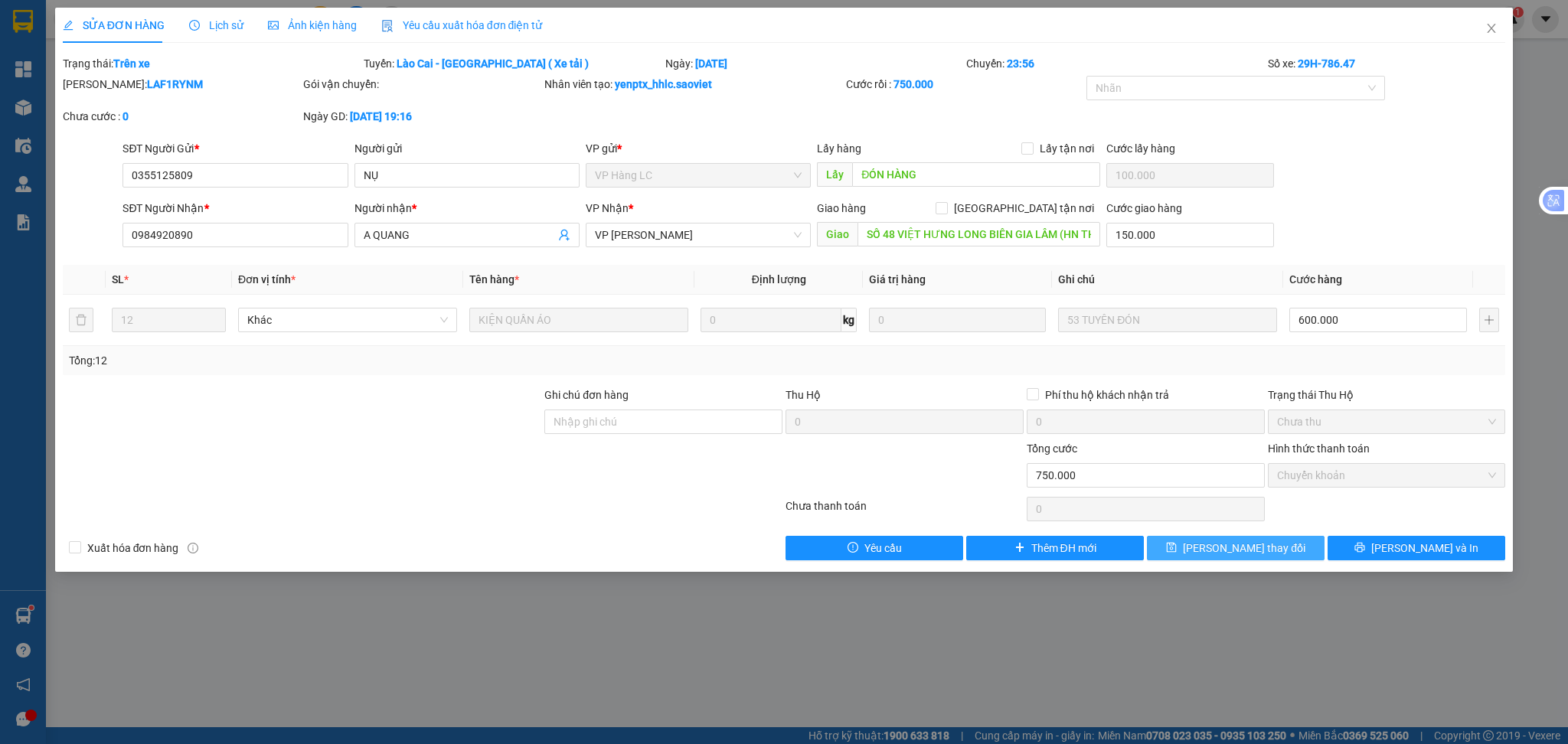
click at [1219, 551] on span "[PERSON_NAME] thay đổi" at bounding box center [1244, 548] width 123 height 17
type input "850.000"
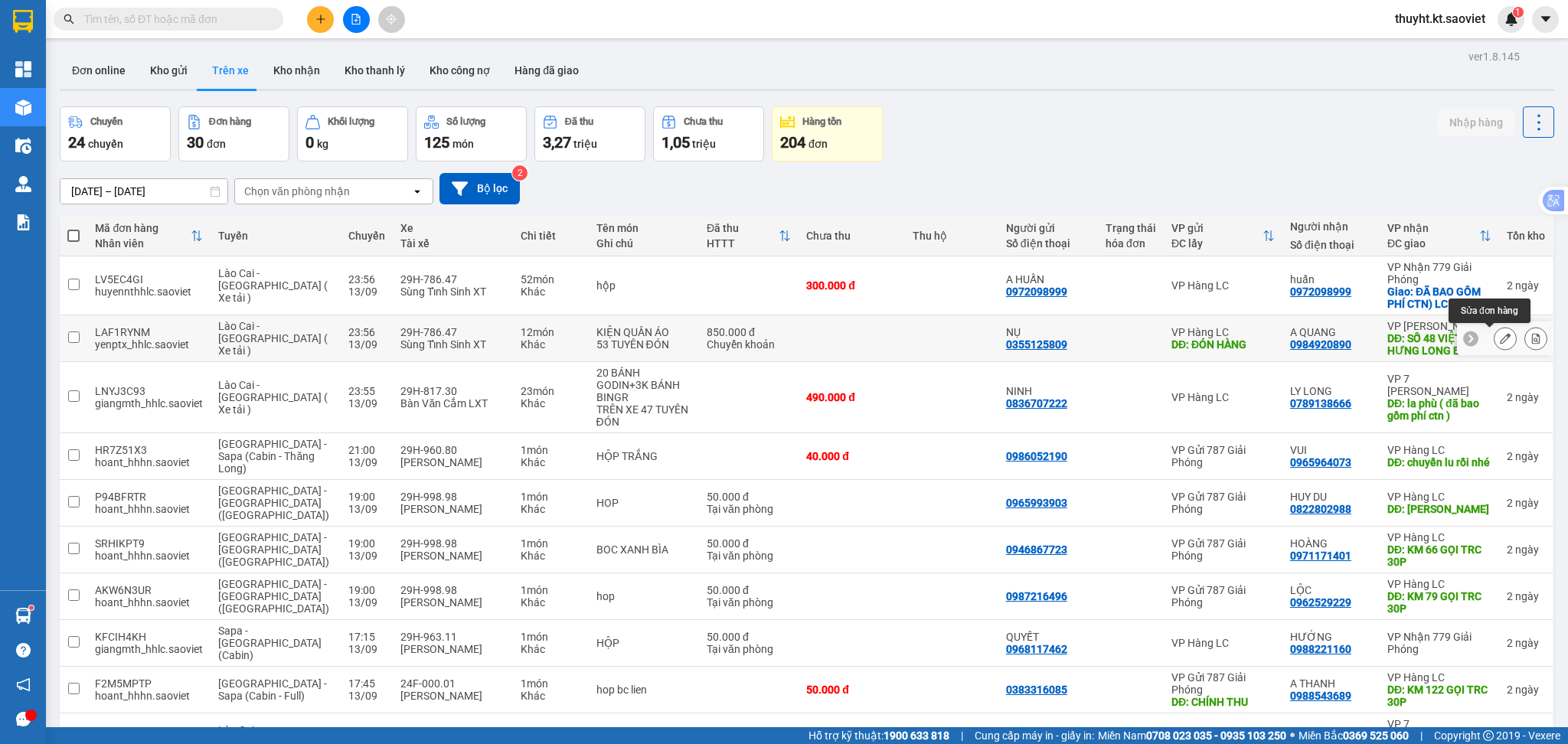
click at [1500, 336] on icon at bounding box center [1505, 337] width 11 height 11
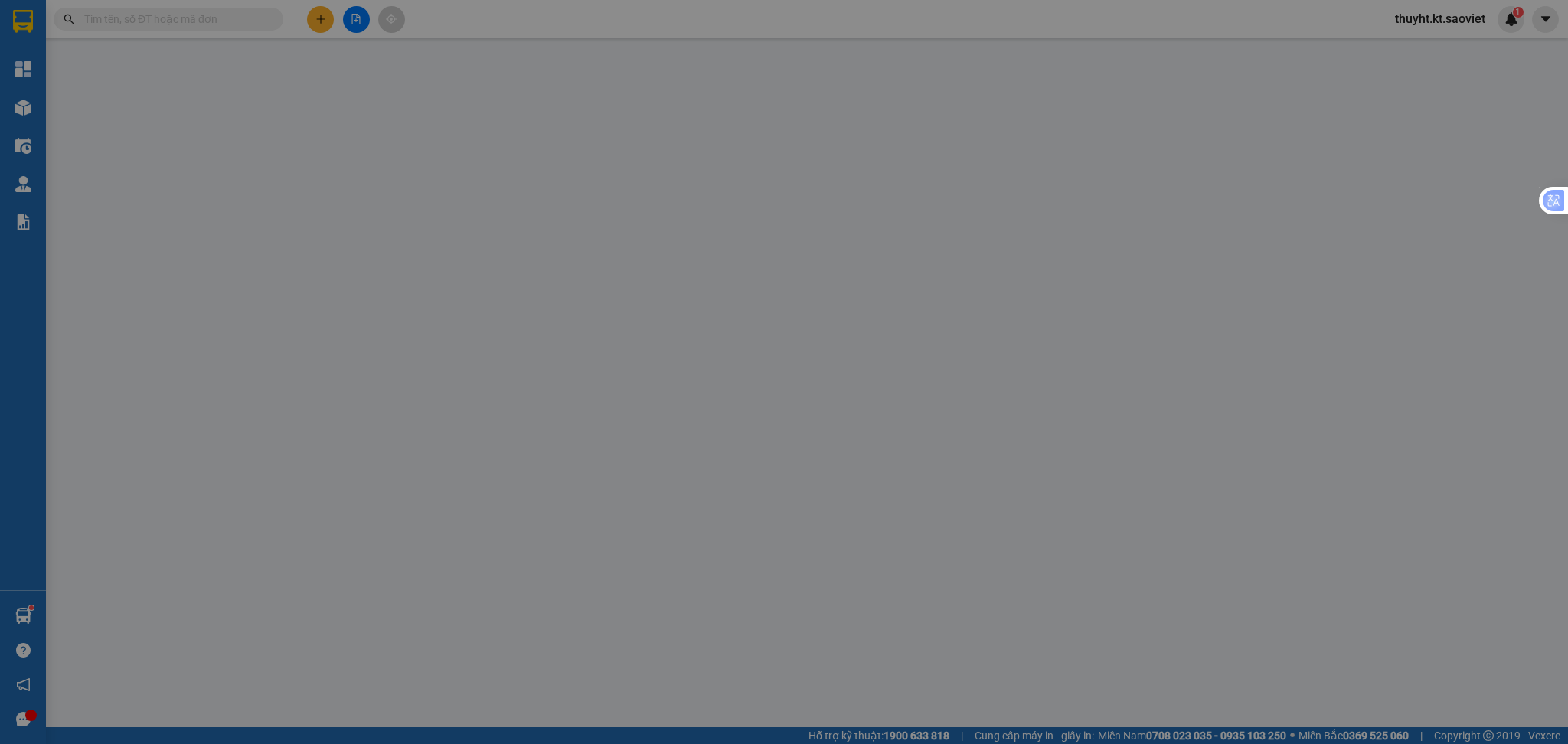
type input "0355125809"
type input "NỤ"
type input "ĐÓN HÀNG"
type input "100.000"
type input "0984920890"
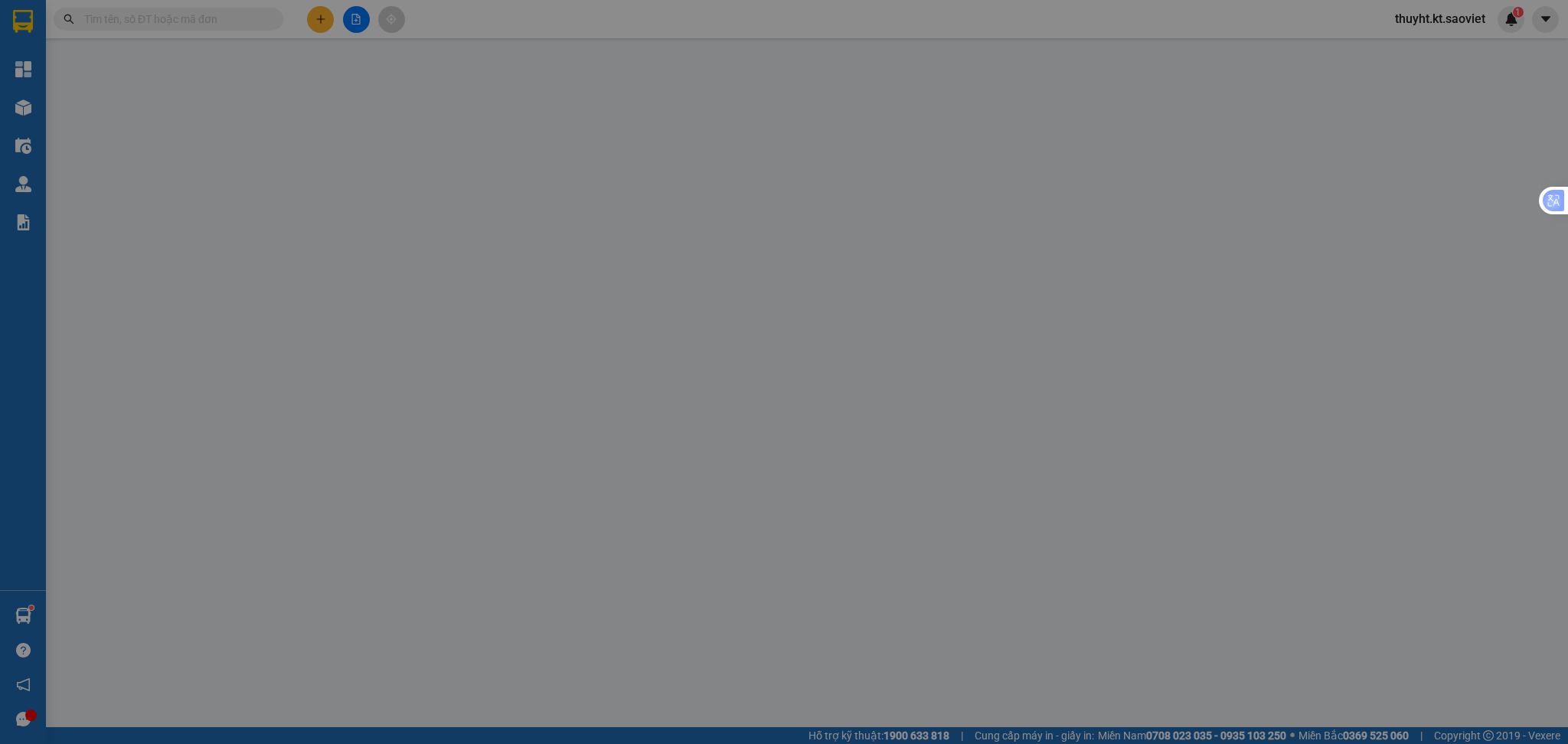
type input "A QUANG"
type input "SỐ 48 VIỆT HƯNG LONG BIÊN GIA LÂM (HN THU CƯỚC)"
type input "150.000"
type input "850.000"
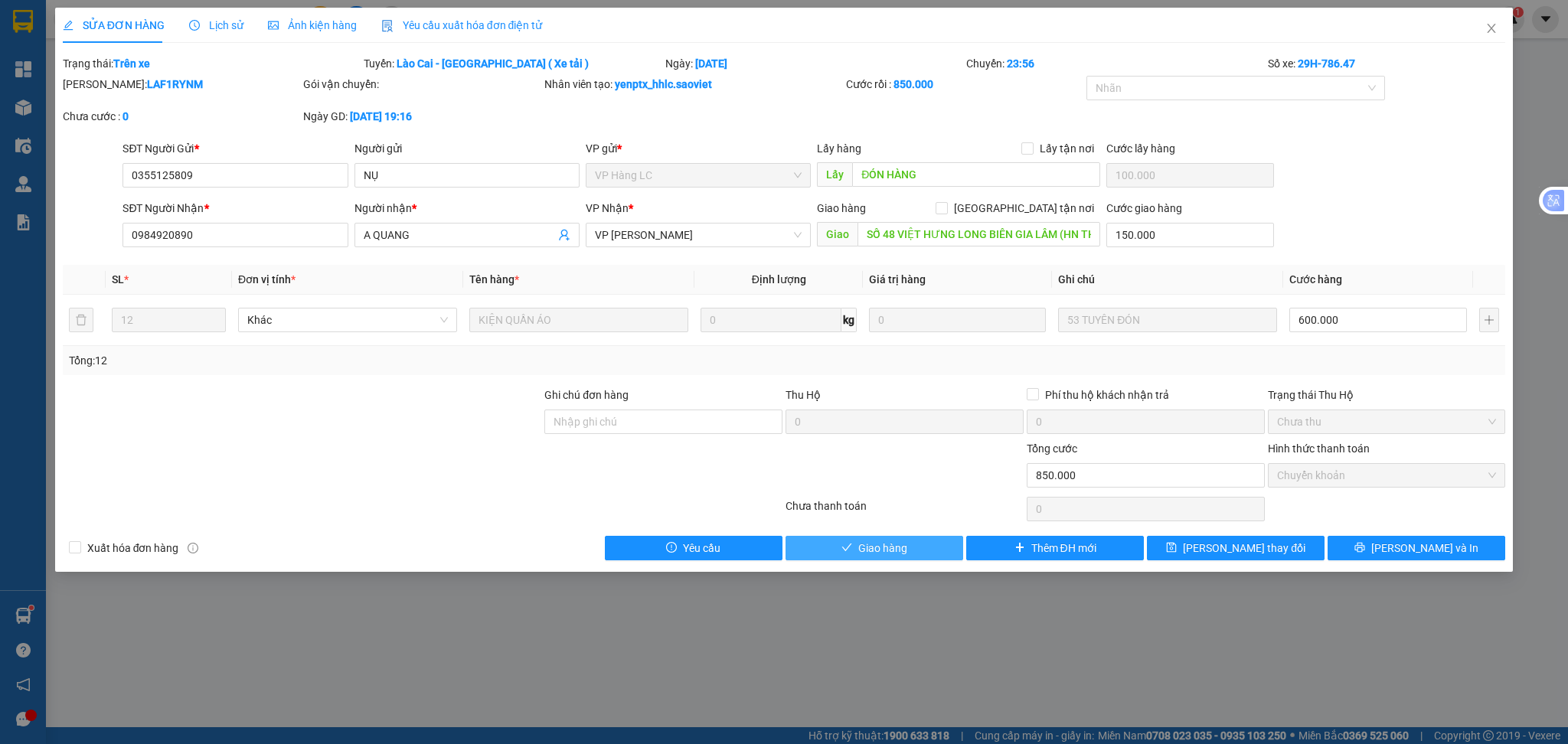
click at [902, 548] on span "Giao hàng" at bounding box center [882, 548] width 49 height 17
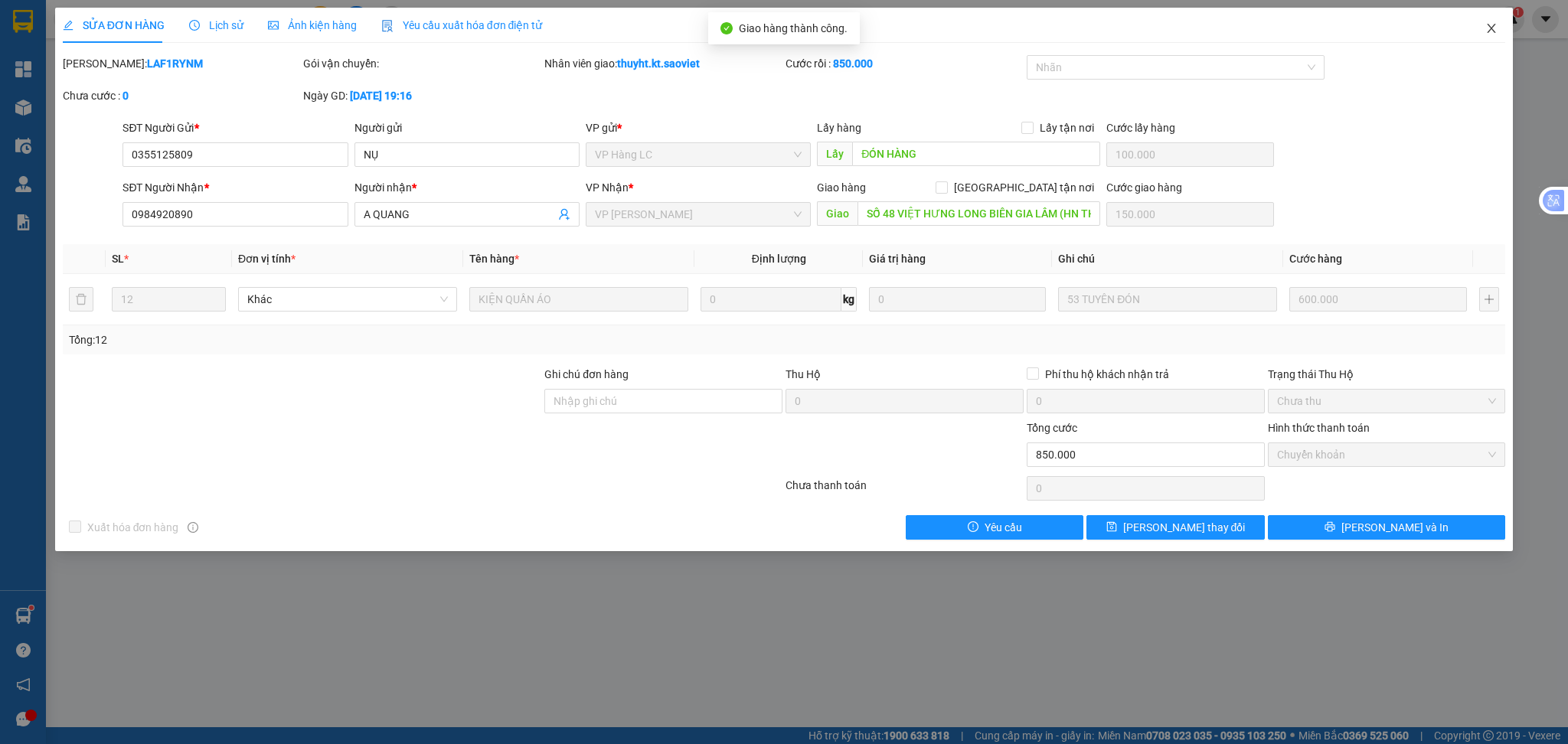
click at [1486, 28] on icon "close" at bounding box center [1491, 28] width 12 height 12
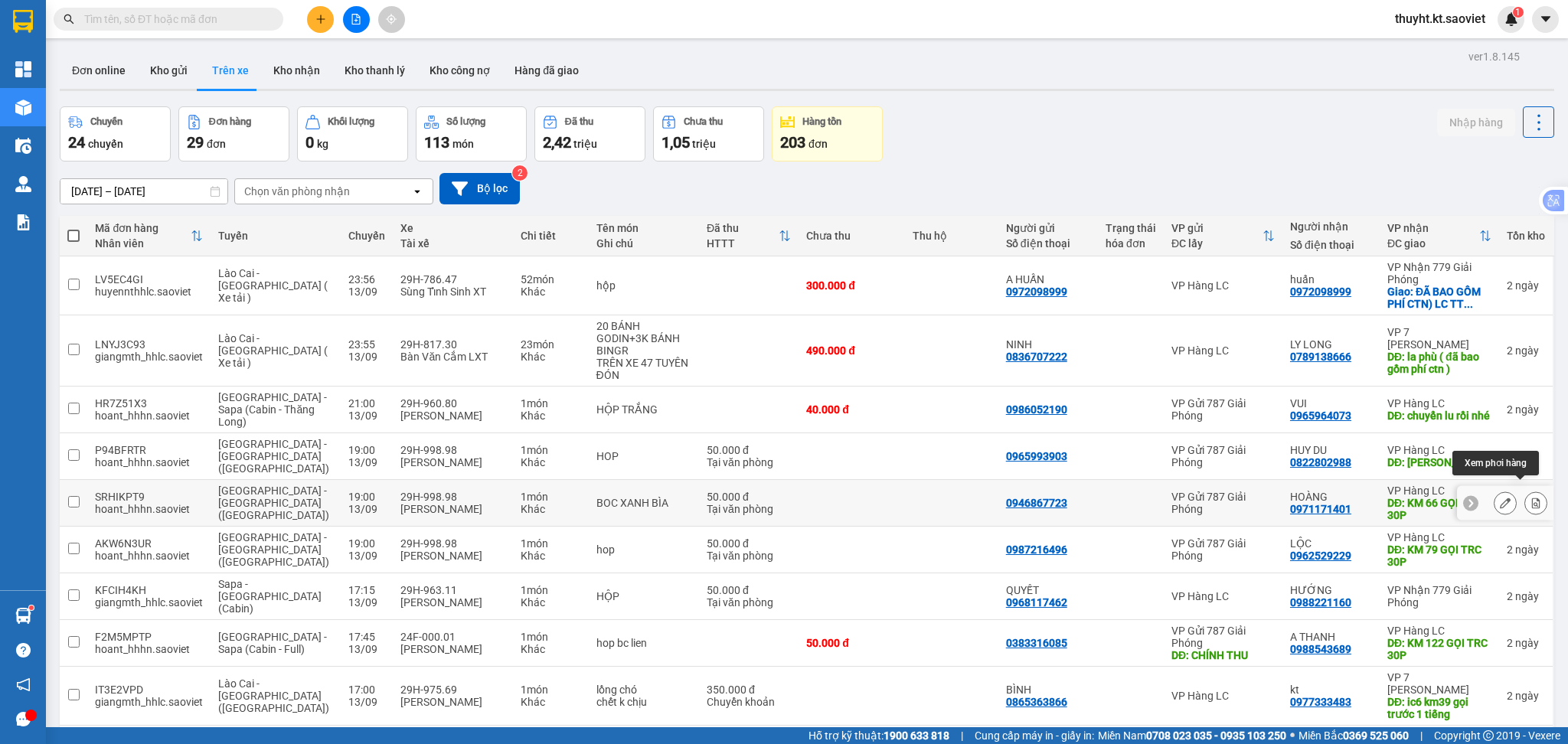
click at [1531, 498] on icon at bounding box center [1535, 503] width 11 height 11
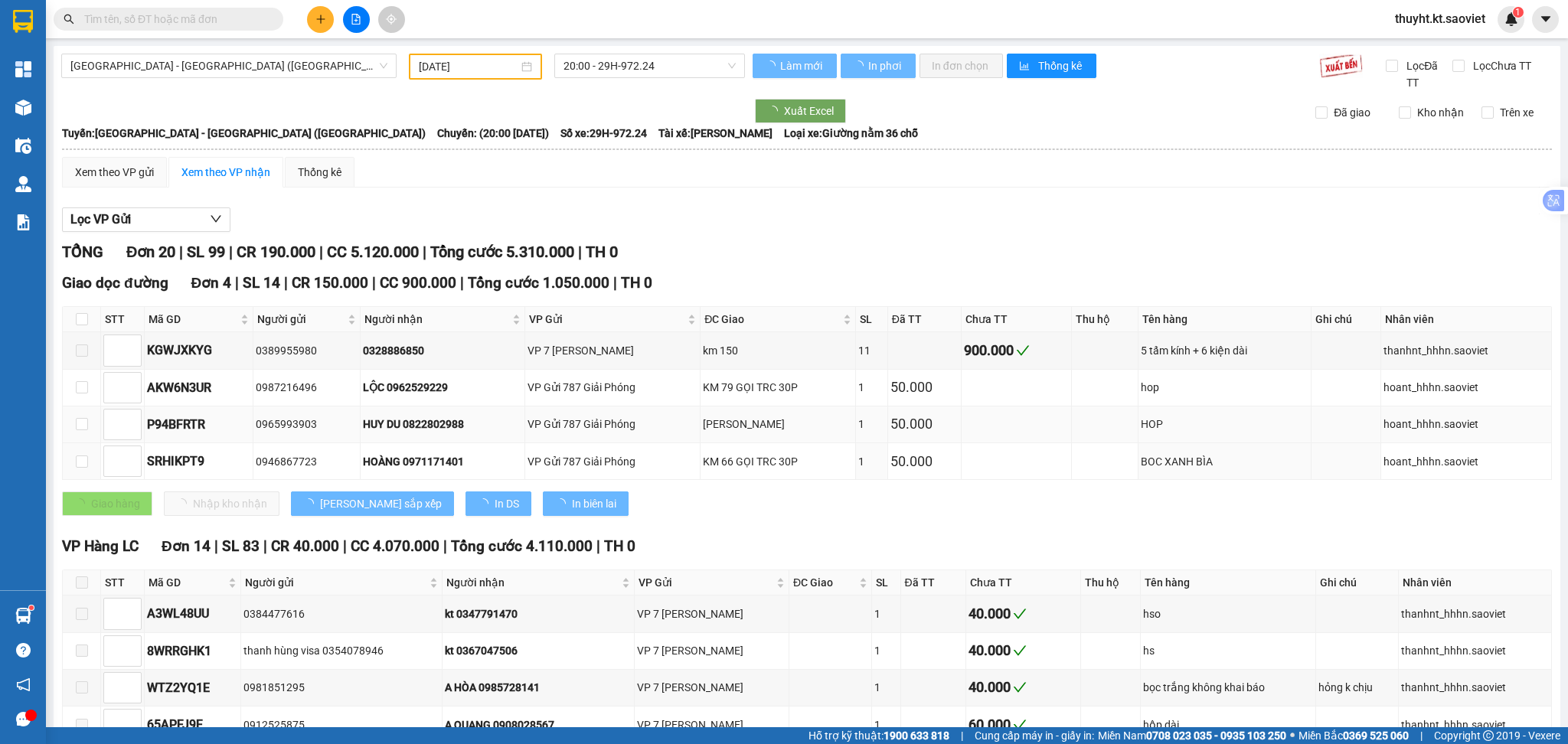
type input "[DATE]"
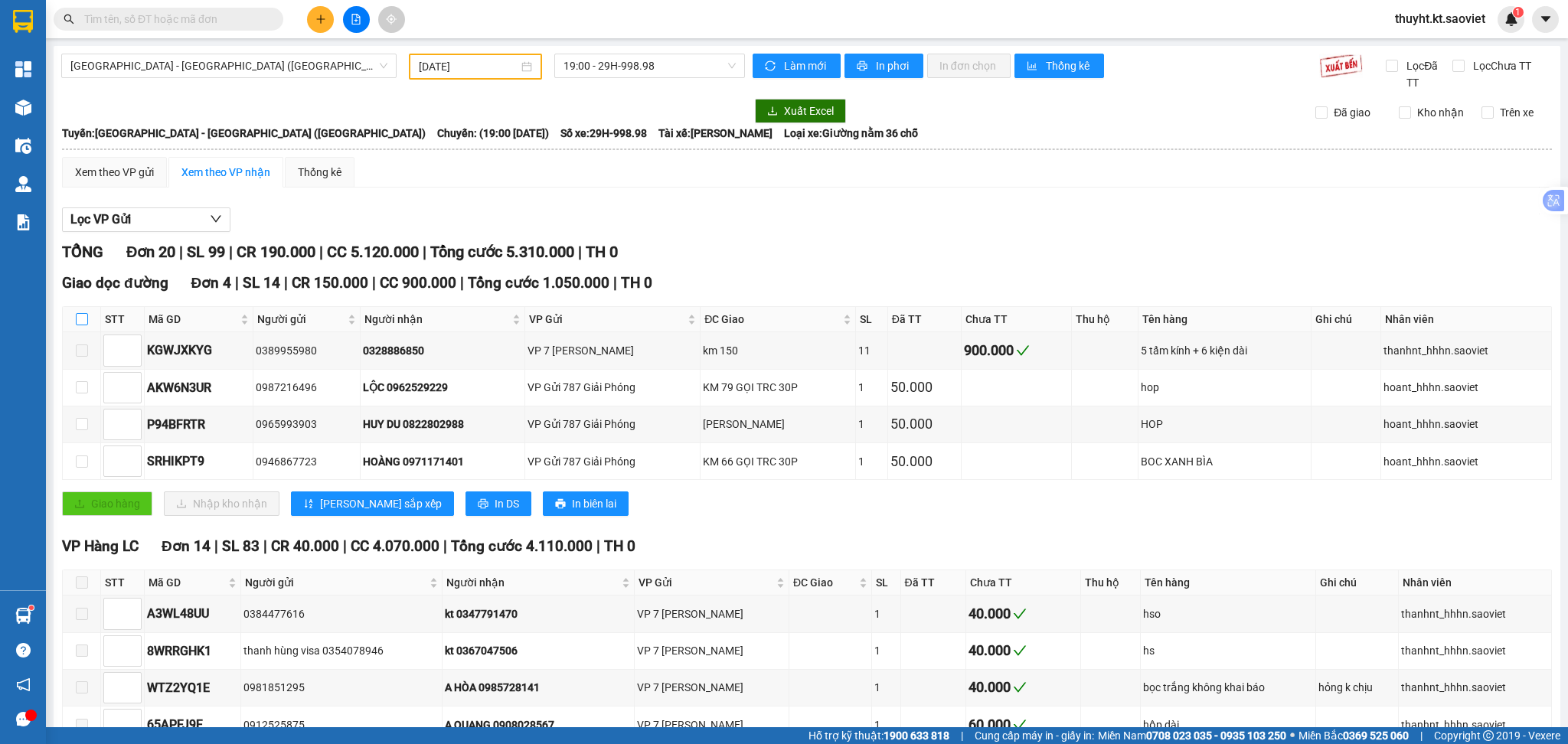
click at [76, 318] on input "checkbox" at bounding box center [81, 319] width 12 height 12
checkbox input "true"
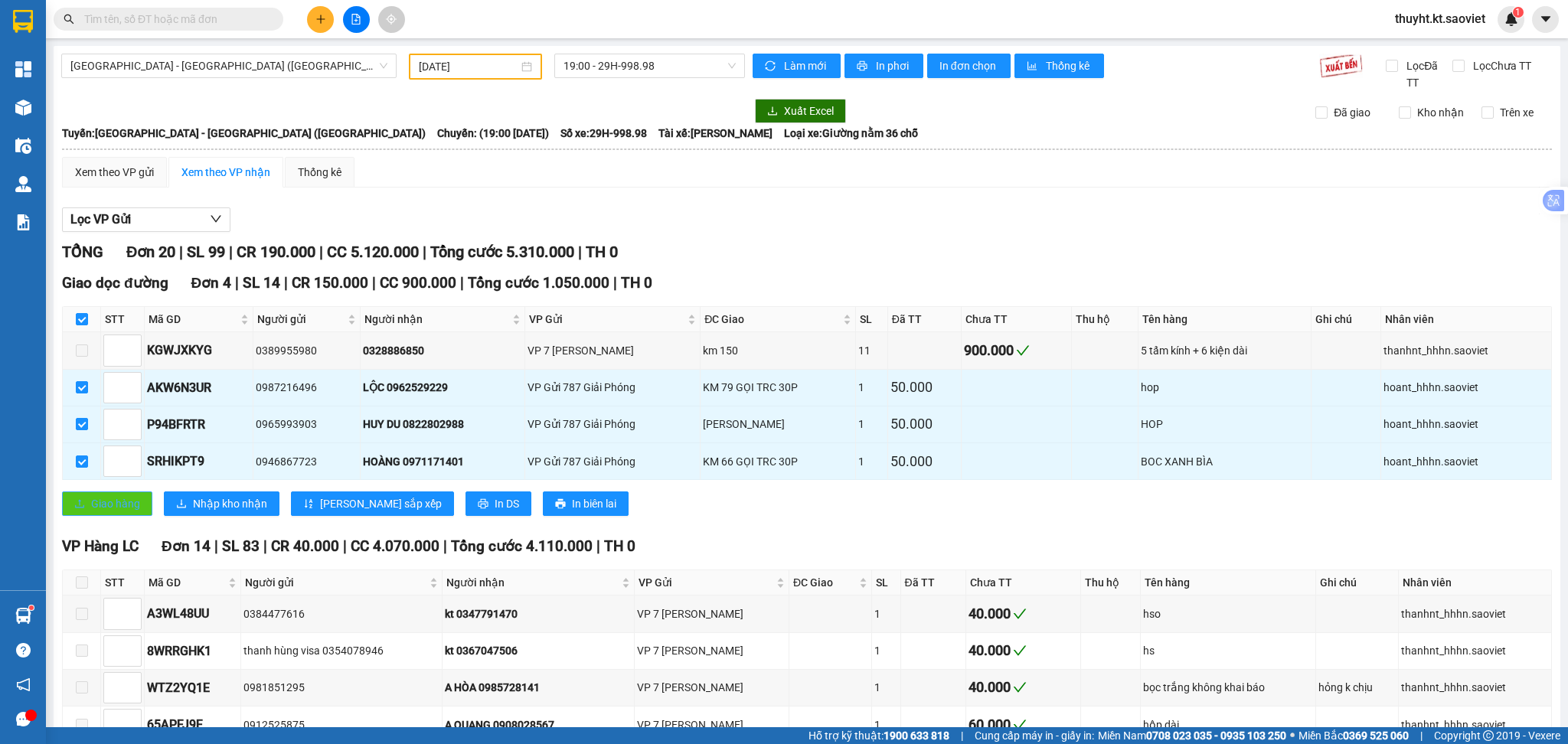
click at [112, 498] on span "Giao hàng" at bounding box center [115, 503] width 49 height 17
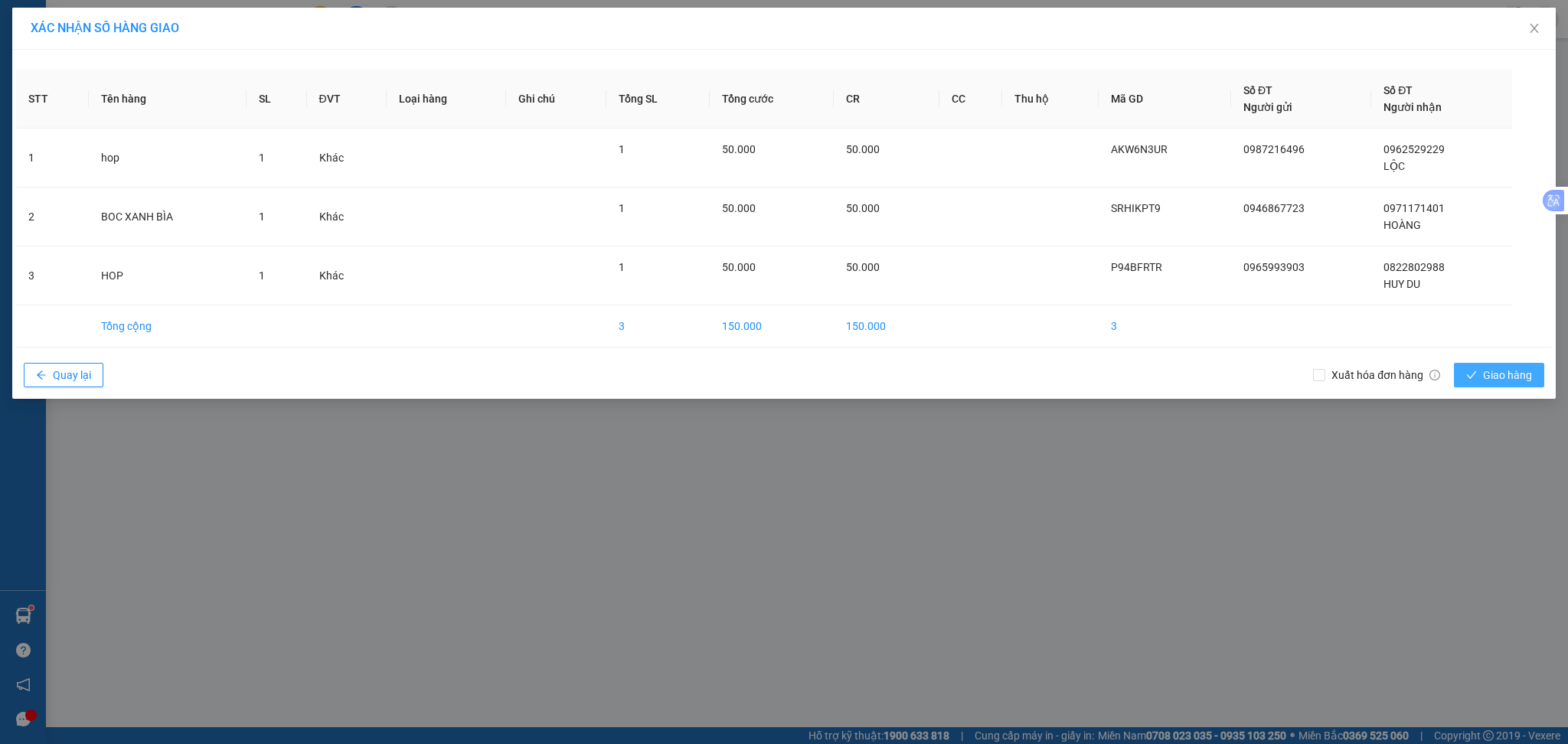
click at [1474, 374] on icon "check" at bounding box center [1472, 375] width 10 height 7
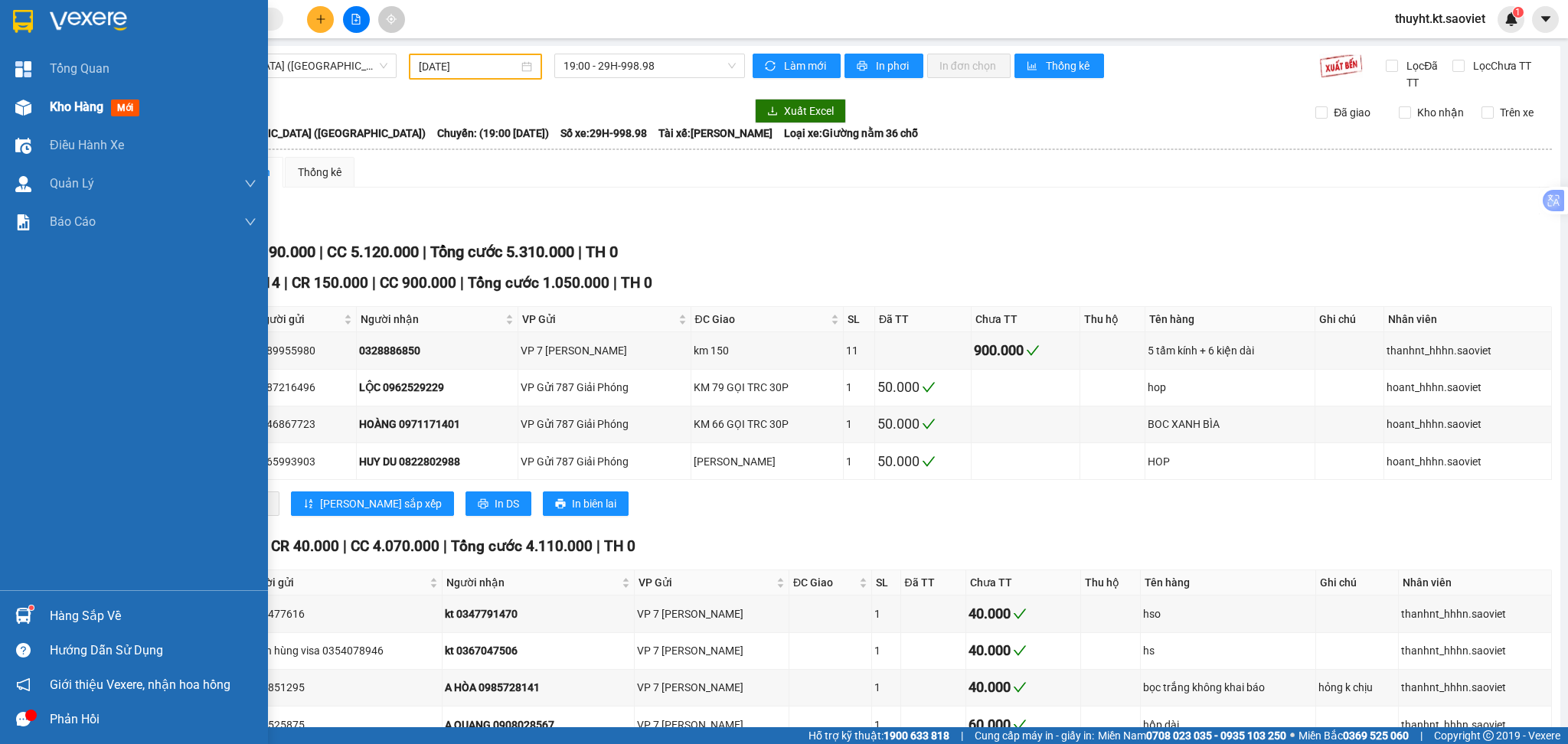
click at [102, 116] on div "Kho hàng mới" at bounding box center [153, 107] width 207 height 38
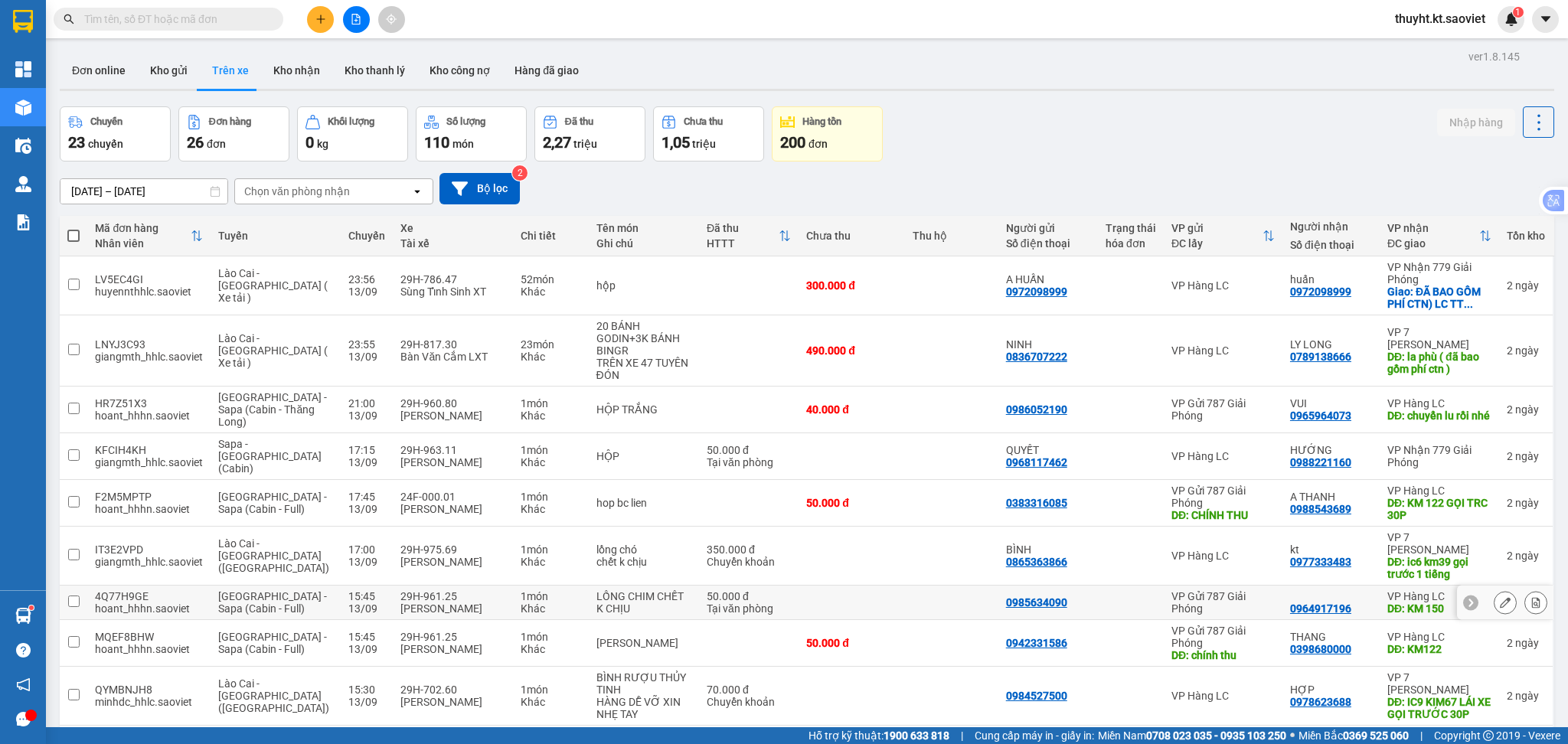
scroll to position [102, 0]
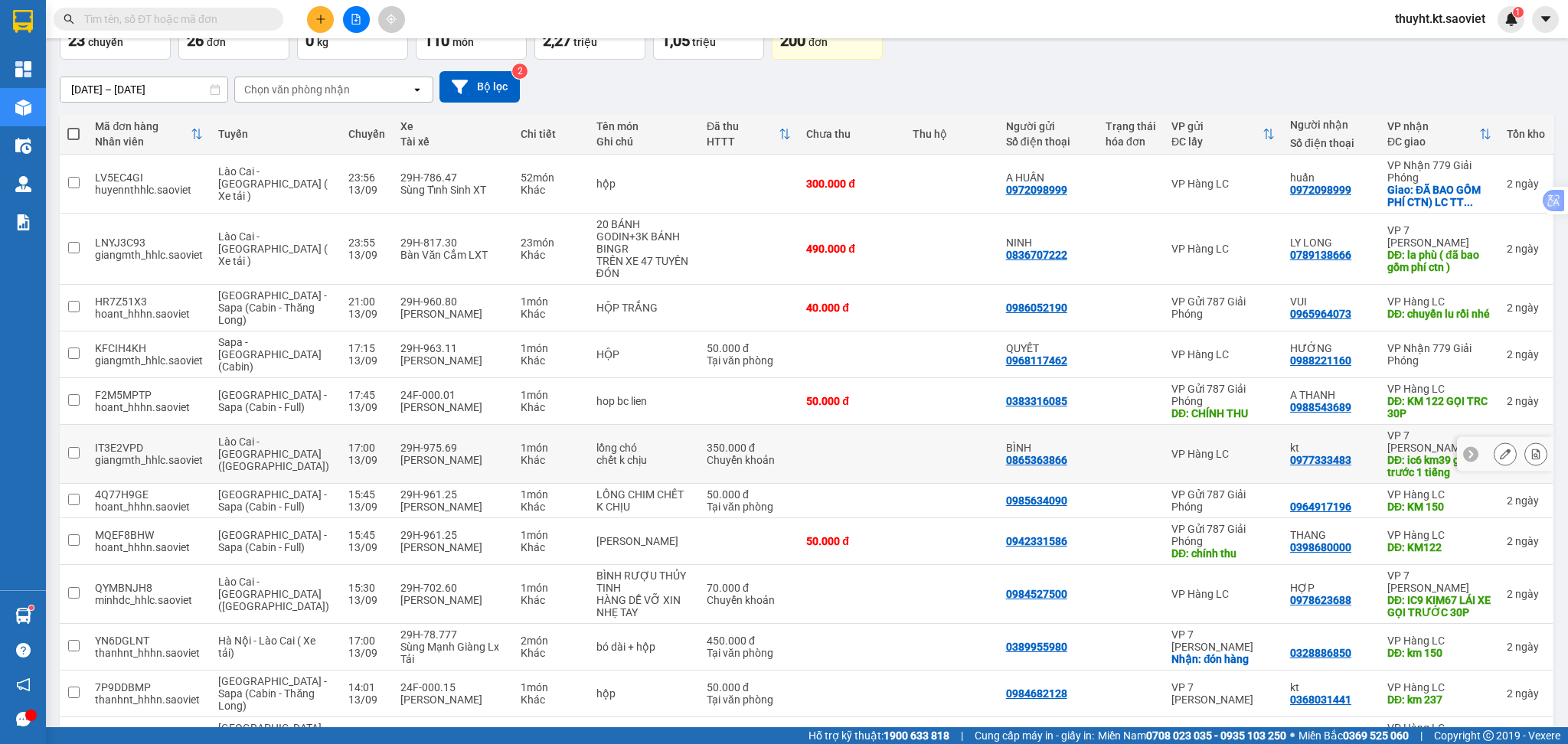
click at [1473, 442] on div at bounding box center [1505, 455] width 97 height 34
click at [1500, 309] on icon at bounding box center [1505, 307] width 11 height 11
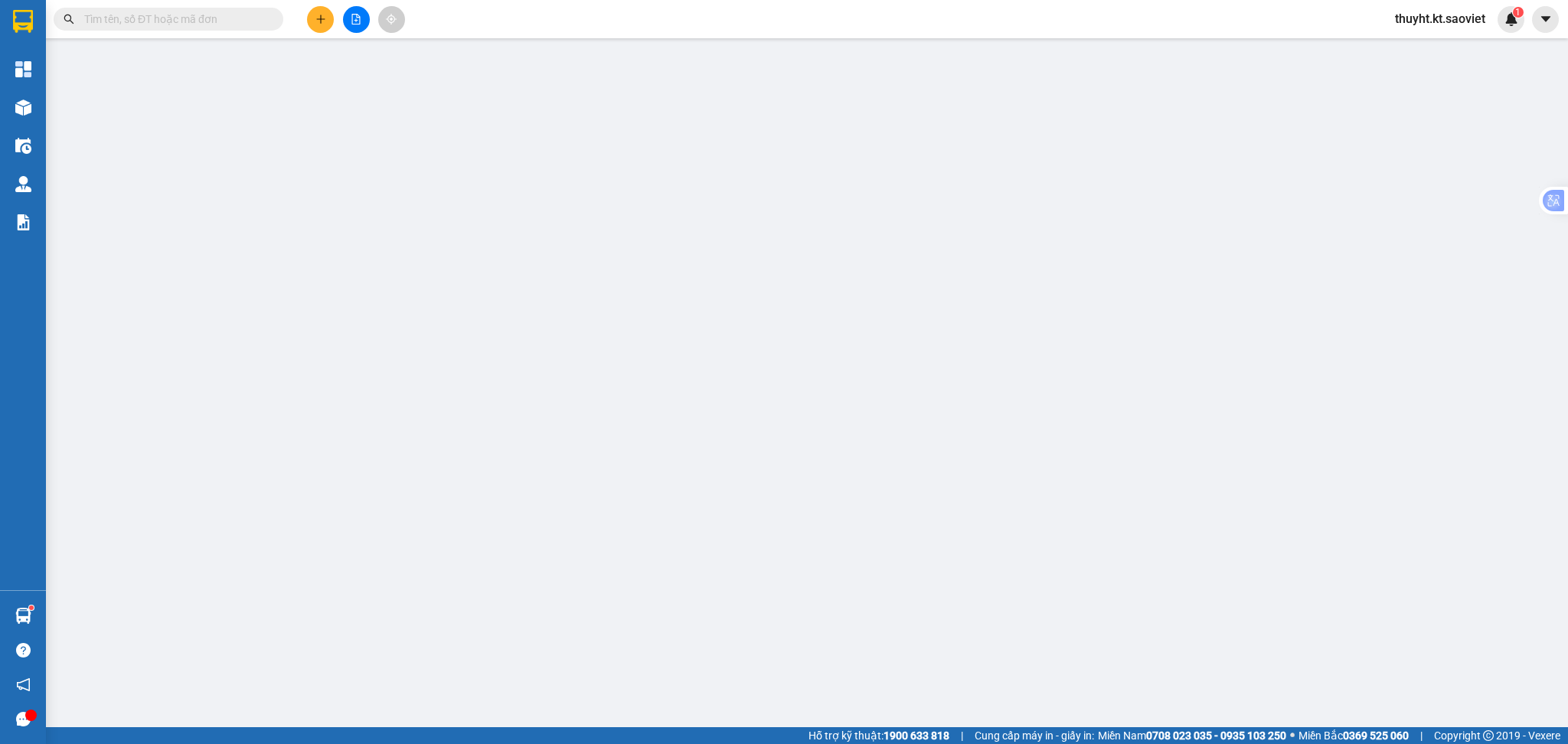
type input "0986052190"
type input "0965964073"
type input "VUI"
type input "chuyển lu rồi nhé"
type input "40.000"
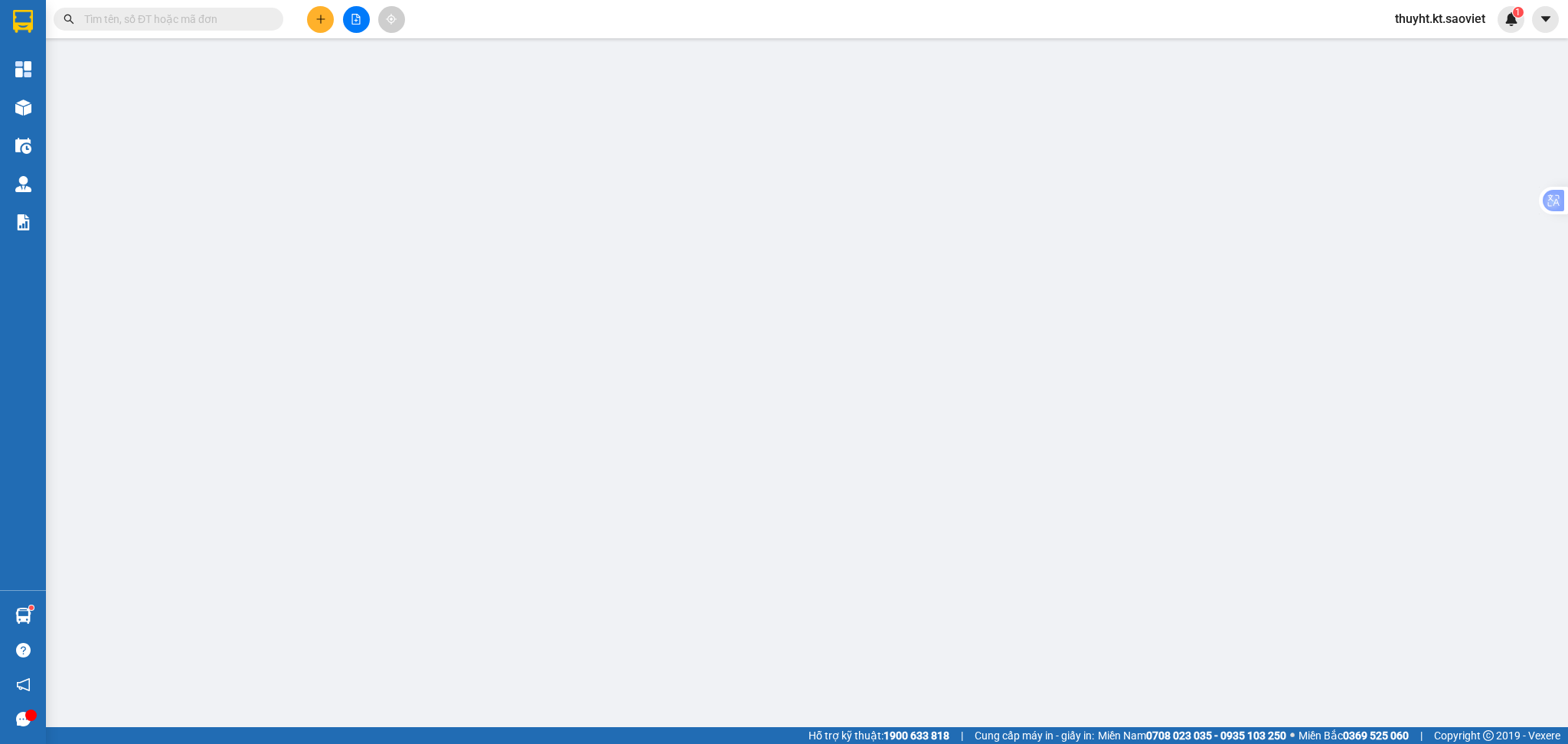
type input "40.000"
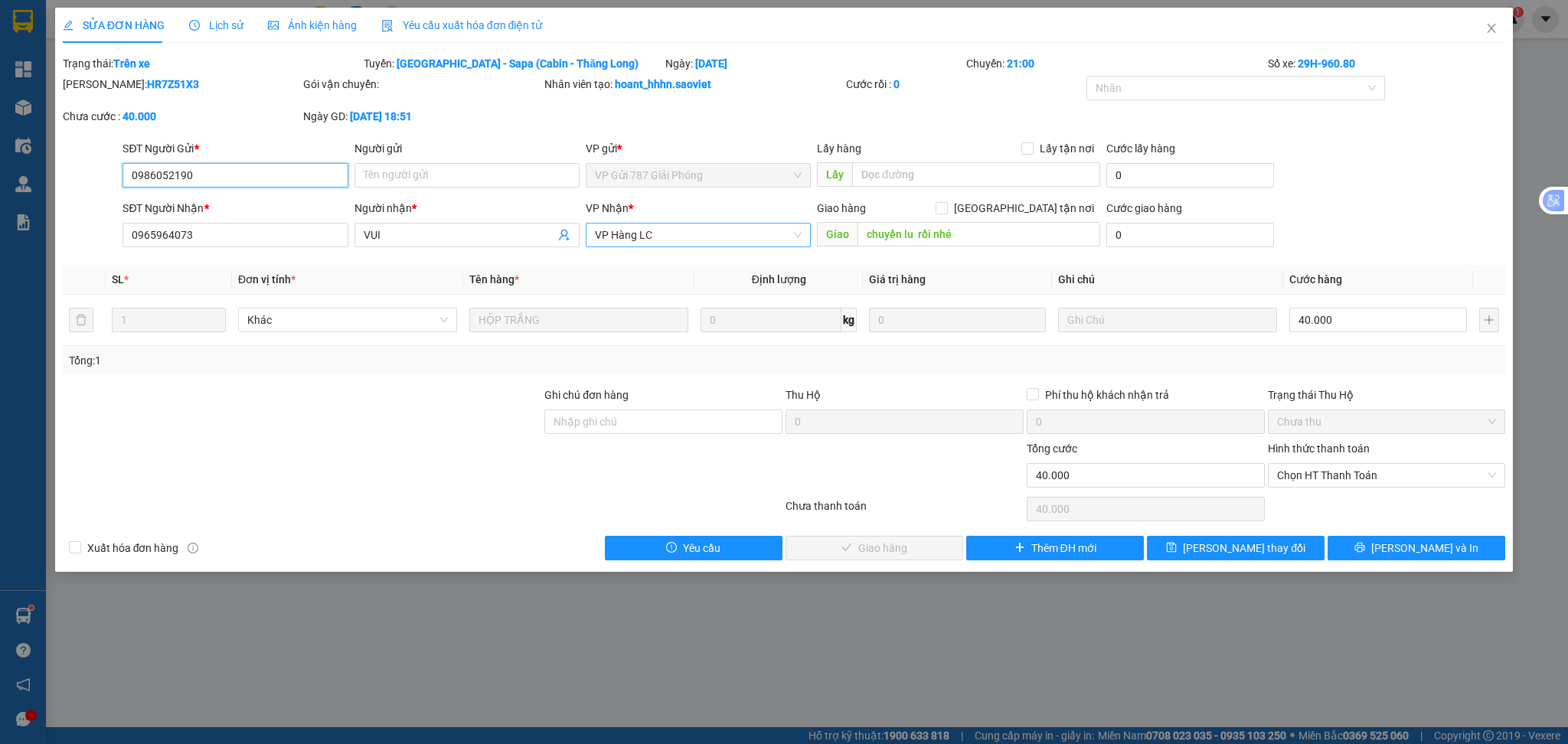
click at [715, 240] on span "VP Hàng LC" at bounding box center [698, 235] width 207 height 23
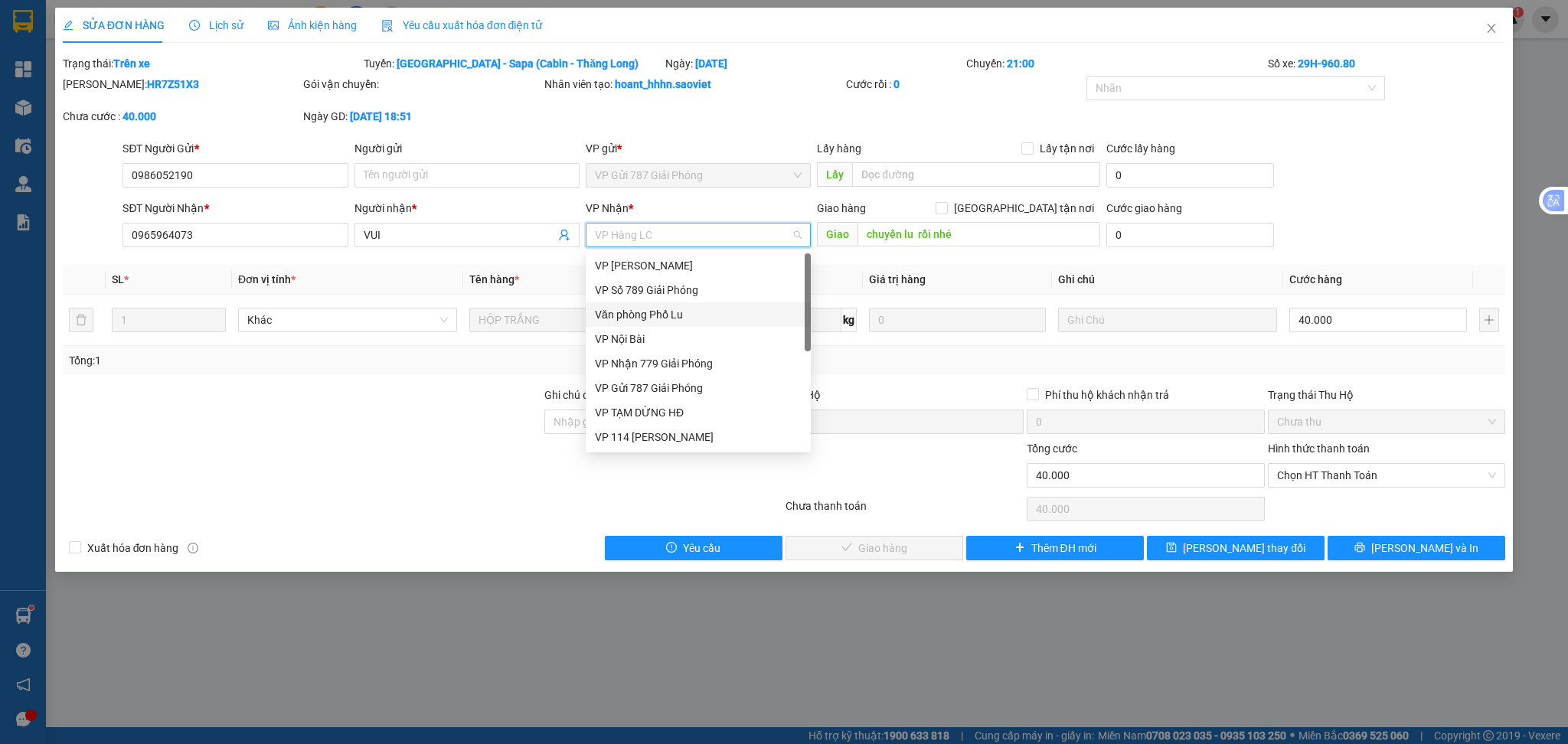
click at [667, 317] on div "Văn phòng Phố Lu" at bounding box center [698, 315] width 207 height 17
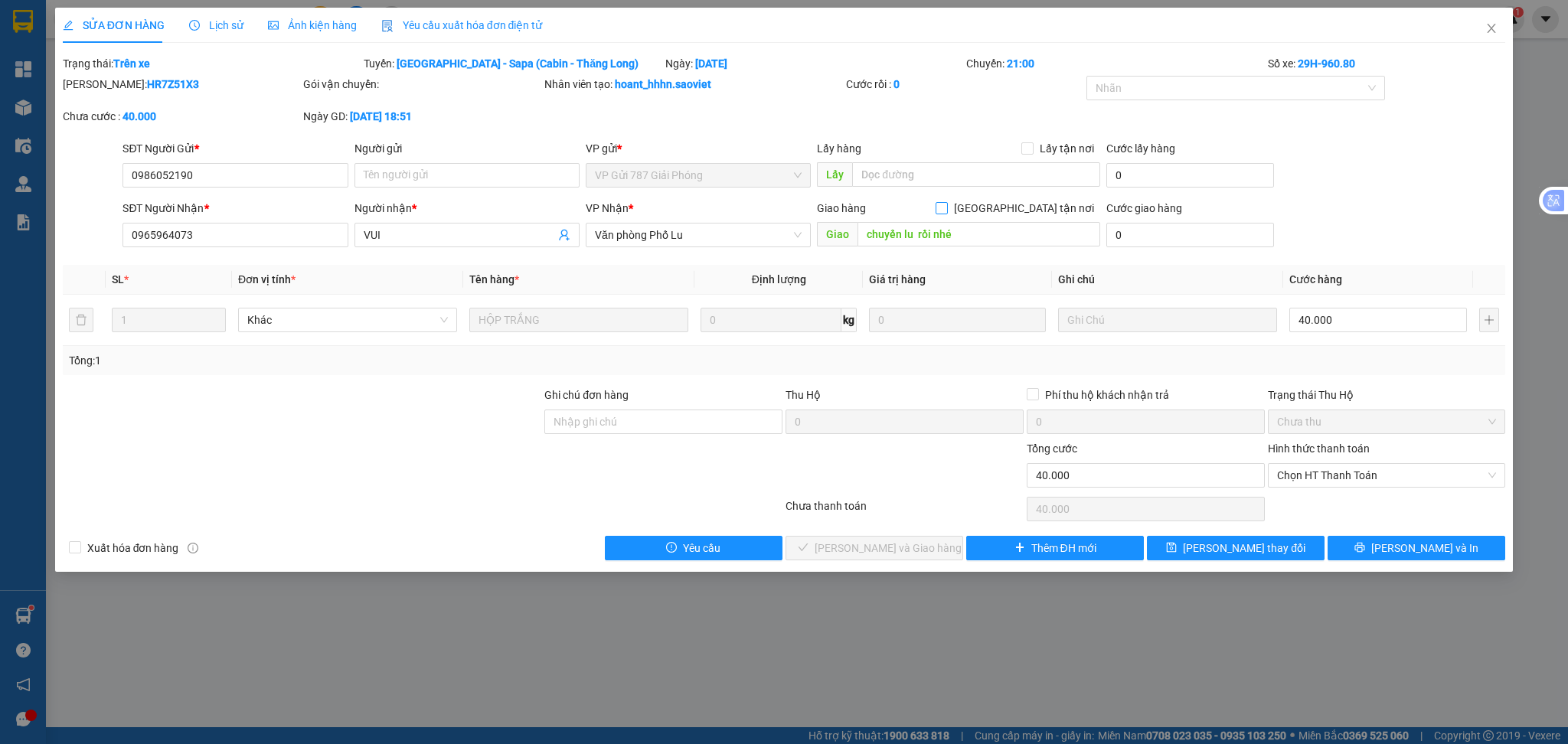
click at [947, 209] on input "[GEOGRAPHIC_DATA] tận nơi" at bounding box center [940, 207] width 11 height 11
checkbox input "true"
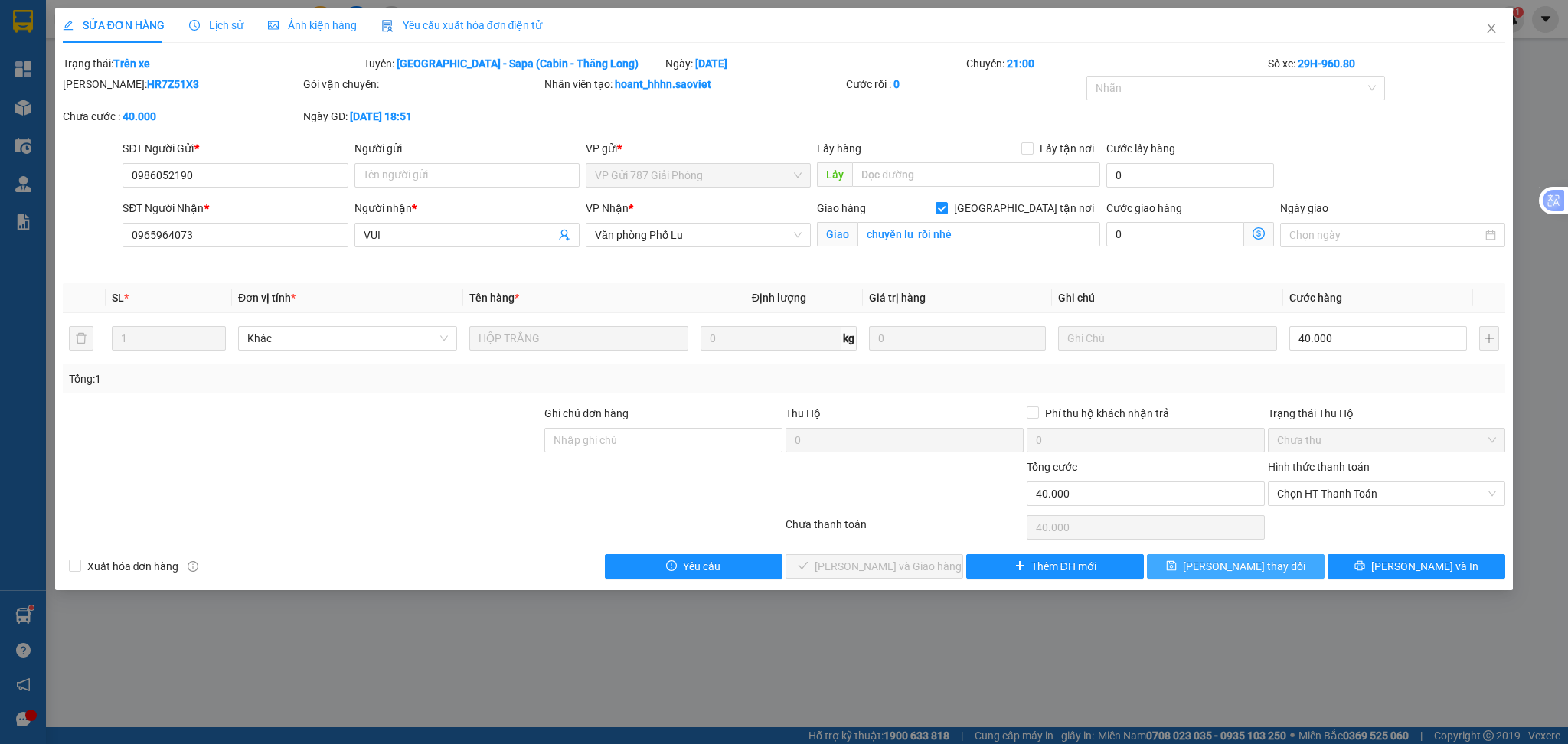
click at [1195, 572] on button "[PERSON_NAME] thay đổi" at bounding box center [1235, 567] width 177 height 24
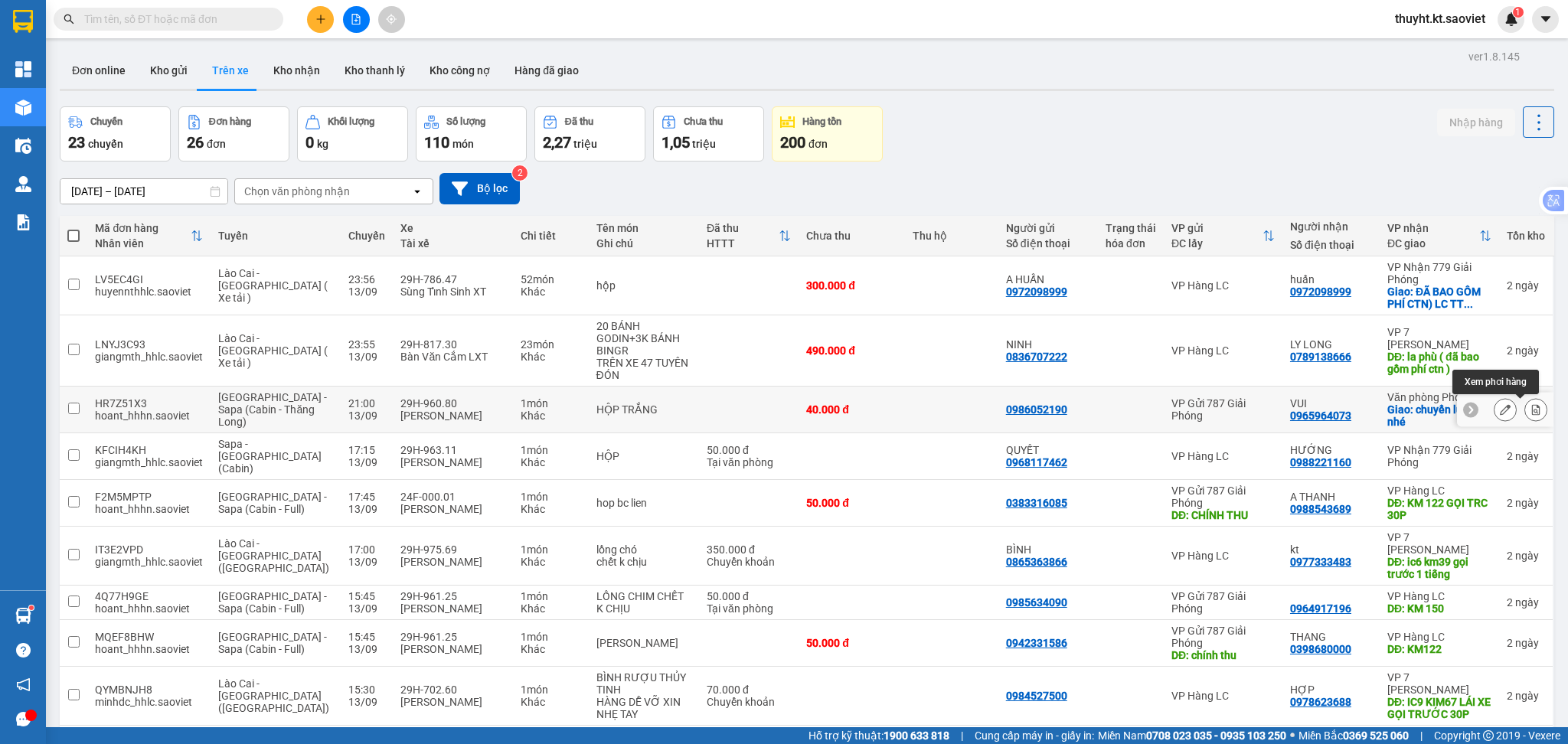
click at [1531, 410] on icon at bounding box center [1535, 409] width 11 height 11
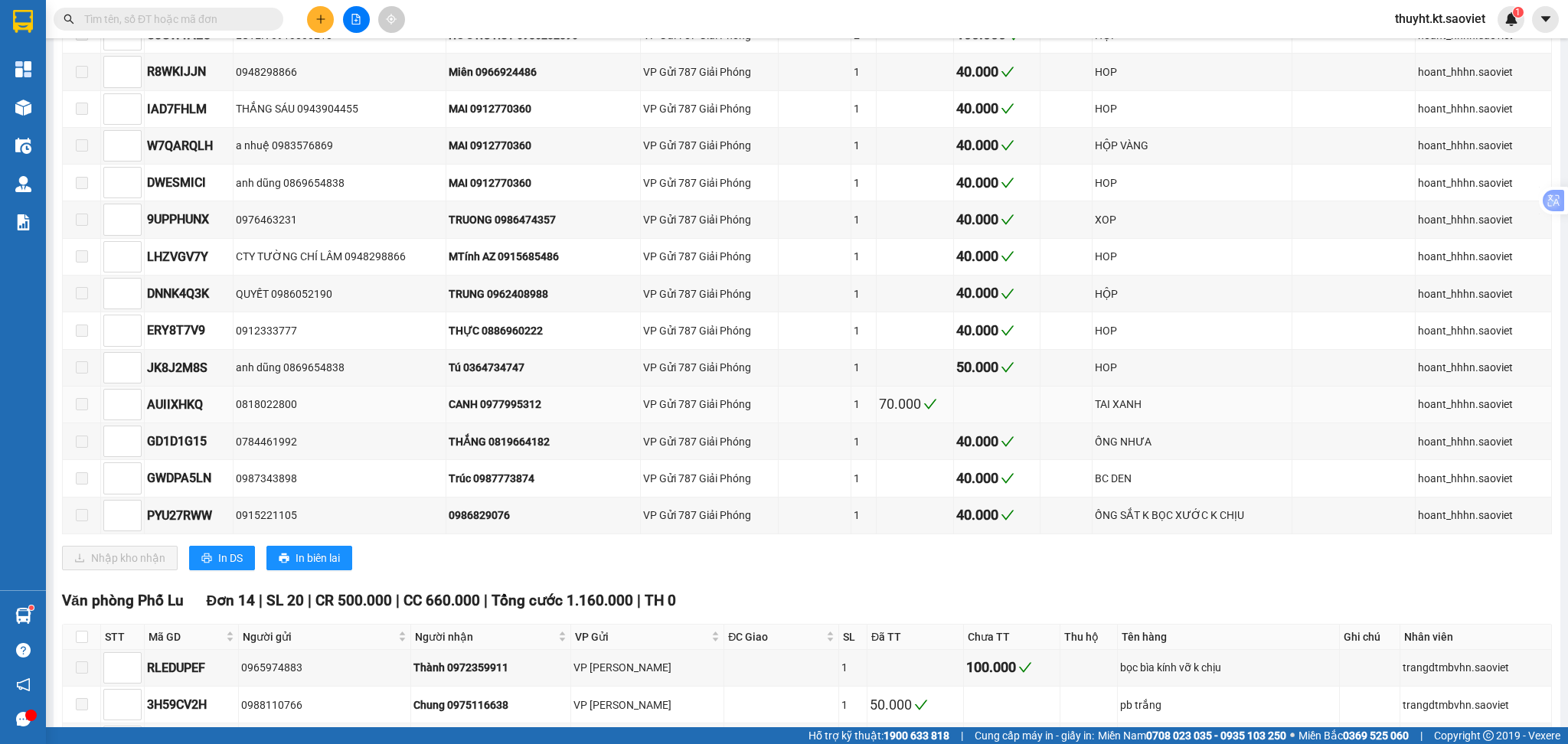
scroll to position [2959, 0]
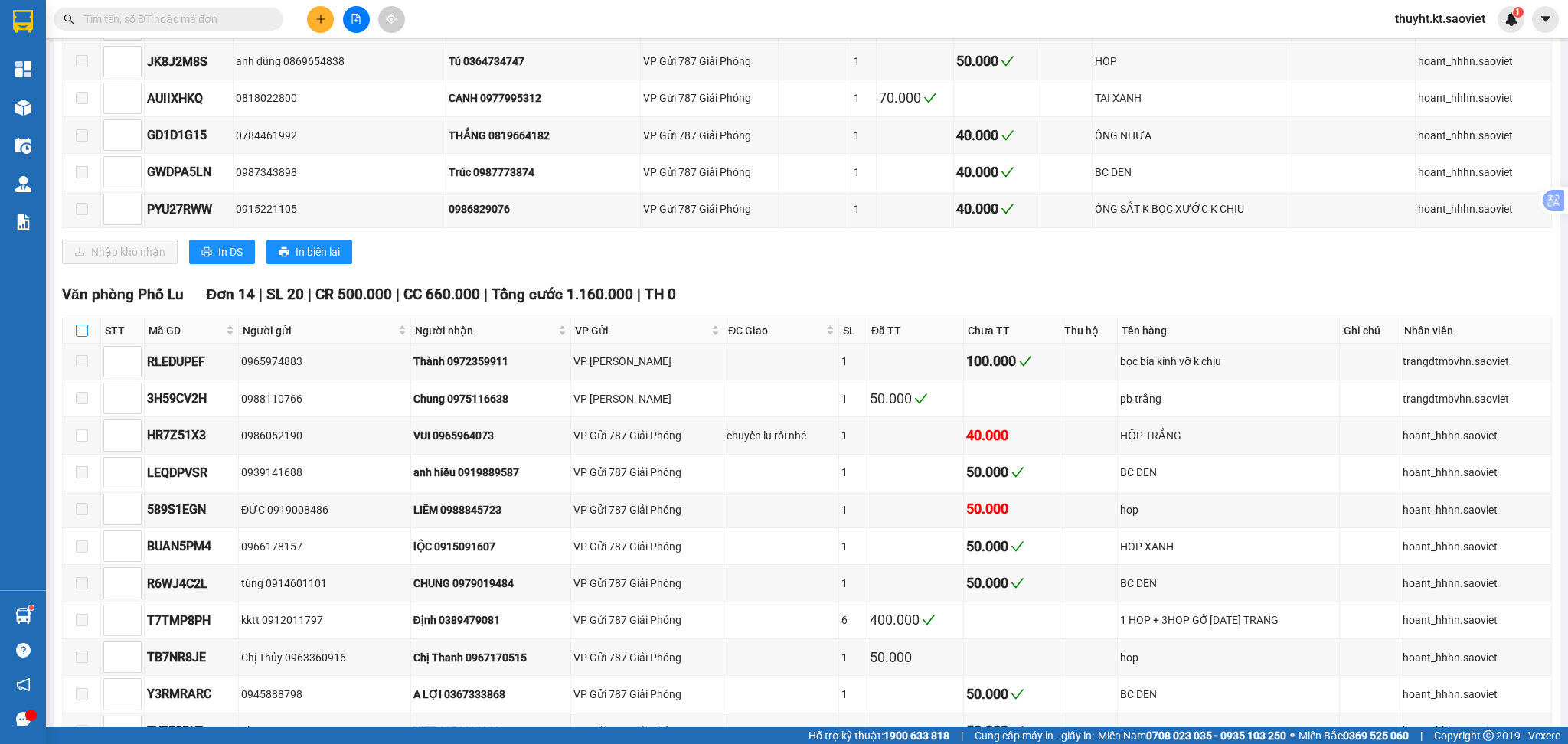
click at [77, 337] on input "checkbox" at bounding box center [81, 330] width 12 height 12
checkbox input "true"
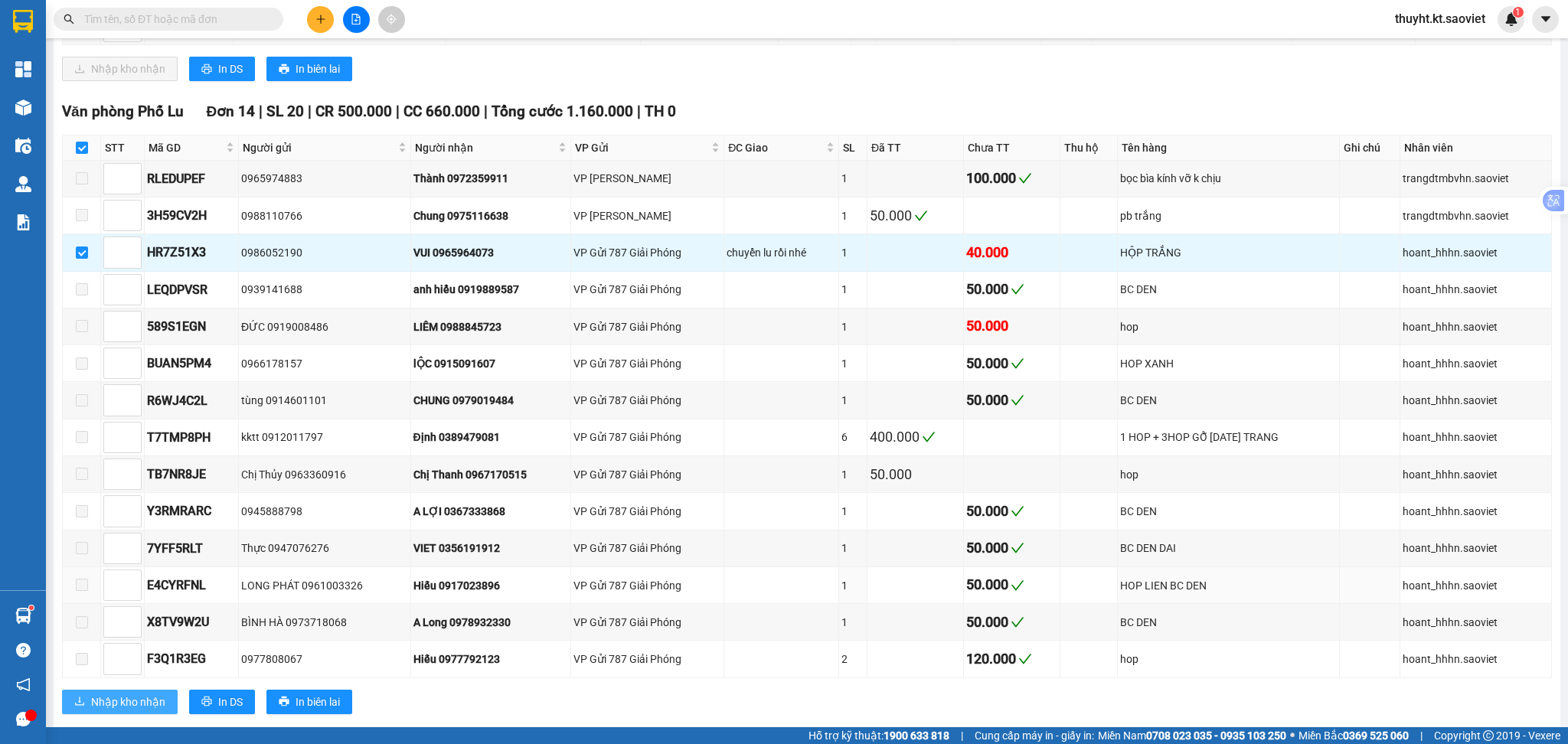
scroll to position [3368, 0]
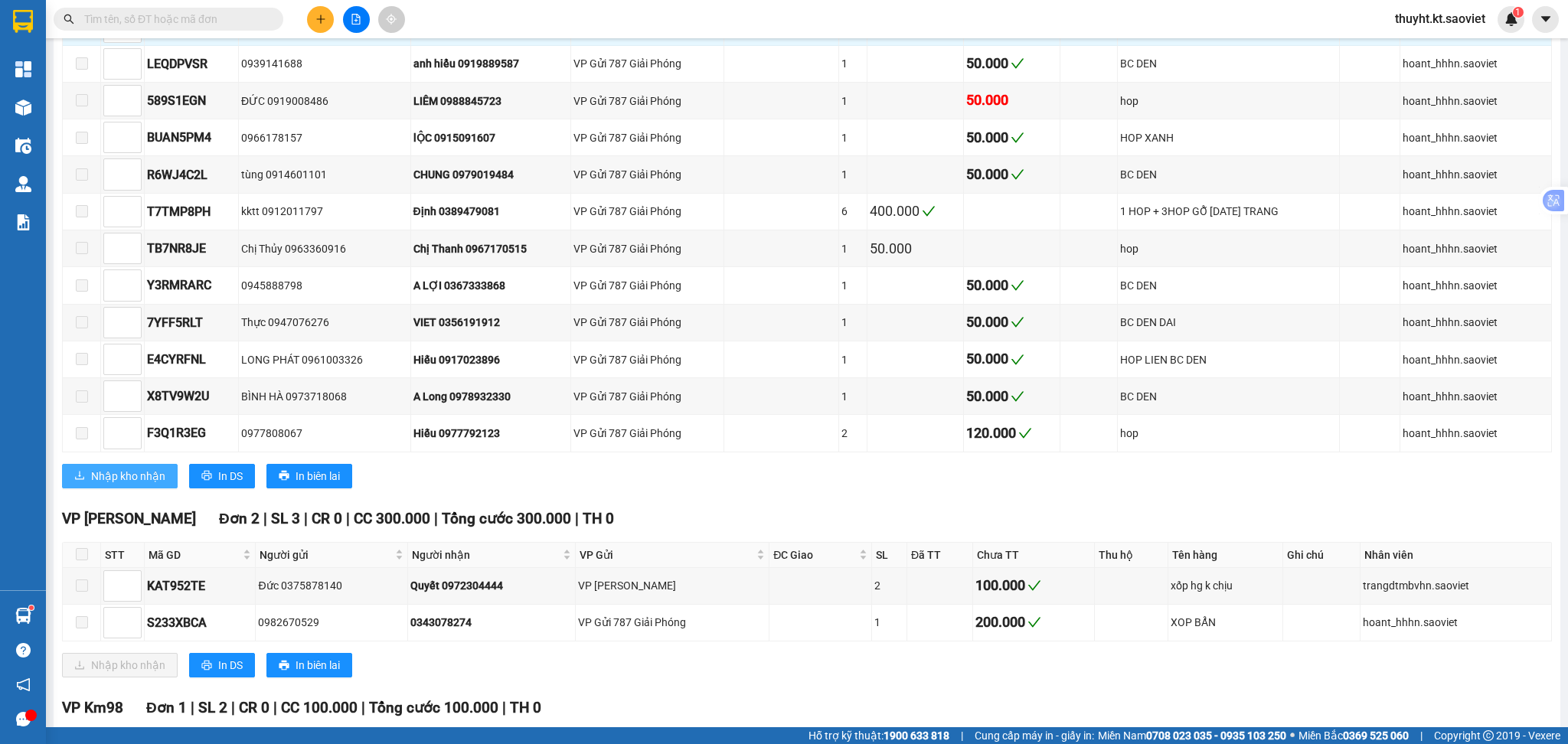
click at [117, 485] on span "Nhập kho nhận" at bounding box center [128, 476] width 74 height 17
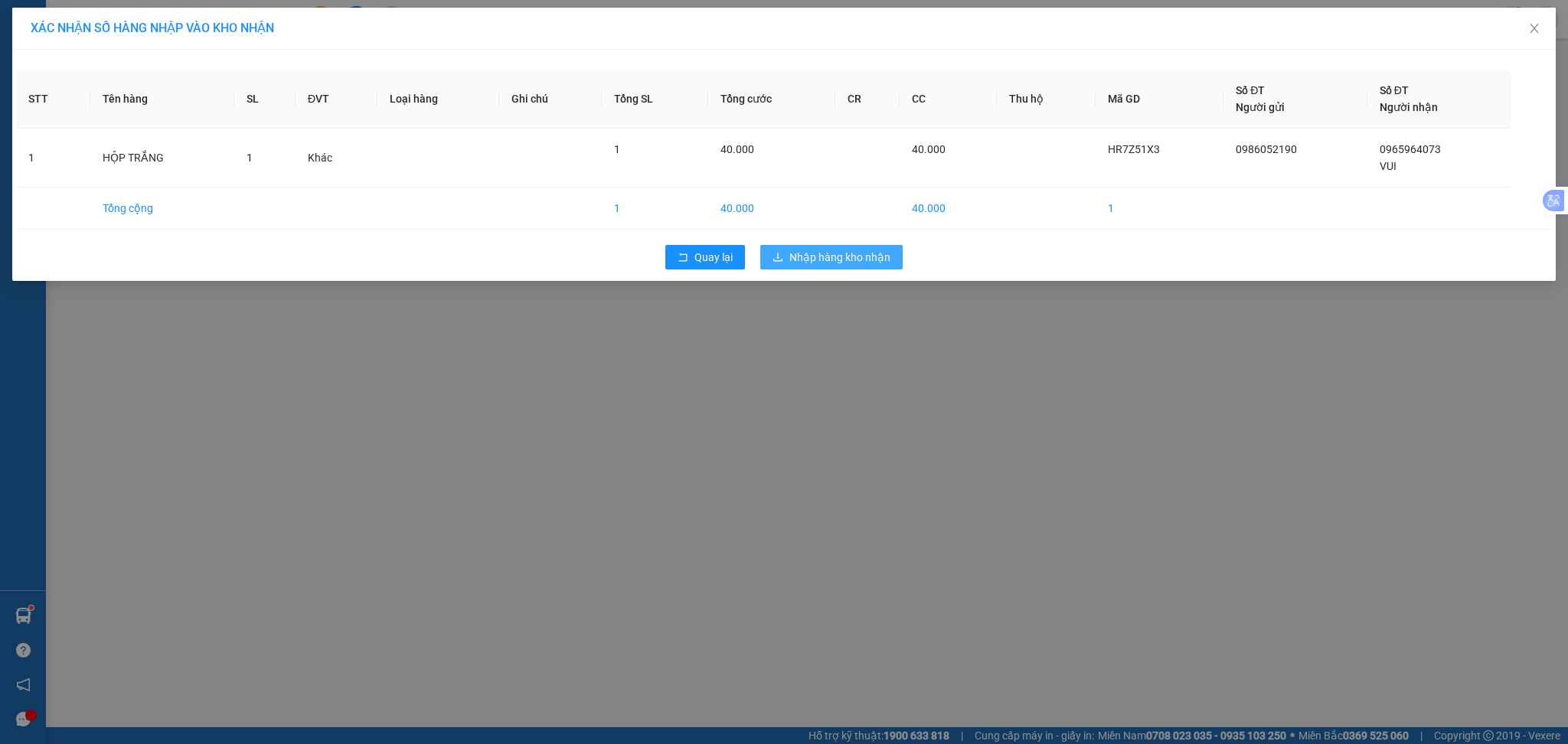
click at [846, 251] on span "Nhập hàng kho nhận" at bounding box center [840, 257] width 101 height 17
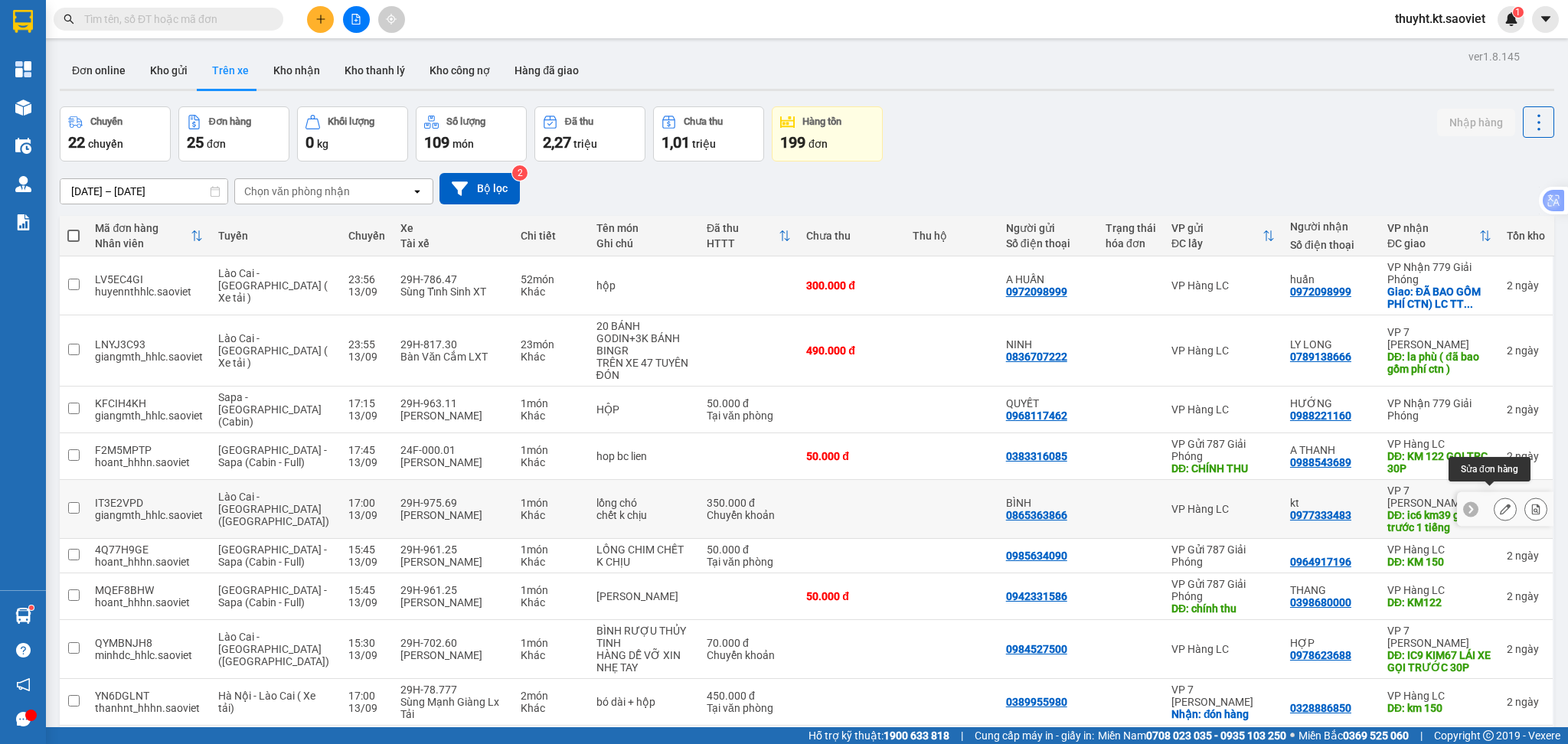
click at [1500, 503] on icon at bounding box center [1505, 508] width 11 height 11
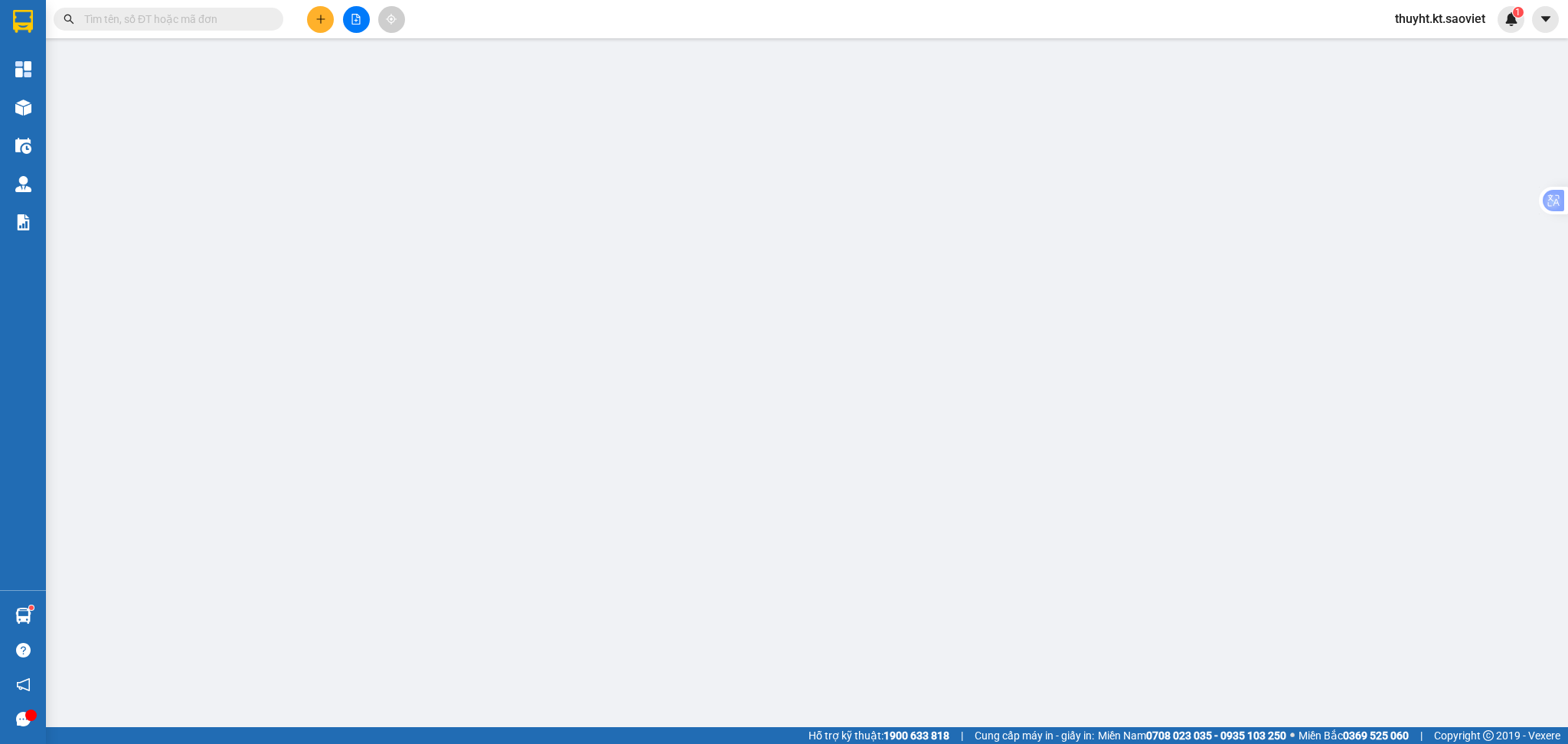
type input "0865363866"
type input "BÌNH"
type input "0977333483"
type input "kt"
type input "ic6 km39 gọi trước 1 tiếng"
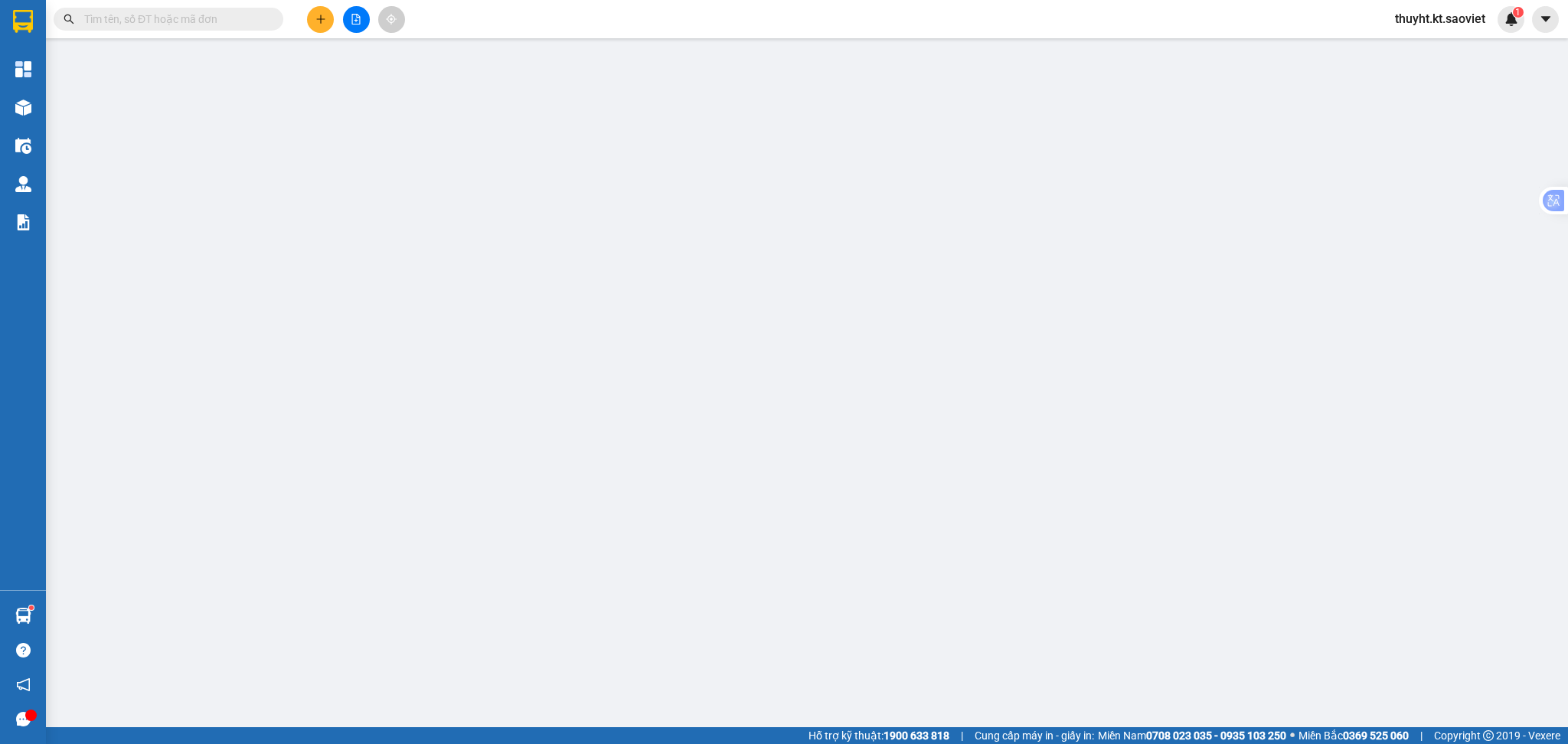
type input "350.000"
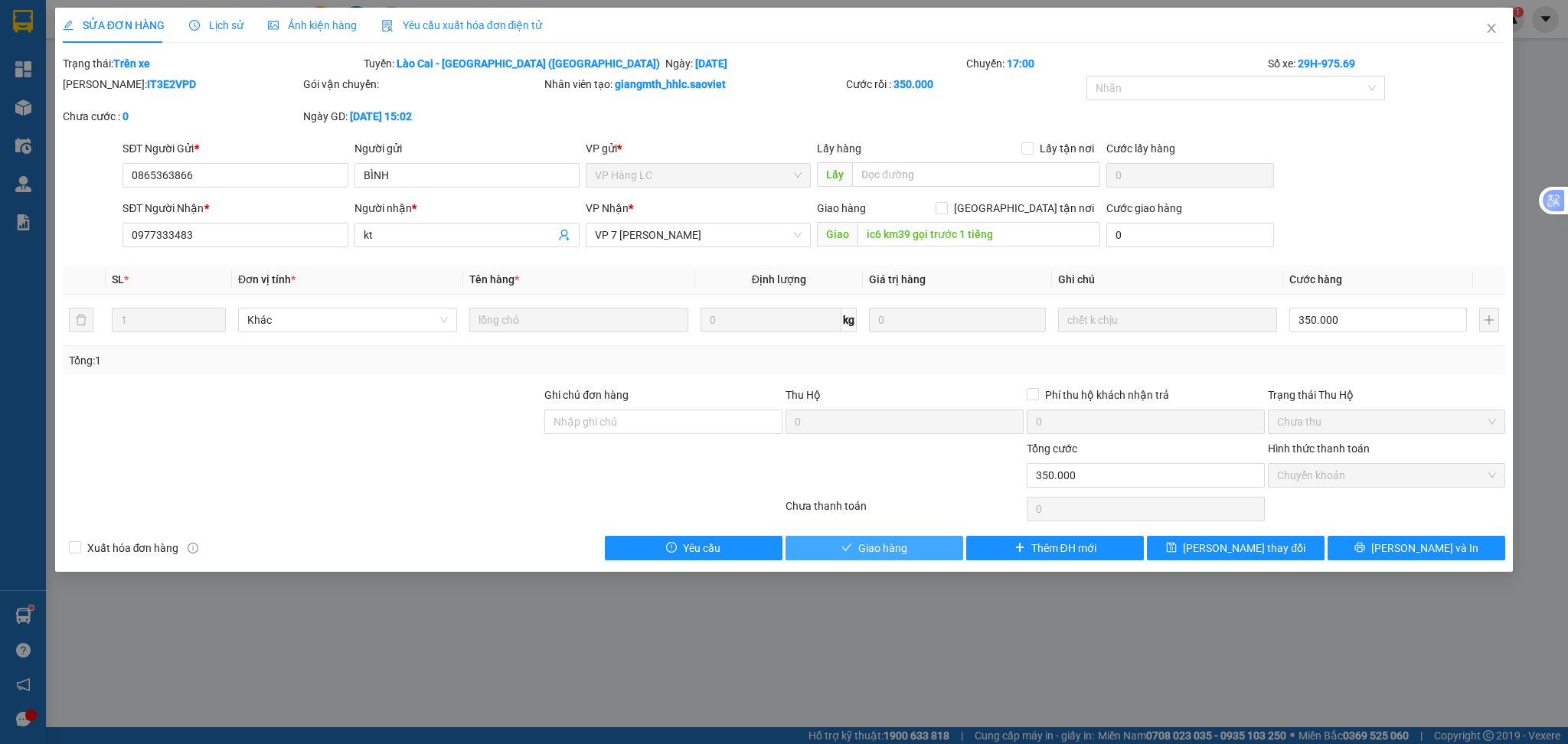
click at [878, 546] on span "Giao hàng" at bounding box center [882, 548] width 49 height 17
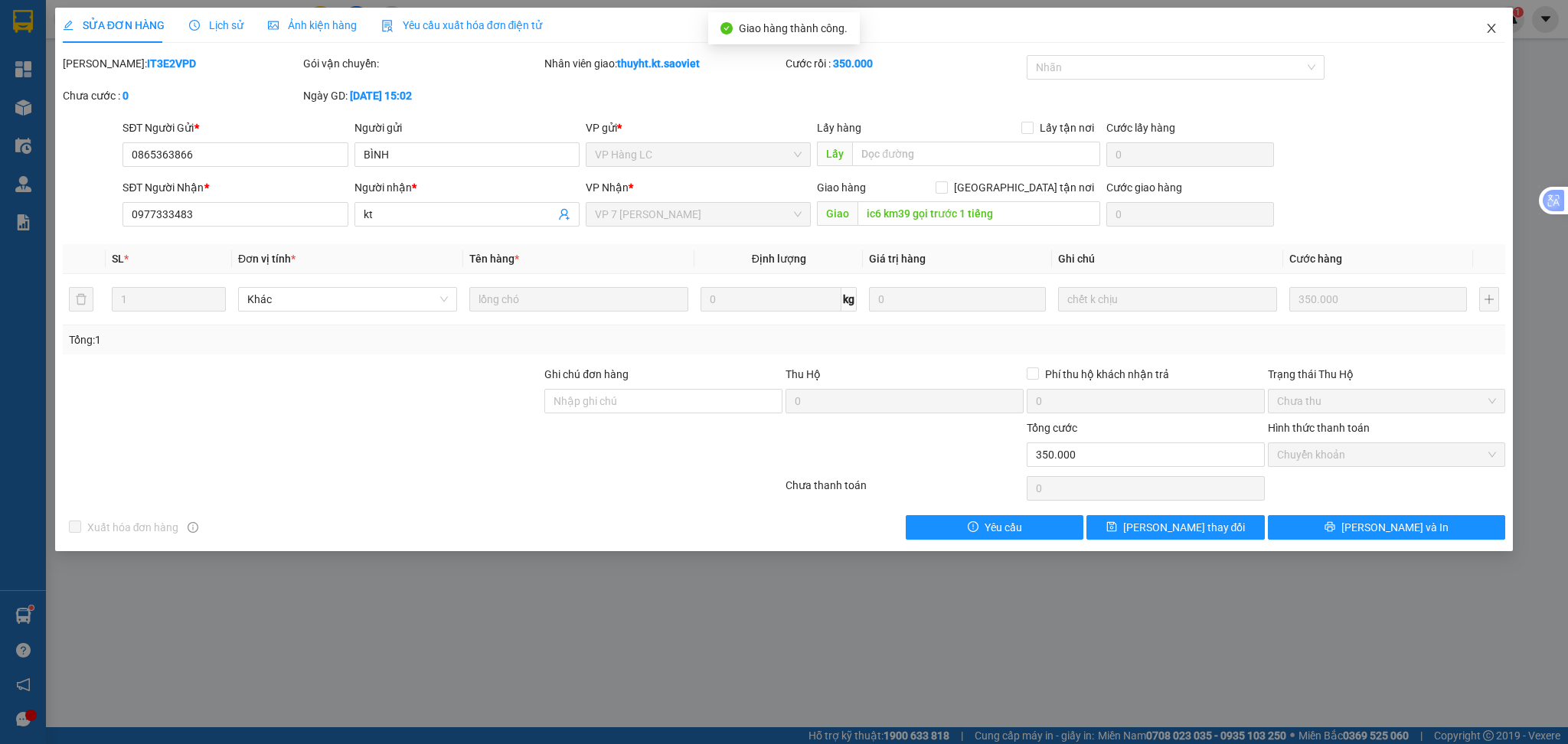
click at [1488, 34] on icon "close" at bounding box center [1491, 28] width 12 height 12
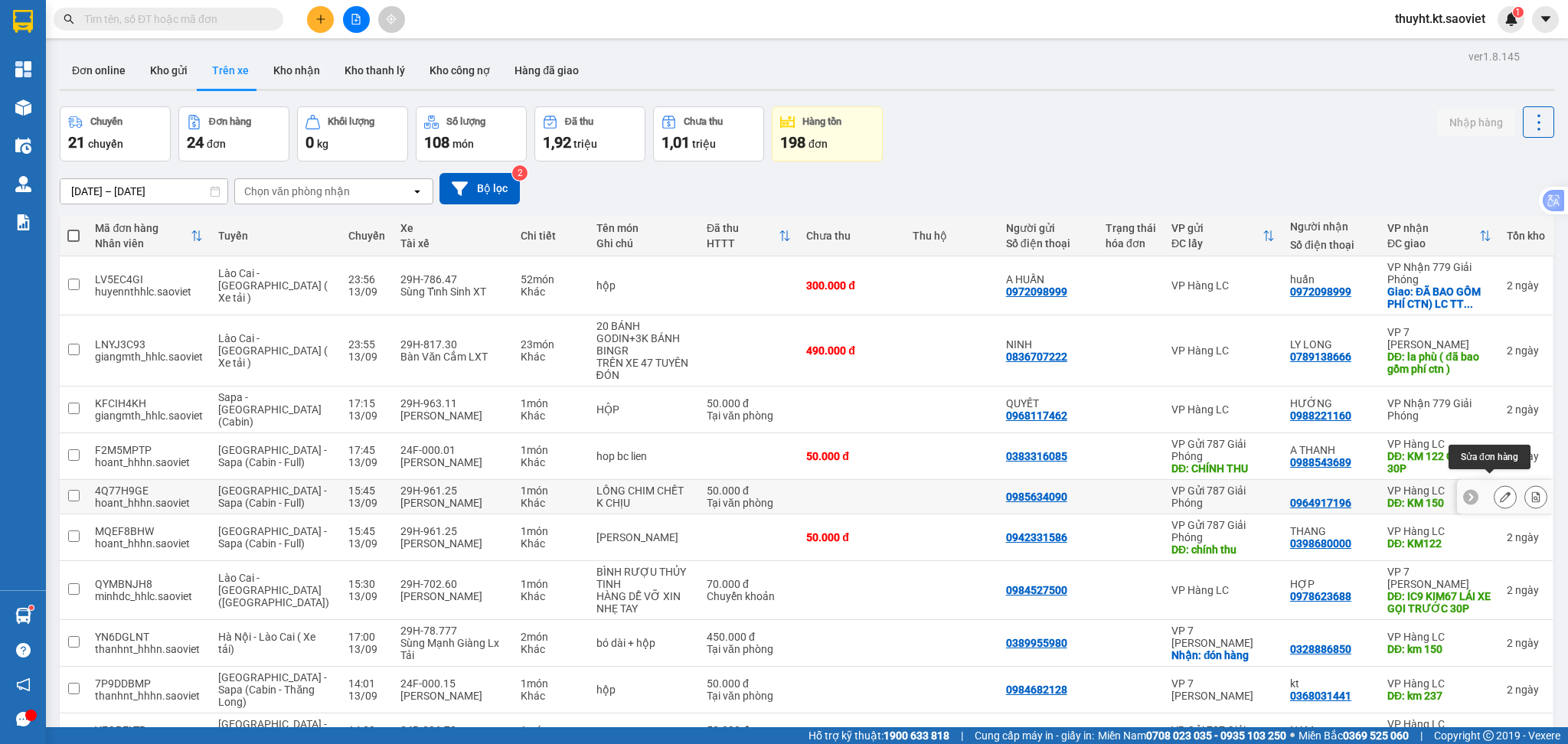
click at [1500, 491] on icon at bounding box center [1505, 496] width 11 height 11
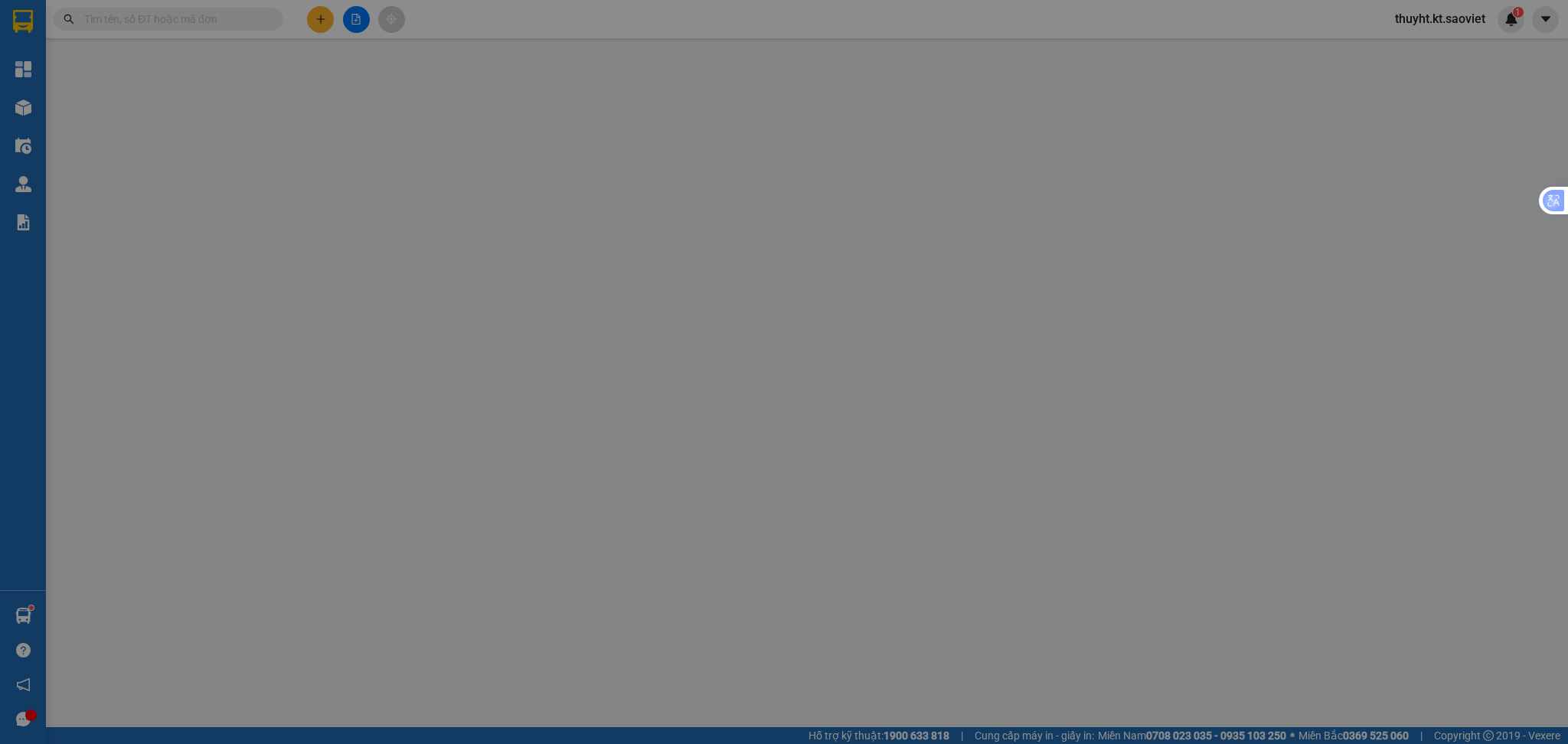
type input "0985634090"
type input "0964917196"
type input "KM 150"
type input "50.000"
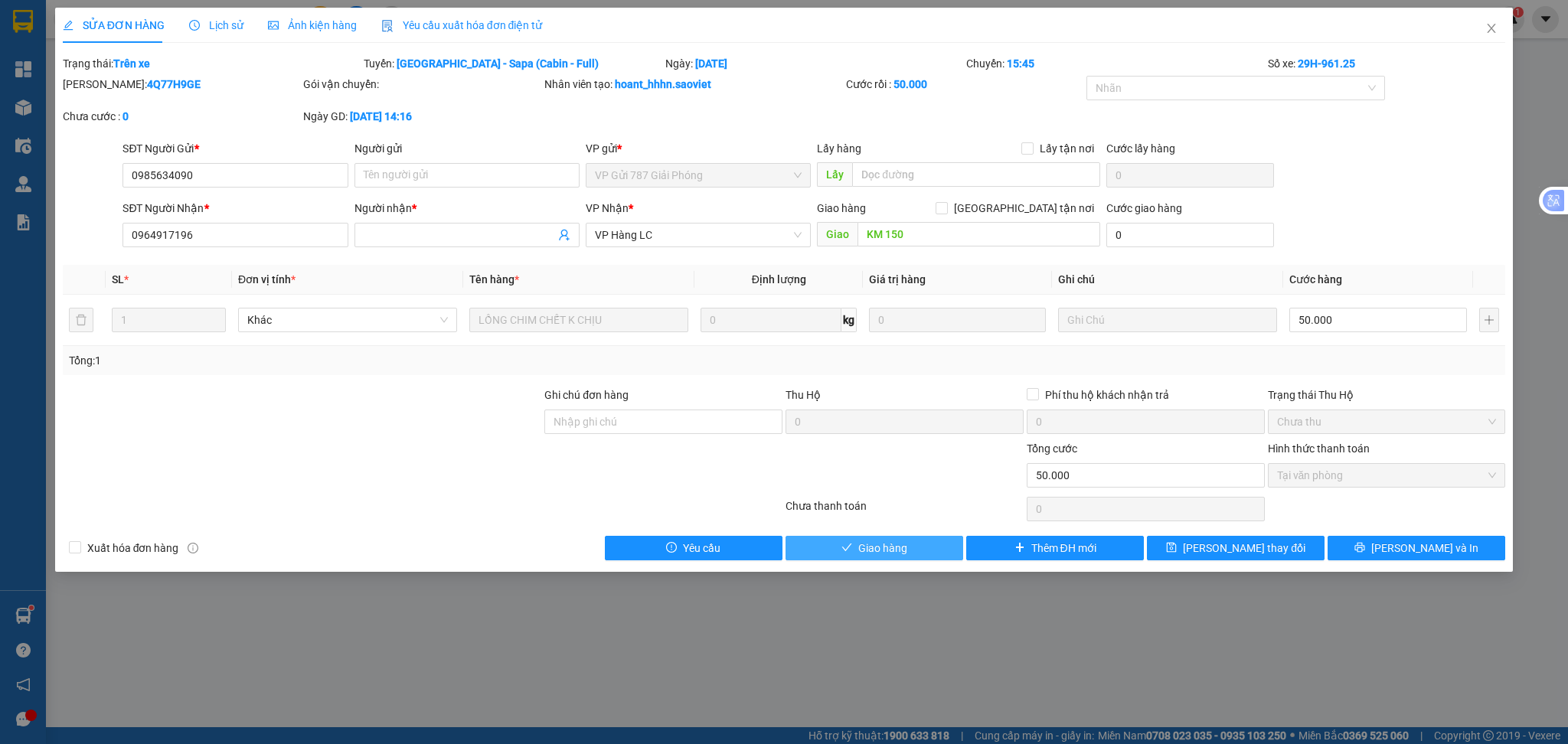
click at [843, 553] on icon "check" at bounding box center [847, 546] width 11 height 11
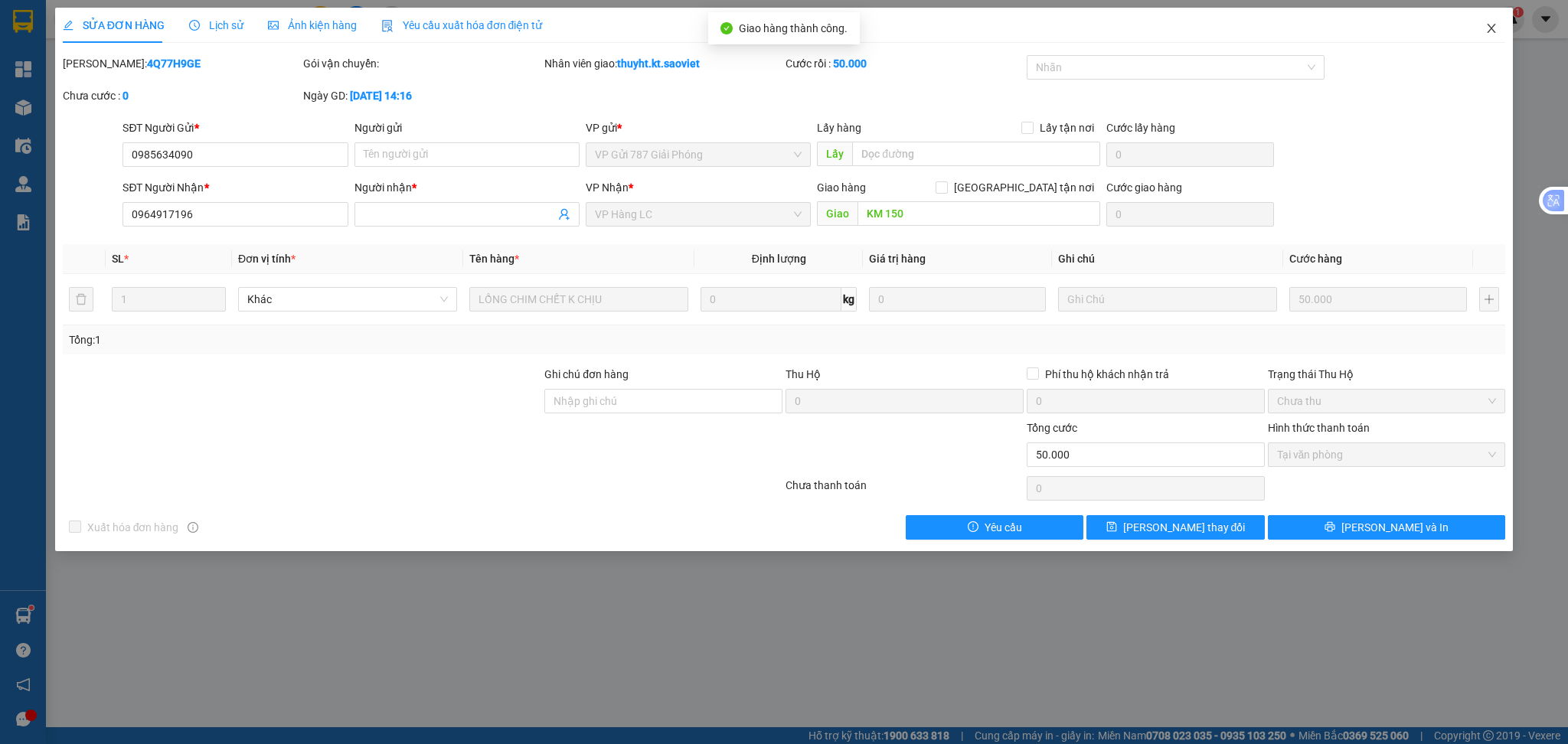
click at [1487, 29] on icon "close" at bounding box center [1491, 28] width 12 height 12
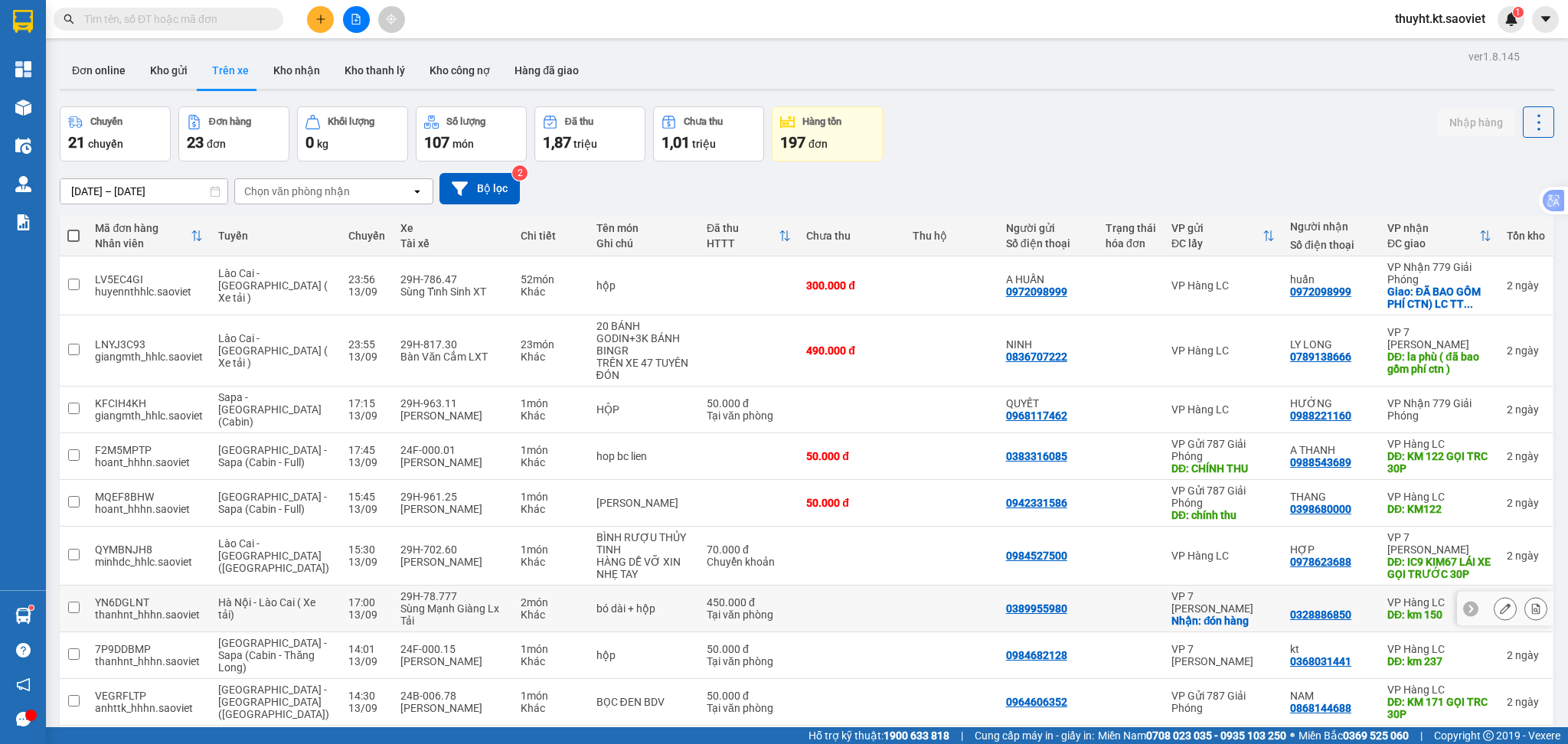
scroll to position [102, 0]
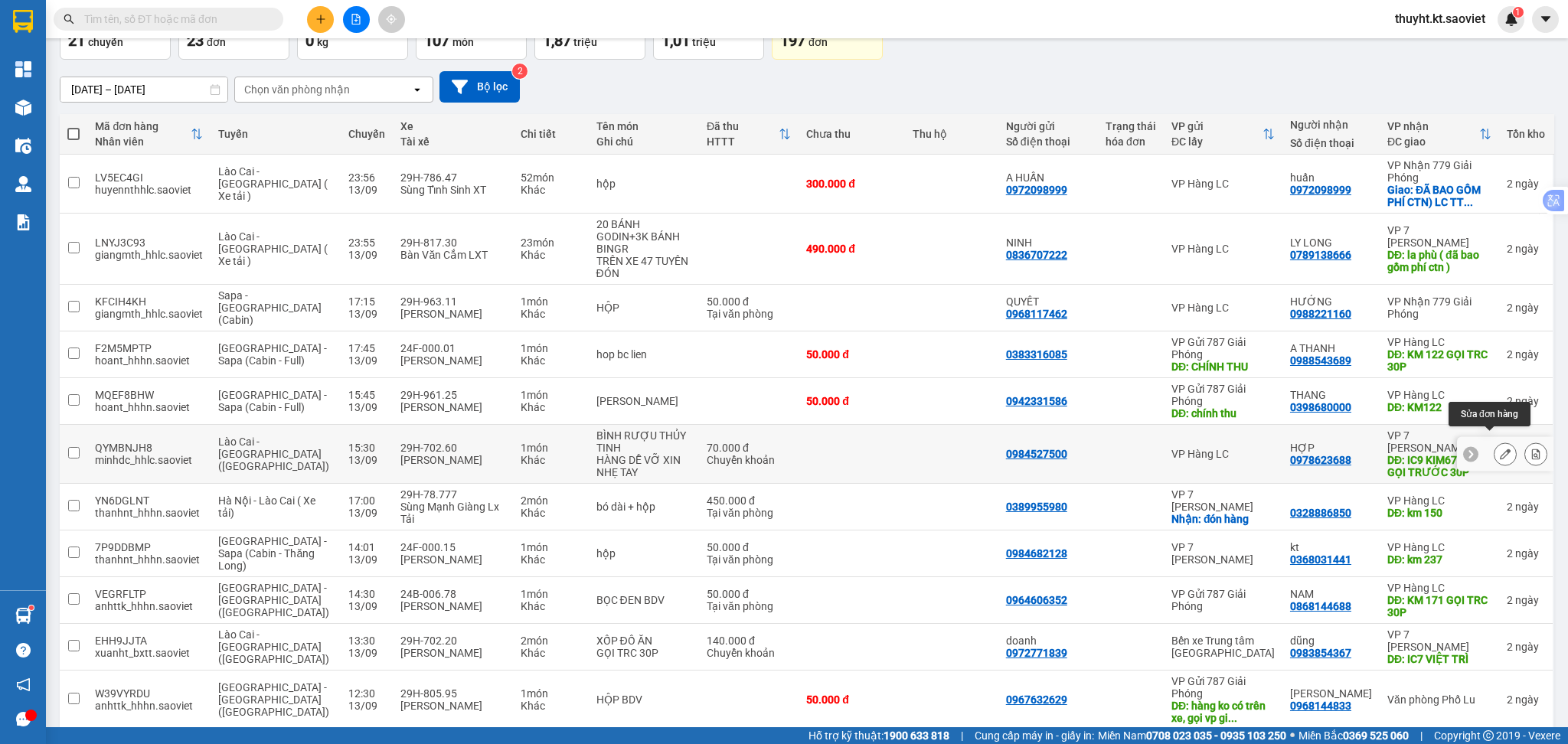
click at [1495, 442] on button at bounding box center [1505, 454] width 21 height 27
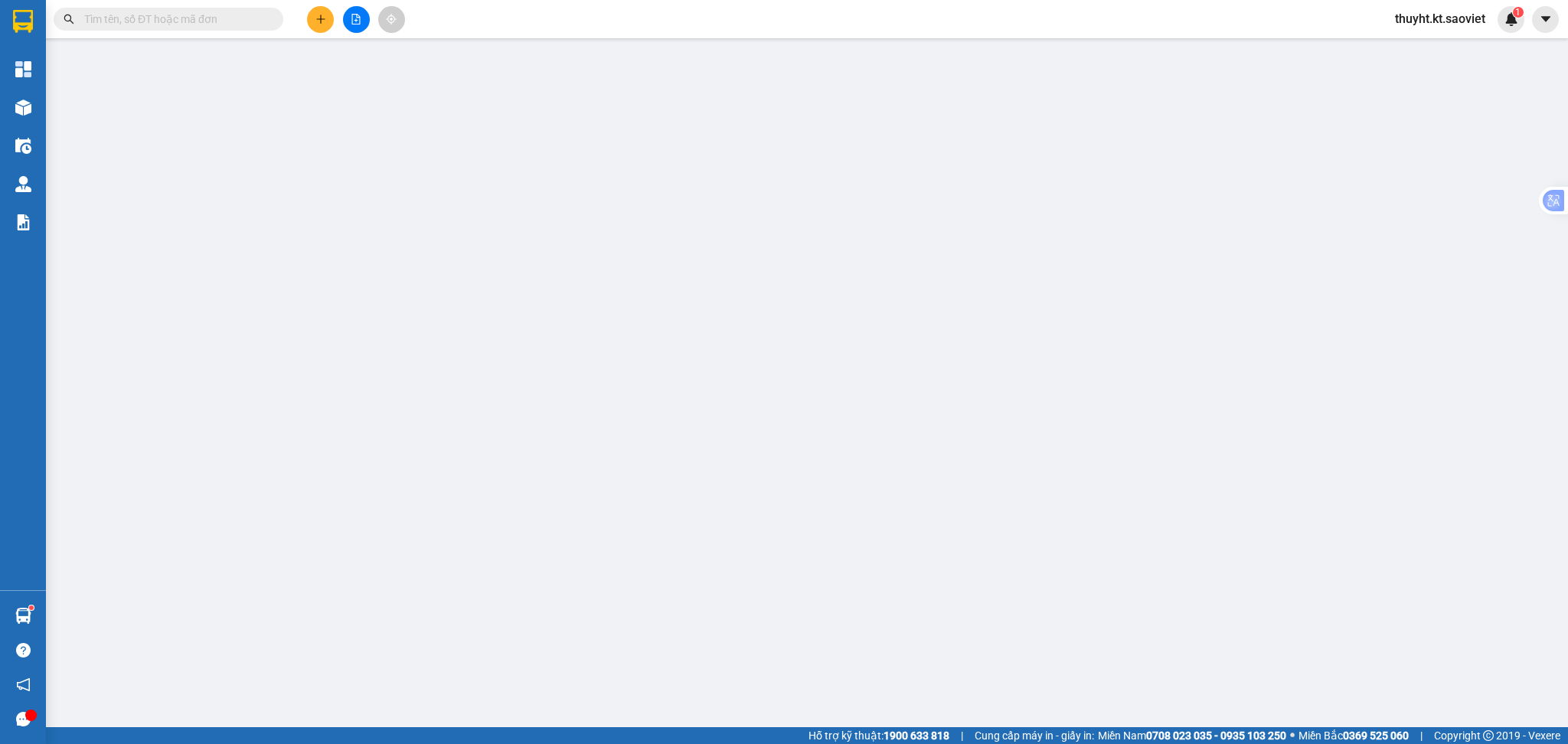
type input "0984527500"
type input "0978623688"
type input "HỢP"
type input "IC9 KIM67 LÁI XE GỌI TRƯỚC 30P"
type input "70.000"
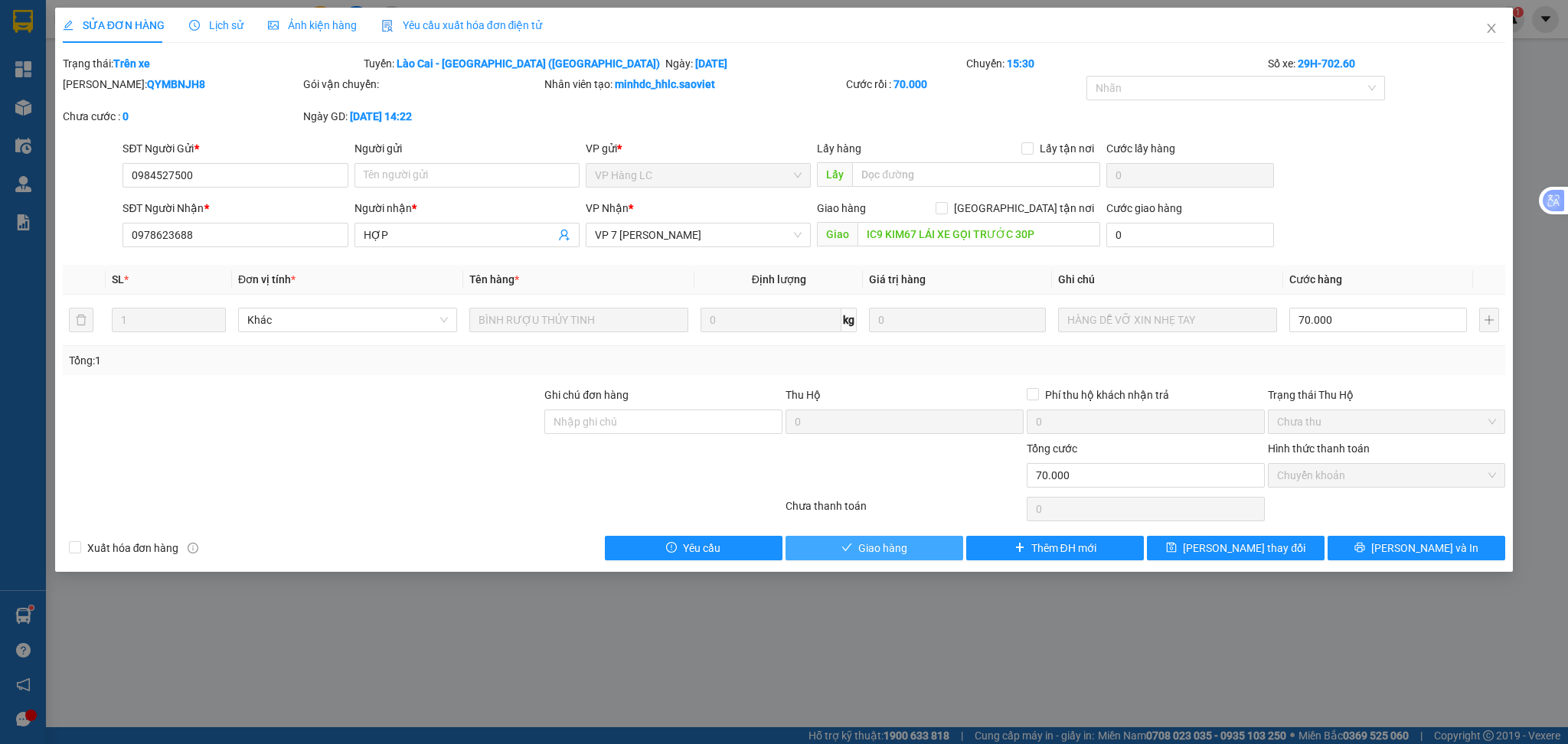
click at [882, 546] on span "Giao hàng" at bounding box center [882, 548] width 49 height 17
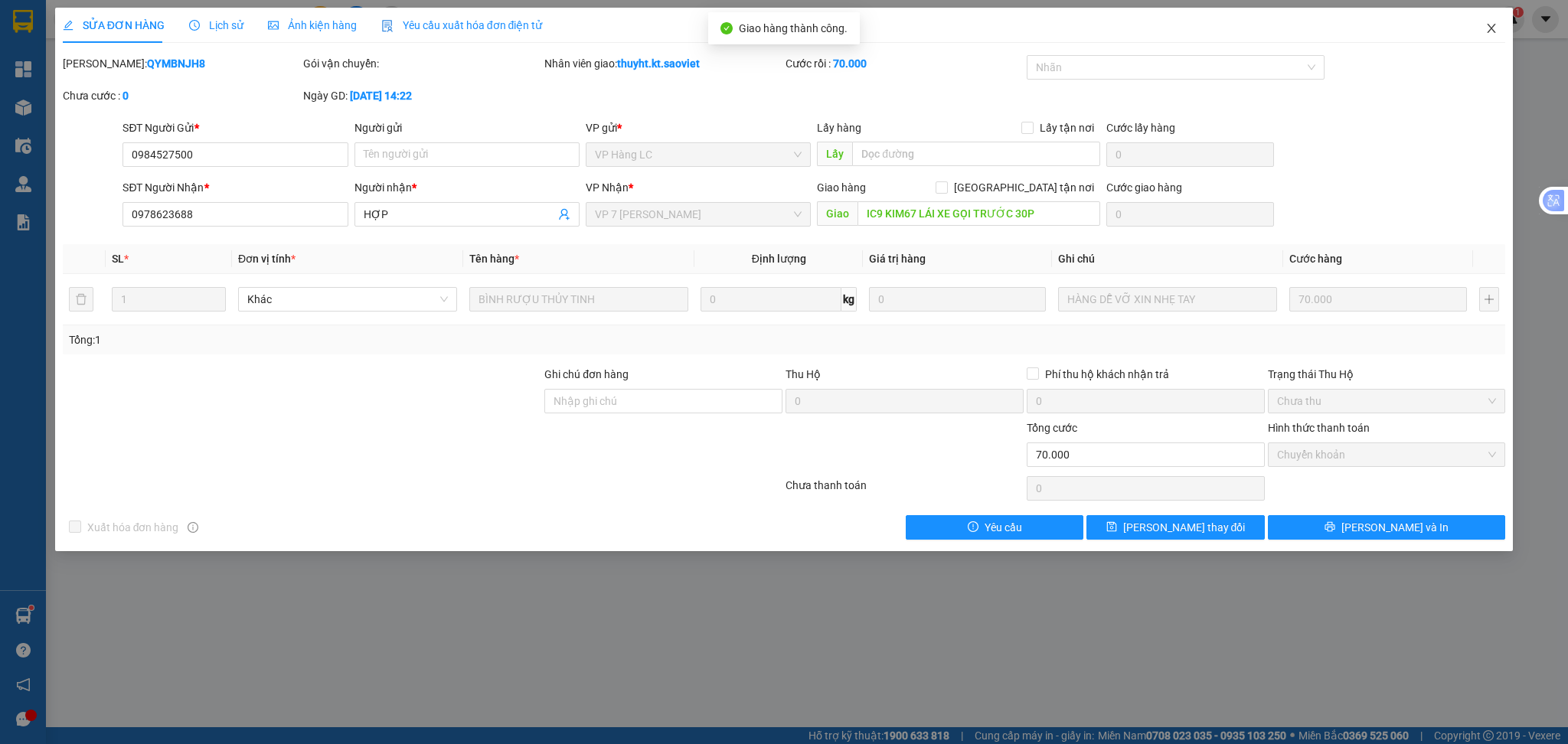
click at [1484, 25] on span "Close" at bounding box center [1491, 28] width 43 height 43
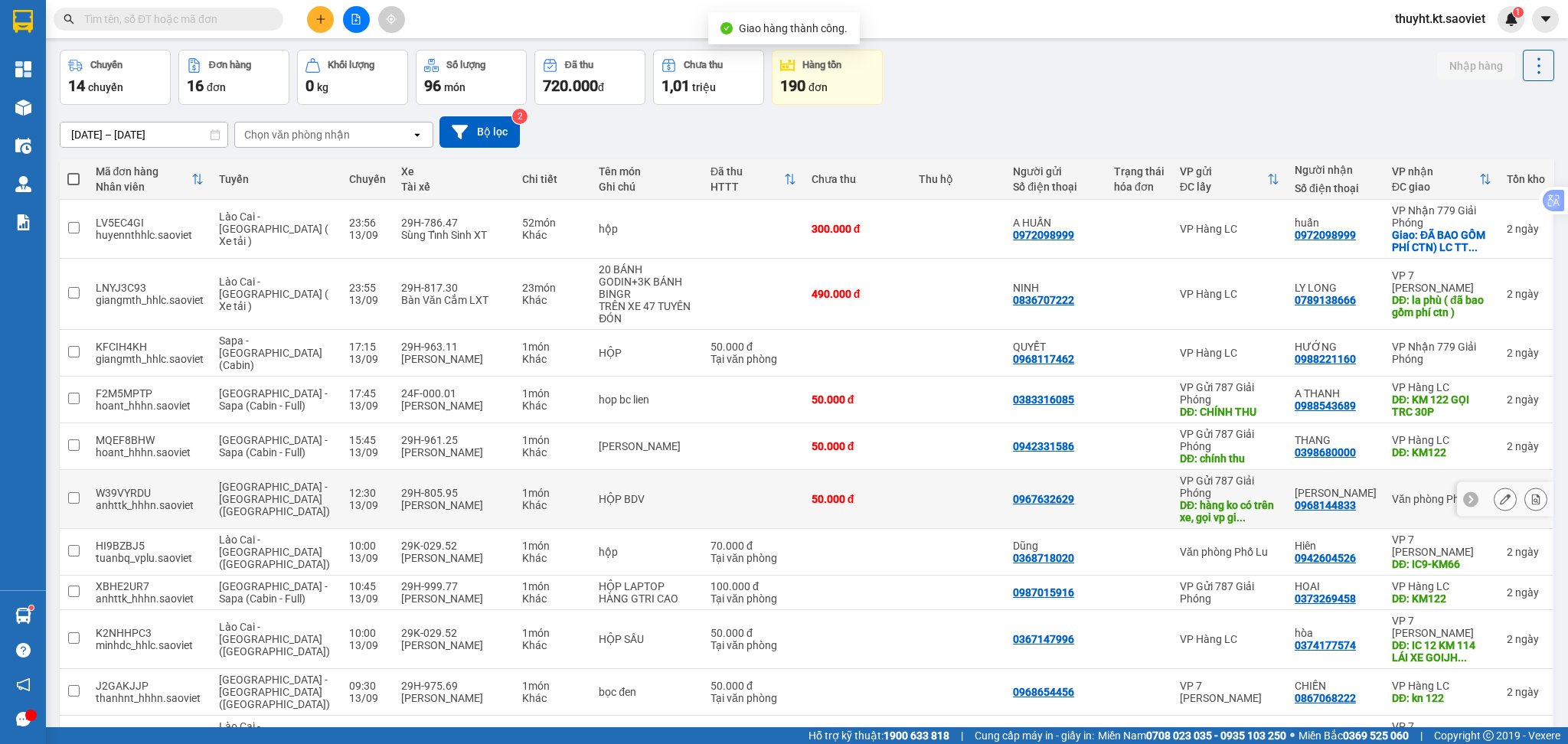
scroll to position [102, 0]
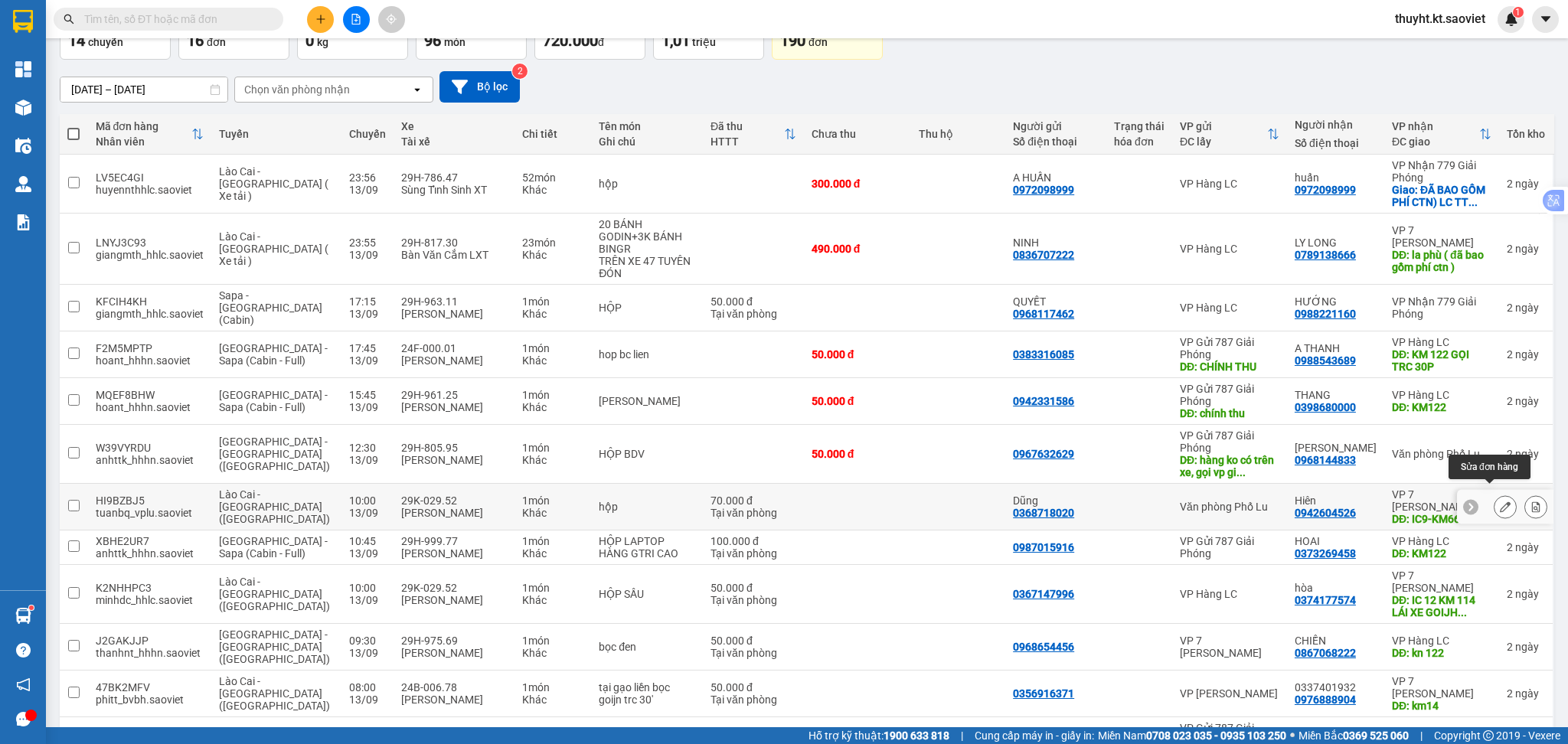
click at [1500, 502] on icon at bounding box center [1505, 507] width 11 height 11
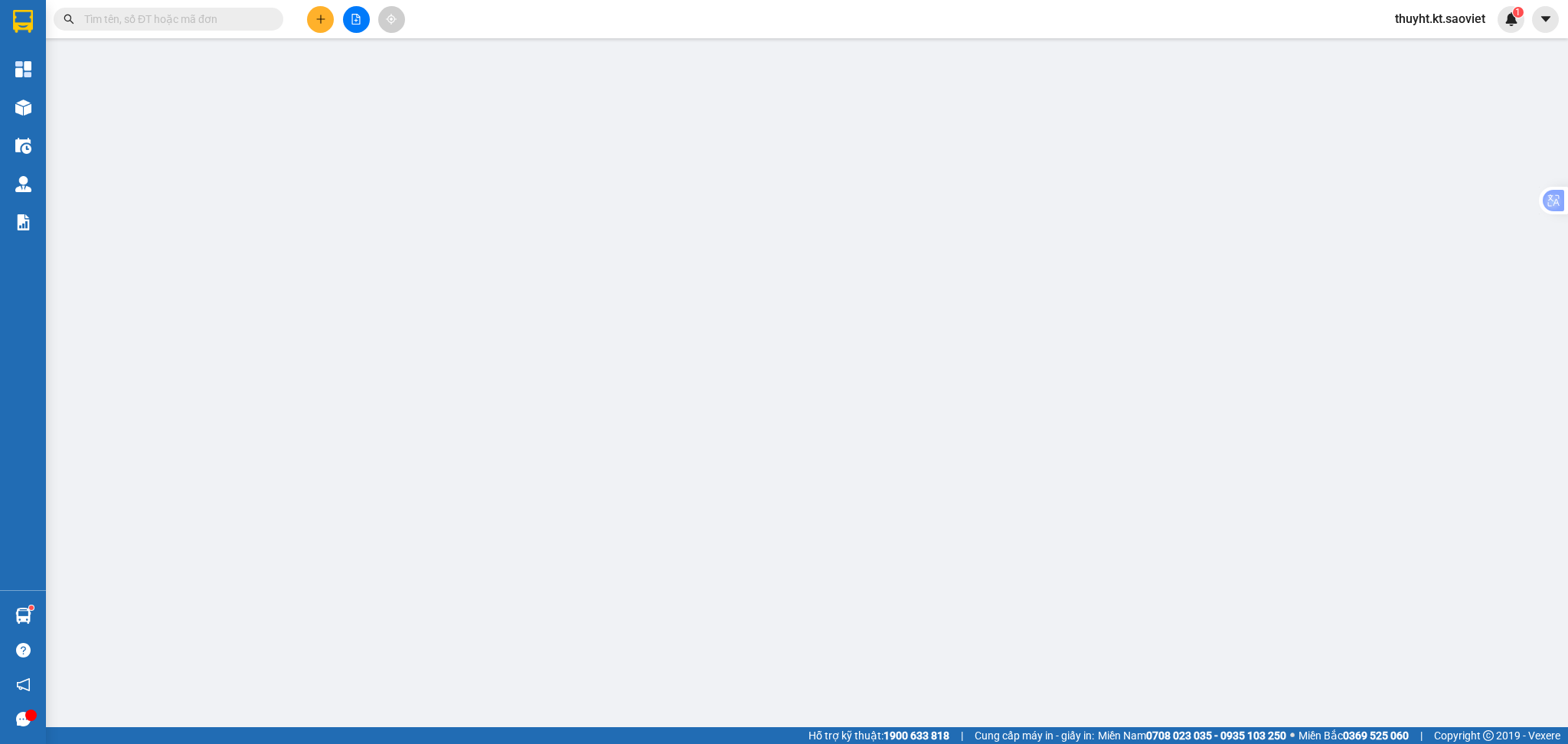
type input "0368718020"
type input "Dũng"
type input "0942604526"
type input "Hiên"
type input "IC9-KM66"
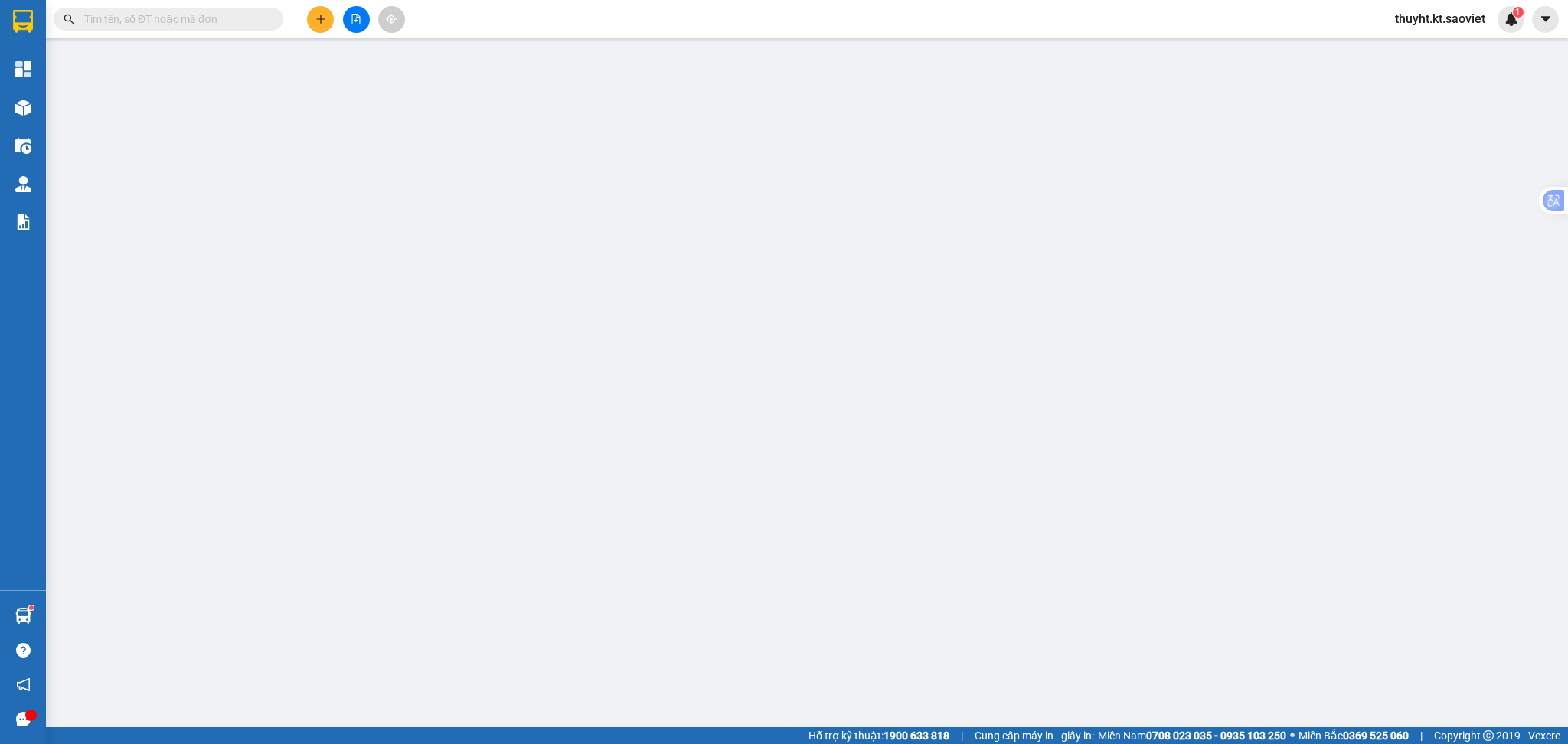
type input "70.000"
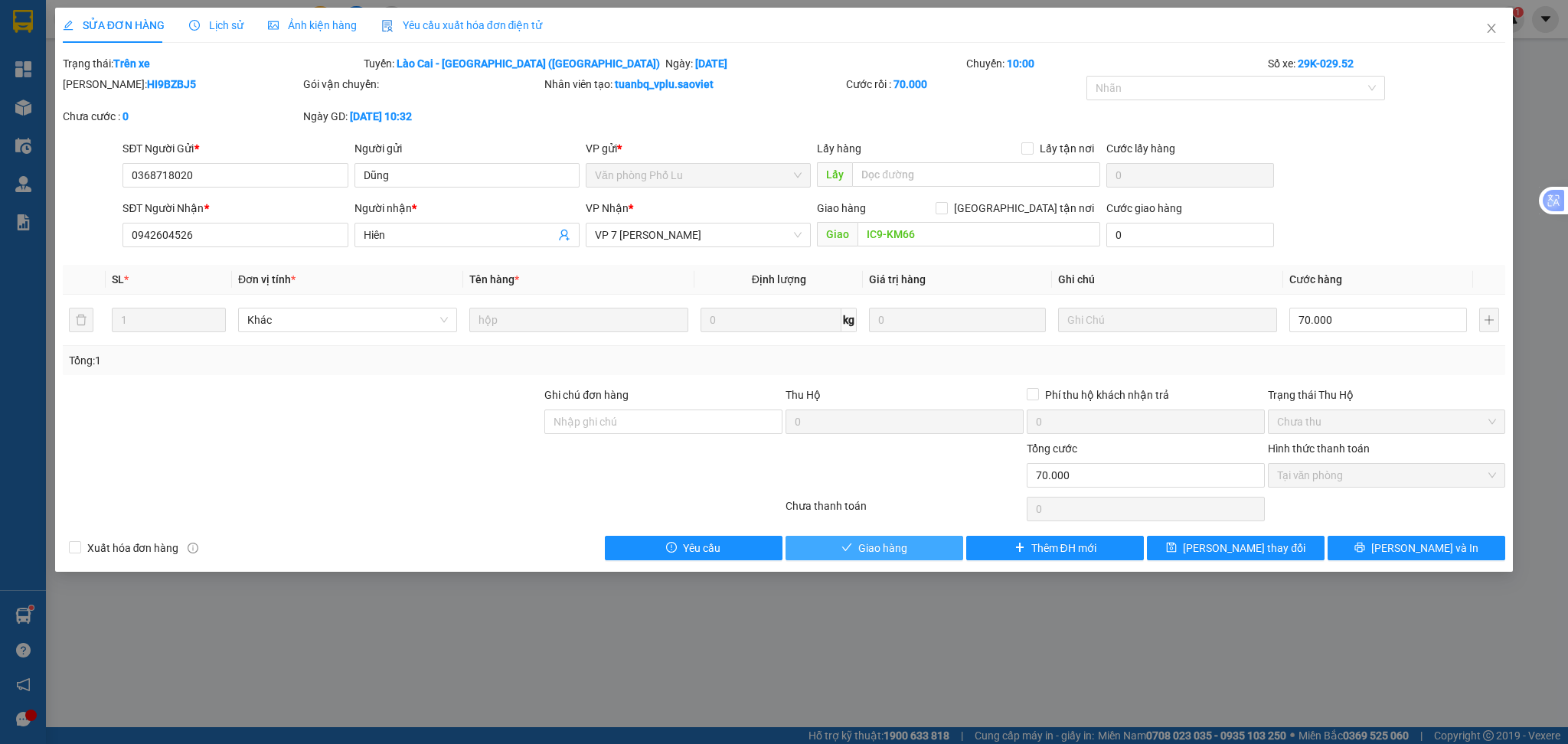
click at [888, 548] on span "Giao hàng" at bounding box center [882, 548] width 49 height 17
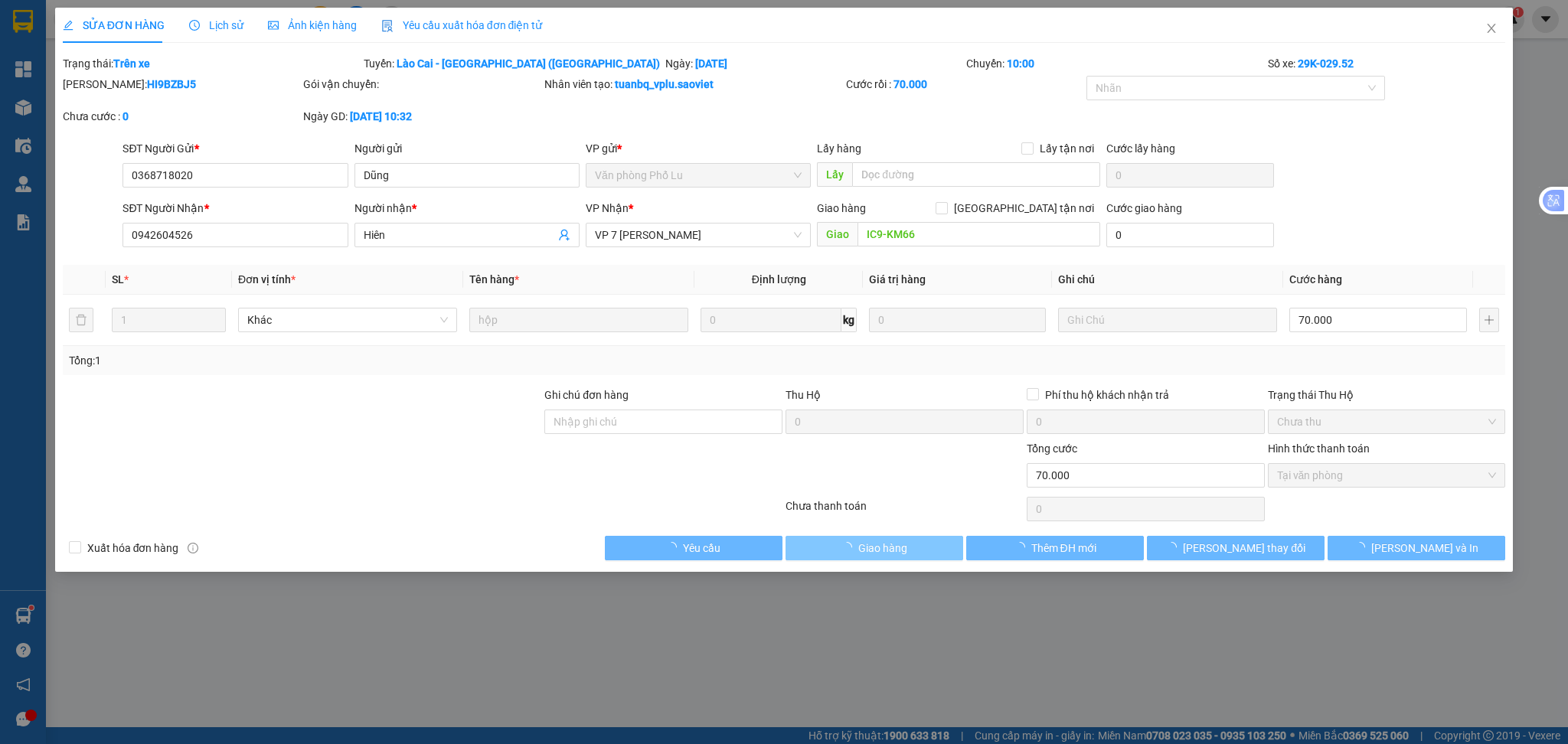
click at [888, 548] on div "SỬA ĐƠN HÀNG Lịch sử Ảnh kiện hàng Yêu cầu xuất hóa đơn điện tử Total Paid Fee …" at bounding box center [784, 289] width 1458 height 564
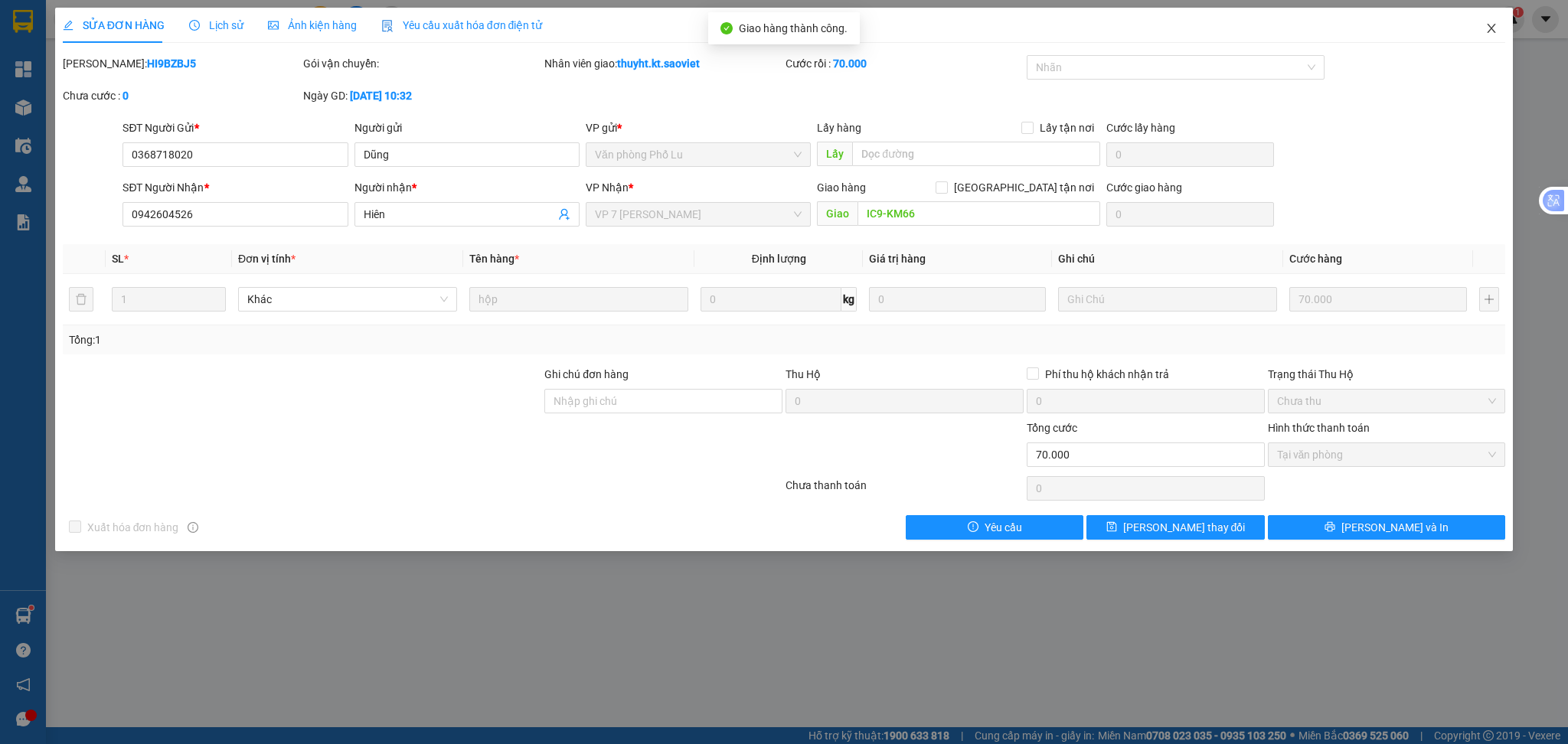
click at [1500, 31] on span "Close" at bounding box center [1491, 28] width 43 height 43
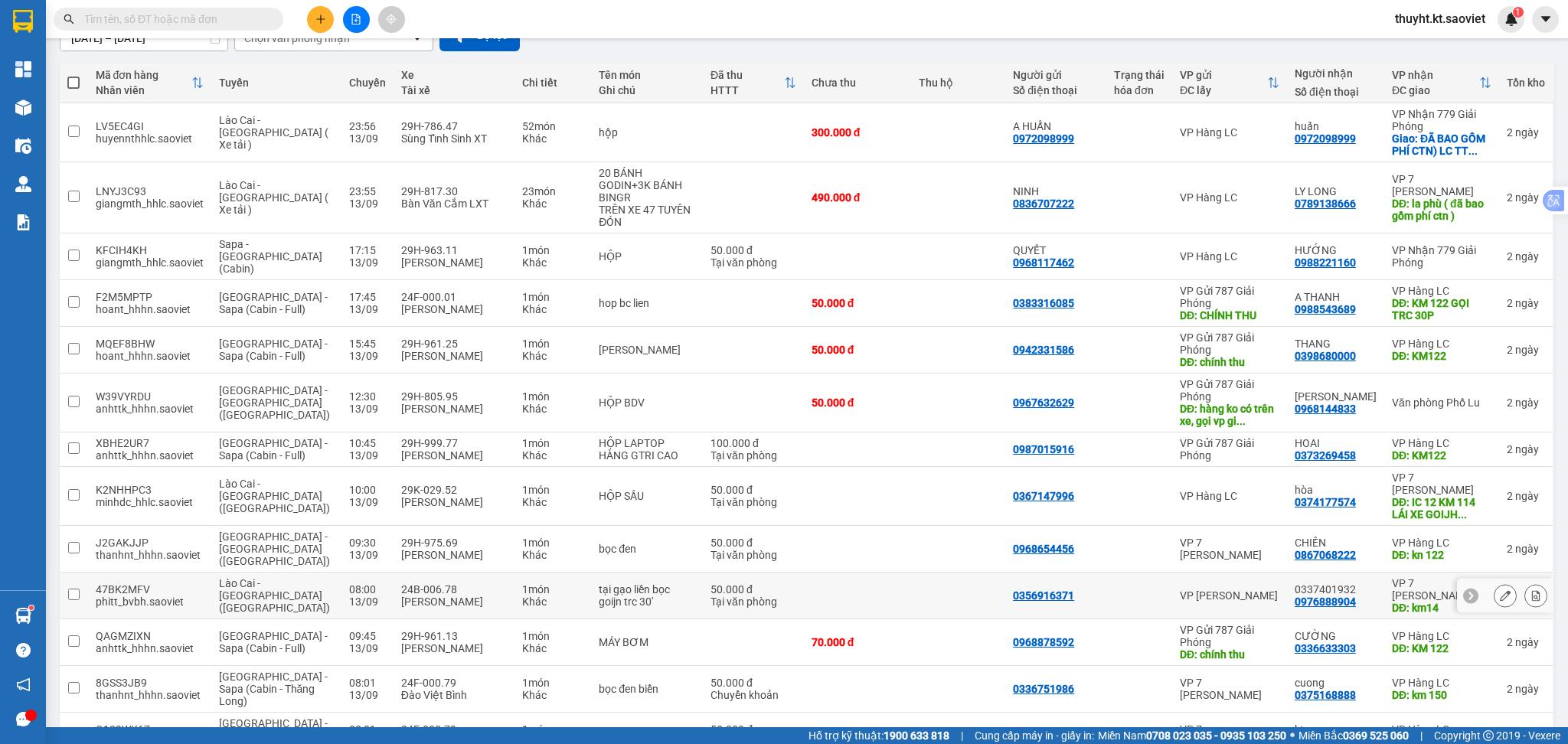
scroll to position [203, 0]
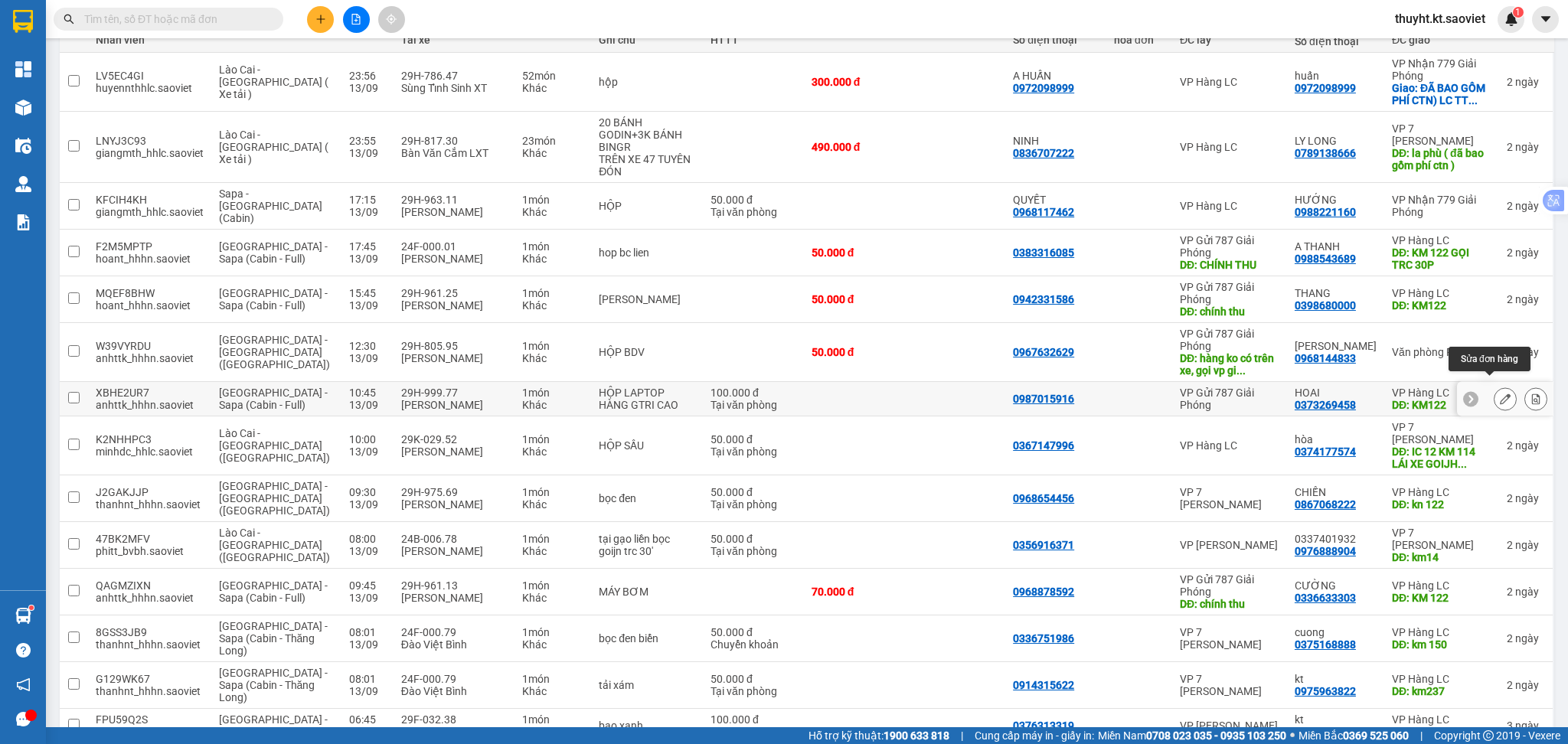
click at [1500, 394] on icon at bounding box center [1505, 398] width 11 height 11
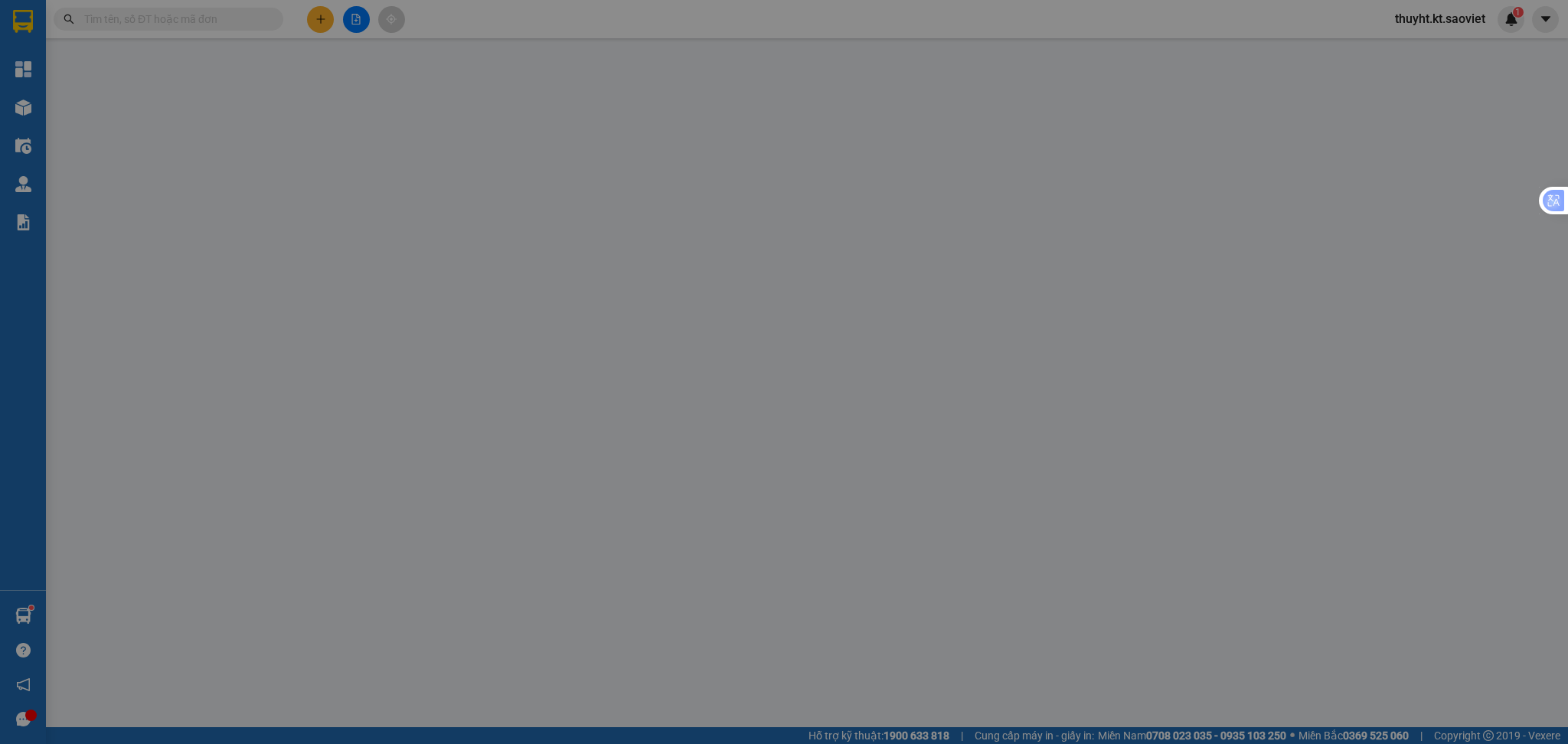
type input "0987015916"
type input "0373269458"
type input "HOAI"
type input "KM122"
type input "100.000"
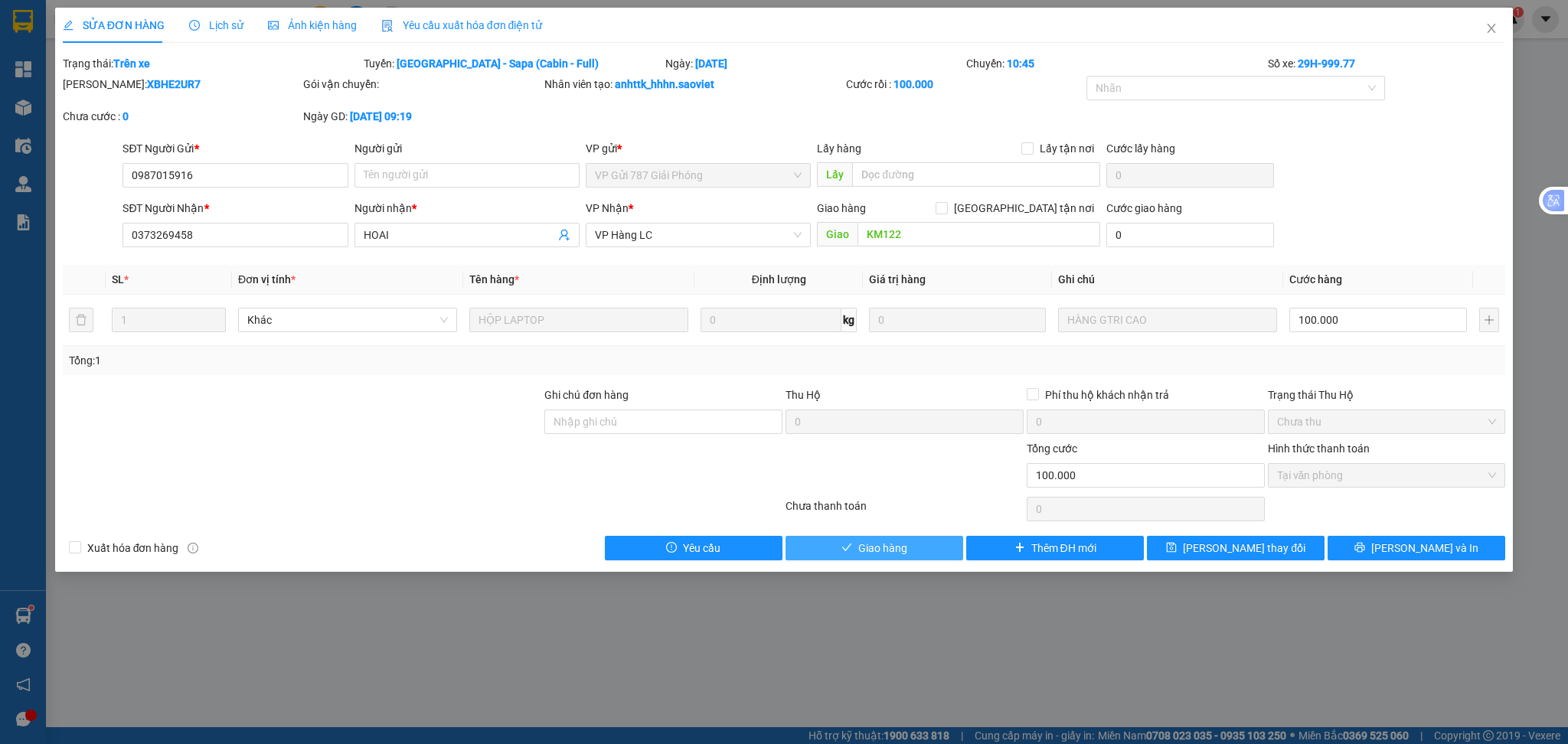
click at [888, 543] on span "Giao hàng" at bounding box center [882, 548] width 49 height 17
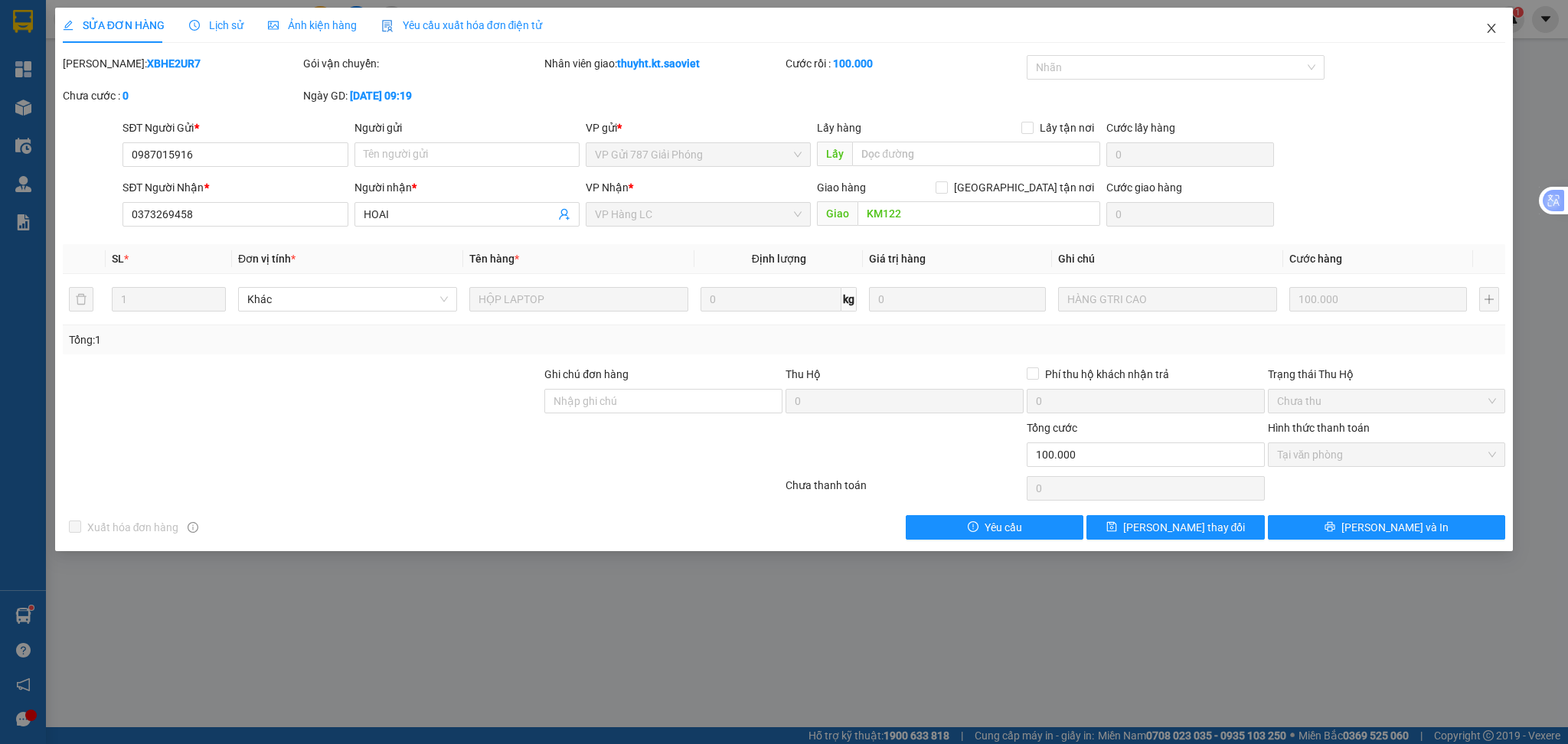
click at [1496, 22] on span "Close" at bounding box center [1491, 28] width 43 height 43
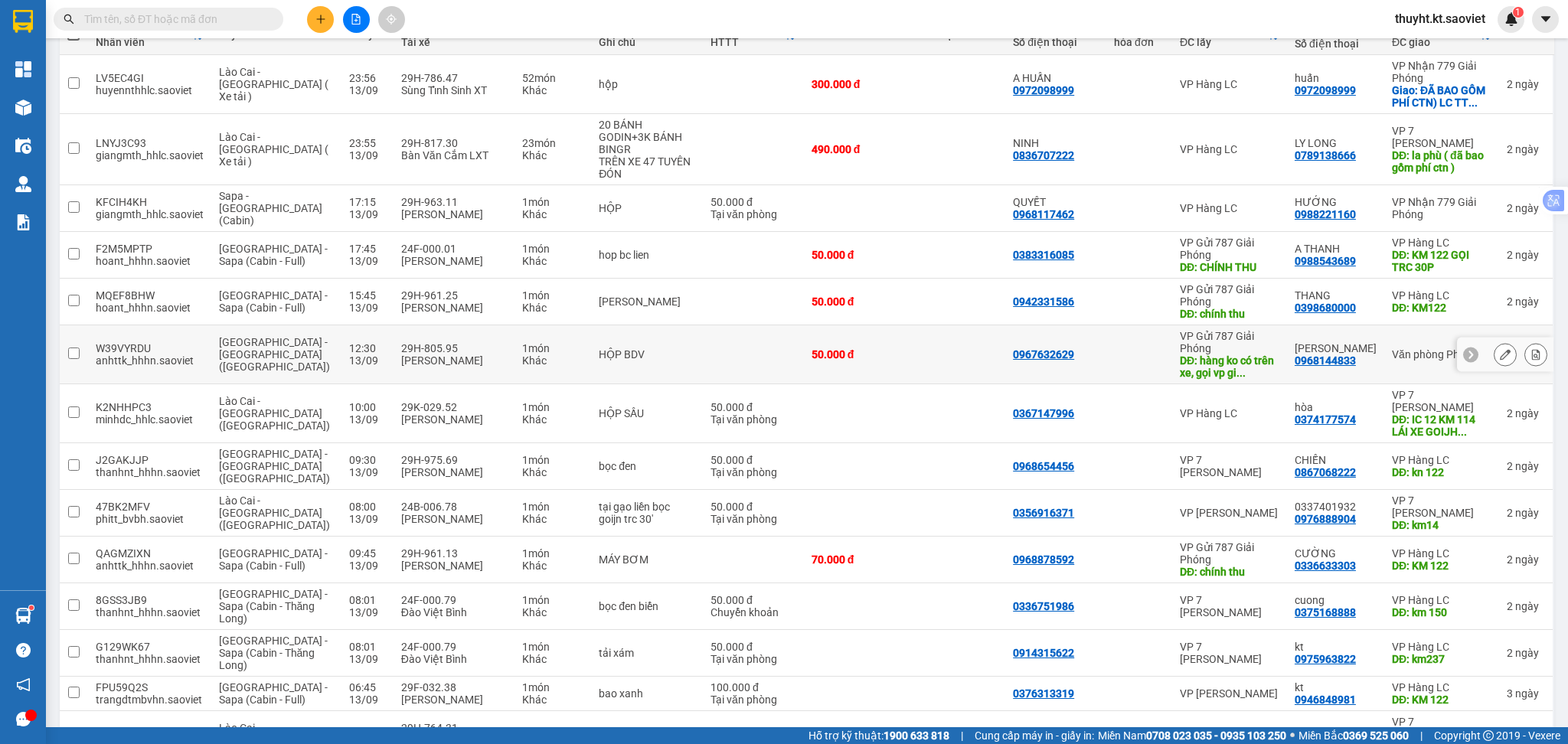
scroll to position [203, 0]
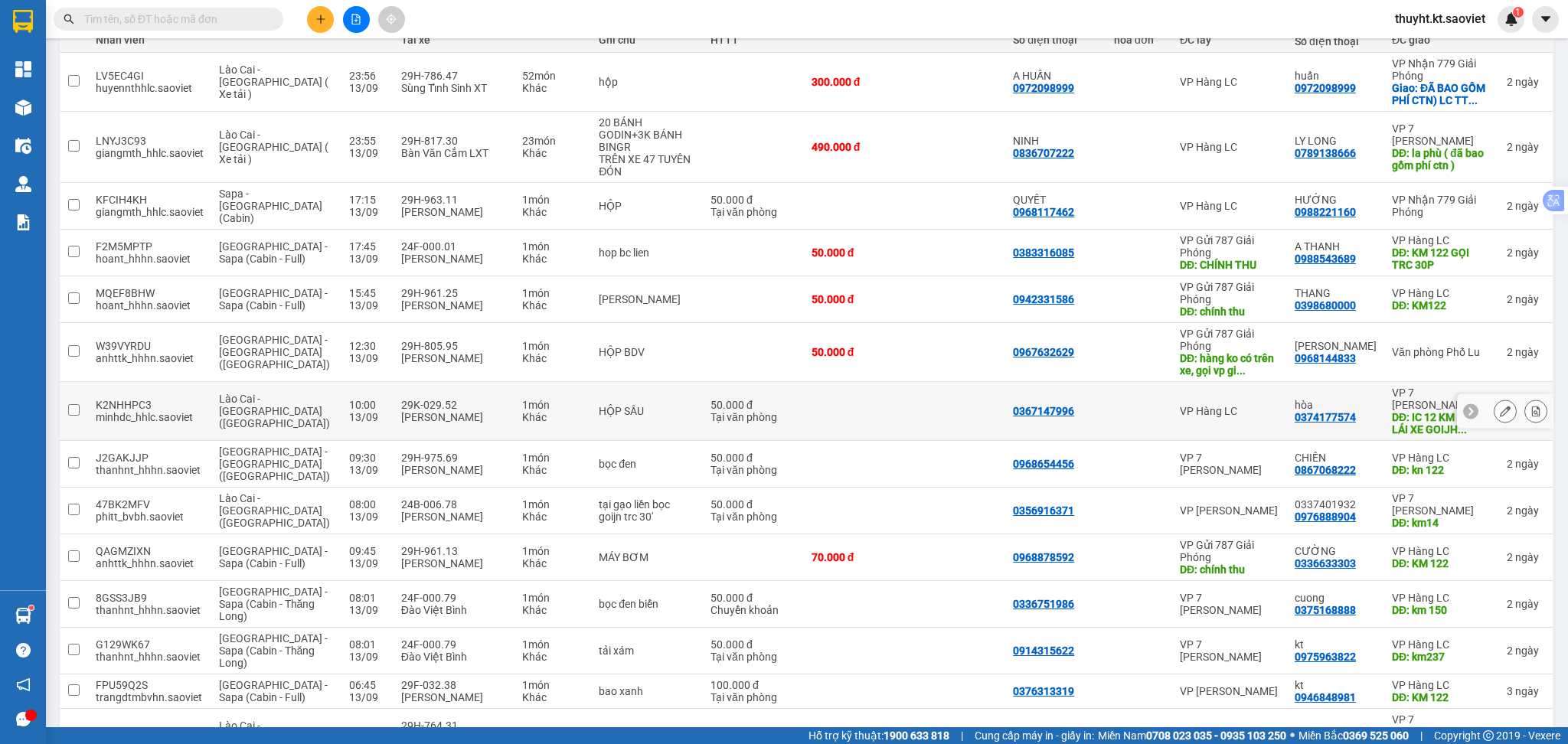
click at [1477, 403] on div at bounding box center [1505, 411] width 97 height 34
click at [1495, 399] on button at bounding box center [1505, 411] width 21 height 27
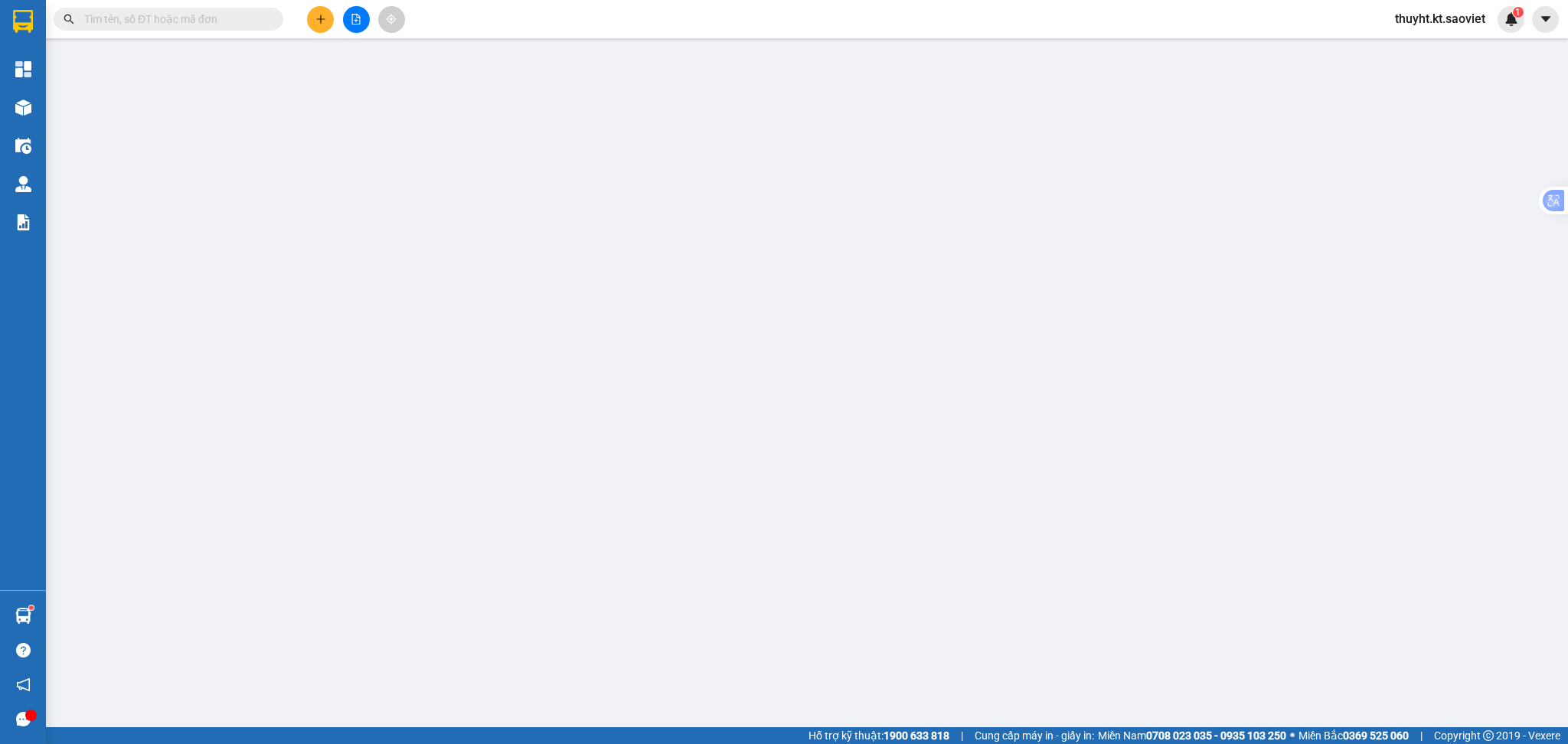
type input "0367147996"
type input "0374177574"
type input "hòa"
type input "IC 12 KM 114 LÁI XE GOIJH TRƯỚC 30P"
type input "50.000"
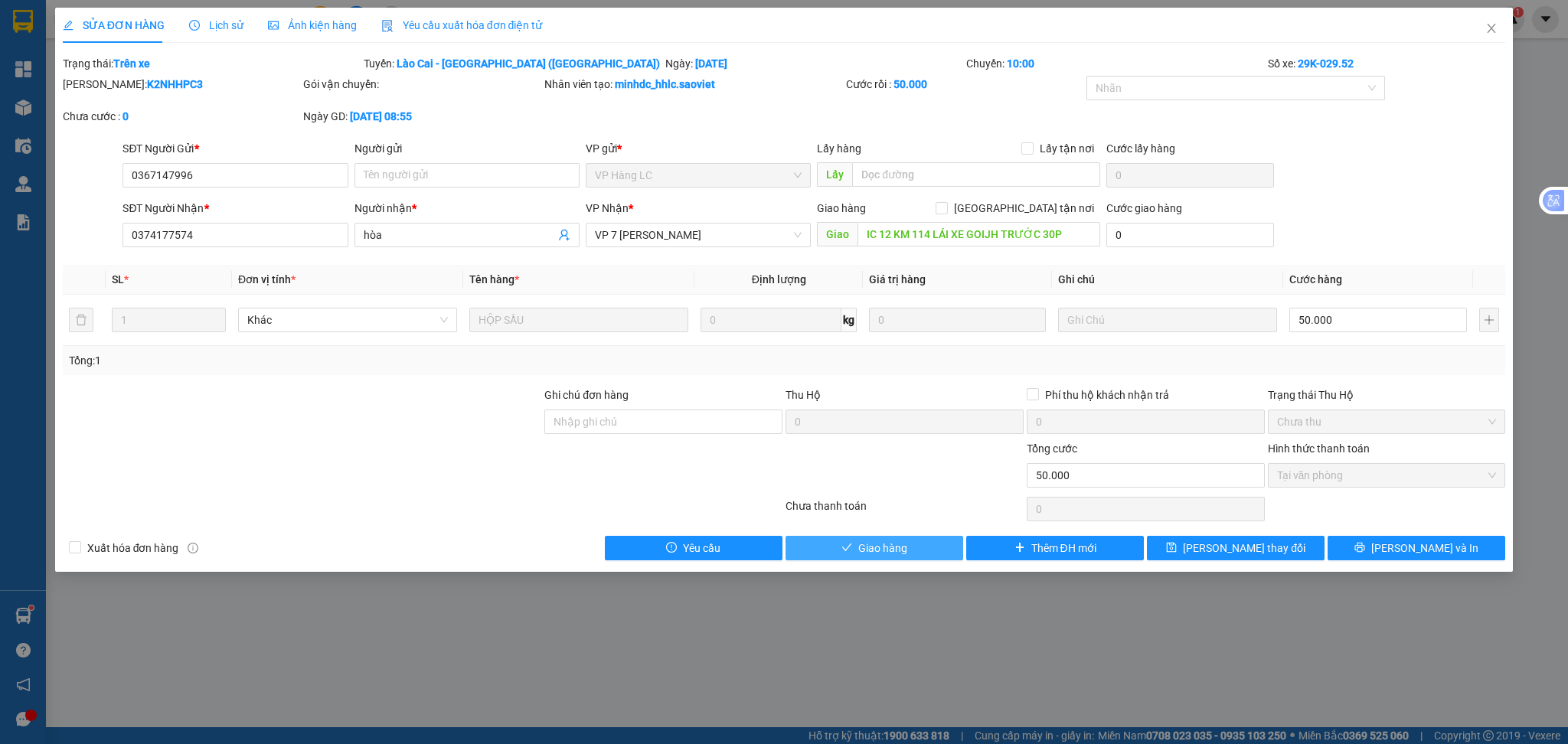
click at [908, 541] on button "Giao hàng" at bounding box center [874, 548] width 177 height 24
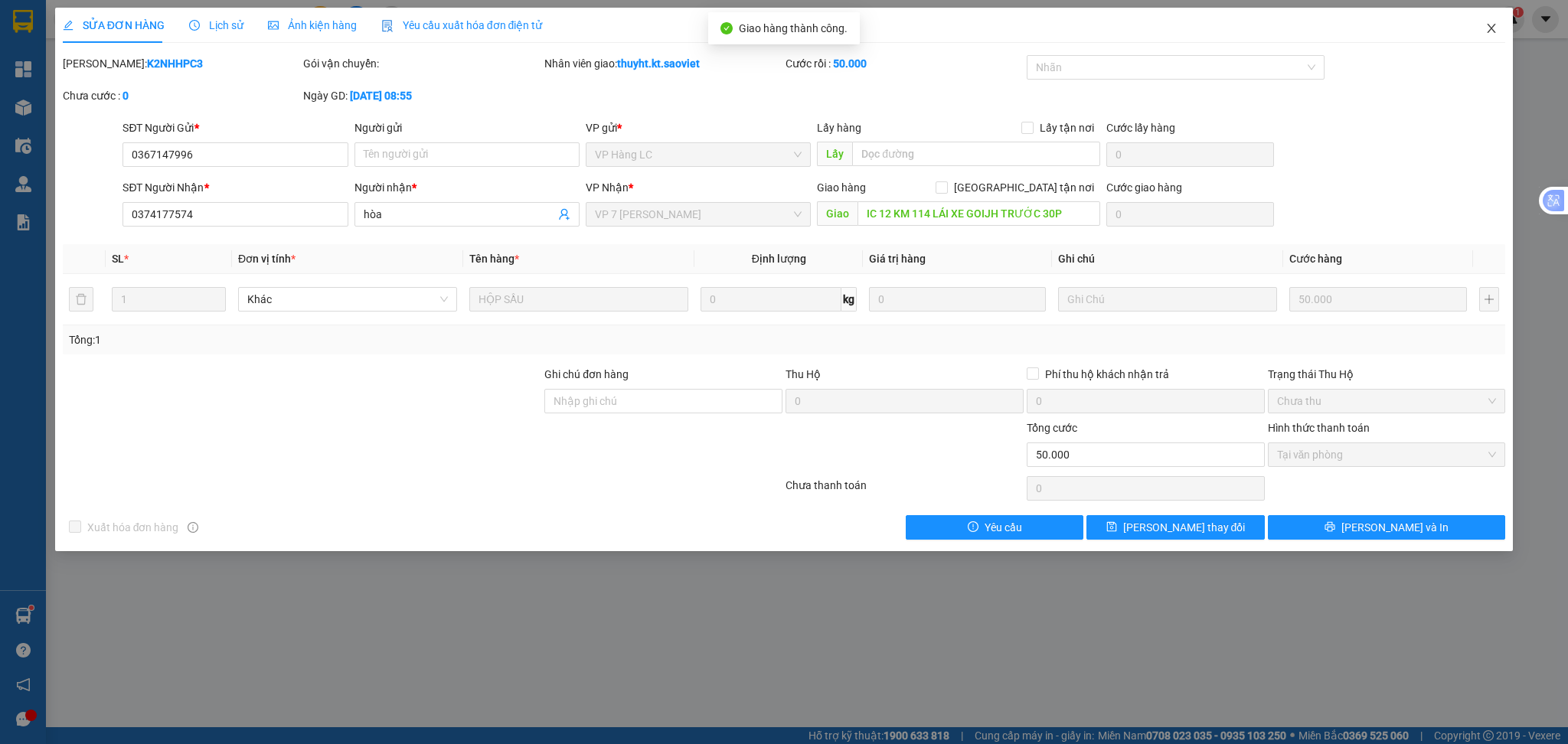
click at [1497, 27] on icon "close" at bounding box center [1491, 28] width 12 height 12
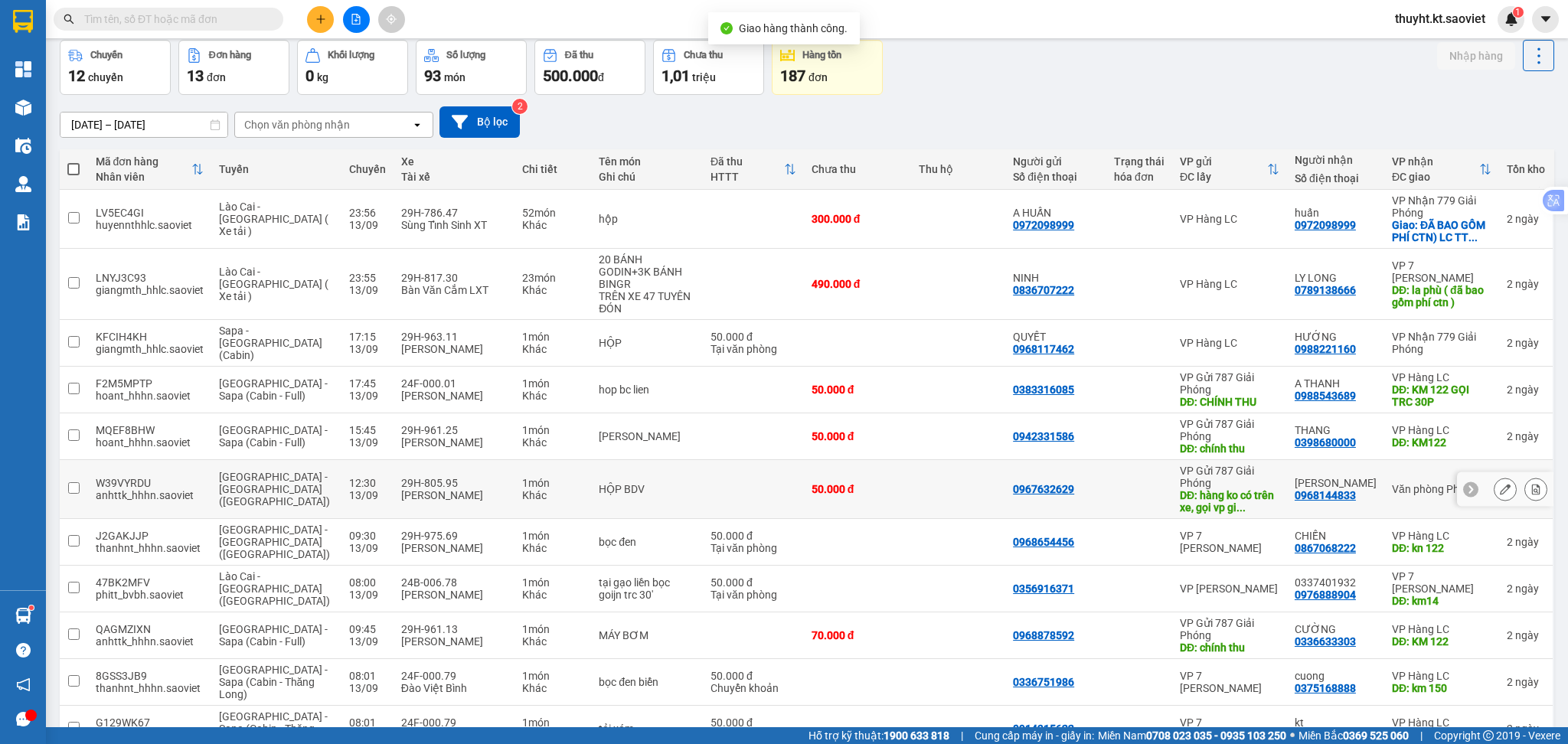
scroll to position [203, 0]
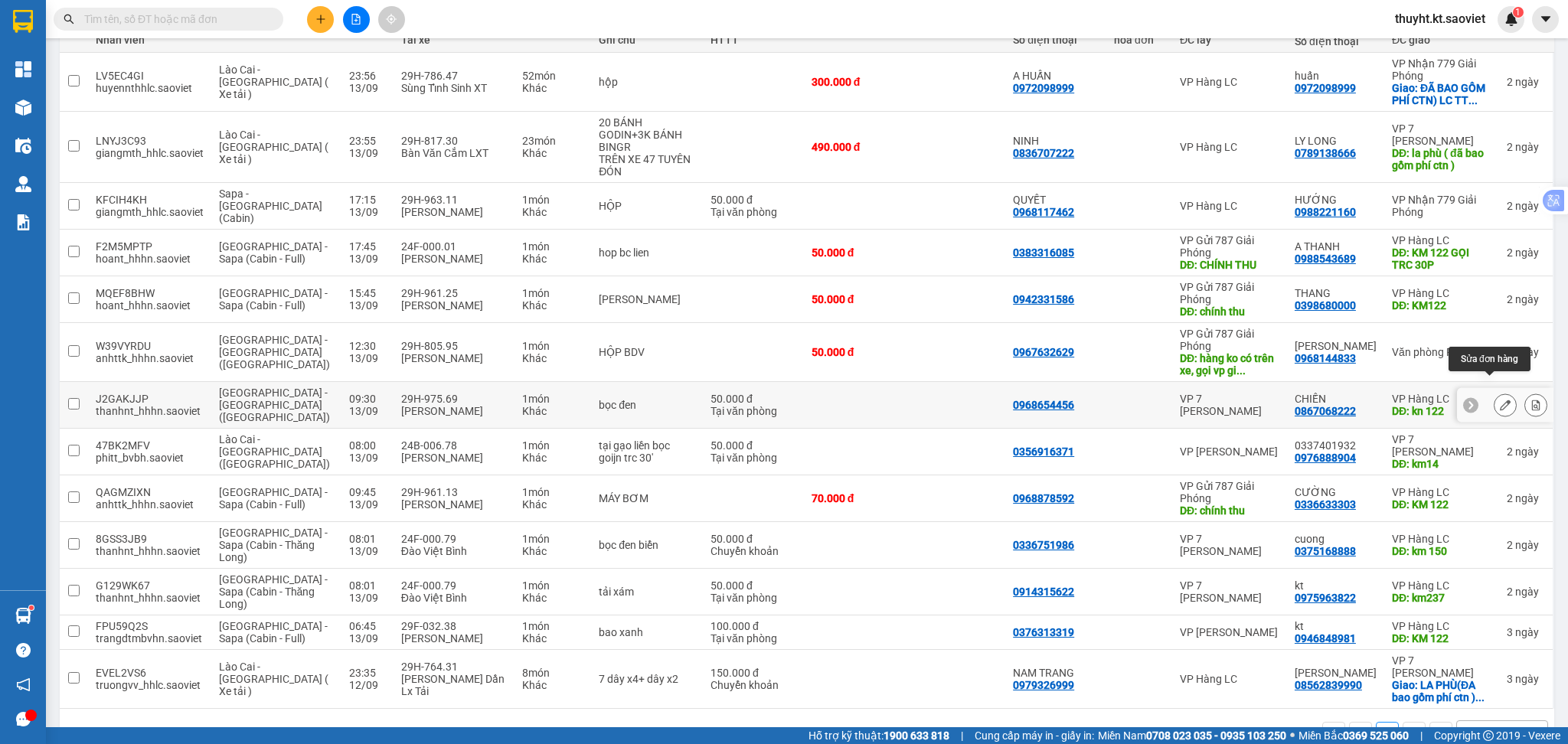
click at [1496, 392] on button at bounding box center [1505, 405] width 21 height 27
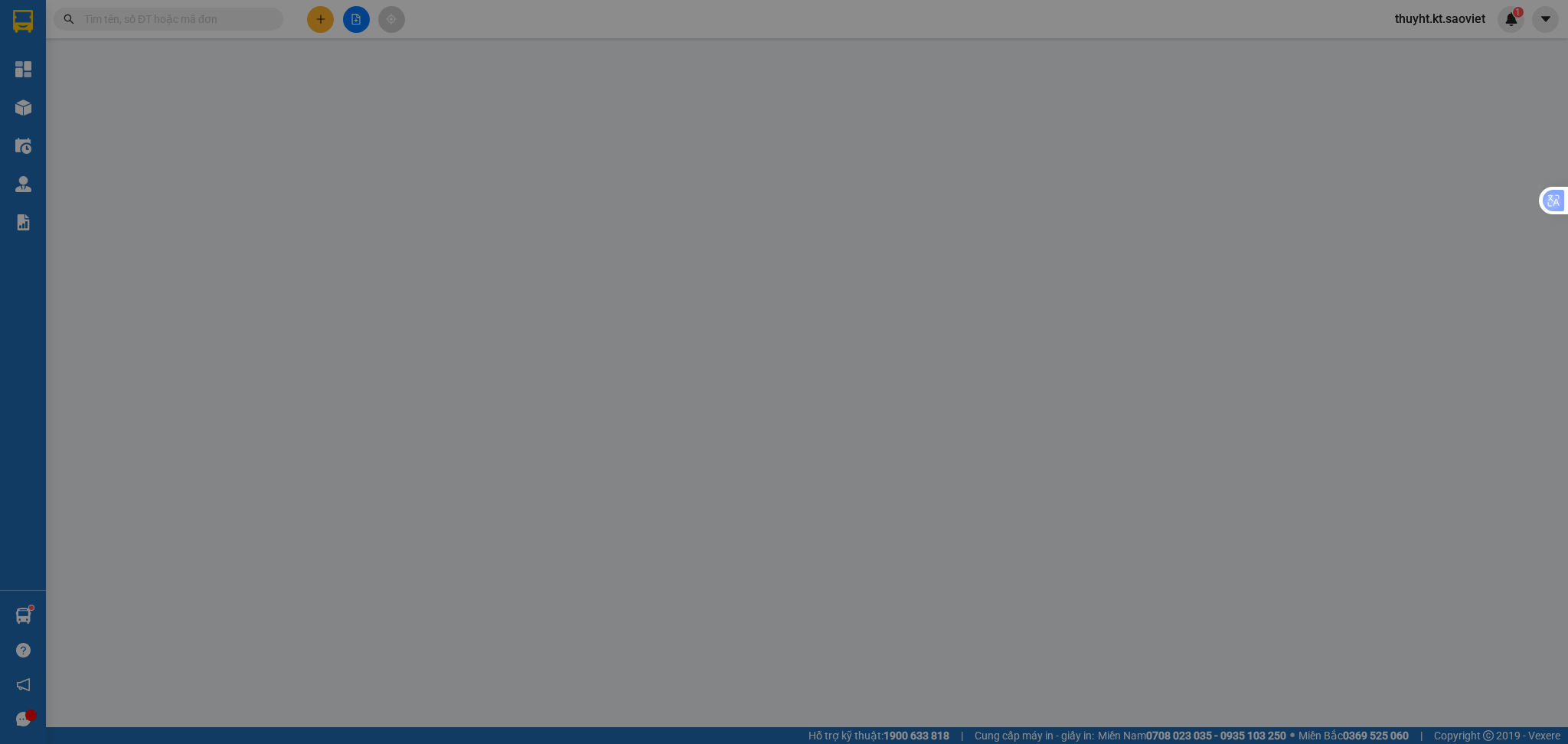
type input "0968654456"
type input "0867068222"
type input "CHIẾN"
type input "kn 122"
type input "50.000"
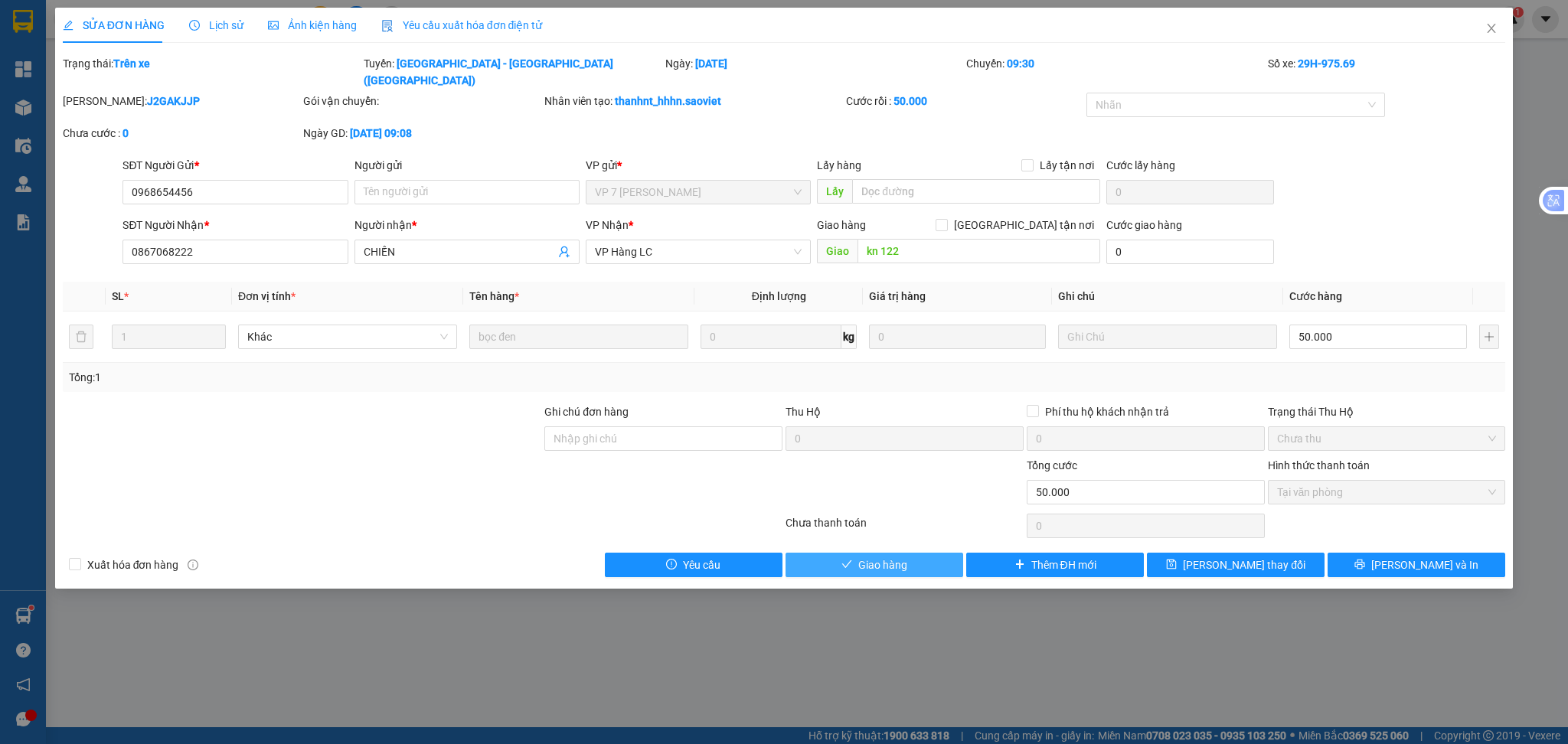
click at [907, 556] on span "Giao hàng" at bounding box center [882, 564] width 49 height 17
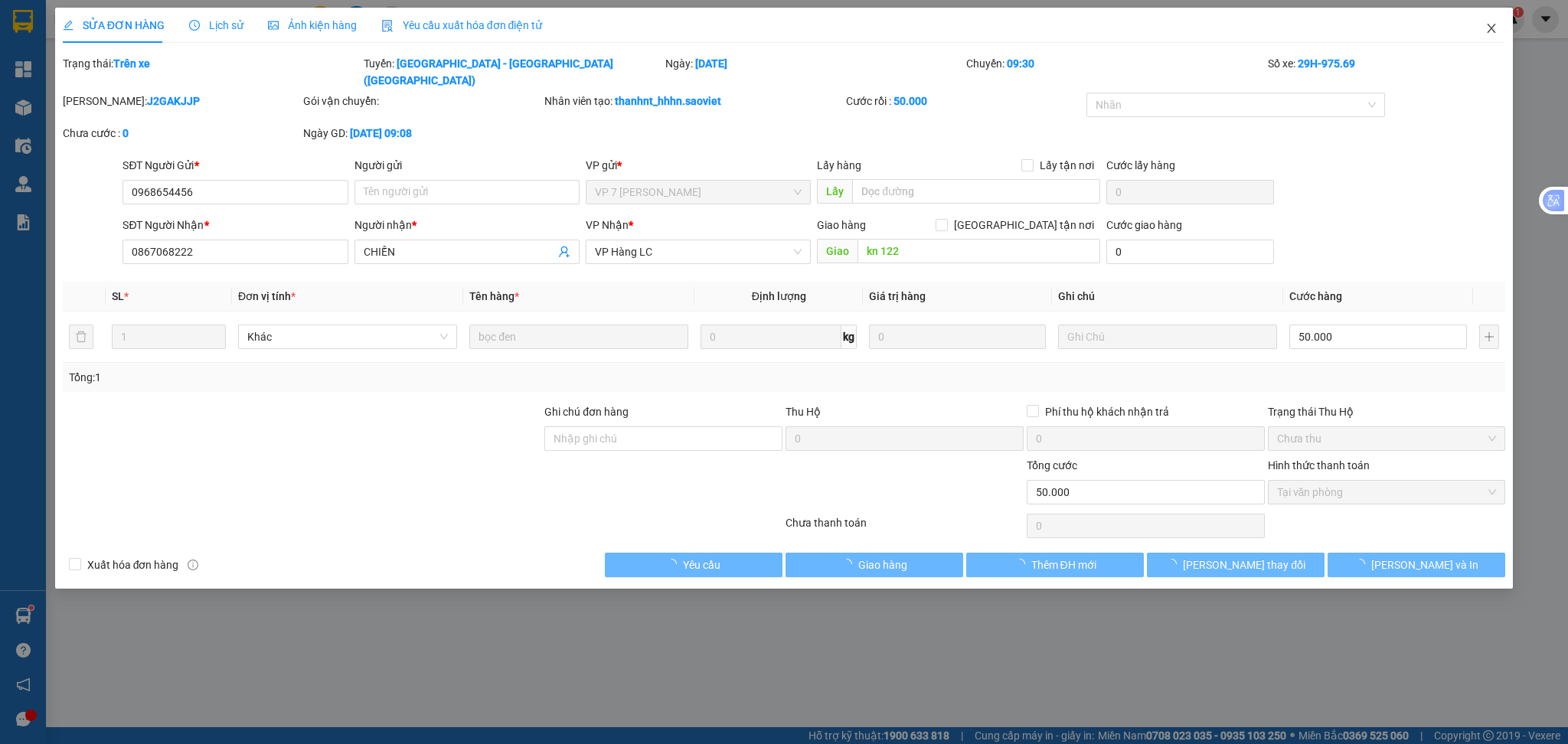
click at [1487, 33] on icon "close" at bounding box center [1492, 28] width 8 height 9
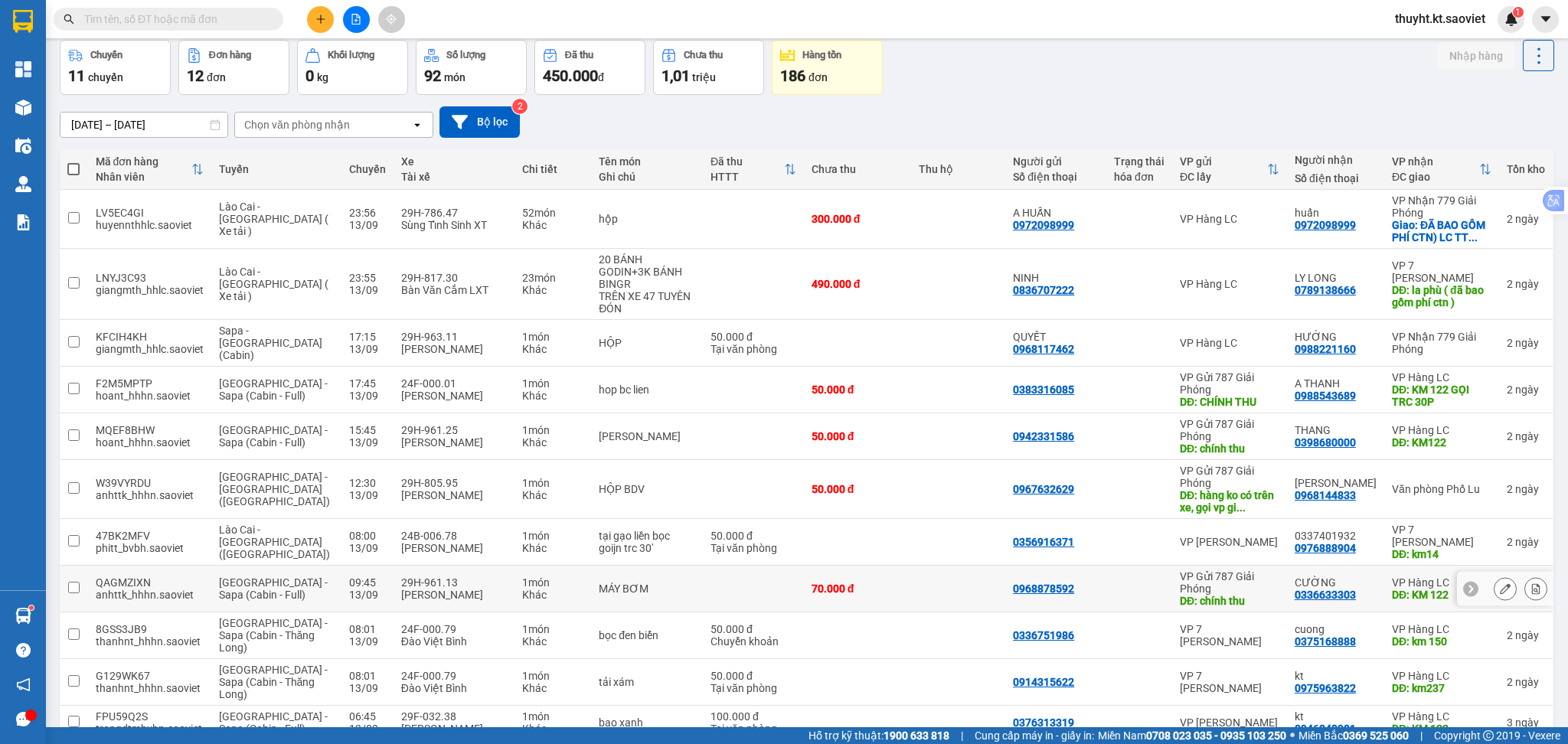
scroll to position [102, 0]
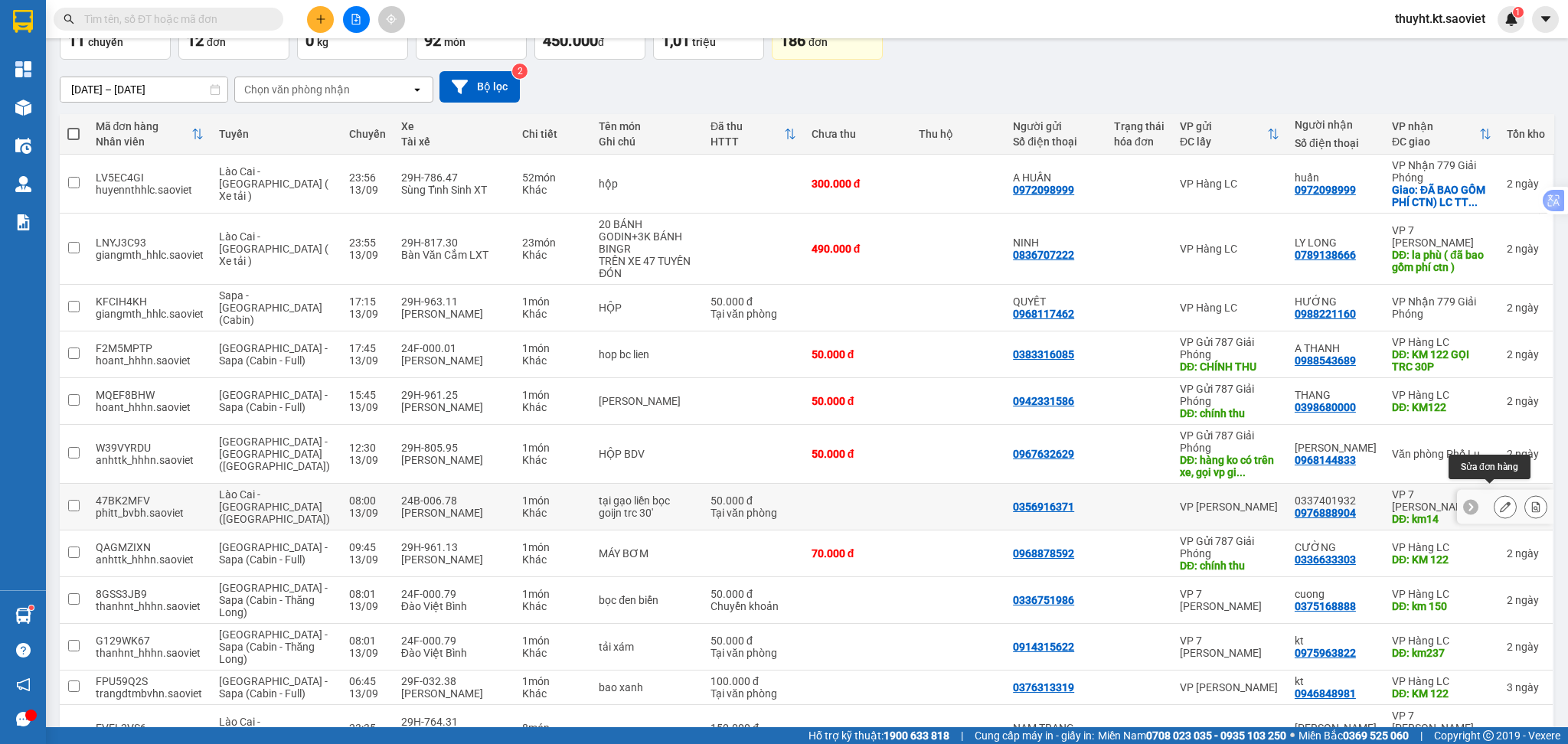
click at [1500, 502] on icon at bounding box center [1505, 507] width 11 height 11
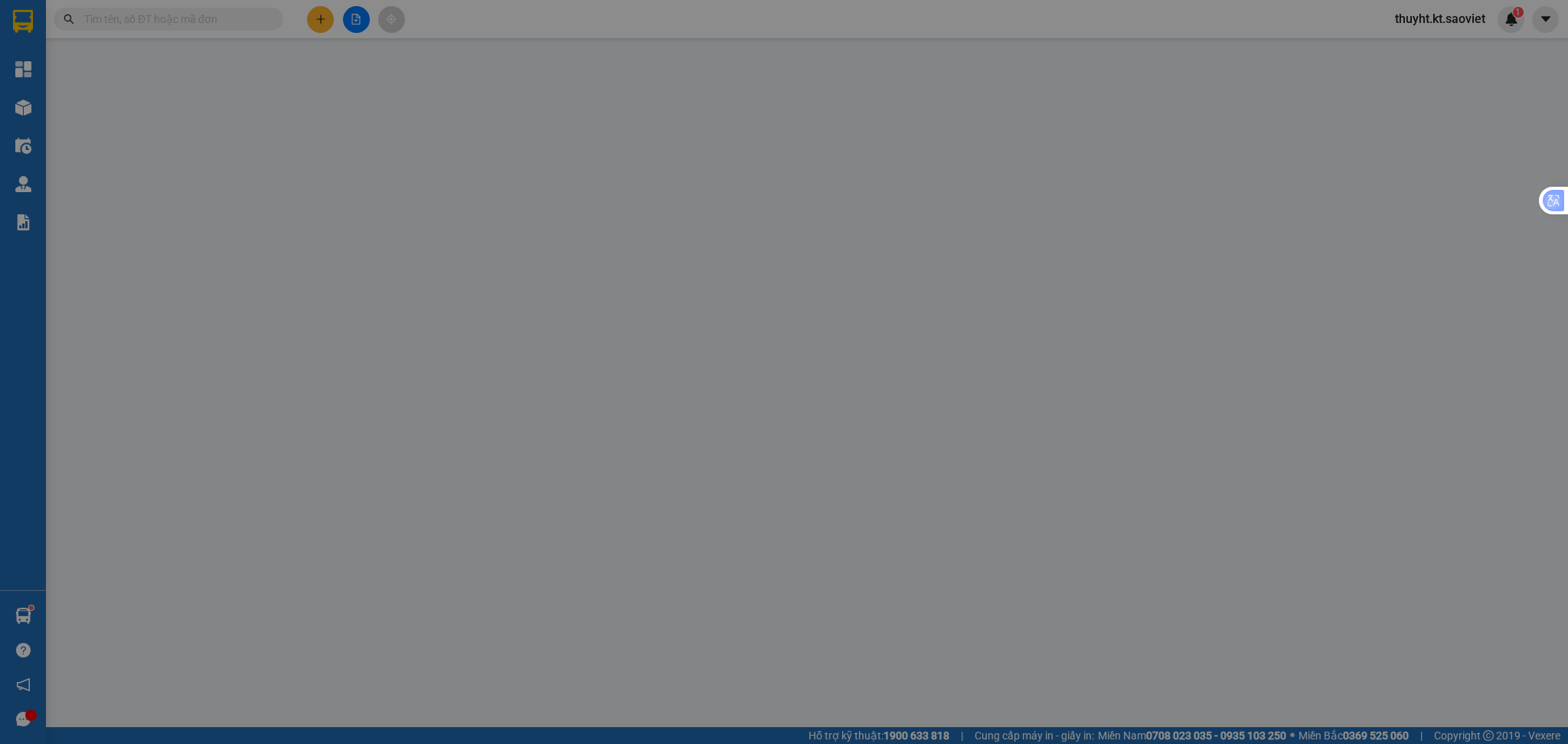
type input "0356916371"
type input "0976888904"
type input "0337401932"
type input "km14"
type input "50.000"
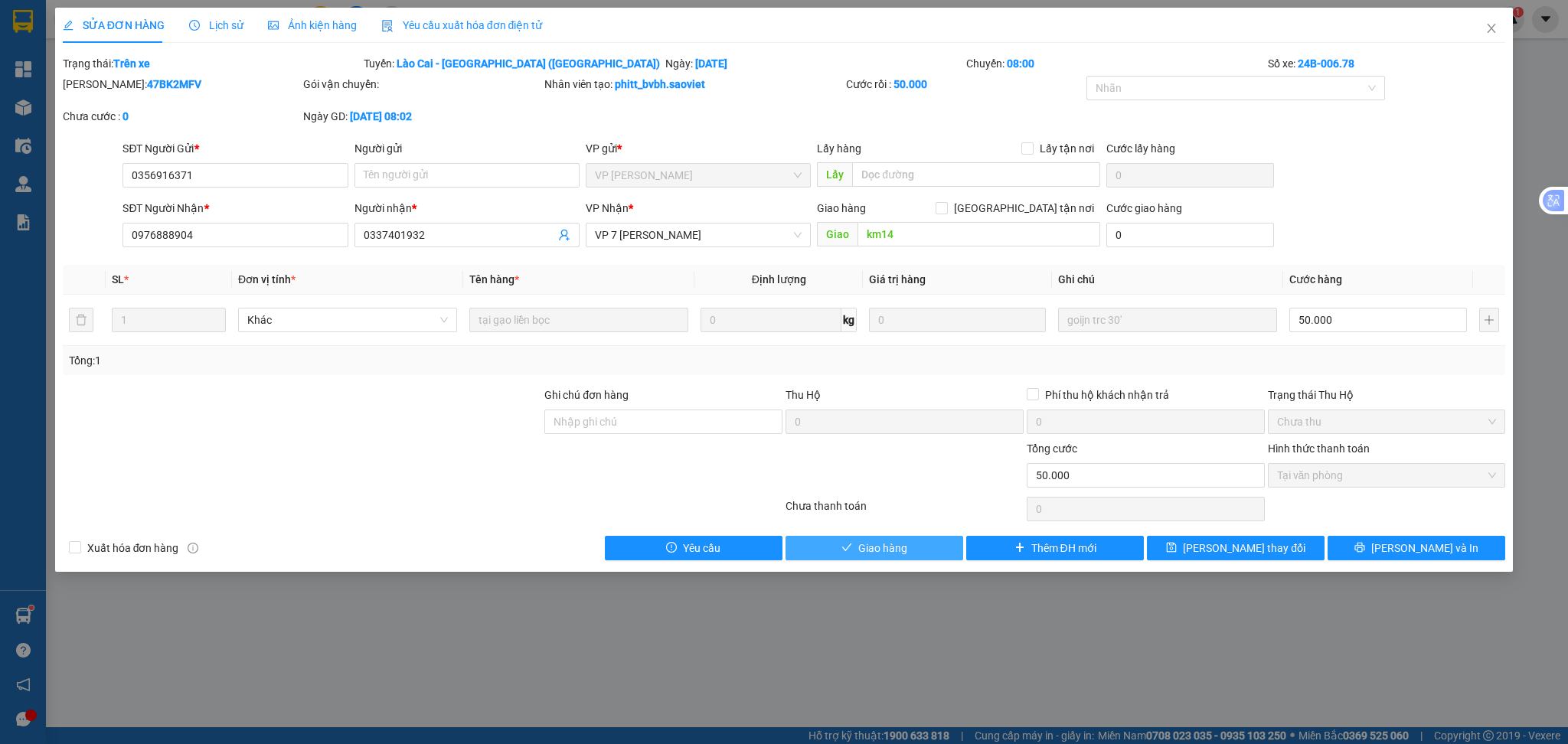
click at [873, 553] on span "Giao hàng" at bounding box center [882, 548] width 49 height 17
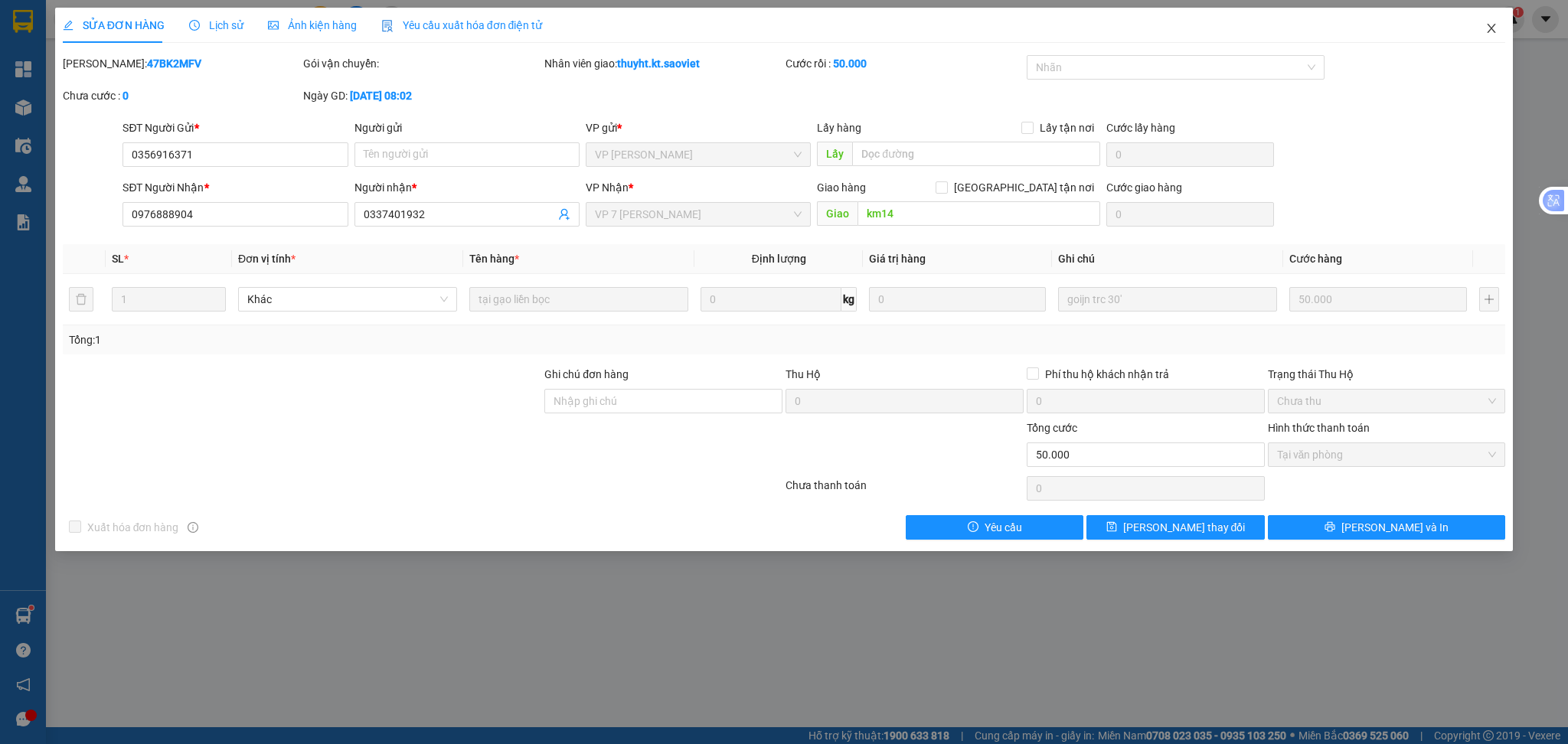
click at [1497, 30] on icon "close" at bounding box center [1491, 28] width 12 height 12
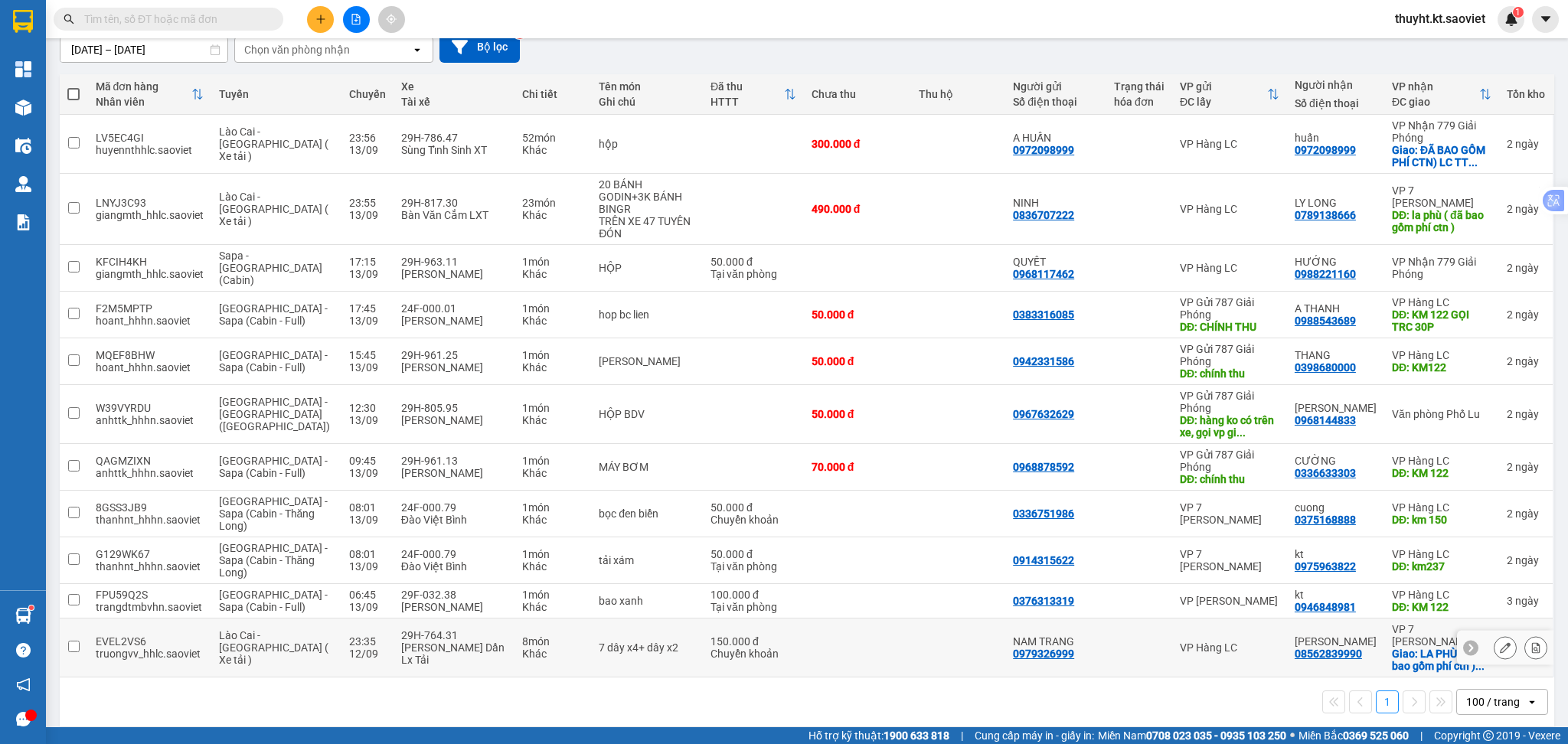
scroll to position [143, 0]
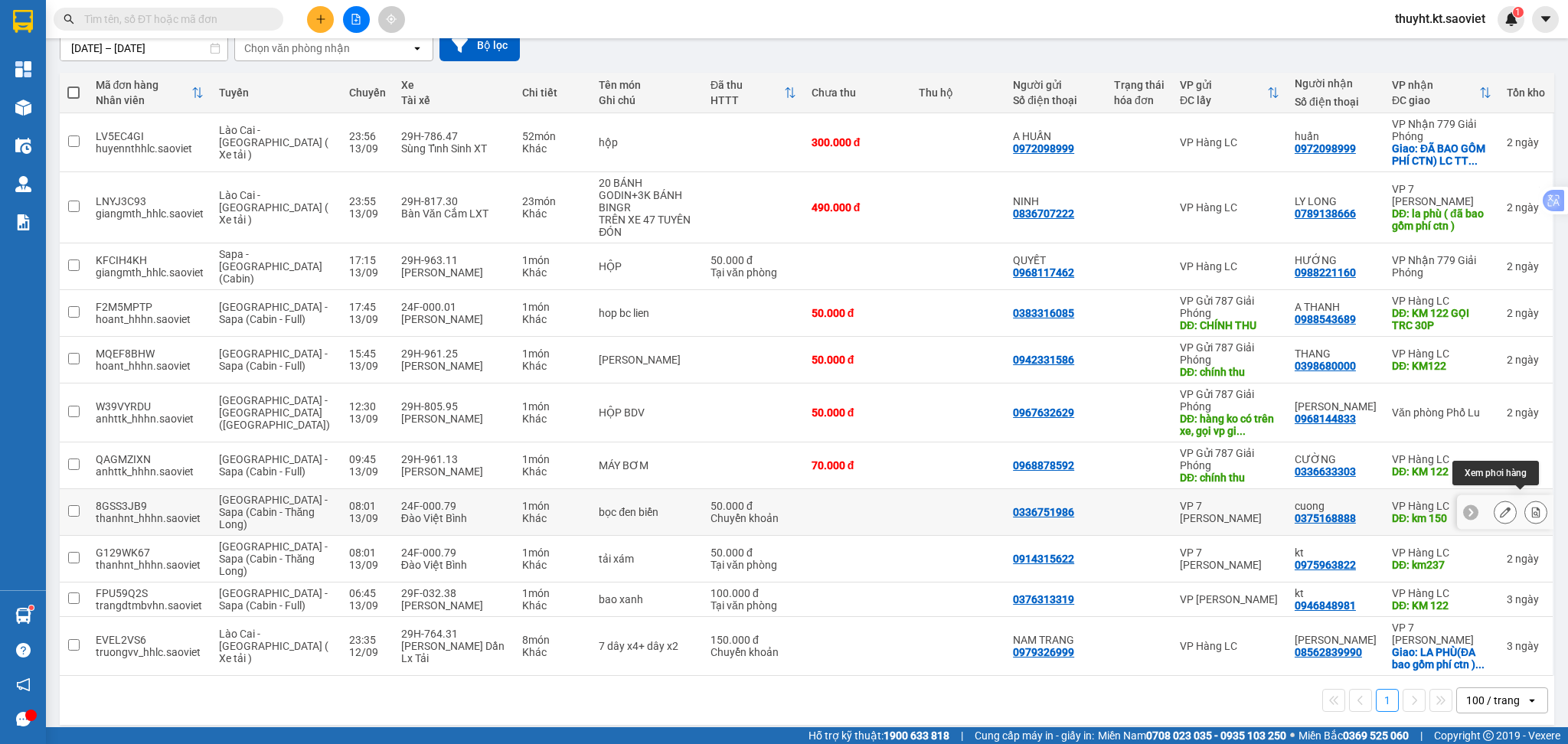
click at [1531, 507] on icon at bounding box center [1535, 511] width 11 height 11
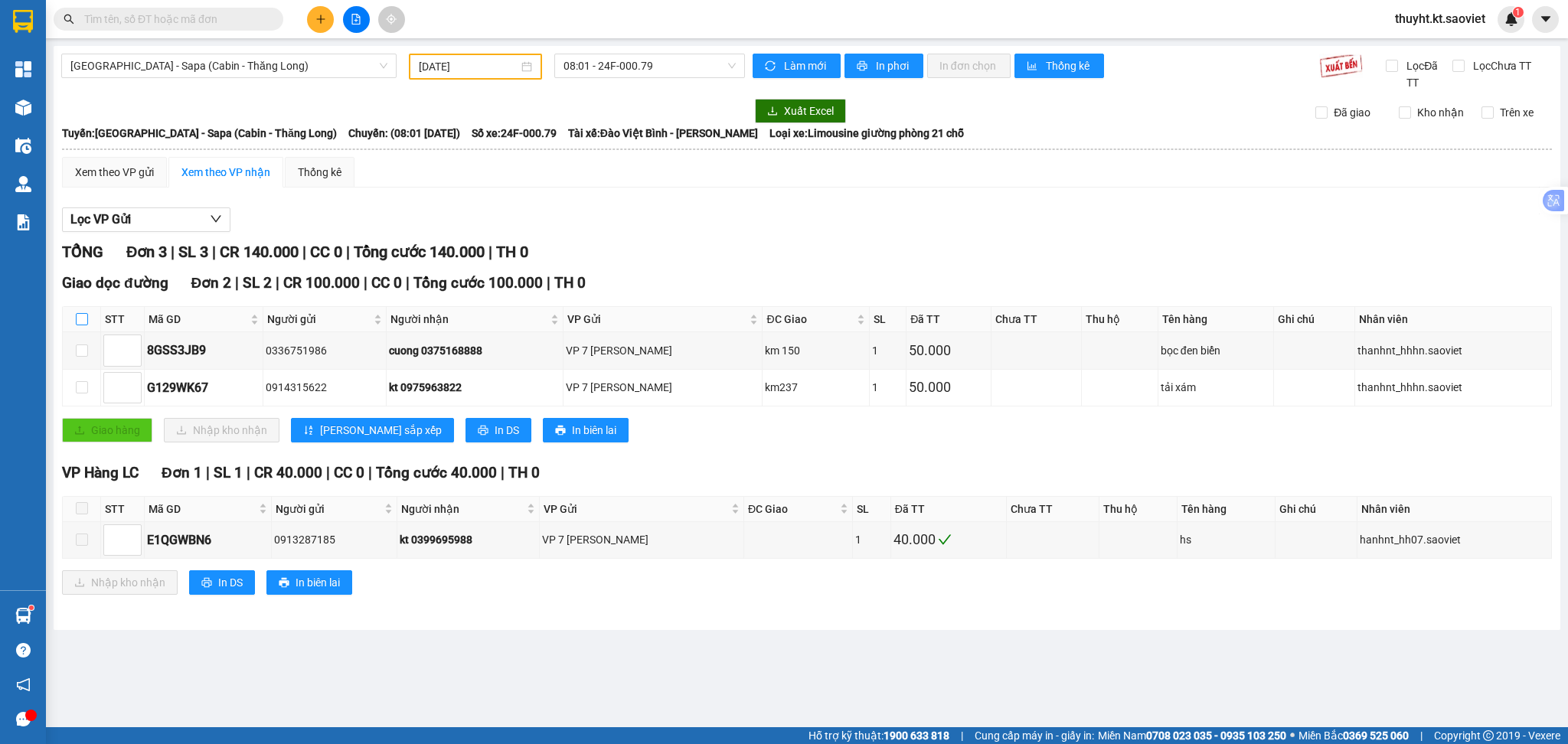
click at [76, 320] on input "checkbox" at bounding box center [81, 319] width 12 height 12
checkbox input "true"
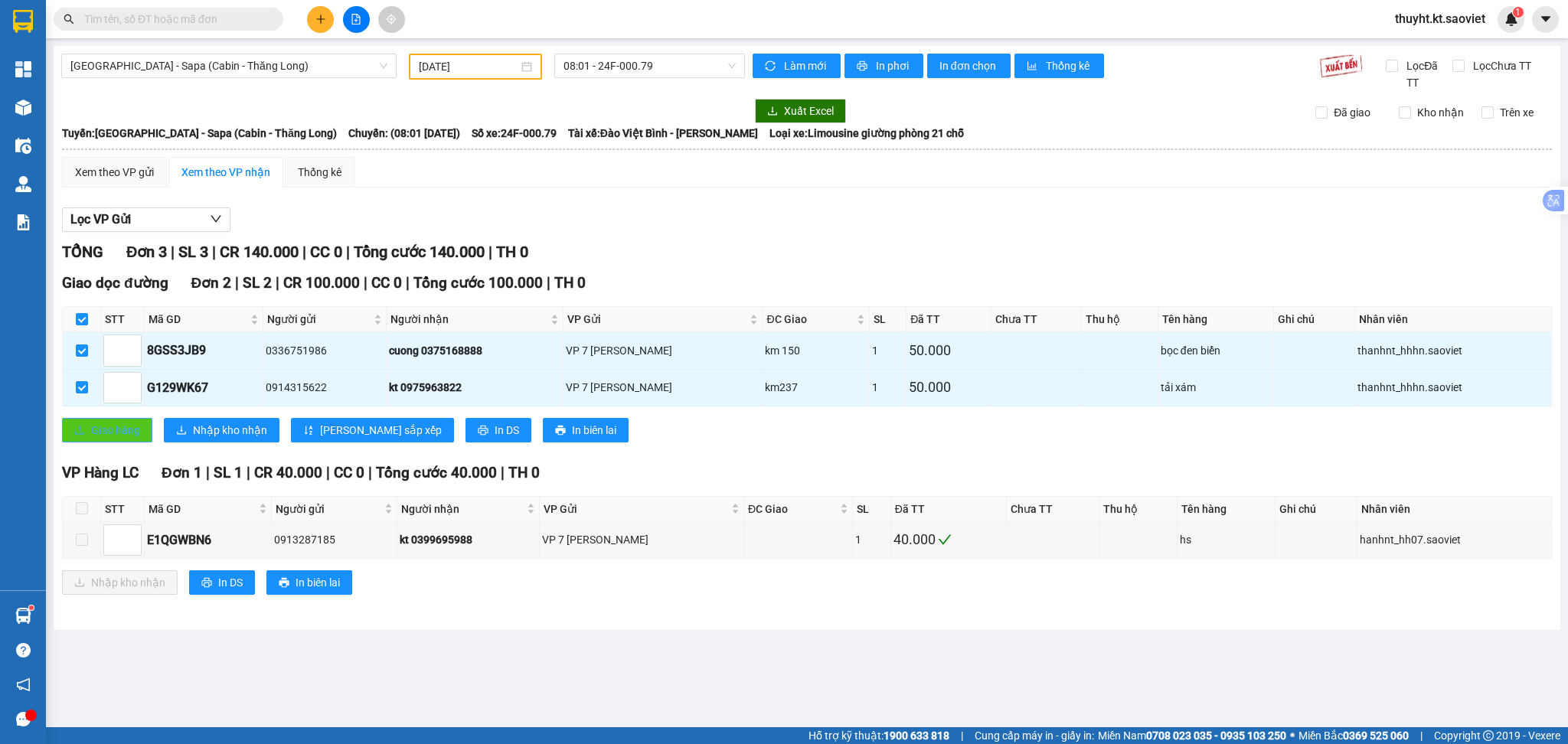
click at [98, 420] on button "Giao hàng" at bounding box center [107, 430] width 90 height 24
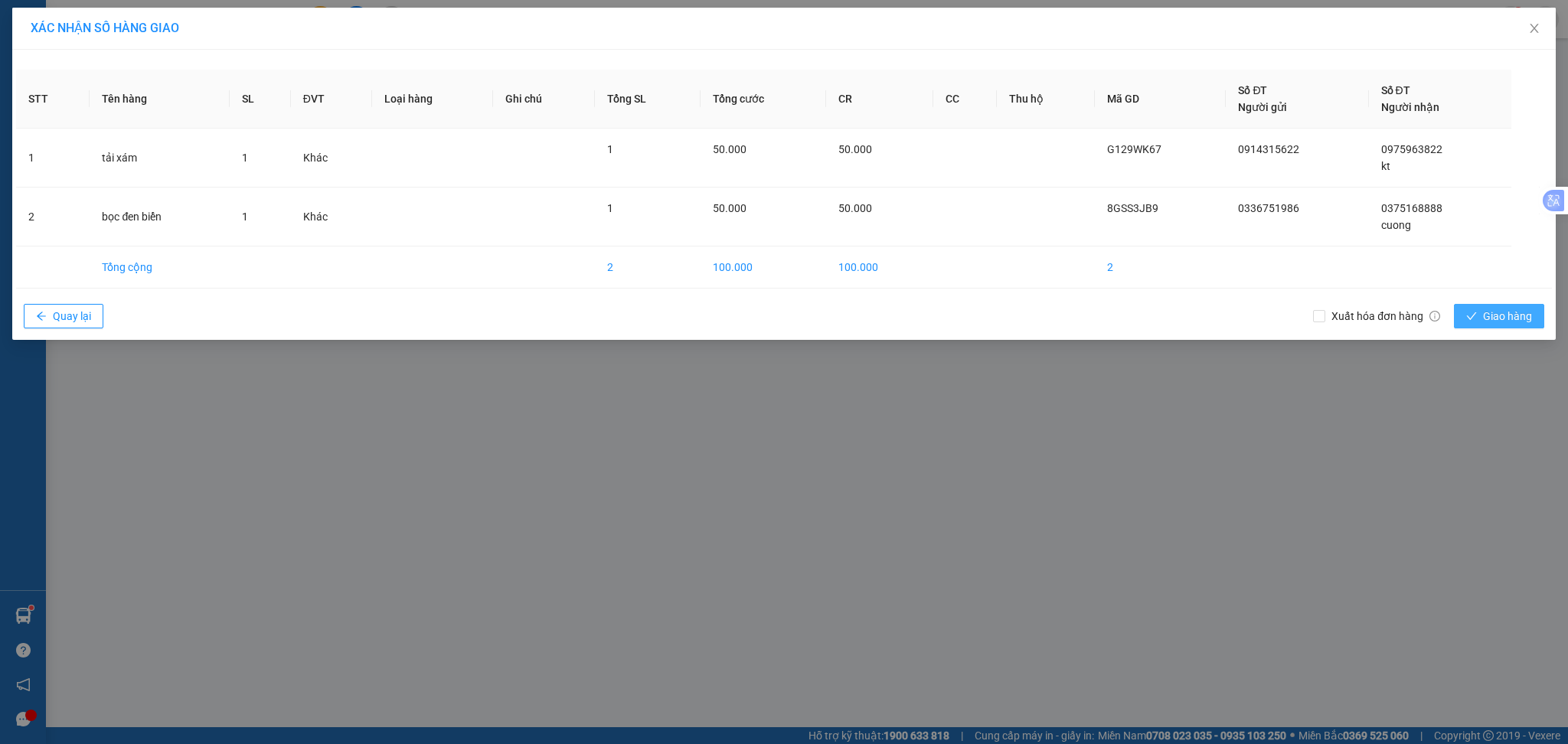
click at [1477, 318] on button "Giao hàng" at bounding box center [1499, 316] width 90 height 24
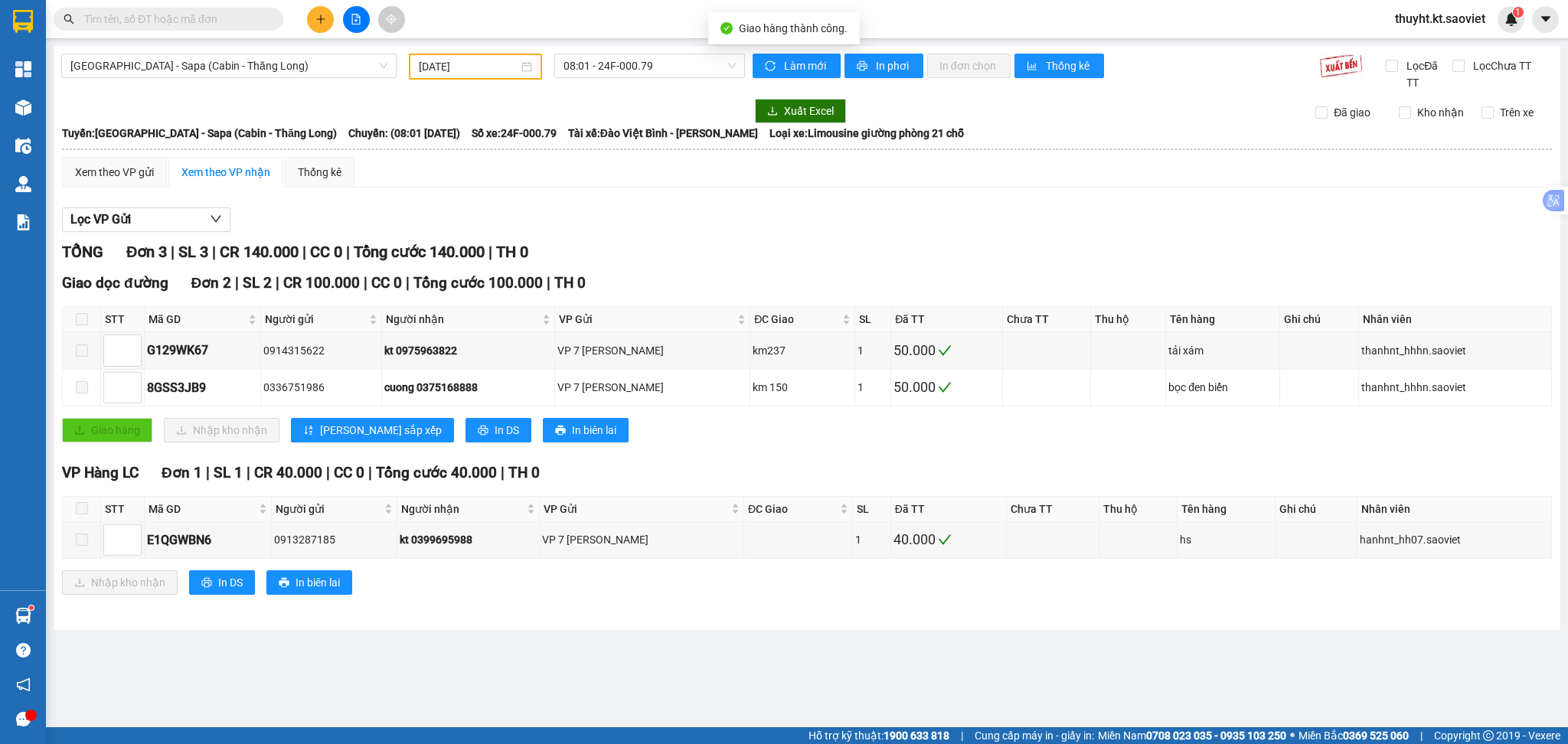
click at [46, 103] on main "[GEOGRAPHIC_DATA] - Sapa (Cabin - [GEOGRAPHIC_DATA] Long) [DATE] 08:01 - 24F-00…" at bounding box center [784, 363] width 1568 height 727
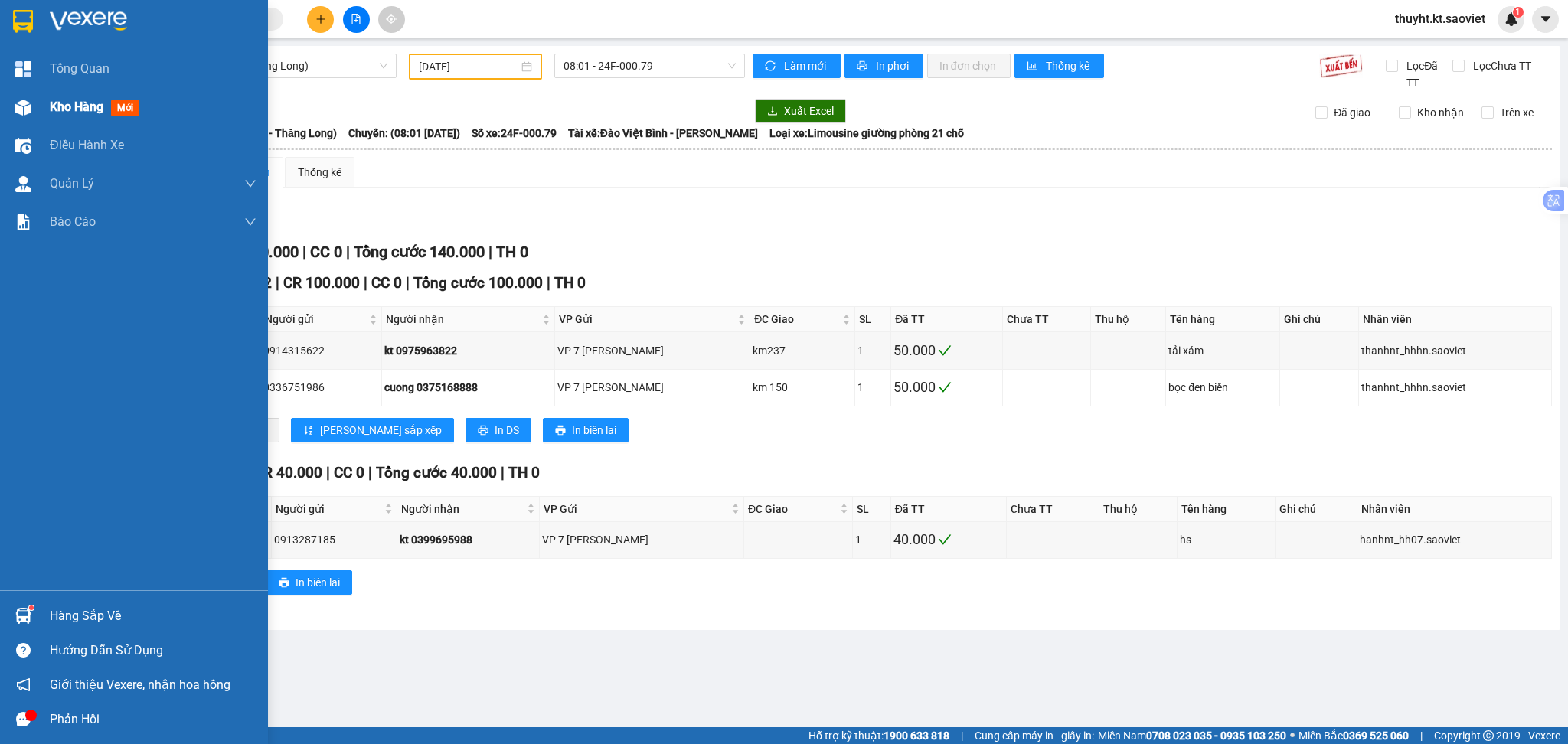
click at [32, 102] on div at bounding box center [23, 107] width 27 height 27
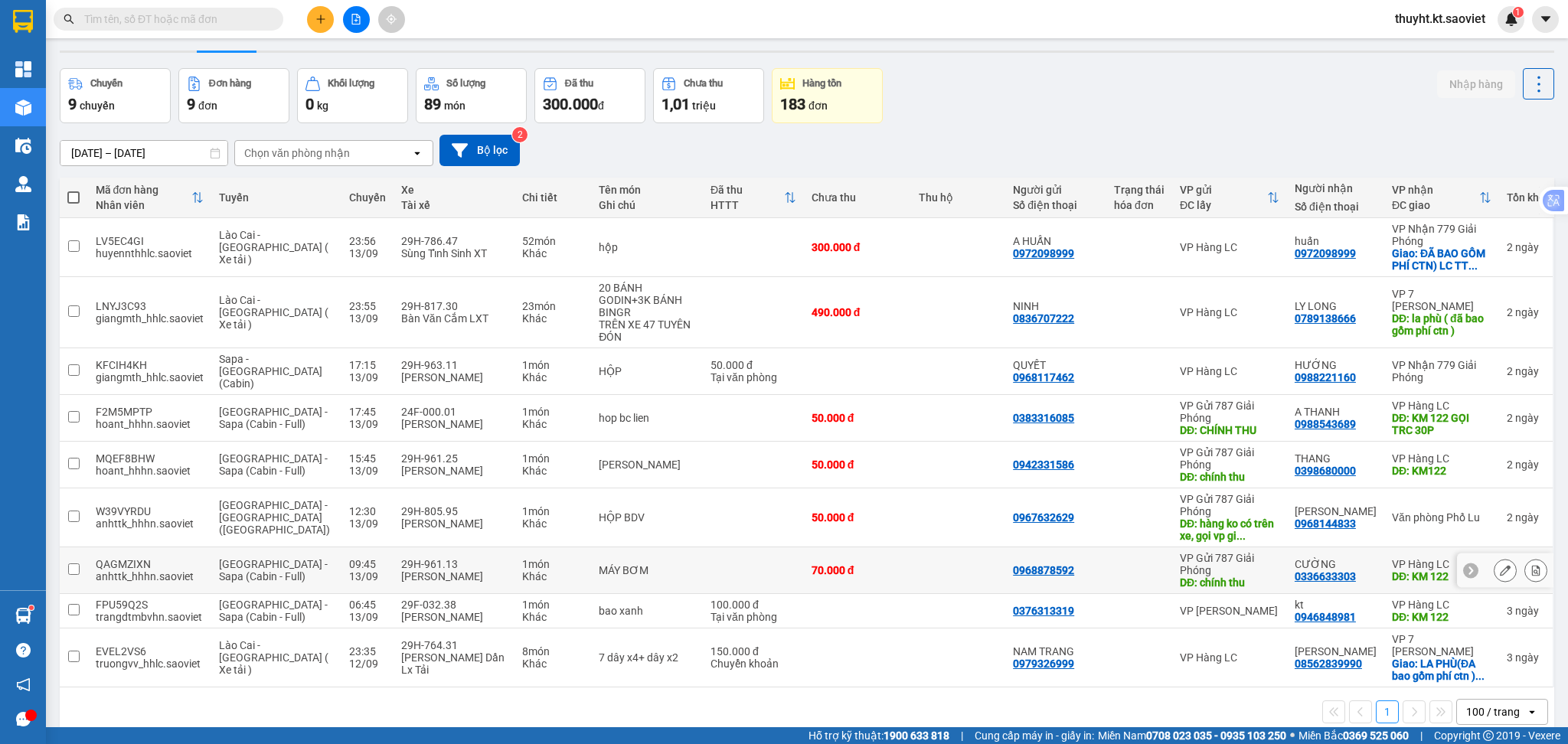
scroll to position [71, 0]
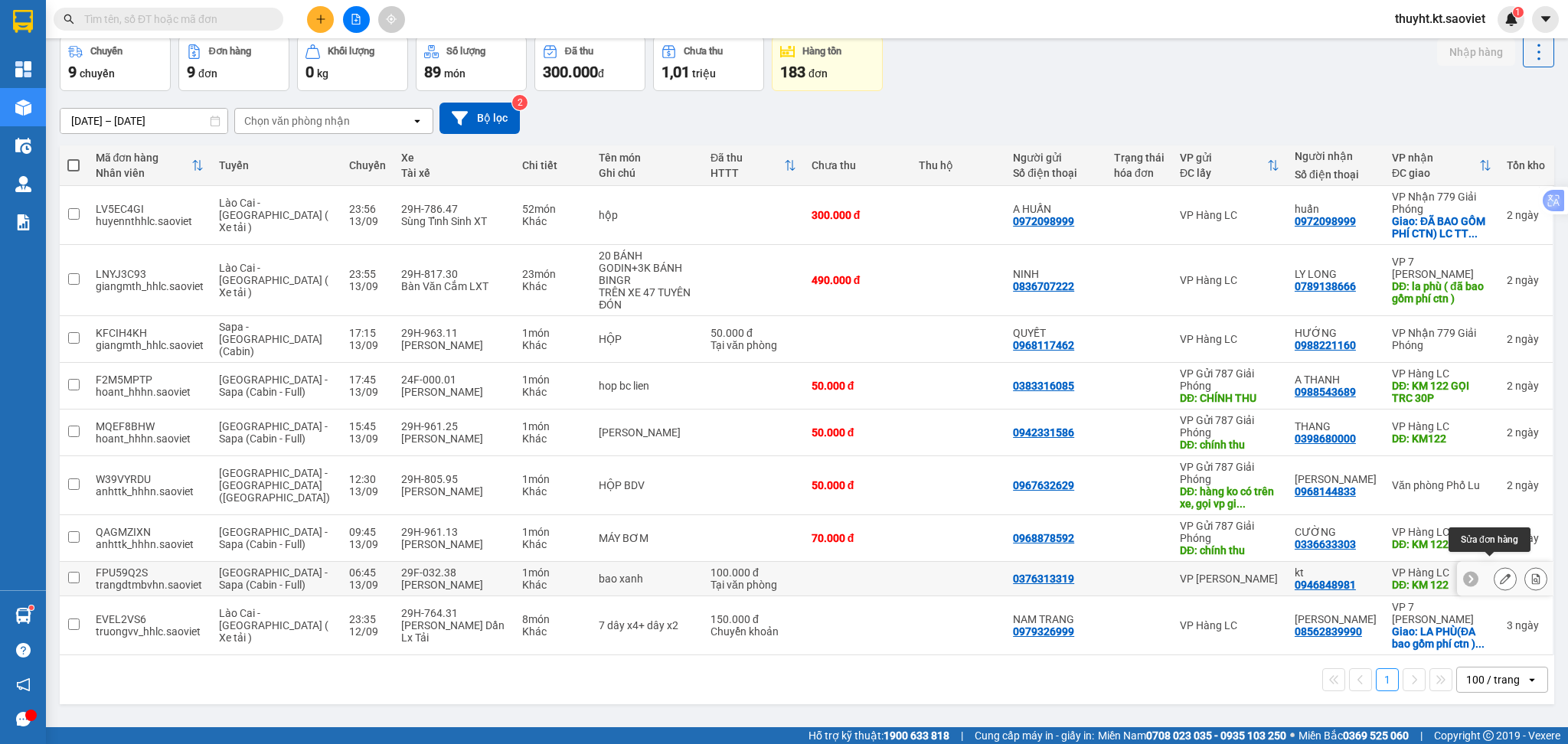
click at [1495, 568] on button at bounding box center [1505, 579] width 21 height 27
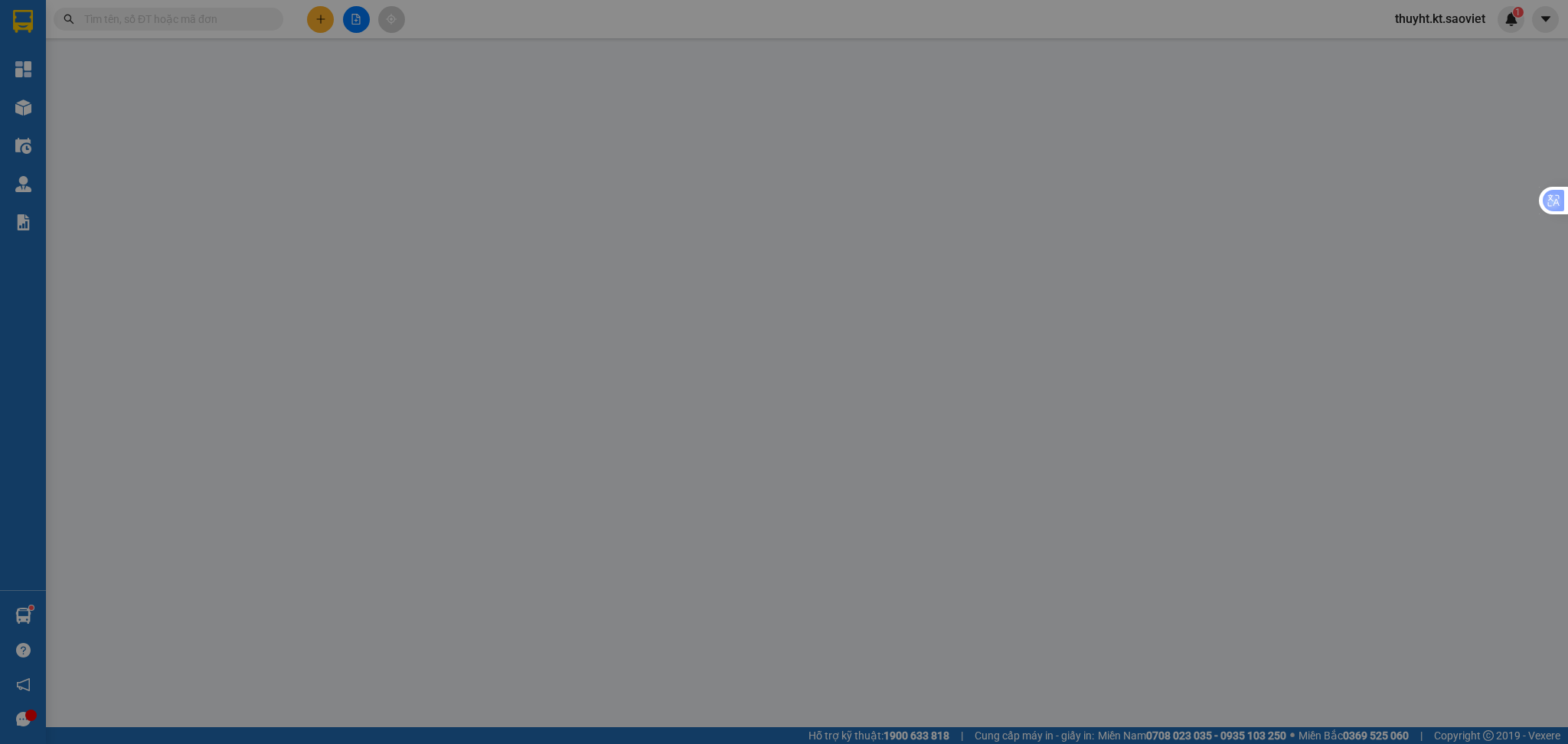
type input "0376313319"
type input "0946848981"
type input "kt"
type input "KM 122"
type input "100.000"
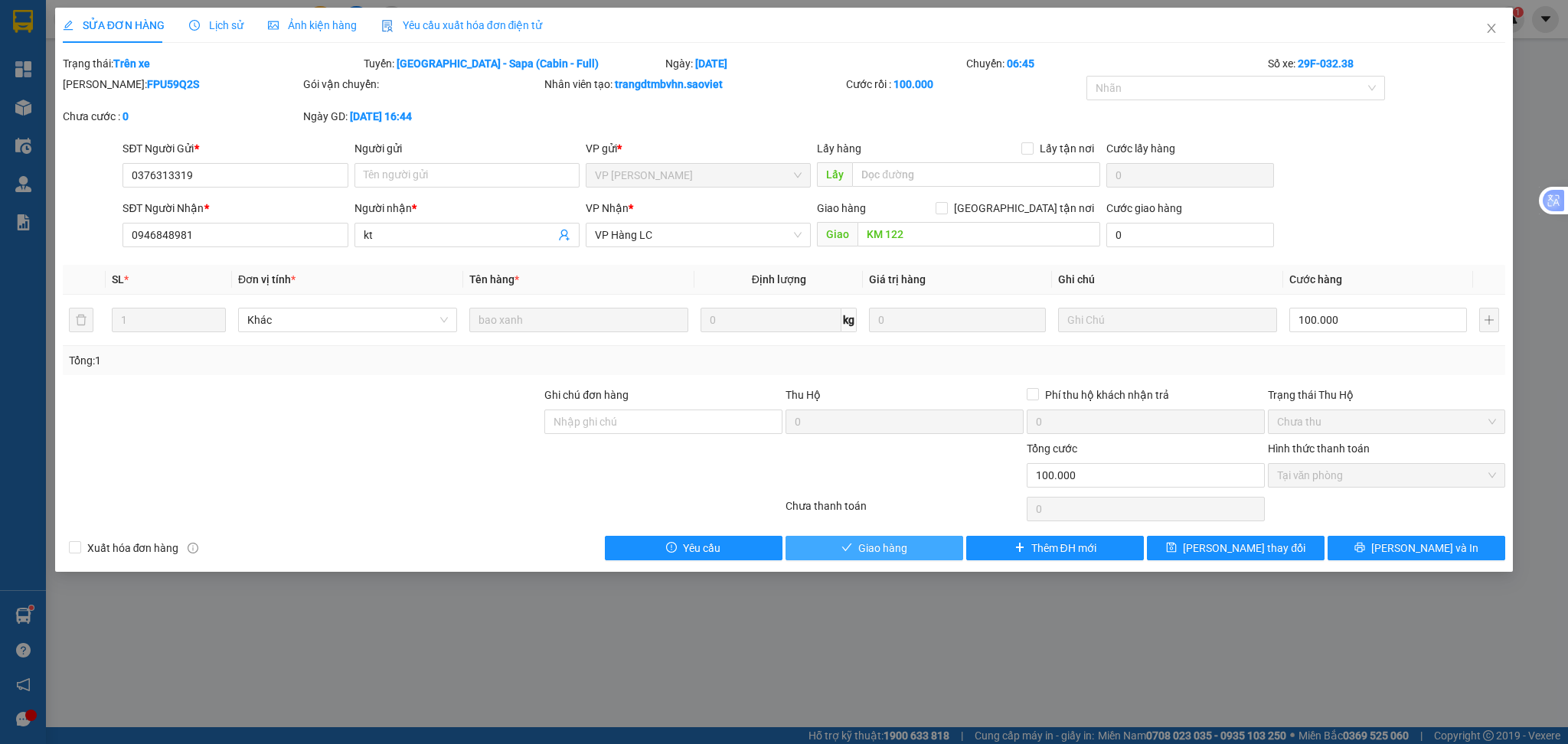
click at [864, 552] on span "Giao hàng" at bounding box center [882, 548] width 49 height 17
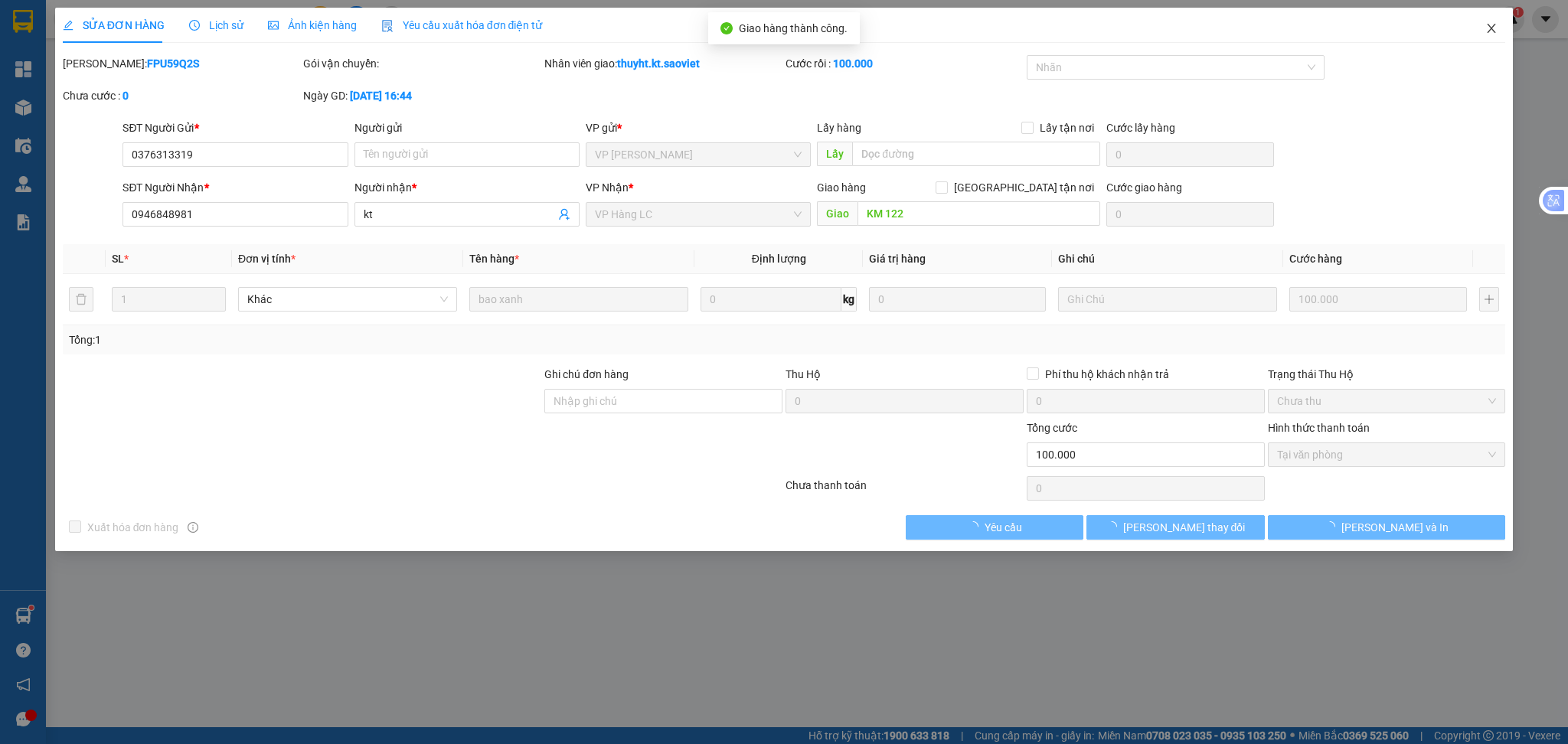
click at [1485, 24] on icon "close" at bounding box center [1491, 28] width 12 height 12
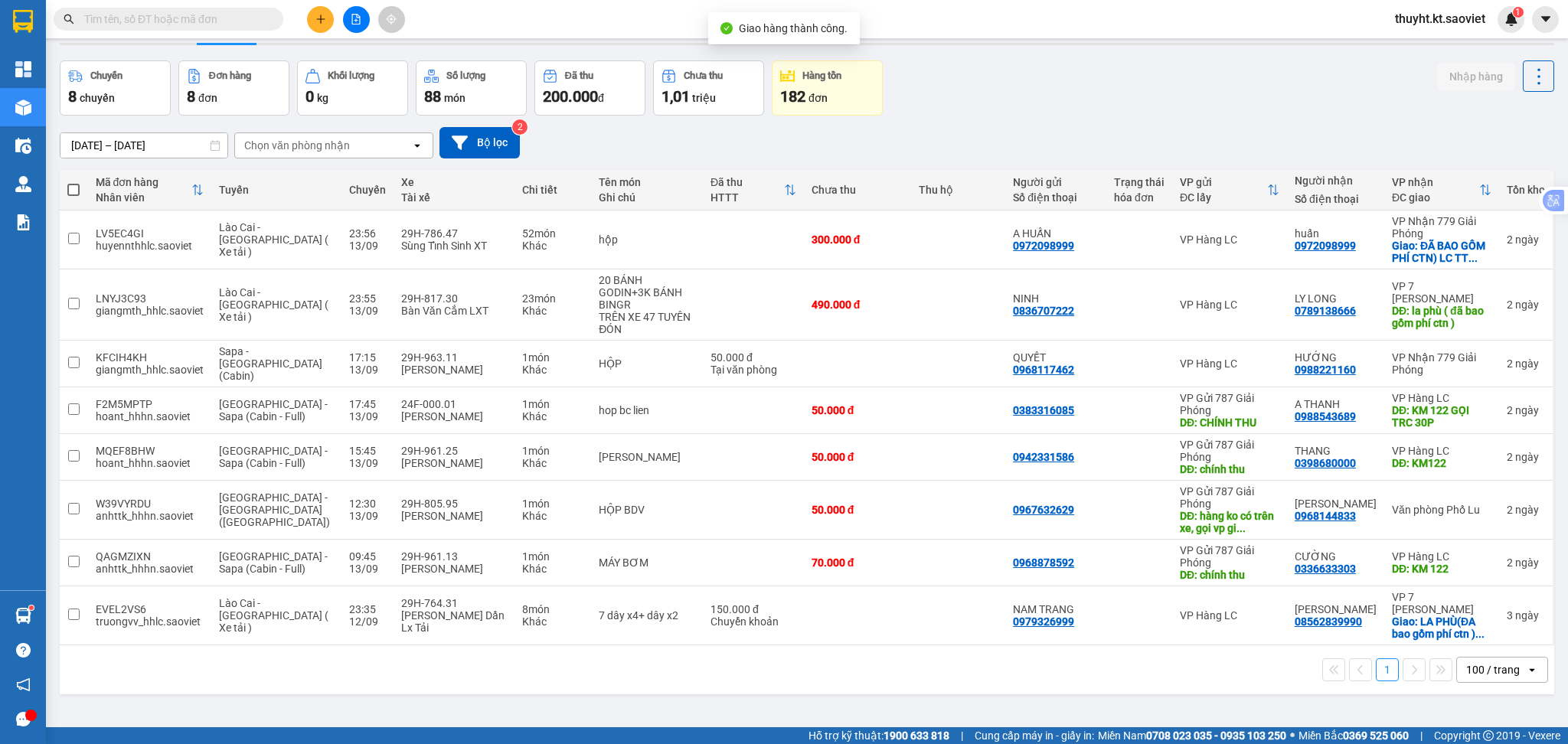
scroll to position [71, 0]
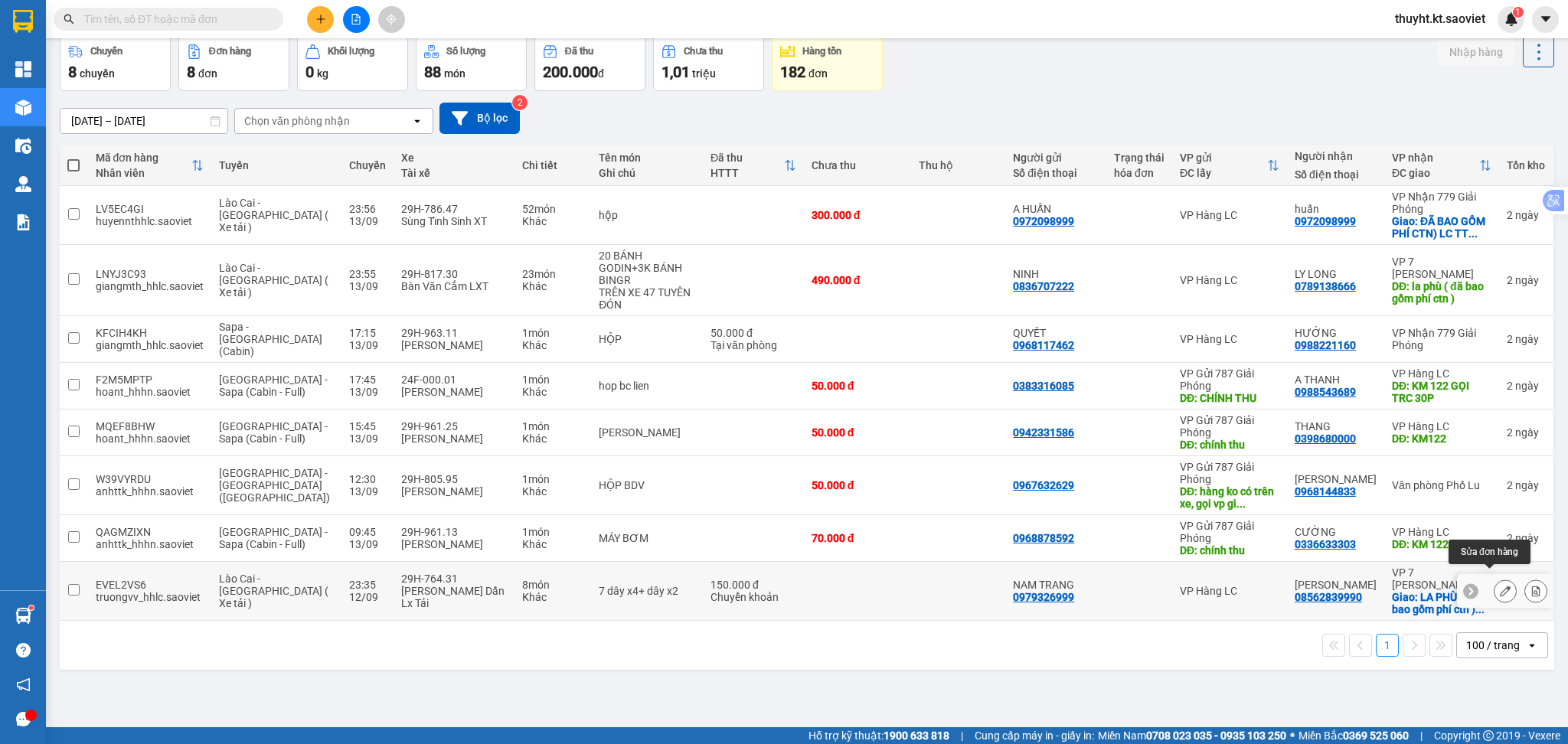
click at [1495, 580] on button at bounding box center [1505, 591] width 21 height 27
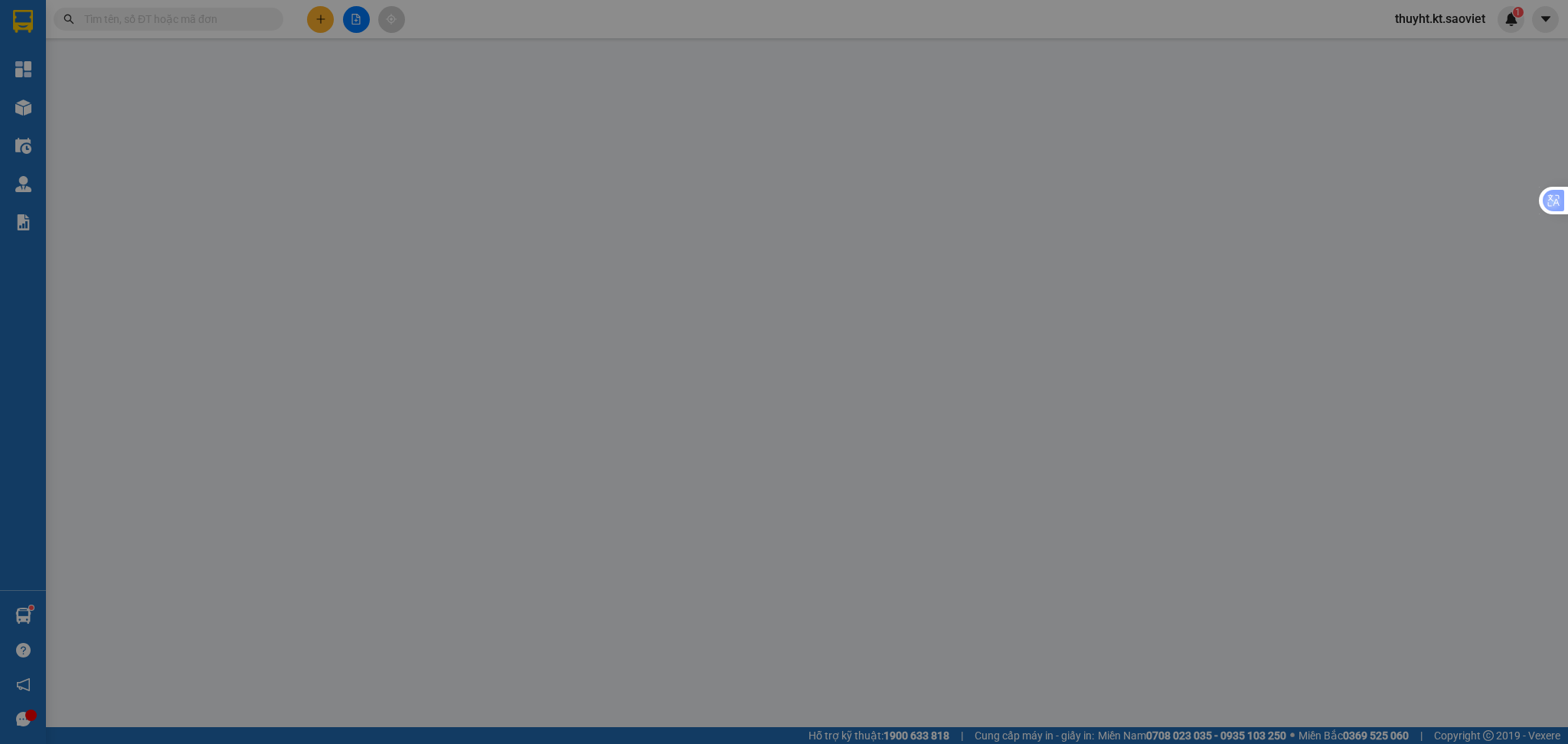
type input "0979326999"
type input "NAM TRANG"
type input "08562839990"
type input "[PERSON_NAME]"
checkbox input "true"
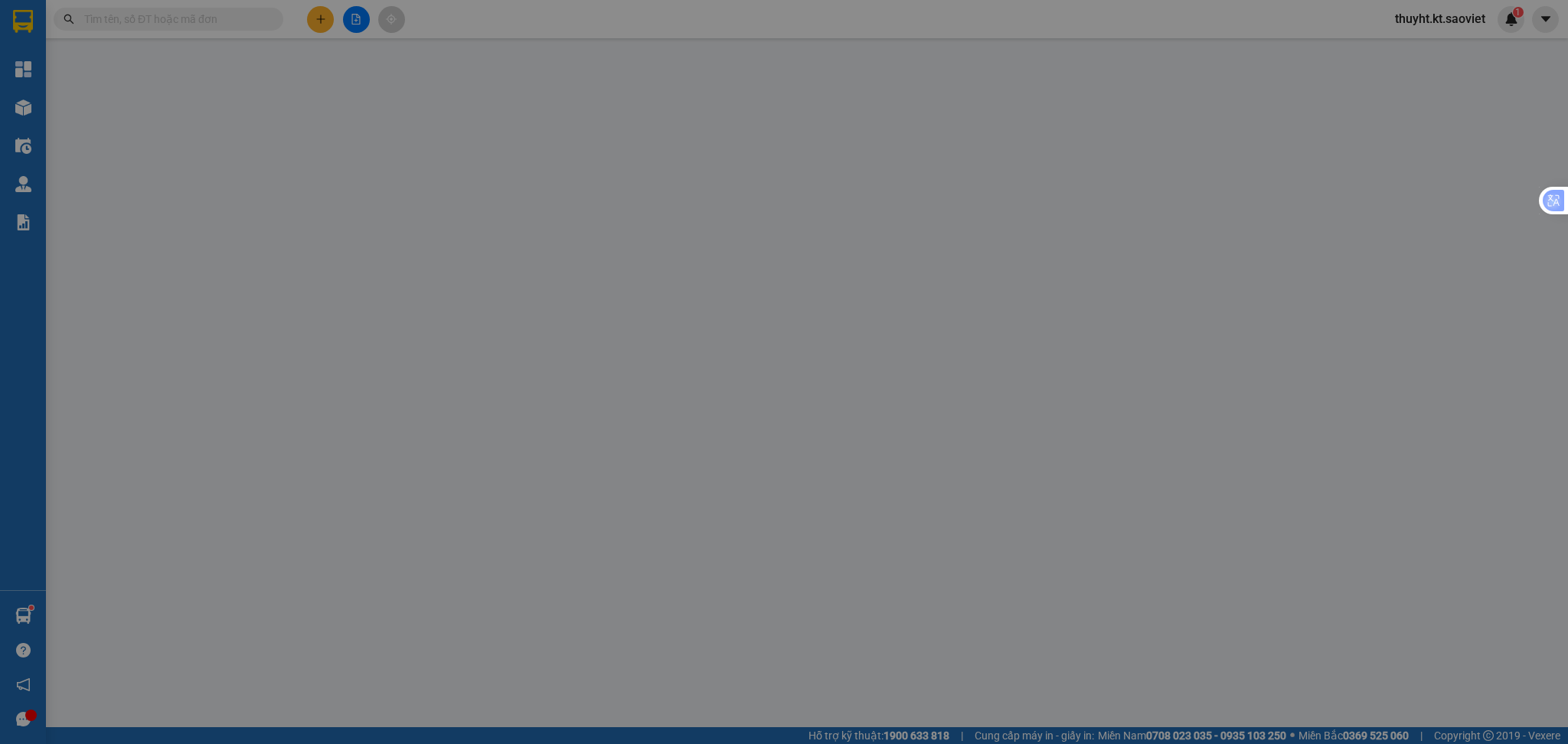
type input "LA PHÙ(ĐA bao gồm phí ctn )lc thanh toán"
type input "150.000"
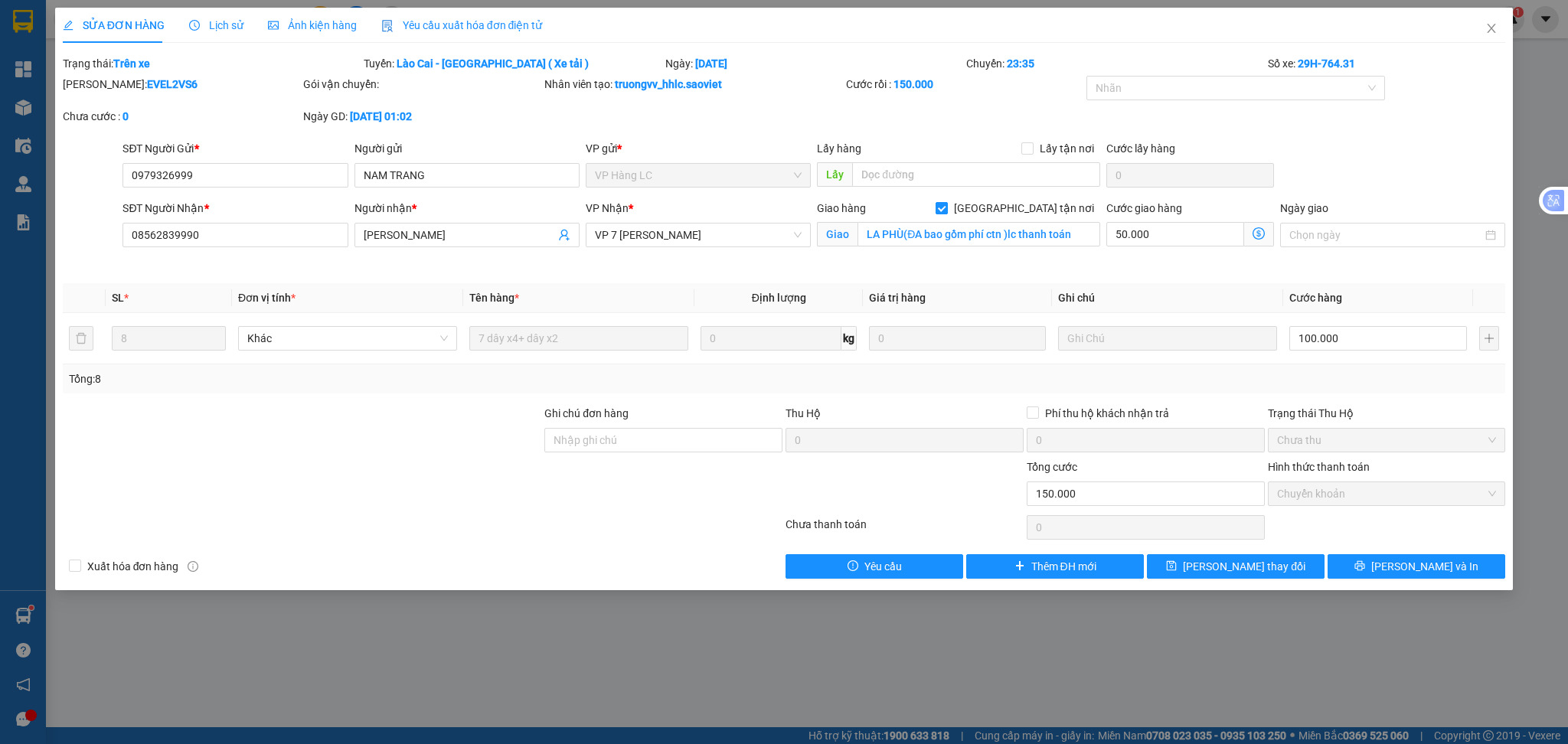
click at [947, 207] on input "[GEOGRAPHIC_DATA] tận nơi" at bounding box center [940, 207] width 11 height 11
checkbox input "false"
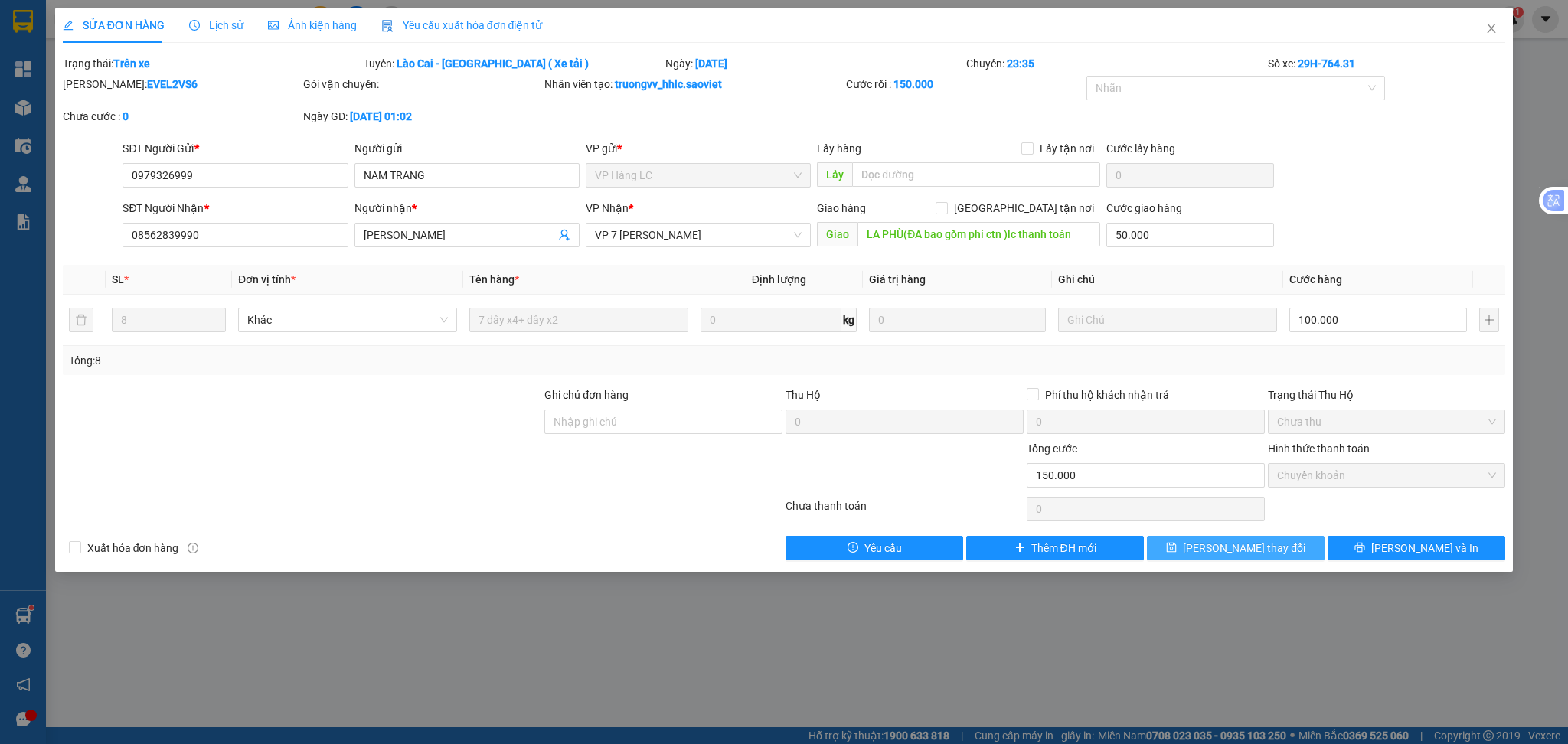
click at [1230, 550] on span "[PERSON_NAME] thay đổi" at bounding box center [1244, 548] width 123 height 17
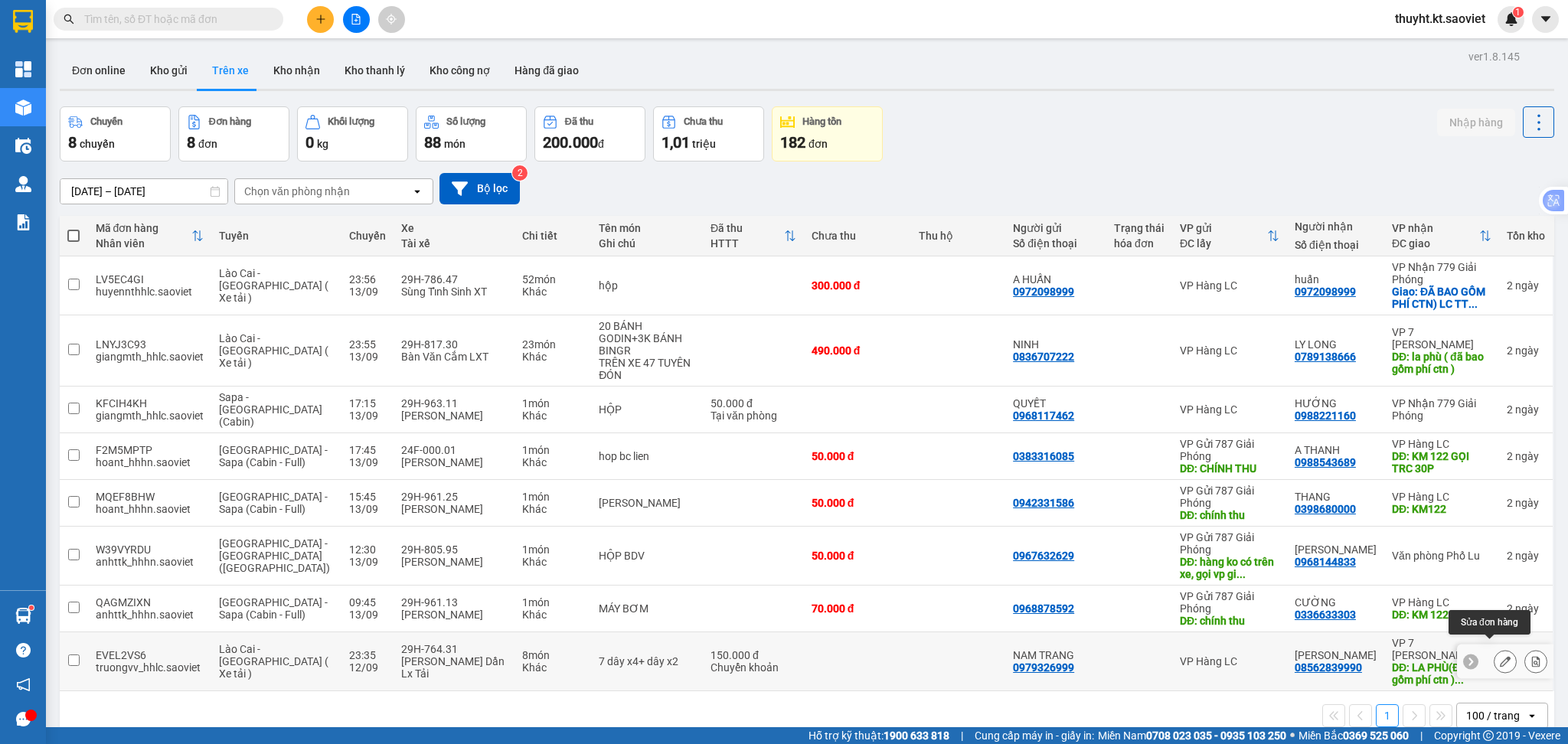
click at [1500, 656] on icon at bounding box center [1505, 661] width 11 height 11
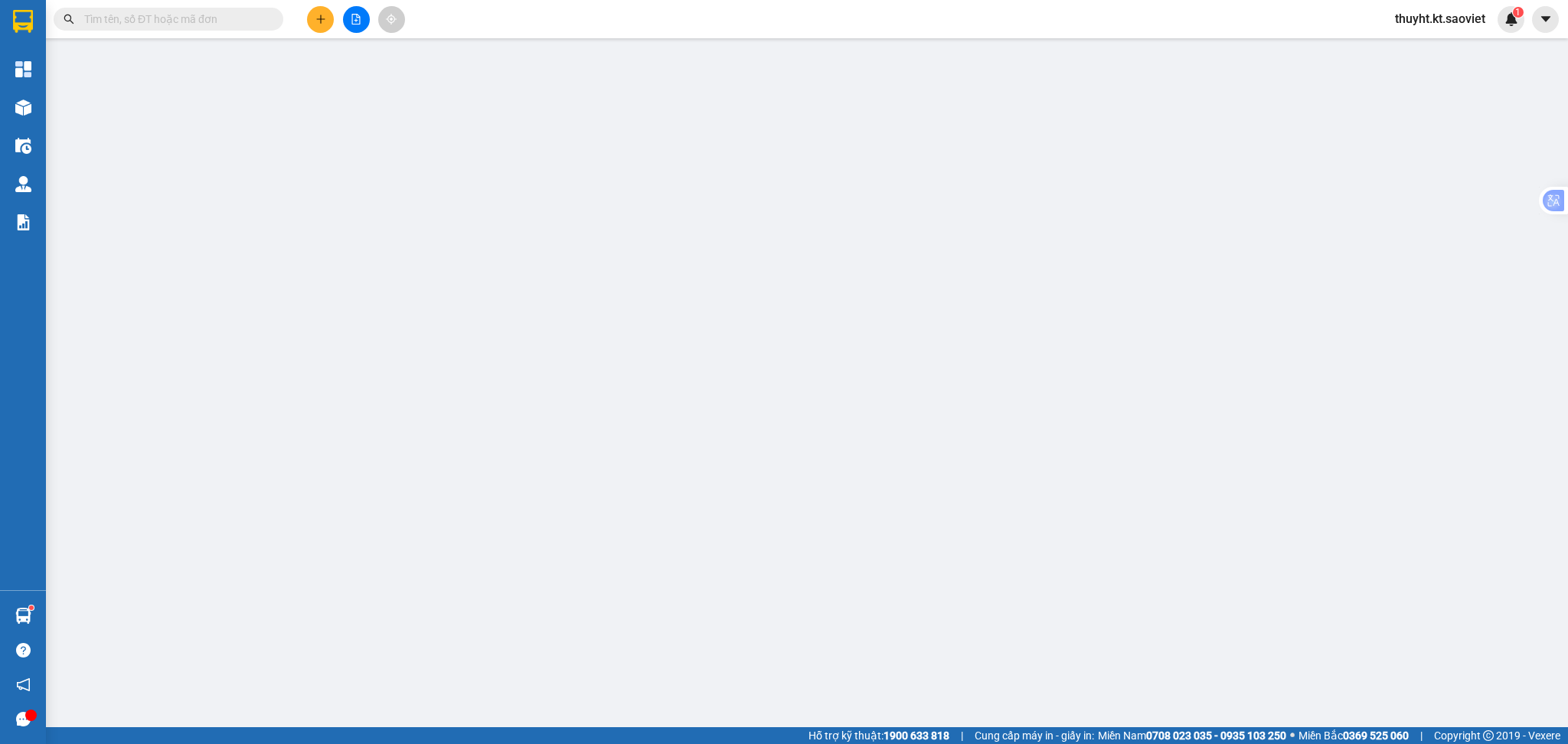
type input "0979326999"
type input "NAM TRANG"
type input "08562839990"
type input "[PERSON_NAME]"
type input "LA PHÙ(ĐA bao gồm phí ctn )lc thanh toán"
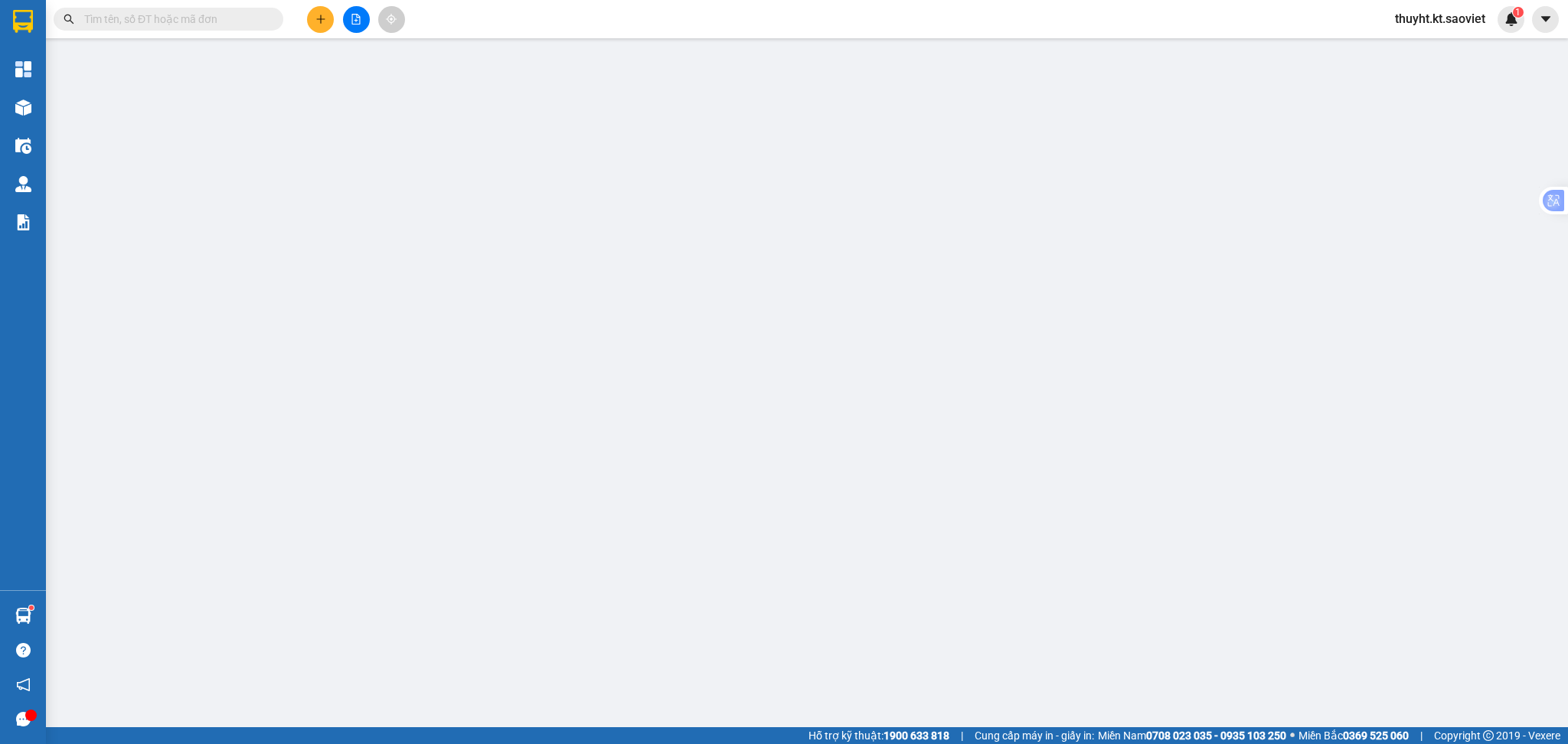
type input "50.000"
type input "150.000"
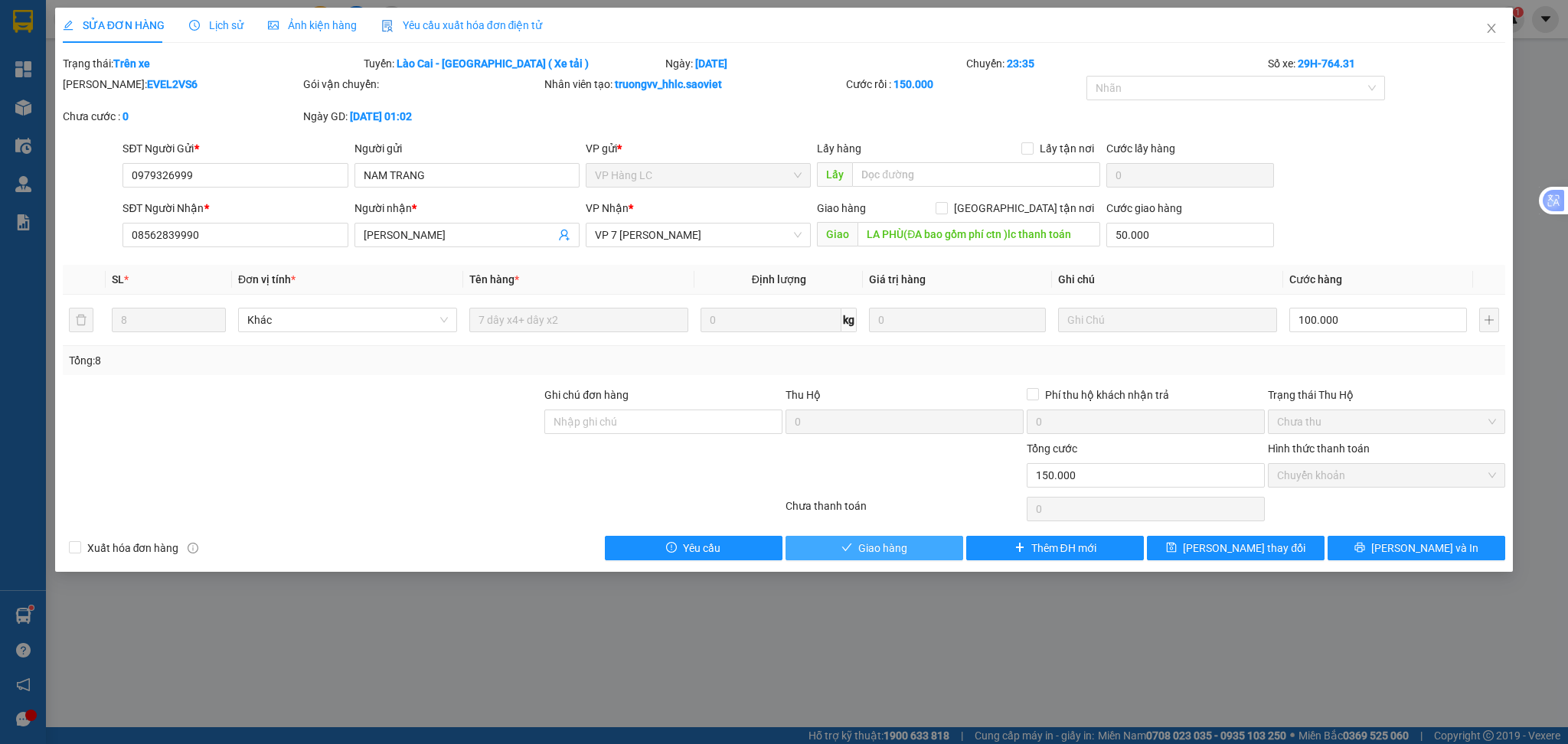
click at [883, 549] on span "Giao hàng" at bounding box center [882, 548] width 49 height 17
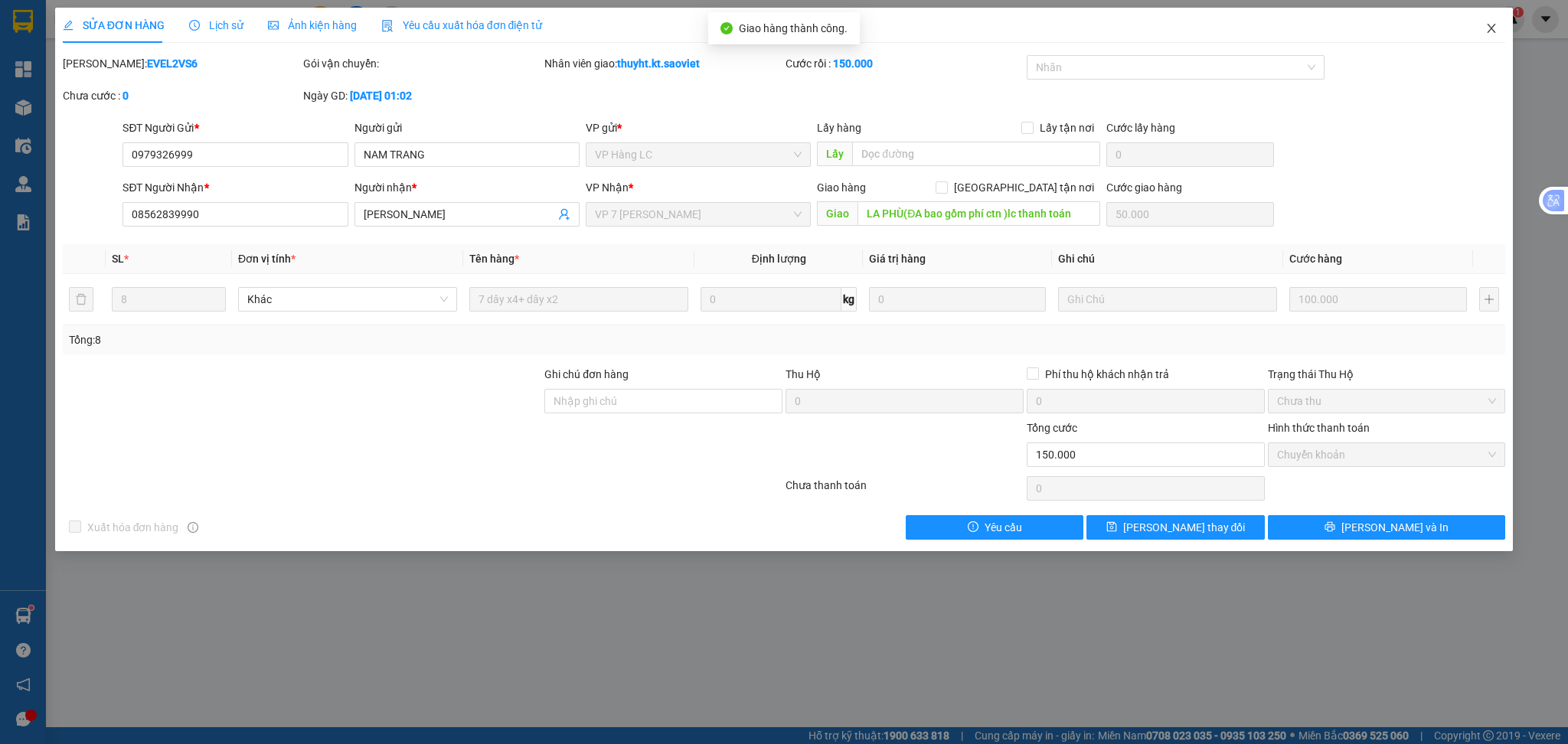
click at [1486, 24] on icon "close" at bounding box center [1491, 28] width 12 height 12
